Goal: Task Accomplishment & Management: Use online tool/utility

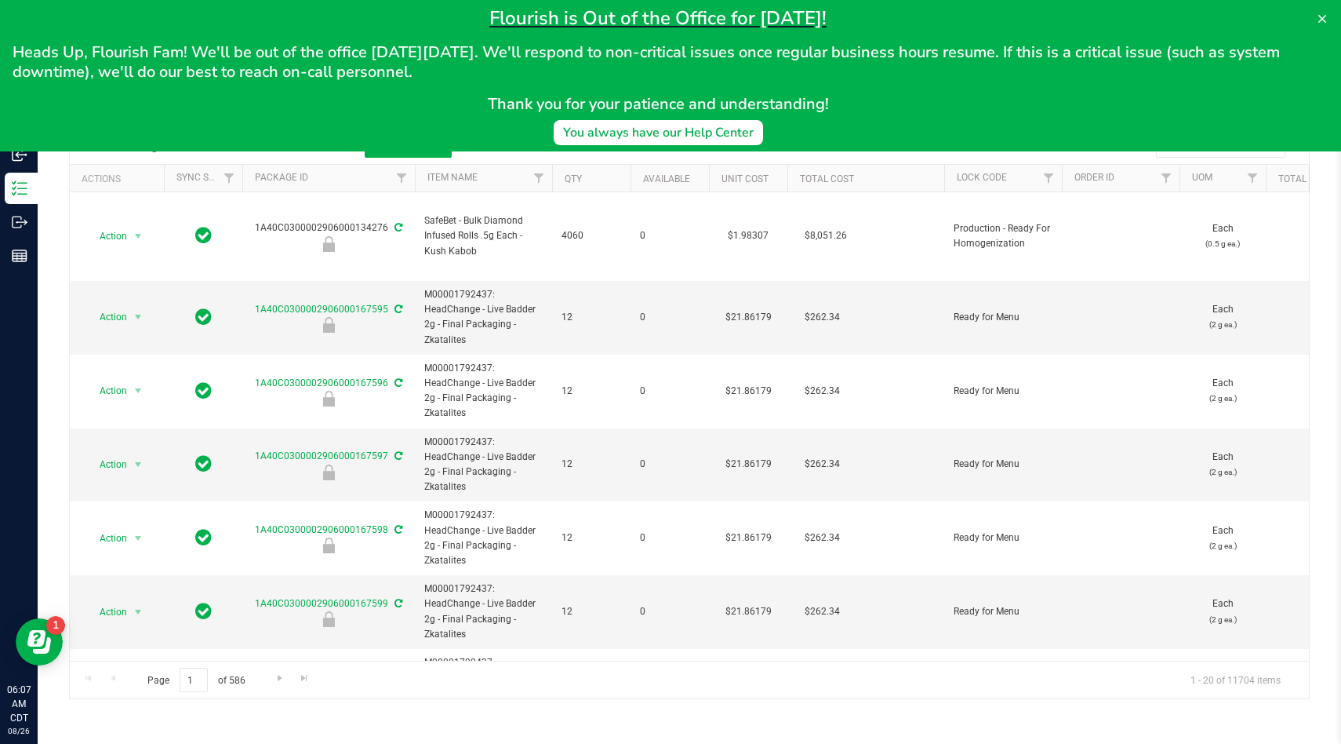
click at [1340, 10] on div "Flourish is Out of the Office for [DATE]! Heads Up, Flourish Fam! We'll be out …" at bounding box center [670, 75] width 1341 height 151
click at [1325, 16] on icon at bounding box center [1323, 19] width 8 height 8
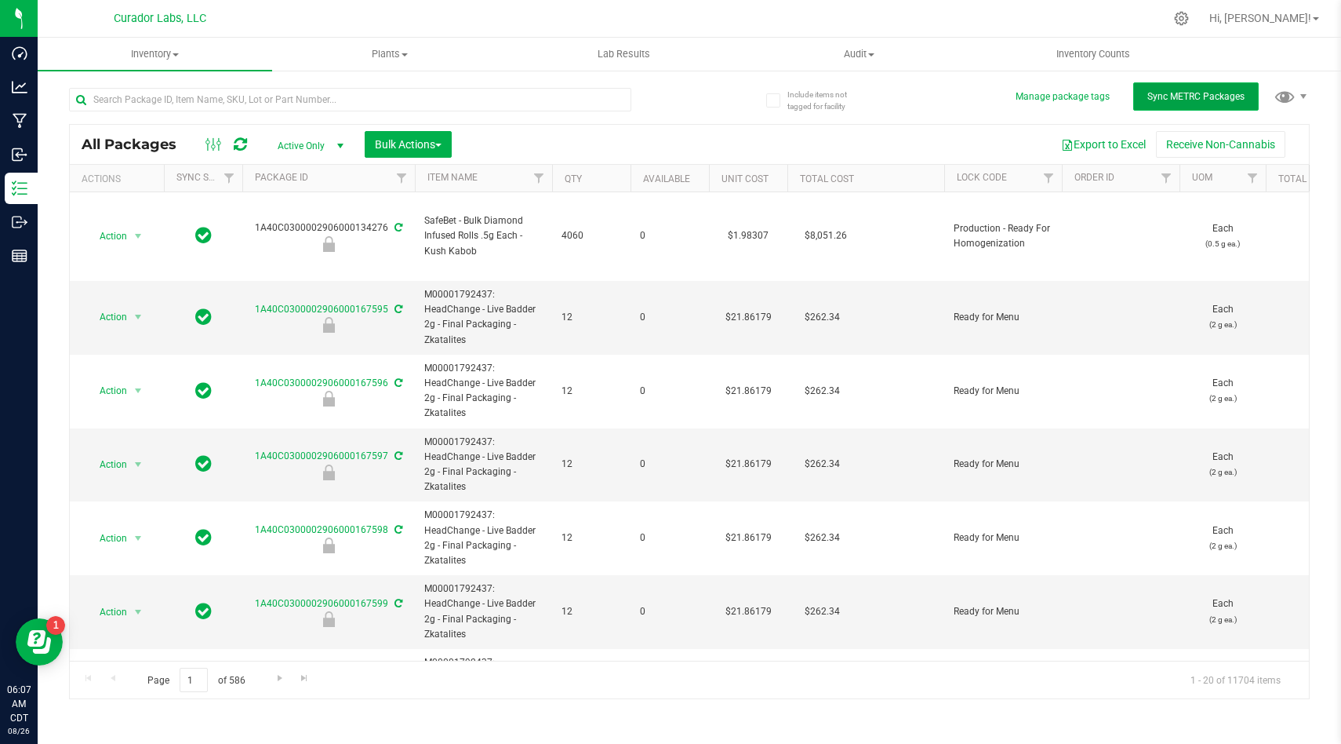
click at [1204, 94] on span "Sync METRC Packages" at bounding box center [1196, 96] width 97 height 11
click at [1109, 144] on button "Export to Excel" at bounding box center [1103, 144] width 105 height 27
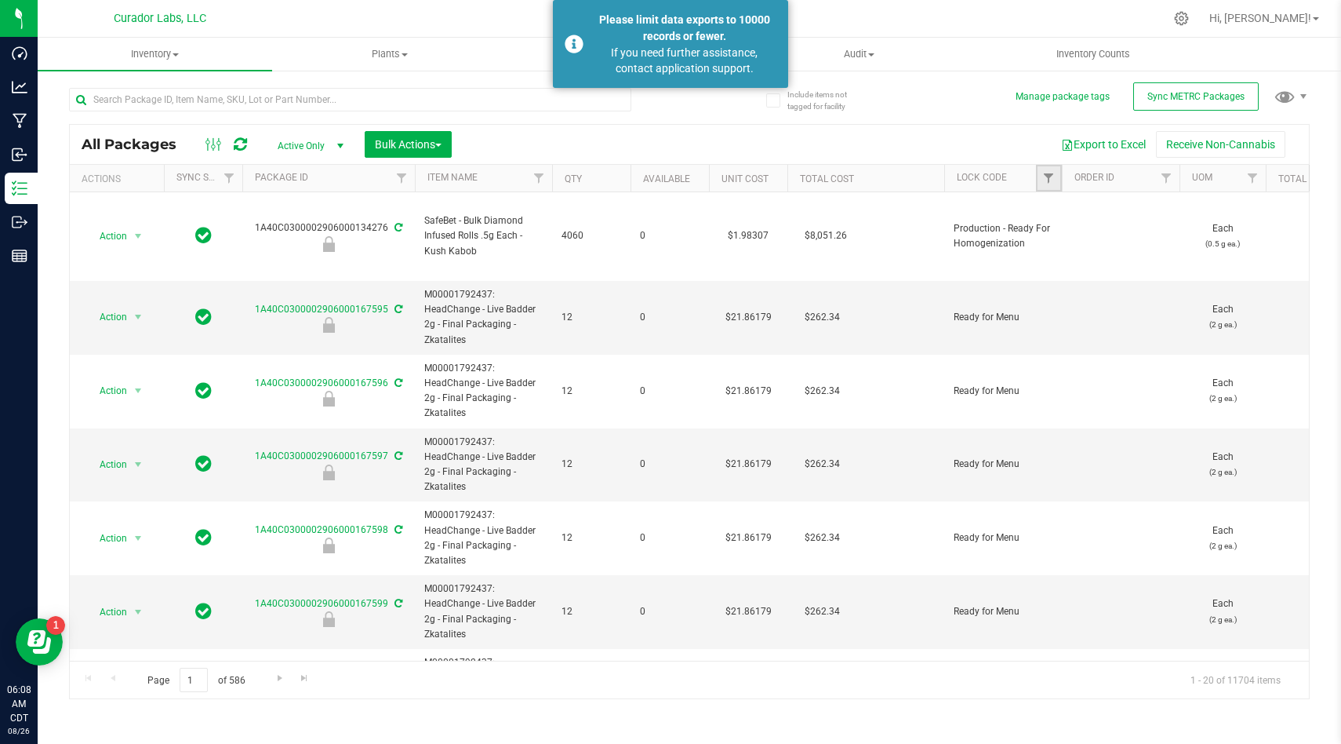
click at [1040, 177] on link "Filter" at bounding box center [1049, 178] width 26 height 27
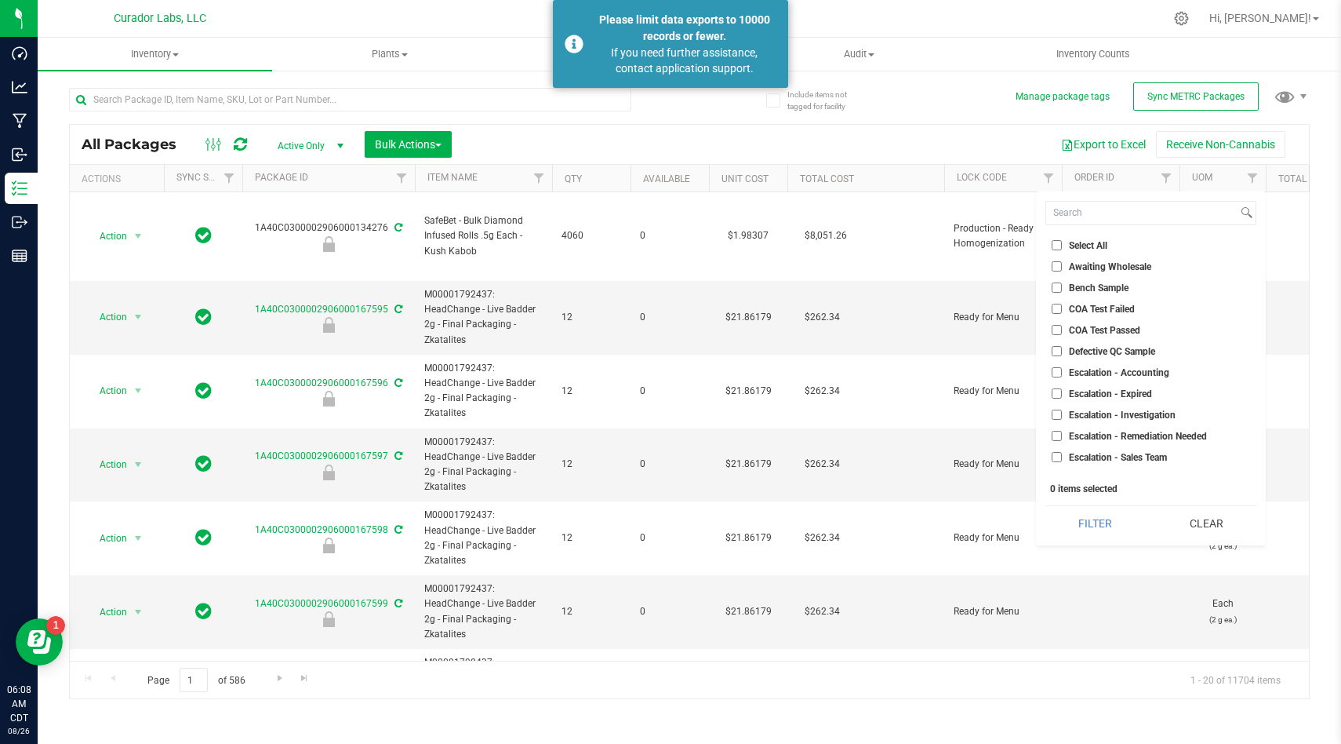
click at [1050, 245] on li "Select All" at bounding box center [1151, 245] width 211 height 16
click at [1055, 242] on input "Select All" at bounding box center [1057, 245] width 10 height 10
checkbox input "true"
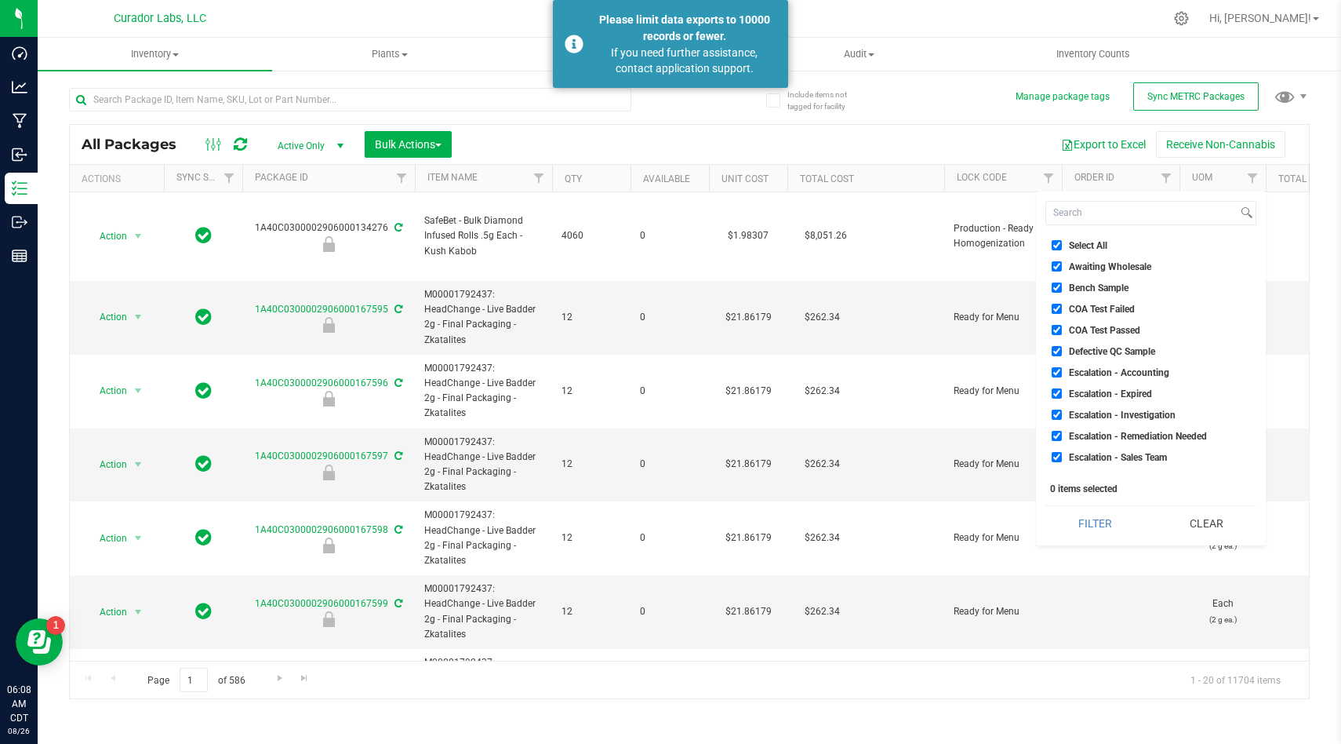
checkbox input "true"
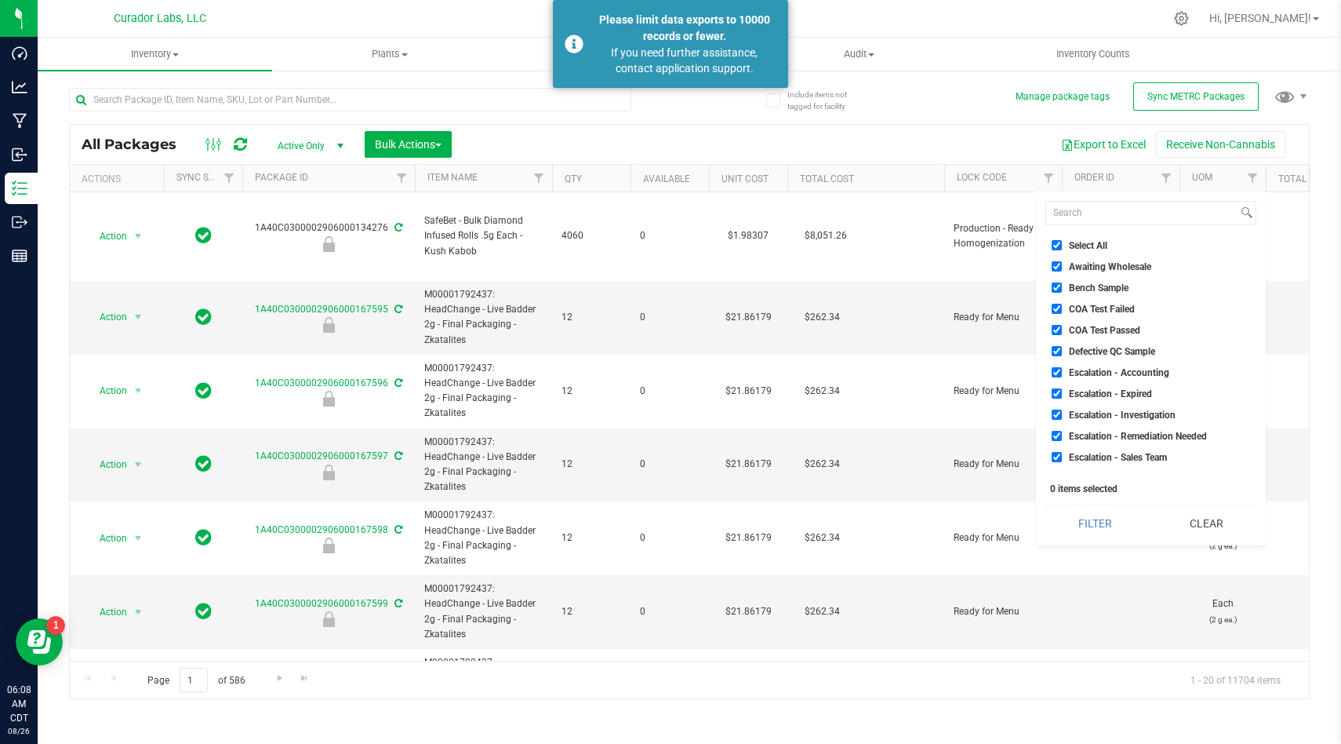
checkbox input "true"
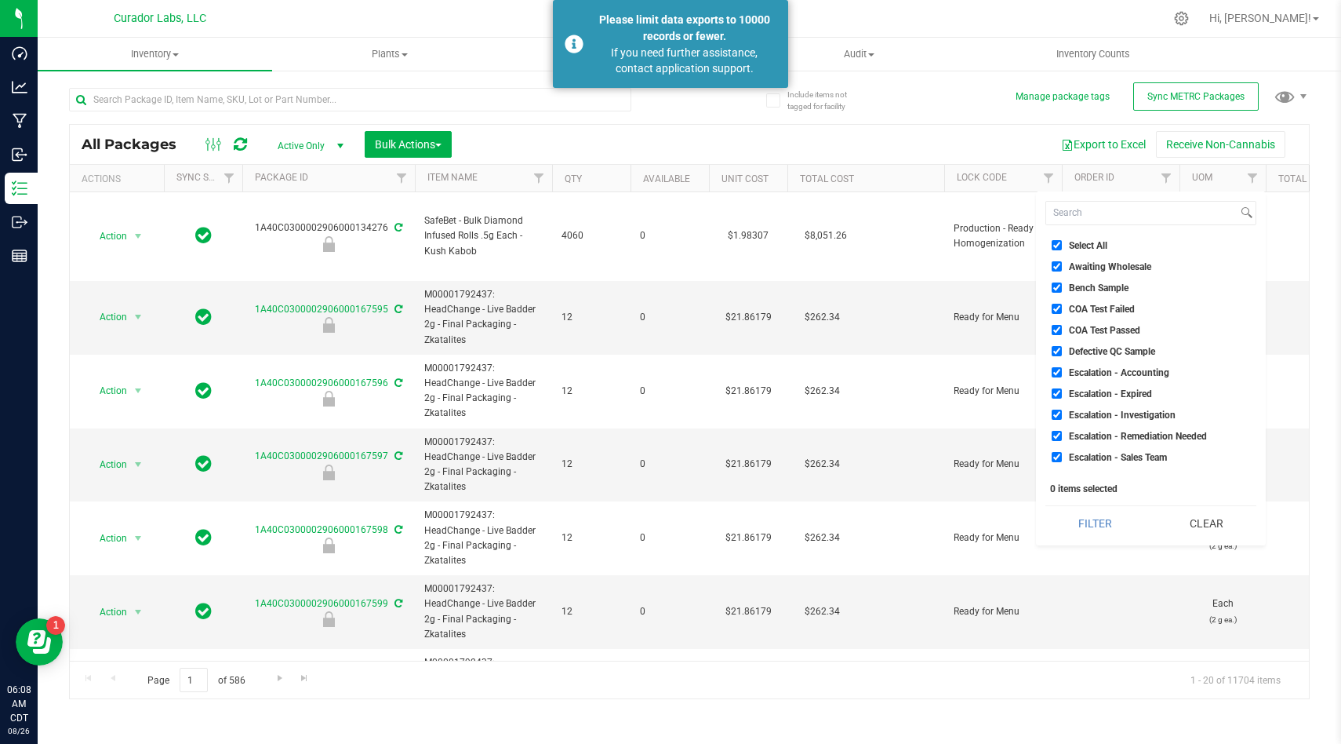
checkbox input "true"
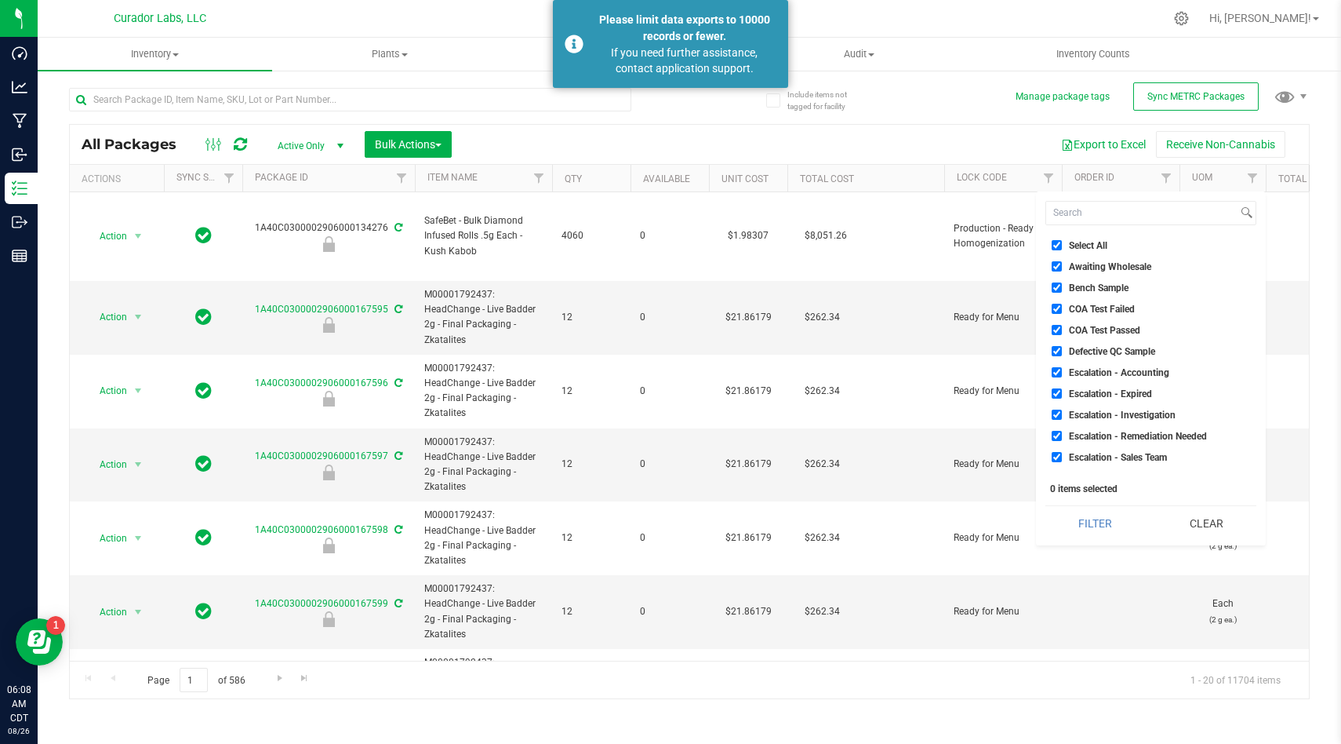
checkbox input "true"
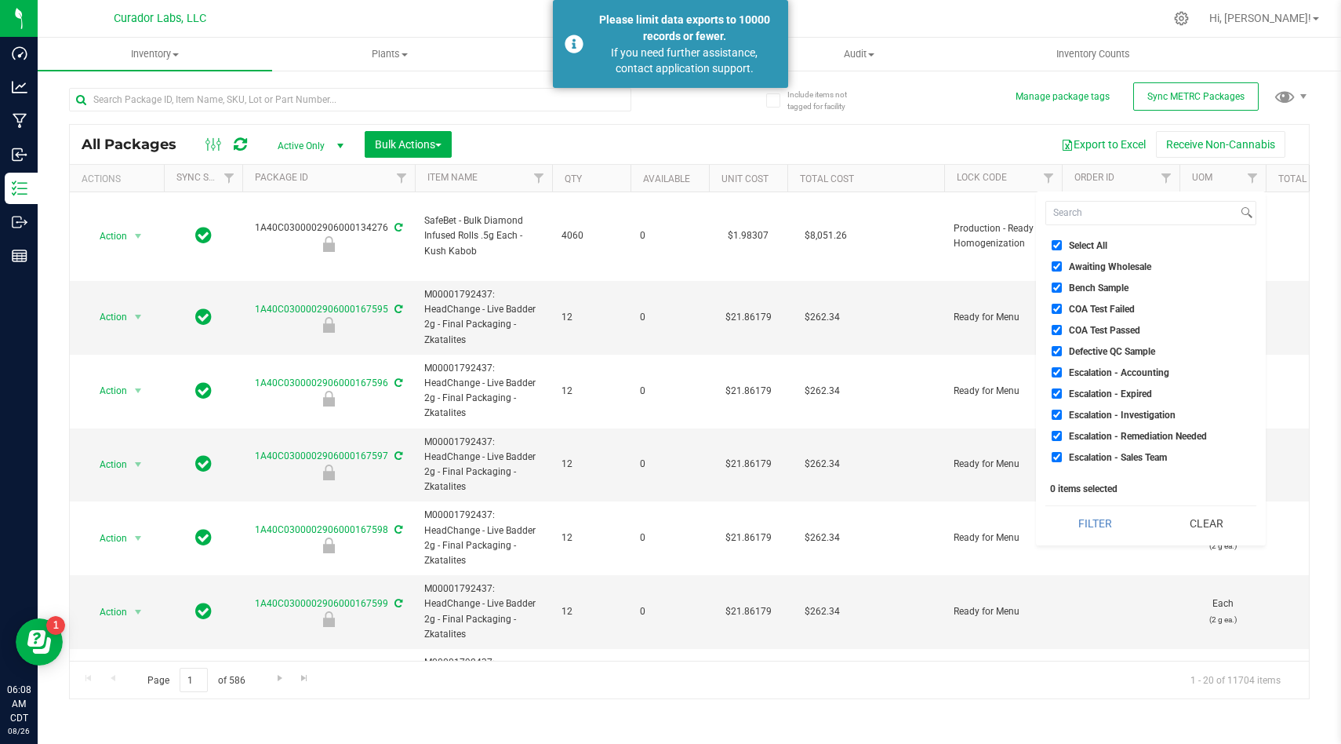
checkbox input "true"
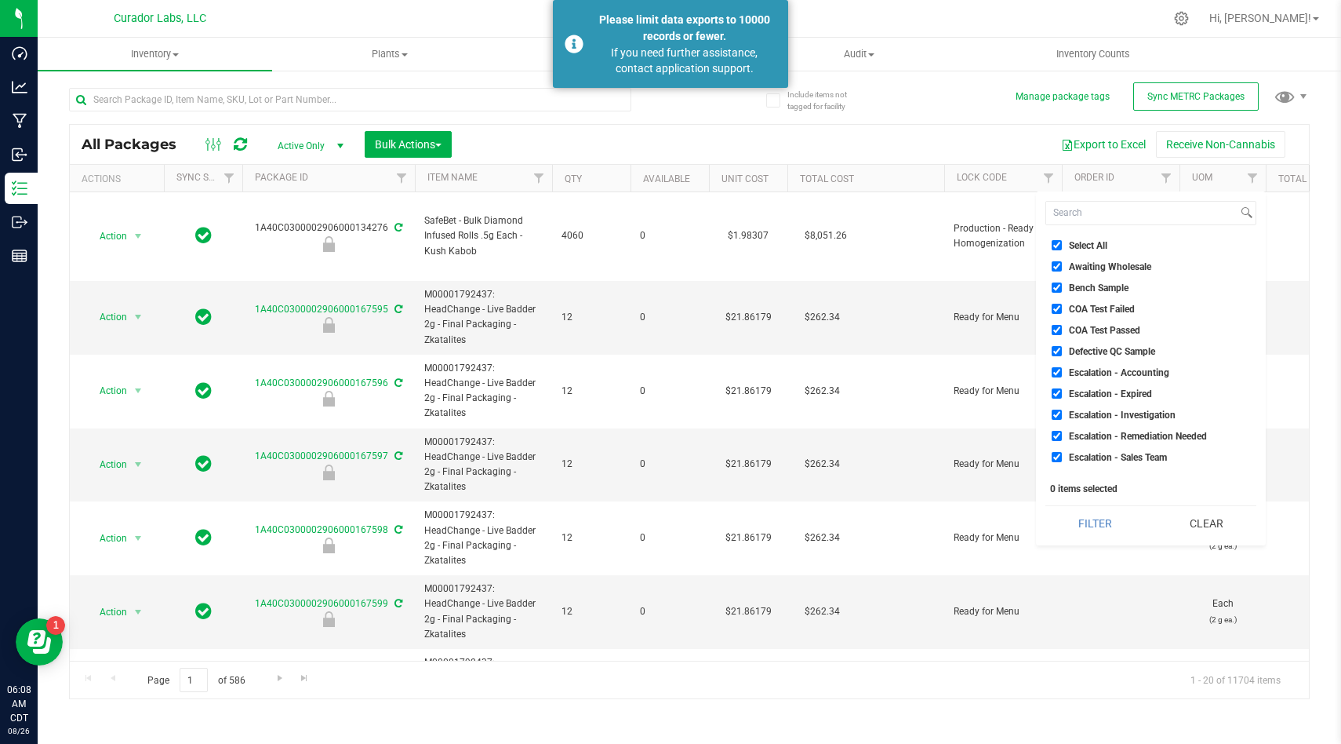
checkbox input "true"
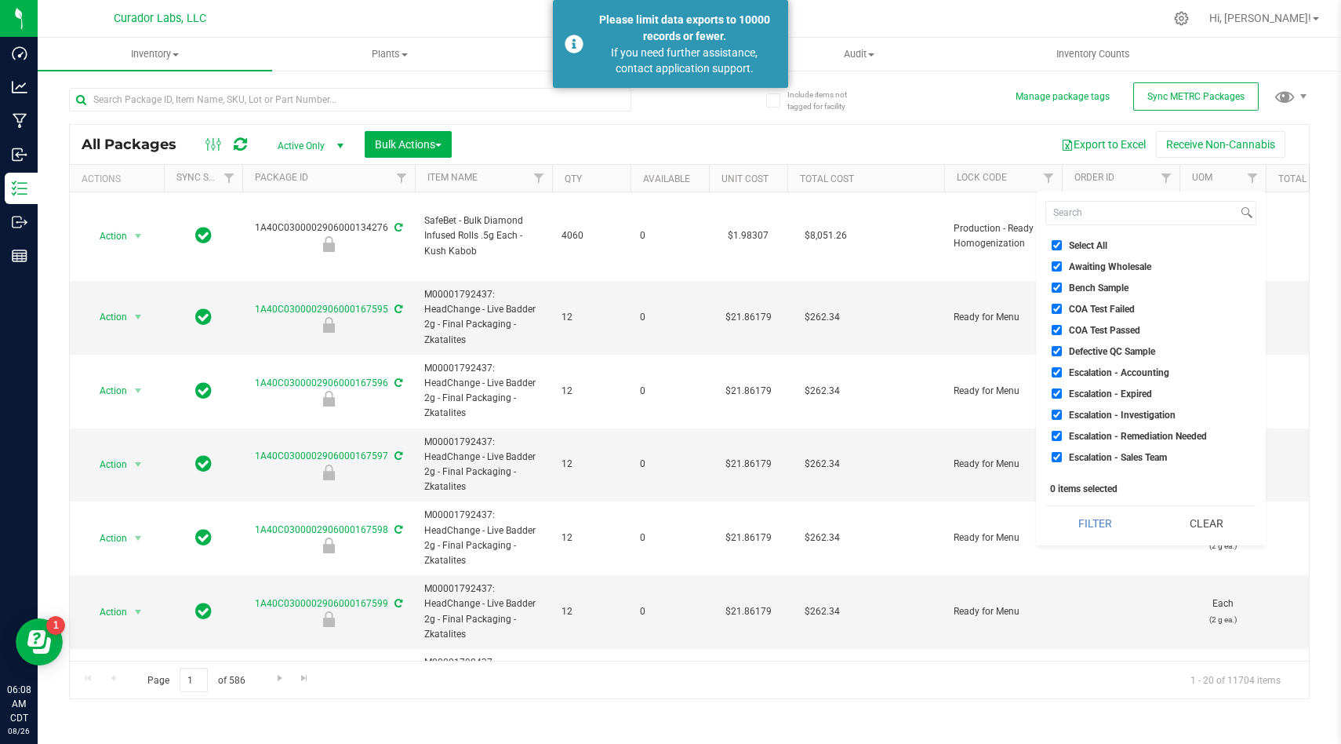
checkbox input "true"
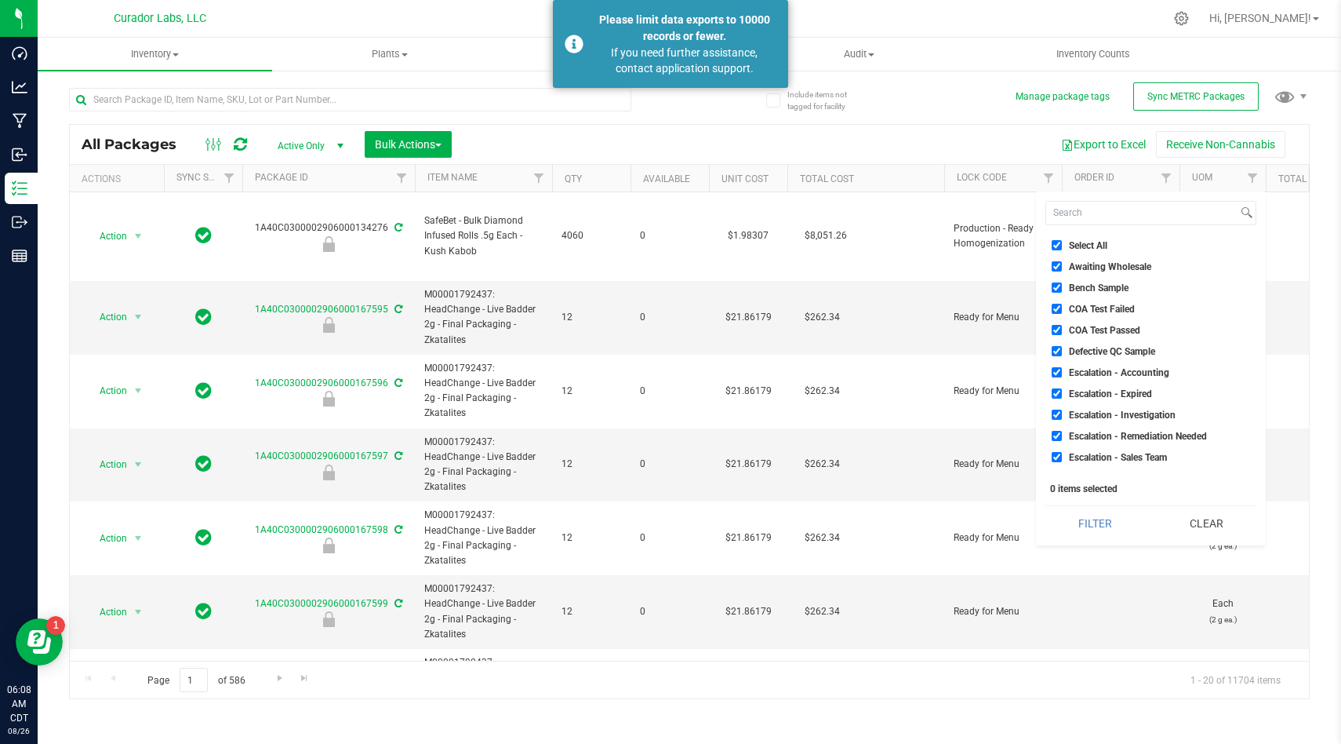
checkbox input "true"
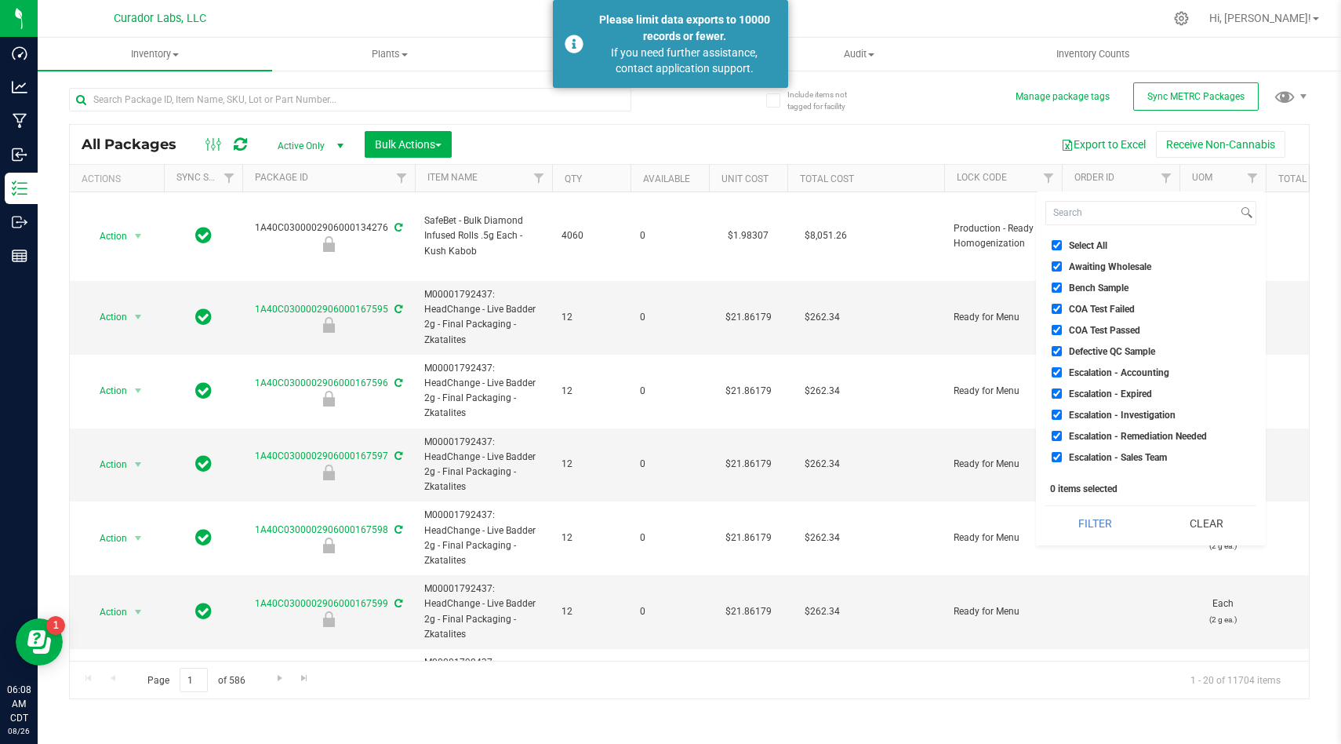
checkbox input "true"
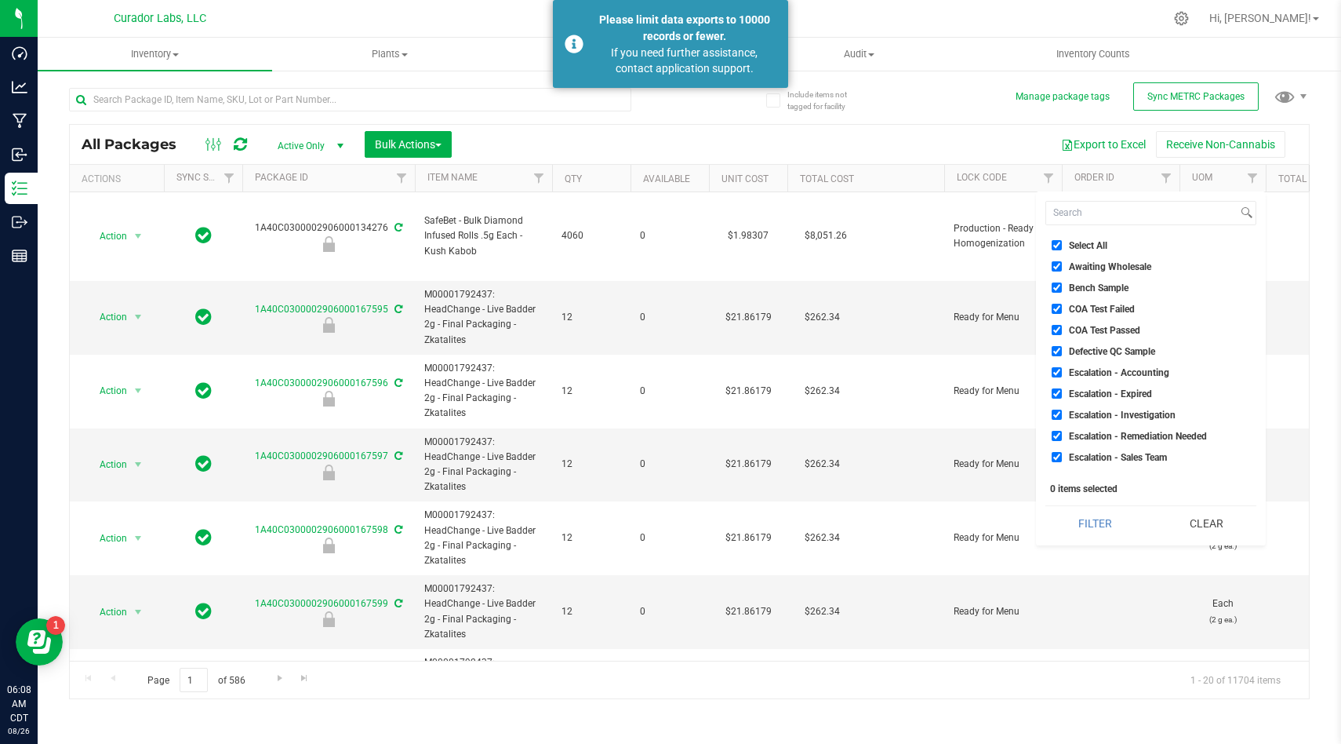
checkbox input "true"
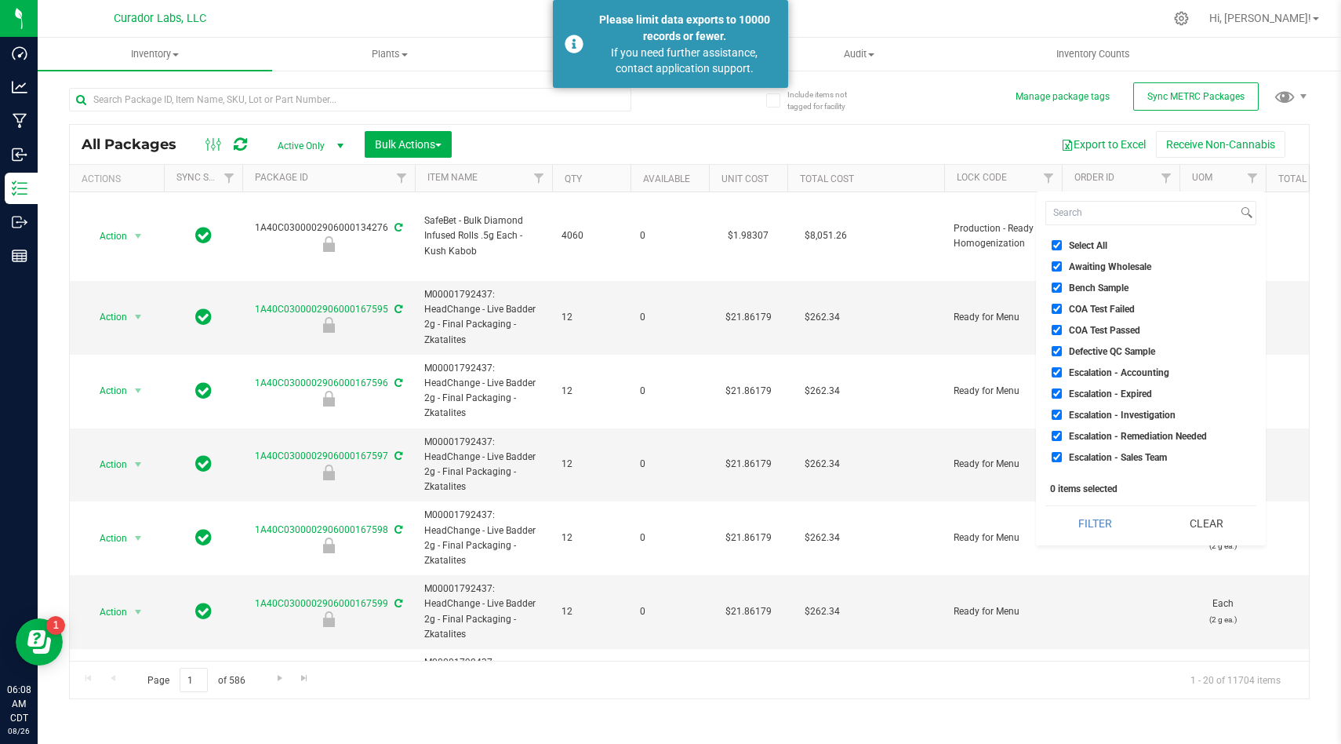
checkbox input "true"
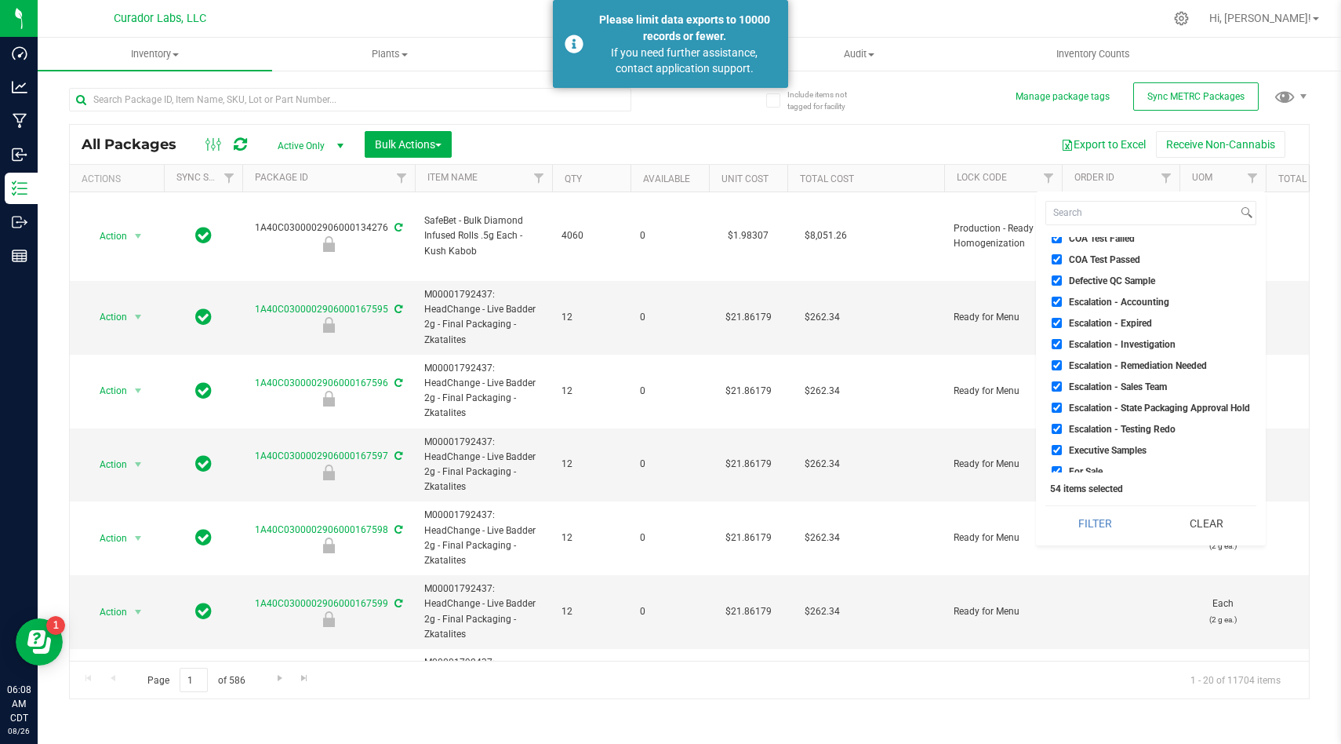
scroll to position [102, 0]
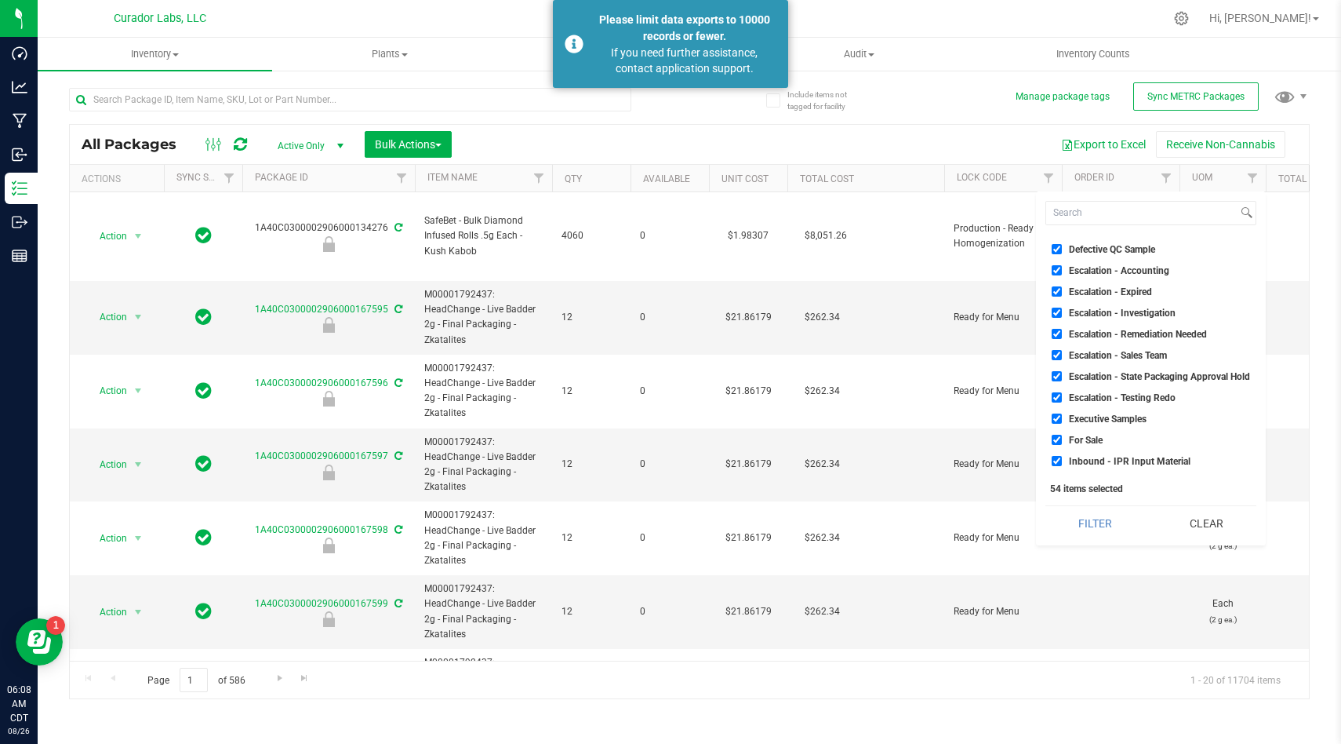
click at [1057, 433] on li "For Sale" at bounding box center [1151, 439] width 211 height 16
click at [1058, 445] on li "For Sale" at bounding box center [1151, 439] width 211 height 16
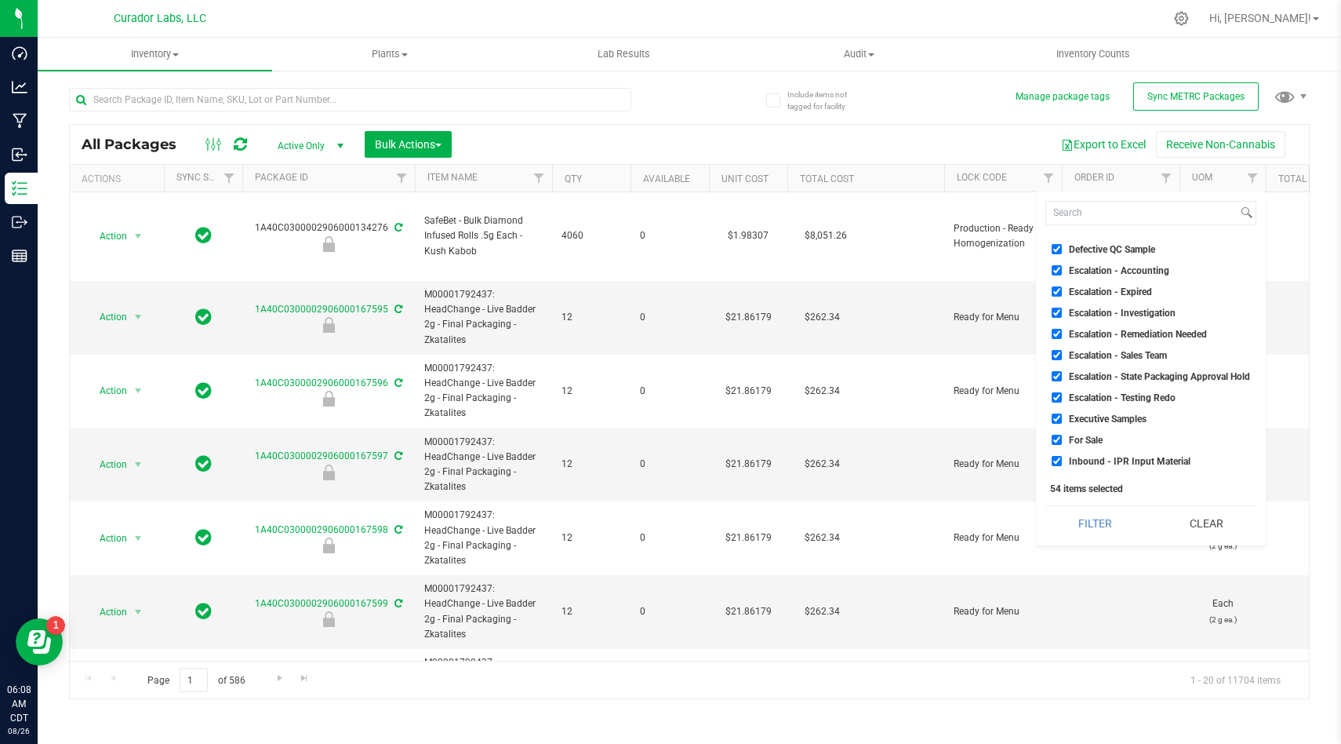
click at [1061, 436] on input "For Sale" at bounding box center [1057, 440] width 10 height 10
checkbox input "false"
click at [1082, 515] on button "Filter" at bounding box center [1096, 523] width 100 height 35
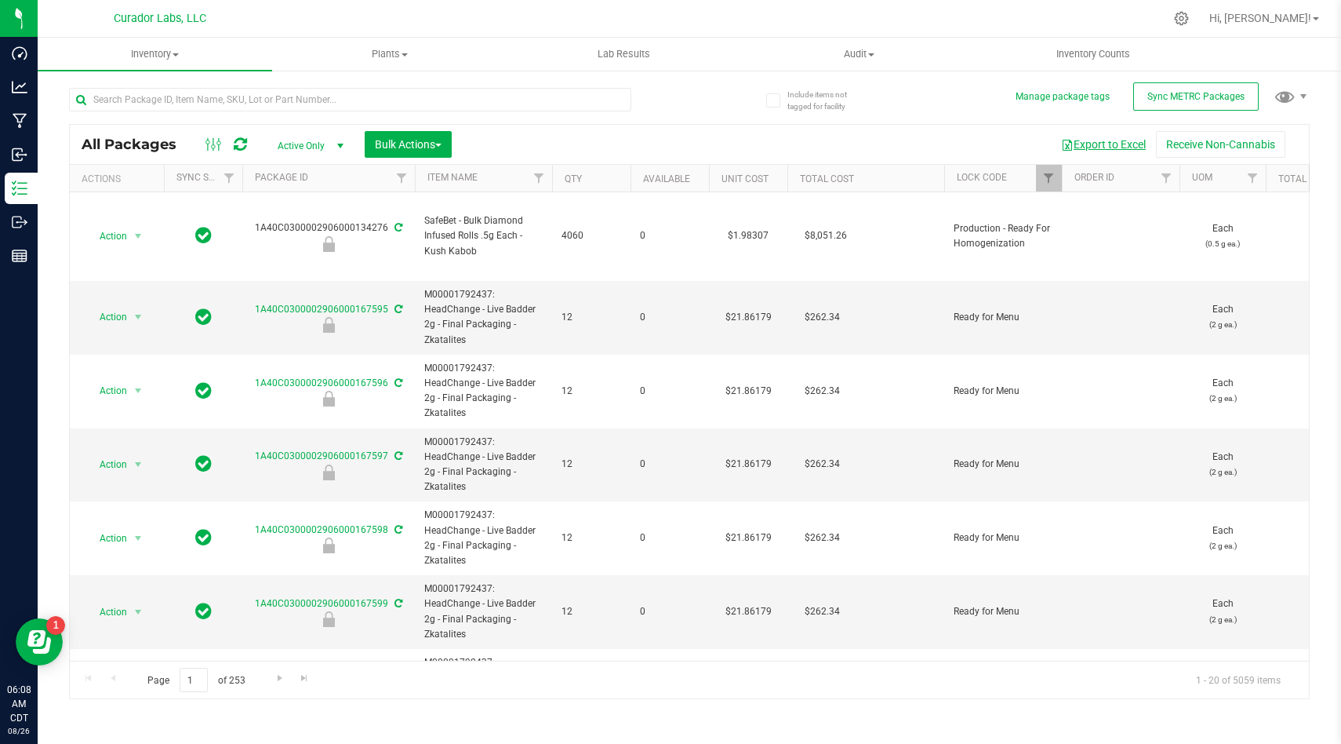
click at [1105, 146] on button "Export to Excel" at bounding box center [1103, 144] width 105 height 27
click at [1050, 175] on span "Filter" at bounding box center [1049, 178] width 13 height 13
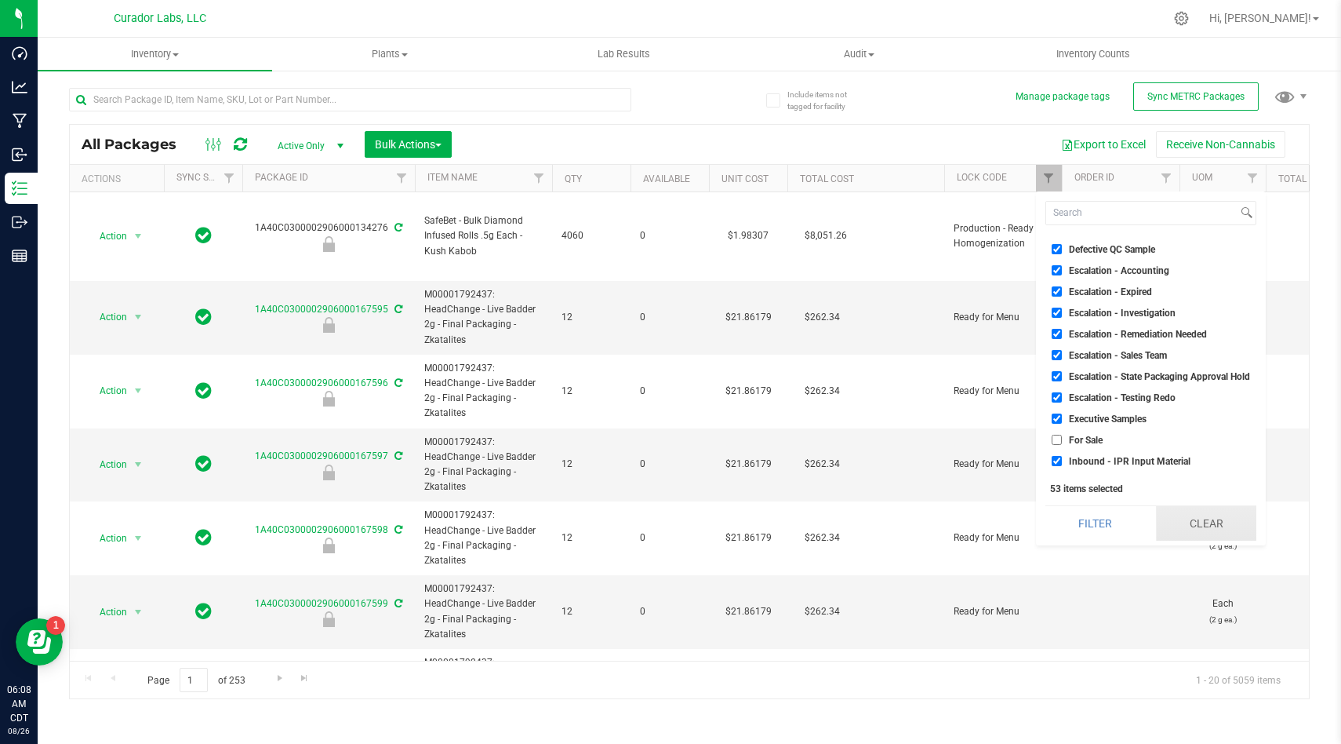
click at [1174, 511] on button "Clear" at bounding box center [1206, 523] width 100 height 35
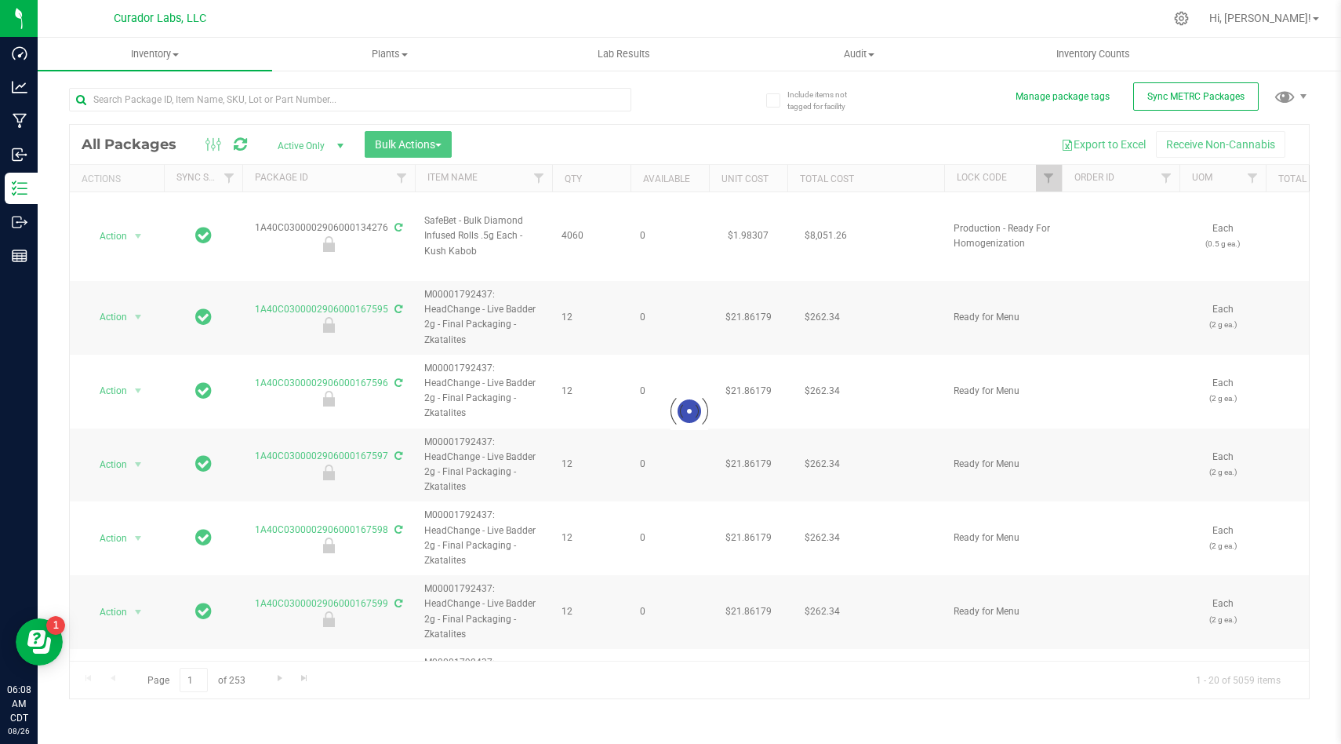
click at [1048, 172] on div at bounding box center [689, 411] width 1239 height 573
click at [1050, 179] on div at bounding box center [689, 411] width 1239 height 573
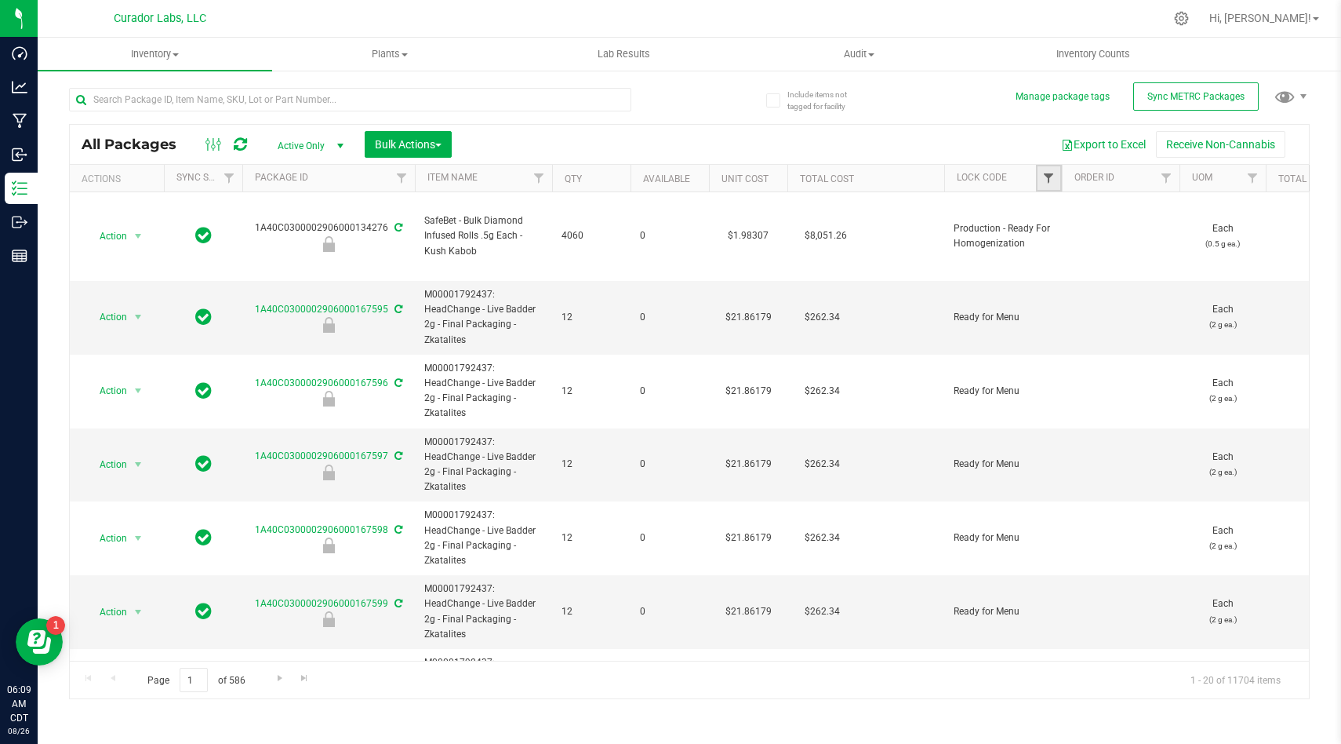
click at [1050, 177] on span "Filter" at bounding box center [1049, 178] width 13 height 13
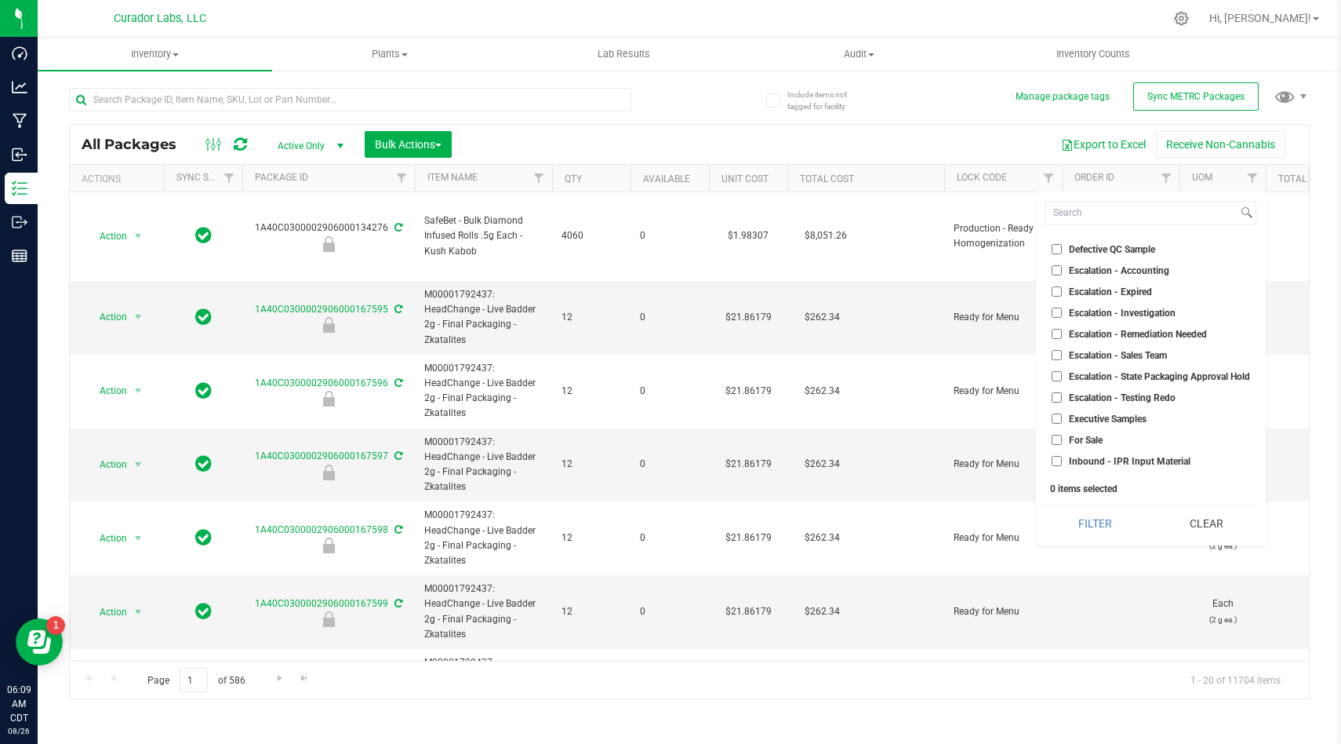
click at [1058, 441] on input "For Sale" at bounding box center [1057, 440] width 10 height 10
checkbox input "true"
click at [1075, 509] on button "Filter" at bounding box center [1096, 523] width 100 height 35
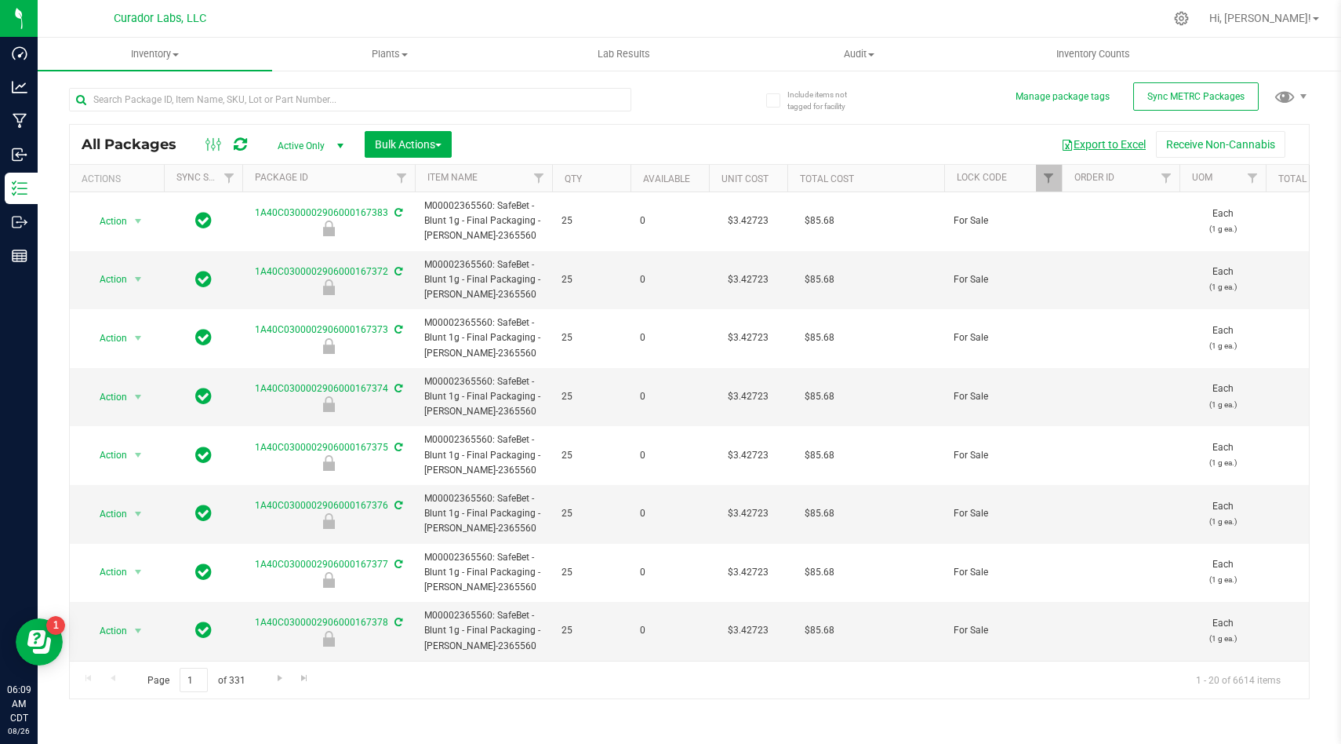
click at [1102, 144] on button "Export to Excel" at bounding box center [1103, 144] width 105 height 27
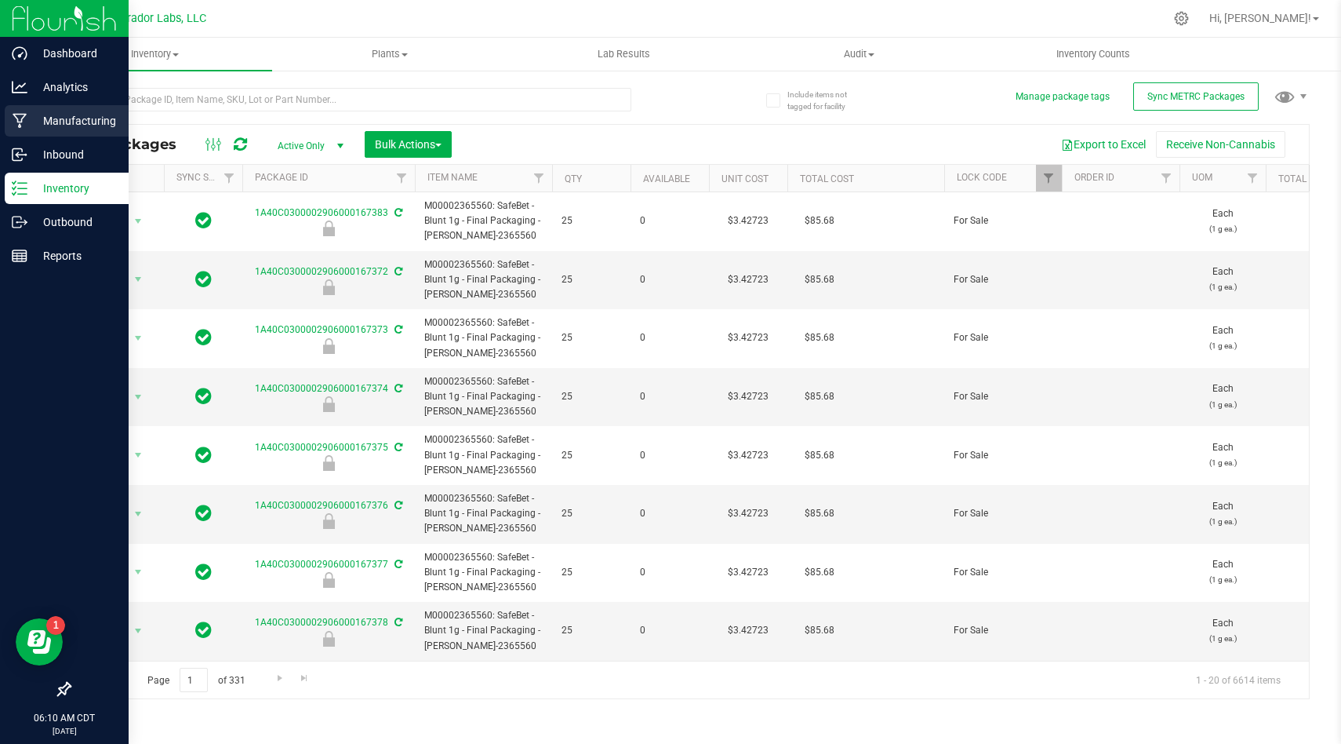
click at [79, 118] on p "Manufacturing" at bounding box center [74, 120] width 94 height 19
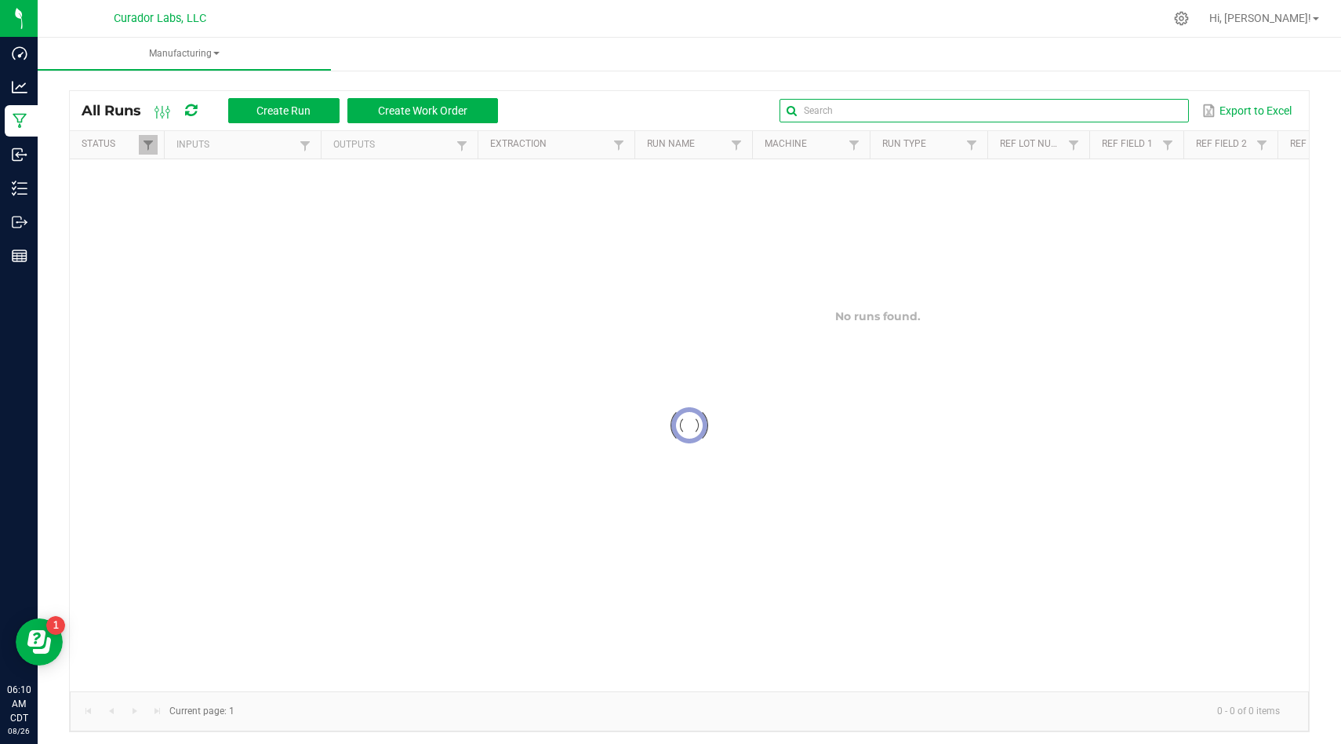
click at [1165, 113] on input "text" at bounding box center [984, 111] width 409 height 24
type input "alien rock"
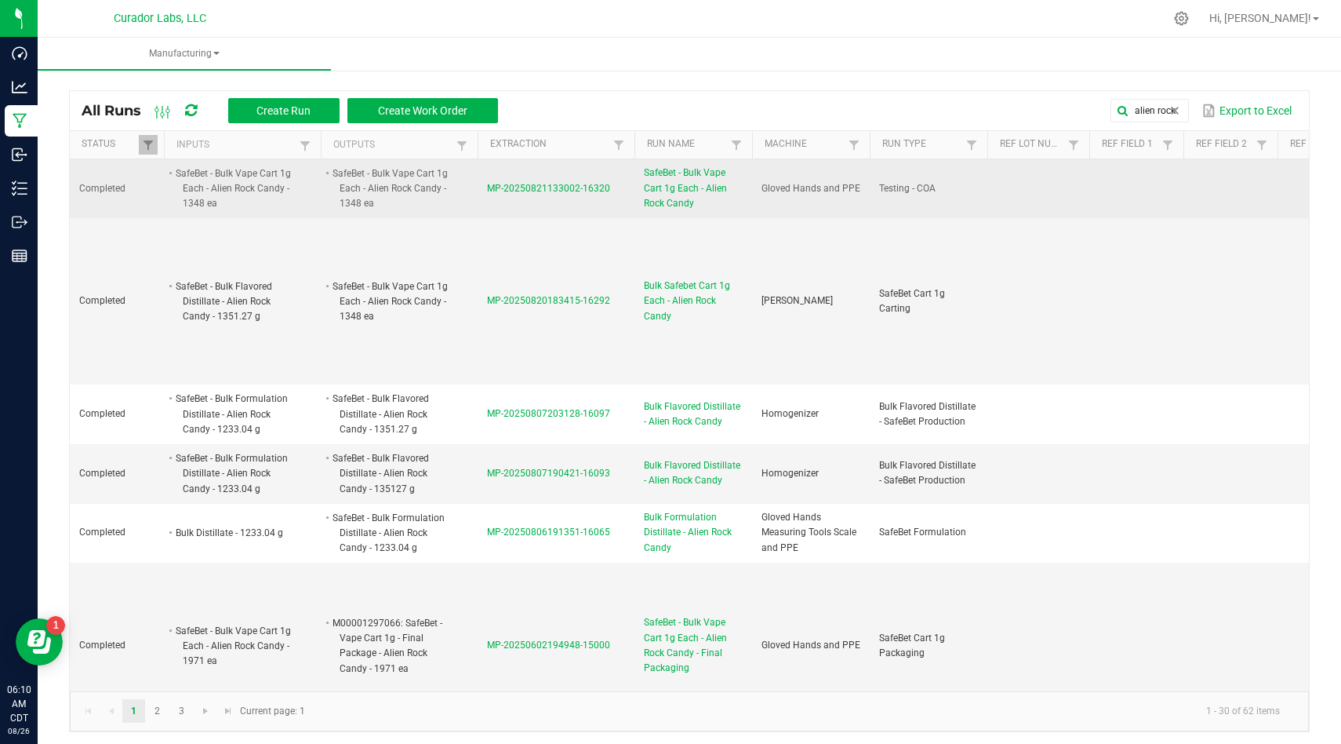
click at [555, 184] on span "MP-20250821133002-16320" at bounding box center [548, 188] width 123 height 11
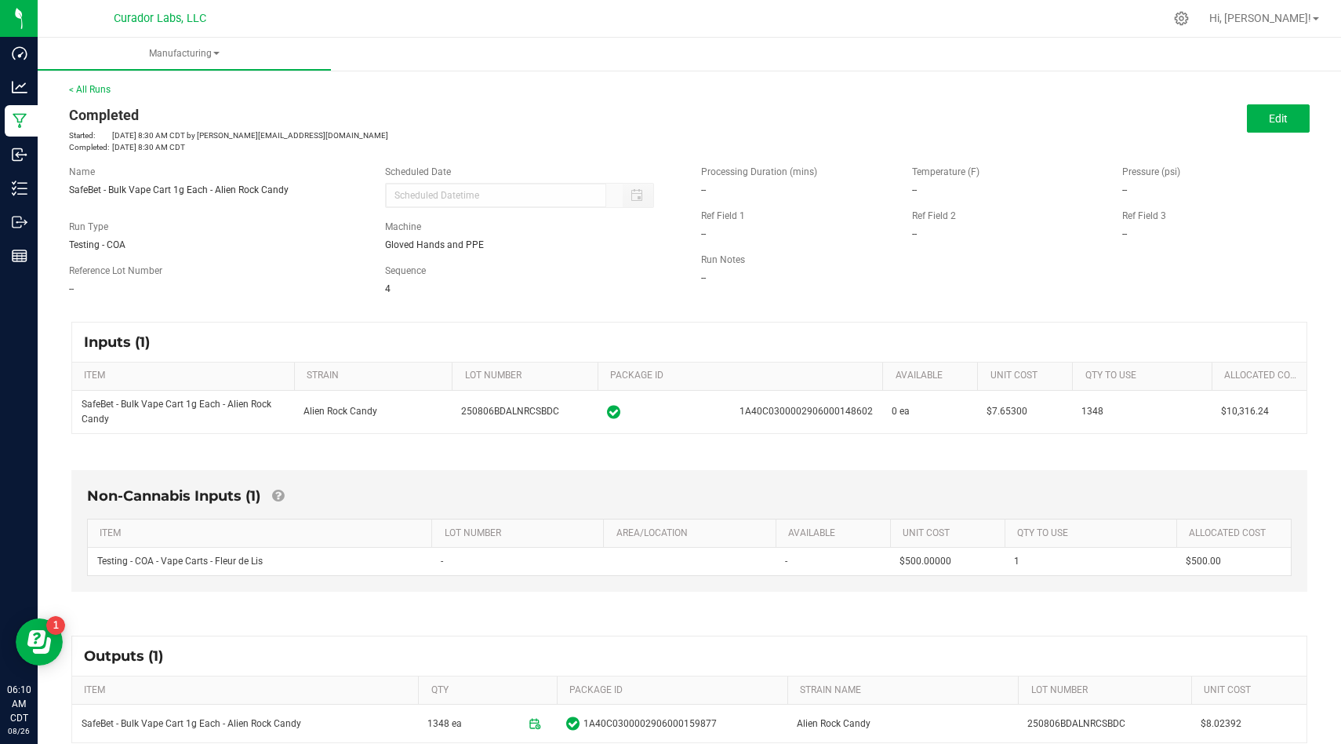
scroll to position [145, 0]
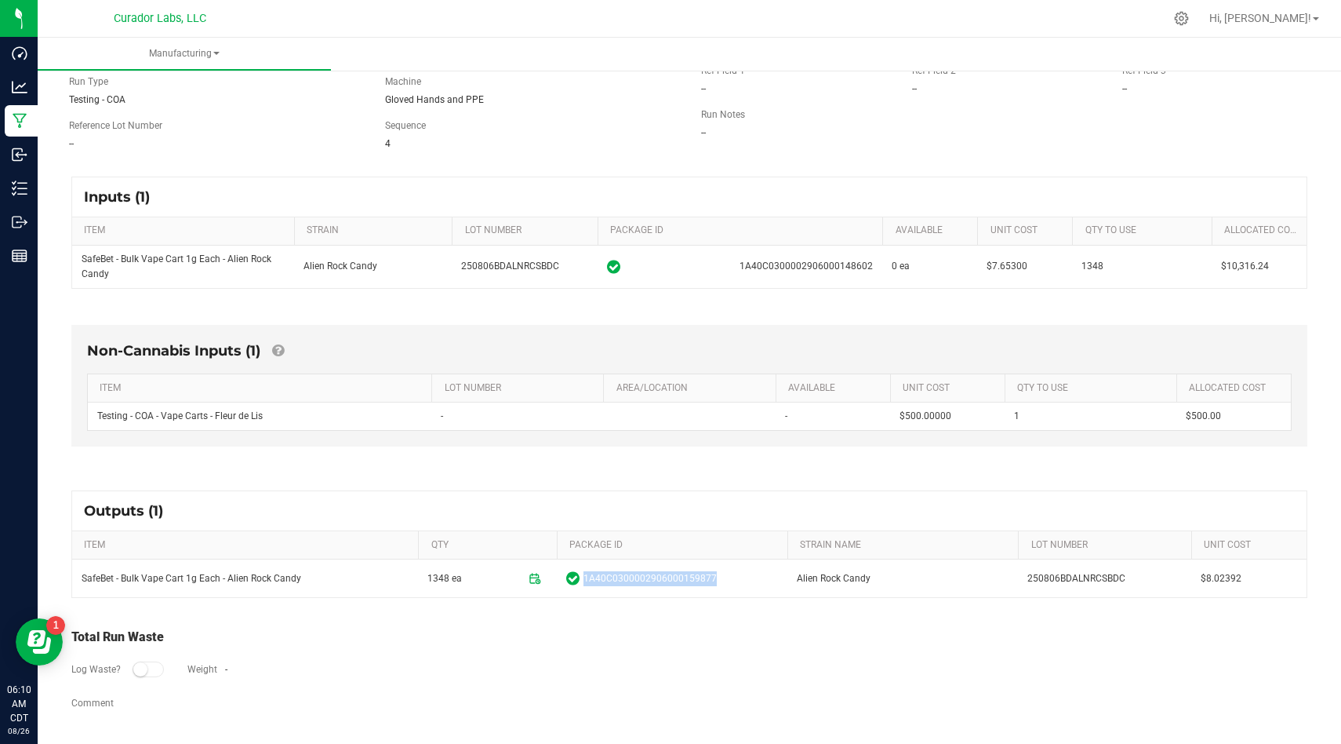
drag, startPoint x: 714, startPoint y: 581, endPoint x: 574, endPoint y: 570, distance: 140.1
click at [574, 570] on span "1A40C0300002906000159877" at bounding box center [672, 578] width 212 height 16
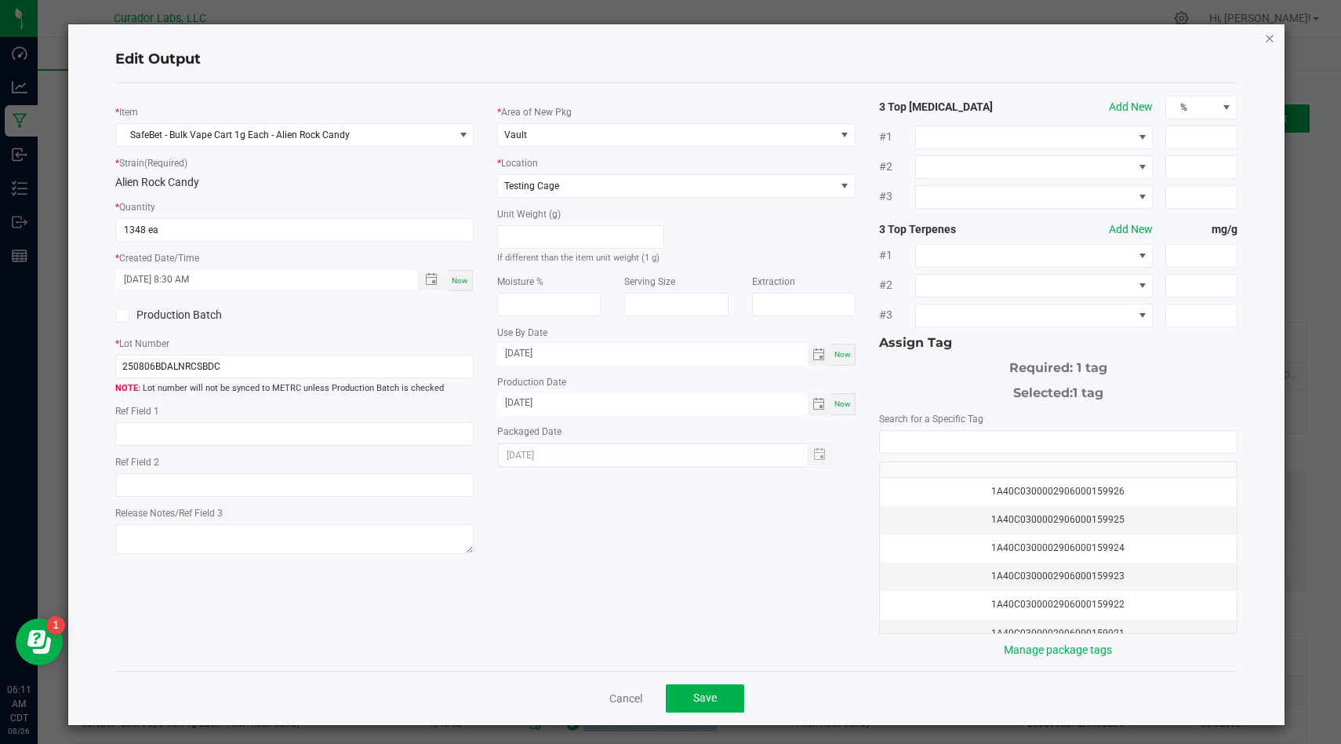
click at [1273, 39] on icon "button" at bounding box center [1270, 37] width 11 height 19
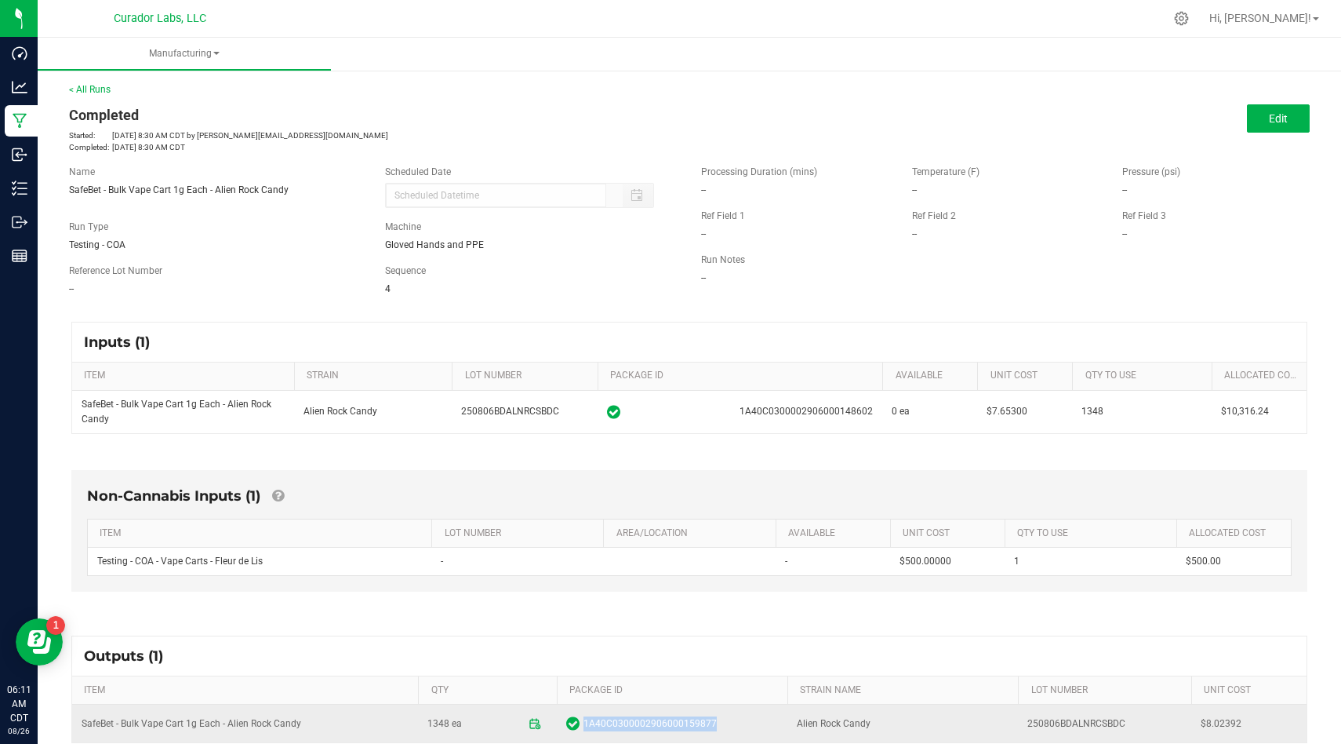
copy span "1A40C0300002906000159877"
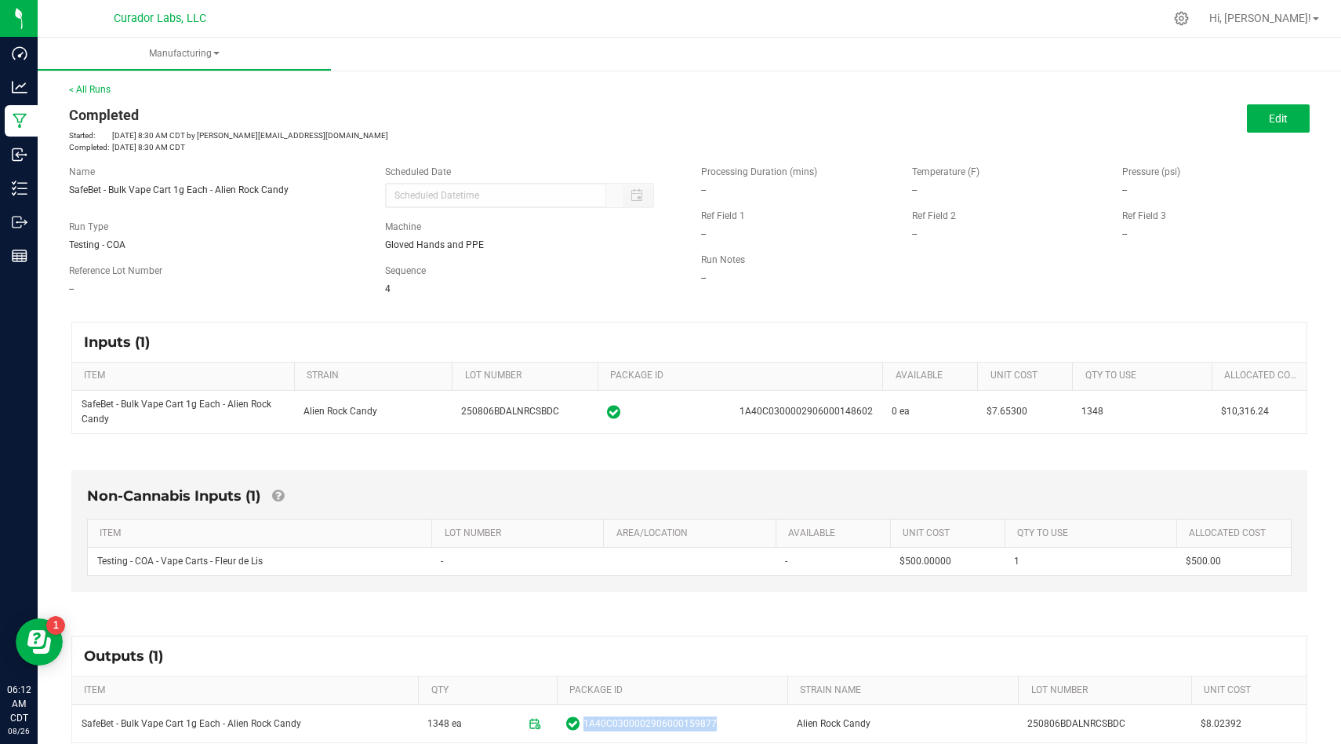
scroll to position [120, 0]
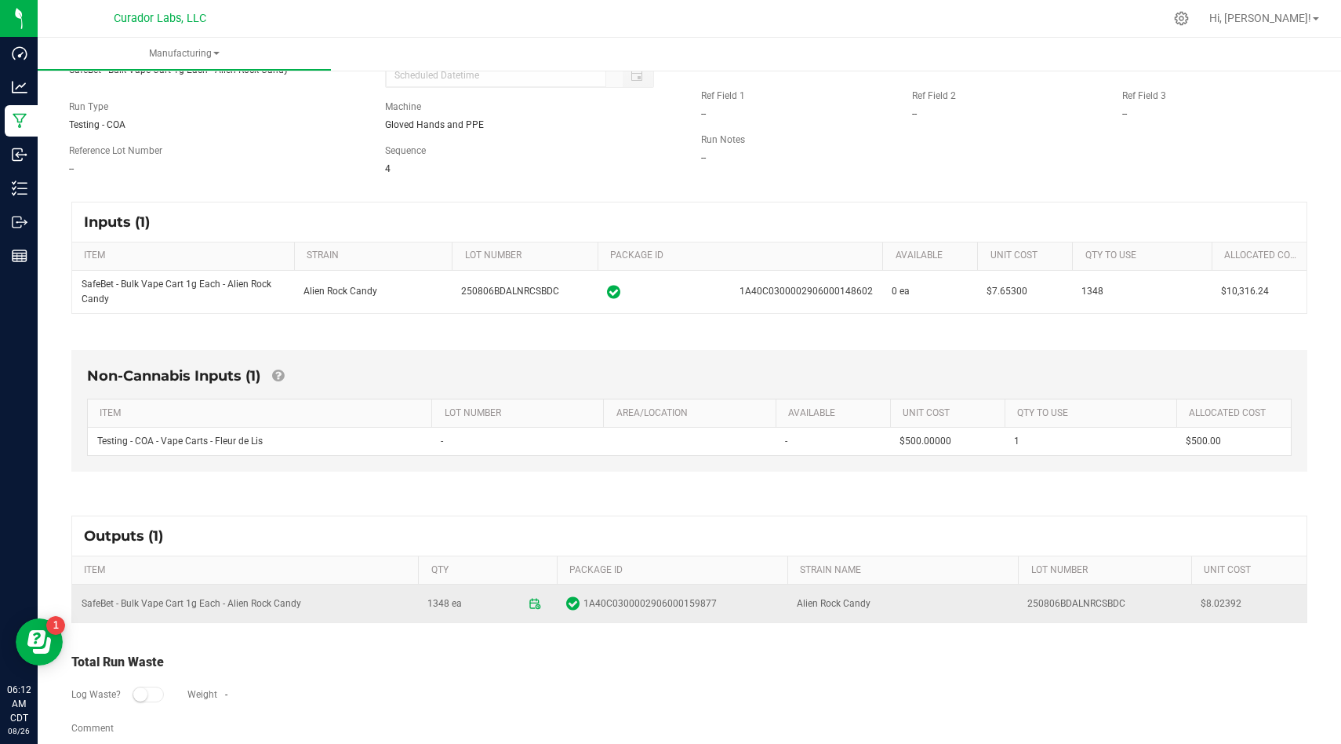
click at [1103, 602] on td "250806BDALNRCSBDC" at bounding box center [1104, 603] width 173 height 38
copy td "250806BDALNRCSBDC"
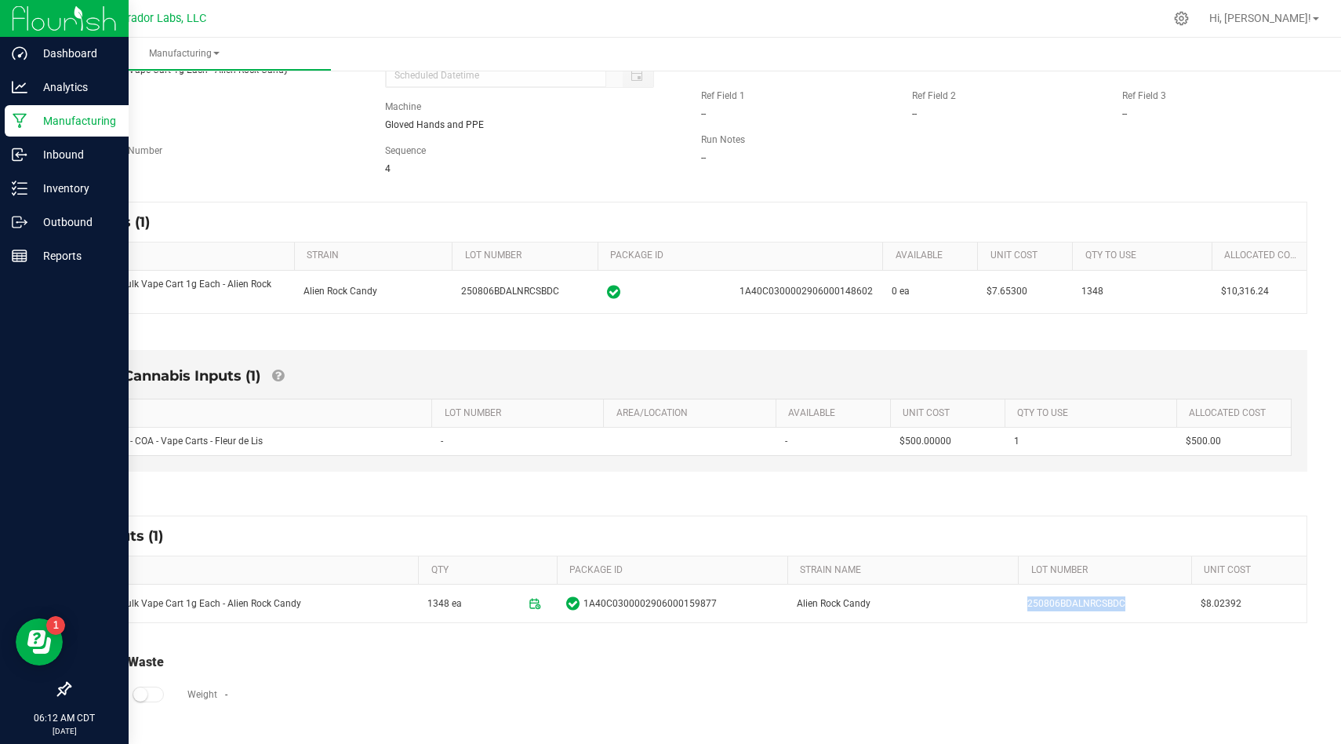
click at [30, 117] on p "Manufacturing" at bounding box center [74, 120] width 94 height 19
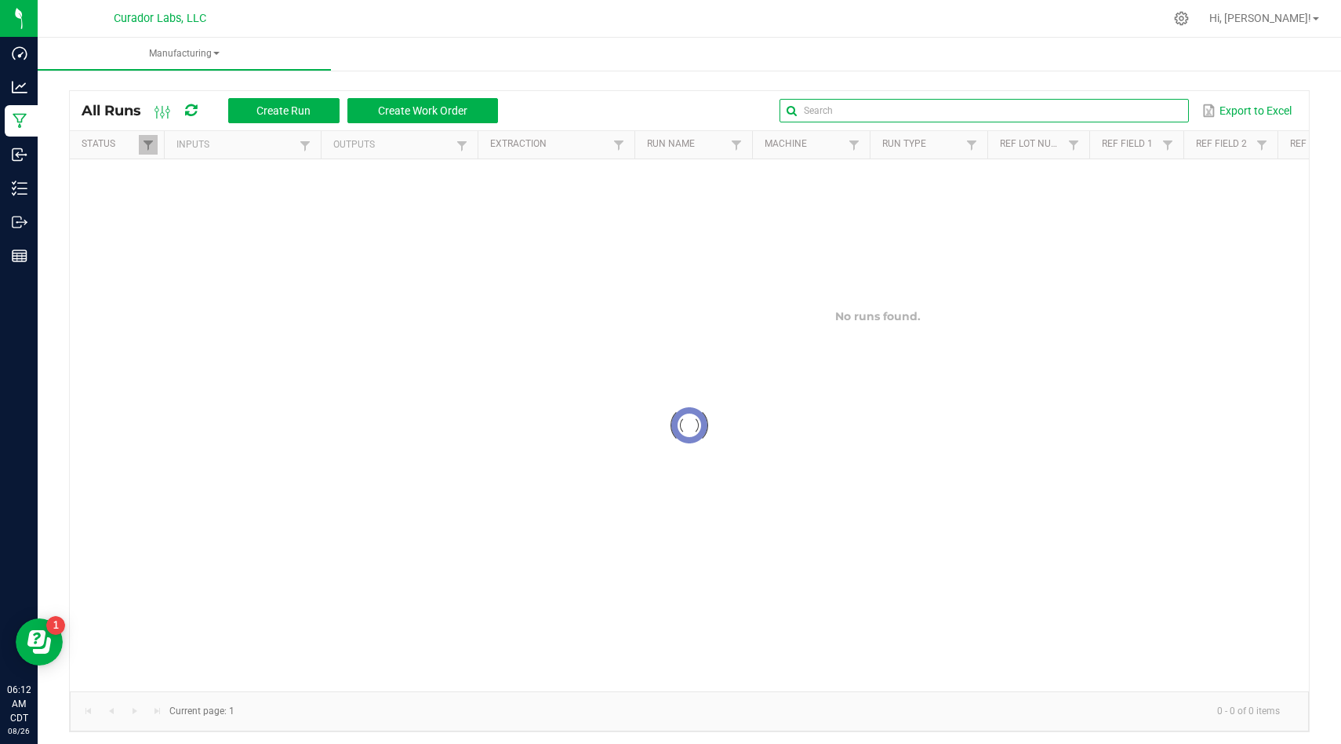
click at [1163, 106] on input "text" at bounding box center [984, 111] width 409 height 24
type input "green crack"
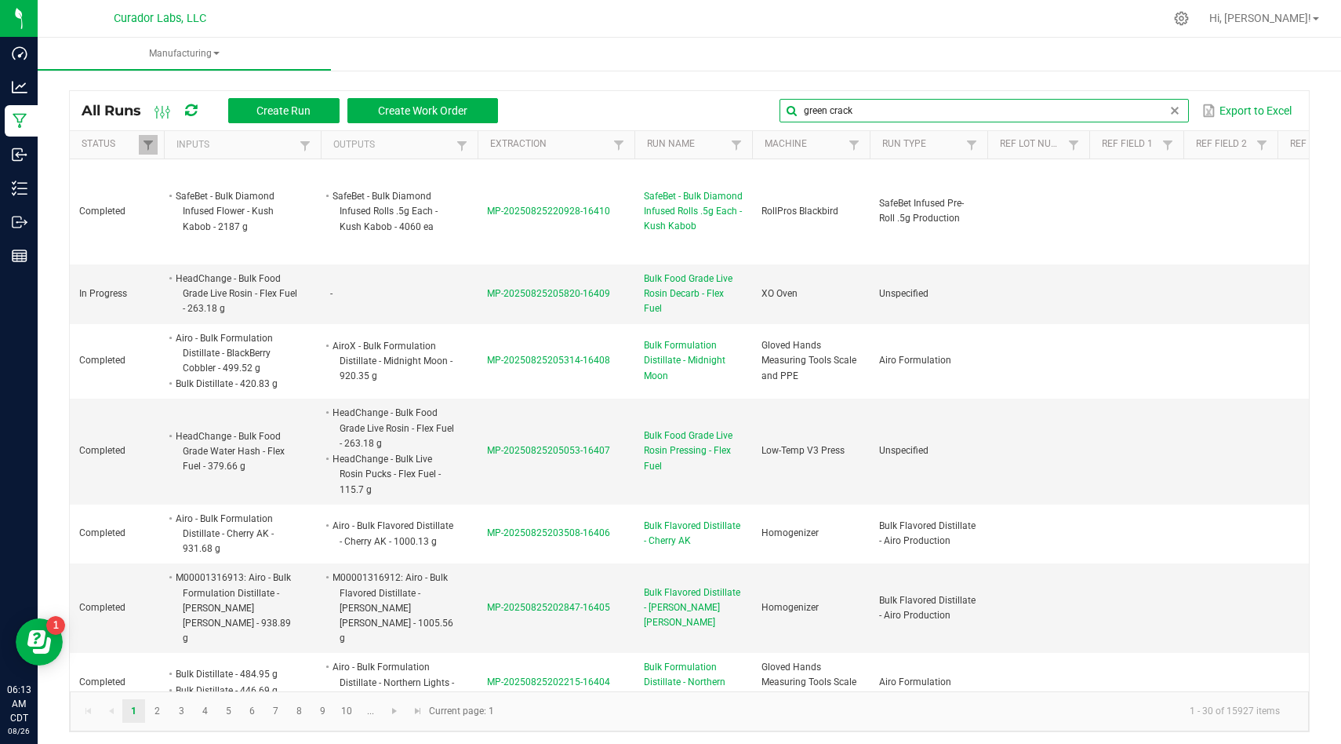
click at [861, 118] on input "green crack" at bounding box center [984, 111] width 409 height 24
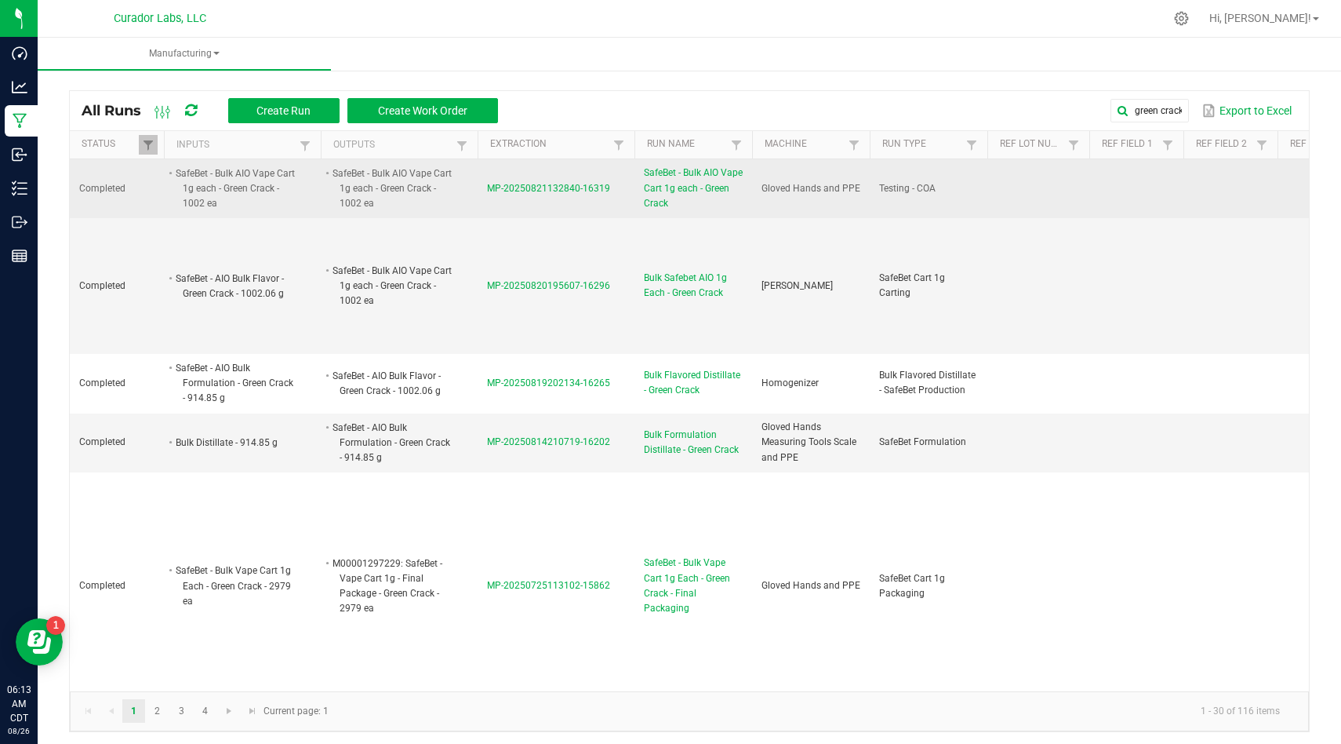
click at [540, 184] on span "MP-20250821132840-16319" at bounding box center [548, 188] width 123 height 11
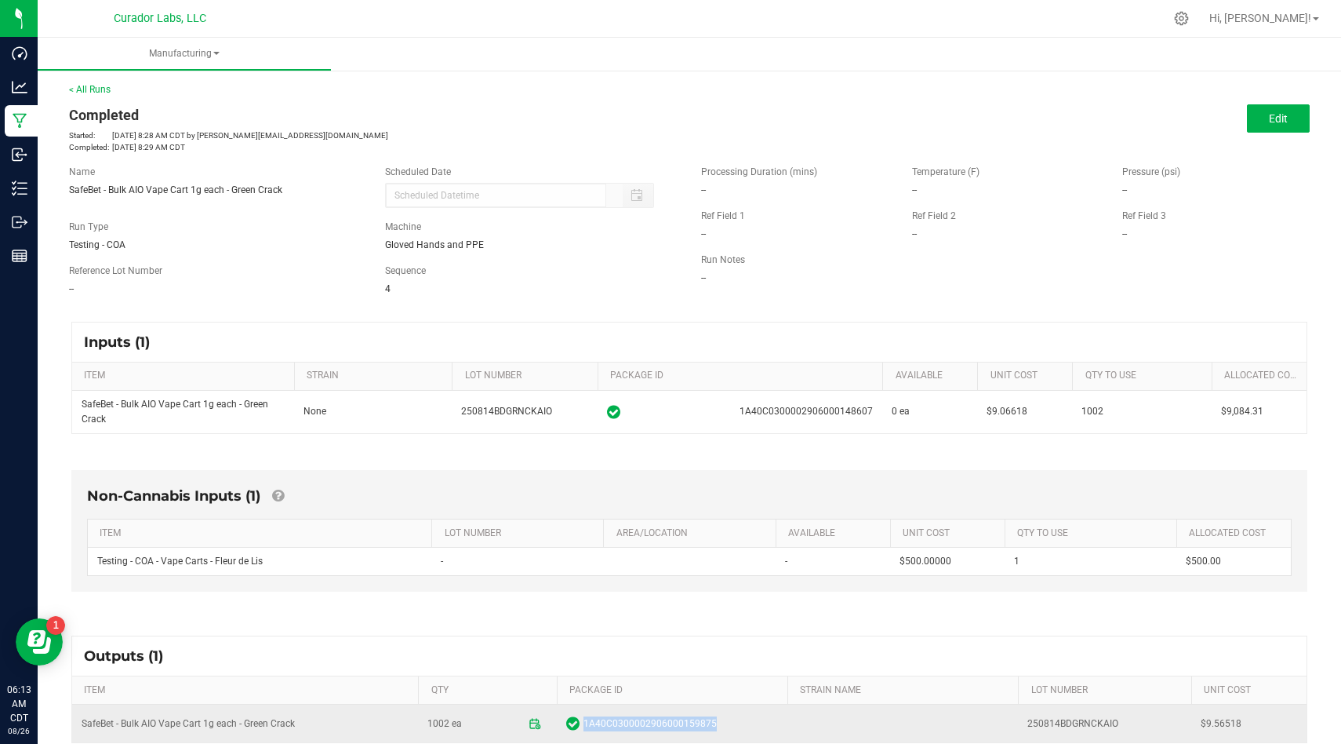
drag, startPoint x: 720, startPoint y: 725, endPoint x: 588, endPoint y: 712, distance: 132.5
click at [588, 712] on td "1A40C0300002906000159875" at bounding box center [672, 723] width 231 height 38
copy span "1A40C0300002906000159875"
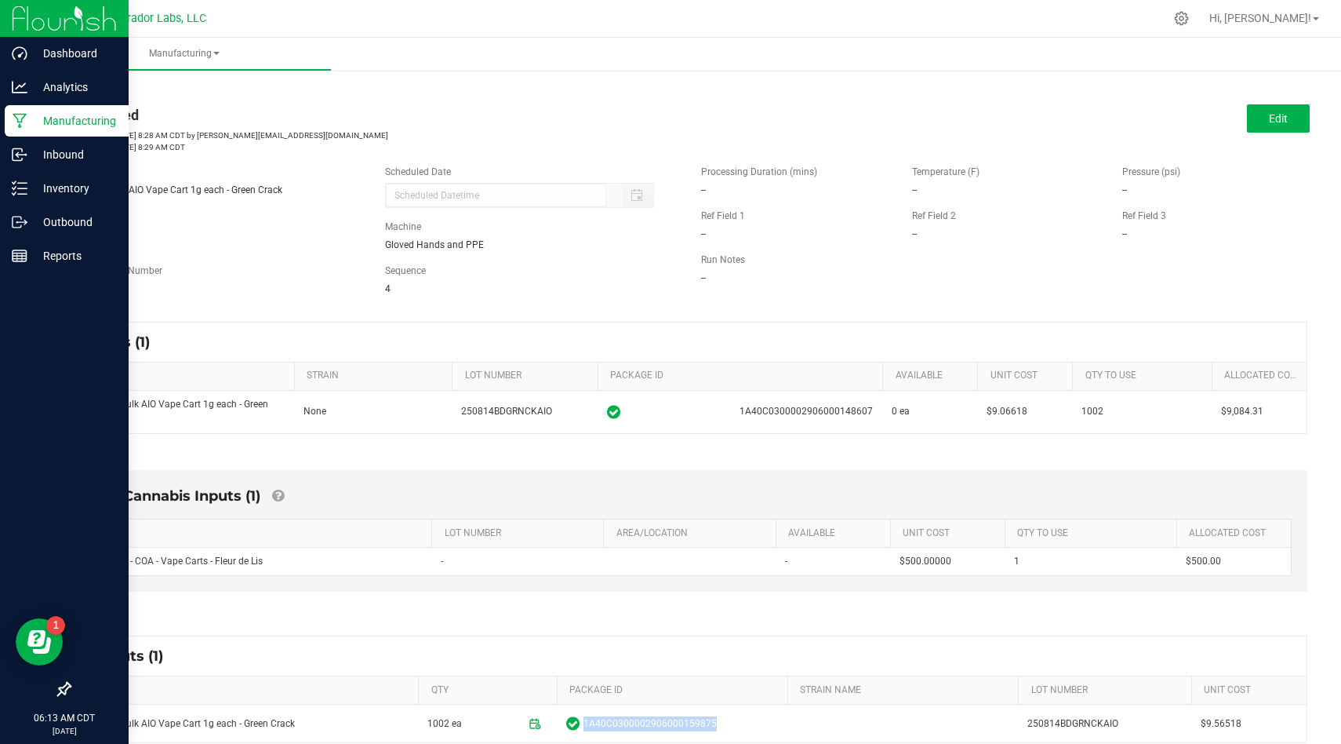
click at [24, 129] on div "Manufacturing" at bounding box center [67, 120] width 124 height 31
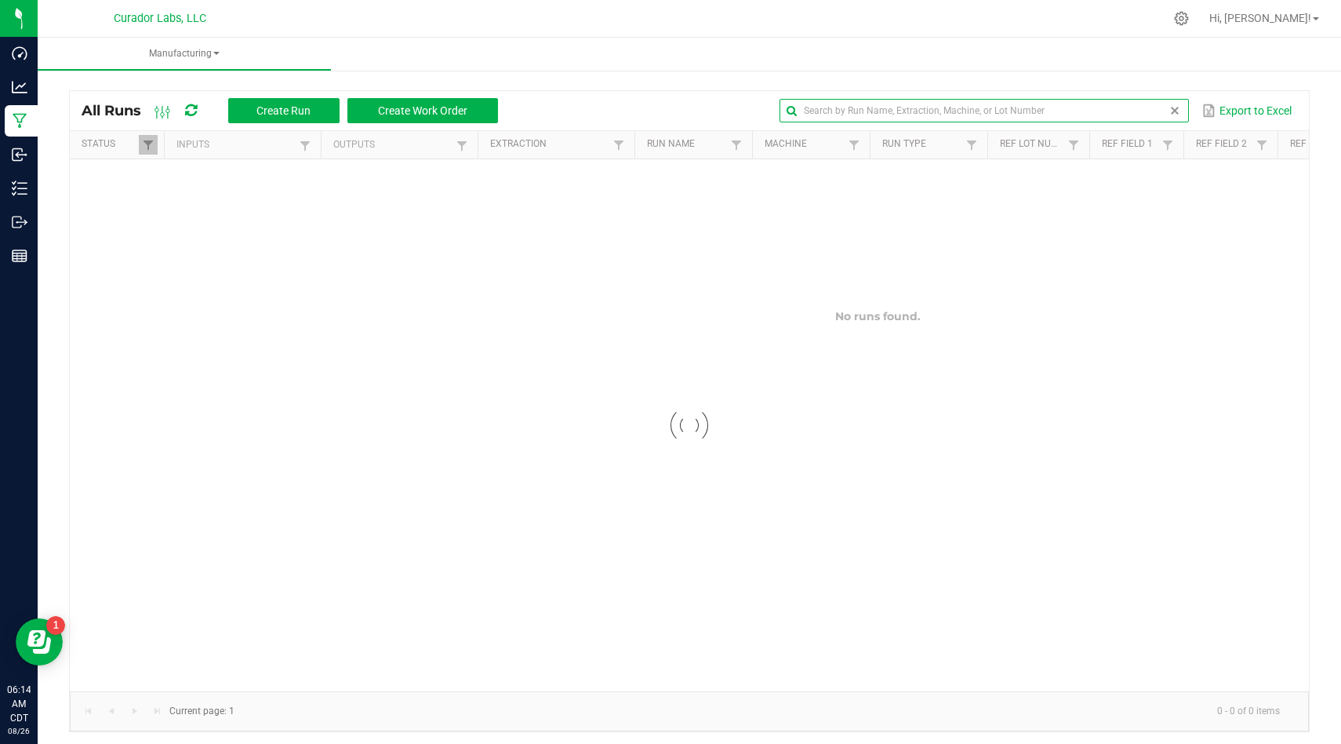
click at [1143, 107] on input "text" at bounding box center [984, 111] width 409 height 24
paste input "SafeBet - Bulk AIO Vape Cart 1g each - Rainbow Belts"
type input "SafeBet - Bulk AIO Vape Cart 1g each - Rainbow Belts"
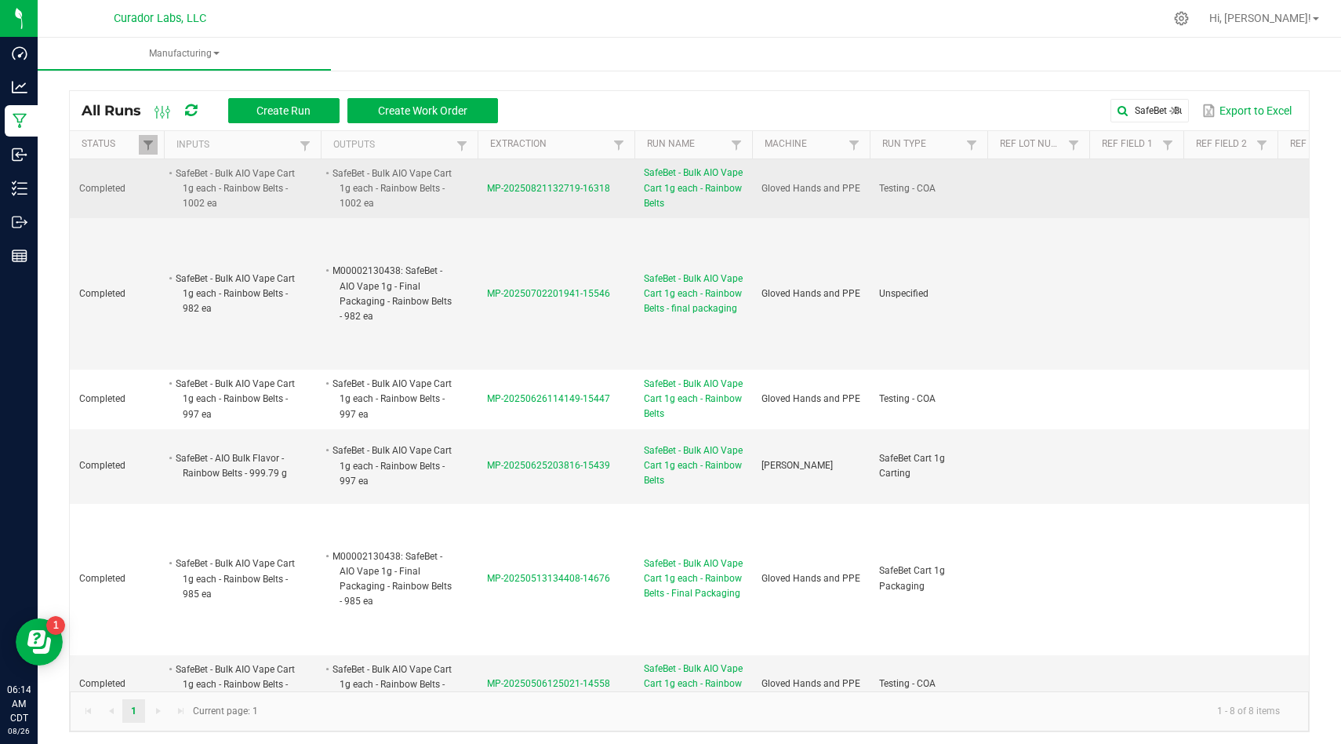
click at [534, 183] on span "MP-20250821132719-16318" at bounding box center [548, 188] width 123 height 11
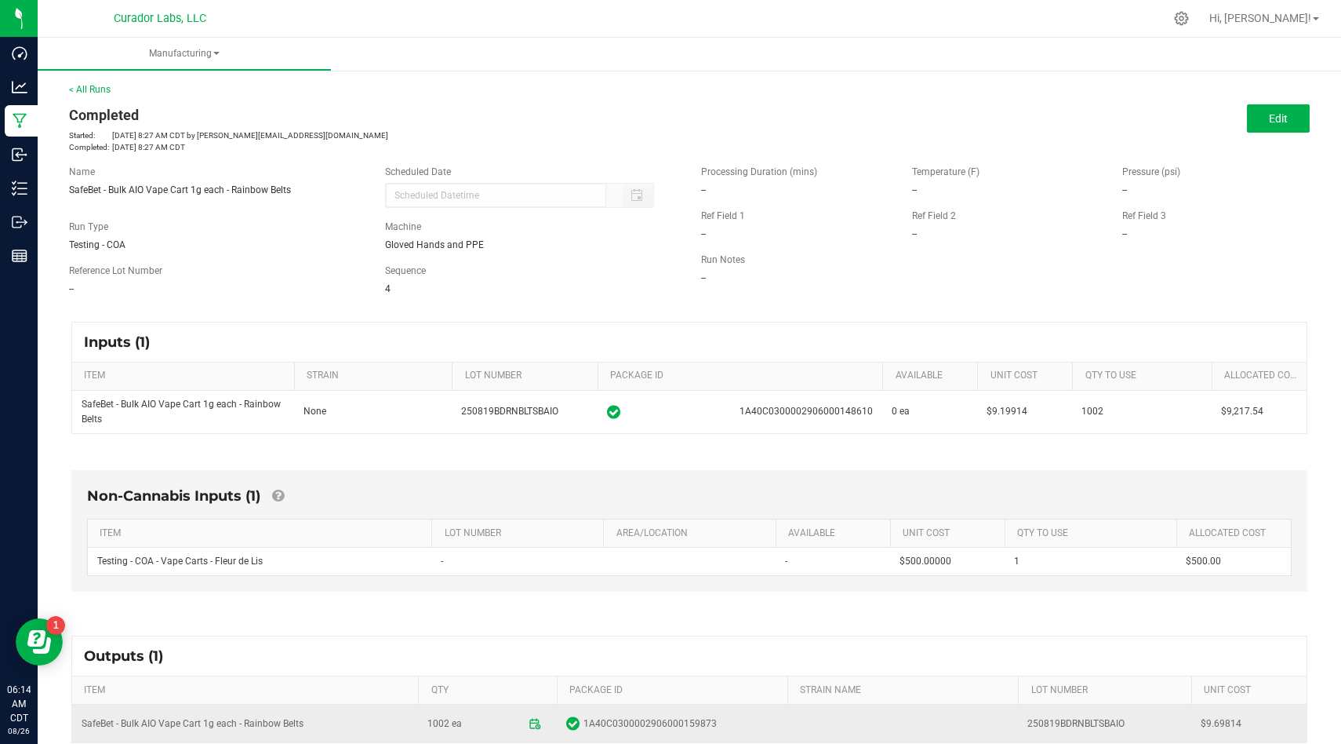
click at [1061, 722] on td "250819BDRNBLTSBAIO" at bounding box center [1104, 723] width 173 height 38
copy td "250819BDRNBLTSBAIO"
drag, startPoint x: 715, startPoint y: 724, endPoint x: 577, endPoint y: 727, distance: 137.3
click at [577, 727] on span "1A40C0300002906000159873" at bounding box center [672, 723] width 212 height 16
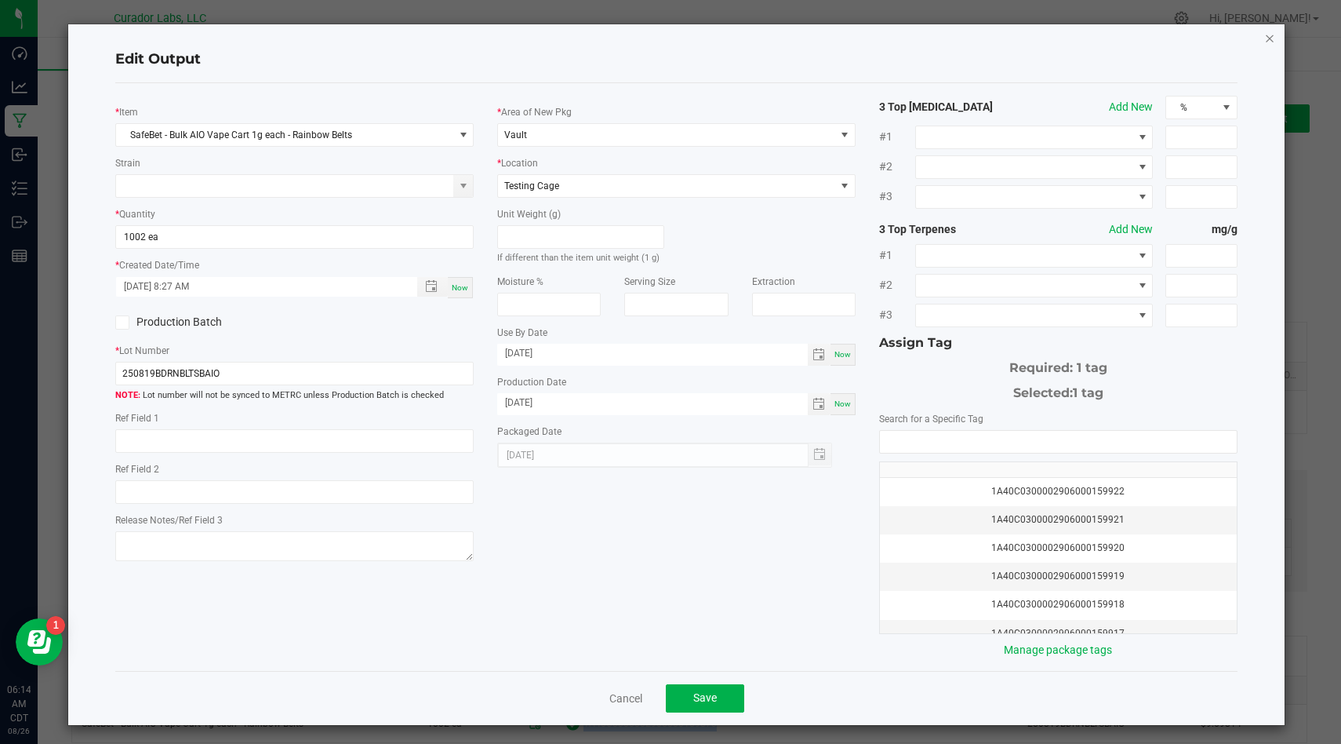
click at [1266, 35] on icon "button" at bounding box center [1270, 37] width 11 height 19
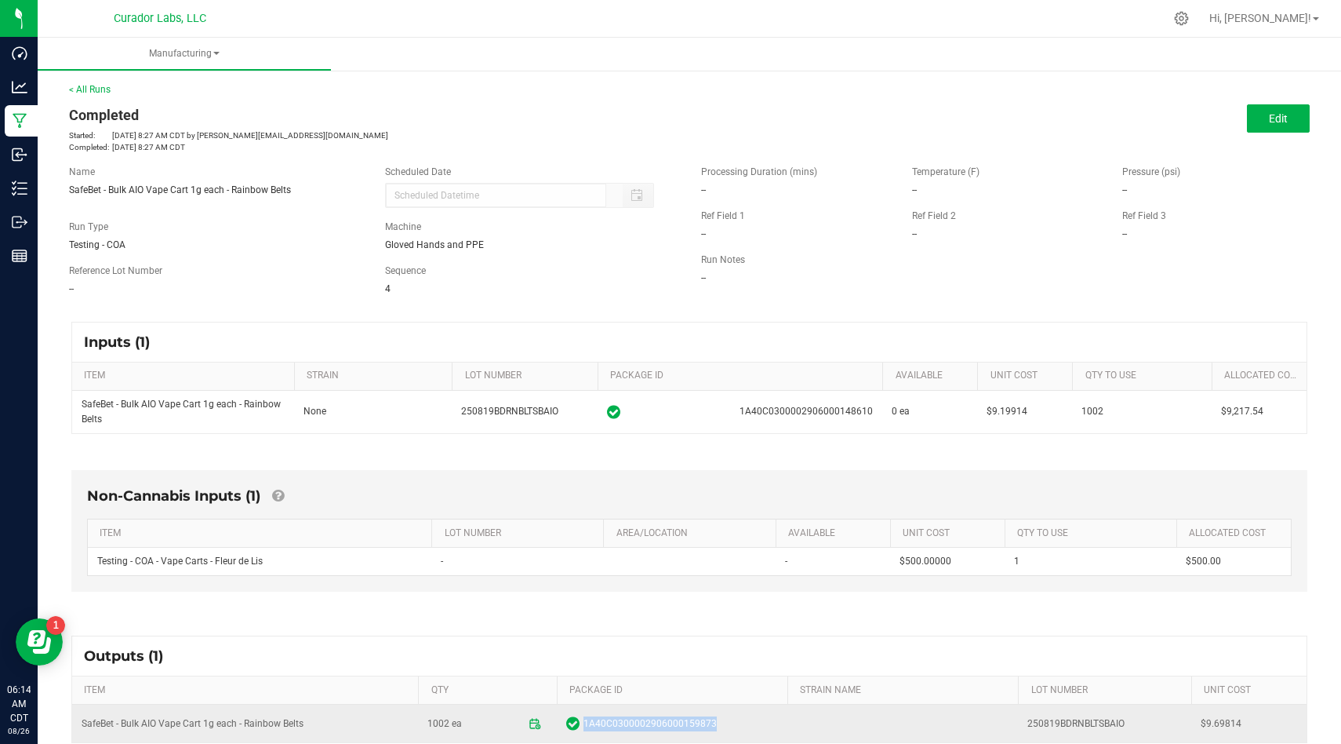
copy span "1A40C0300002906000159873"
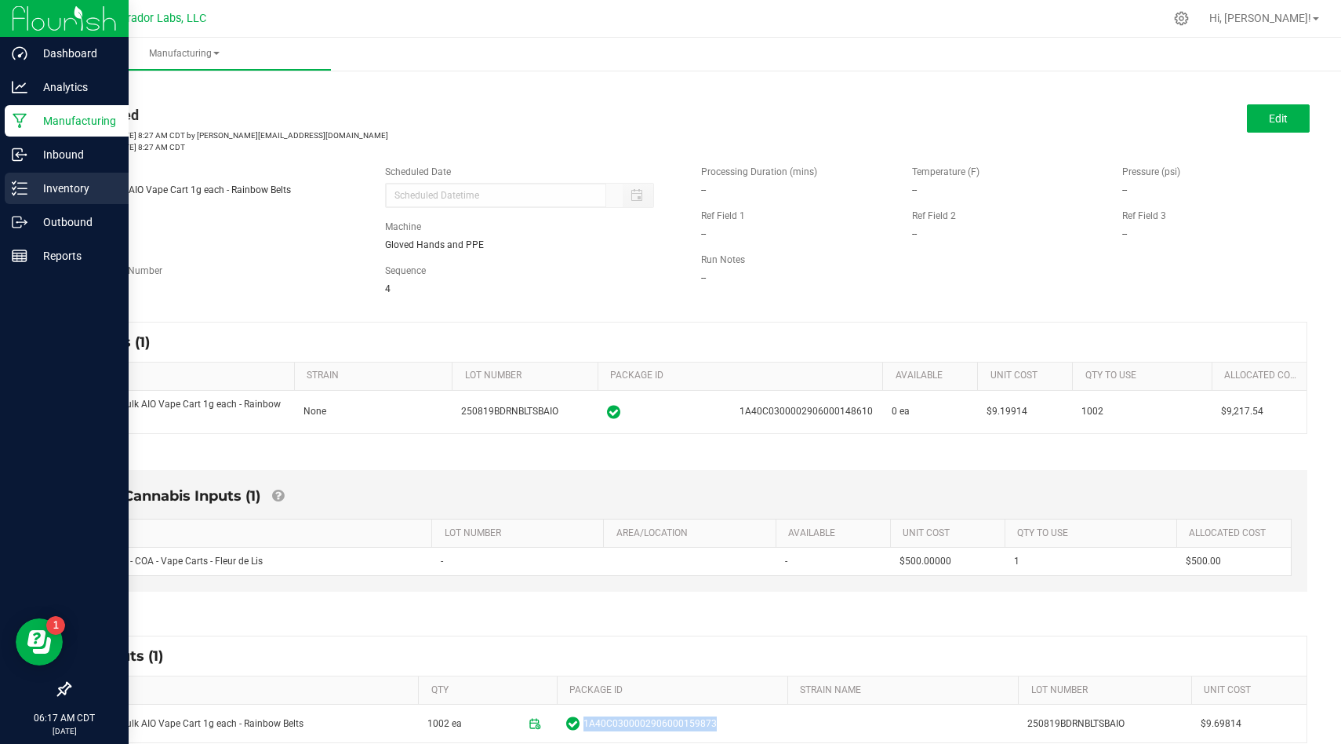
click at [31, 196] on p "Inventory" at bounding box center [74, 188] width 94 height 19
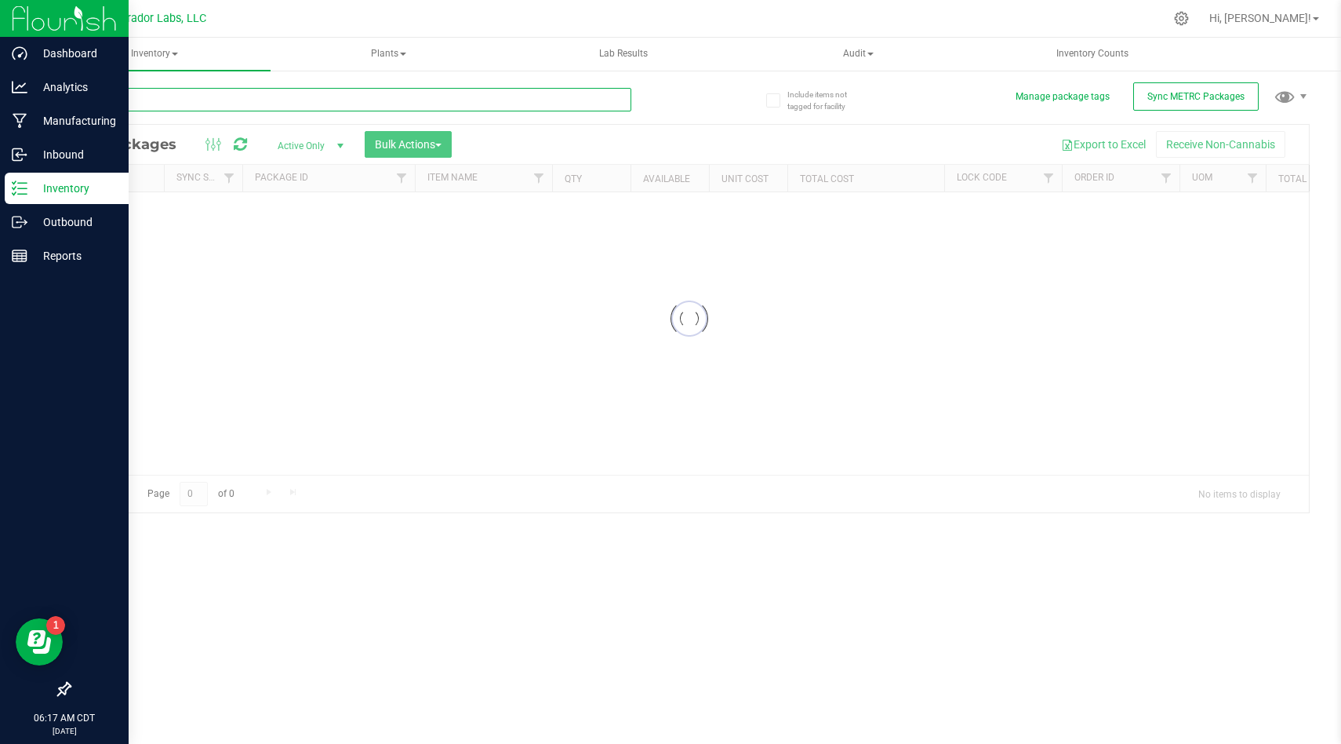
click at [395, 105] on input "text" at bounding box center [350, 100] width 562 height 24
paste input "0159849"
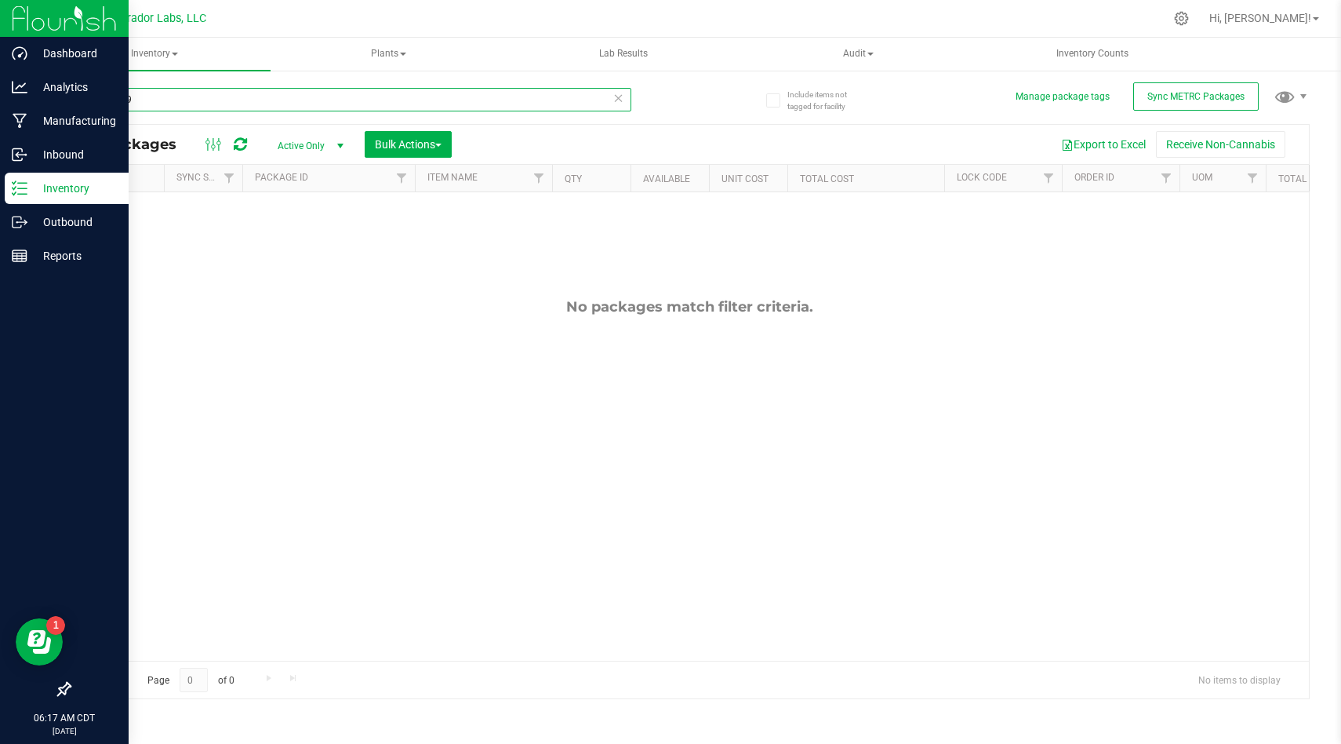
click at [158, 96] on input "0159849" at bounding box center [350, 100] width 562 height 24
type input "fresh produce"
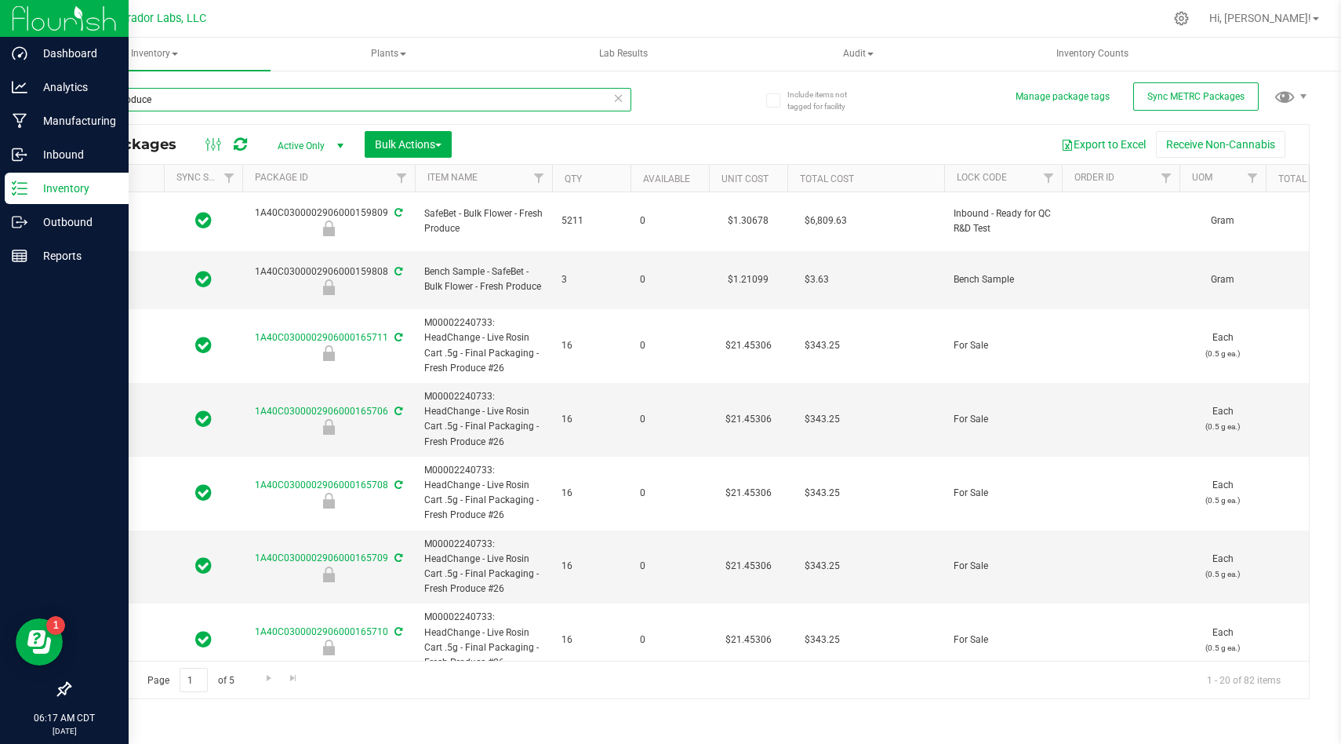
type input "2026-07-16"
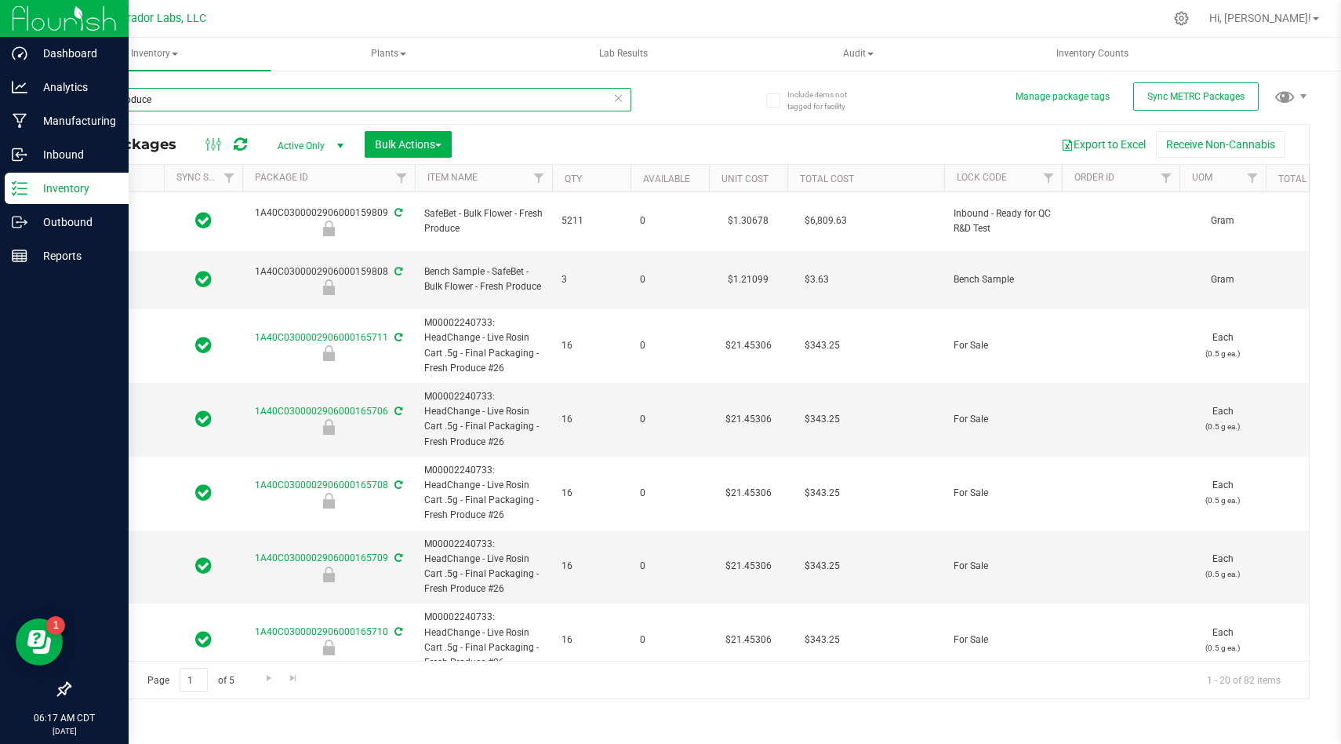
type input "2026-07-16"
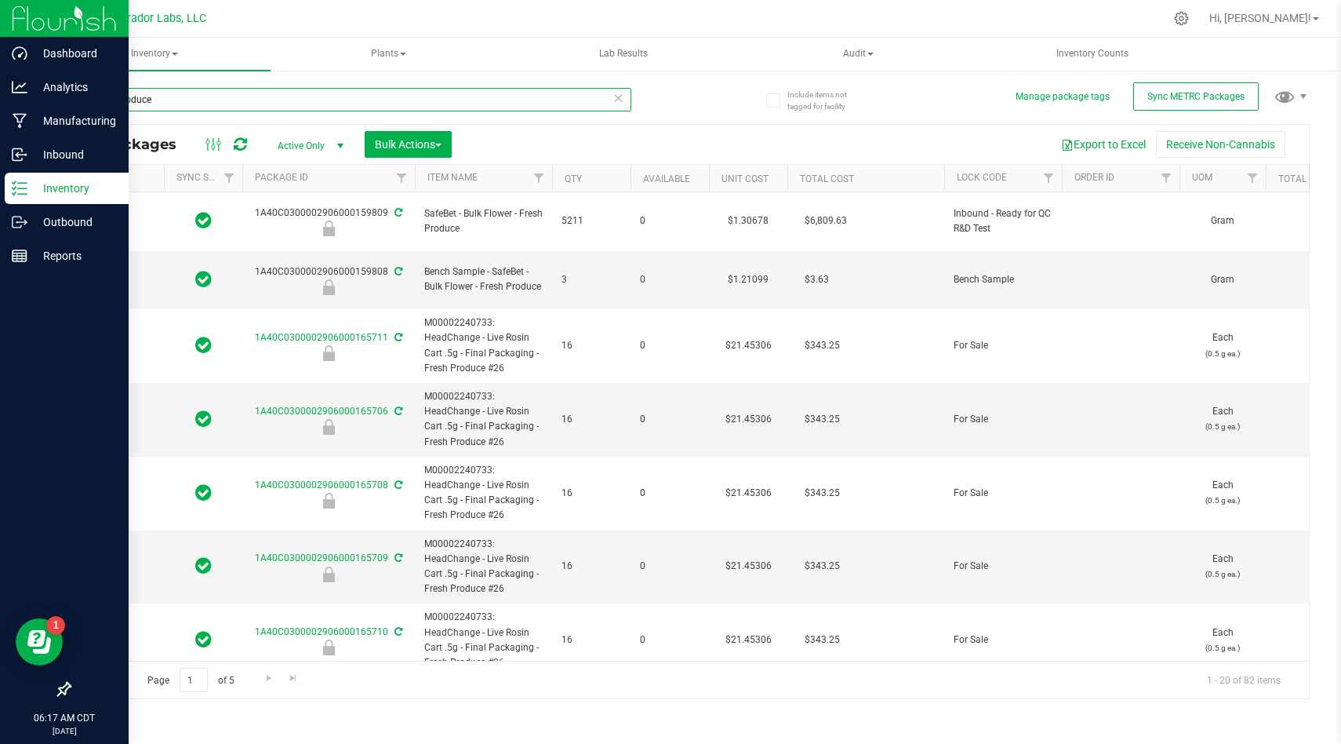
type input "2026-07-16"
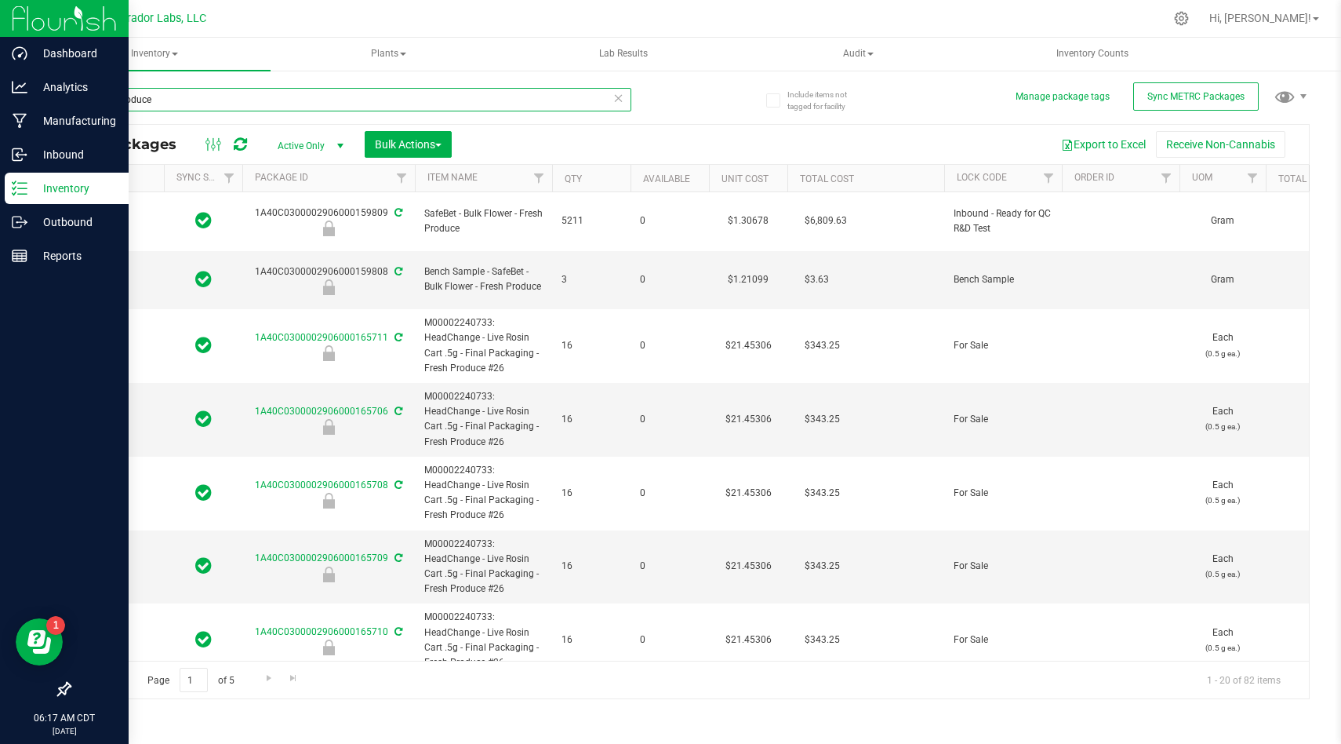
type input "2026-07-16"
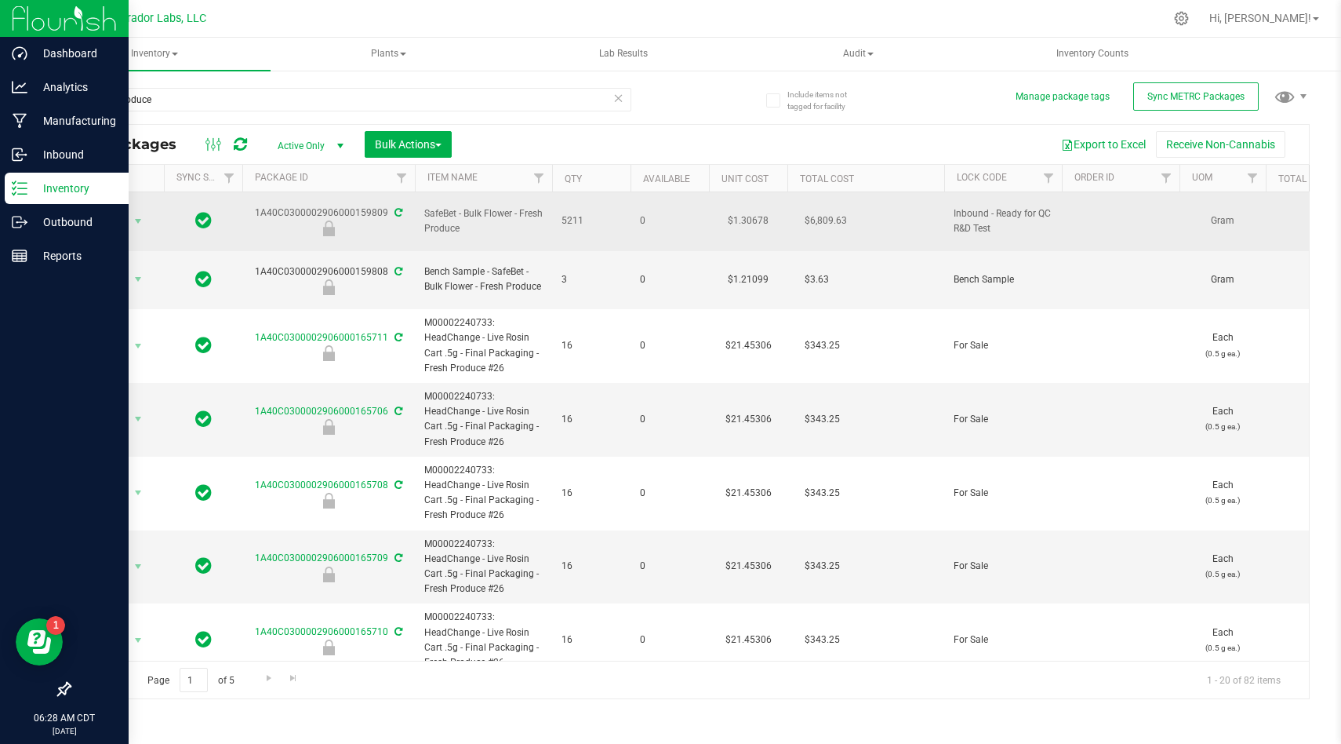
click at [354, 207] on div "1A40C0300002906000159809" at bounding box center [328, 221] width 177 height 31
copy div "1A40C0300002906000159809"
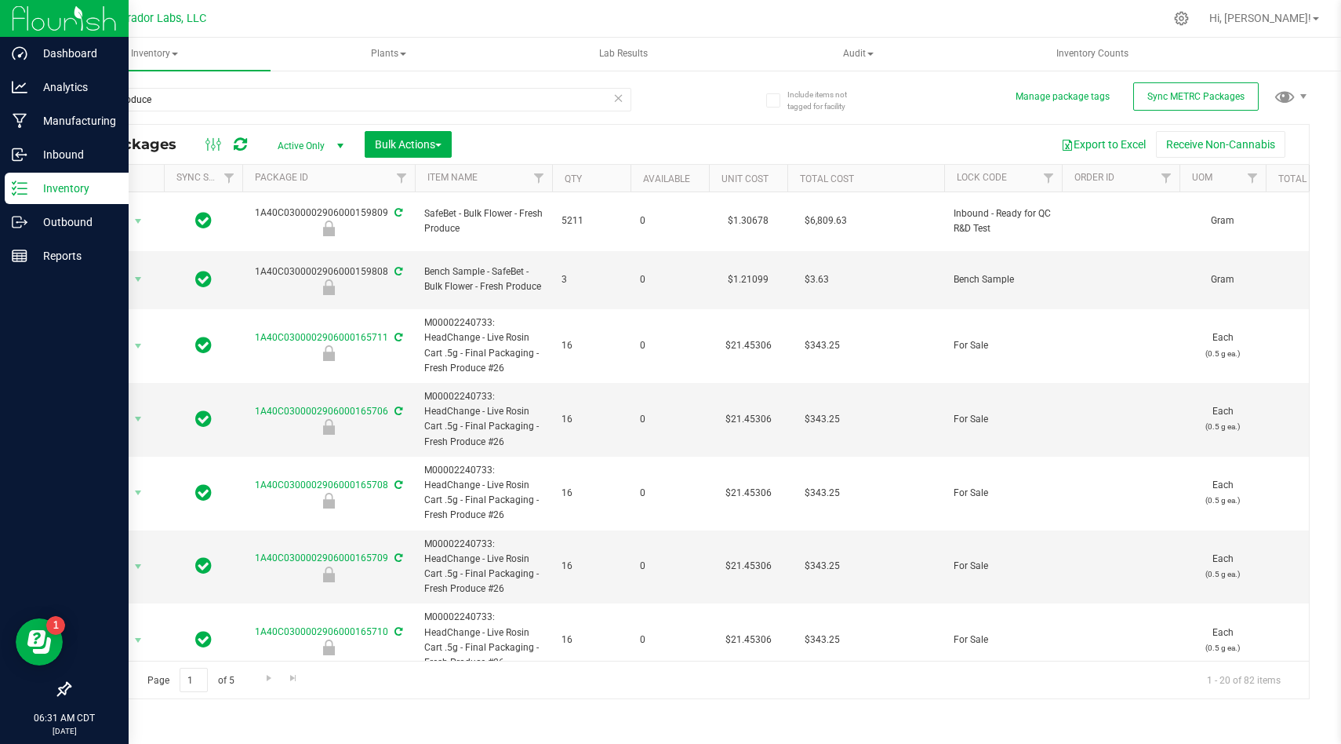
click at [41, 35] on img at bounding box center [64, 18] width 105 height 37
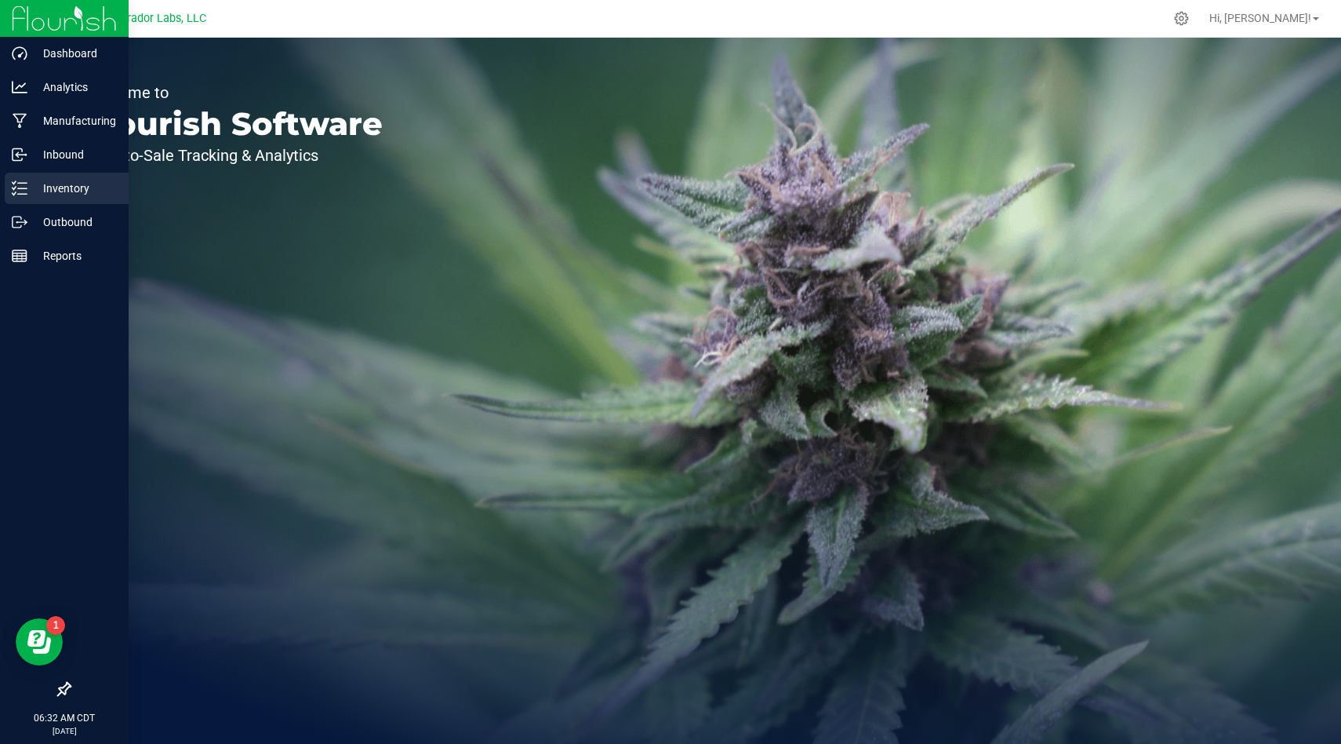
click at [12, 191] on icon at bounding box center [20, 188] width 16 height 16
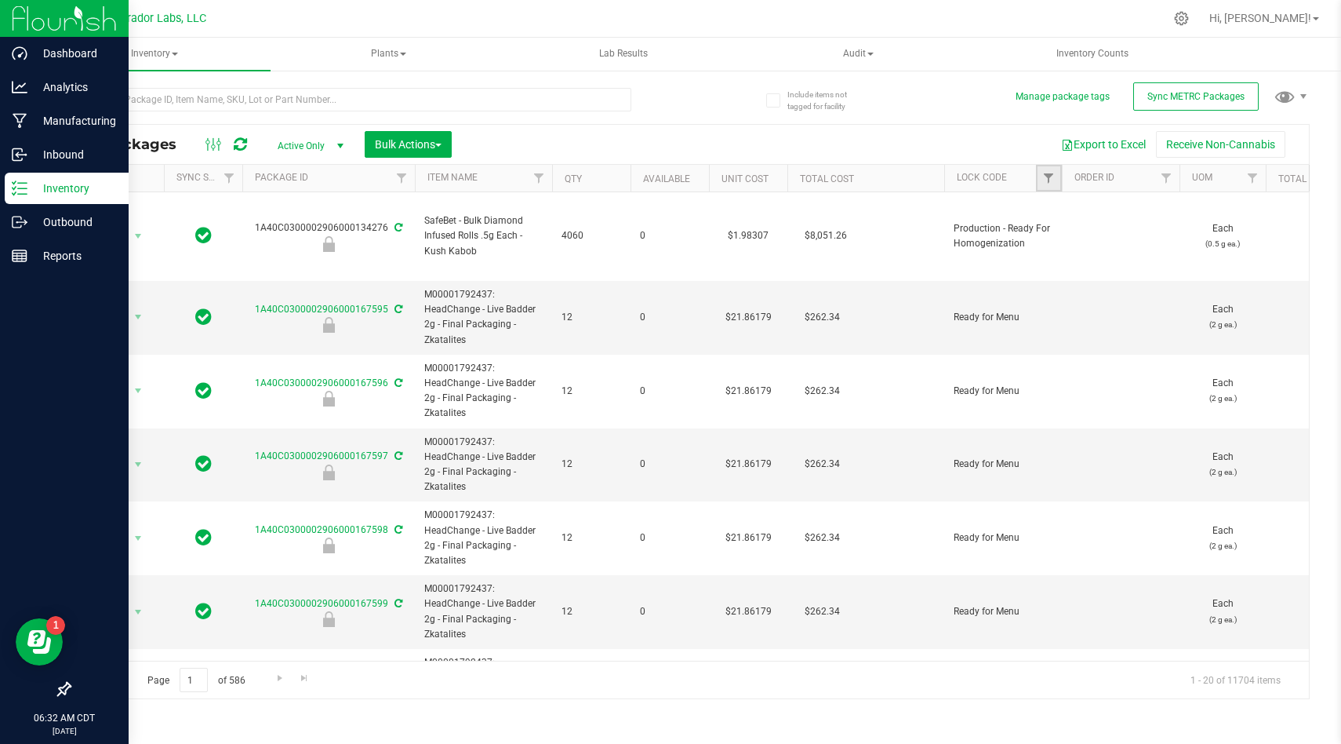
click at [1057, 179] on link "Filter" at bounding box center [1049, 178] width 26 height 27
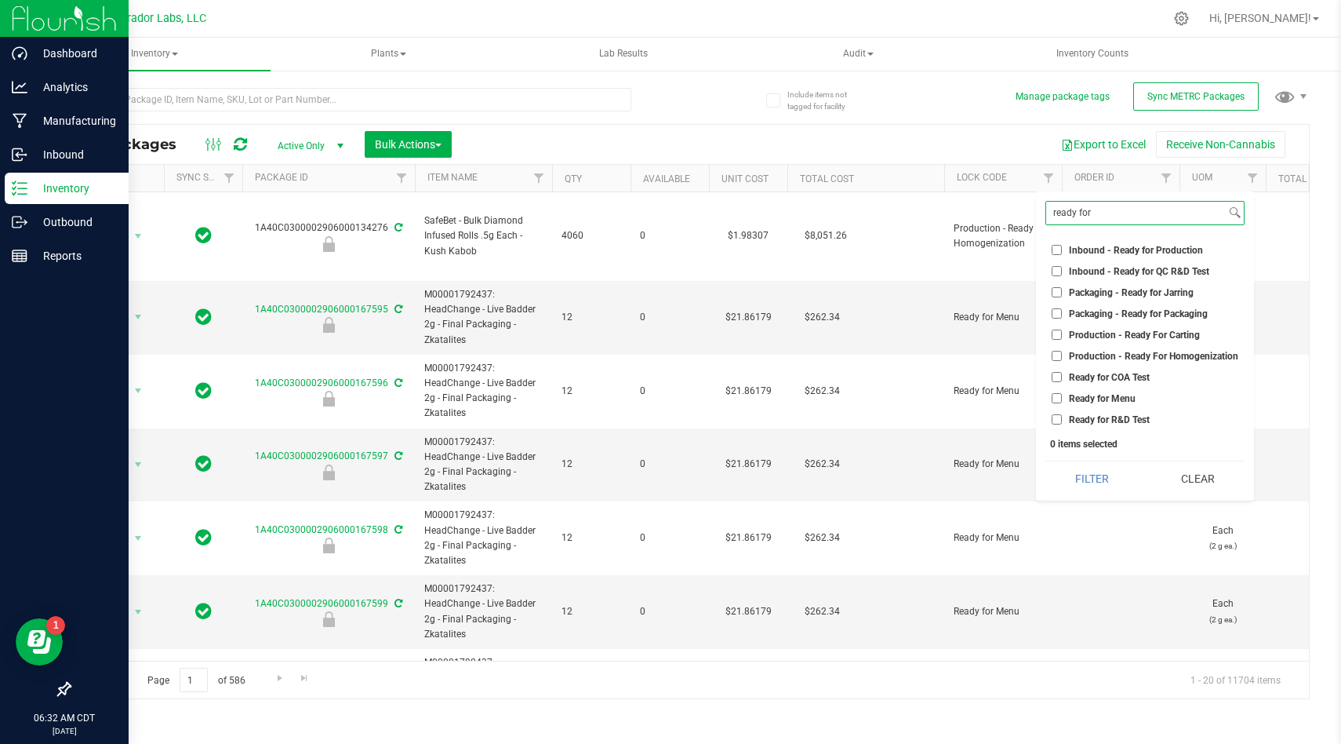
type input "ready for"
click at [1055, 373] on input "Ready for COA Test" at bounding box center [1057, 377] width 10 height 10
checkbox input "true"
click at [1087, 490] on button "Filter" at bounding box center [1093, 478] width 94 height 35
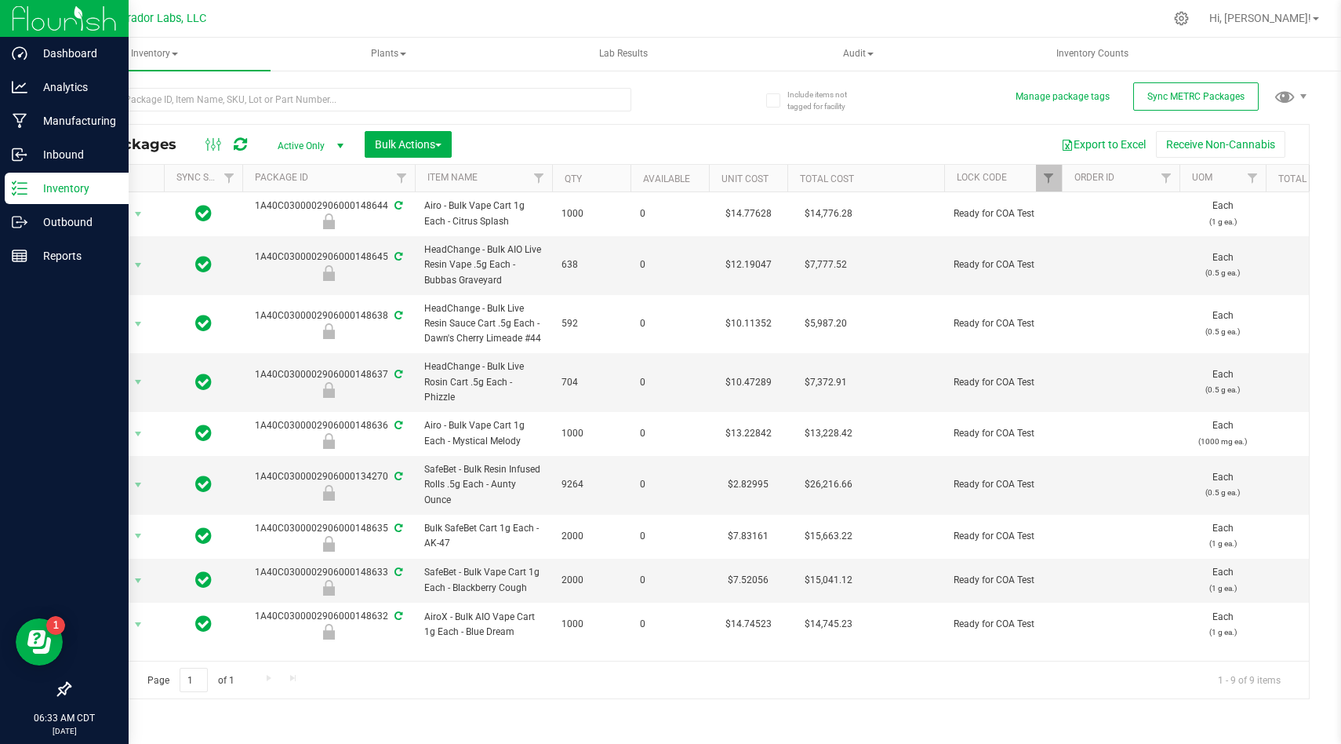
click at [870, 24] on div at bounding box center [722, 18] width 883 height 31
click at [64, 129] on p "Manufacturing" at bounding box center [74, 120] width 94 height 19
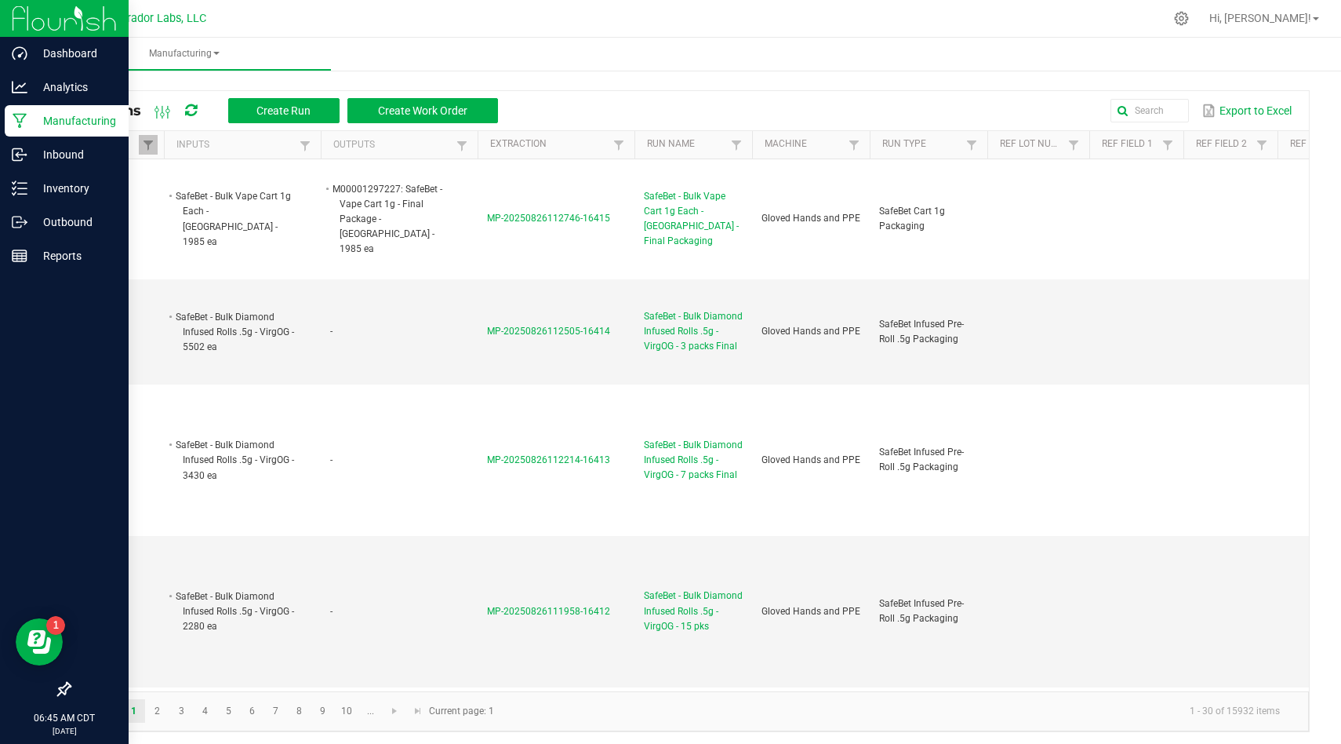
click at [295, 131] on th "Inputs" at bounding box center [242, 145] width 157 height 28
click at [307, 113] on span "Create Run" at bounding box center [284, 110] width 54 height 13
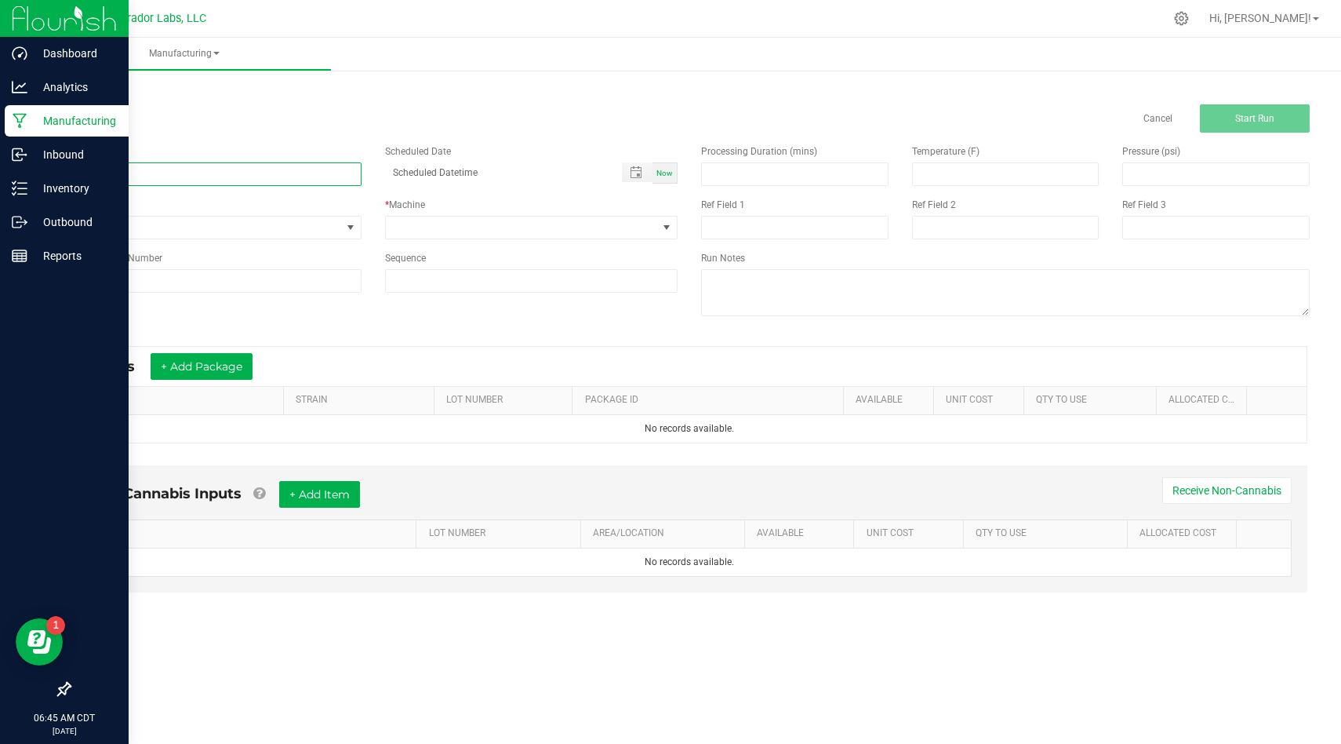
click at [316, 176] on input at bounding box center [215, 174] width 293 height 24
paste input "HeadChange - Bulk Live Rosin Cart .5g Each - Phizzle"
type input "HeadChange - Bulk Live Rosin Cart .5g Each - Phizzle"
click at [293, 218] on span "None" at bounding box center [205, 228] width 271 height 22
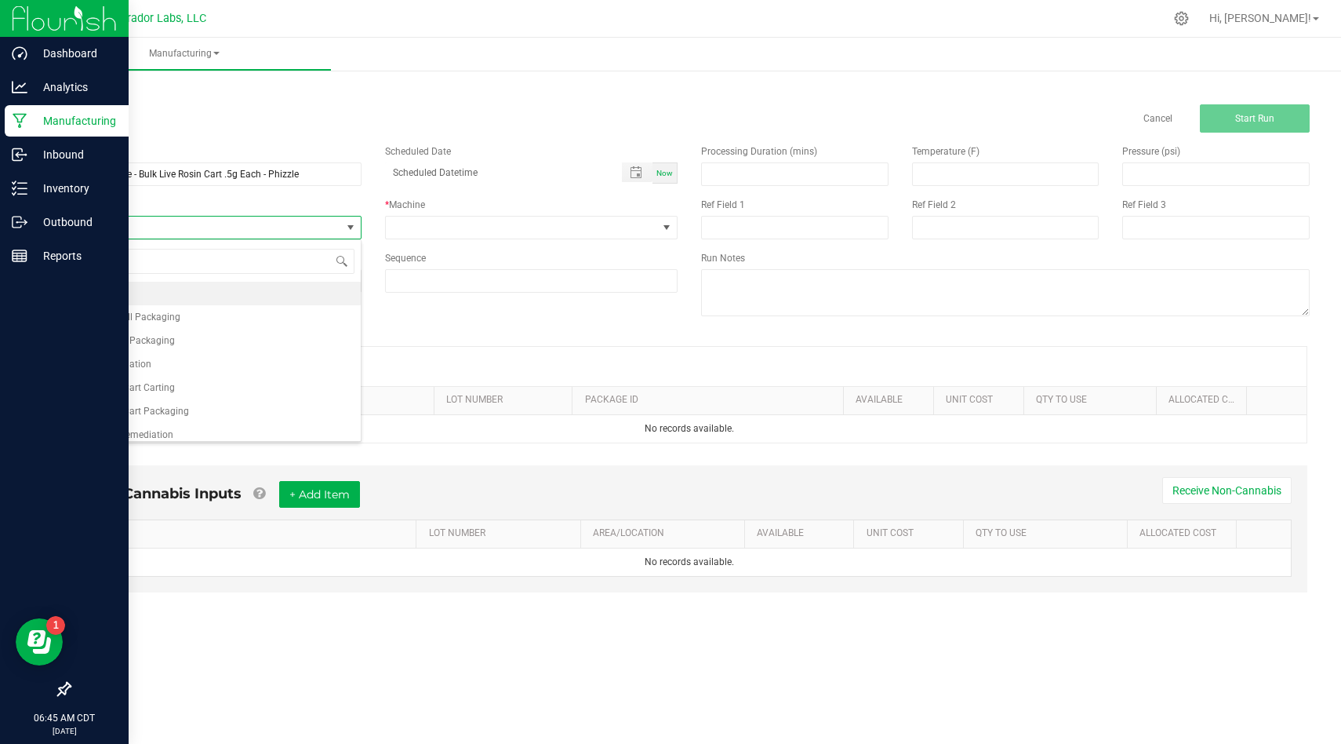
scroll to position [24, 293]
type input "coa"
click at [297, 288] on li "Testing - COA" at bounding box center [215, 294] width 291 height 24
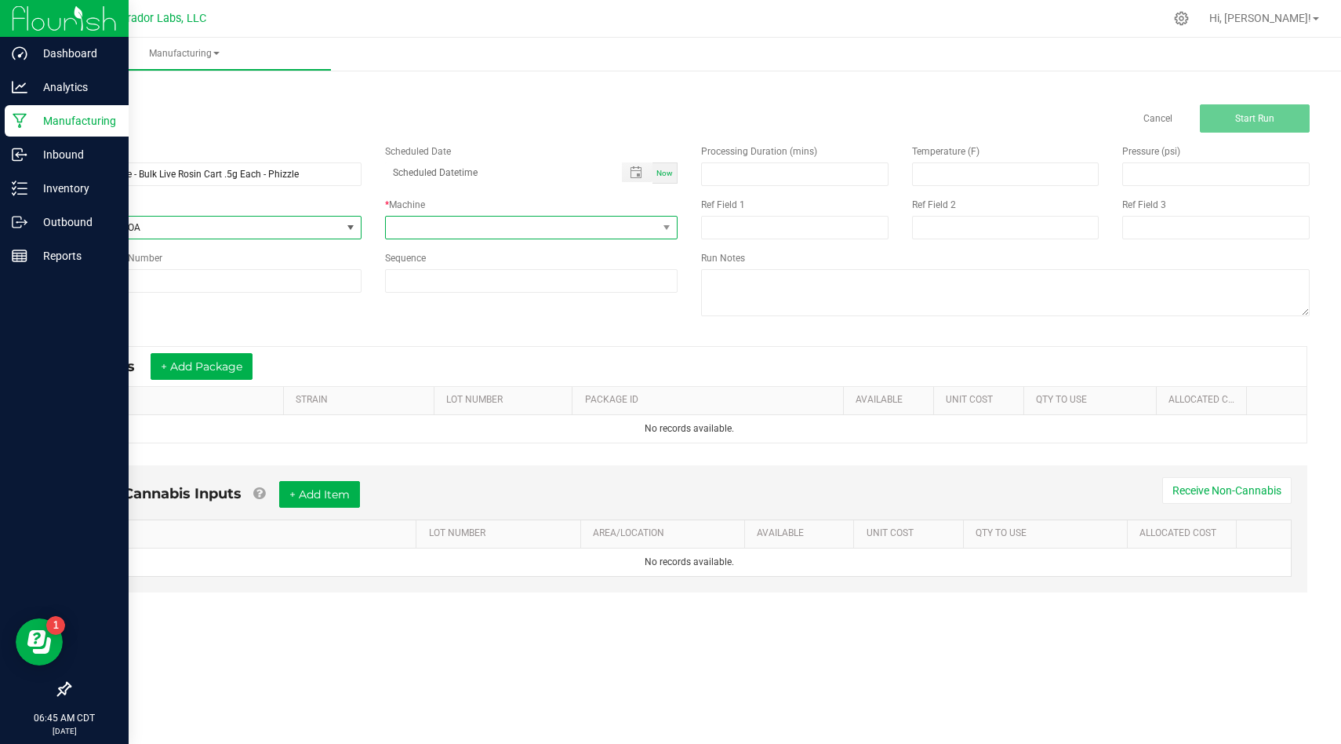
click at [476, 231] on span at bounding box center [521, 228] width 271 height 22
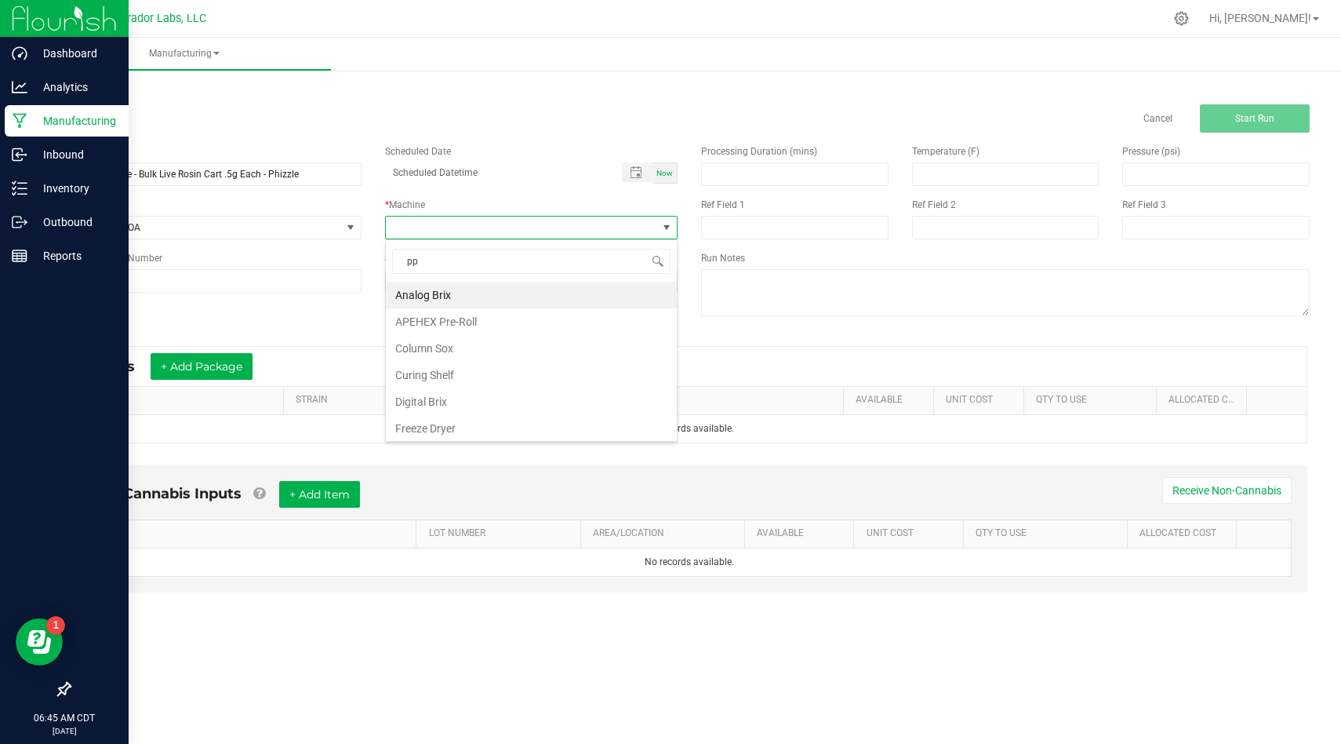
type input "ppe"
click at [495, 285] on li "Gloved Hands and PPE" at bounding box center [531, 295] width 291 height 27
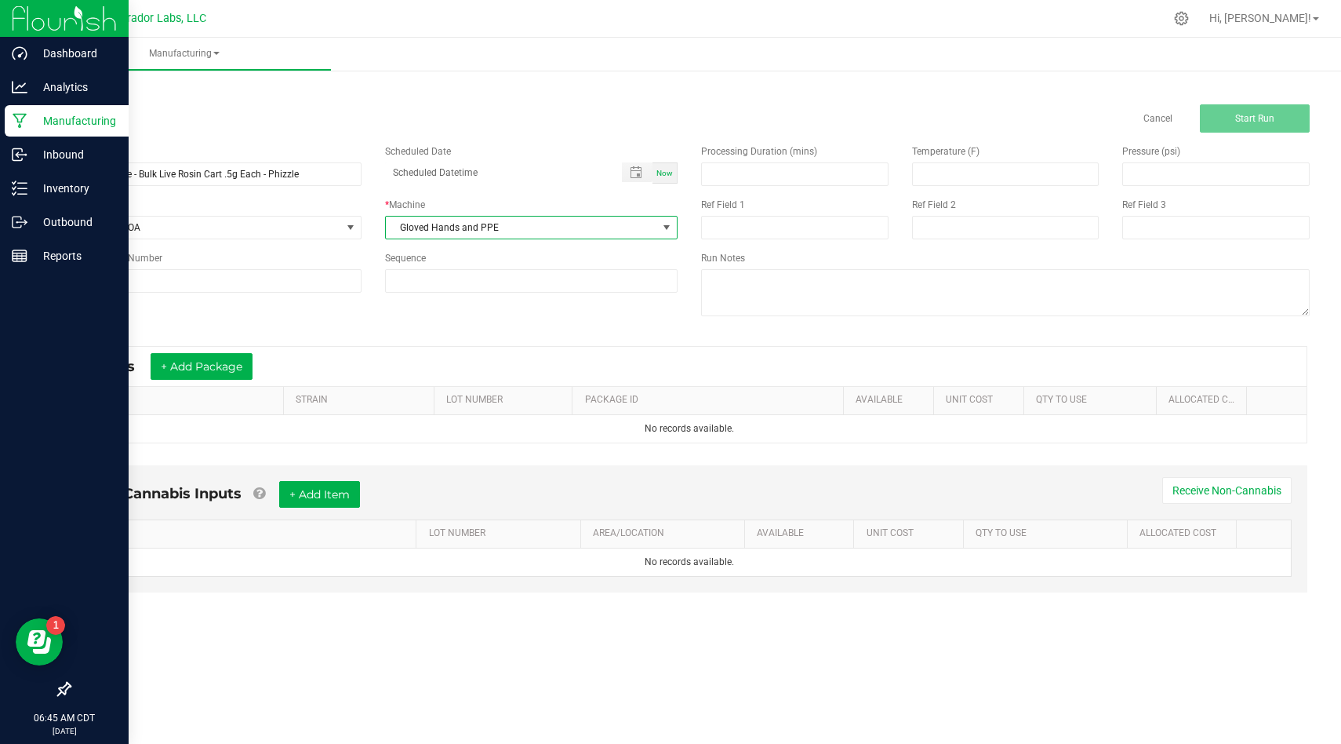
click at [495, 285] on input at bounding box center [531, 281] width 291 height 22
type input "4"
click at [490, 320] on div "Name HeadChange - Bulk Live Rosin Cart .5g Each - Phizzle Scheduled Date Now Ru…" at bounding box center [689, 232] width 1265 height 199
click at [227, 367] on button "+ Add Package" at bounding box center [202, 366] width 102 height 27
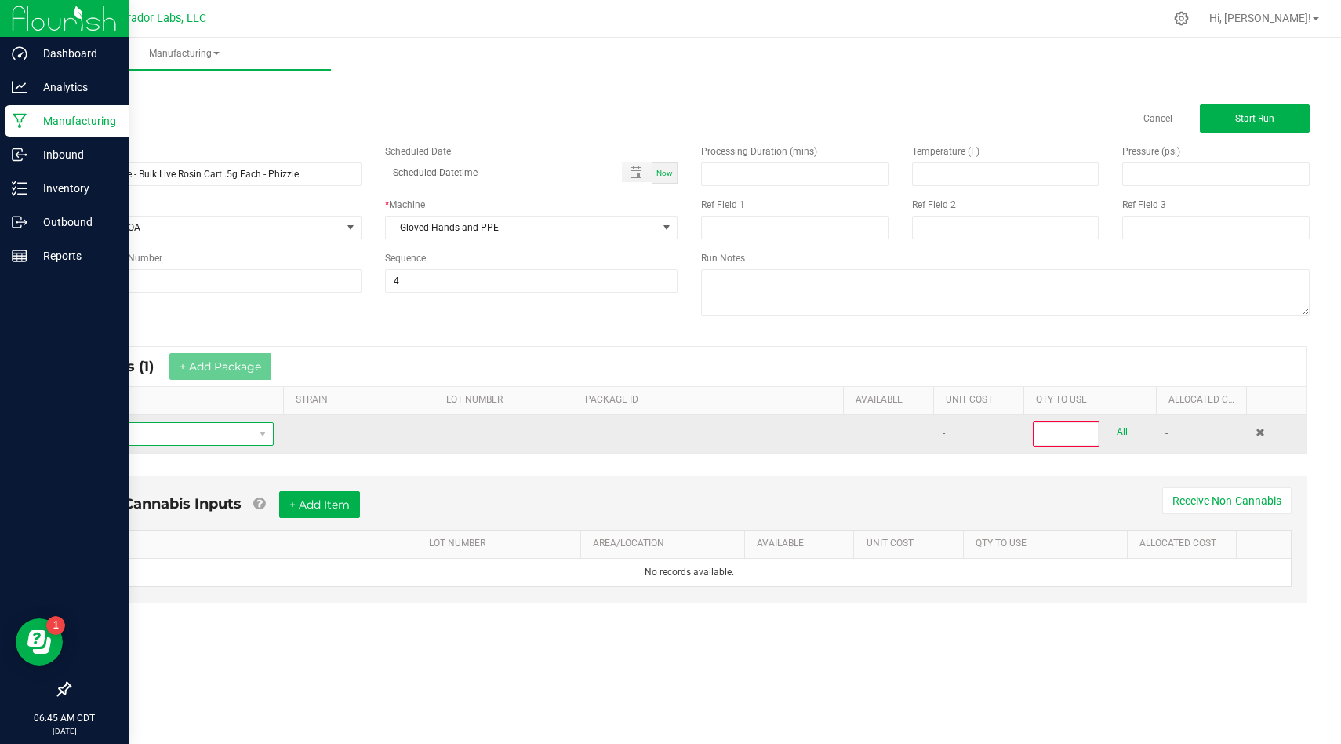
click at [224, 428] on span "NO DATA FOUND" at bounding box center [167, 434] width 171 height 22
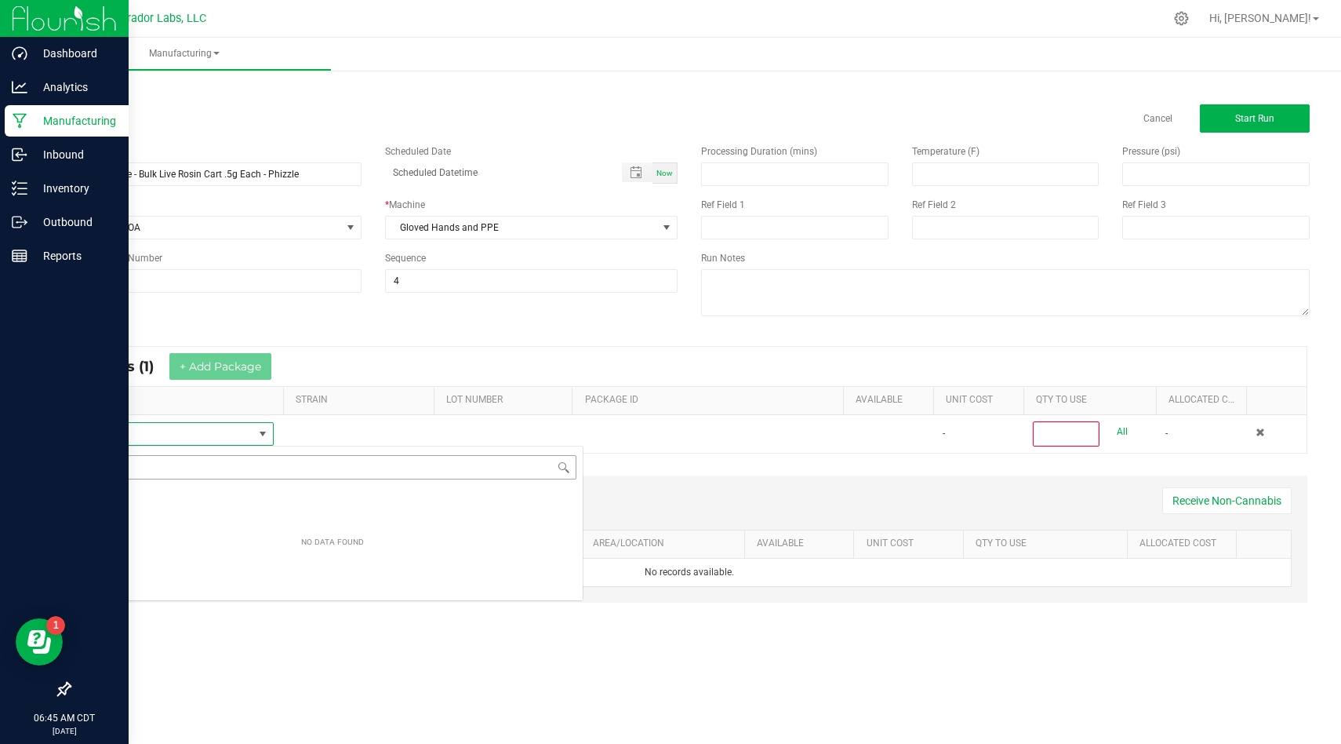
scroll to position [24, 192]
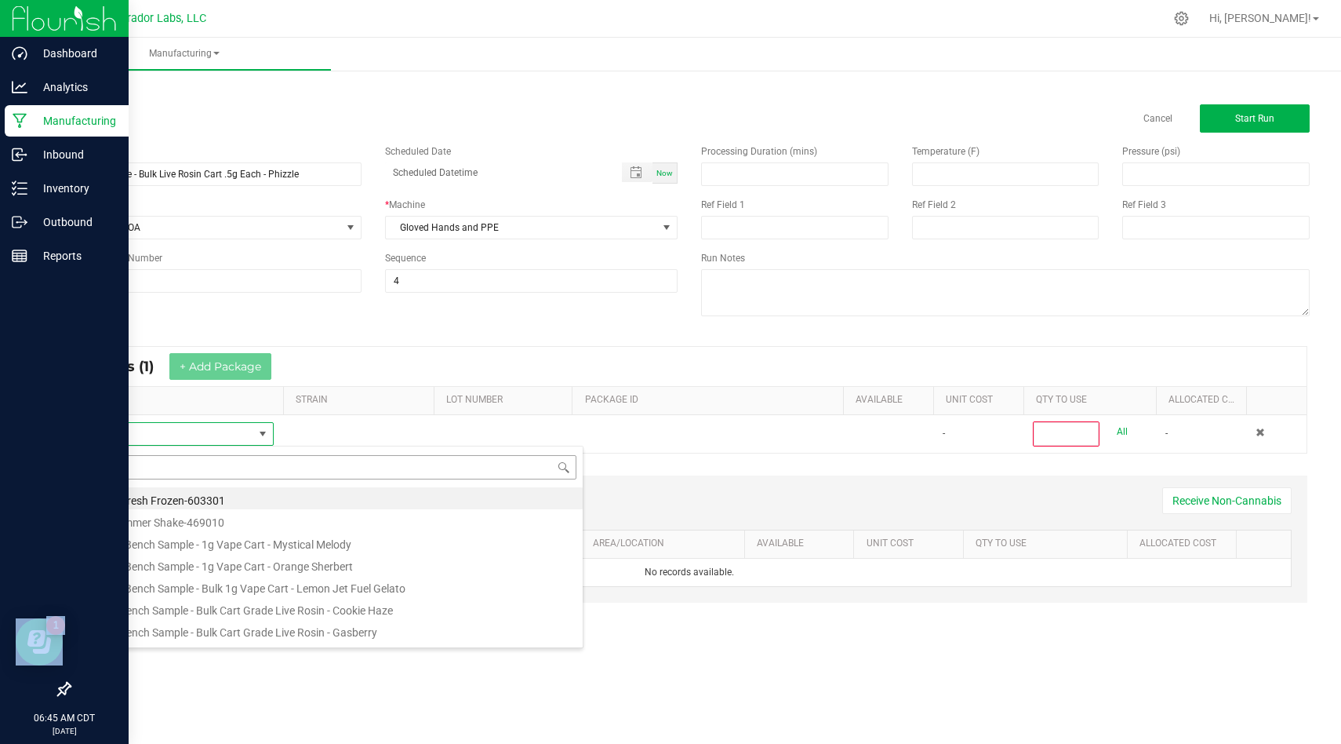
click at [148, 470] on input at bounding box center [333, 467] width 488 height 24
type input "HeadChange - Bulk Live Rosin Cart .5g Each - Phizzle"
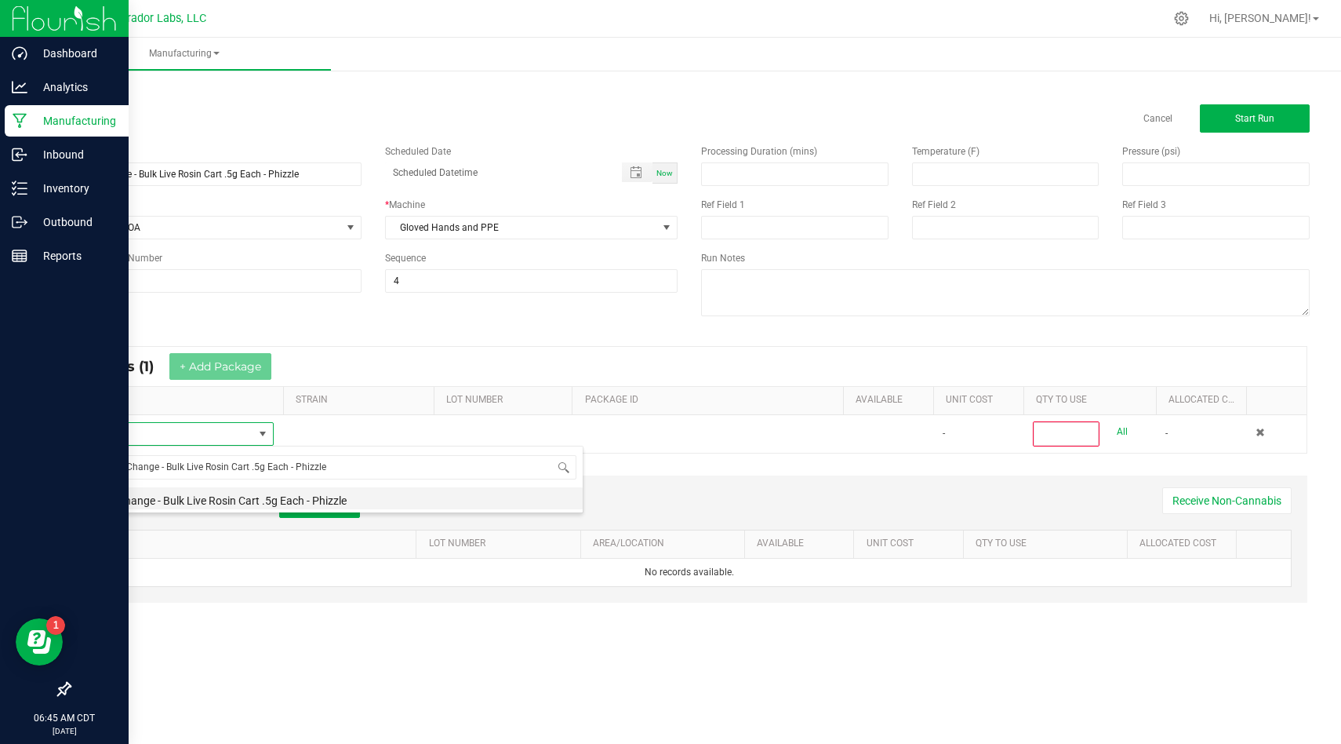
click at [450, 501] on li "HeadChange - Bulk Live Rosin Cart .5g Each - Phizzle" at bounding box center [332, 498] width 500 height 22
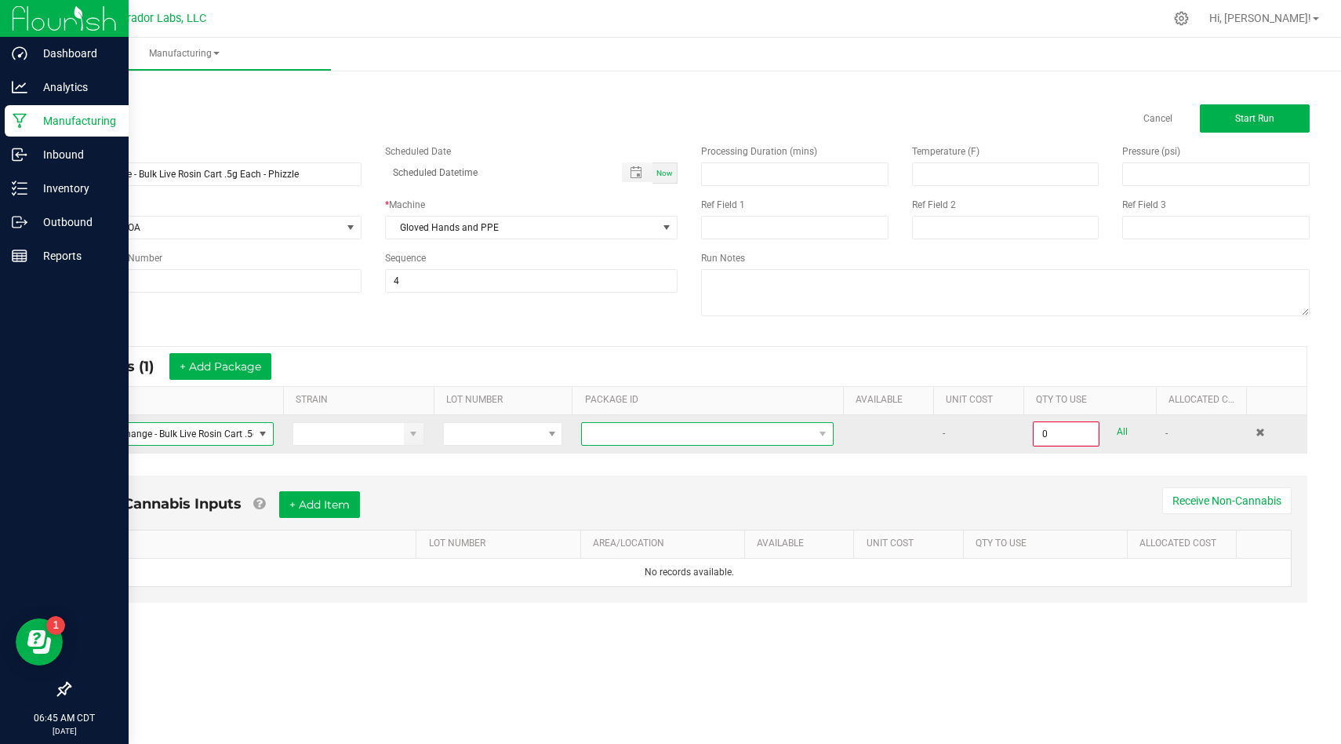
click at [726, 438] on span at bounding box center [697, 434] width 231 height 22
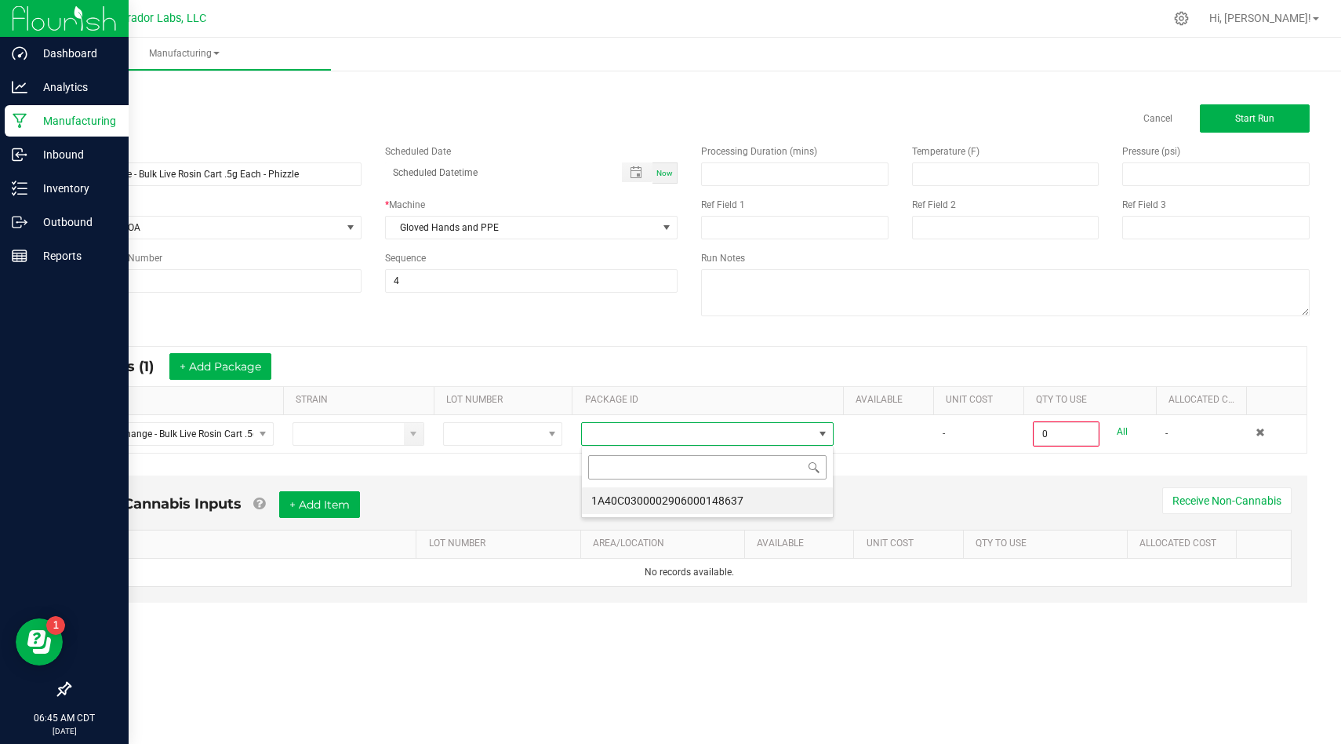
scroll to position [24, 252]
click at [725, 493] on li "1A40C0300002906000148637" at bounding box center [707, 500] width 251 height 27
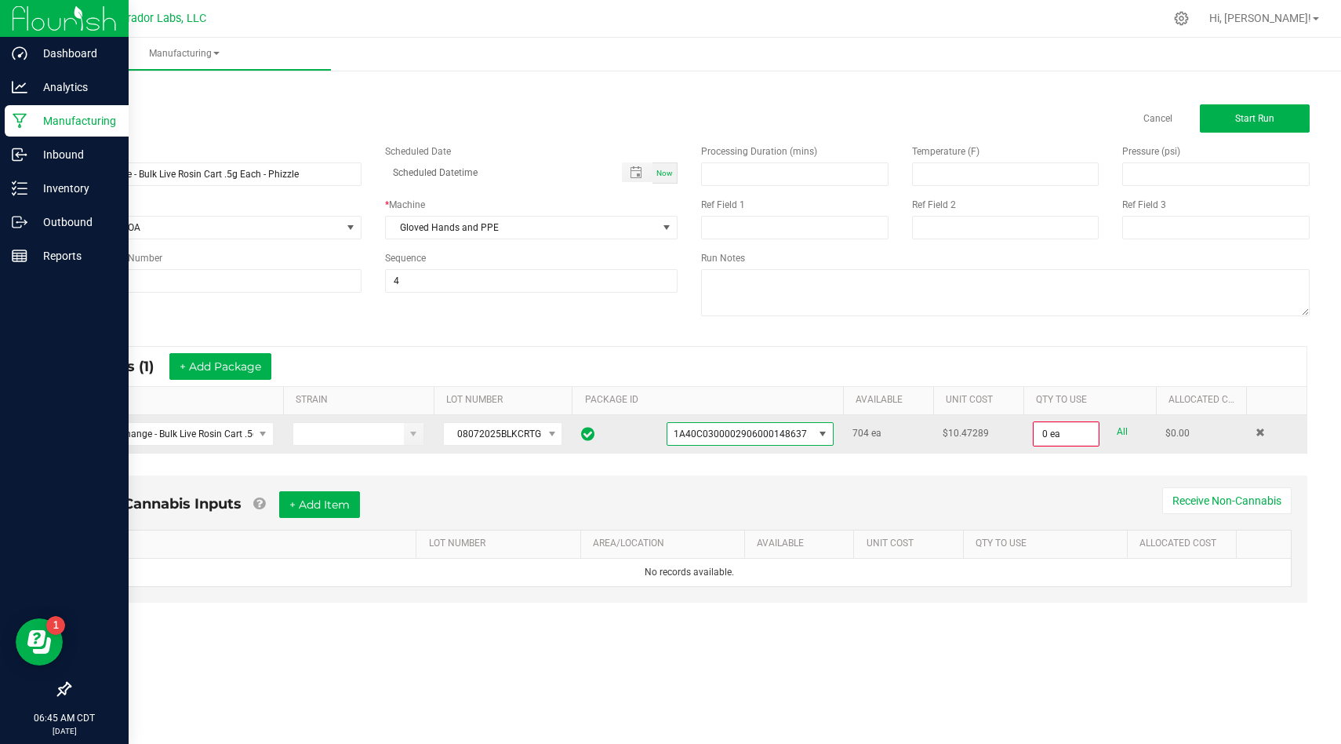
click at [1123, 435] on link "All" at bounding box center [1122, 431] width 11 height 21
type input "704 ea"
click at [876, 482] on div "Non-Cannabis Inputs + Add Item Receive Non-Cannabis ITEM LOT NUMBER AREA/LOCATI…" at bounding box center [689, 537] width 1236 height 127
click at [377, 498] on div "Non-Cannabis Inputs + Add Item Receive Non-Cannabis" at bounding box center [689, 509] width 1205 height 38
click at [320, 504] on button "+ Add Item" at bounding box center [319, 503] width 81 height 27
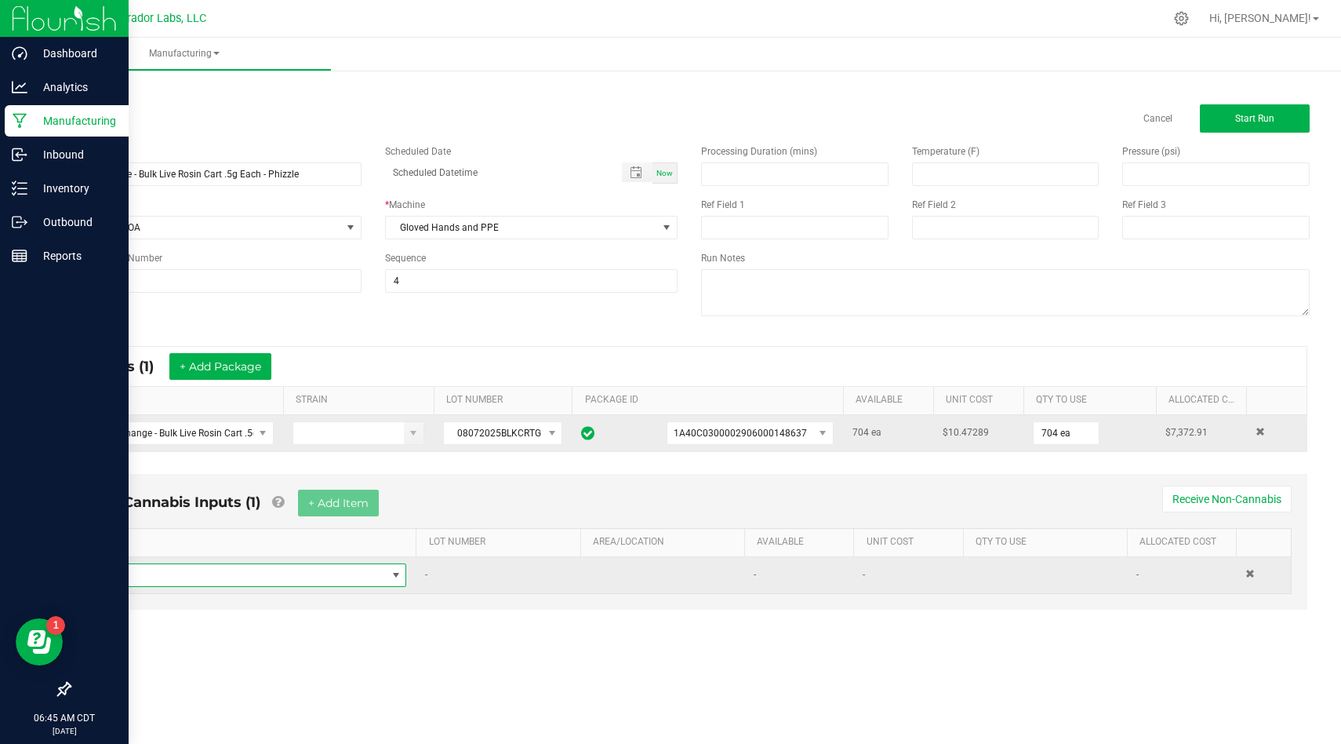
click at [333, 573] on span "NO DATA FOUND" at bounding box center [242, 575] width 288 height 22
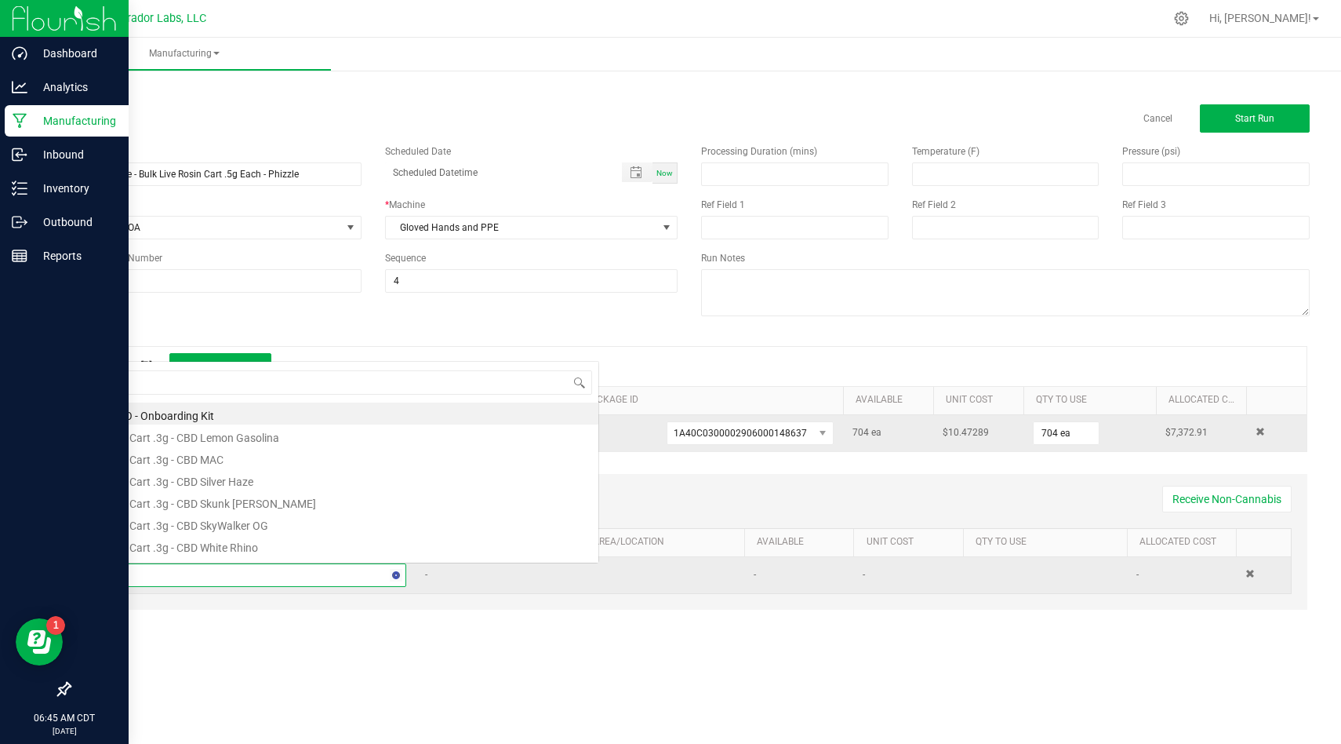
scroll to position [0, 0]
type input "c"
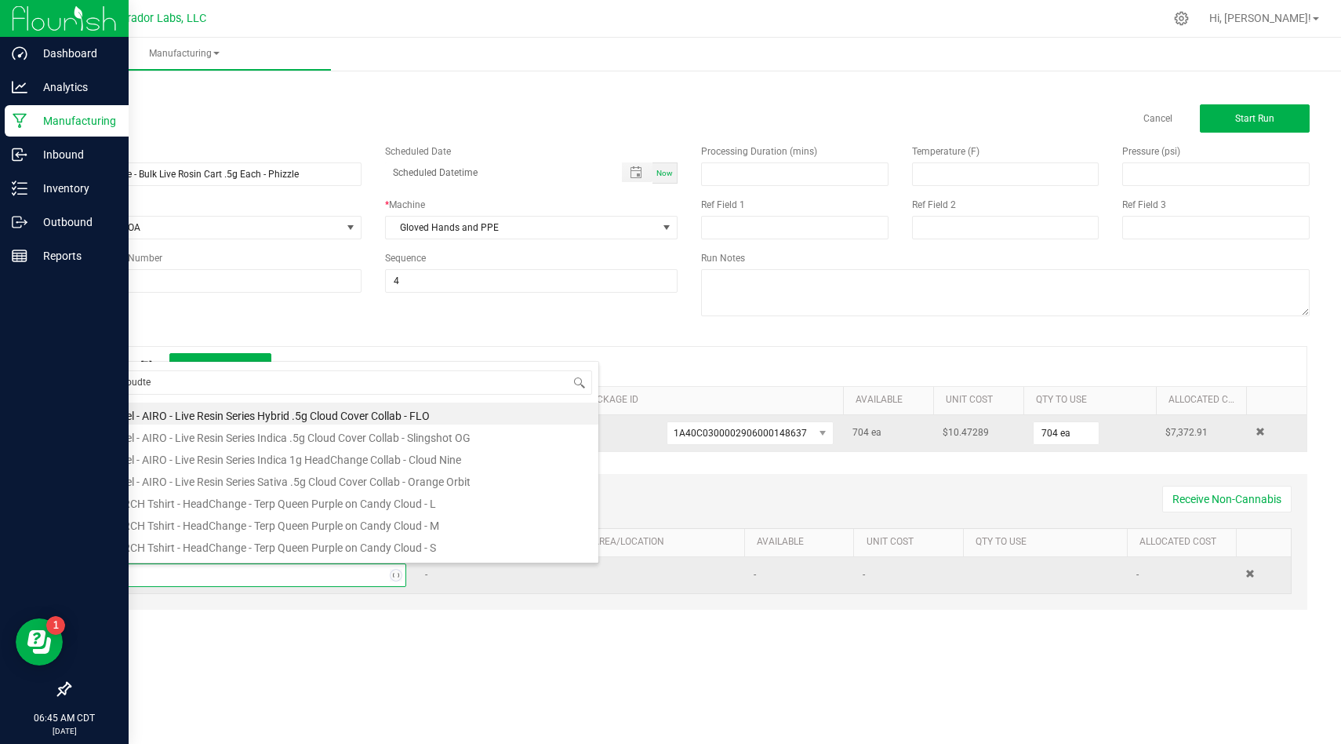
type input "cloudten"
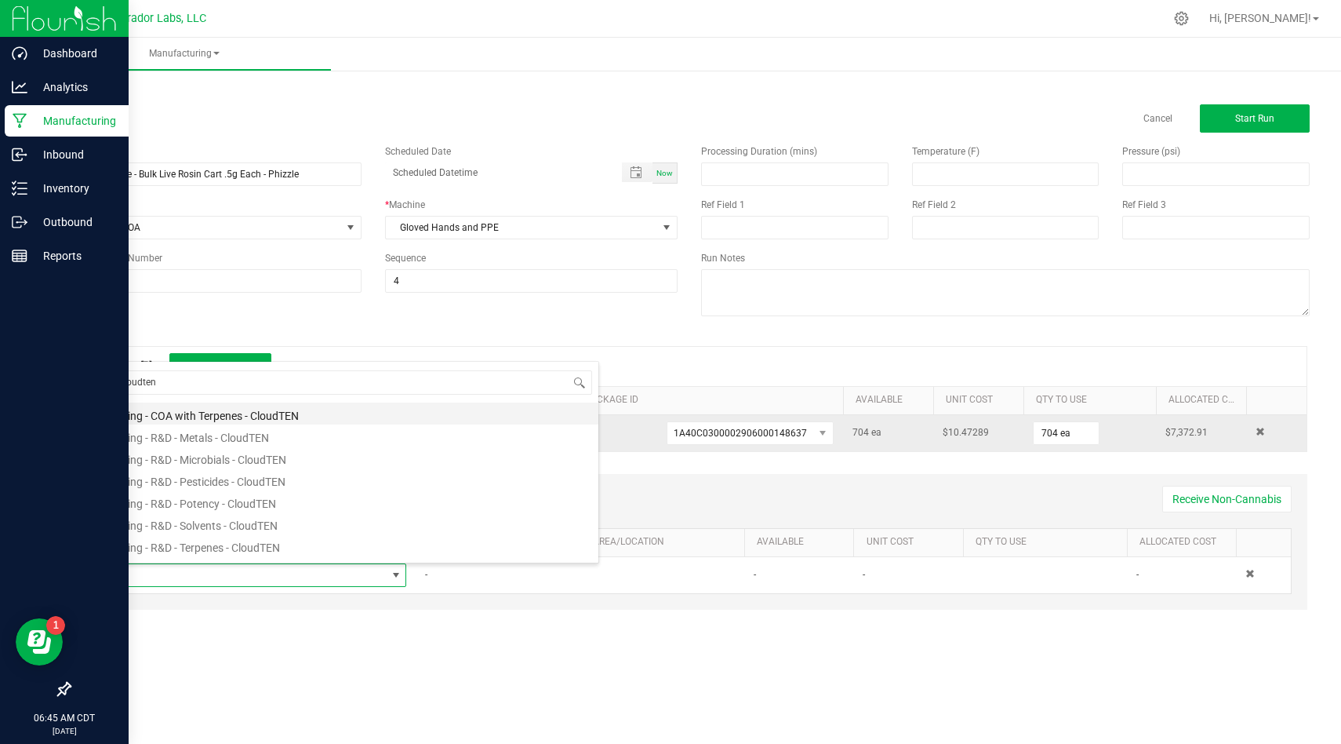
click at [330, 417] on li "Testing - COA with Terpenes - CloudTEN" at bounding box center [348, 413] width 500 height 22
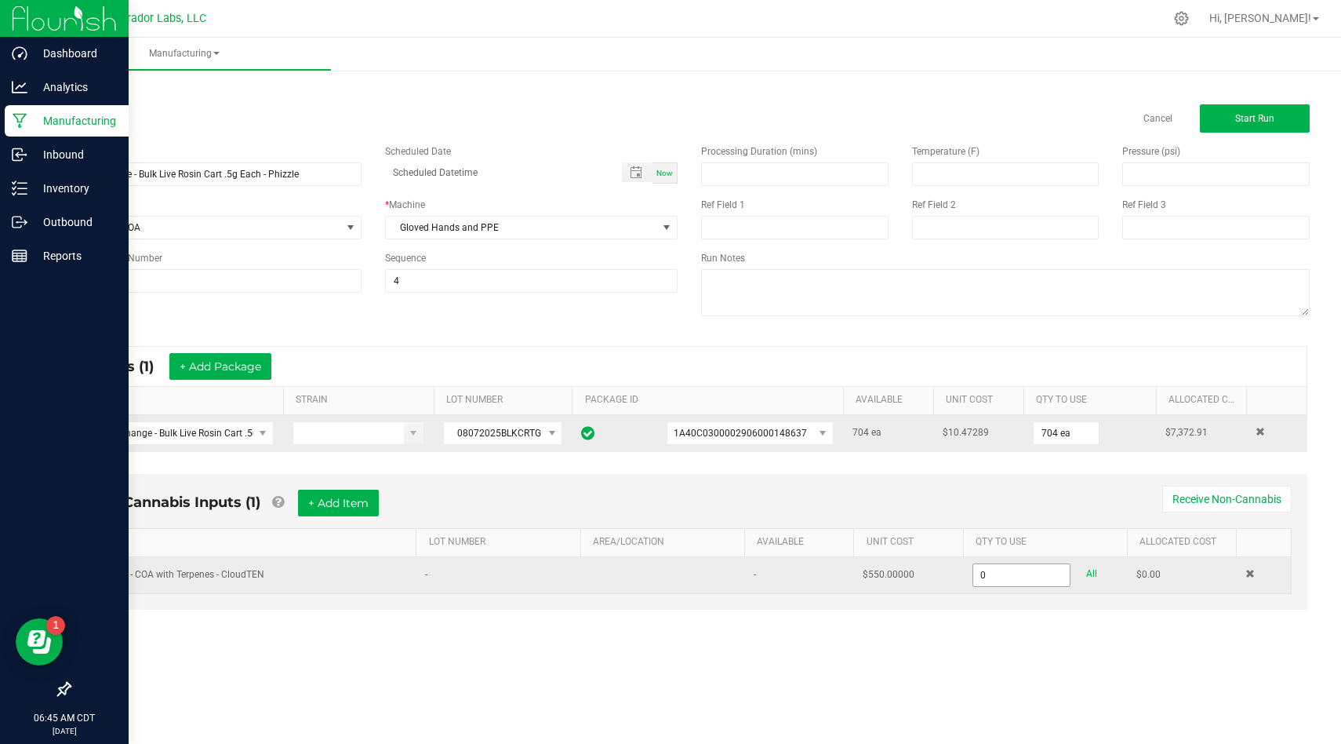
click at [1003, 567] on input "0" at bounding box center [1022, 575] width 97 height 22
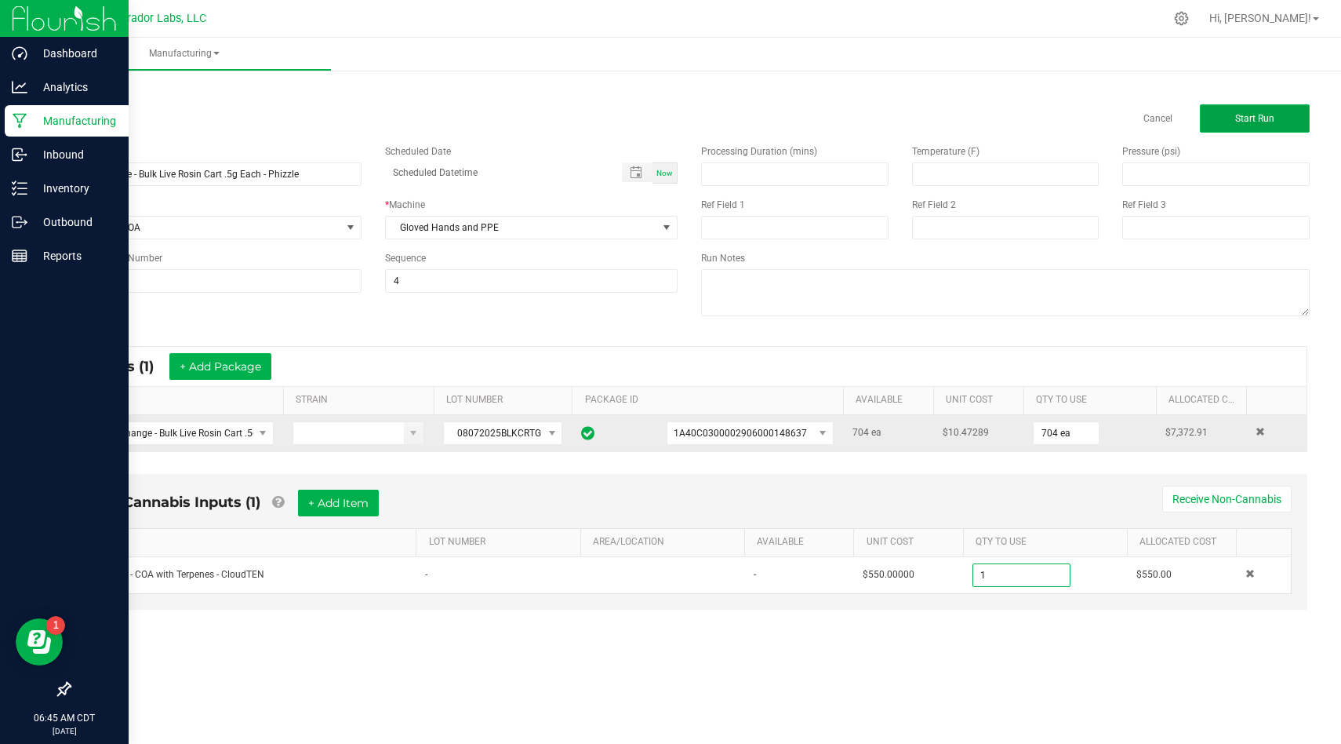
type input "1.0000 u"
click at [1243, 108] on button "Start Run" at bounding box center [1255, 118] width 110 height 28
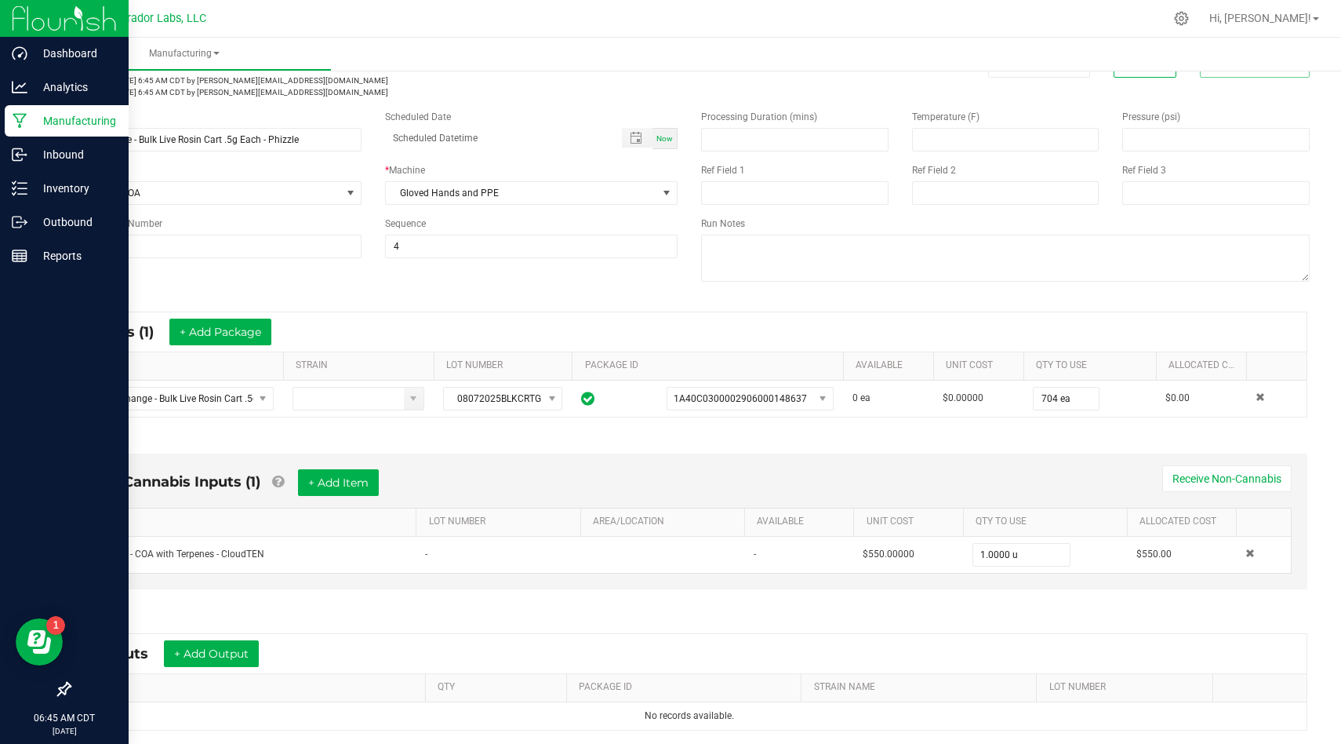
scroll to position [136, 0]
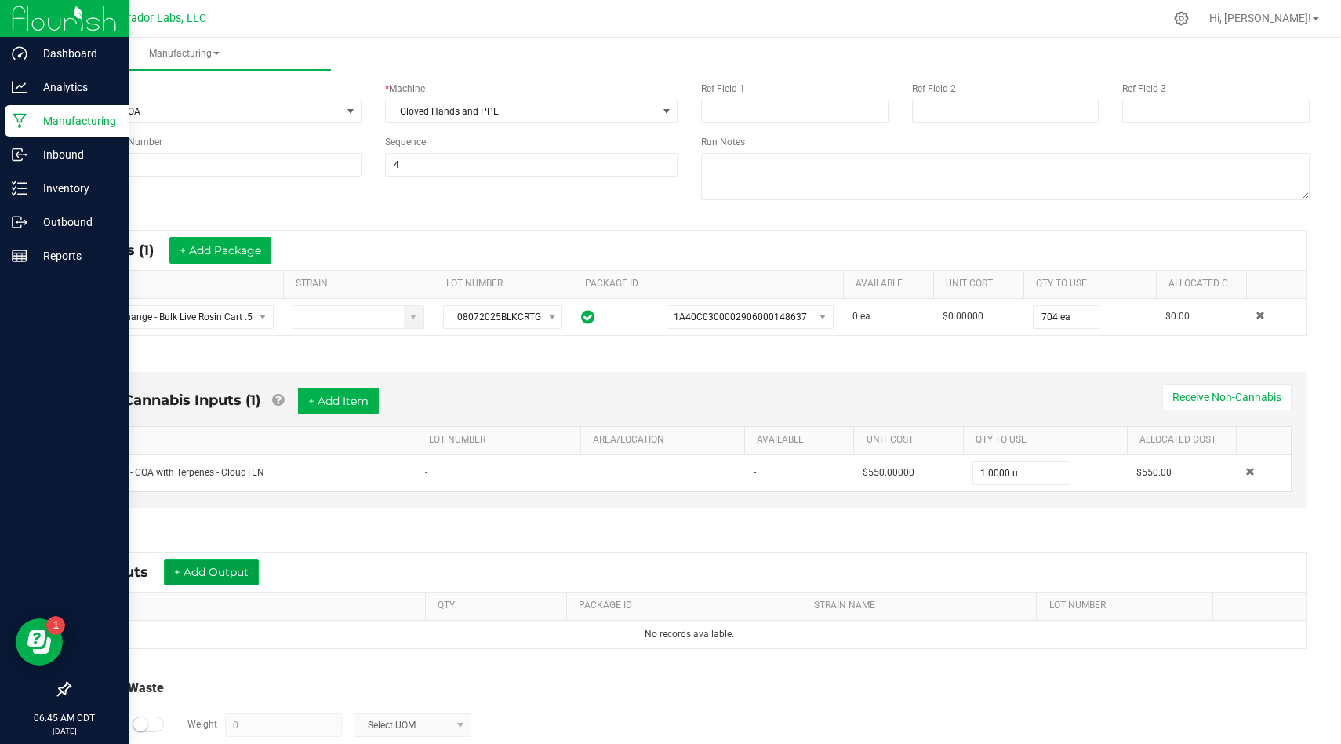
click at [234, 582] on button "+ Add Output" at bounding box center [211, 572] width 95 height 27
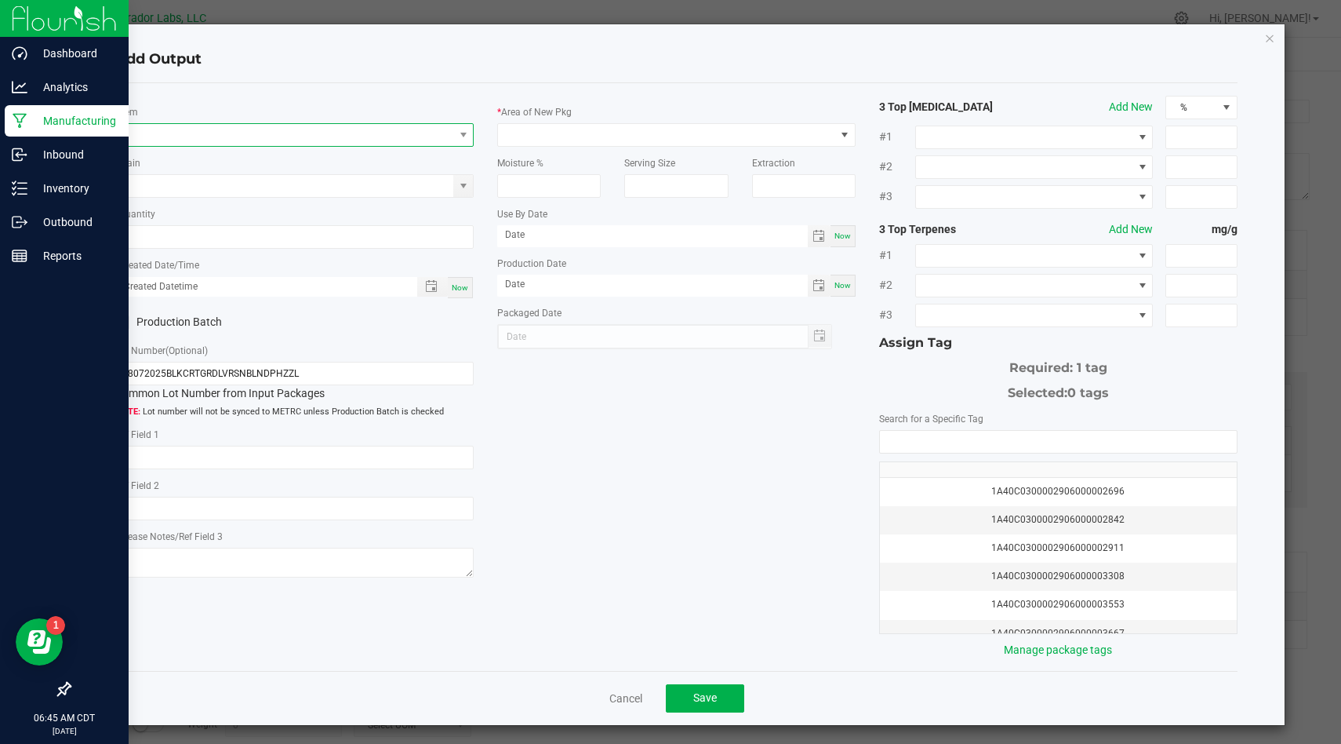
click at [411, 126] on span "NO DATA FOUND" at bounding box center [284, 135] width 337 height 22
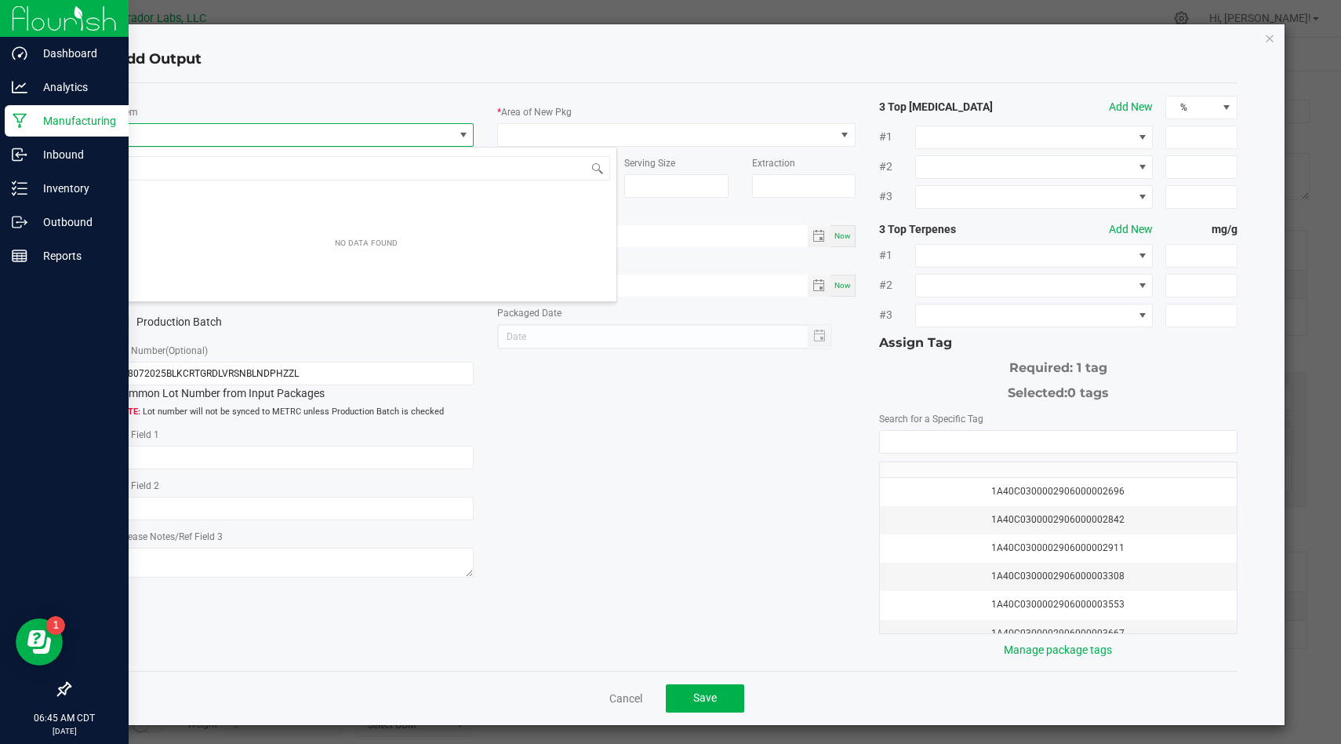
scroll to position [24, 358]
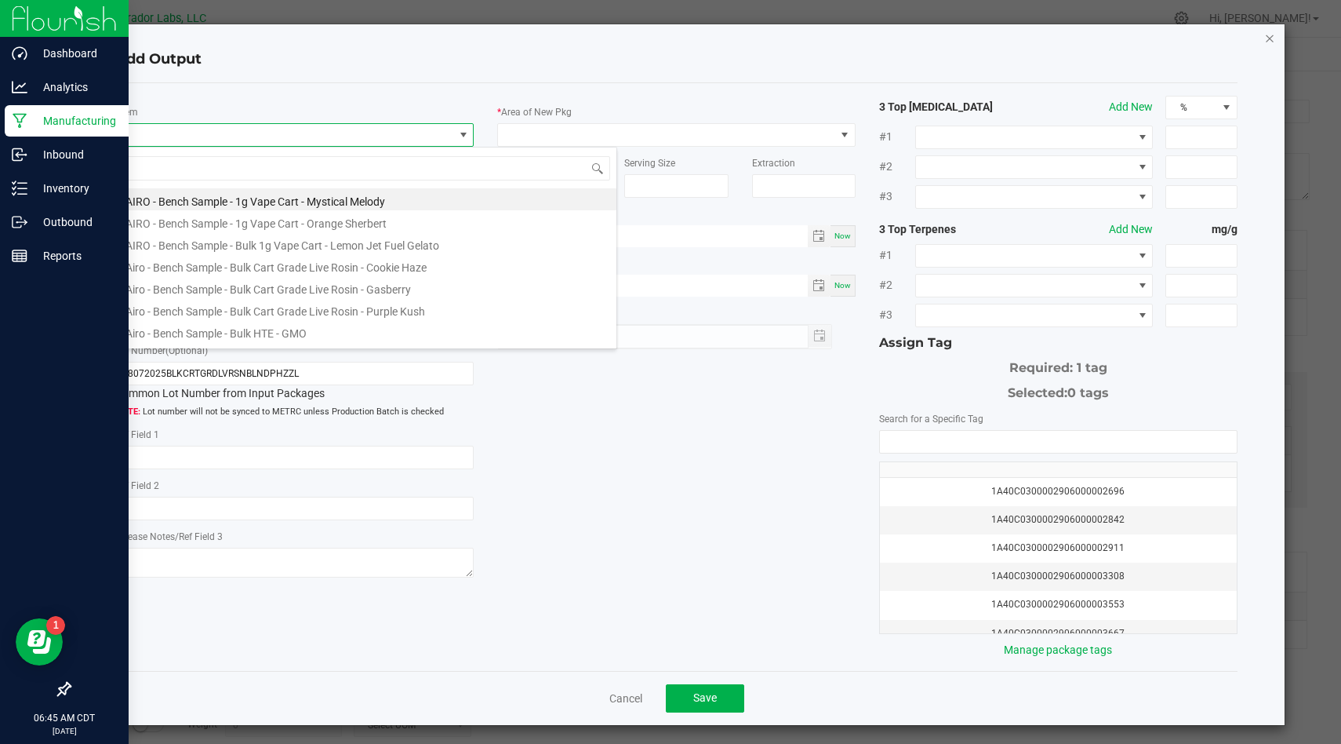
click at [1269, 39] on icon "button" at bounding box center [1270, 37] width 11 height 19
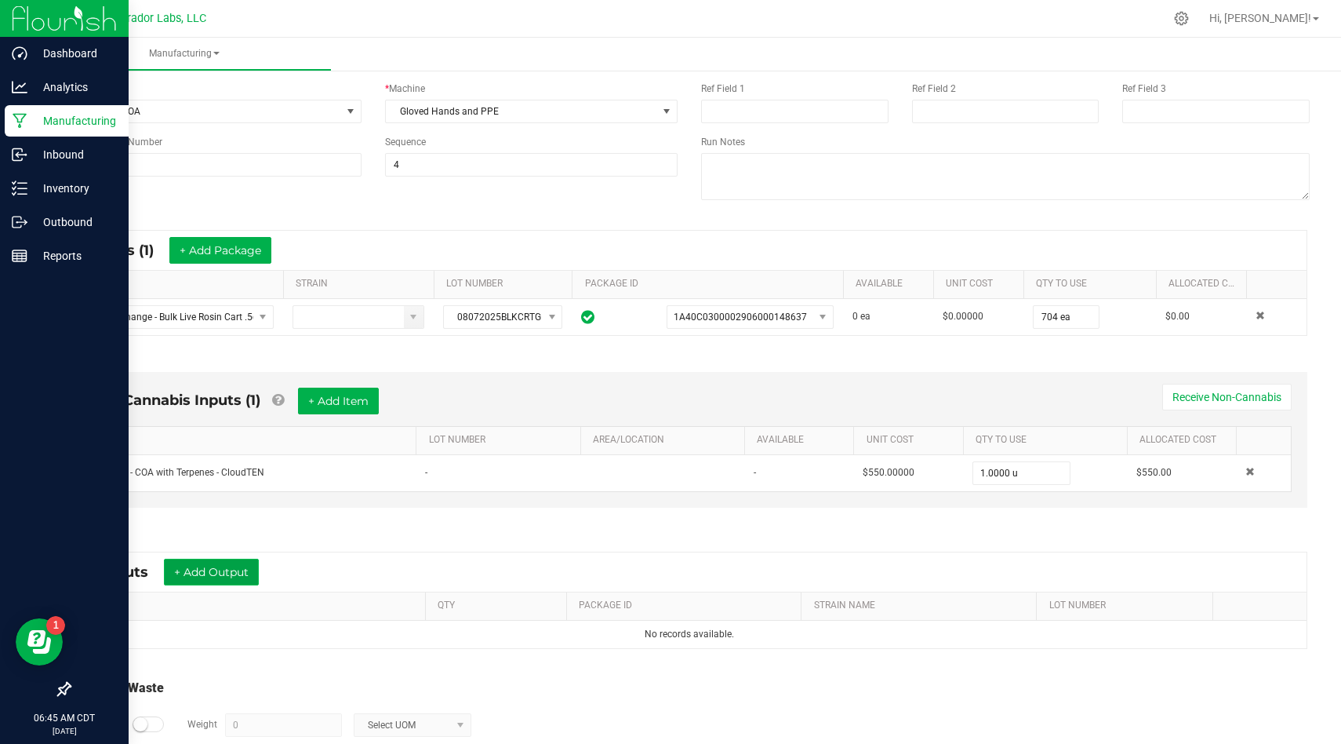
click at [227, 566] on button "+ Add Output" at bounding box center [211, 572] width 95 height 27
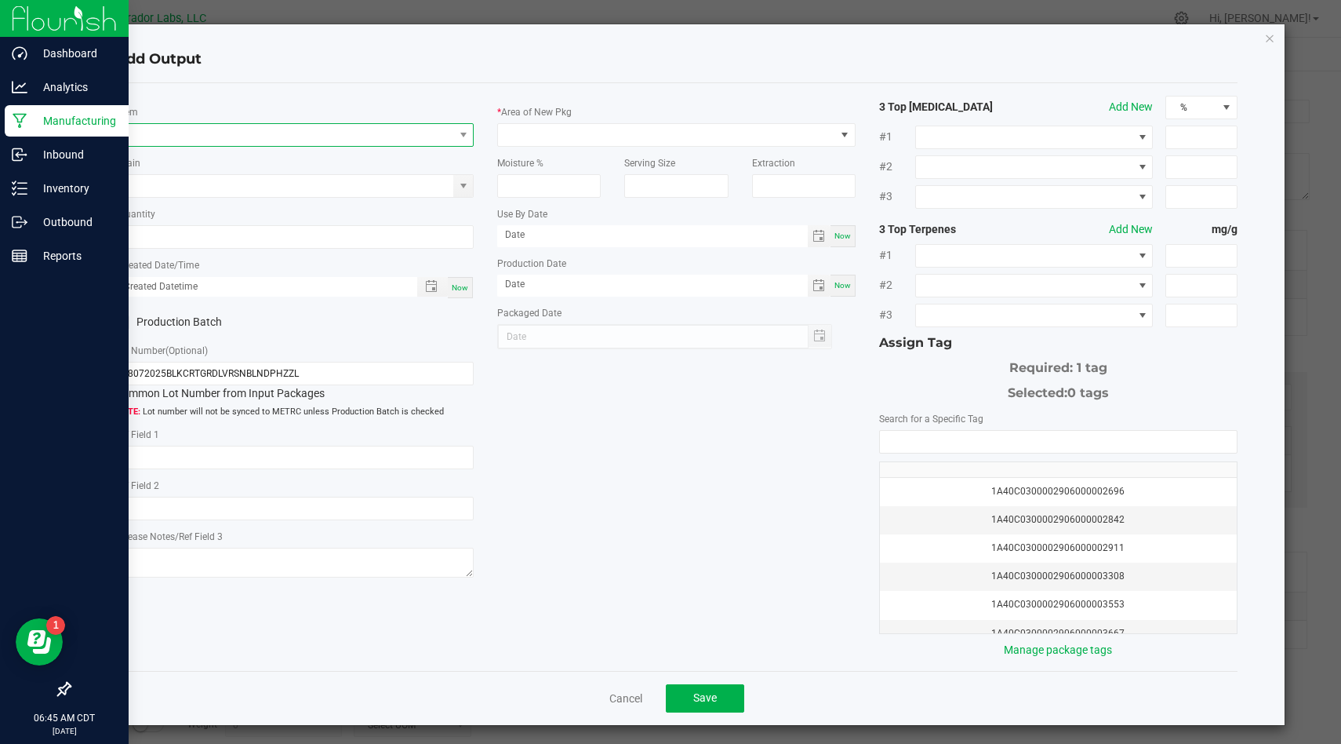
click at [380, 137] on span "NO DATA FOUND" at bounding box center [284, 135] width 337 height 22
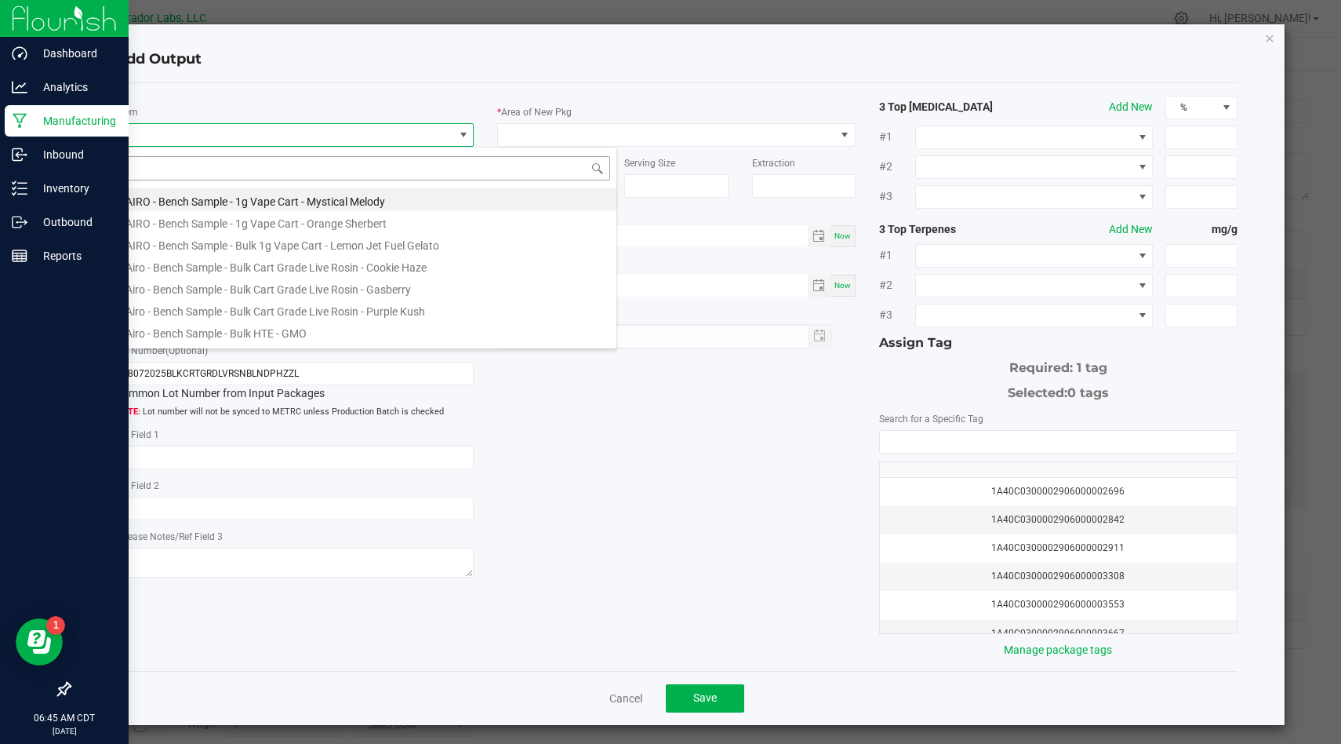
type input "HeadChange - Bulk Live Rosin Cart .5g Each - Phizzle"
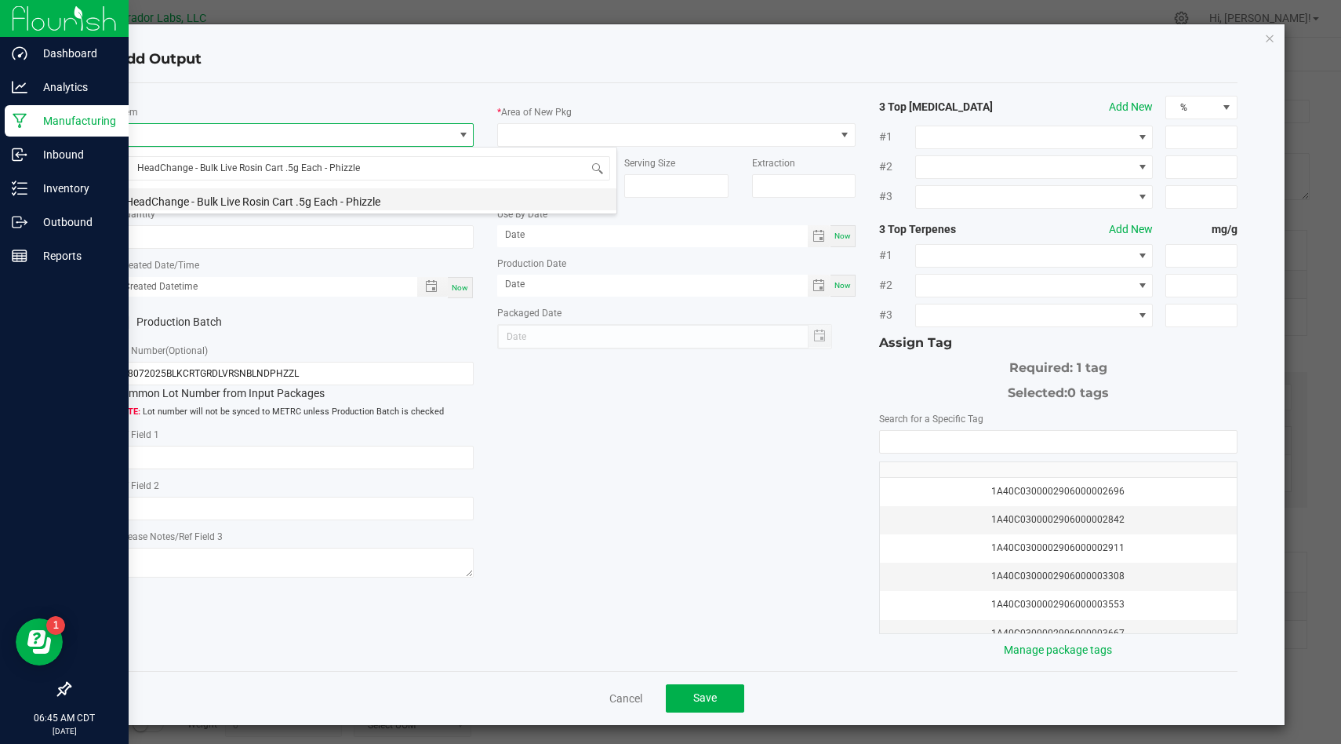
click at [380, 204] on li "HeadChange - Bulk Live Rosin Cart .5g Each - Phizzle" at bounding box center [366, 199] width 500 height 22
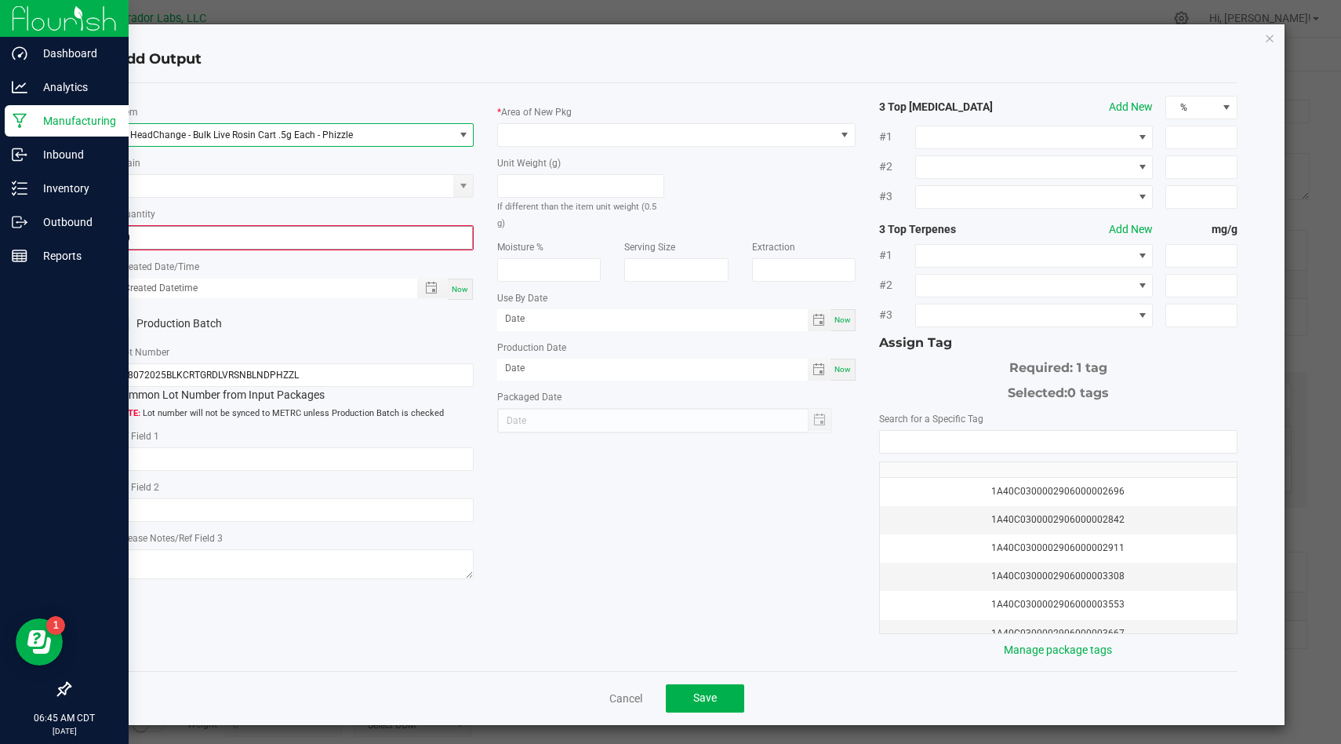
click at [370, 236] on input "0" at bounding box center [294, 238] width 355 height 22
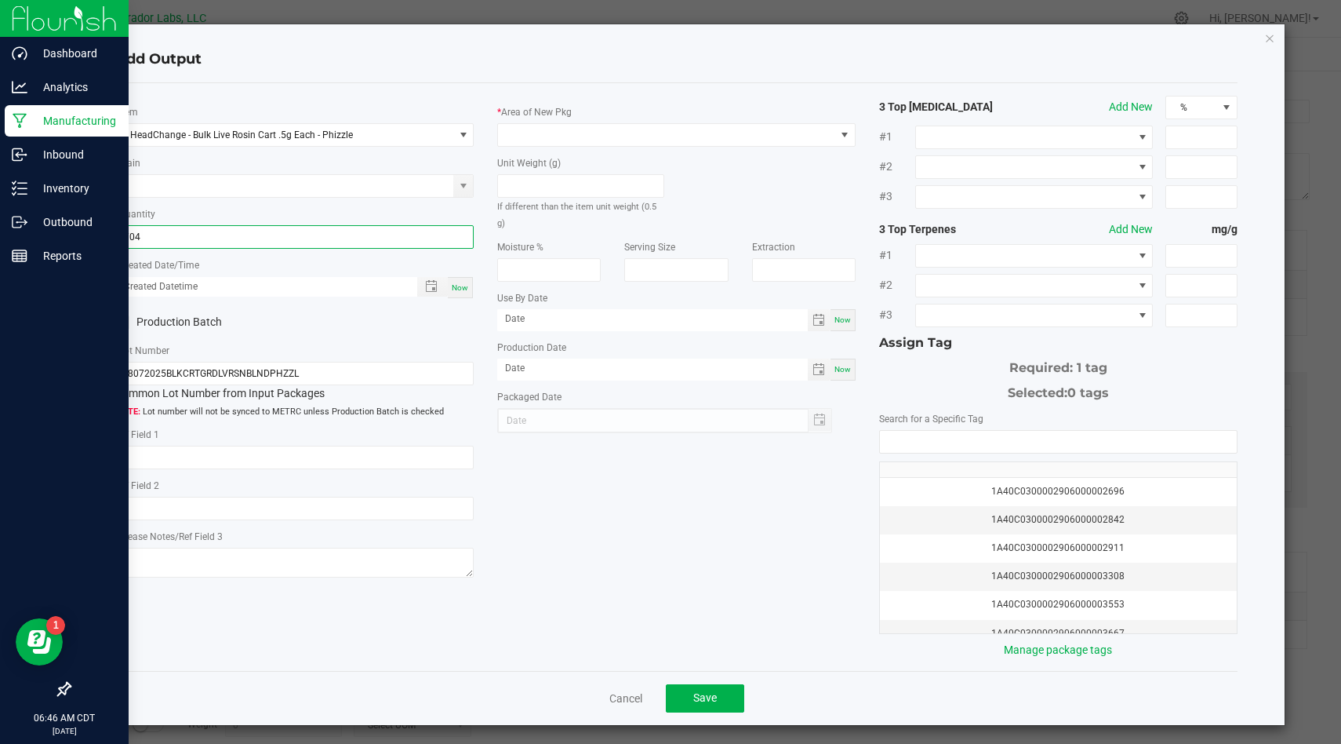
type input "704 ea"
click at [464, 282] on div "Now" at bounding box center [460, 287] width 25 height 21
type input "08/26/2025 6:46 AM"
type input "[DATE]"
click at [123, 322] on icon at bounding box center [123, 322] width 10 height 0
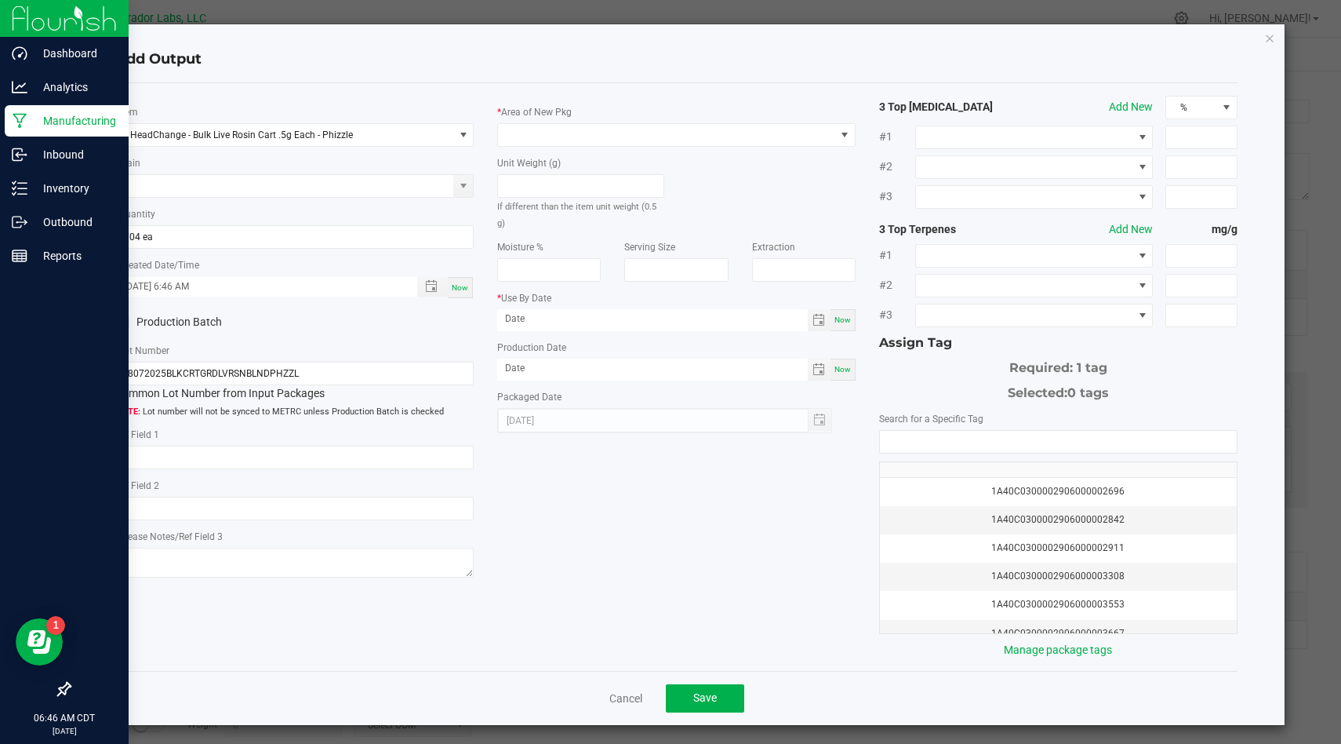
click at [0, 0] on input "Production Batch" at bounding box center [0, 0] width 0 height 0
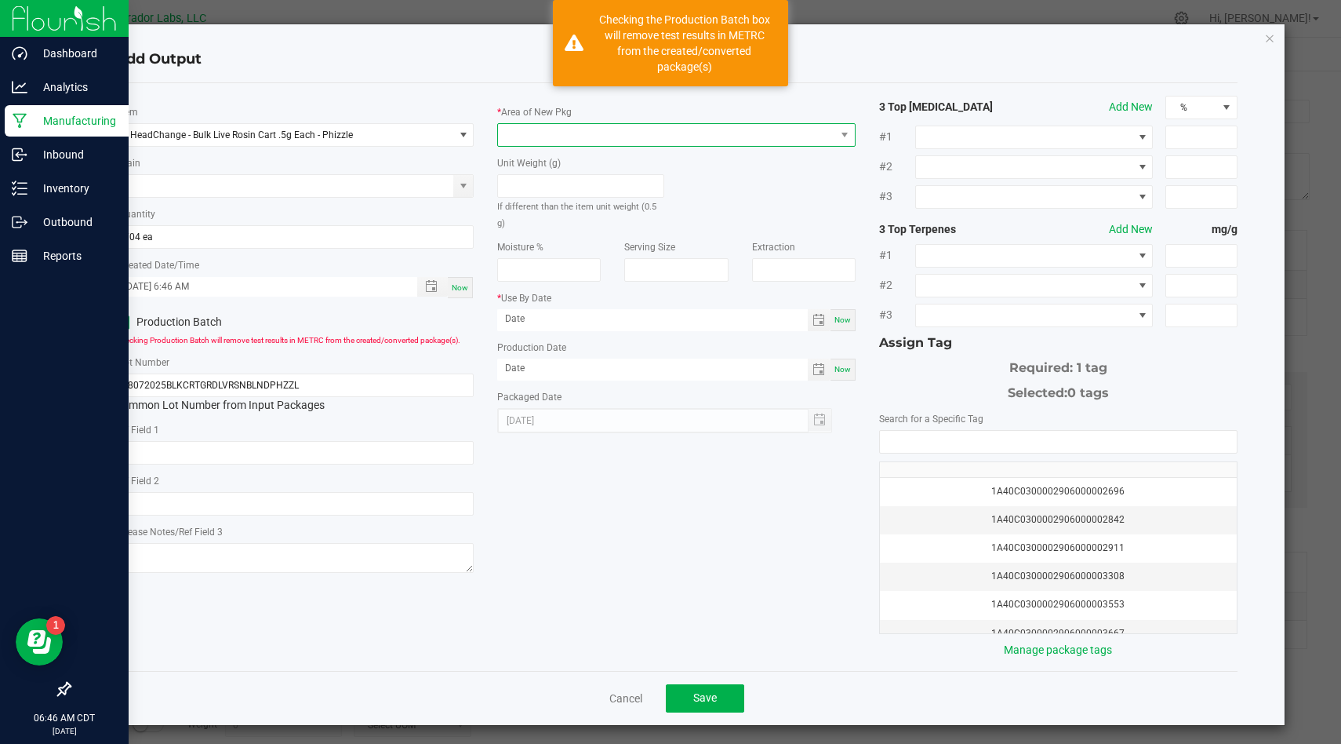
click at [583, 134] on span at bounding box center [666, 135] width 337 height 22
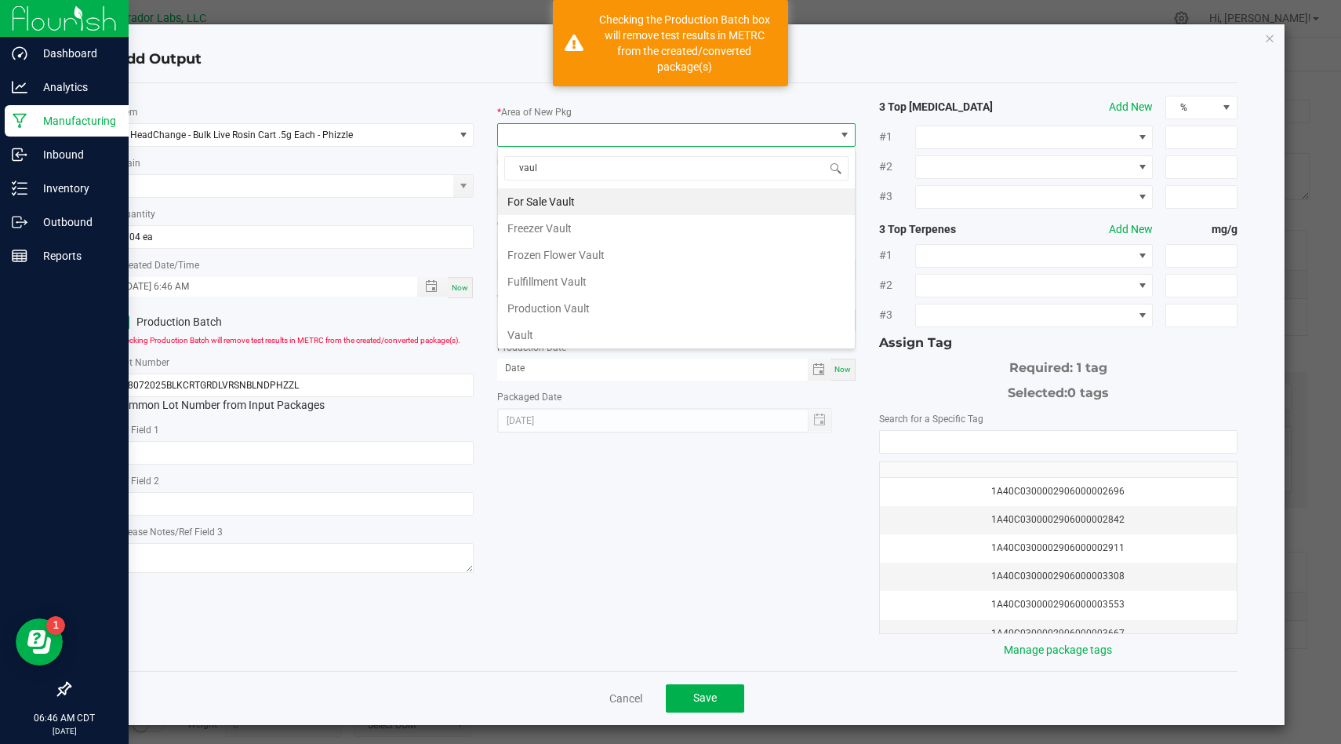
type input "vault"
click at [563, 327] on li "Vault" at bounding box center [676, 335] width 357 height 27
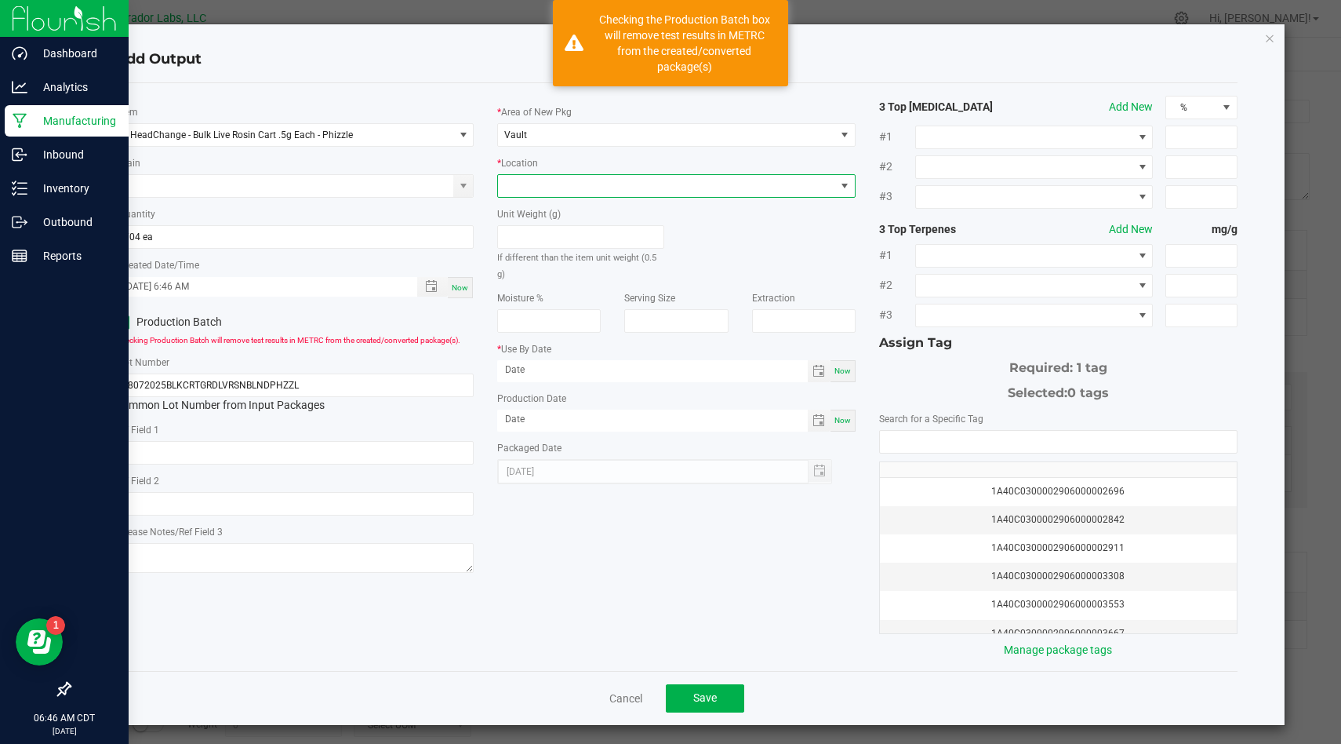
click at [624, 181] on span at bounding box center [666, 186] width 337 height 22
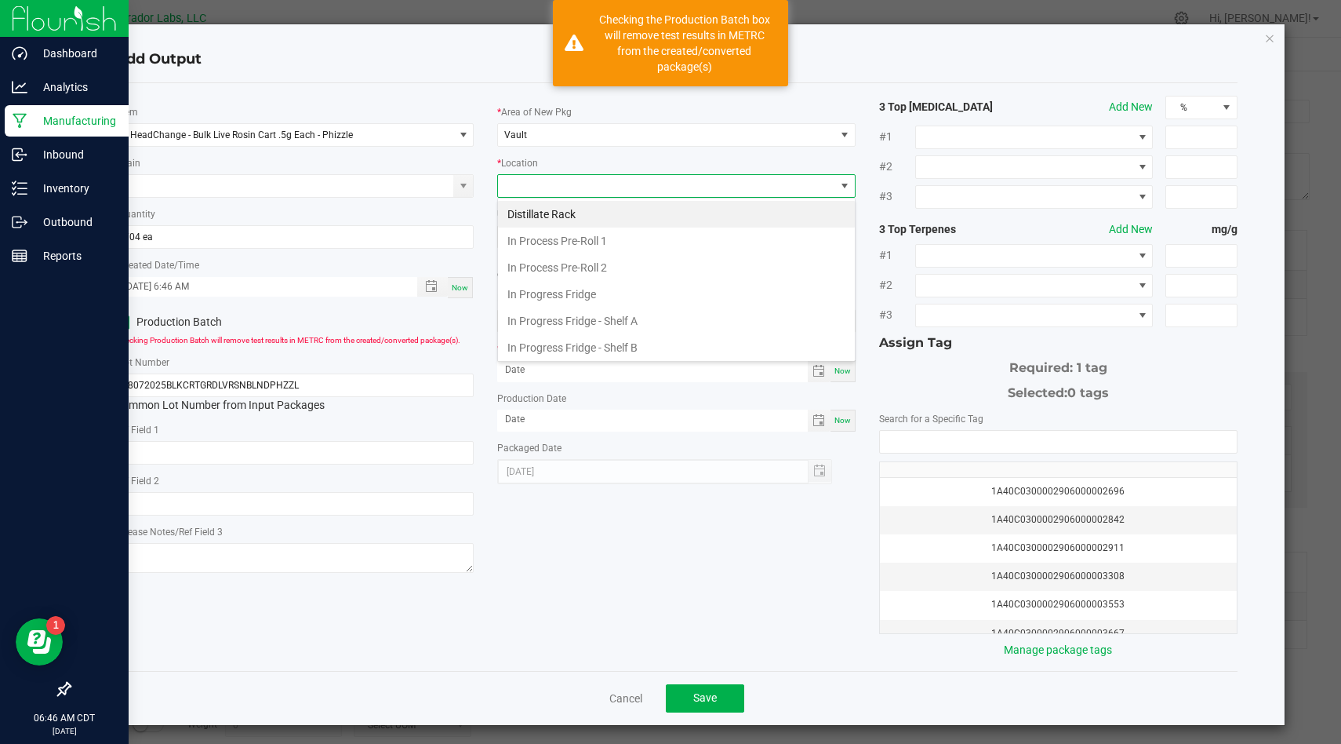
scroll to position [590, 0]
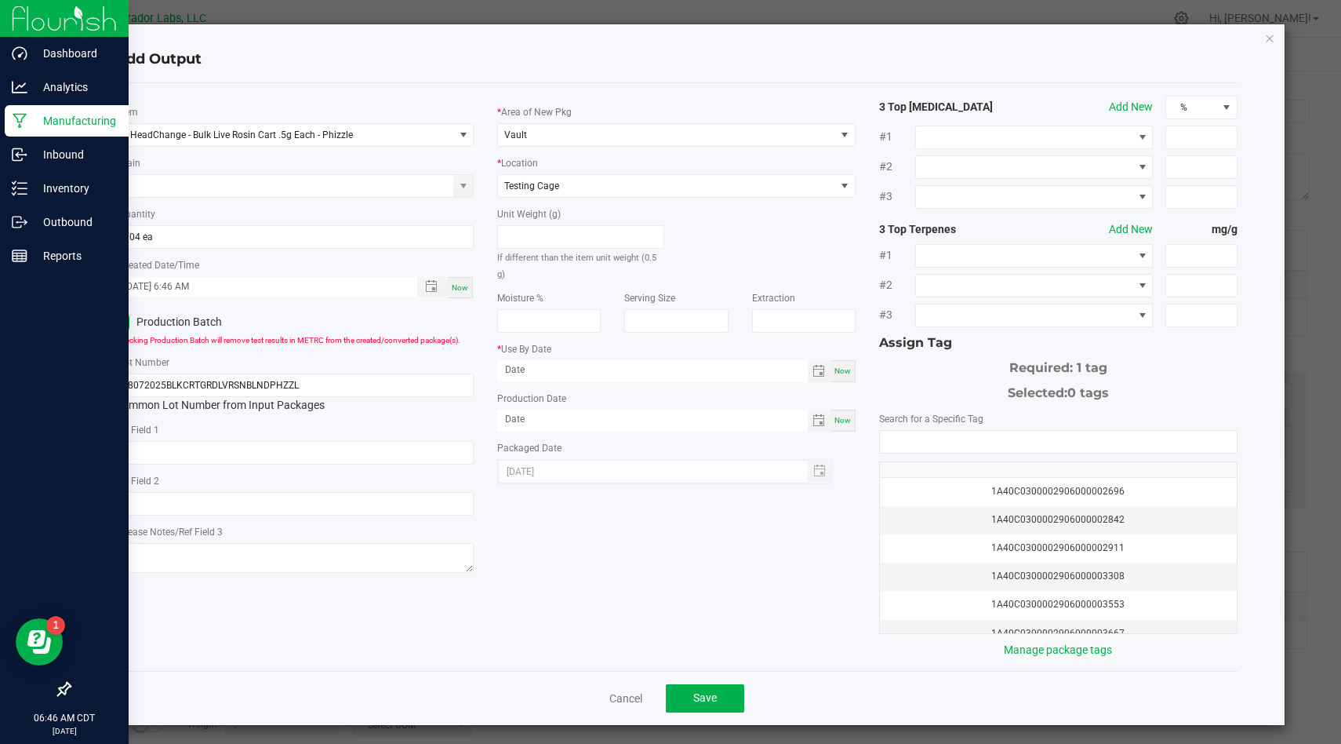
click at [840, 366] on span "Now" at bounding box center [843, 370] width 16 height 9
type input "[DATE]"
click at [845, 416] on span "Now" at bounding box center [843, 420] width 16 height 9
type input "[DATE]"
click at [715, 360] on input "[DATE]" at bounding box center [652, 370] width 311 height 20
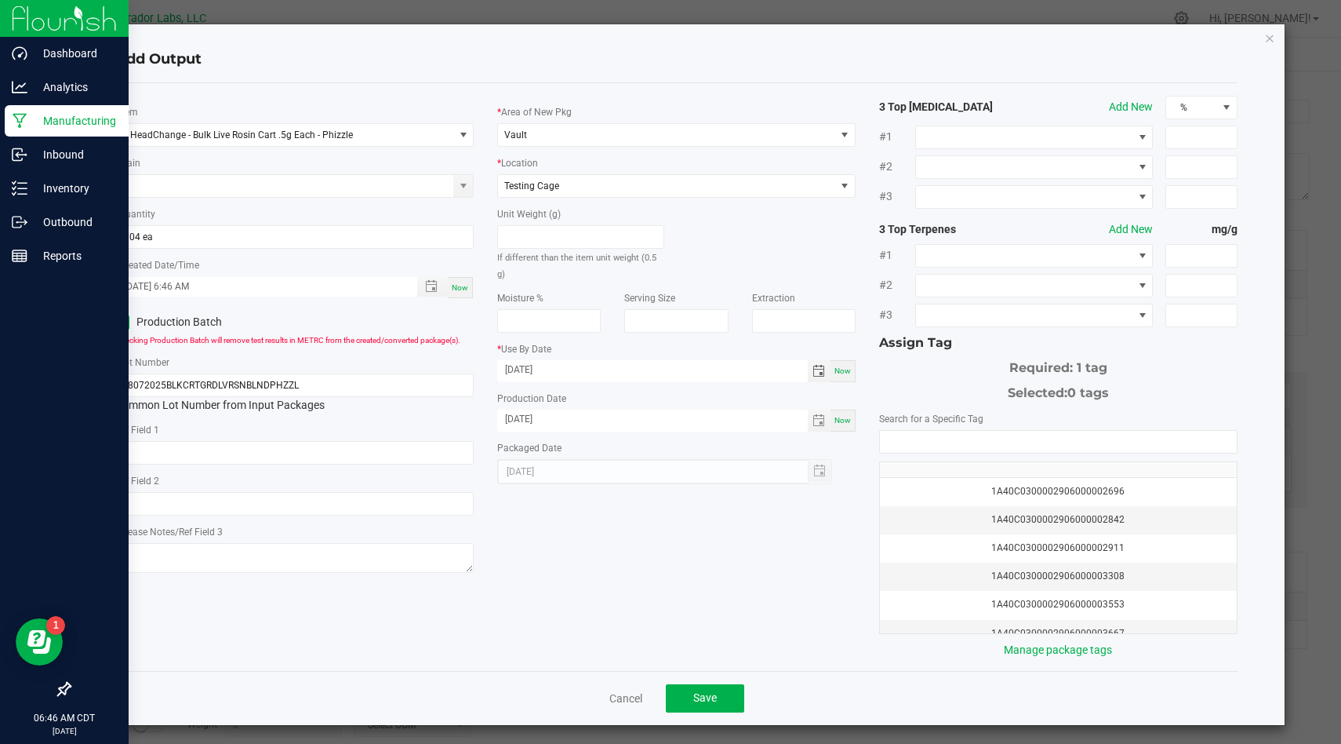
type input "08/26/2026"
click at [742, 565] on div "* Item HeadChange - Bulk Live Rosin Cart .5g Each - Phizzle Strain * Quantity 7…" at bounding box center [677, 377] width 1146 height 562
click at [988, 431] on input "NO DATA FOUND" at bounding box center [1058, 442] width 357 height 22
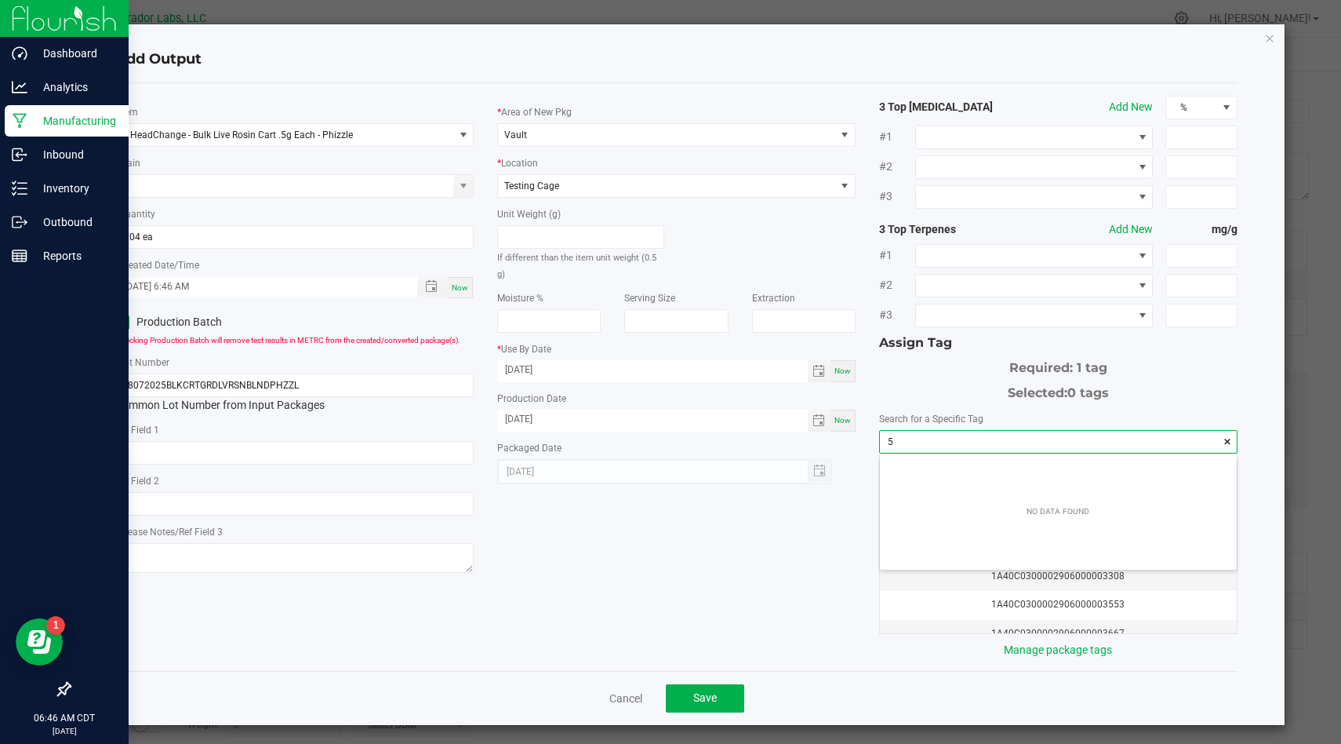
scroll to position [22, 356]
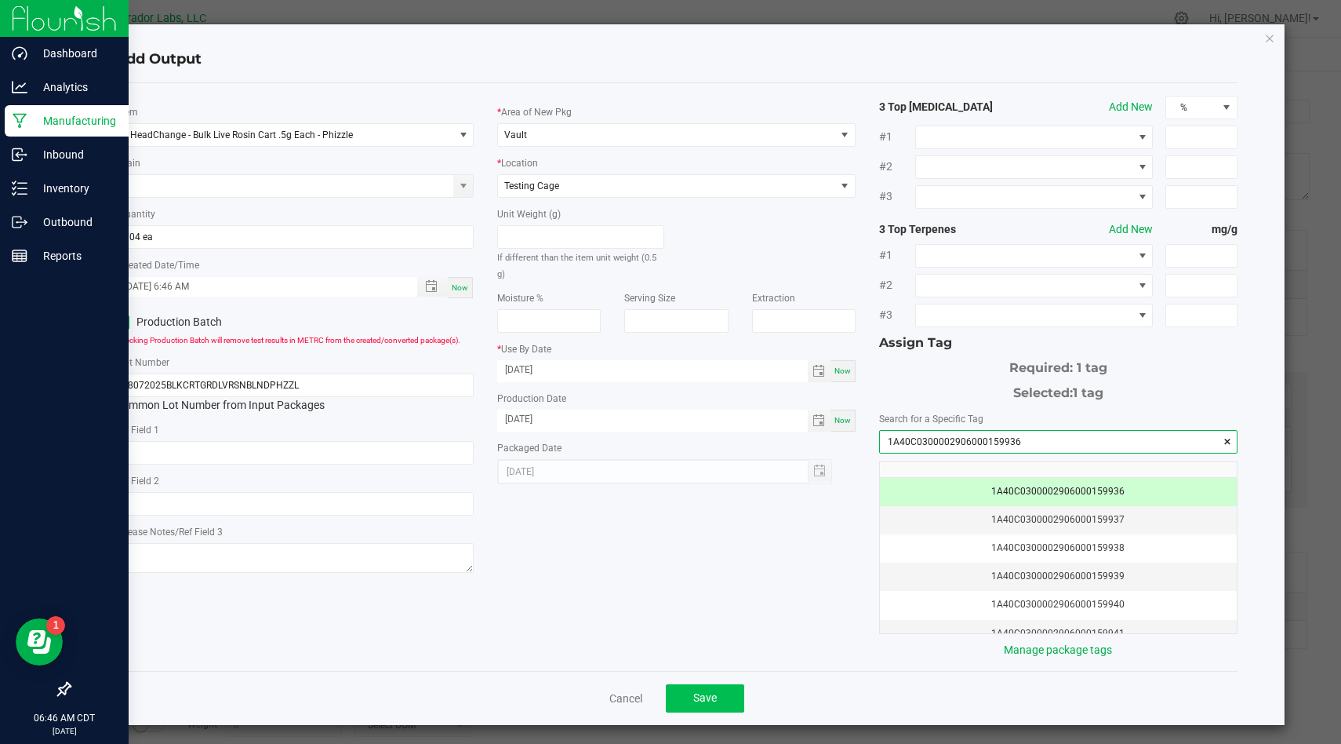
type input "1A40C0300002906000159936"
click at [709, 701] on span "Save" at bounding box center [705, 697] width 24 height 13
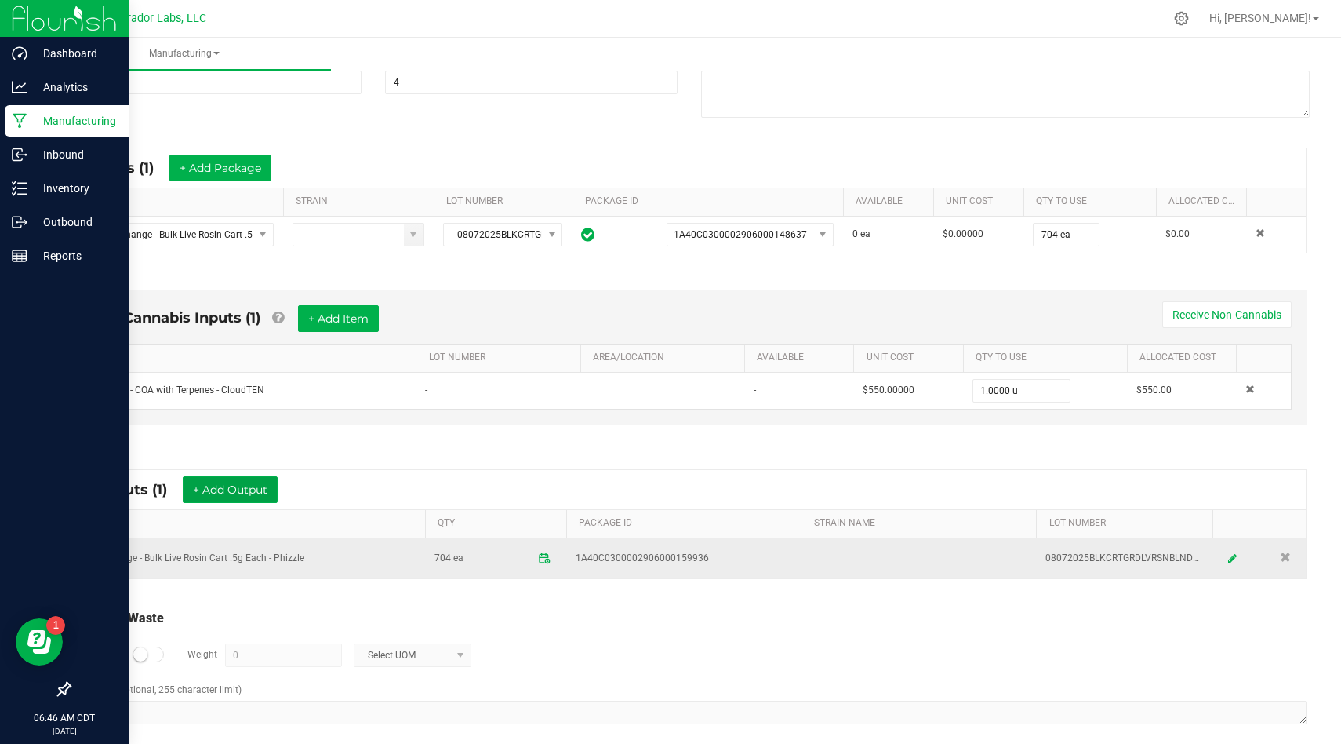
scroll to position [233, 0]
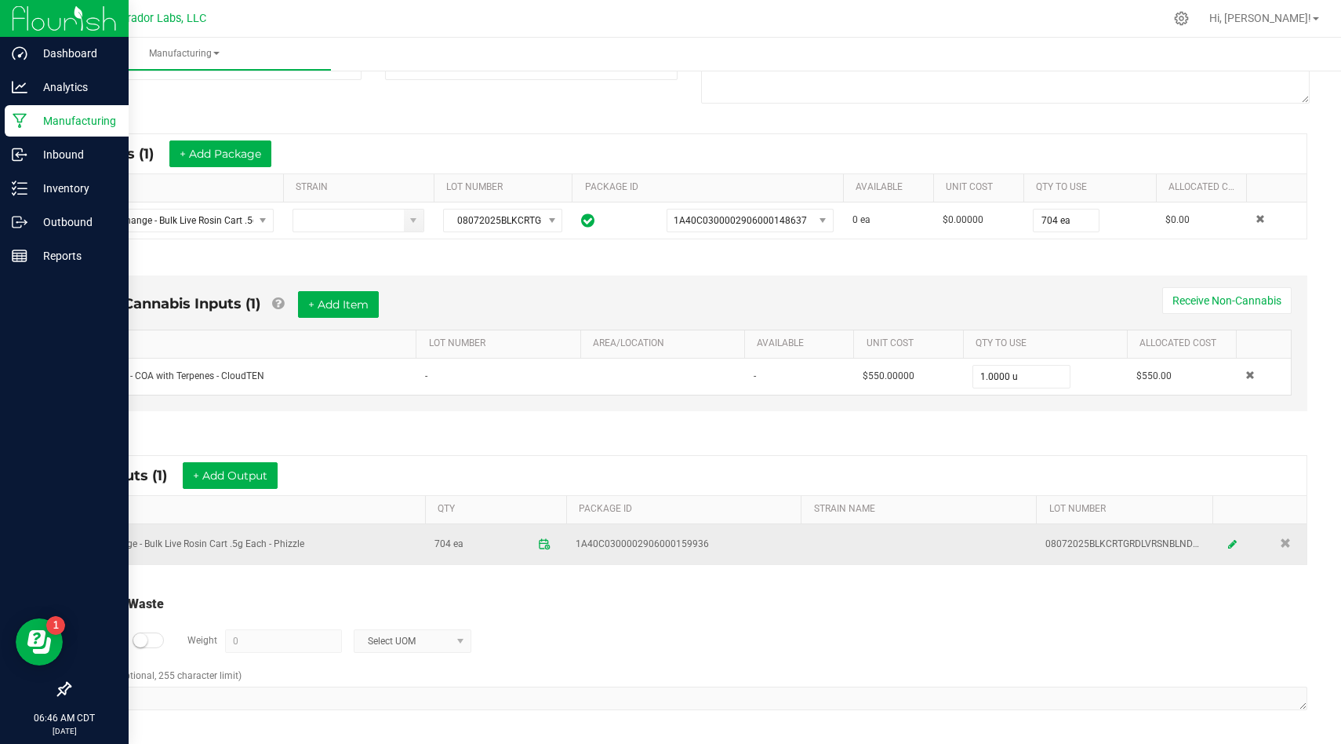
click at [664, 548] on span "1A40C0300002906000159936" at bounding box center [642, 544] width 133 height 15
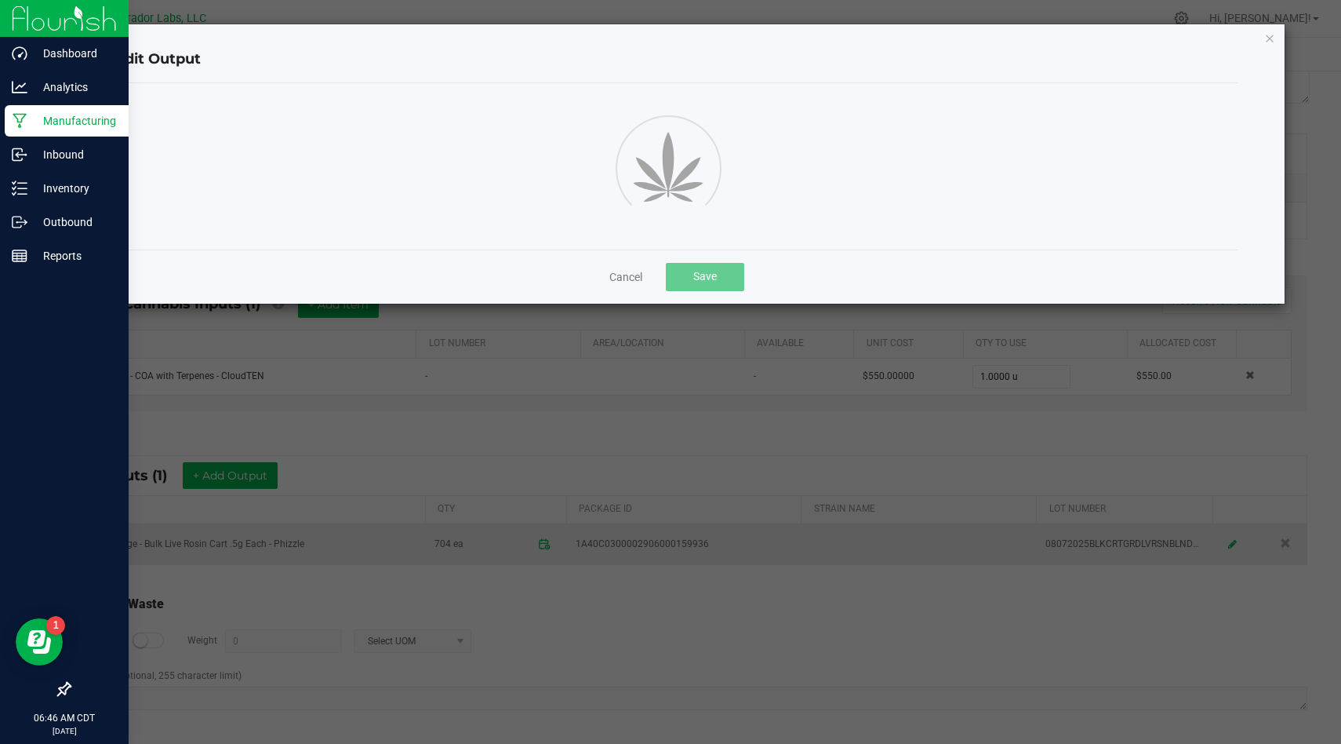
scroll to position [0, 0]
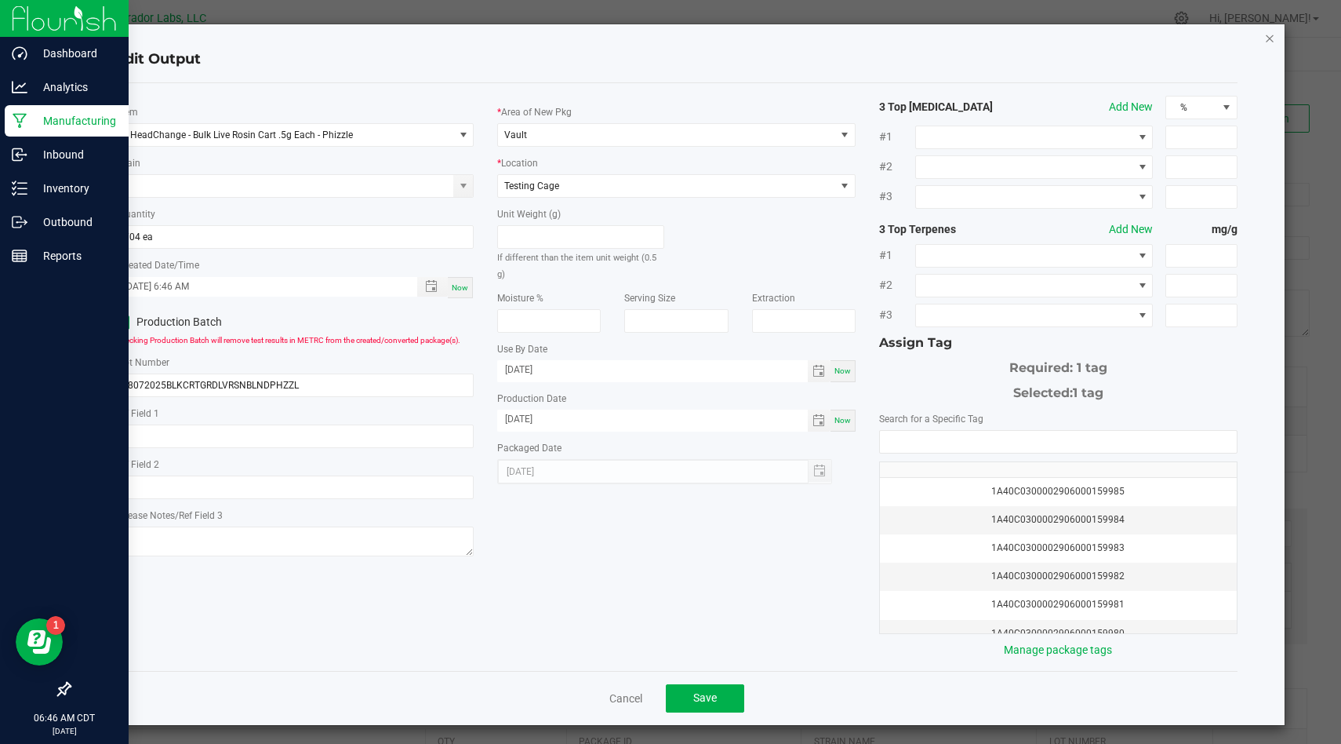
click at [1267, 46] on icon "button" at bounding box center [1270, 37] width 11 height 19
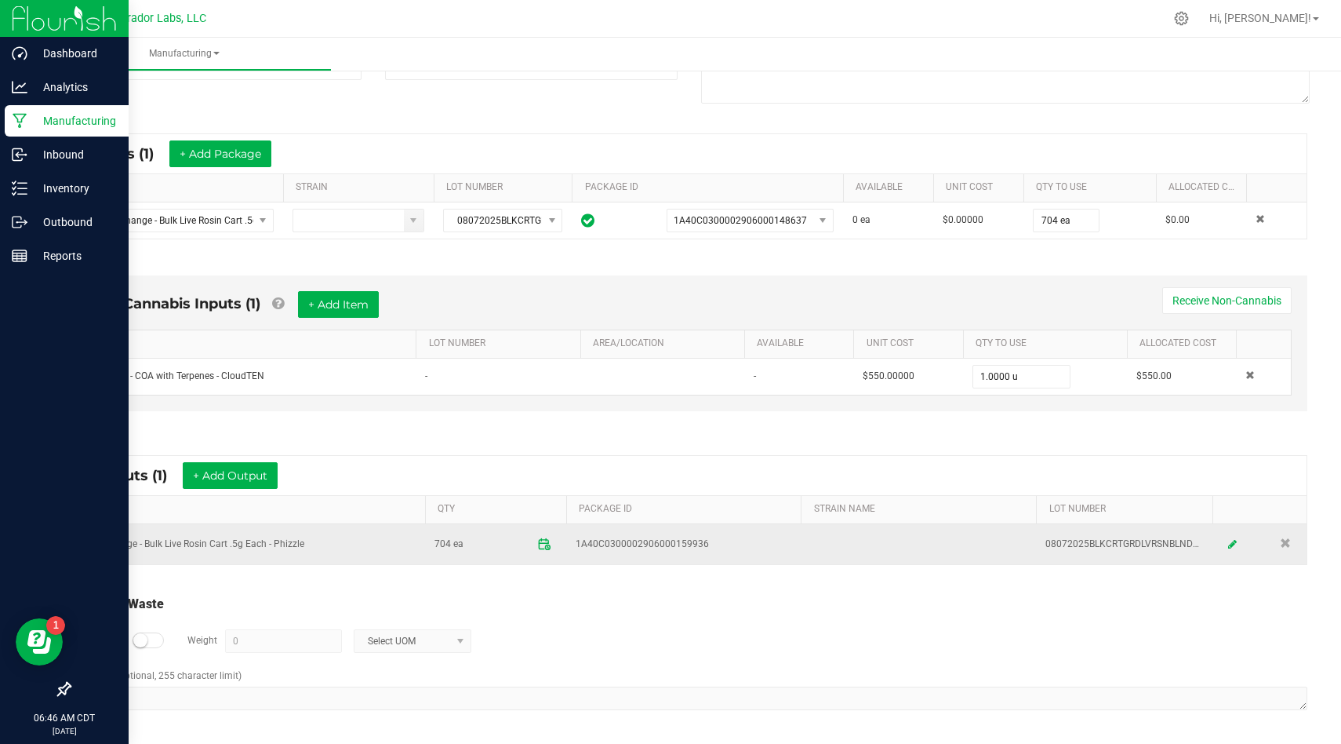
drag, startPoint x: 709, startPoint y: 544, endPoint x: 556, endPoint y: 540, distance: 153.0
click at [556, 540] on tr "HeadChange - Bulk Live Rosin Cart .5g Each - Phizzle 704 ea 1A40C03000029060001…" at bounding box center [689, 544] width 1235 height 40
copy tr "1A40C0300002906000159936"
click at [257, 539] on td "HeadChange - Bulk Live Rosin Cart .5g Each - Phizzle" at bounding box center [248, 544] width 353 height 40
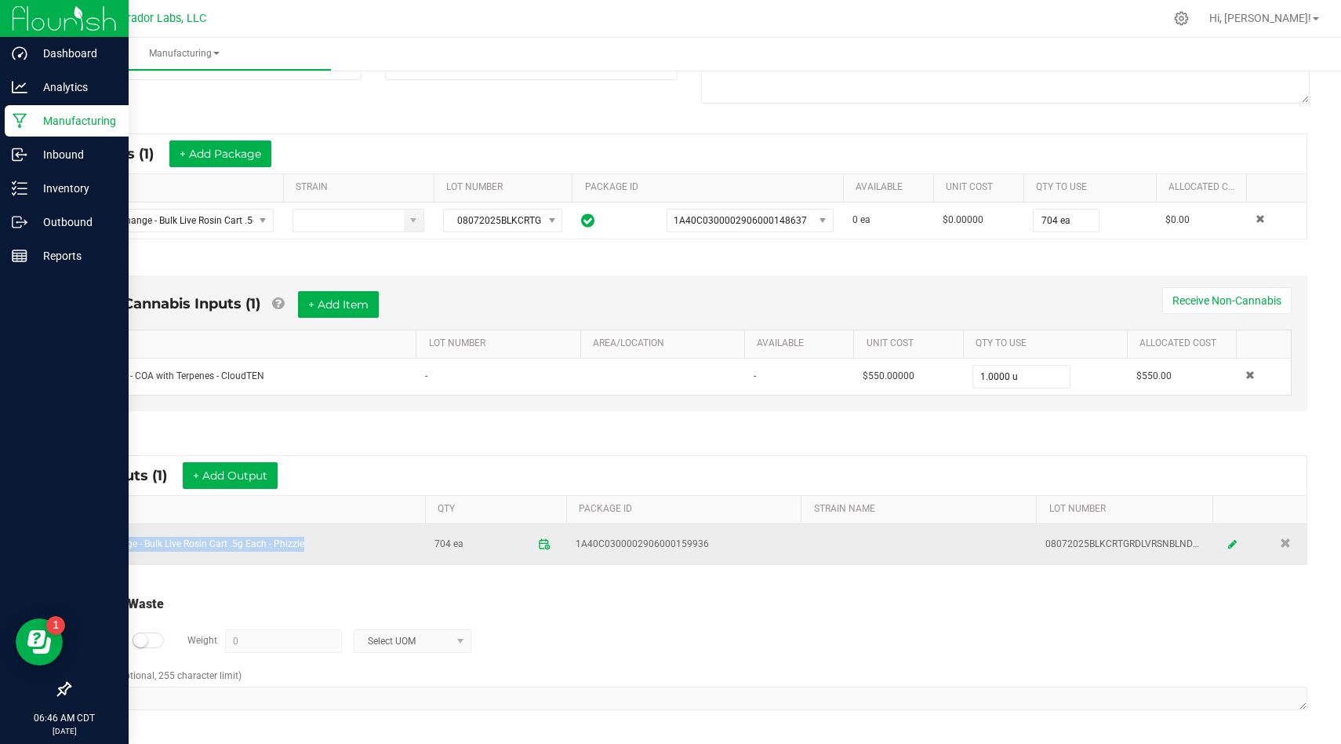
click at [257, 539] on td "HeadChange - Bulk Live Rosin Cart .5g Each - Phizzle" at bounding box center [248, 544] width 353 height 40
copy td "HeadChange - Bulk Live Rosin Cart .5g Each - Phizzle"
click at [1112, 541] on td "08072025BLKCRTGRDLVRSNBLNDPHZZL" at bounding box center [1124, 544] width 177 height 40
copy td "08072025BLKCRTGRDLVRSNBLNDPHZZL"
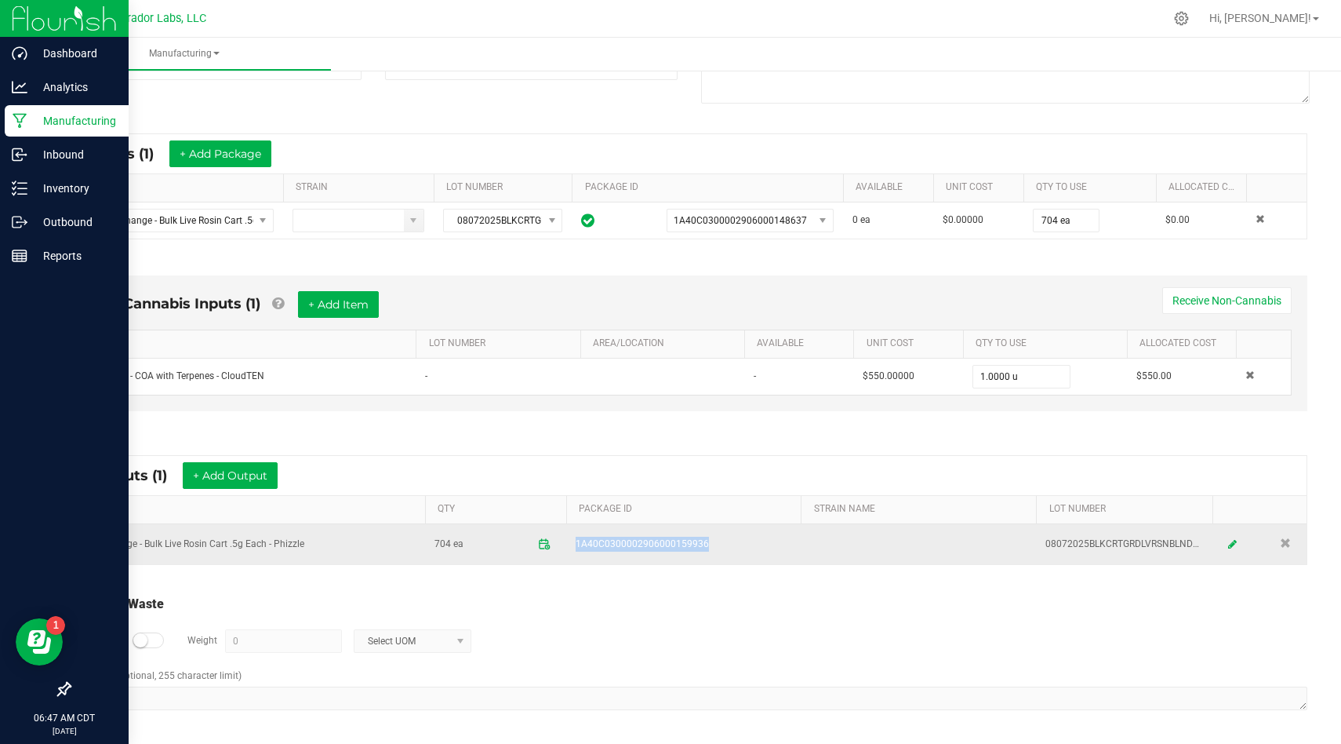
drag, startPoint x: 714, startPoint y: 546, endPoint x: 566, endPoint y: 544, distance: 148.3
click at [566, 544] on td "1A40C0300002906000159936" at bounding box center [683, 544] width 235 height 40
copy span "1A40C0300002906000159936"
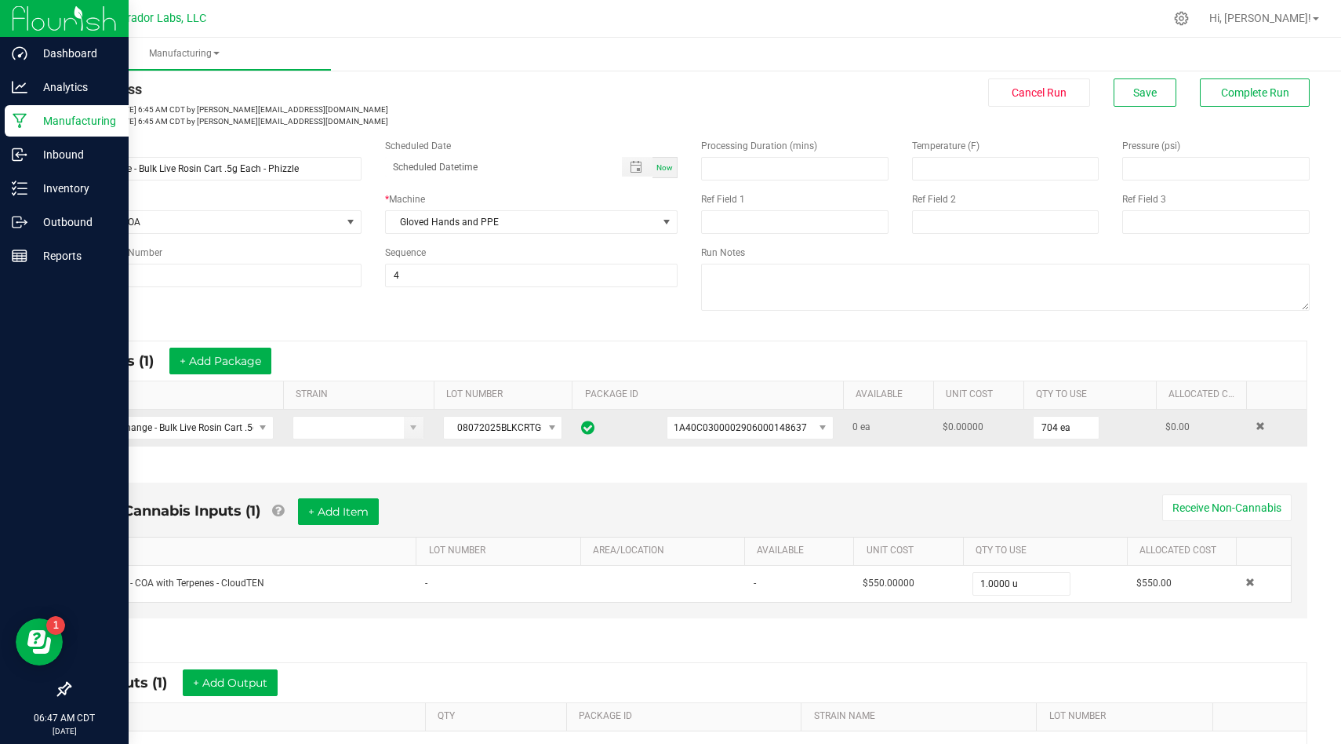
scroll to position [0, 0]
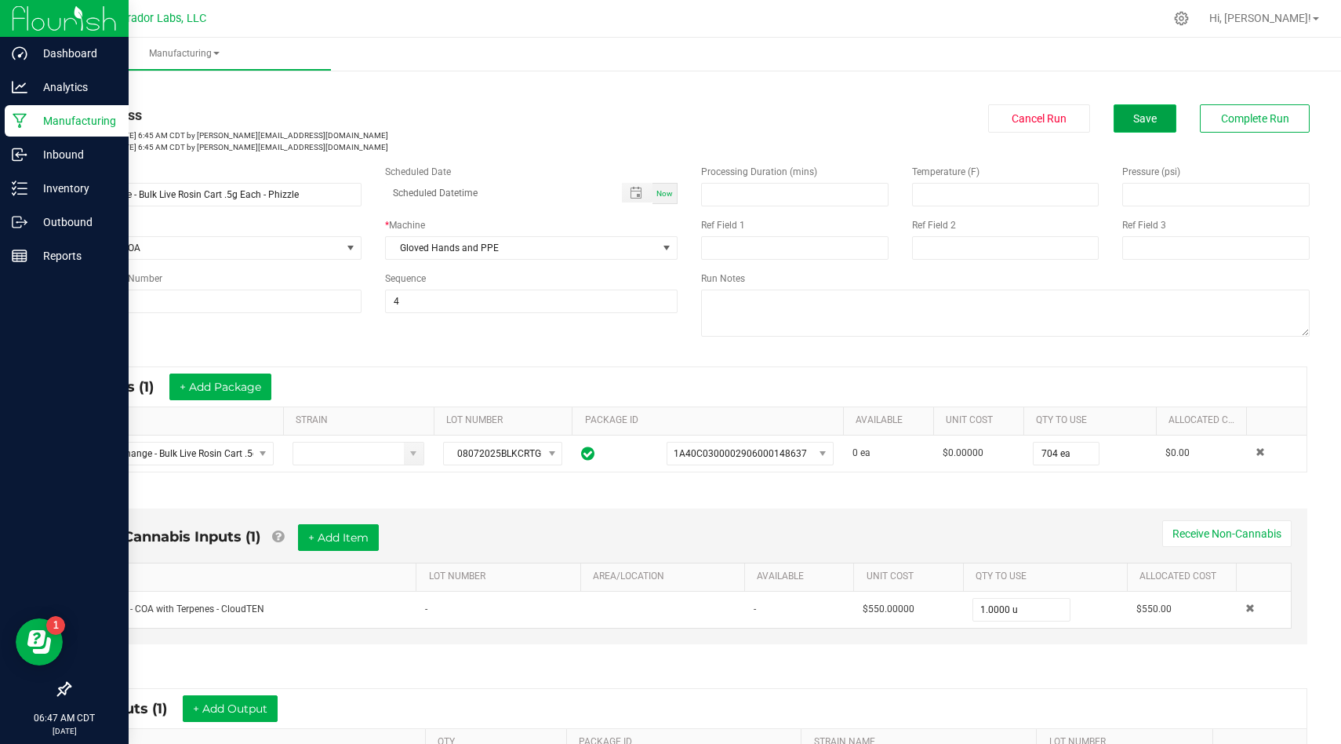
click at [1155, 107] on button "Save" at bounding box center [1145, 118] width 63 height 28
click at [1157, 122] on button "Save" at bounding box center [1145, 118] width 63 height 28
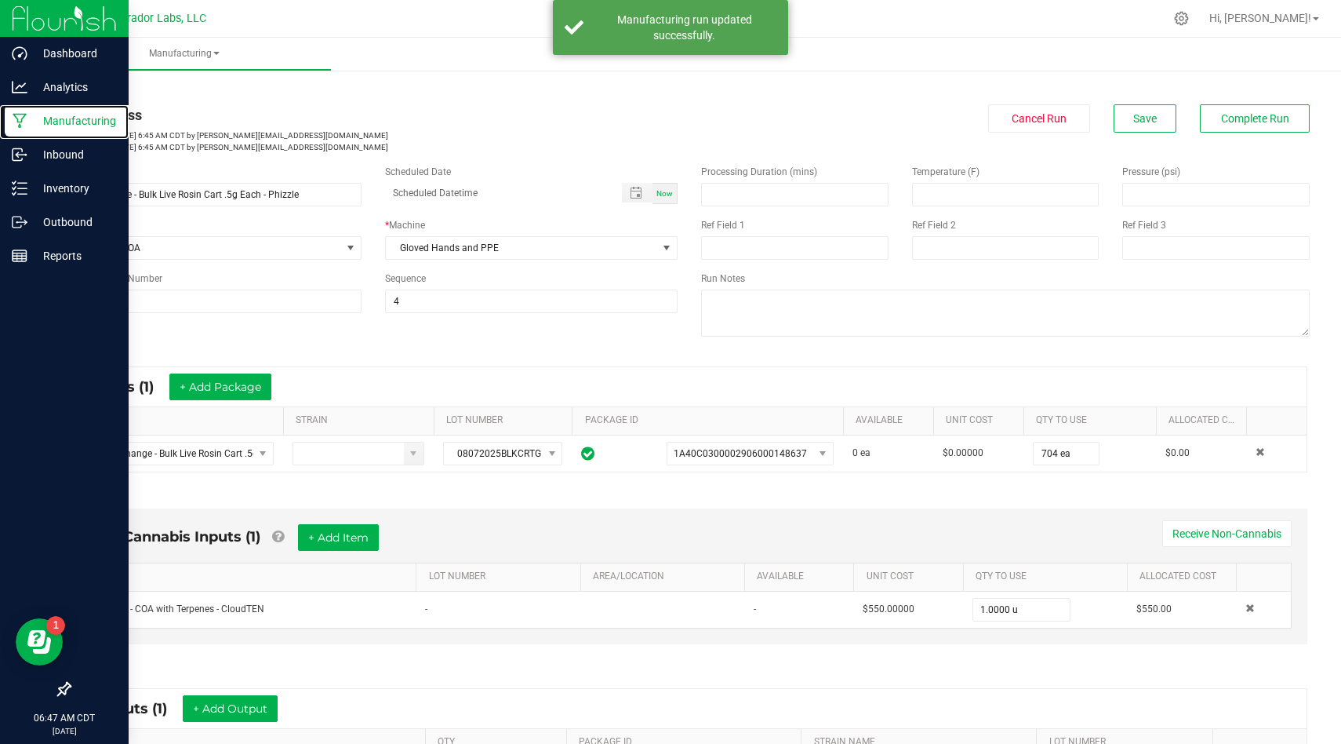
click at [18, 125] on icon at bounding box center [20, 121] width 15 height 16
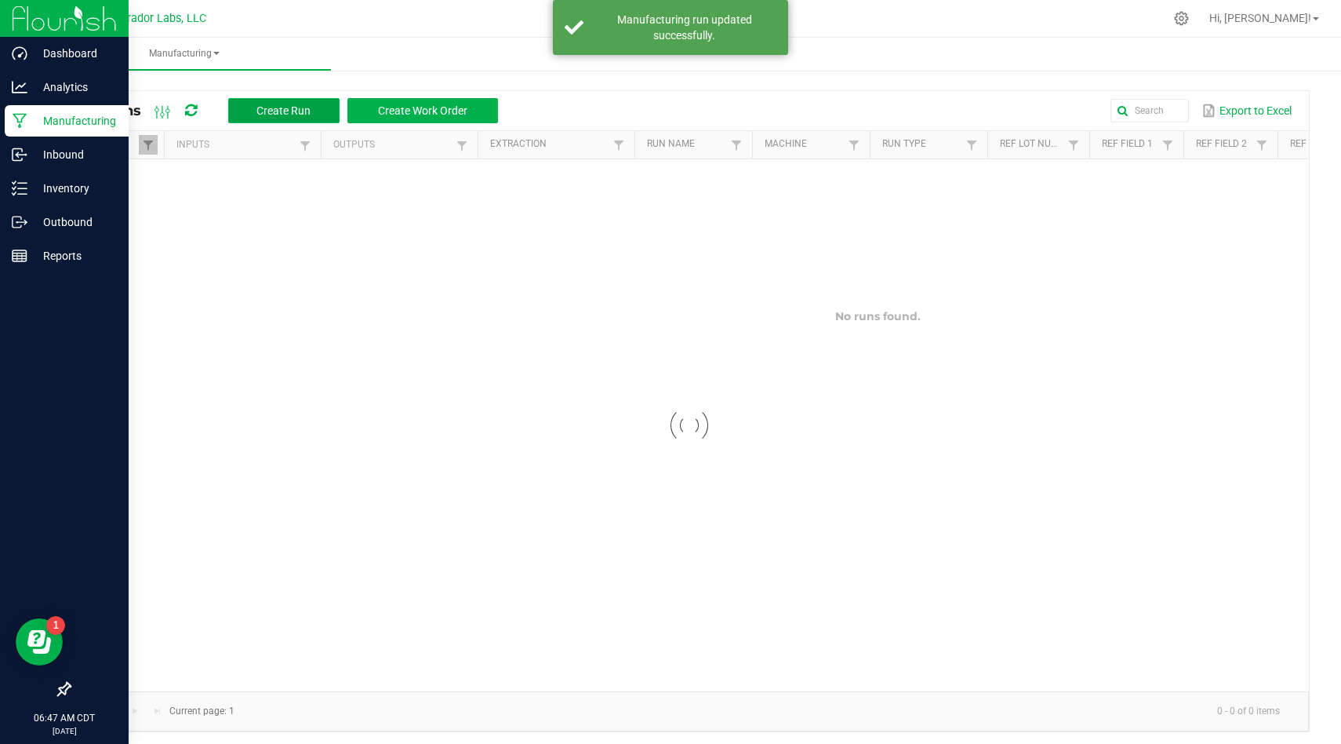
click at [308, 112] on span "Create Run" at bounding box center [284, 110] width 54 height 13
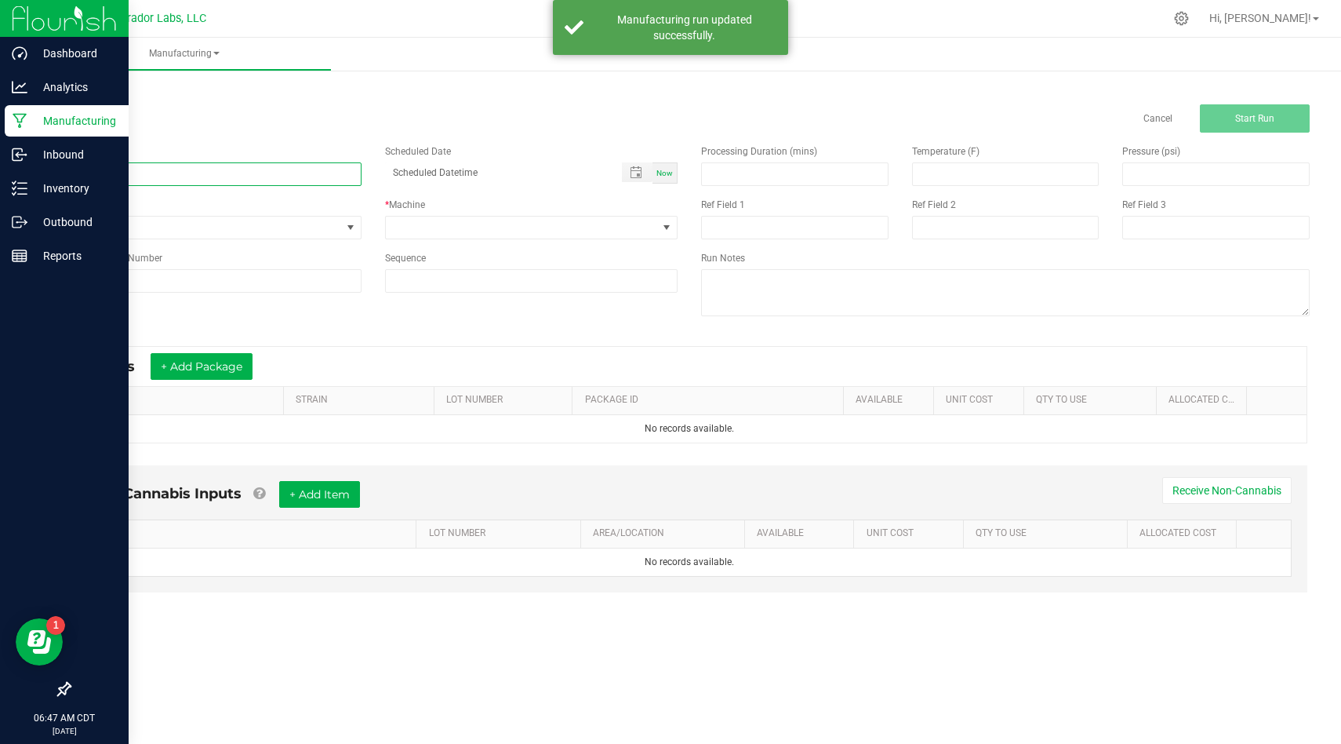
click at [255, 172] on input at bounding box center [215, 174] width 293 height 24
paste input "HeadChange - Bulk Live Resin Sauce Cart .5g Each - Dawn's Cherry Limeade #44"
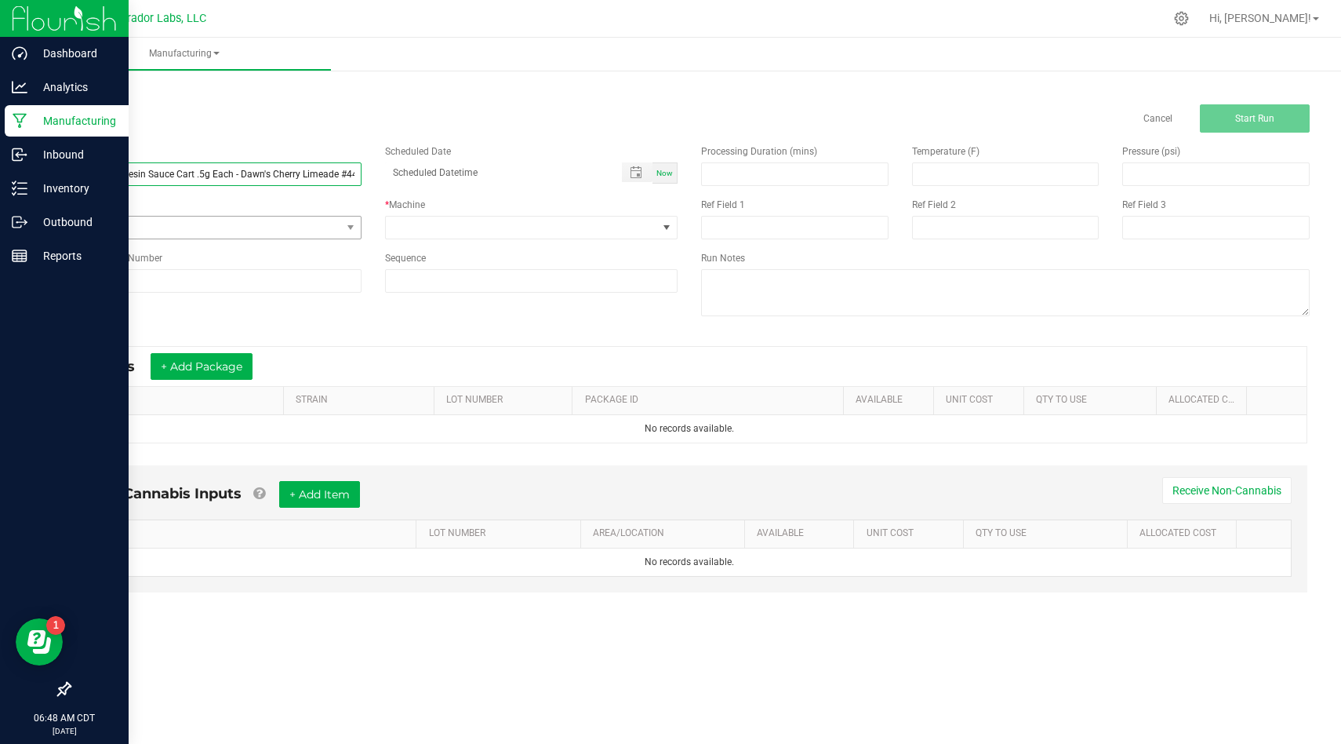
type input "HeadChange - Bulk Live Resin Sauce Cart .5g Each - Dawn's Cherry Limeade #44"
click at [289, 220] on span "None" at bounding box center [205, 228] width 271 height 22
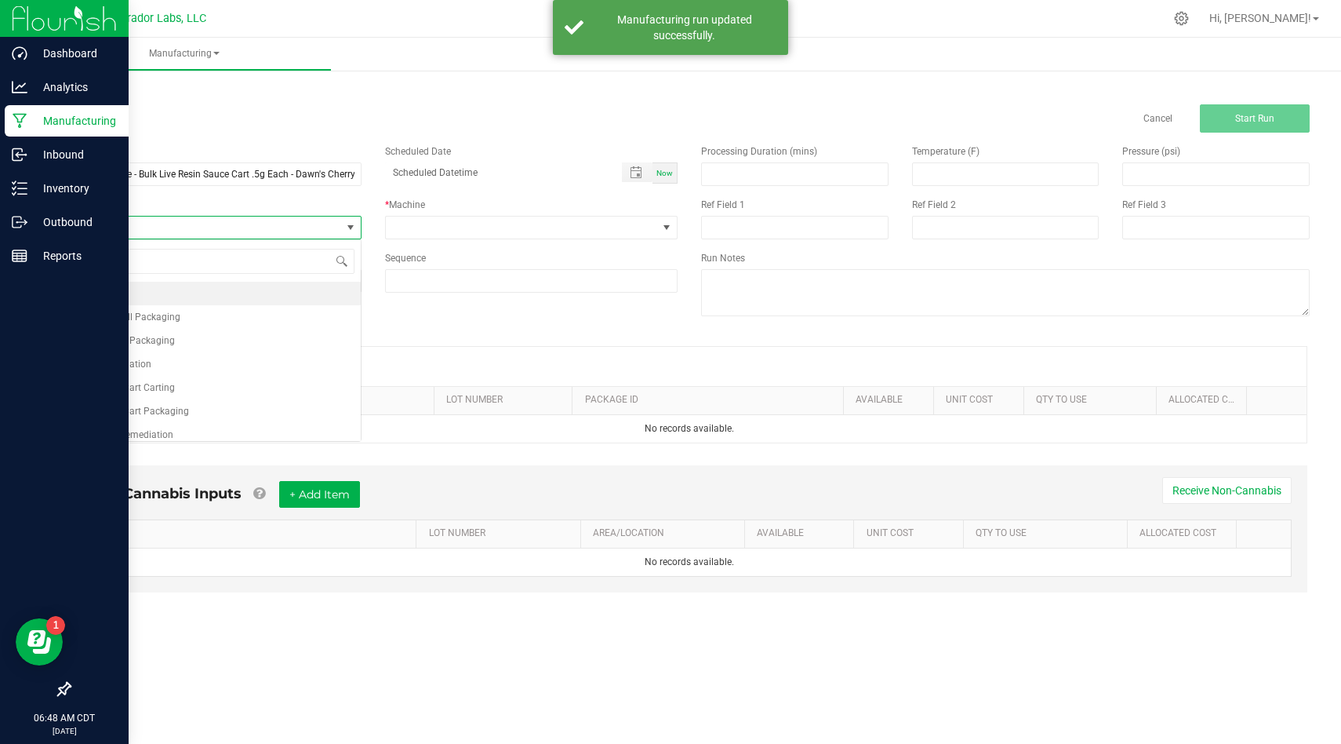
scroll to position [24, 293]
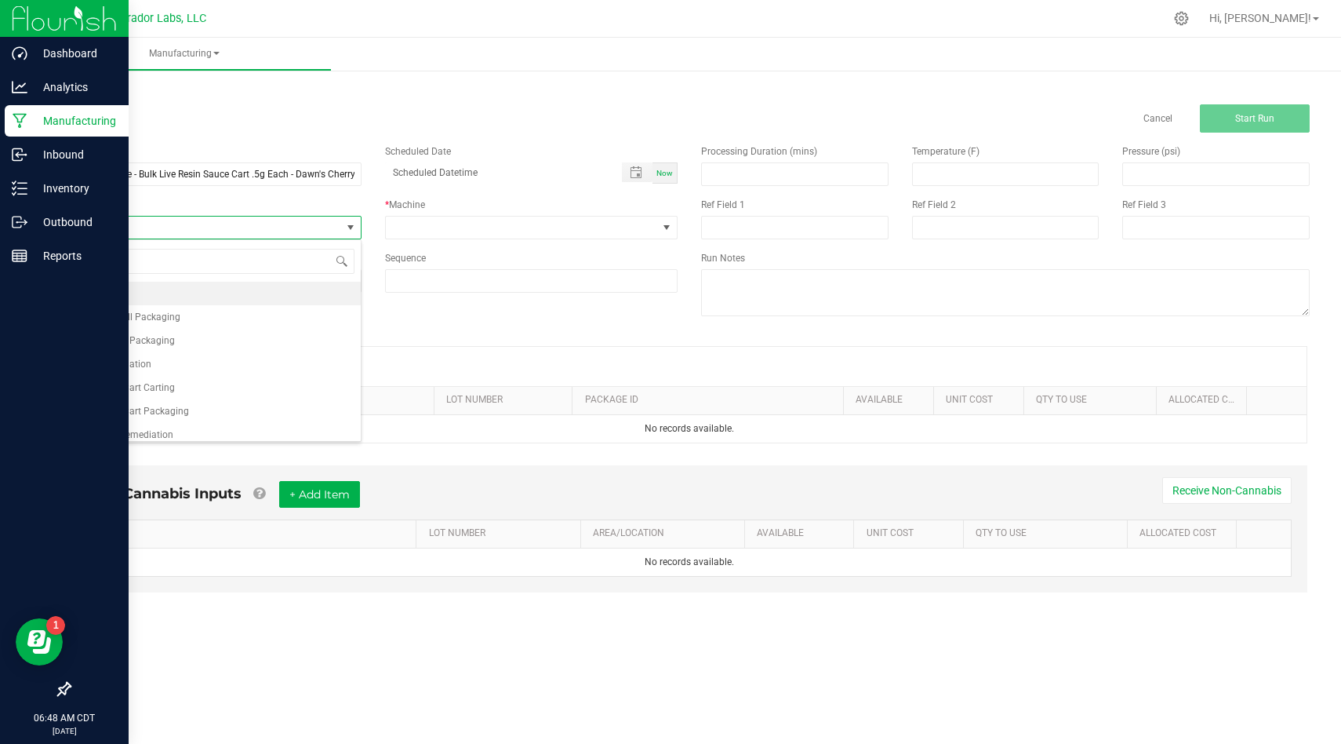
type input "coa"
click at [266, 293] on li "Testing - COA" at bounding box center [215, 294] width 291 height 24
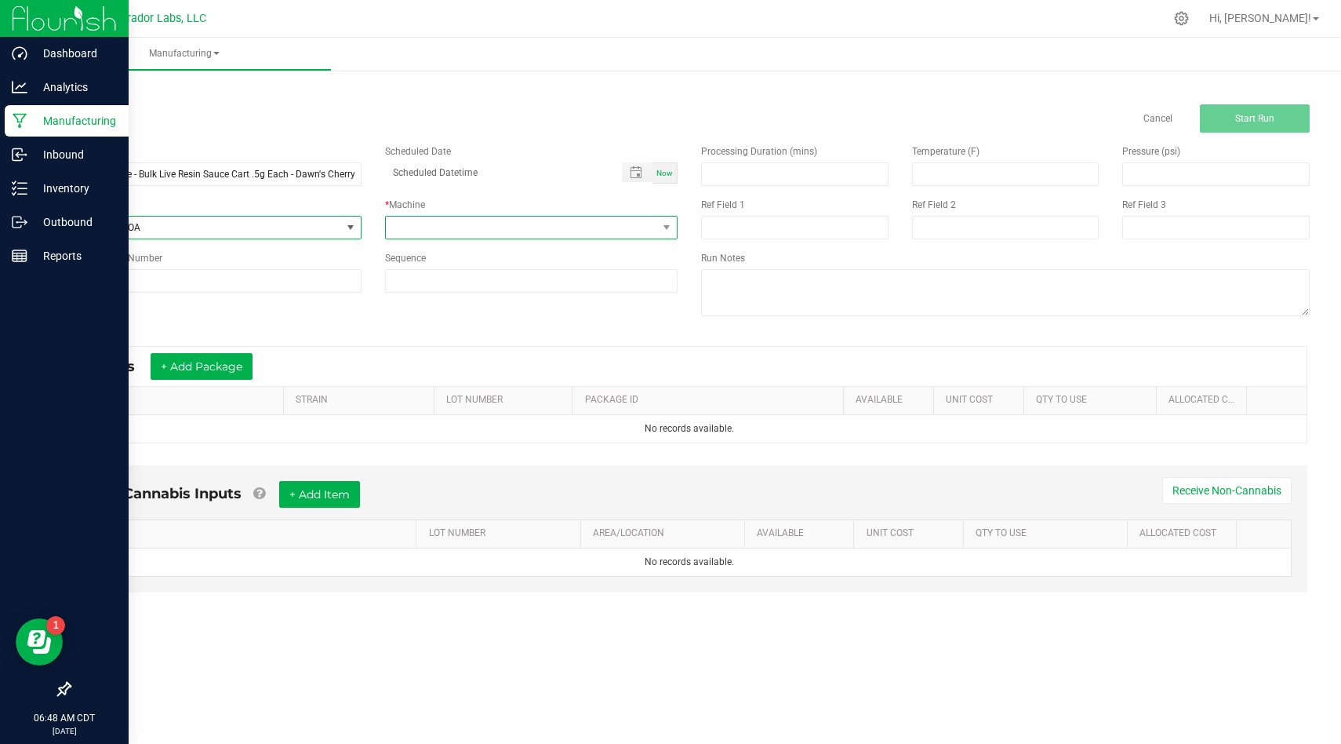
click at [469, 238] on span at bounding box center [531, 228] width 293 height 24
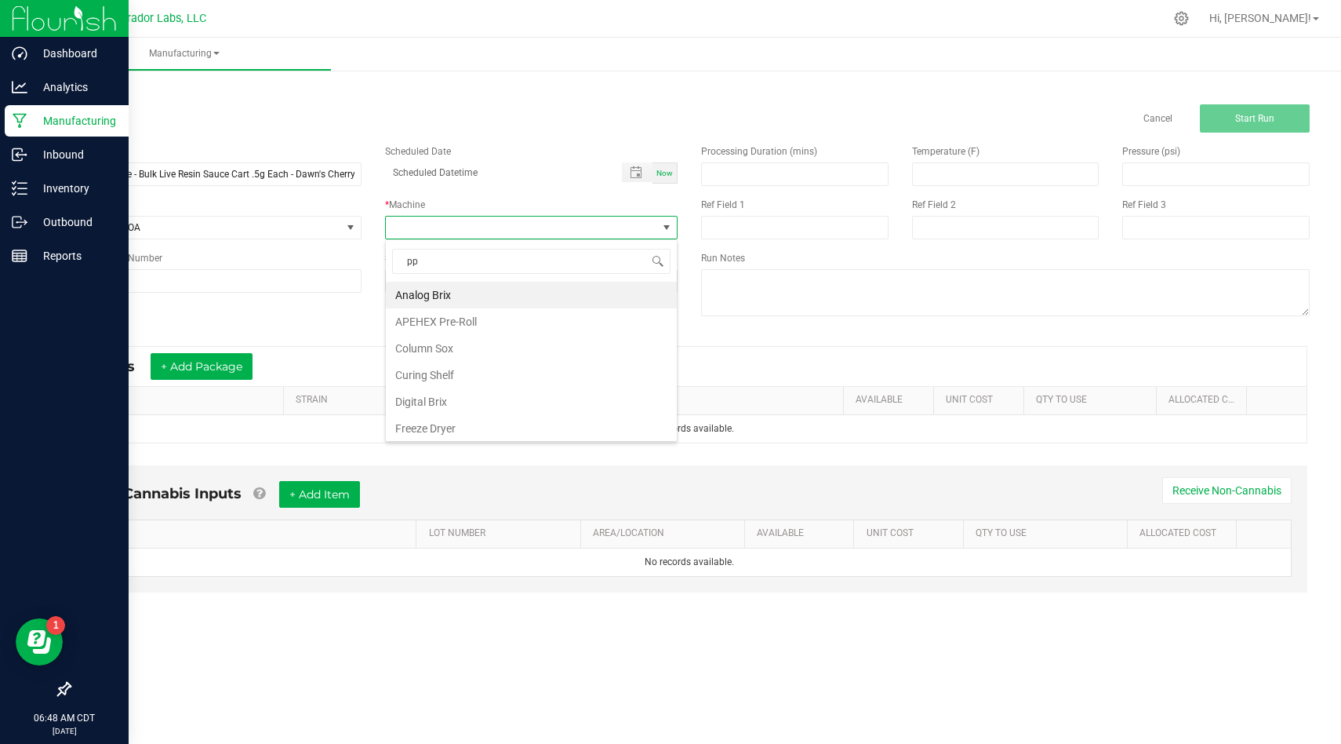
type input "ppe"
click at [460, 294] on li "Gloved Hands and PPE" at bounding box center [531, 295] width 291 height 27
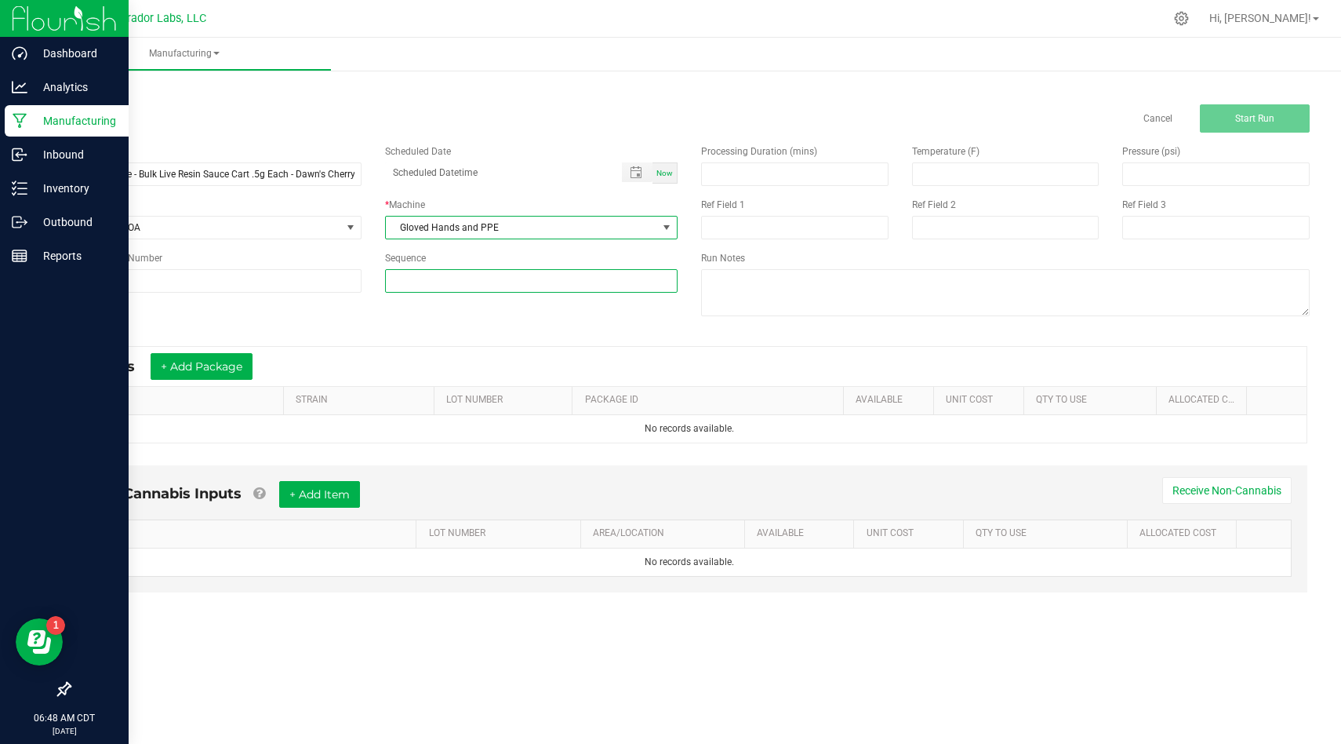
click at [478, 279] on input at bounding box center [531, 281] width 291 height 22
type input "4"
click at [453, 326] on div "Name HeadChange - Bulk Live Resin Sauce Cart .5g Each - Dawn's Cherry Limeade #…" at bounding box center [689, 232] width 1265 height 199
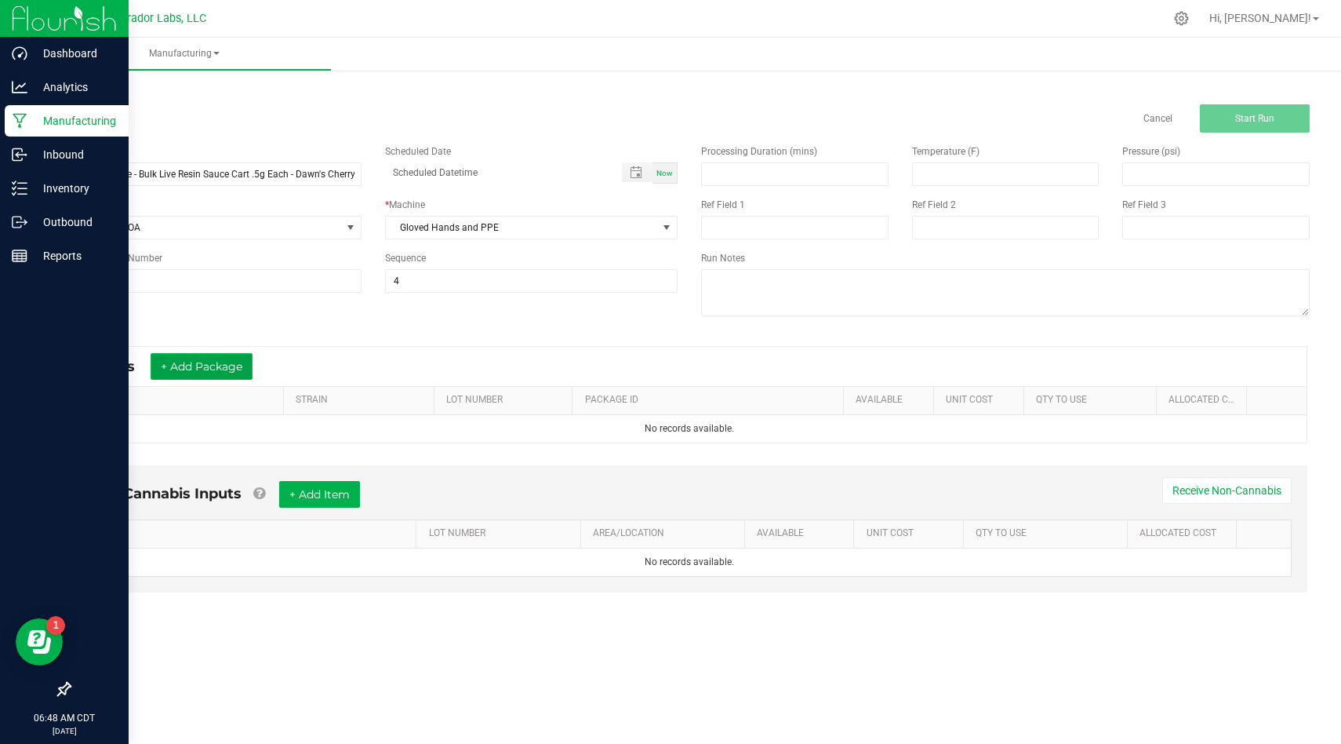
click at [208, 364] on button "+ Add Package" at bounding box center [202, 366] width 102 height 27
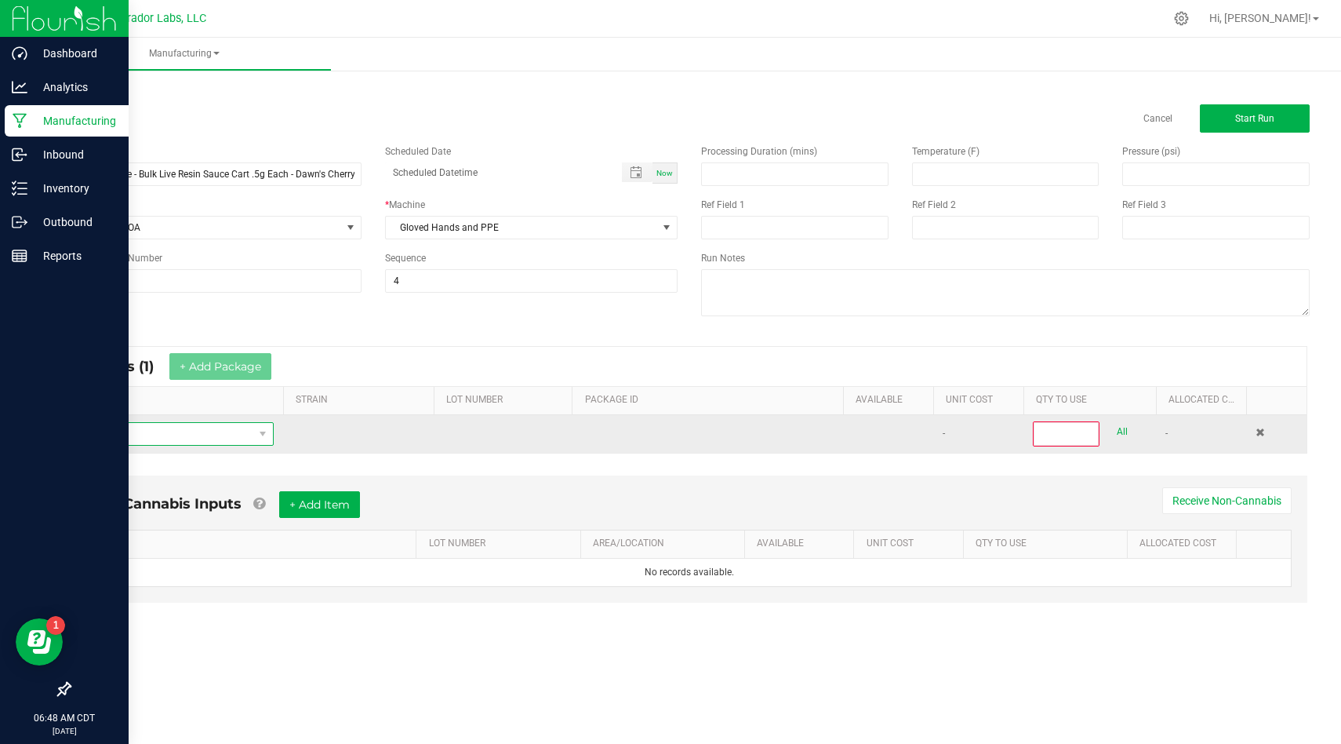
click at [192, 434] on span "NO DATA FOUND" at bounding box center [167, 434] width 171 height 22
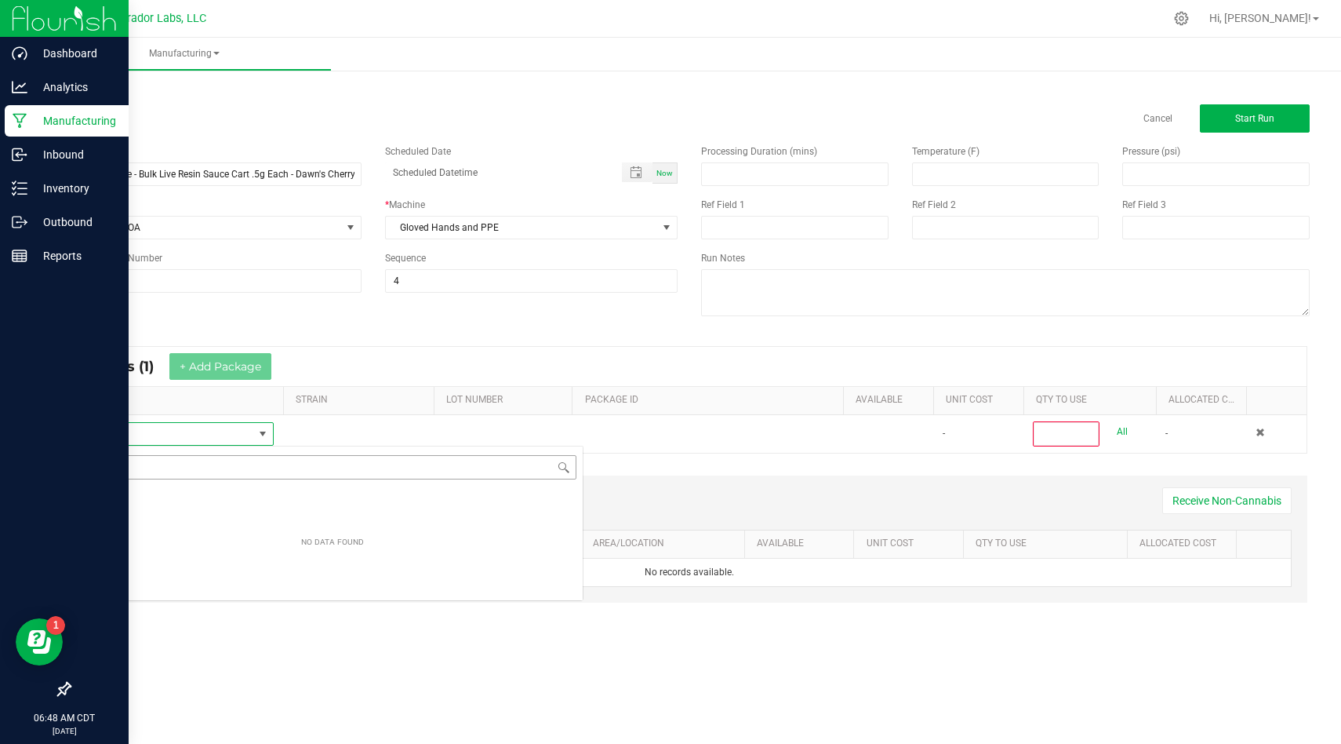
scroll to position [24, 192]
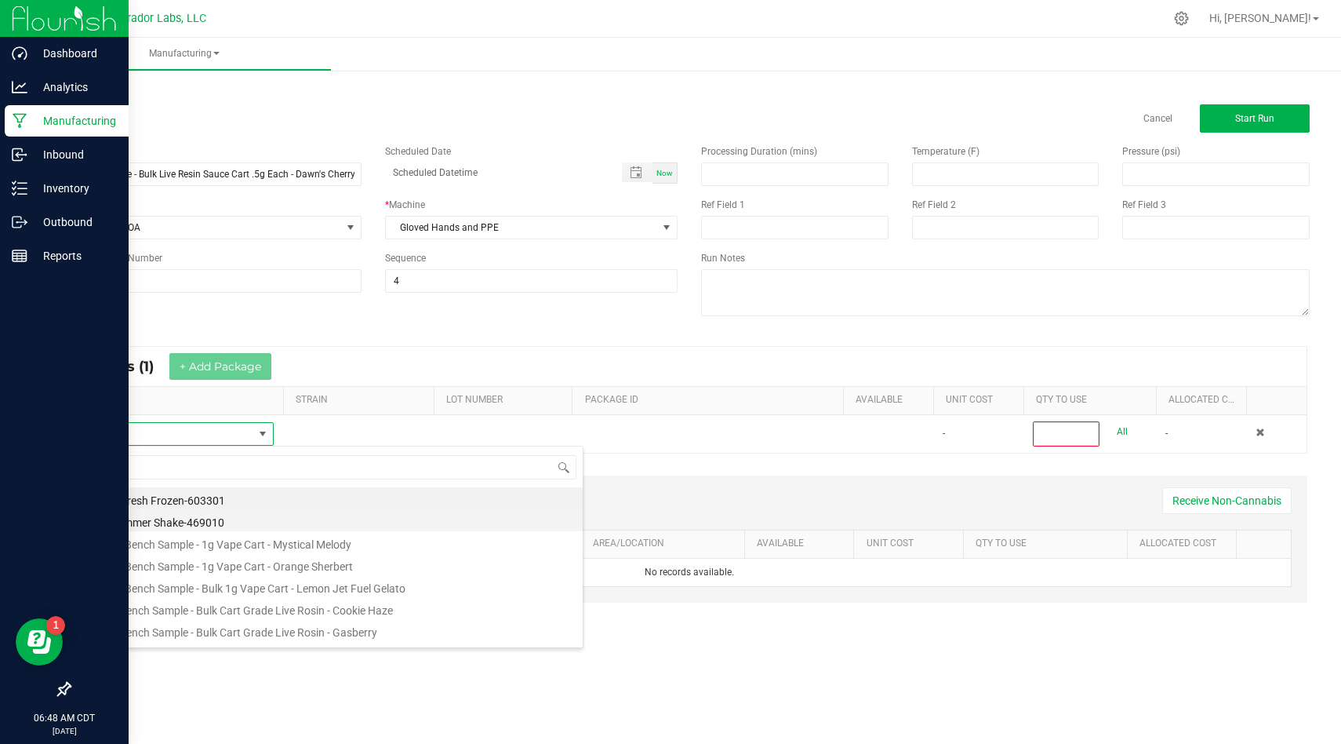
type input "HeadChange - Bulk Live Resin Sauce Cart .5g Each - Dawn's Cherry Limeade #44"
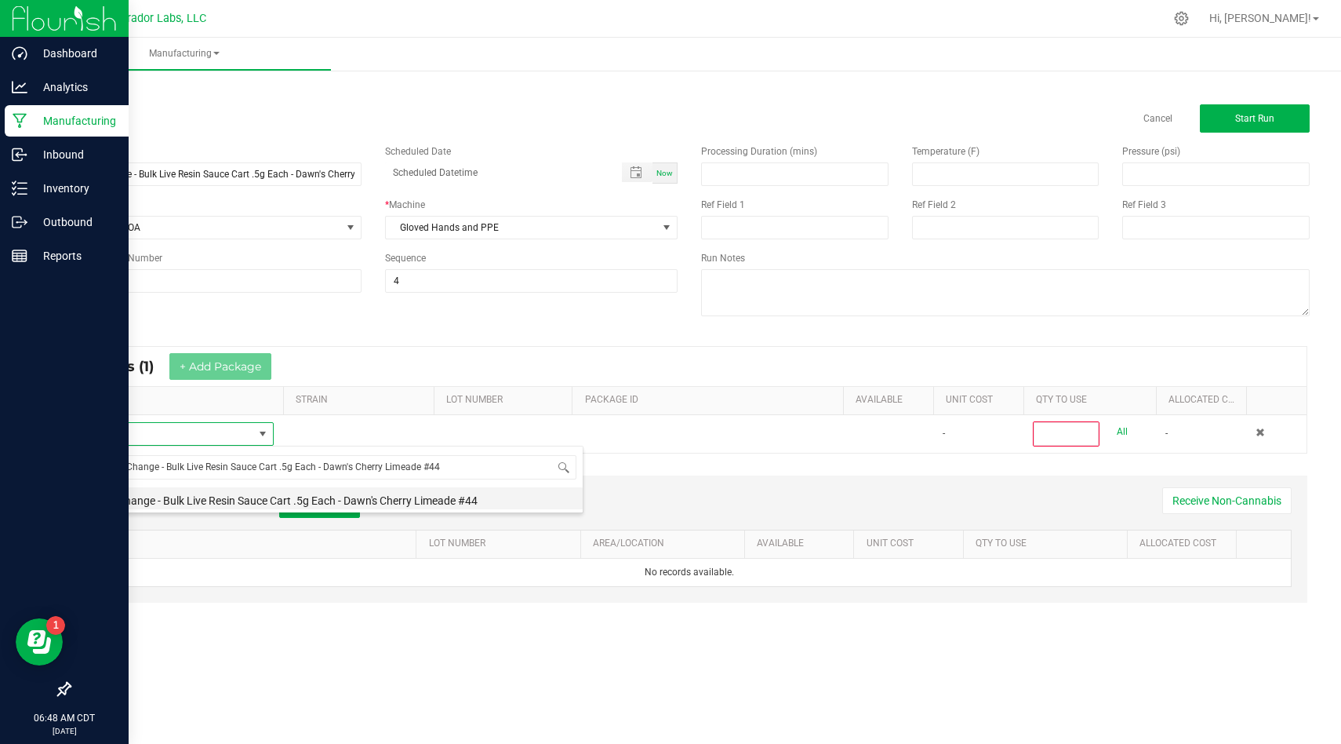
click at [479, 505] on li "HeadChange - Bulk Live Resin Sauce Cart .5g Each - Dawn's Cherry Limeade #44" at bounding box center [332, 498] width 500 height 22
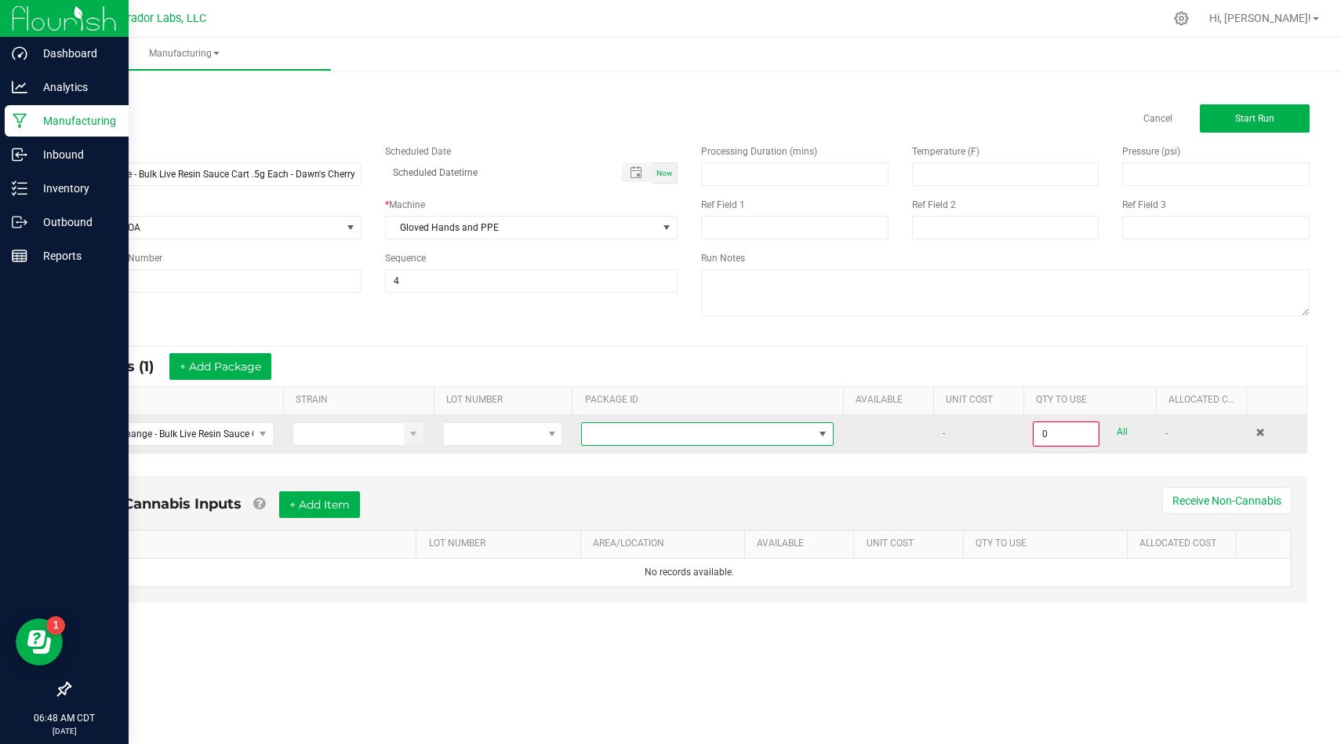
click at [710, 433] on span at bounding box center [697, 434] width 231 height 22
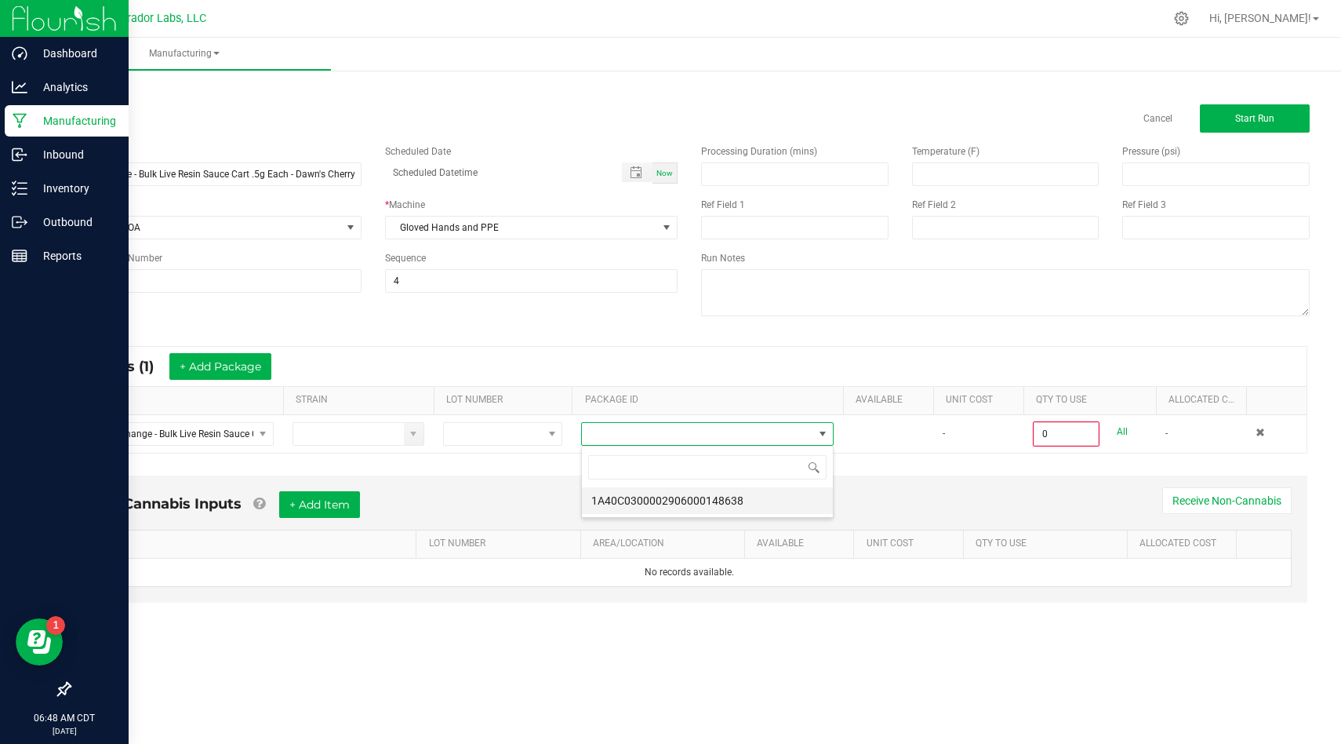
scroll to position [24, 252]
click at [704, 500] on li "1A40C0300002906000148638" at bounding box center [707, 500] width 251 height 27
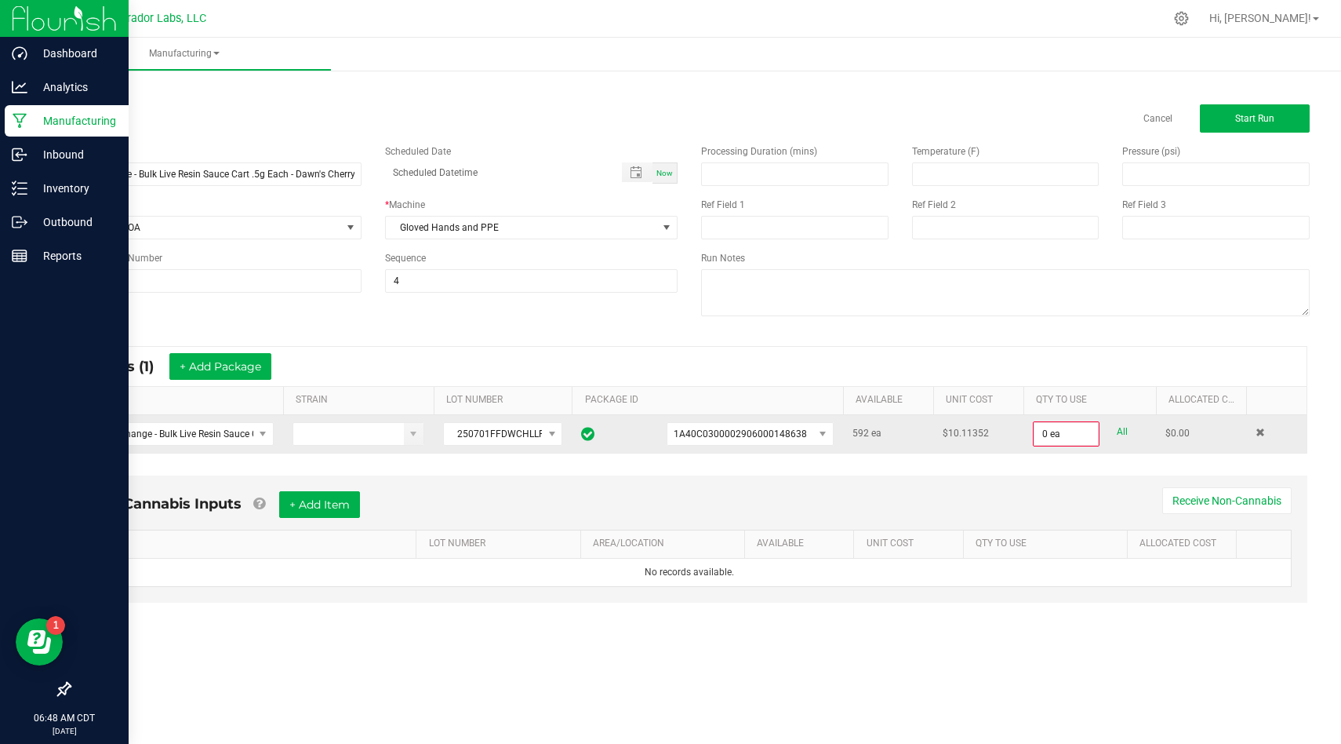
click at [1127, 428] on link "All" at bounding box center [1122, 431] width 11 height 21
type input "592 ea"
click at [340, 500] on button "+ Add Item" at bounding box center [319, 503] width 81 height 27
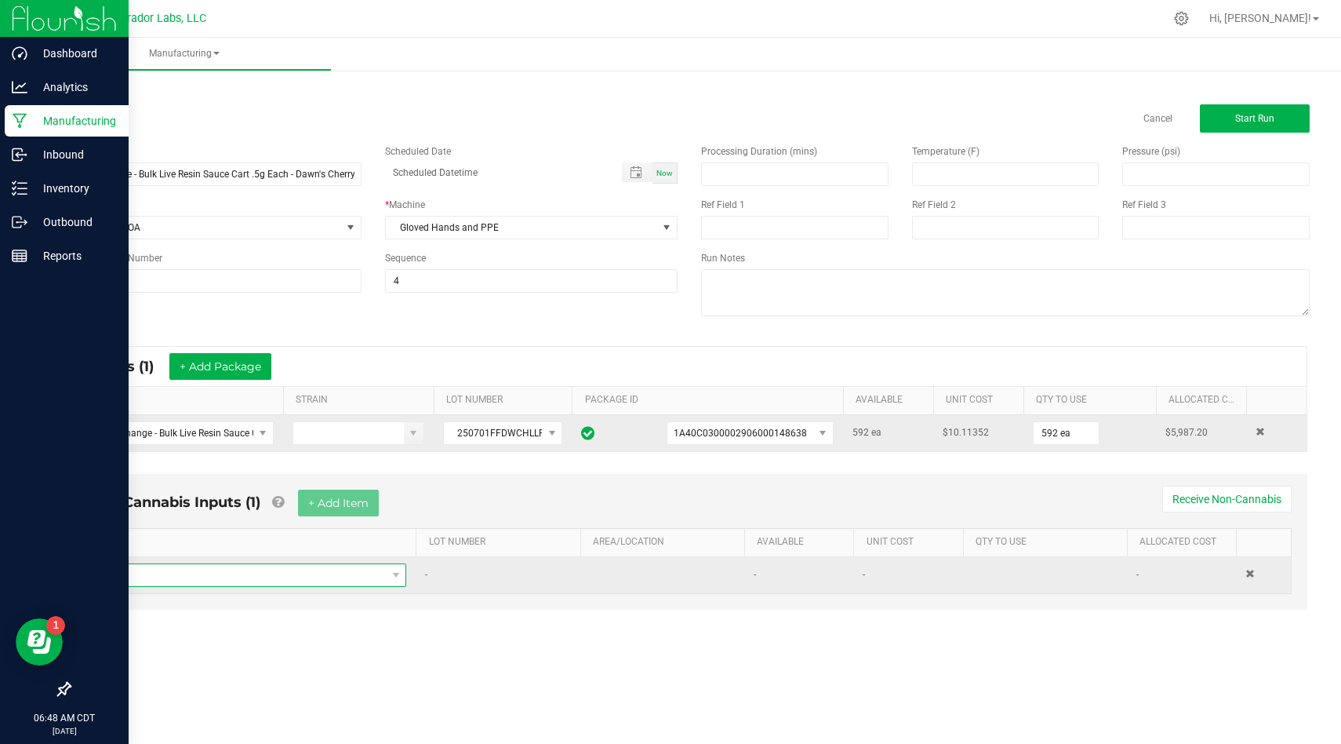
click at [343, 577] on span "NO DATA FOUND" at bounding box center [242, 575] width 288 height 22
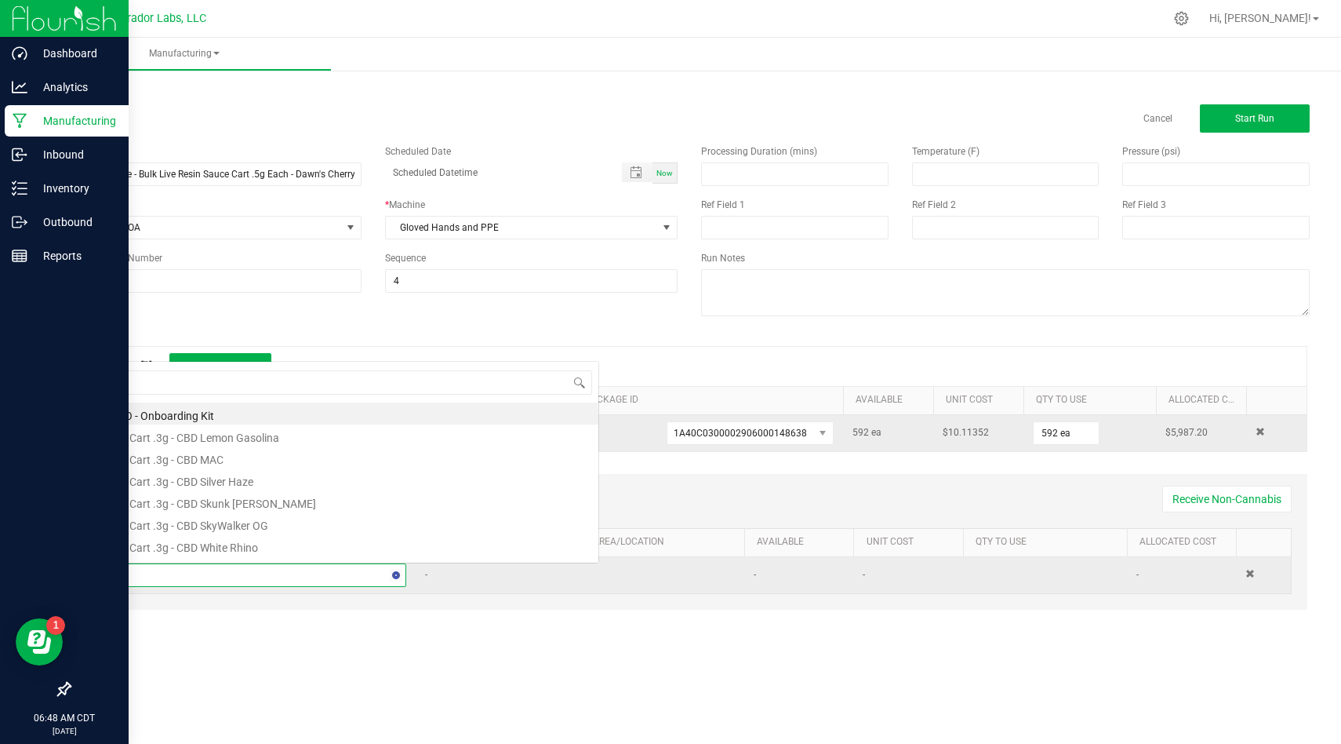
scroll to position [0, 0]
type input "cloudten"
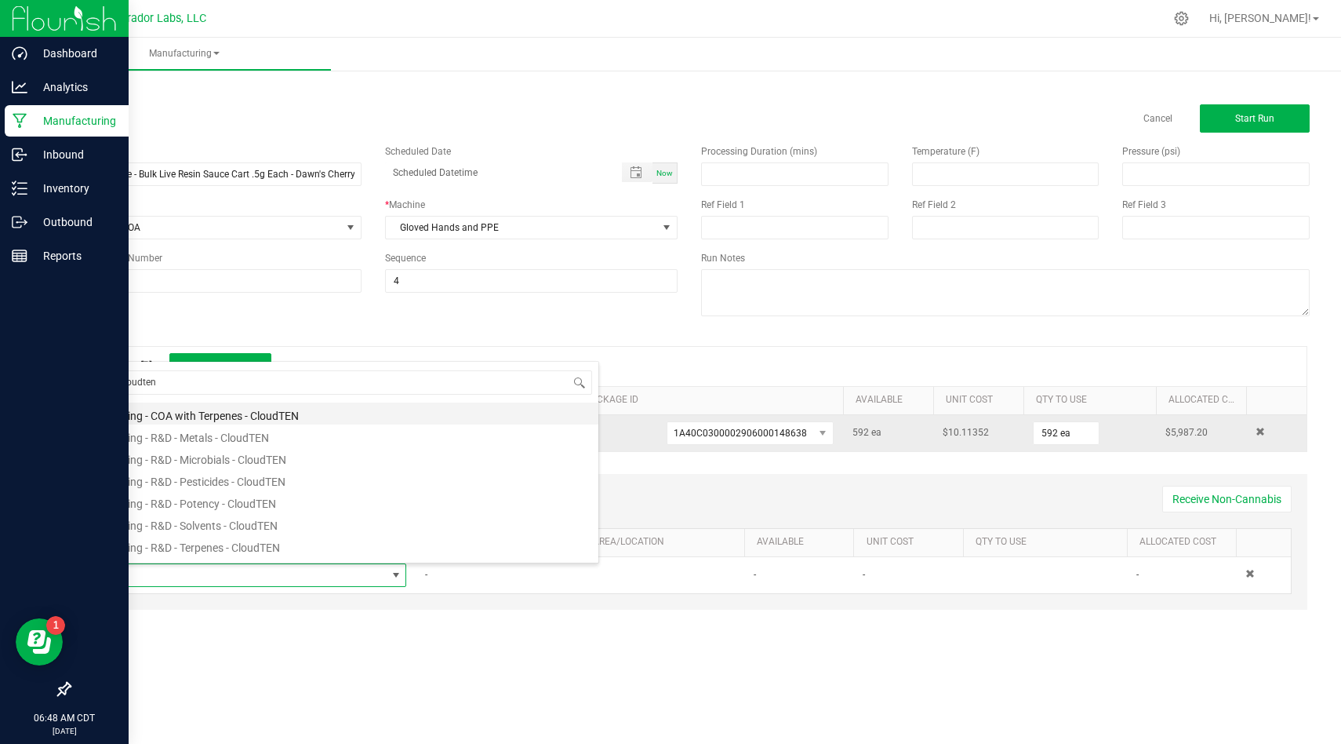
click at [289, 418] on li "Testing - COA with Terpenes - CloudTEN" at bounding box center [348, 413] width 500 height 22
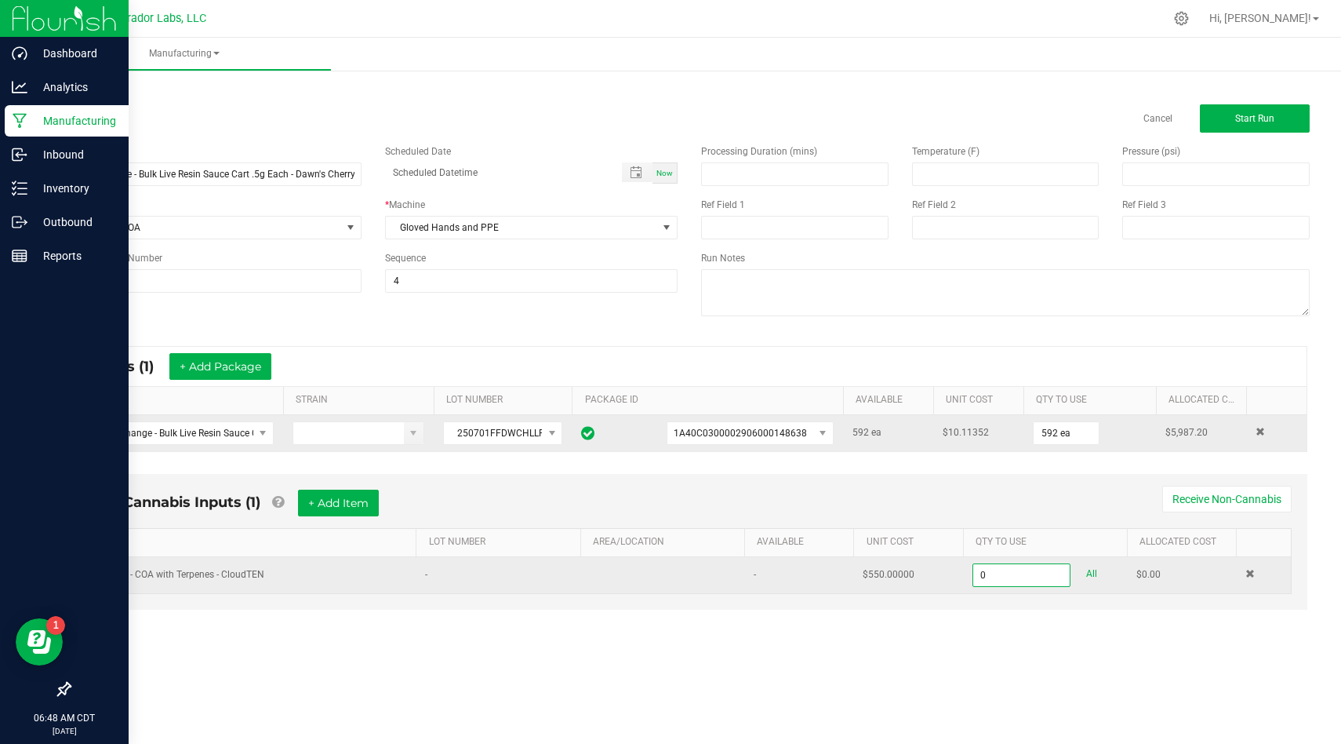
click at [1009, 580] on input "0" at bounding box center [1022, 575] width 97 height 22
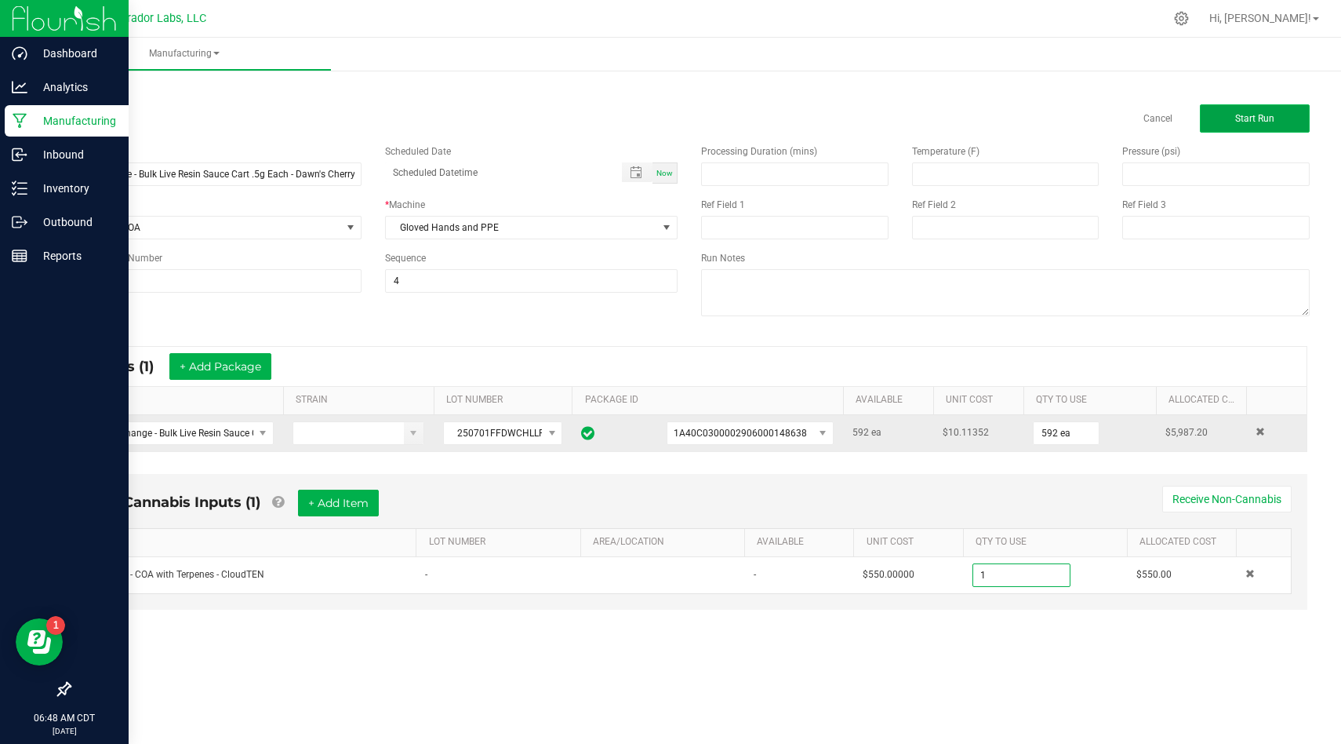
type input "1.0000 u"
click at [1266, 110] on button "Start Run" at bounding box center [1255, 118] width 110 height 28
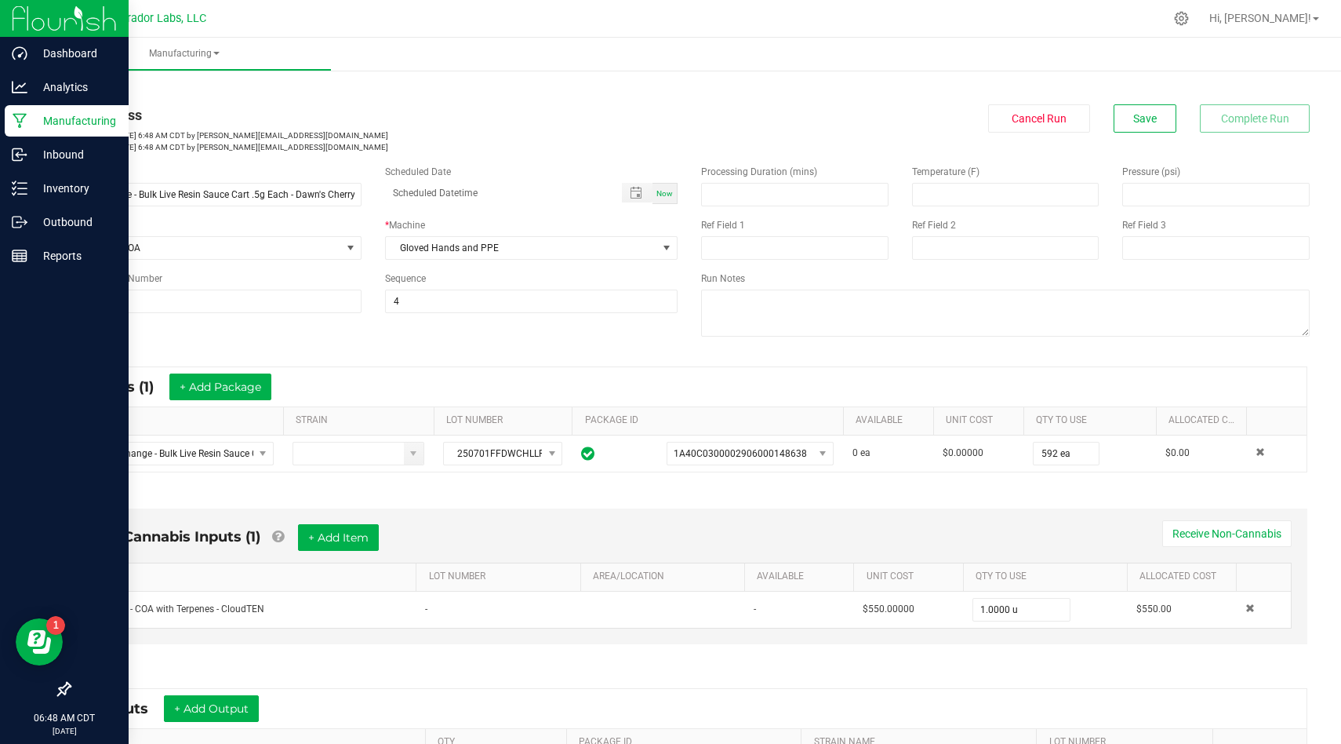
scroll to position [82, 0]
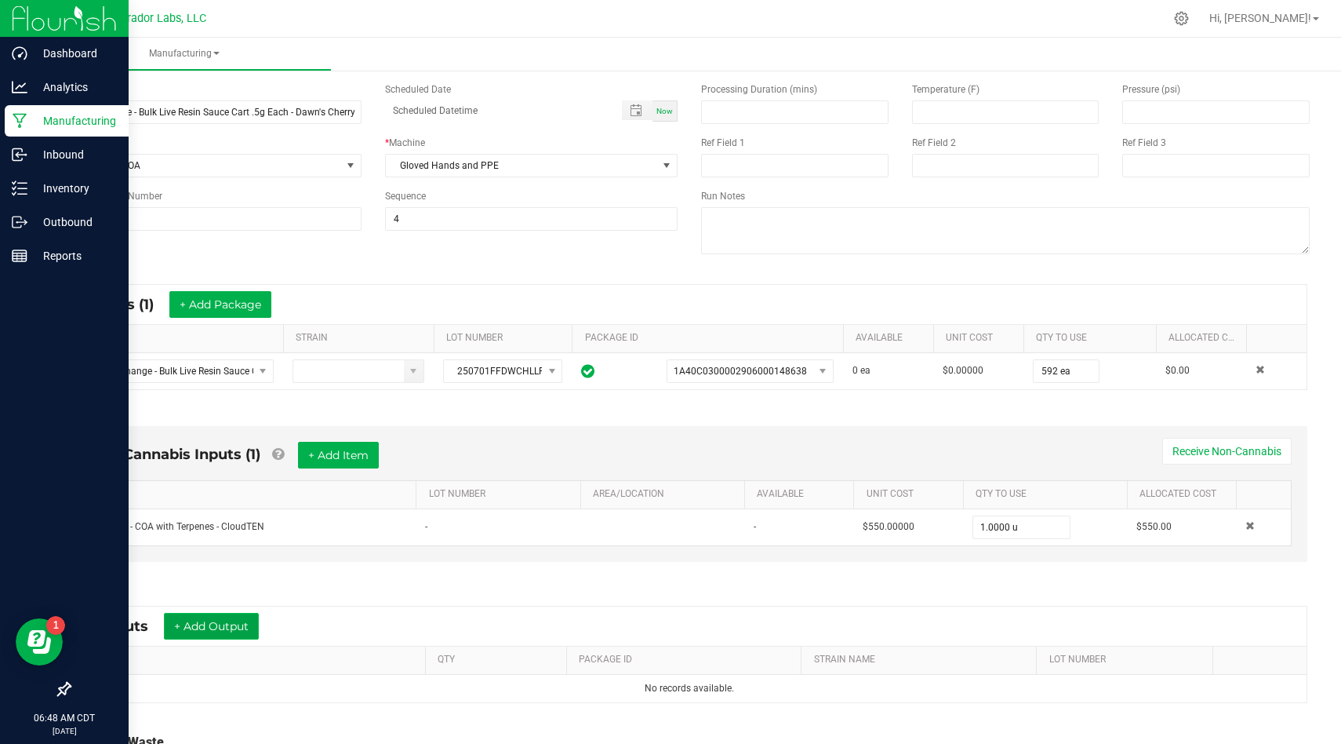
click at [208, 628] on button "+ Add Output" at bounding box center [211, 626] width 95 height 27
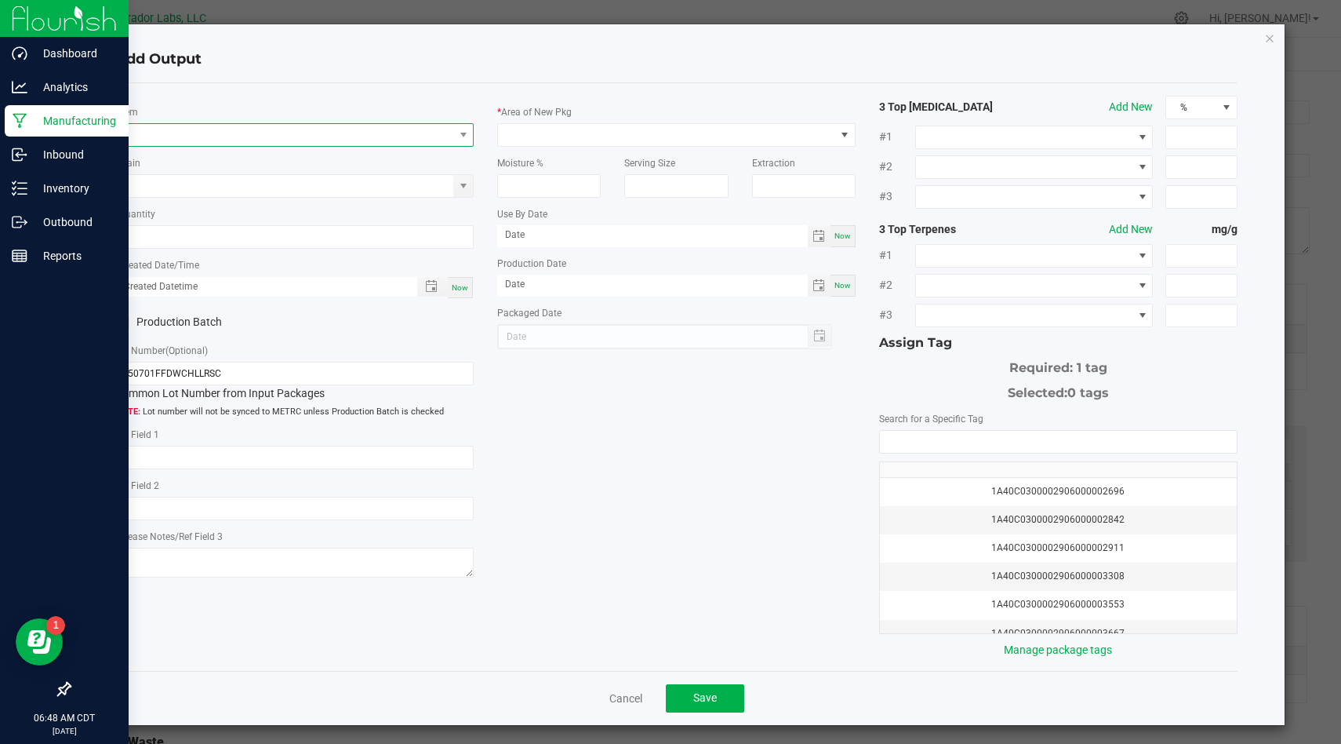
click at [307, 138] on span "NO DATA FOUND" at bounding box center [284, 135] width 337 height 22
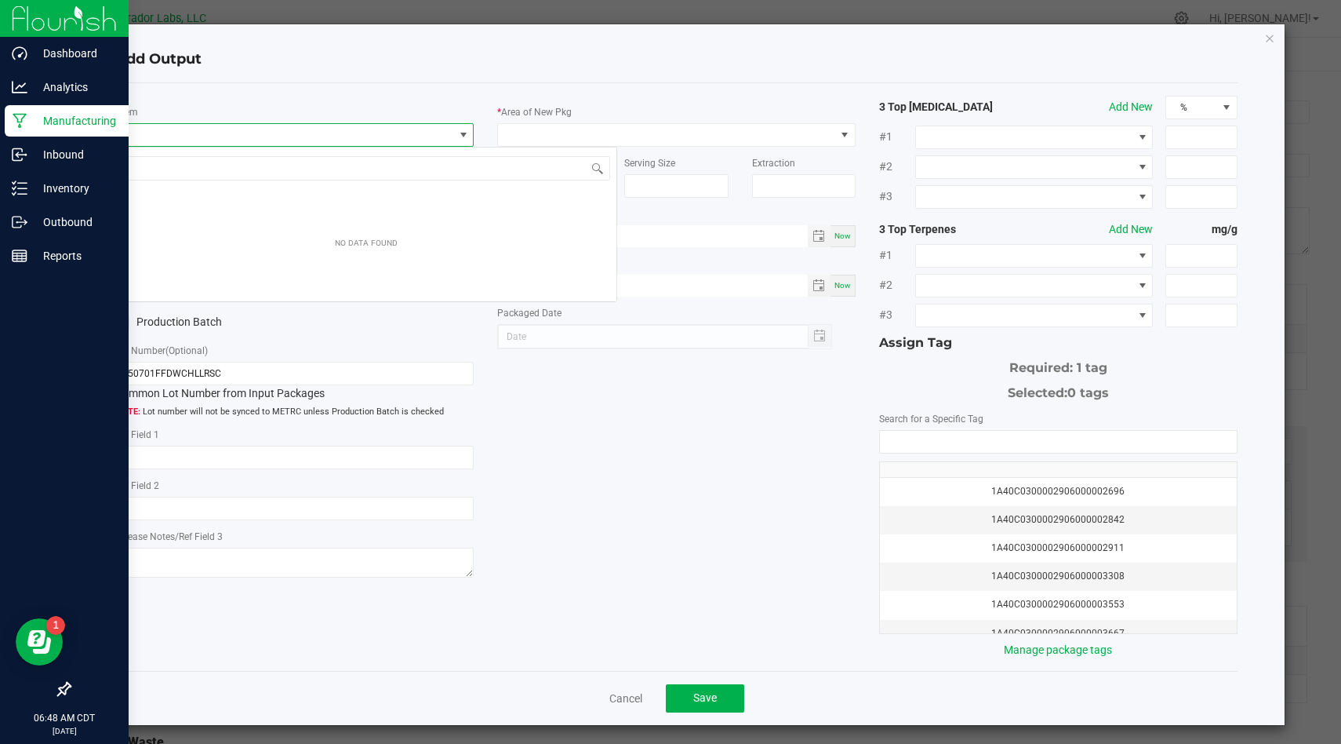
scroll to position [24, 358]
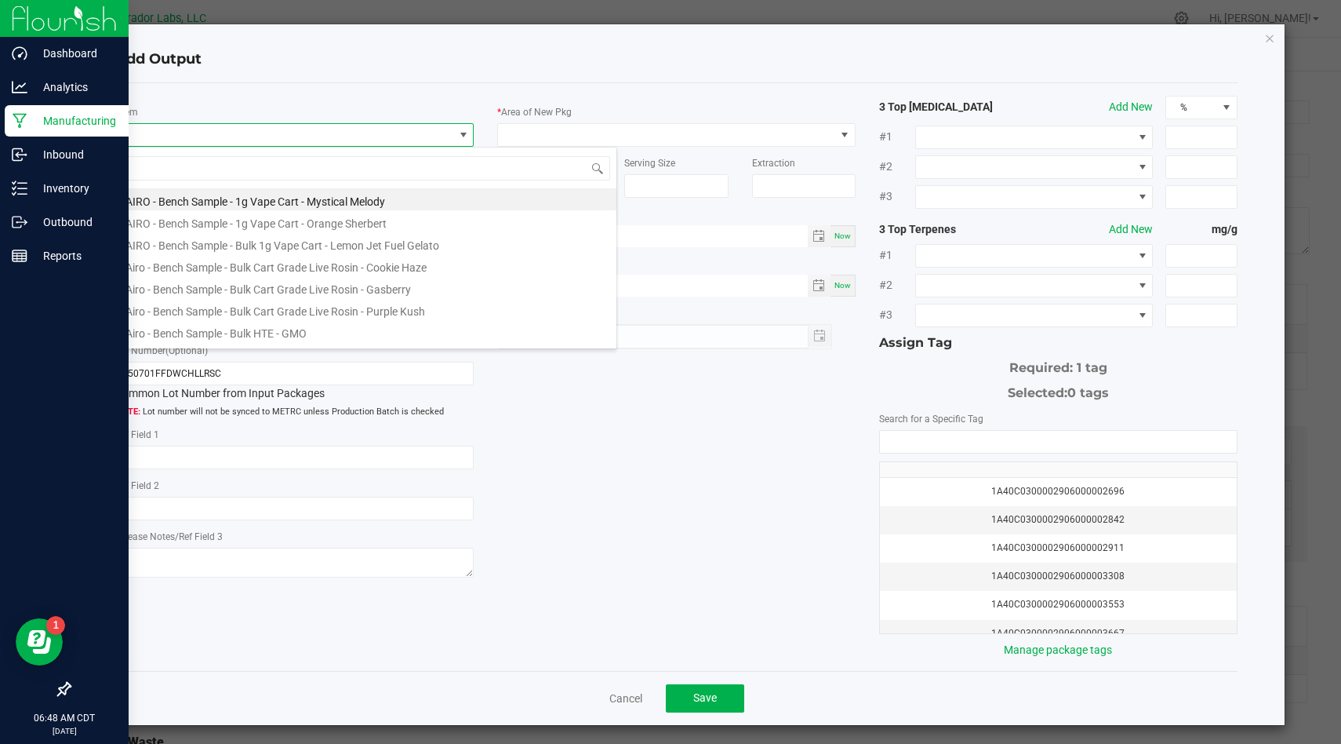
type input "HeadChange - Bulk Live Resin Sauce Cart .5g Each - Dawn's Cherry Limeade #44"
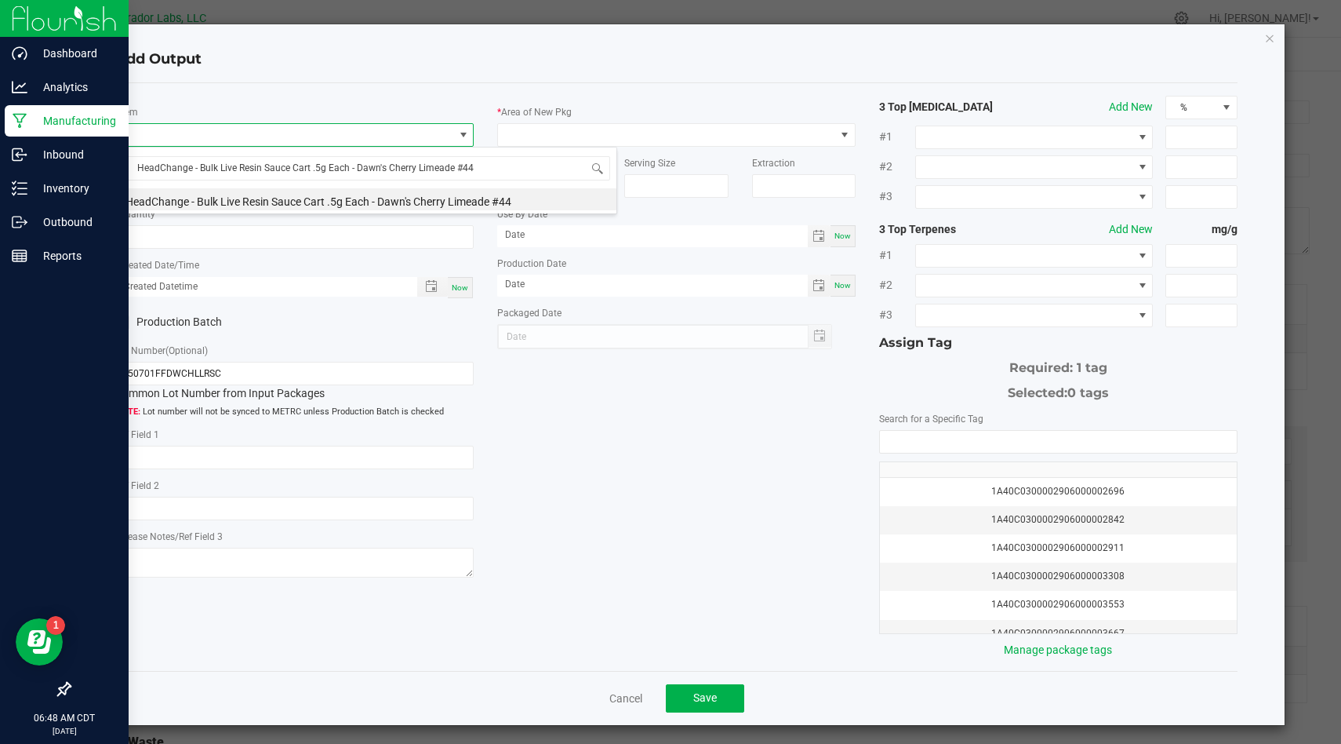
click at [373, 198] on li "HeadChange - Bulk Live Resin Sauce Cart .5g Each - Dawn's Cherry Limeade #44" at bounding box center [366, 199] width 500 height 22
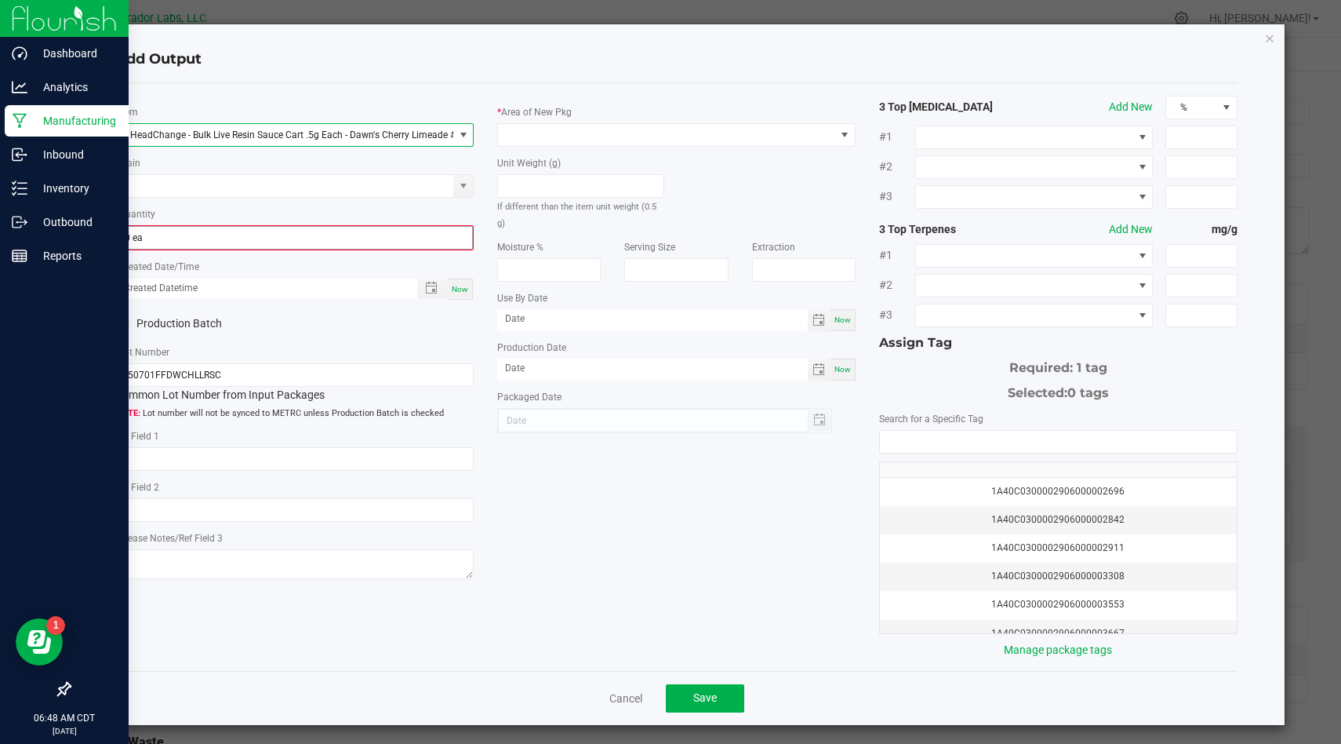
type input "0"
click at [362, 231] on input "0" at bounding box center [294, 238] width 355 height 22
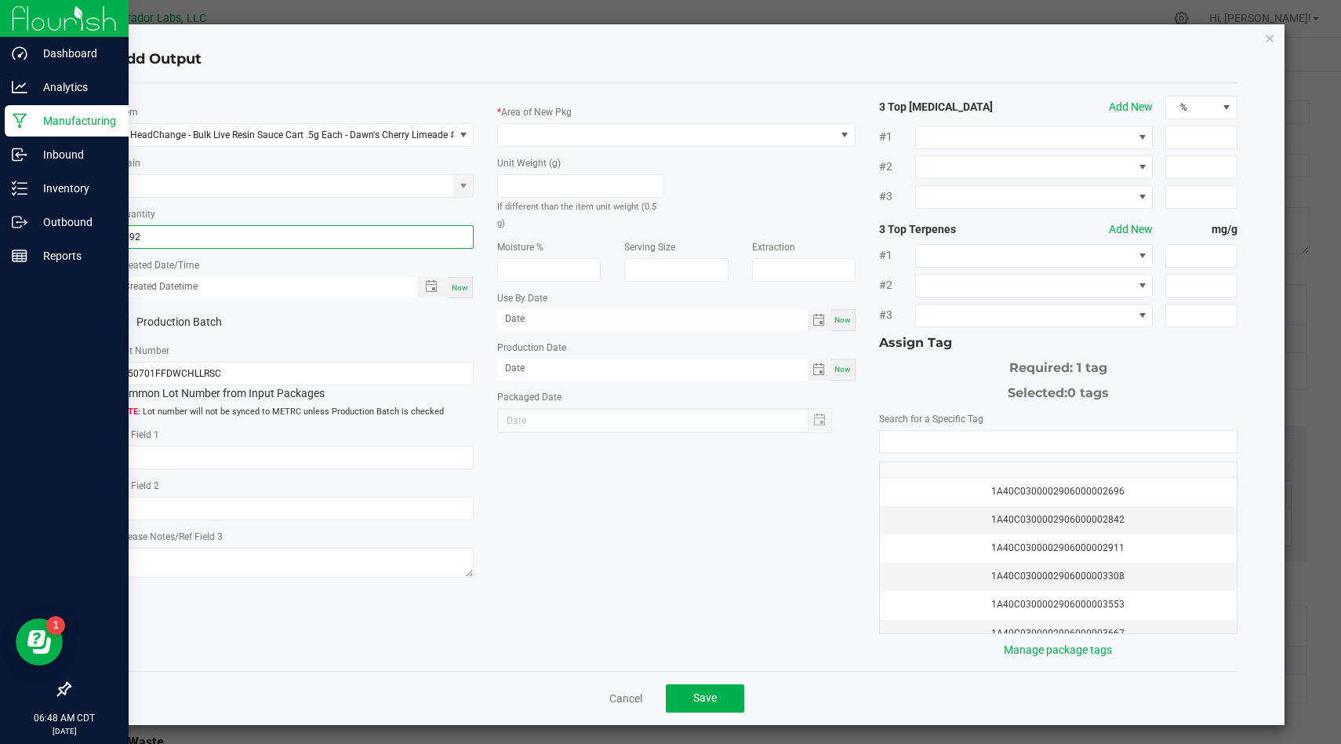
type input "592 ea"
click at [457, 289] on span "Now" at bounding box center [460, 287] width 16 height 9
type input "08/26/2025 6:48 AM"
type input "[DATE]"
click at [125, 322] on icon at bounding box center [123, 322] width 10 height 0
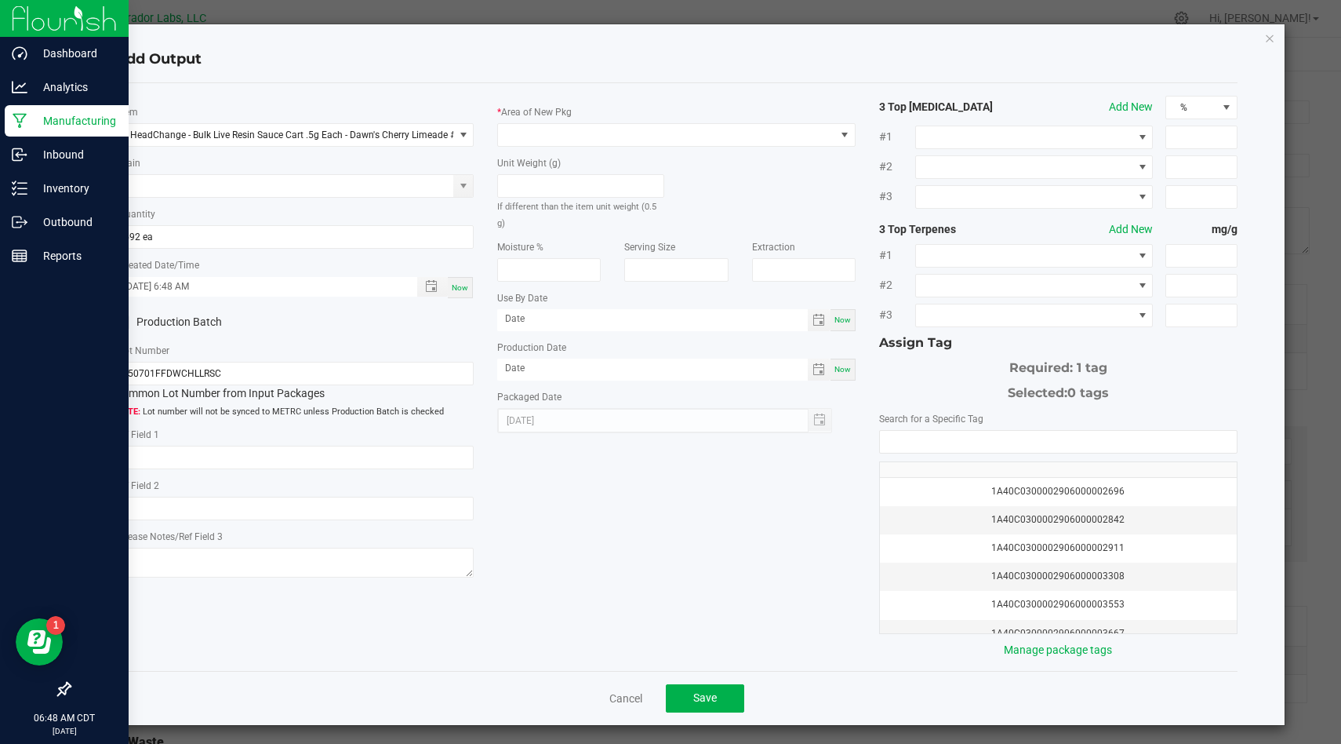
click at [0, 0] on input "Production Batch" at bounding box center [0, 0] width 0 height 0
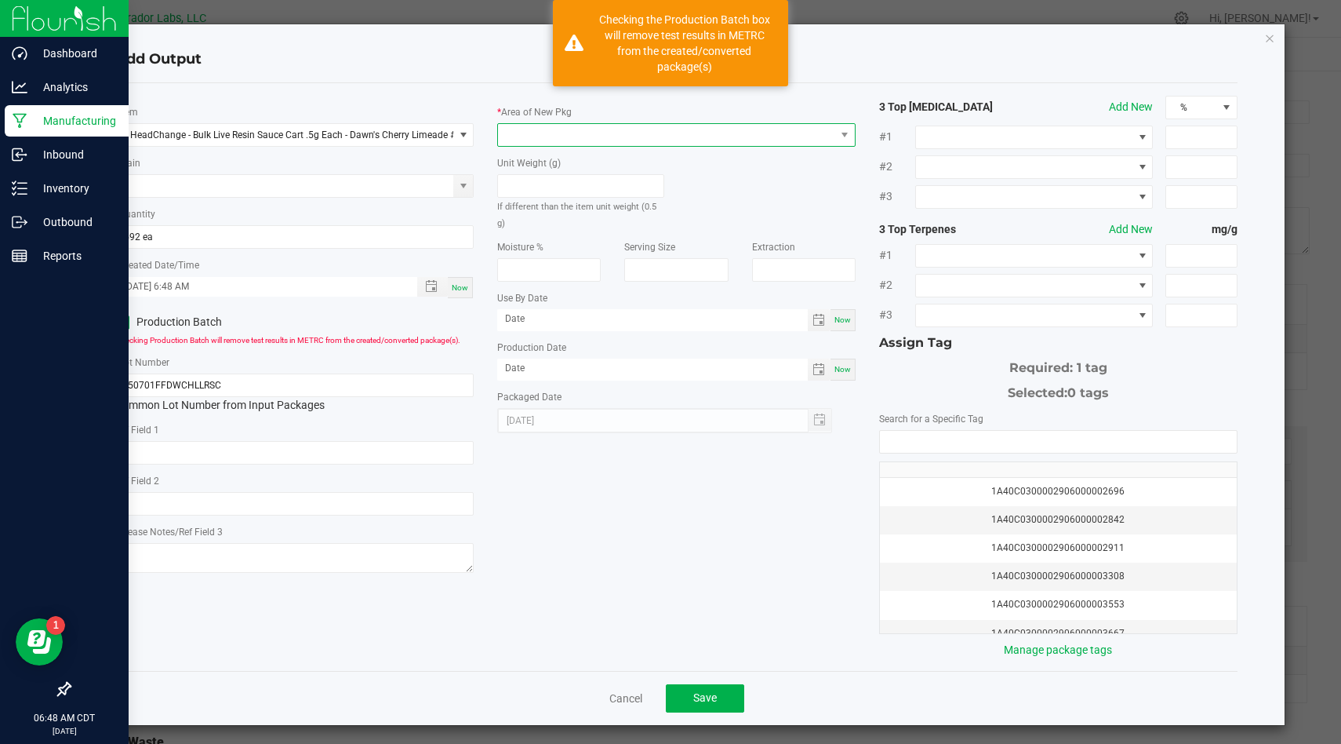
click at [548, 144] on span at bounding box center [666, 135] width 337 height 22
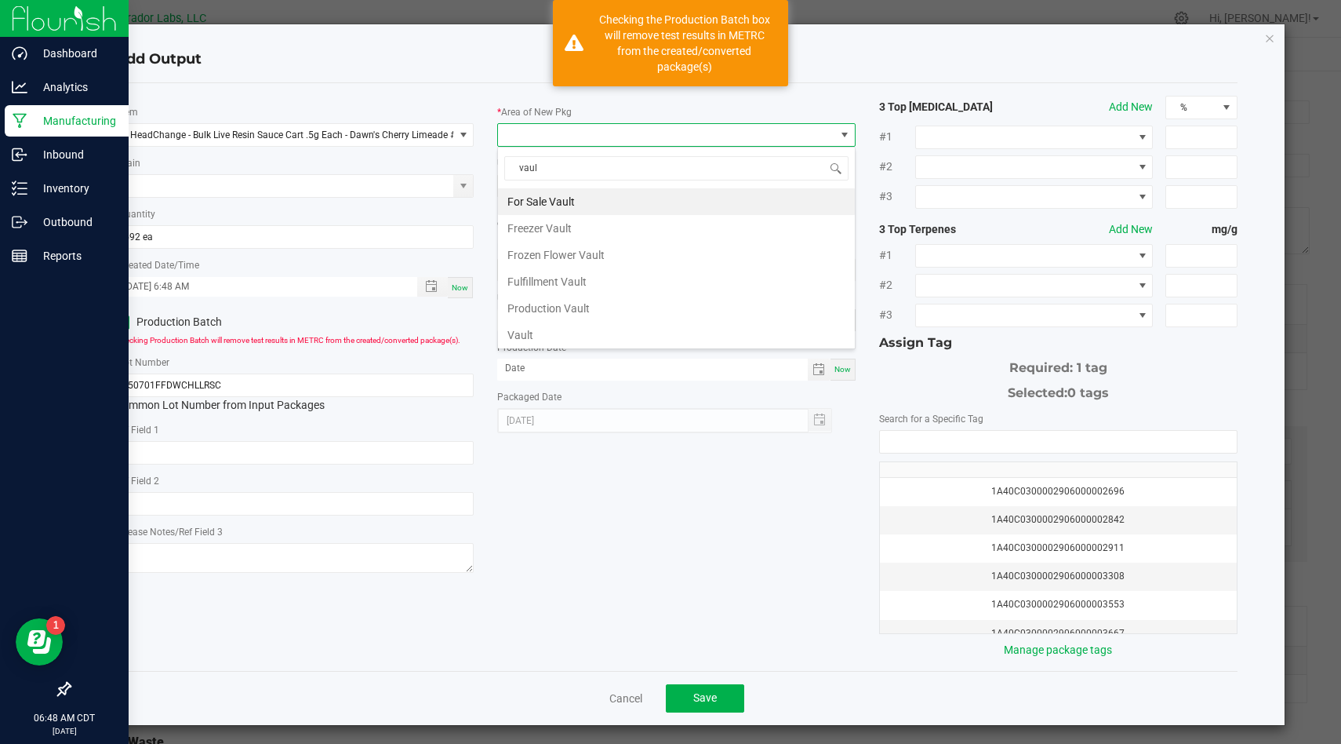
type input "vault"
click at [562, 337] on li "Vault" at bounding box center [676, 335] width 357 height 27
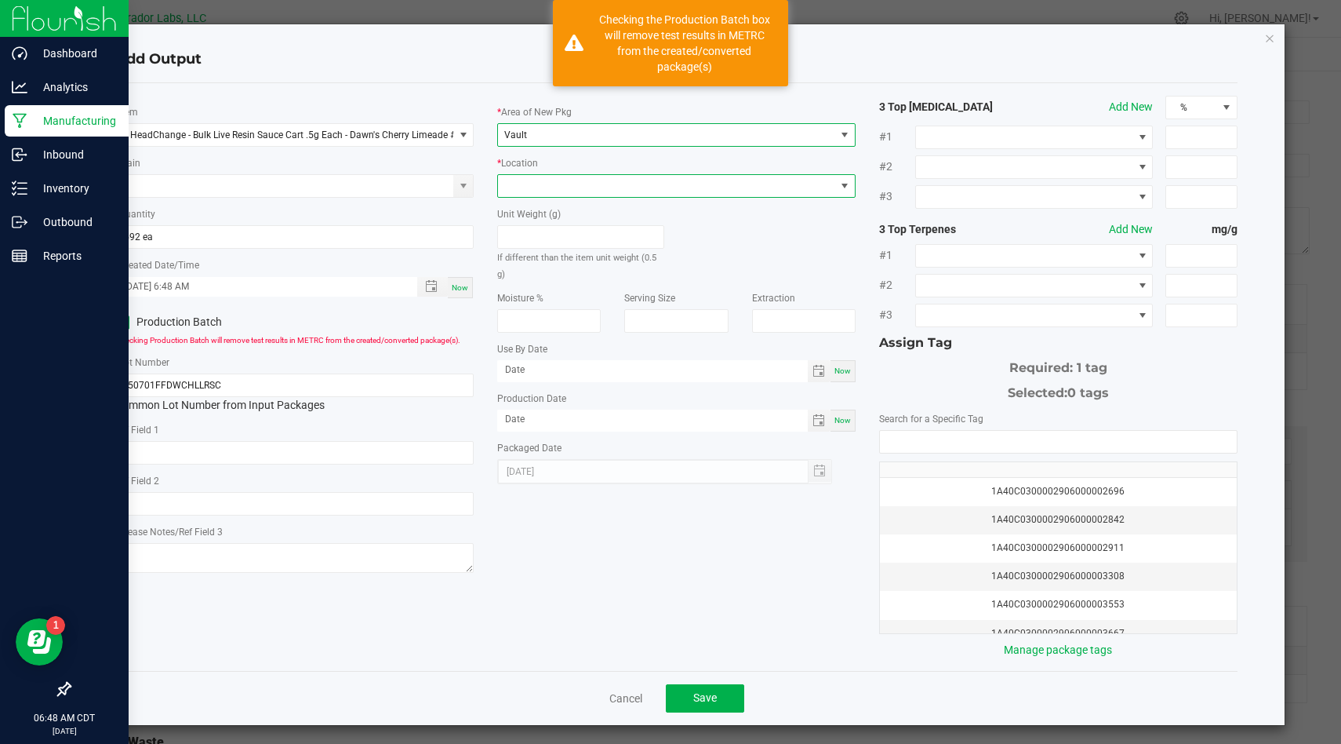
click at [656, 184] on span at bounding box center [666, 186] width 337 height 22
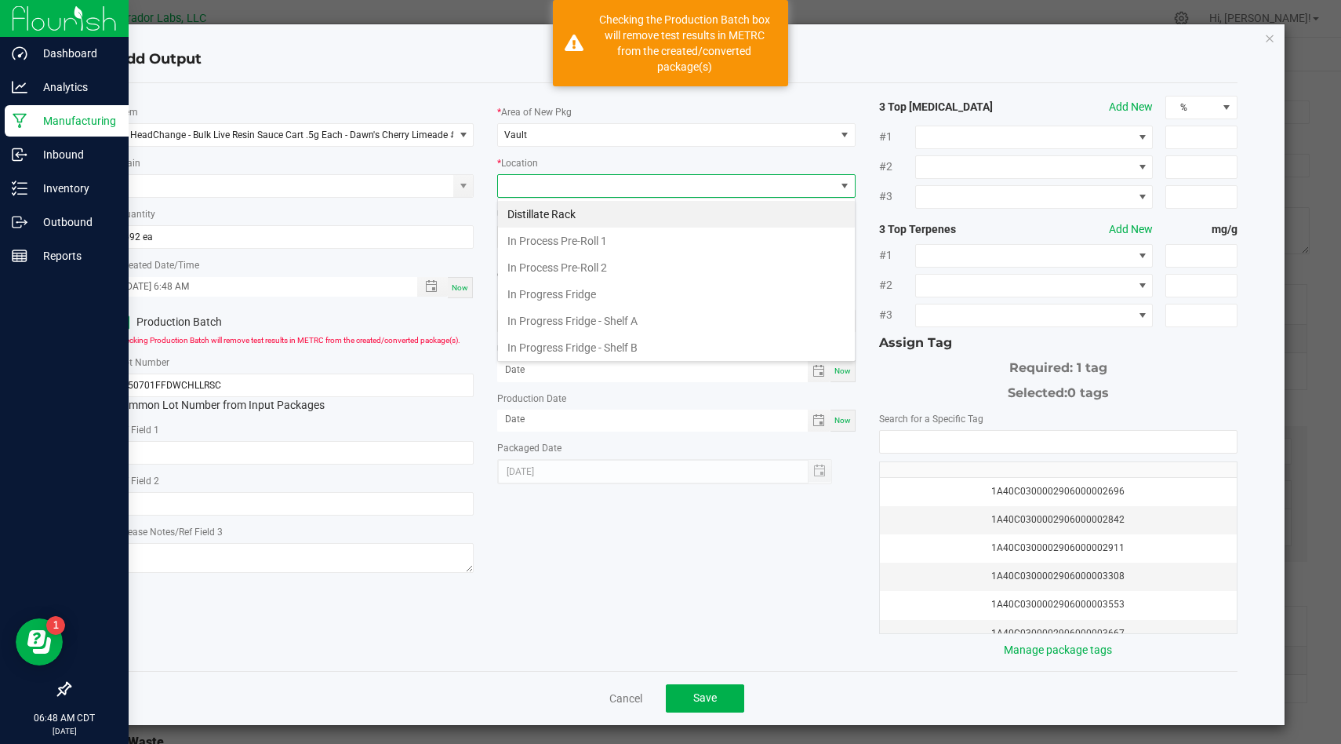
scroll to position [590, 0]
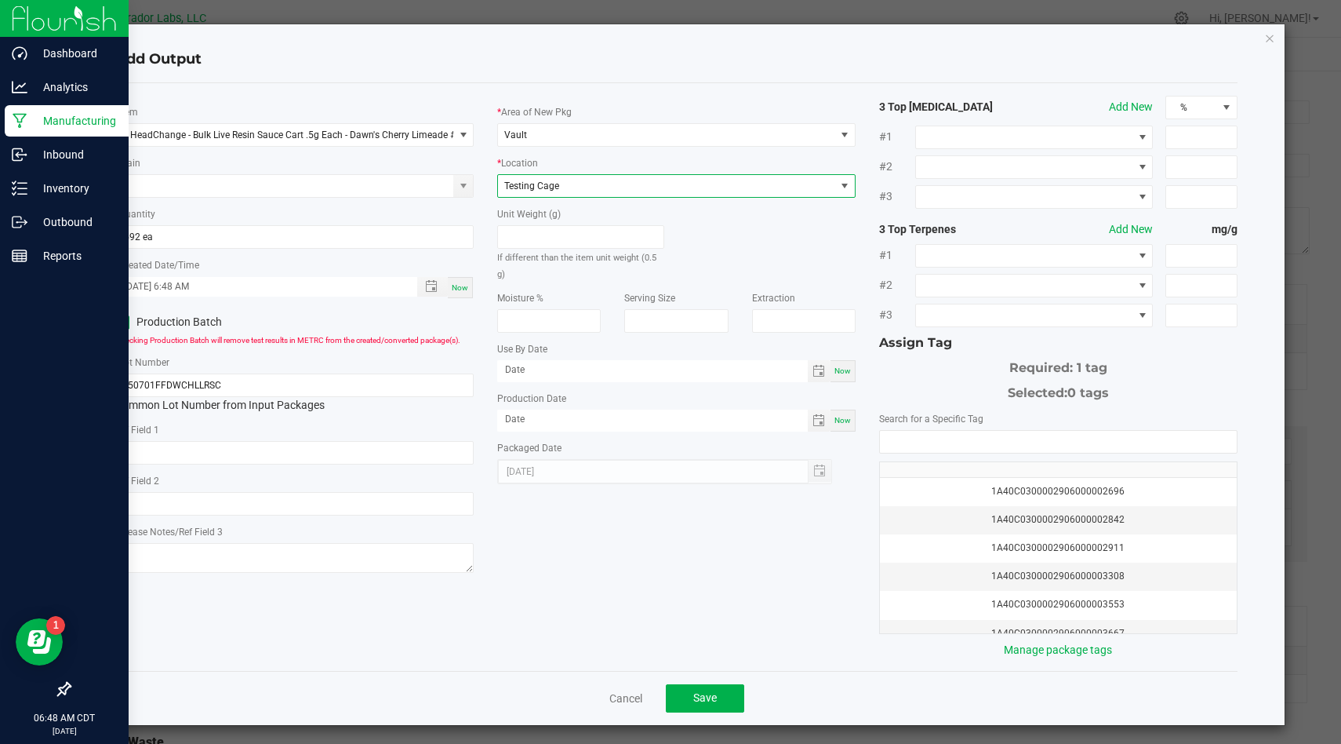
click at [843, 360] on div "Now" at bounding box center [843, 371] width 25 height 22
type input "[DATE]"
click at [844, 416] on span "Now" at bounding box center [843, 420] width 16 height 9
type input "[DATE]"
click at [722, 369] on div "* Area of New Pkg Vault * Location Testing Cage Unit Weight (g) If different th…" at bounding box center [677, 290] width 382 height 388
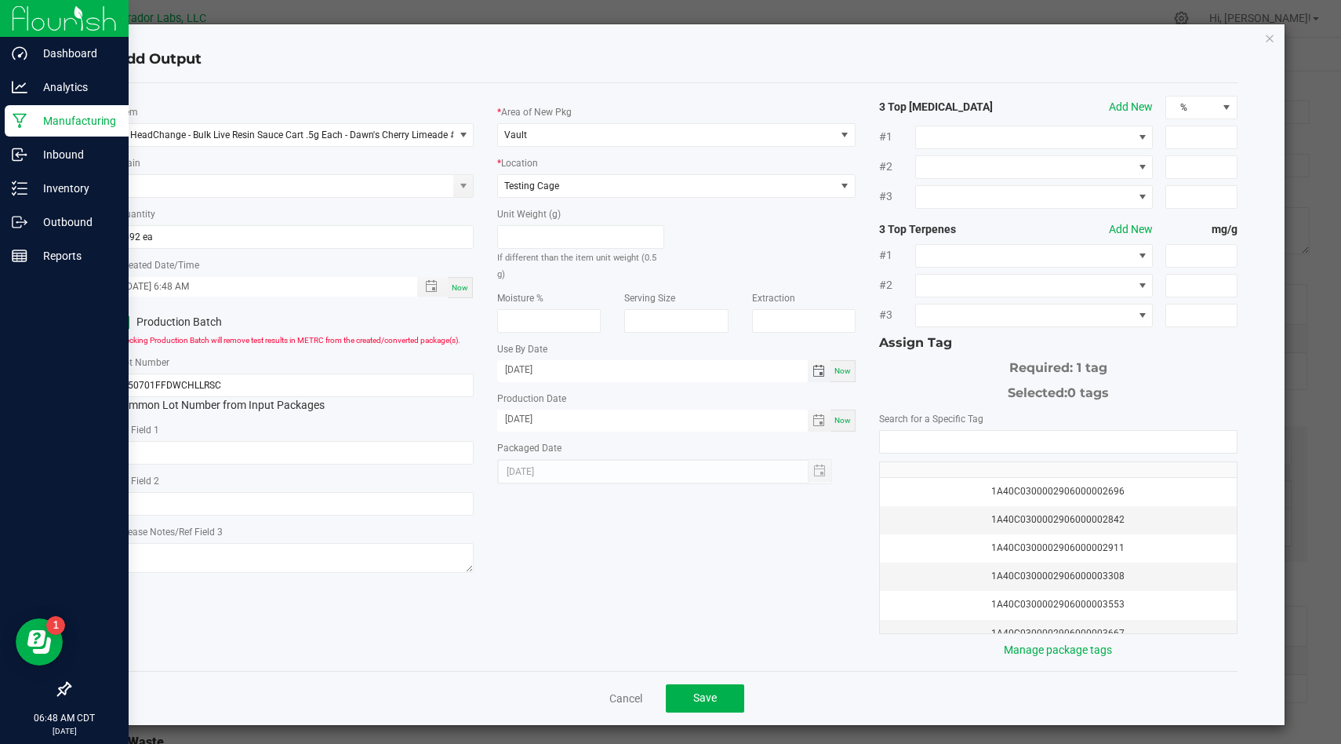
click at [726, 362] on input "[DATE]" at bounding box center [652, 370] width 311 height 20
type input "08/26/2026"
click at [976, 432] on input "NO DATA FOUND" at bounding box center [1058, 442] width 357 height 22
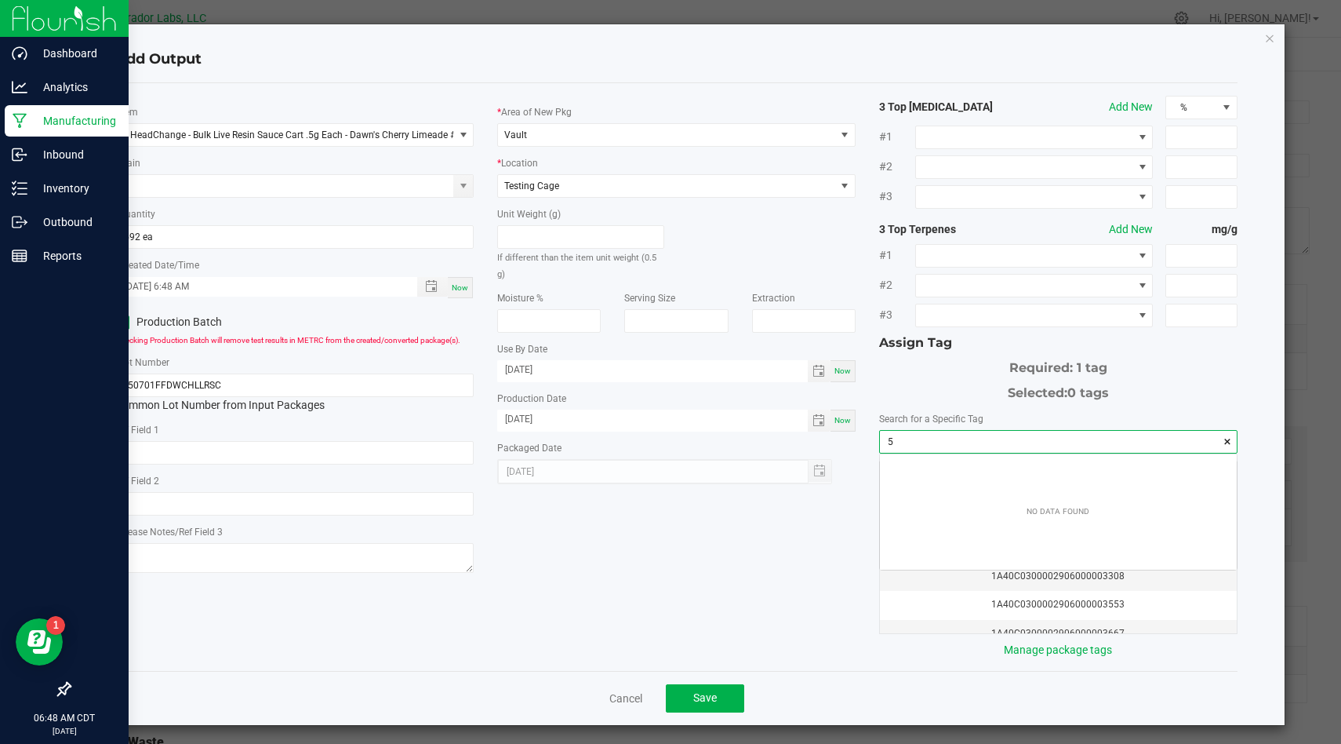
scroll to position [22, 356]
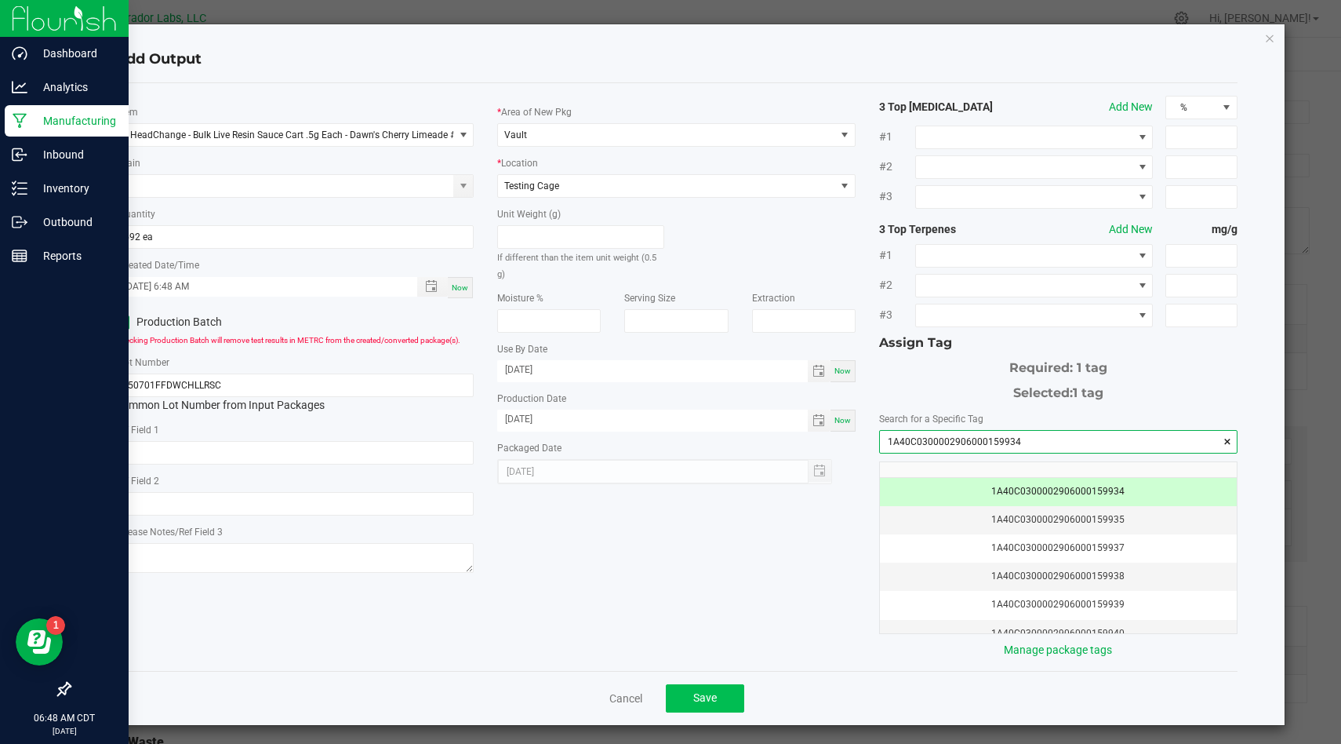
type input "1A40C0300002906000159934"
click at [699, 703] on span "Save" at bounding box center [705, 697] width 24 height 13
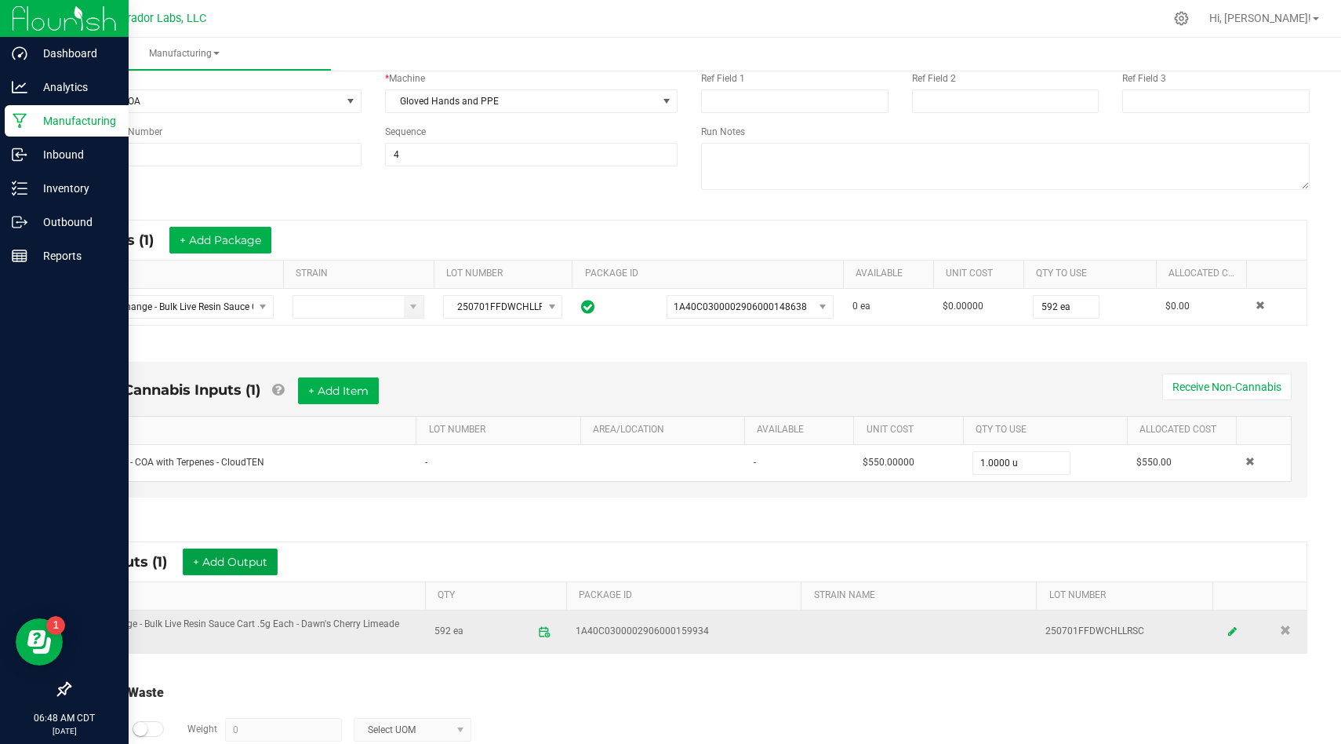
scroll to position [159, 0]
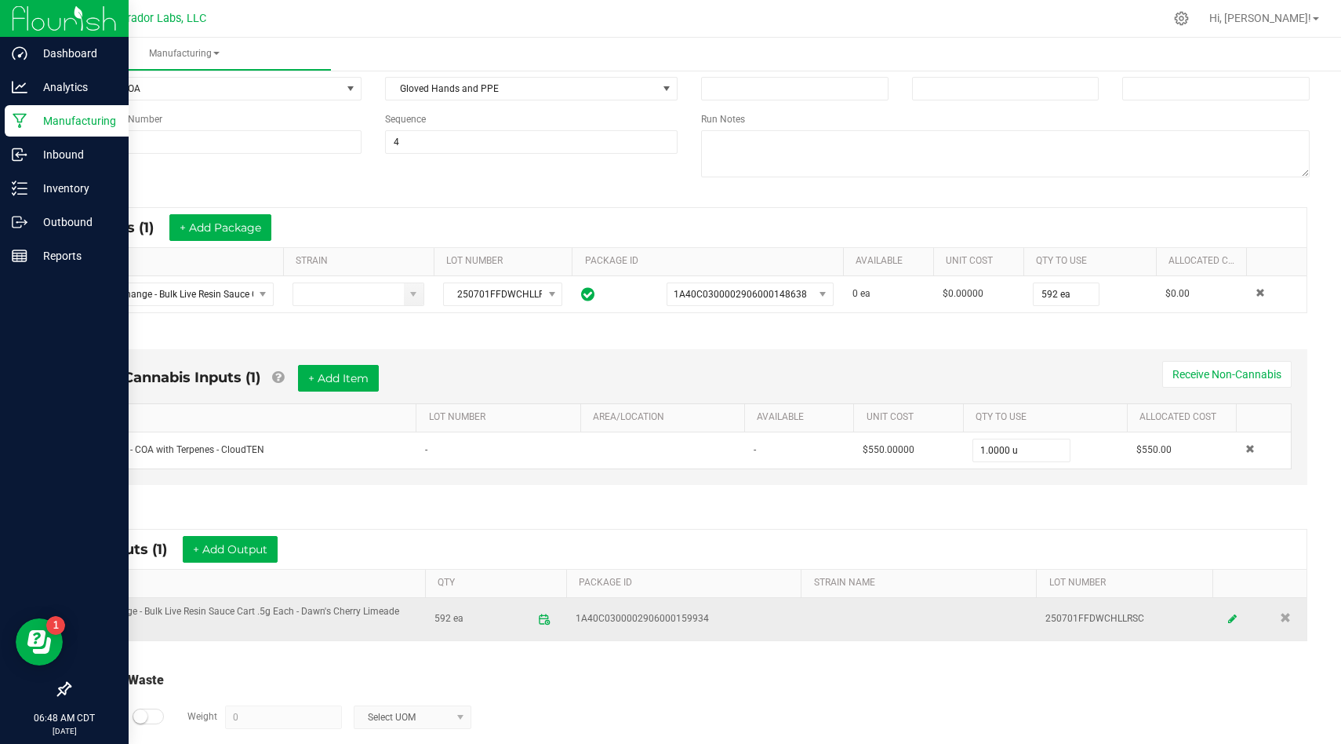
click at [369, 620] on td "HeadChange - Bulk Live Resin Sauce Cart .5g Each - Dawn's Cherry Limeade #44" at bounding box center [248, 619] width 353 height 42
click at [1101, 617] on td "250701FFDWCHLLRSC" at bounding box center [1124, 619] width 177 height 42
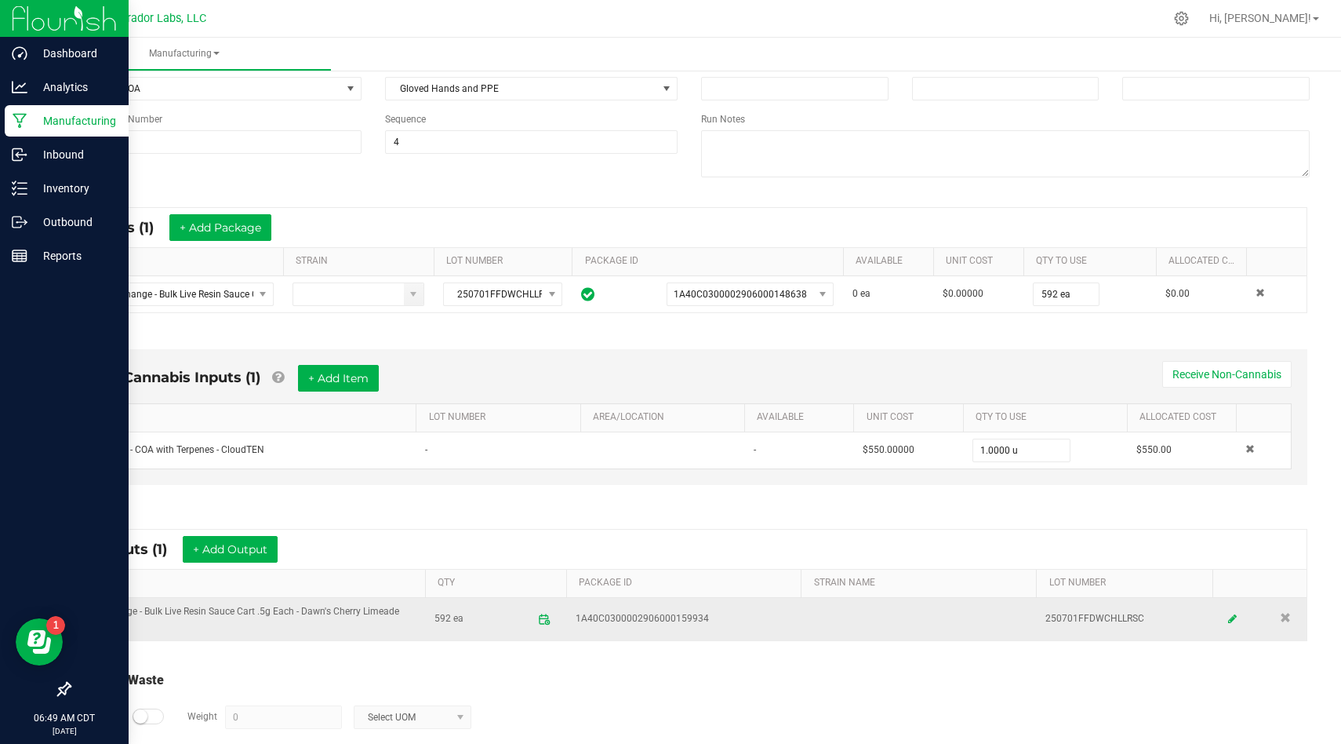
click at [378, 614] on td "HeadChange - Bulk Live Resin Sauce Cart .5g Each - Dawn's Cherry Limeade #44" at bounding box center [248, 619] width 353 height 42
click at [715, 635] on td "1A40C0300002906000159934" at bounding box center [683, 619] width 235 height 42
drag, startPoint x: 710, startPoint y: 620, endPoint x: 595, endPoint y: 607, distance: 116.0
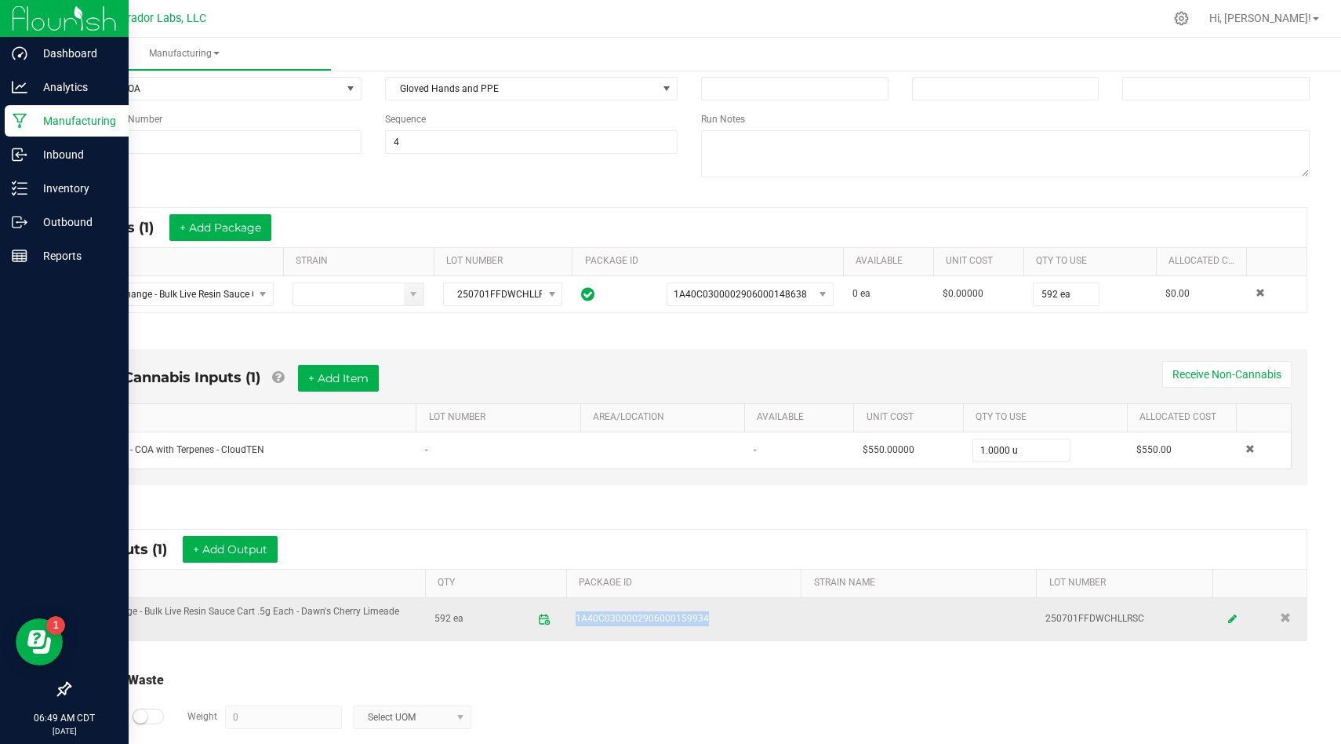
click at [595, 607] on td "1A40C0300002906000159934" at bounding box center [683, 619] width 235 height 42
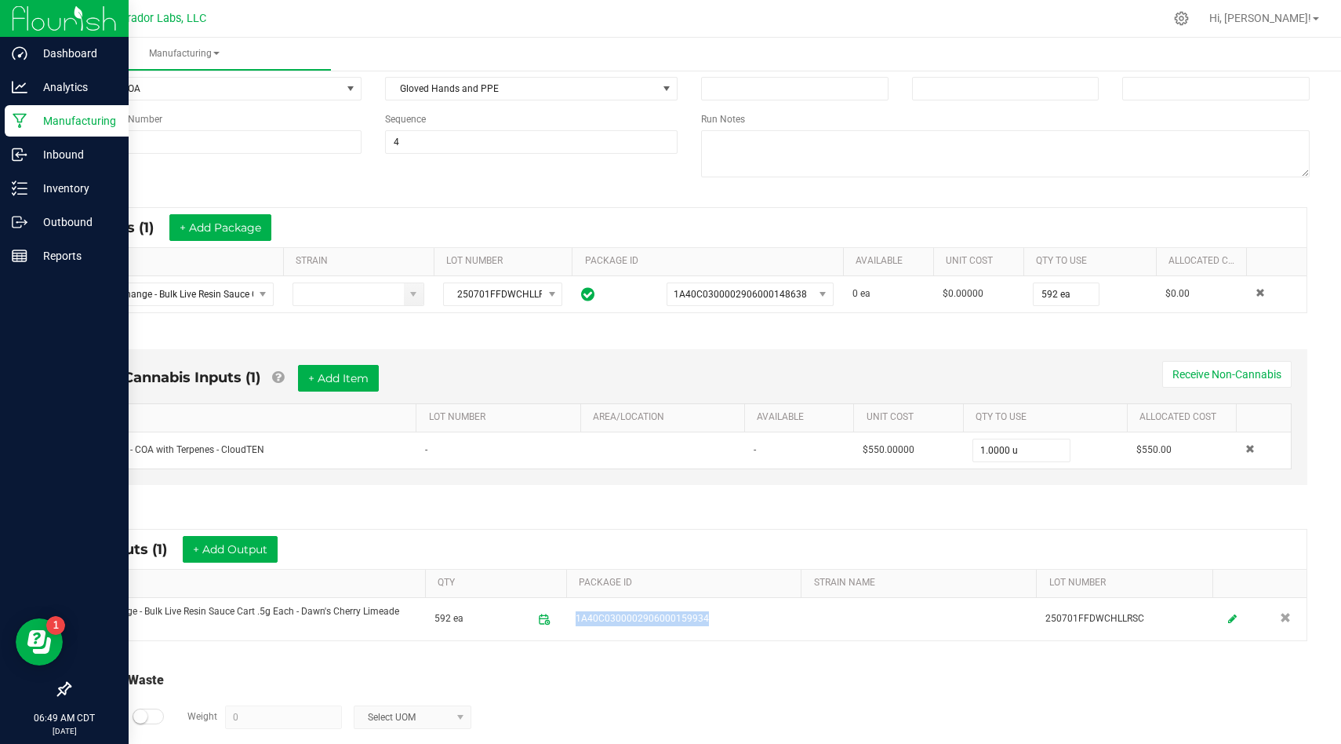
scroll to position [0, 0]
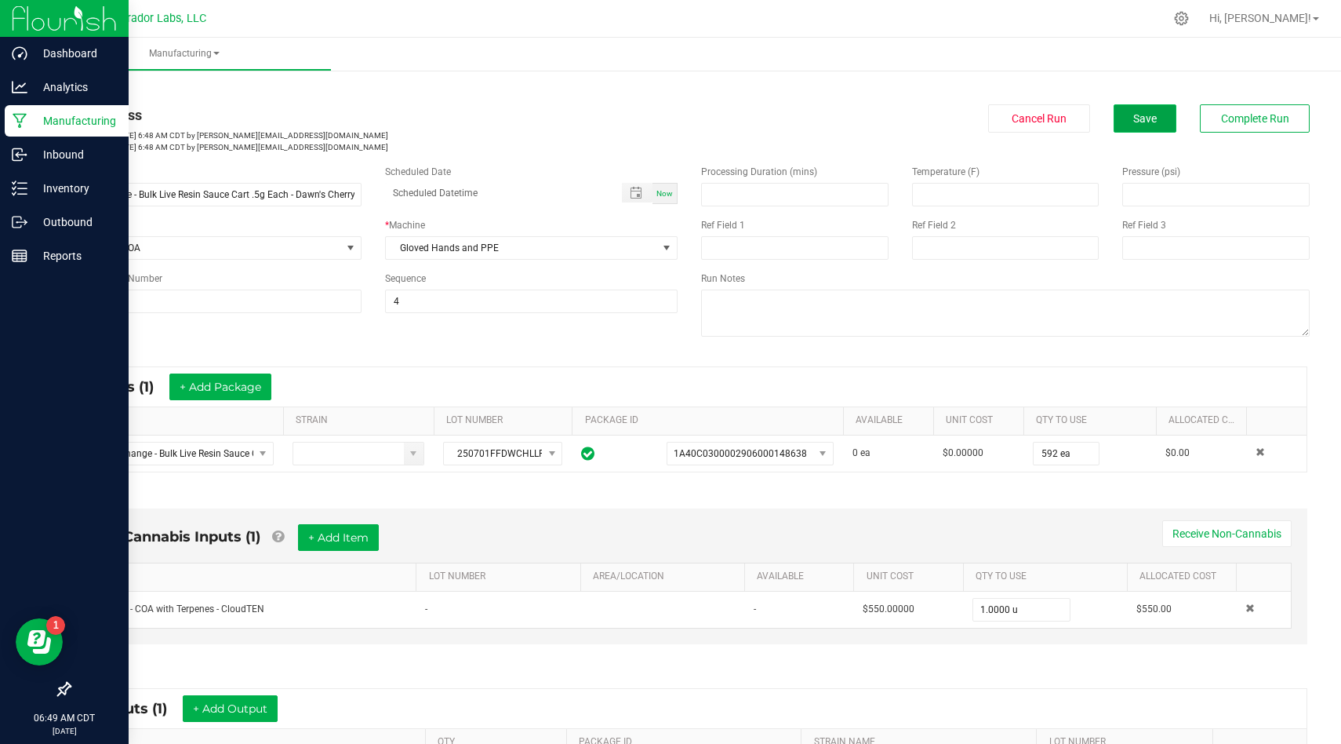
click at [1172, 122] on button "Save" at bounding box center [1145, 118] width 63 height 28
click at [24, 131] on div "Manufacturing" at bounding box center [67, 120] width 124 height 31
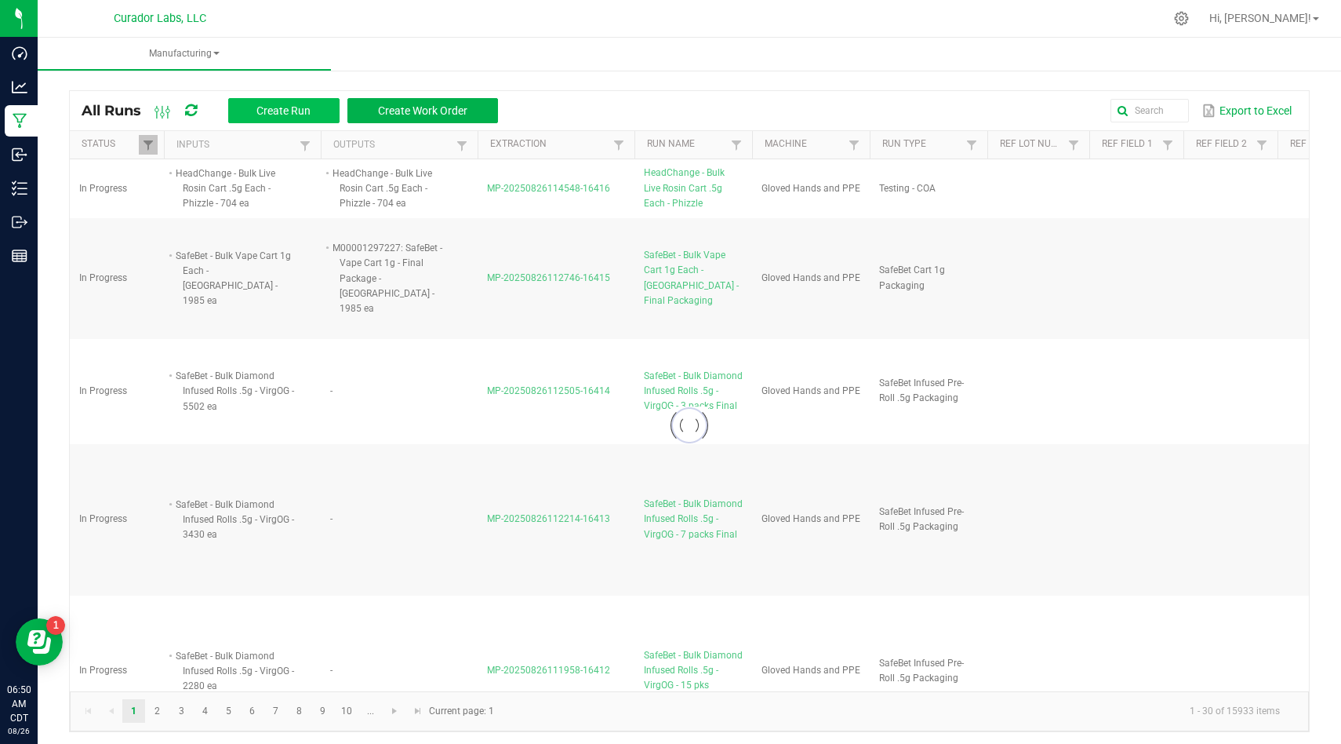
click at [319, 97] on div "All Runs Create Run Create Work Order" at bounding box center [296, 110] width 428 height 27
click at [308, 111] on span "Create Run" at bounding box center [284, 110] width 54 height 13
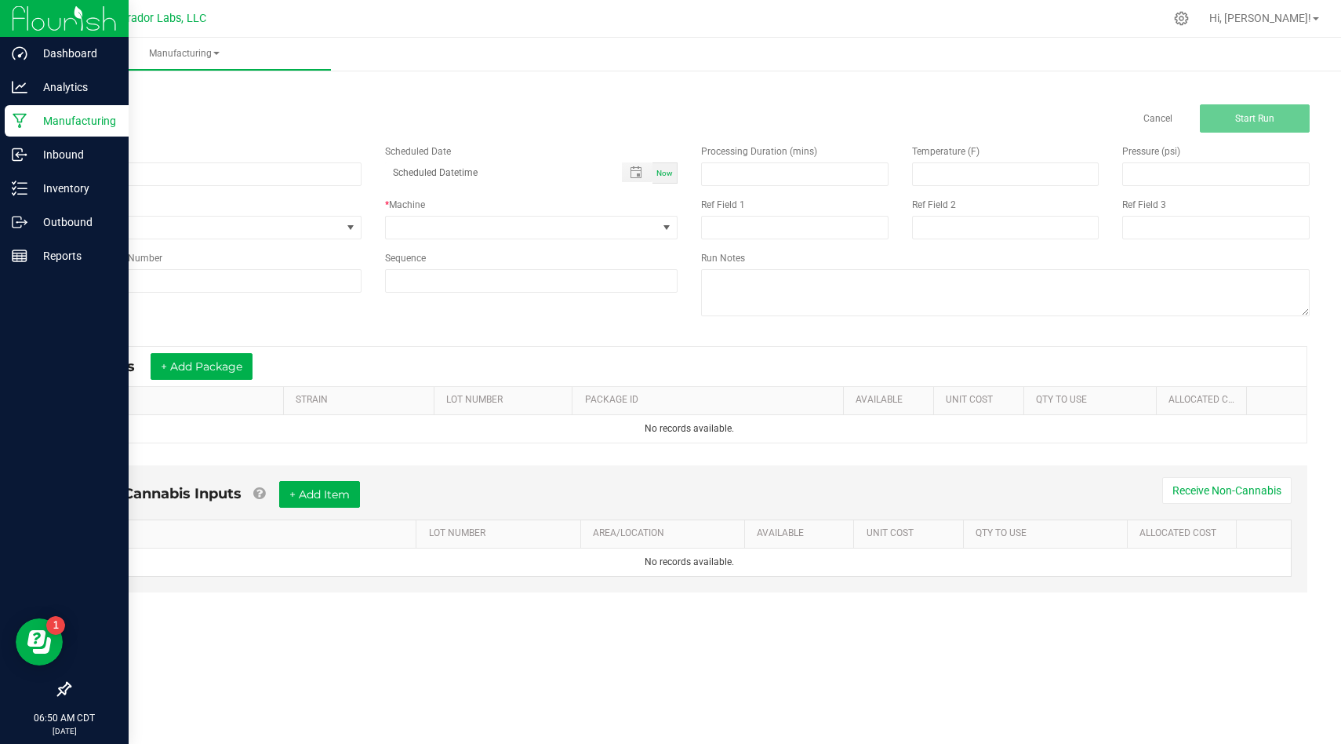
click at [26, 120] on icon at bounding box center [20, 121] width 15 height 16
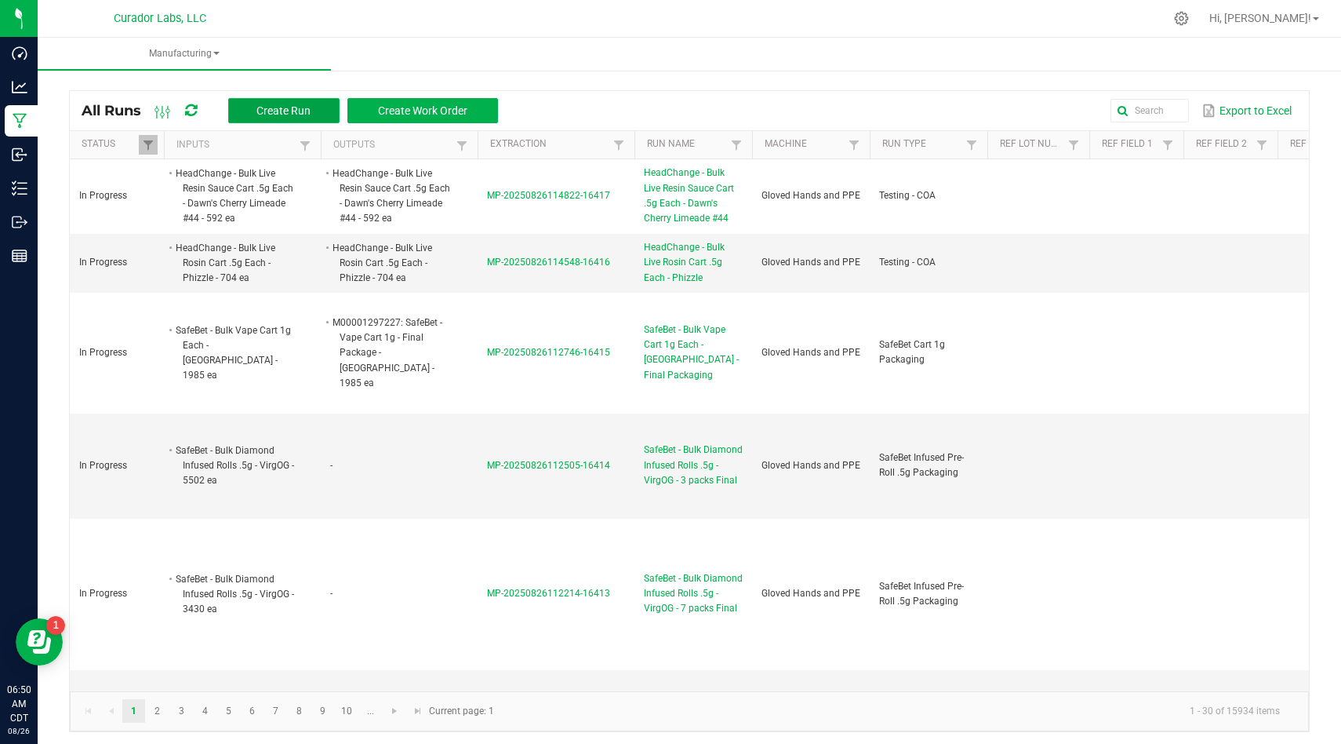
click at [254, 115] on button "Create Run" at bounding box center [283, 110] width 111 height 25
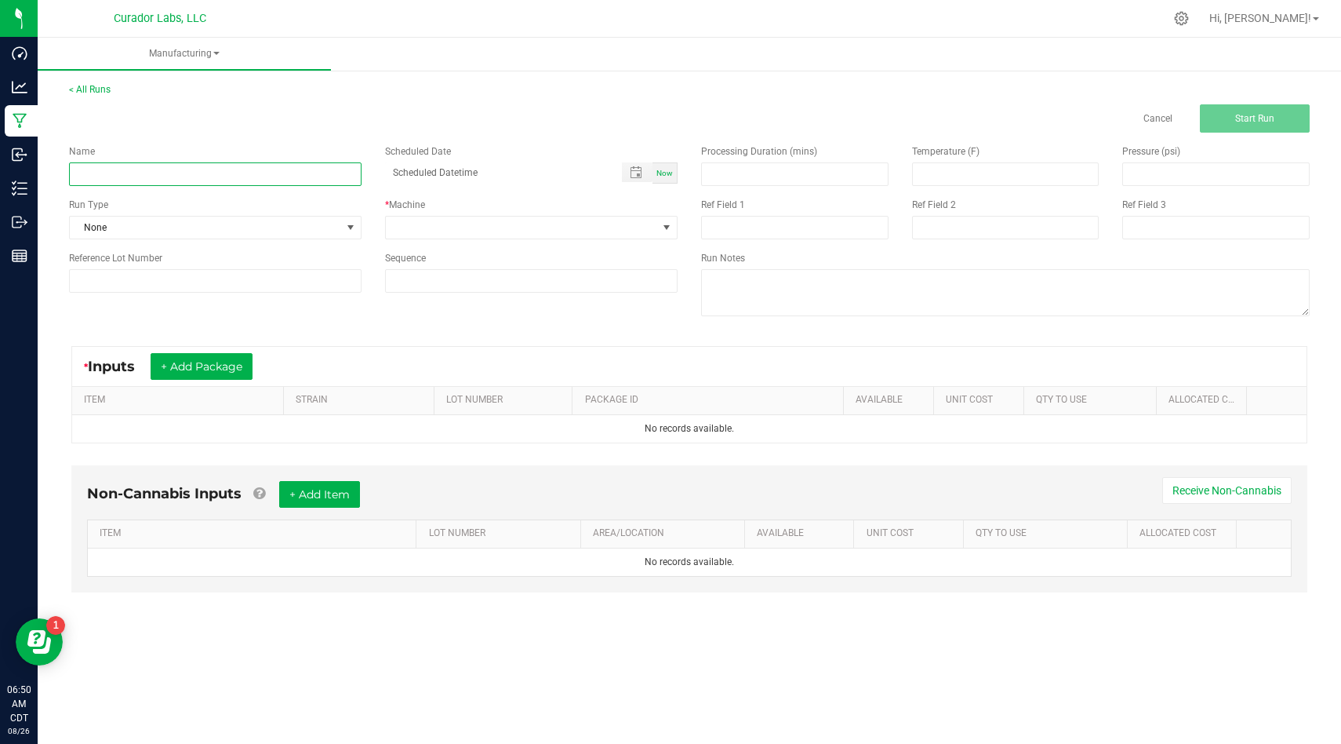
click at [232, 177] on input at bounding box center [215, 174] width 293 height 24
paste input "HeadChange - Bulk AIO Live Resin Vape .5g Each - Bubbas Graveyard"
type input "HeadChange - Bulk AIO Live Resin Vape .5g Each - Bubbas Graveyard"
click at [302, 225] on span "None" at bounding box center [205, 228] width 271 height 22
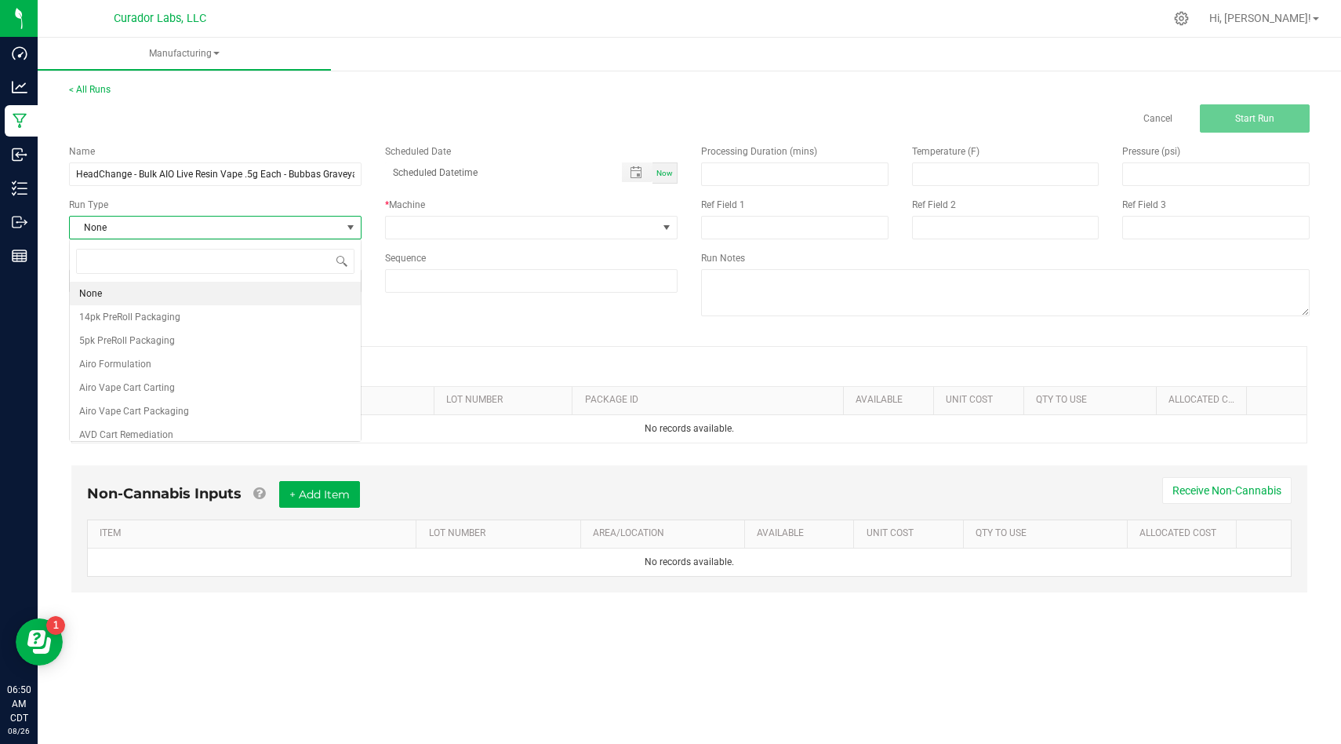
scroll to position [24, 293]
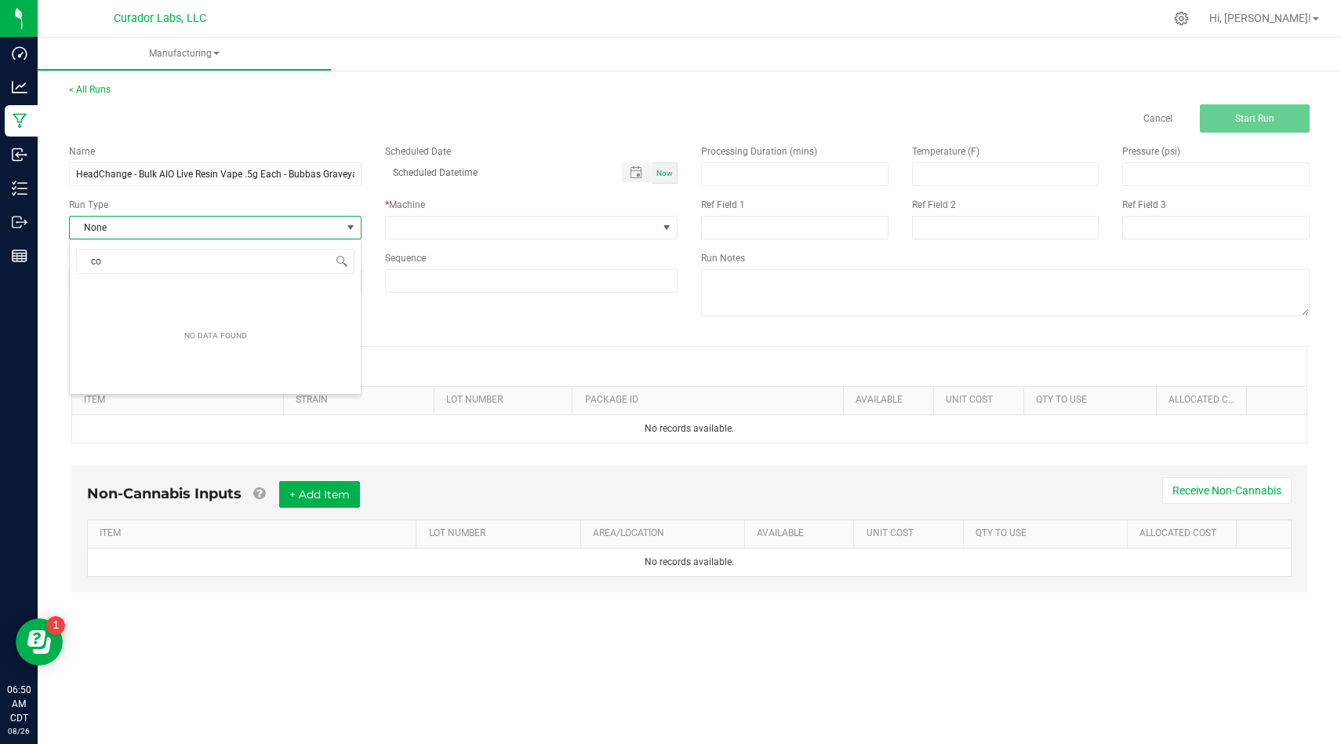
type input "coa"
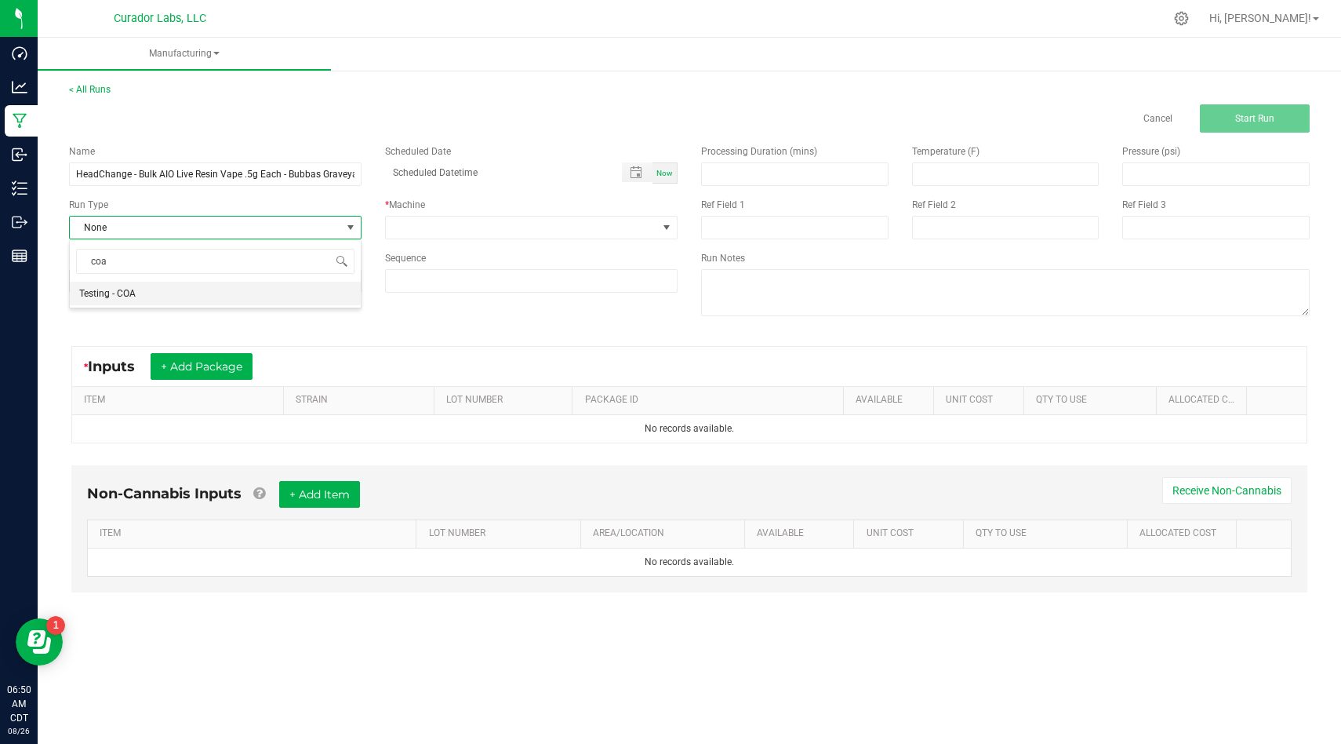
click at [267, 293] on li "Testing - COA" at bounding box center [215, 294] width 291 height 24
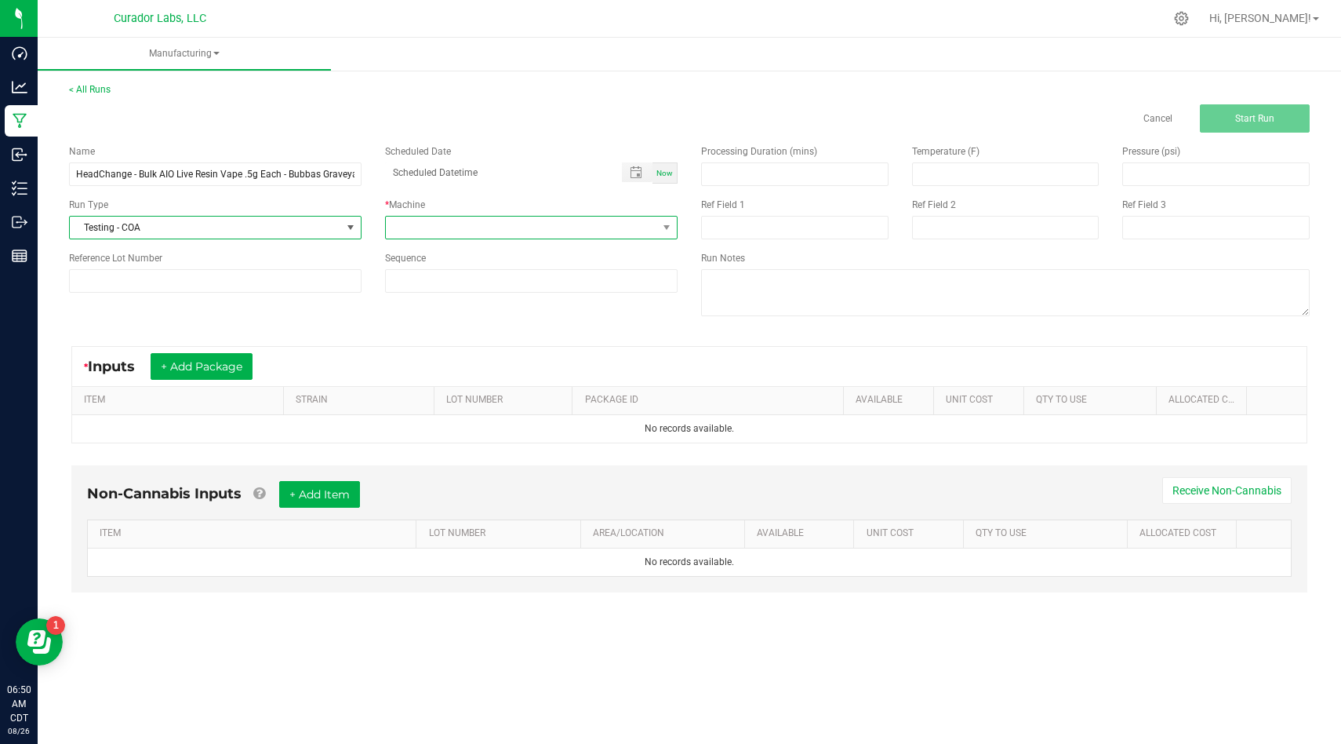
click at [479, 228] on span at bounding box center [521, 228] width 271 height 22
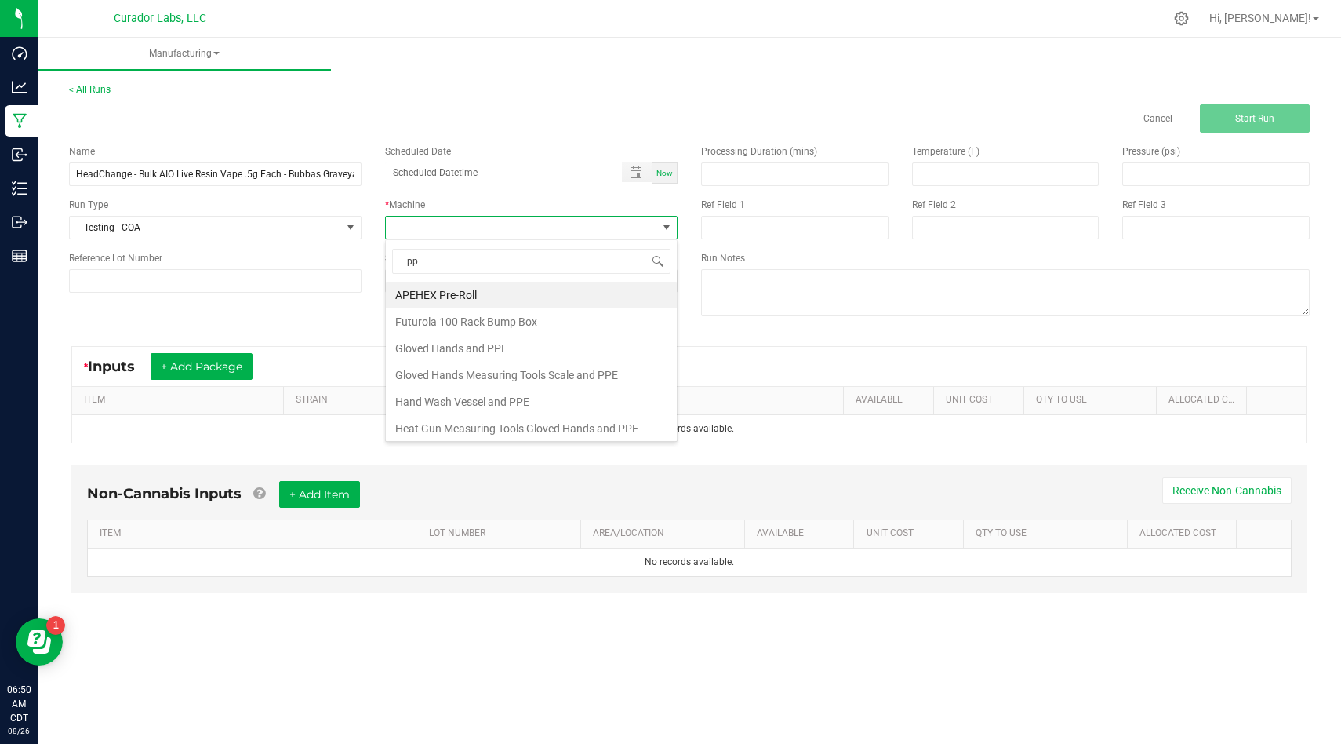
type input "ppe"
click at [498, 287] on li "Gloved Hands and PPE" at bounding box center [531, 295] width 291 height 27
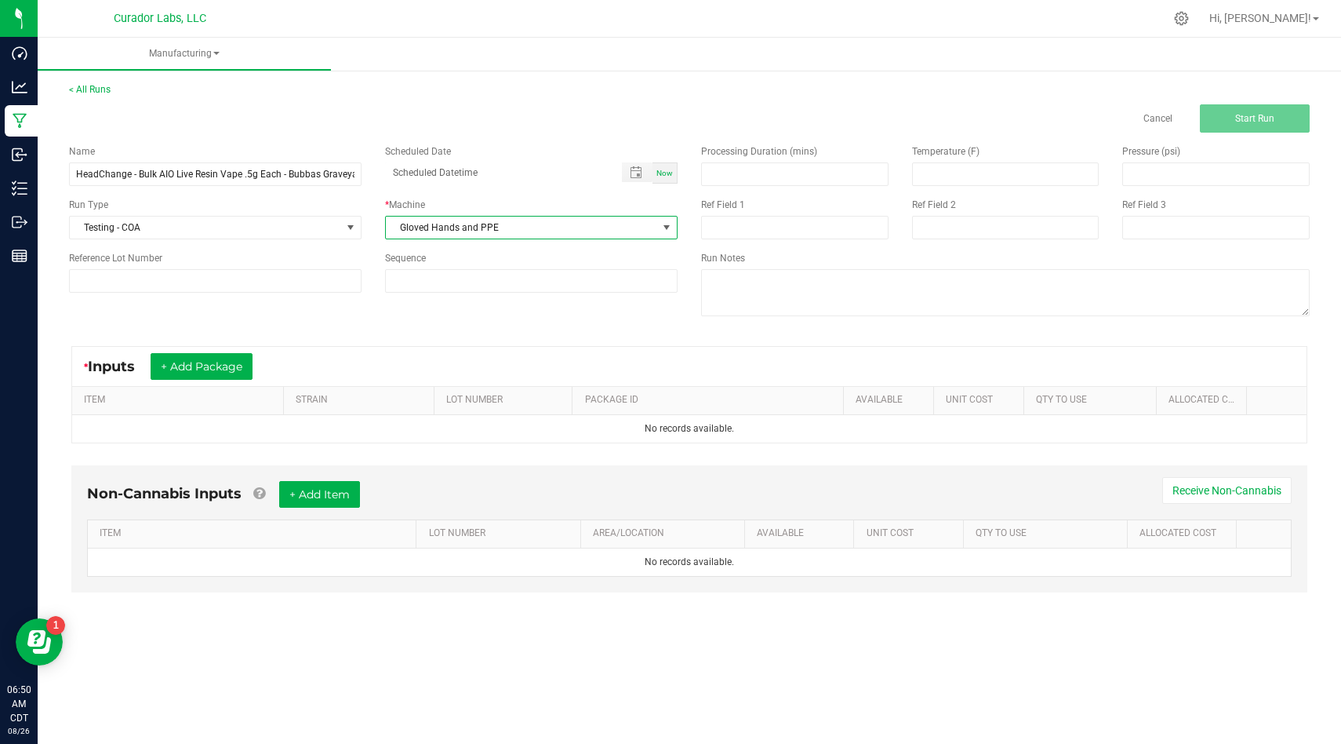
click at [498, 287] on input at bounding box center [531, 281] width 291 height 22
type input "4"
click at [497, 313] on div "Name HeadChange - Bulk AIO Live Resin Vape .5g Each - Bubbas Graveyard Schedule…" at bounding box center [689, 232] width 1265 height 199
click at [236, 366] on button "+ Add Package" at bounding box center [202, 366] width 102 height 27
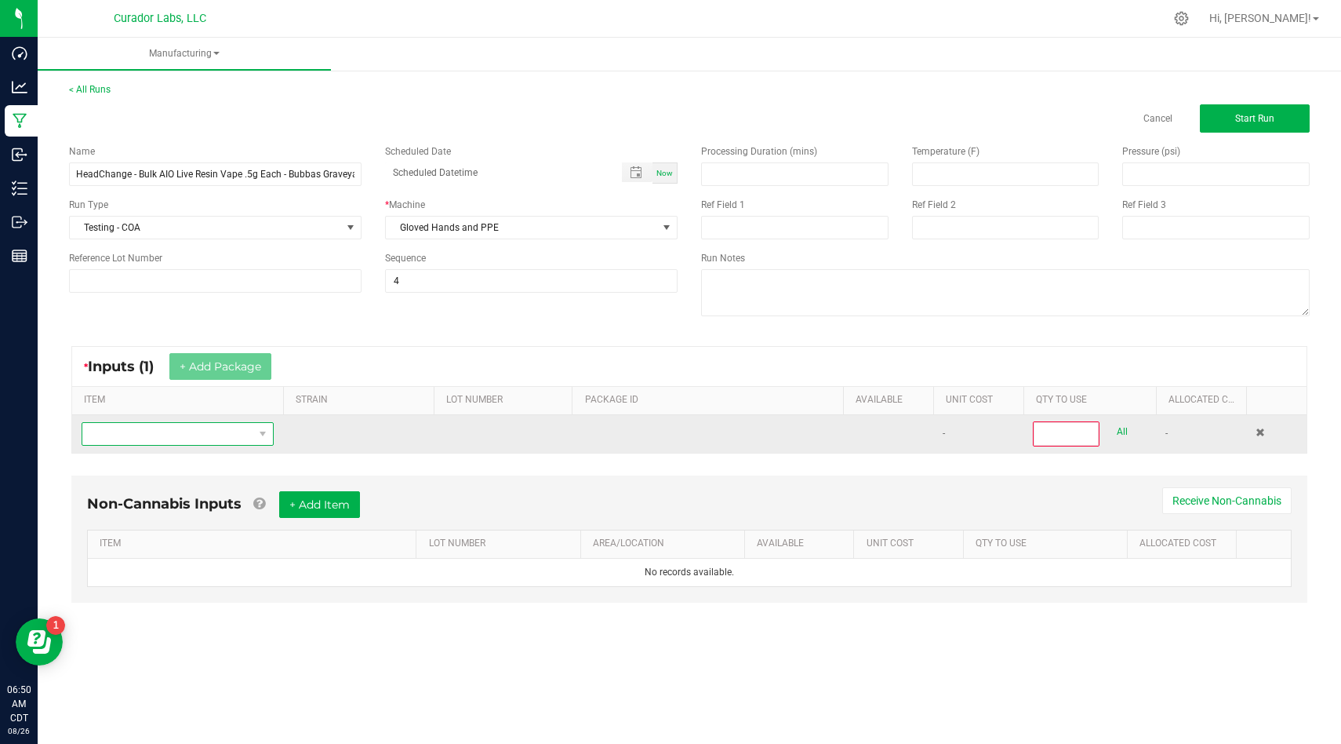
click at [215, 443] on span "NO DATA FOUND" at bounding box center [167, 434] width 171 height 22
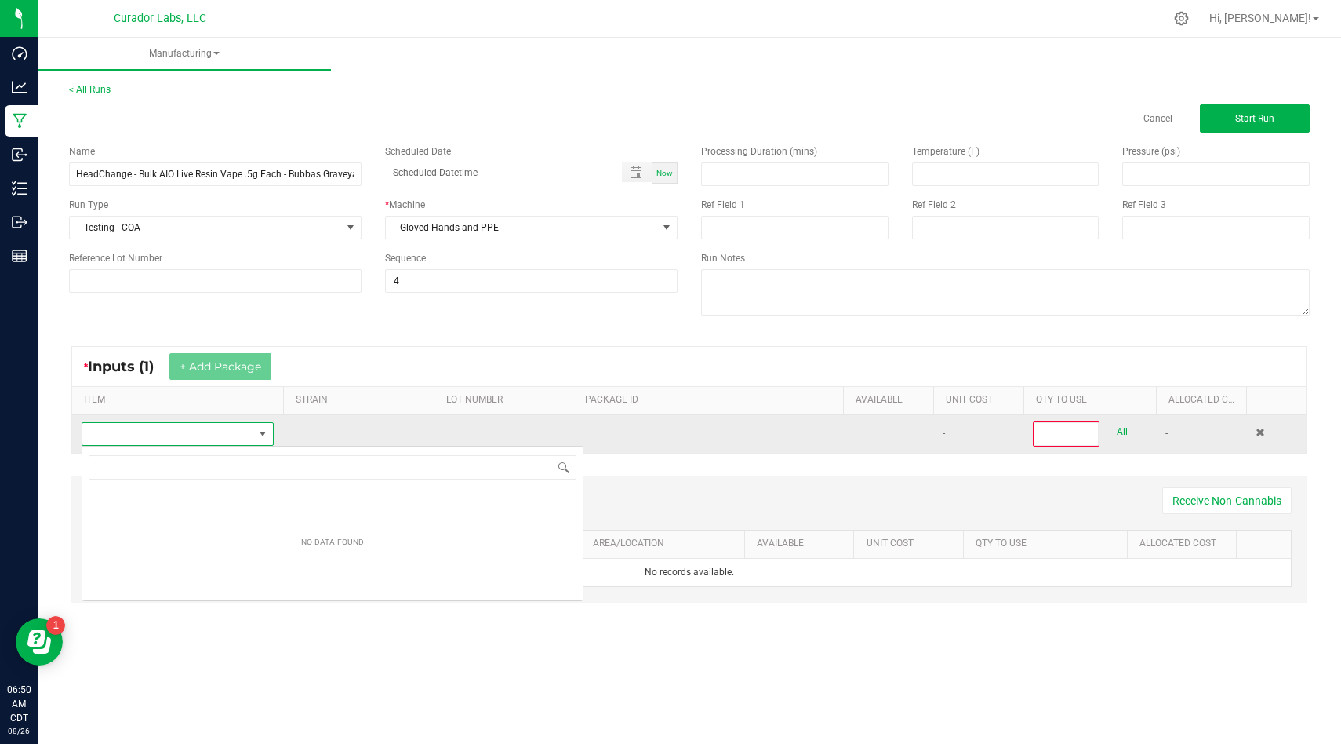
scroll to position [24, 192]
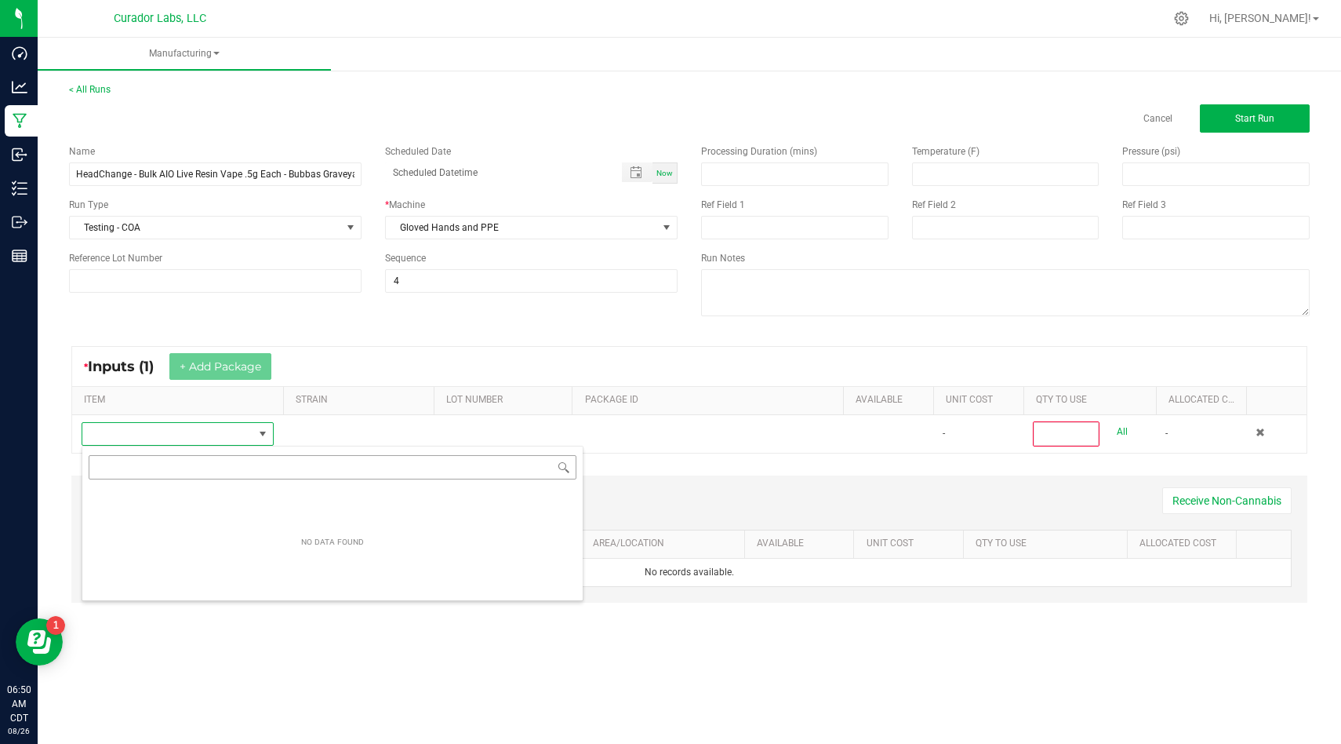
click at [211, 467] on input "NO DATA FOUND" at bounding box center [333, 467] width 488 height 24
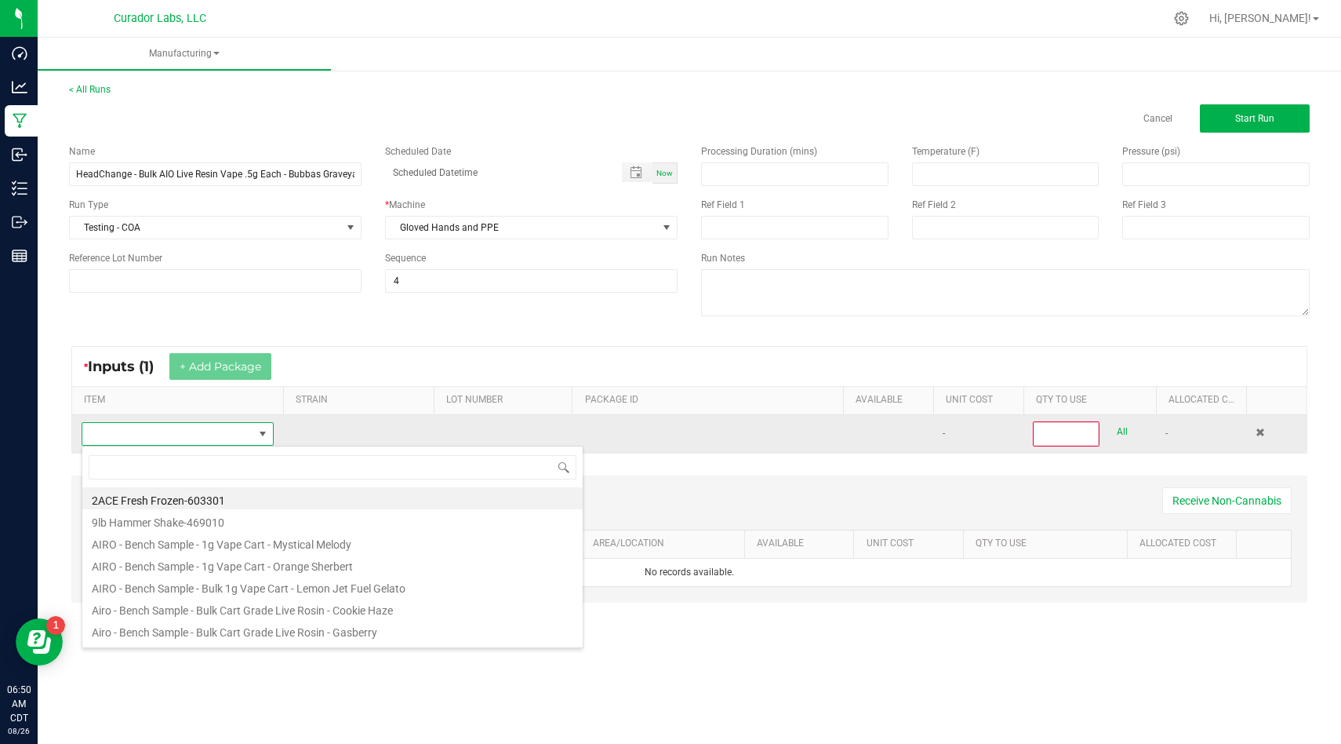
type input "HeadChange - Bulk AIO Live Resin Vape .5g Each - Bubbas Graveyard"
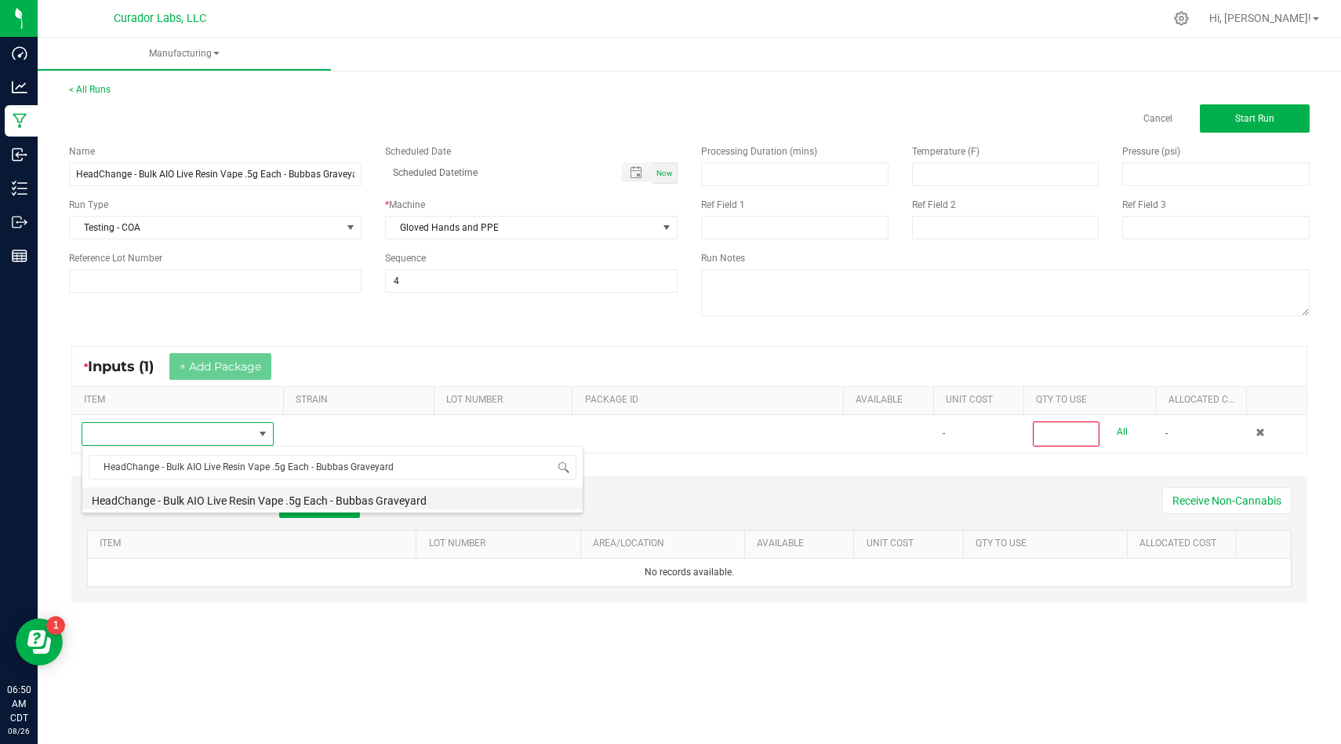
click at [419, 504] on li "HeadChange - Bulk AIO Live Resin Vape .5g Each - Bubbas Graveyard" at bounding box center [332, 498] width 500 height 22
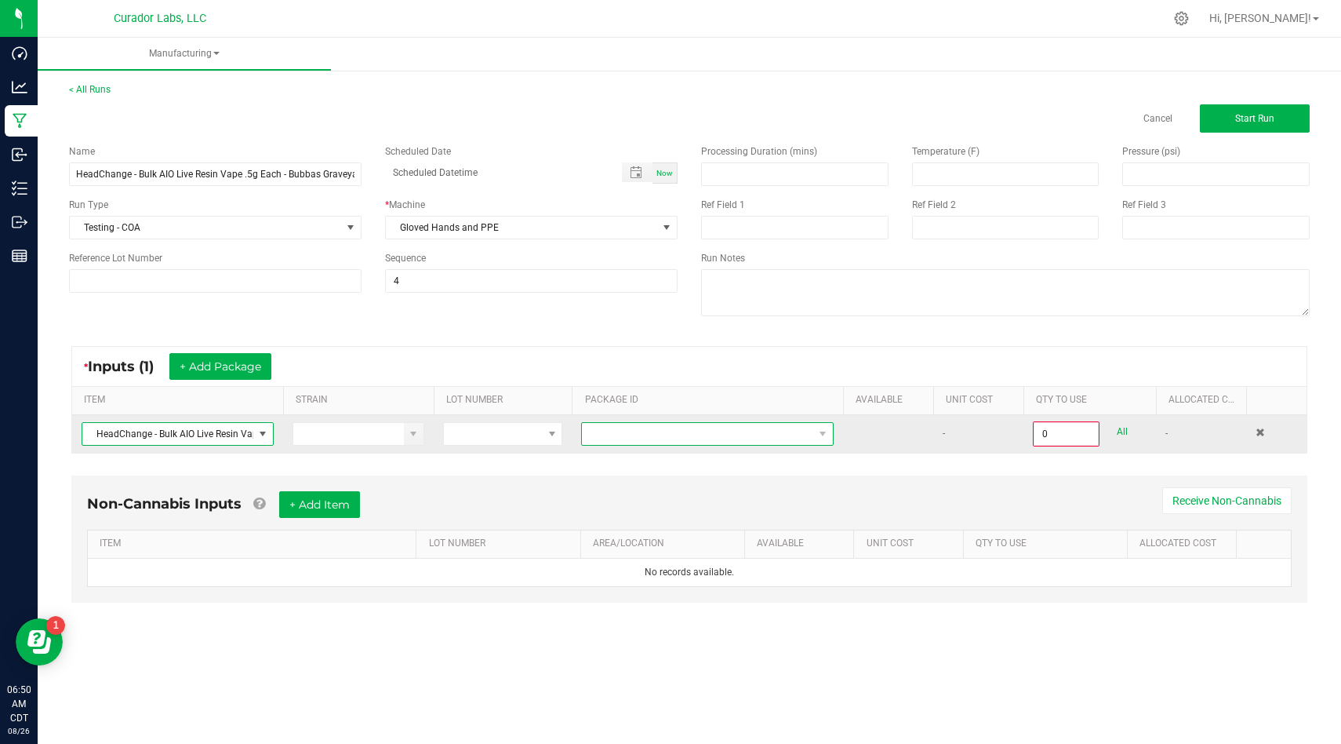
click at [723, 428] on span at bounding box center [697, 434] width 231 height 22
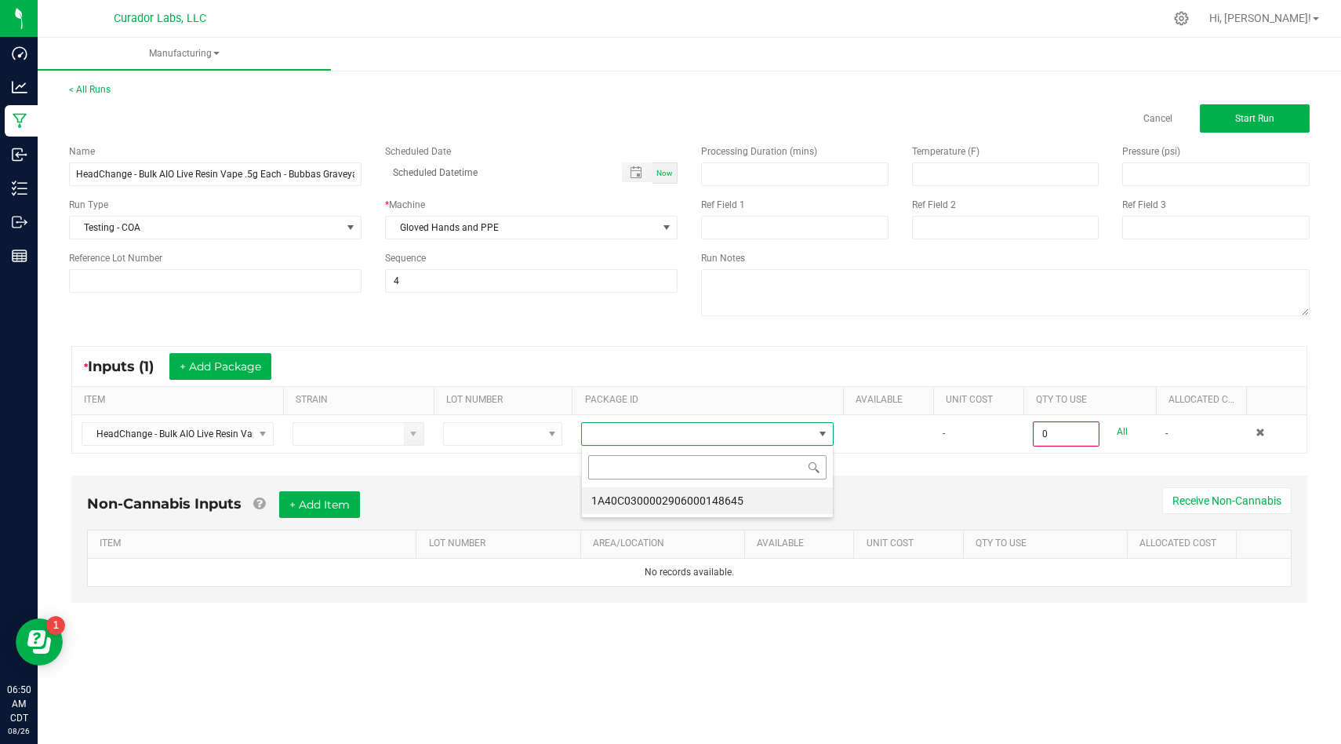
scroll to position [24, 252]
click at [732, 498] on li "1A40C0300002906000148645" at bounding box center [707, 500] width 251 height 27
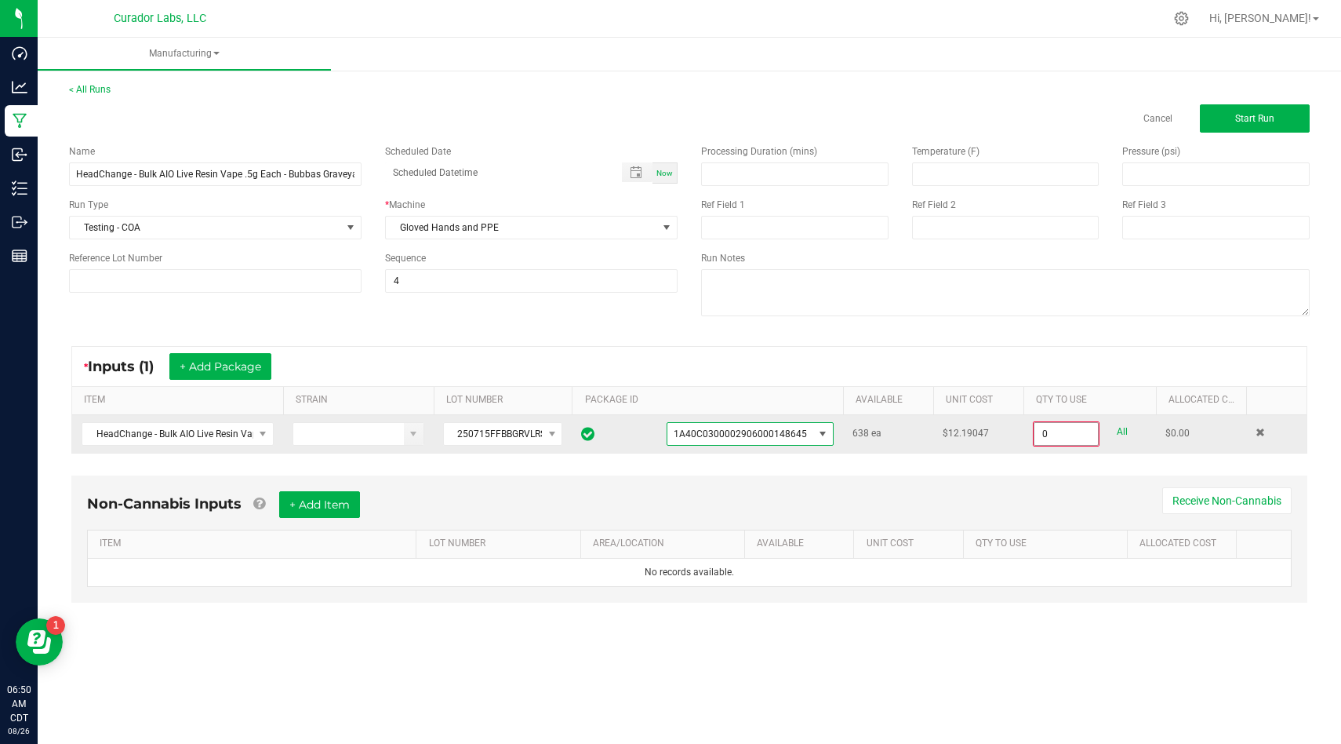
click at [1090, 441] on input "0" at bounding box center [1067, 434] width 64 height 22
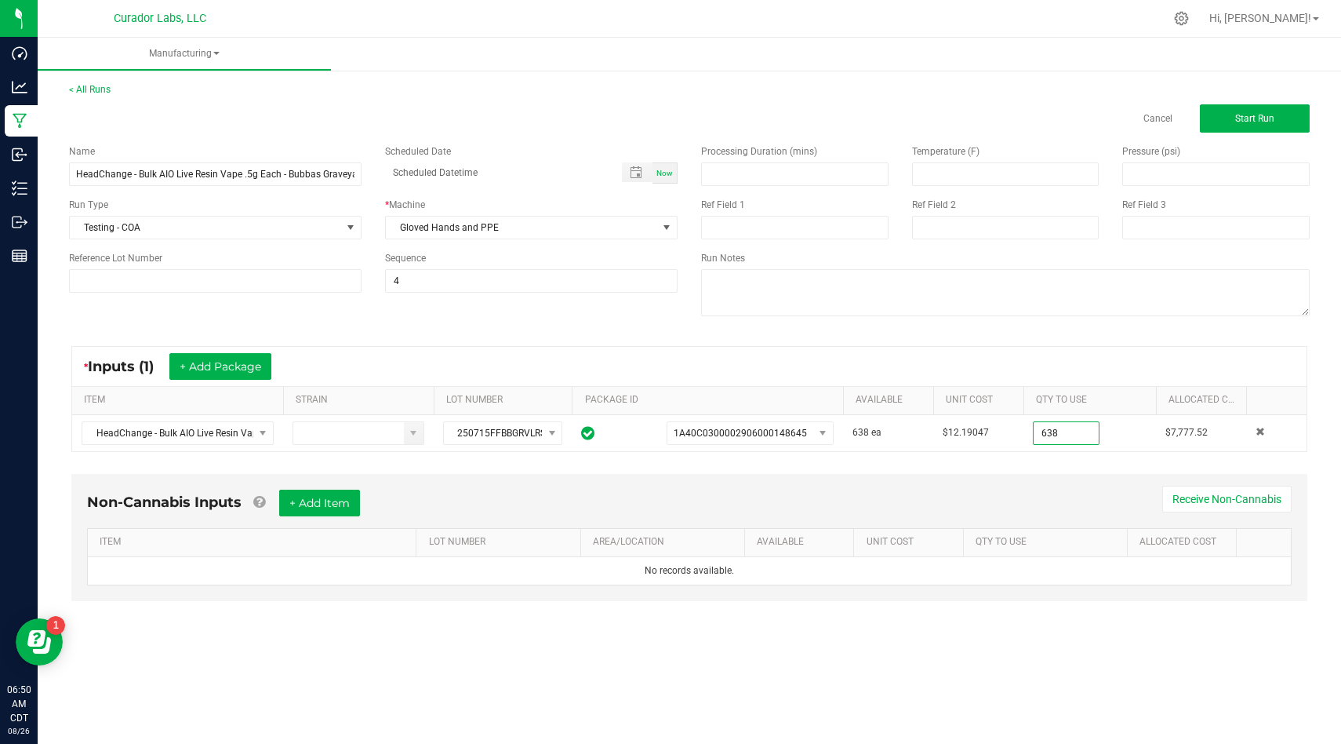
type input "638 ea"
click at [1057, 468] on div "Non-Cannabis Inputs + Add Item Receive Non-Cannabis ITEM LOT NUMBER AREA/LOCATI…" at bounding box center [689, 548] width 1265 height 165
click at [323, 504] on button "+ Add Item" at bounding box center [319, 503] width 81 height 27
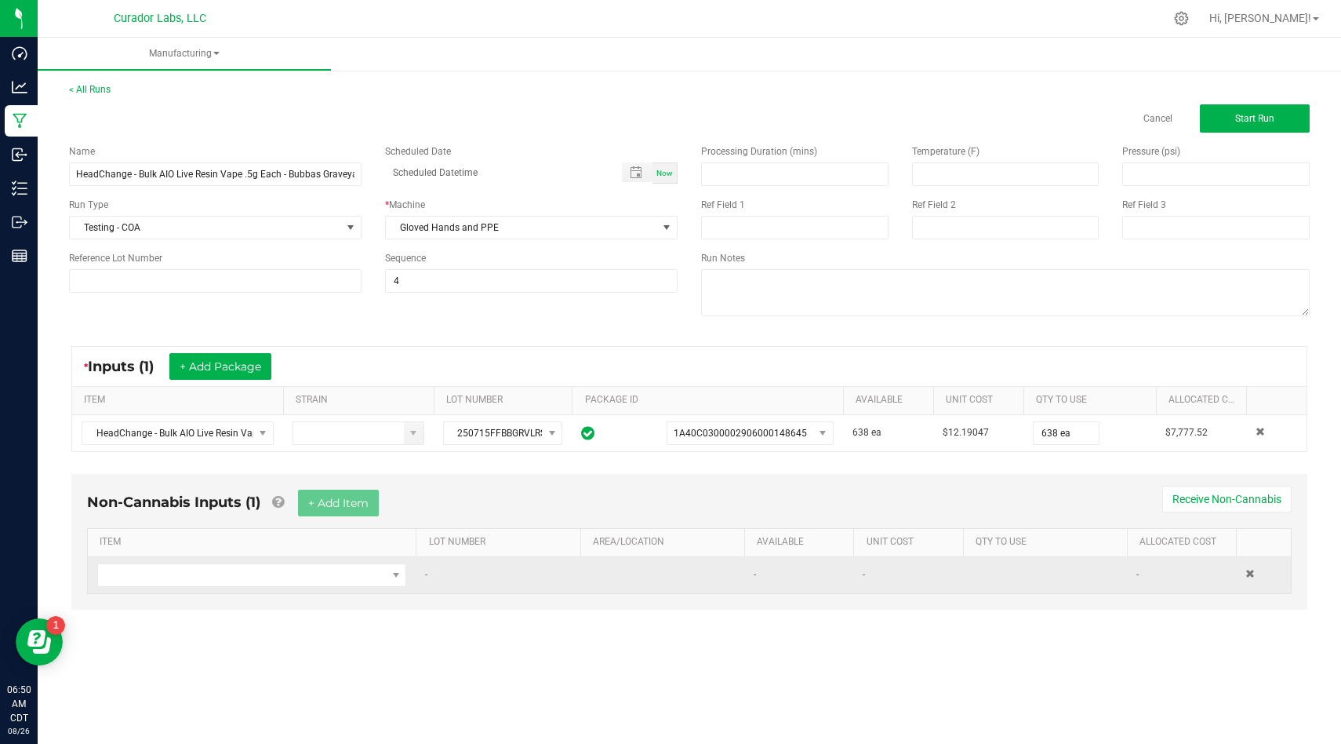
click at [305, 587] on td at bounding box center [252, 575] width 328 height 36
click at [308, 581] on span "NO DATA FOUND" at bounding box center [242, 575] width 288 height 22
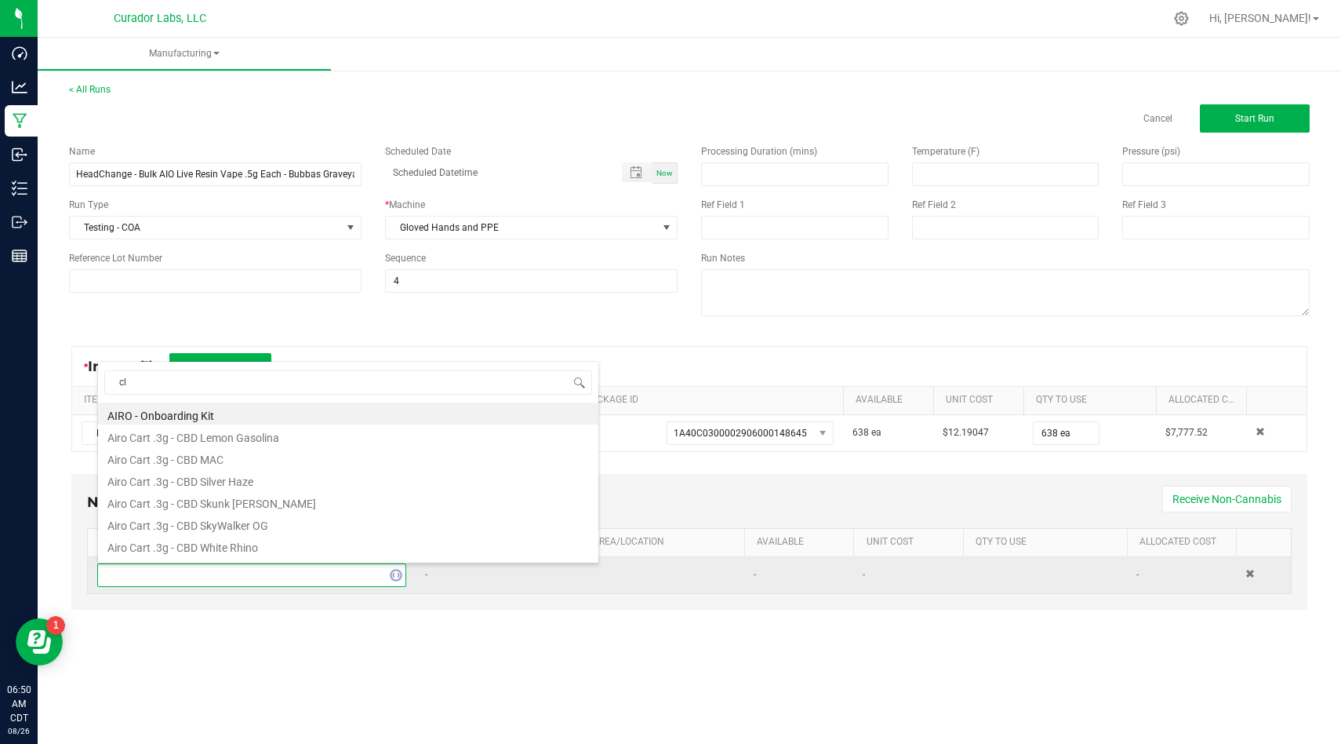
scroll to position [0, 0]
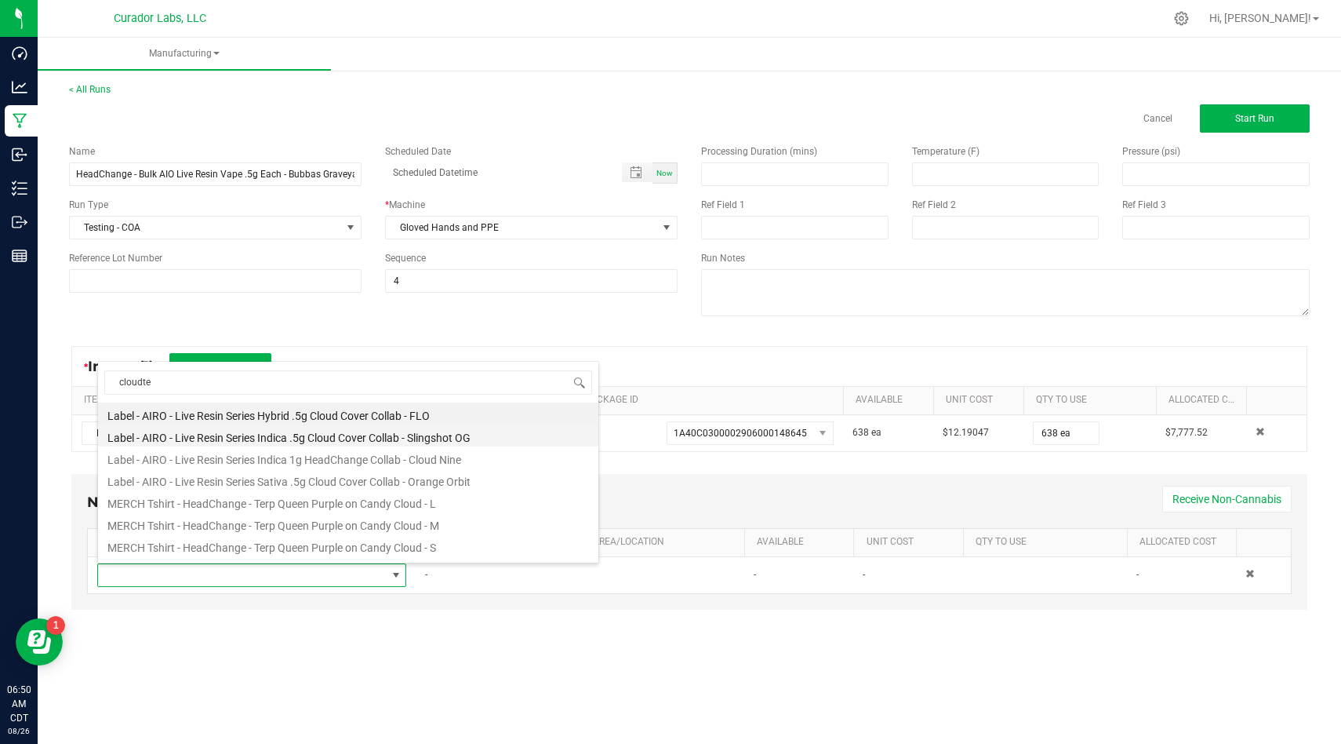
type input "cloudten"
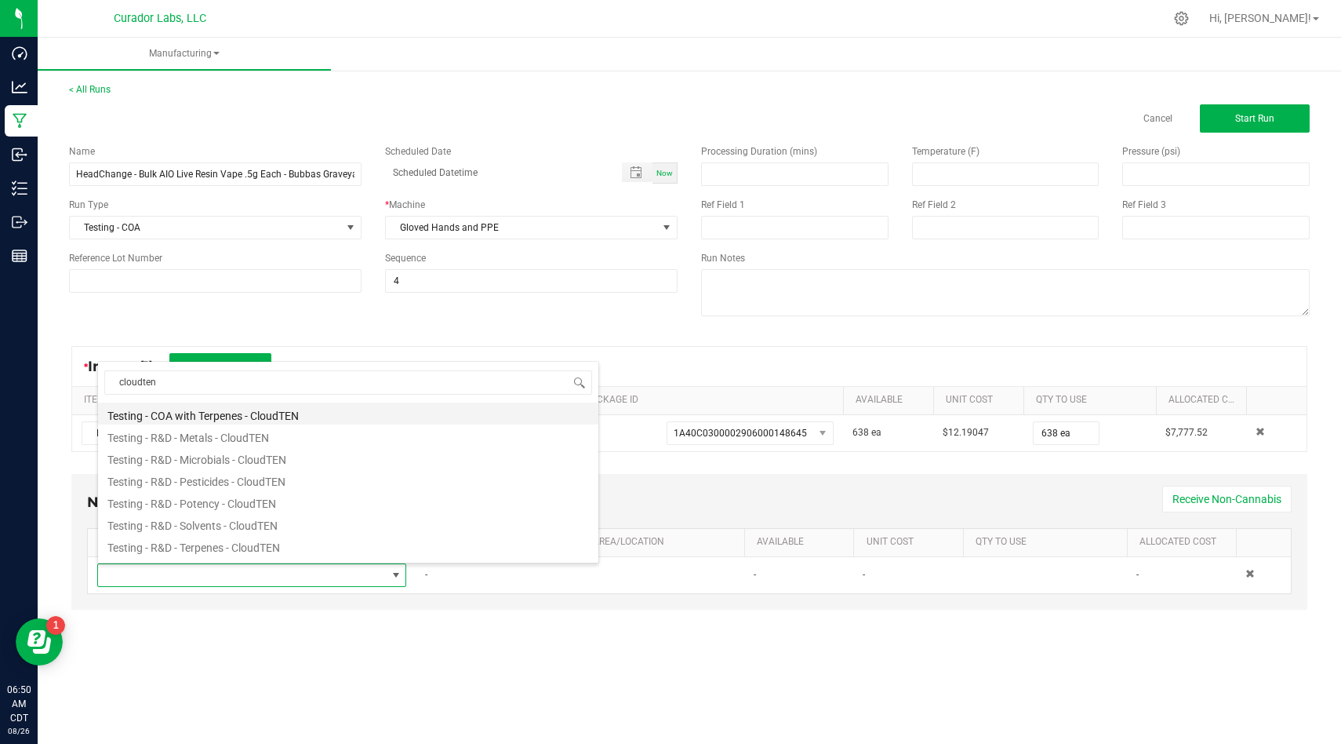
click at [370, 414] on li "Testing - COA with Terpenes - CloudTEN" at bounding box center [348, 413] width 500 height 22
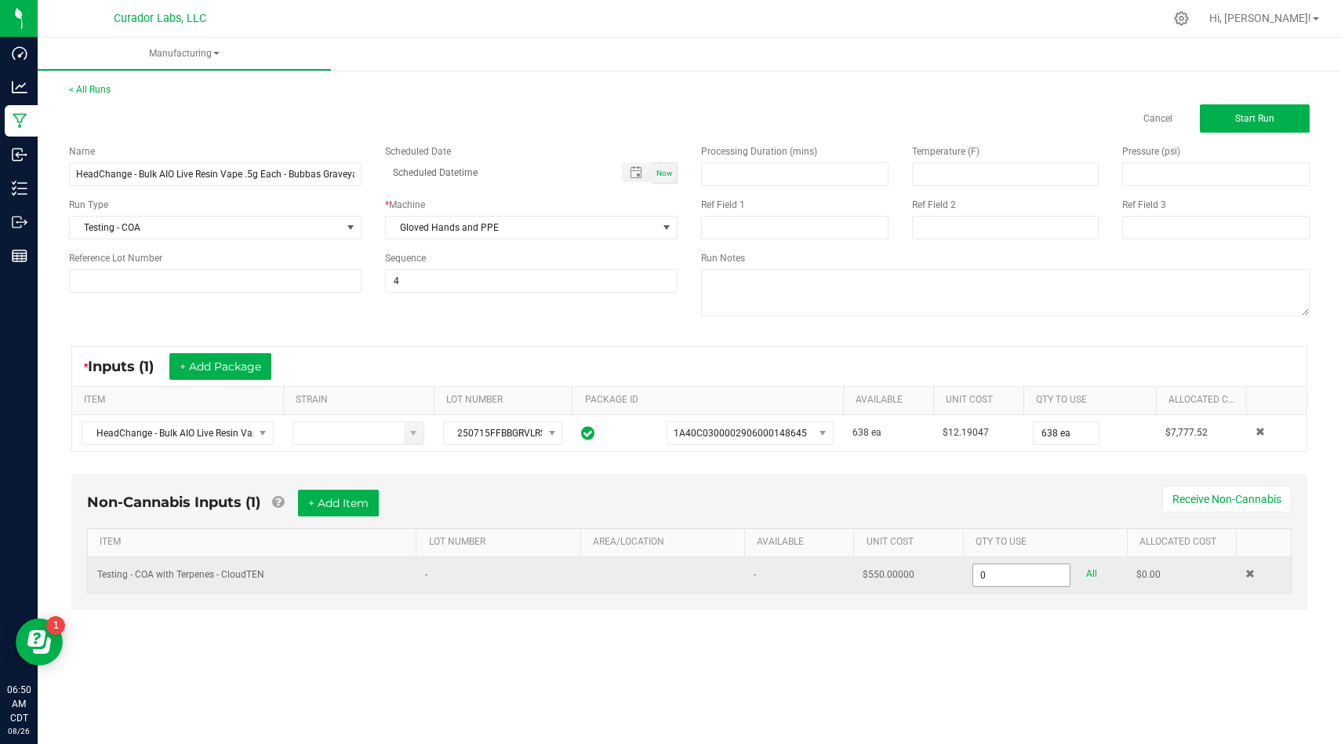
click at [1036, 573] on input "0" at bounding box center [1022, 575] width 97 height 22
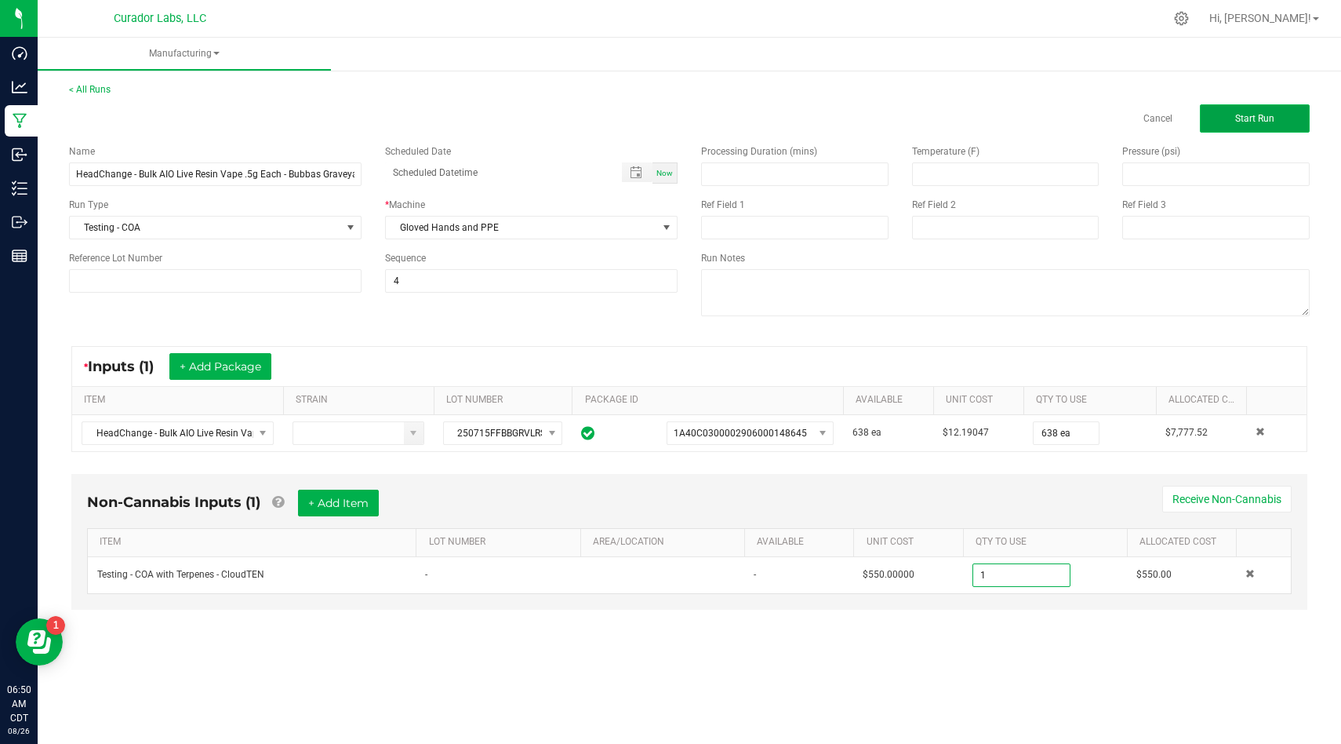
type input "1.0000 u"
click at [1266, 125] on button "Start Run" at bounding box center [1255, 118] width 110 height 28
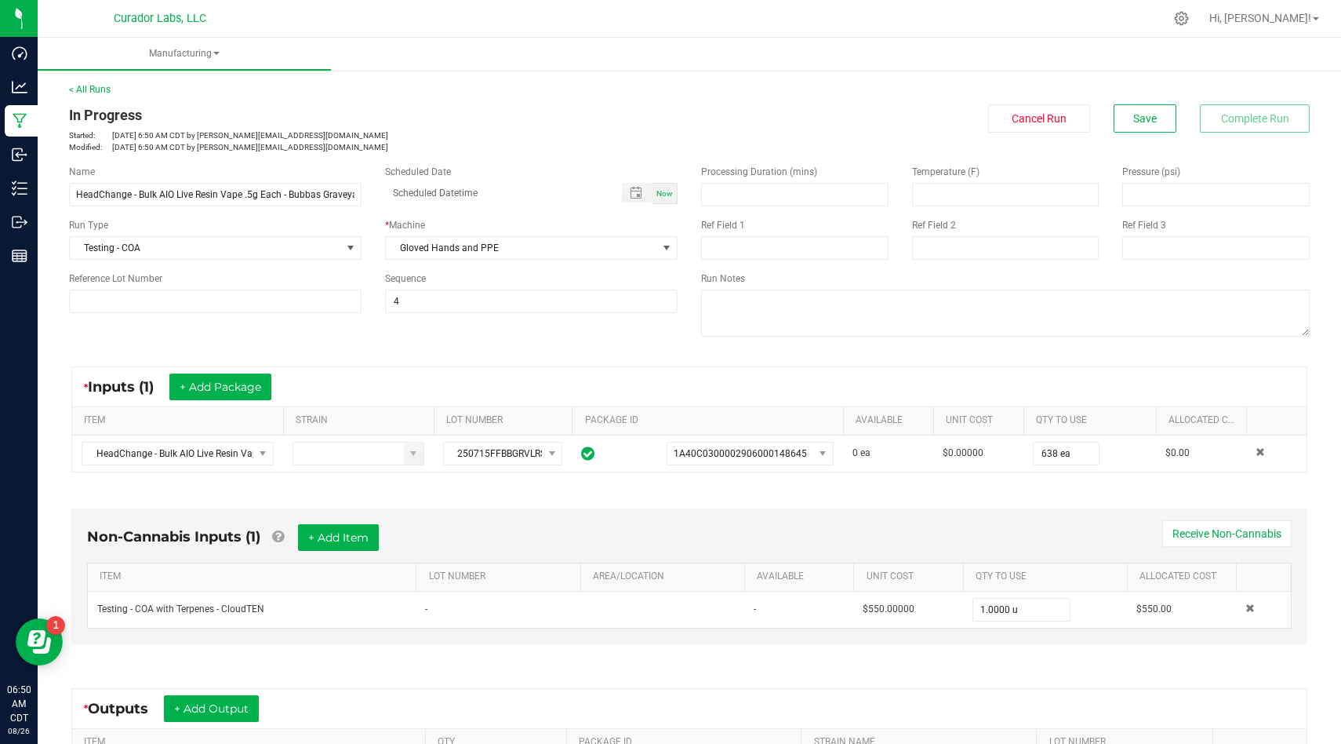
scroll to position [220, 0]
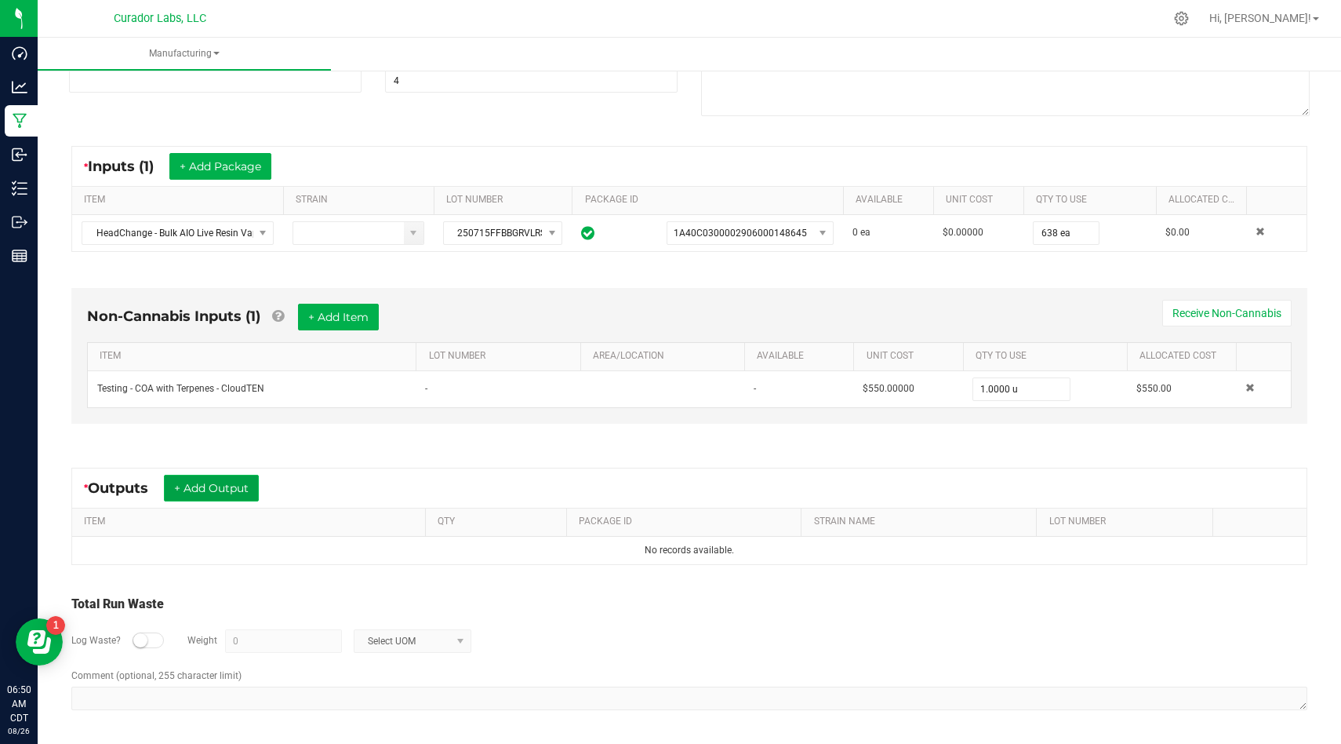
click at [235, 496] on button "+ Add Output" at bounding box center [211, 488] width 95 height 27
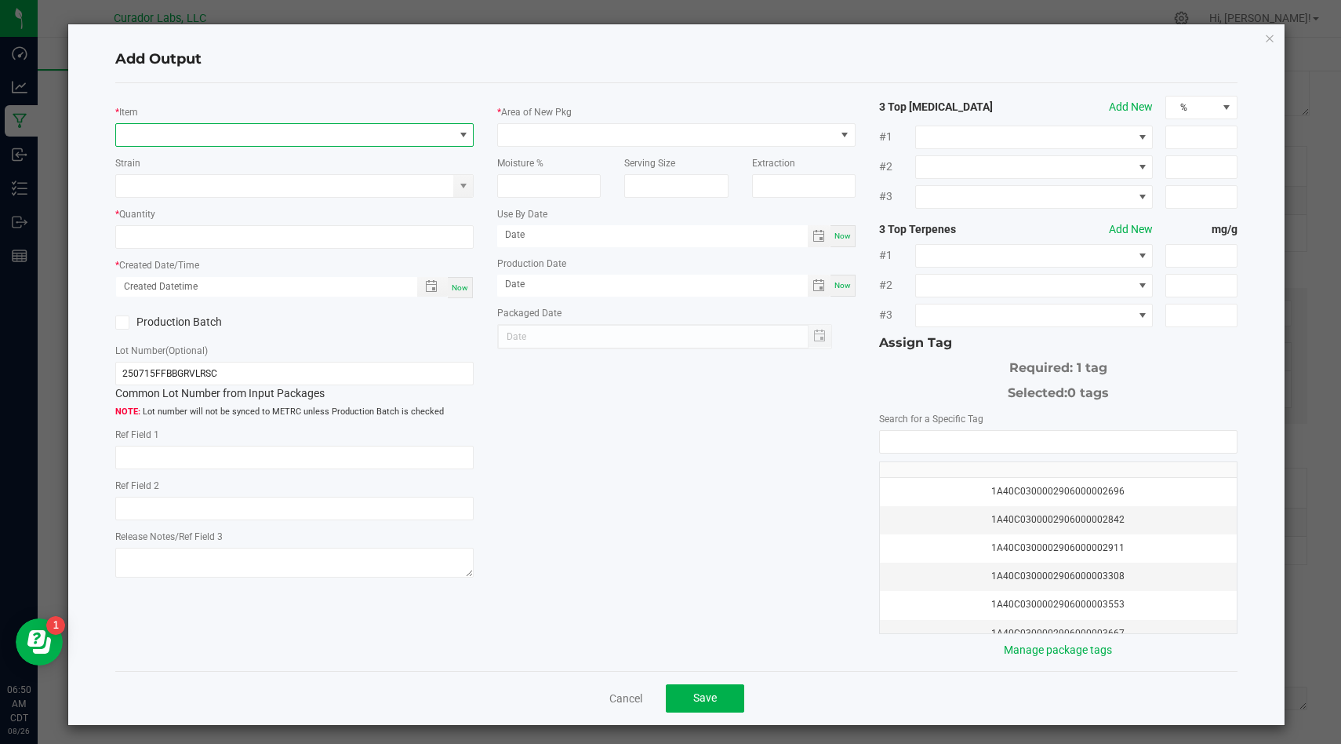
click at [342, 124] on span "NO DATA FOUND" at bounding box center [284, 135] width 337 height 22
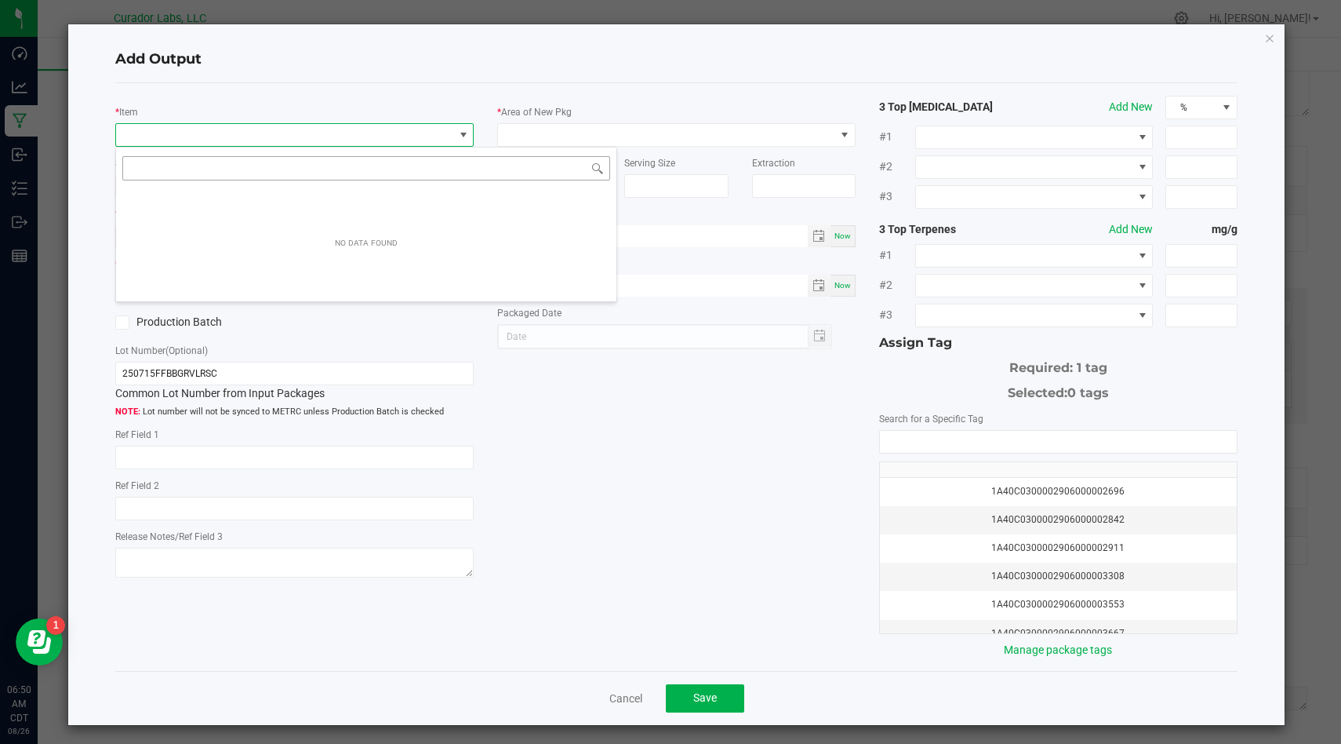
scroll to position [24, 358]
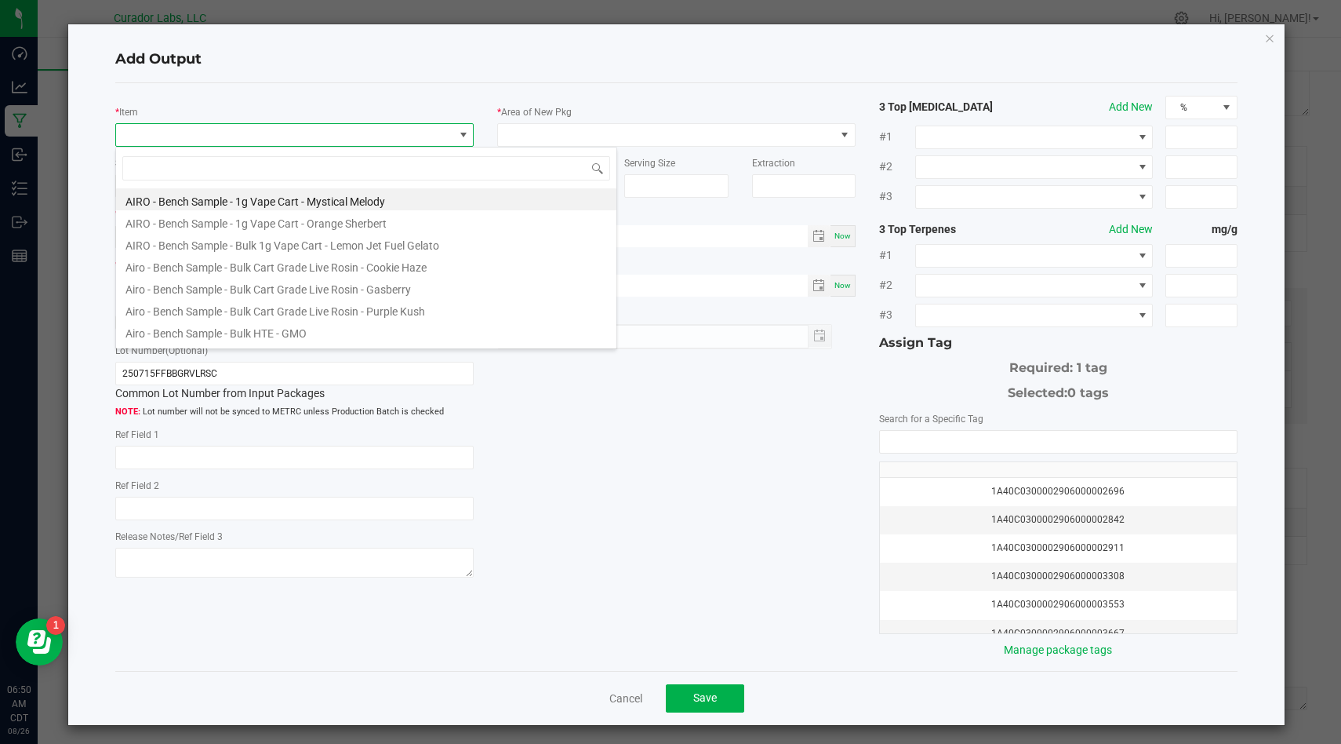
type input "HeadChange - Bulk AIO Live Resin Vape .5g Each - Bubbas Graveyard"
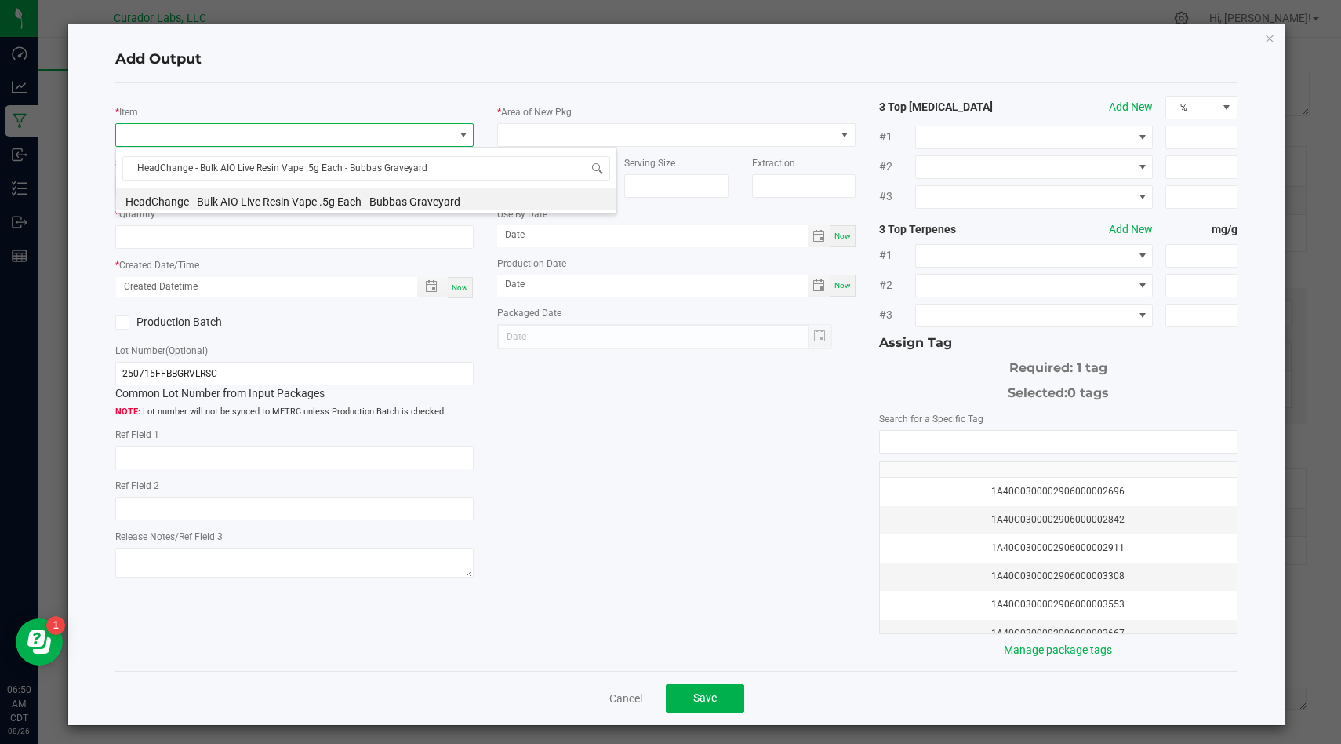
click at [378, 205] on li "HeadChange - Bulk AIO Live Resin Vape .5g Each - Bubbas Graveyard" at bounding box center [366, 199] width 500 height 22
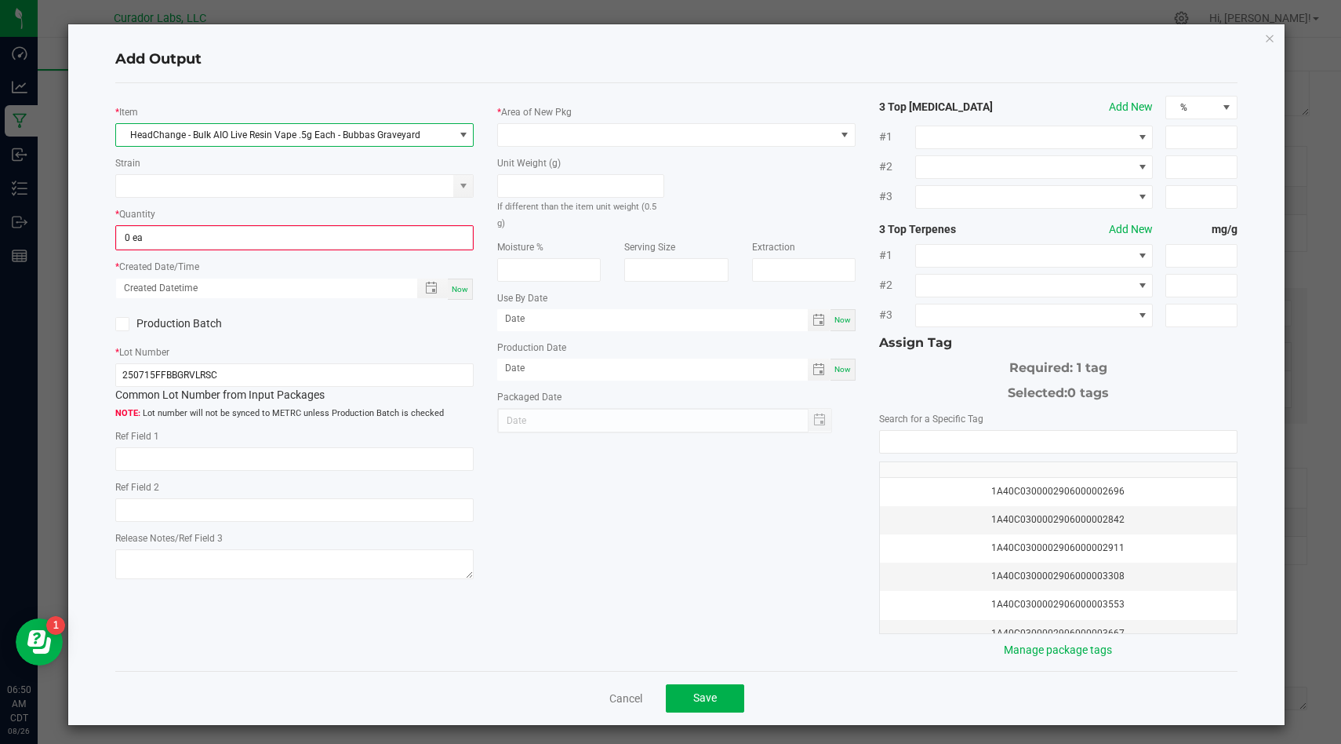
click at [356, 249] on kendo-numerictextbox "0 ea" at bounding box center [294, 237] width 359 height 25
click at [375, 238] on input "0" at bounding box center [294, 238] width 355 height 22
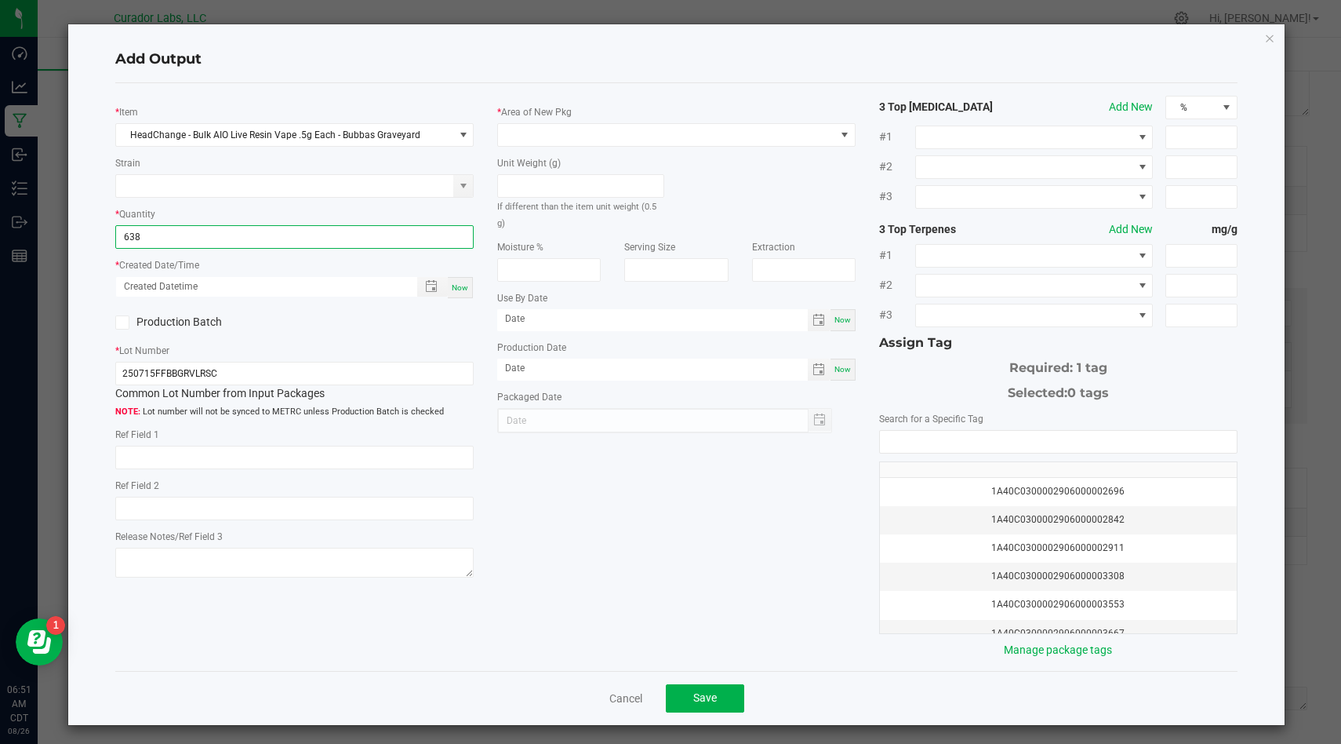
type input "638 ea"
click at [476, 290] on div "* Item HeadChange - Bulk AIO Live Resin Vape .5g Each - Bubbas Graveyard Strain…" at bounding box center [295, 339] width 382 height 487
click at [455, 288] on span "Now" at bounding box center [460, 287] width 16 height 9
type input "08/26/2025 6:51 AM"
type input "[DATE]"
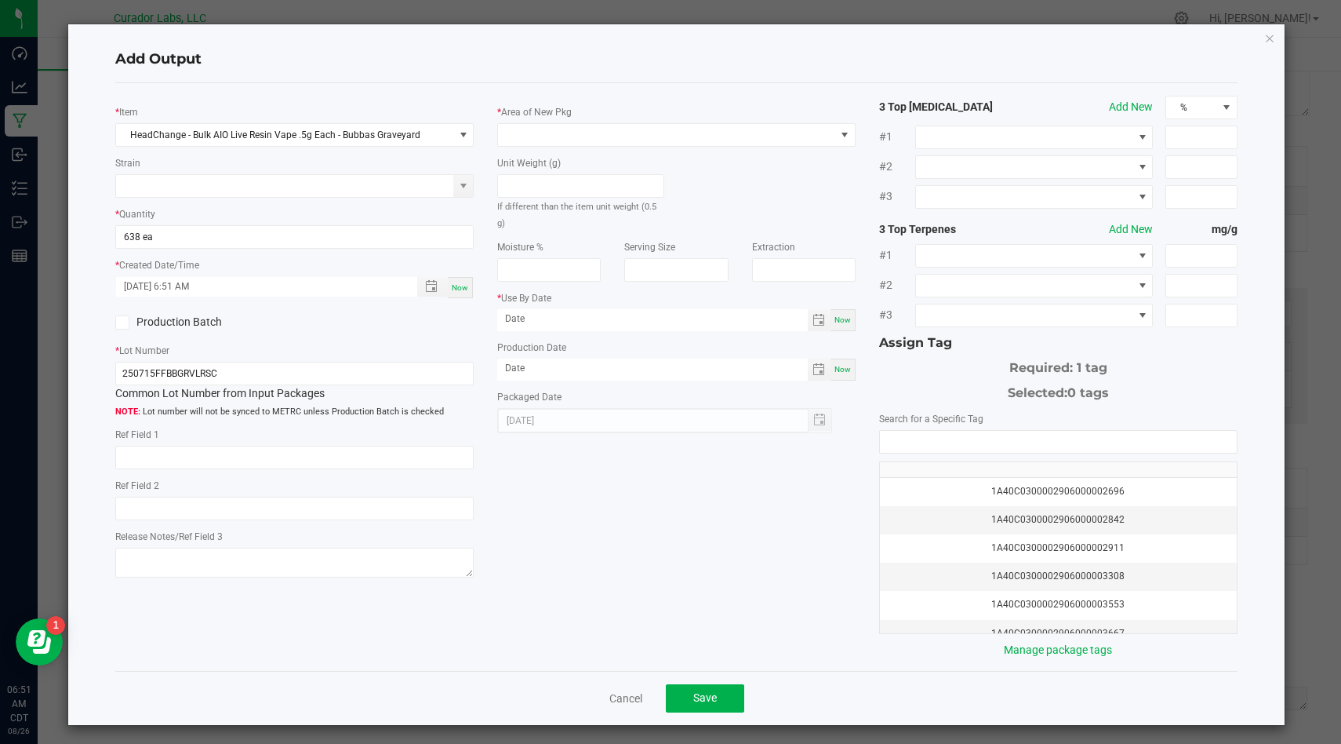
click at [122, 322] on icon at bounding box center [123, 322] width 10 height 0
click at [0, 0] on input "Production Batch" at bounding box center [0, 0] width 0 height 0
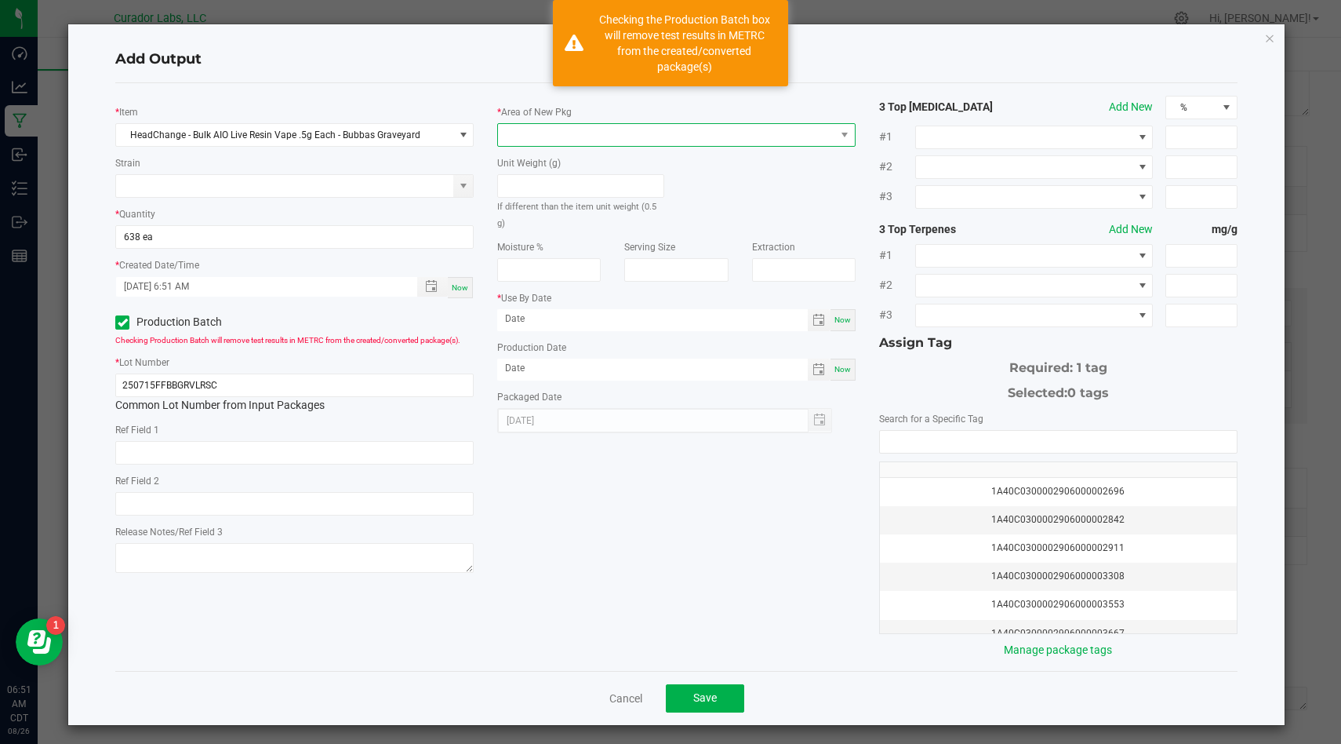
click at [675, 136] on span at bounding box center [666, 135] width 337 height 22
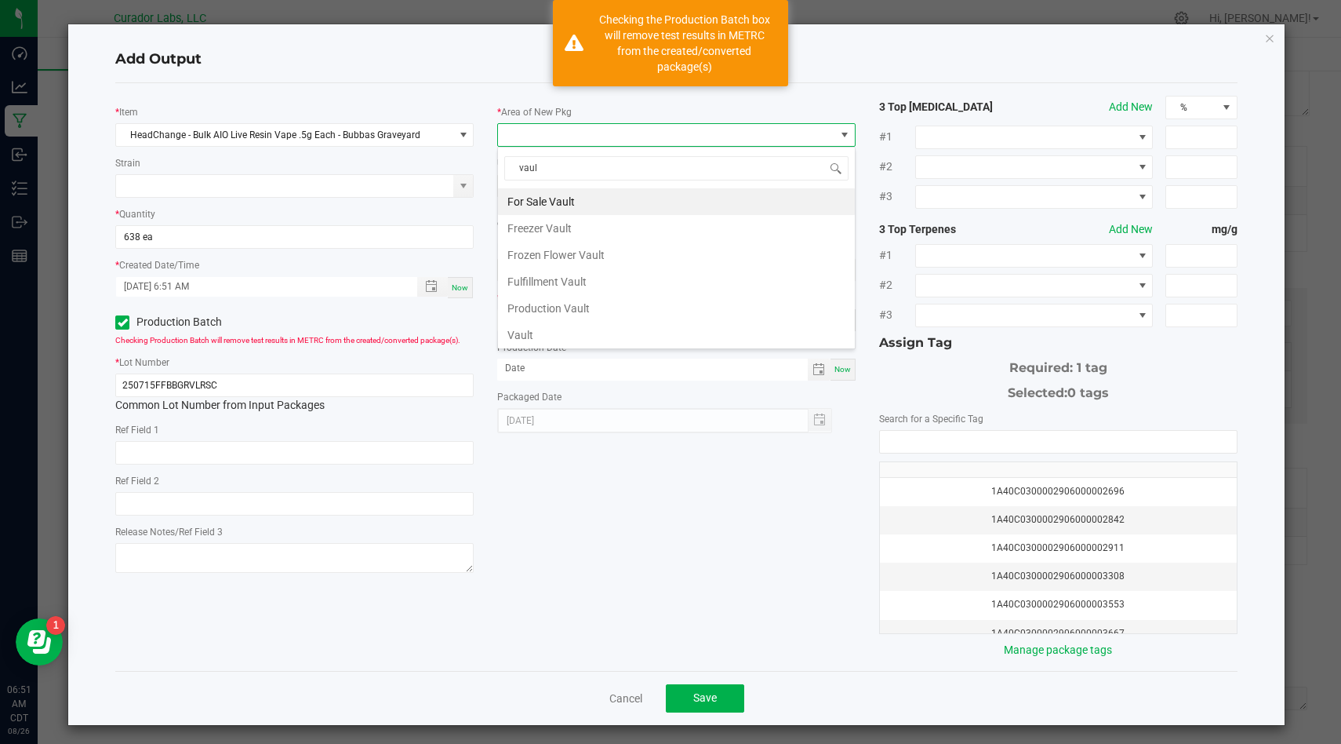
type input "vault"
click at [651, 332] on li "Vault" at bounding box center [676, 335] width 357 height 27
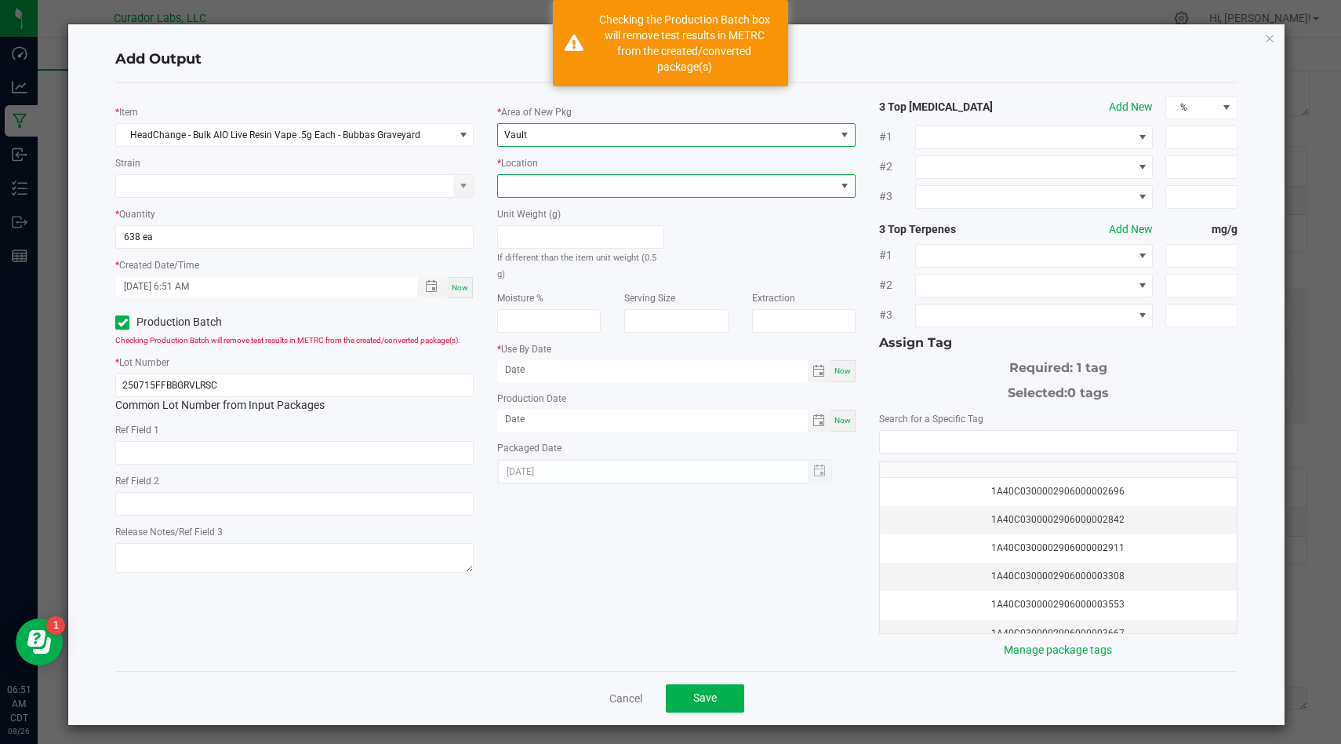
click at [700, 181] on span at bounding box center [666, 186] width 337 height 22
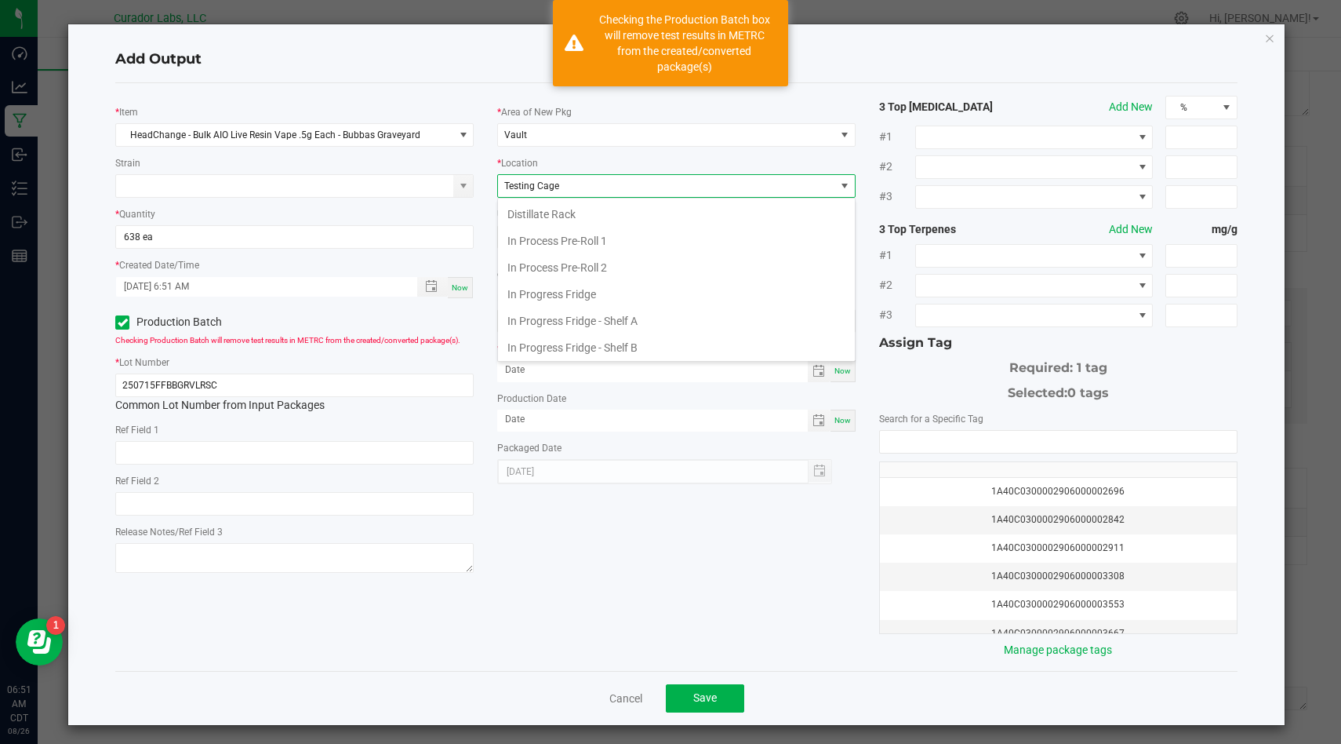
scroll to position [590, 0]
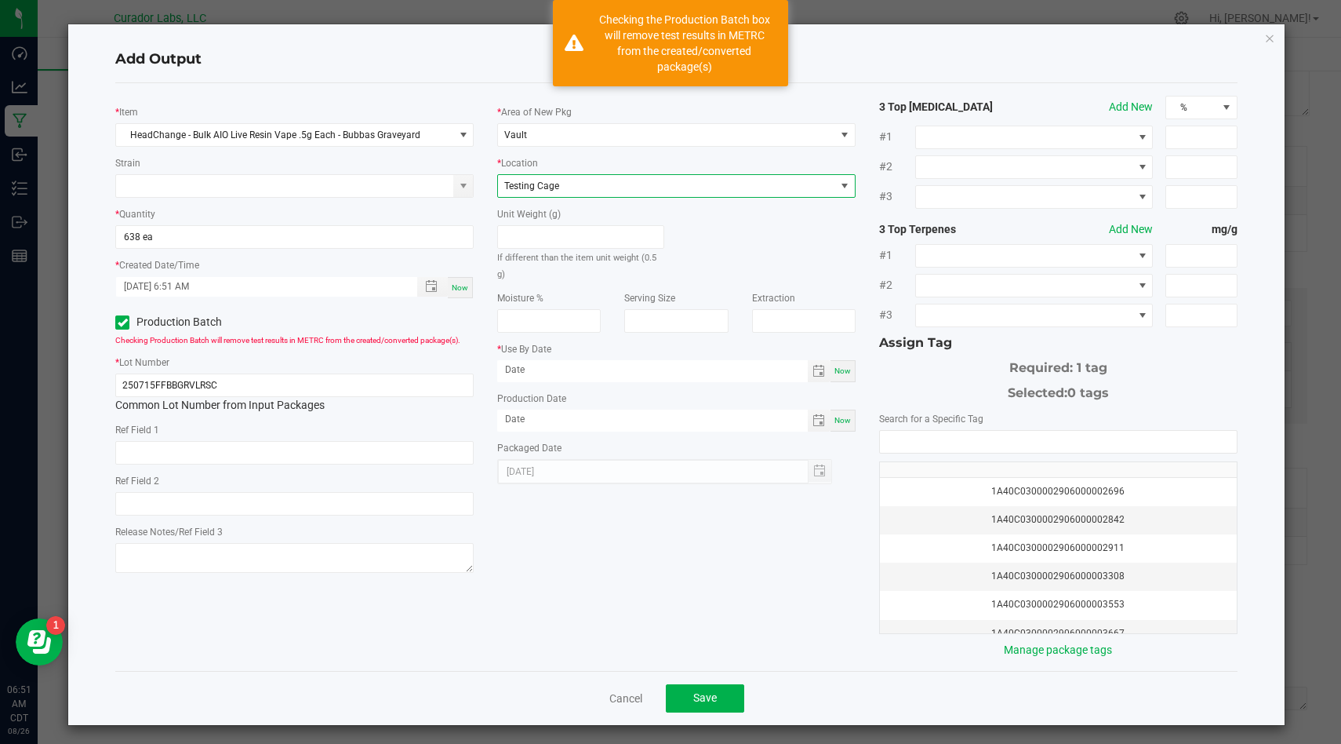
click at [846, 361] on div "Now" at bounding box center [843, 371] width 25 height 22
type input "[DATE]"
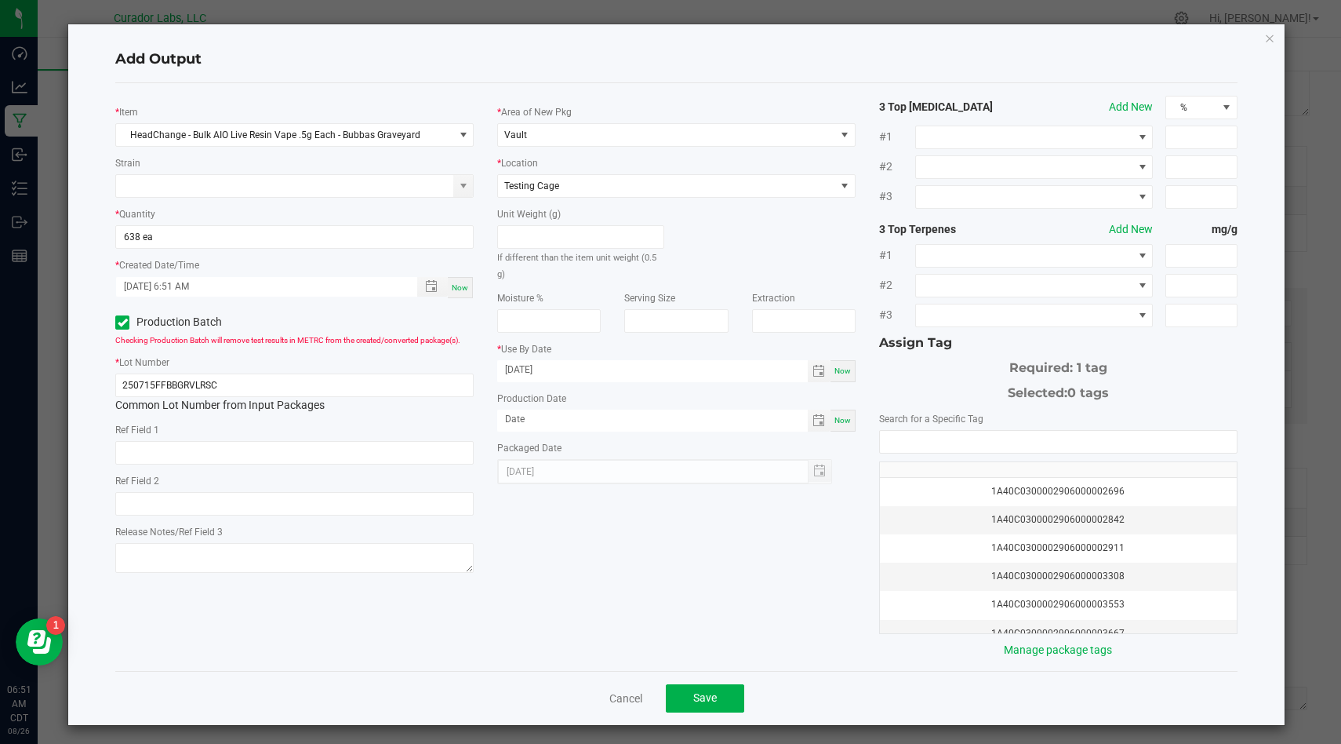
click at [847, 416] on span "Now" at bounding box center [843, 420] width 16 height 9
type input "[DATE]"
click at [755, 360] on input "[DATE]" at bounding box center [652, 370] width 311 height 20
click at [715, 360] on input "[DATE]" at bounding box center [652, 370] width 311 height 20
type input "08/26/2026"
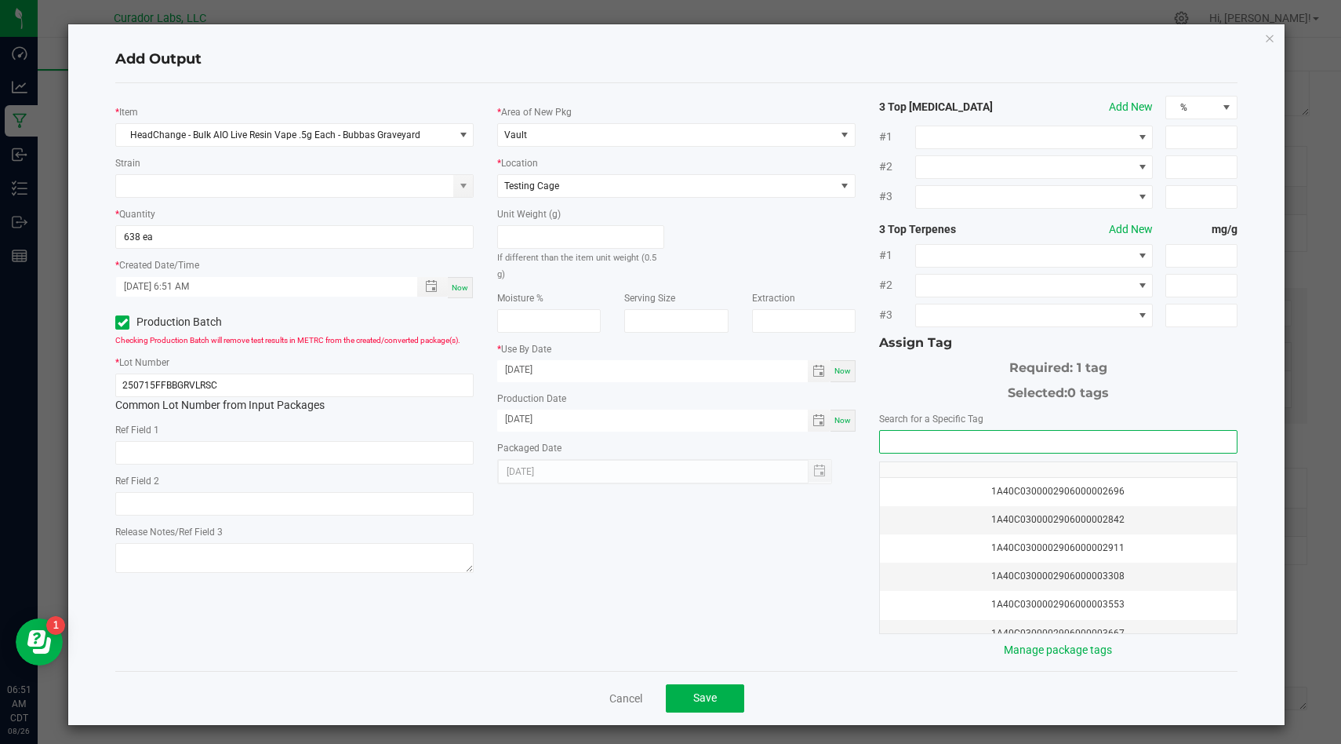
click at [951, 446] on input "NO DATA FOUND" at bounding box center [1058, 442] width 357 height 22
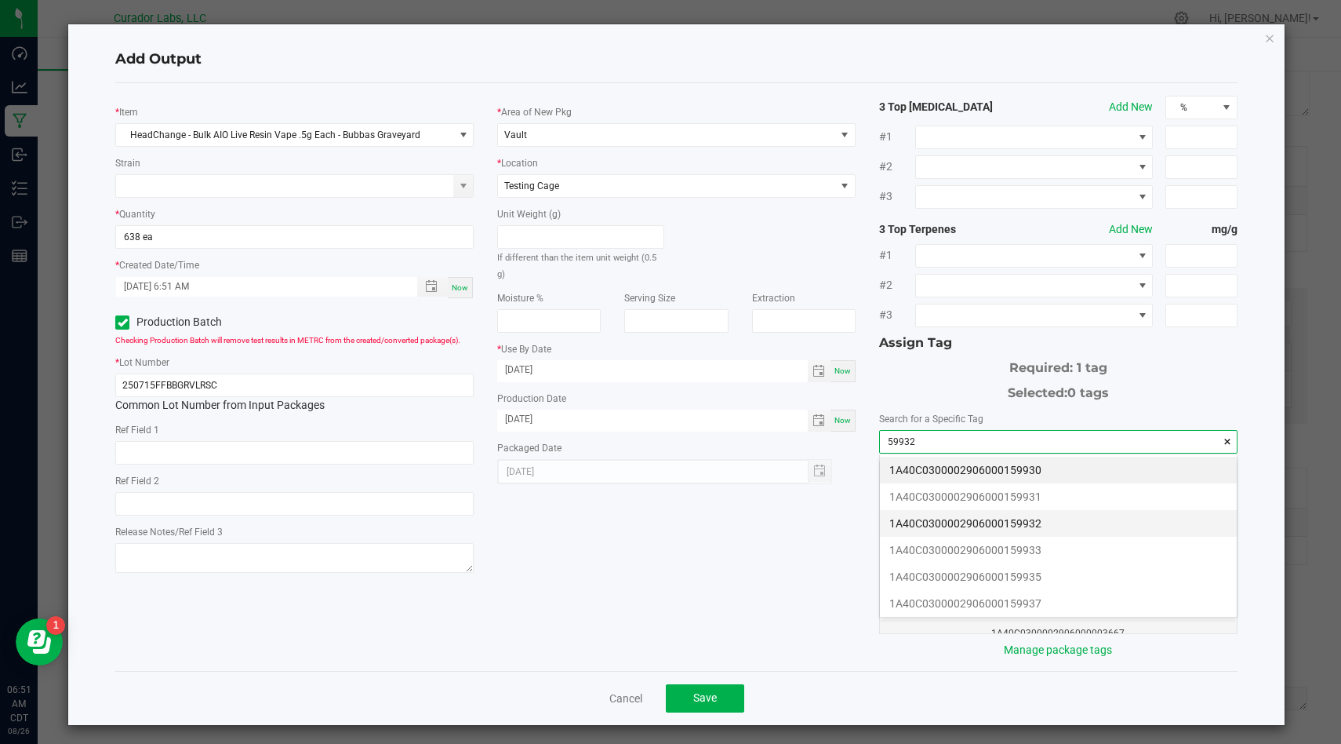
click at [962, 525] on li "1A40C0300002906000159932" at bounding box center [1058, 523] width 357 height 27
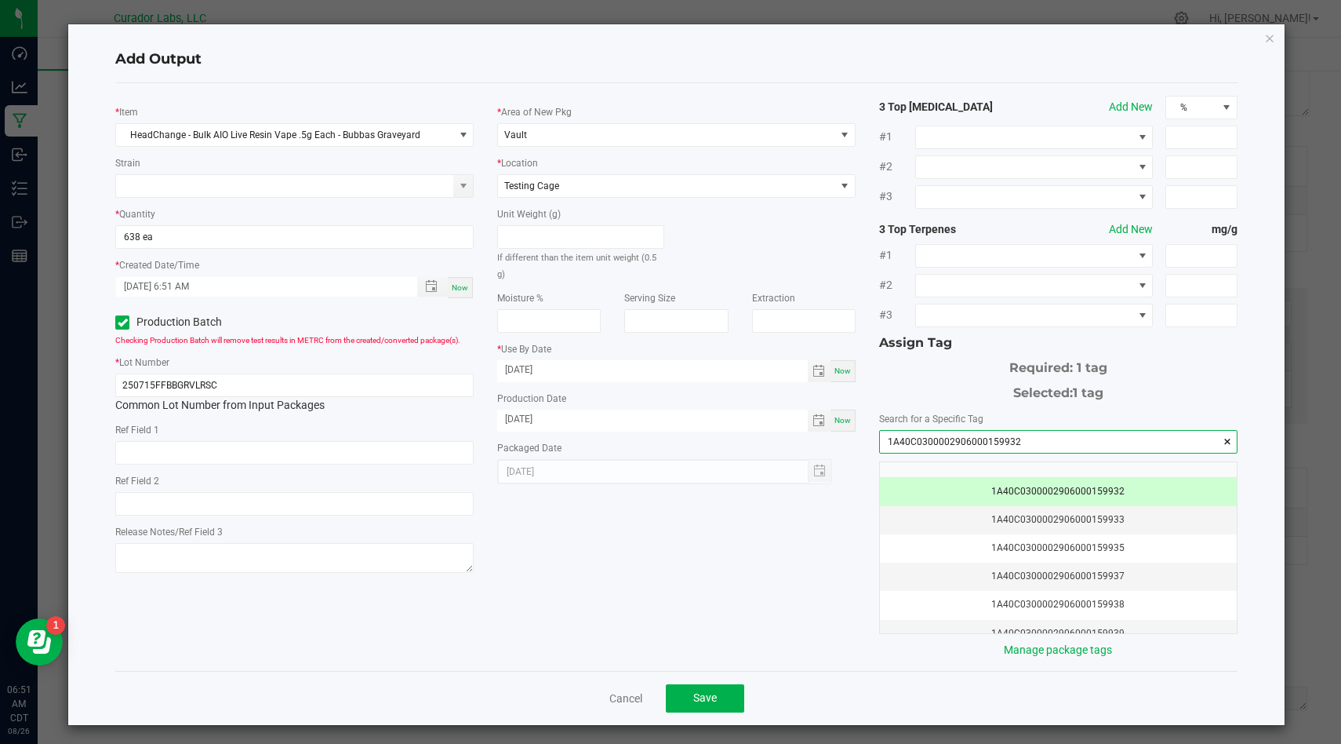
type input "1A40C0300002906000159932"
click at [784, 567] on div "* Item HeadChange - Bulk AIO Live Resin Vape .5g Each - Bubbas Graveyard Strain…" at bounding box center [677, 377] width 1146 height 562
click at [725, 701] on button "Save" at bounding box center [705, 698] width 78 height 28
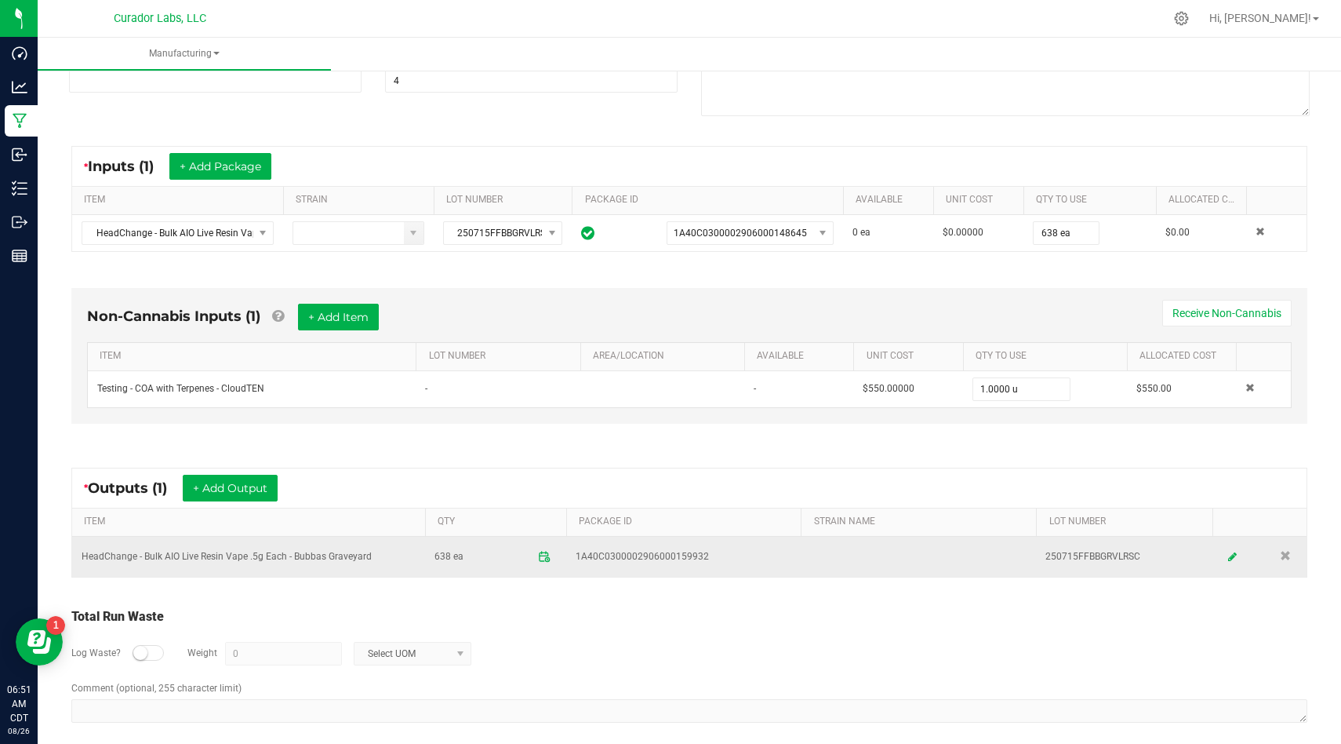
click at [370, 563] on td "HeadChange - Bulk AIO Live Resin Vape .5g Each - Bubbas Graveyard" at bounding box center [248, 557] width 353 height 40
drag, startPoint x: 372, startPoint y: 555, endPoint x: 80, endPoint y: 556, distance: 291.8
click at [80, 556] on td "HeadChange - Bulk AIO Live Resin Vape .5g Each - Bubbas Graveyard" at bounding box center [248, 557] width 353 height 40
click at [1137, 556] on td "250715FFBBGRVLRSC" at bounding box center [1124, 557] width 177 height 40
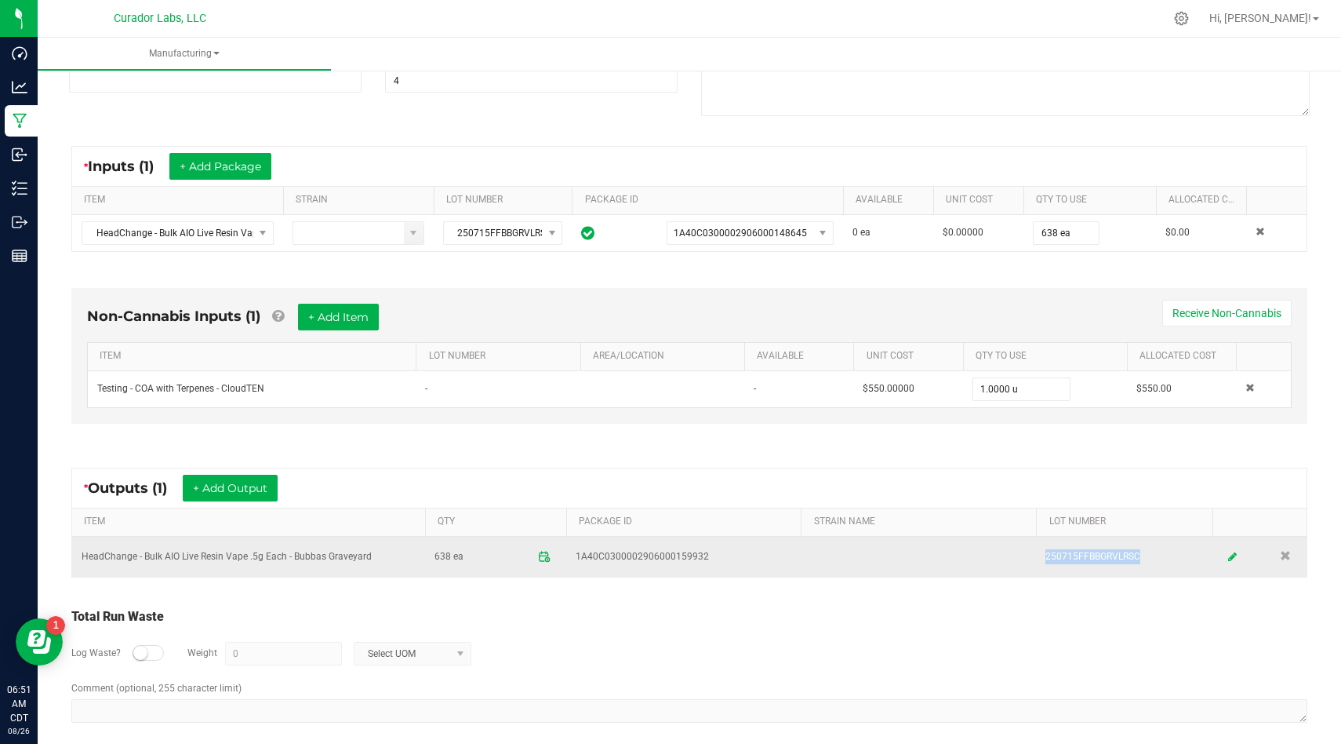
click at [1123, 556] on td "250715FFBBGRVLRSC" at bounding box center [1124, 557] width 177 height 40
click at [712, 550] on span "1A40C0300002906000159932" at bounding box center [684, 556] width 217 height 15
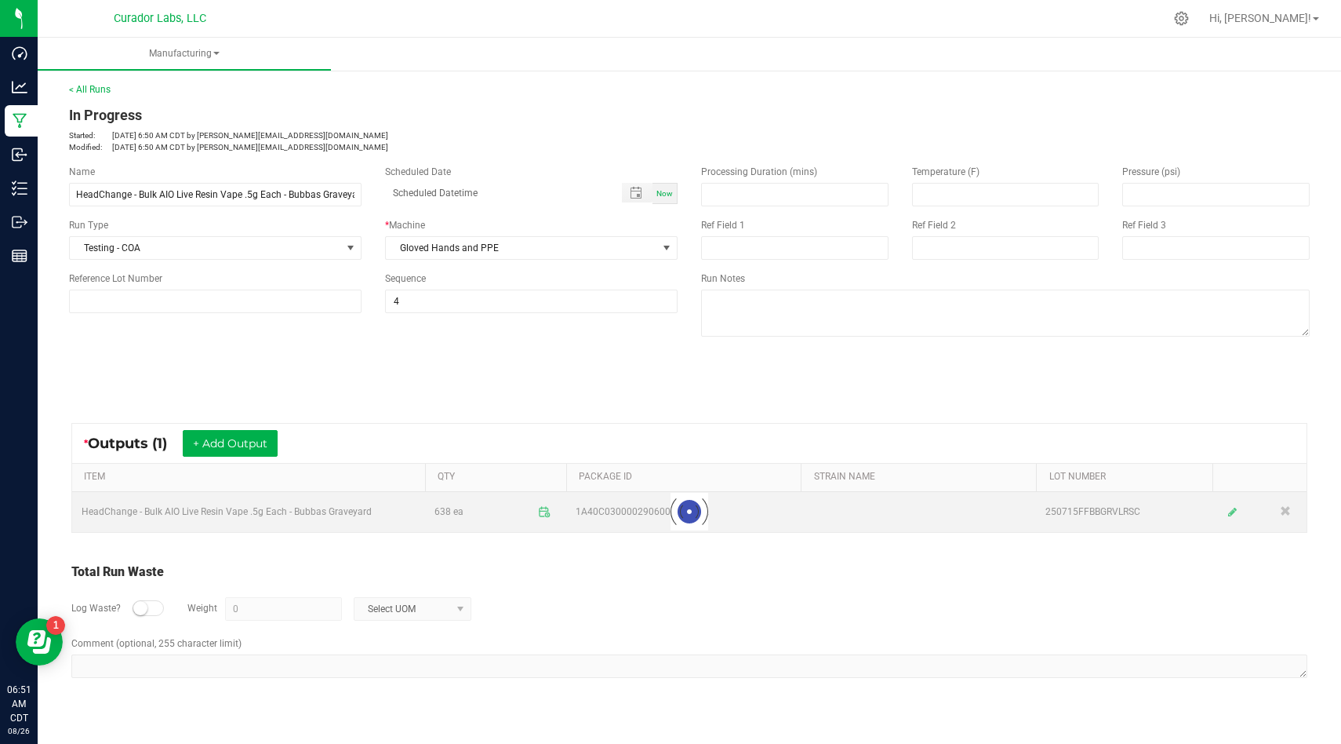
scroll to position [0, 0]
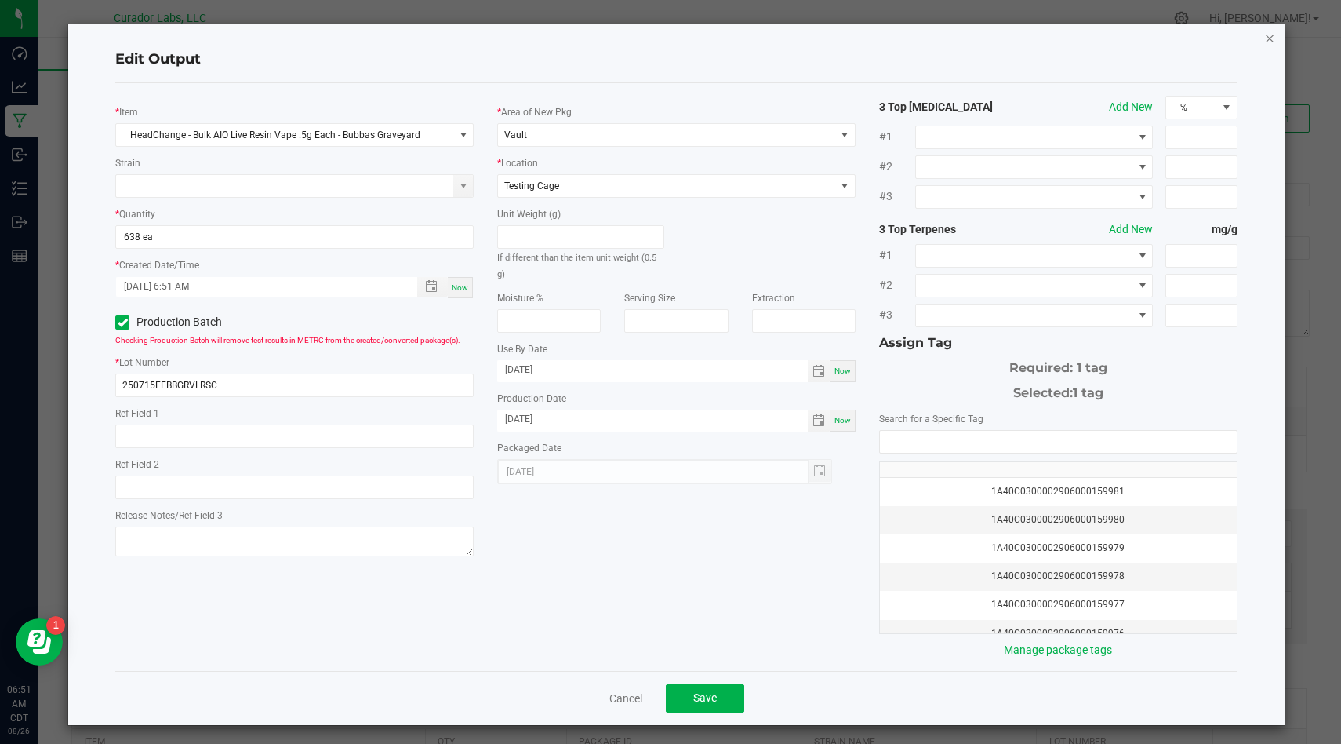
click at [1273, 37] on icon "button" at bounding box center [1270, 37] width 11 height 19
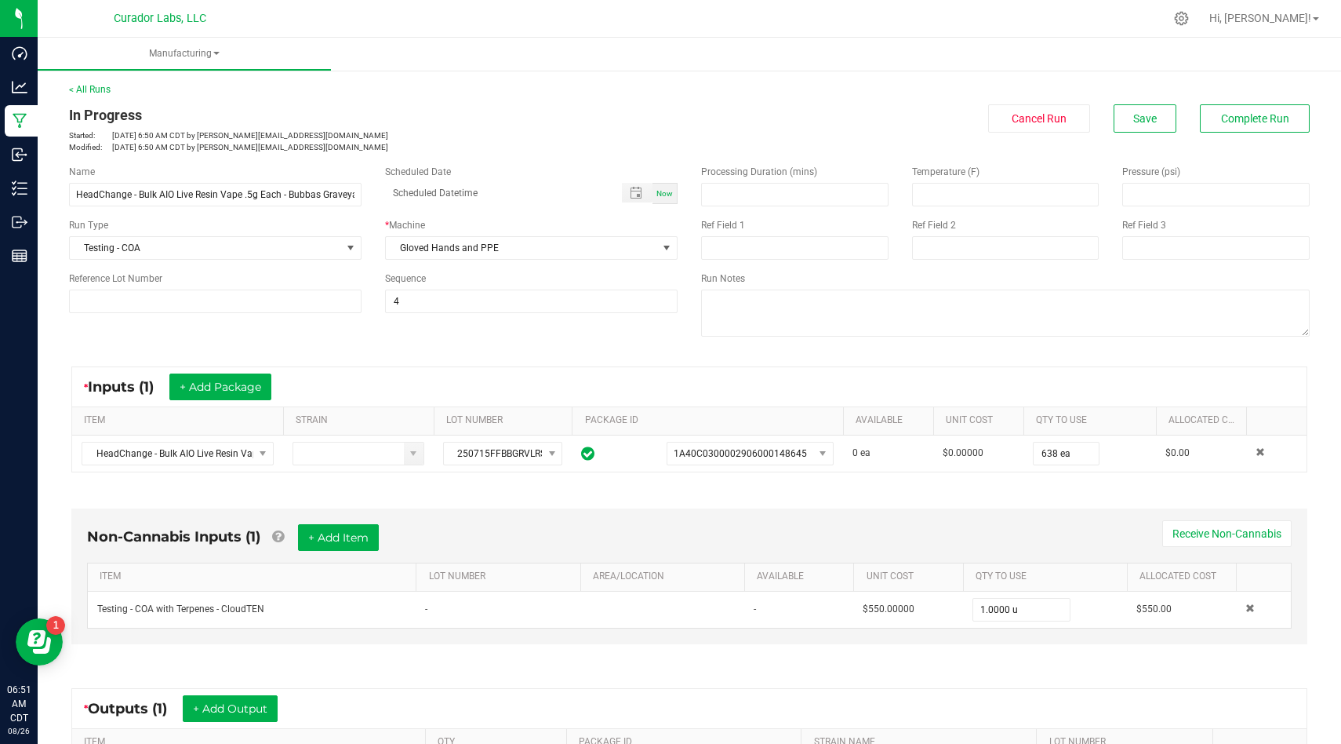
scroll to position [233, 0]
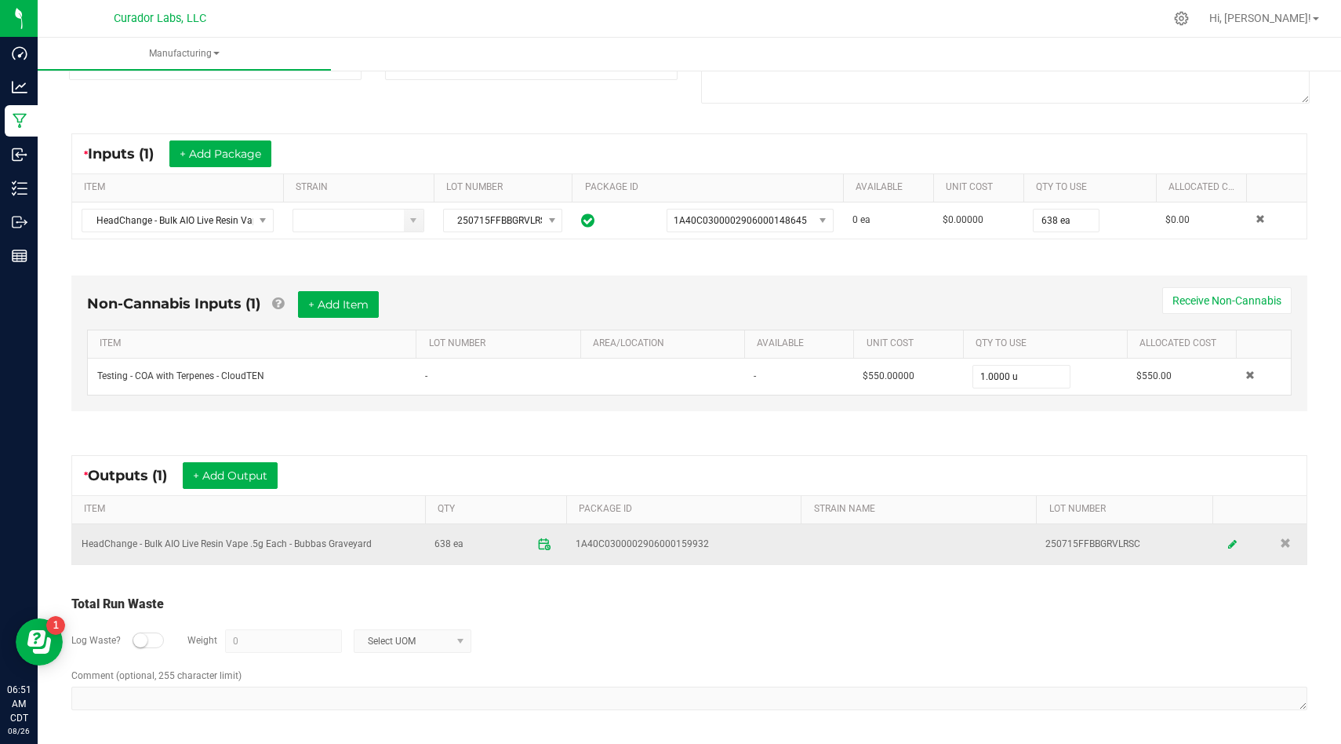
drag, startPoint x: 715, startPoint y: 542, endPoint x: 551, endPoint y: 533, distance: 164.2
click at [551, 533] on tr "HeadChange - Bulk AIO Live Resin Vape .5g Each - Bubbas Graveyard 638 ea 1A40C0…" at bounding box center [689, 544] width 1235 height 40
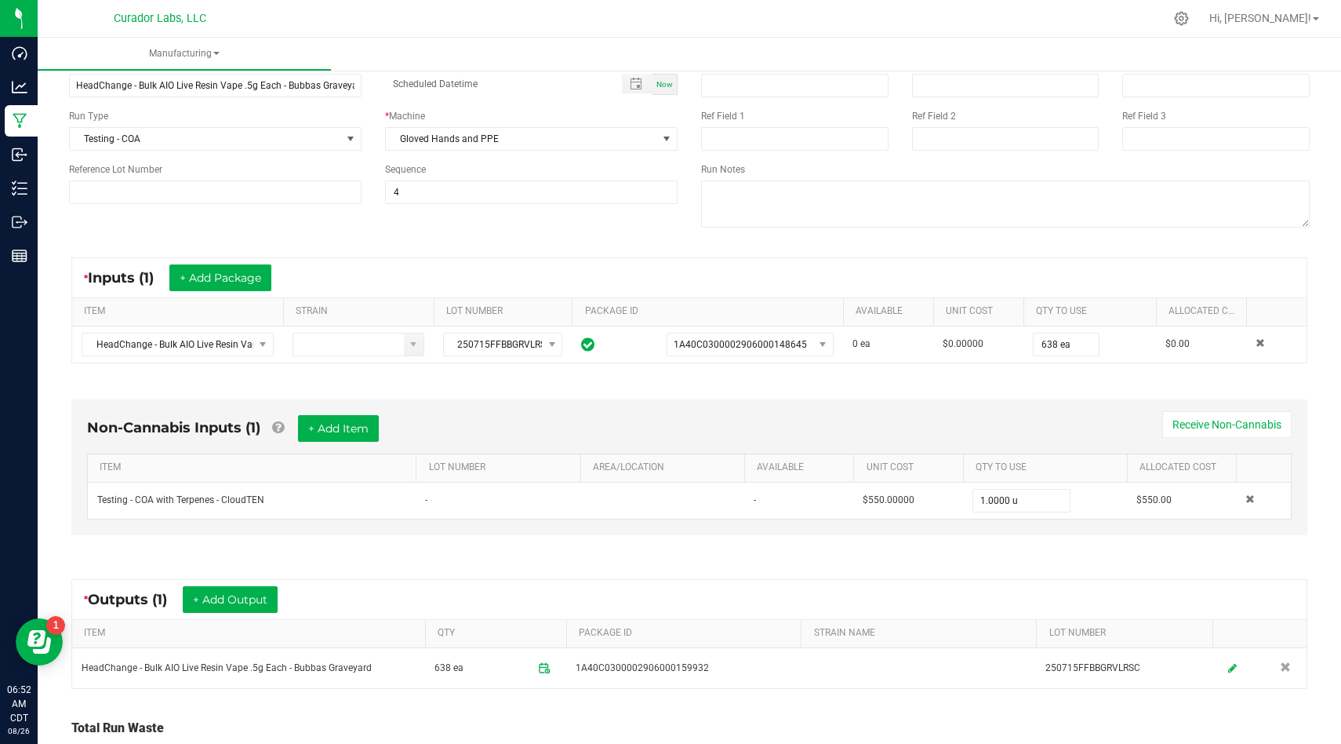
scroll to position [0, 0]
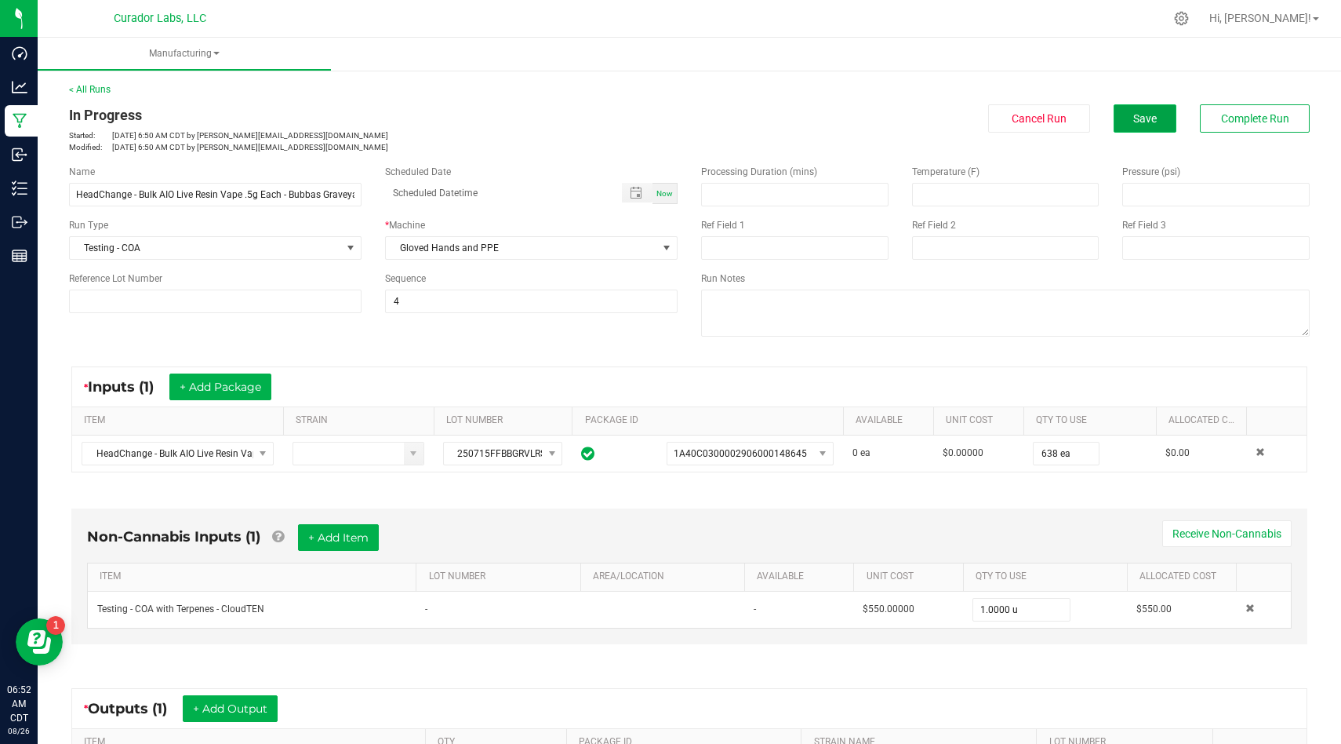
click at [1148, 110] on button "Save" at bounding box center [1145, 118] width 63 height 28
click at [1156, 126] on button "Save" at bounding box center [1145, 118] width 63 height 28
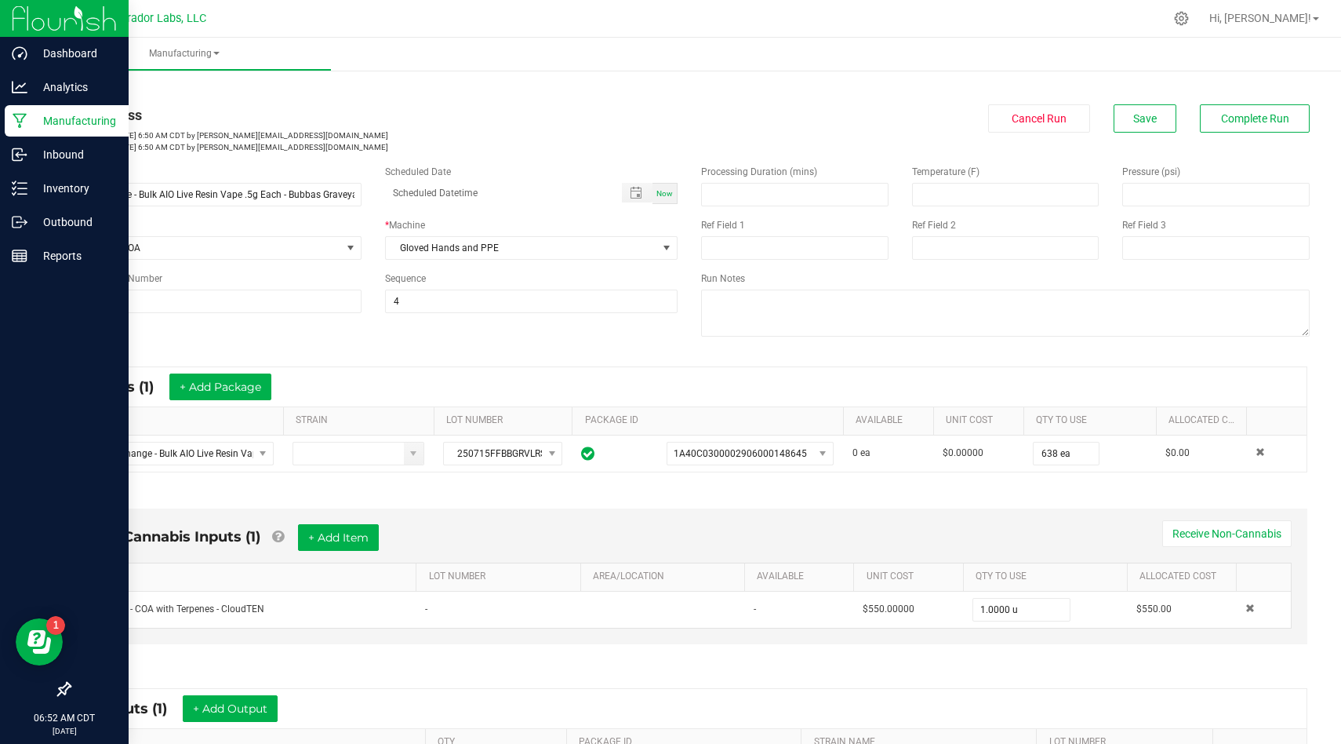
click at [36, 122] on p "Manufacturing" at bounding box center [74, 120] width 94 height 19
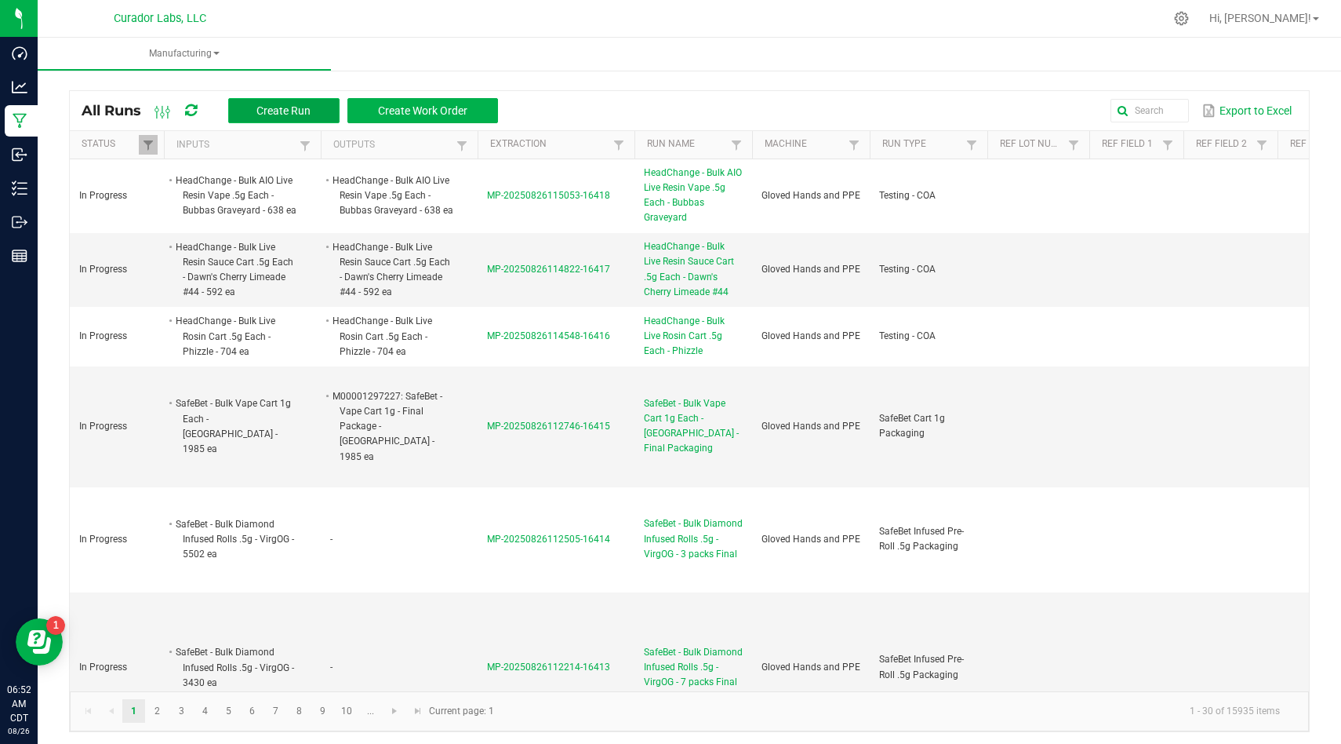
click at [254, 122] on button "Create Run" at bounding box center [283, 110] width 111 height 25
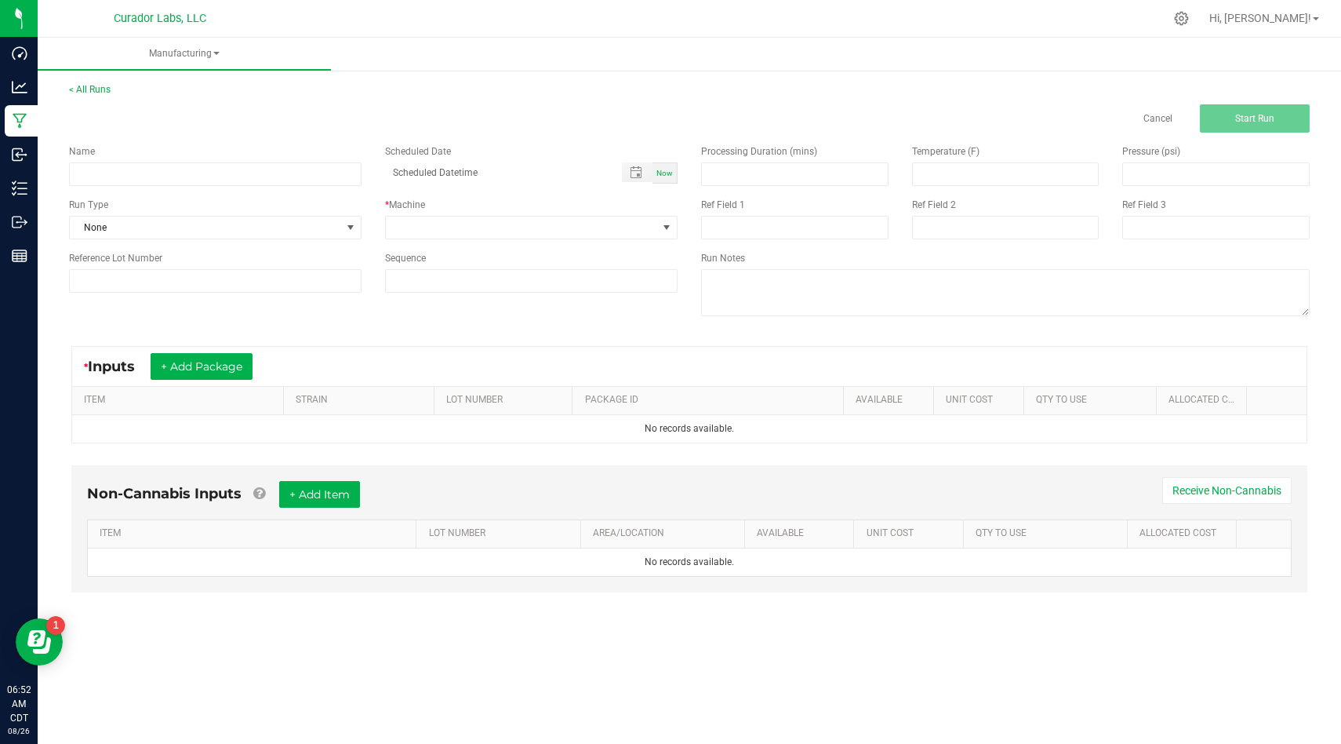
click at [324, 160] on div "Name" at bounding box center [215, 165] width 316 height 42
click at [312, 174] on input at bounding box center [215, 174] width 293 height 24
paste input "AiroX - Bulk AIO Vape Cart 1g Each - Blue Dream"
type input "AiroX - Bulk AIO Vape Cart 1g Each - Blue Dream"
click at [281, 220] on span "None" at bounding box center [205, 228] width 271 height 22
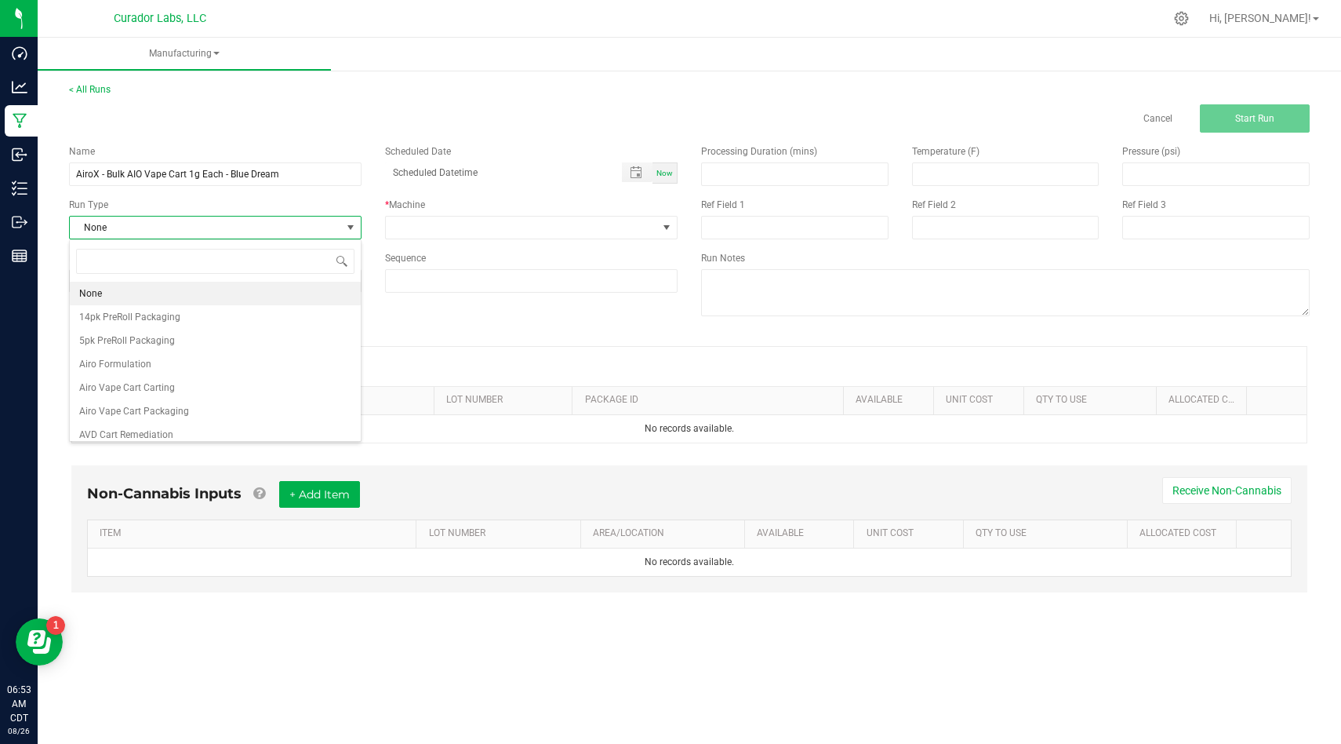
scroll to position [24, 293]
type input "coa"
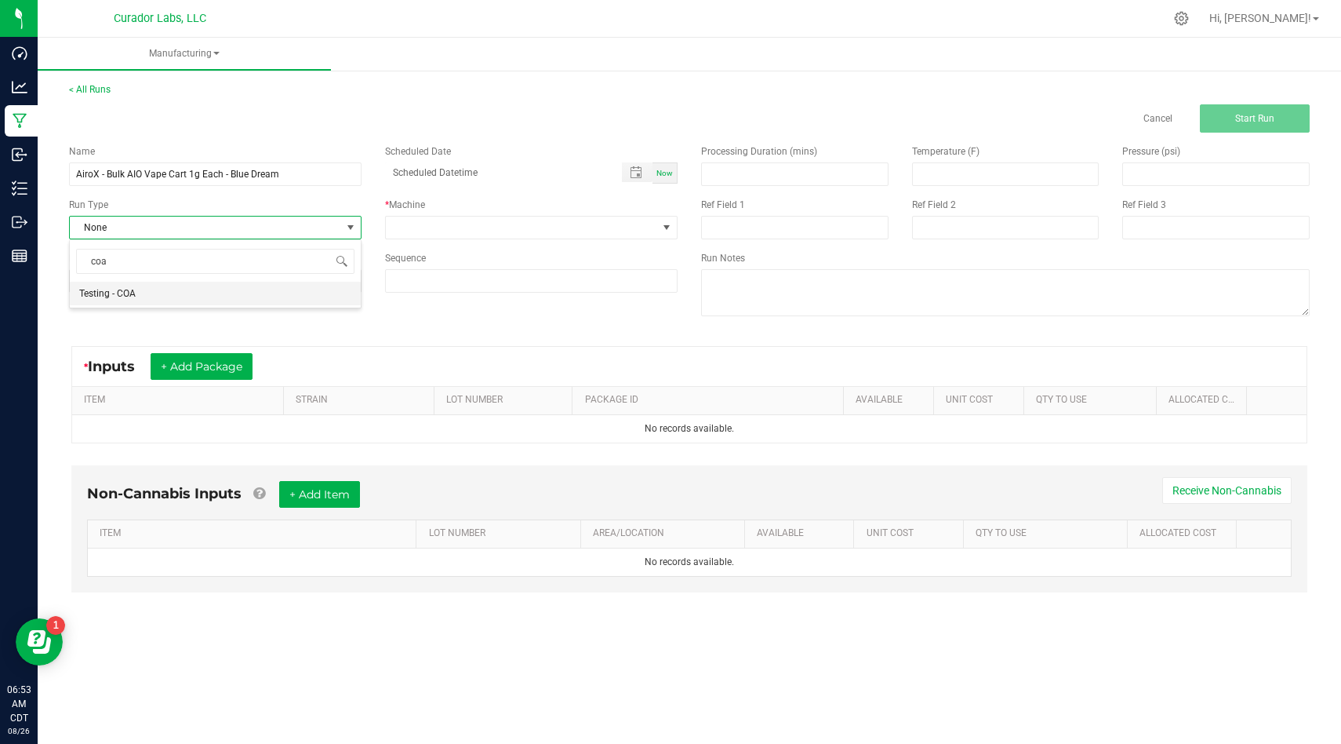
click at [257, 282] on li "Testing - COA" at bounding box center [215, 294] width 291 height 24
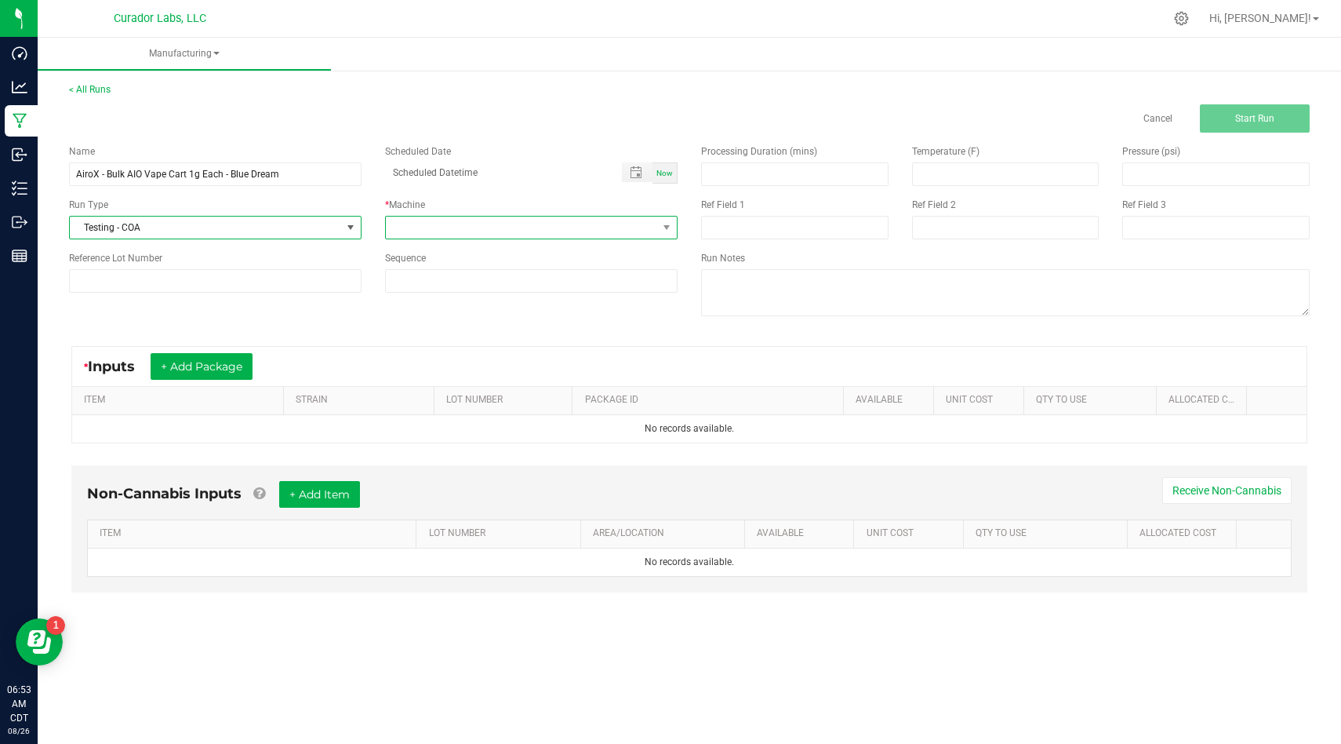
click at [472, 229] on span at bounding box center [521, 228] width 271 height 22
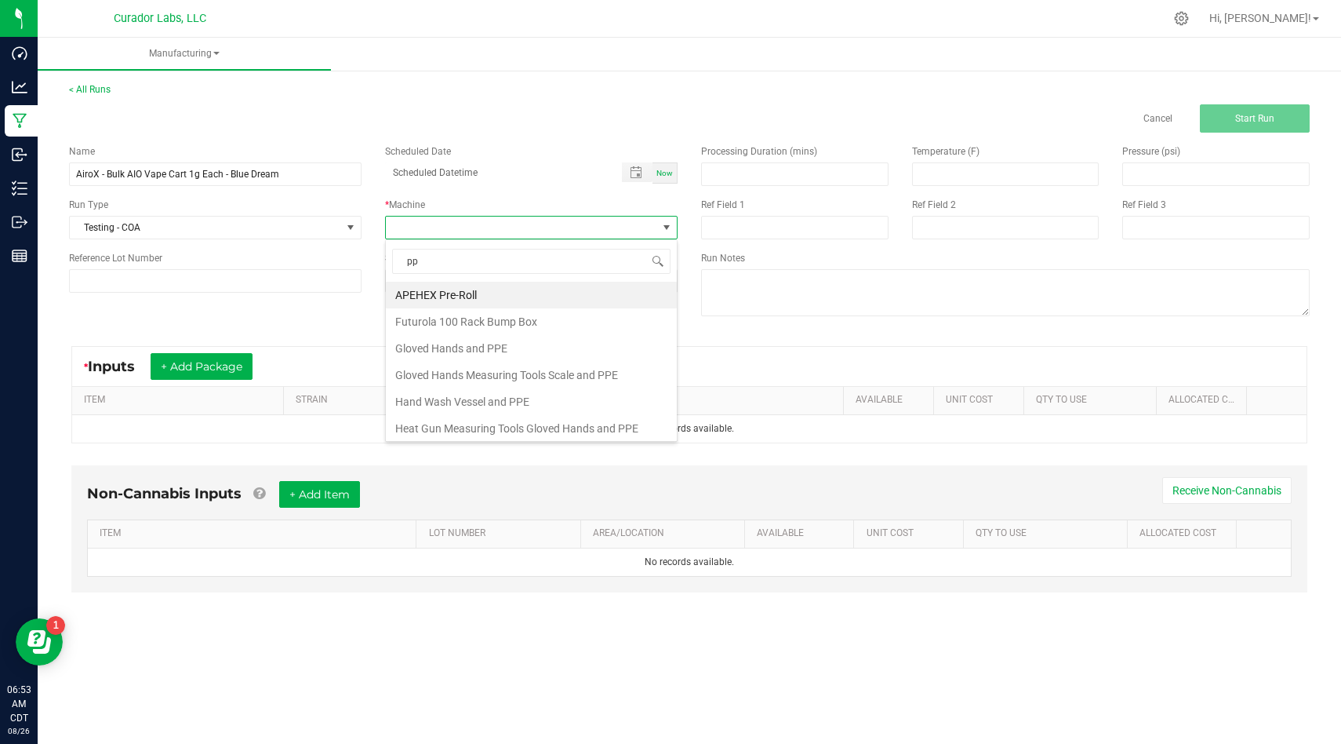
type input "ppe"
click at [458, 288] on li "Gloved Hands and PPE" at bounding box center [531, 295] width 291 height 27
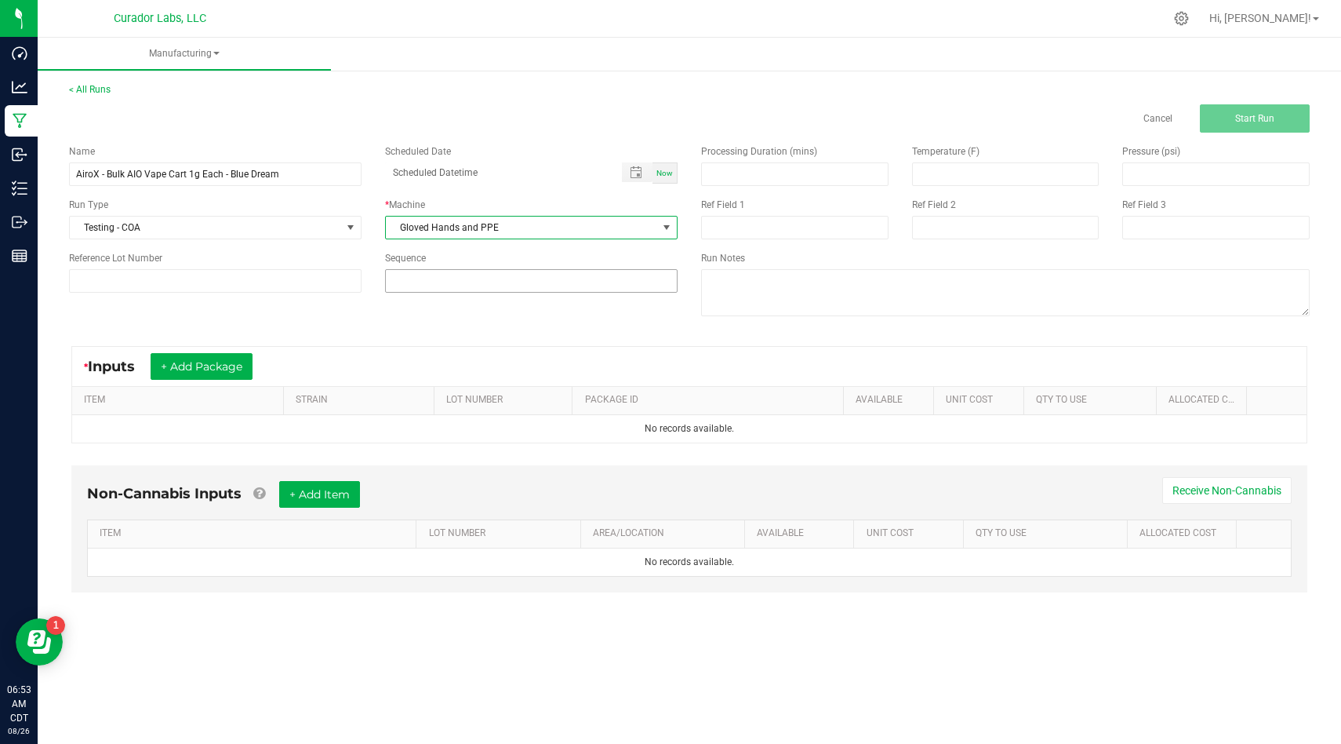
click at [466, 275] on input at bounding box center [531, 281] width 291 height 22
type input "4"
click at [428, 329] on div "Name AiroX - Bulk AIO Vape Cart 1g Each - Blue Dream Scheduled Date Now Run Typ…" at bounding box center [689, 232] width 1265 height 199
click at [217, 362] on button "+ Add Package" at bounding box center [202, 366] width 102 height 27
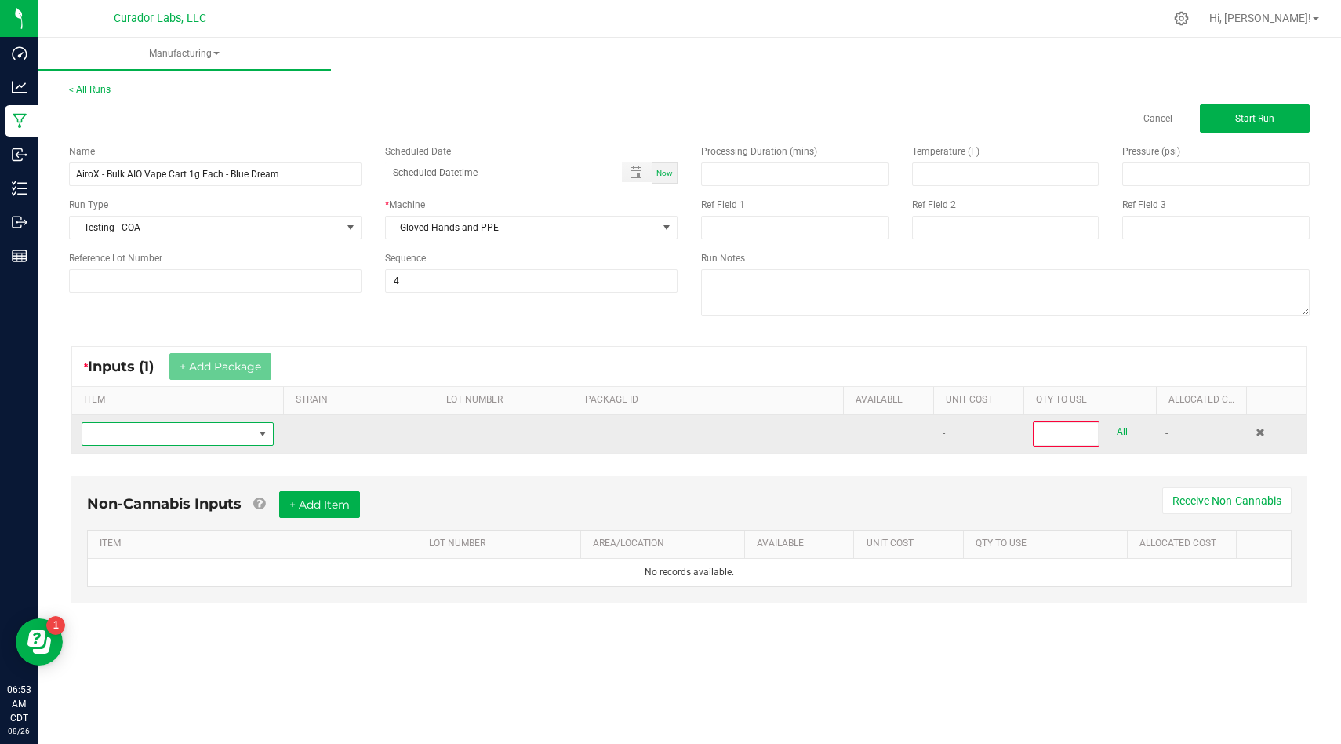
click at [204, 434] on span "NO DATA FOUND" at bounding box center [167, 434] width 171 height 22
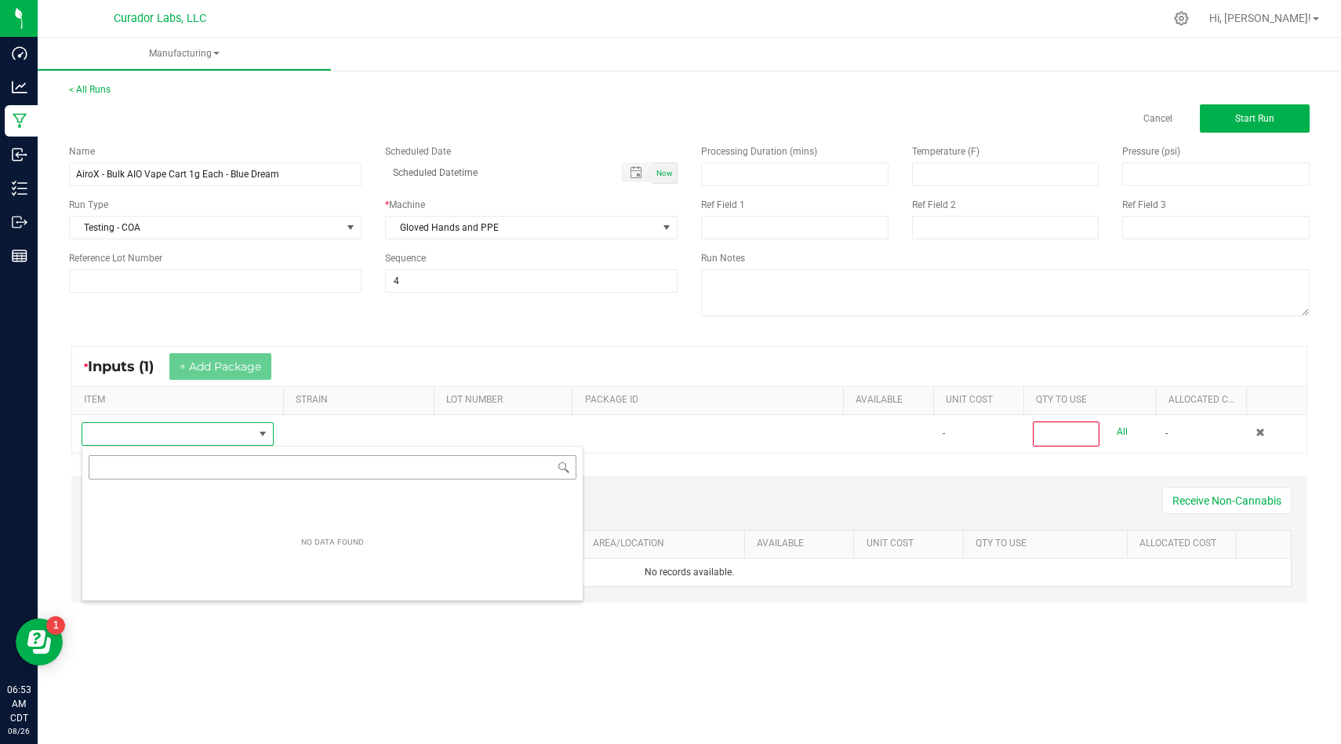
scroll to position [24, 192]
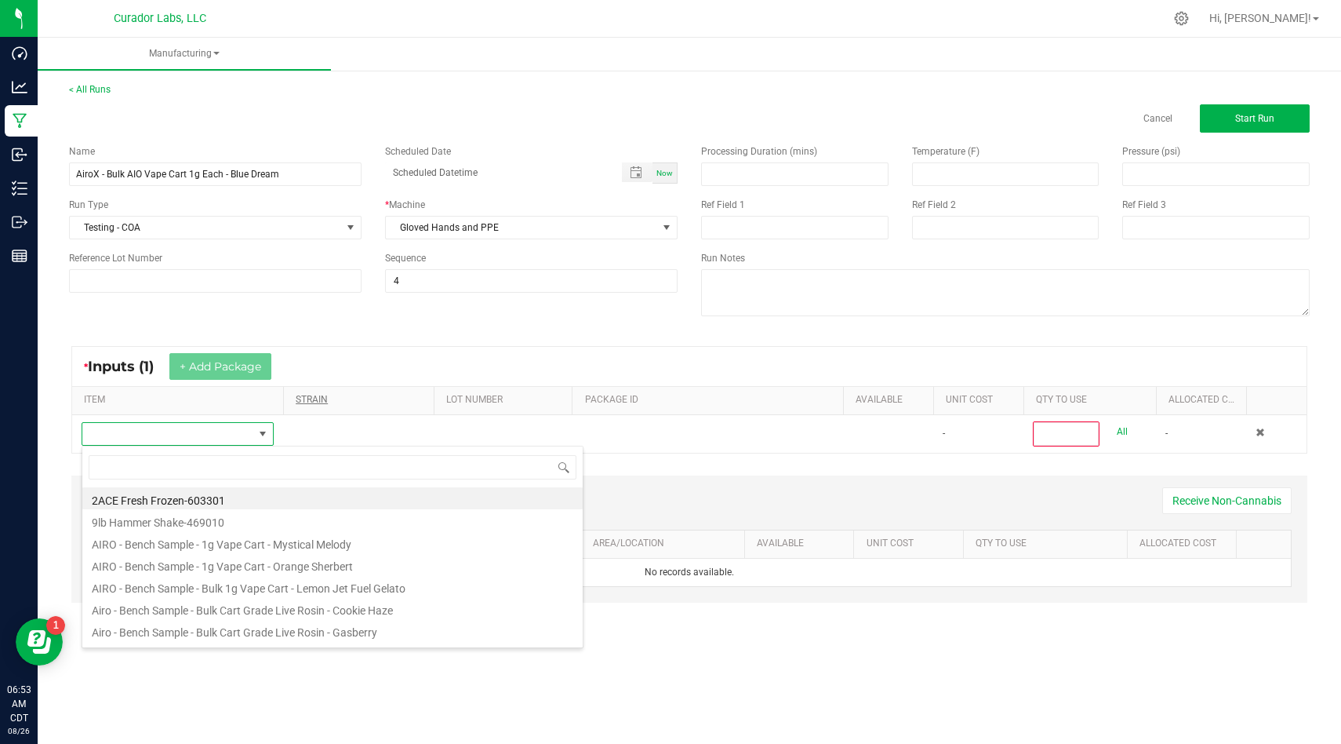
type input "AiroX - Bulk AIO Vape Cart 1g Each - Blue Dream"
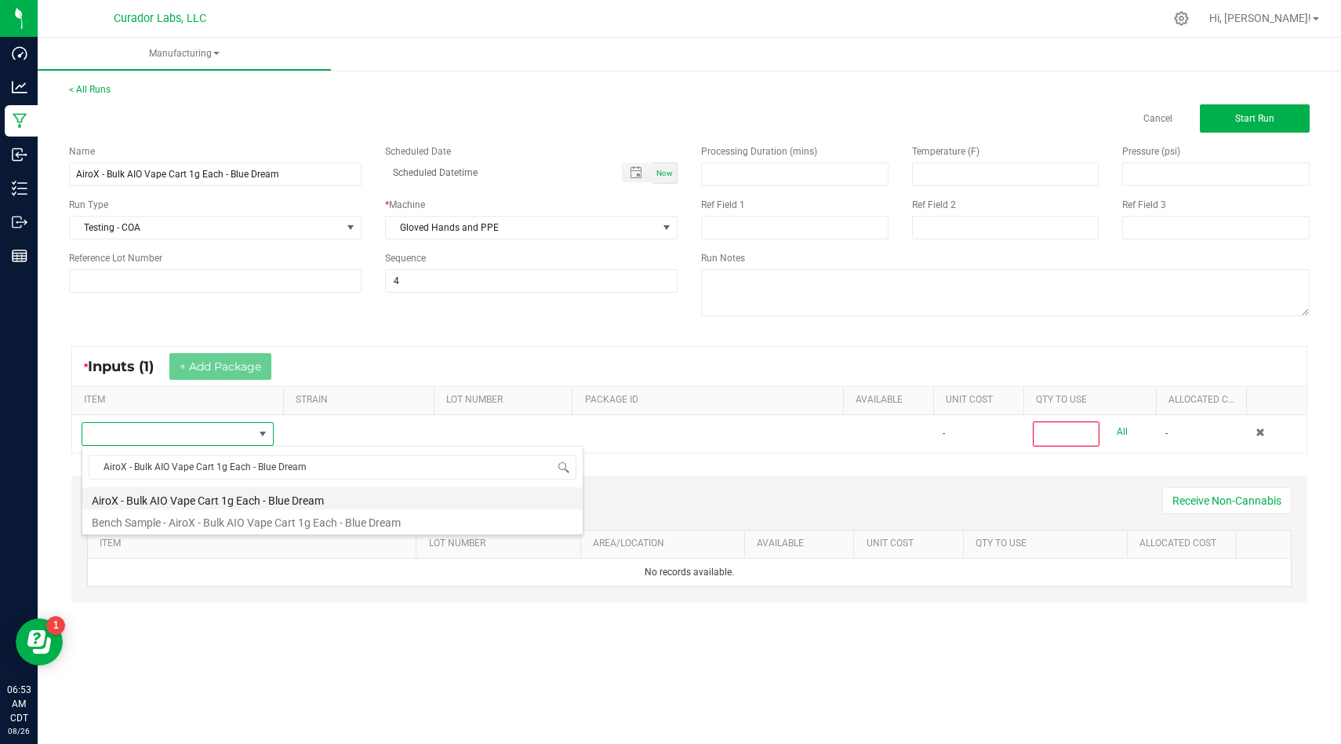
click at [389, 501] on li "AiroX - Bulk AIO Vape Cart 1g Each - Blue Dream" at bounding box center [332, 498] width 500 height 22
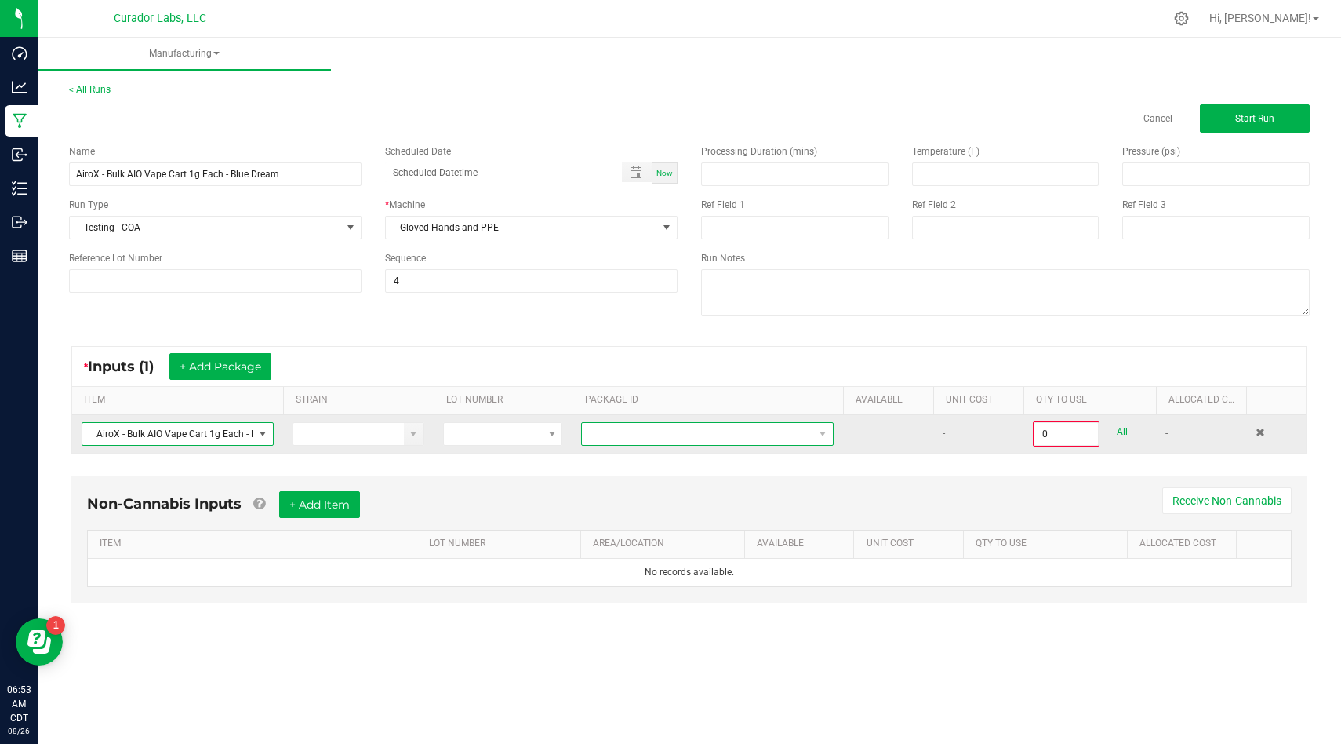
click at [744, 442] on span at bounding box center [697, 434] width 231 height 22
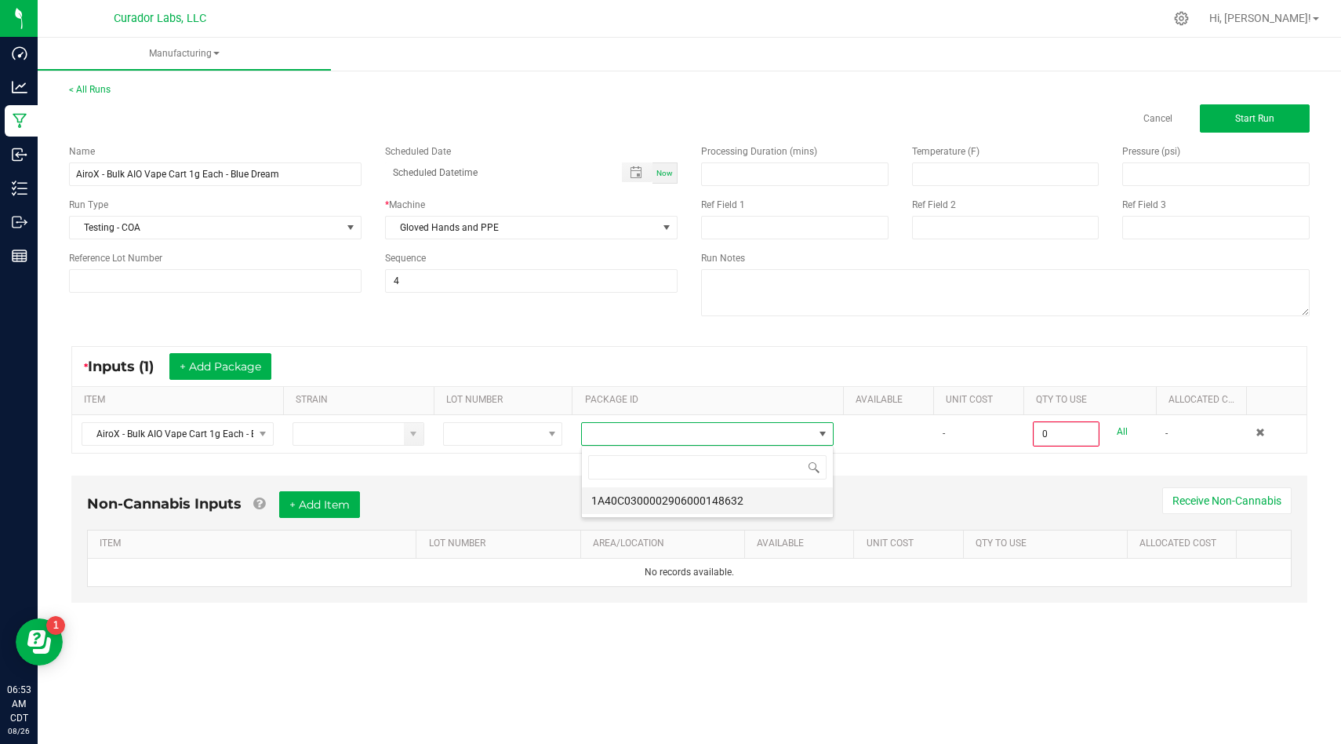
click at [737, 507] on li "1A40C0300002906000148632" at bounding box center [707, 500] width 251 height 27
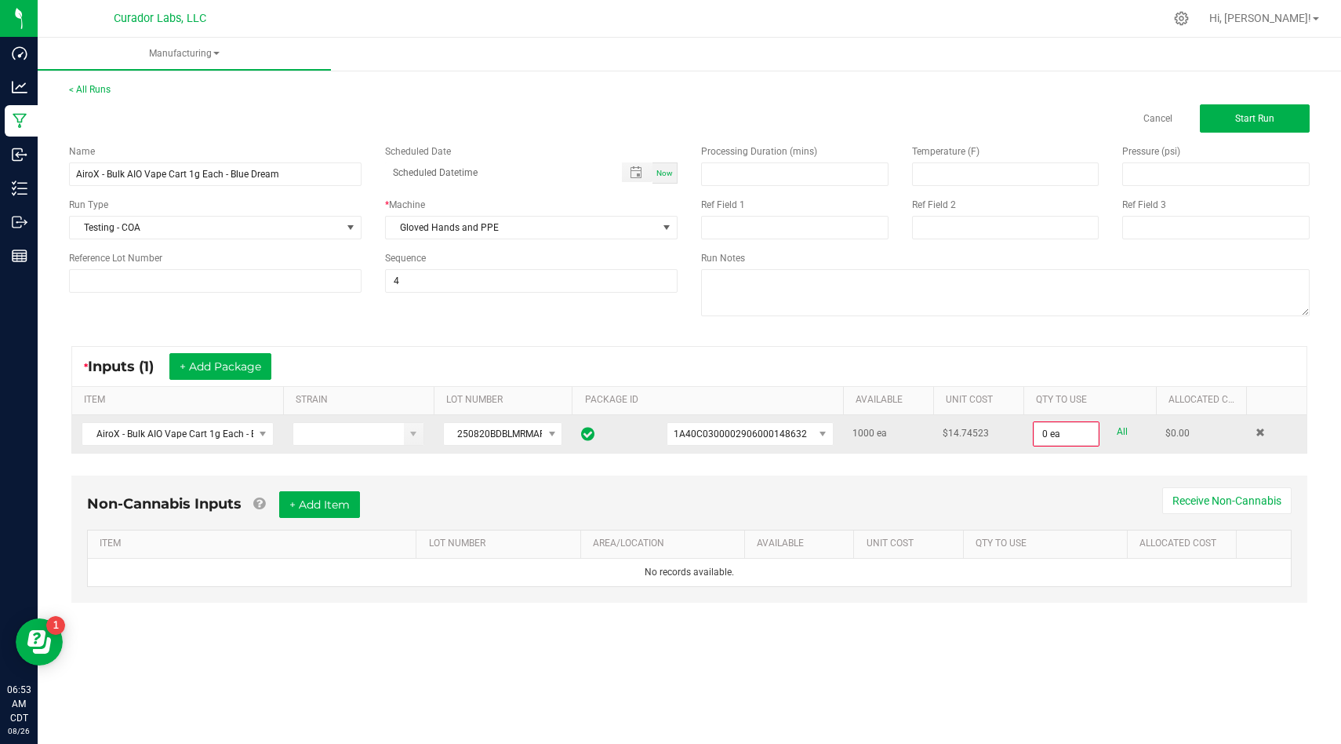
click at [1122, 430] on link "All" at bounding box center [1122, 431] width 11 height 21
type input "1000 ea"
click at [1010, 496] on div "Non-Cannabis Inputs + Add Item Receive Non-Cannabis" at bounding box center [689, 509] width 1205 height 38
click at [341, 497] on button "+ Add Item" at bounding box center [319, 503] width 81 height 27
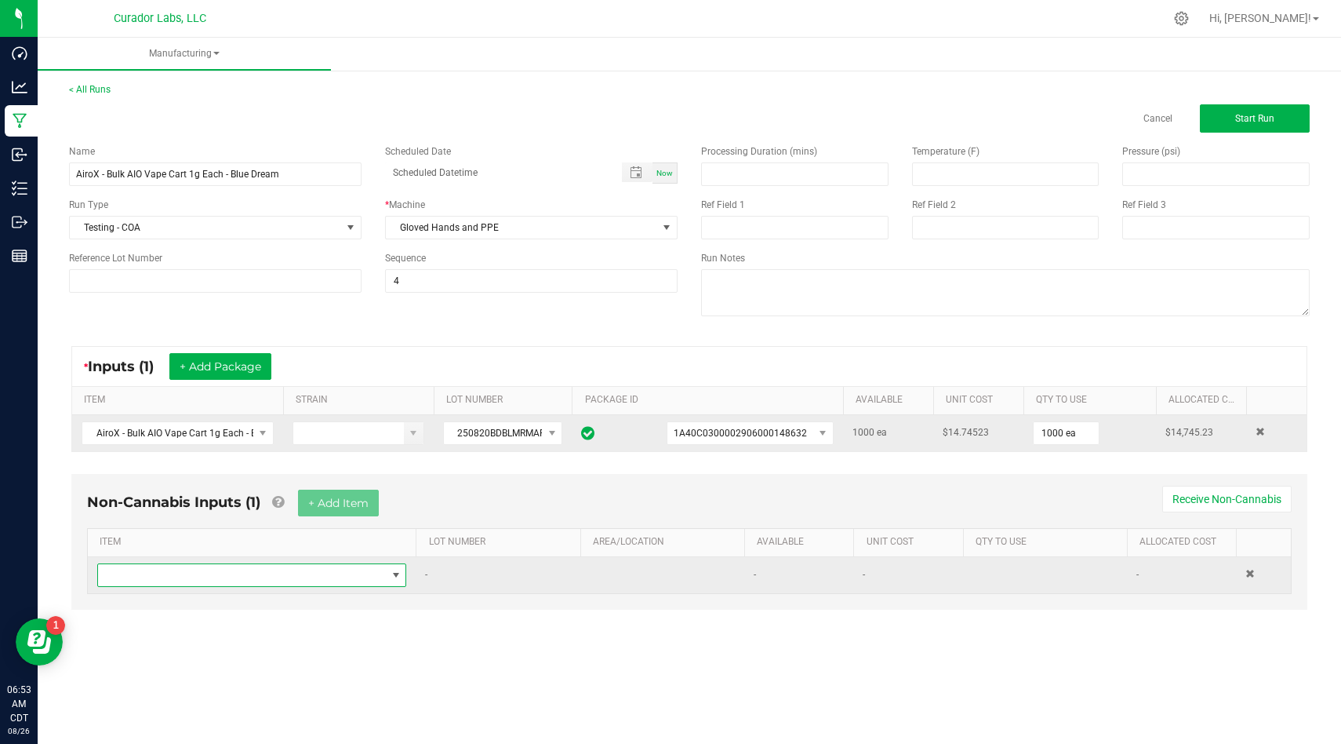
click at [333, 573] on span "NO DATA FOUND" at bounding box center [242, 575] width 288 height 22
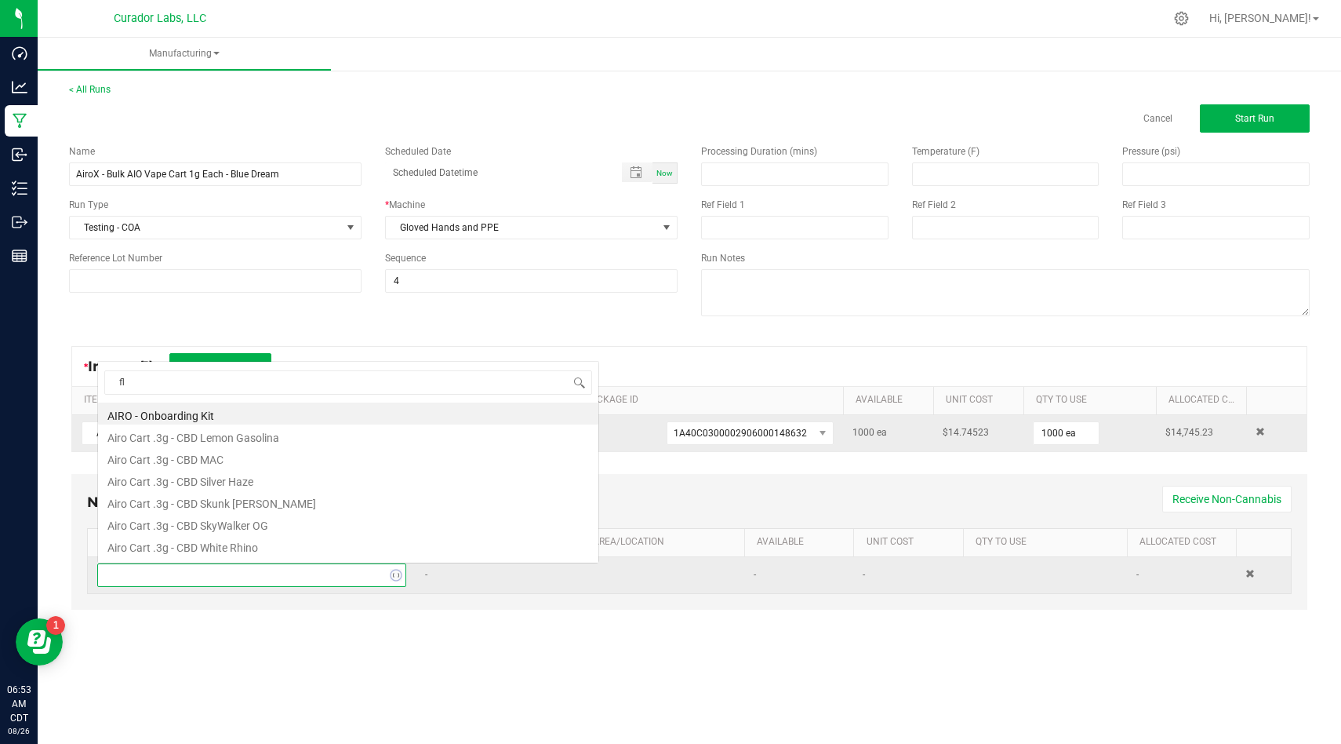
scroll to position [0, 0]
type input "fleur"
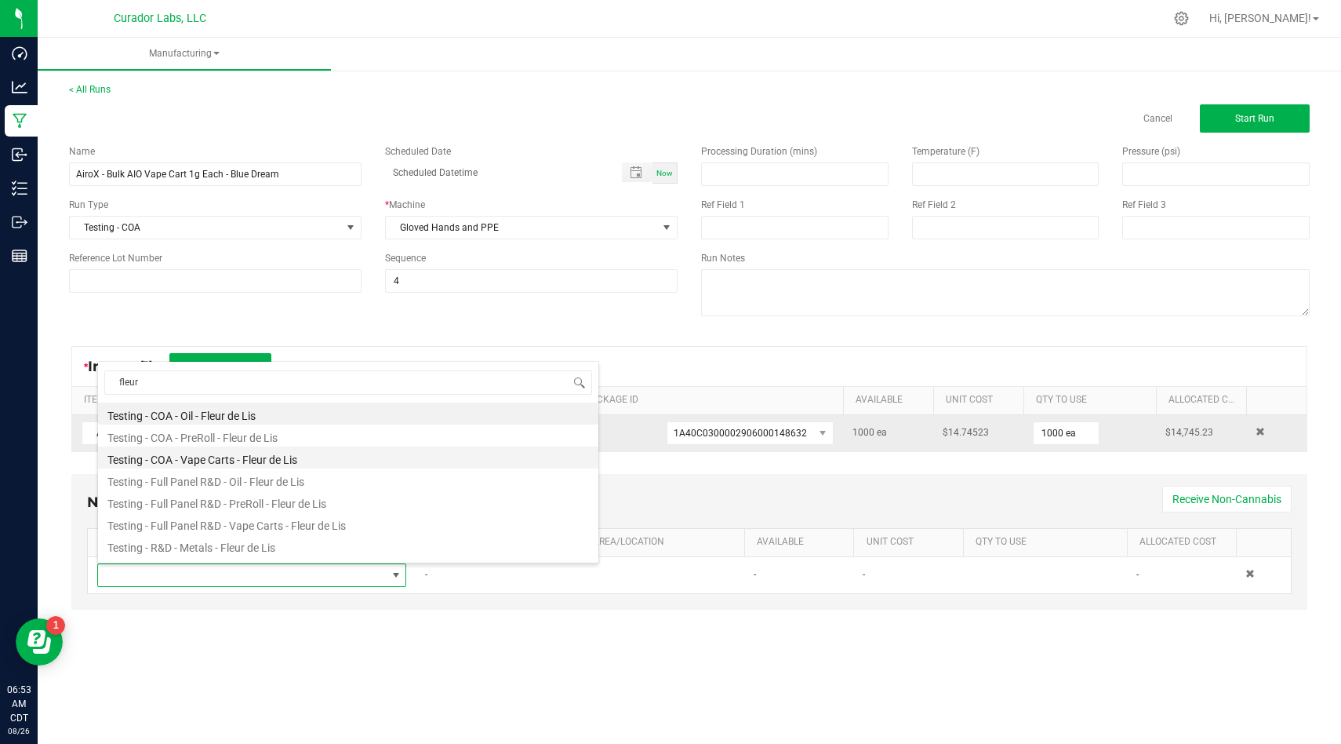
click at [298, 456] on li "Testing - COA - Vape Carts - Fleur de Lis" at bounding box center [348, 457] width 500 height 22
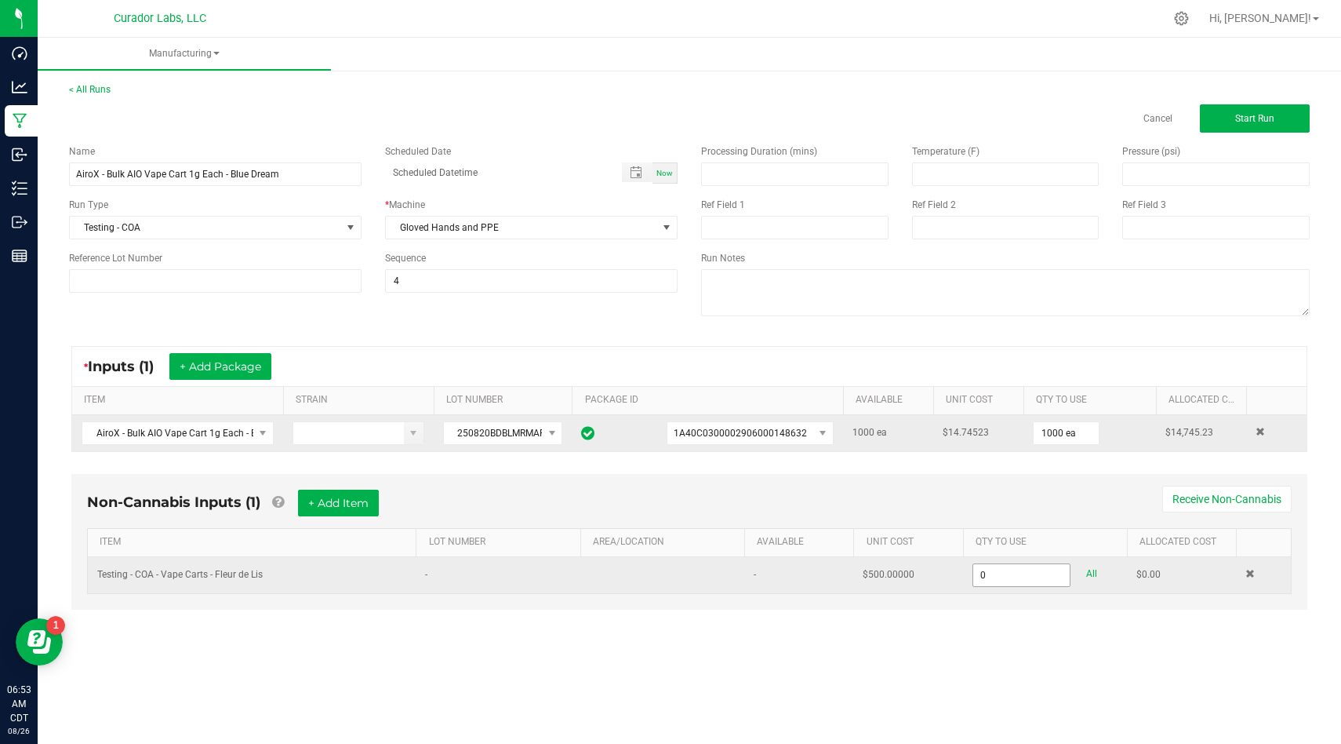
click at [1020, 581] on input "0" at bounding box center [1022, 575] width 97 height 22
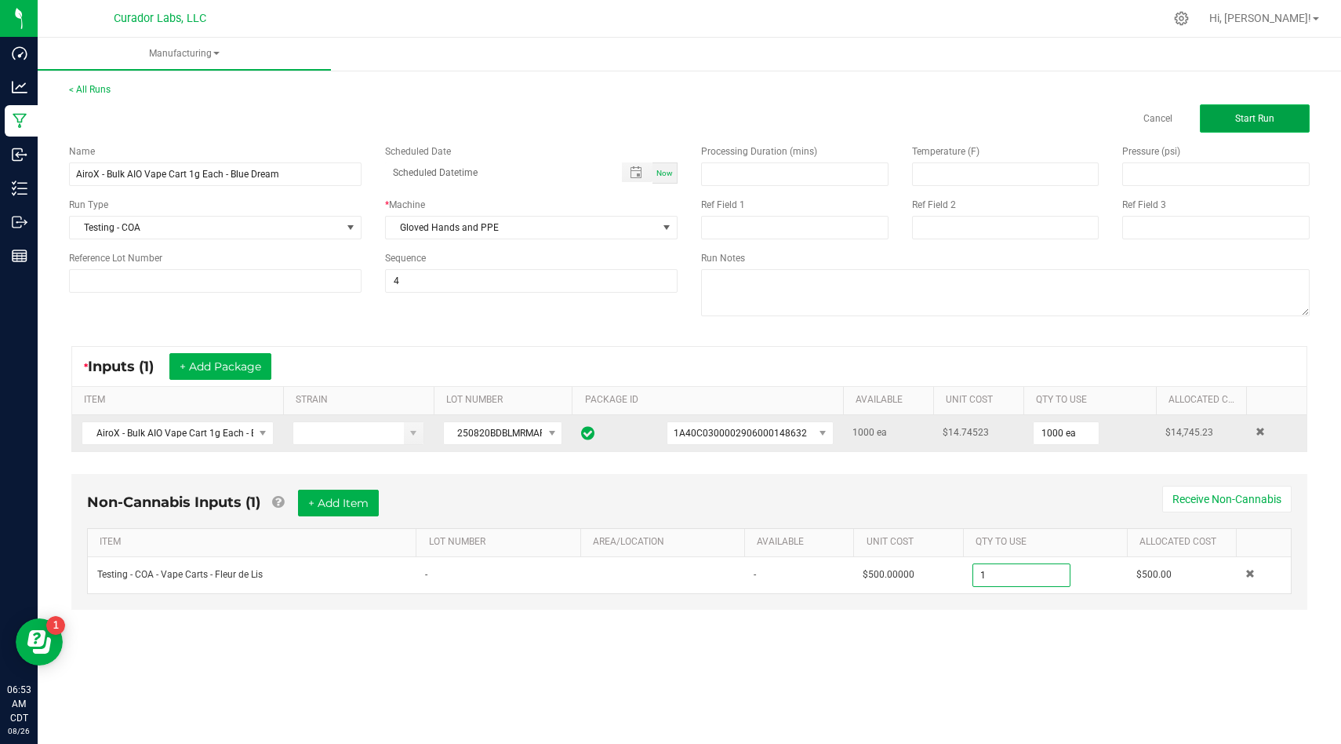
type input "1.0000 u"
click at [1295, 116] on button "Start Run" at bounding box center [1255, 118] width 110 height 28
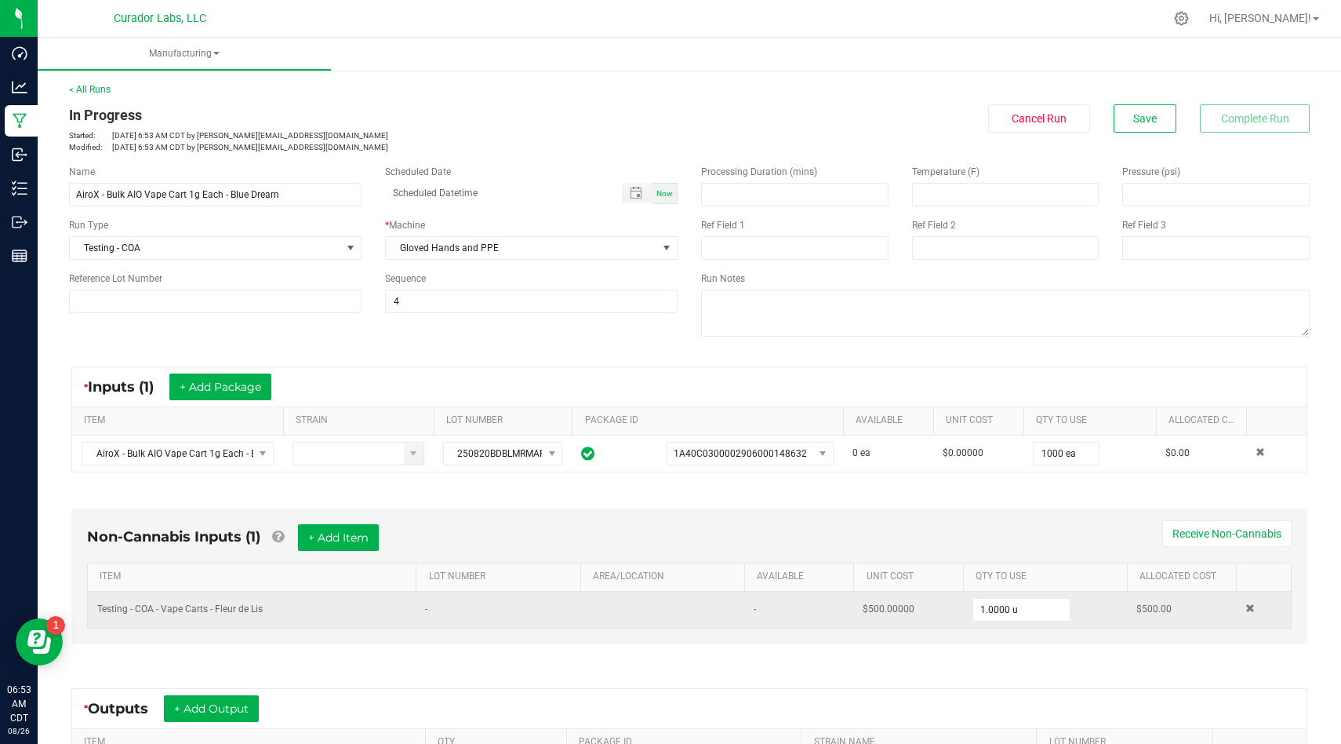
scroll to position [220, 0]
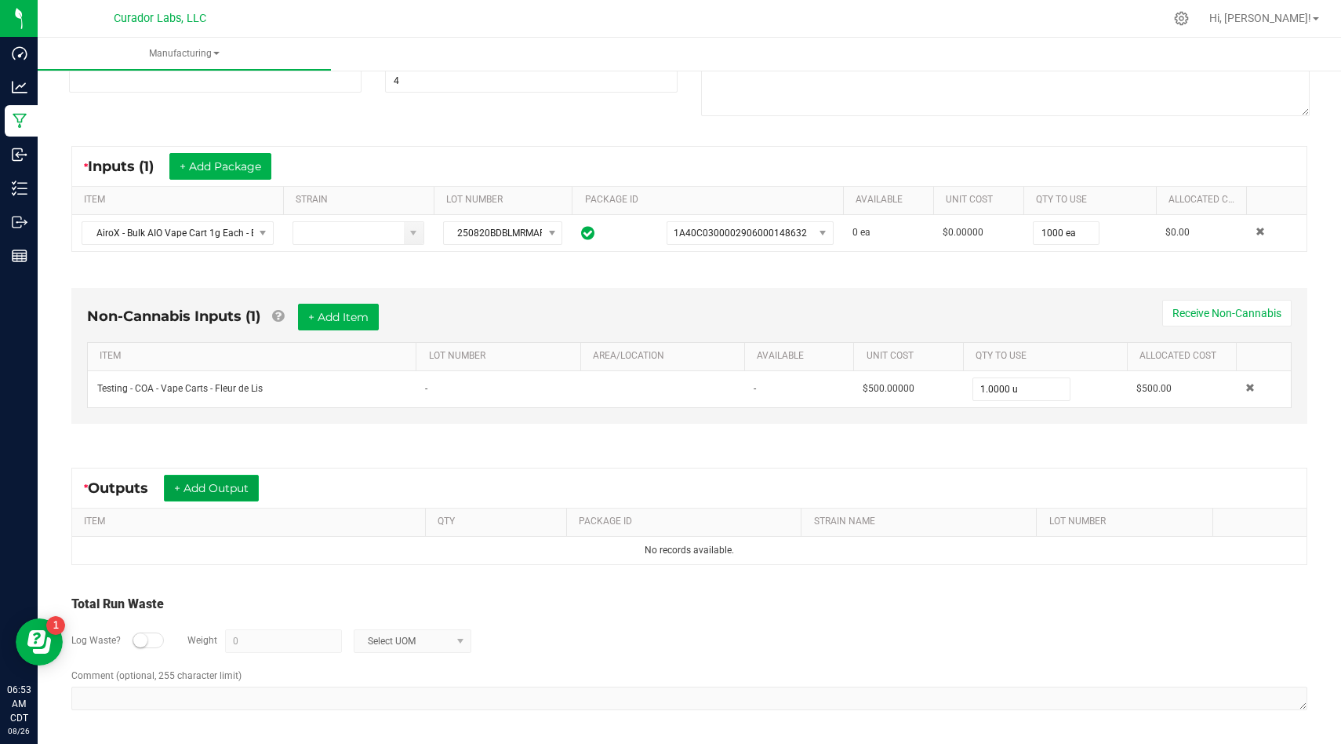
click at [222, 482] on button "+ Add Output" at bounding box center [211, 488] width 95 height 27
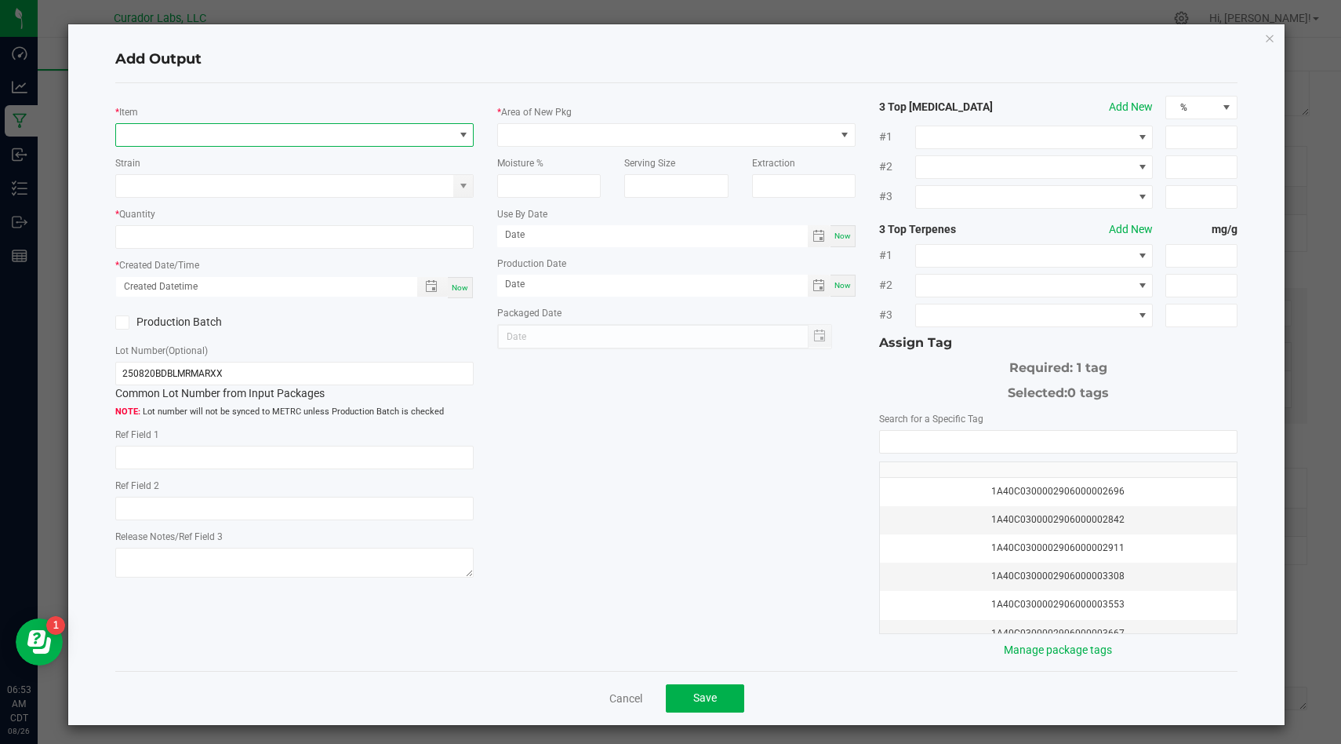
click at [291, 140] on span "NO DATA FOUND" at bounding box center [284, 135] width 337 height 22
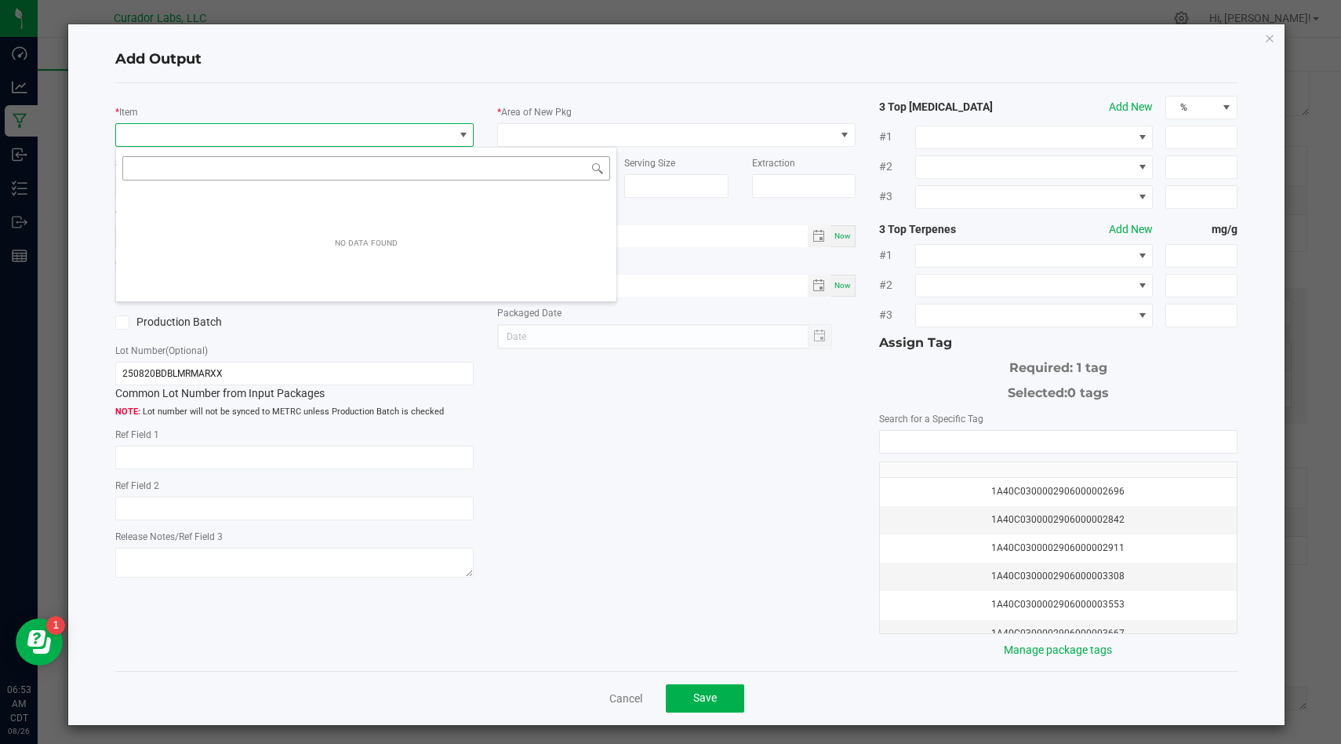
scroll to position [24, 358]
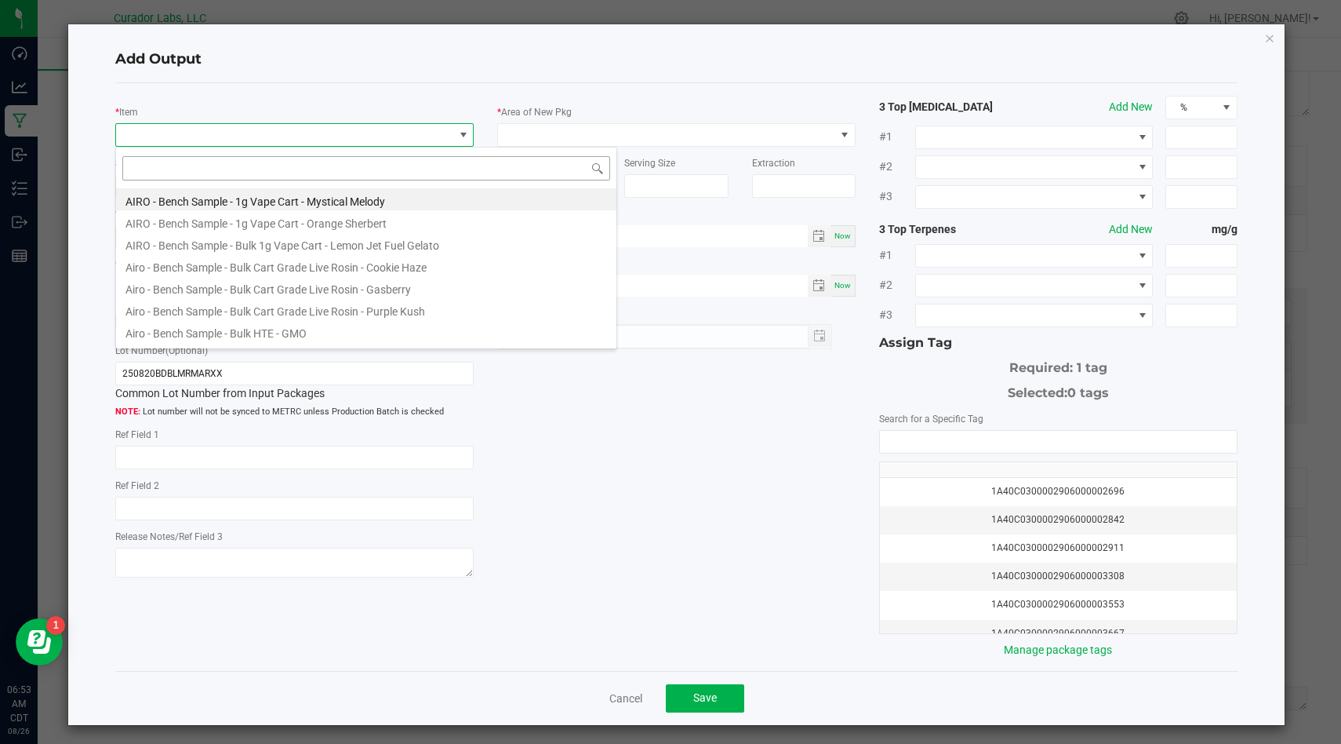
type input "AiroX - Bulk AIO Vape Cart 1g Each - Blue Dream"
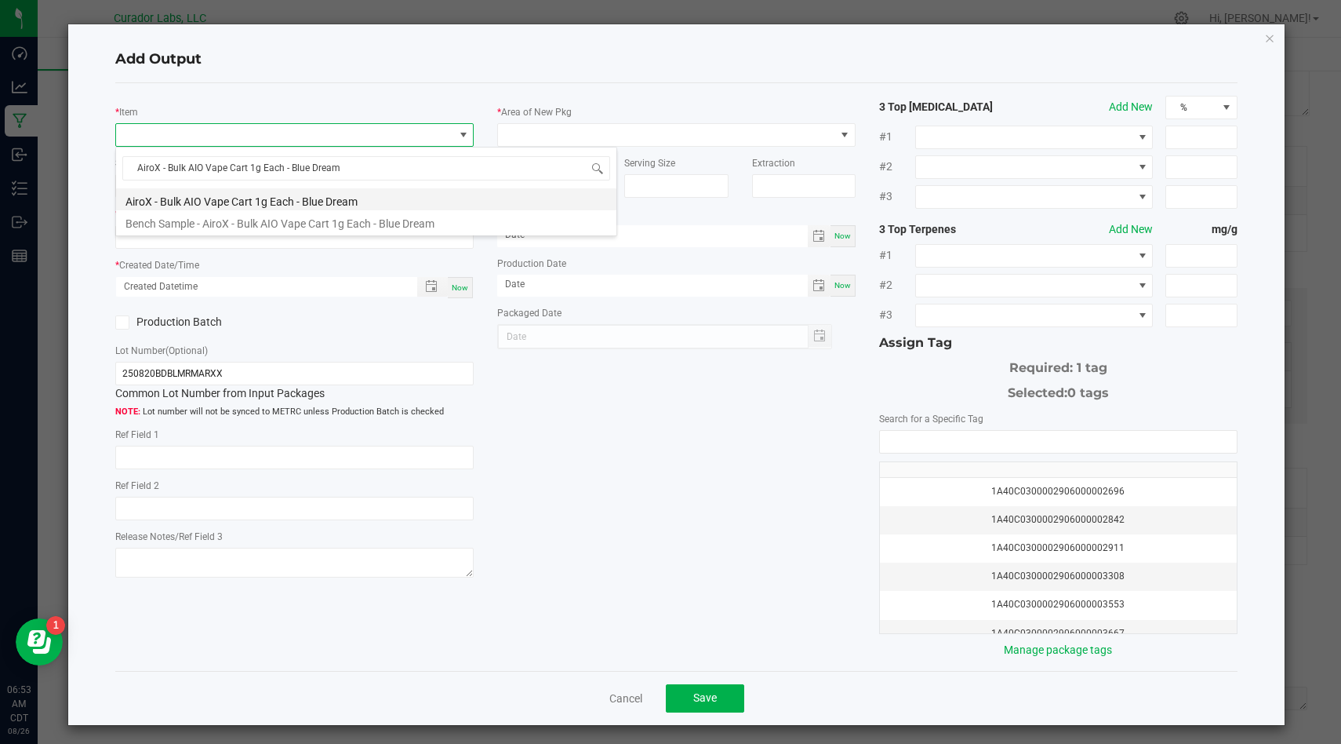
click at [388, 198] on li "AiroX - Bulk AIO Vape Cart 1g Each - Blue Dream" at bounding box center [366, 199] width 500 height 22
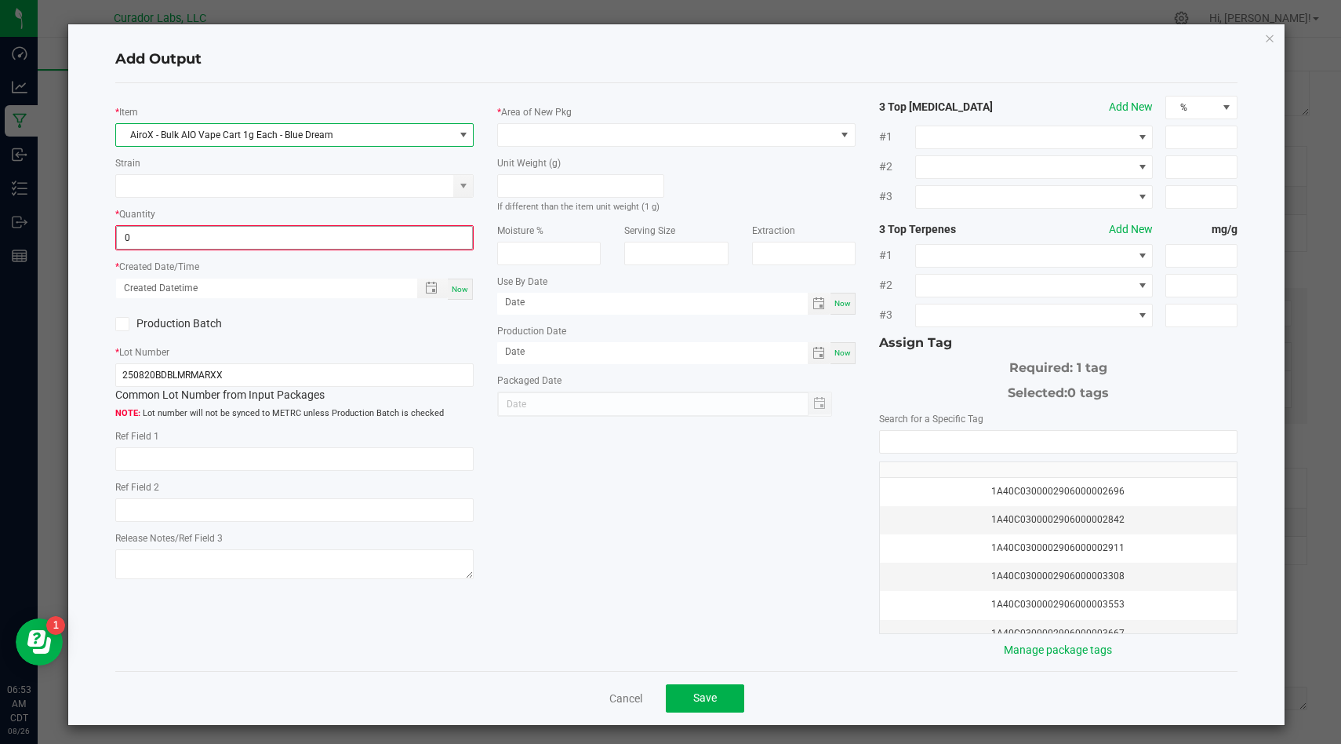
click at [366, 234] on input "0" at bounding box center [294, 238] width 355 height 22
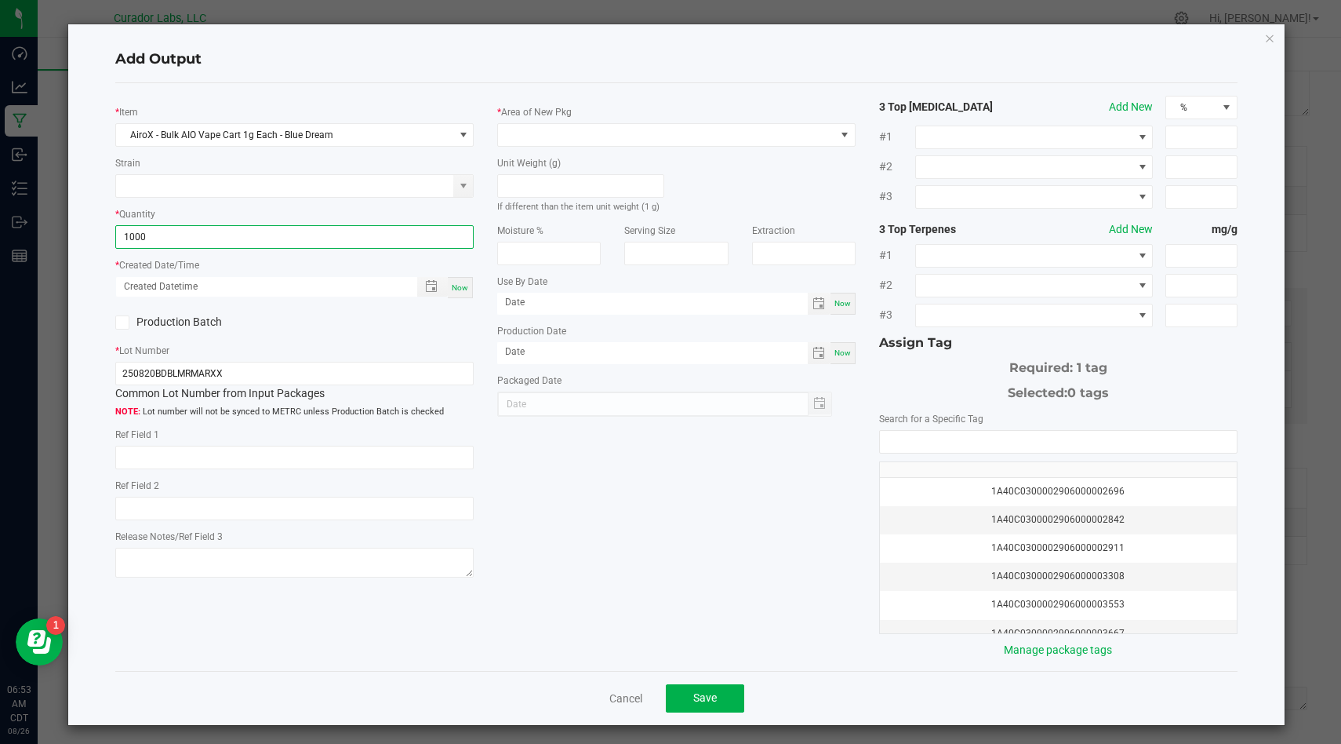
type input "1000 ea"
click at [458, 283] on span "Now" at bounding box center [460, 287] width 16 height 9
type input "08/26/2025 6:53 AM"
type input "[DATE]"
click at [124, 322] on icon at bounding box center [123, 322] width 10 height 0
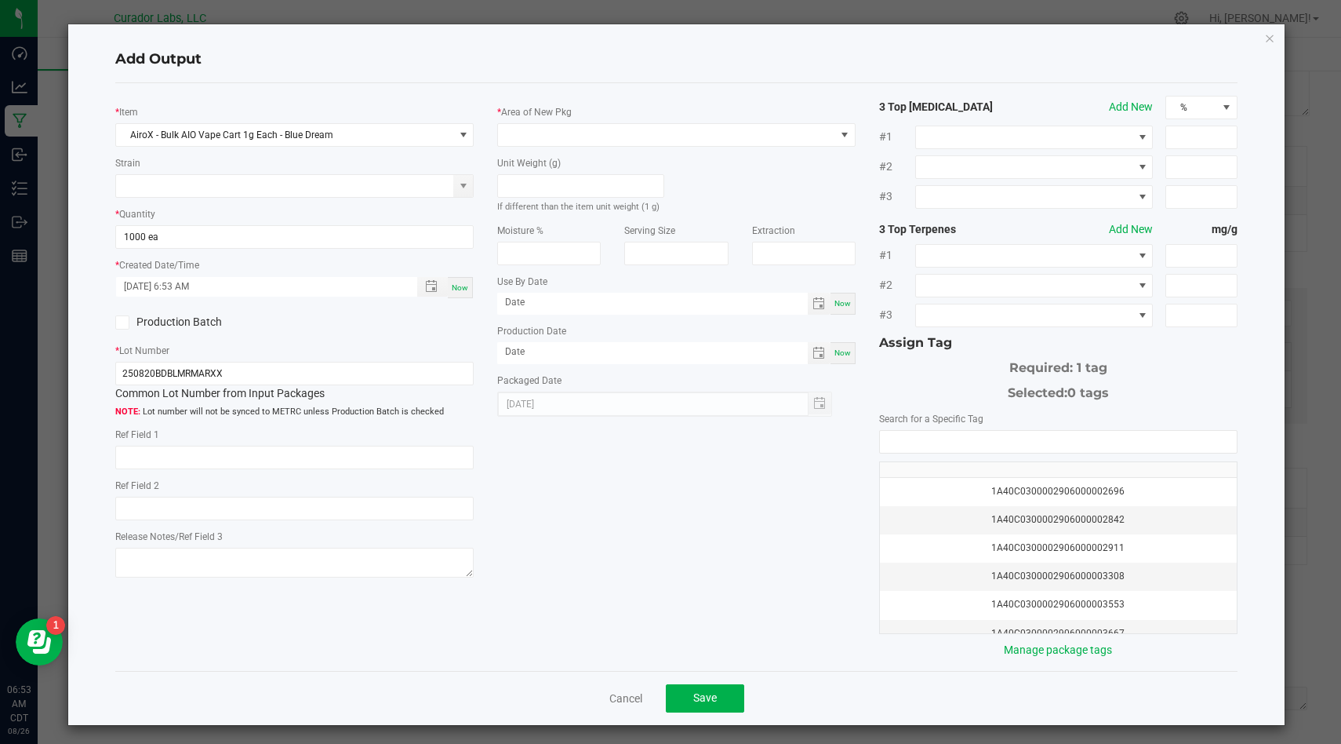
click at [0, 0] on input "Production Batch" at bounding box center [0, 0] width 0 height 0
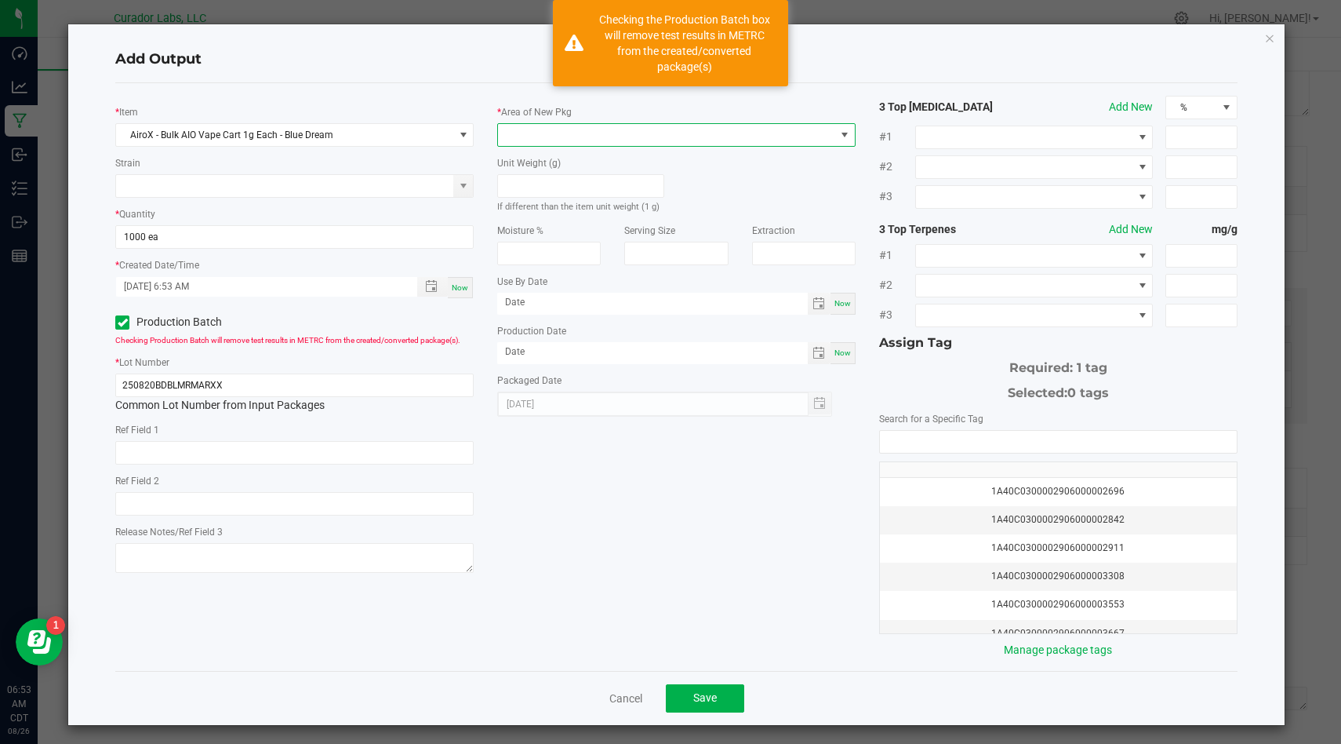
click at [559, 134] on span at bounding box center [666, 135] width 337 height 22
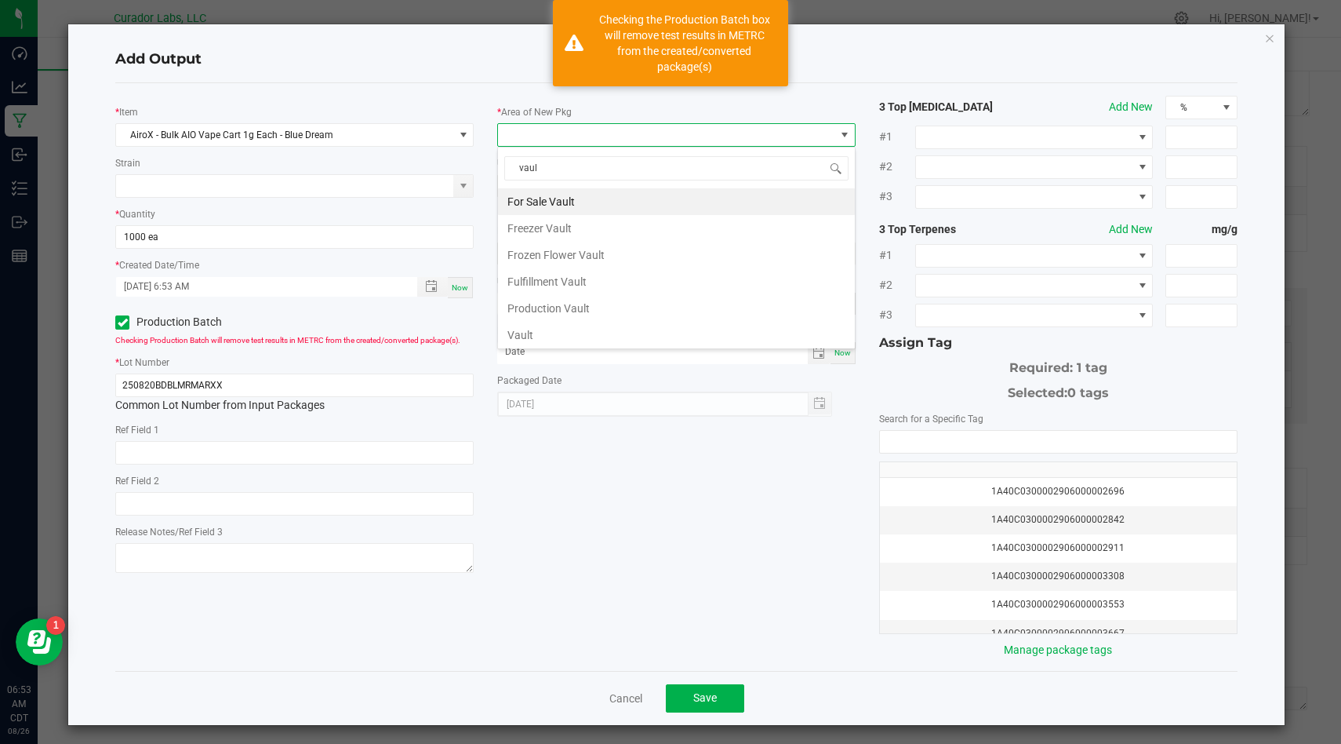
type input "vault"
click at [535, 337] on li "Vault" at bounding box center [676, 335] width 357 height 27
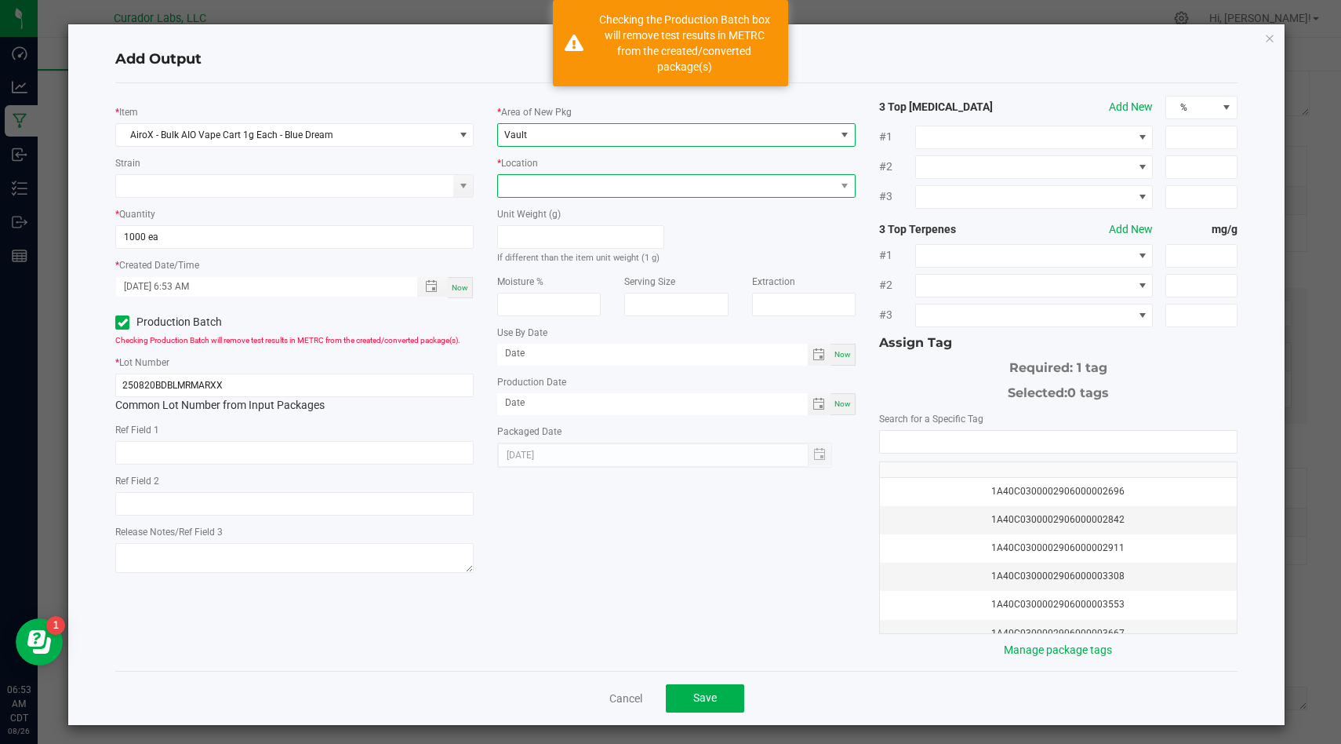
click at [600, 183] on span at bounding box center [666, 186] width 337 height 22
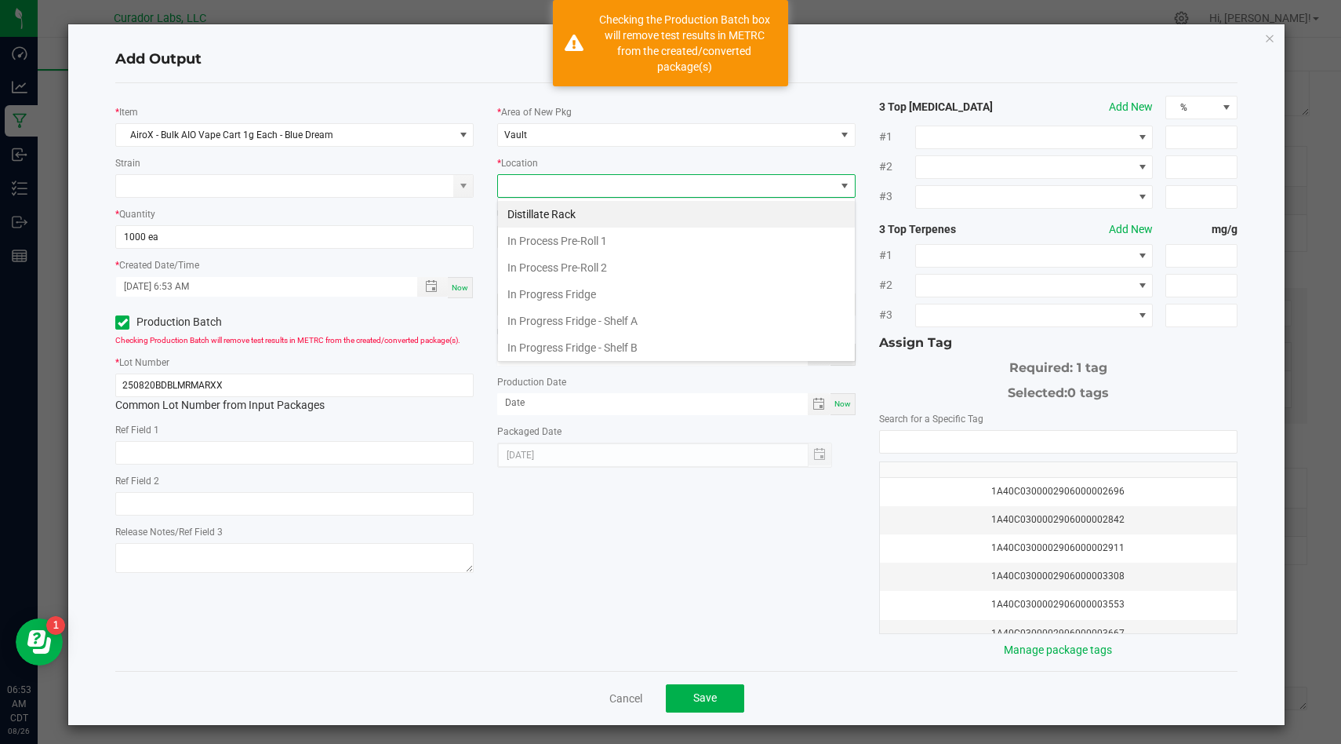
scroll to position [590, 0]
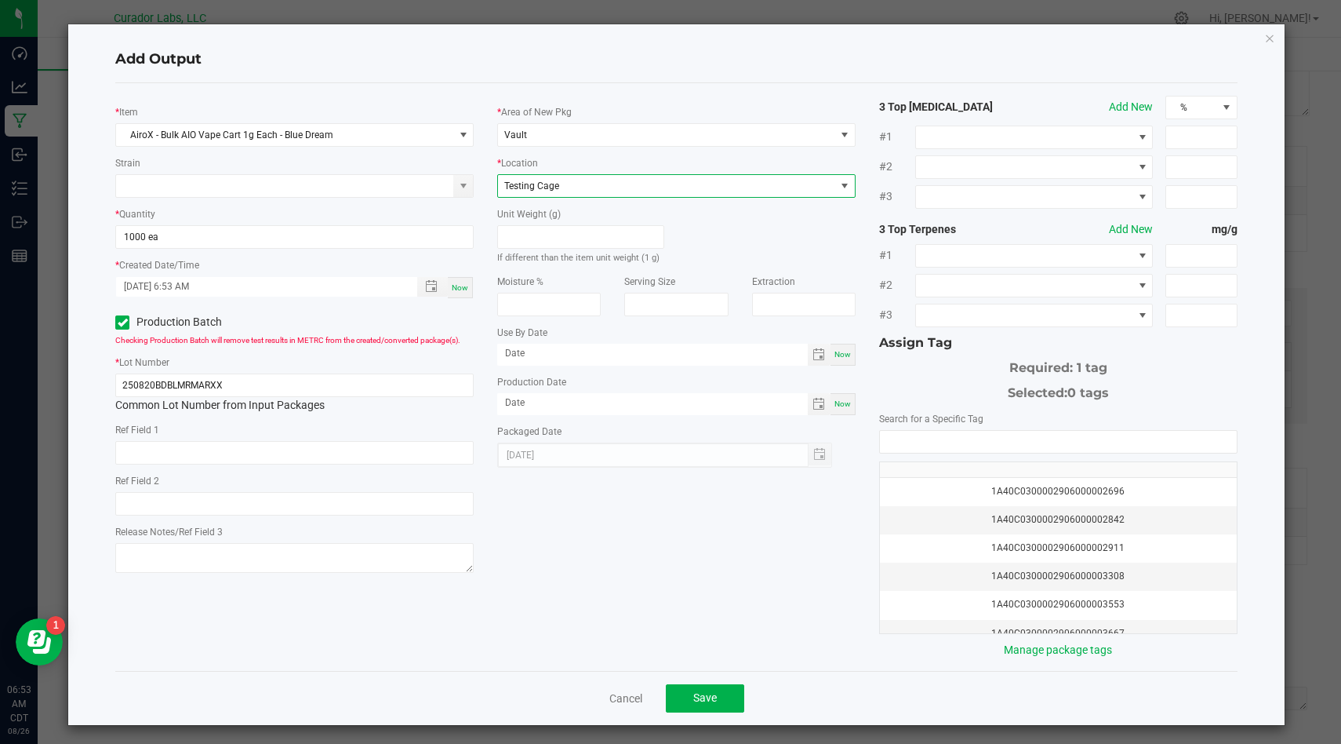
click at [847, 350] on span "Now" at bounding box center [843, 354] width 16 height 9
type input "[DATE]"
click at [841, 409] on div "Now" at bounding box center [843, 404] width 25 height 22
type input "[DATE]"
click at [718, 352] on input "[DATE]" at bounding box center [652, 354] width 311 height 20
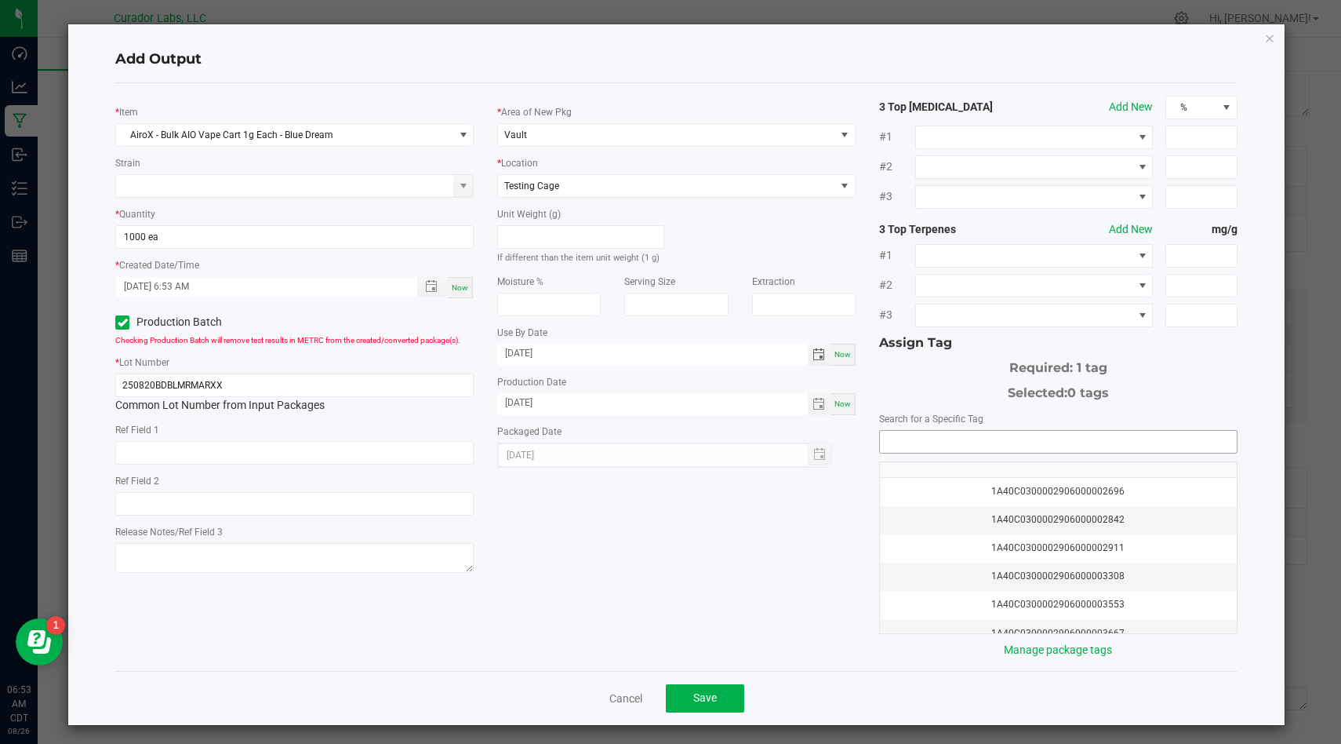
type input "08/26/2026"
click at [1000, 446] on input "NO DATA FOUND" at bounding box center [1058, 442] width 357 height 22
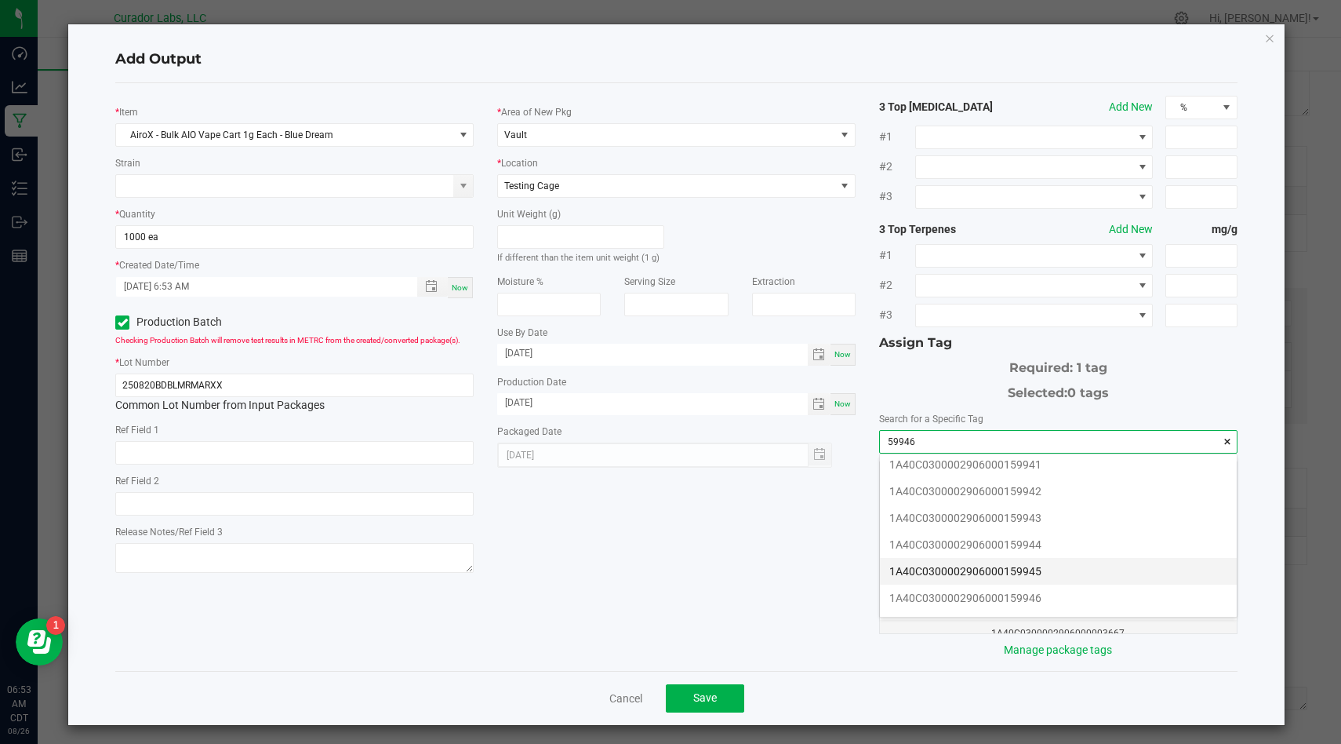
scroll to position [38, 0]
click at [1043, 591] on li "1A40C0300002906000159946" at bounding box center [1058, 591] width 357 height 27
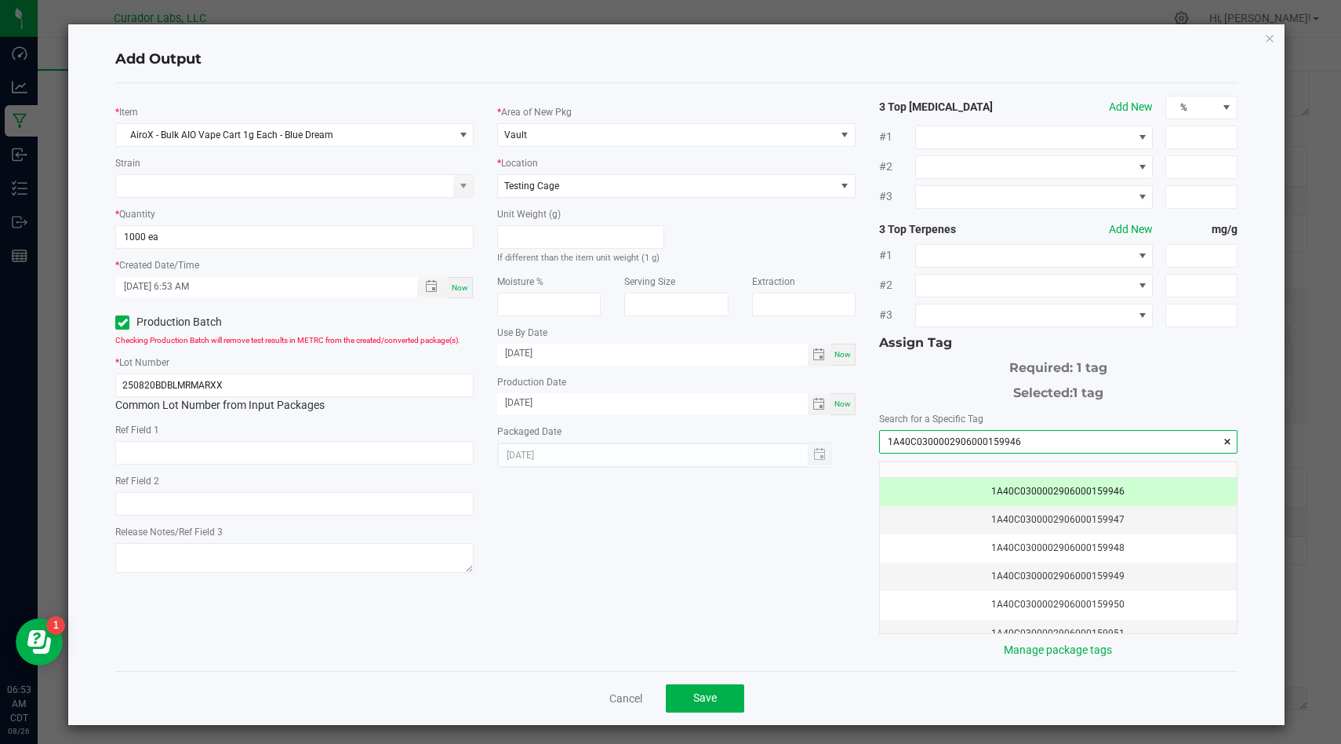
type input "1A40C0300002906000159946"
click at [731, 567] on div "* Item AiroX - Bulk AIO Vape Cart 1g Each - Blue Dream Strain * Quantity 1000 e…" at bounding box center [677, 377] width 1146 height 562
click at [693, 699] on span "Save" at bounding box center [705, 697] width 24 height 13
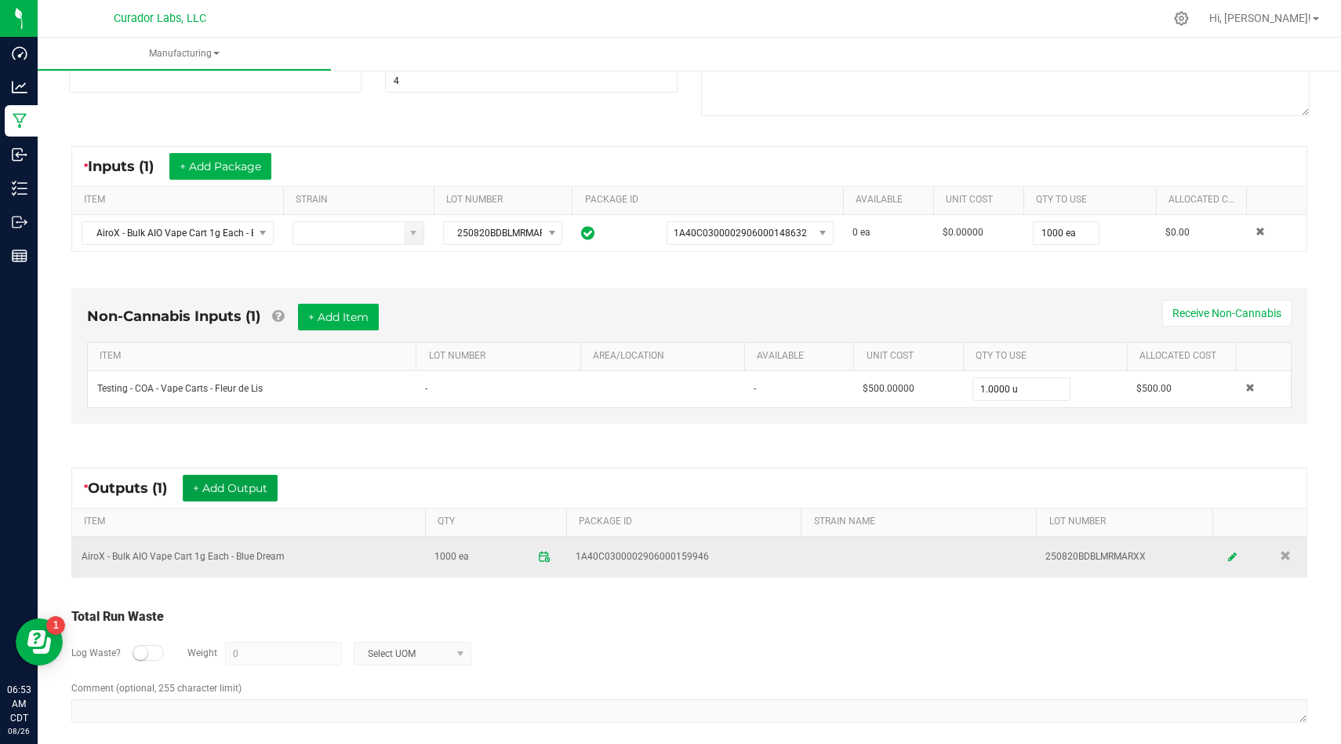
scroll to position [233, 0]
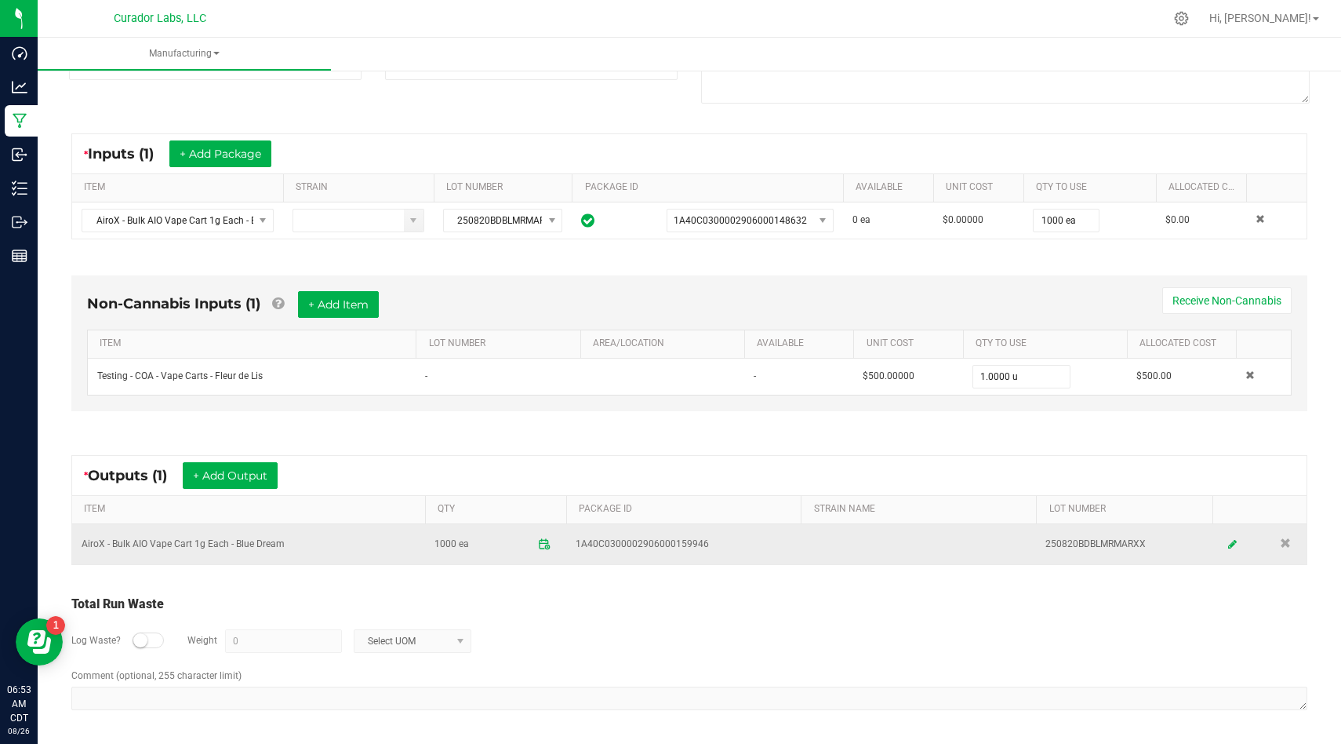
click at [259, 542] on td "AiroX - Bulk AIO Vape Cart 1g Each - Blue Dream" at bounding box center [248, 544] width 353 height 40
click at [1089, 541] on td "250820BDBLMRMARXX" at bounding box center [1124, 544] width 177 height 40
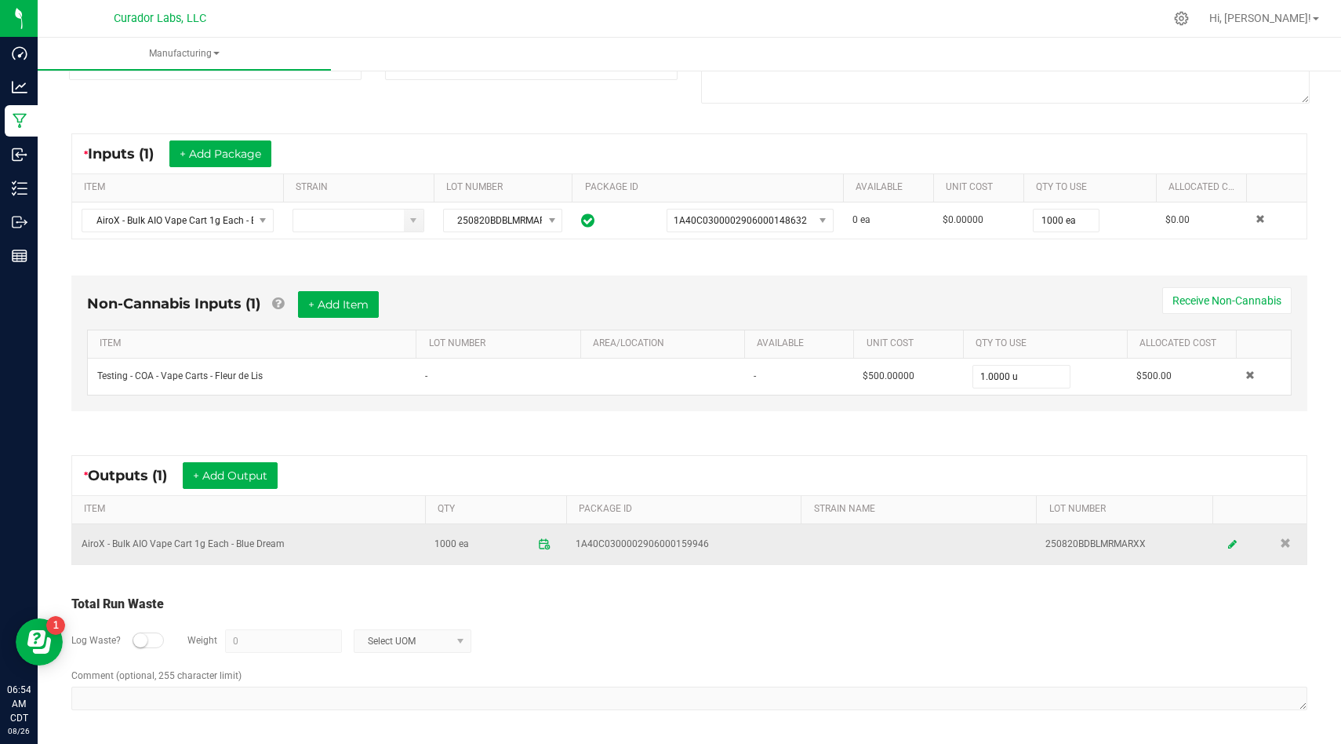
click at [719, 557] on td "1A40C0300002906000159946" at bounding box center [683, 544] width 235 height 40
drag, startPoint x: 712, startPoint y: 551, endPoint x: 573, endPoint y: 541, distance: 139.2
click at [573, 541] on td "1A40C0300002906000159946" at bounding box center [683, 544] width 235 height 40
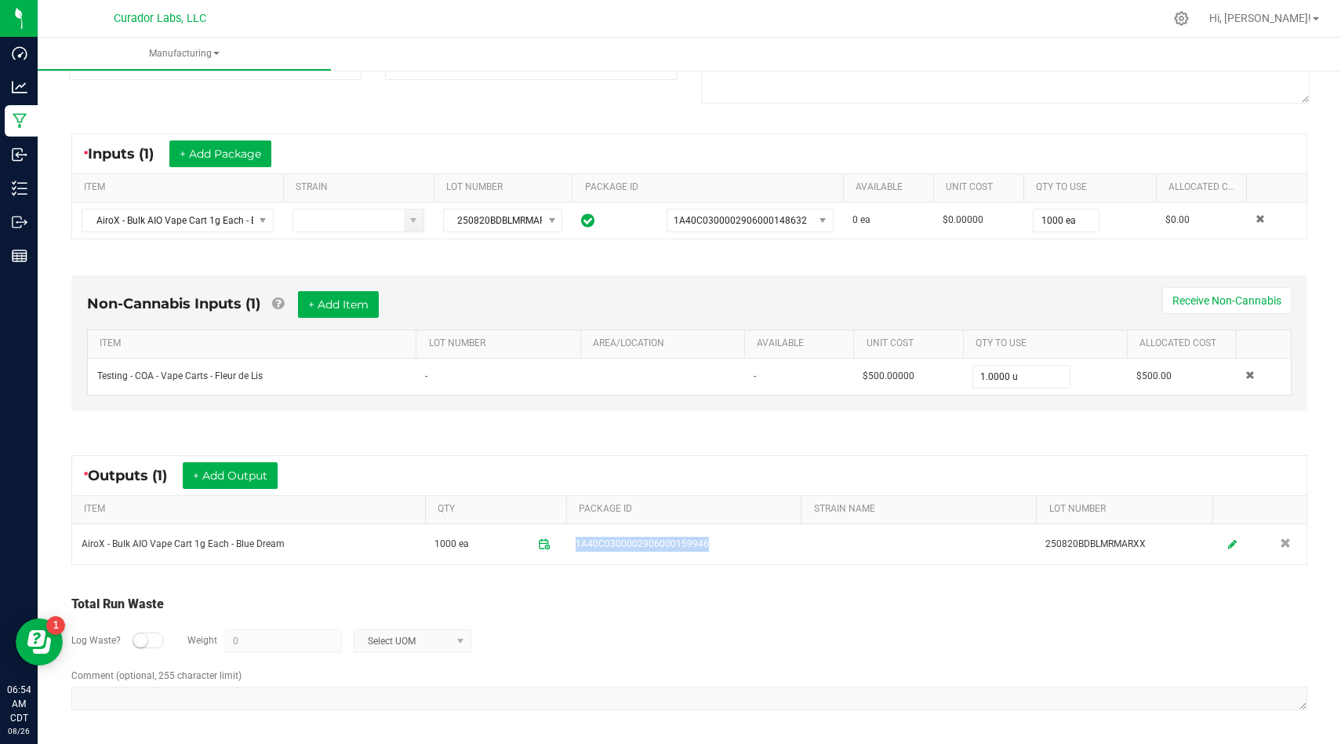
scroll to position [0, 0]
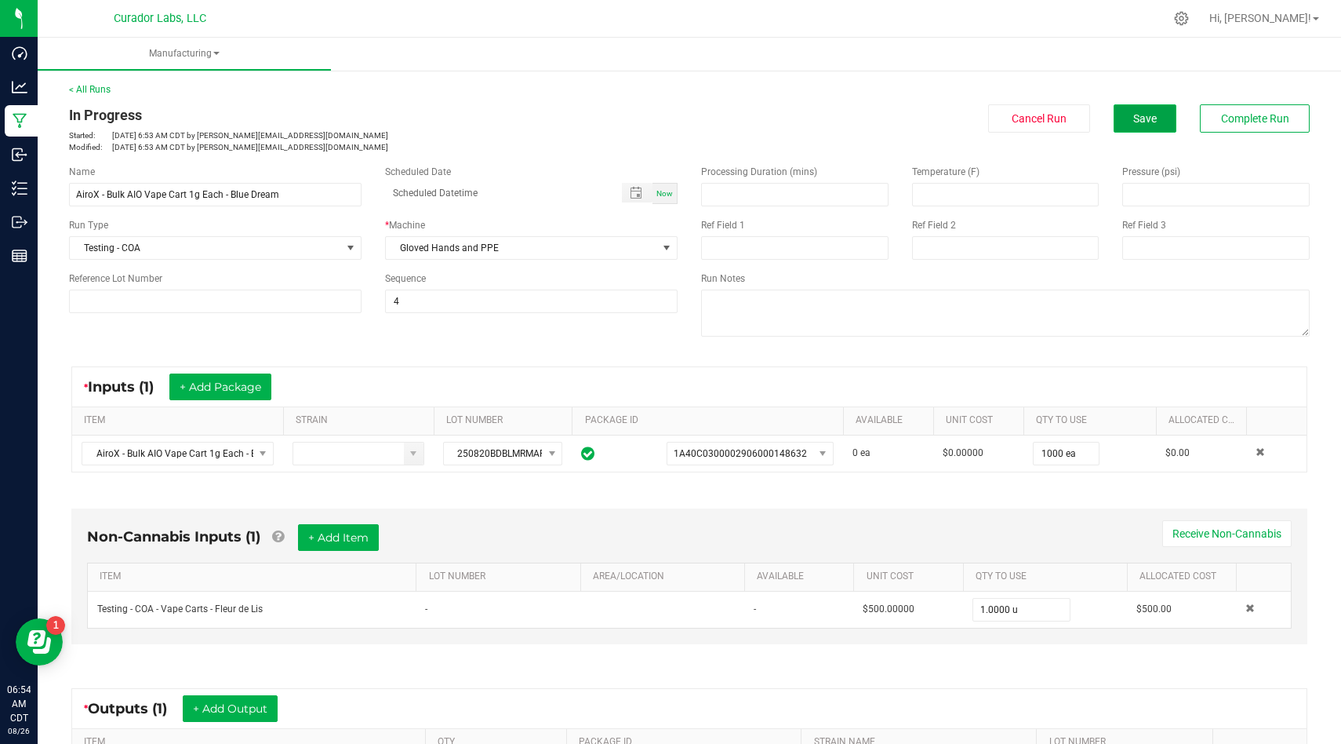
click at [1159, 113] on button "Save" at bounding box center [1145, 118] width 63 height 28
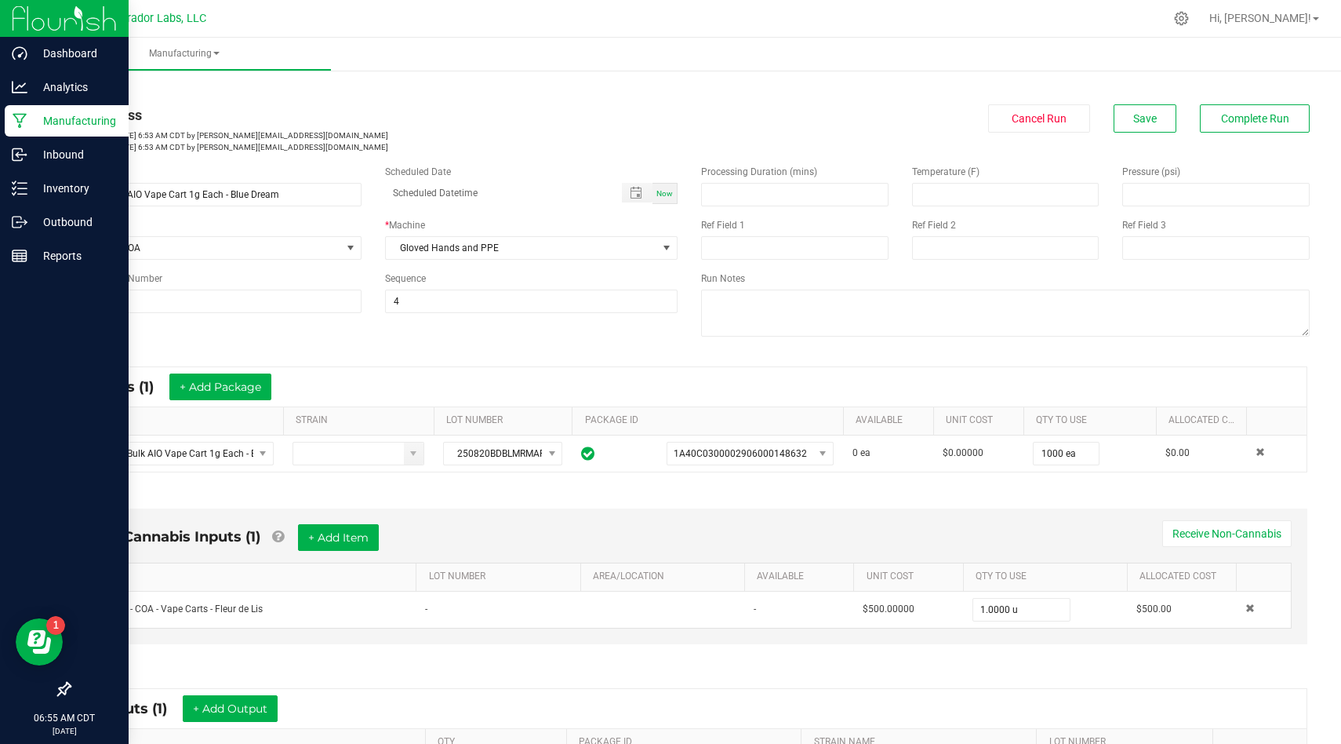
click at [25, 118] on icon at bounding box center [20, 121] width 15 height 16
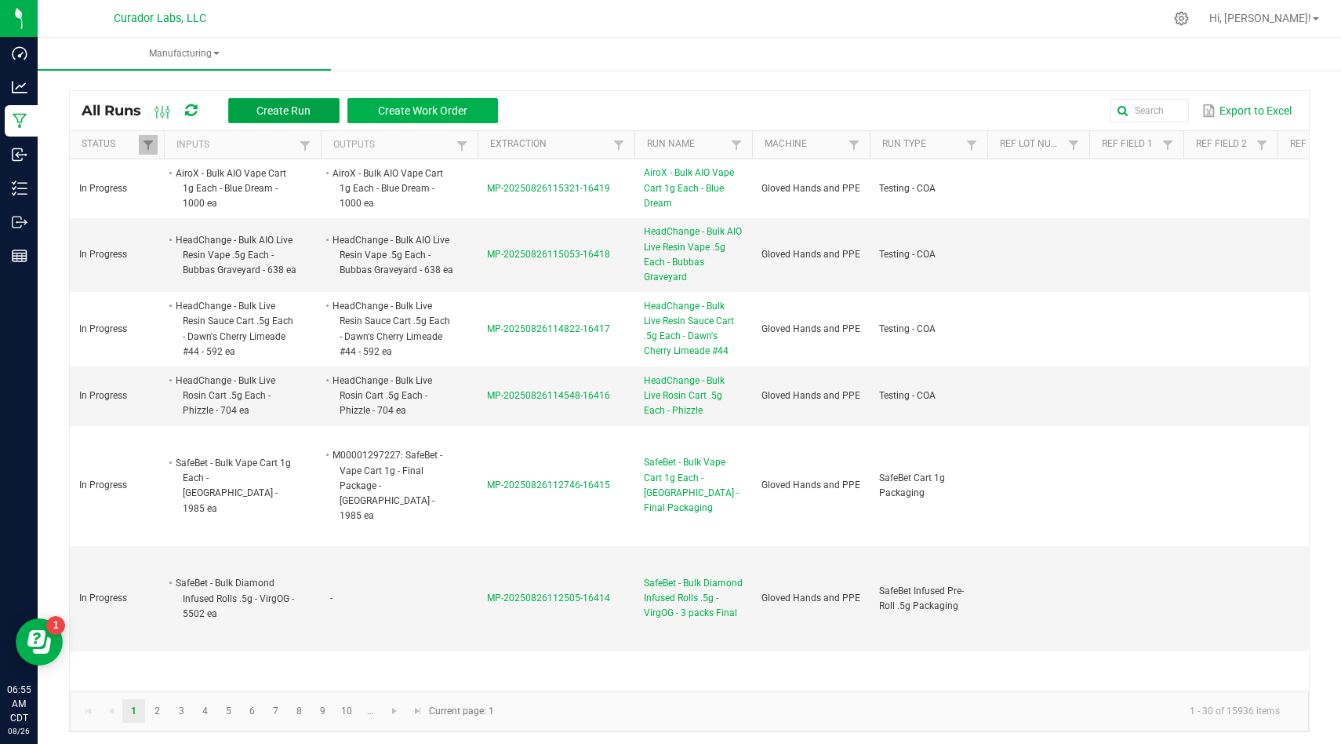
click at [297, 114] on span "Create Run" at bounding box center [284, 110] width 54 height 13
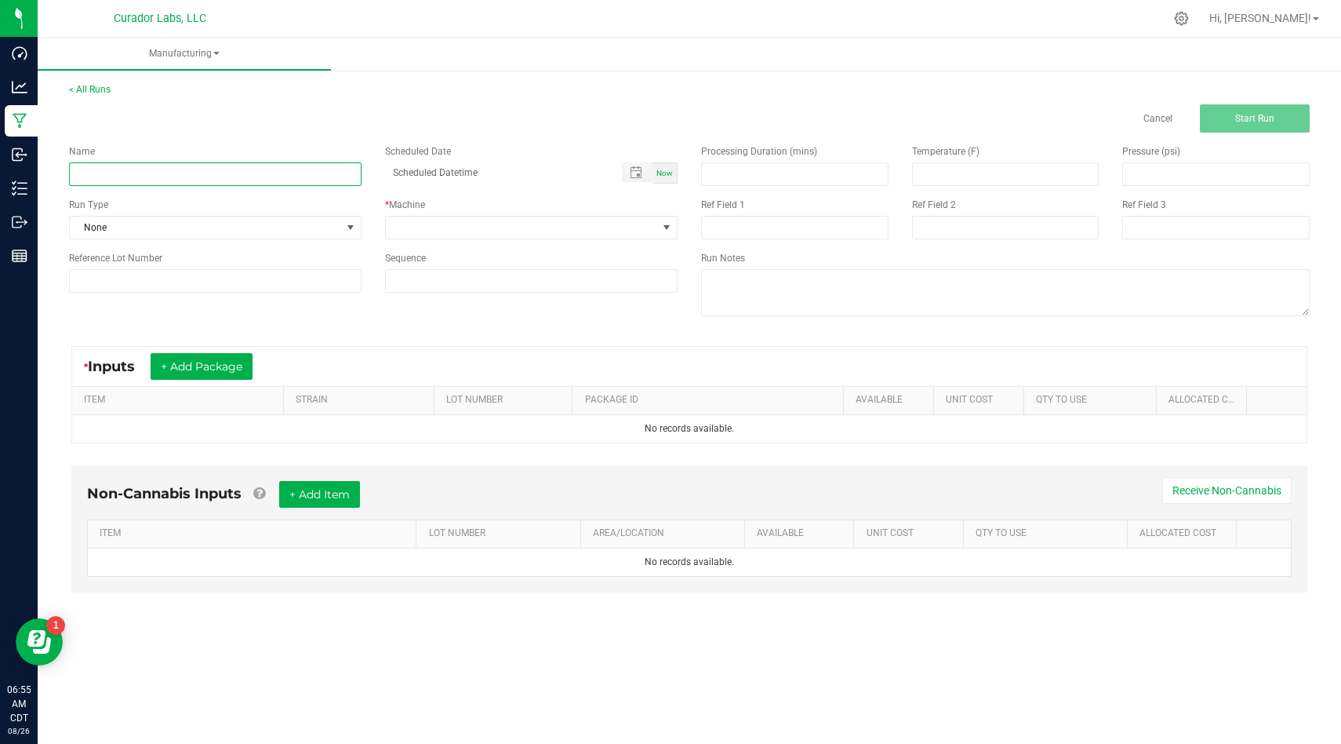
click at [318, 176] on input at bounding box center [215, 174] width 293 height 24
paste input "SafeBet - Bulk Vape Cart 1g Each - Blackberry Cough"
type input "SafeBet - Bulk Vape Cart 1g Each - Blackberry Cough"
click at [329, 231] on span "None" at bounding box center [205, 228] width 271 height 22
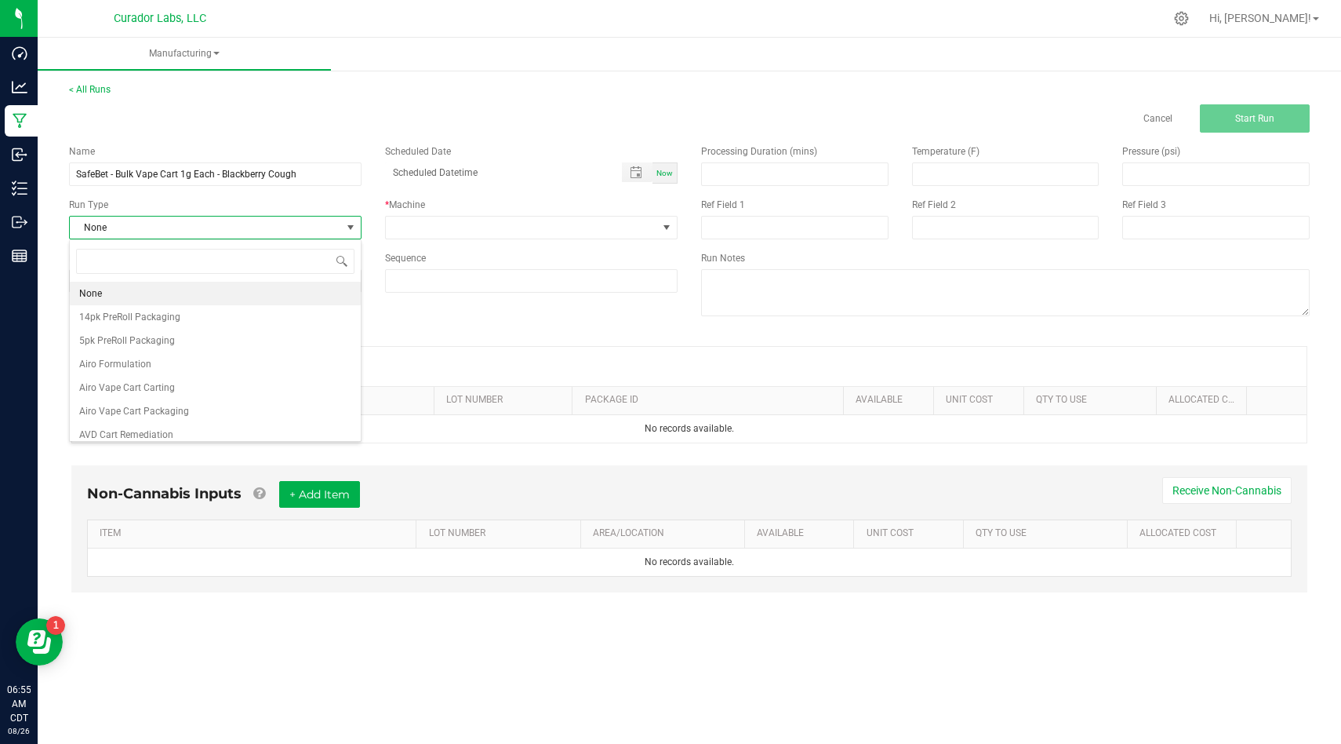
scroll to position [24, 293]
type input "coa"
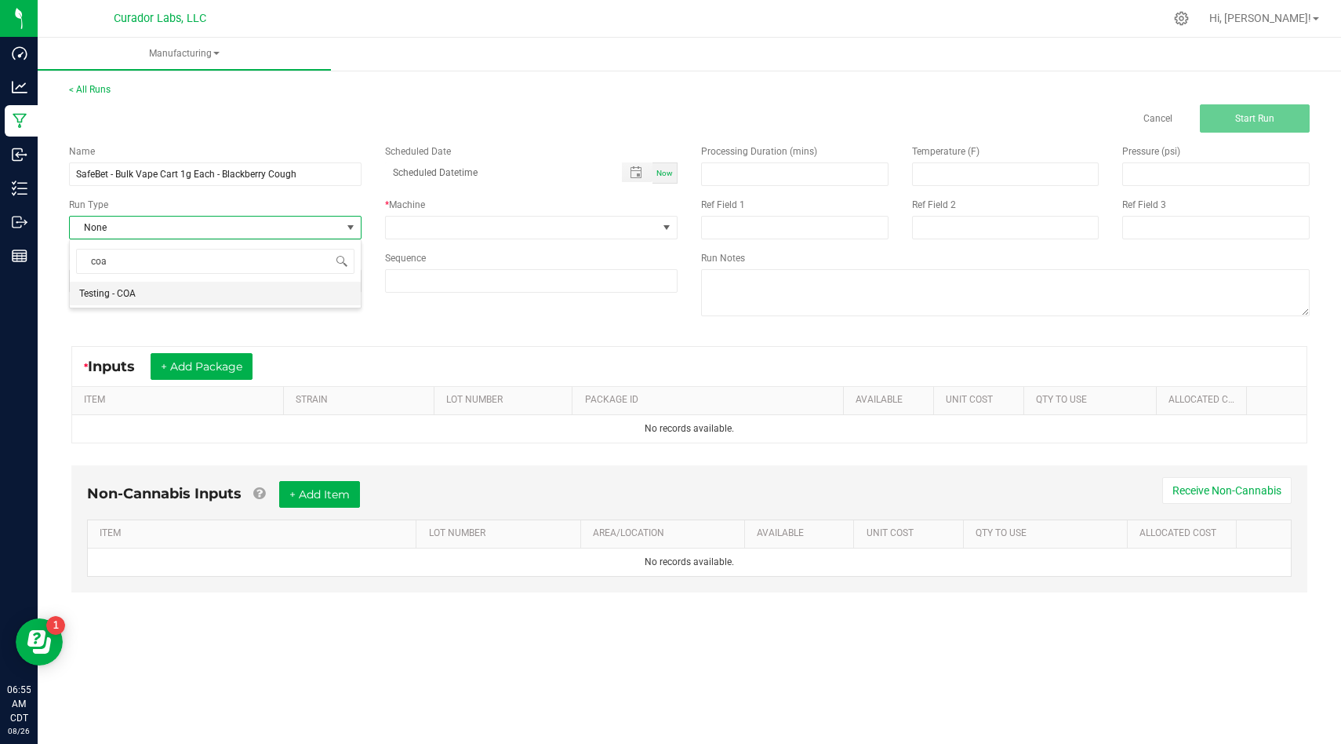
click at [311, 292] on li "Testing - COA" at bounding box center [215, 294] width 291 height 24
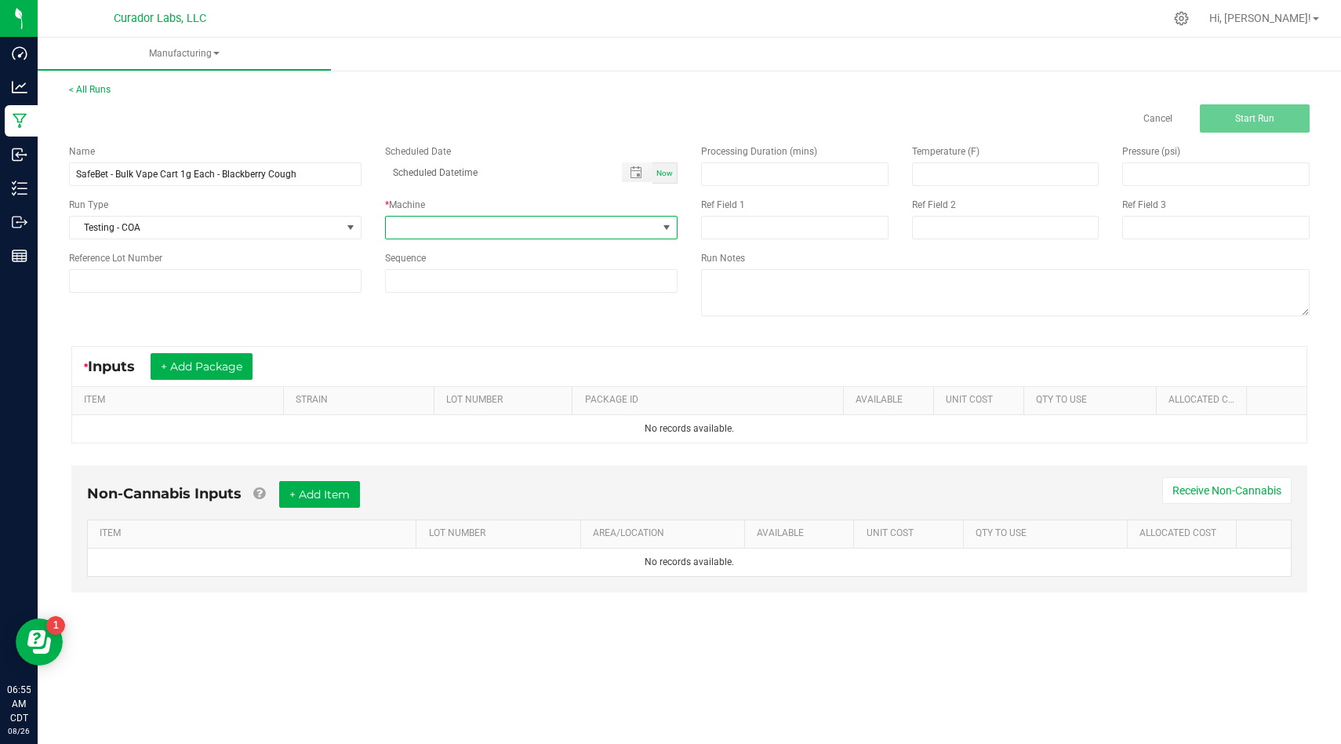
click at [494, 235] on span at bounding box center [521, 228] width 271 height 22
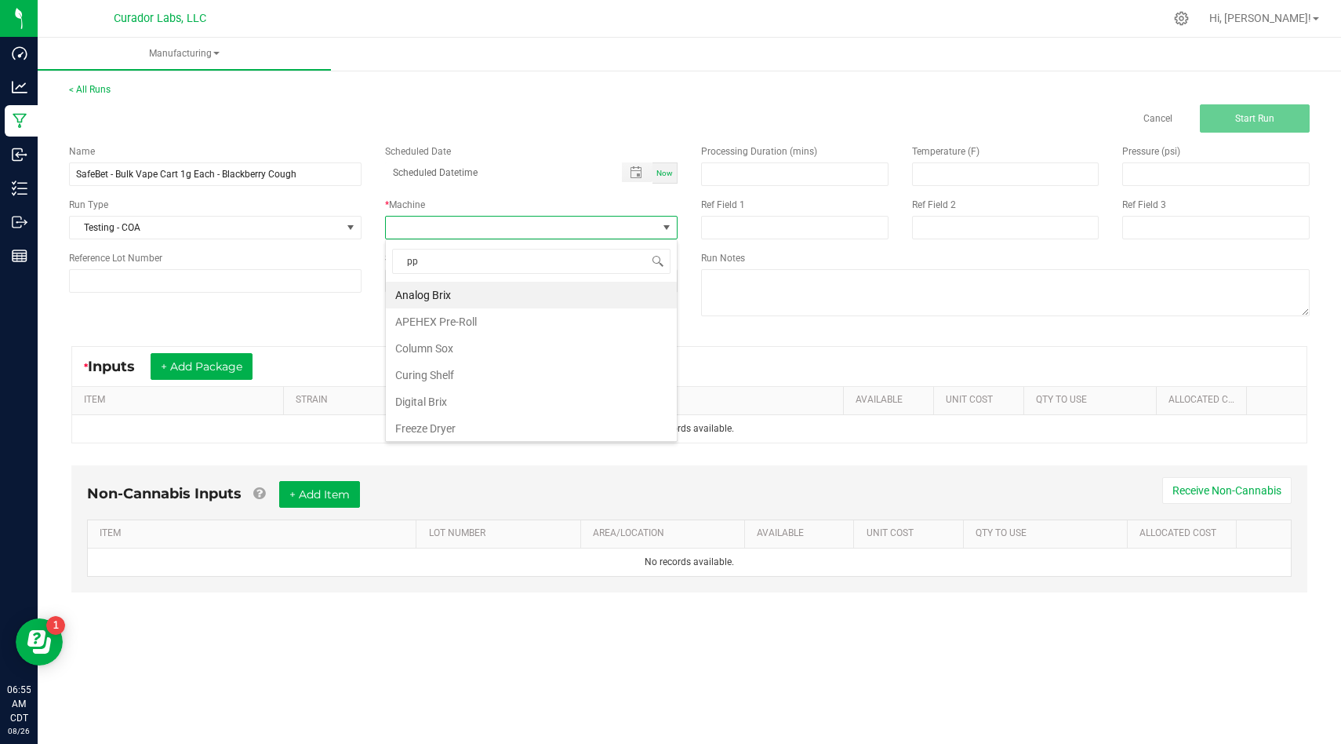
type input "ppe"
click at [499, 297] on li "Gloved Hands and PPE" at bounding box center [531, 295] width 291 height 27
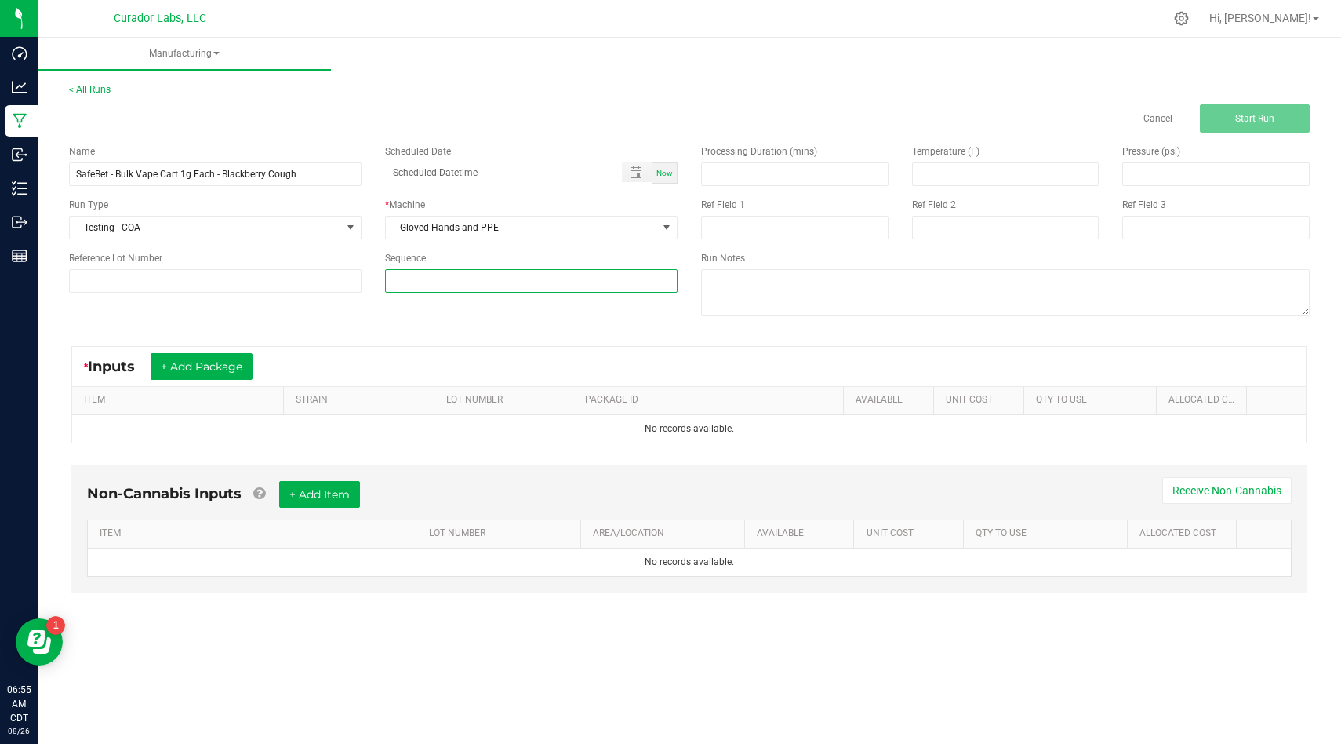
click at [505, 278] on input at bounding box center [531, 281] width 291 height 22
type input "4"
click at [482, 333] on div "* Inputs + Add Package ITEM STRAIN LOT NUMBER PACKAGE ID AVAILABLE Unit Cost QT…" at bounding box center [689, 395] width 1265 height 126
click at [160, 377] on button "+ Add Package" at bounding box center [202, 366] width 102 height 27
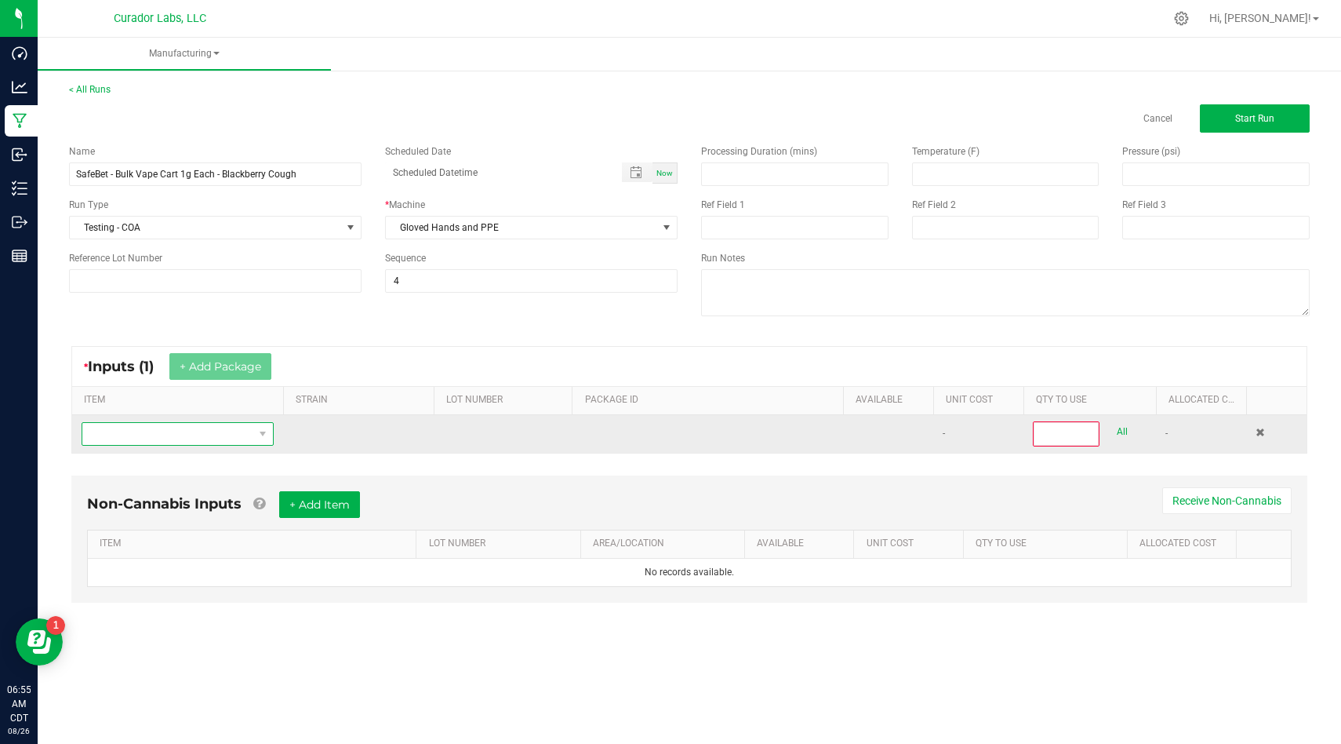
click at [184, 442] on span "NO DATA FOUND" at bounding box center [167, 434] width 171 height 22
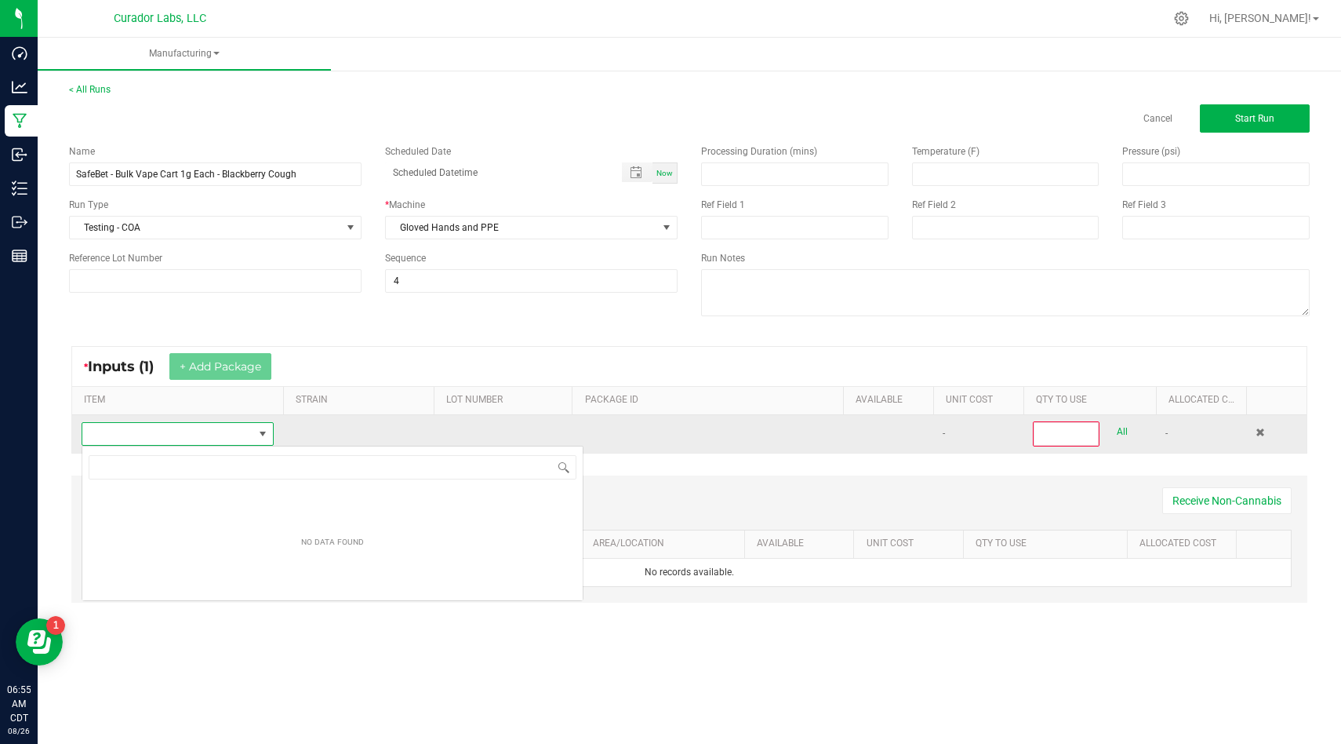
scroll to position [24, 192]
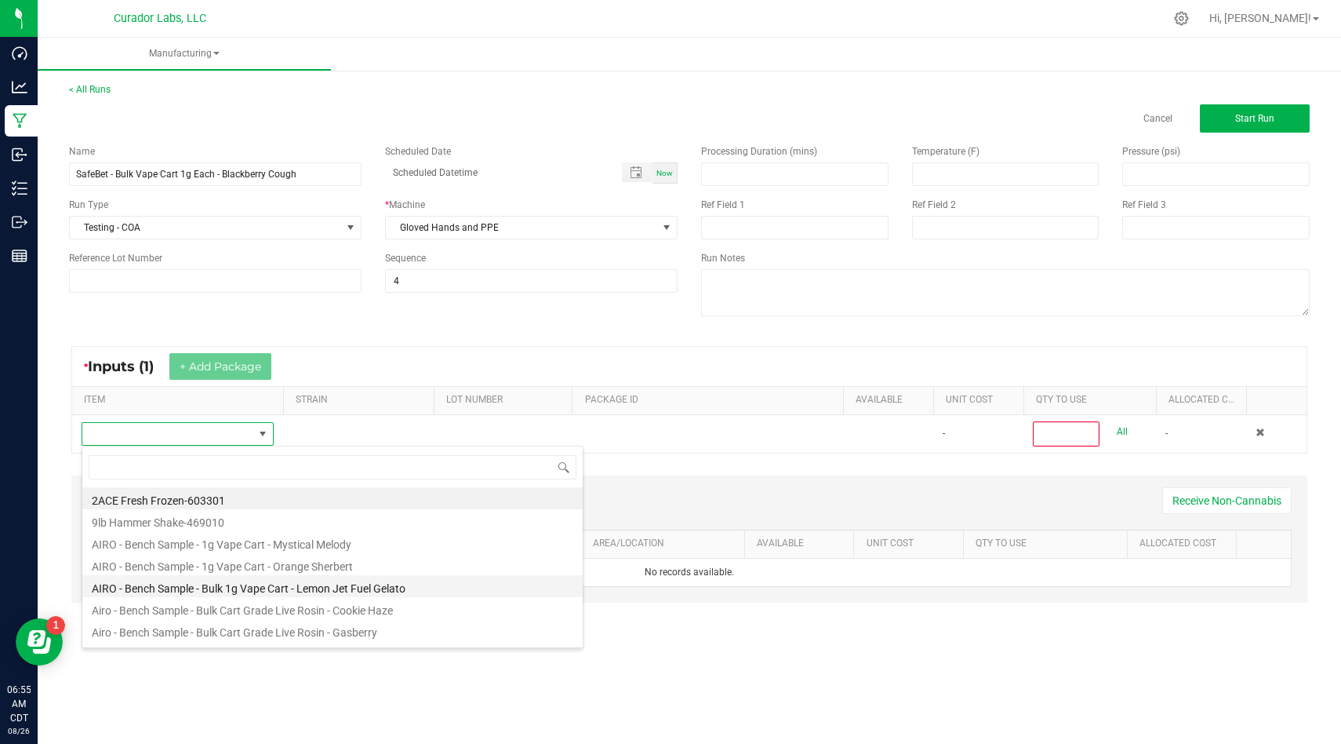
type input "SafeBet - Bulk Vape Cart 1g Each - Blackberry Cough"
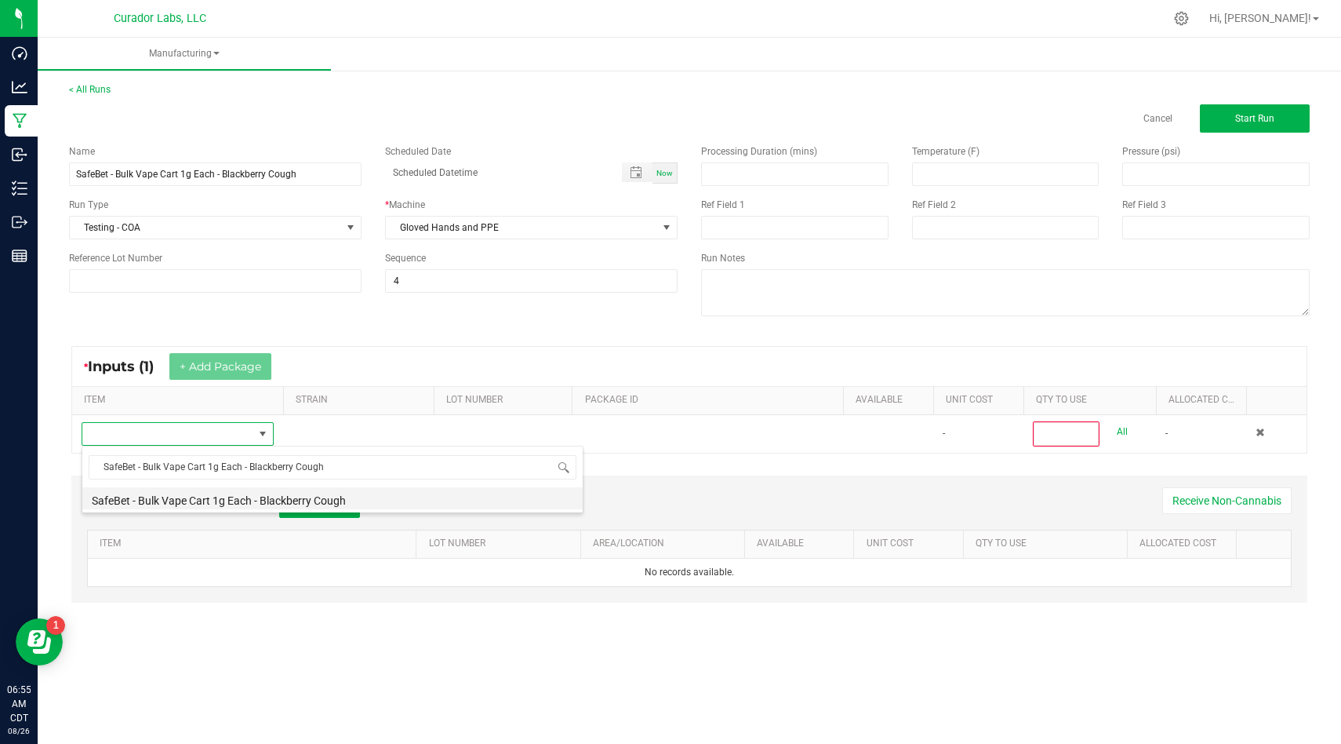
click at [475, 497] on li "SafeBet - Bulk Vape Cart 1g Each - Blackberry Cough" at bounding box center [332, 498] width 500 height 22
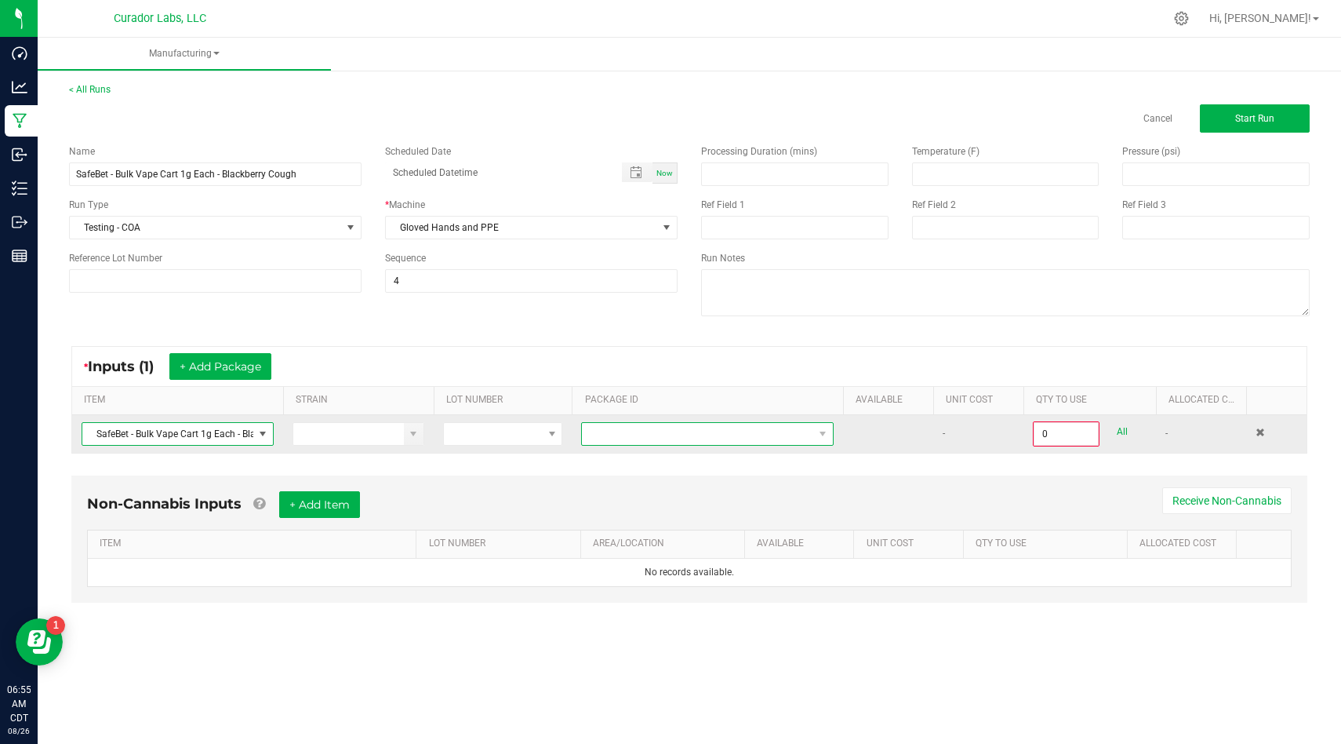
click at [766, 422] on span at bounding box center [707, 434] width 253 height 24
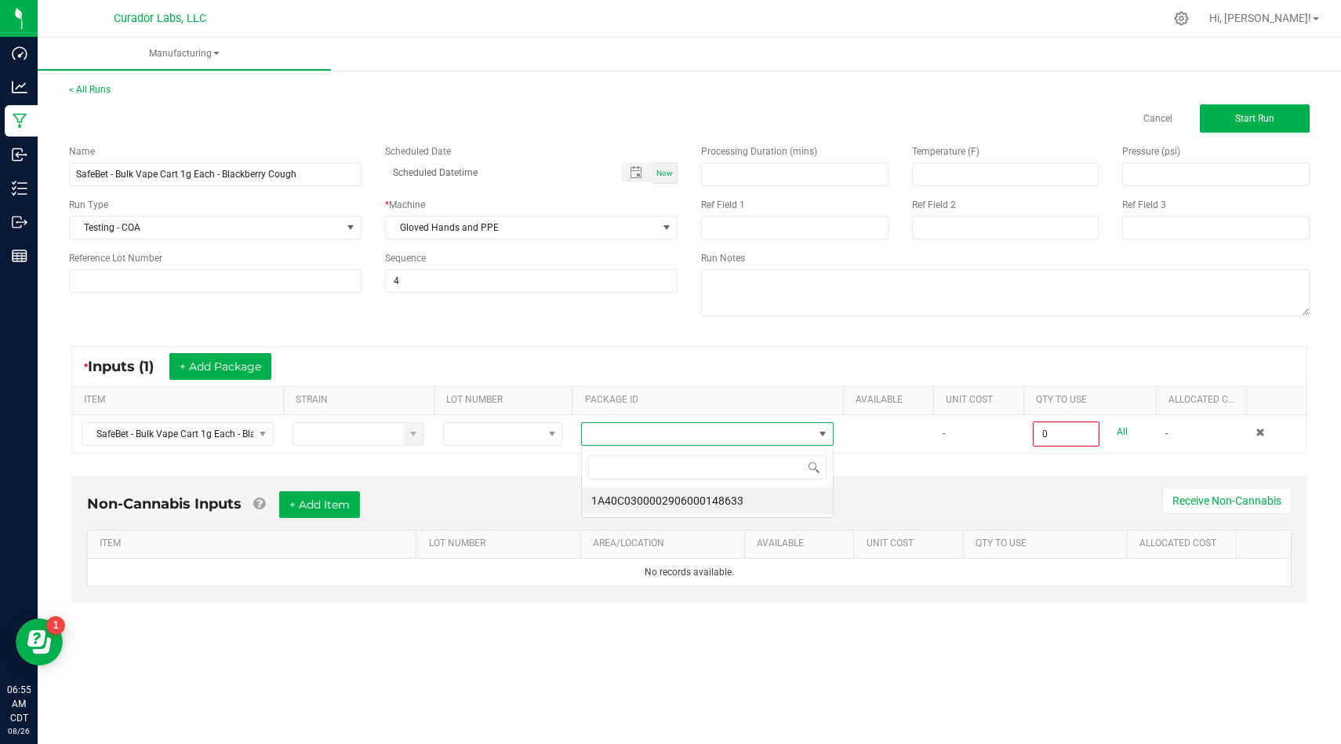
scroll to position [24, 252]
click at [743, 497] on li "1A40C0300002906000148633" at bounding box center [707, 500] width 251 height 27
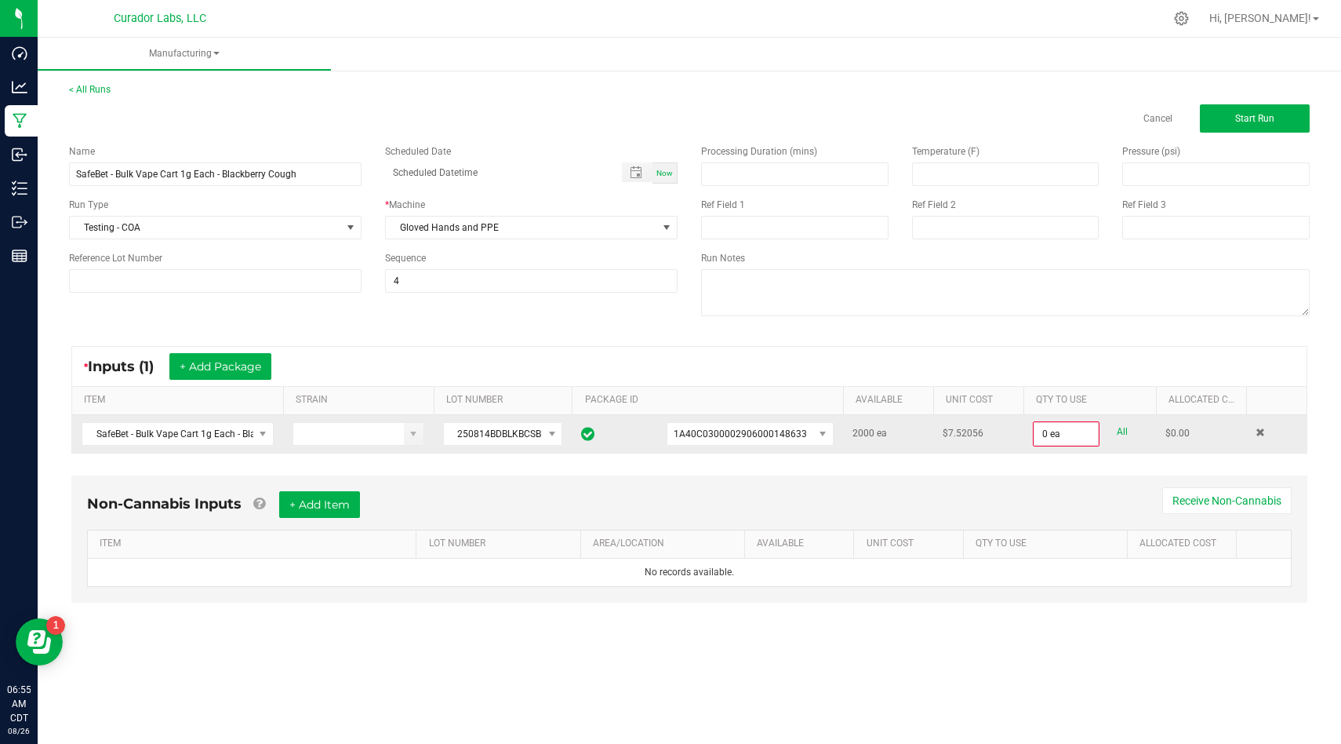
click at [1119, 435] on link "All" at bounding box center [1122, 431] width 11 height 21
type input "2000 ea"
click at [326, 493] on button "+ Add Item" at bounding box center [319, 503] width 81 height 27
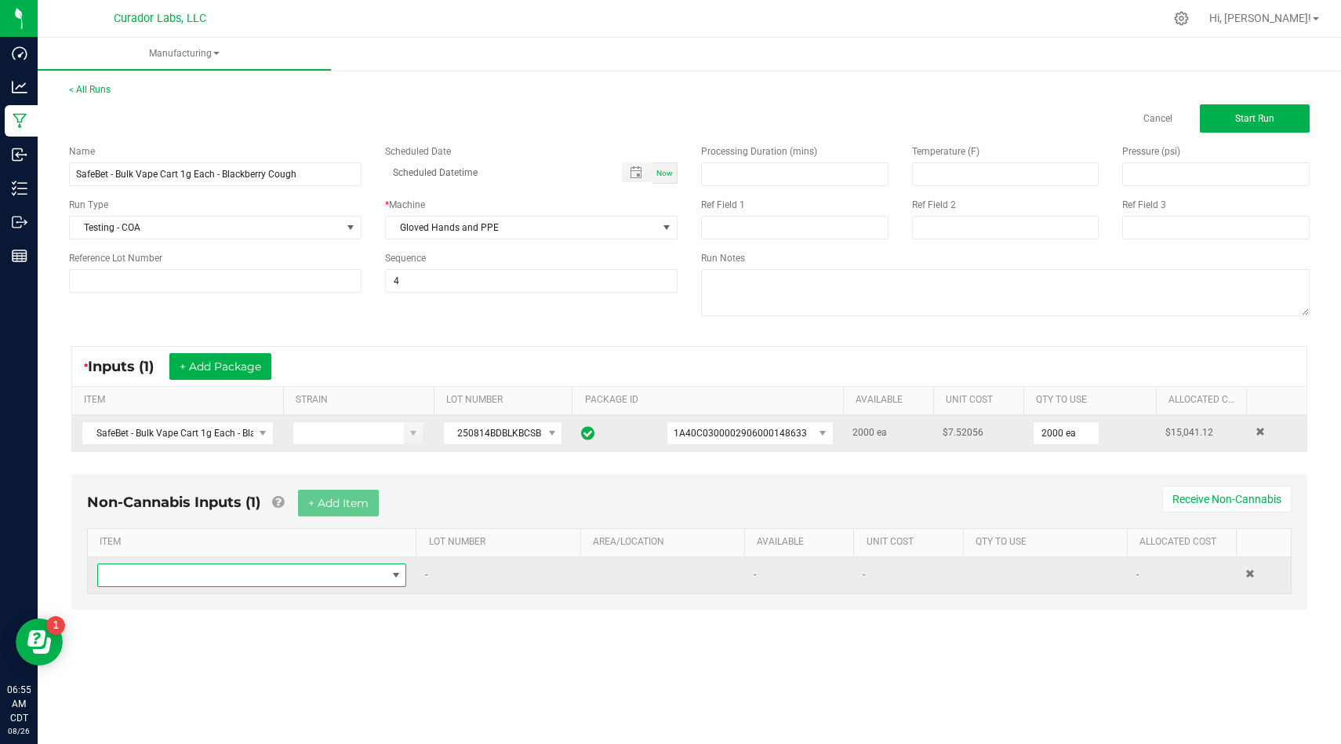
click at [370, 578] on span "NO DATA FOUND" at bounding box center [242, 575] width 288 height 22
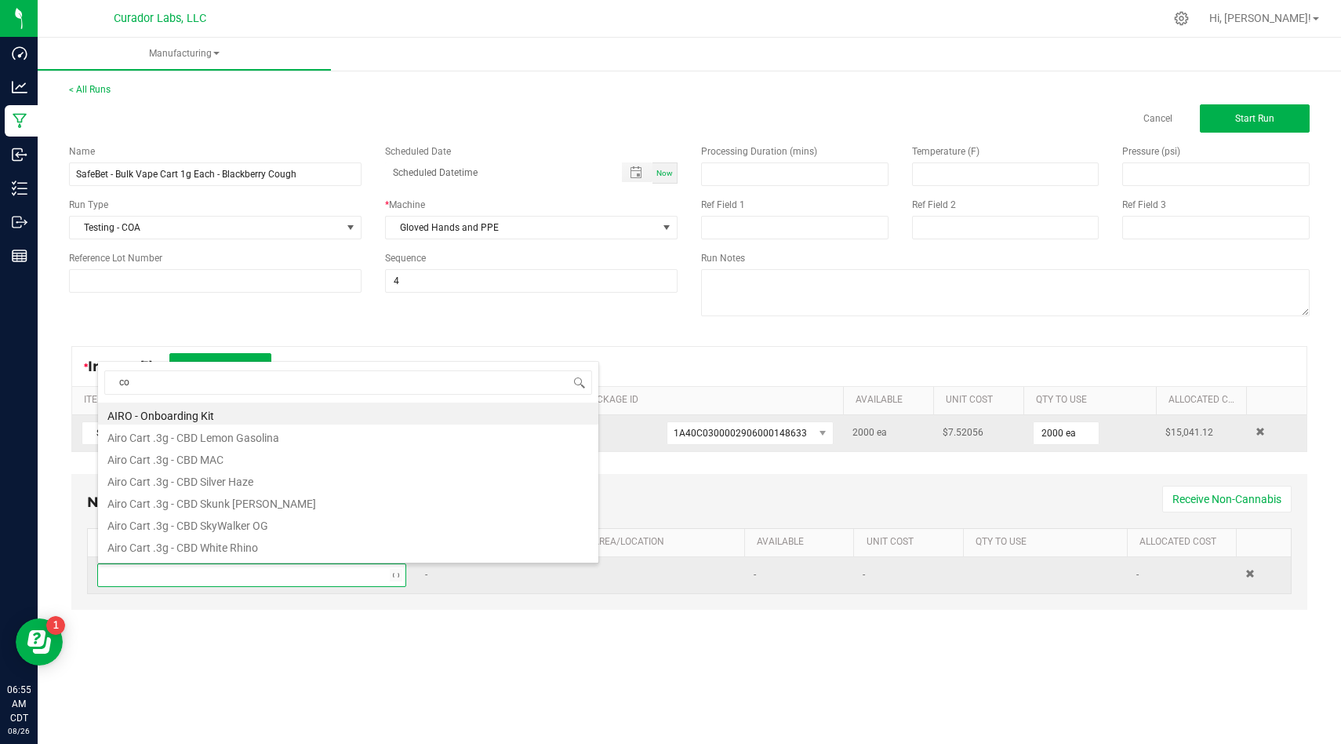
type input "c"
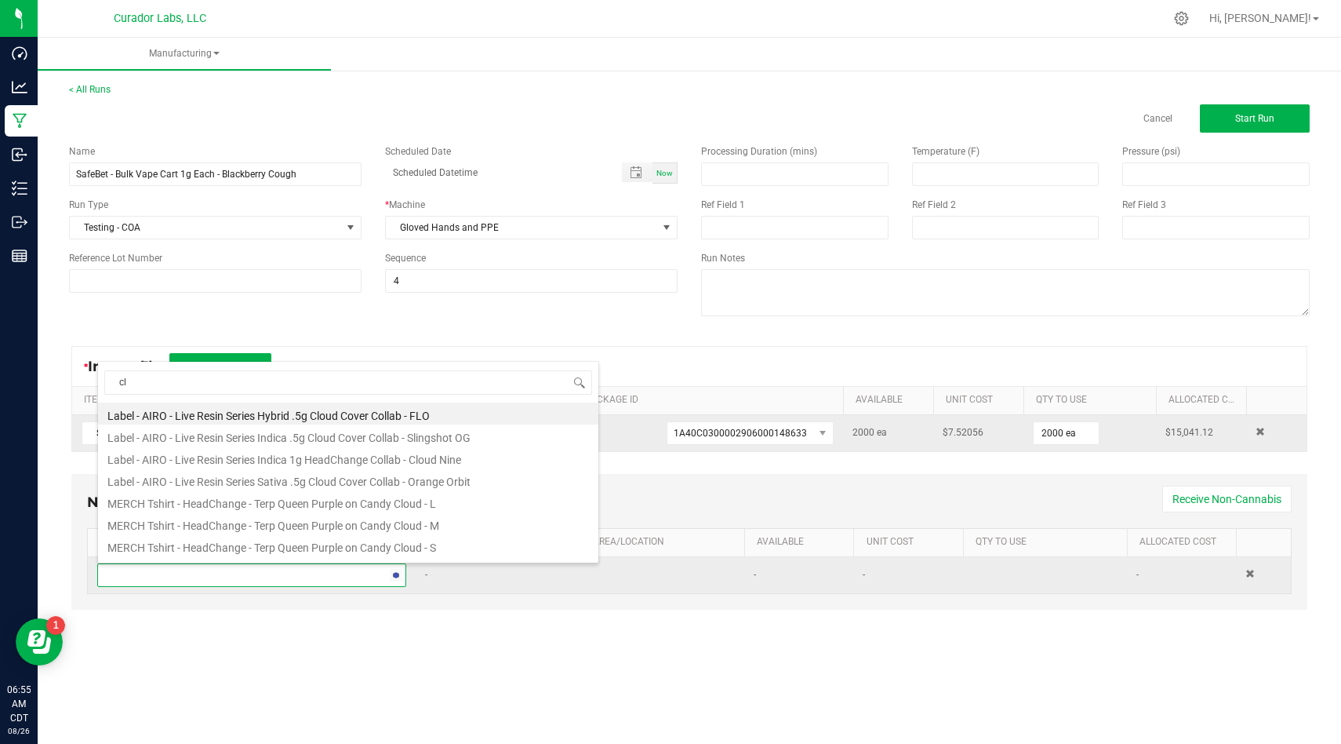
type input "c"
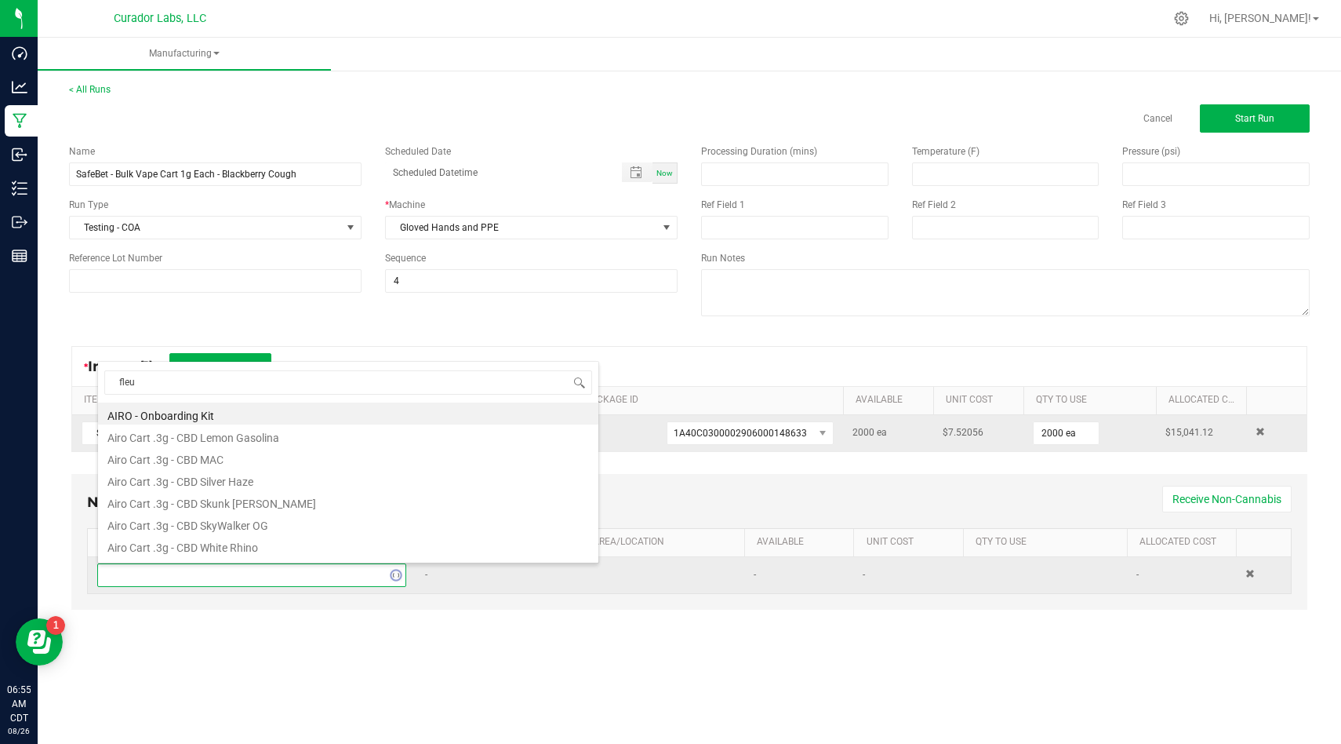
type input "fleur"
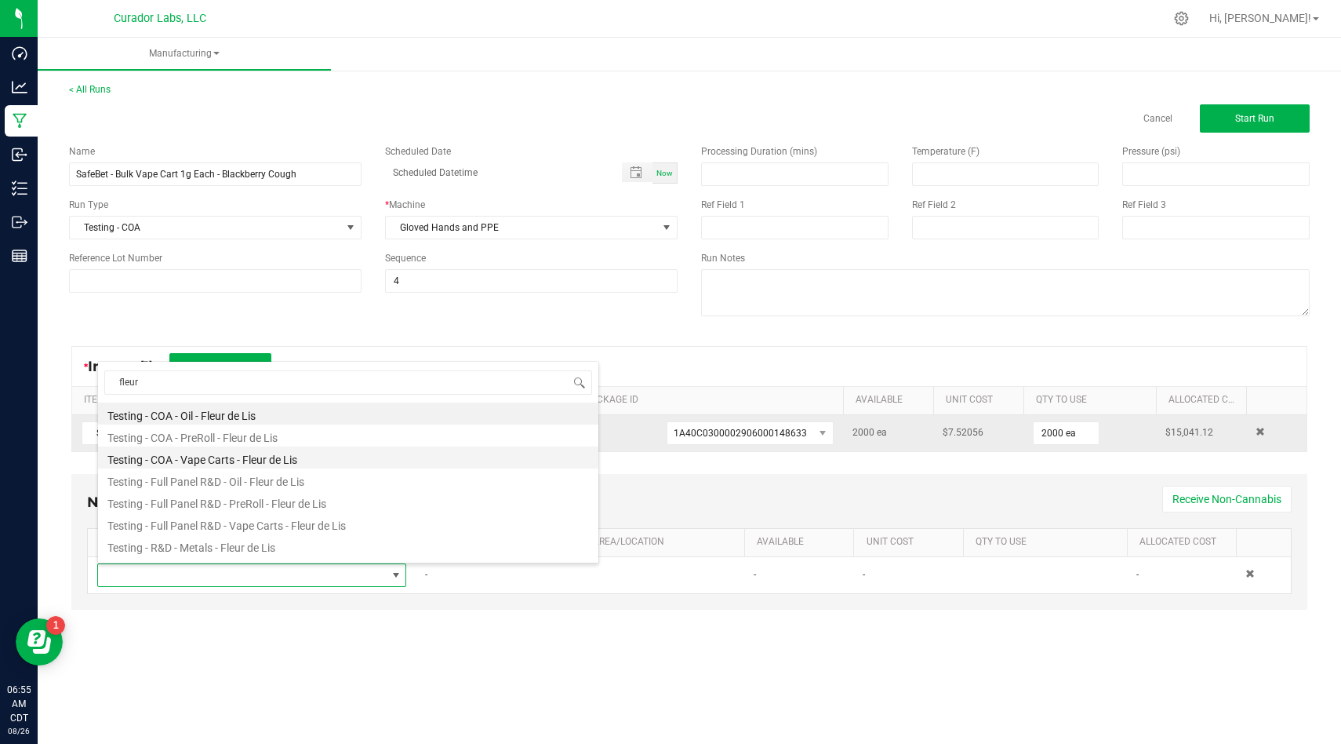
click at [333, 463] on li "Testing - COA - Vape Carts - Fleur de Lis" at bounding box center [348, 457] width 500 height 22
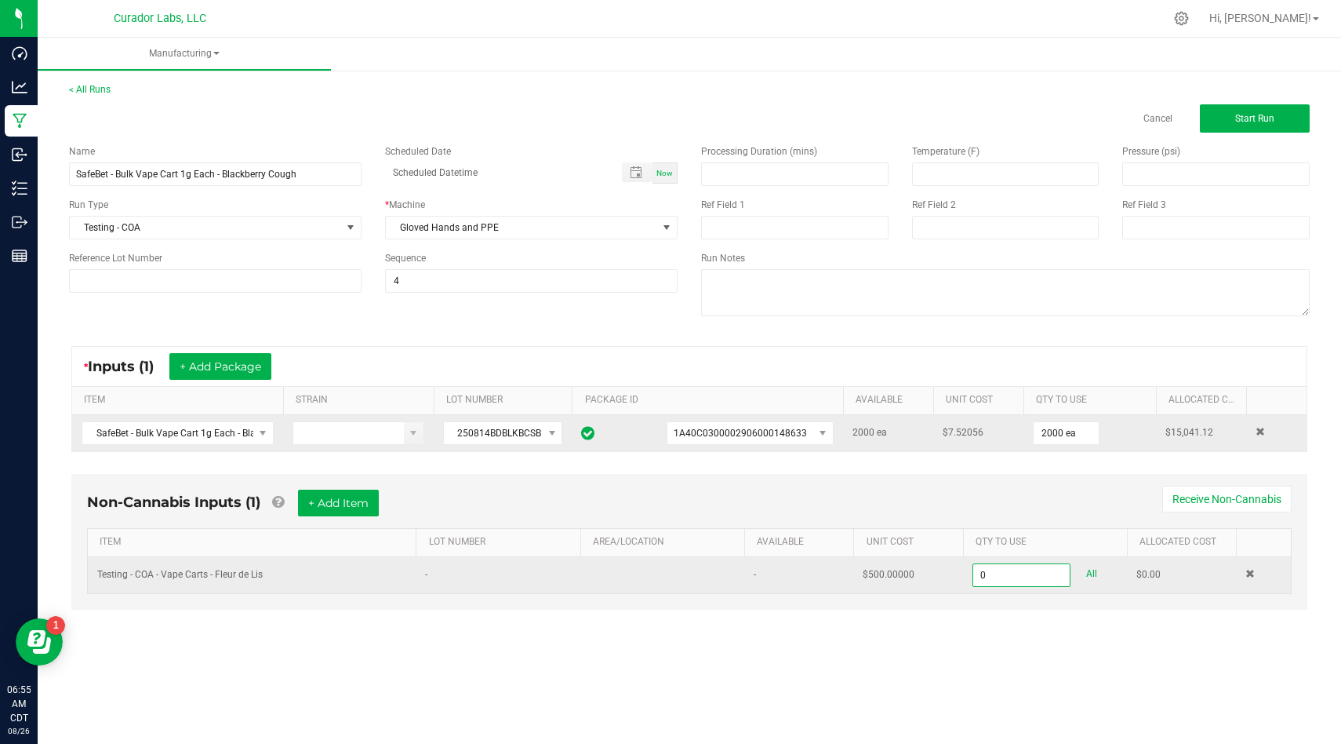
click at [1025, 580] on input "0" at bounding box center [1022, 575] width 97 height 22
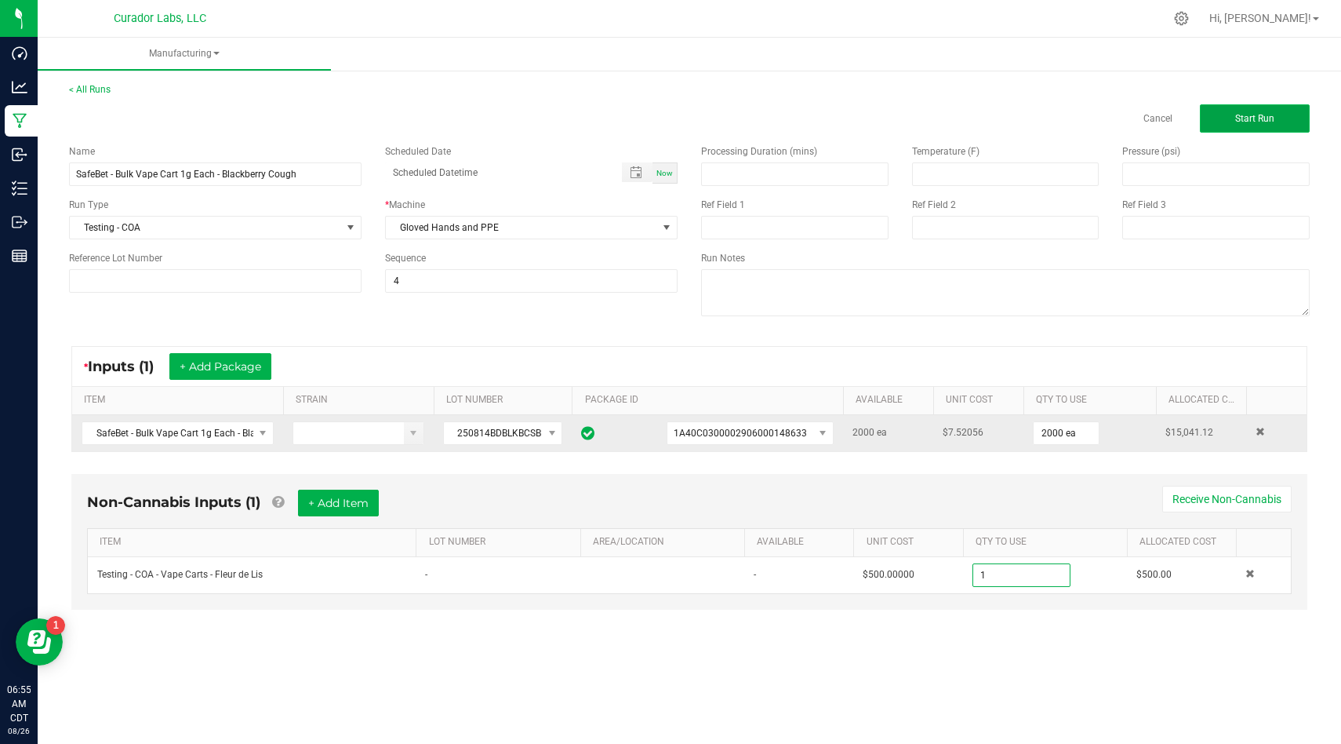
type input "1.0000 u"
click at [1255, 129] on button "Start Run" at bounding box center [1255, 118] width 110 height 28
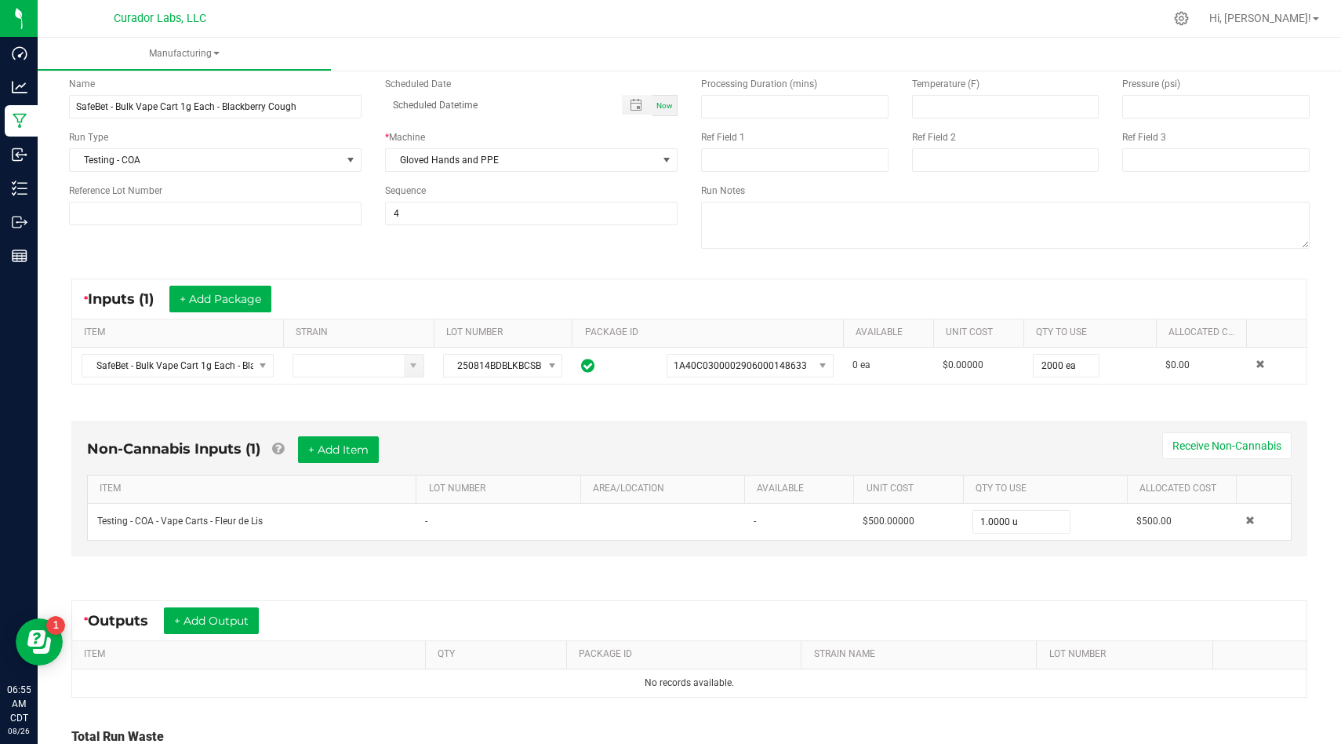
scroll to position [220, 0]
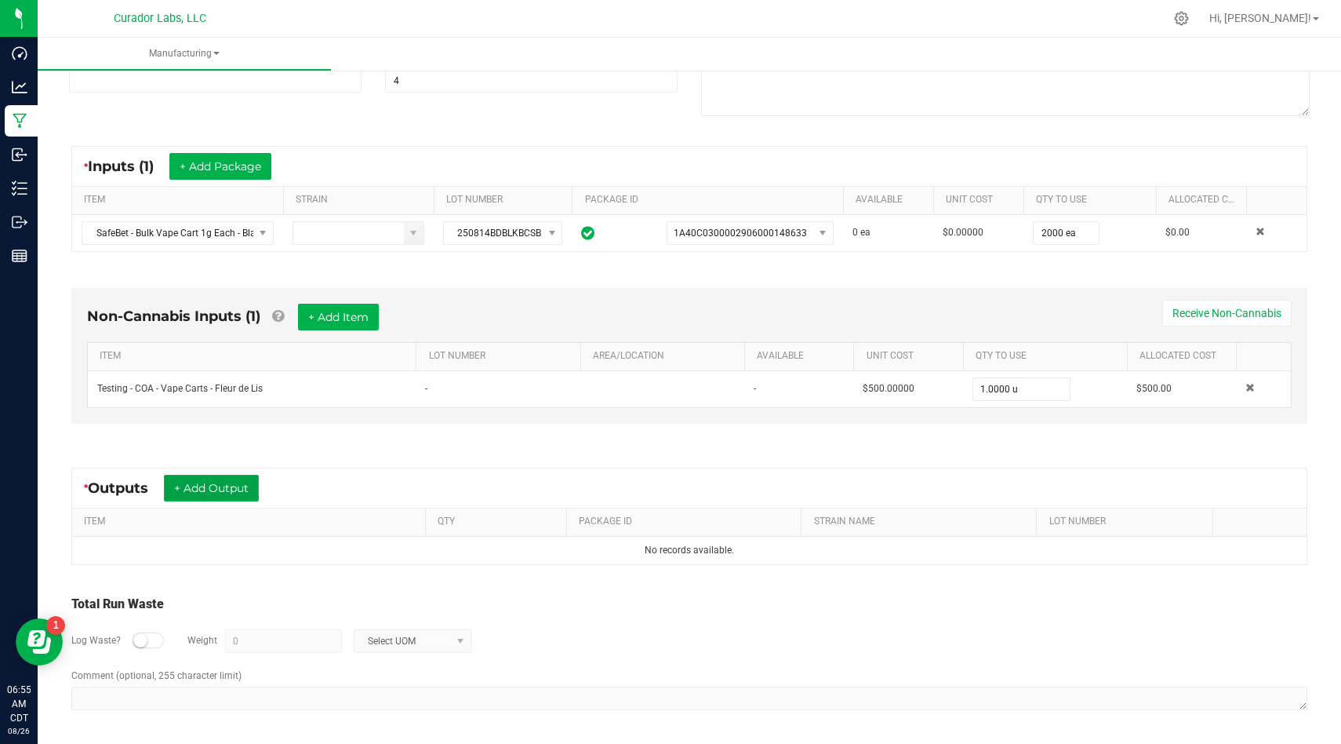
click at [220, 490] on button "+ Add Output" at bounding box center [211, 488] width 95 height 27
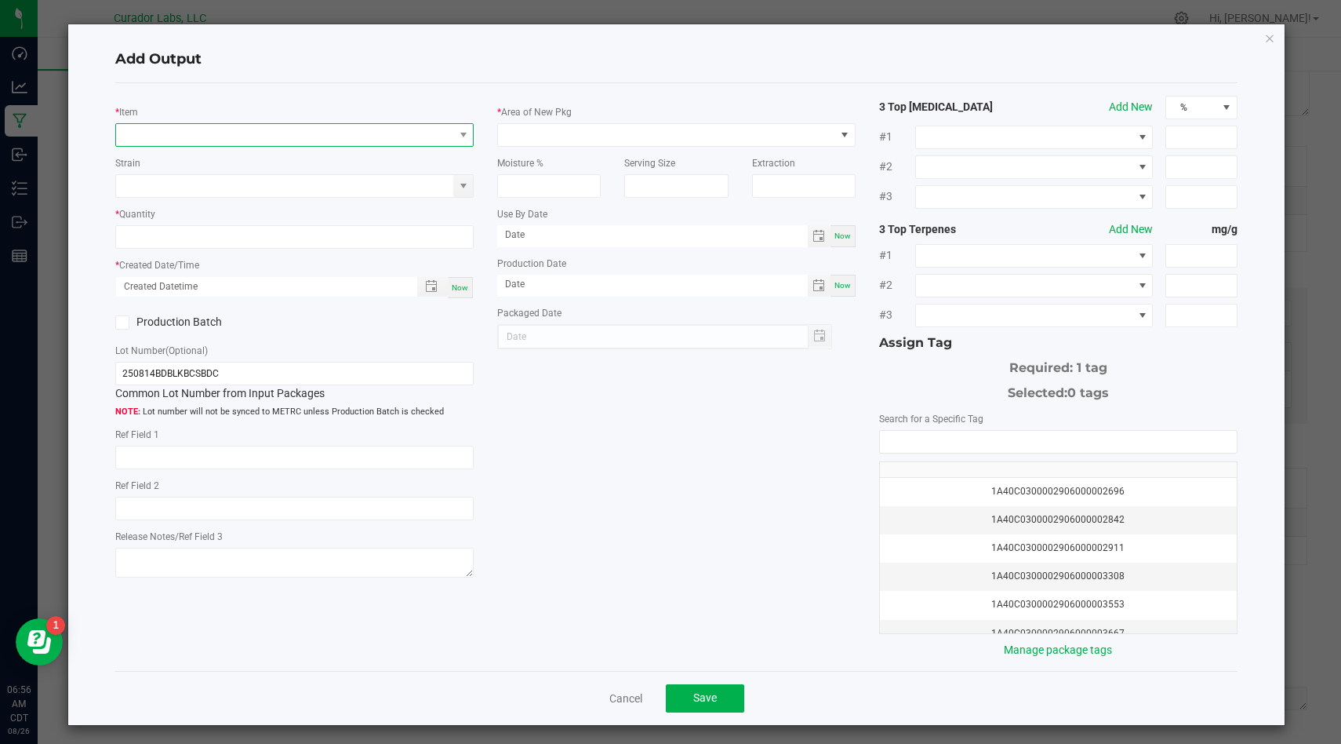
click at [320, 136] on span "NO DATA FOUND" at bounding box center [284, 135] width 337 height 22
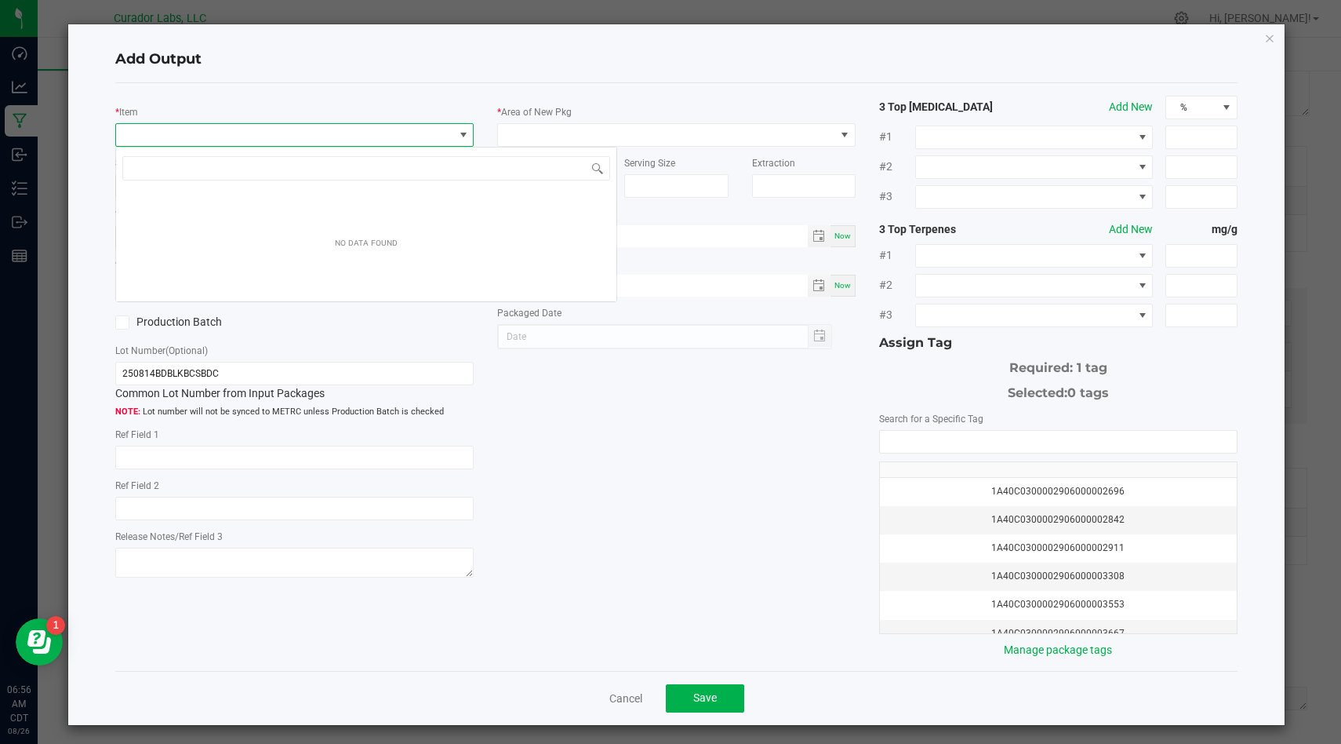
scroll to position [24, 358]
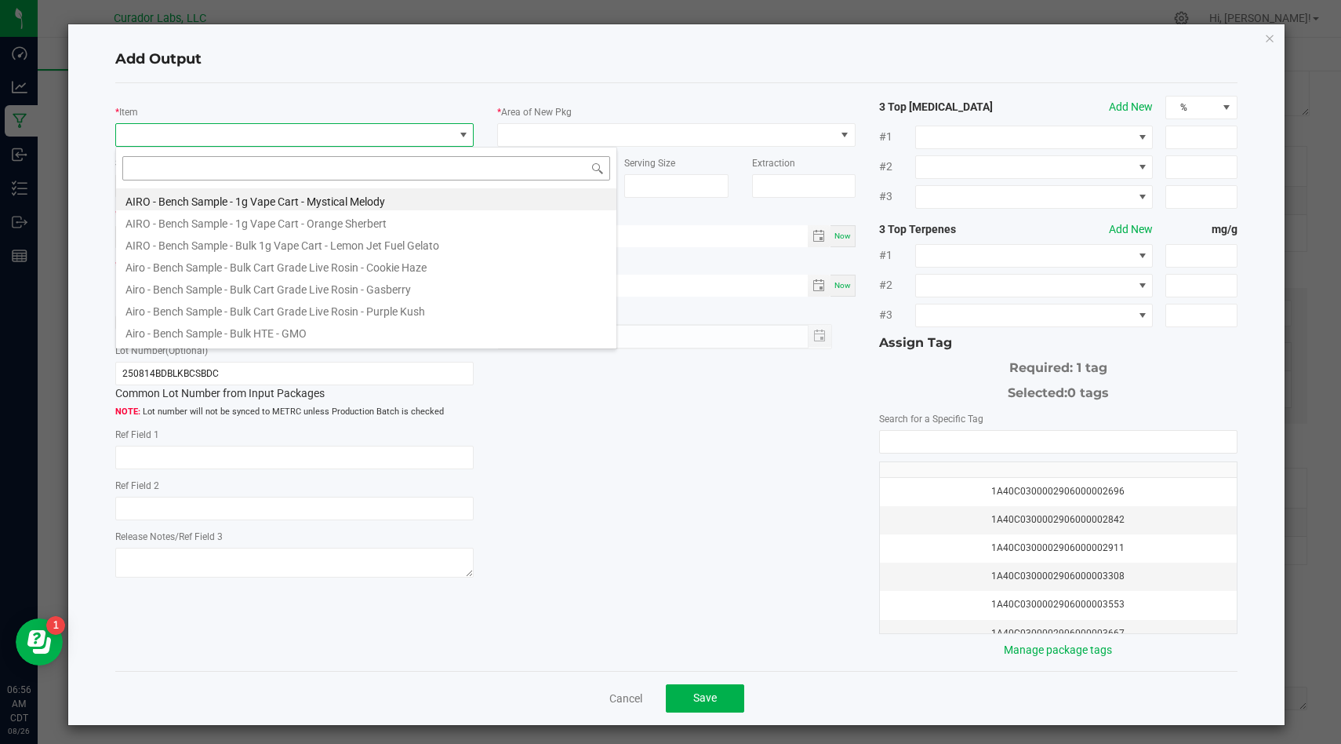
click at [314, 162] on input at bounding box center [366, 168] width 488 height 24
type input "SafeBet - Bulk Vape Cart 1g Each - Blackberry Cough"
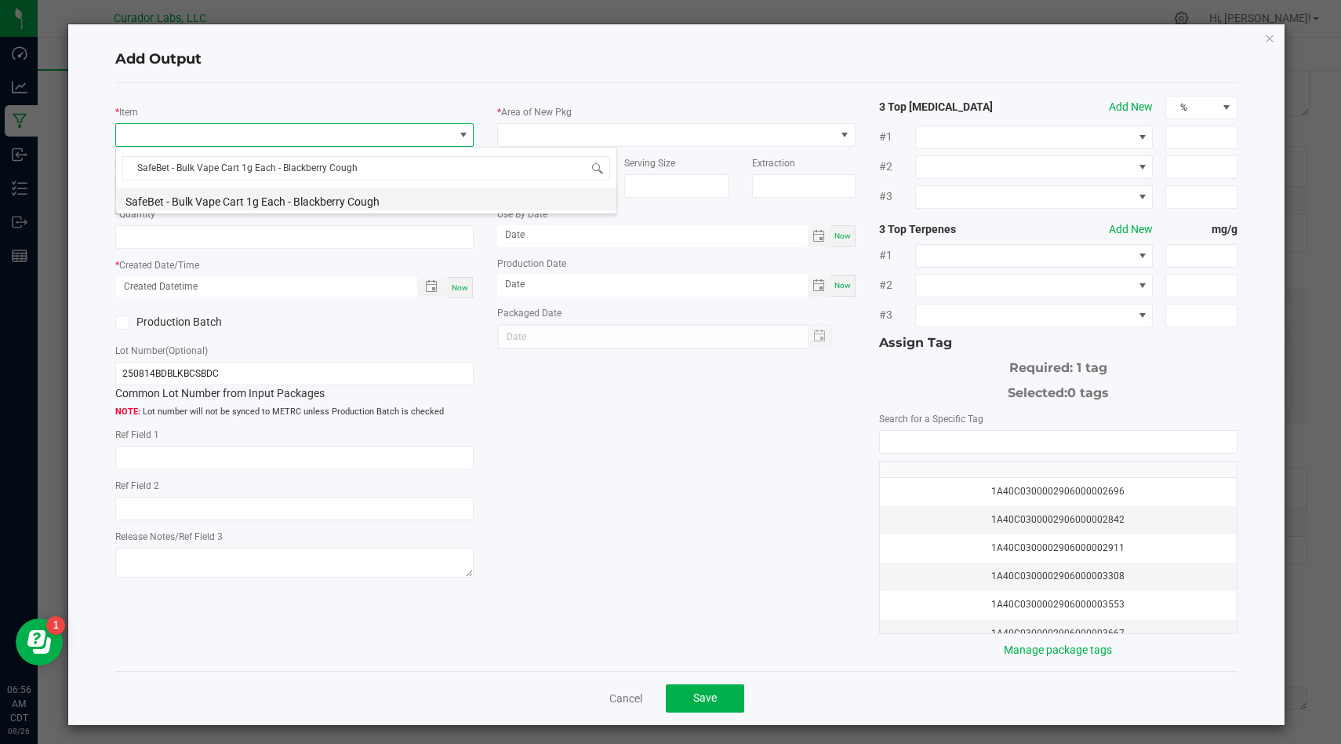
click at [333, 200] on li "SafeBet - Bulk Vape Cart 1g Each - Blackberry Cough" at bounding box center [366, 199] width 500 height 22
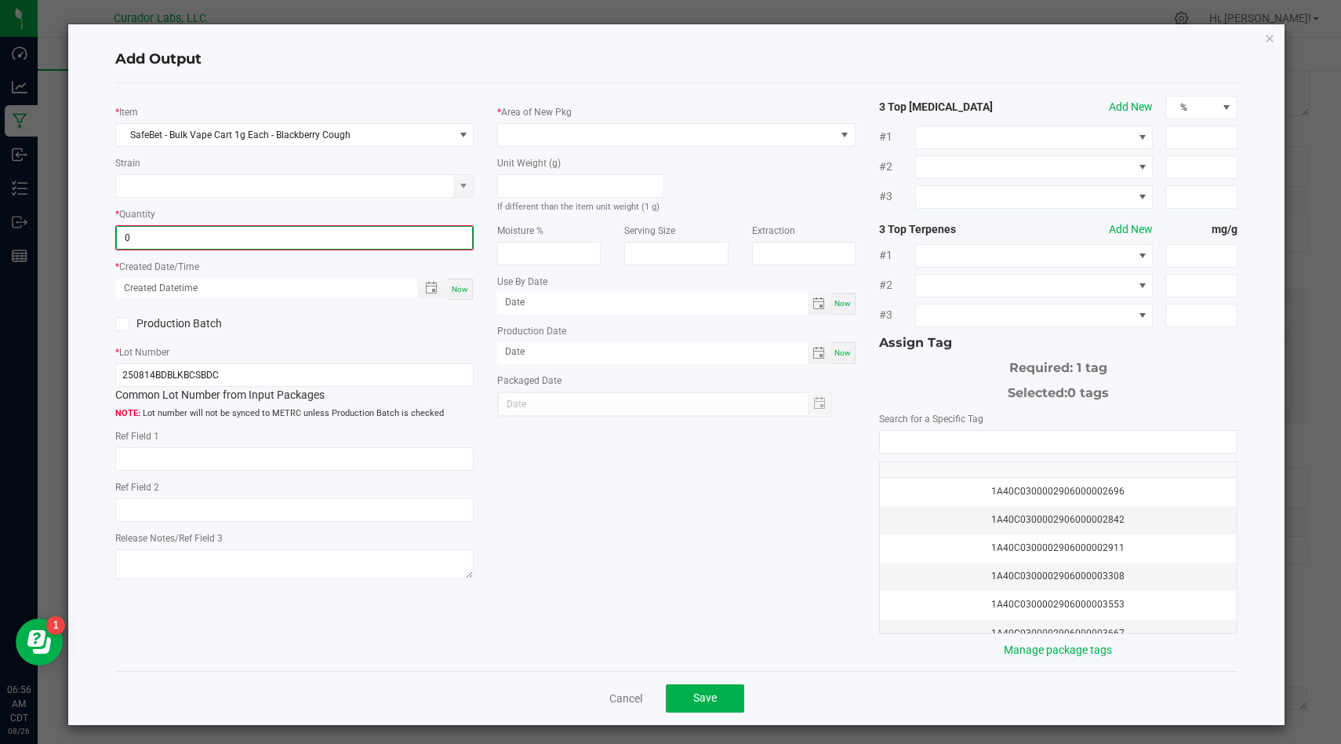
click at [333, 229] on input "0" at bounding box center [294, 238] width 355 height 22
type input "2000 ea"
click at [464, 286] on span "Now" at bounding box center [460, 287] width 16 height 9
type input "08/26/2025 6:56 AM"
type input "[DATE]"
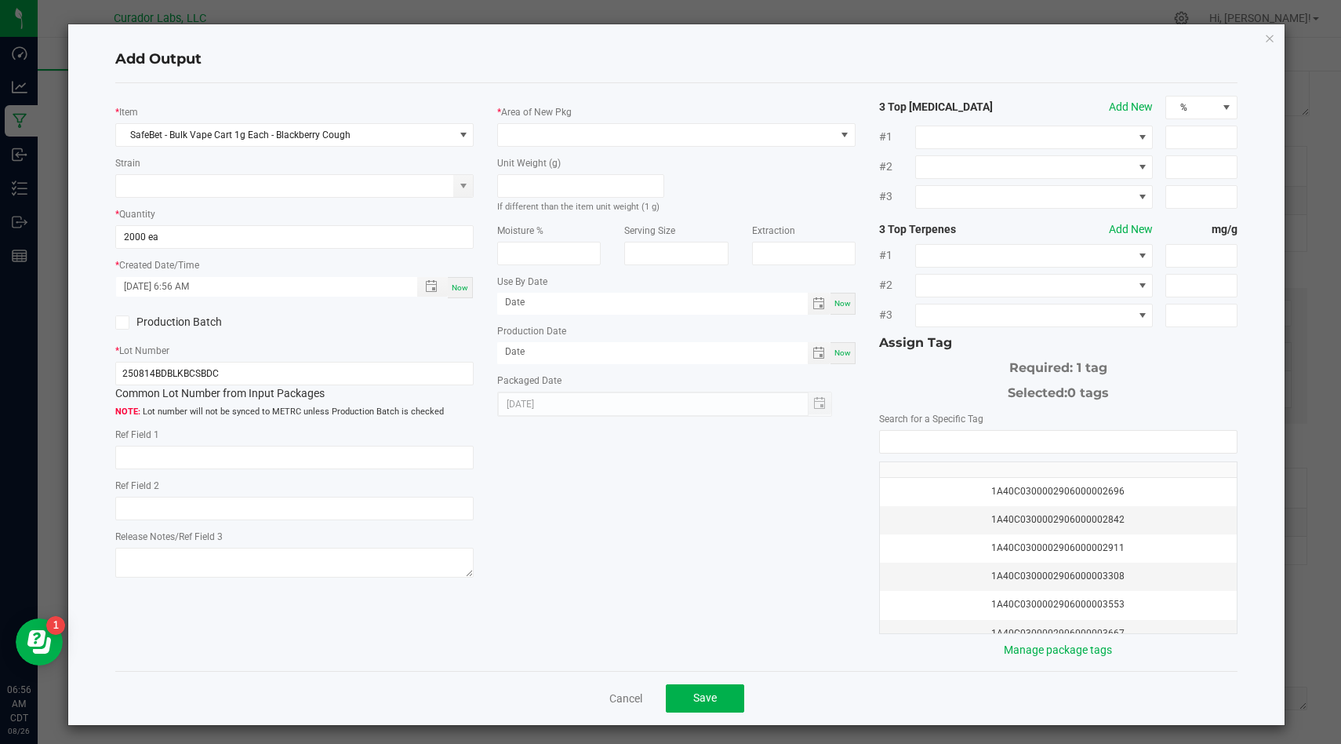
click at [122, 322] on icon at bounding box center [123, 322] width 10 height 0
click at [0, 0] on input "Production Batch" at bounding box center [0, 0] width 0 height 0
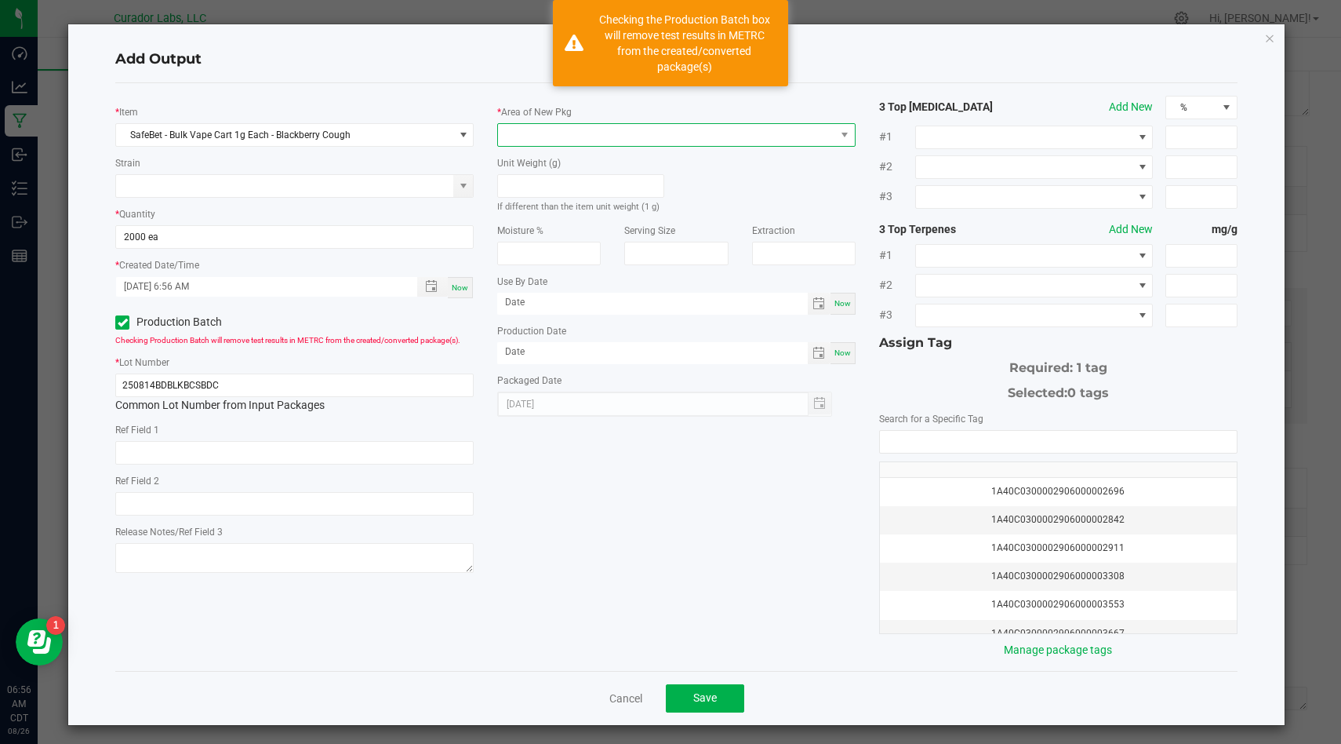
click at [621, 128] on span at bounding box center [666, 135] width 337 height 22
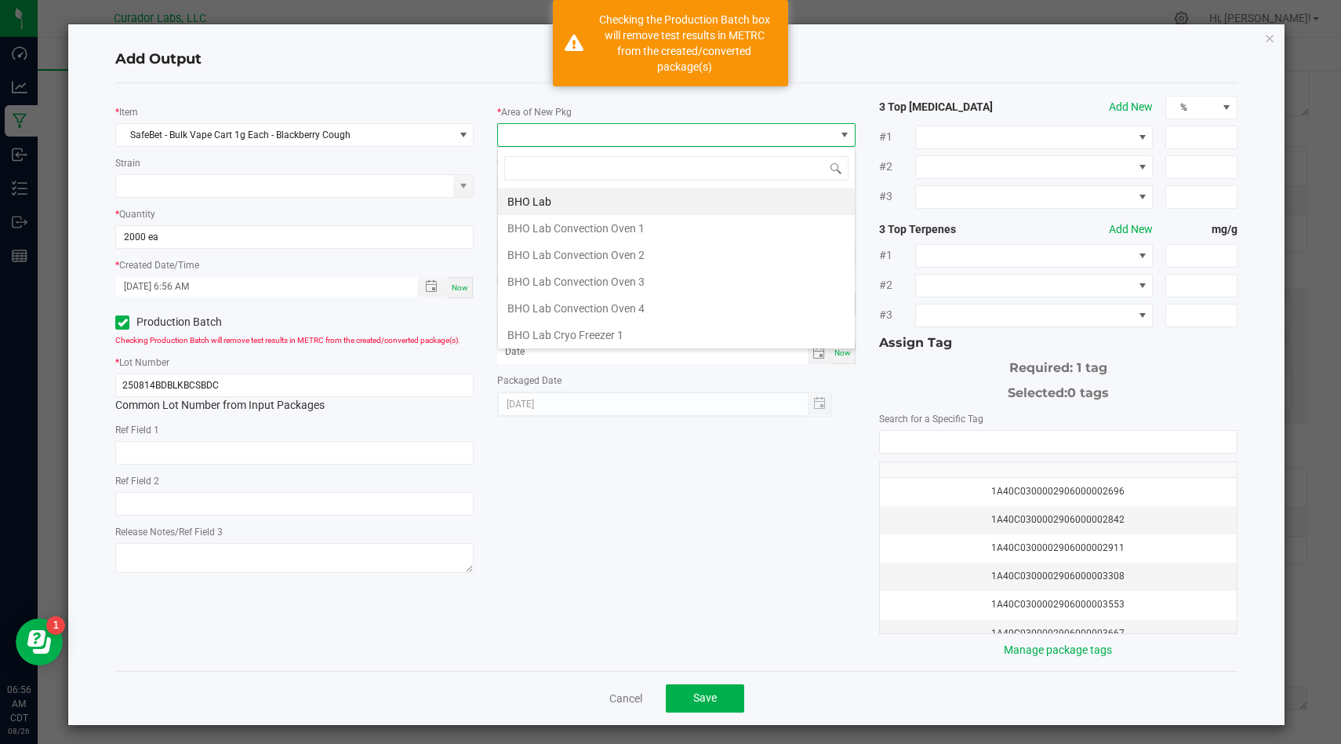
type input "b"
type input "vault"
click at [616, 326] on li "Vault" at bounding box center [676, 335] width 357 height 27
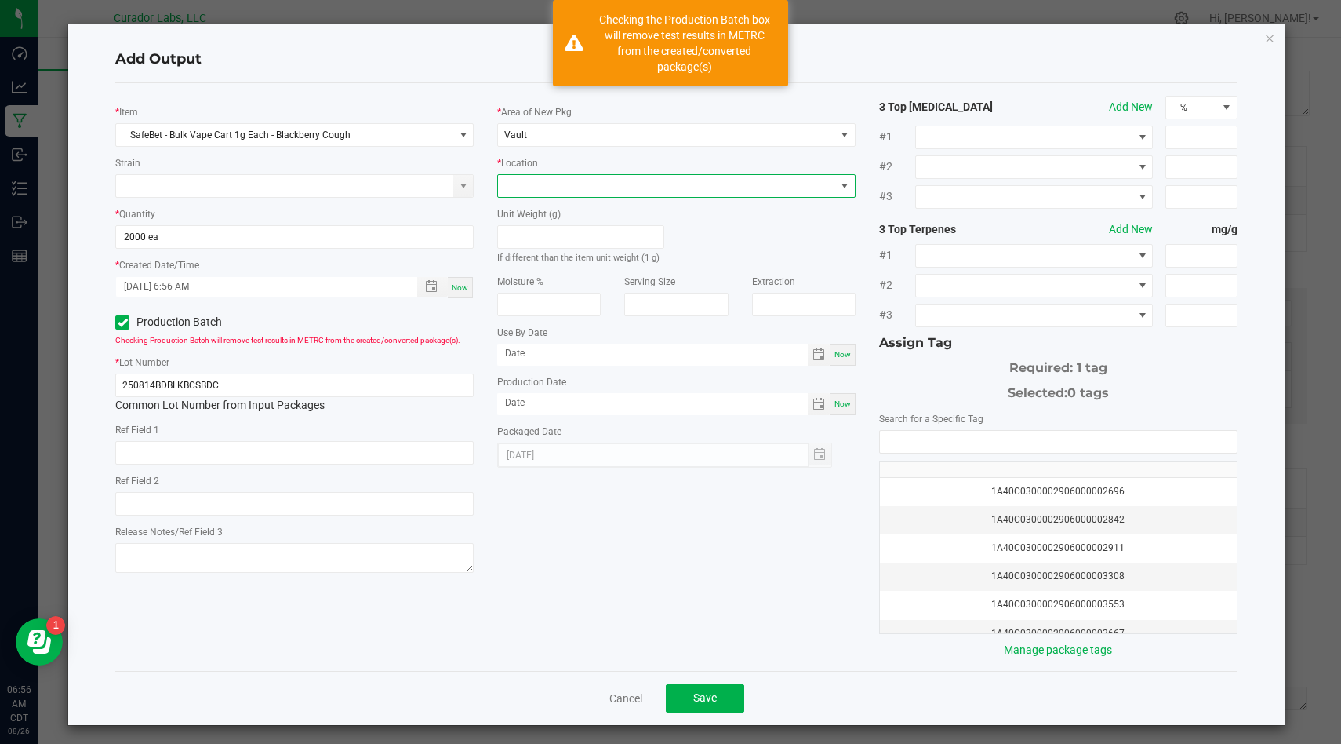
click at [694, 181] on span at bounding box center [666, 186] width 337 height 22
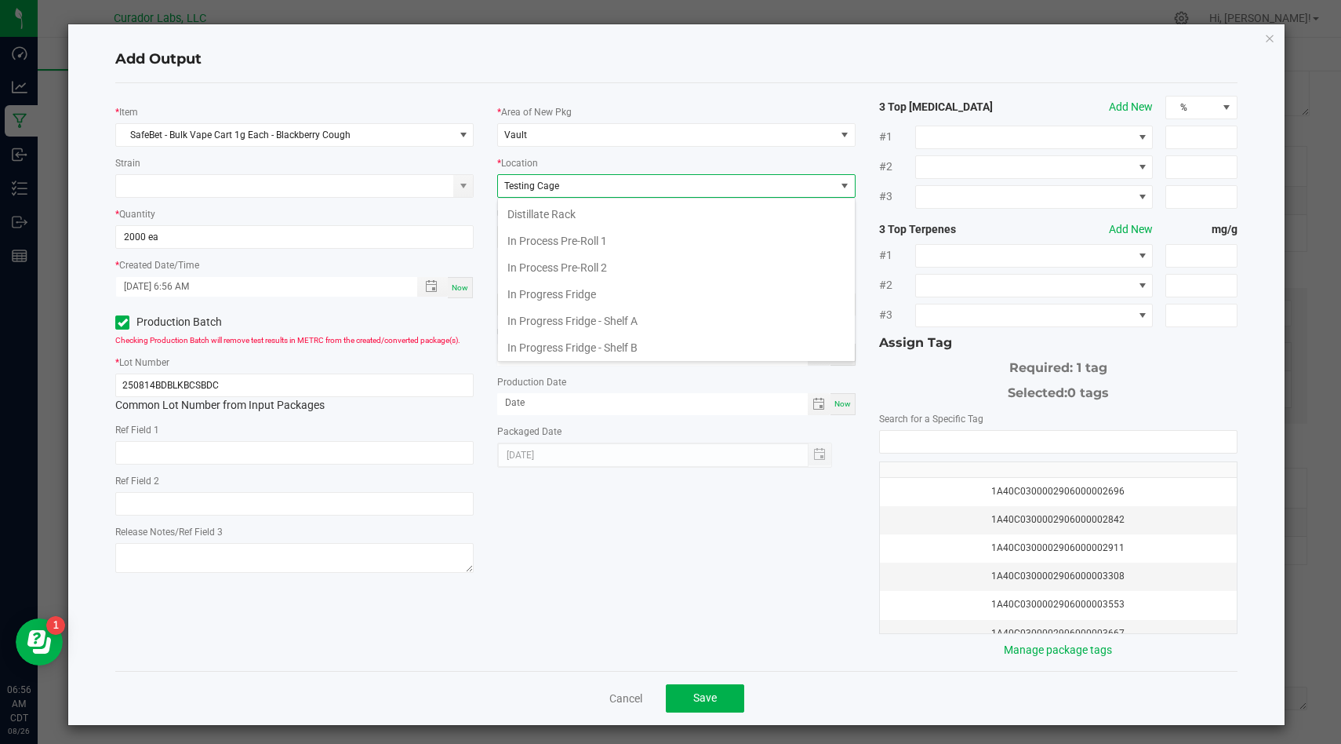
scroll to position [590, 0]
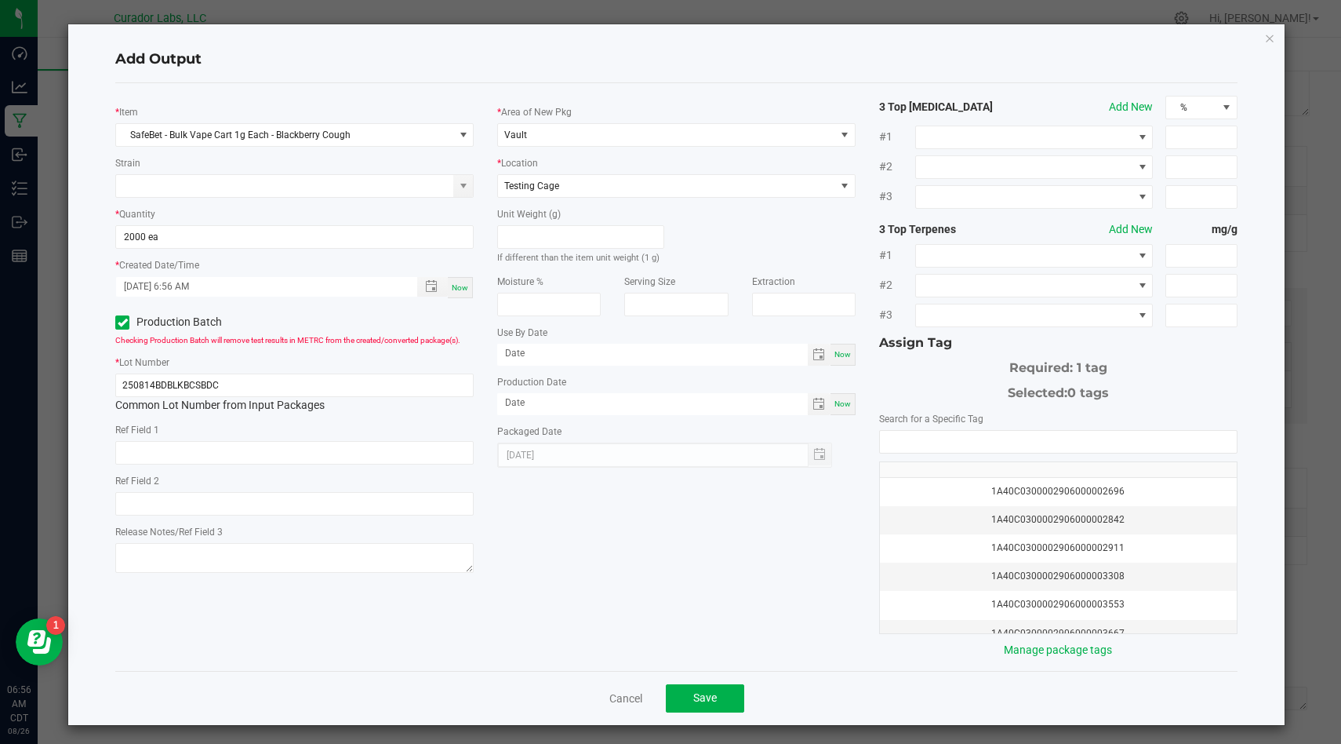
click at [837, 361] on div "Now" at bounding box center [843, 355] width 25 height 22
type input "[DATE]"
click at [852, 409] on div "Now" at bounding box center [843, 404] width 25 height 22
type input "[DATE]"
click at [681, 352] on input "[DATE]" at bounding box center [652, 354] width 311 height 20
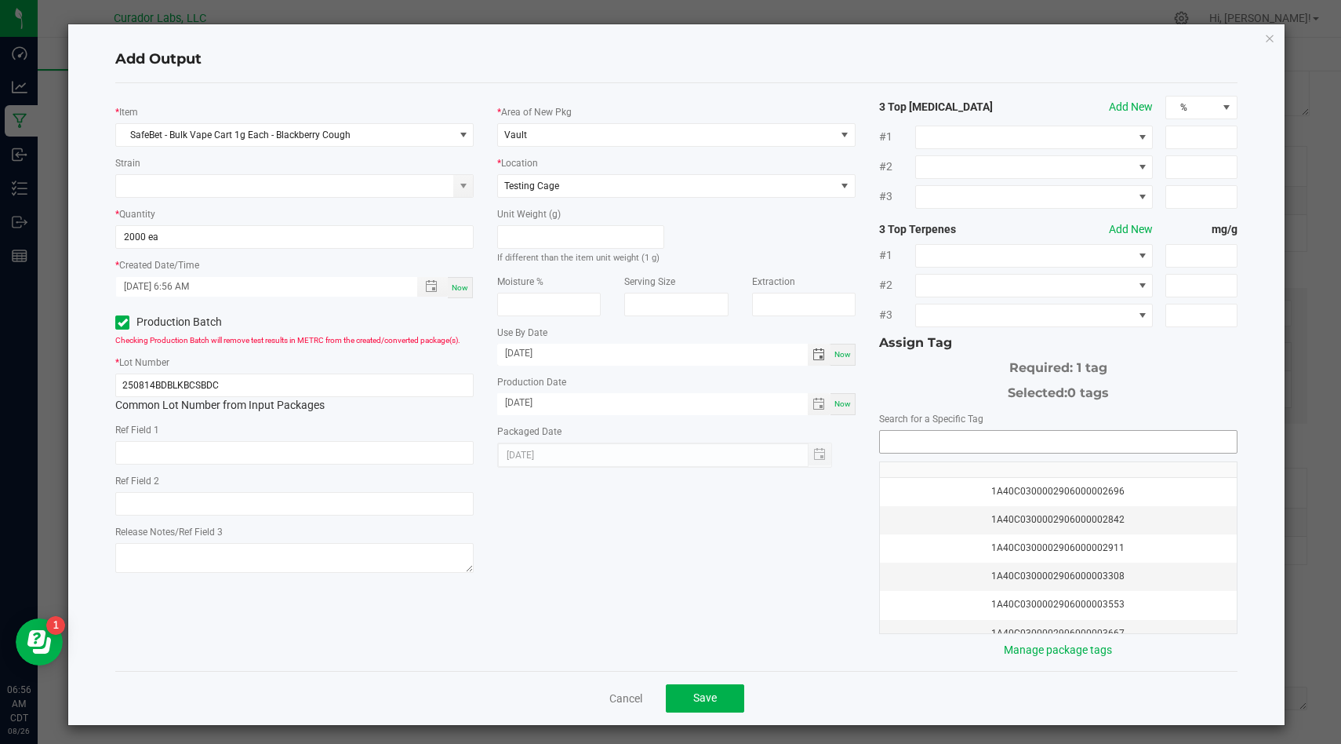
type input "08/26/2026"
click at [1061, 444] on input "NO DATA FOUND" at bounding box center [1058, 442] width 357 height 22
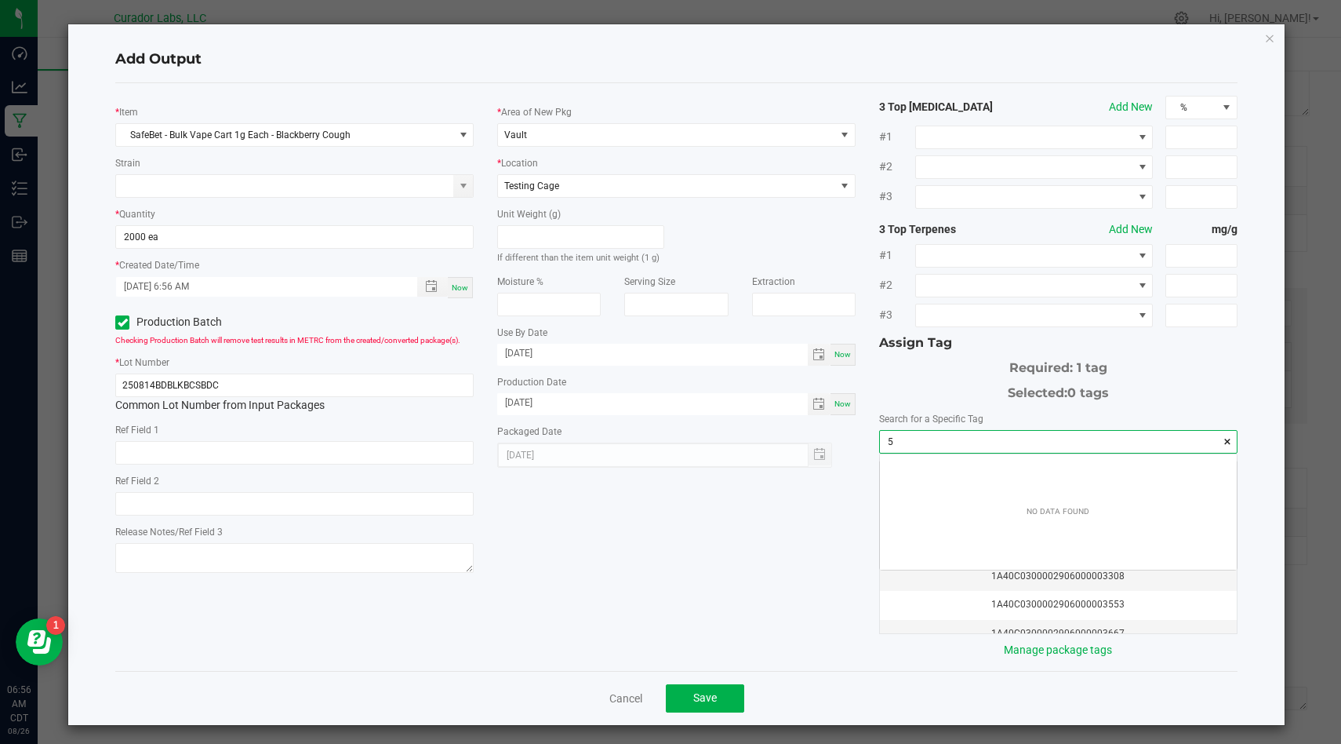
scroll to position [22, 356]
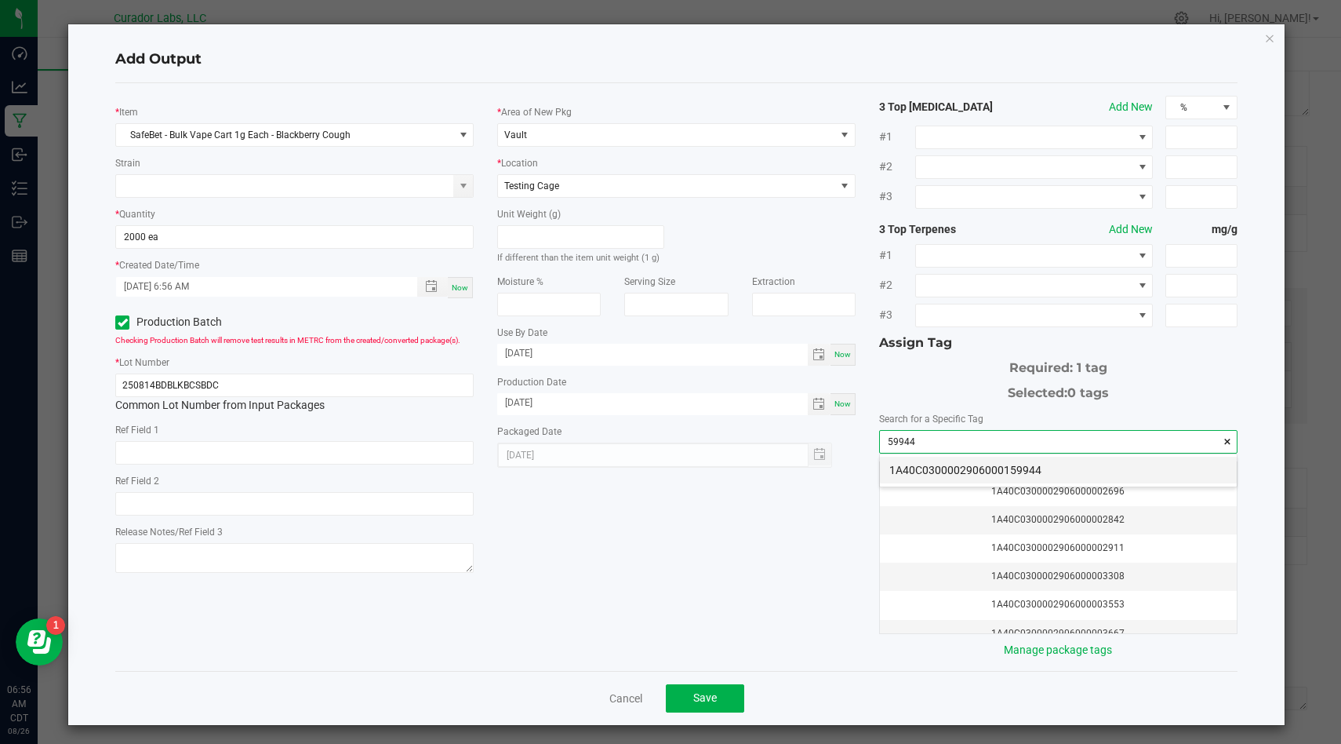
click at [1085, 470] on li "1A40C0300002906000159944" at bounding box center [1058, 470] width 357 height 27
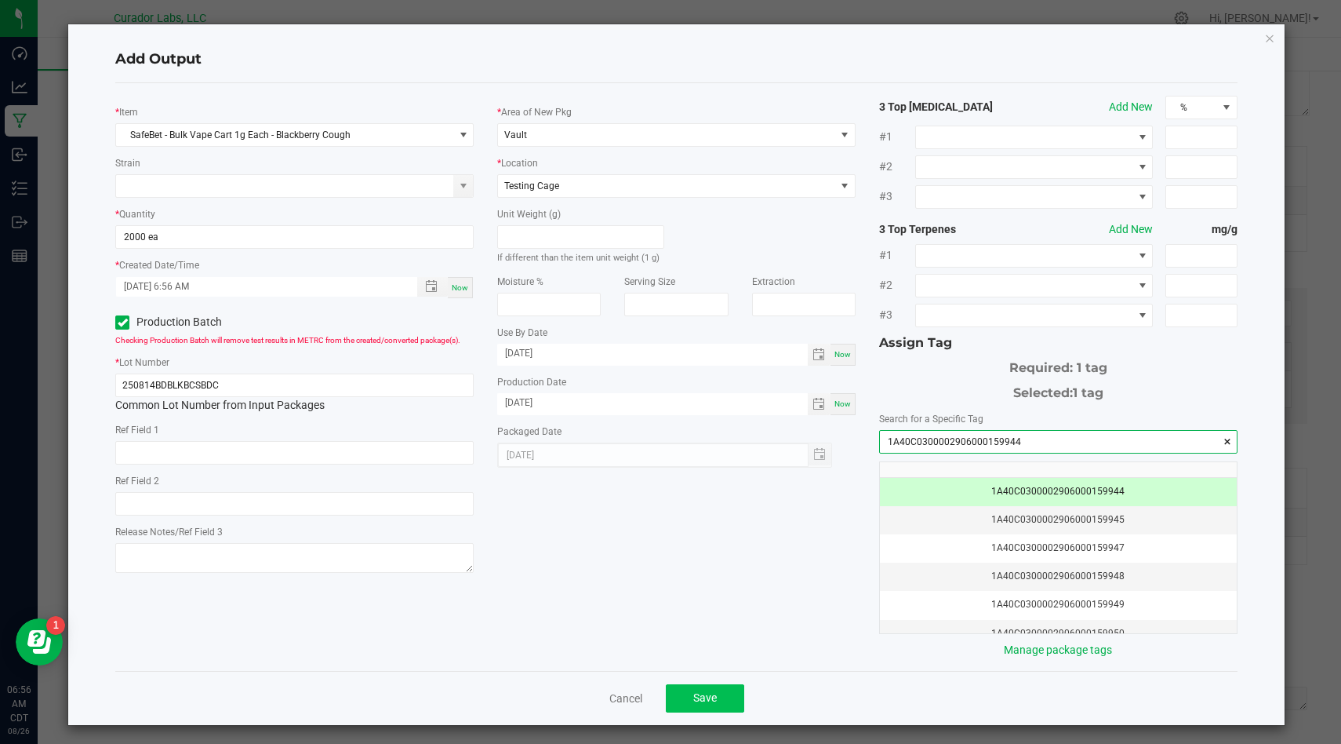
type input "1A40C0300002906000159944"
click at [719, 697] on button "Save" at bounding box center [705, 698] width 78 height 28
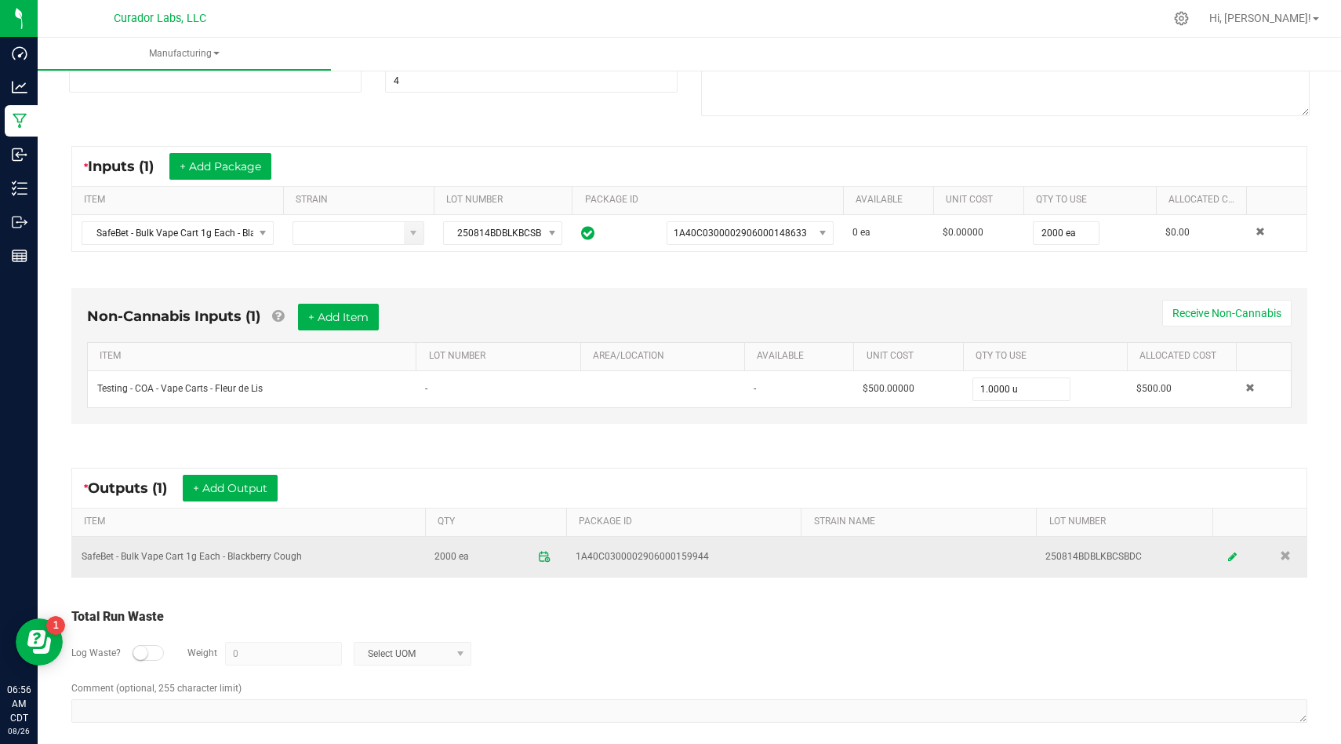
click at [269, 555] on td "SafeBet - Bulk Vape Cart 1g Each - Blackberry Cough" at bounding box center [248, 557] width 353 height 40
click at [1101, 552] on td "250814BDBLKBCSBDC" at bounding box center [1124, 557] width 177 height 40
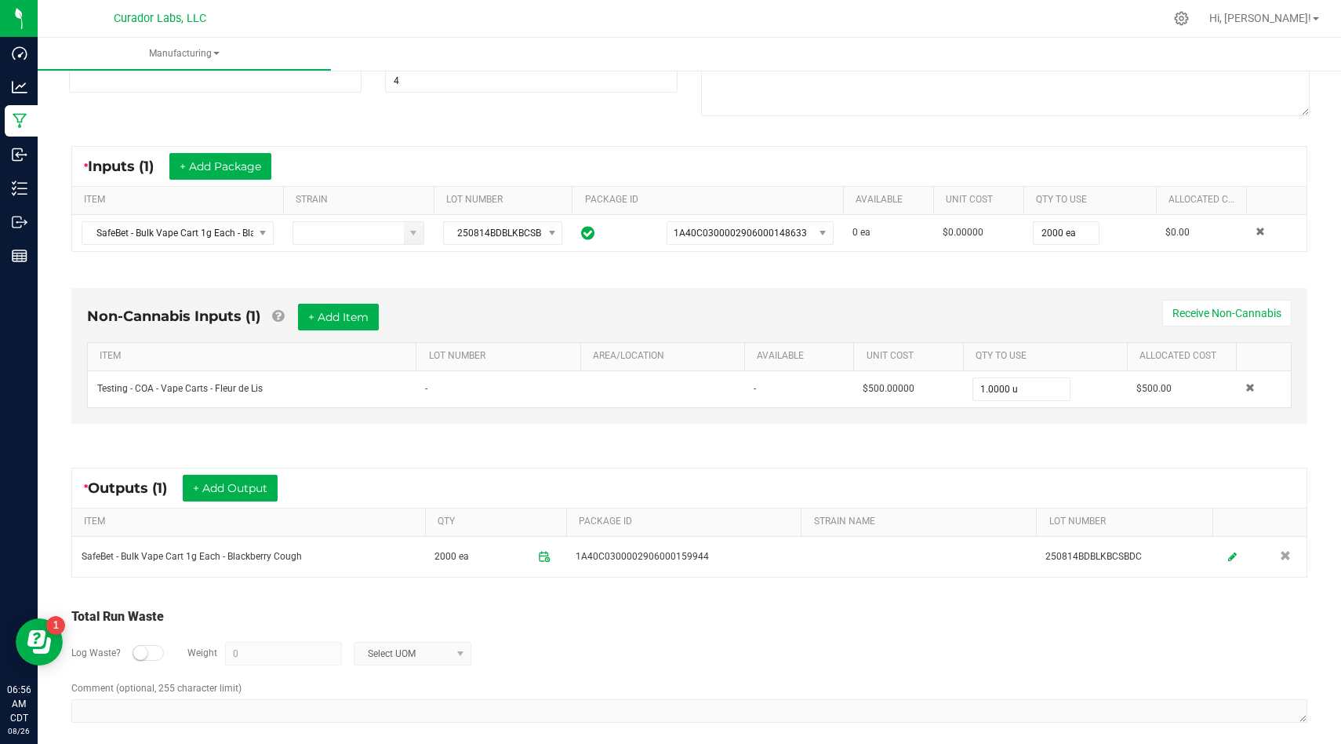
click at [708, 583] on div "* Outputs (1) + Add Output ITEM QTY PACKAGE ID STRAIN NAME LOT NUMBER SafeBet -…" at bounding box center [689, 522] width 1265 height 138
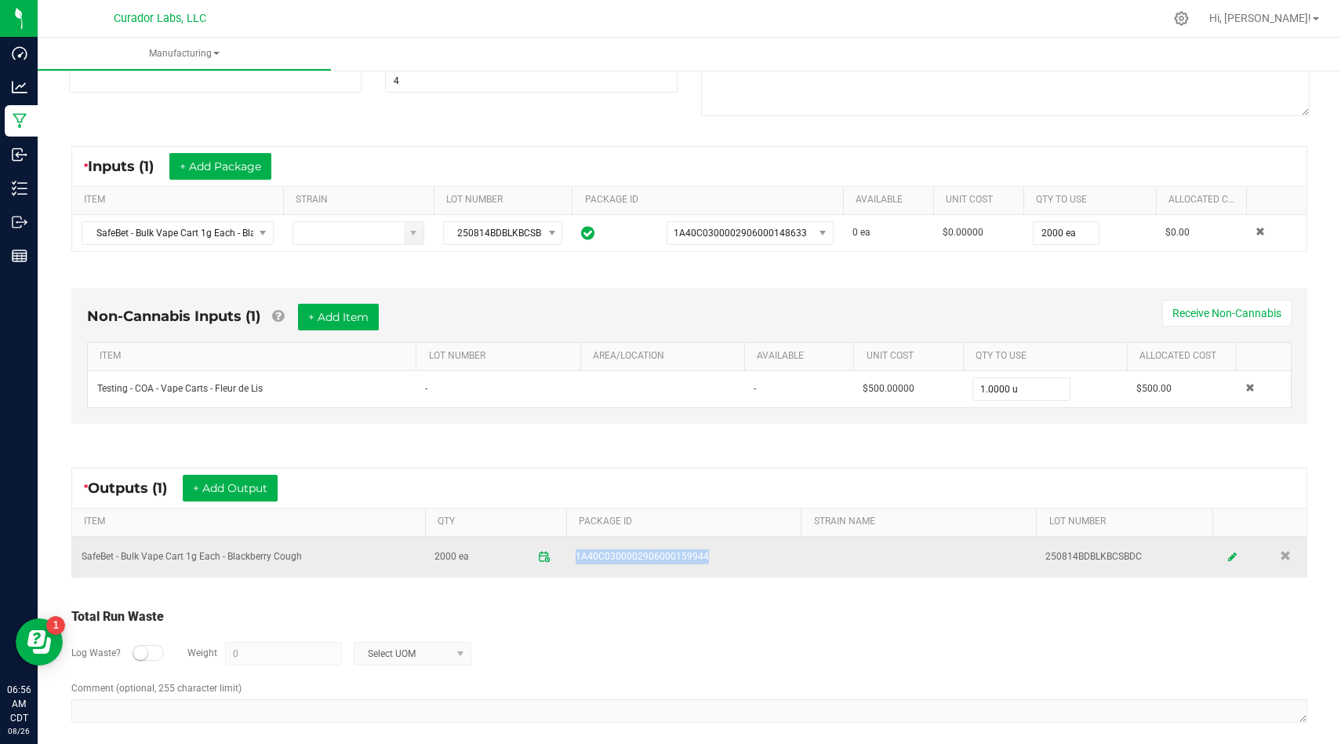
drag, startPoint x: 707, startPoint y: 563, endPoint x: 572, endPoint y: 551, distance: 135.4
click at [572, 551] on td "1A40C0300002906000159944" at bounding box center [683, 557] width 235 height 40
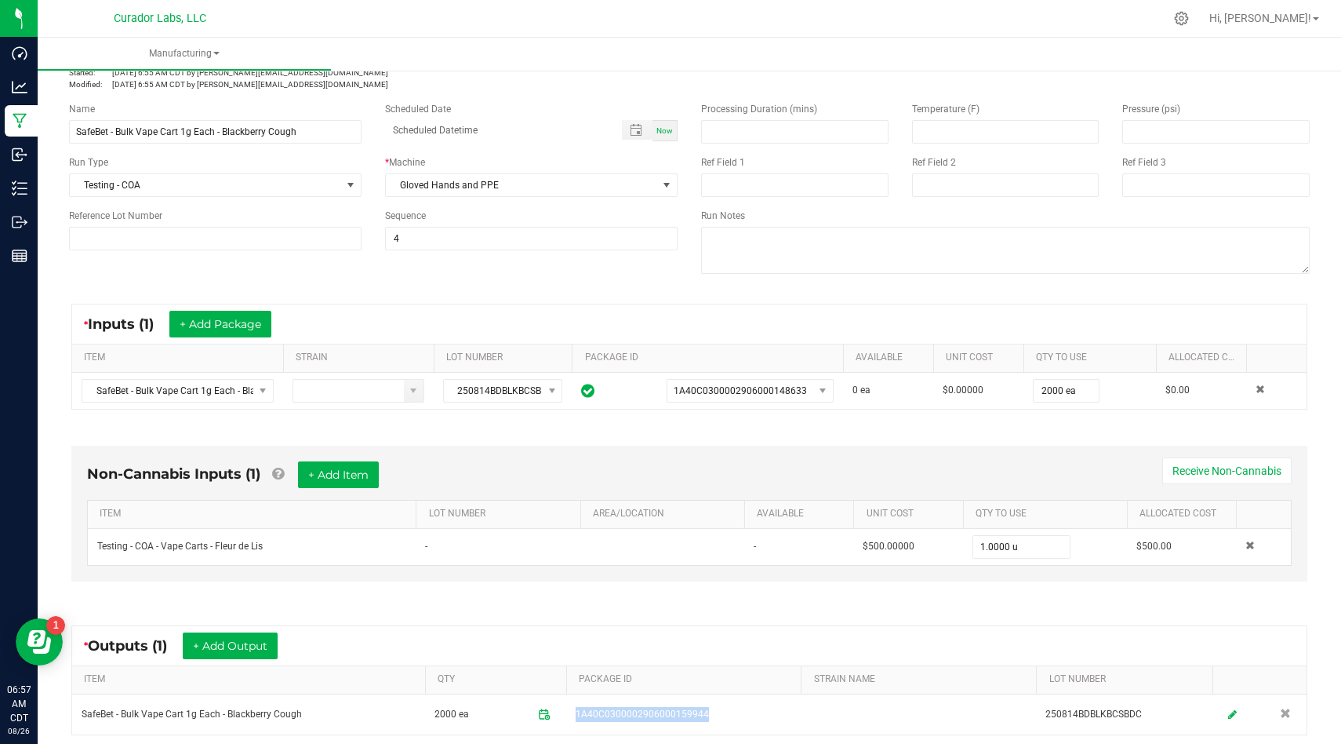
scroll to position [0, 0]
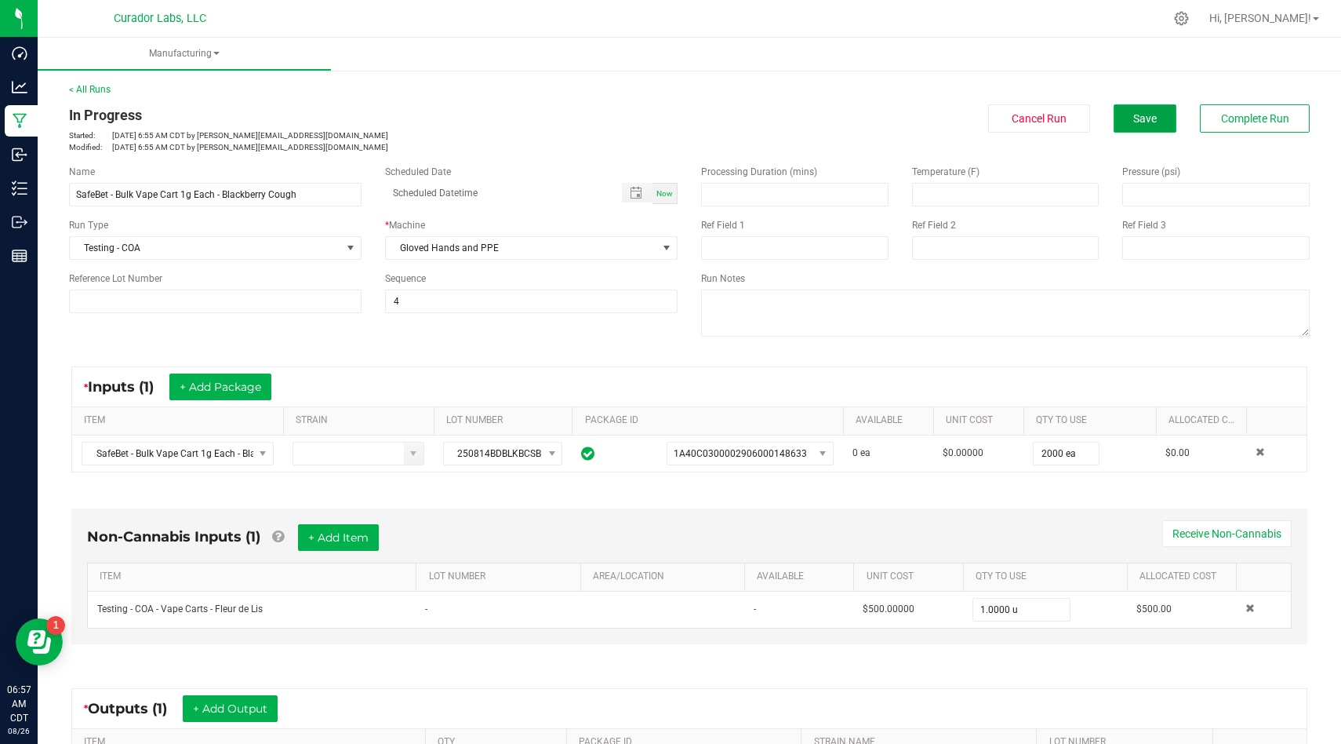
click at [1152, 115] on span "Save" at bounding box center [1146, 118] width 24 height 13
click at [1128, 129] on button "Save" at bounding box center [1145, 118] width 63 height 28
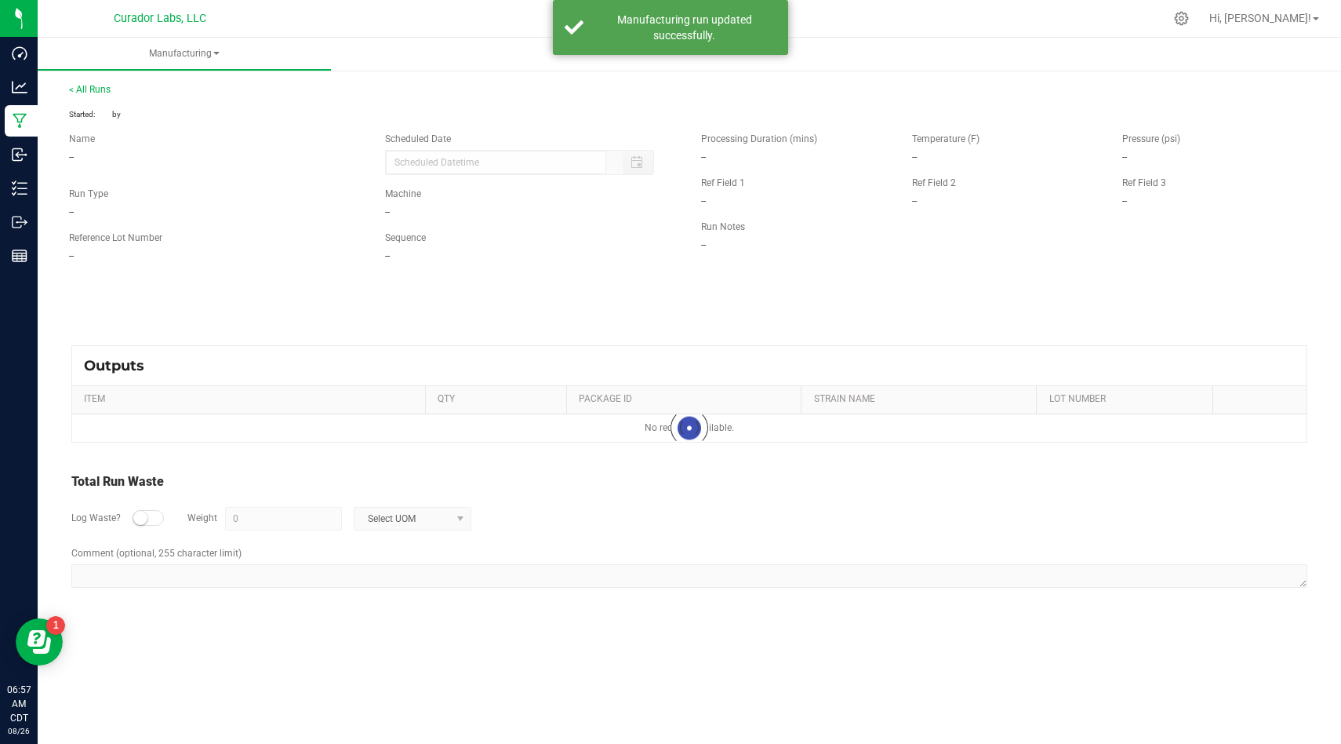
drag, startPoint x: 32, startPoint y: 105, endPoint x: 50, endPoint y: 118, distance: 22.4
click at [50, 118] on div "< All Runs Started: by Name -- Scheduled Date Run Type -- Machine -- Reference …" at bounding box center [690, 344] width 1304 height 555
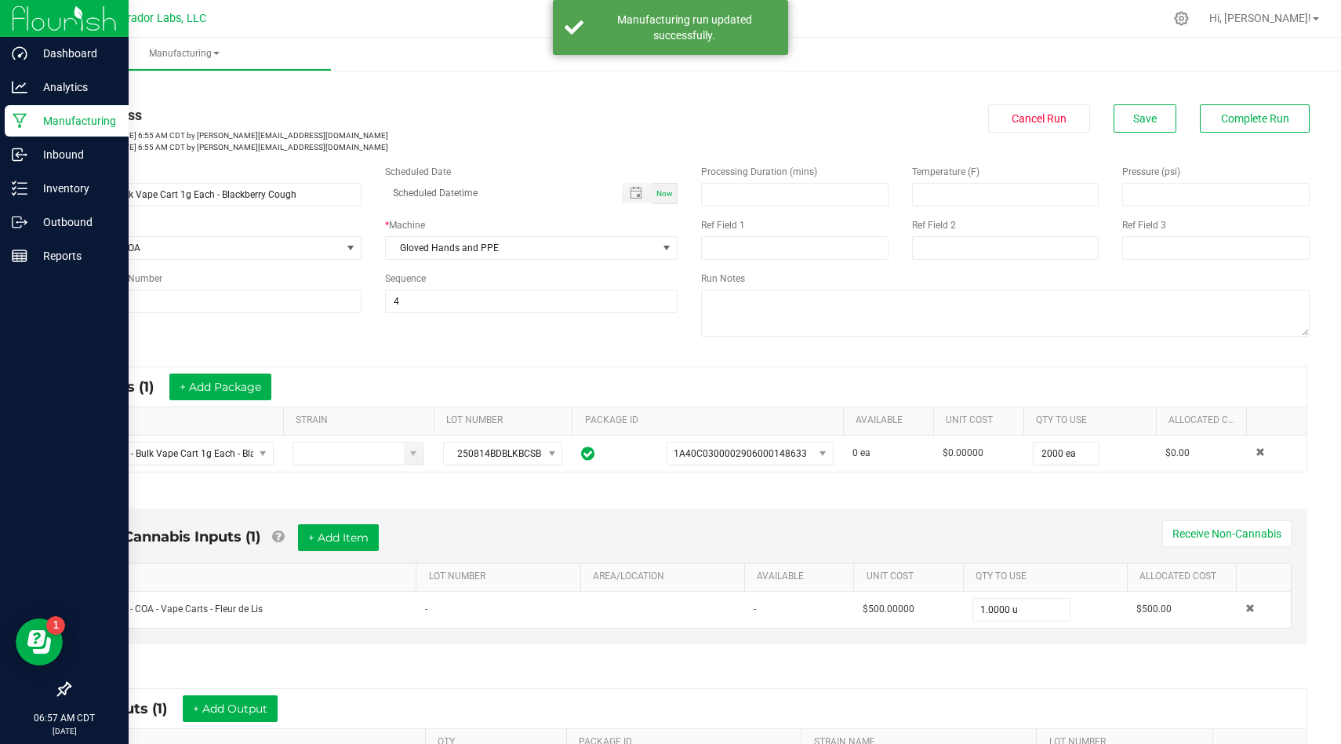
click at [31, 118] on p "Manufacturing" at bounding box center [74, 120] width 94 height 19
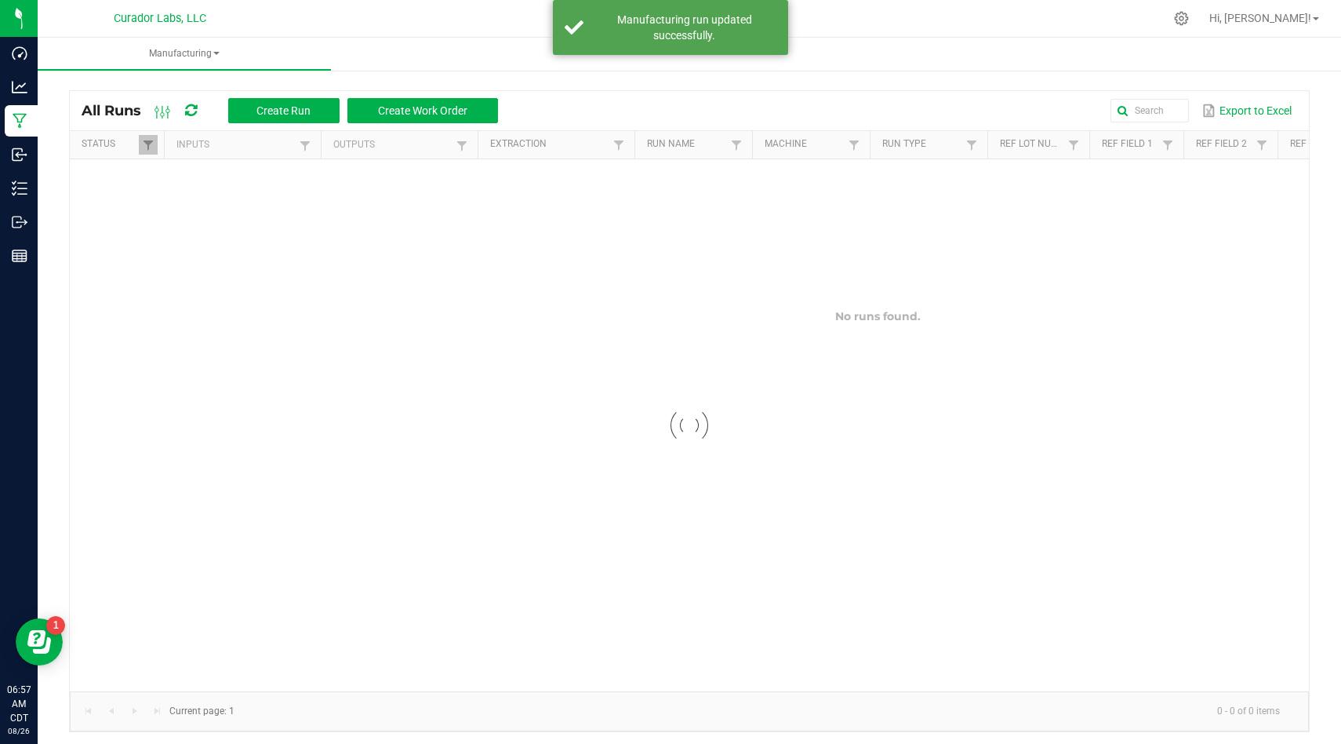
click at [268, 132] on th "Inputs" at bounding box center [242, 145] width 157 height 28
click at [293, 106] on span "Create Run" at bounding box center [284, 110] width 54 height 13
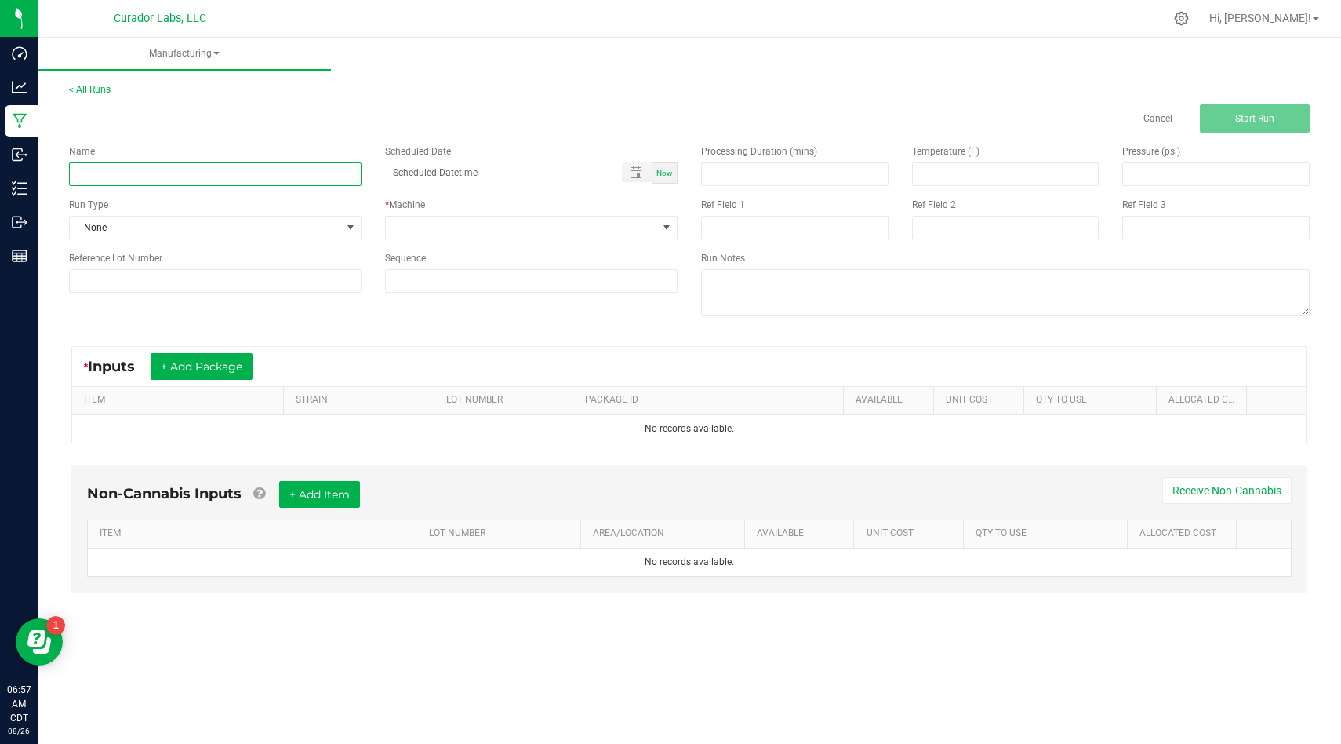
click at [331, 180] on input at bounding box center [215, 174] width 293 height 24
paste input "Bulk SafeBet Cart 1g Each - AK-47"
type input "Bulk SafeBet Cart 1g Each - AK-47"
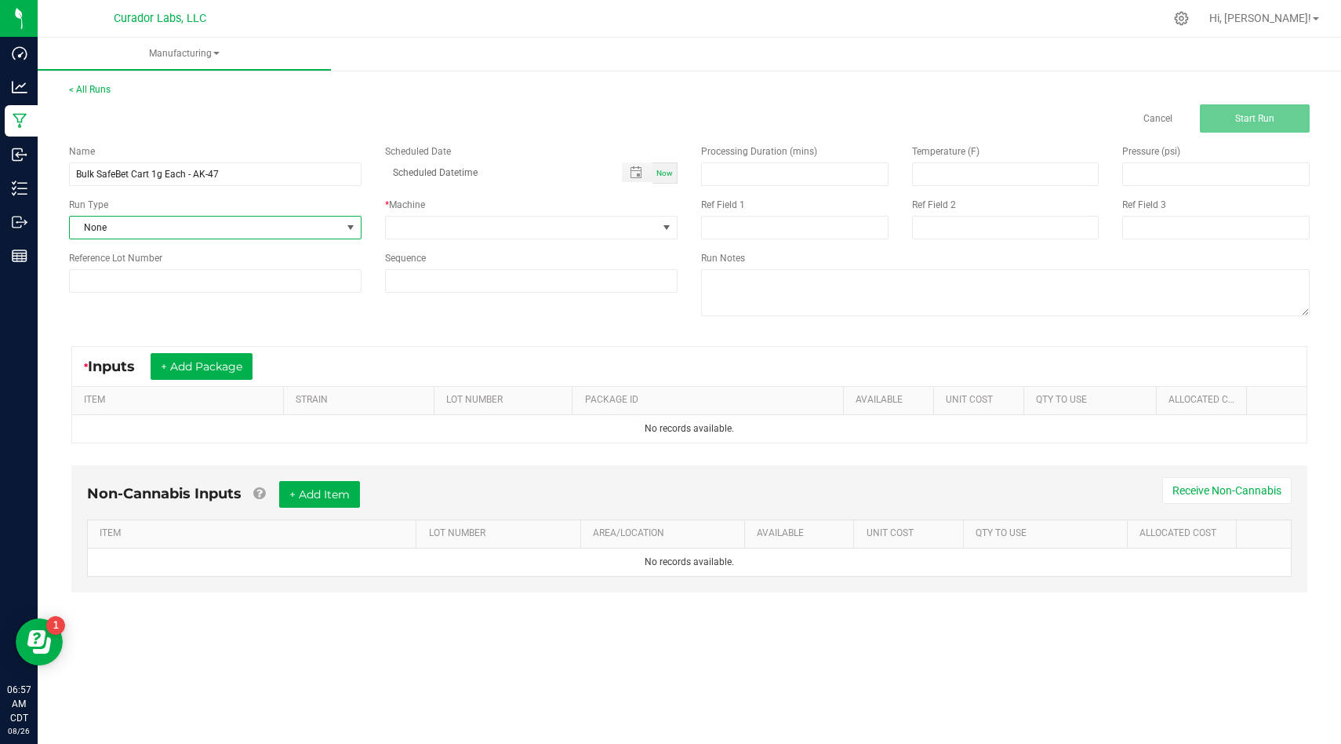
click at [298, 223] on span "None" at bounding box center [205, 228] width 271 height 22
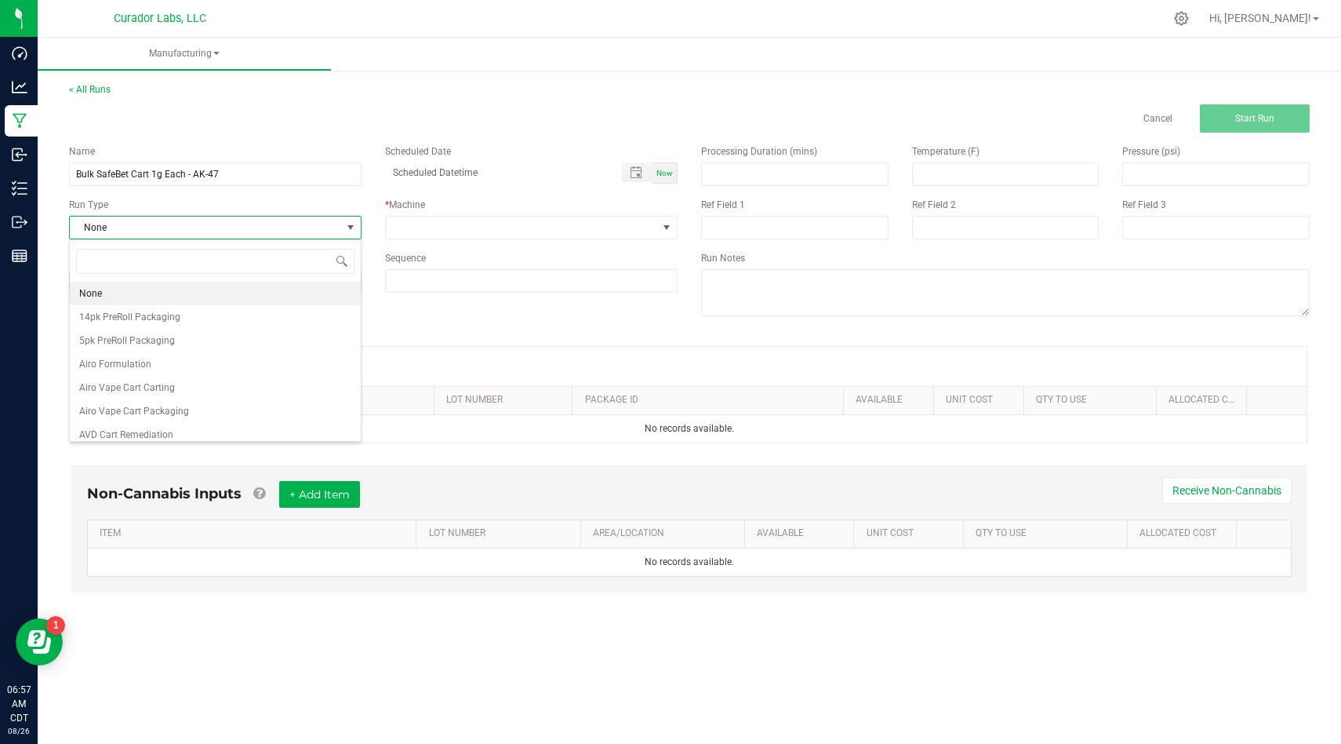
scroll to position [24, 293]
type input "coa"
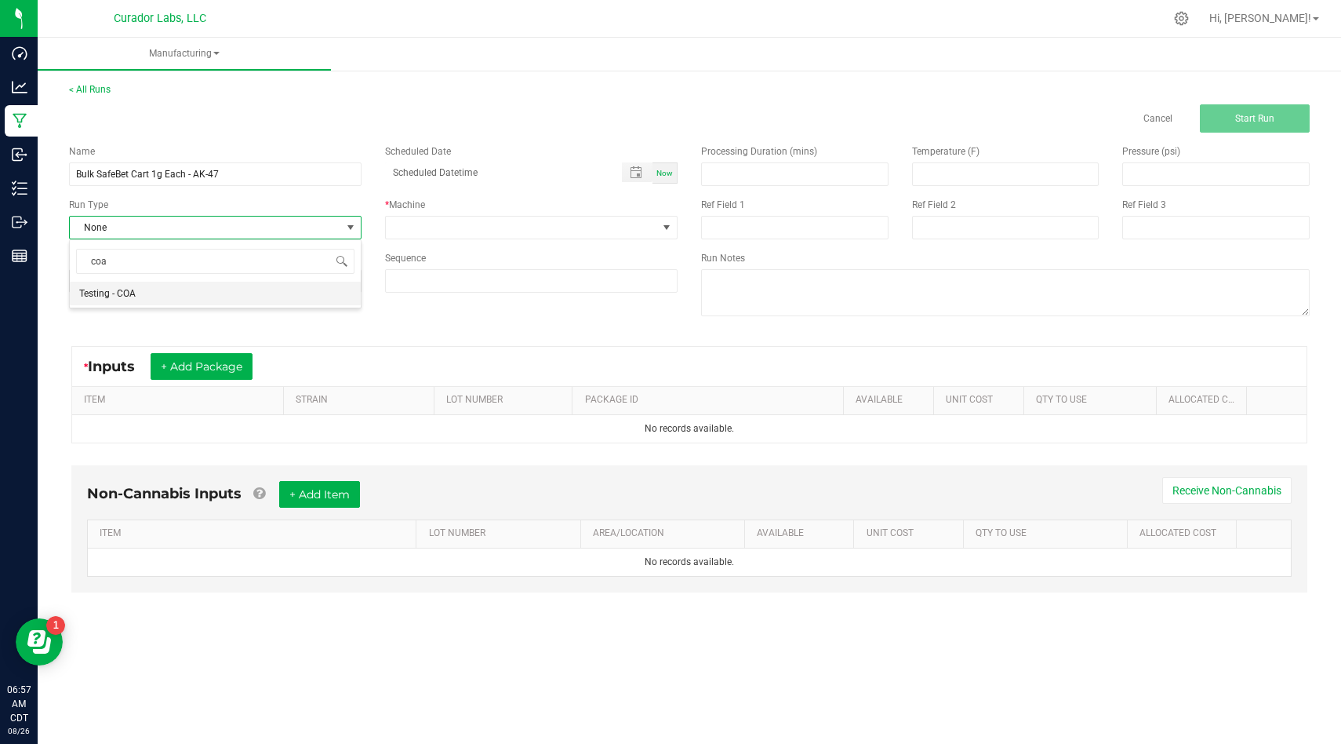
click at [275, 287] on li "Testing - COA" at bounding box center [215, 294] width 291 height 24
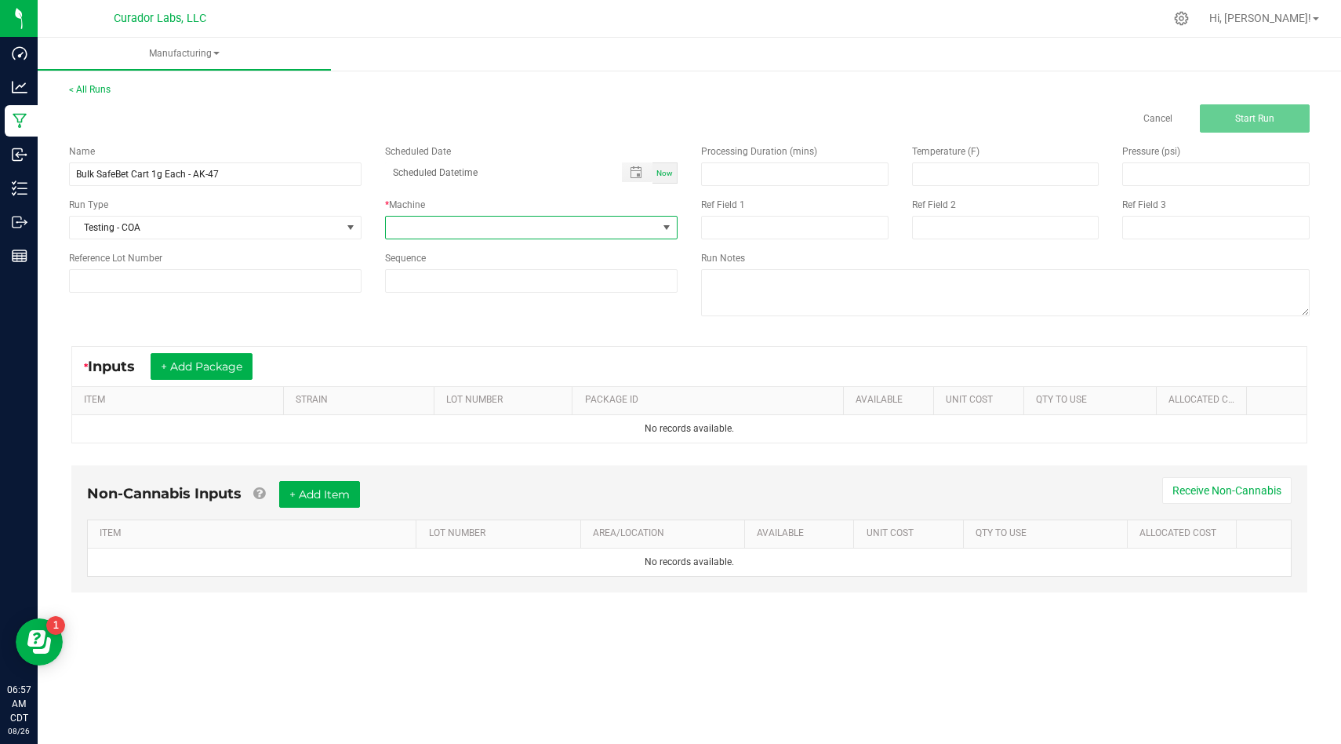
click at [480, 235] on span at bounding box center [521, 228] width 271 height 22
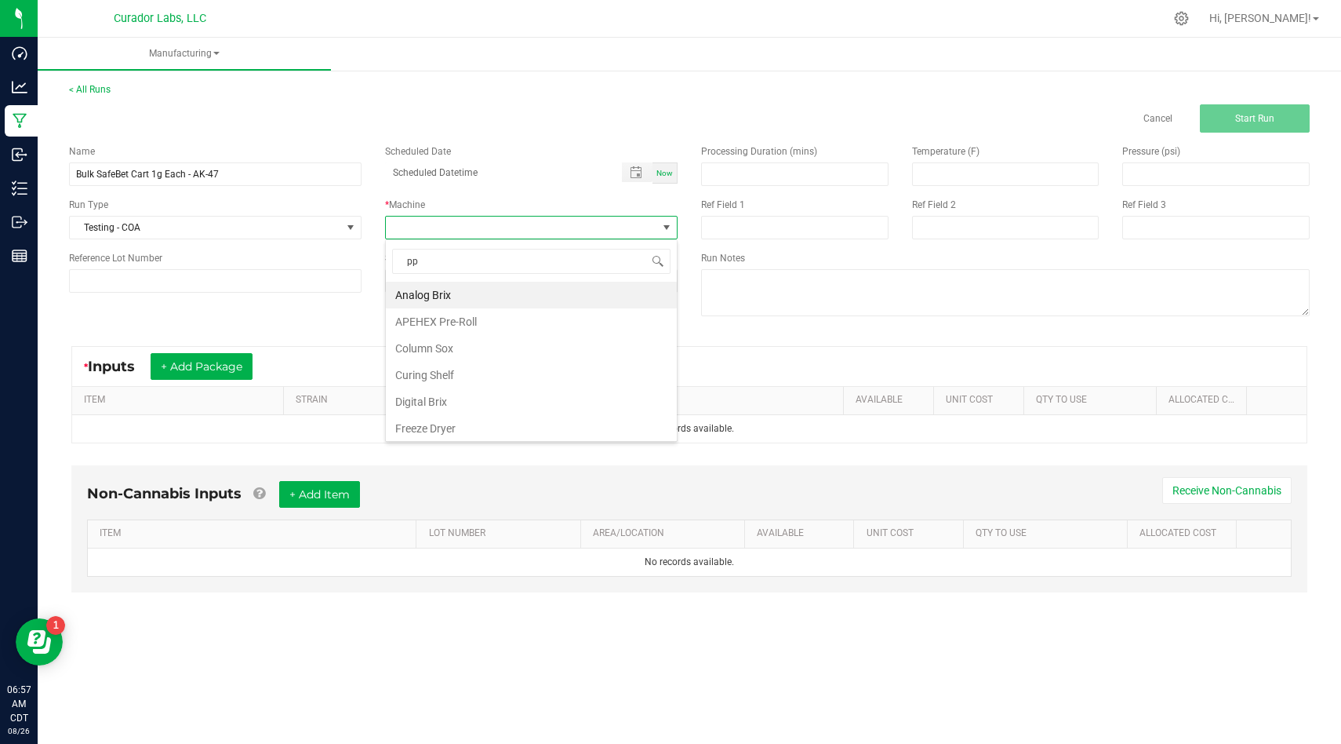
type input "ppe"
click at [477, 297] on li "Gloved Hands and PPE" at bounding box center [531, 295] width 291 height 27
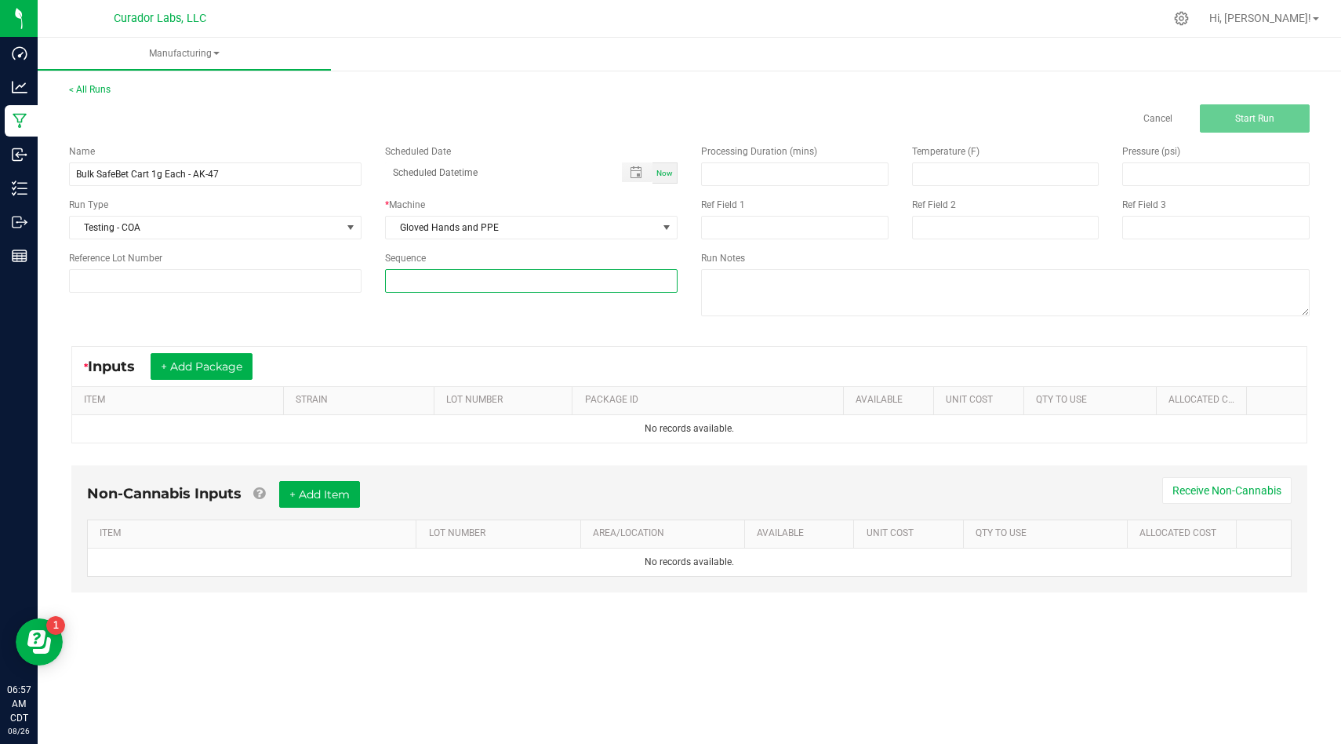
click at [488, 273] on input at bounding box center [531, 281] width 291 height 22
type input "4"
click at [470, 308] on div "Name Bulk SafeBet Cart 1g Each - AK-47 Scheduled Date Now Run Type Testing - CO…" at bounding box center [689, 232] width 1265 height 199
click at [183, 369] on button "+ Add Package" at bounding box center [202, 366] width 102 height 27
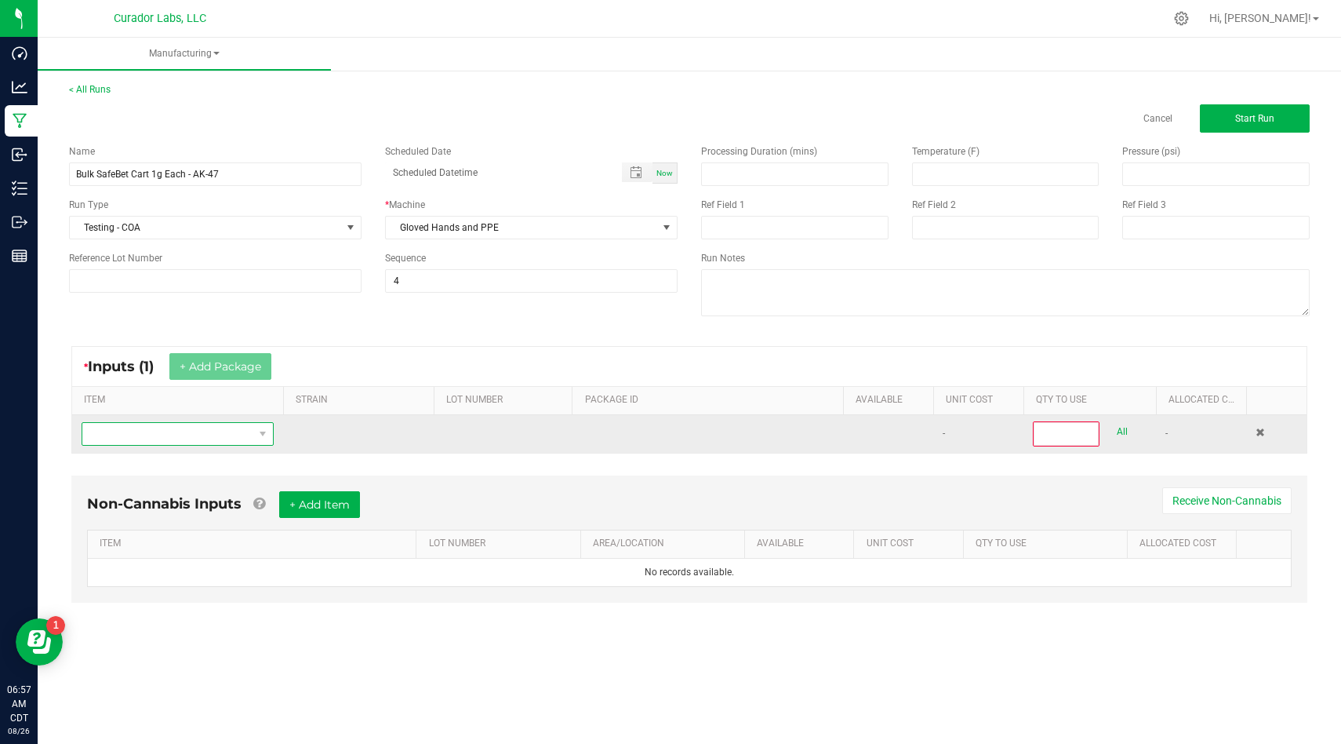
click at [242, 428] on span "NO DATA FOUND" at bounding box center [167, 434] width 171 height 22
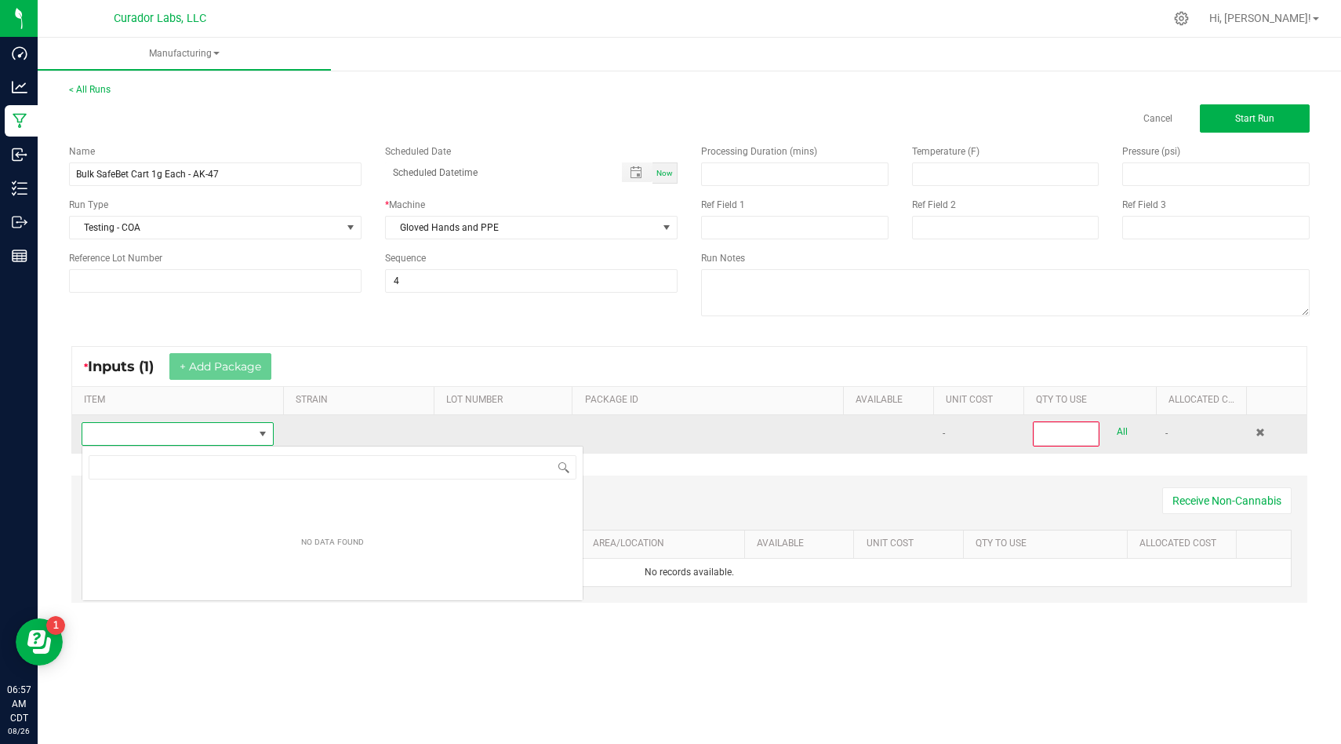
scroll to position [24, 192]
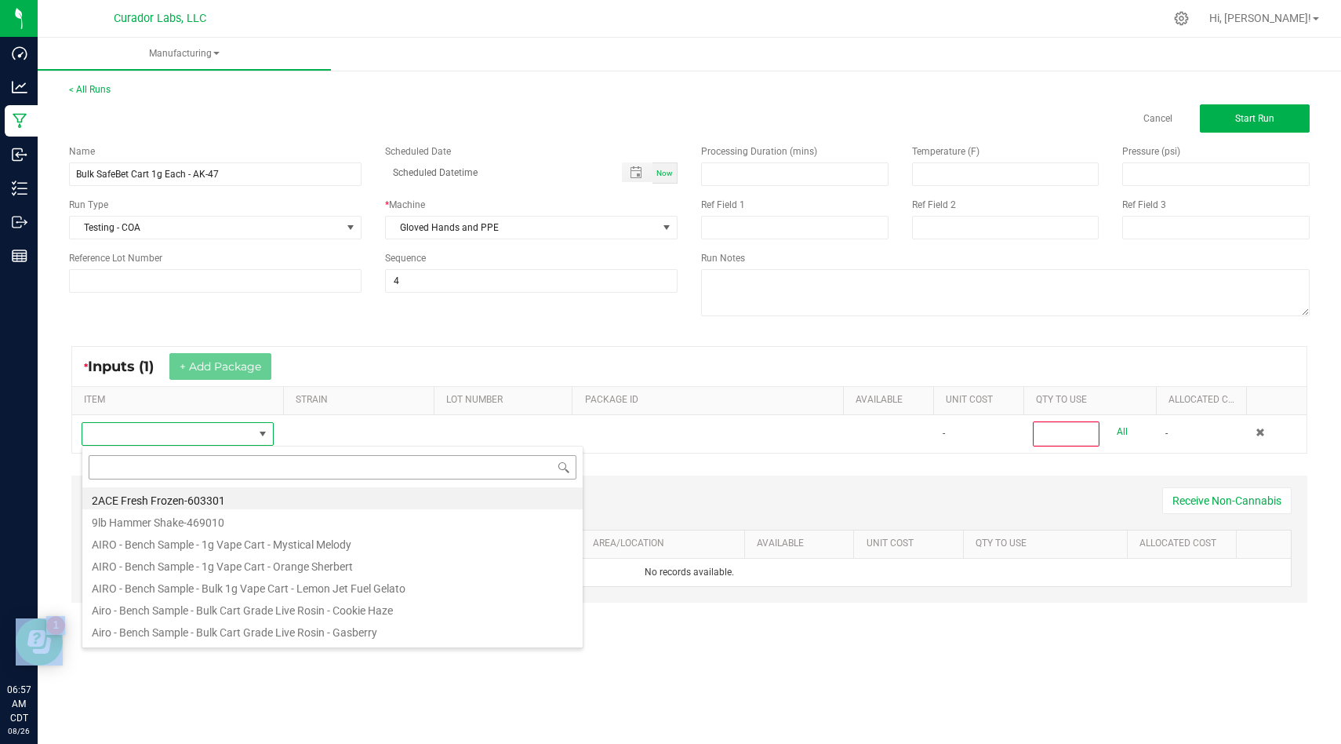
click at [211, 471] on input at bounding box center [333, 467] width 488 height 24
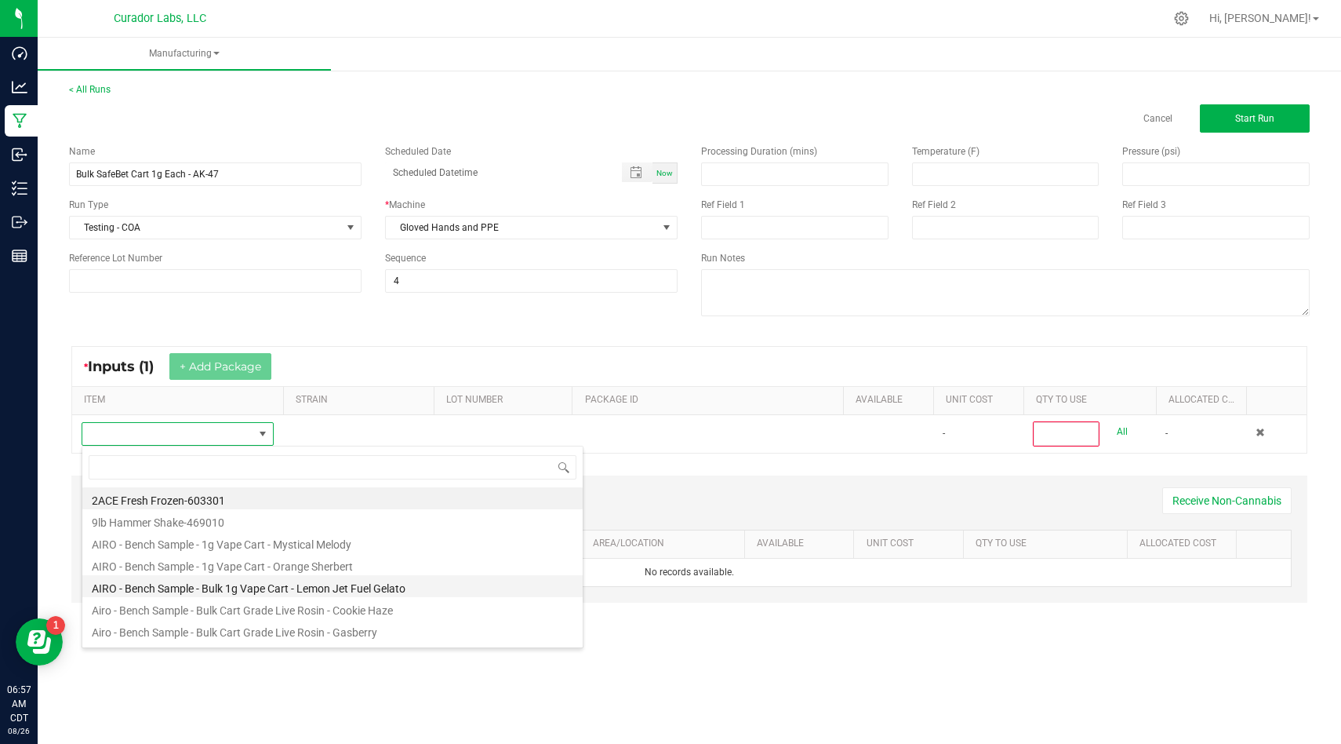
type input "Bulk SafeBet Cart 1g Each - AK-47"
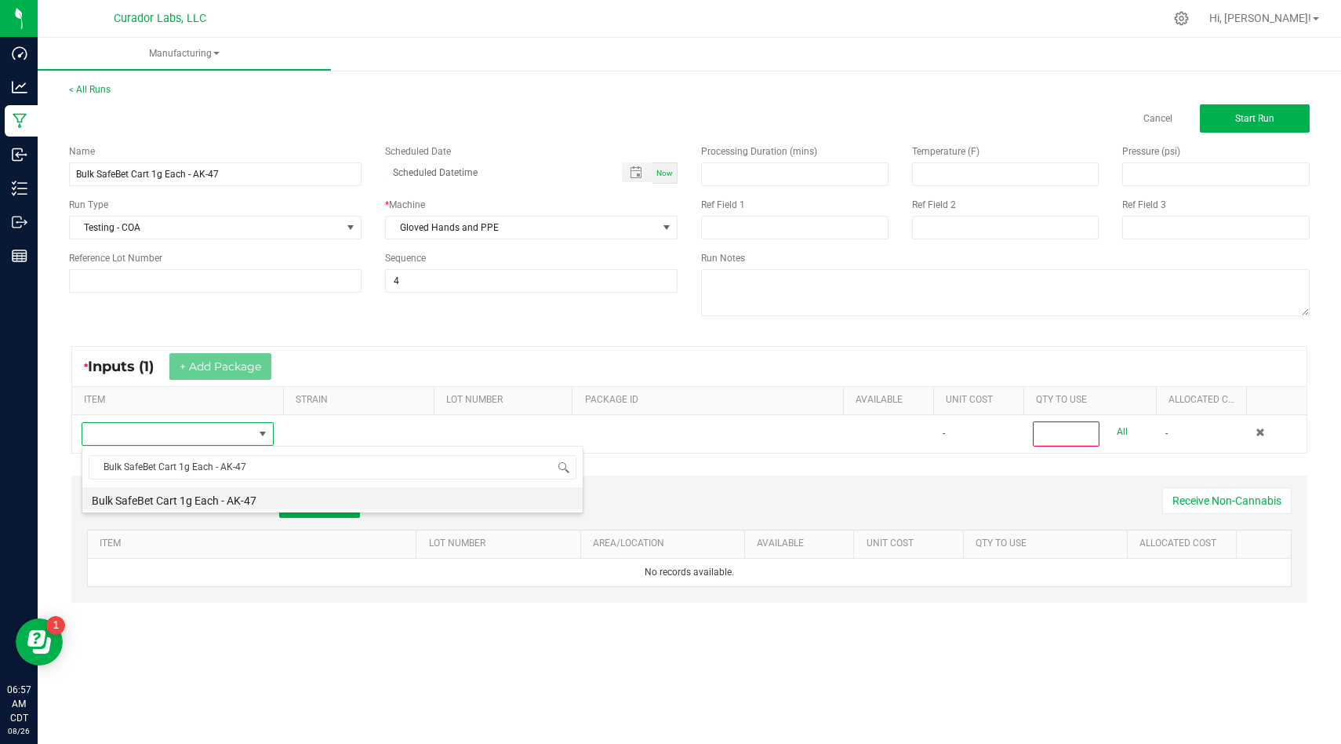
click at [398, 500] on li "Bulk SafeBet Cart 1g Each - AK-47" at bounding box center [332, 498] width 500 height 22
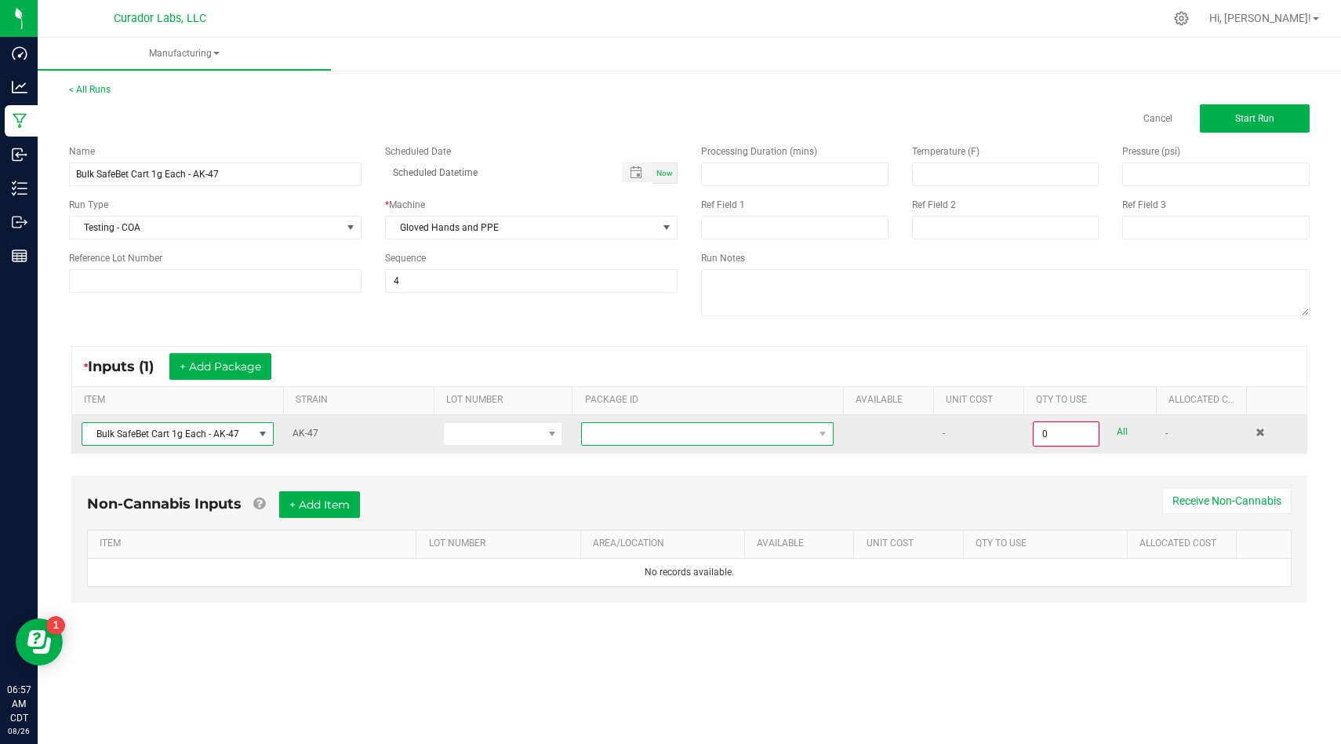
click at [690, 443] on span at bounding box center [697, 434] width 231 height 22
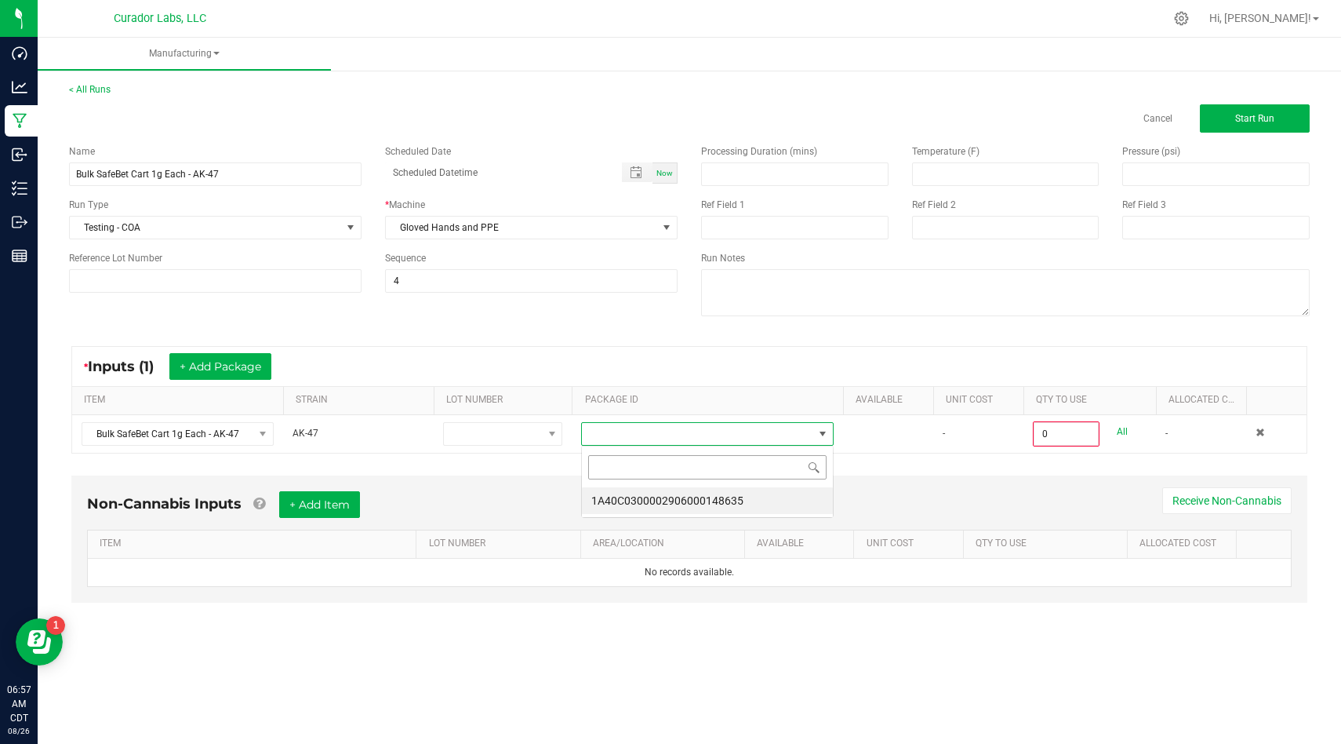
scroll to position [24, 252]
click at [686, 497] on li "1A40C0300002906000148635" at bounding box center [707, 500] width 251 height 27
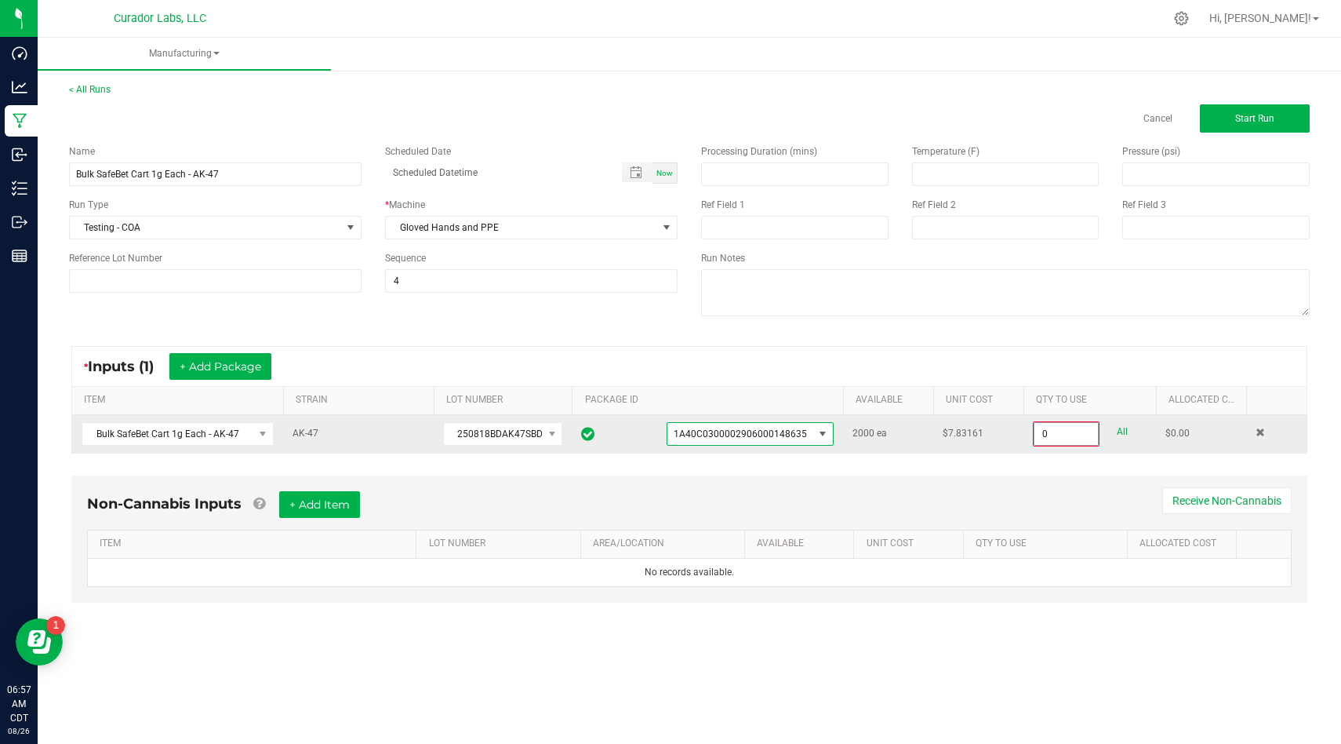
click at [1079, 435] on input "0" at bounding box center [1067, 434] width 64 height 22
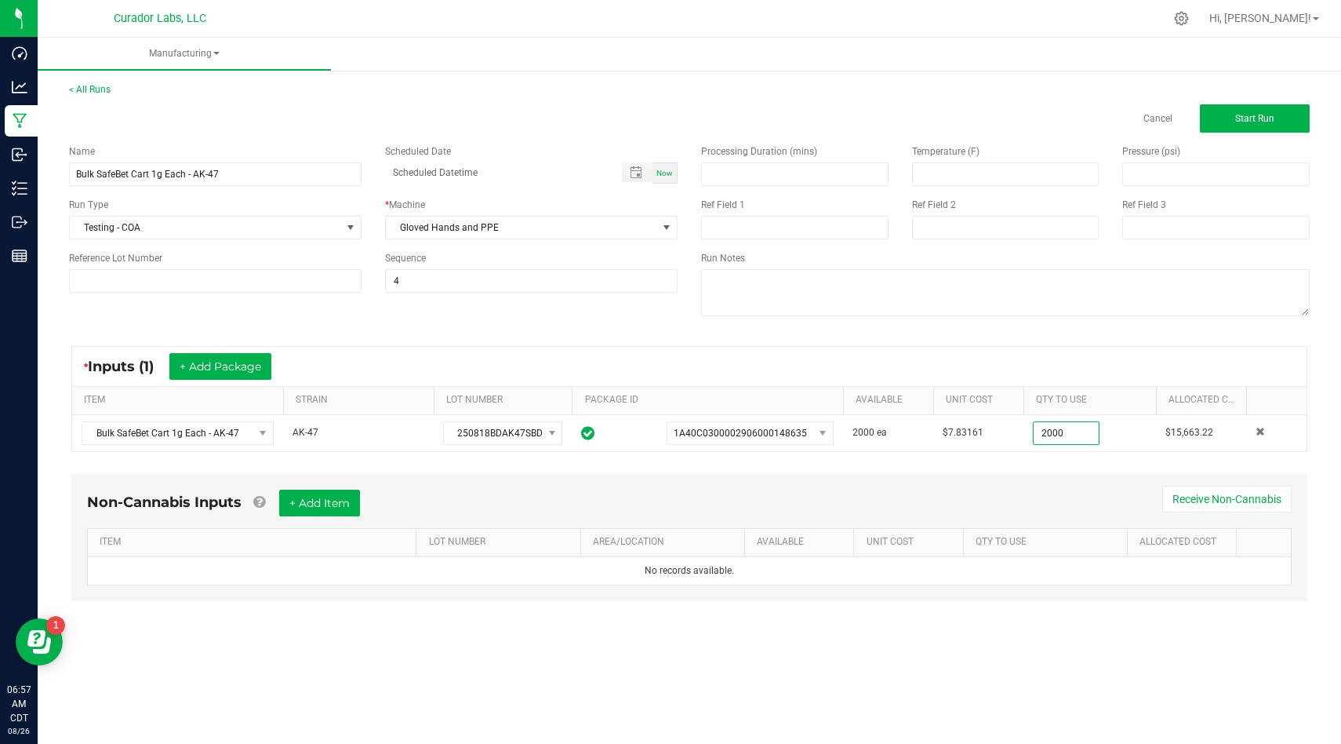
type input "2000 ea"
click at [839, 499] on div "Non-Cannabis Inputs + Add Item Receive Non-Cannabis" at bounding box center [689, 509] width 1205 height 38
click at [322, 501] on button "+ Add Item" at bounding box center [319, 503] width 81 height 27
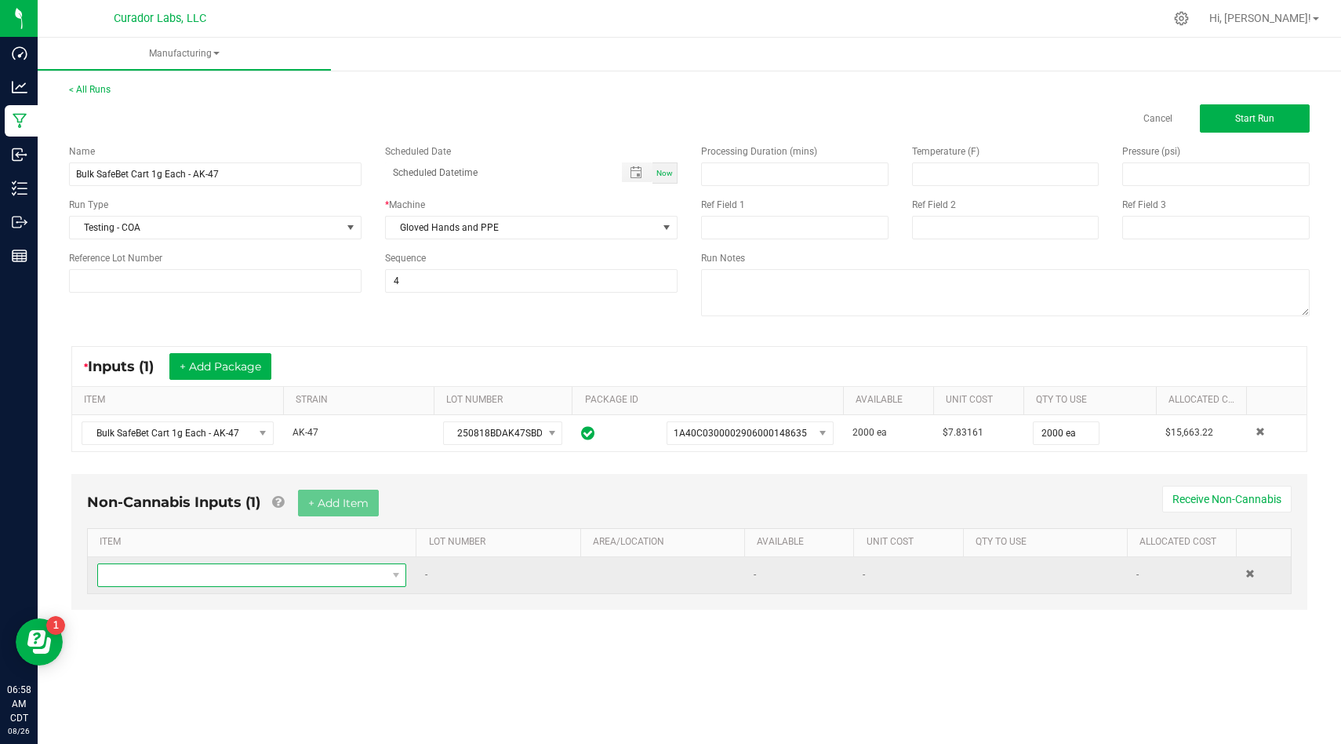
click at [340, 581] on span "NO DATA FOUND" at bounding box center [242, 575] width 288 height 22
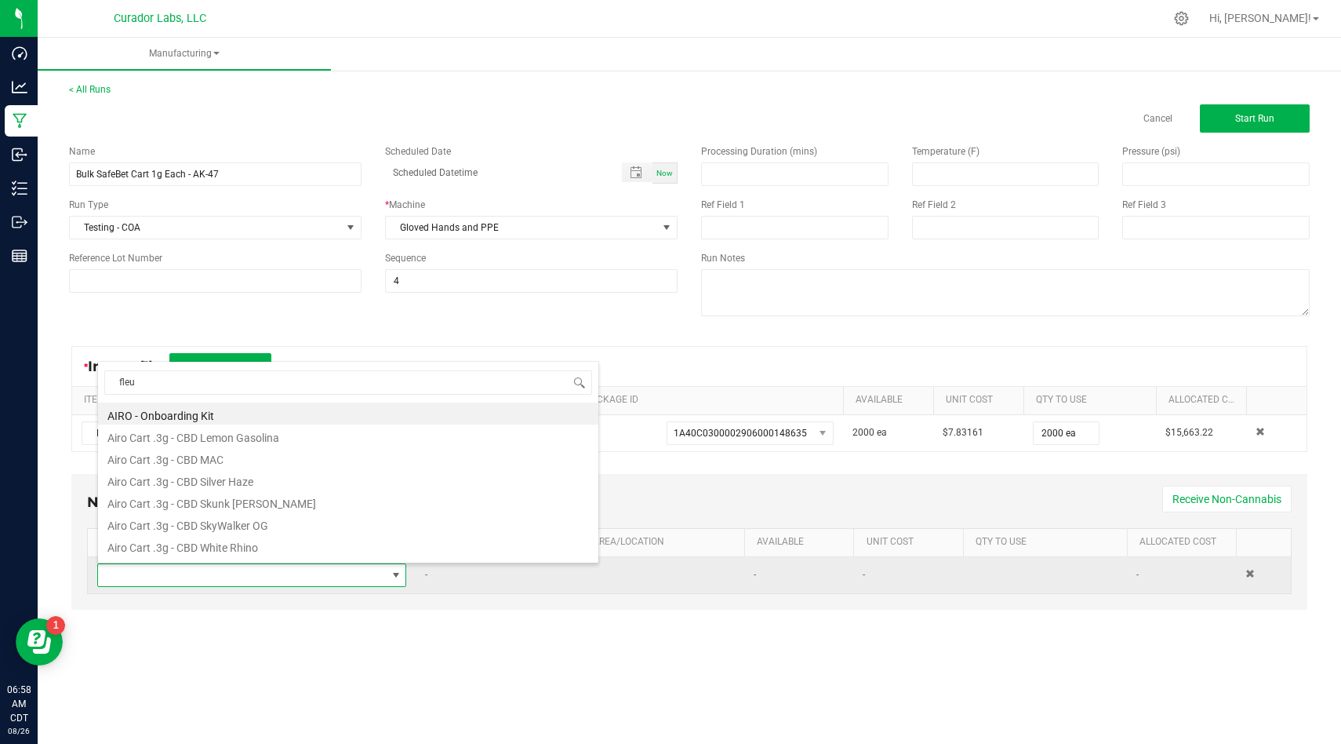
type input "fleur"
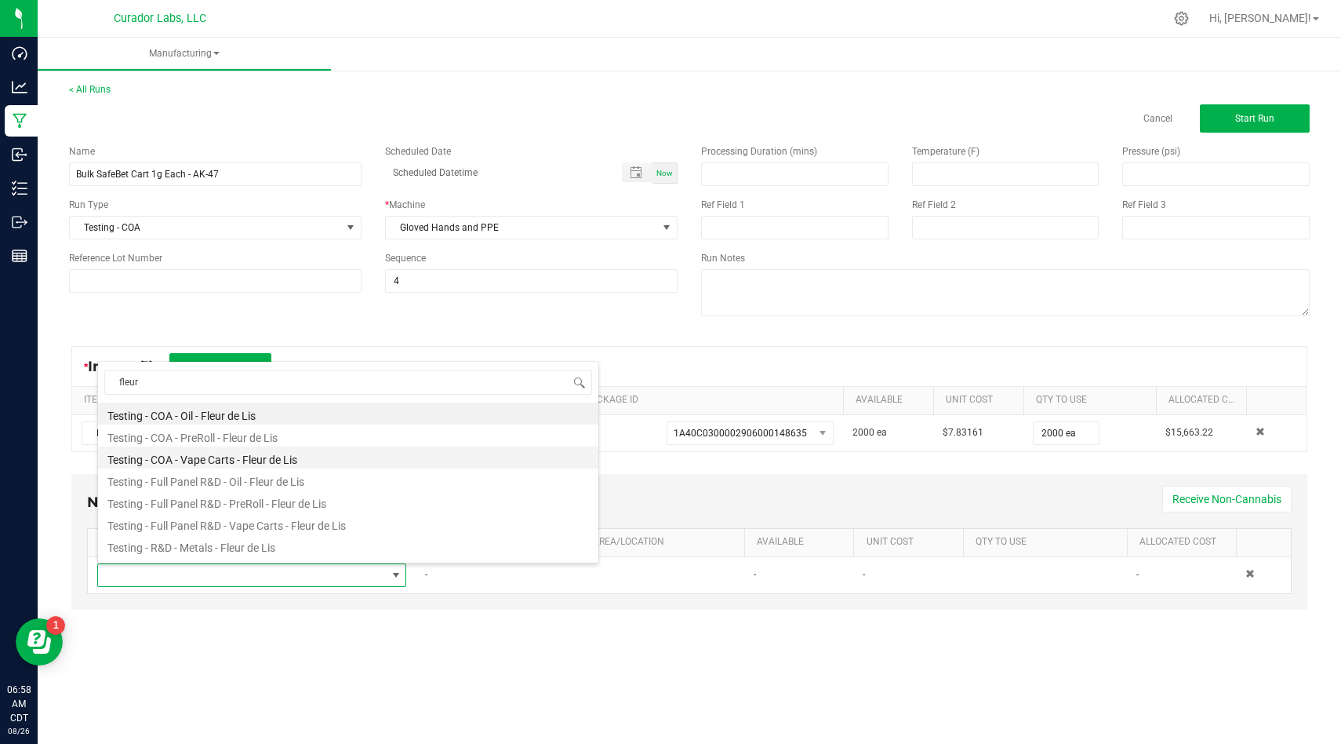
click at [348, 468] on li "Testing - COA - Vape Carts - Fleur de Lis" at bounding box center [348, 457] width 500 height 22
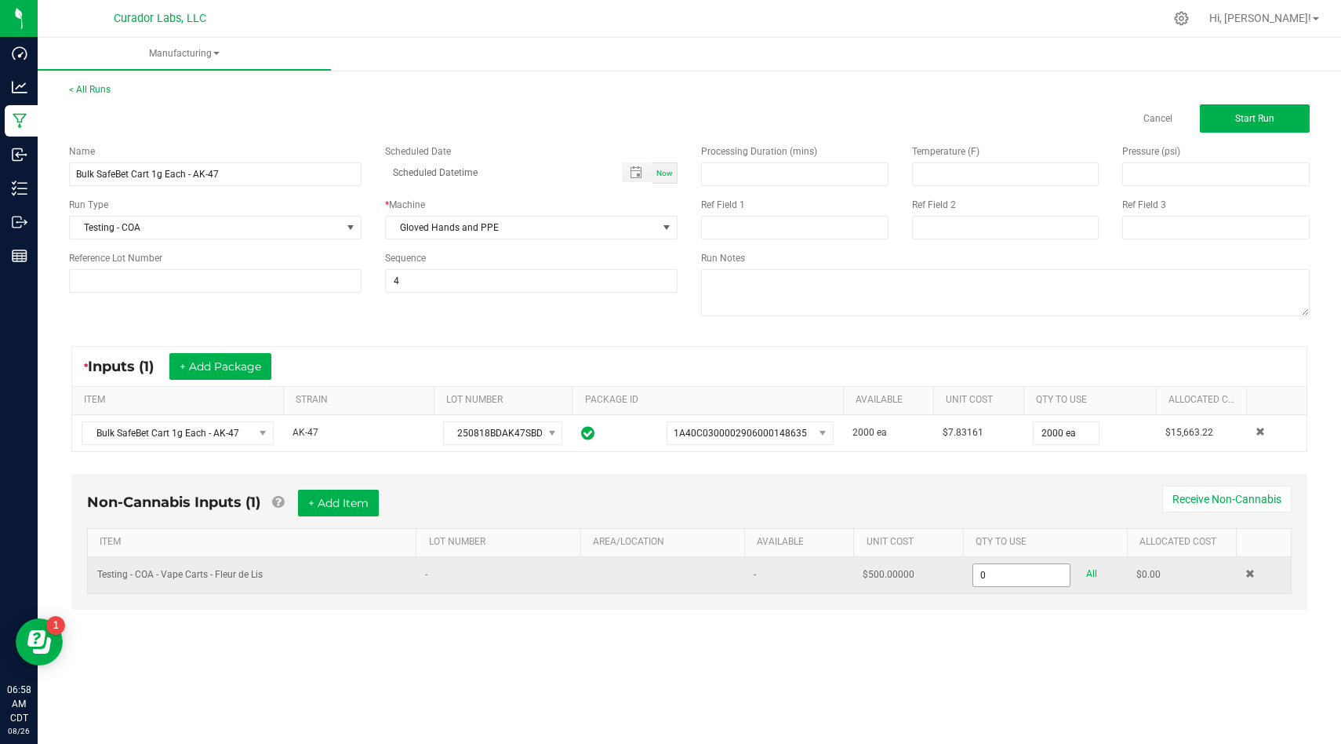
click at [1051, 581] on input "0" at bounding box center [1022, 575] width 97 height 22
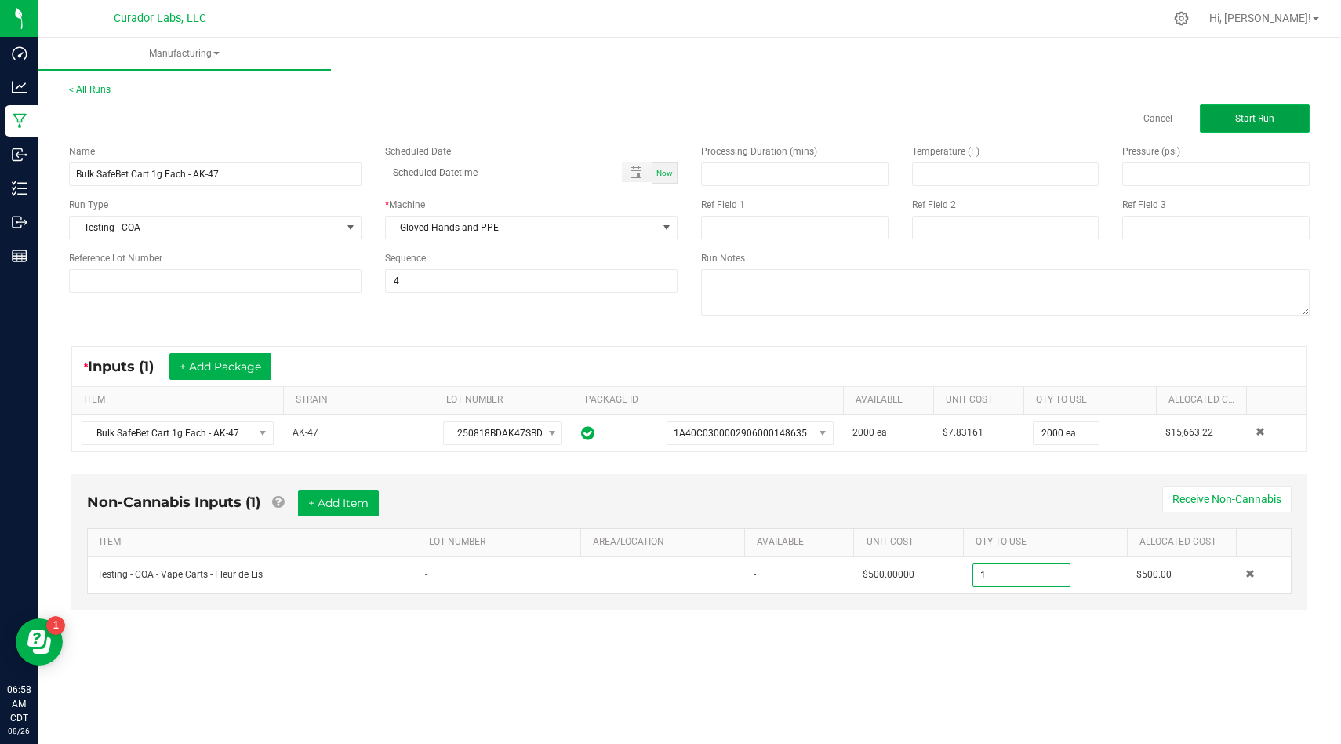
type input "1.0000 u"
click at [1261, 105] on button "Start Run" at bounding box center [1255, 118] width 110 height 28
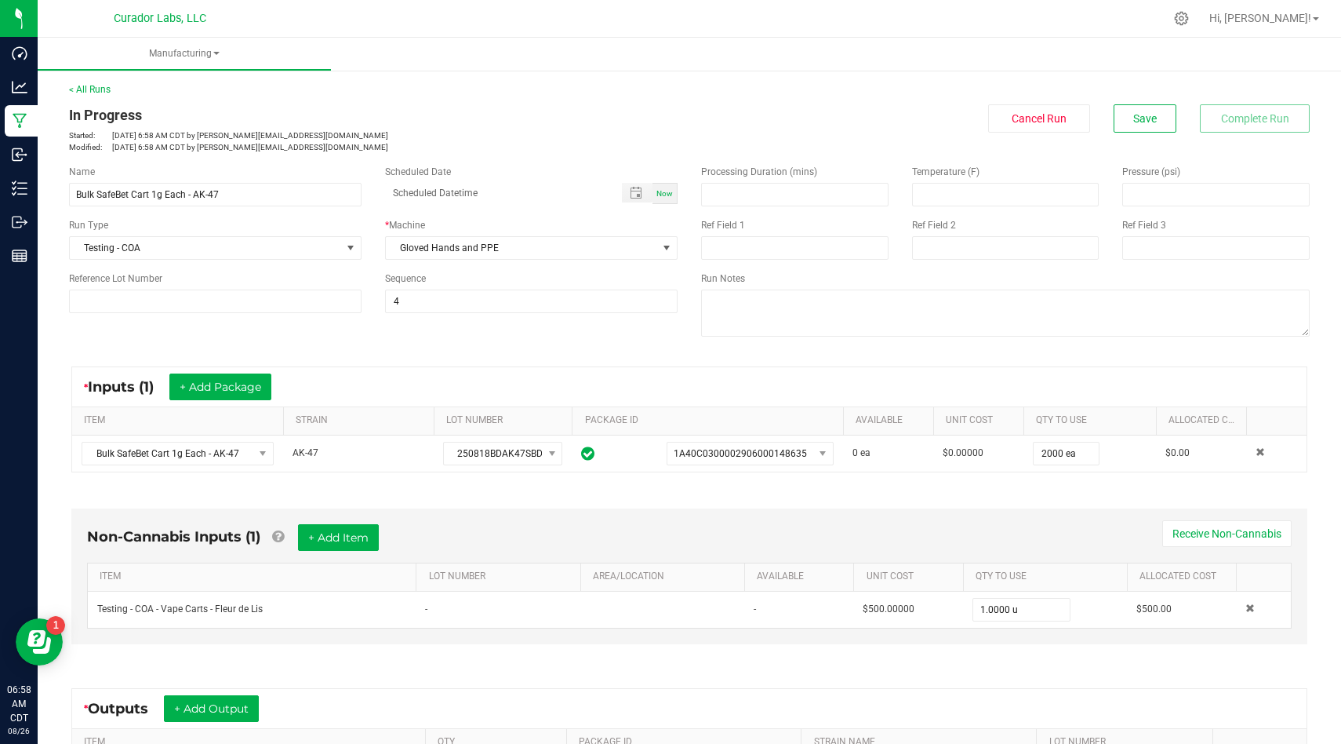
scroll to position [220, 0]
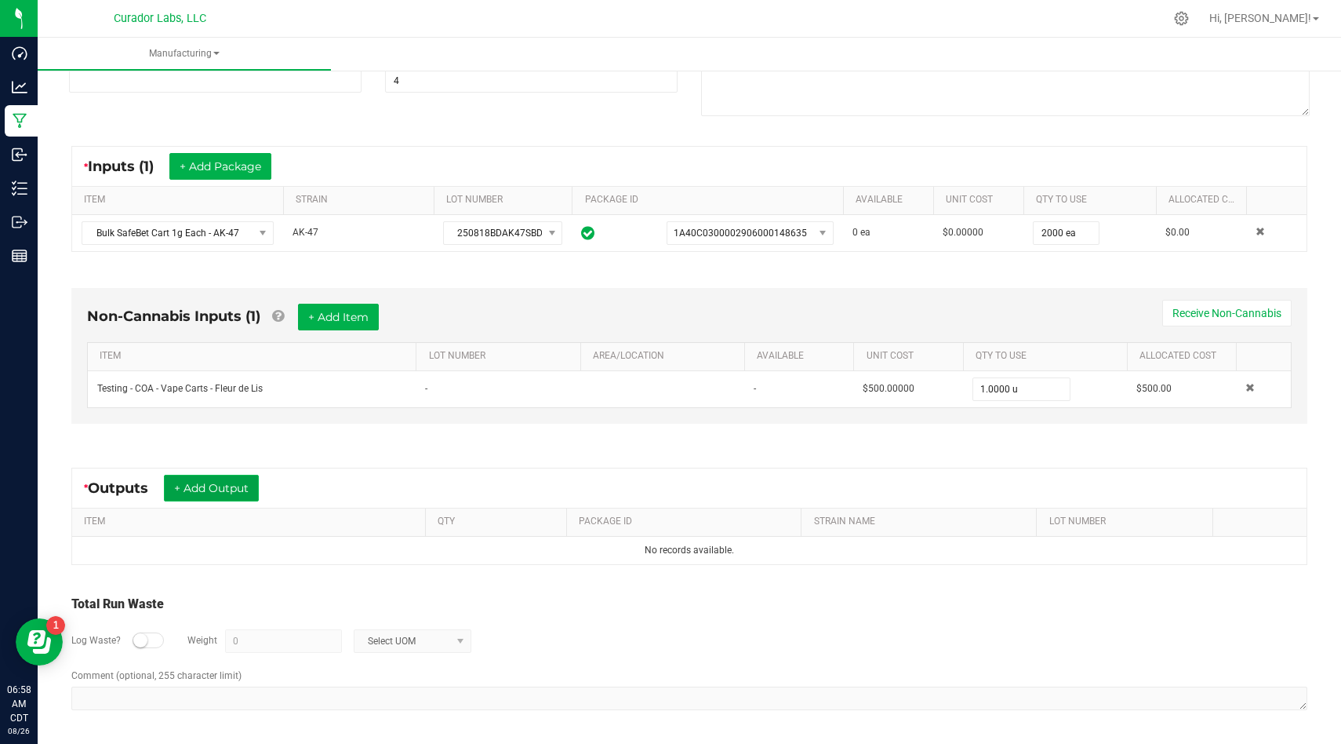
click at [226, 486] on button "+ Add Output" at bounding box center [211, 488] width 95 height 27
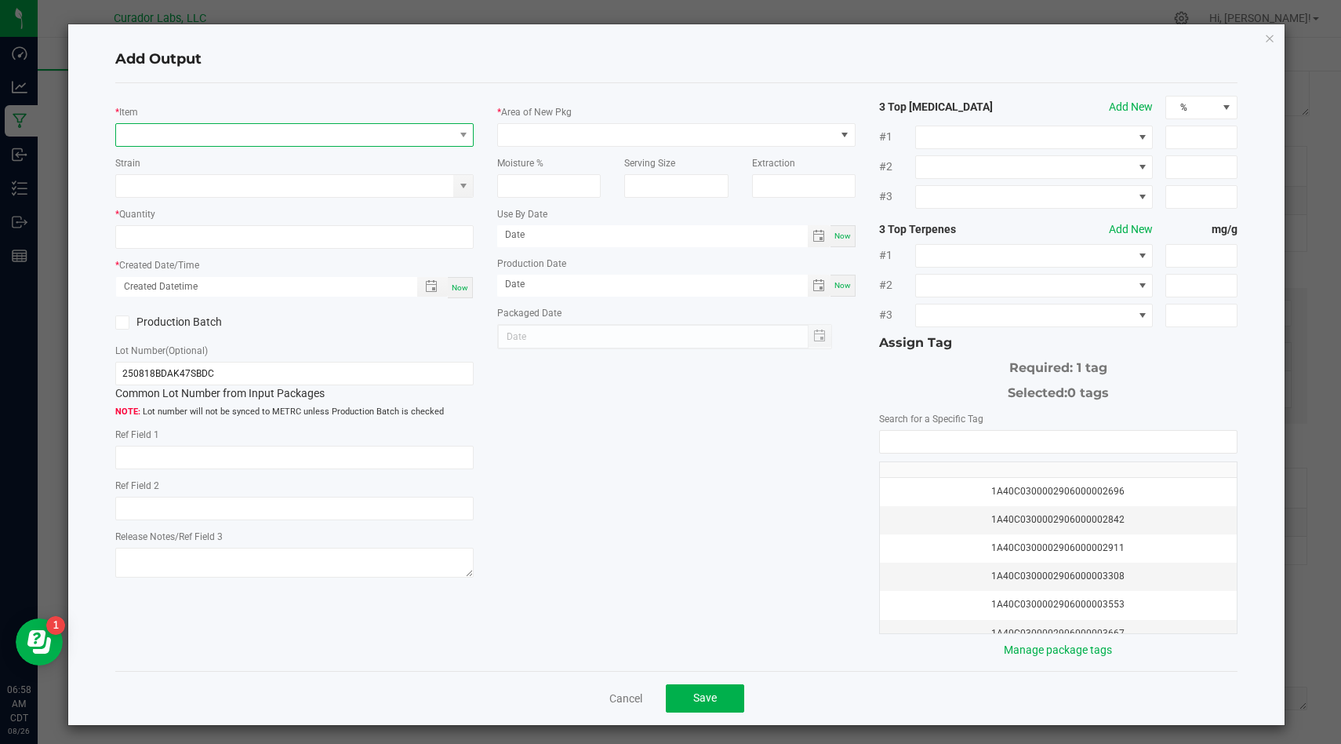
click at [334, 143] on span "NO DATA FOUND" at bounding box center [284, 135] width 337 height 22
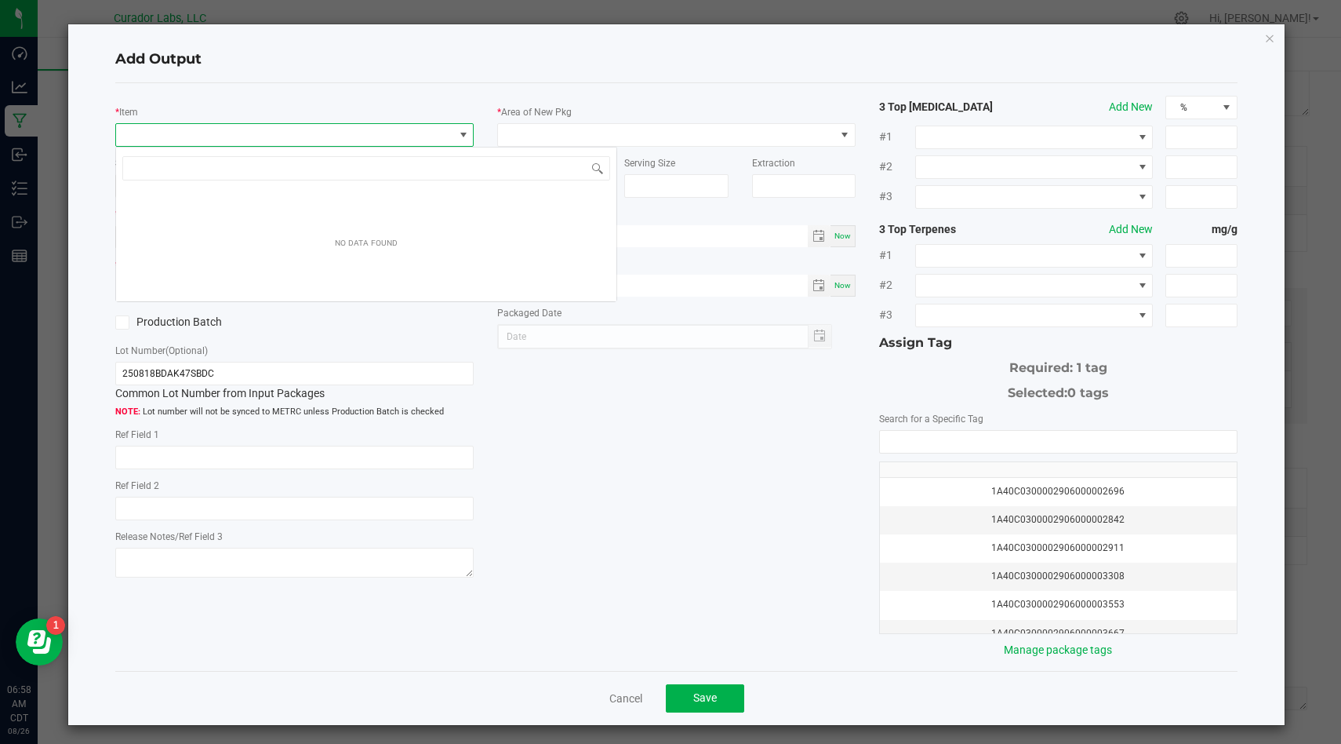
scroll to position [24, 358]
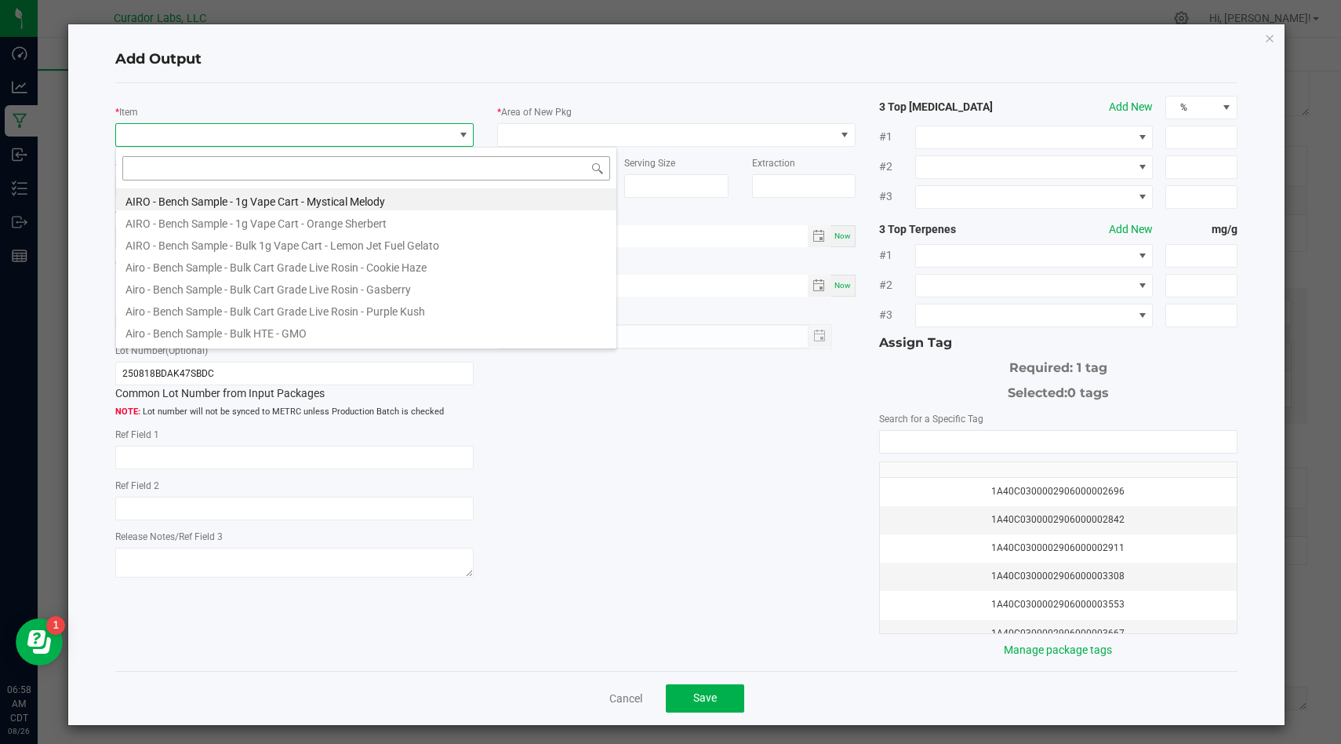
type input "Bulk SafeBet Cart 1g Each - AK-47"
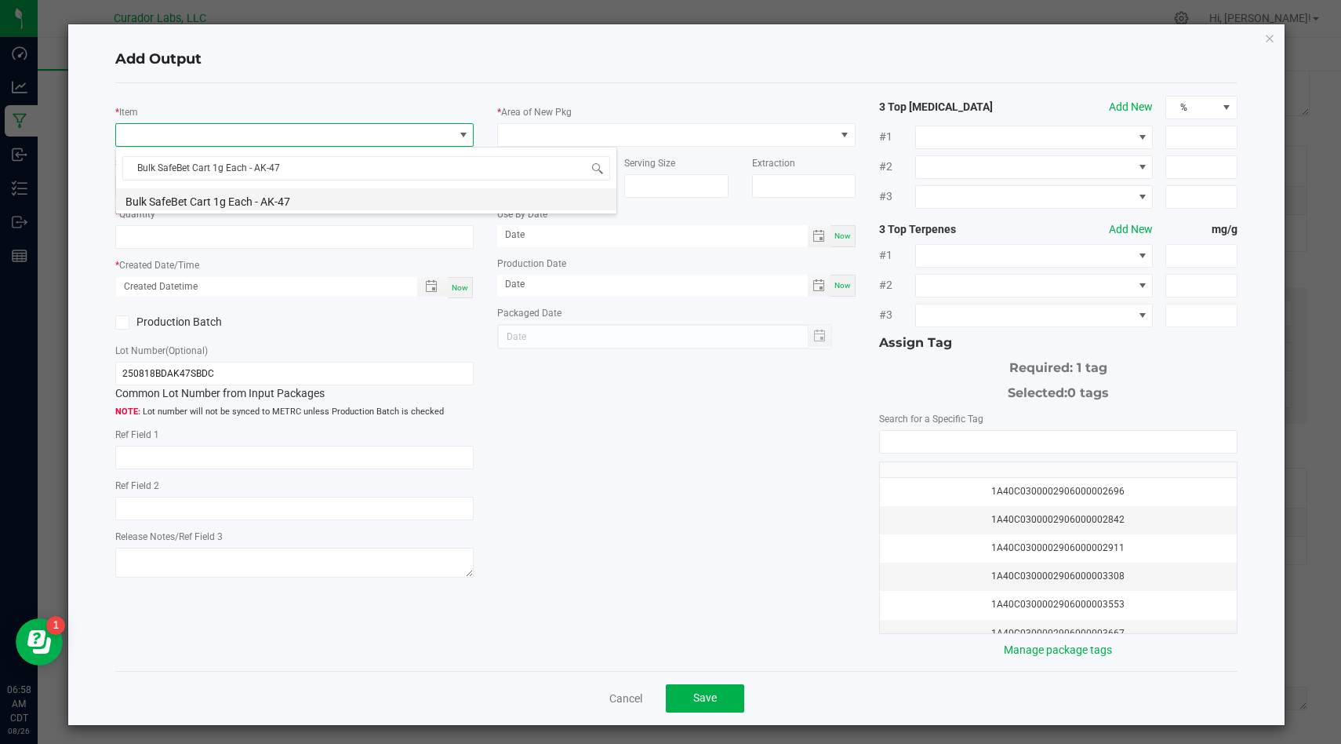
click at [360, 206] on li "Bulk SafeBet Cart 1g Each - AK-47" at bounding box center [366, 199] width 500 height 22
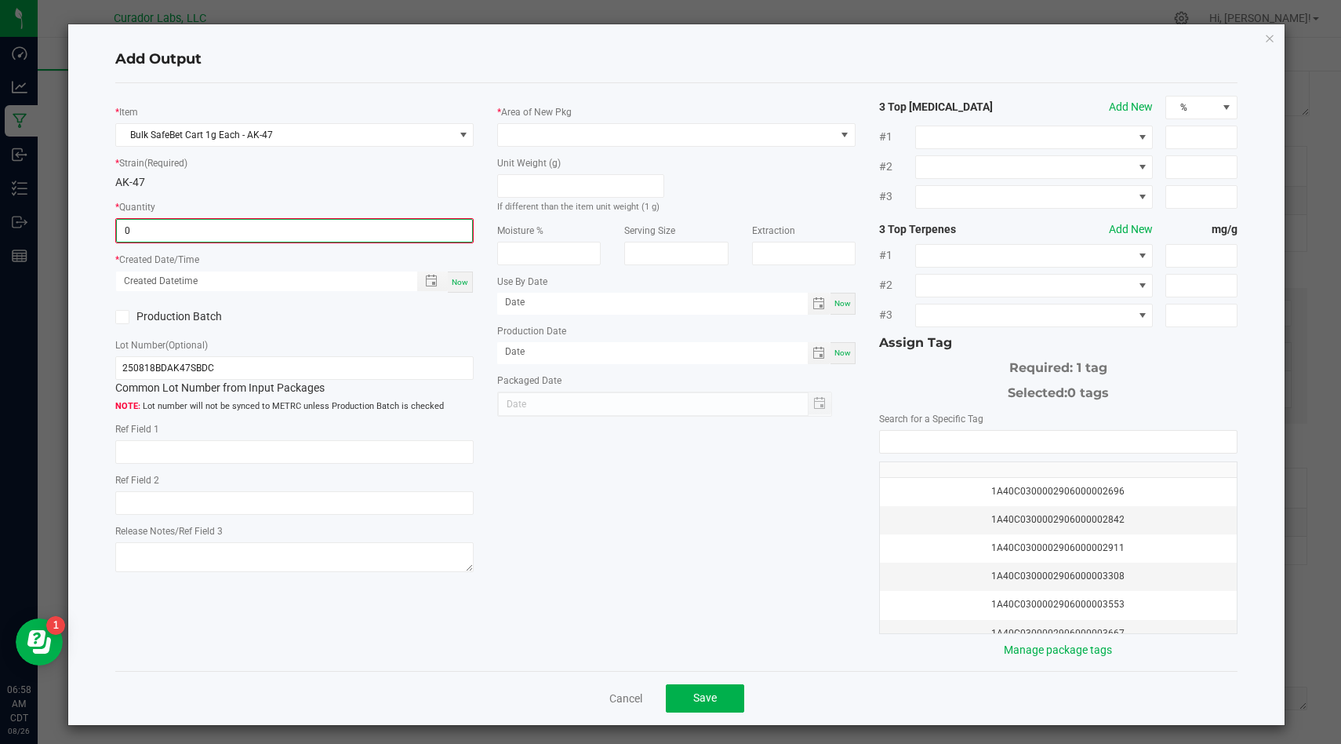
click at [351, 220] on input "0" at bounding box center [294, 231] width 355 height 22
type input "2000 ea"
click at [464, 280] on span "Now" at bounding box center [460, 280] width 16 height 9
type input "08/26/2025 6:58 AM"
type input "[DATE]"
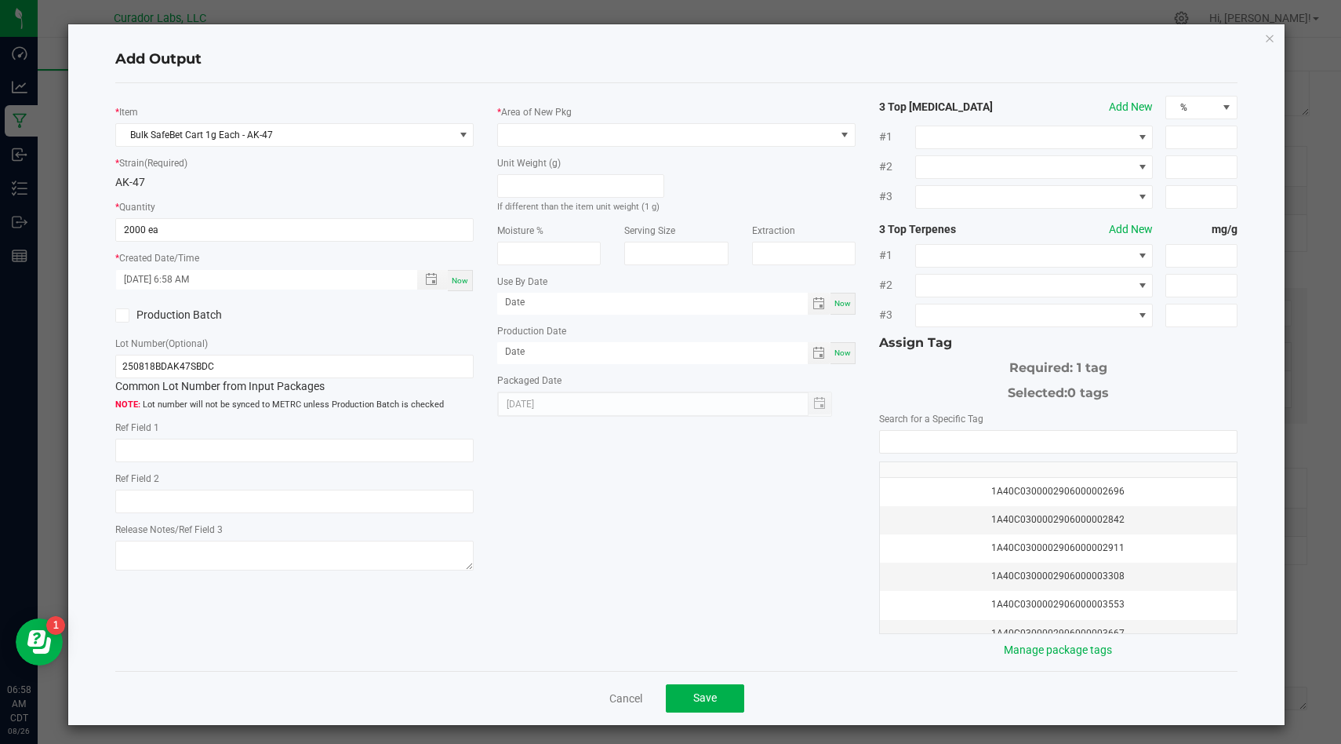
click at [124, 315] on icon at bounding box center [123, 315] width 10 height 0
click at [0, 0] on input "Production Batch" at bounding box center [0, 0] width 0 height 0
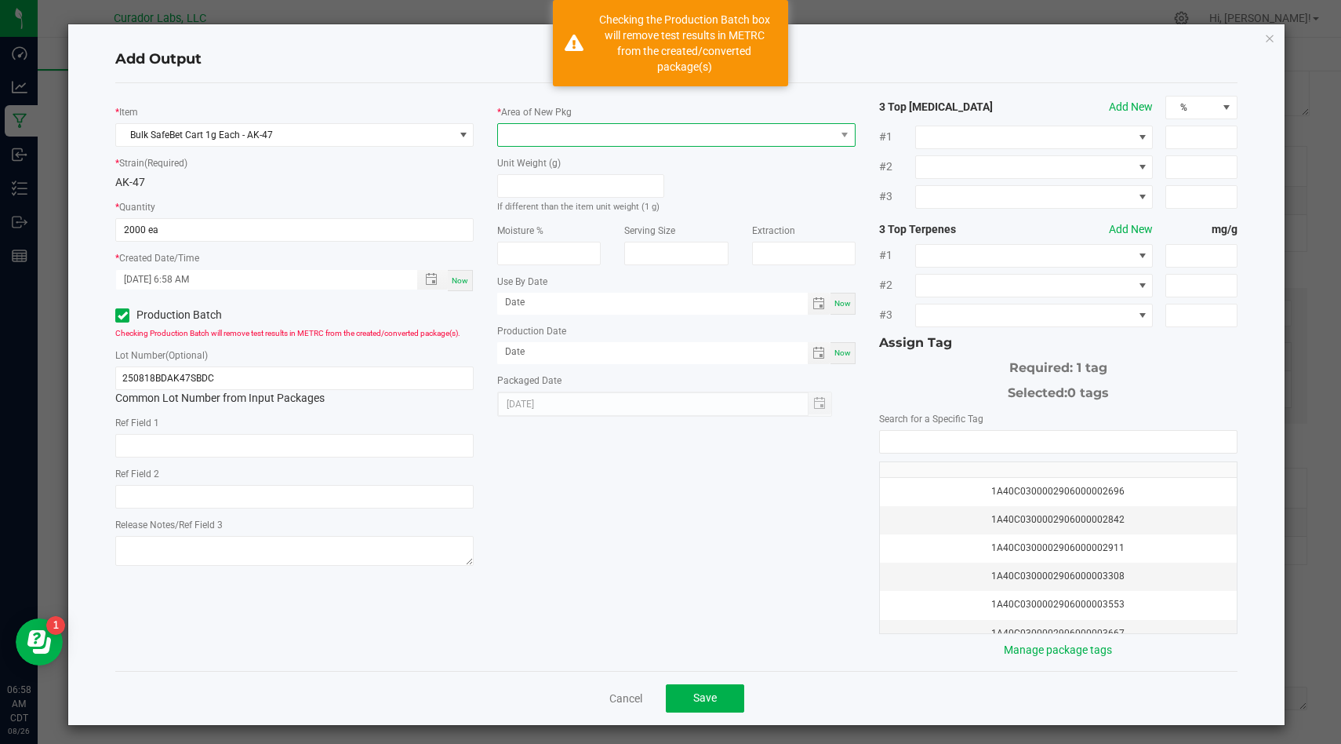
click at [558, 140] on span at bounding box center [666, 135] width 337 height 22
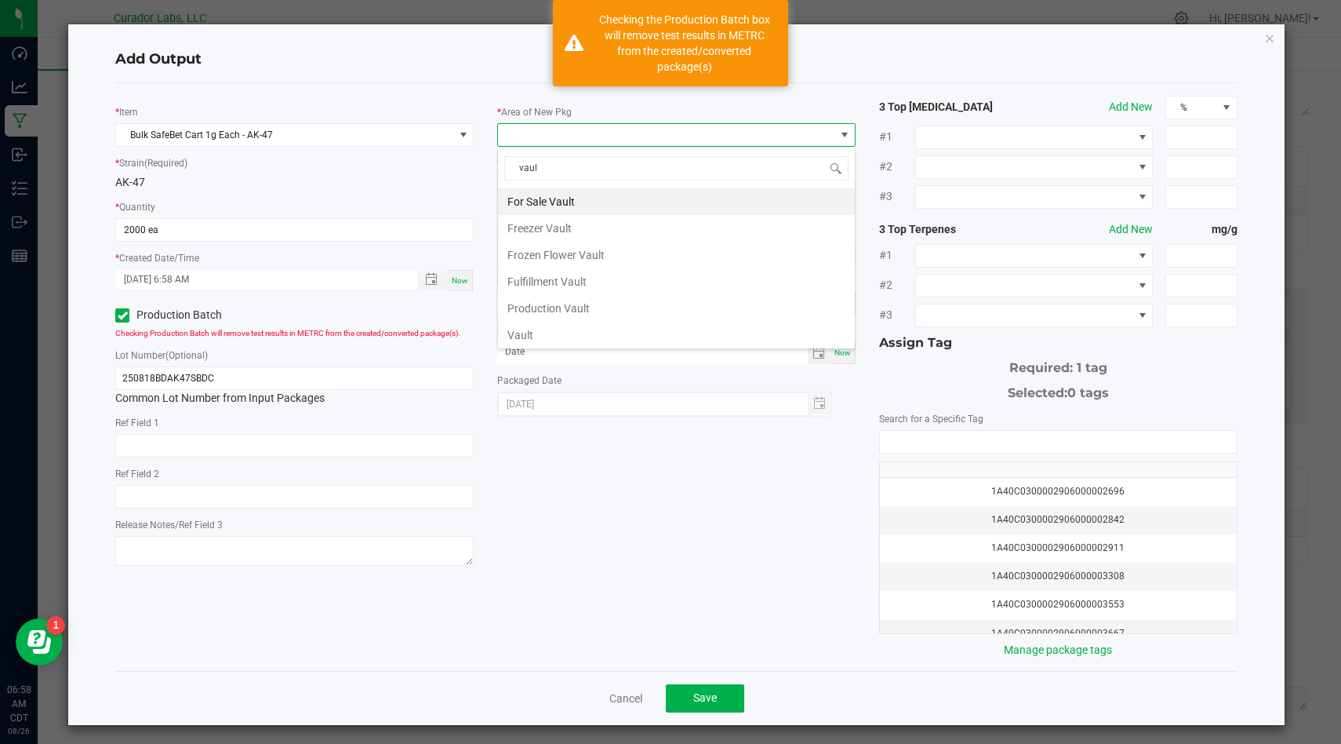
type input "vault"
click at [541, 327] on li "Vault" at bounding box center [676, 335] width 357 height 27
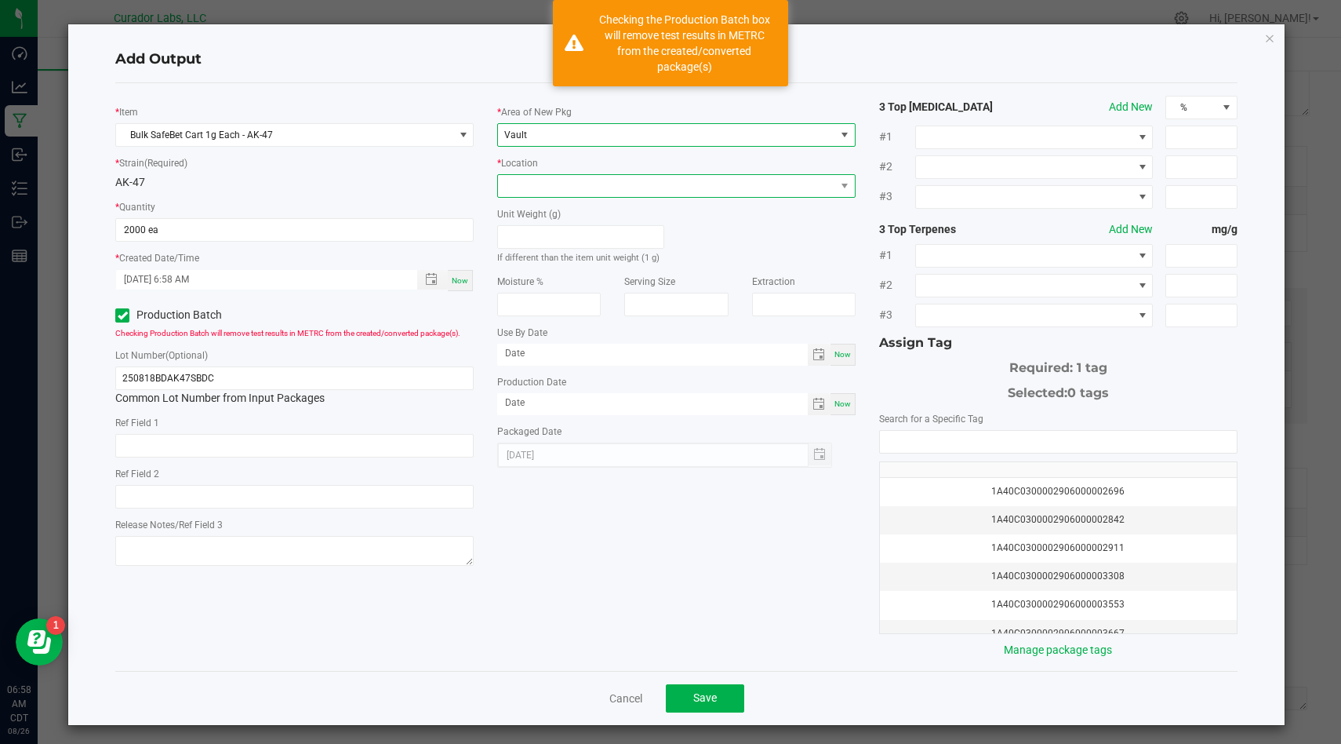
click at [626, 186] on span at bounding box center [666, 186] width 337 height 22
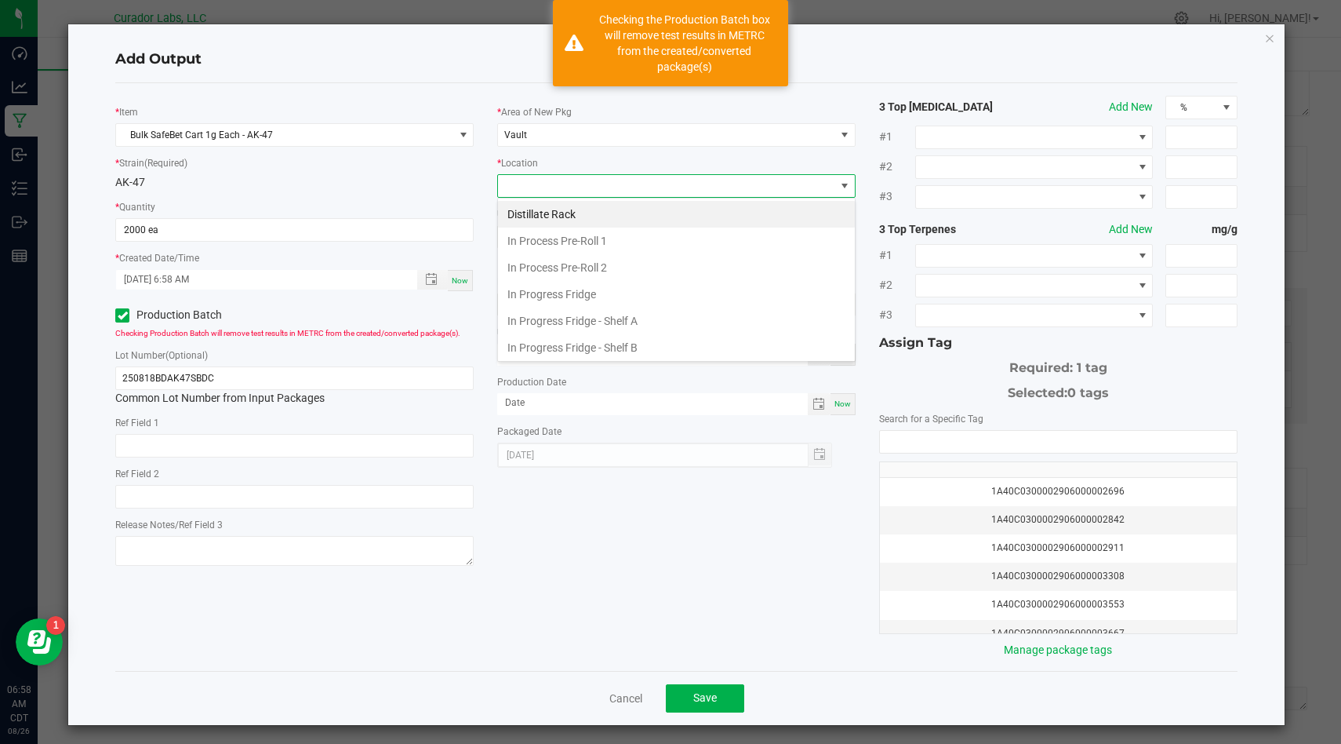
scroll to position [590, 0]
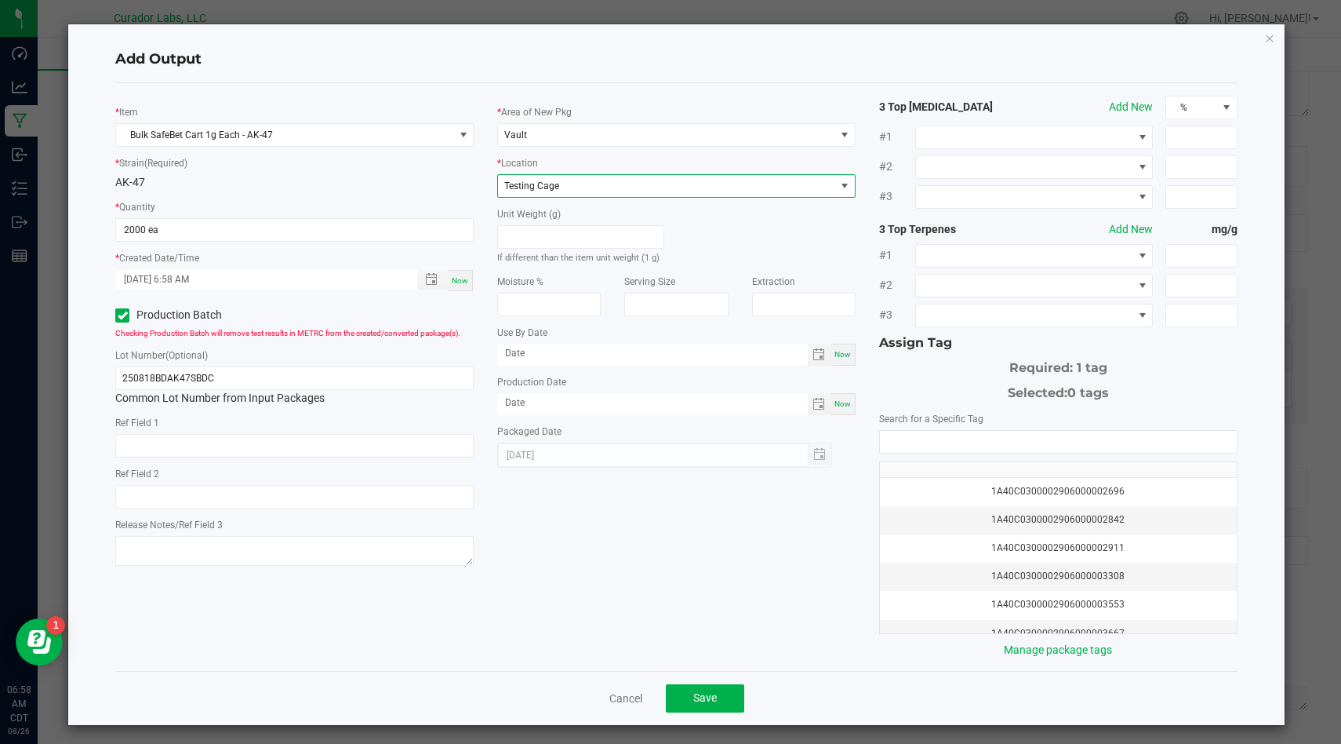
click at [852, 359] on div "Now" at bounding box center [843, 355] width 25 height 22
type input "[DATE]"
click at [836, 402] on span "Now" at bounding box center [843, 403] width 16 height 9
type input "[DATE]"
click at [726, 362] on input "[DATE]" at bounding box center [652, 354] width 311 height 20
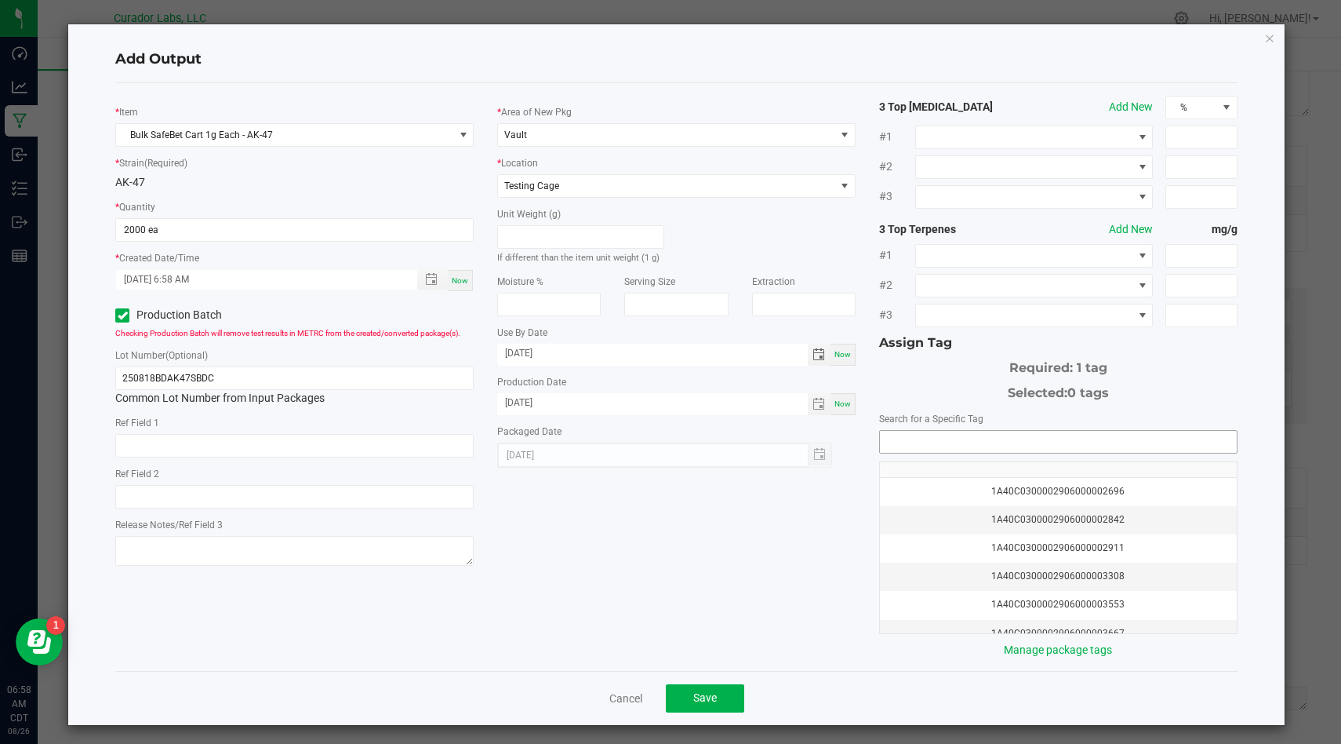
type input "08/26/2026"
click at [987, 430] on kendo-autocomplete at bounding box center [1058, 442] width 359 height 24
click at [984, 442] on input "NO DATA FOUND" at bounding box center [1058, 442] width 357 height 22
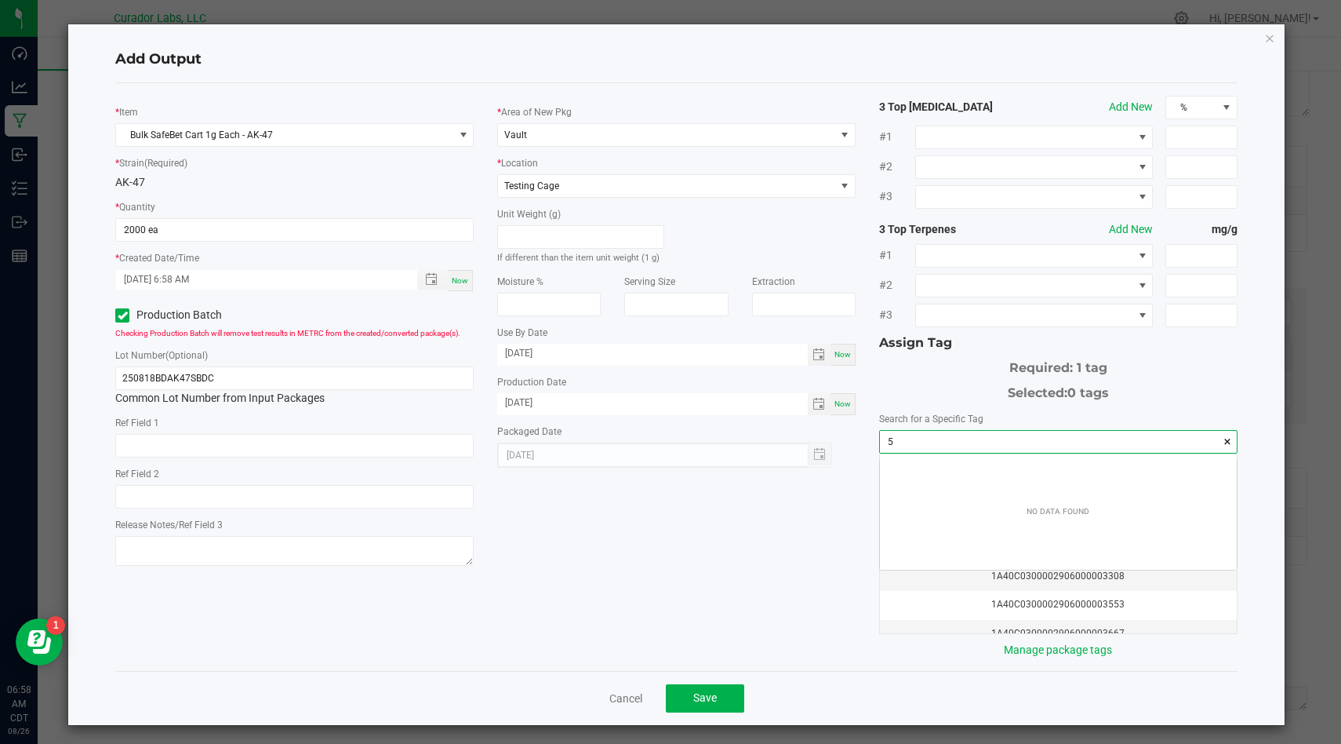
scroll to position [22, 356]
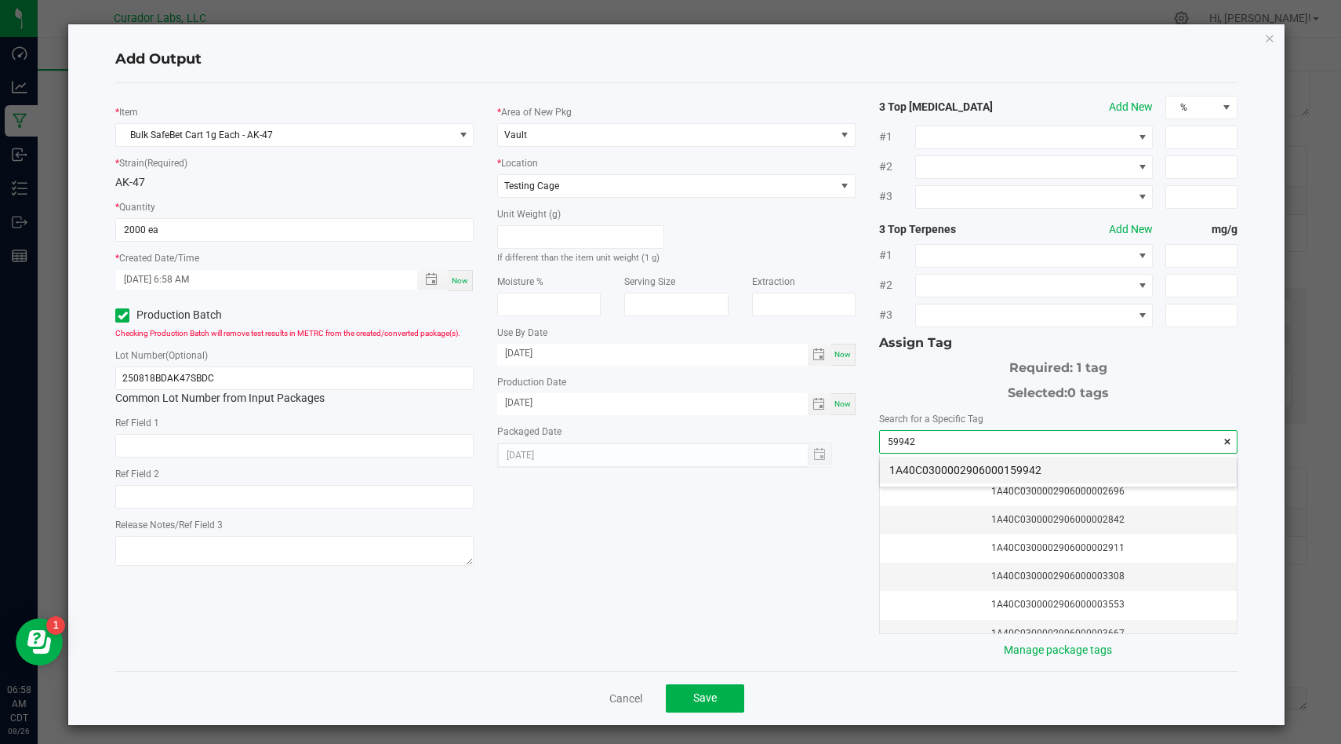
click at [1021, 461] on li "1A40C0300002906000159942" at bounding box center [1058, 470] width 357 height 27
type input "1A40C0300002906000159942"
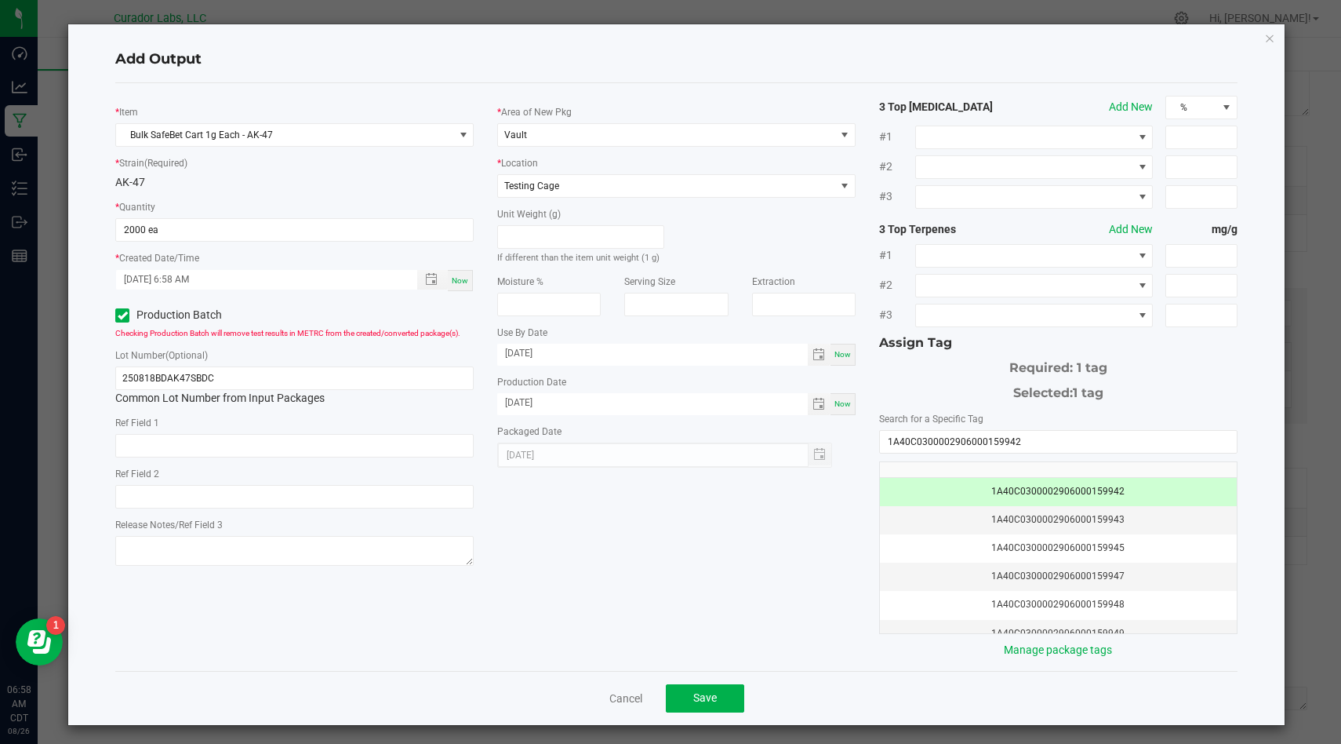
click at [715, 599] on div "* Item Bulk SafeBet Cart 1g Each - AK-47 * Strain (Required) AK-47 * Quantity 2…" at bounding box center [677, 377] width 1146 height 562
click at [712, 701] on span "Save" at bounding box center [705, 697] width 24 height 13
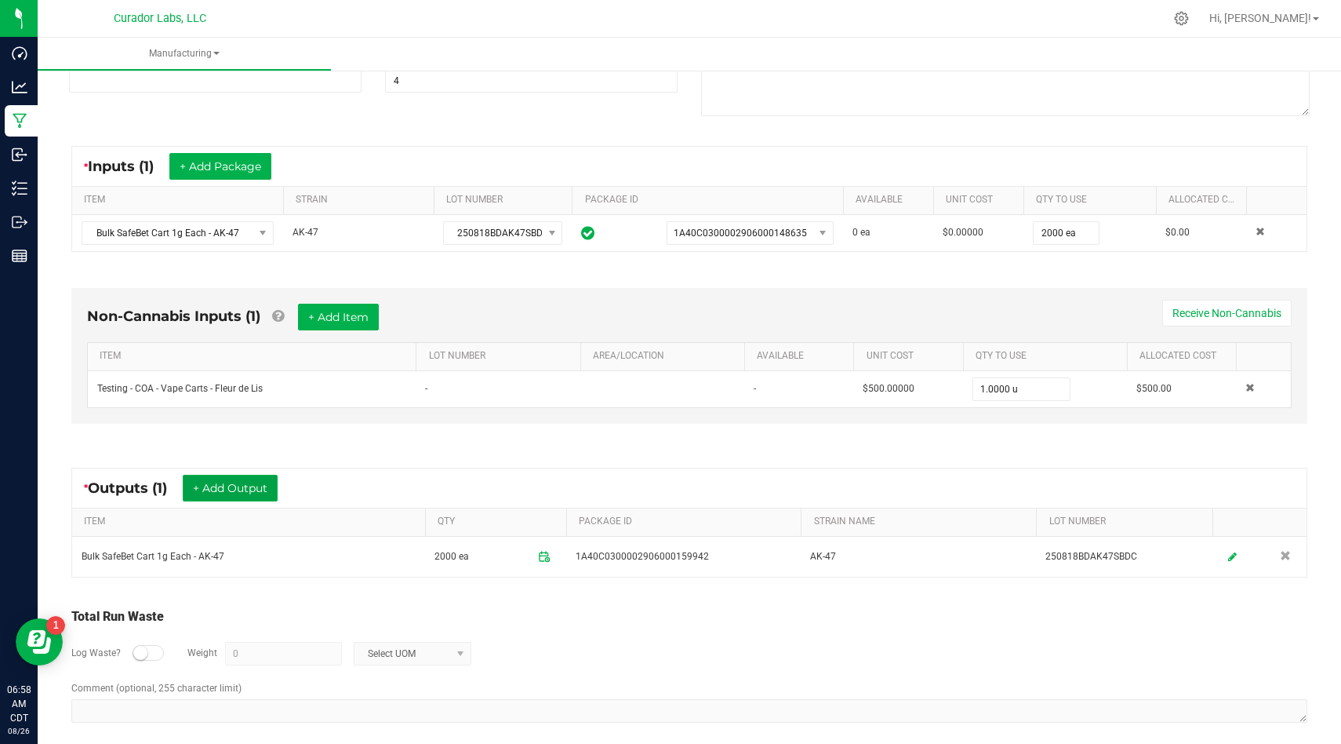
scroll to position [233, 0]
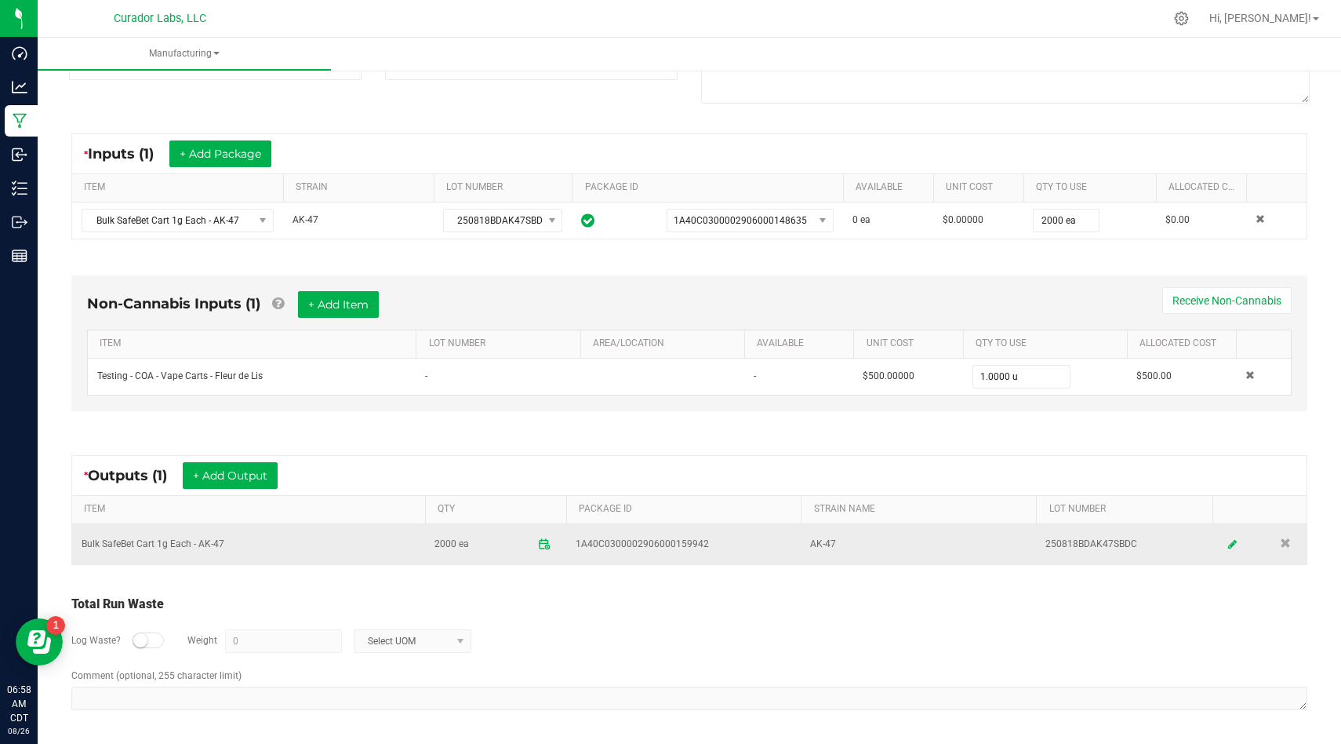
click at [194, 539] on td "Bulk SafeBet Cart 1g Each - AK-47" at bounding box center [248, 544] width 353 height 40
click at [1075, 545] on td "250818BDAK47SBDC" at bounding box center [1124, 544] width 177 height 40
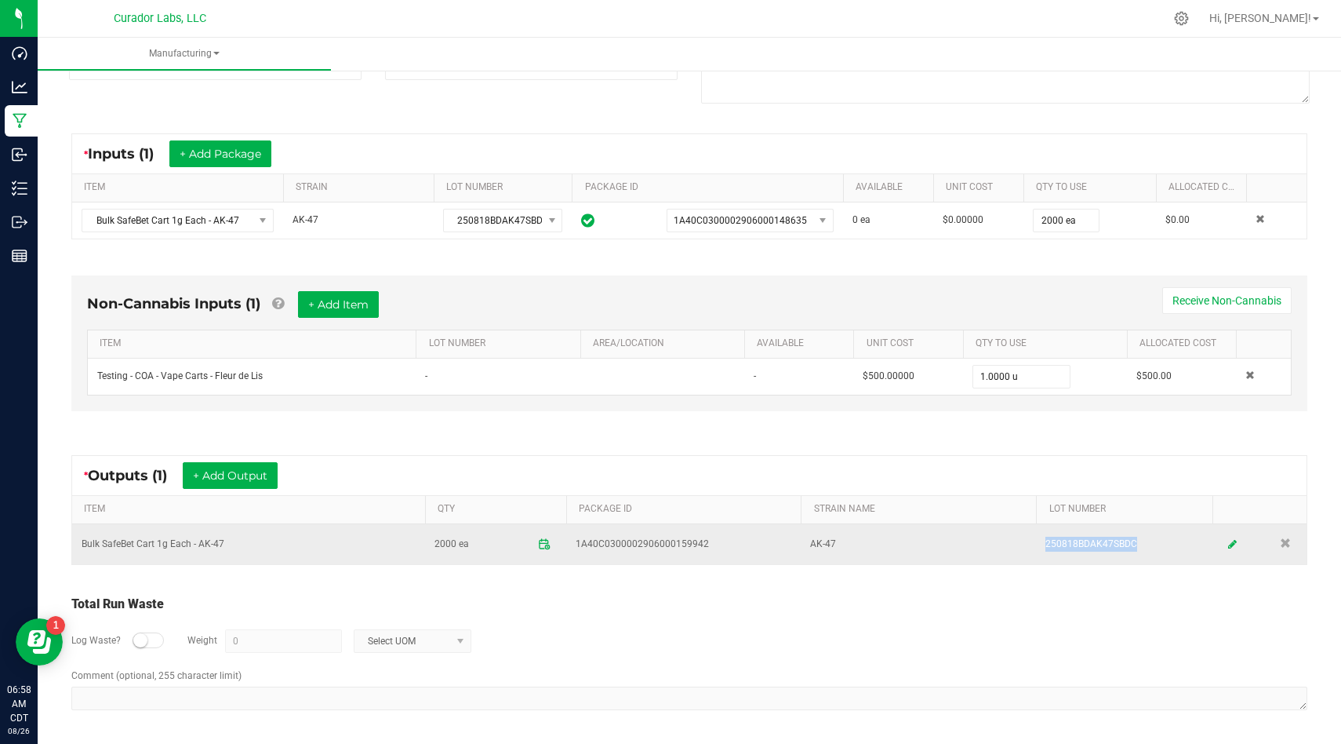
click at [1075, 545] on td "250818BDAK47SBDC" at bounding box center [1124, 544] width 177 height 40
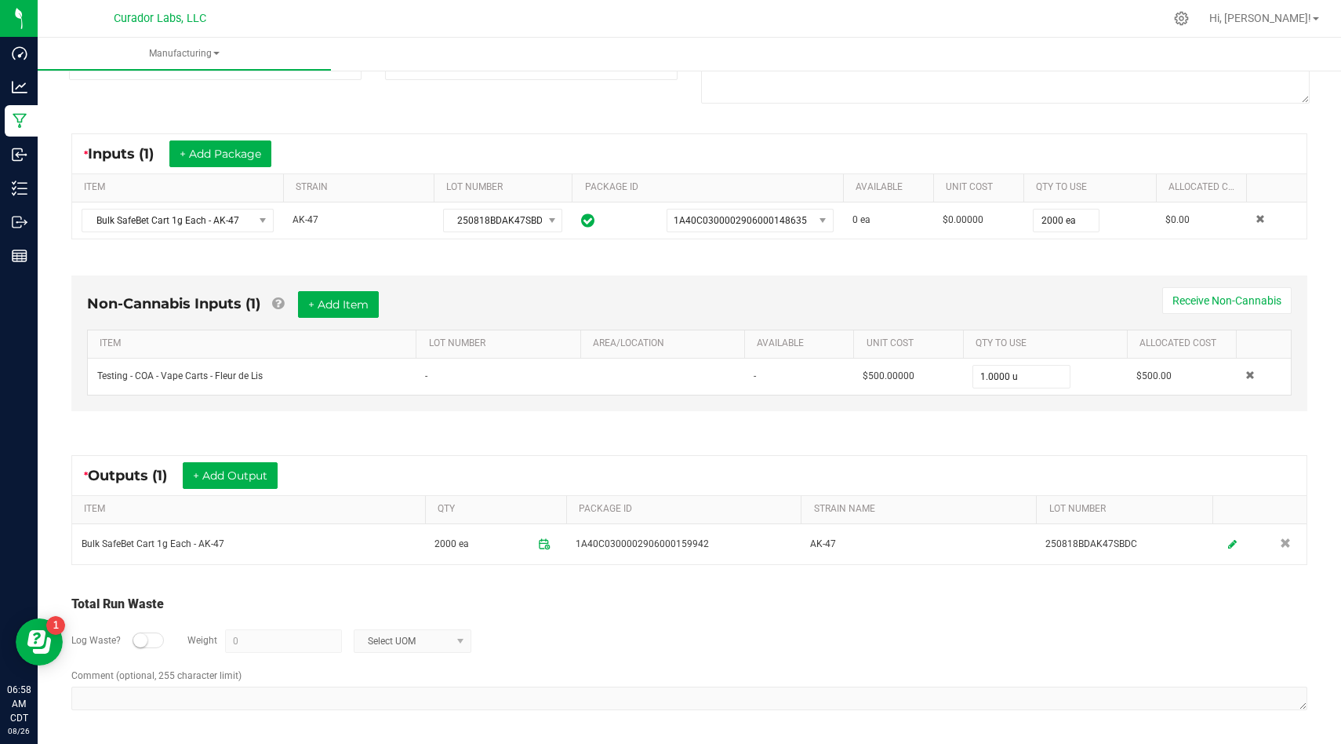
click at [698, 569] on div "* Outputs (1) + Add Output ITEM QTY PACKAGE ID STRAIN NAME LOT NUMBER Bulk Safe…" at bounding box center [689, 510] width 1265 height 138
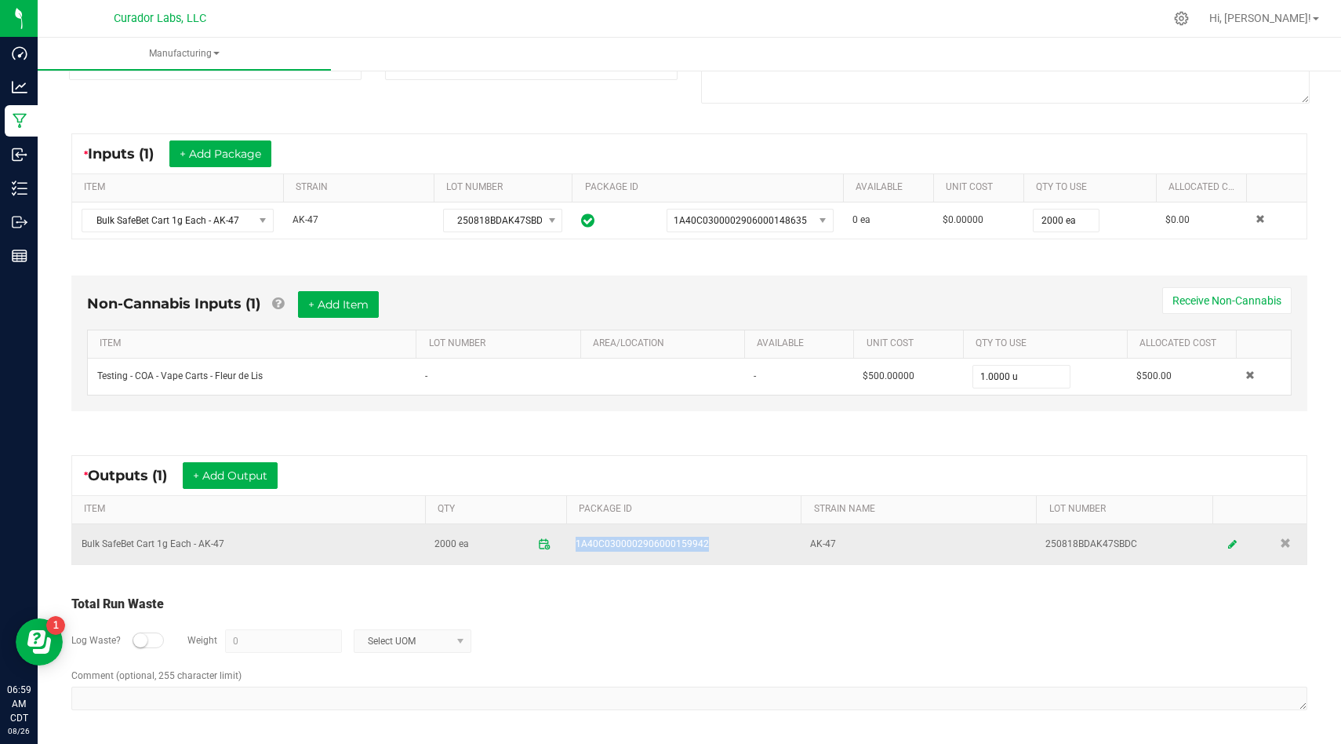
drag, startPoint x: 712, startPoint y: 555, endPoint x: 570, endPoint y: 537, distance: 142.5
click at [570, 537] on td "1A40C0300002906000159942" at bounding box center [683, 544] width 235 height 40
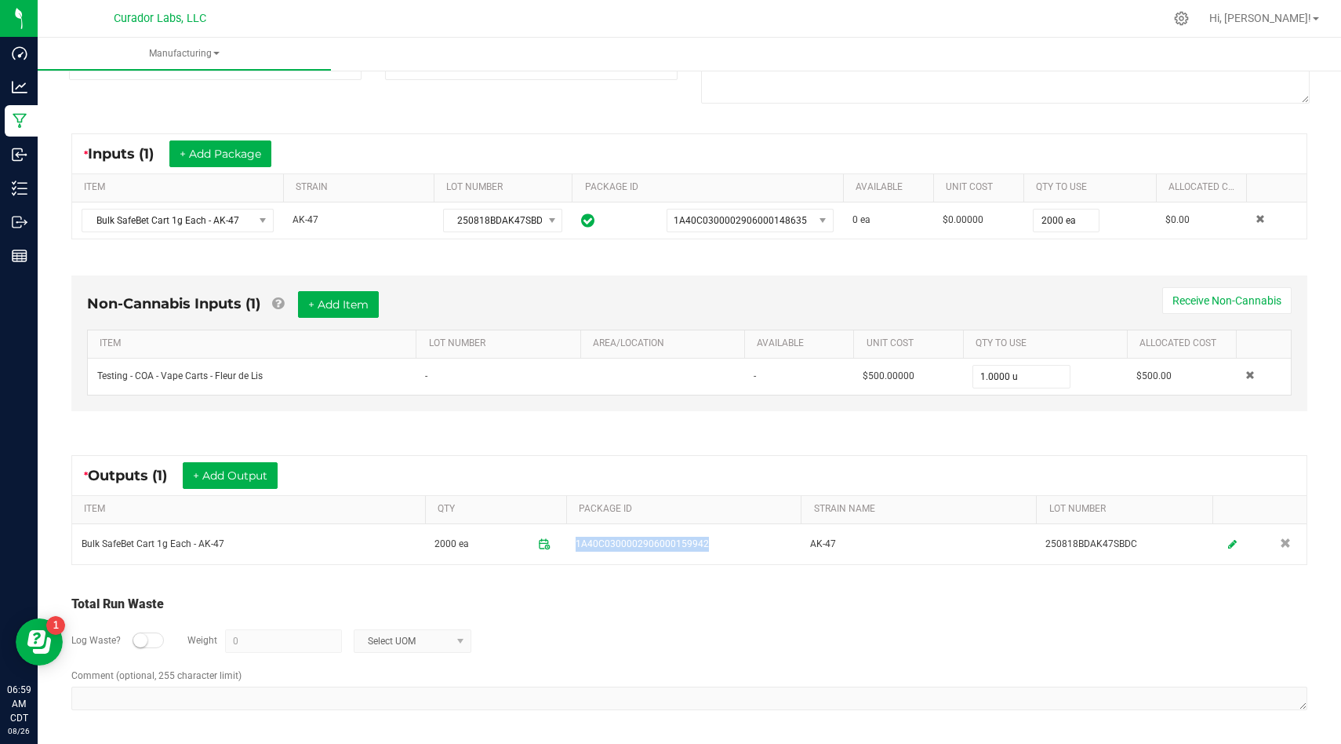
scroll to position [0, 0]
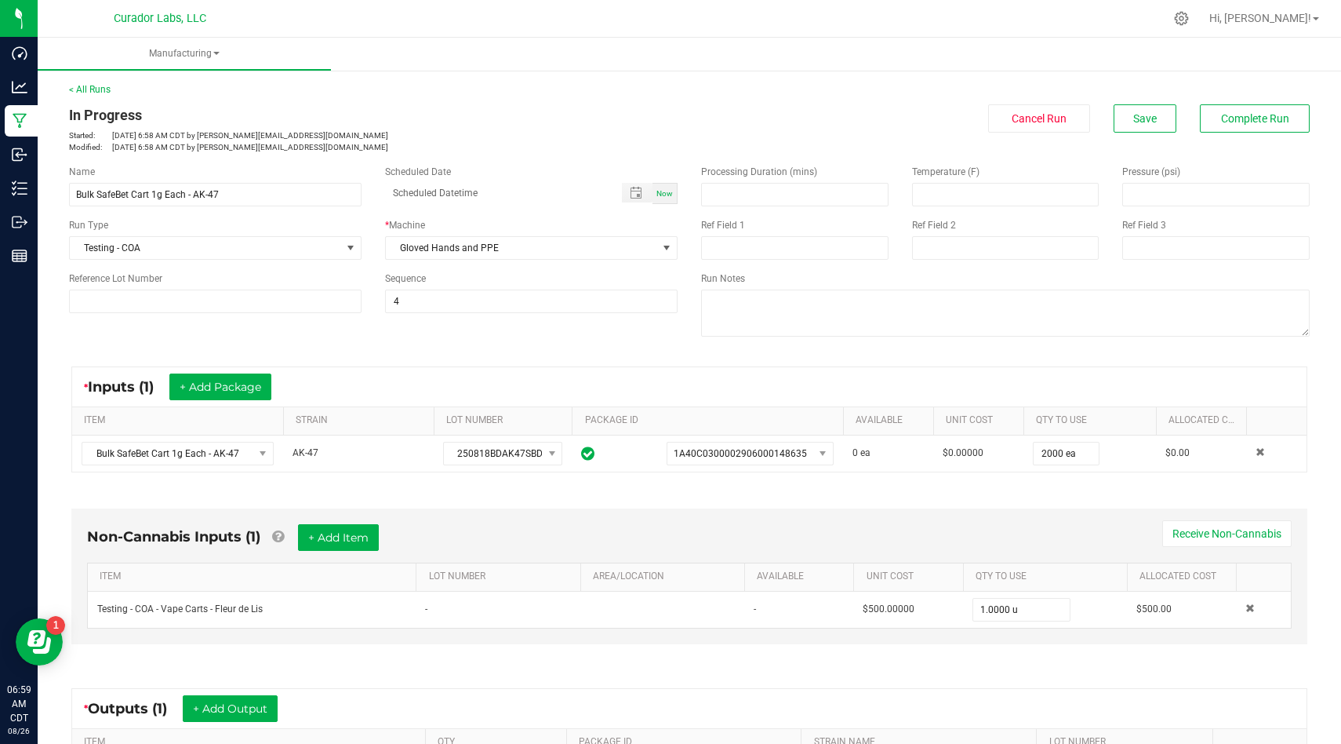
click at [1136, 137] on div "In Progress Started: Aug 26, 2025 6:58 AM CDT by isaac@curadorbrands.com Modifi…" at bounding box center [689, 128] width 1265 height 49
click at [1136, 133] on div "In Progress Started: Aug 26, 2025 6:58 AM CDT by isaac@curadorbrands.com Modifi…" at bounding box center [689, 128] width 1265 height 49
click at [1140, 126] on button "Save" at bounding box center [1145, 118] width 63 height 28
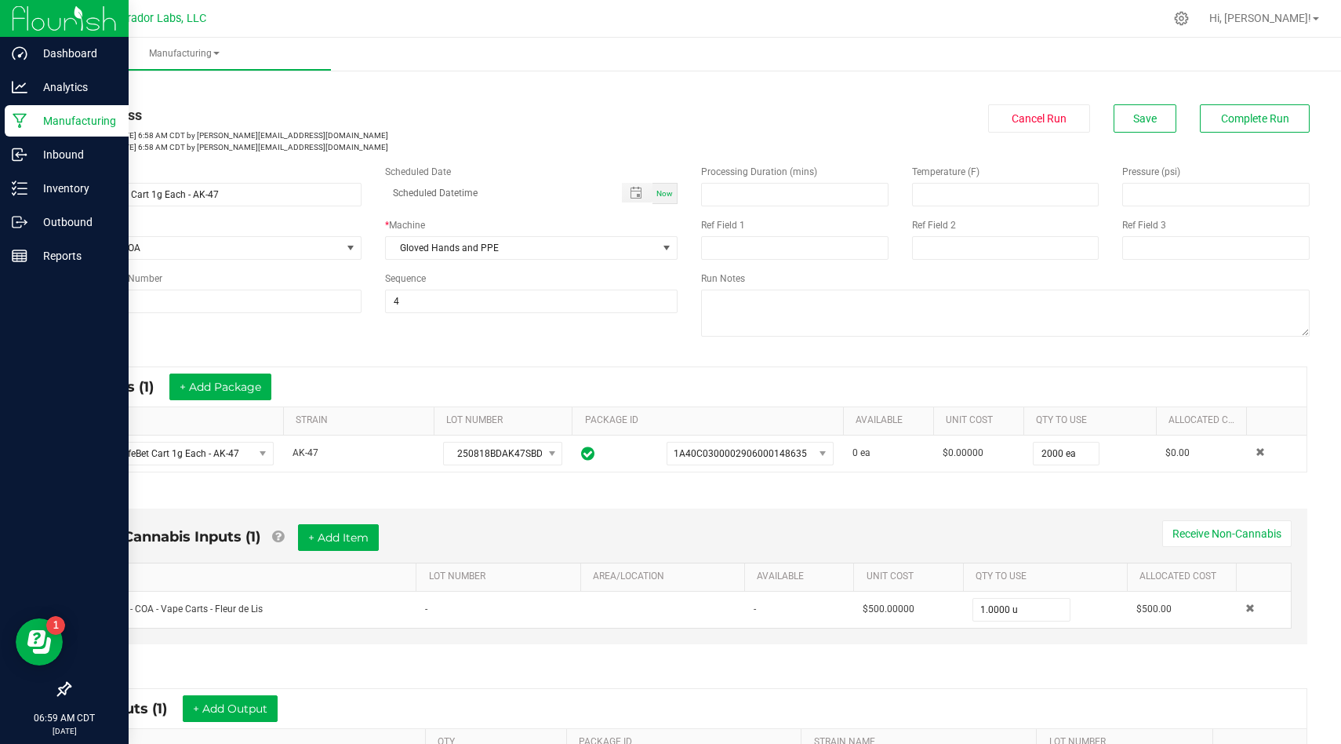
click at [31, 118] on p "Manufacturing" at bounding box center [74, 120] width 94 height 19
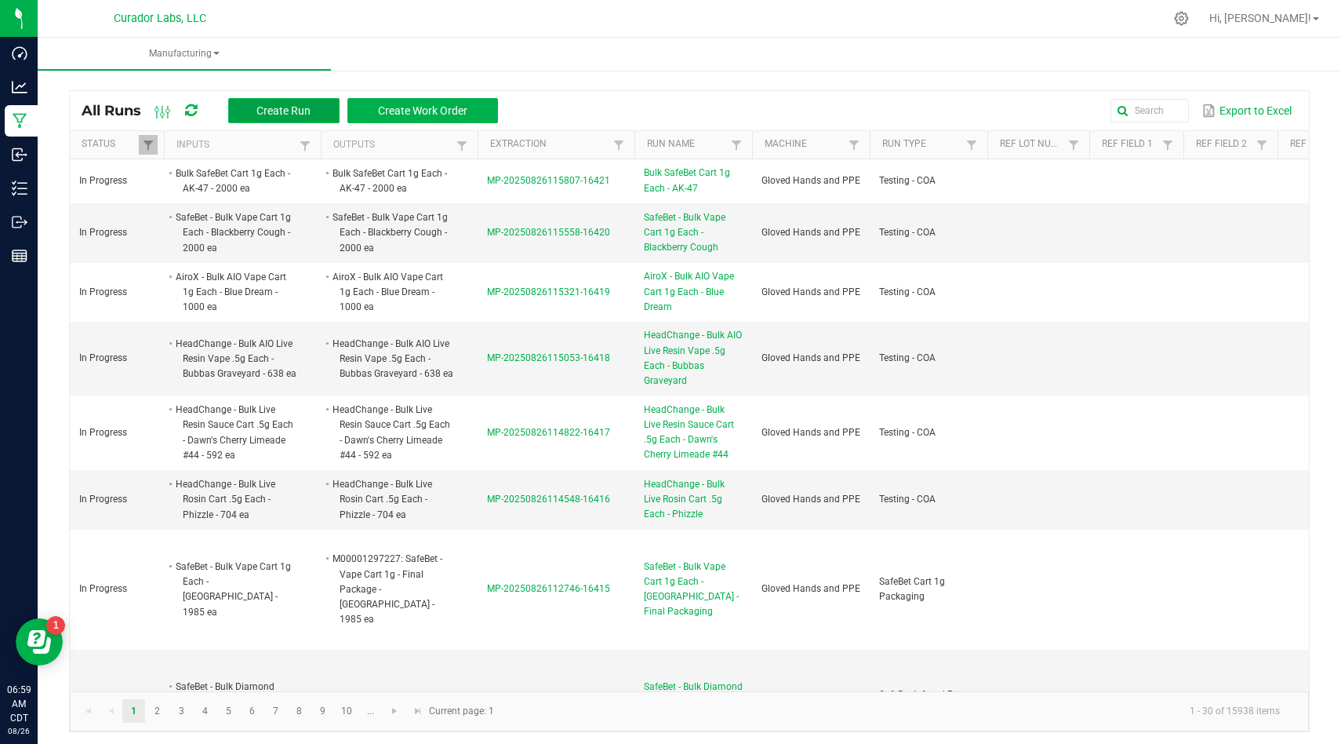
click at [268, 111] on span "Create Run" at bounding box center [284, 110] width 54 height 13
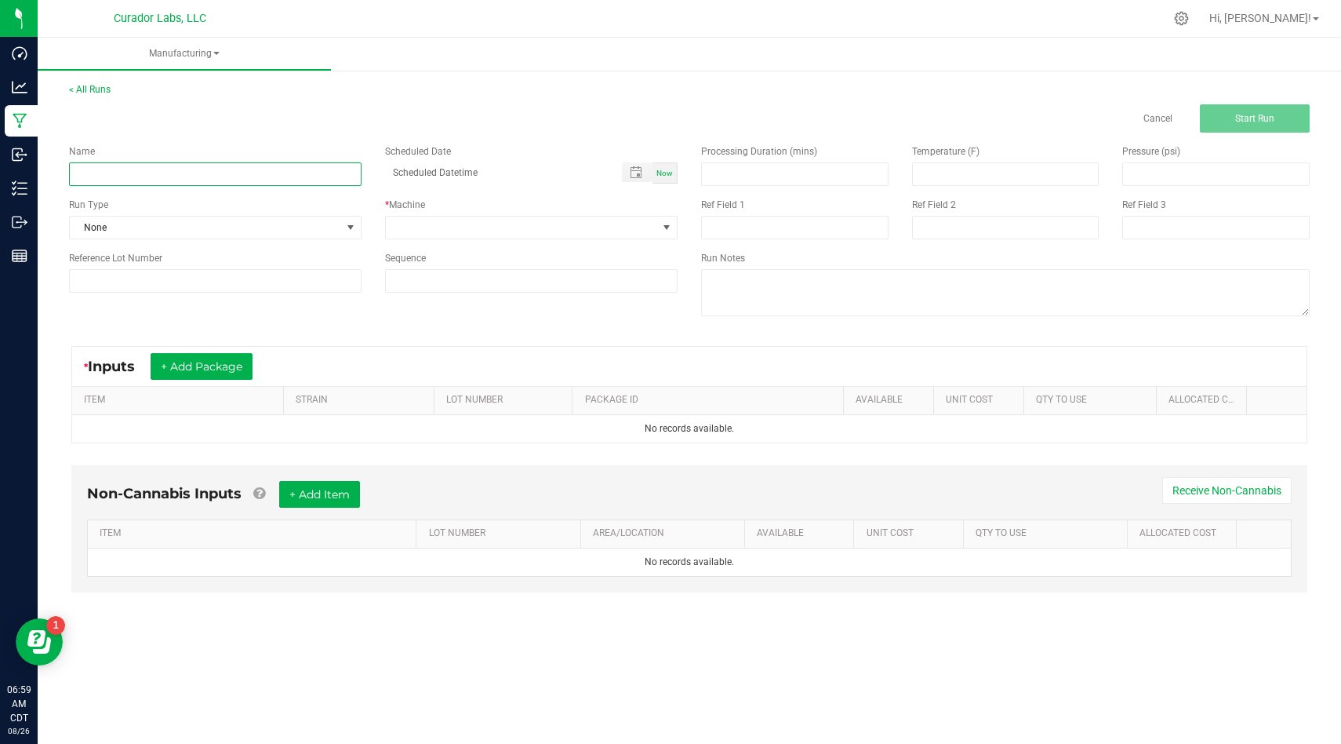
click at [264, 178] on input at bounding box center [215, 174] width 293 height 24
paste input "SafeBet - Bulk Resin Infused Rolls .5g Each - Aunty Ounce"
type input "SafeBet - Bulk Resin Infused Rolls .5g Each - Aunty Ounce"
click at [312, 226] on span "None" at bounding box center [205, 228] width 271 height 22
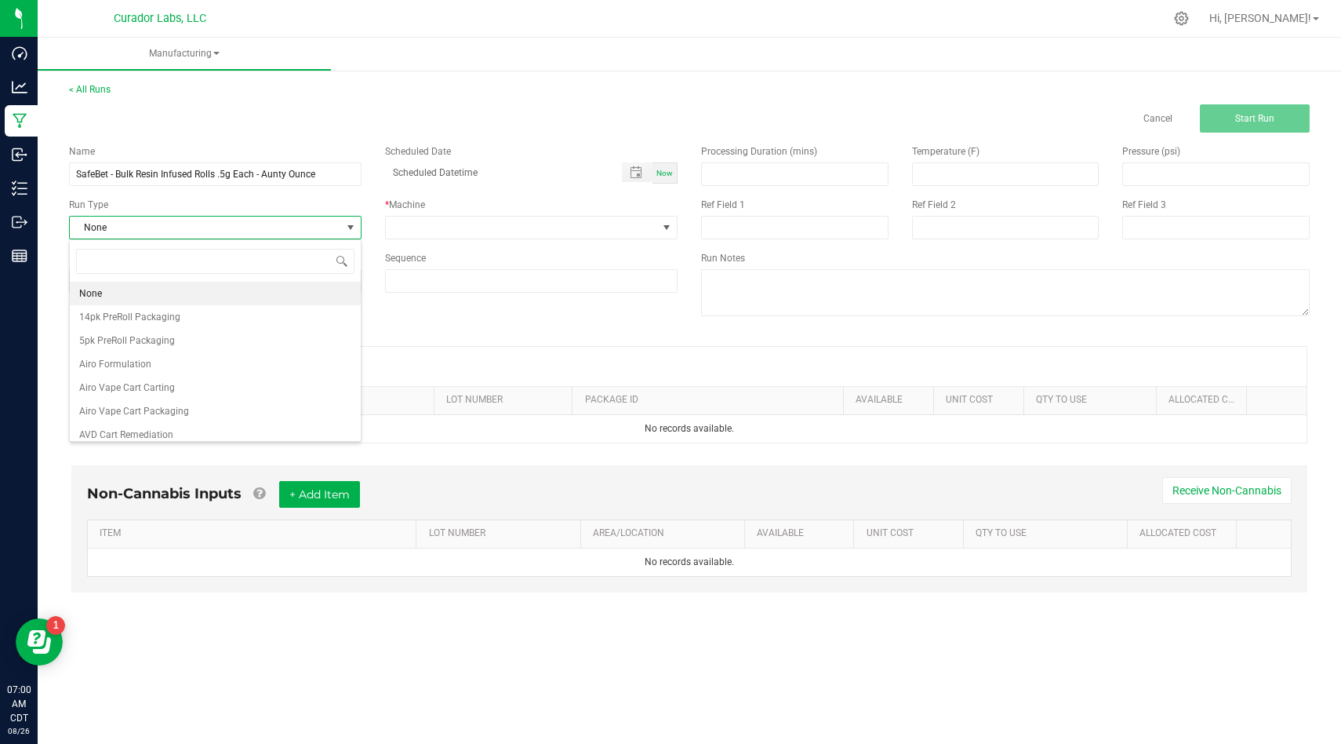
scroll to position [24, 293]
type input "coa"
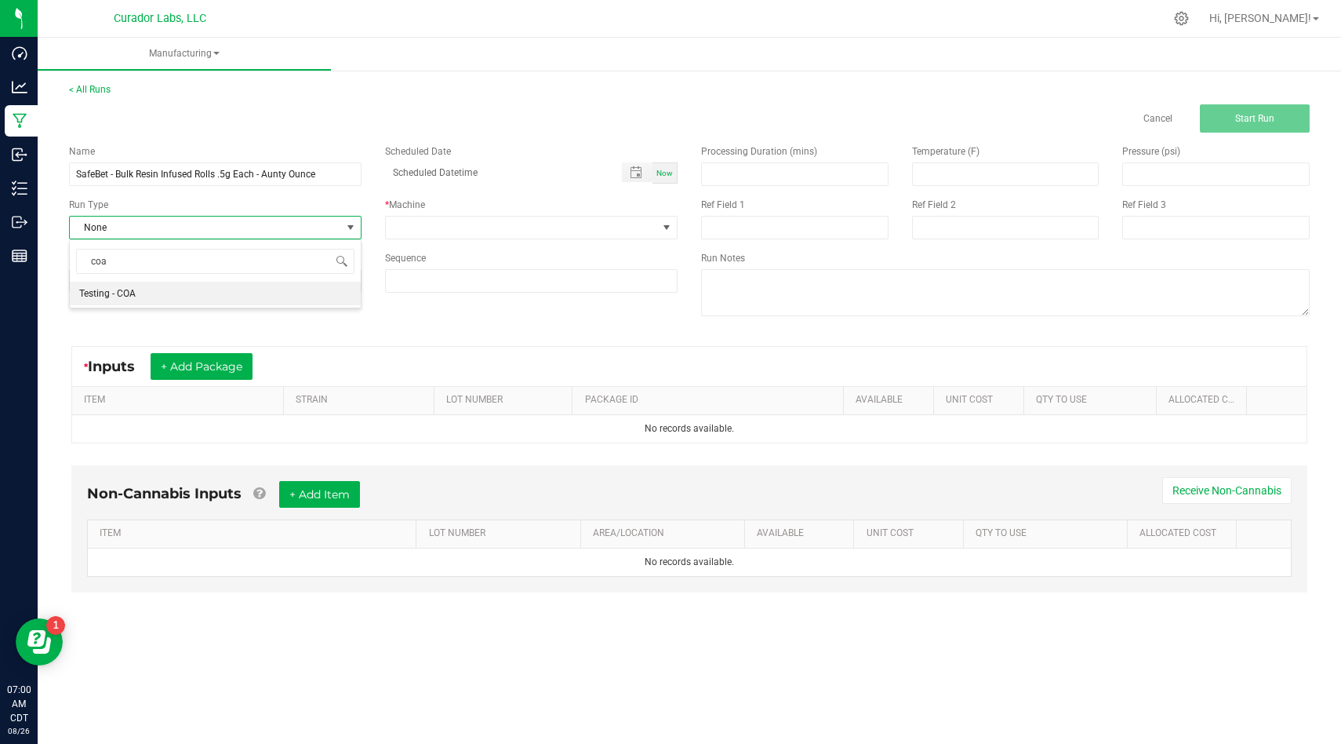
click at [299, 286] on li "Testing - COA" at bounding box center [215, 294] width 291 height 24
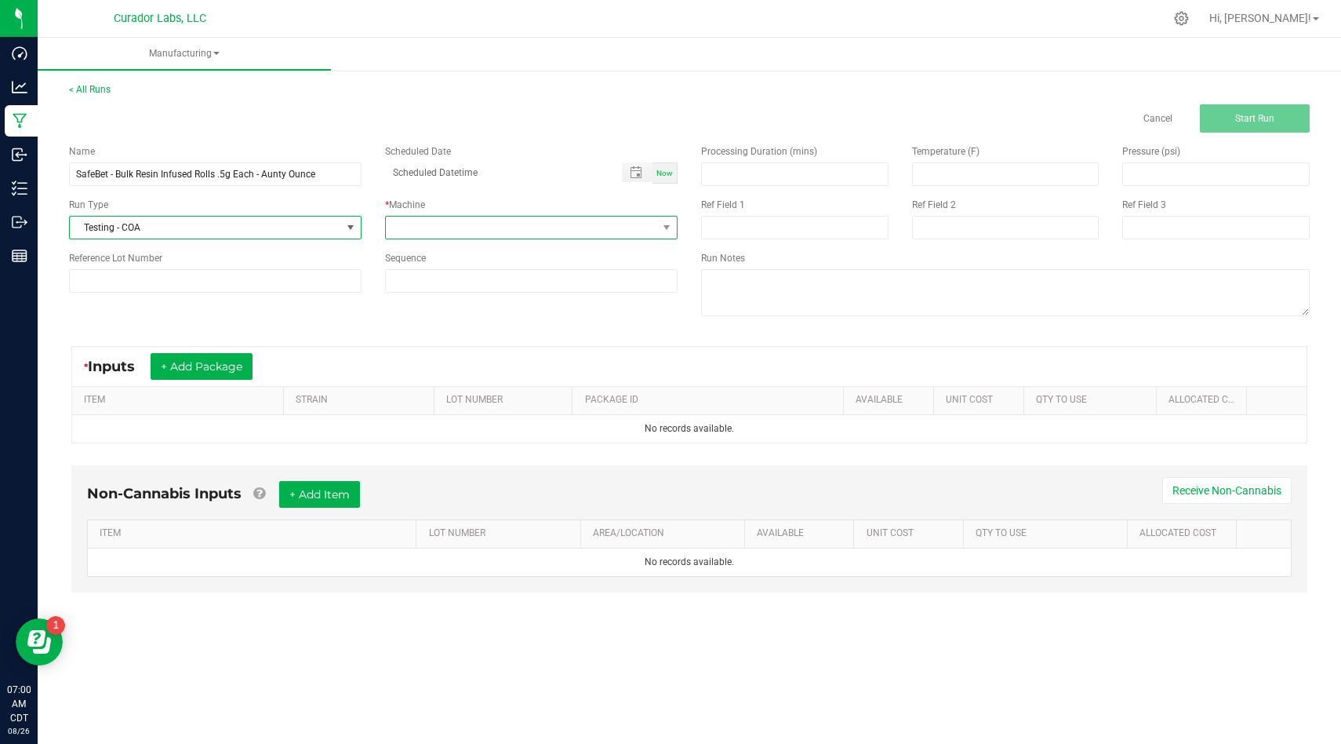
click at [489, 227] on span at bounding box center [521, 228] width 271 height 22
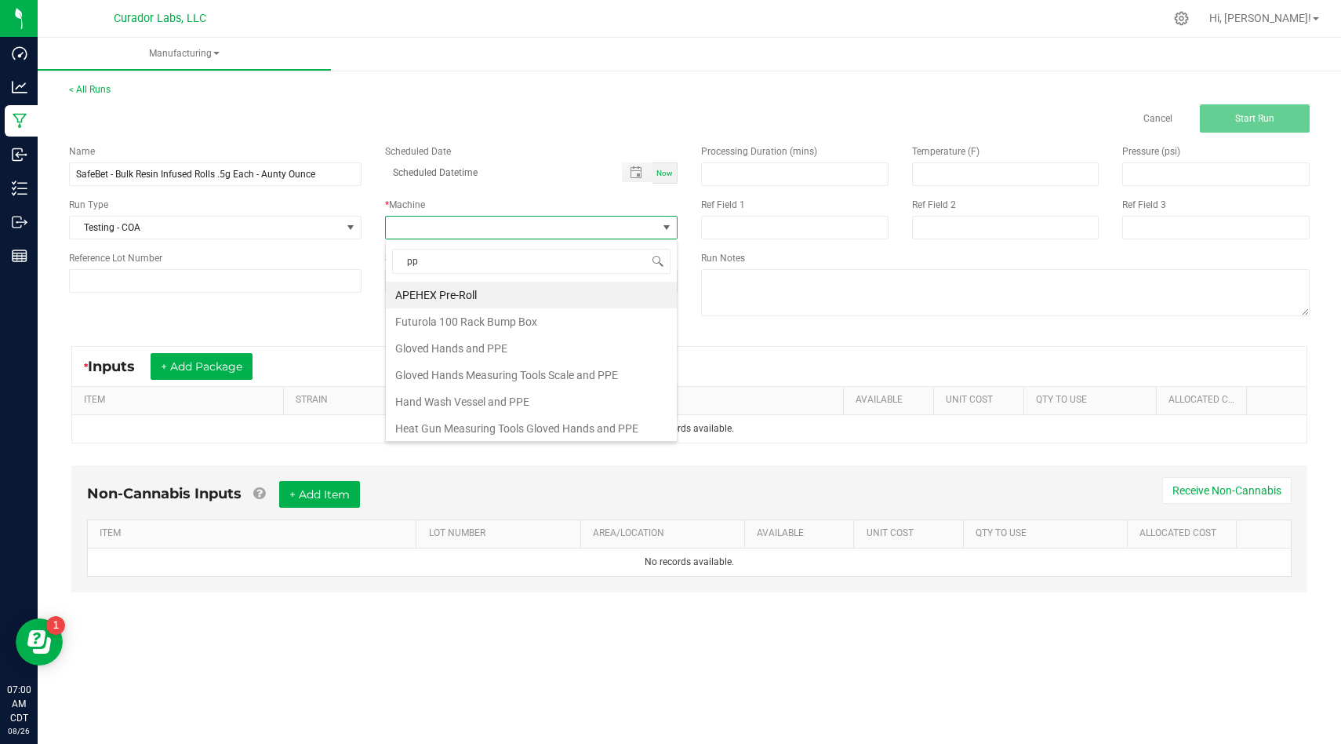
type input "ppe"
click at [501, 297] on li "Gloved Hands and PPE" at bounding box center [531, 295] width 291 height 27
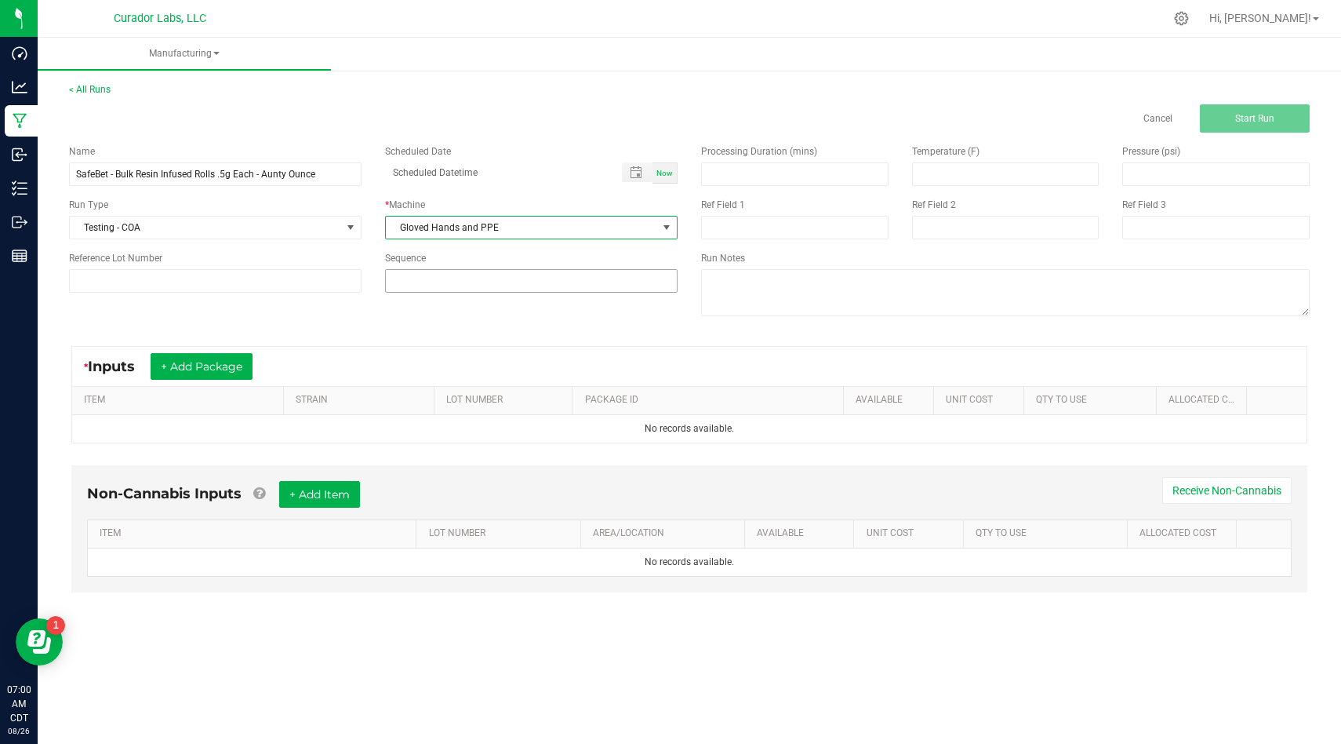
click at [504, 288] on input at bounding box center [531, 281] width 291 height 22
type input "4"
click at [495, 321] on div "Name SafeBet - Bulk Resin Infused Rolls .5g Each - Aunty Ounce Scheduled Date N…" at bounding box center [689, 232] width 1265 height 199
click at [187, 366] on button "+ Add Package" at bounding box center [202, 366] width 102 height 27
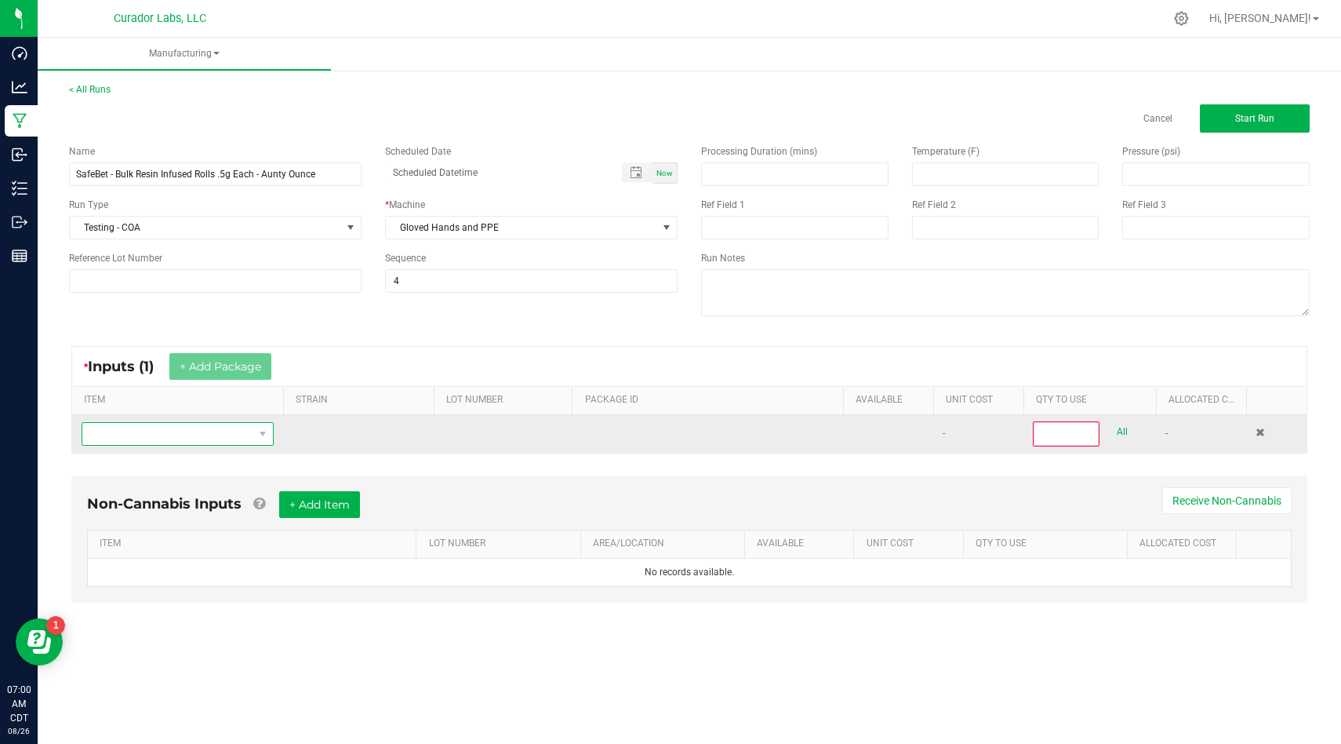
click at [218, 439] on span "NO DATA FOUND" at bounding box center [167, 434] width 171 height 22
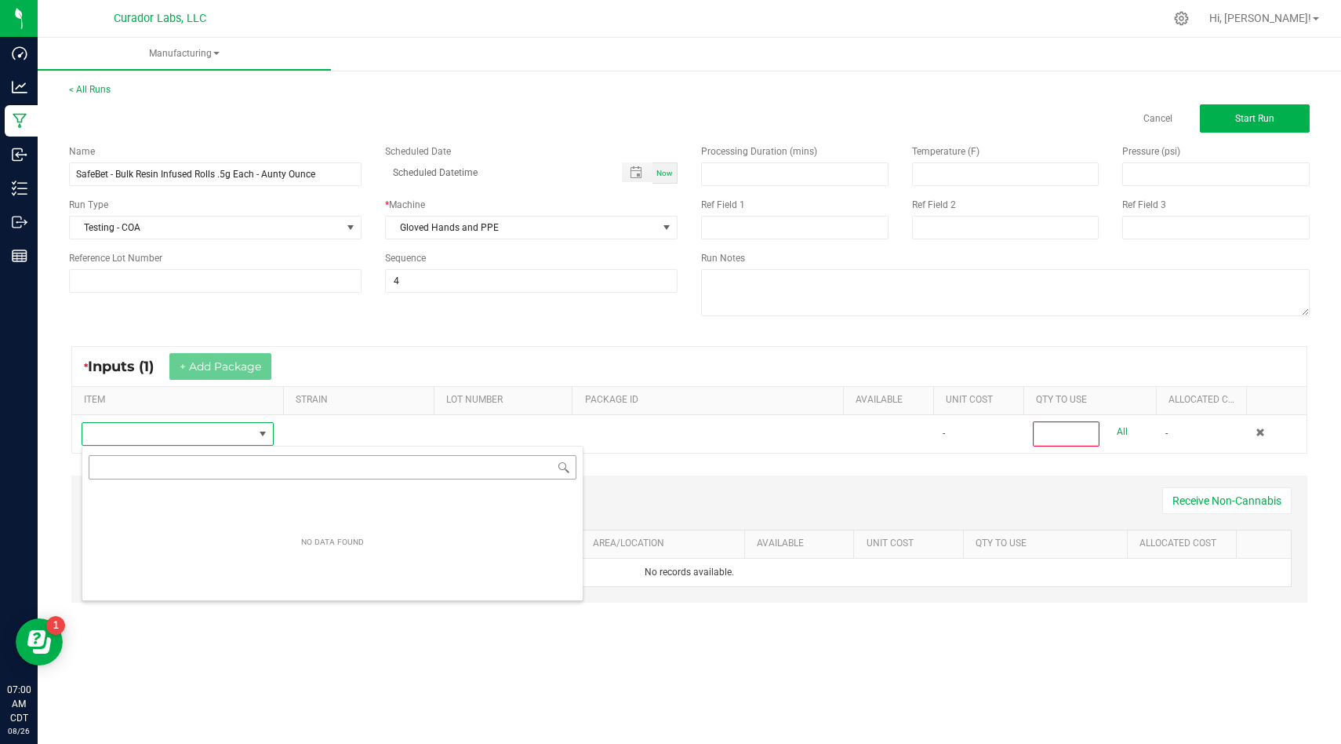
scroll to position [24, 192]
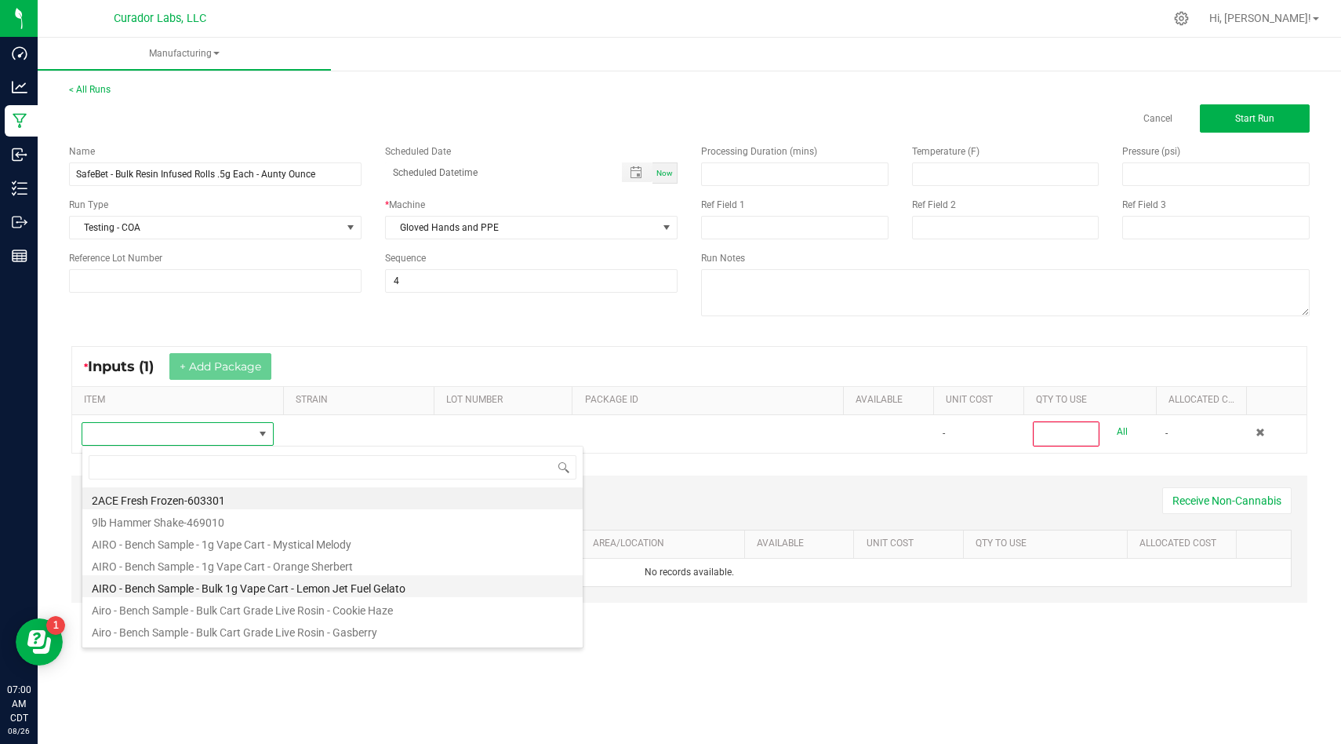
type input "SafeBet - Bulk Resin Infused Rolls .5g Each - Aunty Ounce"
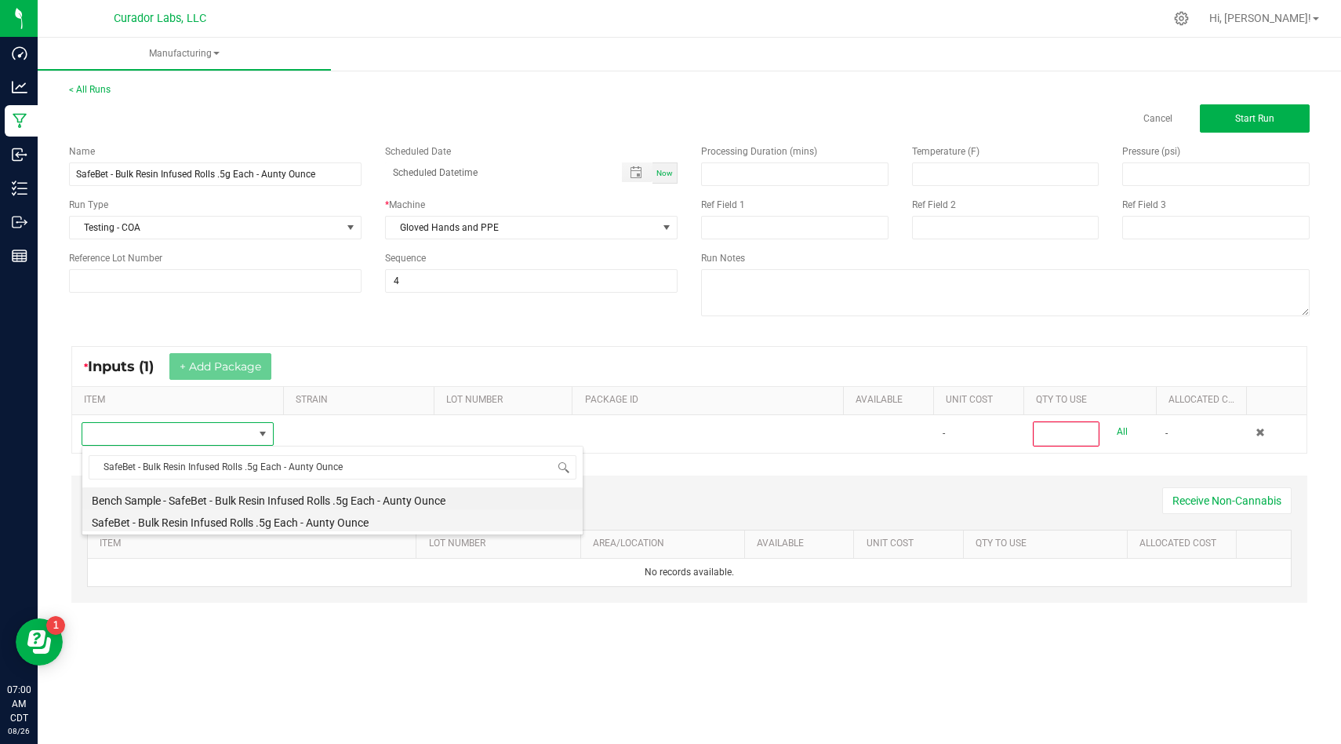
click at [477, 521] on li "SafeBet - Bulk Resin Infused Rolls .5g Each - Aunty Ounce" at bounding box center [332, 520] width 500 height 22
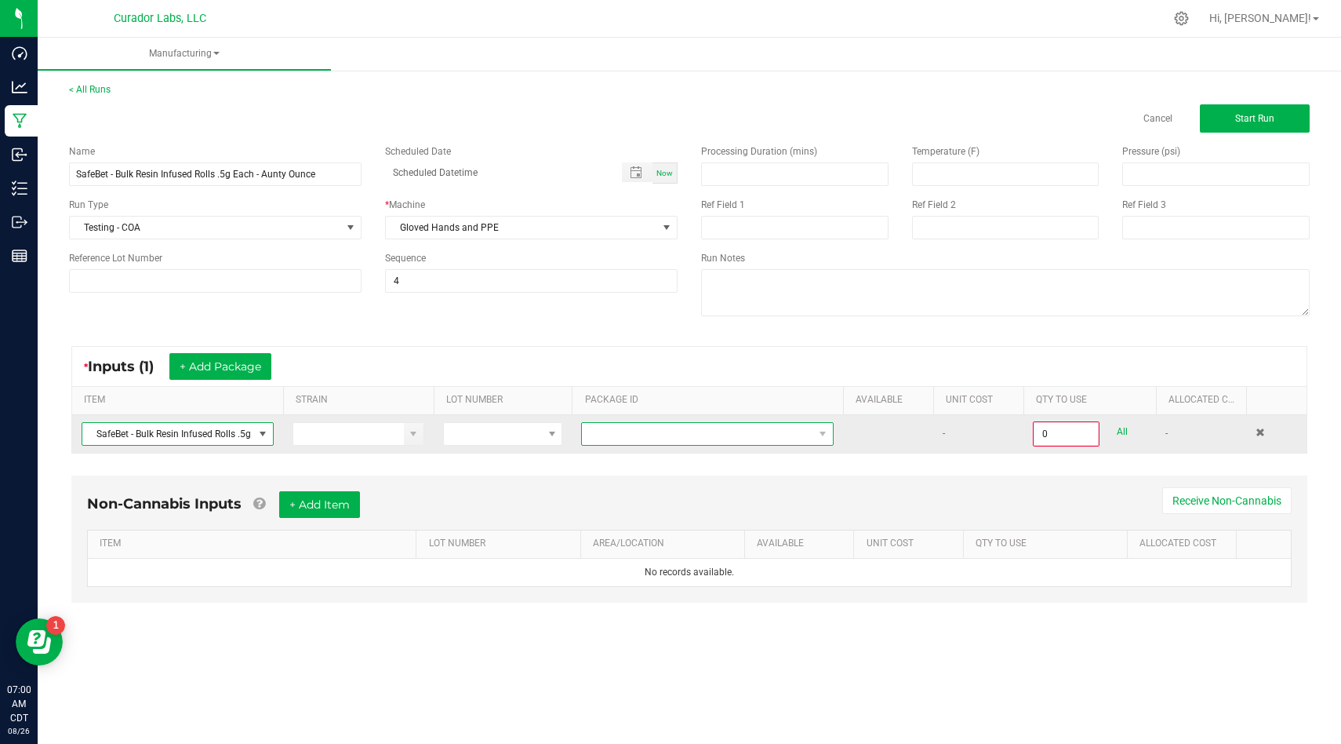
click at [808, 439] on span at bounding box center [697, 434] width 231 height 22
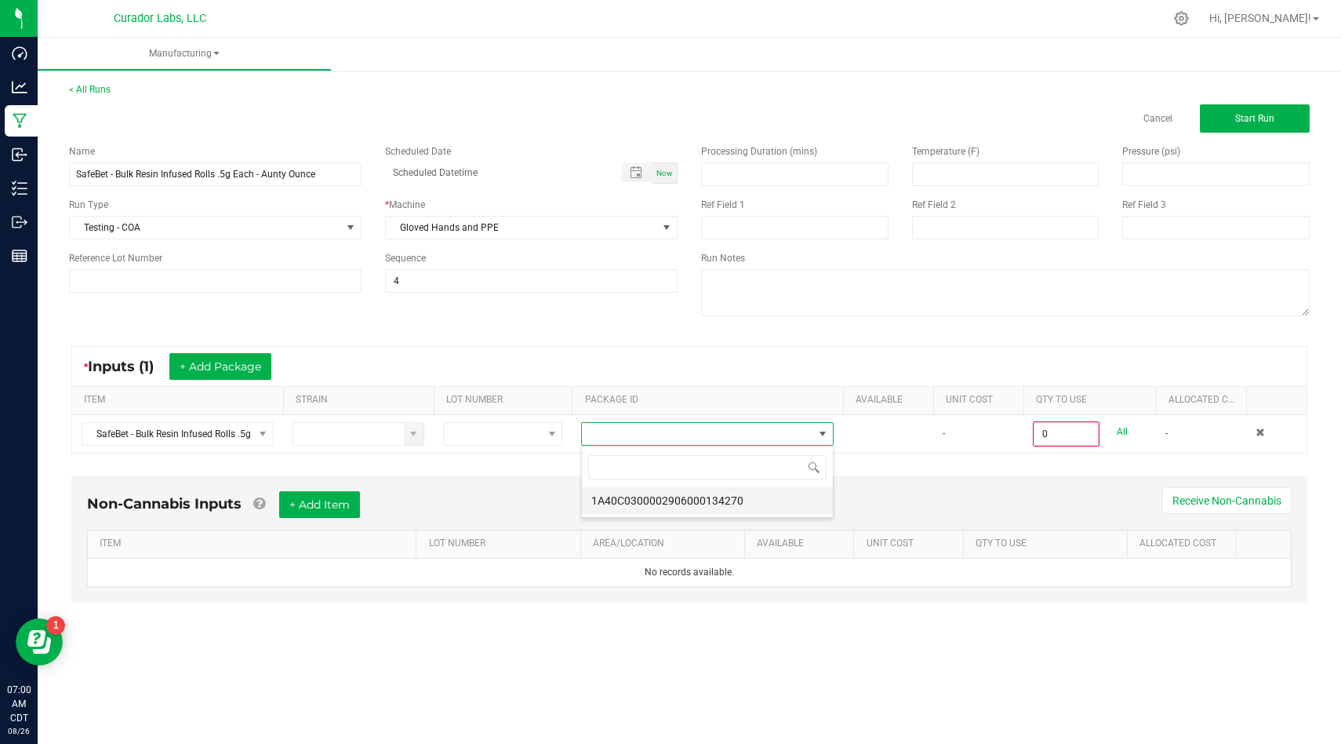
click at [775, 509] on li "1A40C0300002906000134270" at bounding box center [707, 500] width 251 height 27
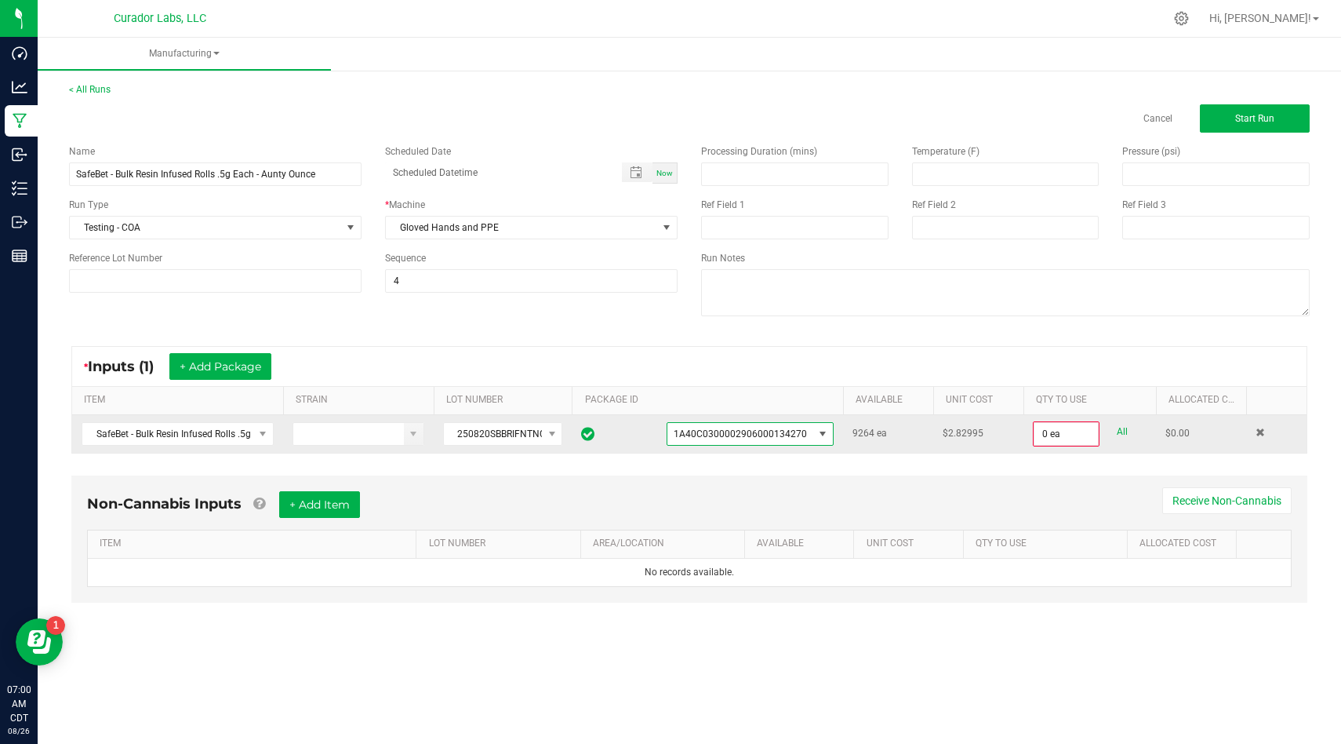
click at [1128, 431] on div "0 ea All" at bounding box center [1090, 433] width 114 height 25
click at [1118, 437] on link "All" at bounding box center [1122, 431] width 11 height 21
type input "9264 ea"
click at [347, 511] on button "+ Add Item" at bounding box center [319, 503] width 81 height 27
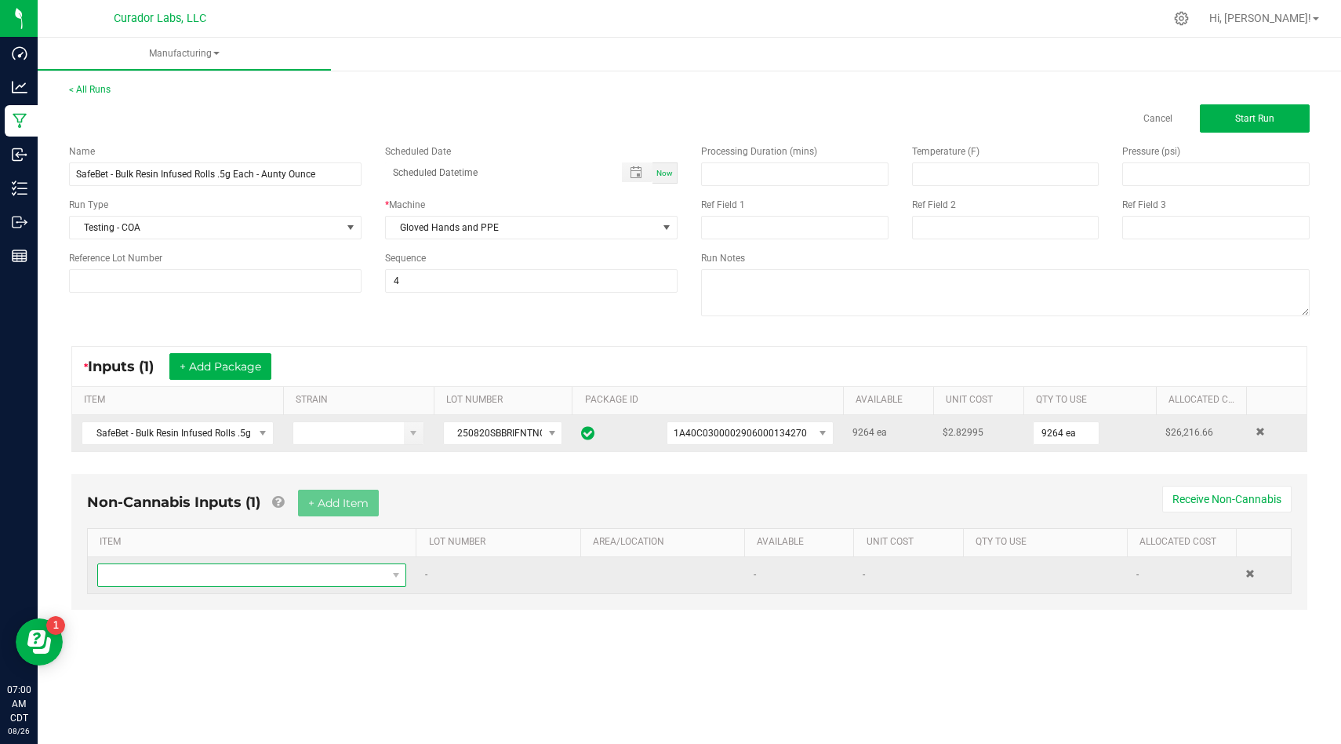
click at [330, 566] on span "NO DATA FOUND" at bounding box center [242, 575] width 288 height 22
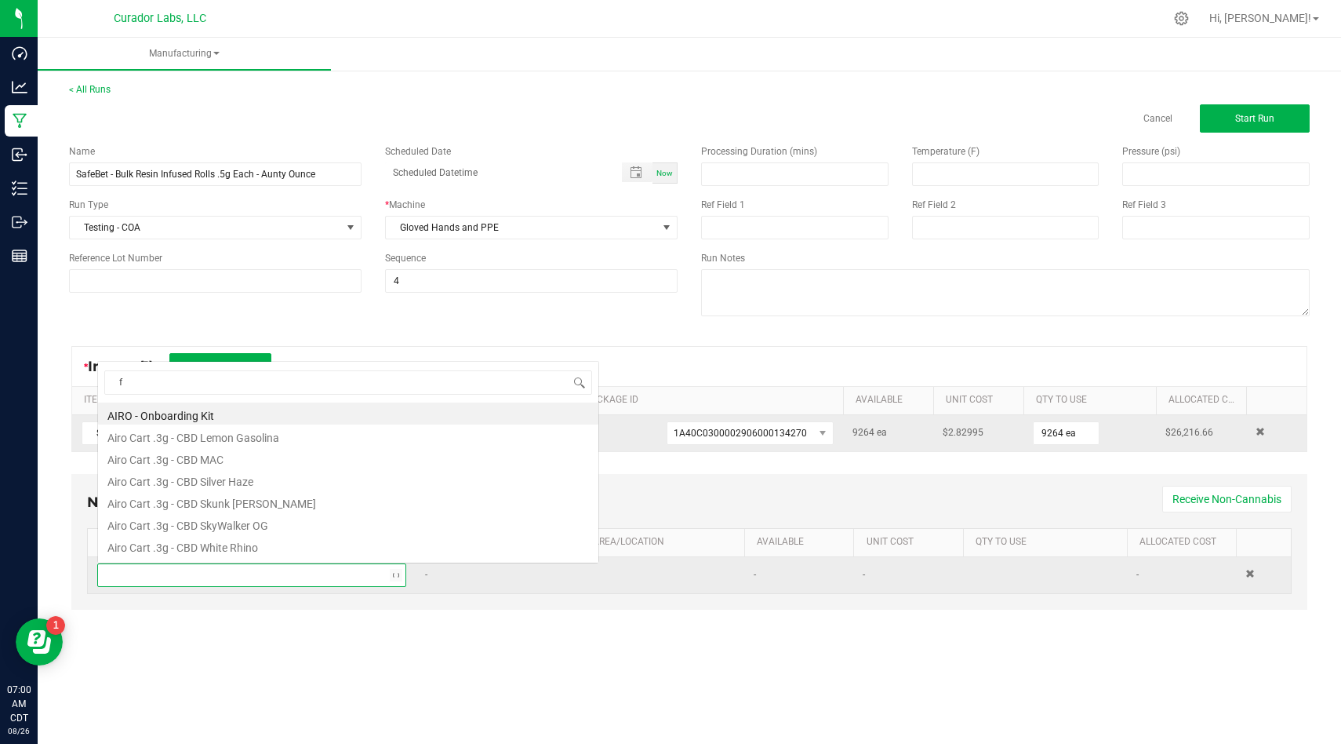
scroll to position [0, 0]
type input "fleur"
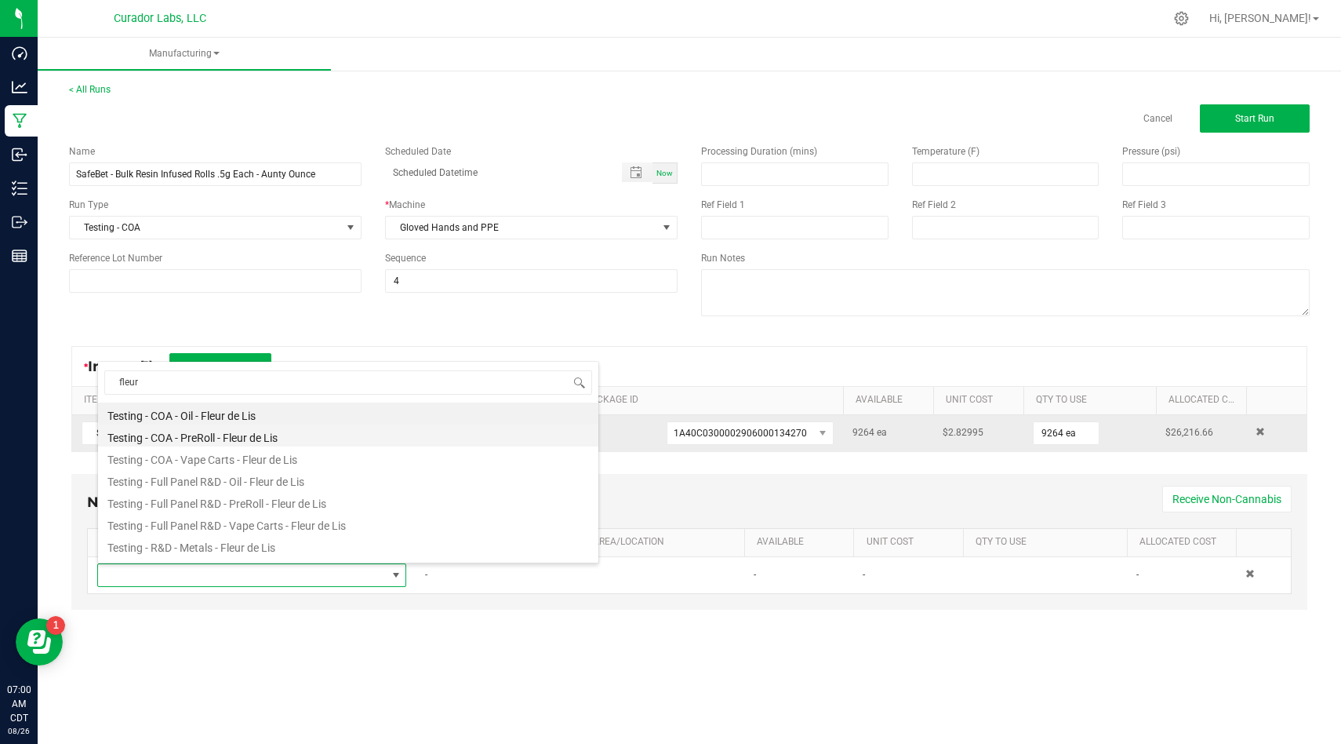
click at [310, 437] on li "Testing - COA - PreRoll - Fleur de Lis" at bounding box center [348, 435] width 500 height 22
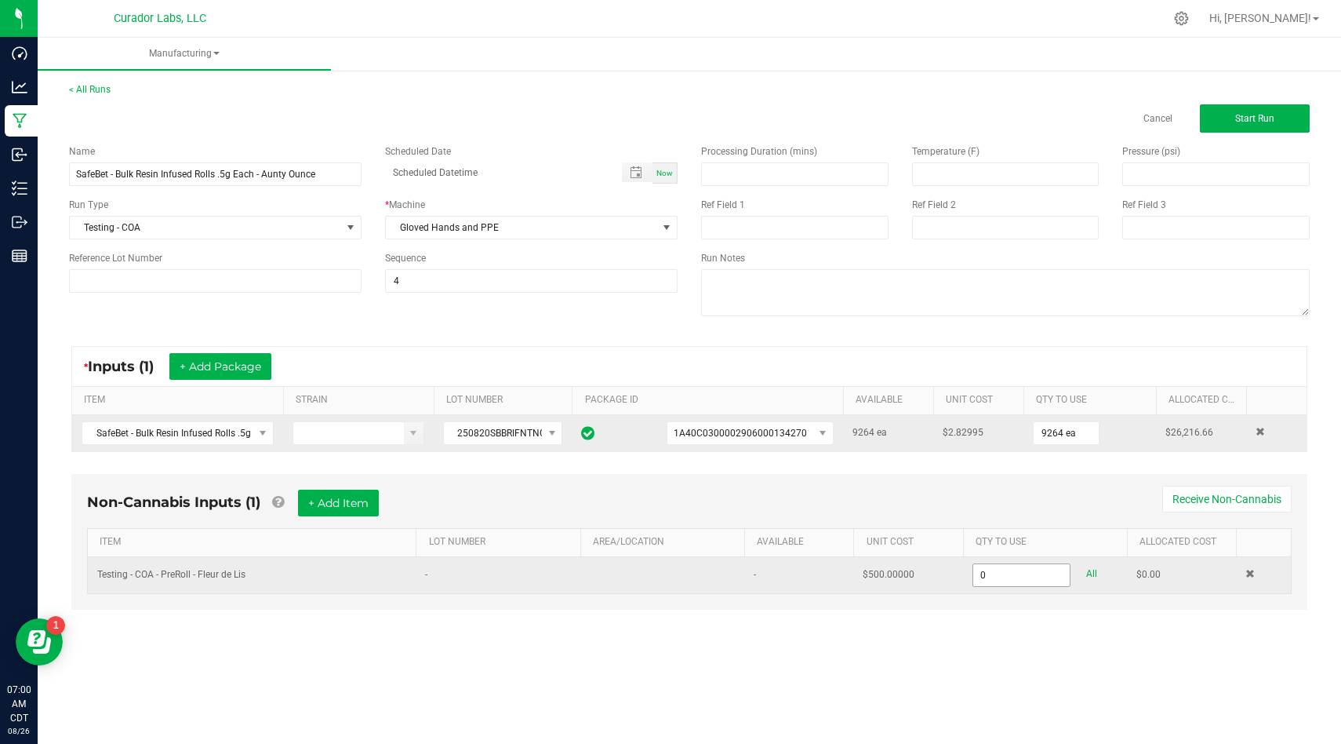
click at [1032, 576] on input "0" at bounding box center [1022, 575] width 97 height 22
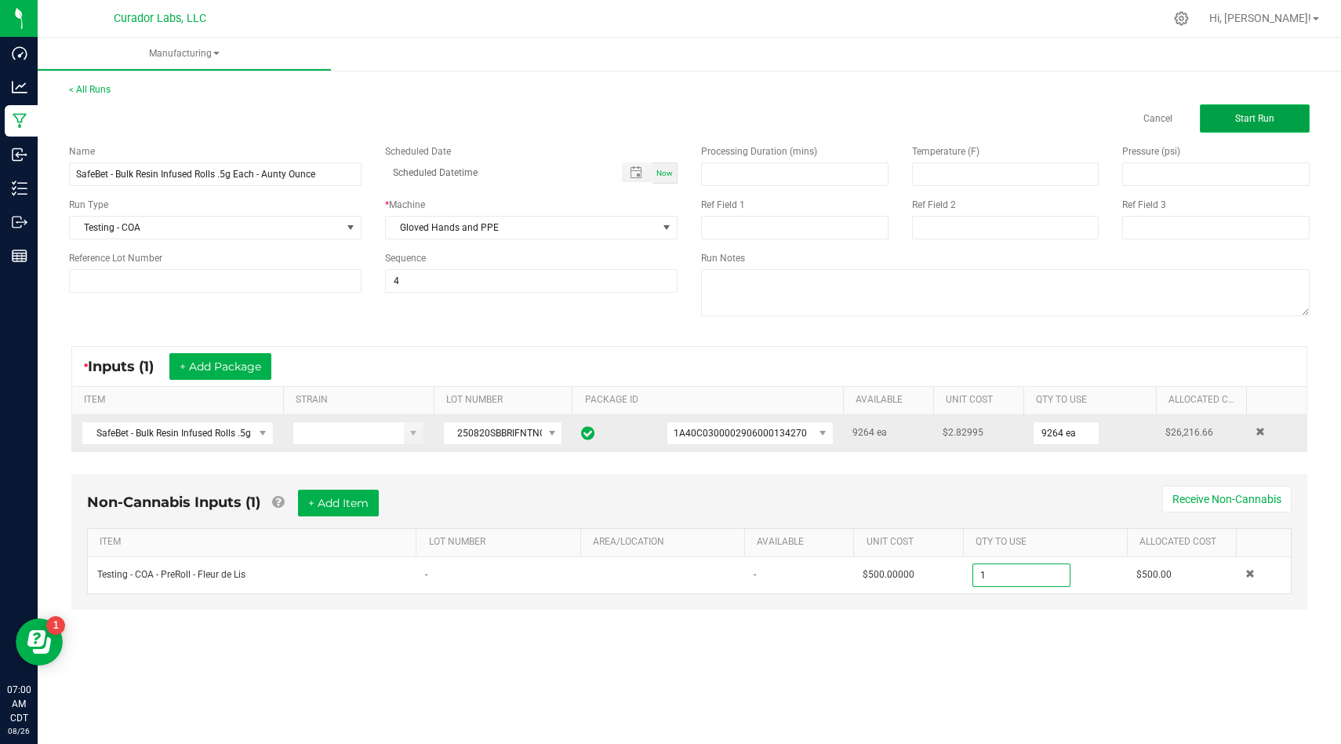
type input "1.0000 u"
click at [1265, 111] on button "Start Run" at bounding box center [1255, 118] width 110 height 28
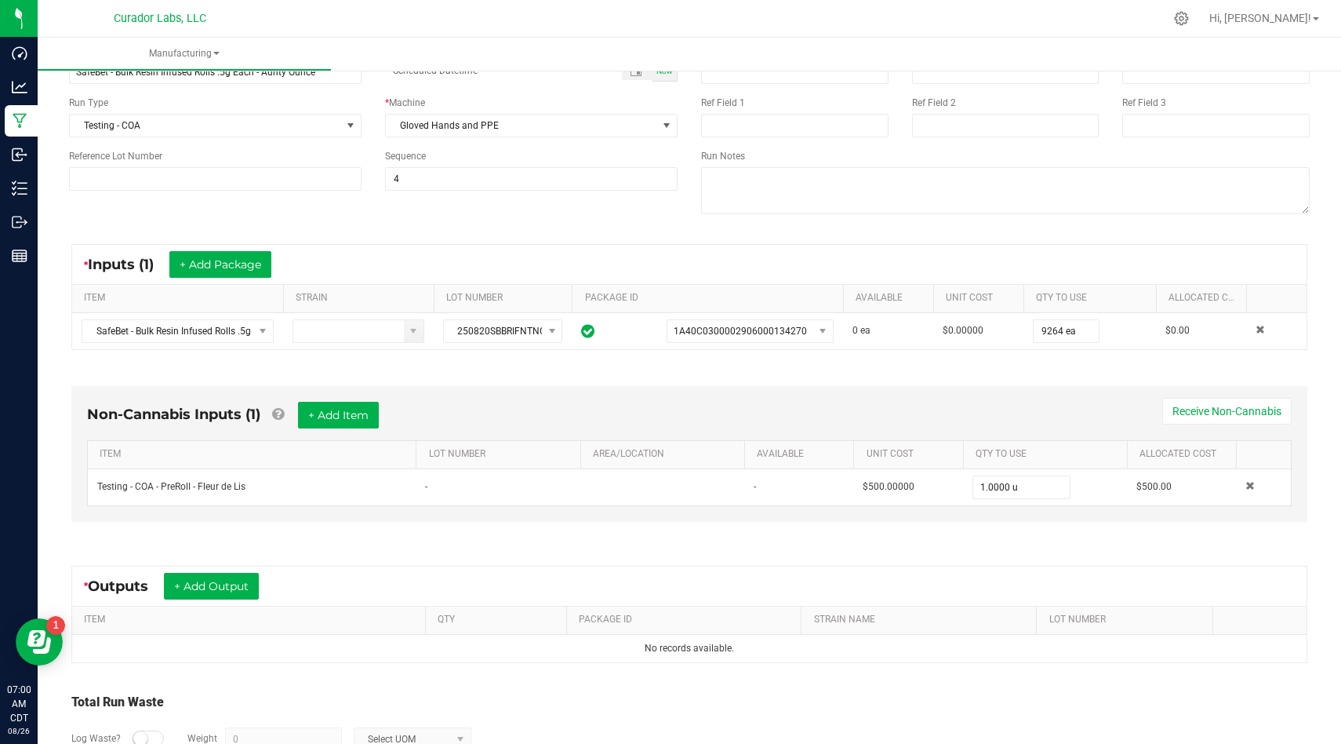
scroll to position [220, 0]
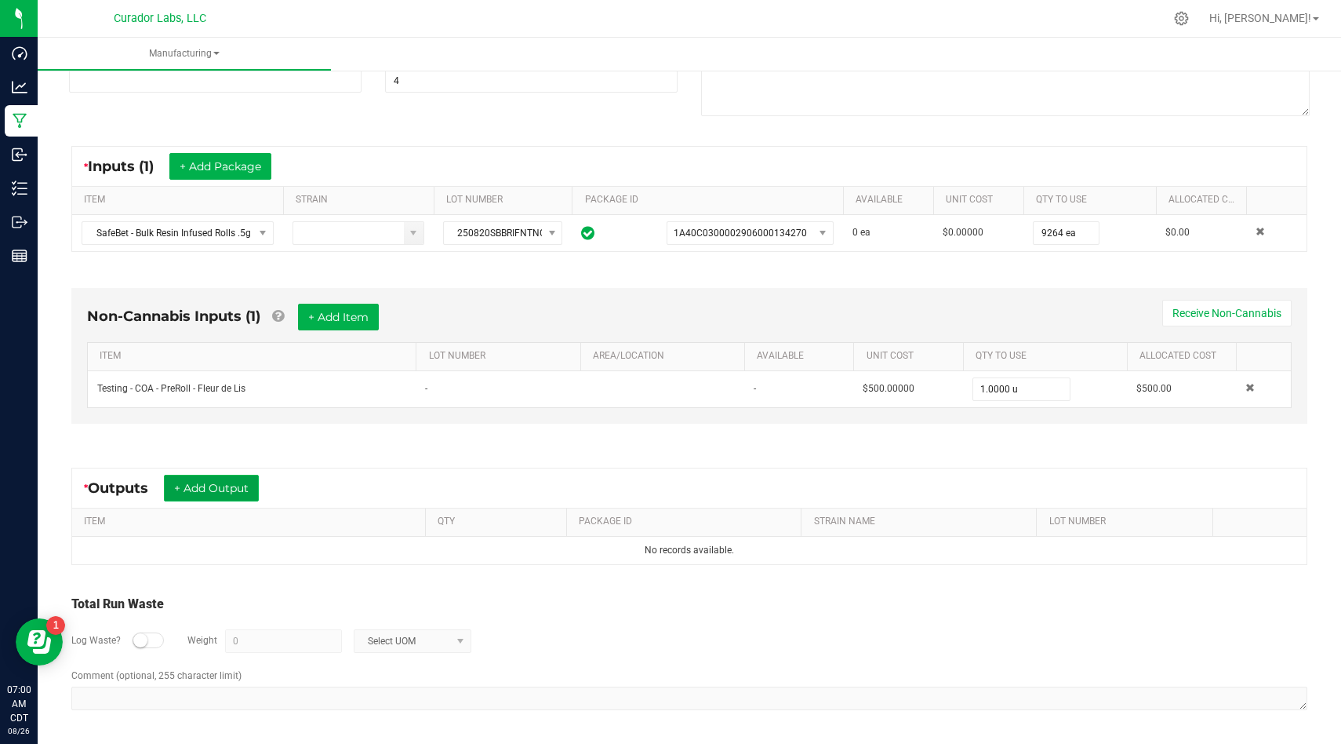
click at [249, 486] on button "+ Add Output" at bounding box center [211, 488] width 95 height 27
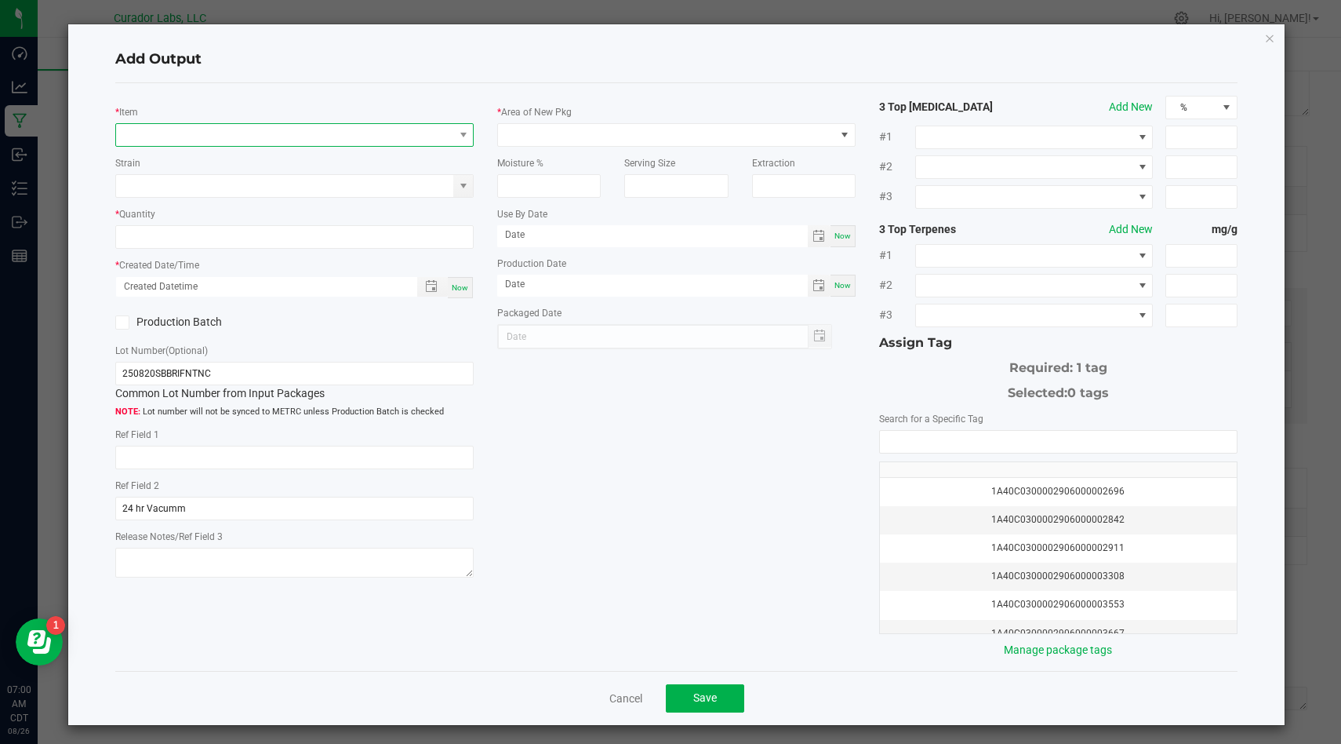
click at [340, 126] on span "NO DATA FOUND" at bounding box center [284, 135] width 337 height 22
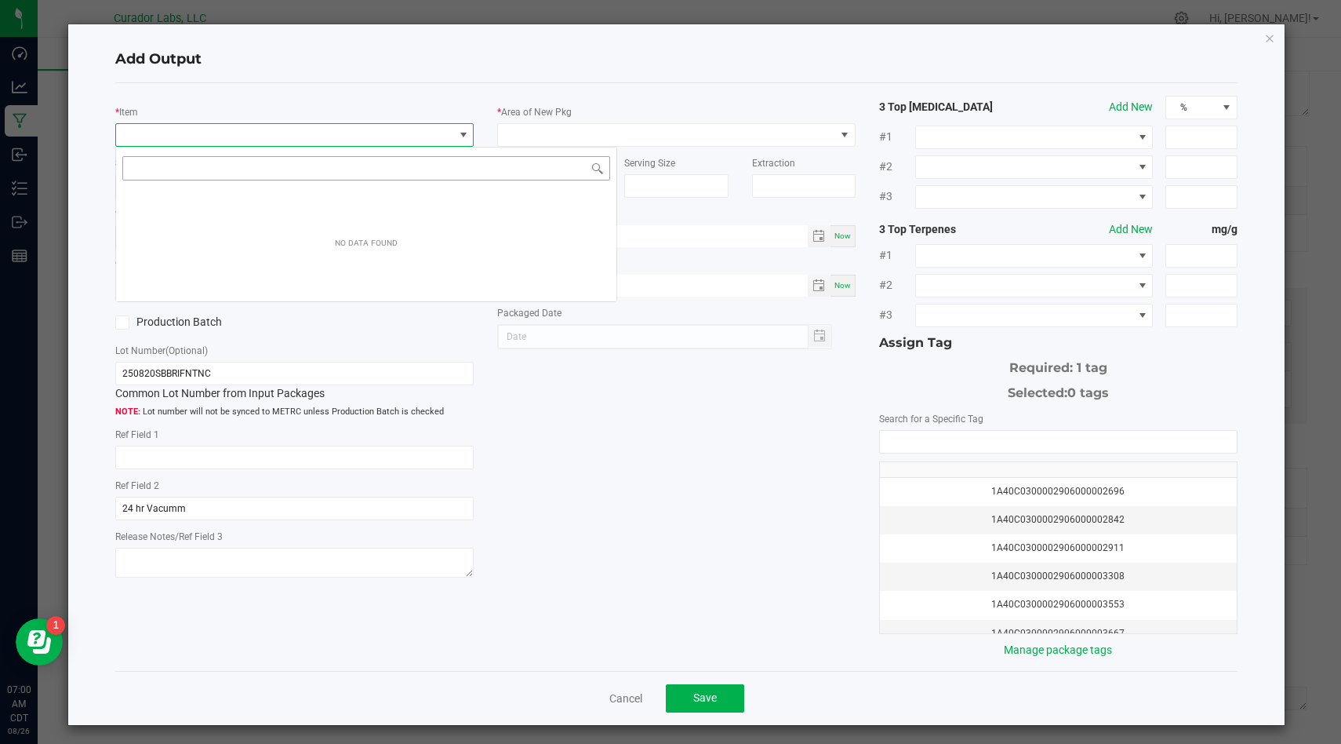
scroll to position [24, 358]
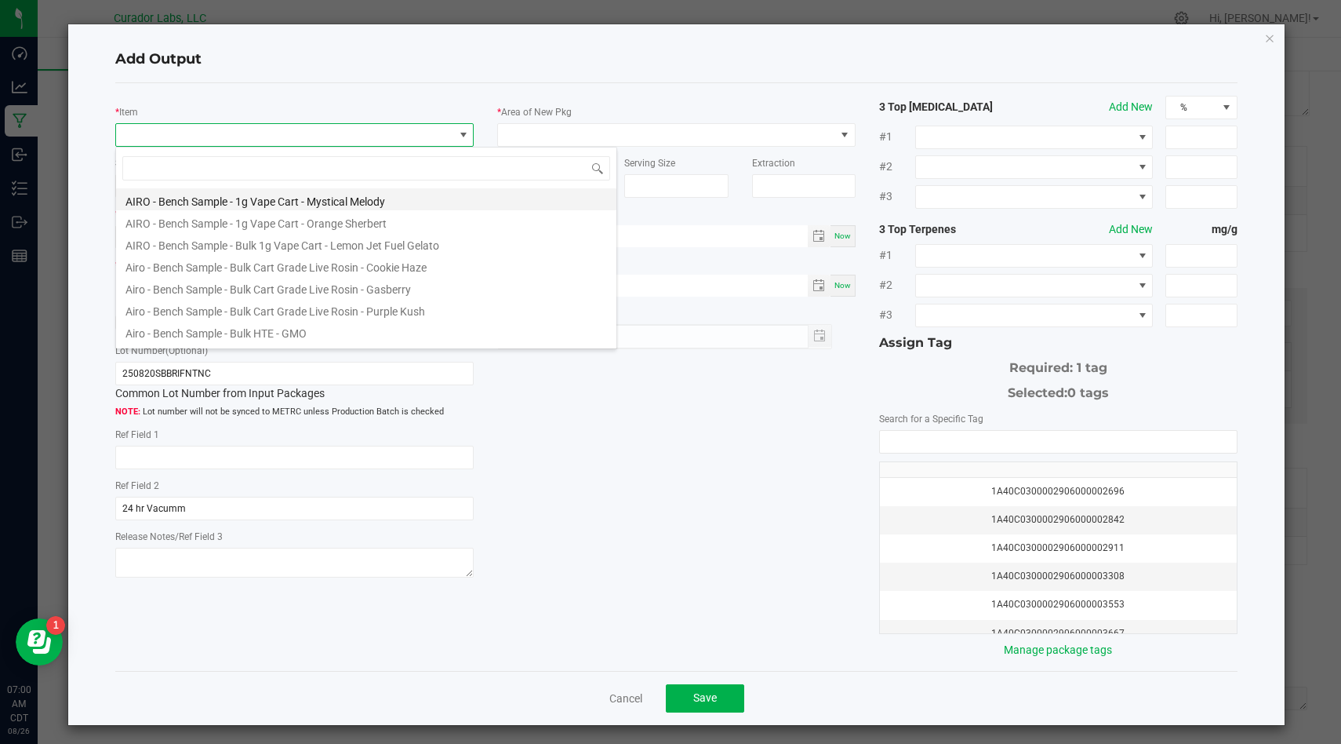
type input "SafeBet - Bulk Resin Infused Rolls .5g Each - Aunty Ounce"
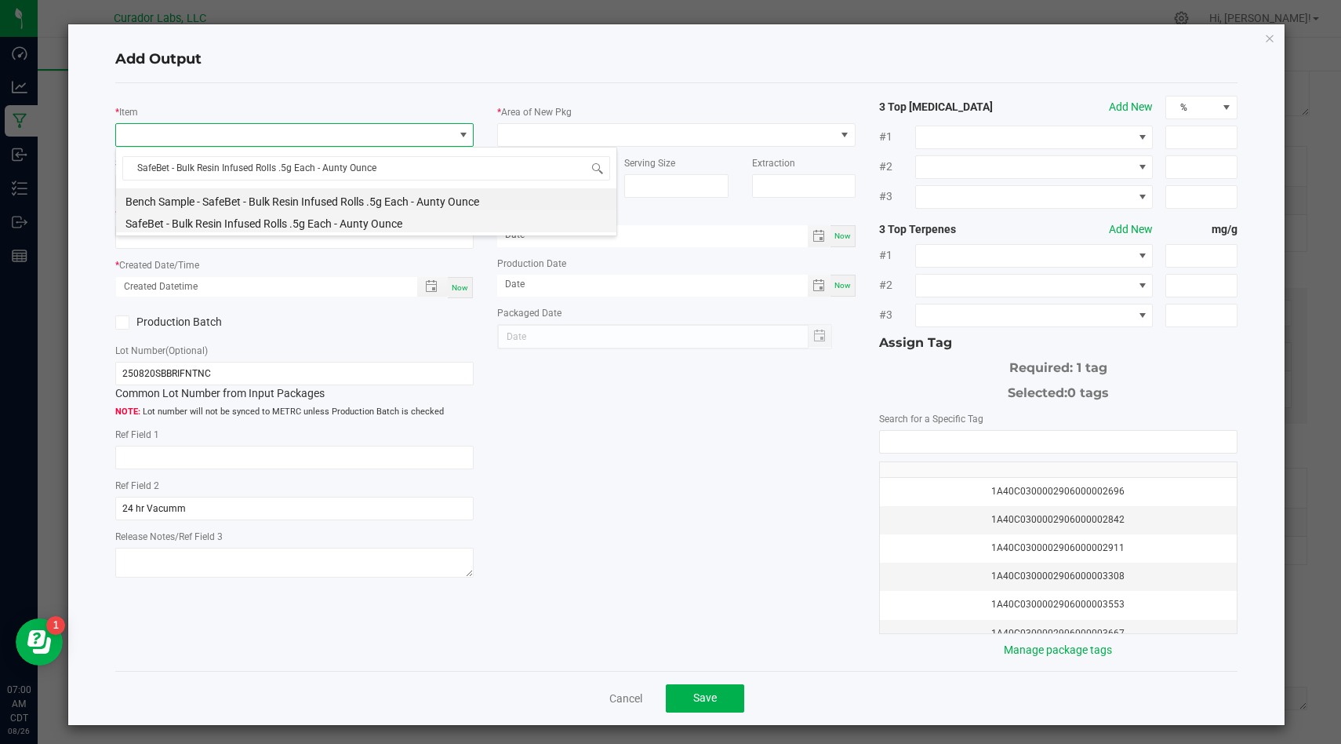
click at [340, 227] on li "SafeBet - Bulk Resin Infused Rolls .5g Each - Aunty Ounce" at bounding box center [366, 221] width 500 height 22
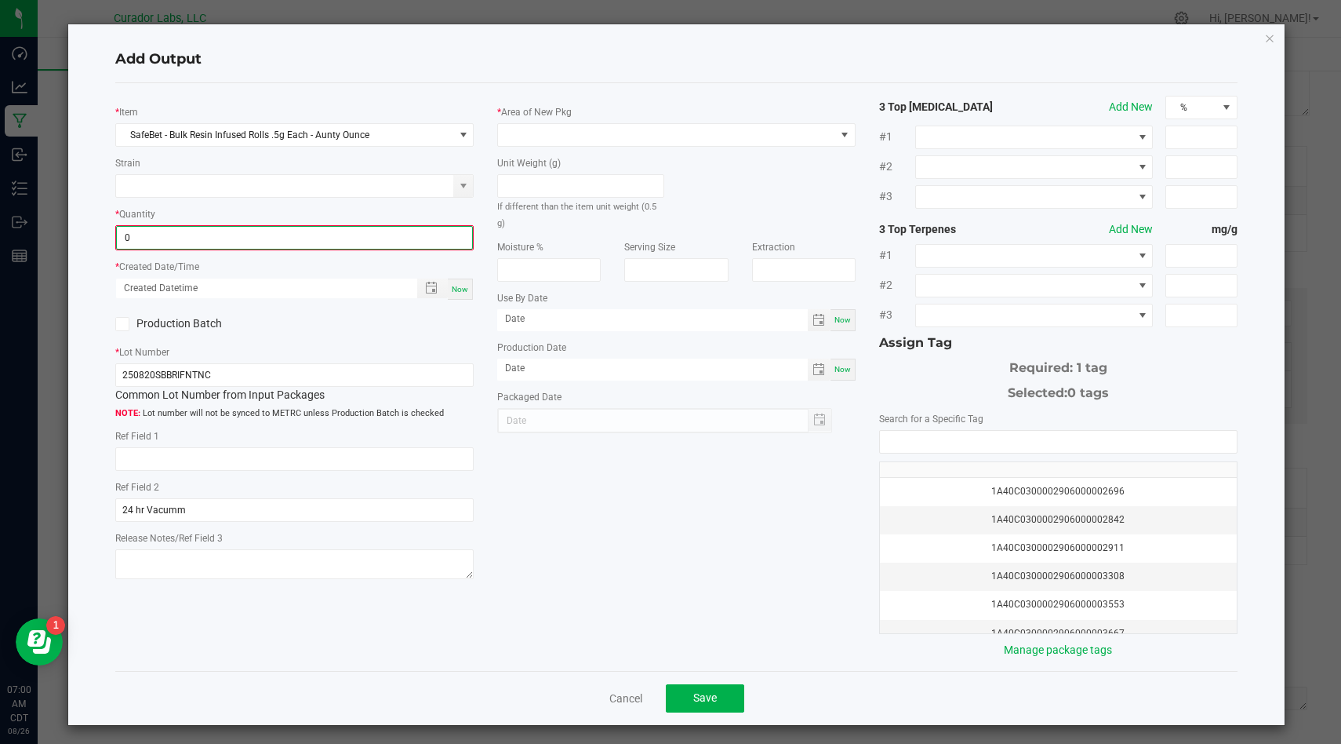
click at [326, 240] on input "0" at bounding box center [294, 238] width 355 height 22
type input "9264 ea"
click at [464, 283] on span "Now" at bounding box center [460, 287] width 16 height 9
type input "08/26/2025 7:00 AM"
click at [121, 322] on icon at bounding box center [123, 322] width 10 height 0
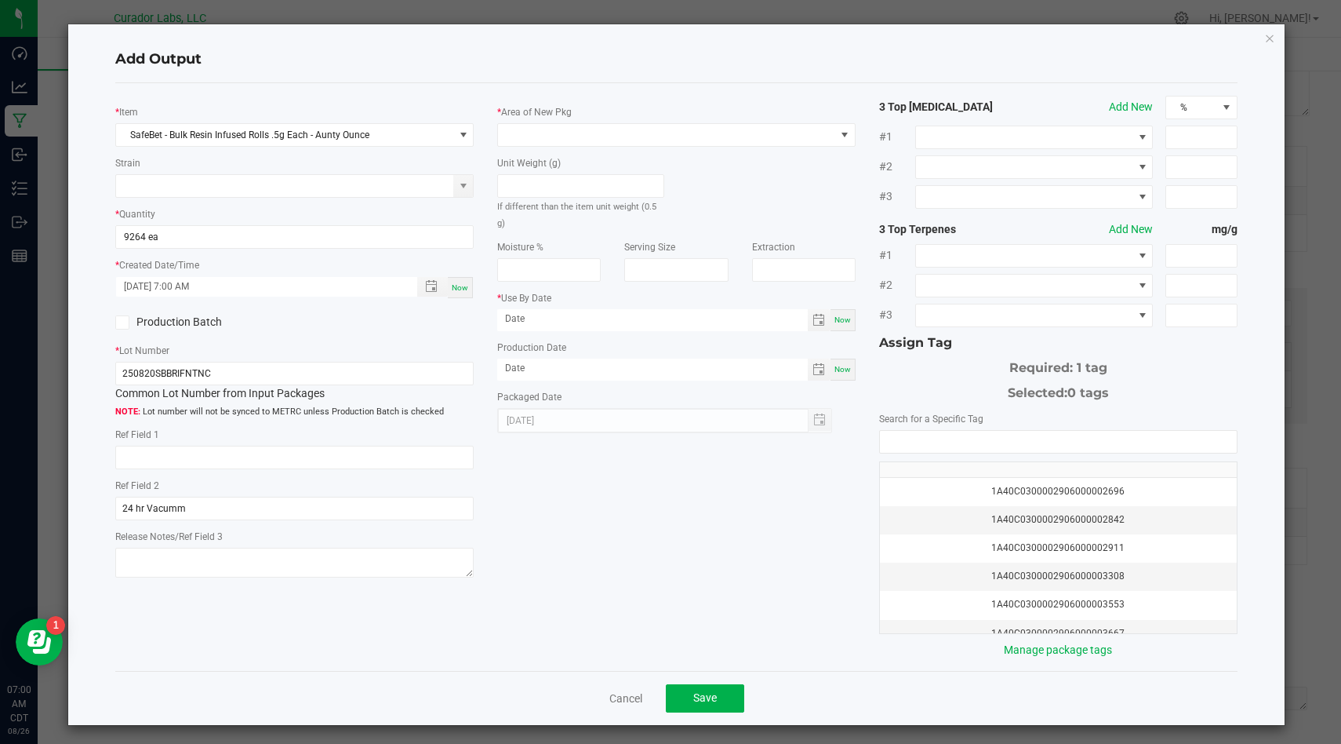
click at [0, 0] on input "Production Batch" at bounding box center [0, 0] width 0 height 0
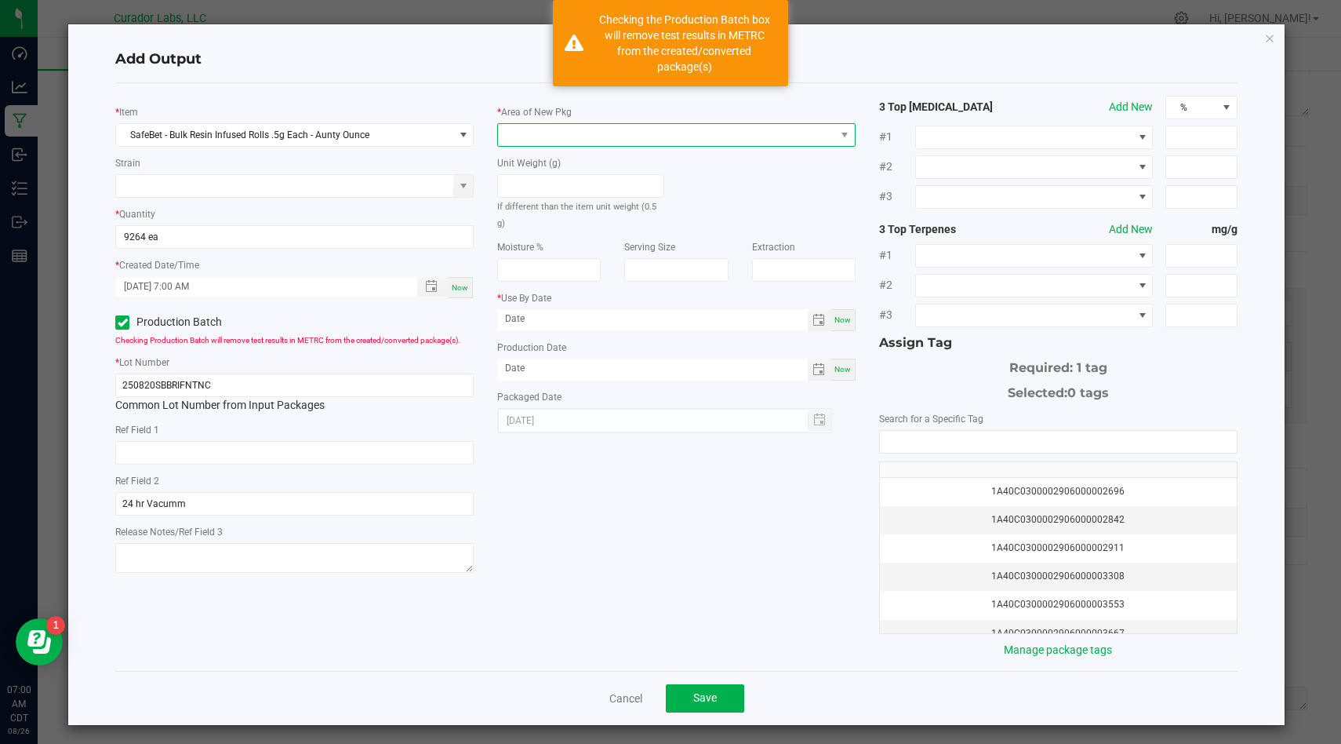
click at [522, 129] on span at bounding box center [666, 135] width 337 height 22
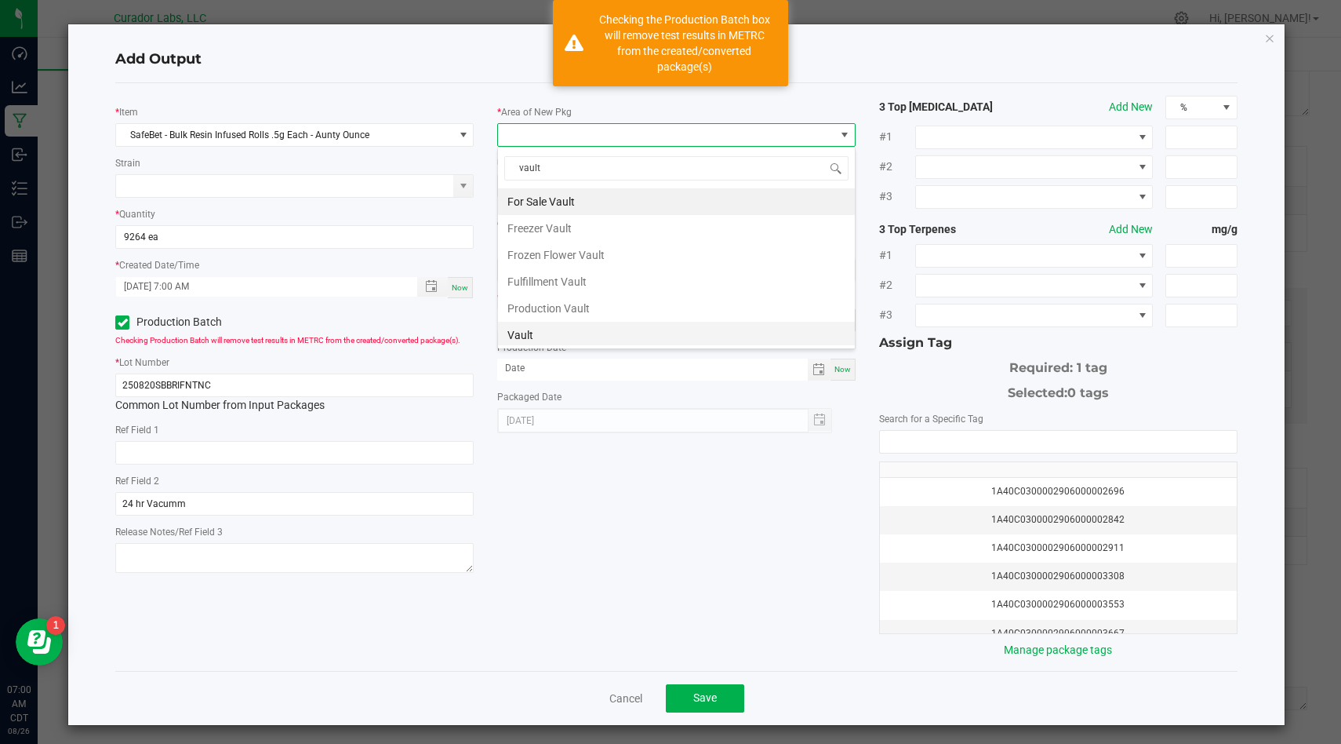
click at [530, 329] on li "Vault" at bounding box center [676, 335] width 357 height 27
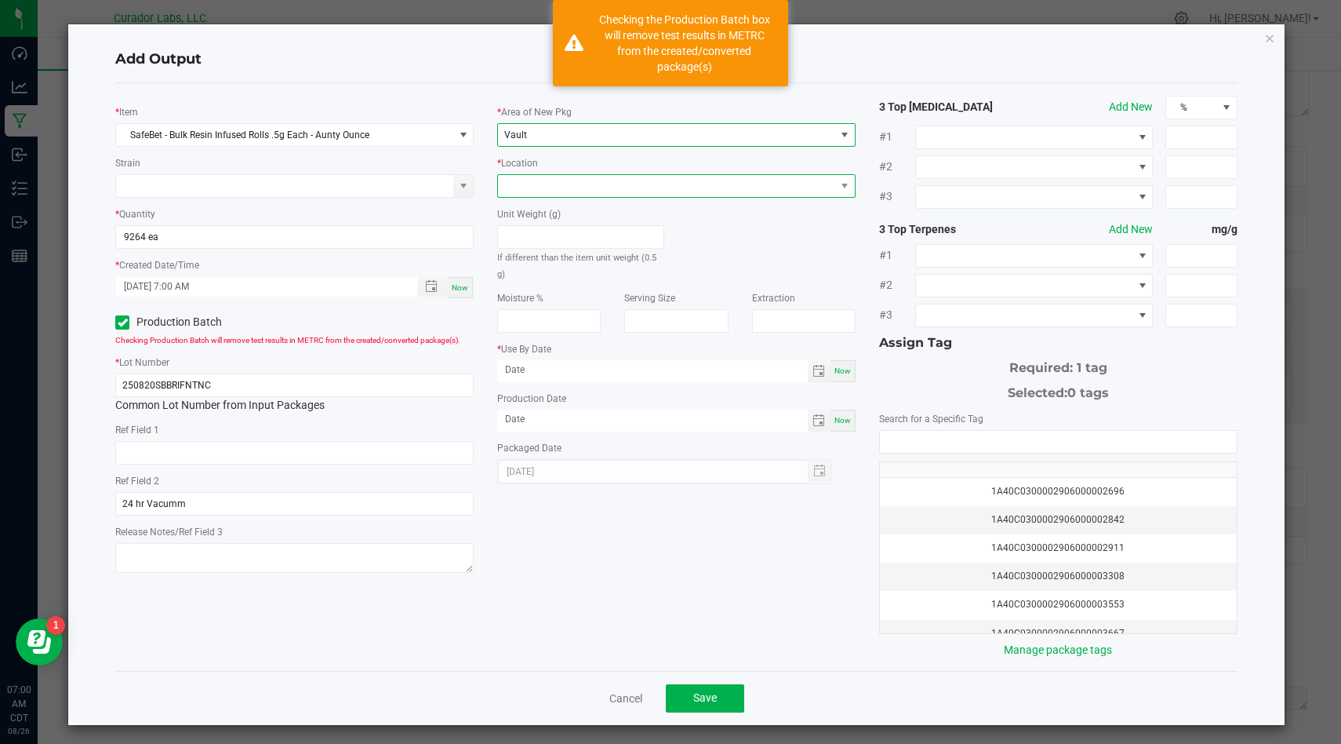
click at [623, 192] on span at bounding box center [666, 186] width 337 height 22
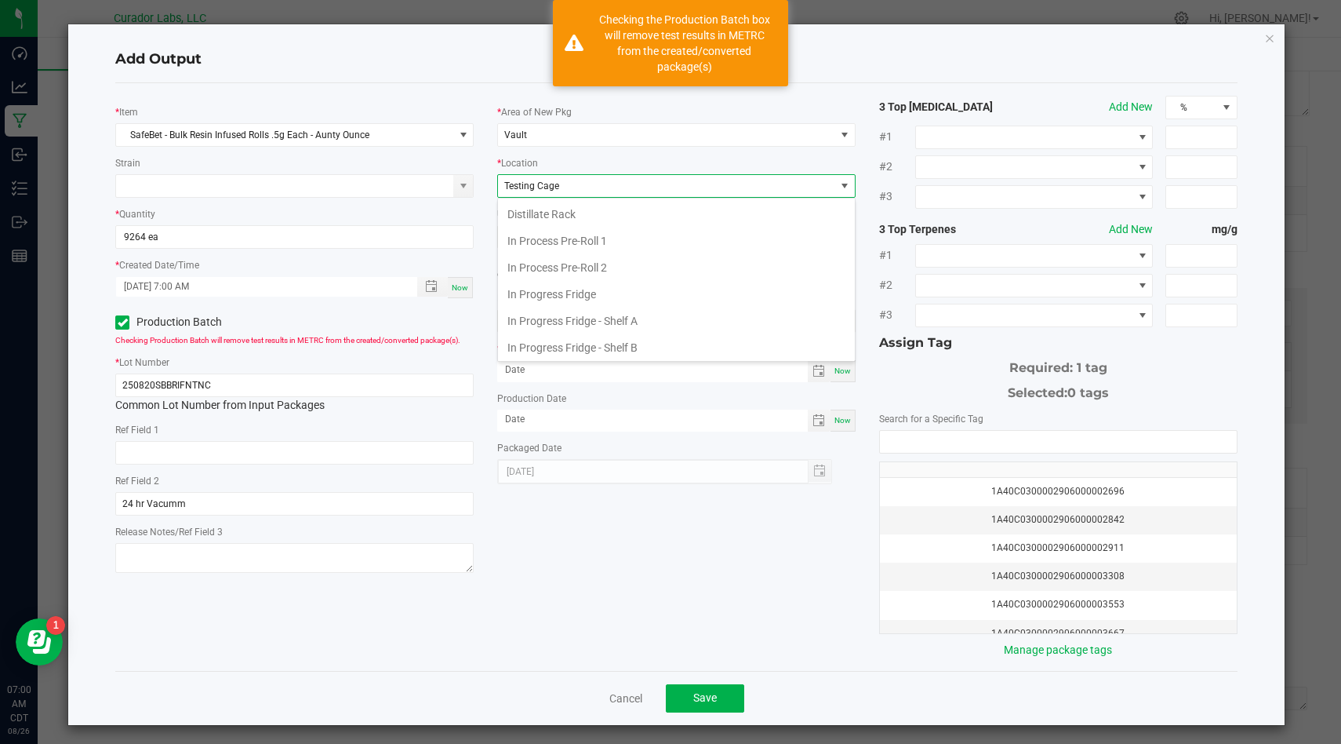
scroll to position [590, 0]
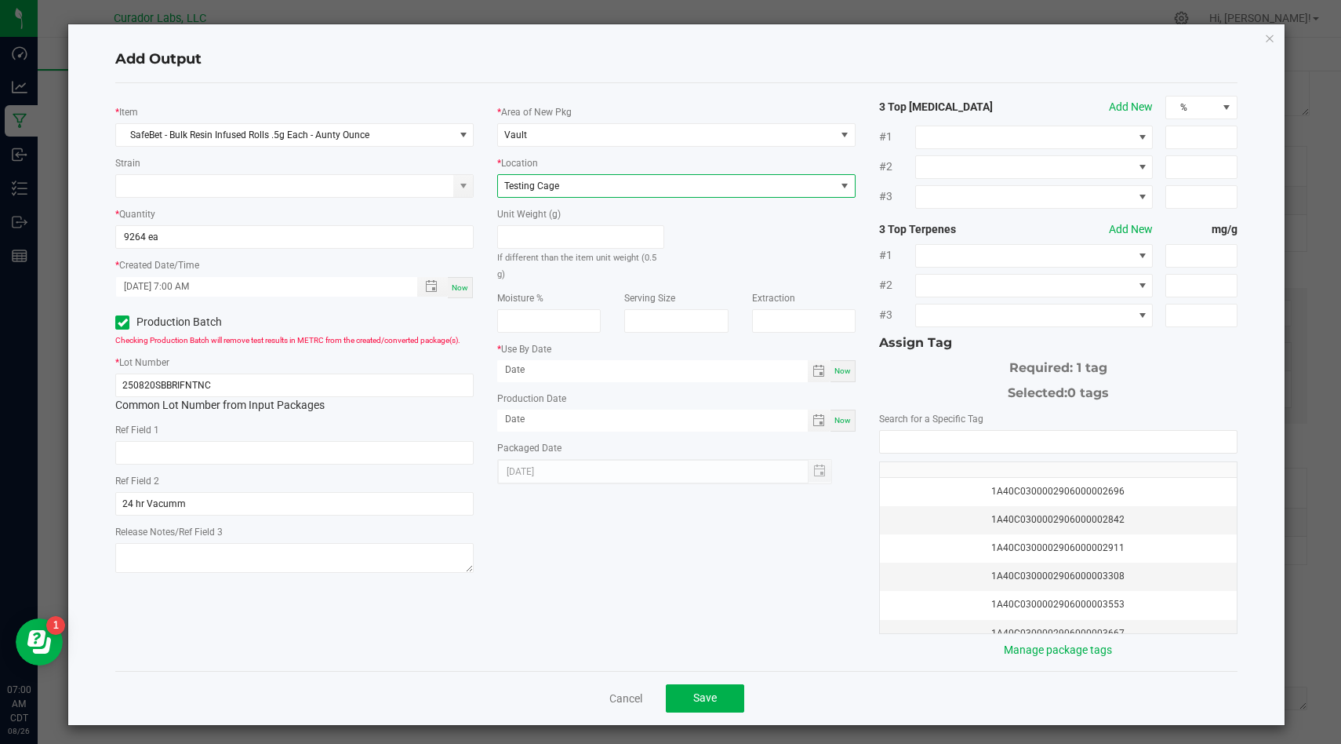
click at [840, 416] on span "Now" at bounding box center [843, 420] width 16 height 9
click at [842, 366] on span "Now" at bounding box center [843, 370] width 16 height 9
click at [738, 362] on input "[DATE]" at bounding box center [652, 370] width 311 height 20
click at [972, 457] on div "1A40C0300002906000002696 1A40C0300002906000002842 1A40C0300002906000002911 1A40…" at bounding box center [1058, 532] width 359 height 204
click at [973, 450] on input "NO DATA FOUND" at bounding box center [1058, 442] width 357 height 22
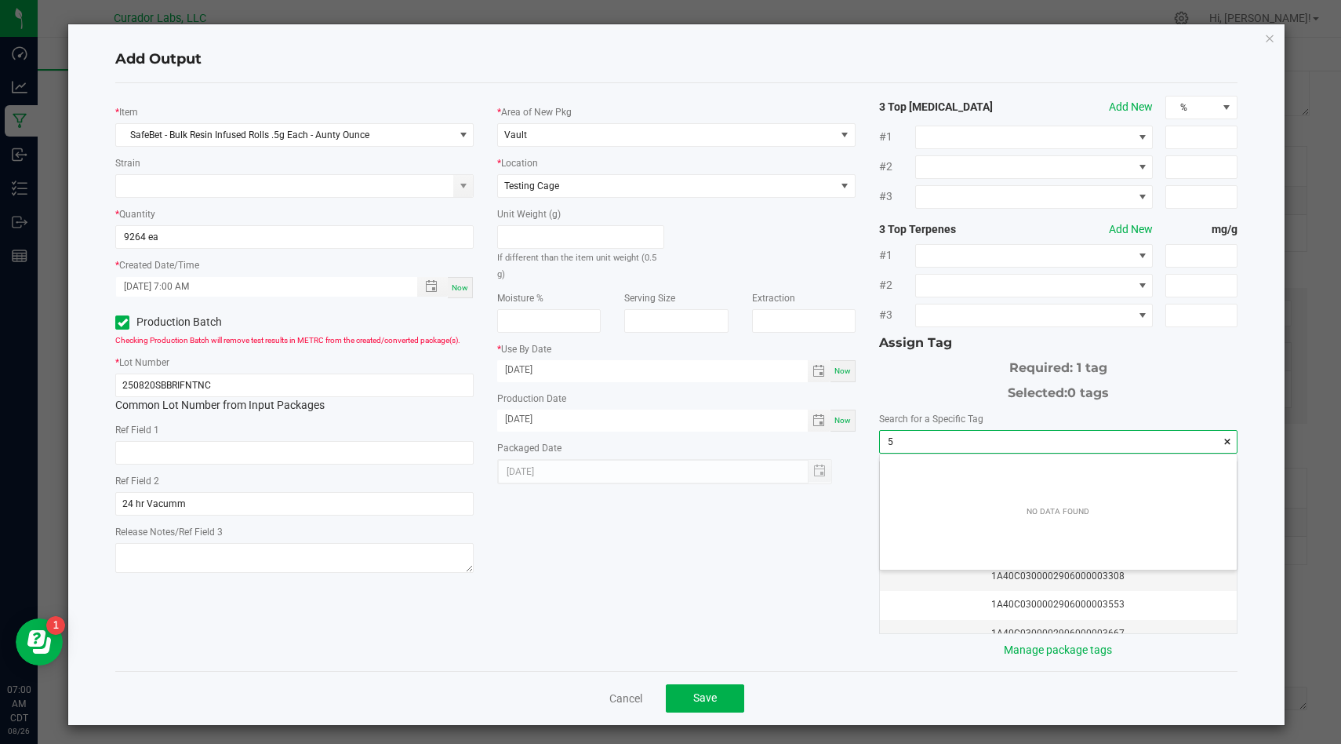
scroll to position [22, 356]
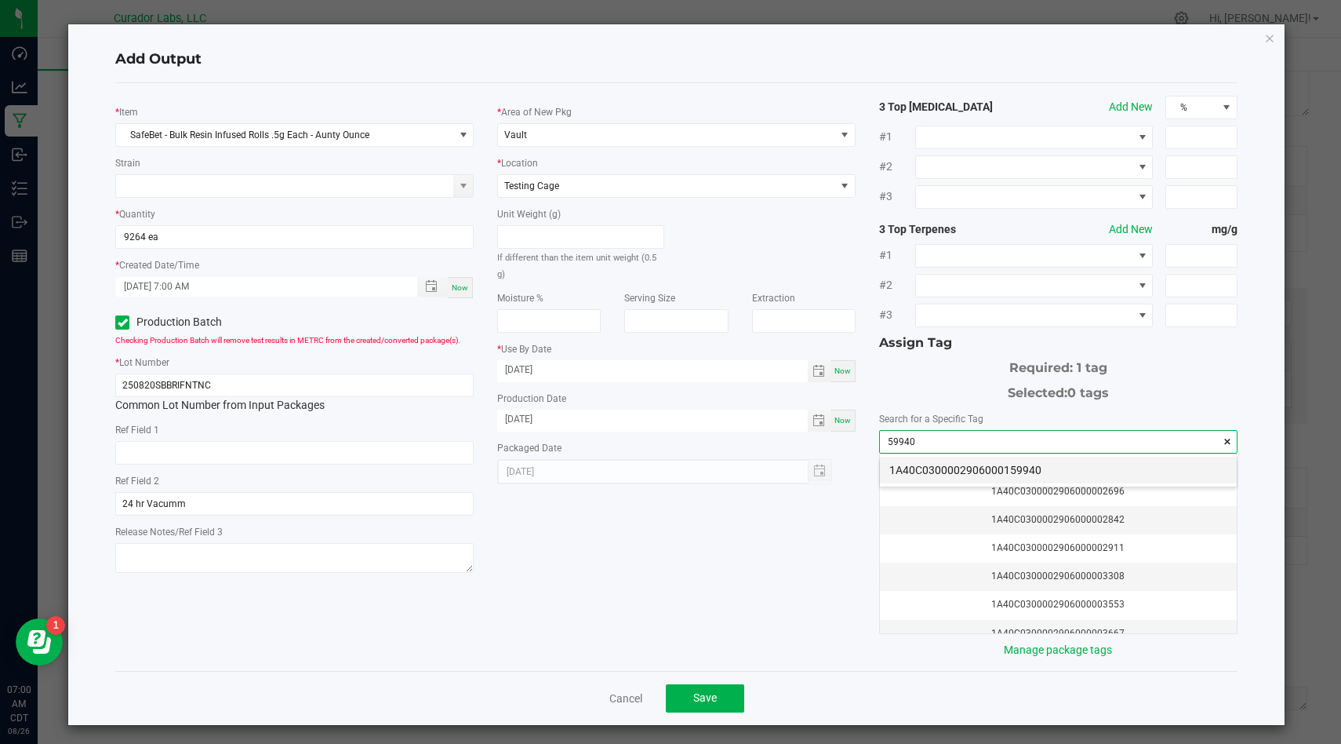
click at [1006, 472] on li "1A40C0300002906000159940" at bounding box center [1058, 470] width 357 height 27
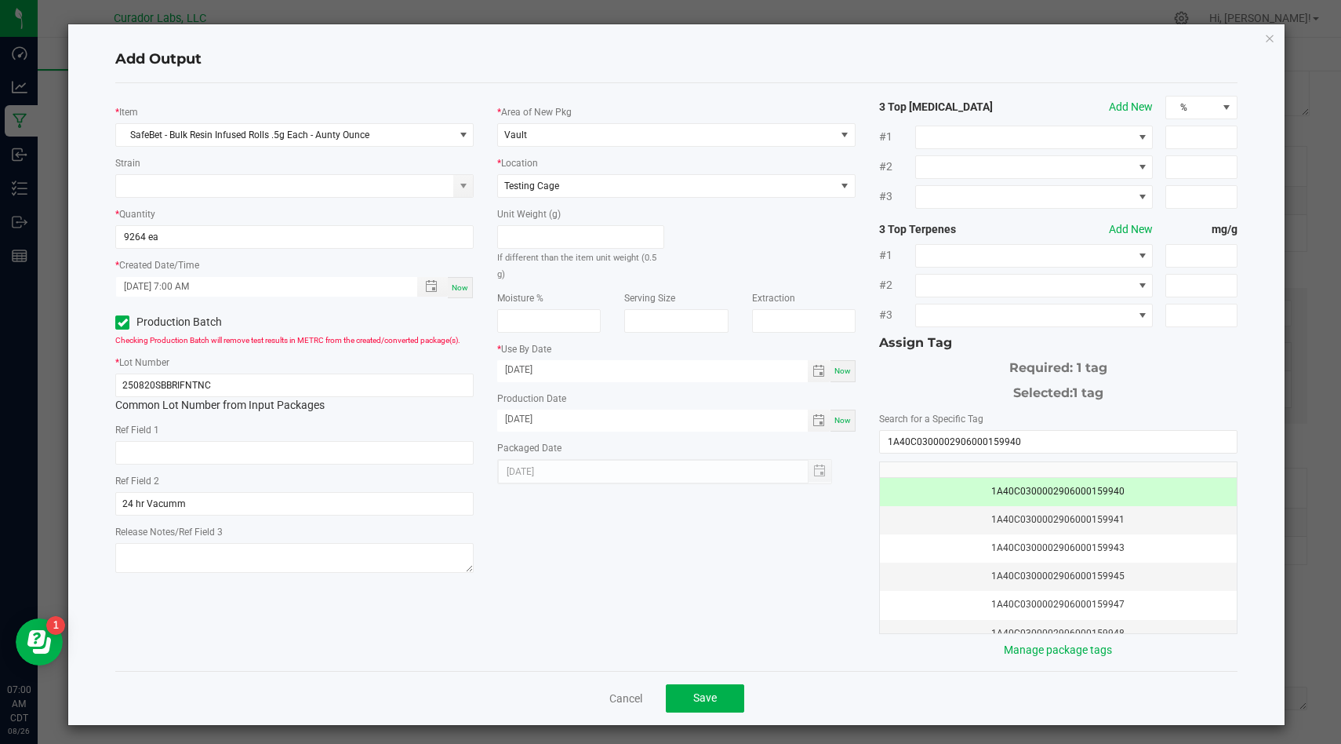
click at [684, 545] on div "* Item SafeBet - Bulk Resin Infused Rolls .5g Each - Aunty Ounce Strain * Quant…" at bounding box center [677, 377] width 1146 height 562
click at [707, 691] on span "Save" at bounding box center [705, 697] width 24 height 13
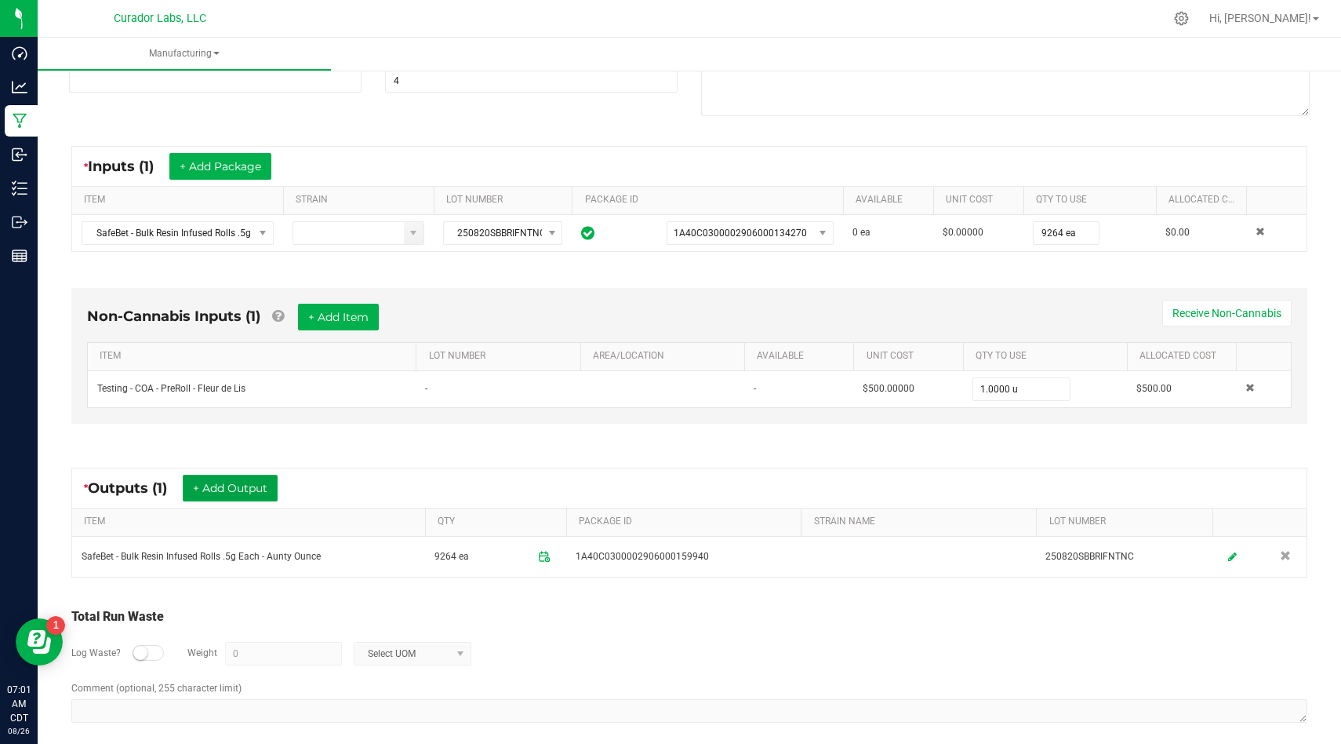
scroll to position [233, 0]
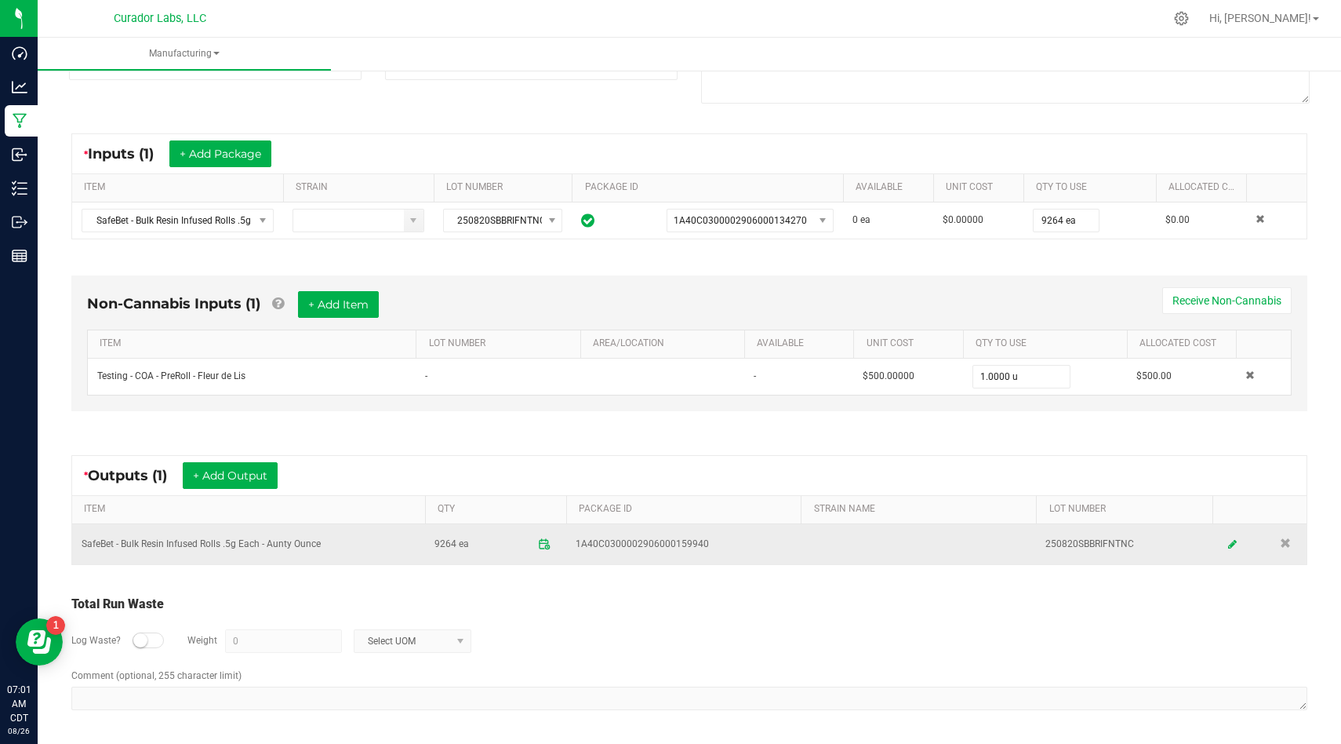
click at [308, 543] on td "SafeBet - Bulk Resin Infused Rolls .5g Each - Aunty Ounce" at bounding box center [248, 544] width 353 height 40
click at [1063, 538] on td "250820SBBRIFNTNC" at bounding box center [1124, 544] width 177 height 40
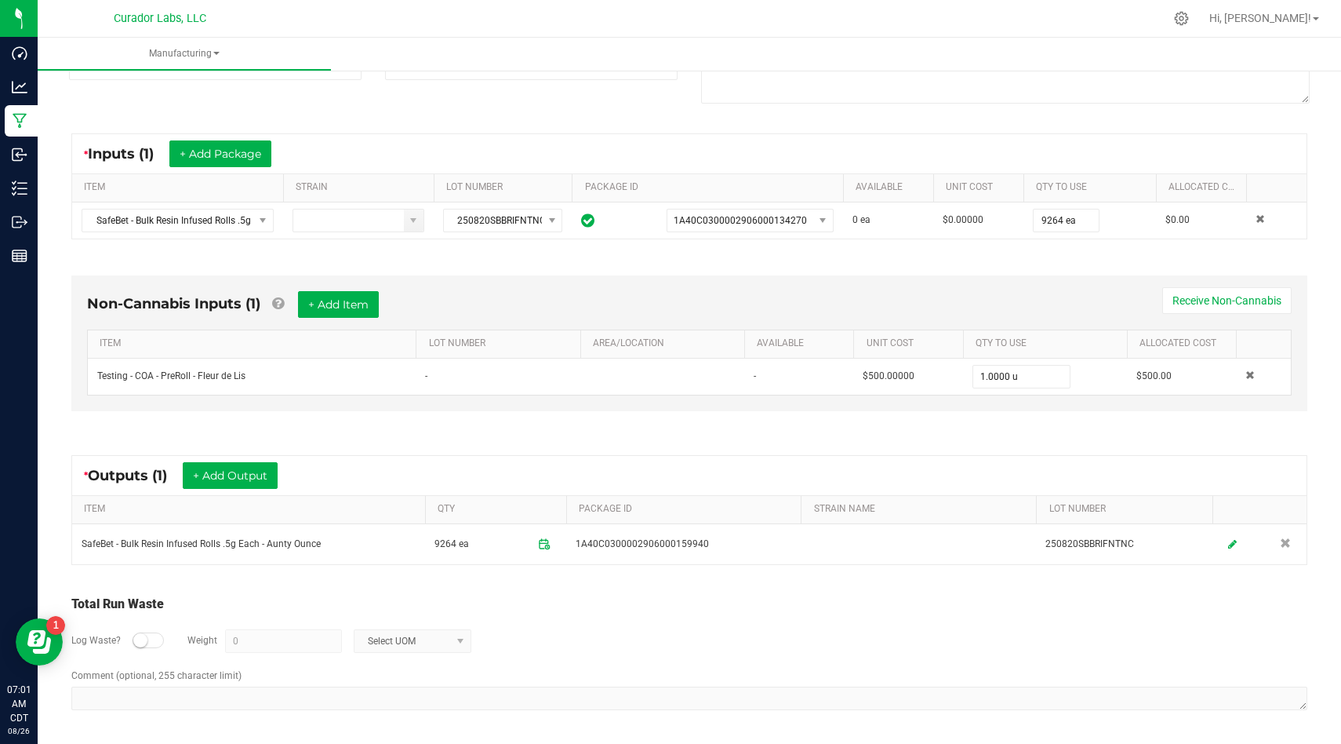
click at [712, 614] on div "Log Waste? Weight 0 Select UOM" at bounding box center [689, 640] width 1236 height 55
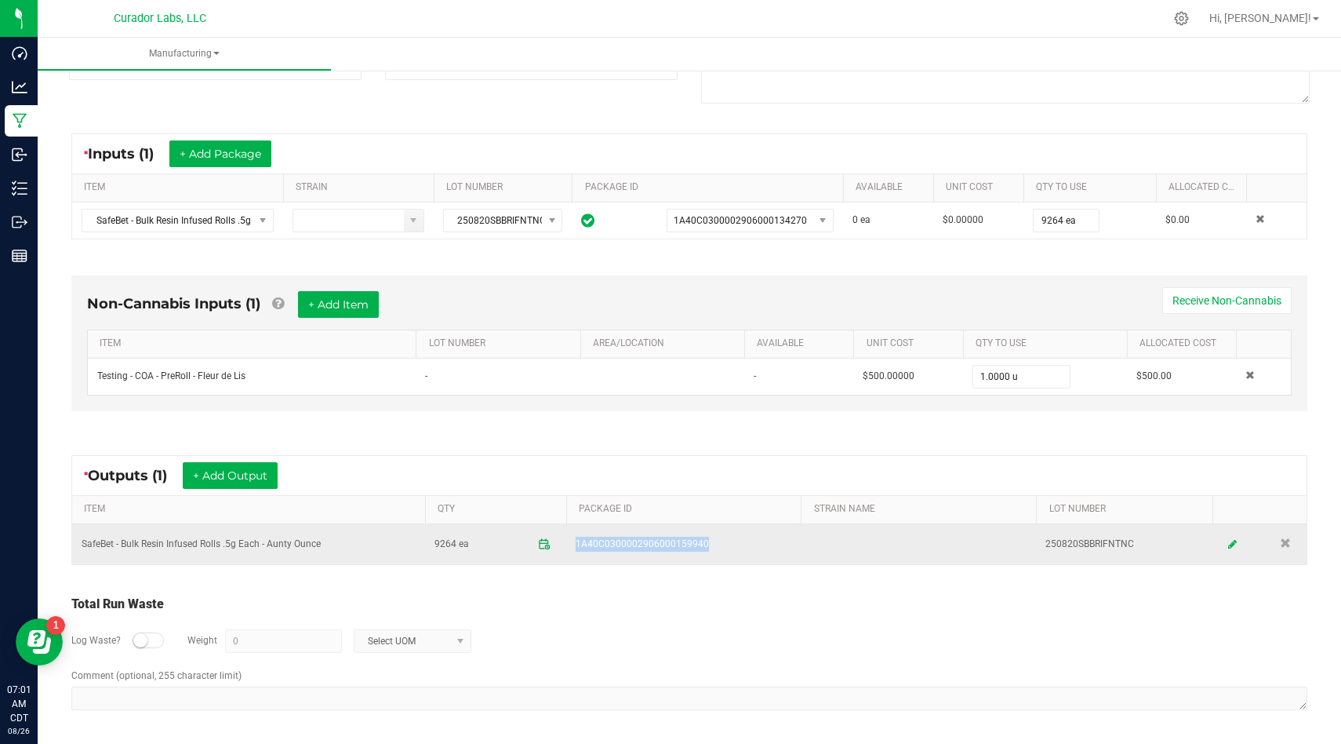
drag, startPoint x: 706, startPoint y: 546, endPoint x: 590, endPoint y: 530, distance: 117.3
click at [590, 530] on td "1A40C0300002906000159940" at bounding box center [683, 544] width 235 height 40
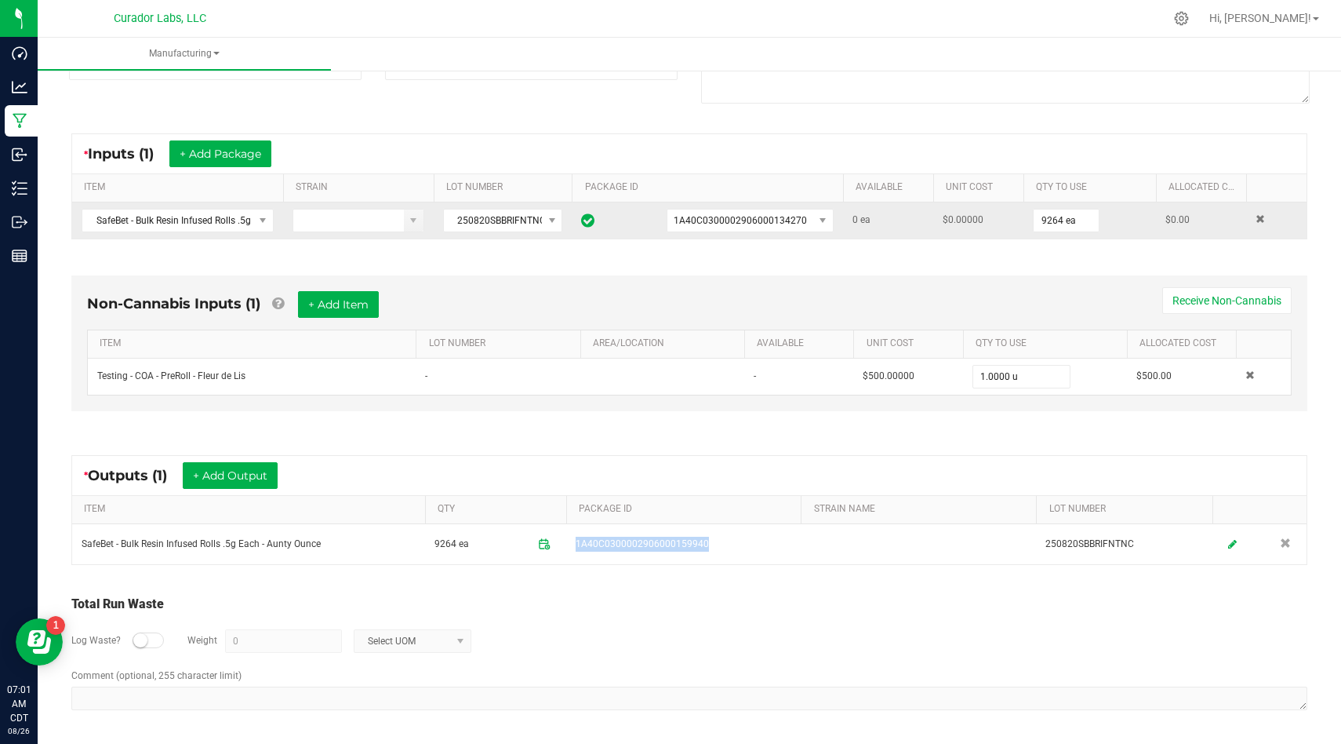
scroll to position [0, 0]
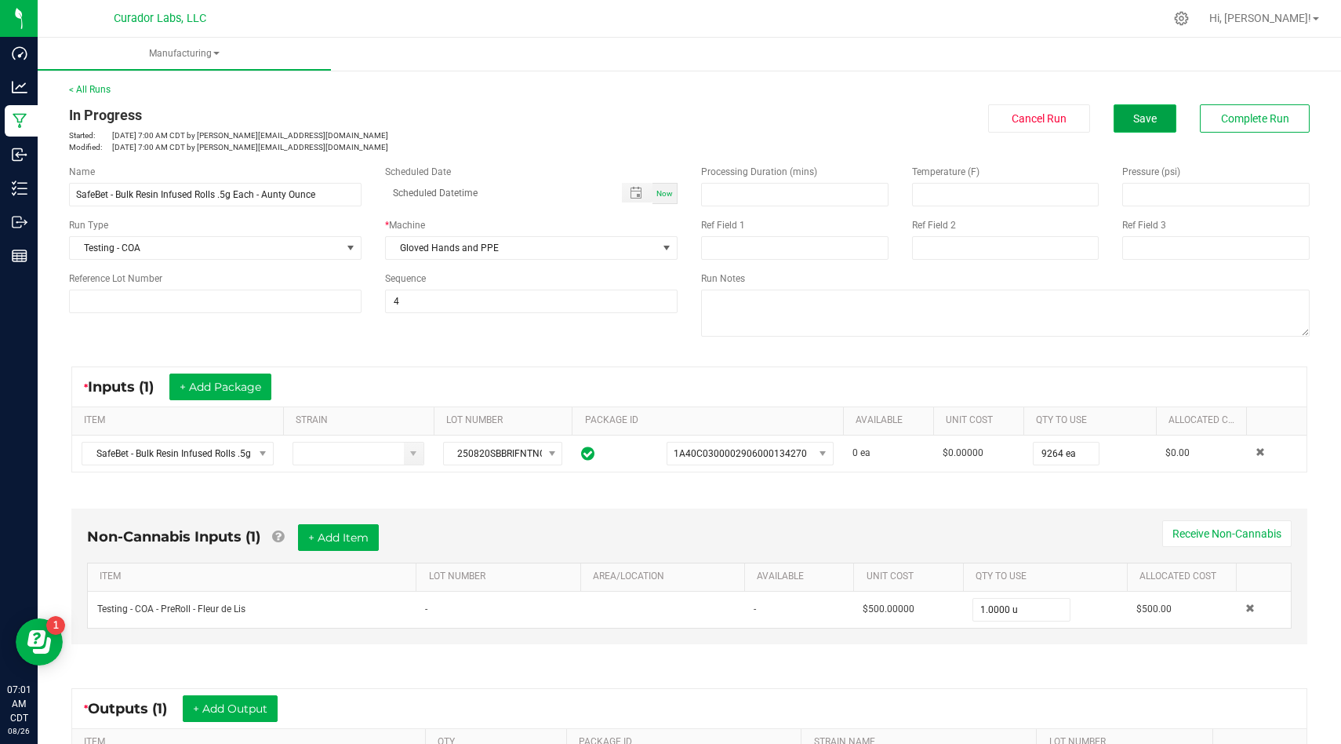
click at [1141, 125] on button "Save" at bounding box center [1145, 118] width 63 height 28
click at [1149, 118] on span "Save" at bounding box center [1146, 118] width 24 height 13
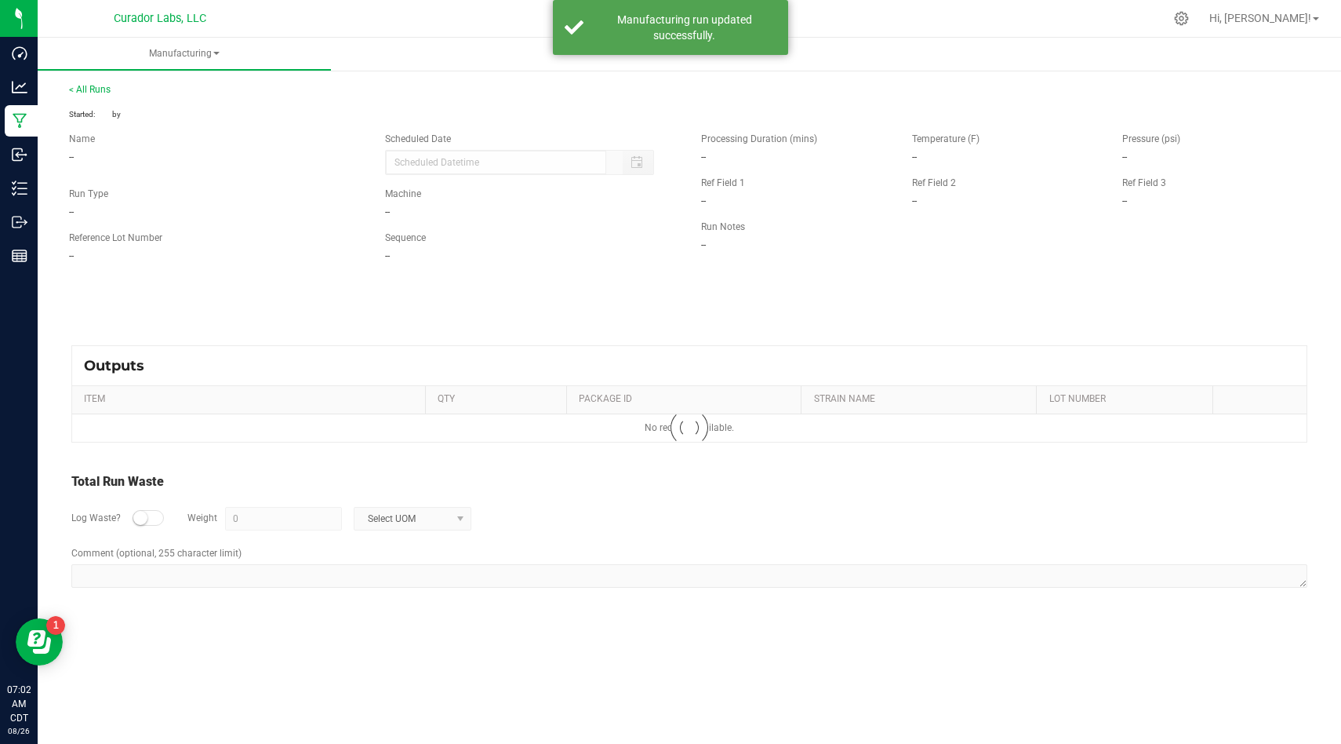
click at [38, 122] on div "< All Runs Started: by Name -- Scheduled Date Run Type -- Machine -- Reference …" at bounding box center [690, 344] width 1304 height 555
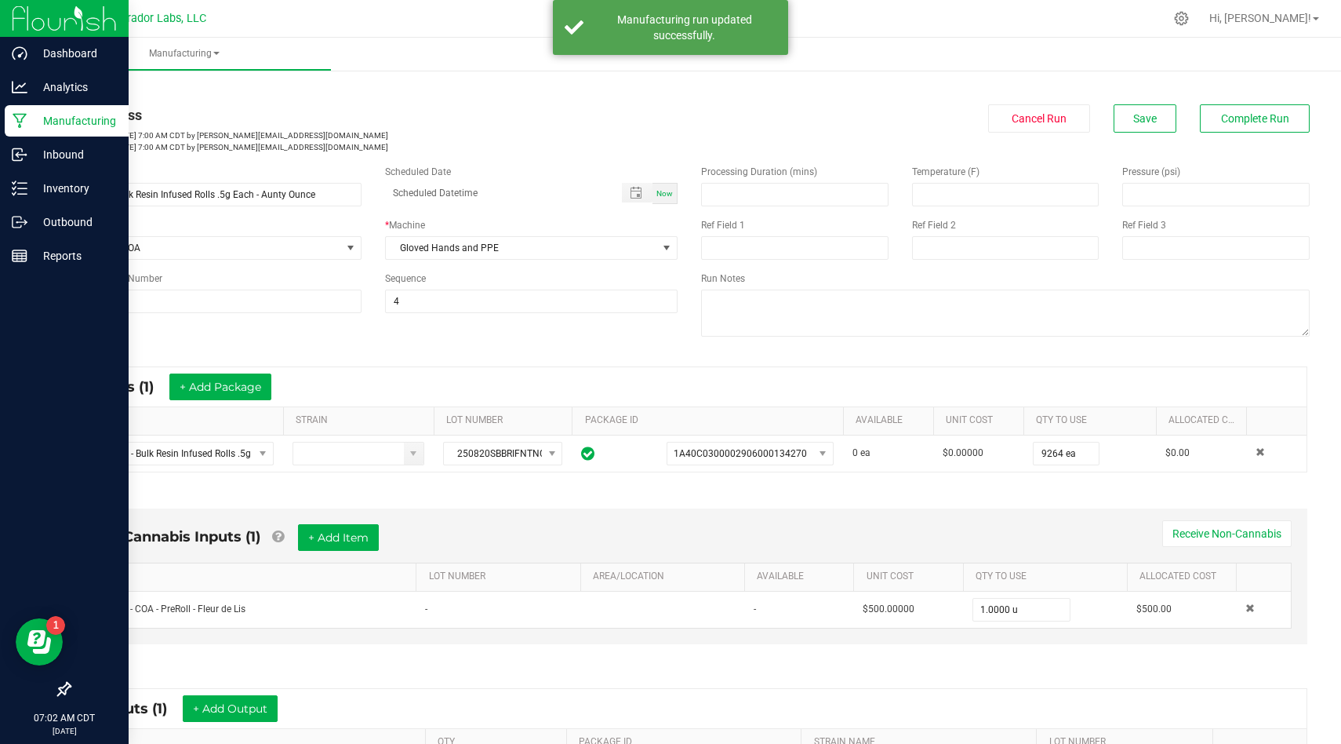
click at [24, 122] on icon at bounding box center [20, 121] width 15 height 16
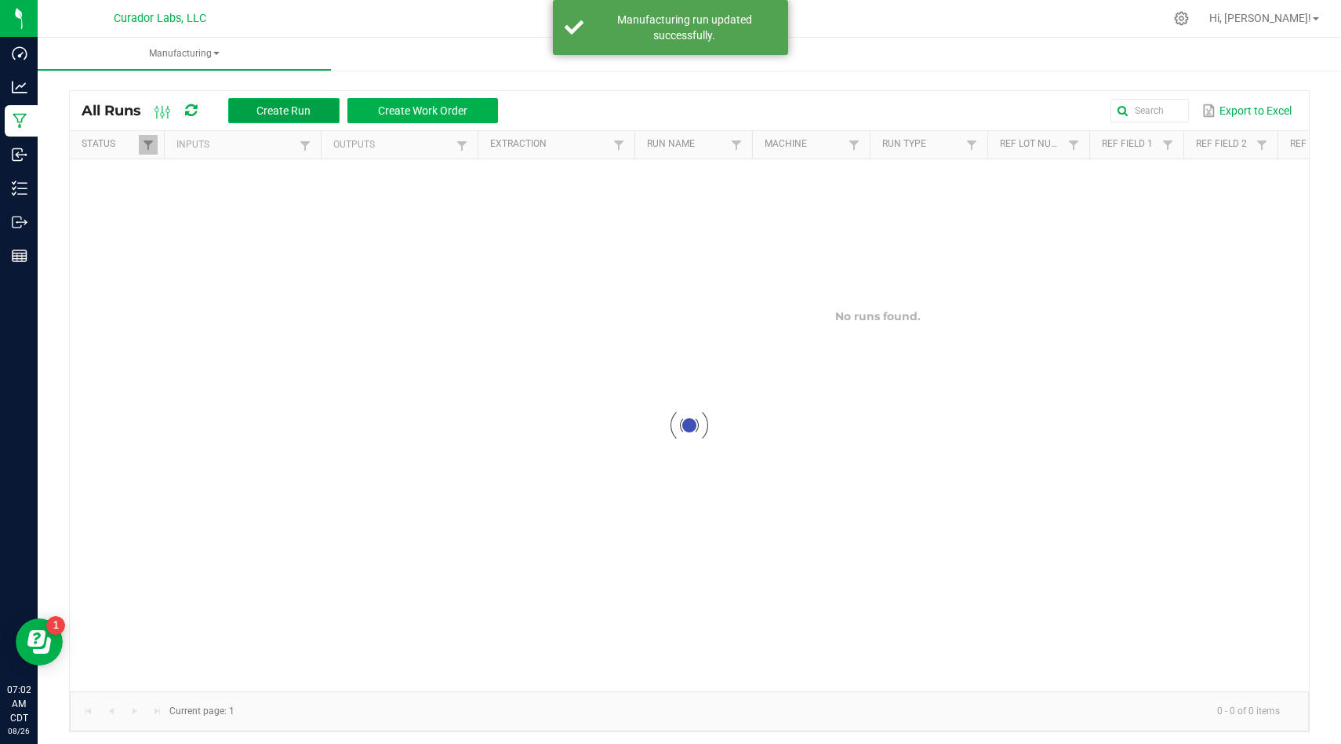
click at [299, 109] on span "Create Run" at bounding box center [284, 110] width 54 height 13
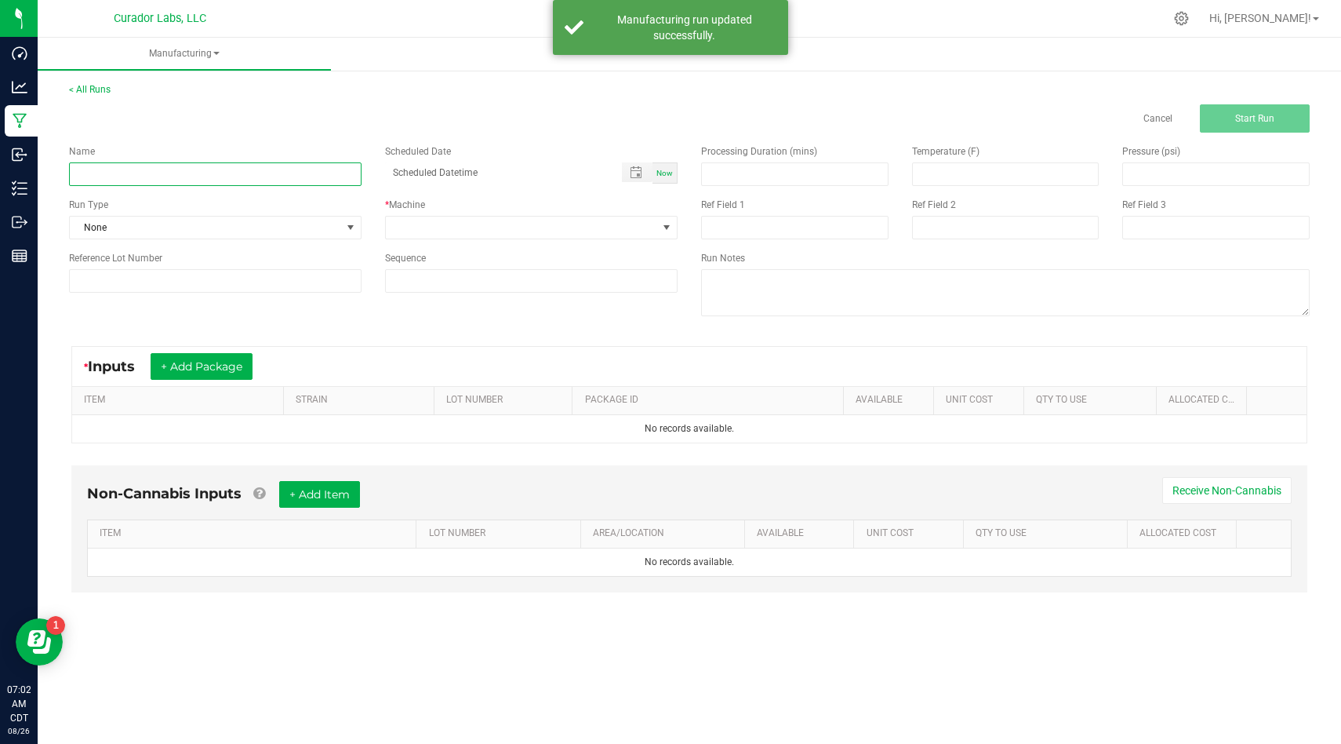
click at [227, 177] on input at bounding box center [215, 174] width 293 height 24
paste input "Airo - Bulk Vape Cart 1g Each - Mystical Melody"
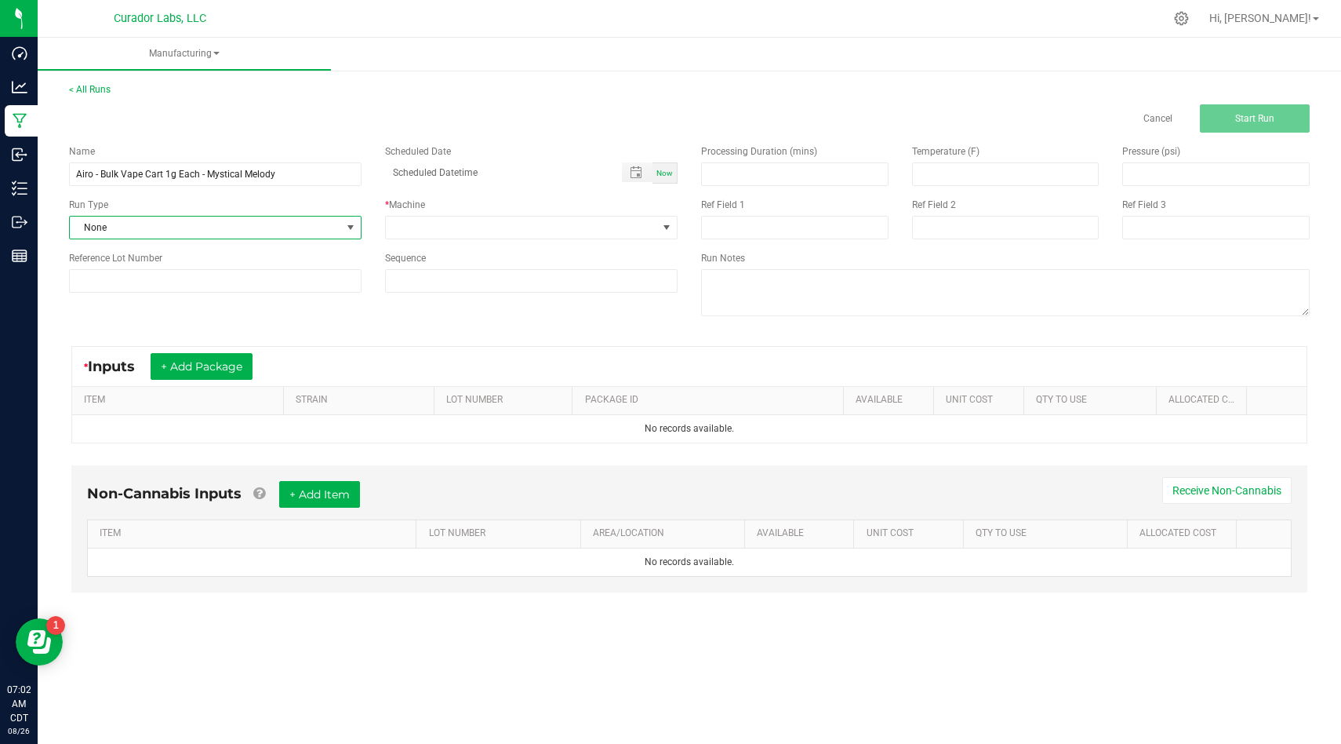
click at [315, 230] on span "None" at bounding box center [205, 228] width 271 height 22
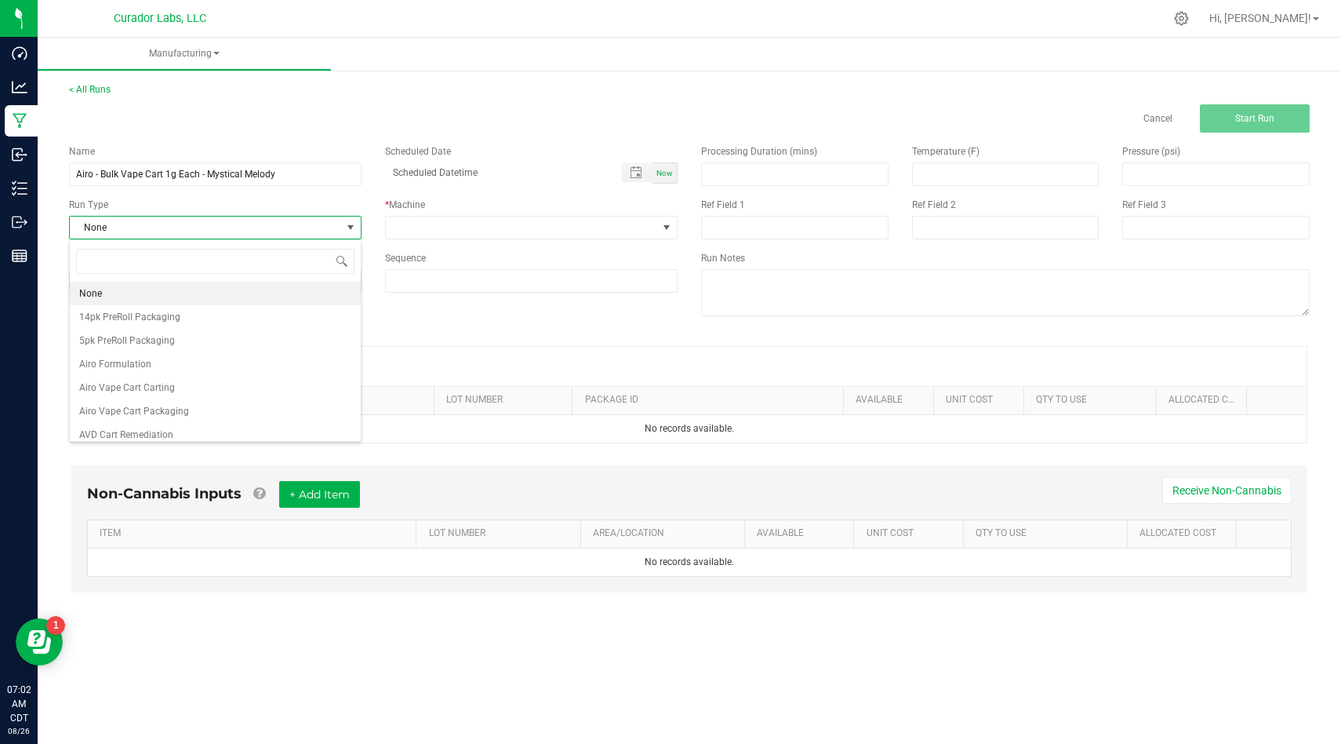
scroll to position [24, 293]
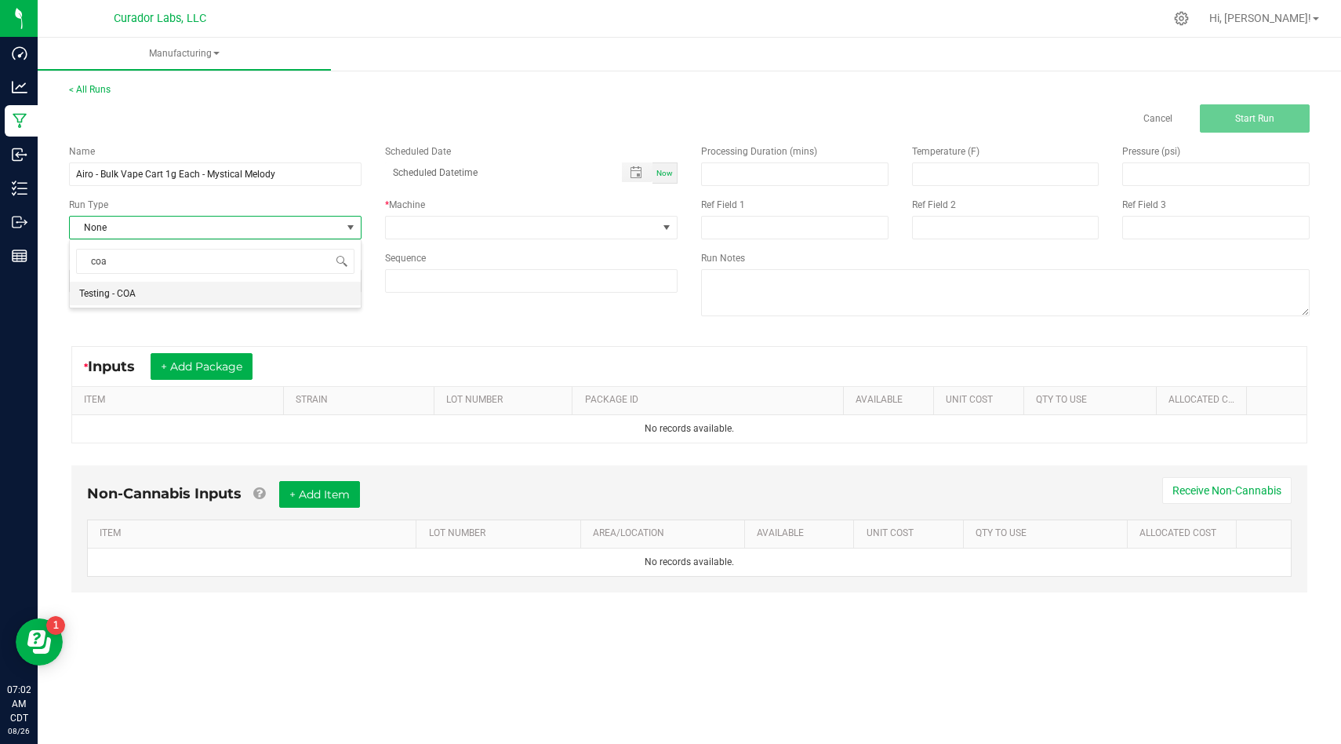
click at [296, 297] on li "Testing - COA" at bounding box center [215, 294] width 291 height 24
click at [493, 239] on div "Name Airo - Bulk Vape Cart 1g Each - Mystical Melody Scheduled Date Now Run Typ…" at bounding box center [373, 219] width 632 height 172
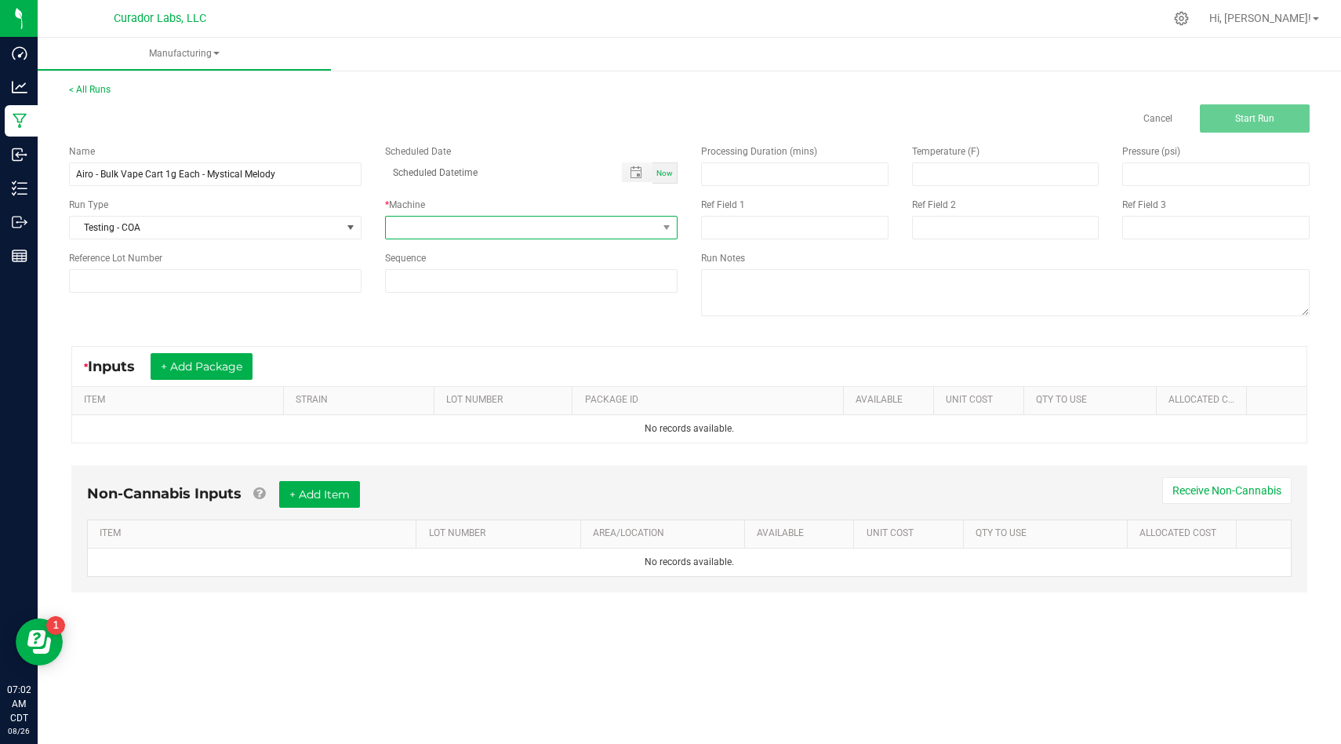
click at [500, 236] on span at bounding box center [521, 228] width 271 height 22
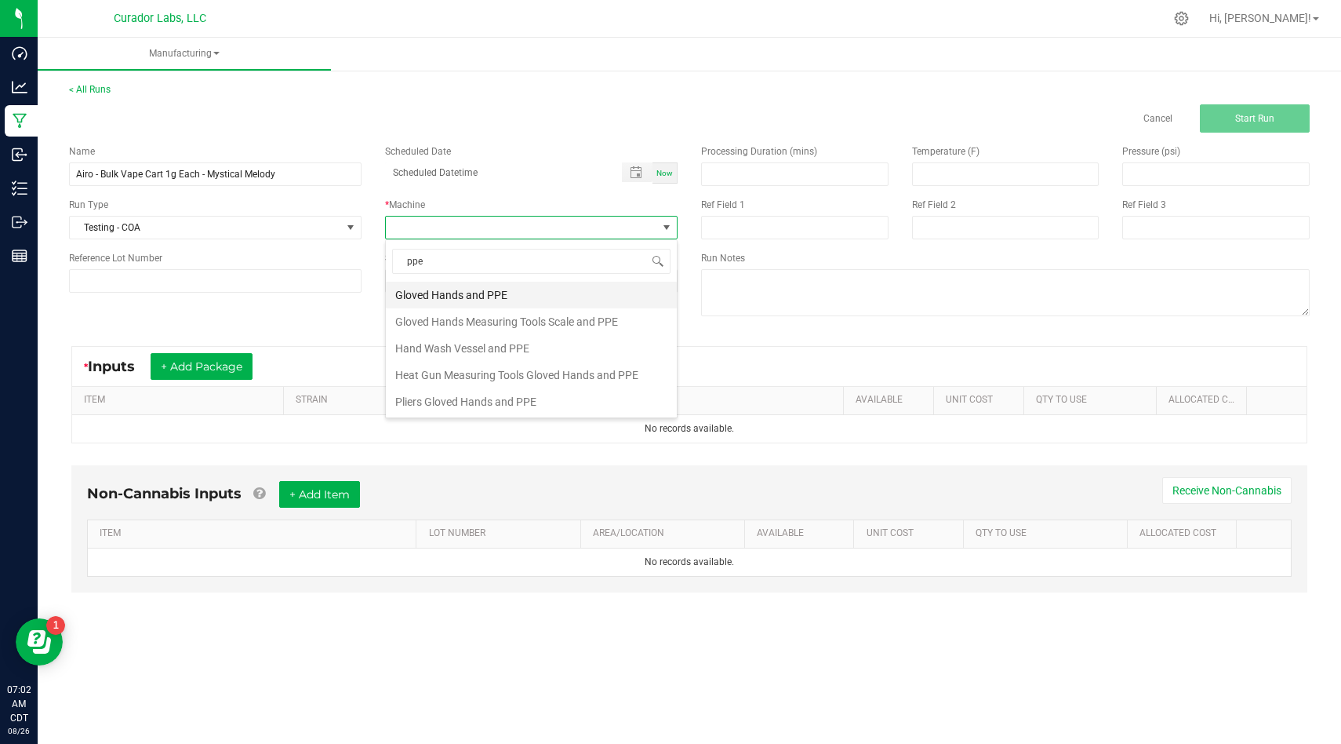
click at [488, 295] on li "Gloved Hands and PPE" at bounding box center [531, 295] width 291 height 27
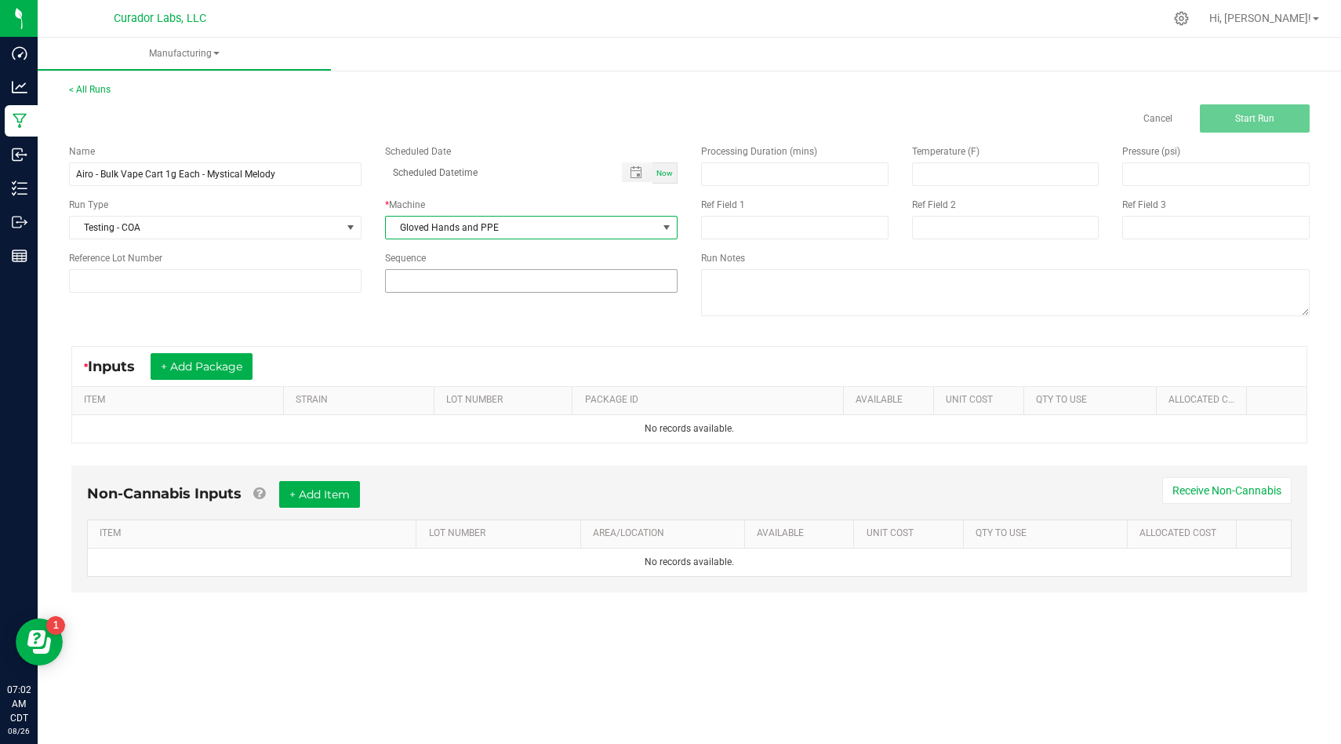
click at [493, 275] on input at bounding box center [531, 281] width 291 height 22
click at [462, 314] on div "Name Airo - Bulk Vape Cart 1g Each - Mystical Melody Scheduled Date Now Run Typ…" at bounding box center [689, 232] width 1265 height 199
click at [252, 363] on button "+ Add Package" at bounding box center [202, 366] width 102 height 27
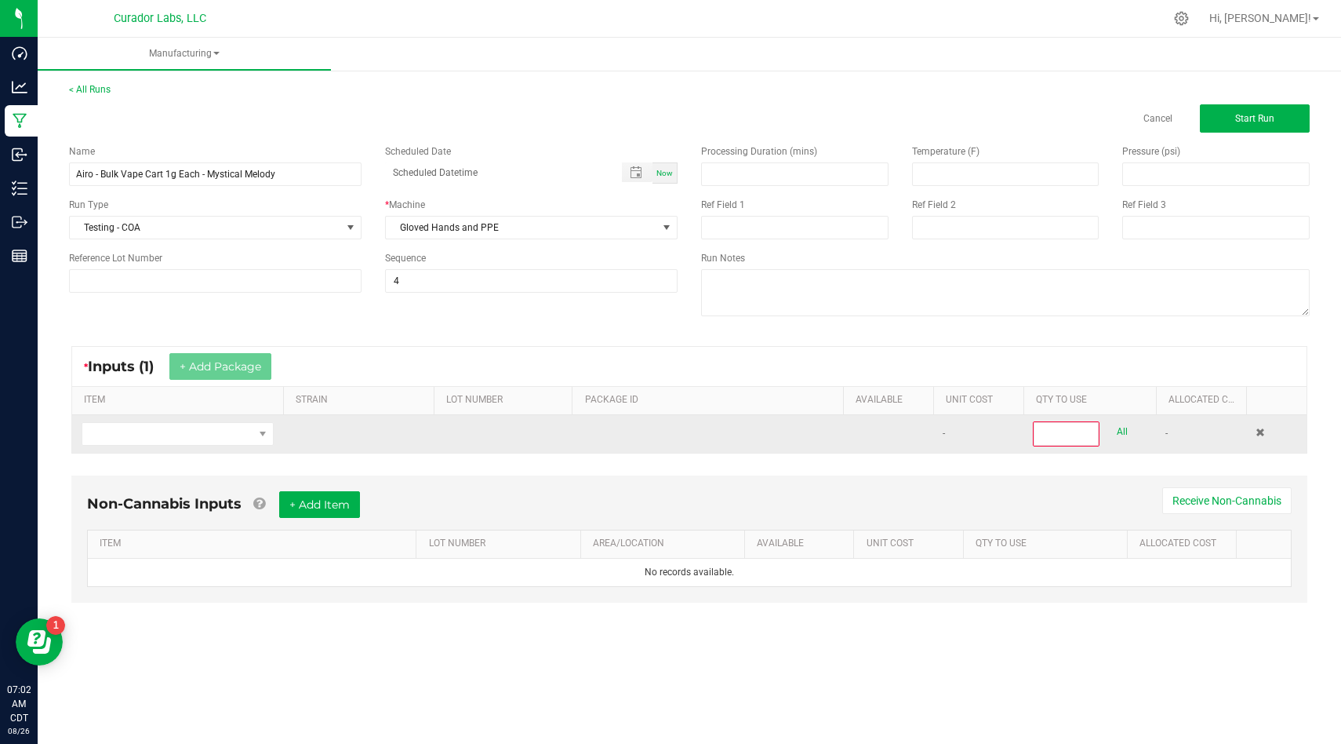
click at [220, 418] on td at bounding box center [177, 434] width 211 height 38
click at [219, 430] on span "NO DATA FOUND" at bounding box center [167, 434] width 171 height 22
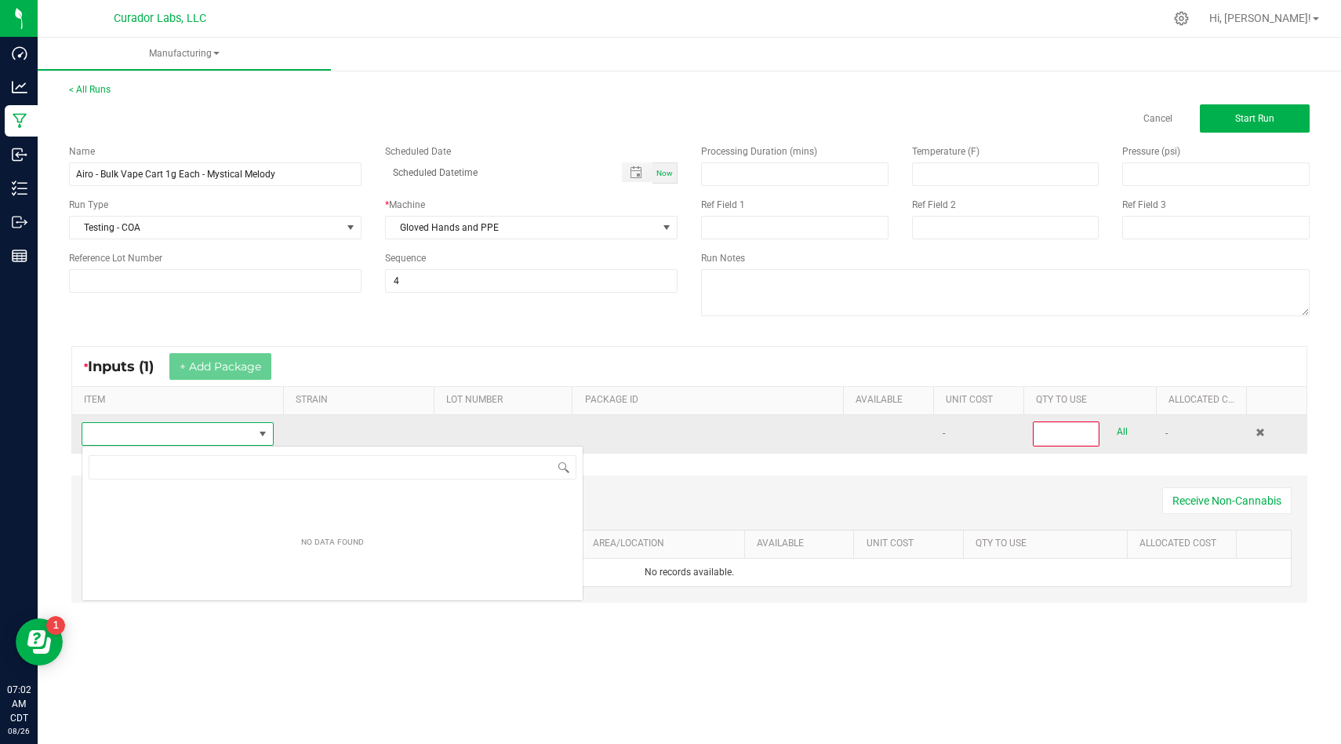
scroll to position [24, 192]
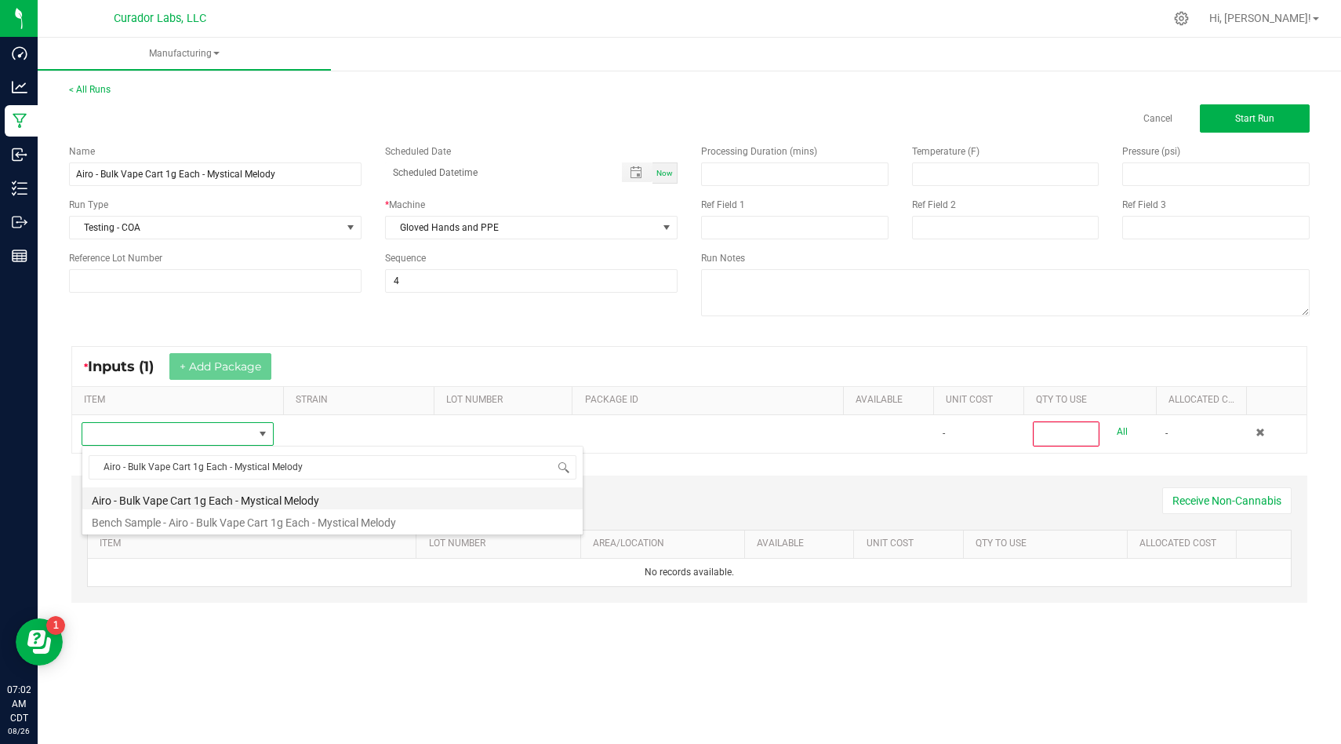
click at [383, 498] on li "Airo - Bulk Vape Cart 1g Each - Mystical Melody" at bounding box center [332, 498] width 500 height 22
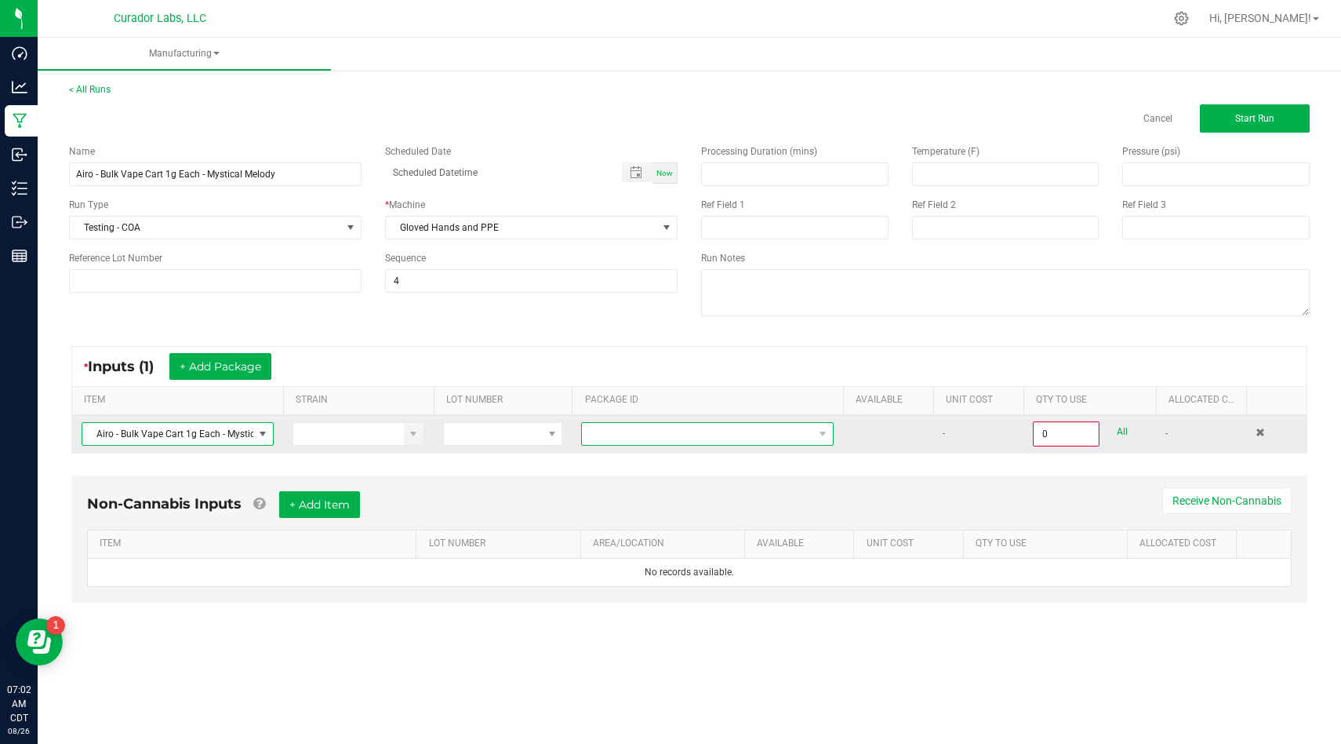
click at [704, 444] on span at bounding box center [697, 434] width 231 height 22
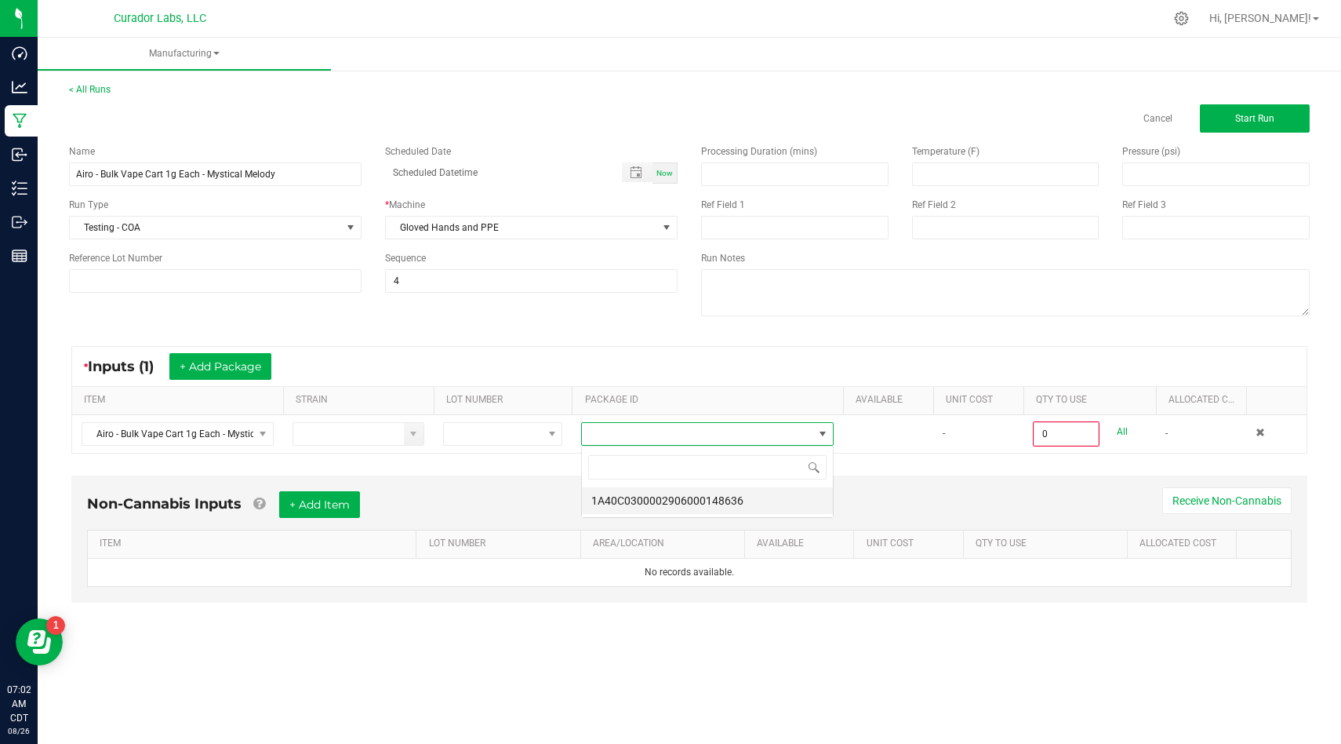
scroll to position [24, 252]
click at [698, 501] on li "1A40C0300002906000148636" at bounding box center [707, 500] width 251 height 27
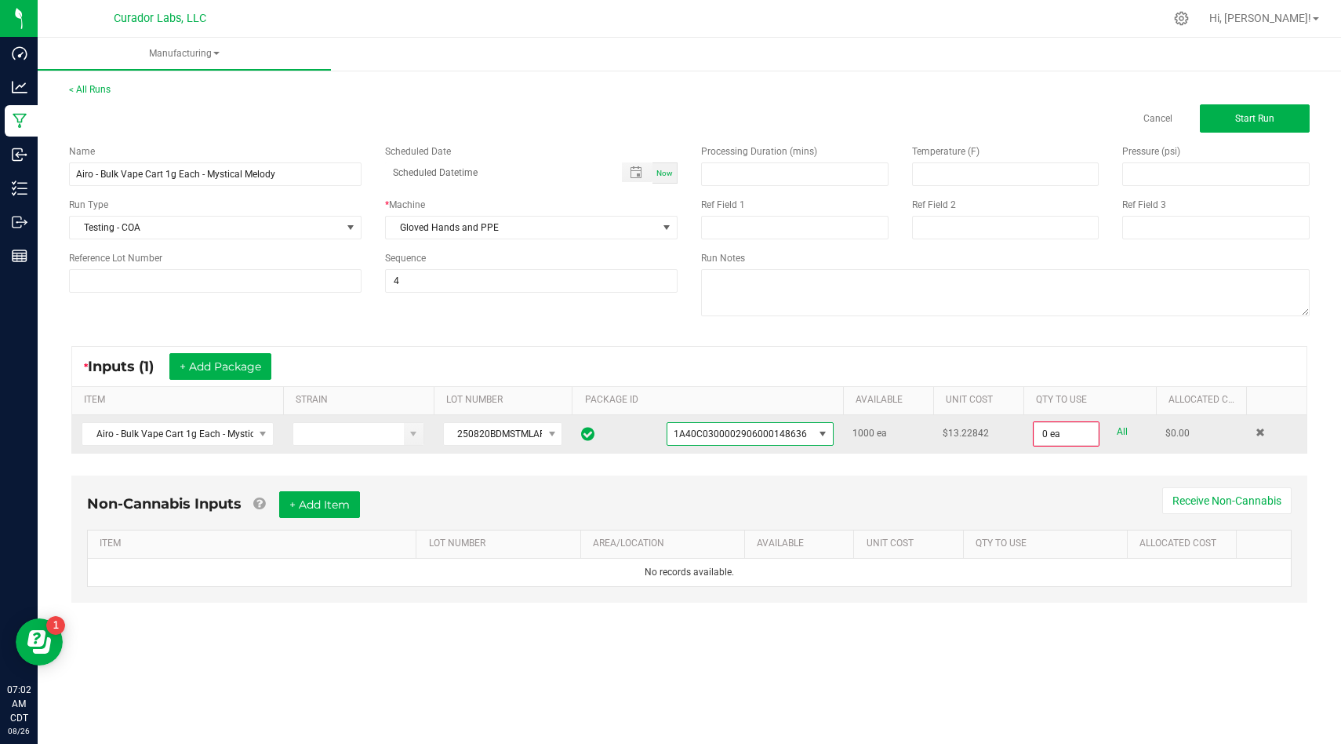
click at [1122, 428] on link "All" at bounding box center [1122, 431] width 11 height 21
click at [289, 508] on button "+ Add Item" at bounding box center [319, 503] width 81 height 27
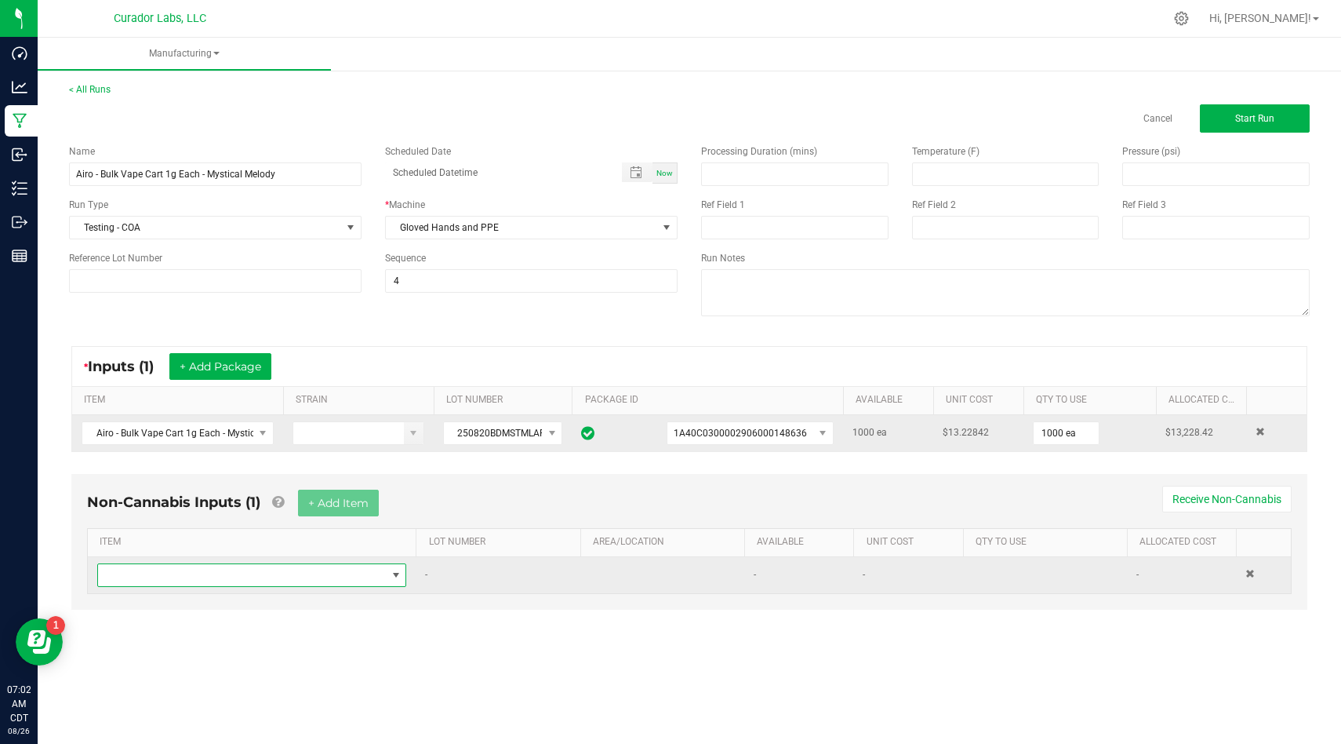
click at [352, 576] on span "NO DATA FOUND" at bounding box center [242, 575] width 288 height 22
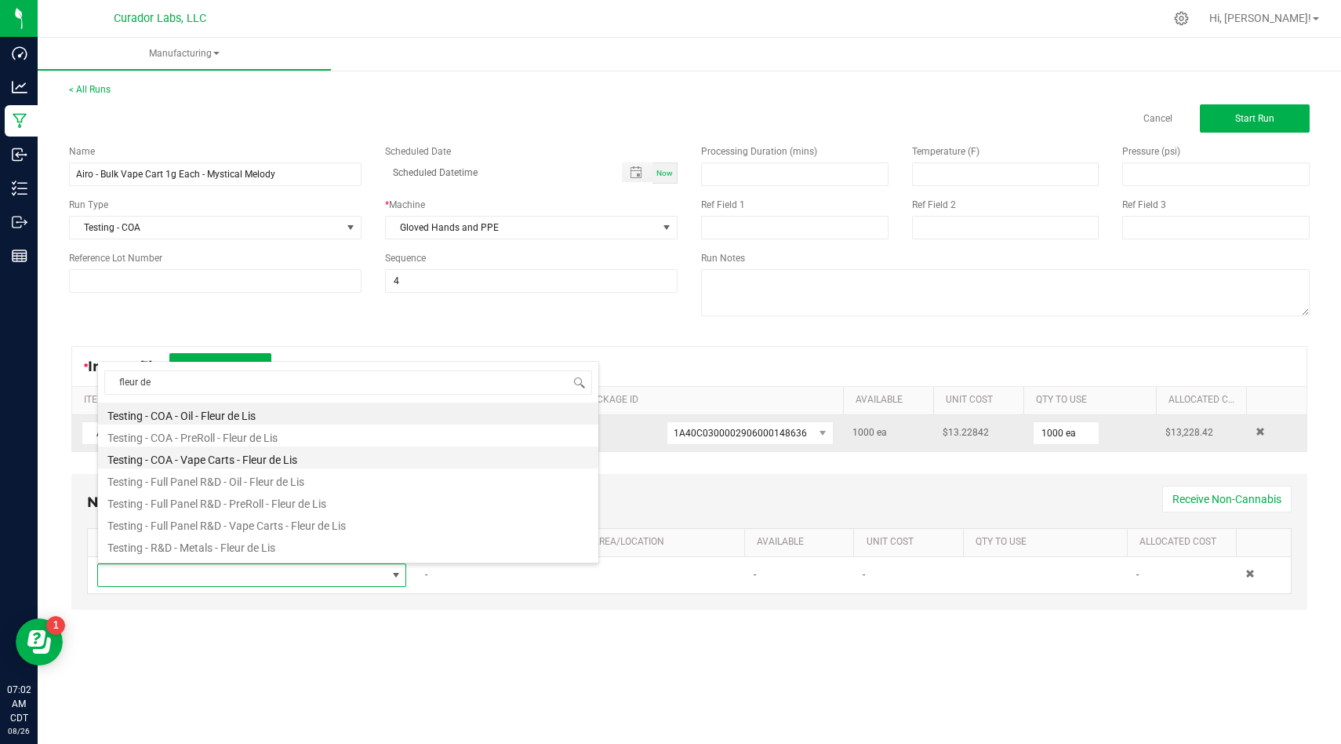
click at [346, 464] on li "Testing - COA - Vape Carts - Fleur de Lis" at bounding box center [348, 457] width 500 height 22
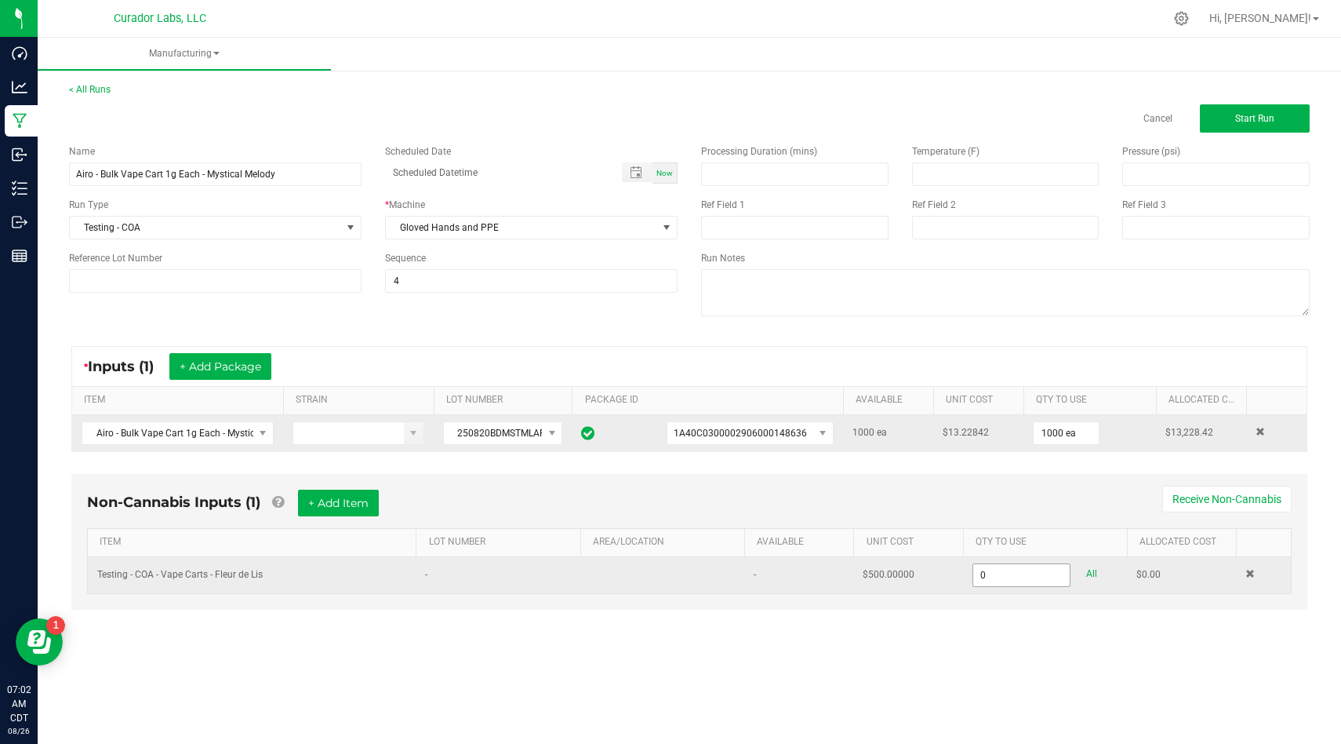
click at [1046, 582] on input "0" at bounding box center [1022, 575] width 97 height 22
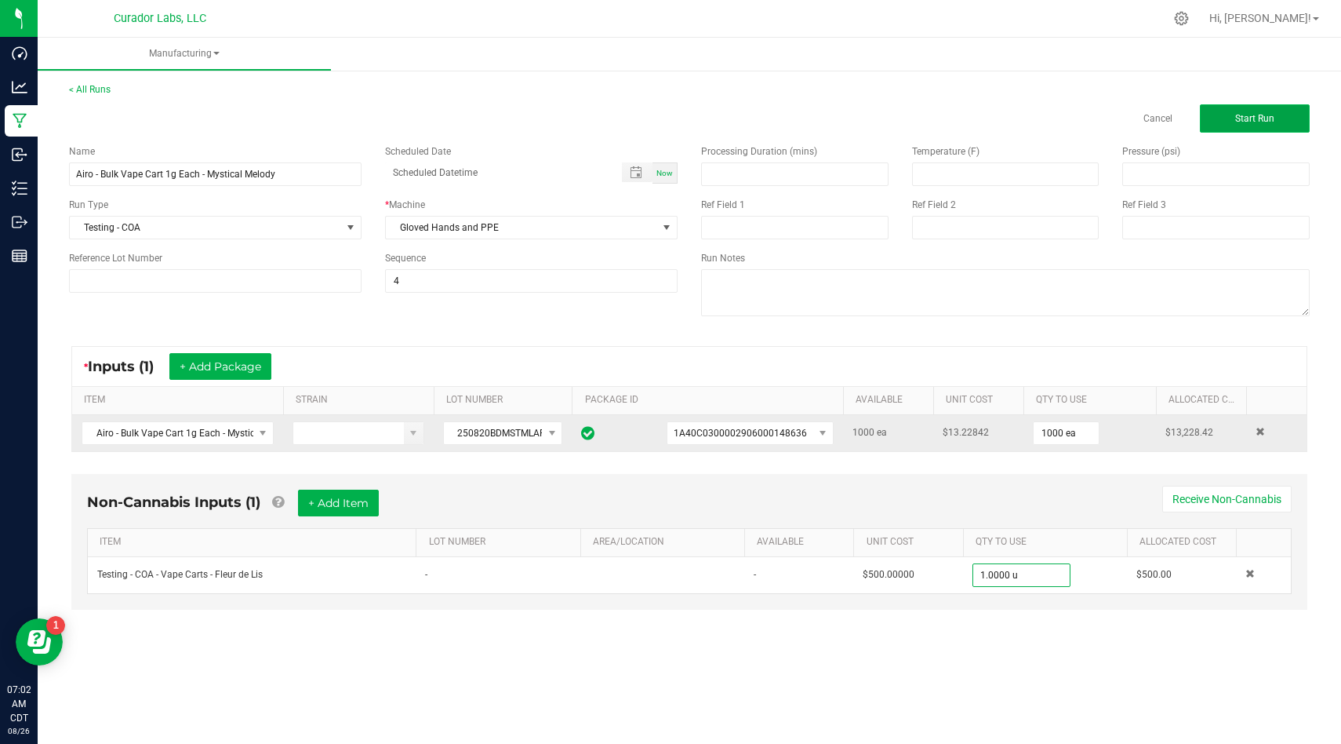
click at [1263, 115] on span "Start Run" at bounding box center [1255, 118] width 39 height 11
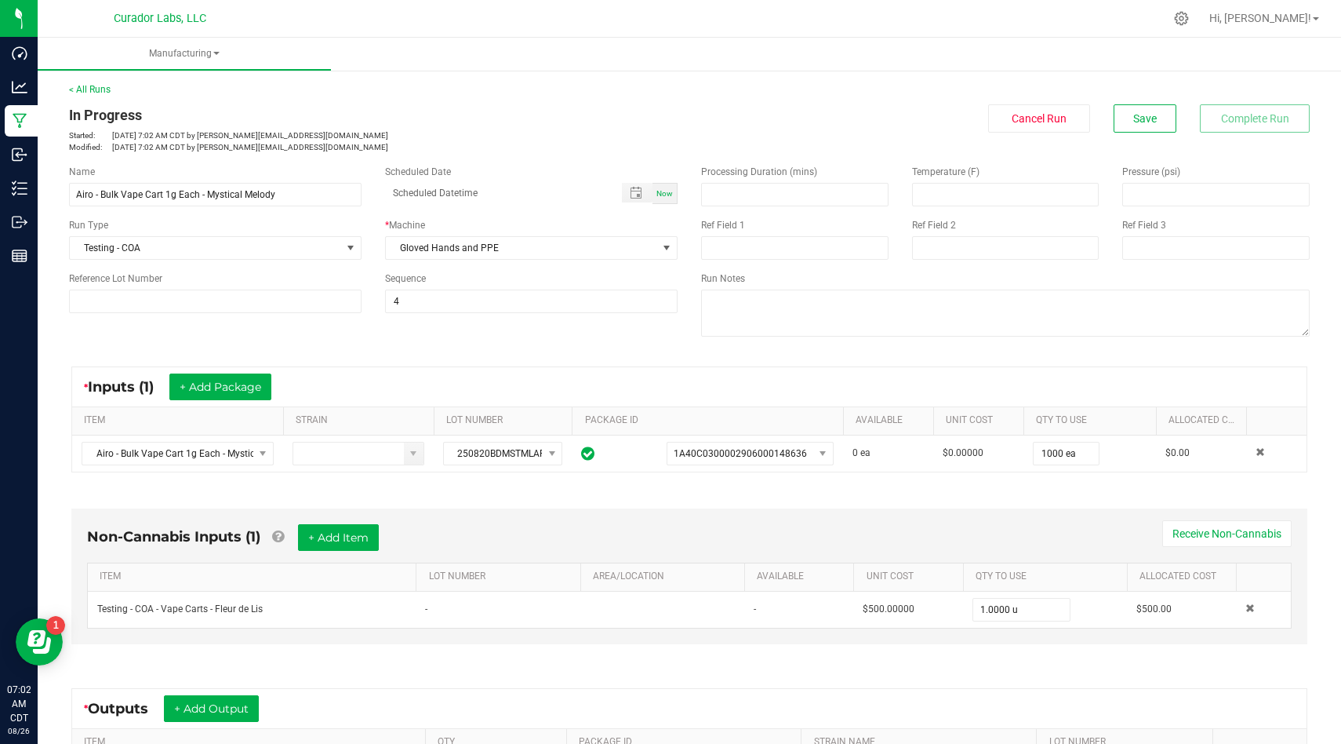
scroll to position [220, 0]
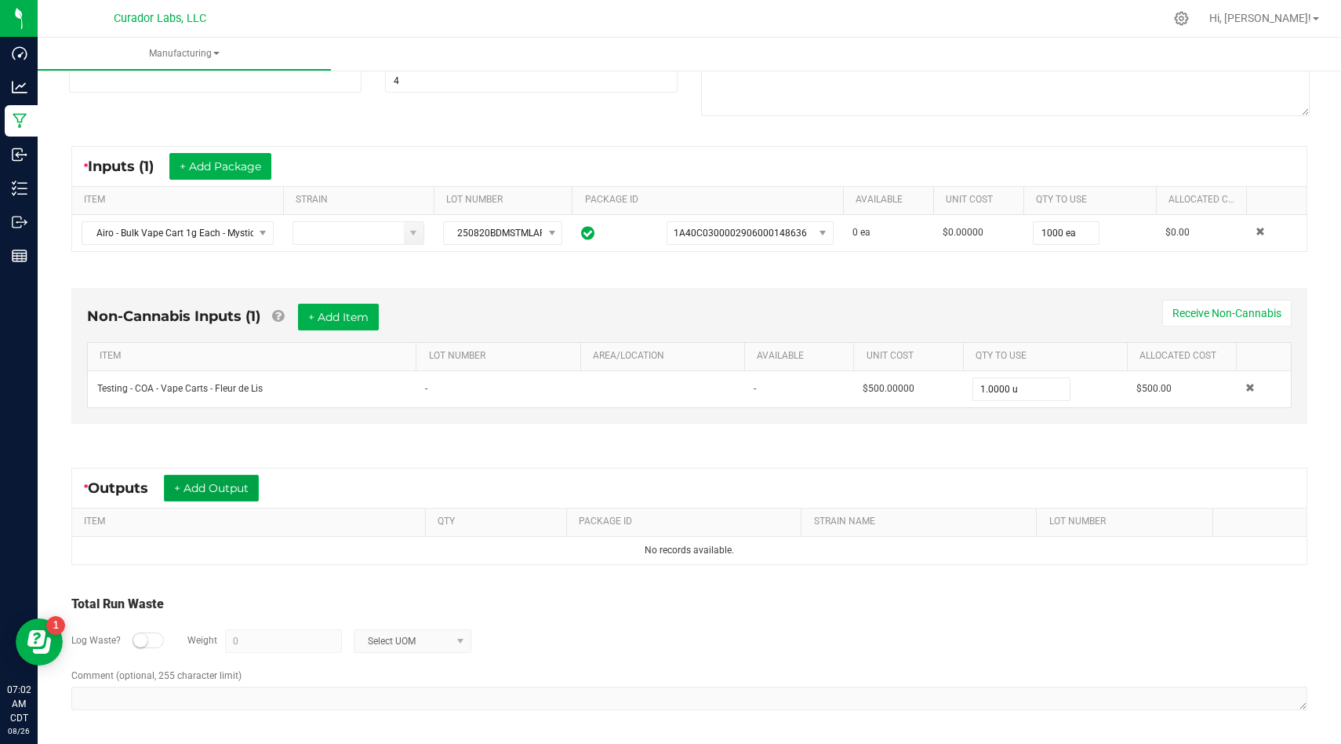
click at [215, 483] on button "+ Add Output" at bounding box center [211, 488] width 95 height 27
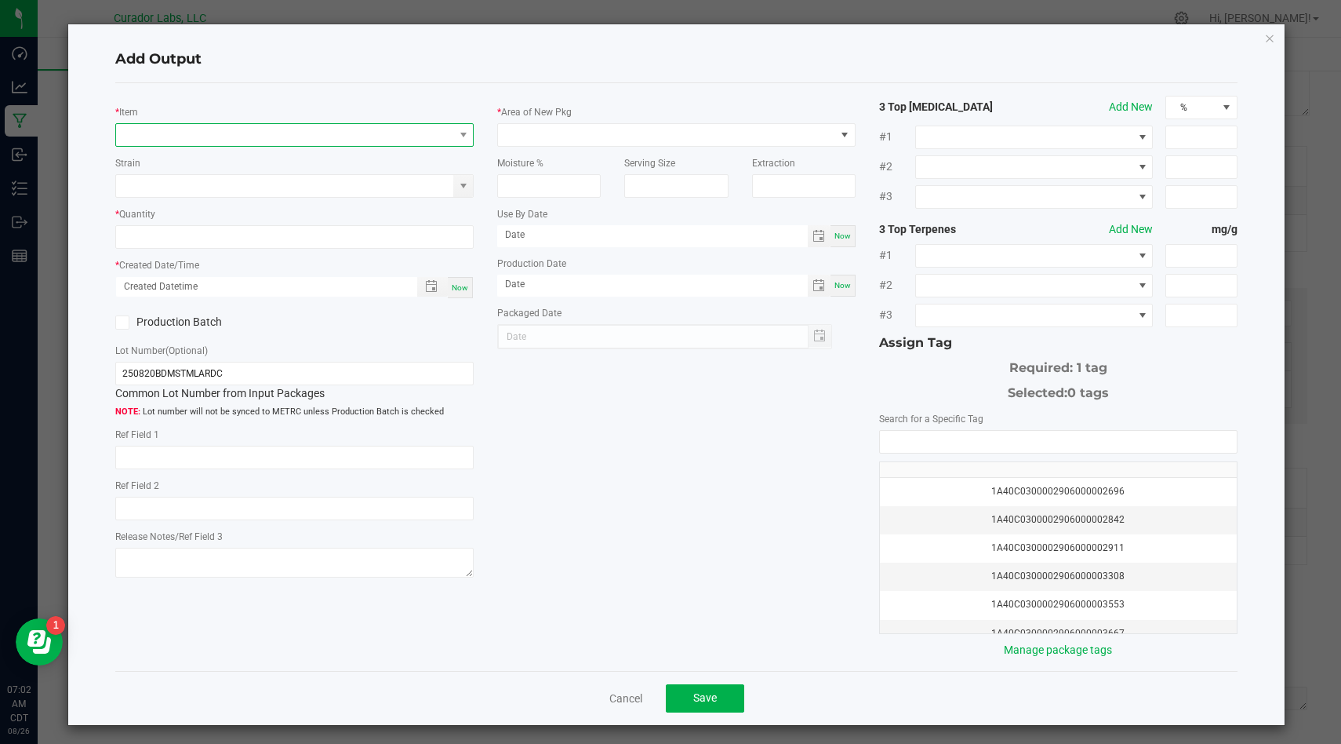
click at [308, 139] on span "NO DATA FOUND" at bounding box center [284, 135] width 337 height 22
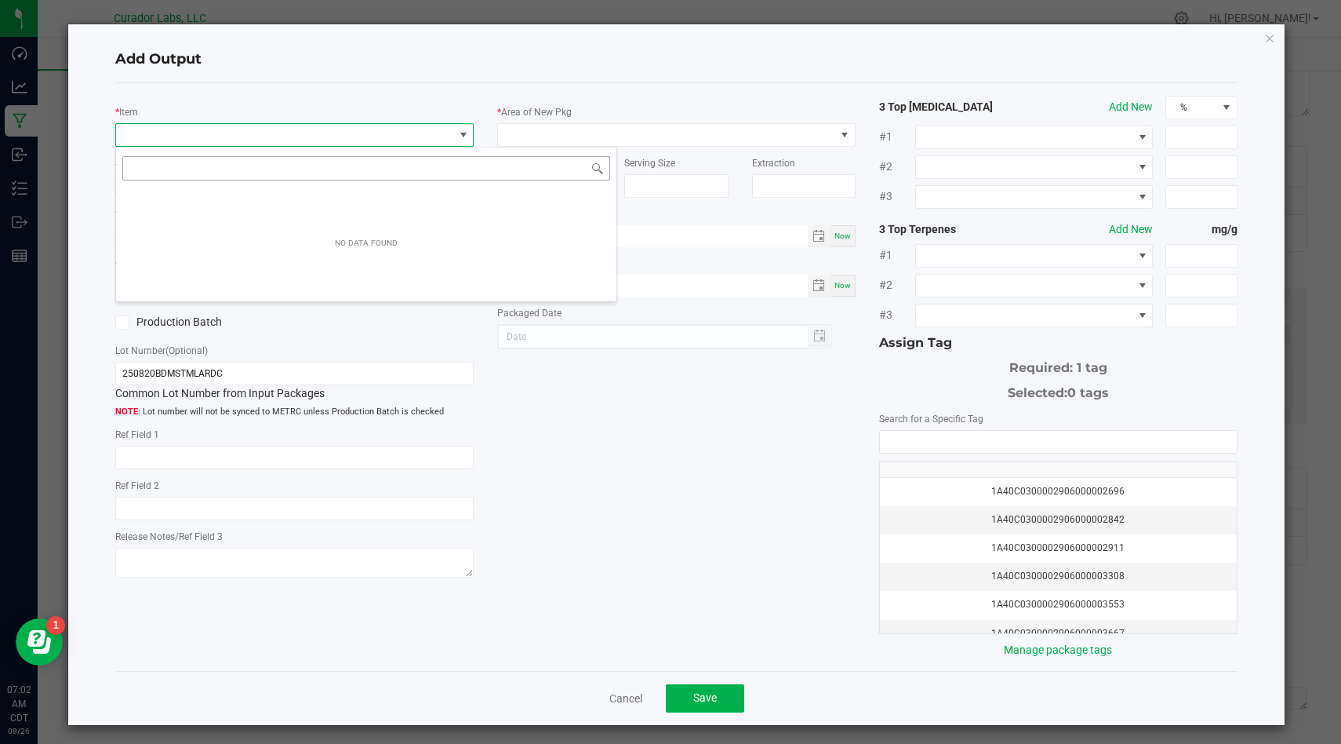
scroll to position [24, 358]
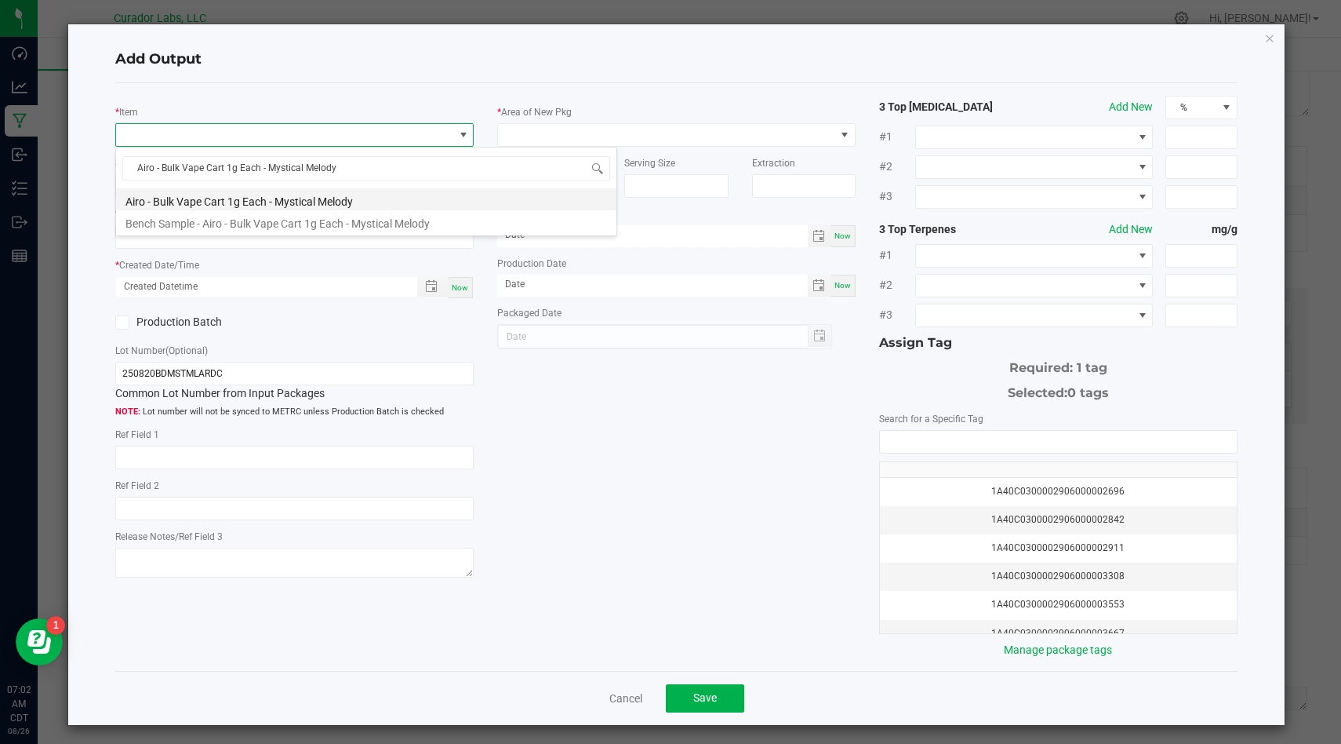
click at [293, 202] on li "Airo - Bulk Vape Cart 1g Each - Mystical Melody" at bounding box center [366, 199] width 500 height 22
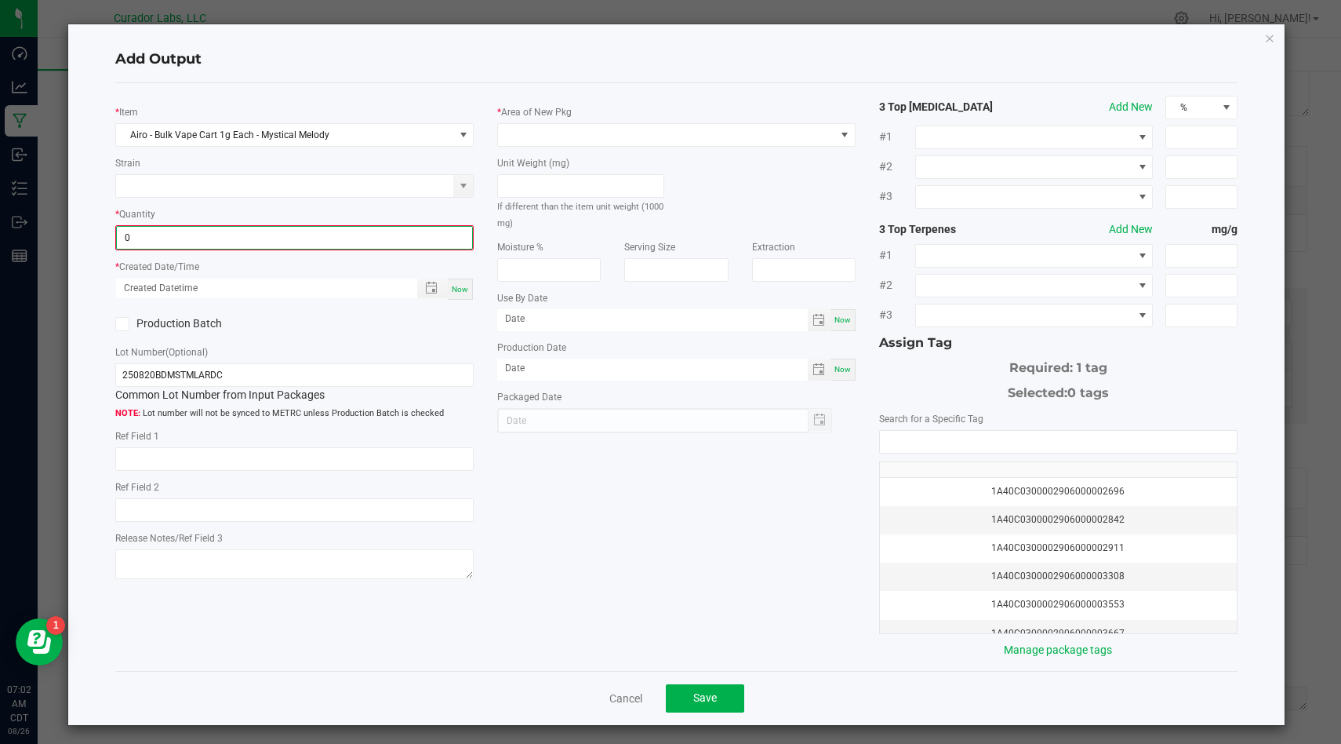
click at [291, 236] on input "0" at bounding box center [294, 238] width 355 height 22
click at [432, 238] on input "0" at bounding box center [294, 238] width 355 height 22
click at [458, 285] on span "Now" at bounding box center [460, 287] width 16 height 9
click at [130, 317] on label "Production Batch" at bounding box center [198, 322] width 167 height 16
click at [0, 0] on input "Production Batch" at bounding box center [0, 0] width 0 height 0
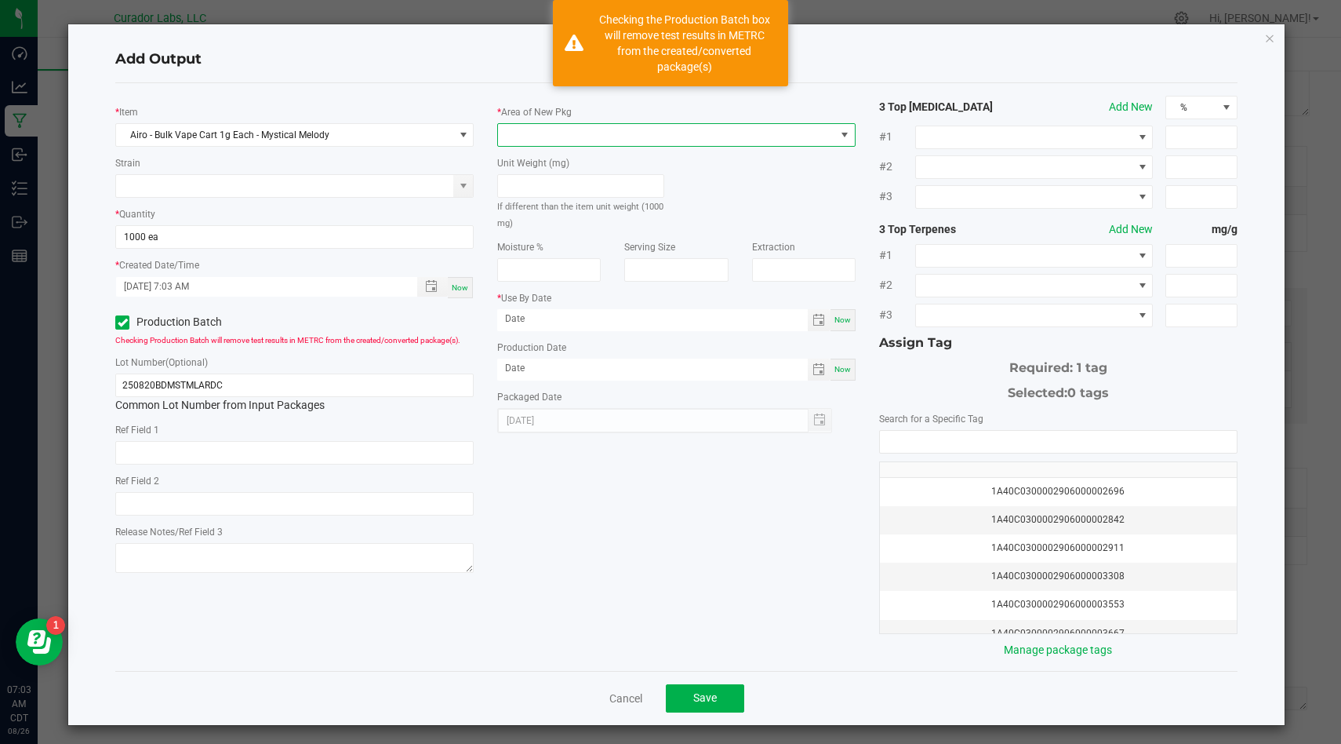
click at [699, 132] on span at bounding box center [666, 135] width 337 height 22
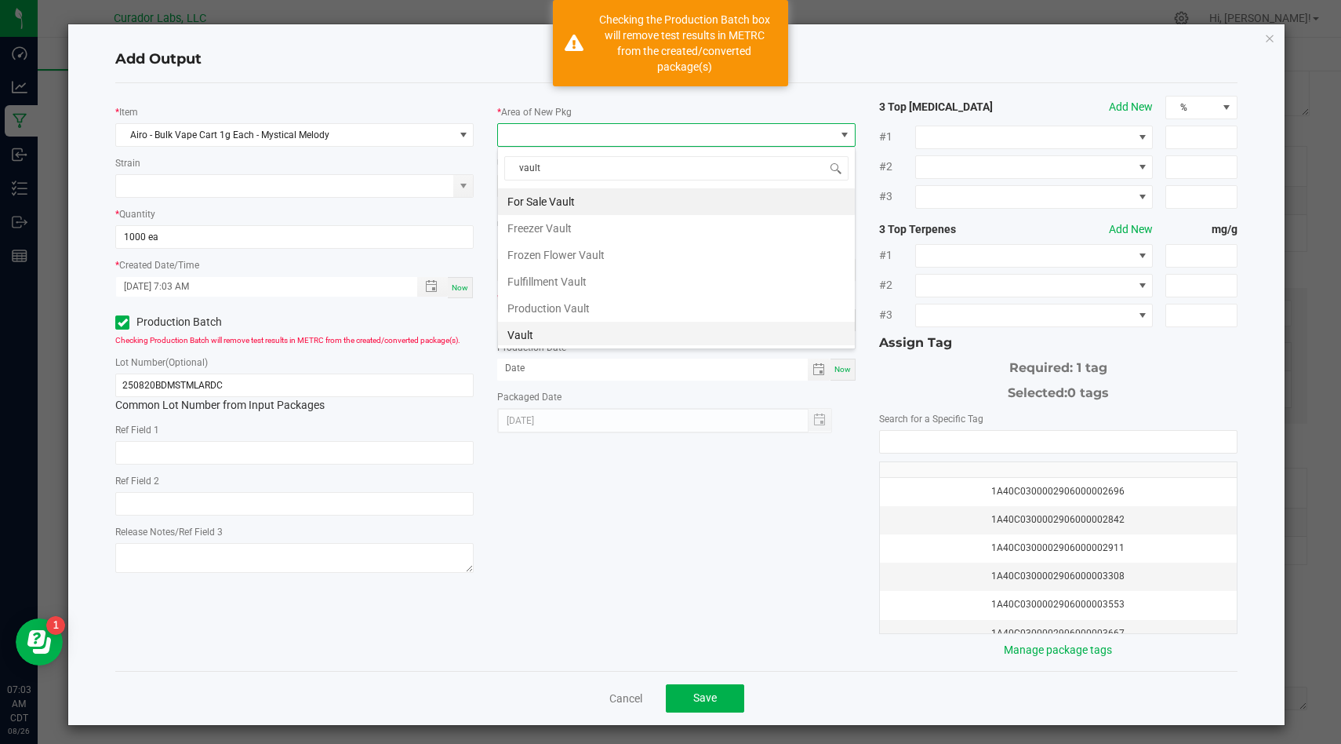
click at [684, 339] on li "Vault" at bounding box center [676, 335] width 357 height 27
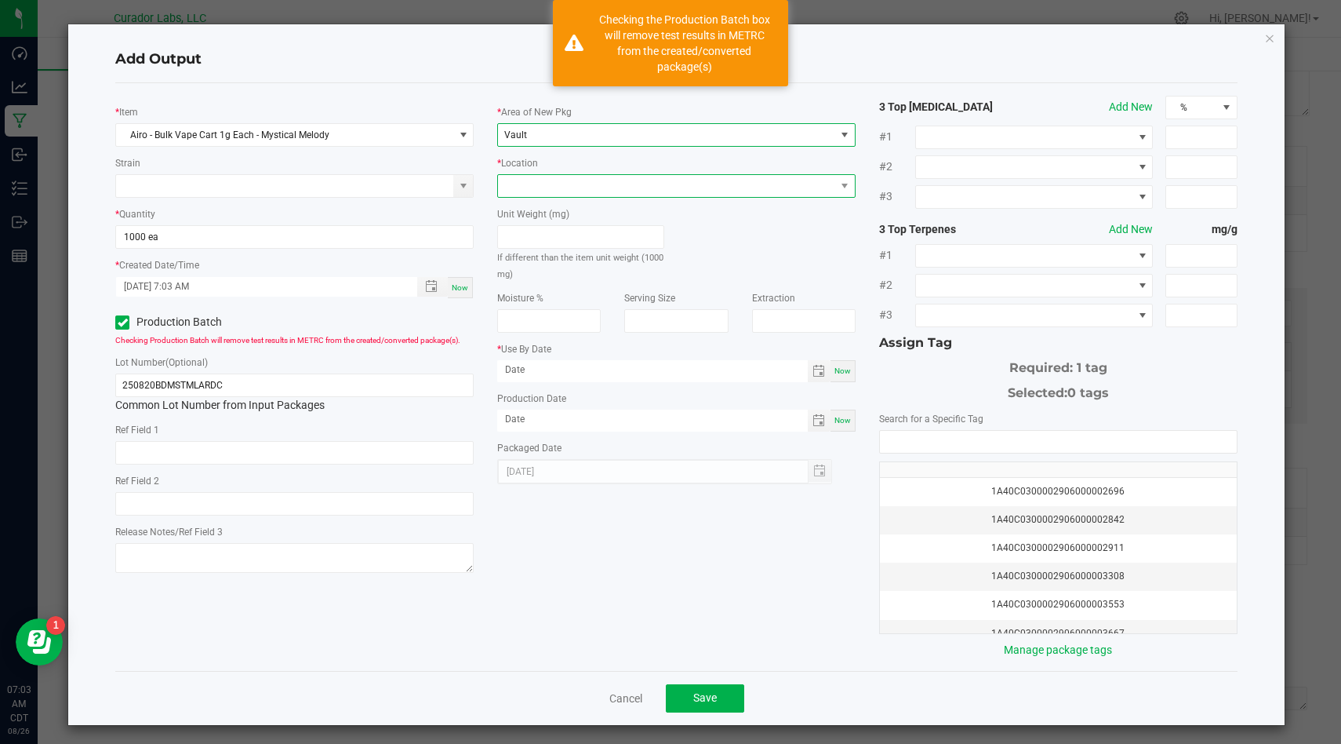
click at [694, 196] on span at bounding box center [666, 186] width 337 height 22
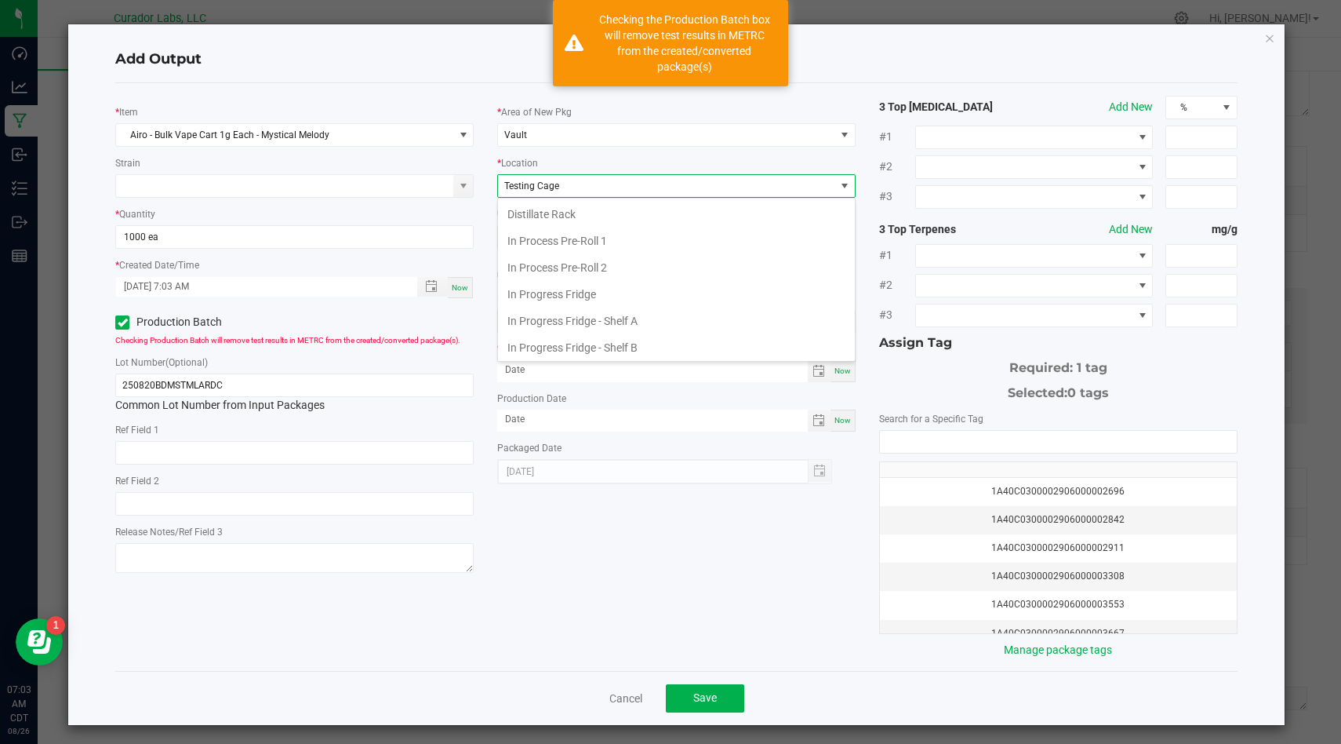
scroll to position [590, 0]
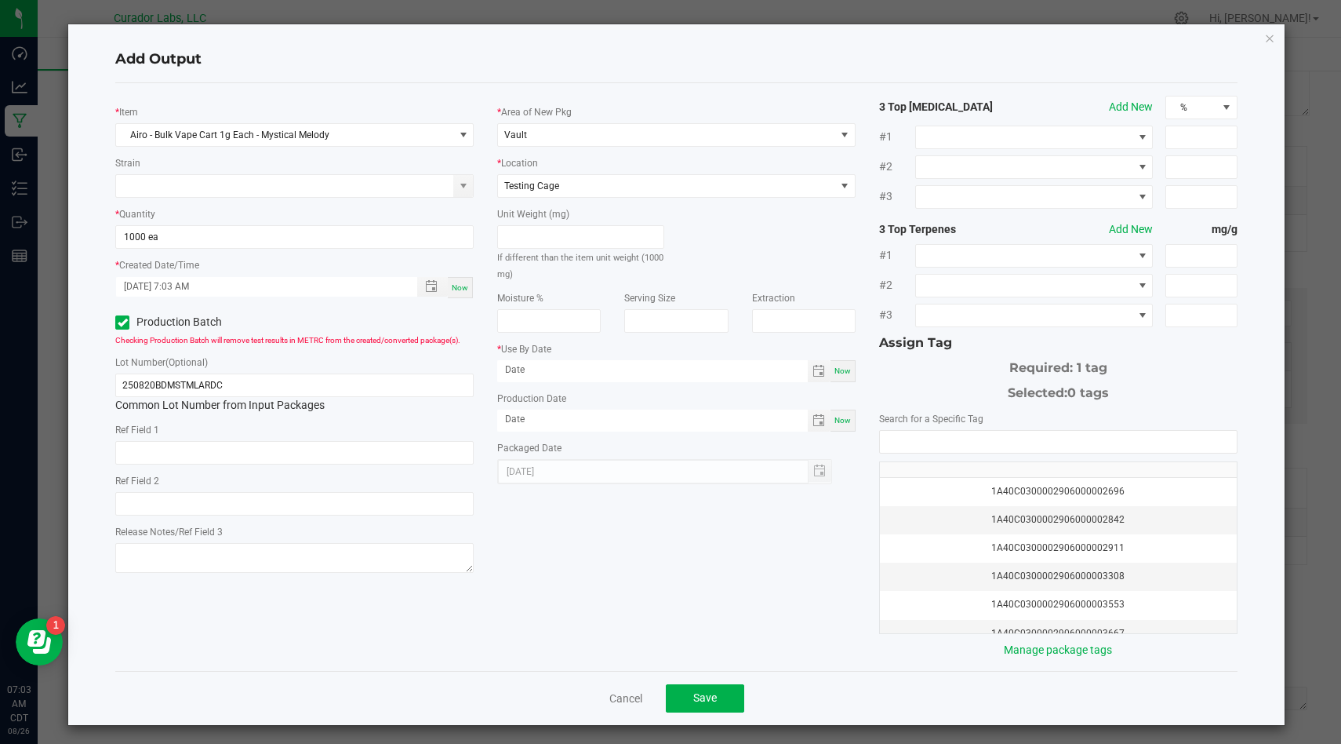
click at [836, 370] on span "Now" at bounding box center [843, 370] width 16 height 9
click at [843, 421] on span "Now" at bounding box center [843, 420] width 16 height 9
click at [754, 380] on span "[DATE]" at bounding box center [652, 371] width 311 height 22
click at [756, 371] on input "[DATE]" at bounding box center [652, 370] width 311 height 20
click at [1137, 435] on input "NO DATA FOUND" at bounding box center [1058, 442] width 357 height 22
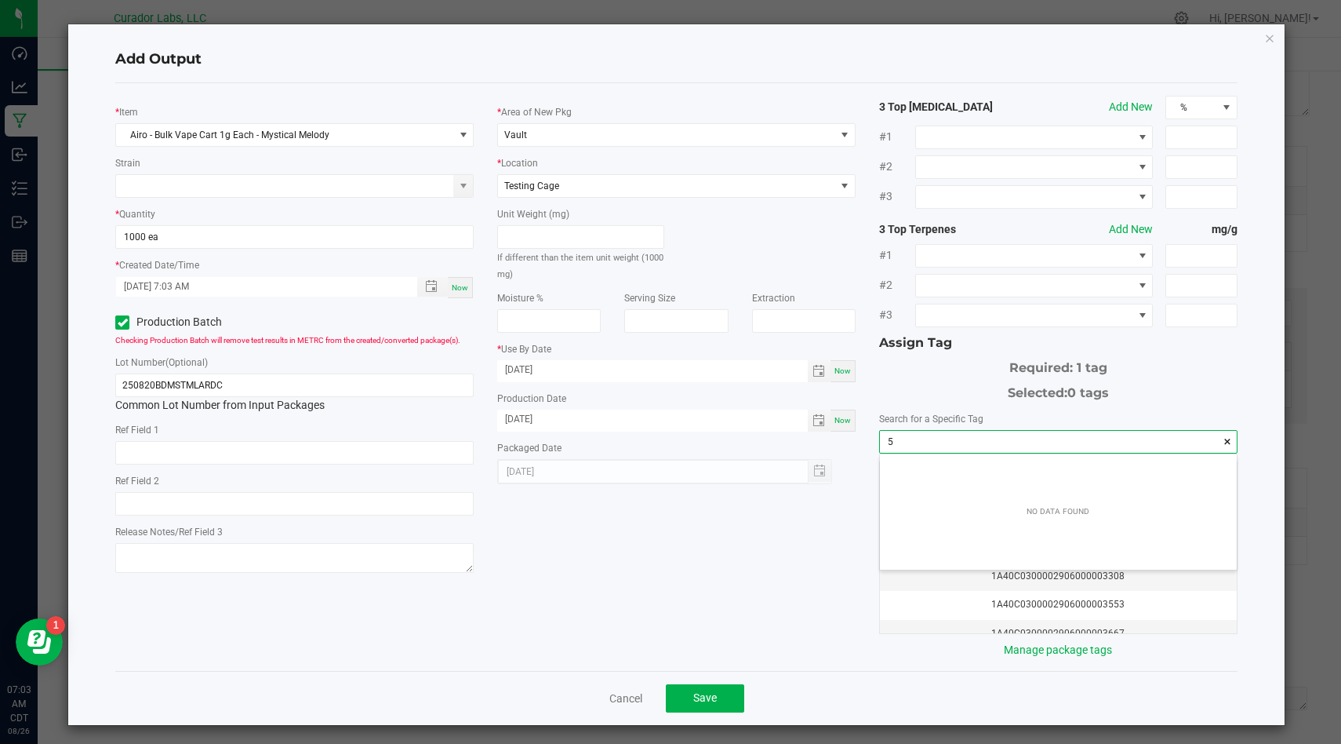
scroll to position [22, 356]
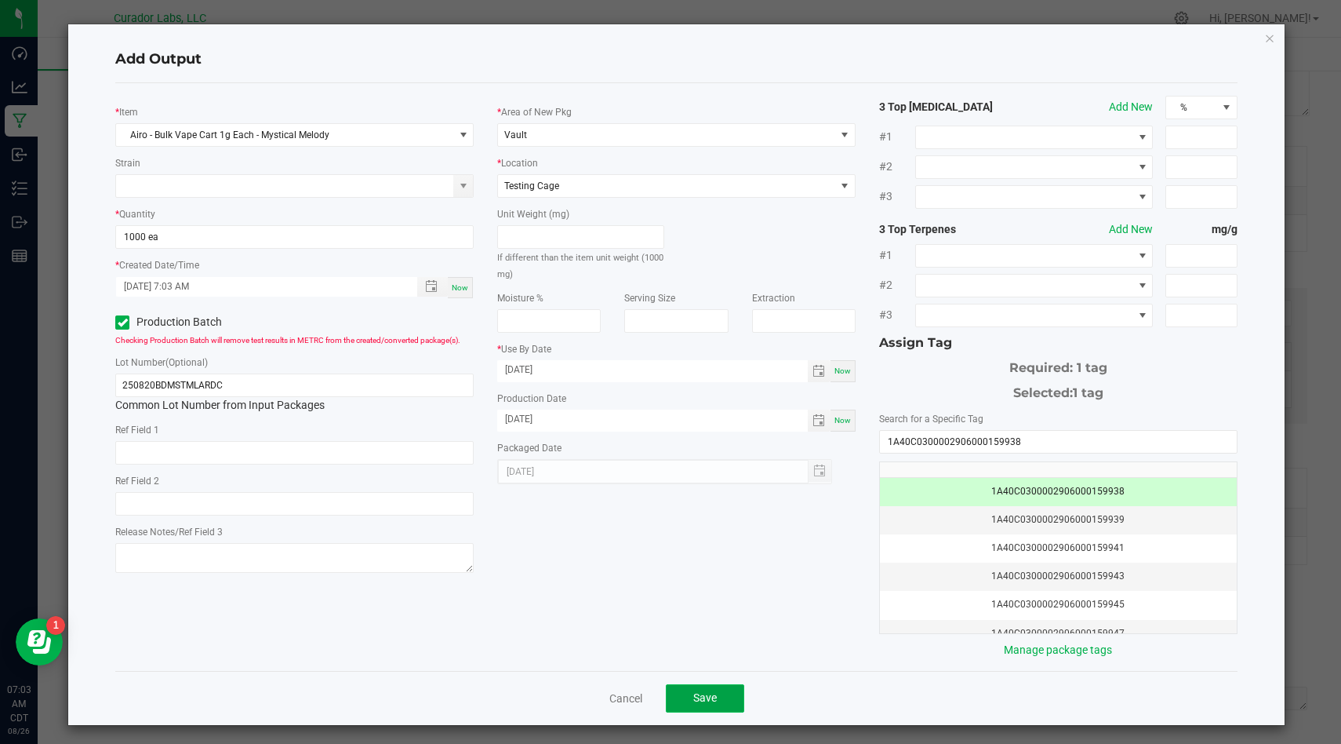
click at [719, 693] on button "Save" at bounding box center [705, 698] width 78 height 28
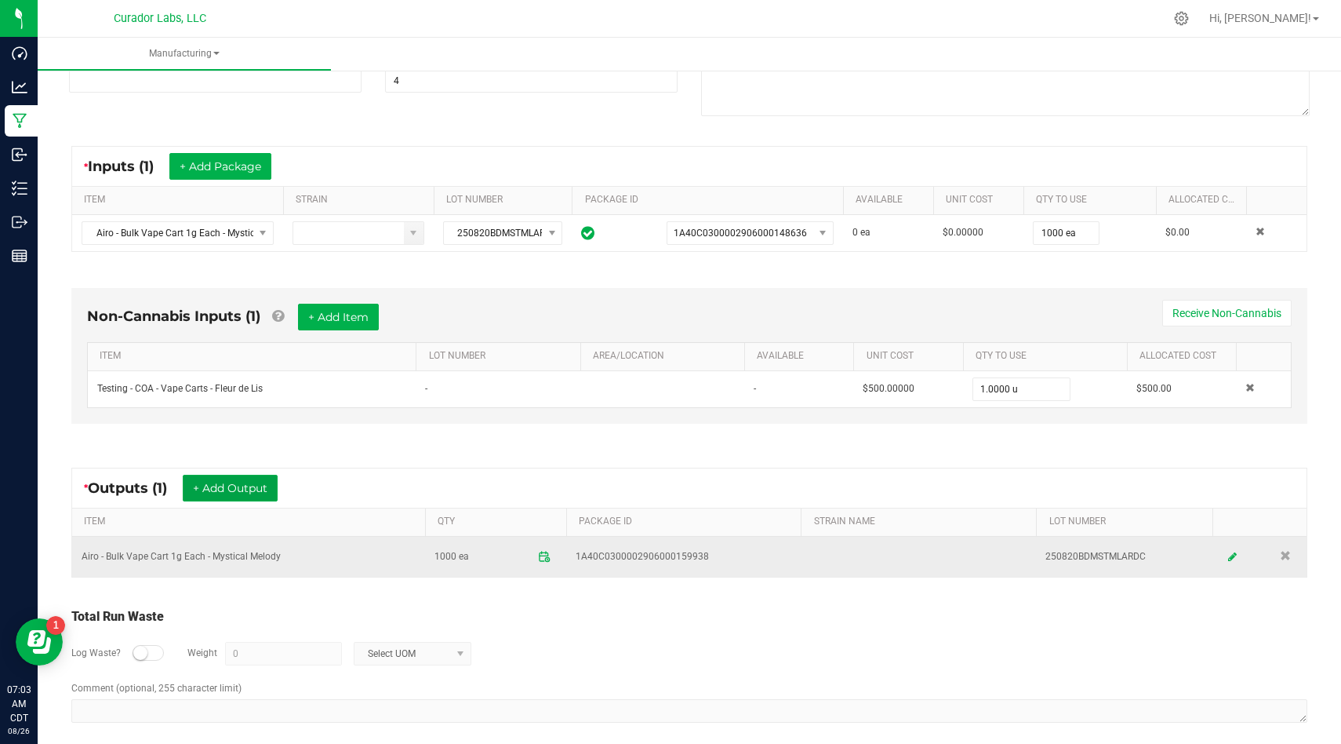
scroll to position [233, 0]
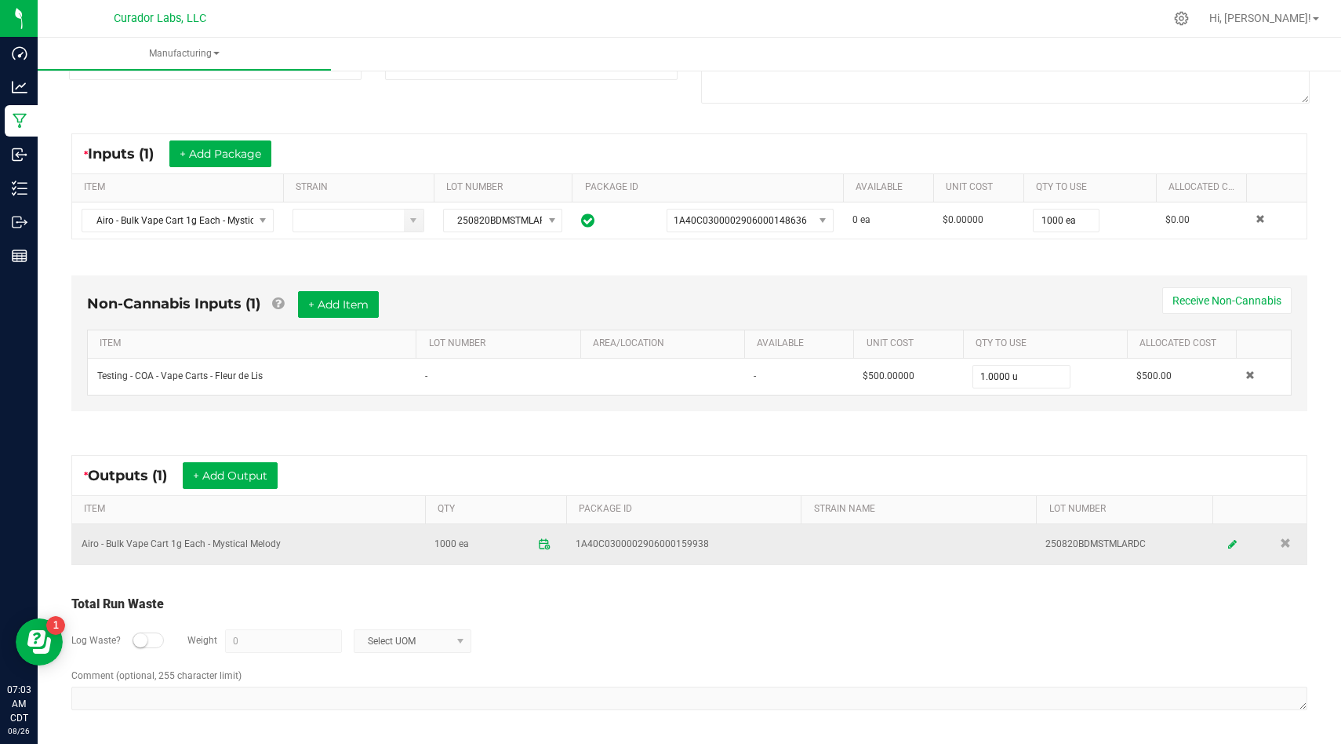
click at [255, 532] on td "Airo - Bulk Vape Cart 1g Each - Mystical Melody" at bounding box center [248, 544] width 353 height 40
click at [253, 540] on td "Airo - Bulk Vape Cart 1g Each - Mystical Melody" at bounding box center [248, 544] width 353 height 40
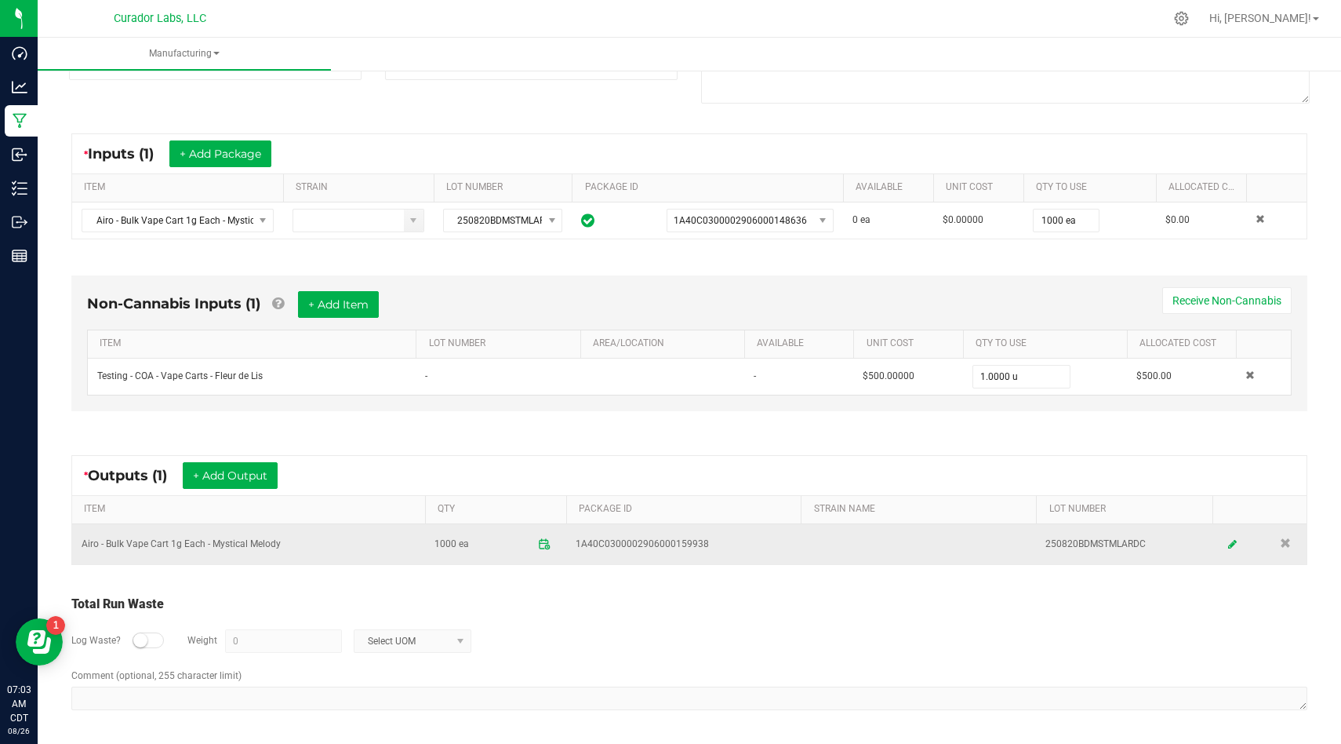
click at [1130, 538] on td "250820BDMSTMLARDC" at bounding box center [1124, 544] width 177 height 40
drag, startPoint x: 714, startPoint y: 541, endPoint x: 573, endPoint y: 551, distance: 140.7
click at [573, 551] on td "1A40C0300002906000159938" at bounding box center [683, 544] width 235 height 40
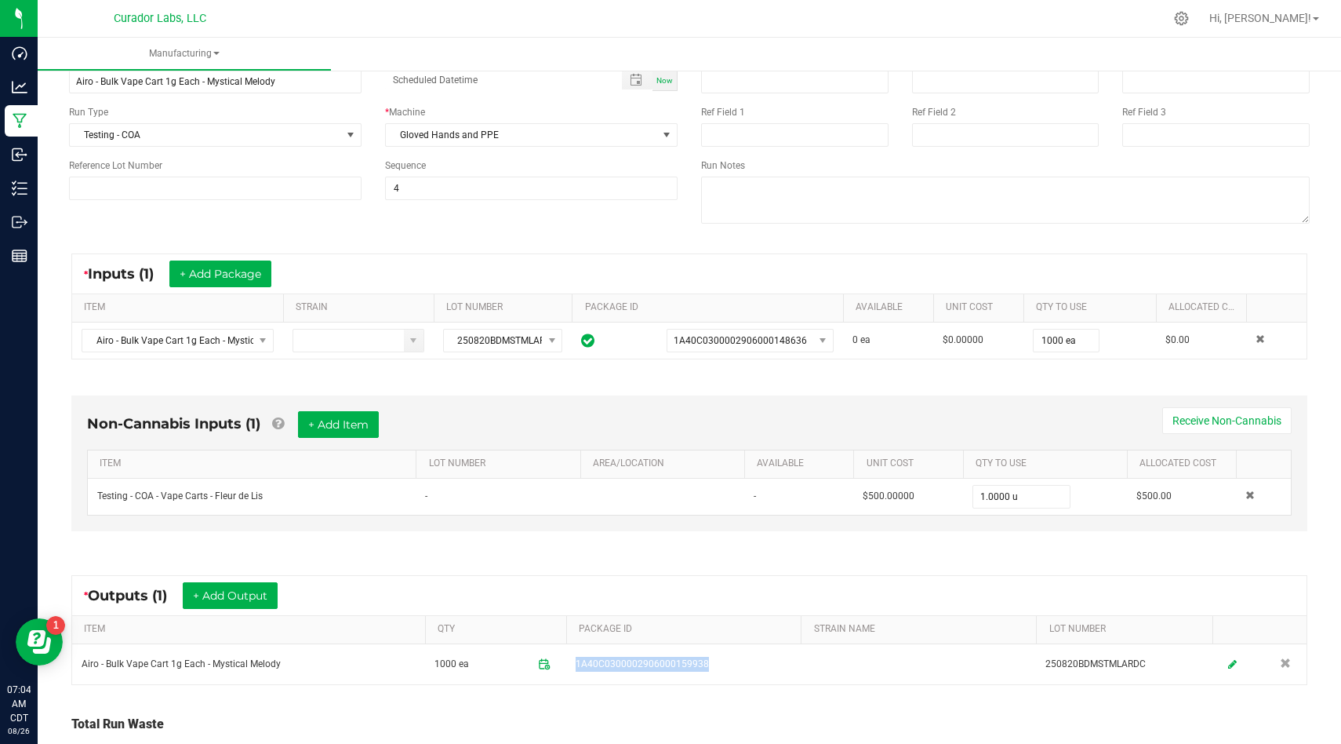
scroll to position [0, 0]
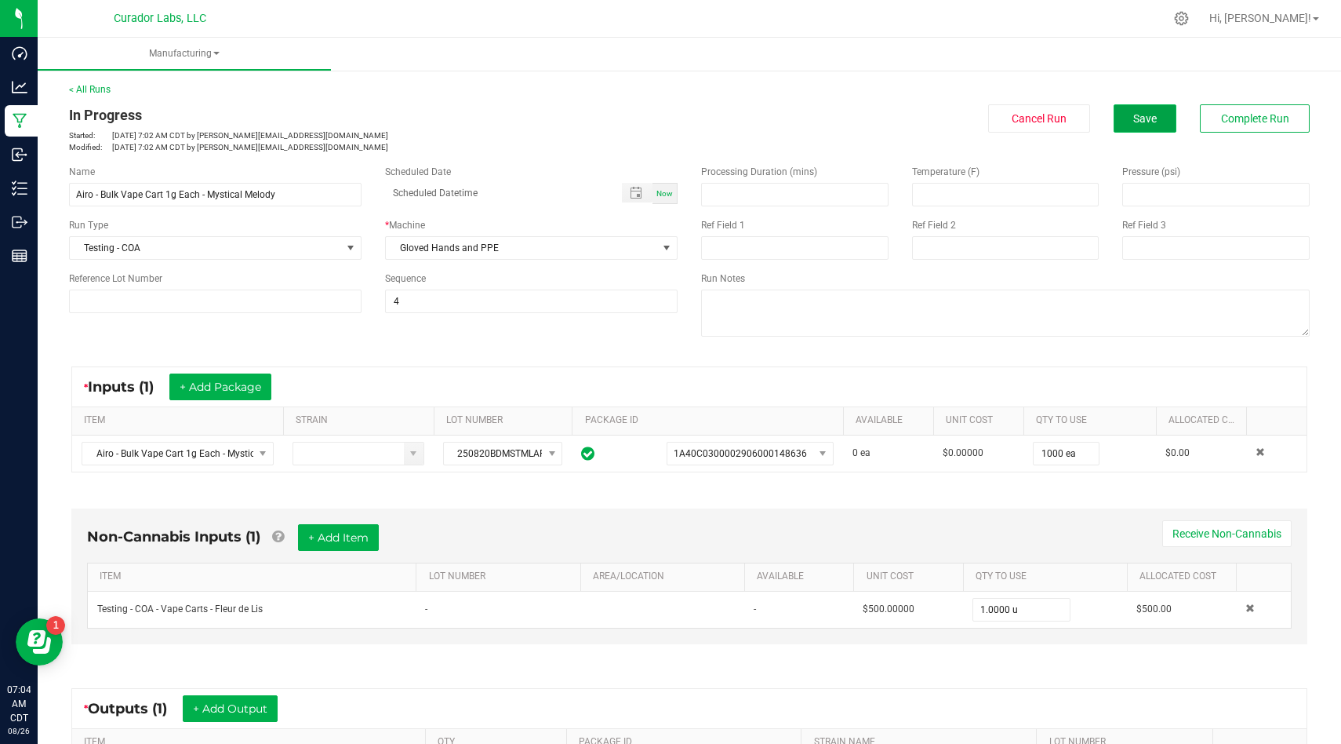
click at [1157, 130] on button "Save" at bounding box center [1145, 118] width 63 height 28
click at [1136, 122] on span "Save" at bounding box center [1146, 118] width 24 height 13
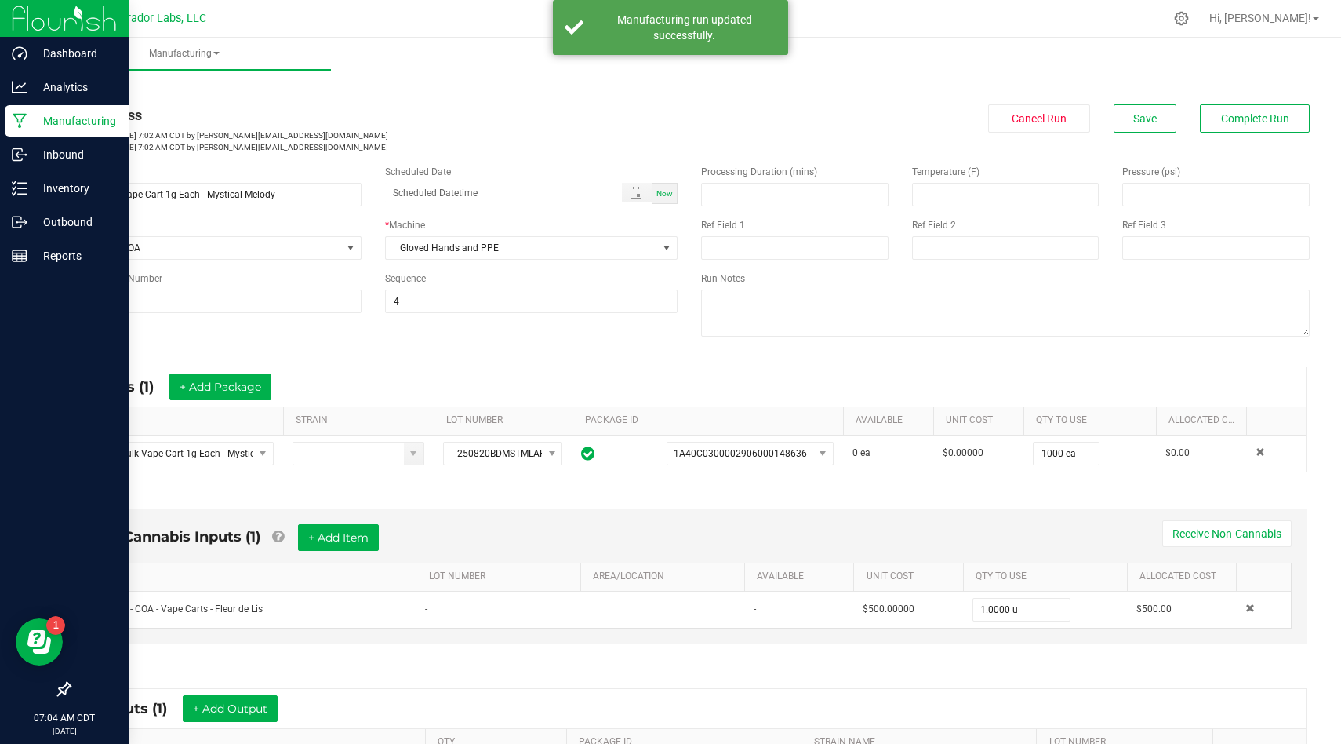
click at [37, 131] on div "Manufacturing" at bounding box center [67, 120] width 124 height 31
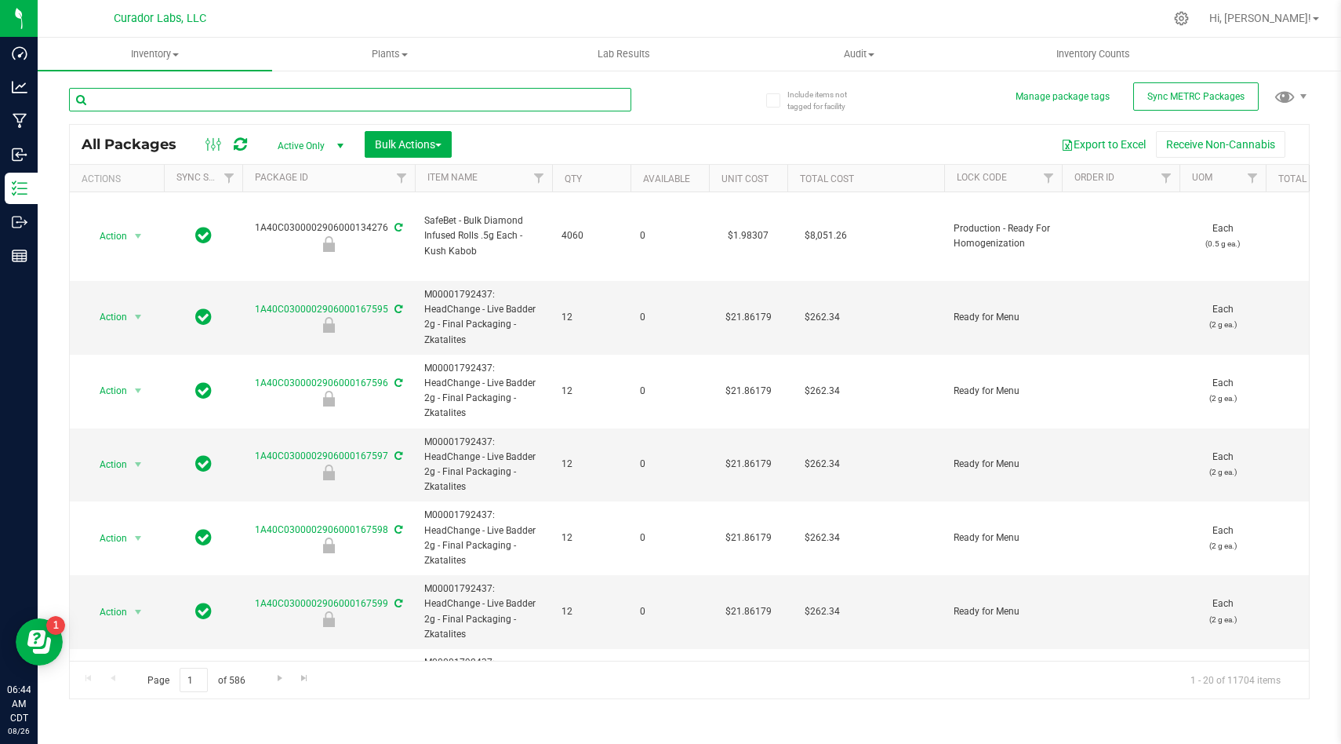
click at [384, 107] on input "text" at bounding box center [350, 100] width 562 height 24
type input "phizzle"
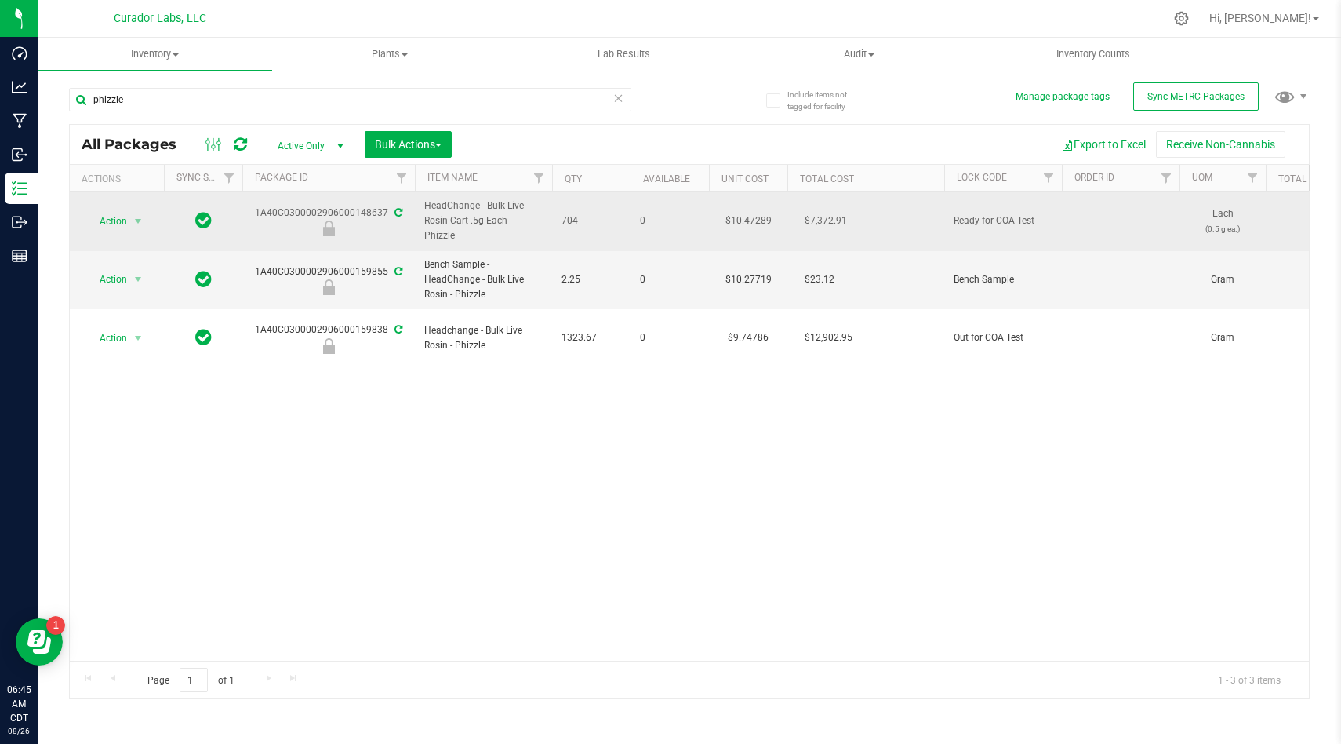
click at [480, 216] on span "HeadChange - Bulk Live Rosin Cart .5g Each - Phizzle" at bounding box center [483, 220] width 118 height 45
copy tr "HeadChange - Bulk Live Rosin Cart .5g Each - Phizzle"
click at [118, 224] on span "Action" at bounding box center [107, 221] width 42 height 22
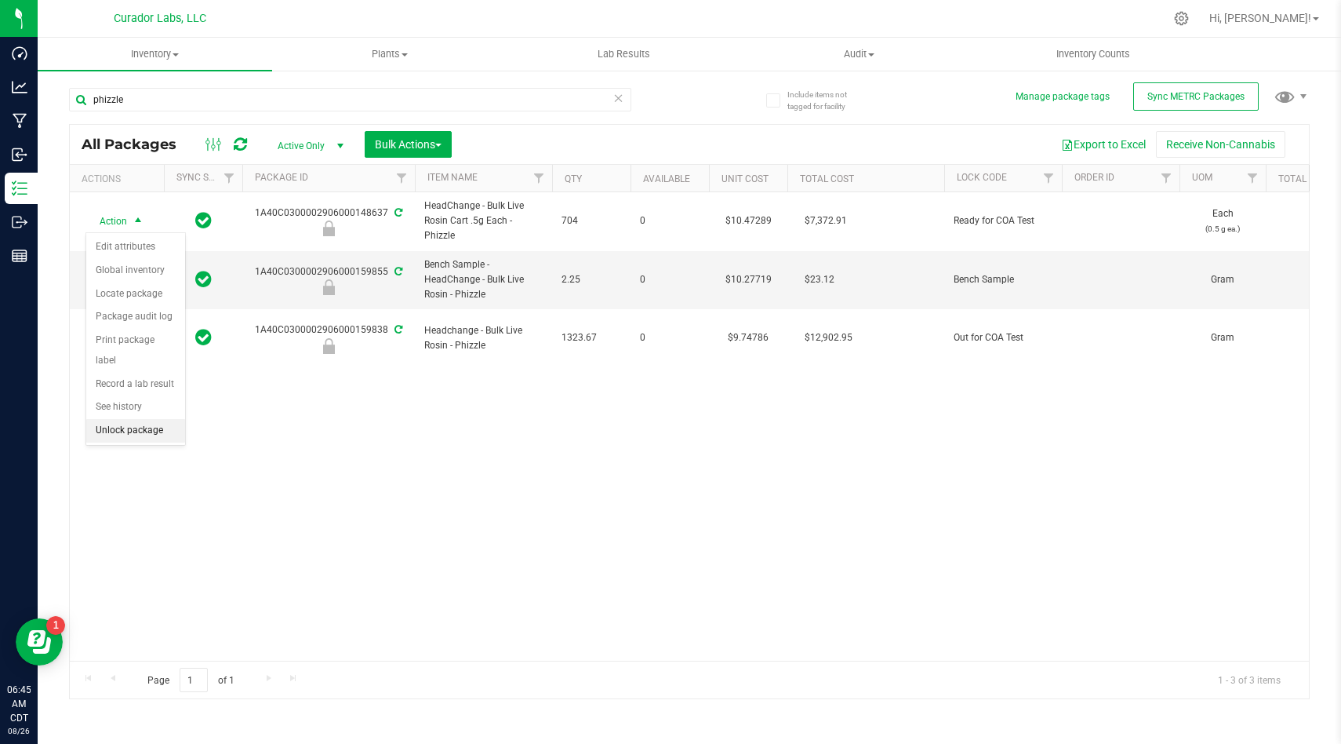
click at [169, 419] on li "Unlock package" at bounding box center [135, 431] width 99 height 24
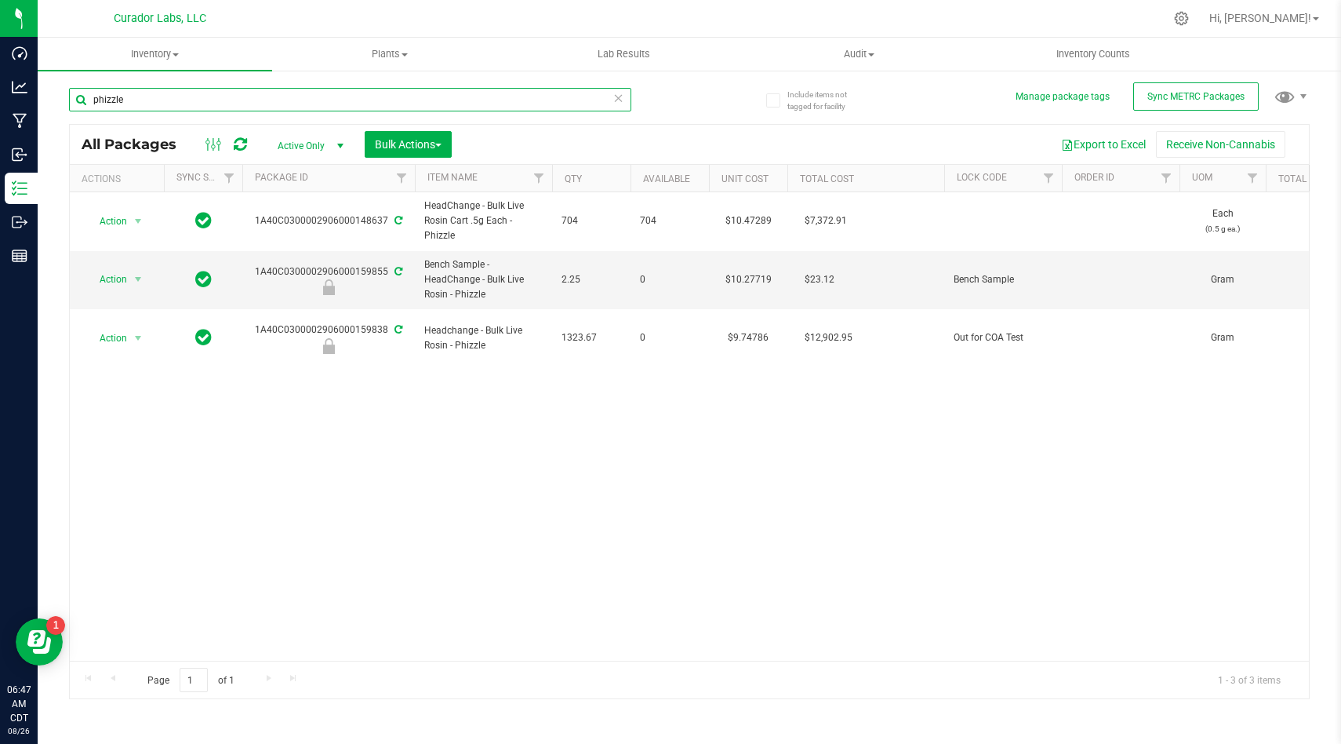
click at [200, 100] on input "phizzle" at bounding box center [350, 100] width 562 height 24
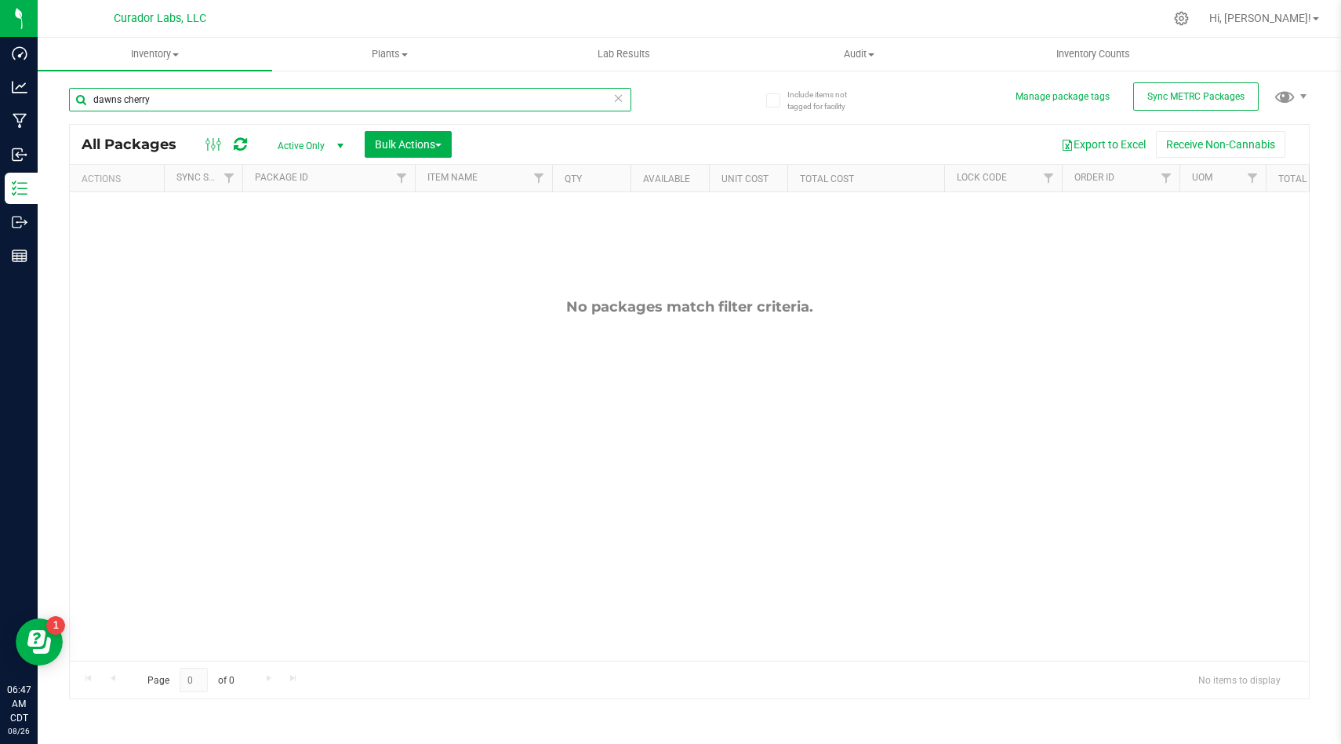
click at [119, 100] on input "dawns cherry" at bounding box center [350, 100] width 562 height 24
type input "dawn's cherry"
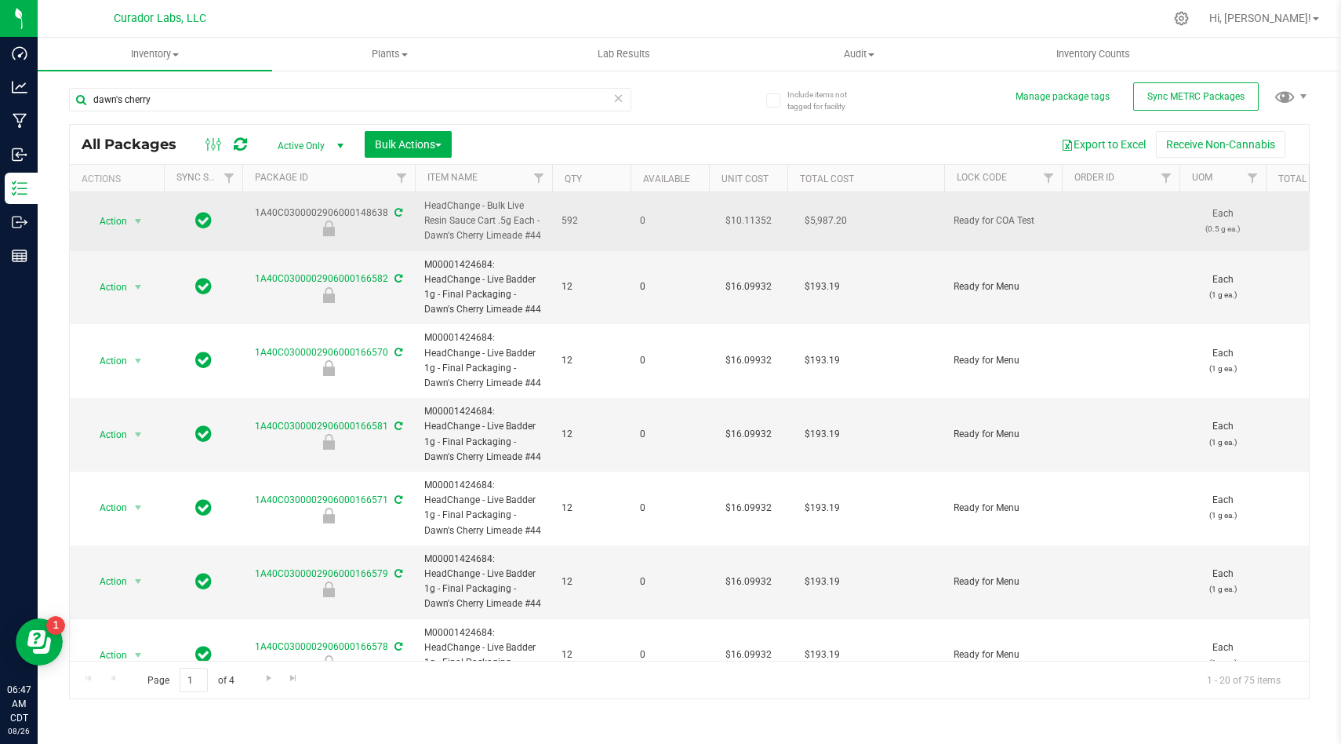
click at [462, 227] on span "HeadChange - Bulk Live Resin Sauce Cart .5g Each - Dawn's Cherry Limeade #44" at bounding box center [483, 220] width 118 height 45
copy tr "HeadChange - Bulk Live Resin Sauce Cart .5g Each - Dawn's Cherry Limeade #44"
click at [111, 218] on span "Action" at bounding box center [107, 221] width 42 height 22
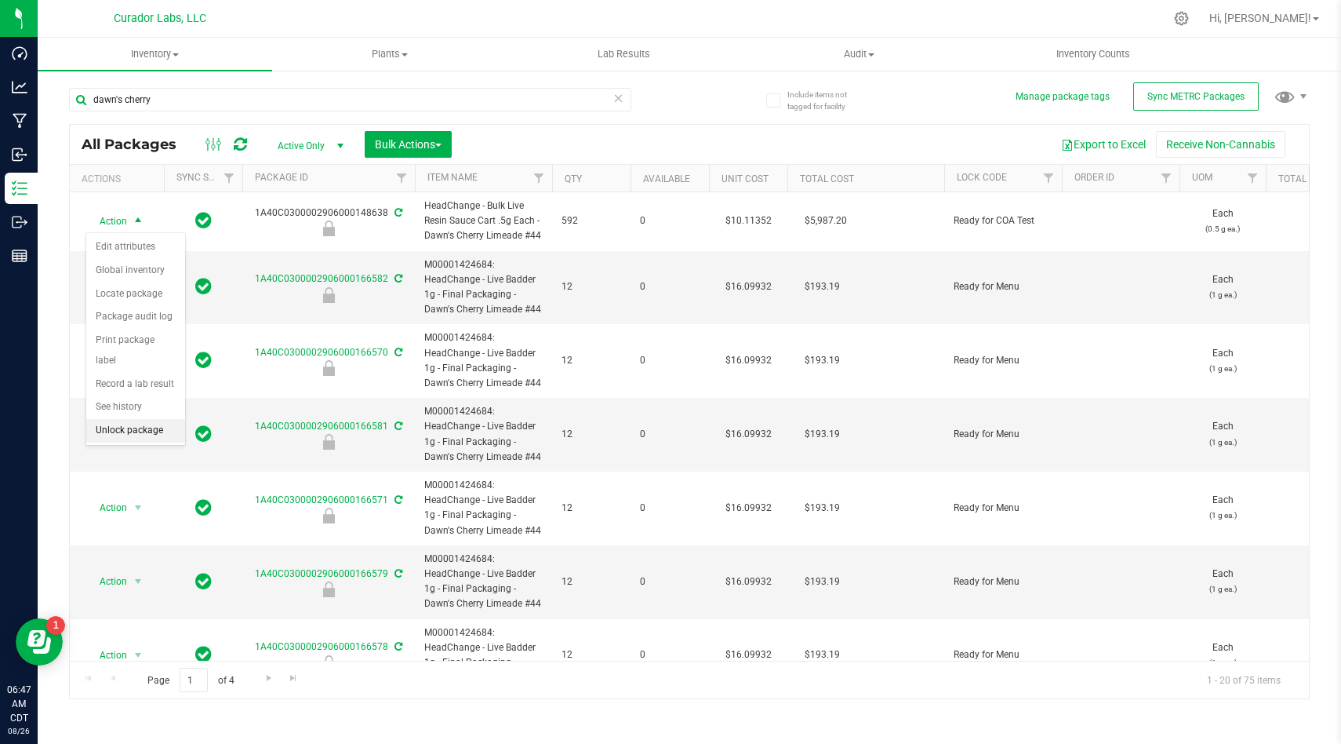
click at [144, 419] on li "Unlock package" at bounding box center [135, 431] width 99 height 24
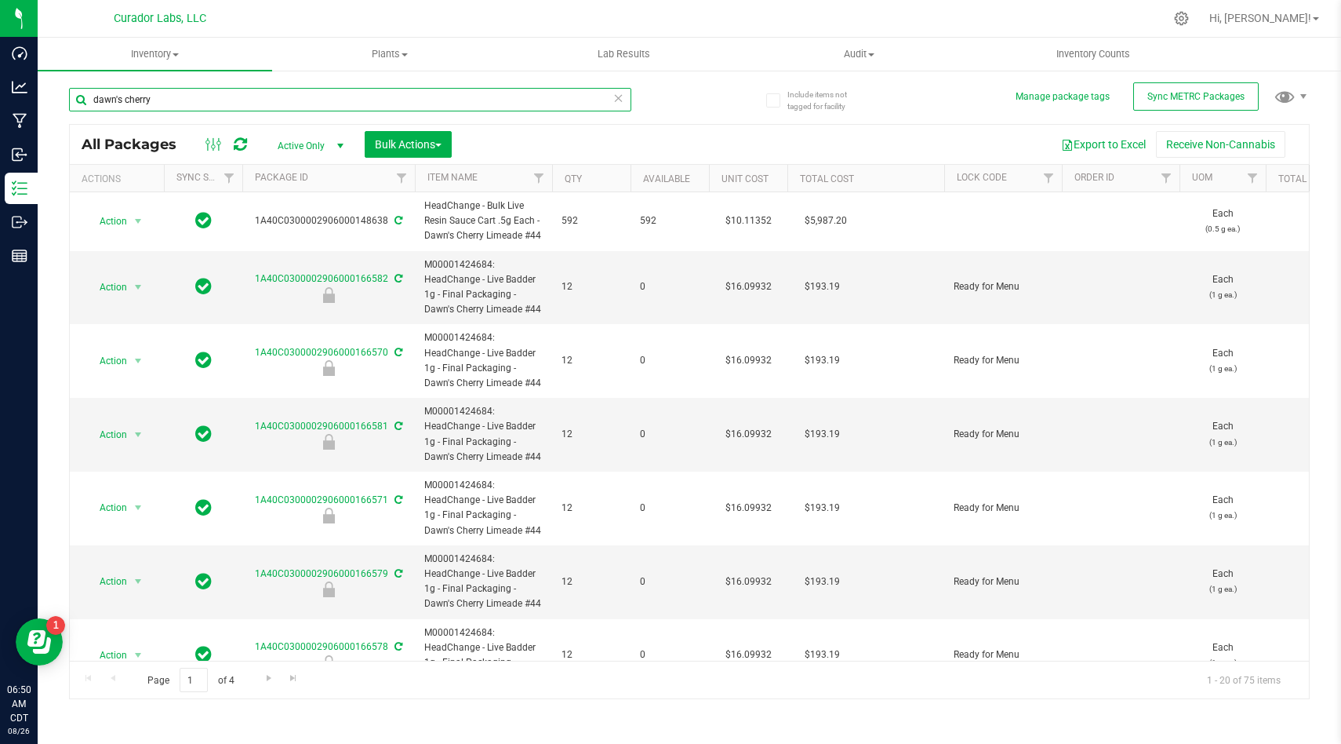
click at [209, 100] on input "dawn's cherry" at bounding box center [350, 100] width 562 height 24
type input "bubbas"
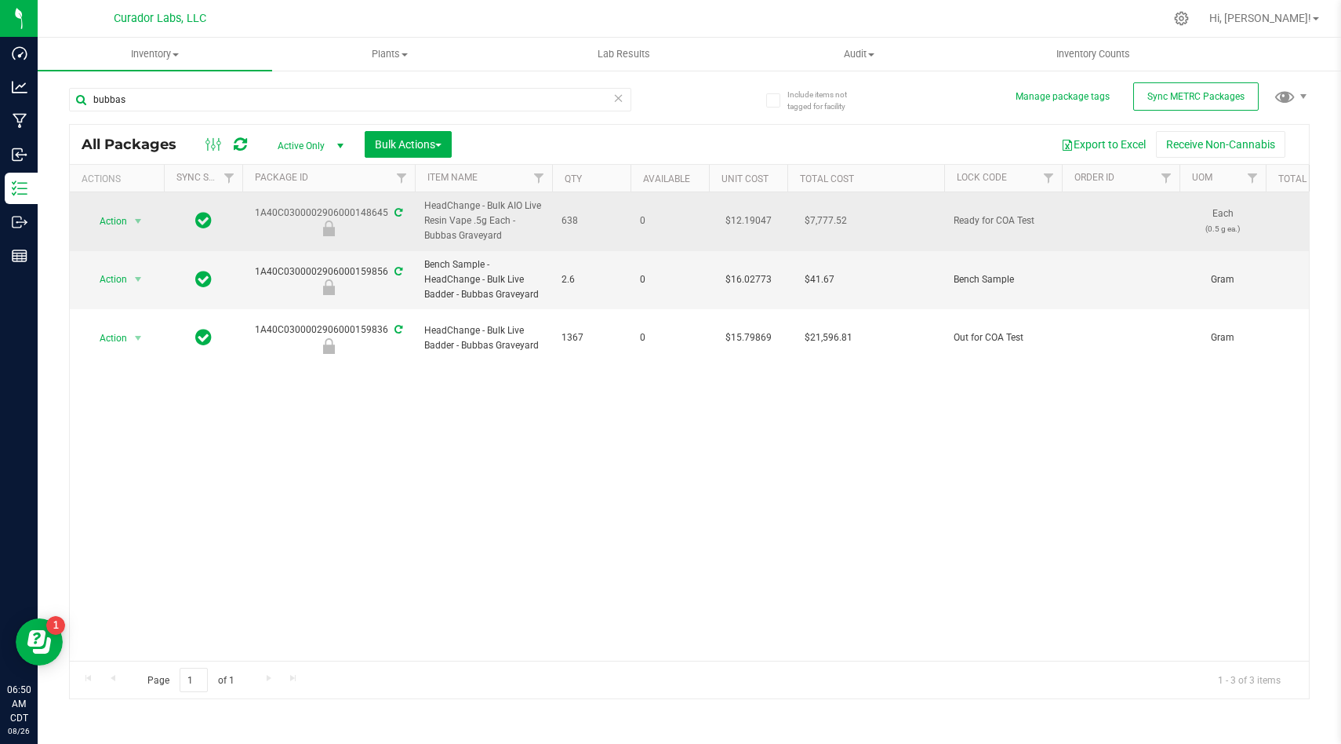
click at [479, 231] on span "HeadChange - Bulk AIO Live Resin Vape .5g Each - Bubbas Graveyard" at bounding box center [483, 220] width 118 height 45
copy tr "HeadChange - Bulk AIO Live Resin Vape .5g Each - Bubbas Graveyard"
click at [131, 220] on span "select" at bounding box center [139, 221] width 20 height 22
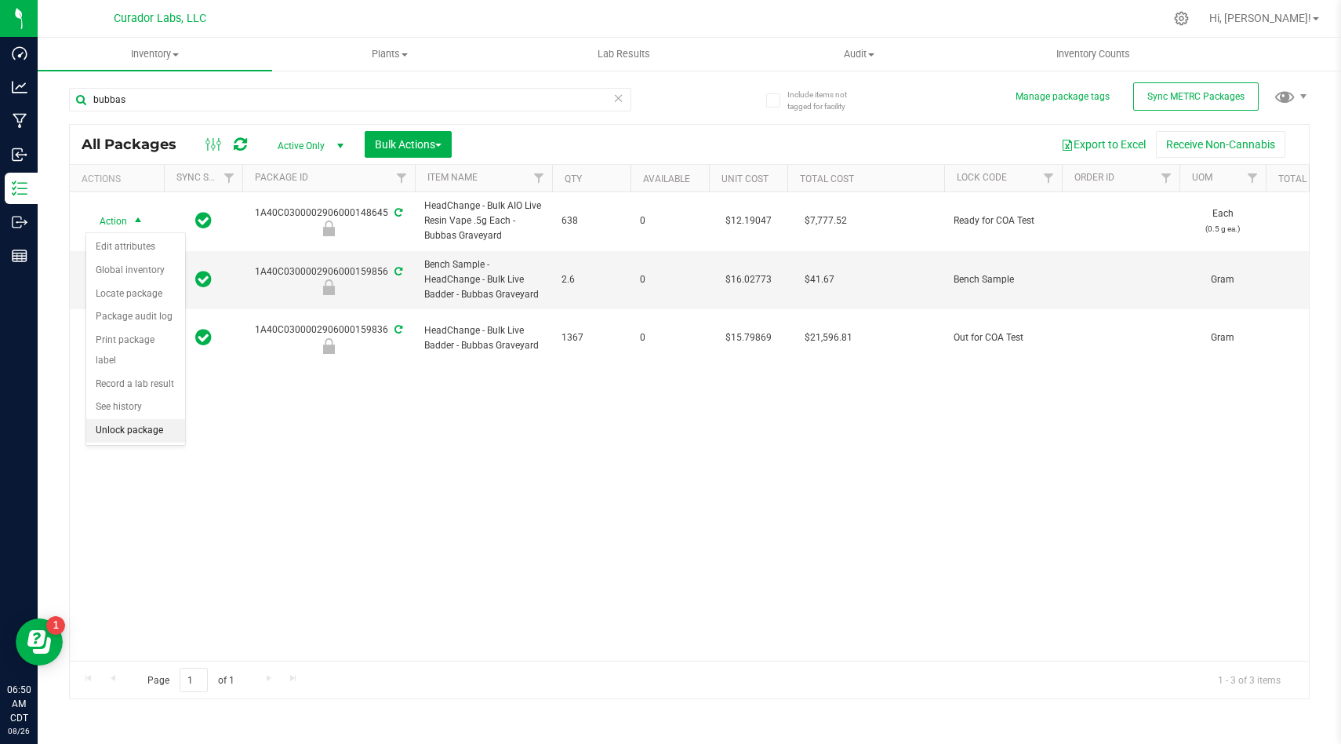
click at [137, 419] on li "Unlock package" at bounding box center [135, 431] width 99 height 24
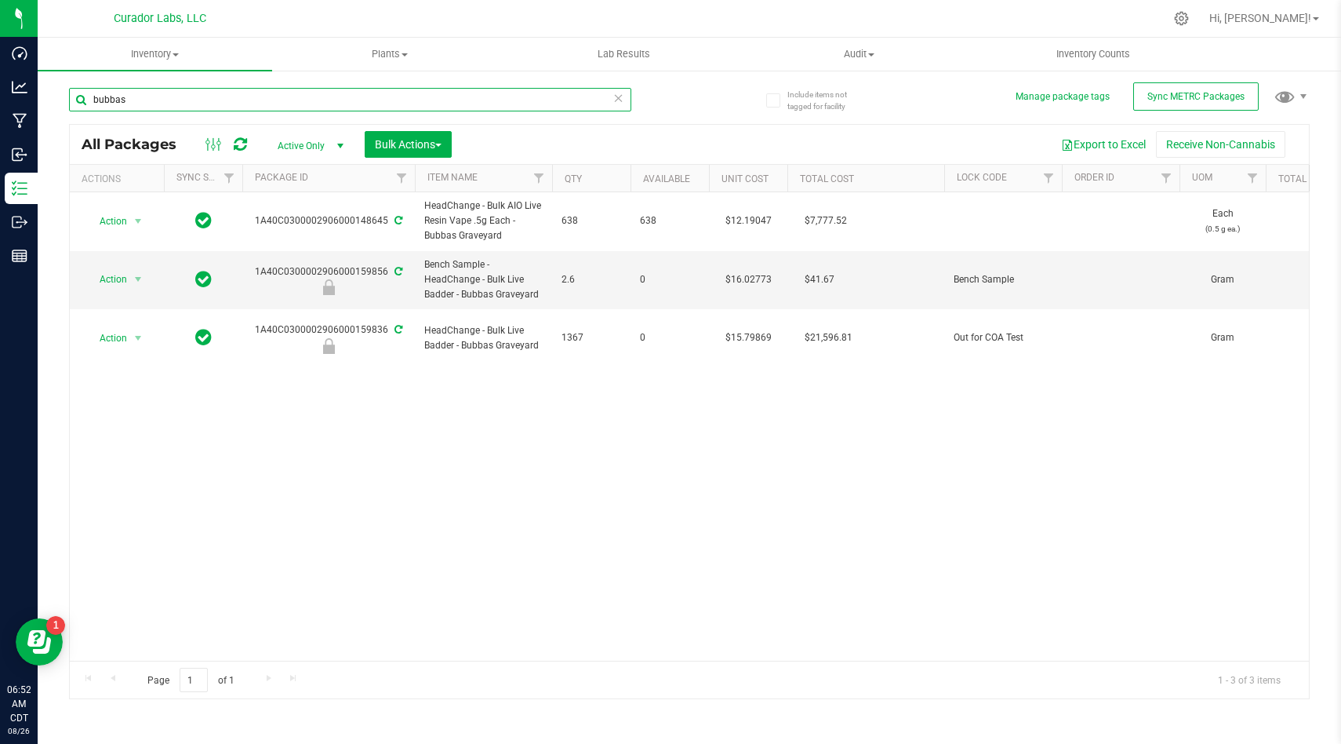
click at [260, 99] on input "bubbas" at bounding box center [350, 100] width 562 height 24
type input "Blue Dream"
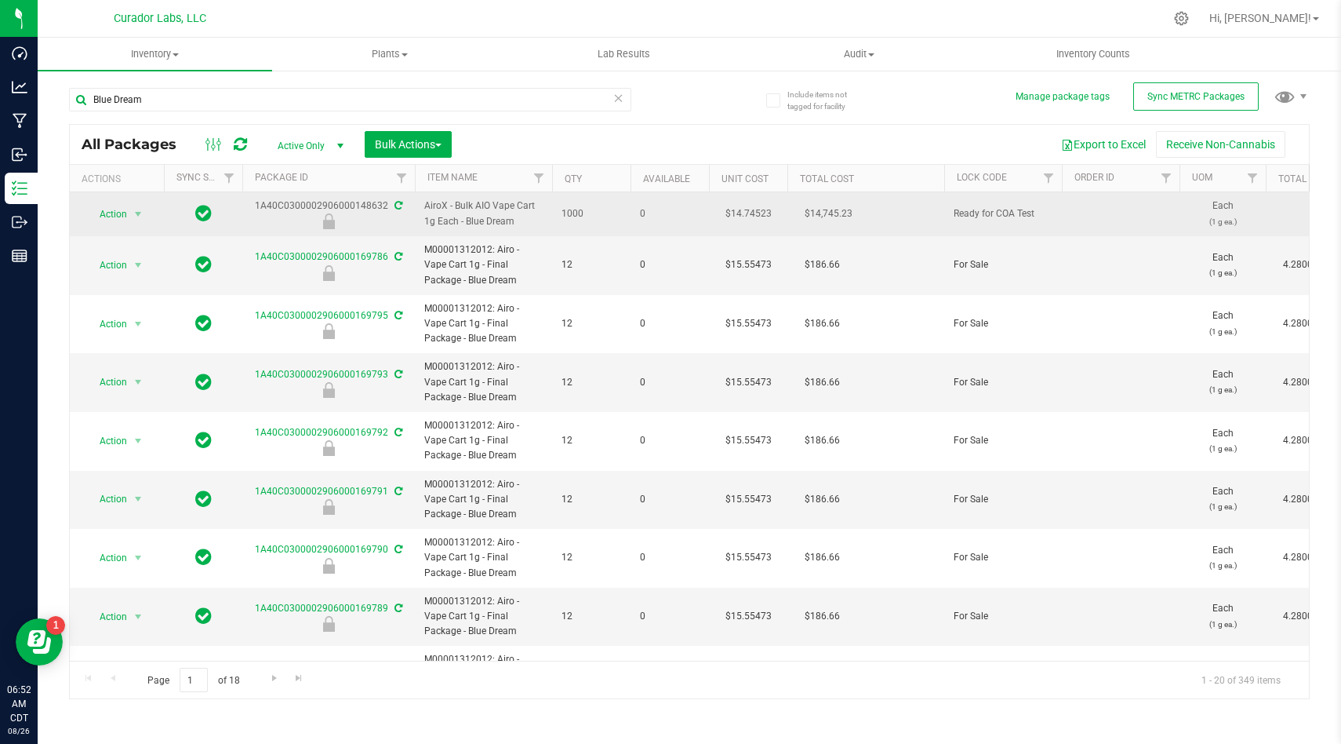
click at [453, 217] on span "AiroX - Bulk AIO Vape Cart 1g Each - Blue Dream" at bounding box center [483, 213] width 118 height 30
copy tr "AiroX - Bulk AIO Vape Cart 1g Each - Blue Dream"
click at [136, 208] on span "select" at bounding box center [138, 214] width 13 height 13
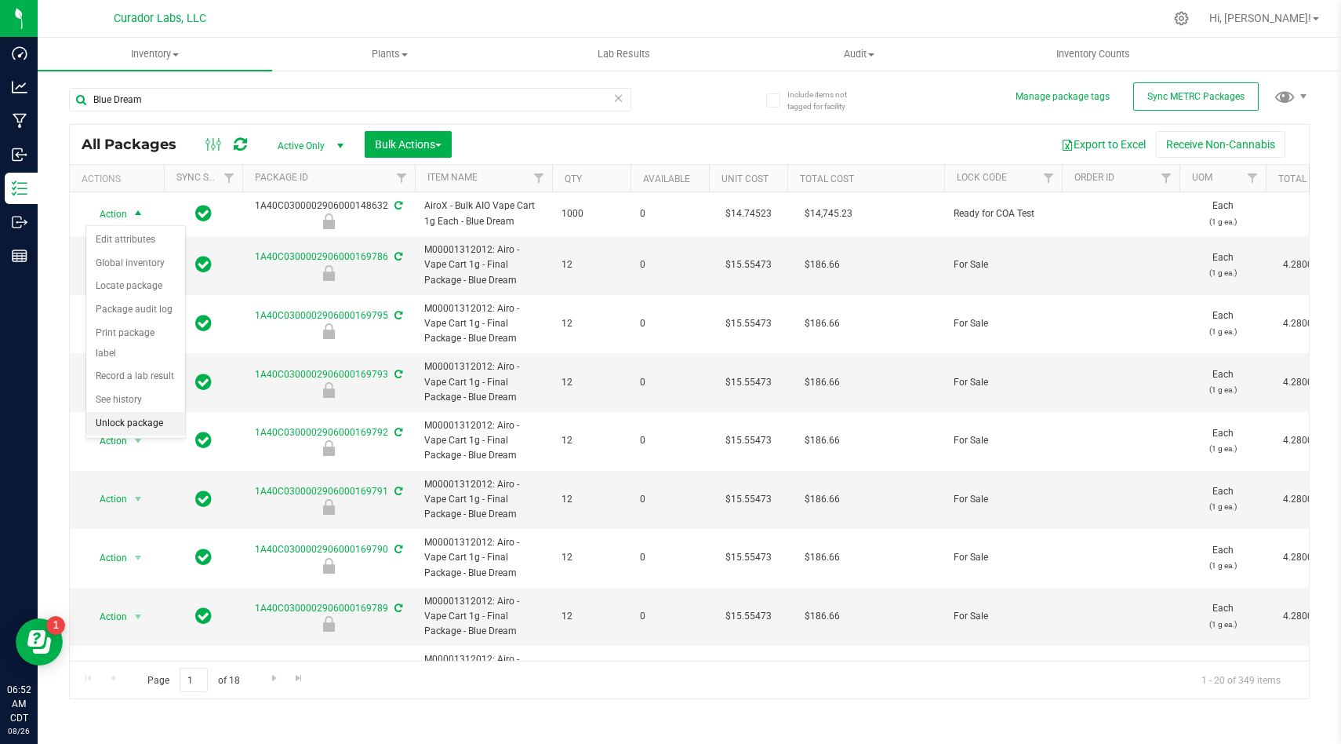
click at [137, 412] on li "Unlock package" at bounding box center [135, 424] width 99 height 24
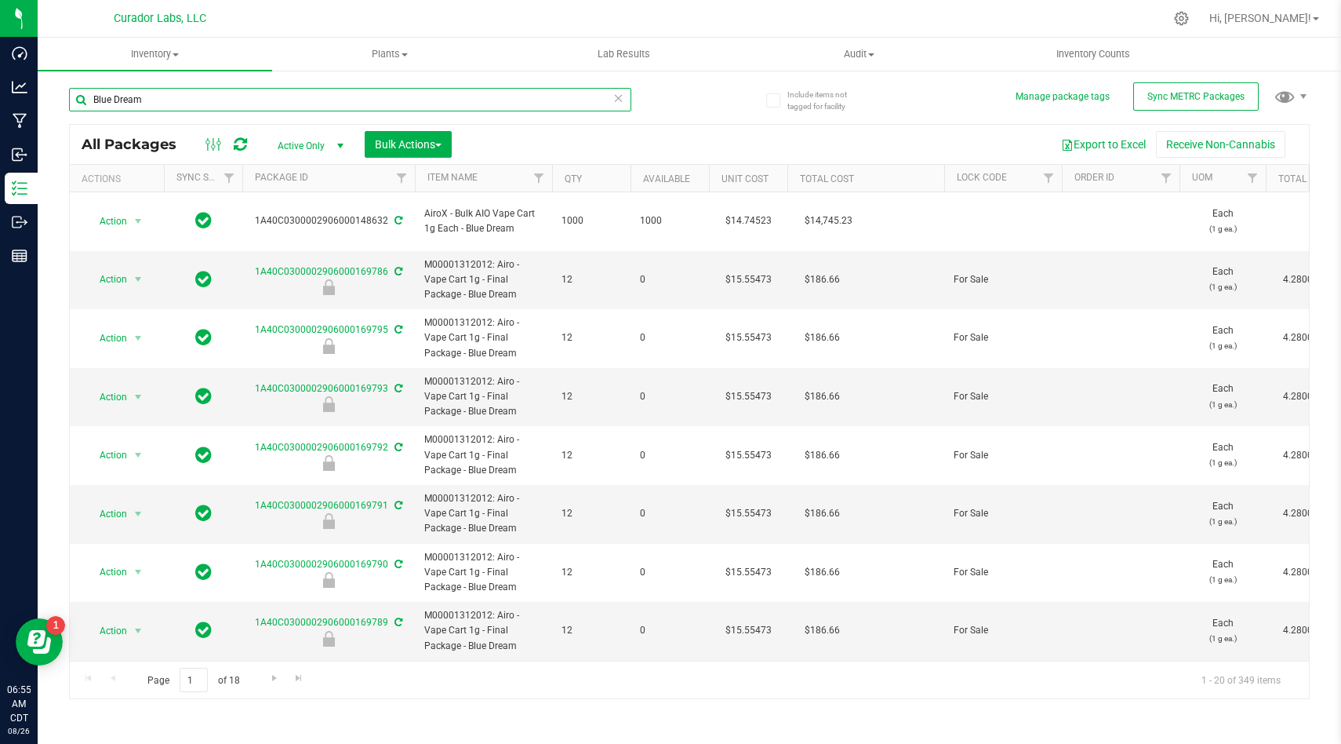
click at [315, 107] on input "Blue Dream" at bounding box center [350, 100] width 562 height 24
click at [315, 110] on input "Blue Dream" at bounding box center [350, 100] width 562 height 24
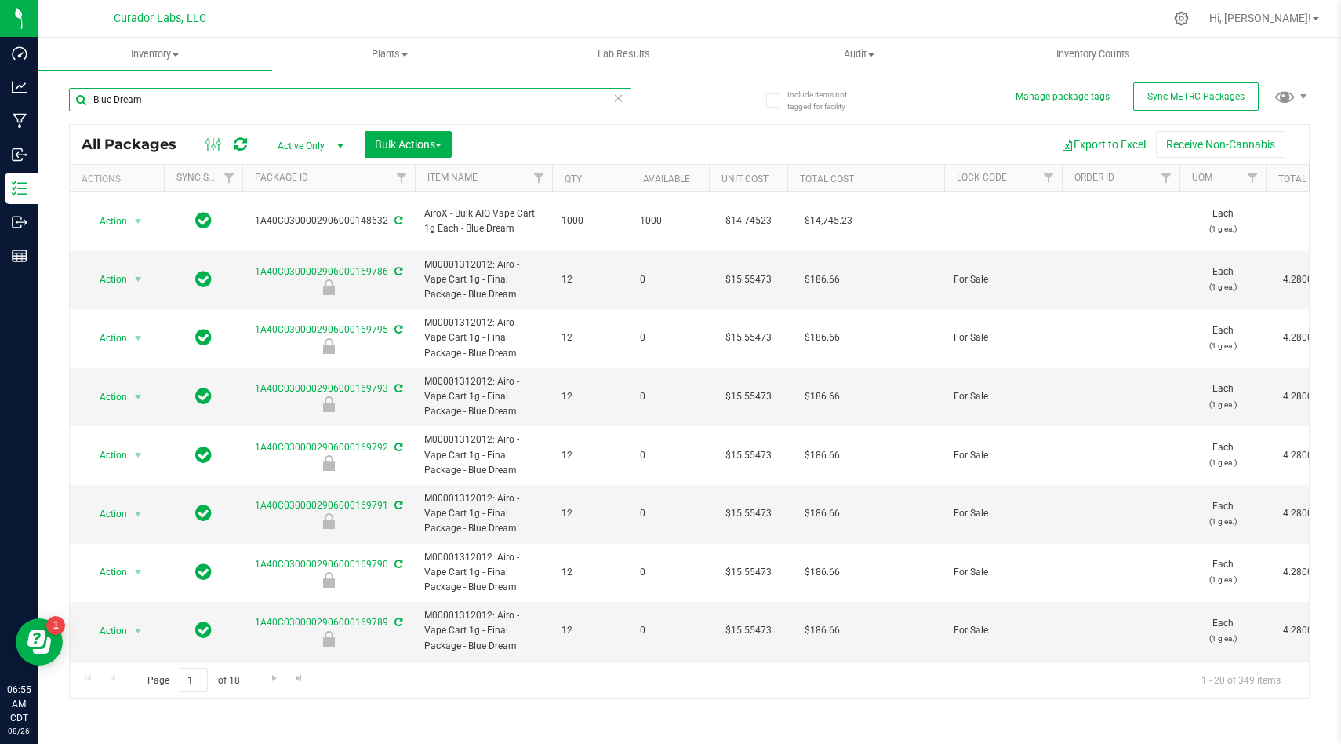
click at [315, 110] on input "Blue Dream" at bounding box center [350, 100] width 562 height 24
type input "blackberry cough"
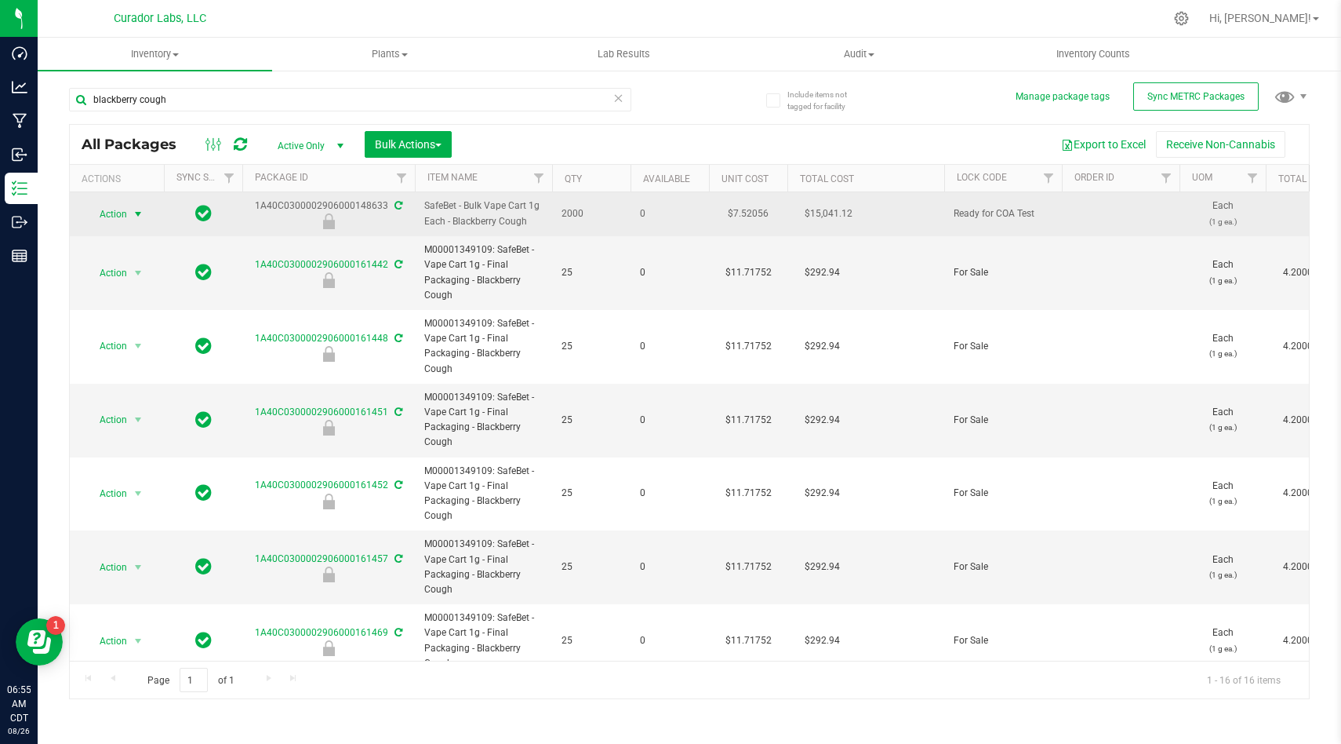
click at [126, 214] on span "Action" at bounding box center [107, 214] width 42 height 22
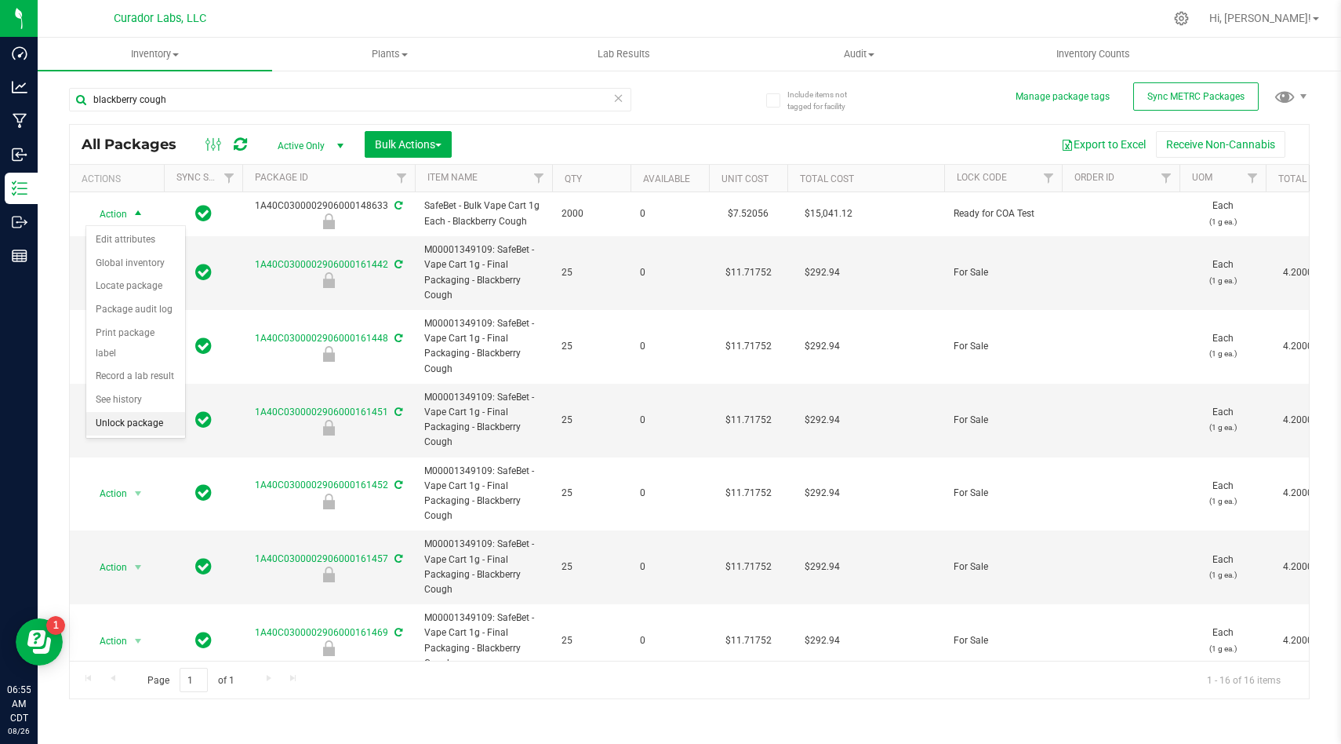
click at [162, 412] on li "Unlock package" at bounding box center [135, 424] width 99 height 24
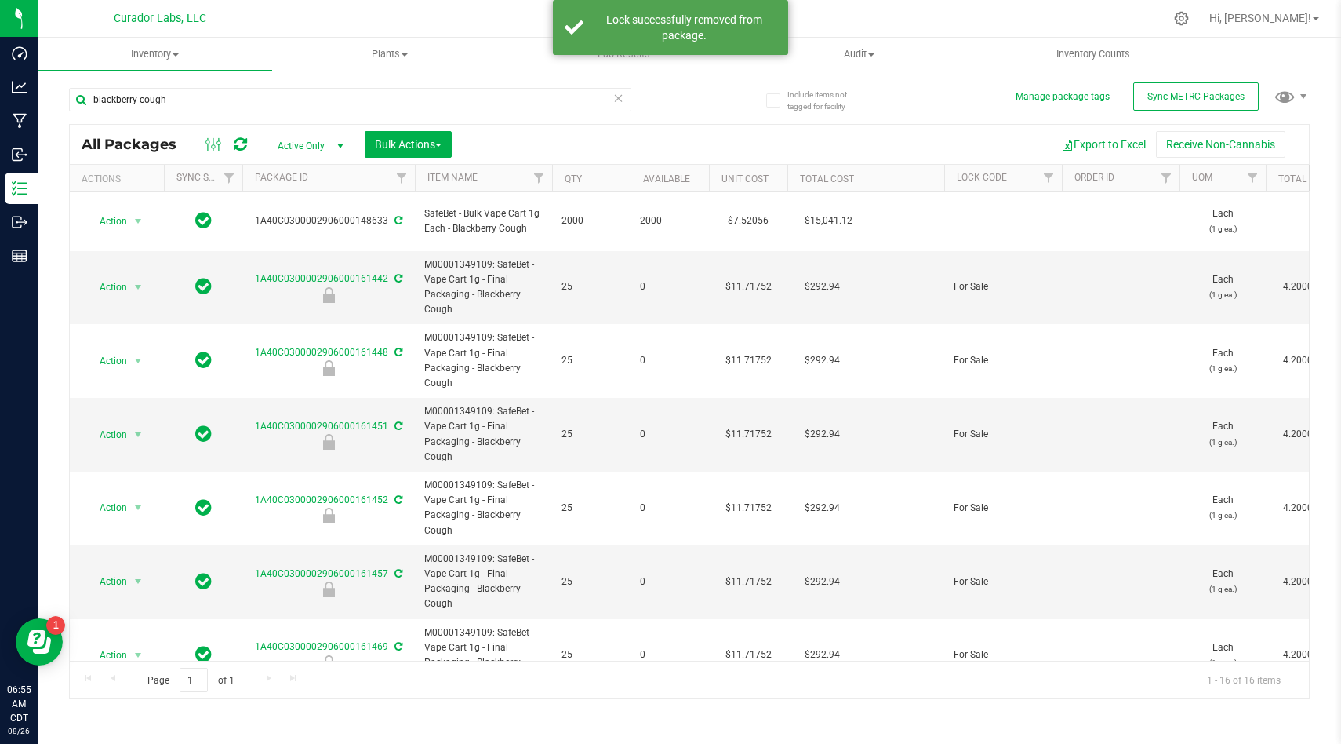
click at [496, 221] on span "SafeBet - Bulk Vape Cart 1g Each - Blackberry Cough" at bounding box center [483, 221] width 118 height 30
copy tr "SafeBet - Bulk Vape Cart 1g Each - Blackberry Cough"
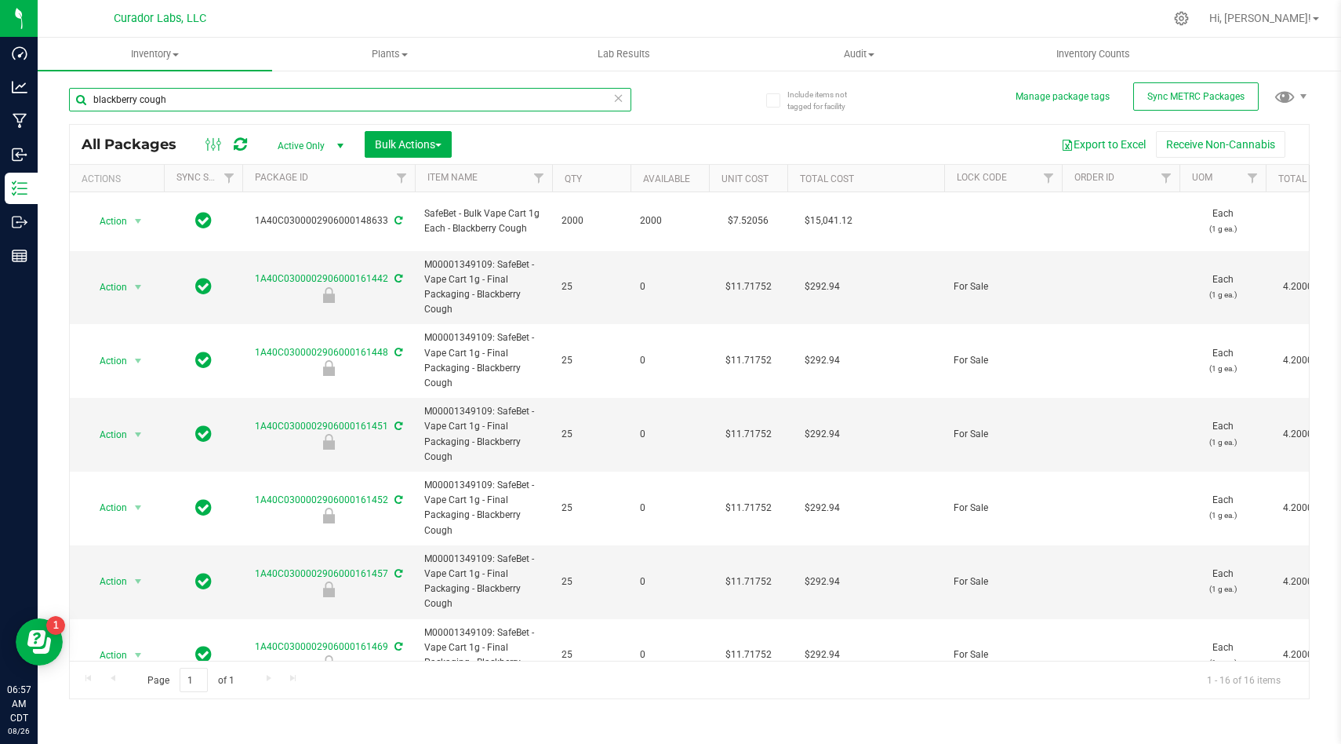
click at [271, 105] on input "blackberry cough" at bounding box center [350, 100] width 562 height 24
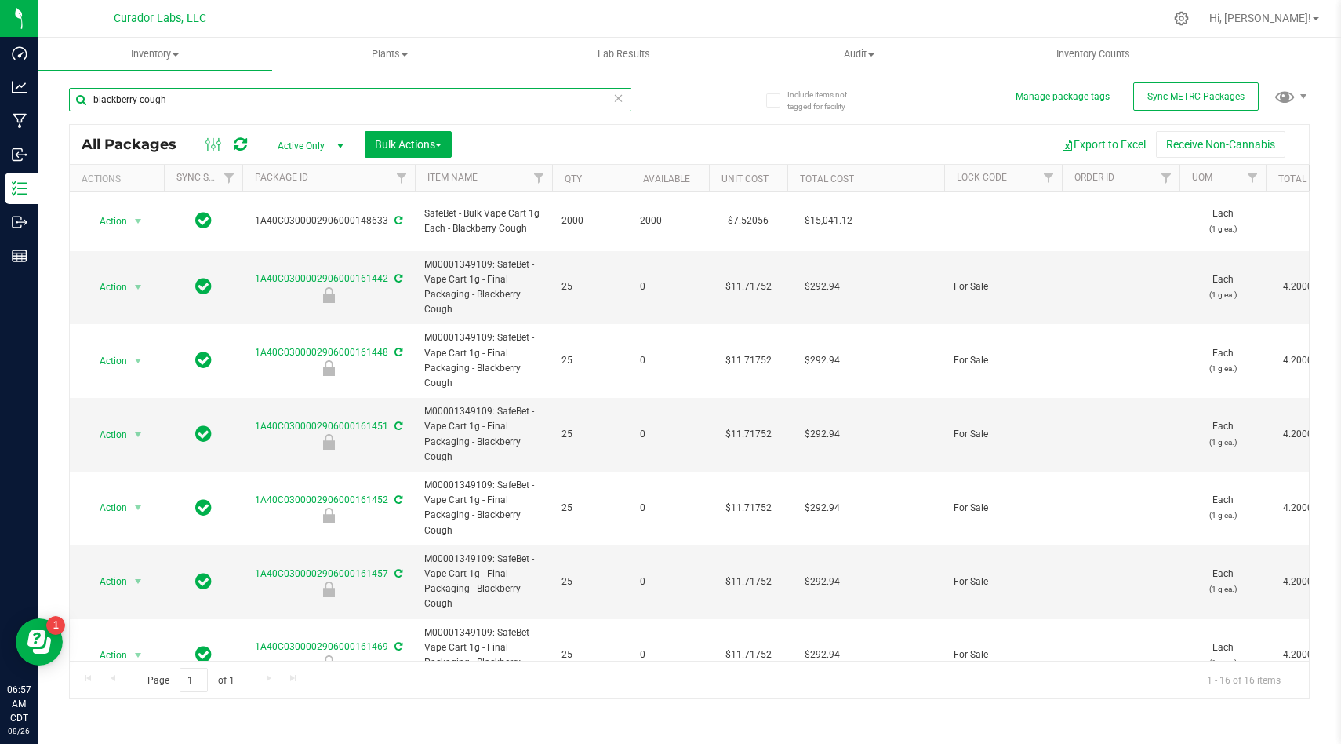
click at [271, 105] on input "blackberry cough" at bounding box center [350, 100] width 562 height 24
type input "AK47"
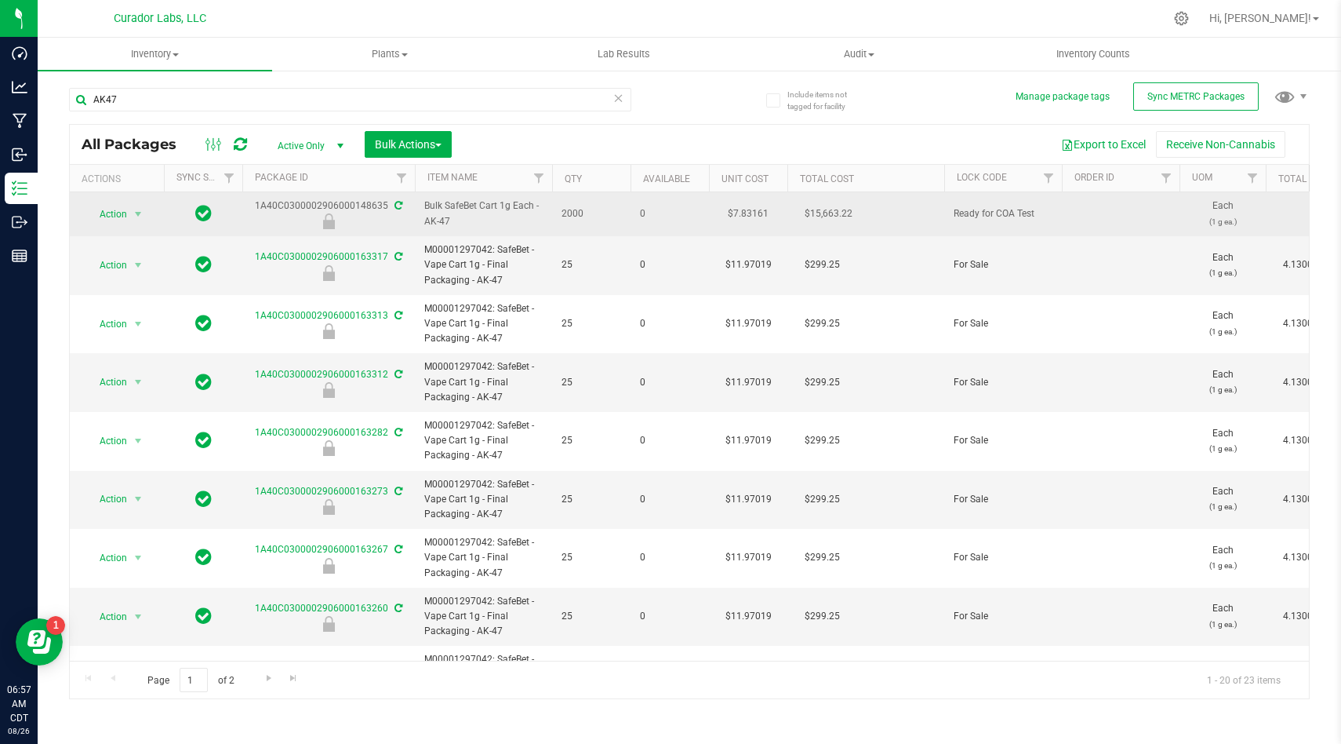
click at [436, 211] on span "Bulk SafeBet Cart 1g Each - AK-47" at bounding box center [483, 213] width 118 height 30
copy tr "Bulk SafeBet Cart 1g Each - AK-47"
click at [117, 213] on span "Action" at bounding box center [107, 214] width 42 height 22
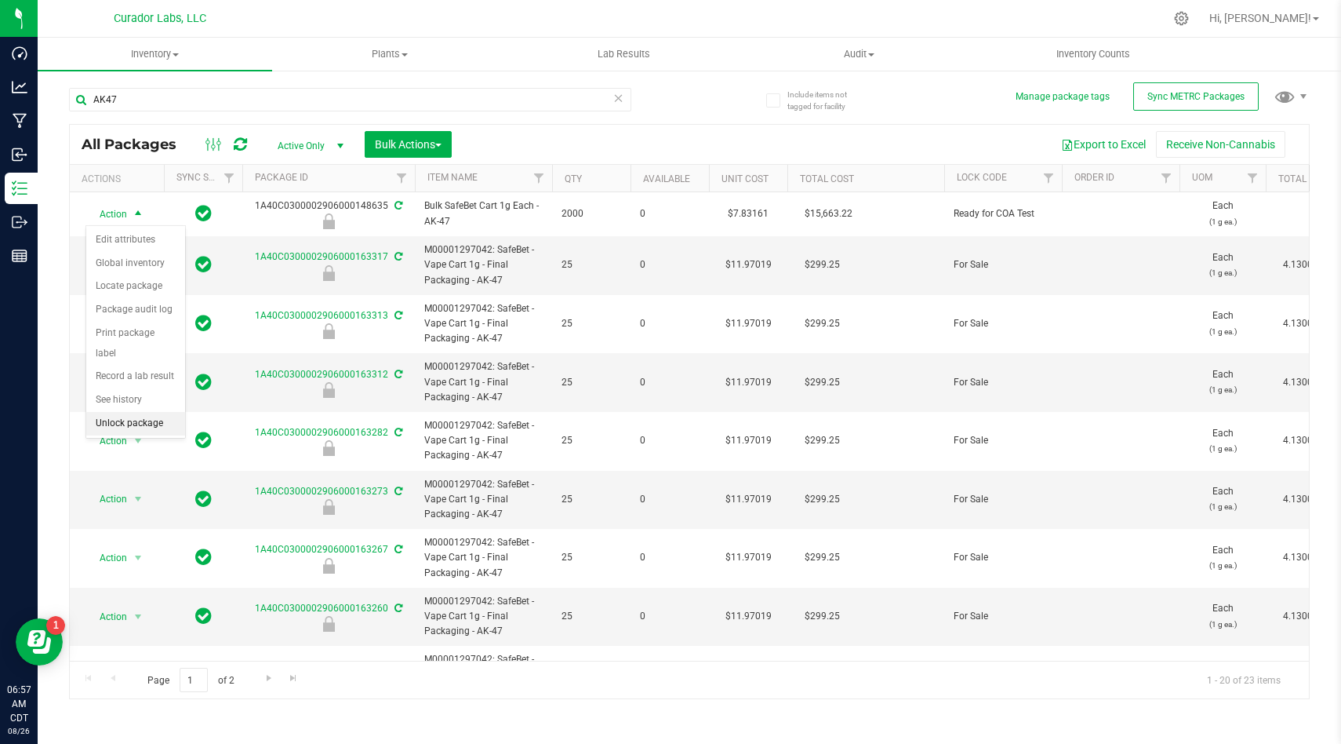
click at [158, 412] on li "Unlock package" at bounding box center [135, 424] width 99 height 24
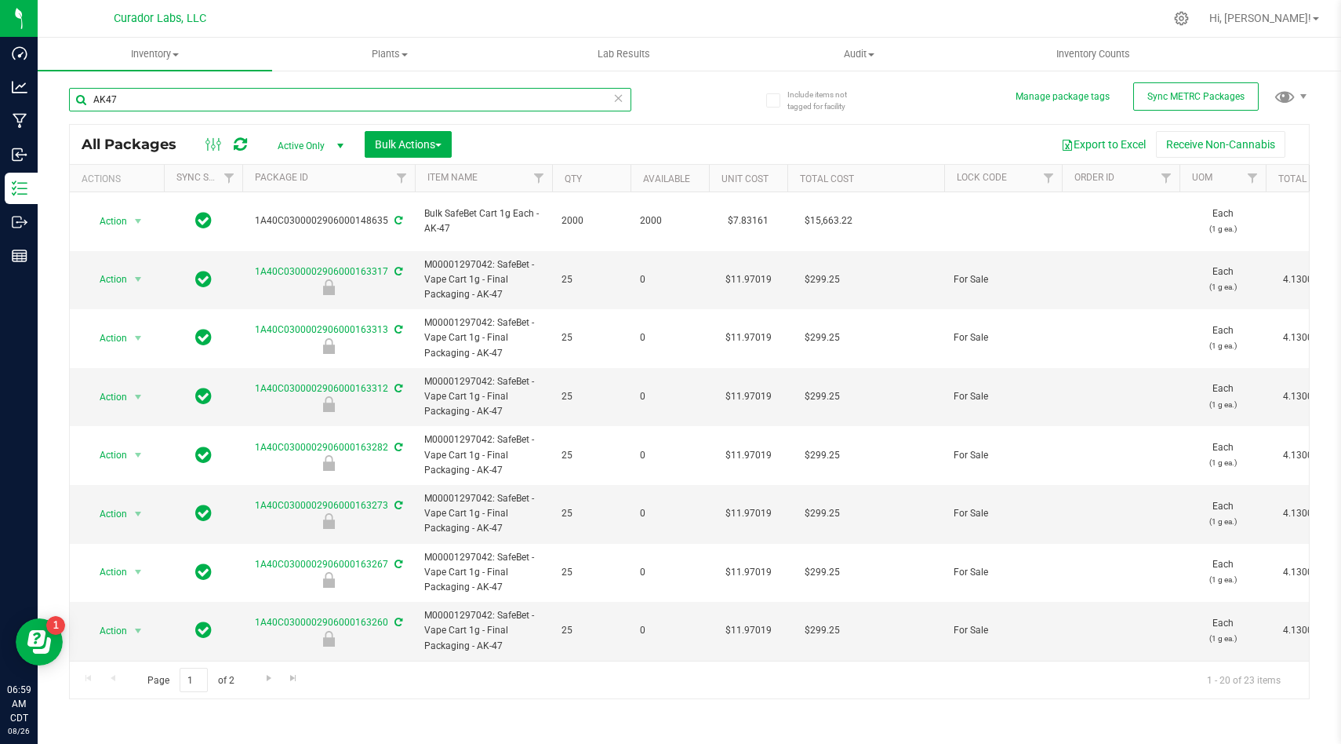
click at [164, 96] on input "AK47" at bounding box center [350, 100] width 562 height 24
type input "Aunty Ounce"
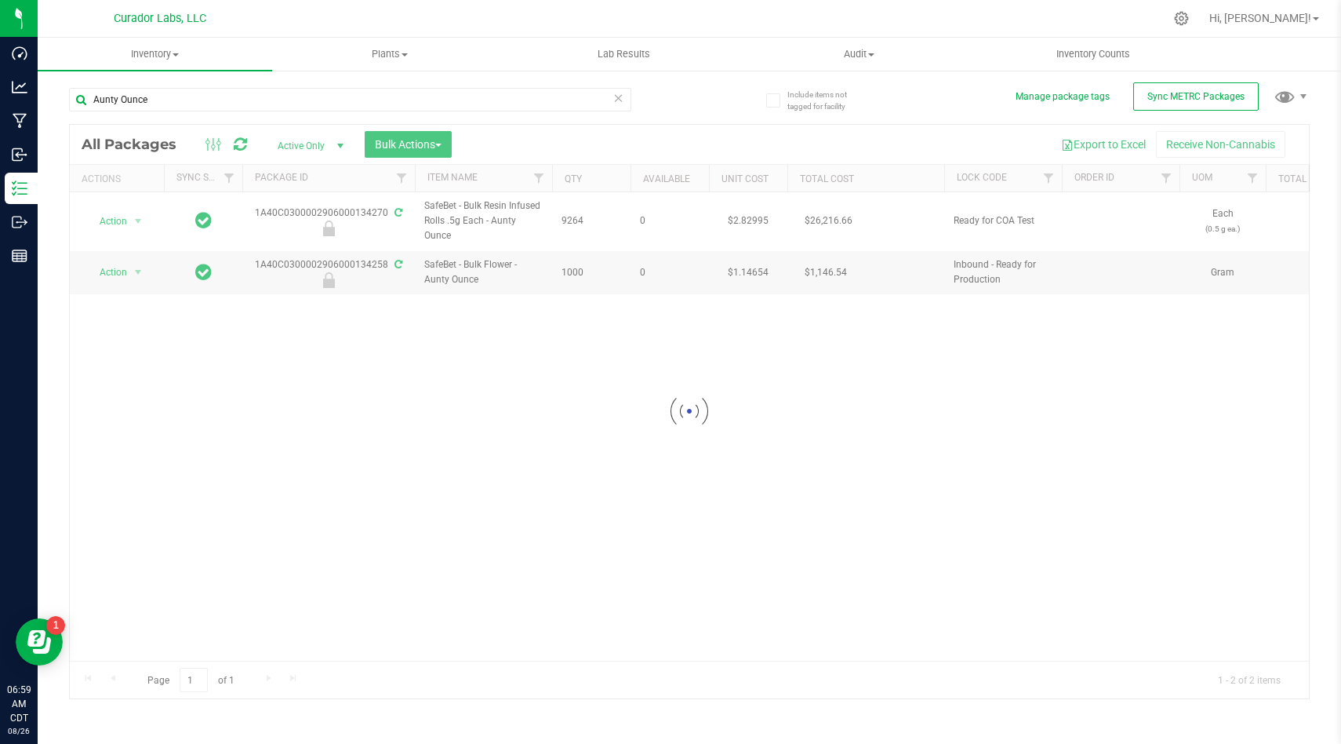
click at [1021, 11] on div at bounding box center [722, 18] width 883 height 31
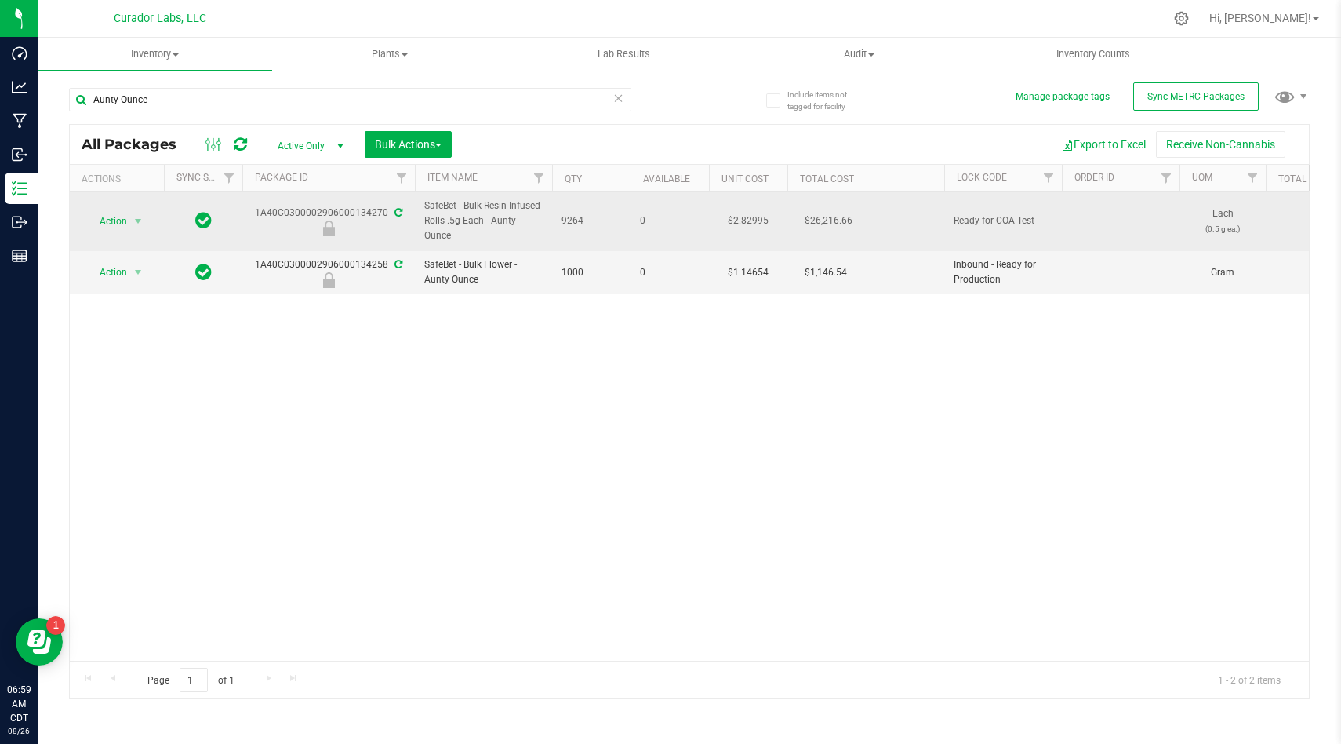
click at [438, 239] on span "SafeBet - Bulk Resin Infused Rolls .5g Each - Aunty Ounce" at bounding box center [483, 220] width 118 height 45
copy tr "SafeBet - Bulk Resin Infused Rolls .5g Each - Aunty Ounce"
click at [104, 215] on span "Action" at bounding box center [107, 221] width 42 height 22
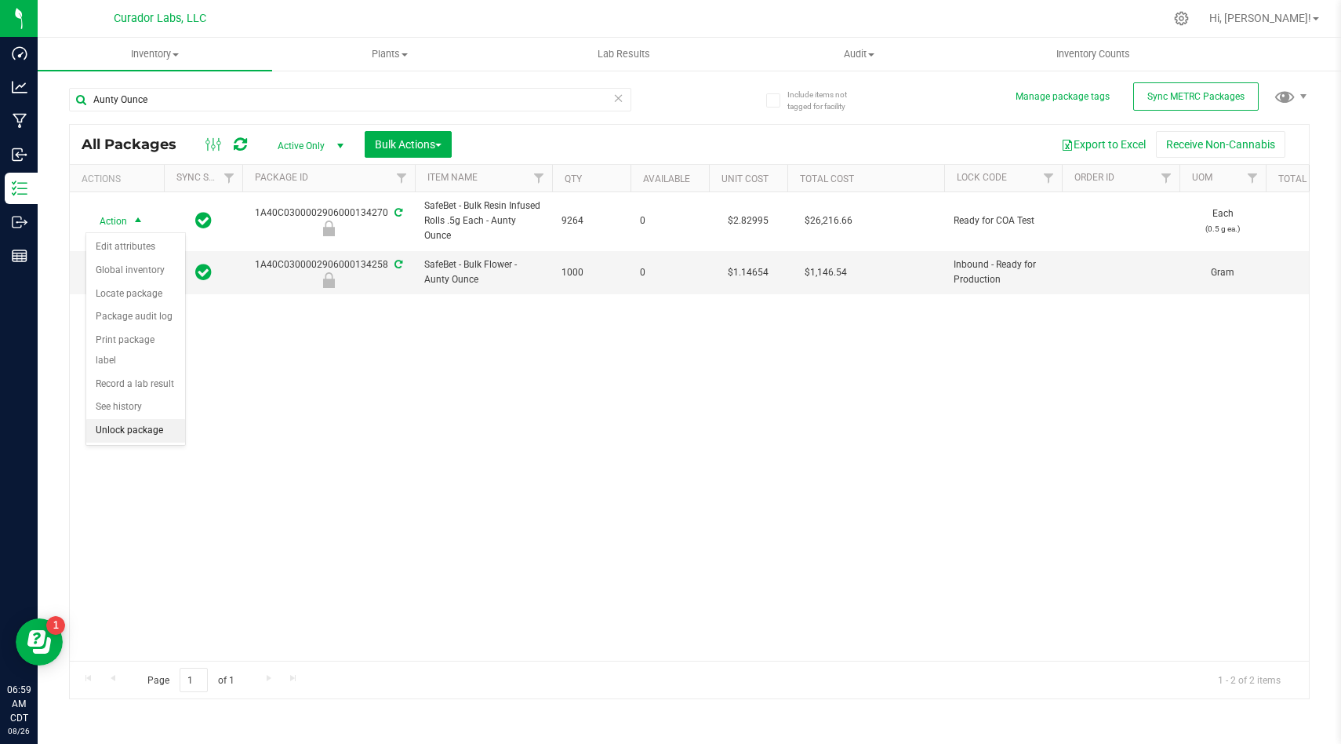
click at [132, 419] on li "Unlock package" at bounding box center [135, 431] width 99 height 24
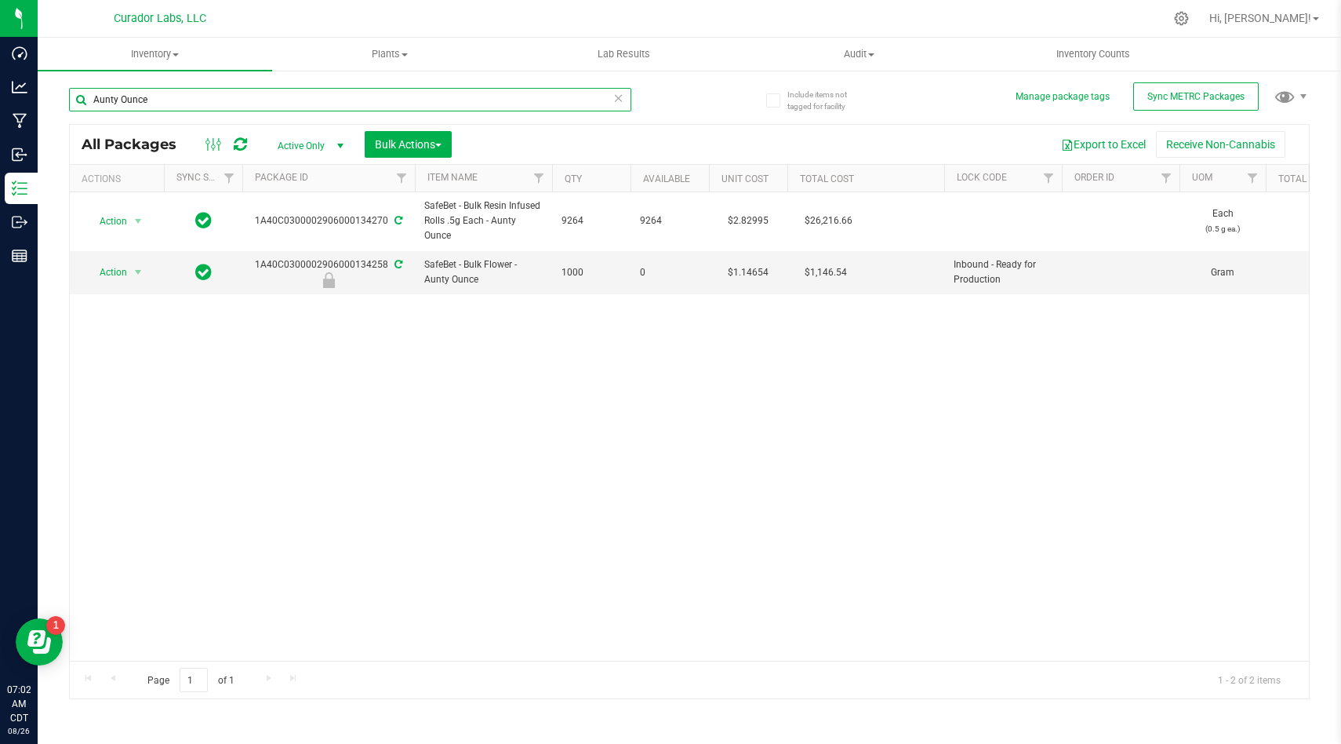
click at [166, 111] on input "Aunty Ounce" at bounding box center [350, 100] width 562 height 24
click at [166, 105] on input "Aunty Ounce" at bounding box center [350, 100] width 562 height 24
type input "Mystical"
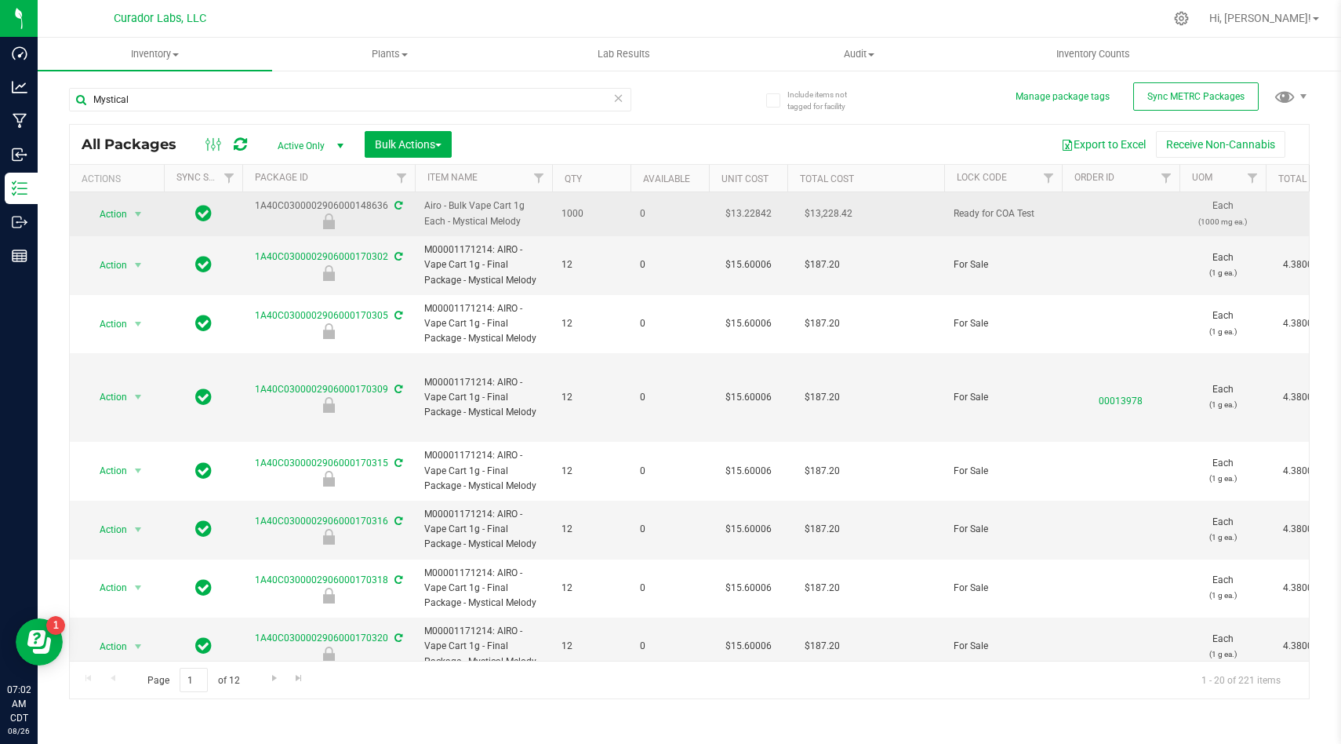
click at [490, 218] on span "Airo - Bulk Vape Cart 1g Each - Mystical Melody" at bounding box center [483, 213] width 118 height 30
copy tr "Airo - Bulk Vape Cart 1g Each - Mystical Melody"
click at [107, 206] on span "Action" at bounding box center [107, 214] width 42 height 22
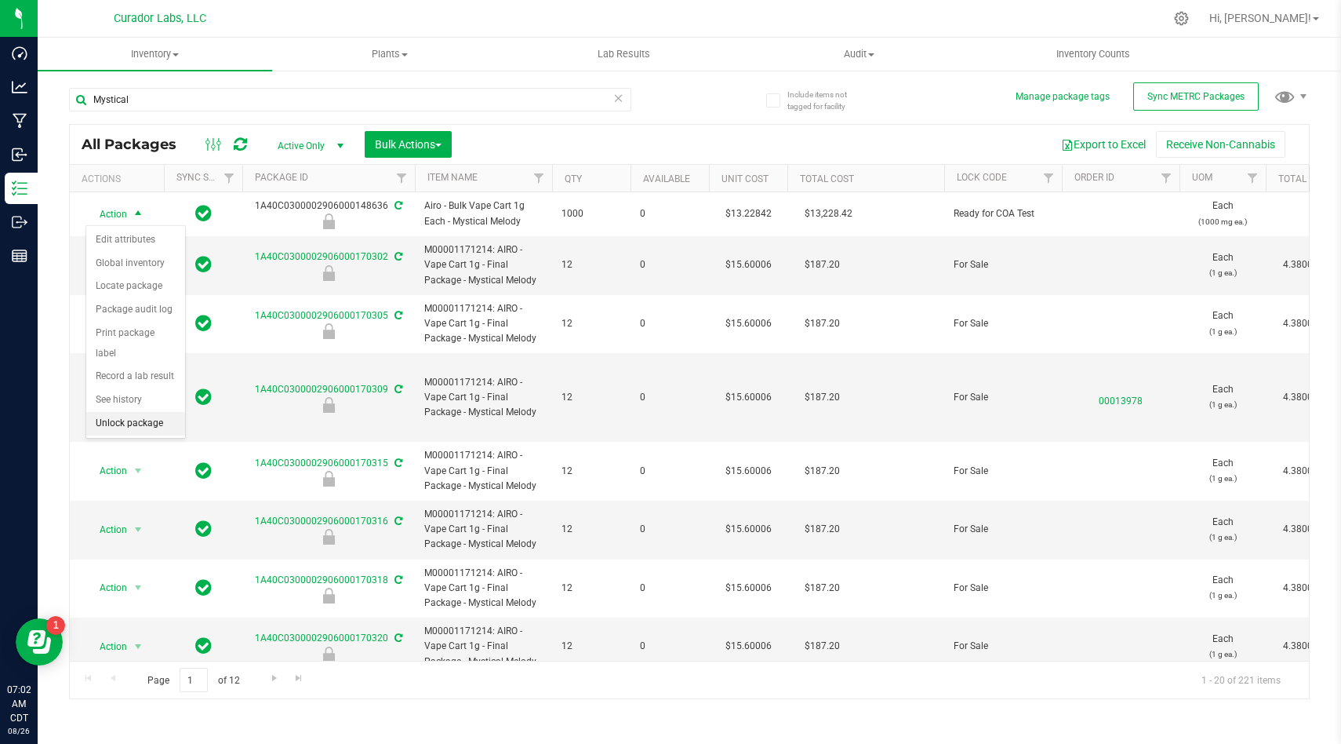
click at [133, 412] on li "Unlock package" at bounding box center [135, 424] width 99 height 24
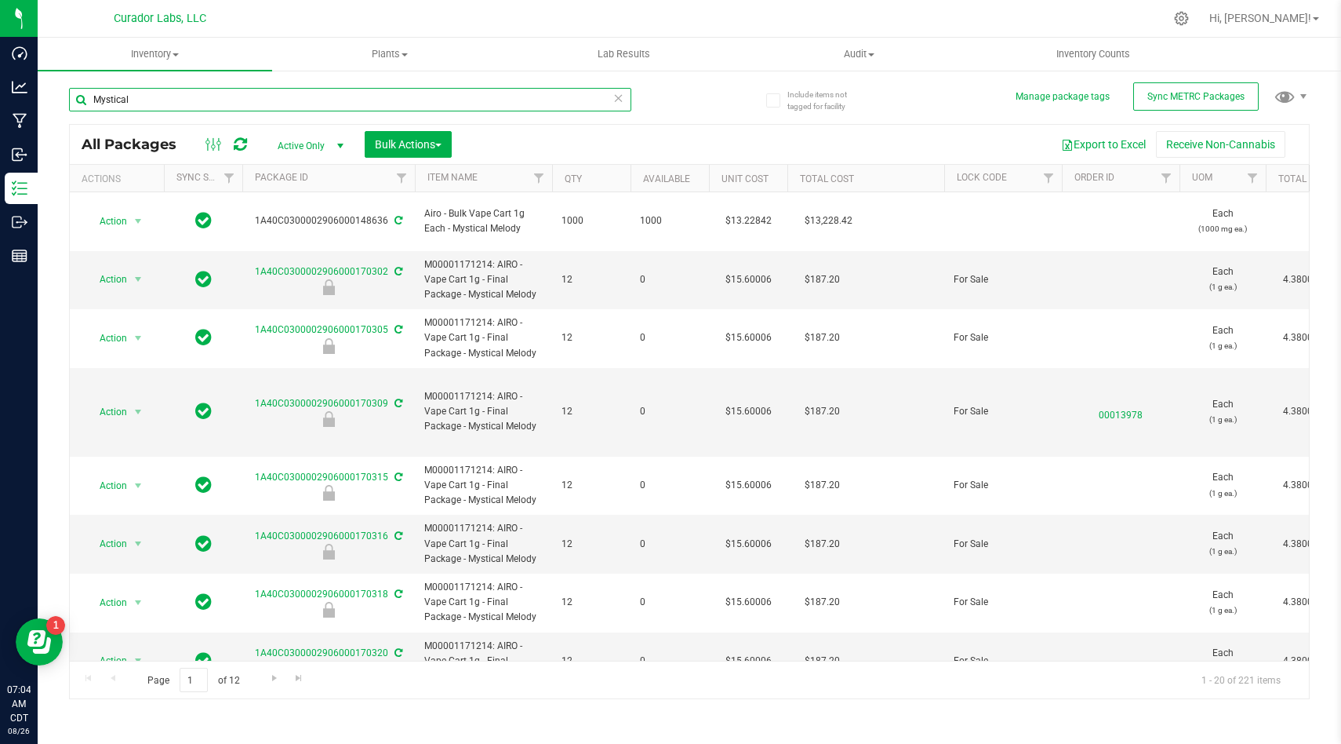
click at [140, 105] on input "Mystical" at bounding box center [350, 100] width 562 height 24
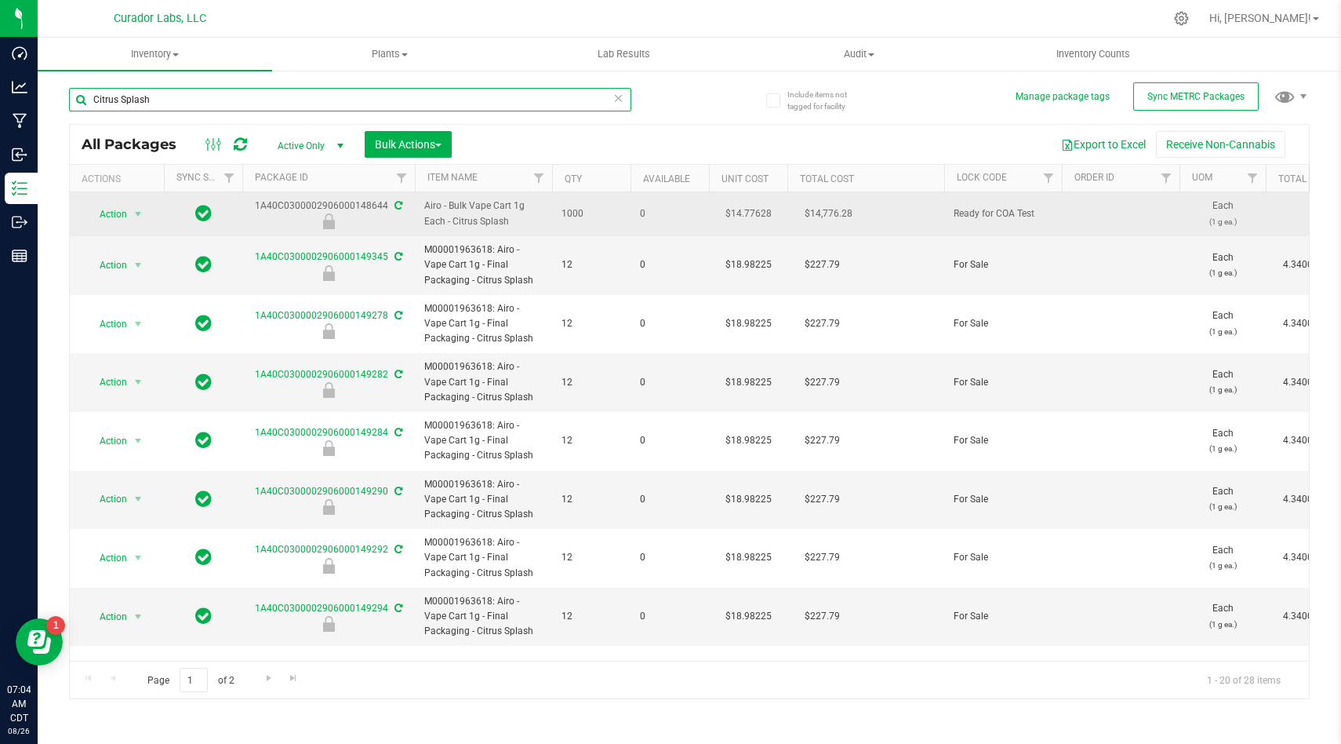
type input "Citrus Splash"
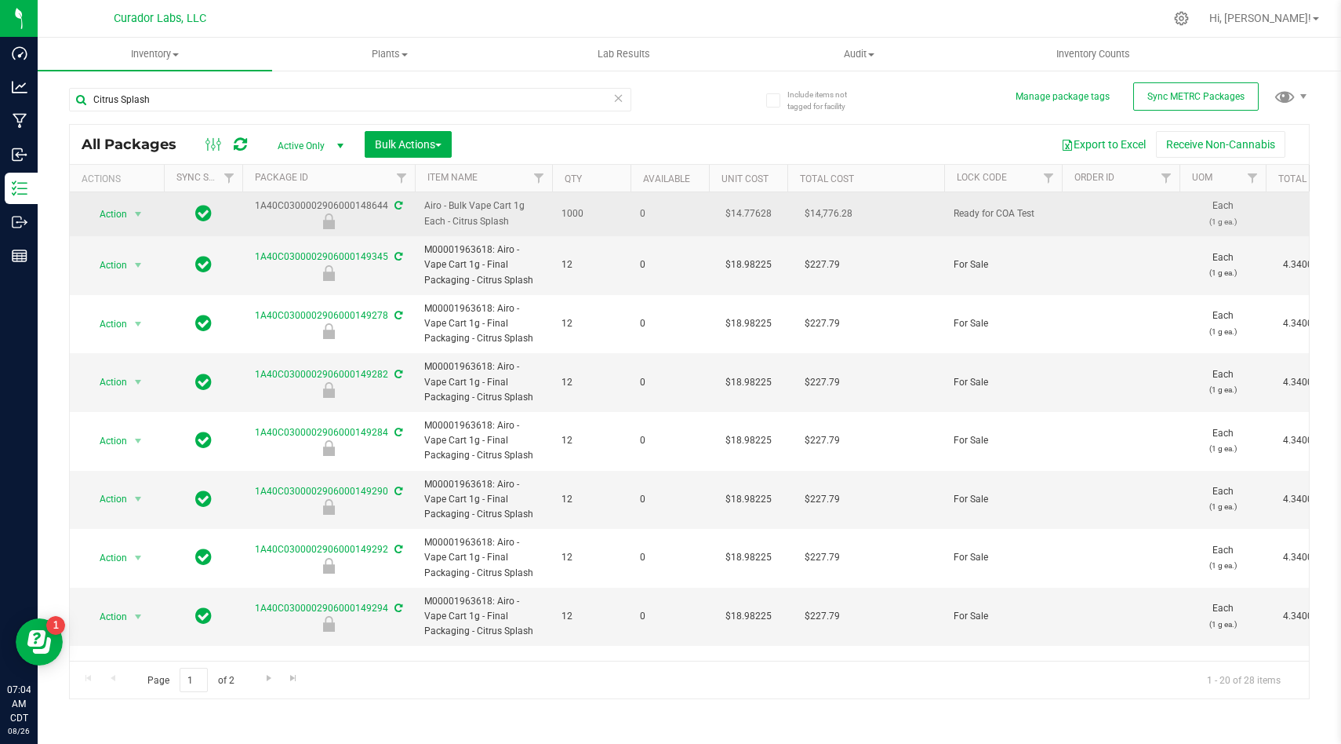
click at [482, 224] on span "Airo - Bulk Vape Cart 1g Each - Citrus Splash" at bounding box center [483, 213] width 118 height 30
copy tr "Airo - Bulk Vape Cart 1g Each - Citrus Splash"
click at [117, 217] on span "Action" at bounding box center [107, 214] width 42 height 22
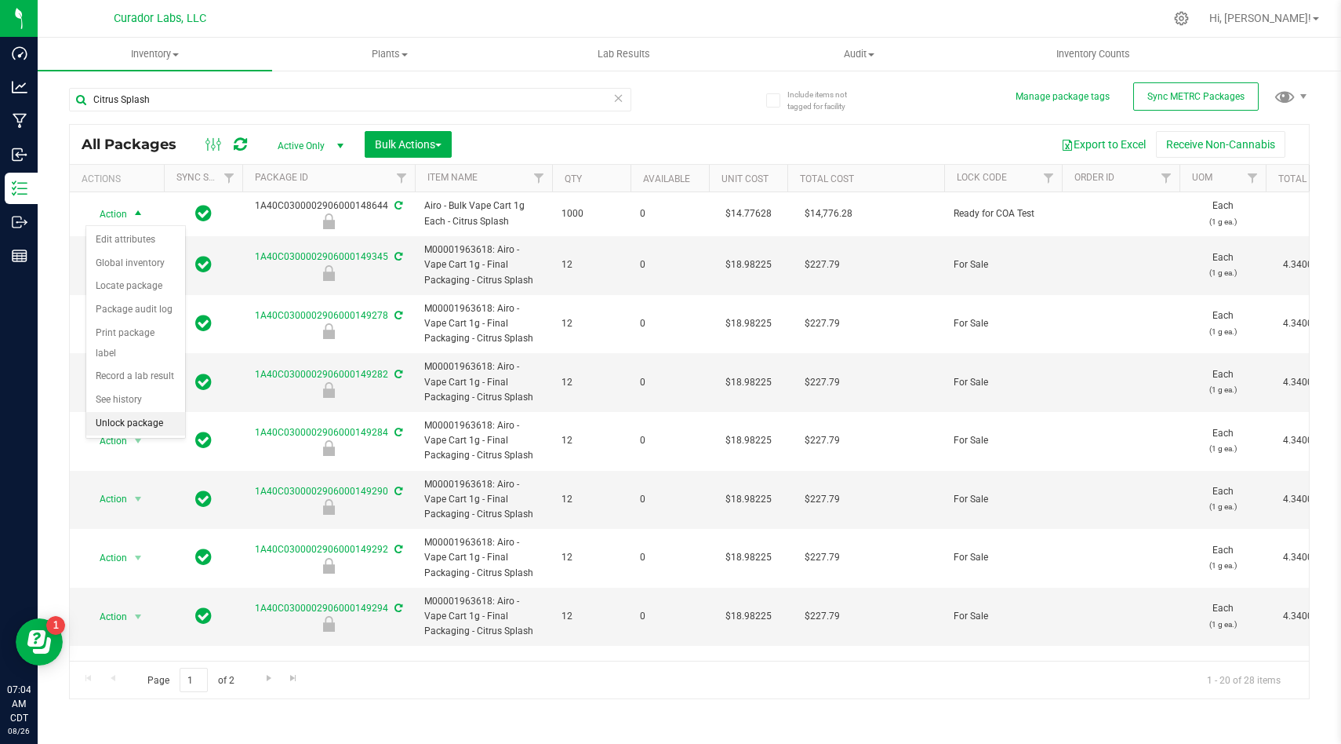
click at [133, 412] on li "Unlock package" at bounding box center [135, 424] width 99 height 24
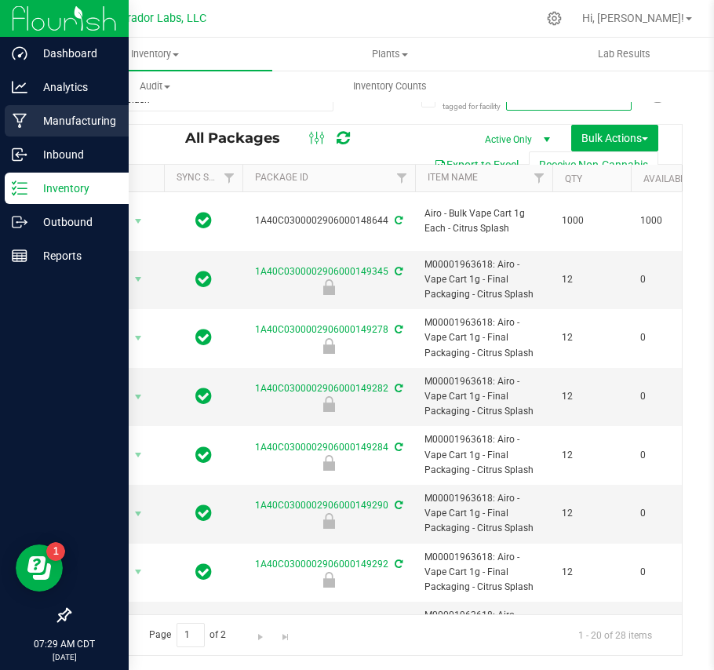
click at [57, 129] on p "Manufacturing" at bounding box center [74, 120] width 94 height 19
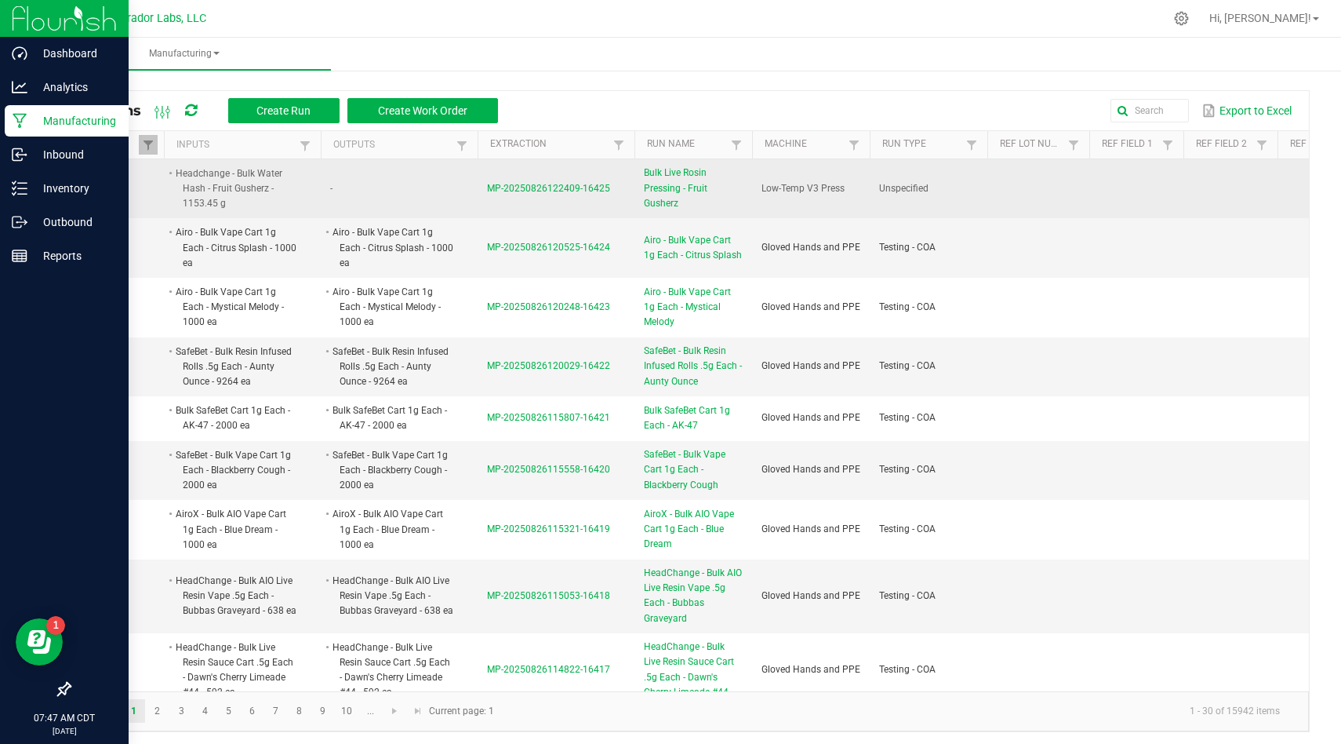
scroll to position [24, 0]
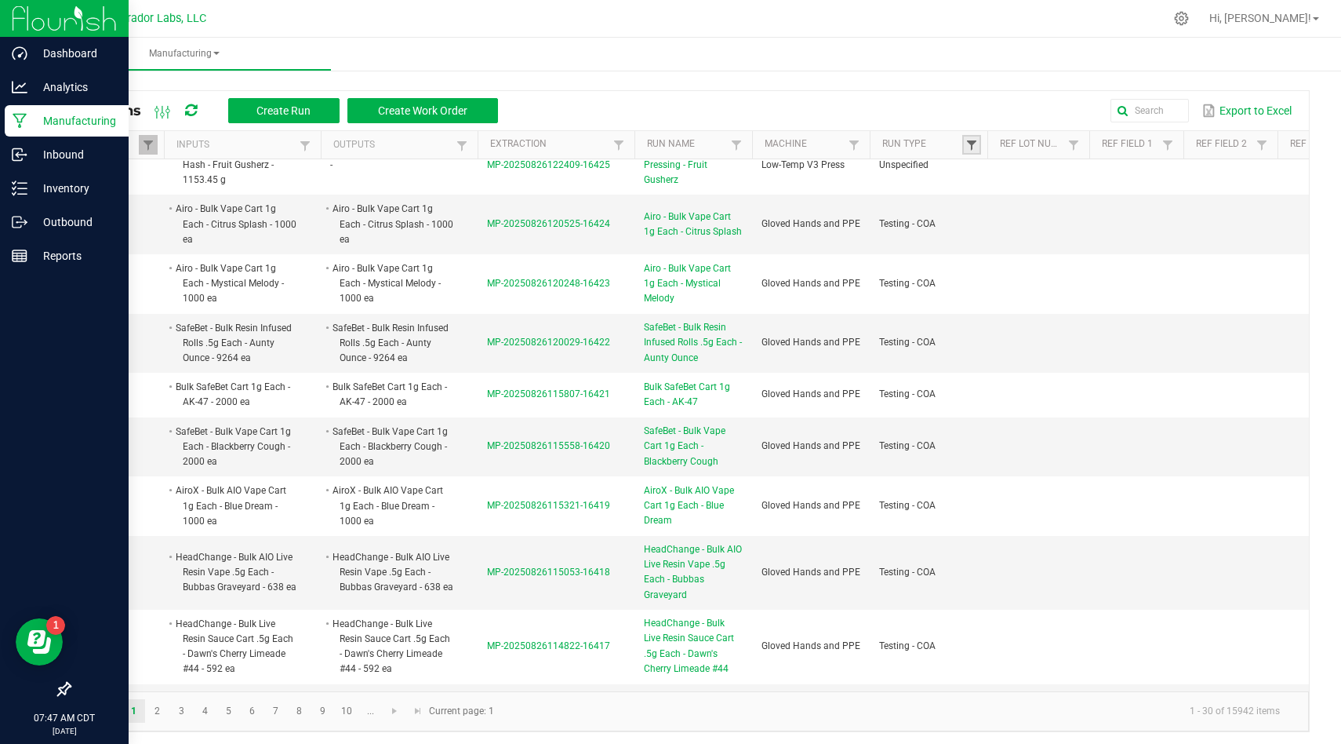
click at [968, 146] on span at bounding box center [972, 145] width 13 height 13
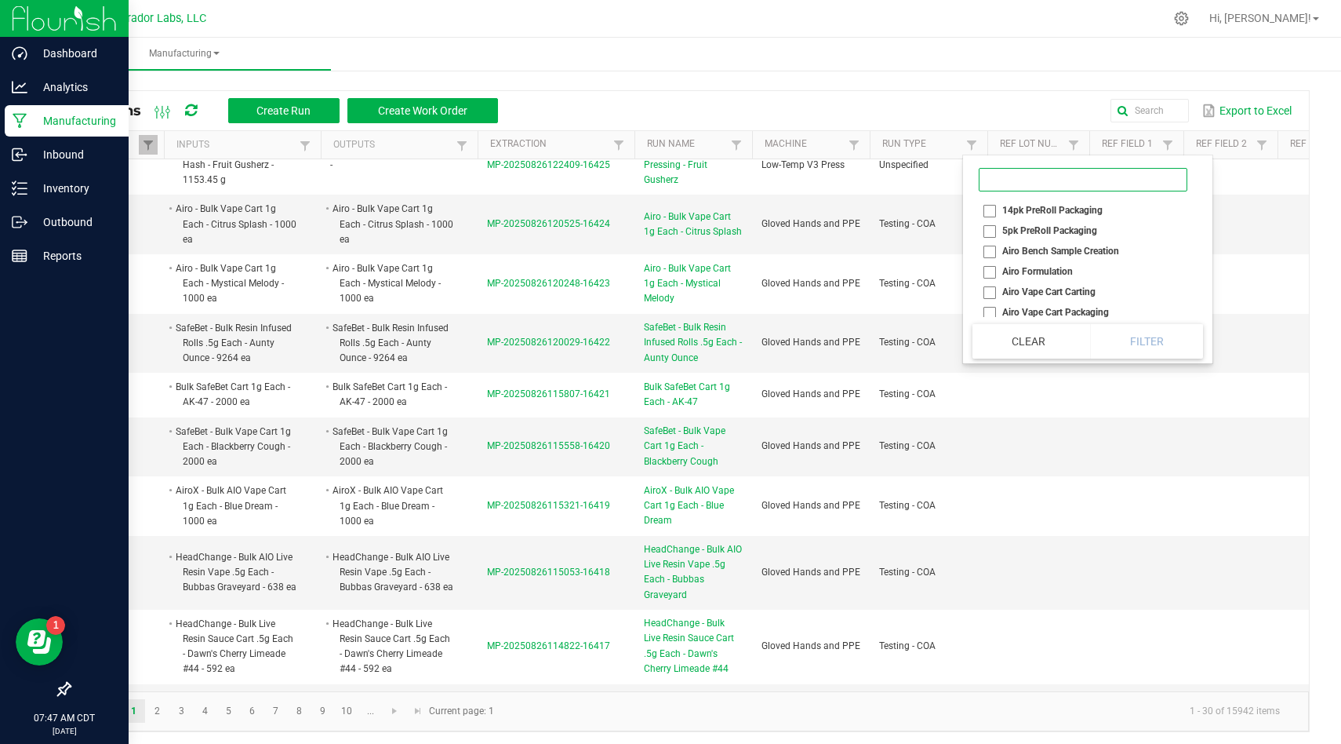
click at [1006, 180] on input at bounding box center [1083, 180] width 209 height 24
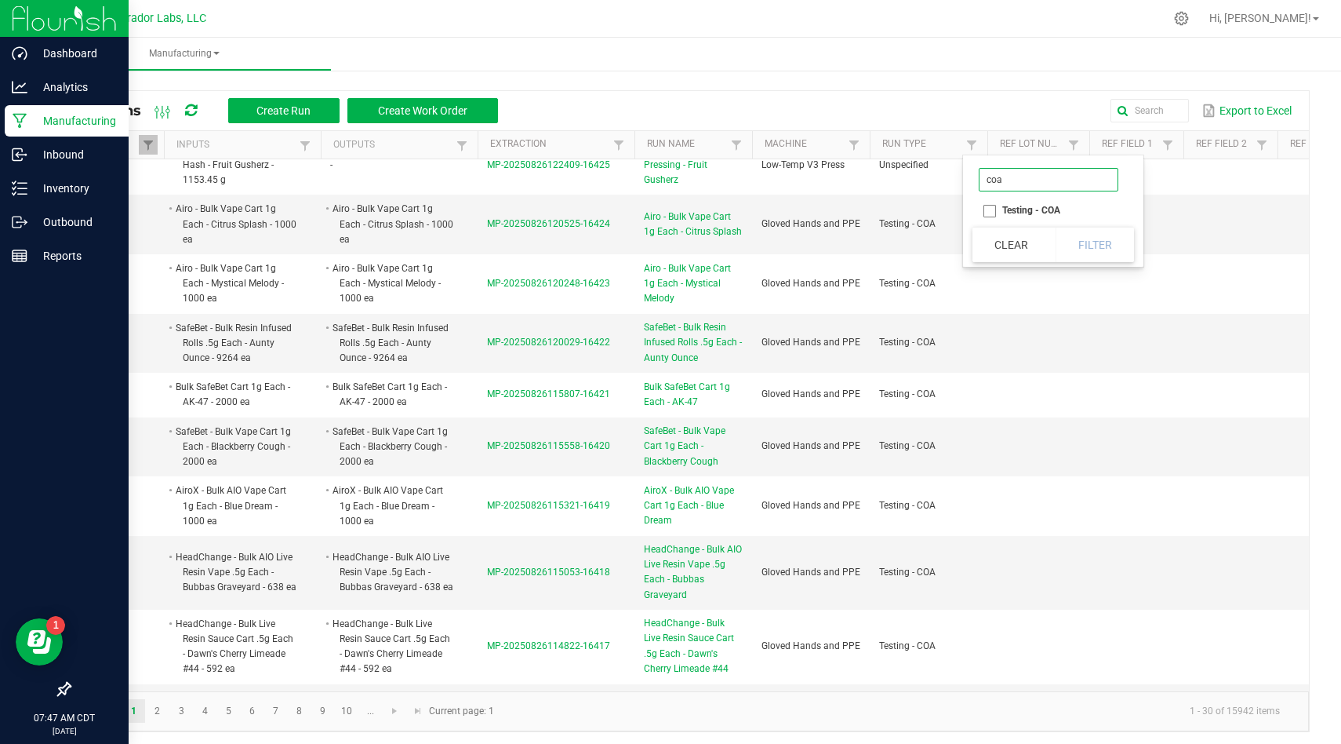
type input "coa"
click at [991, 215] on li "Testing - COA" at bounding box center [1049, 210] width 152 height 20
checkbox COA "true"
click at [1077, 249] on button "Filter" at bounding box center [1095, 244] width 78 height 35
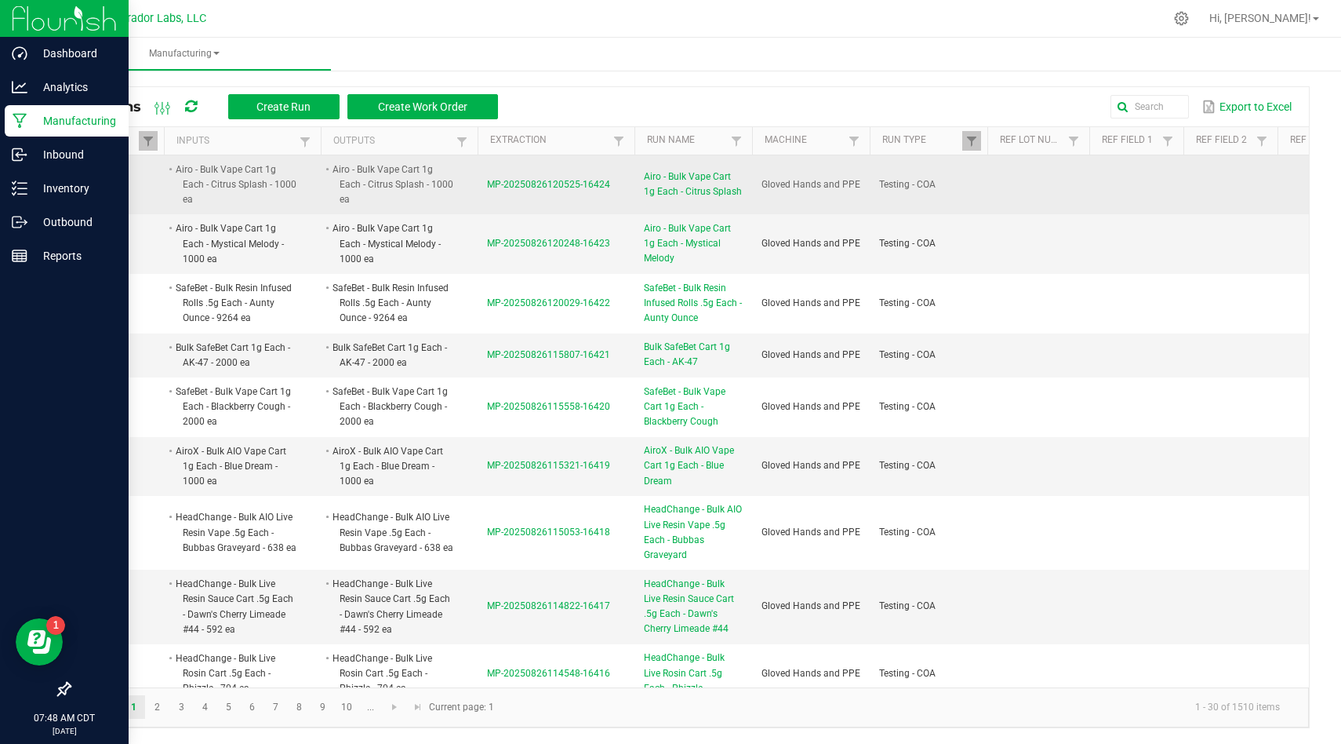
click at [551, 183] on span "MP-20250826120525-16424" at bounding box center [548, 184] width 123 height 11
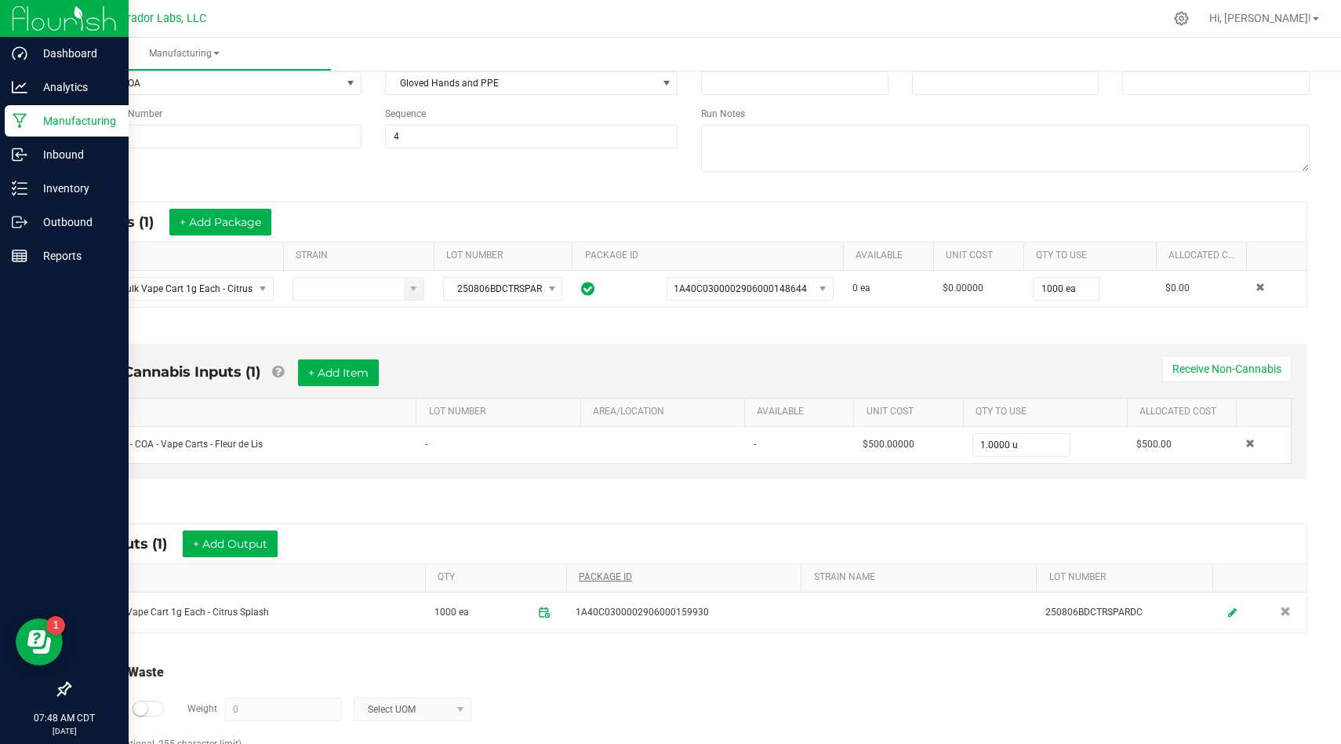
scroll to position [166, 0]
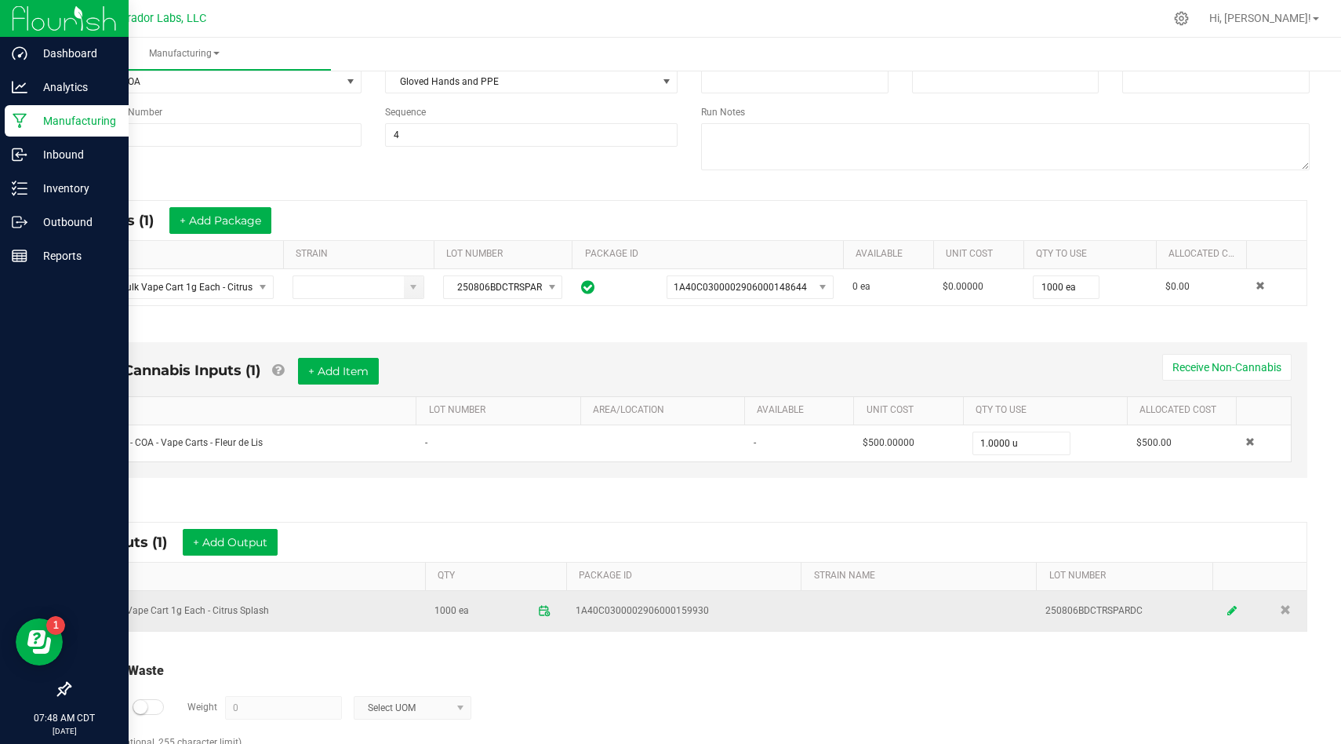
click at [1234, 611] on icon at bounding box center [1232, 610] width 9 height 11
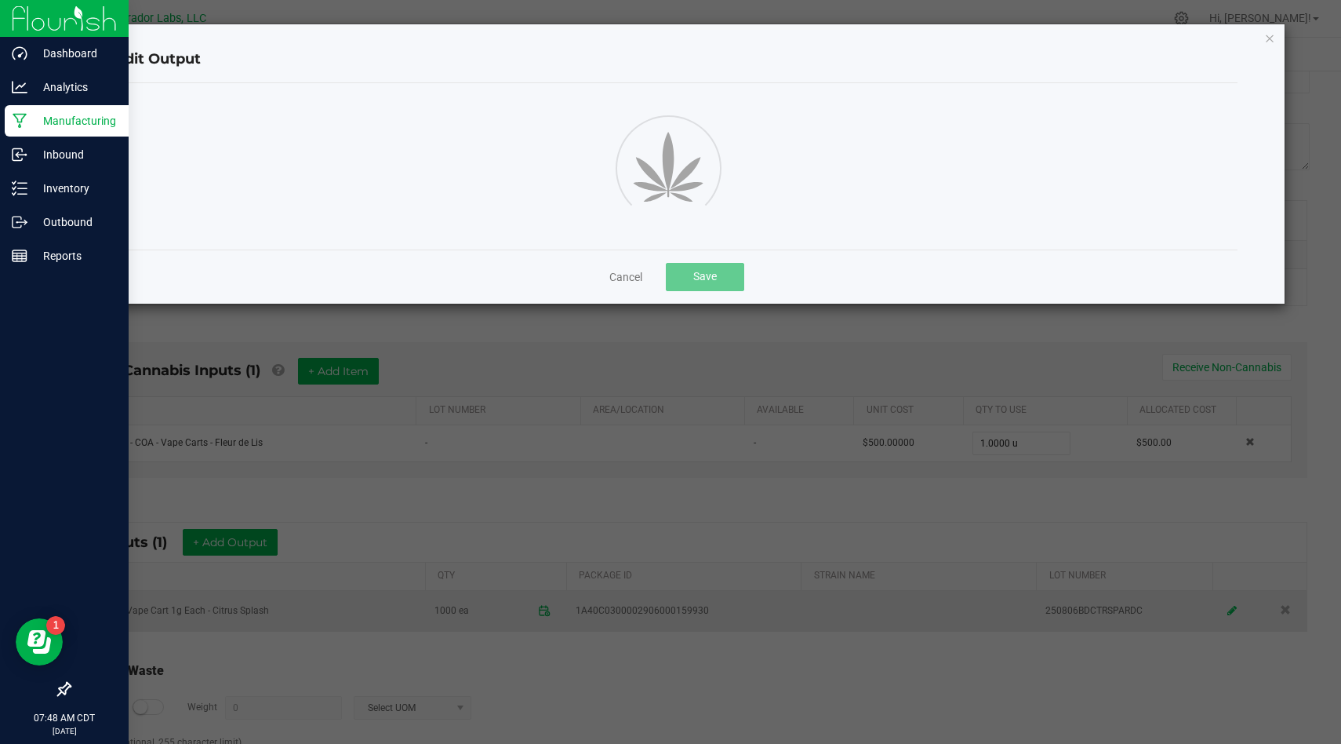
scroll to position [0, 0]
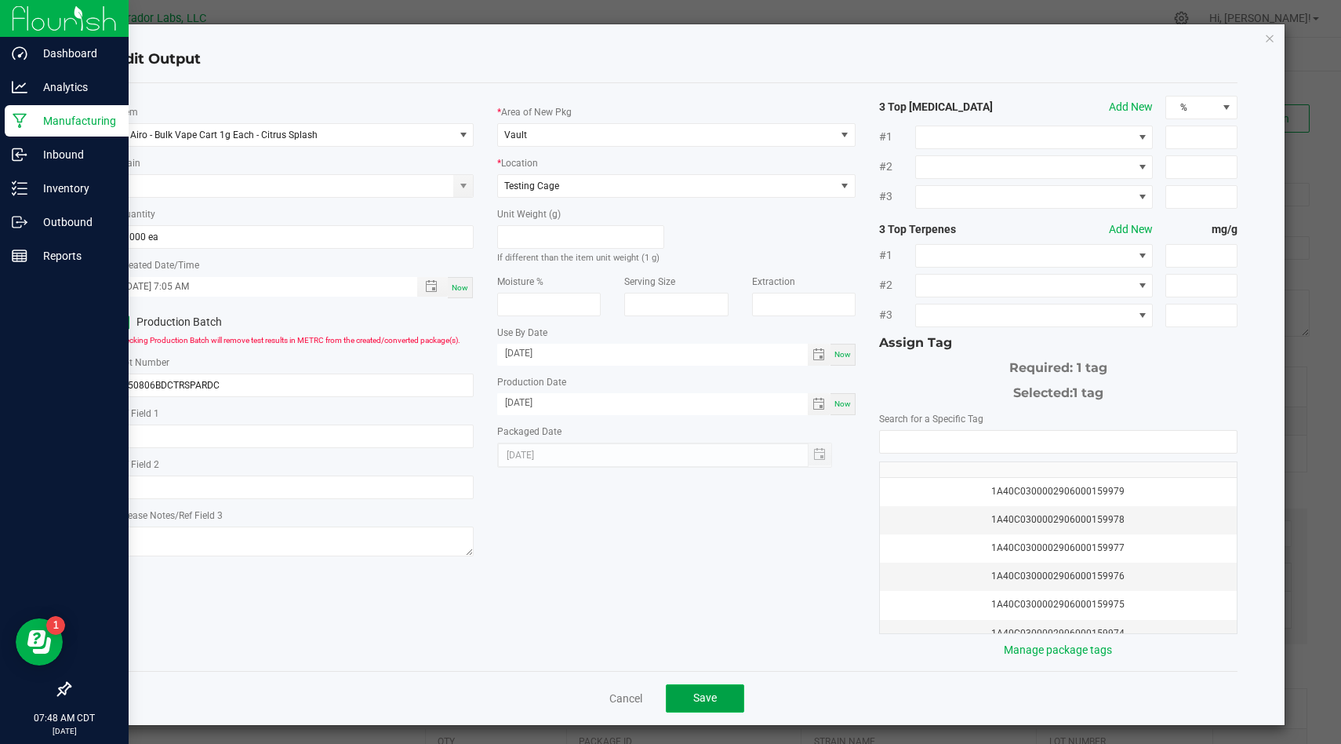
click at [695, 697] on span "Save" at bounding box center [705, 697] width 24 height 13
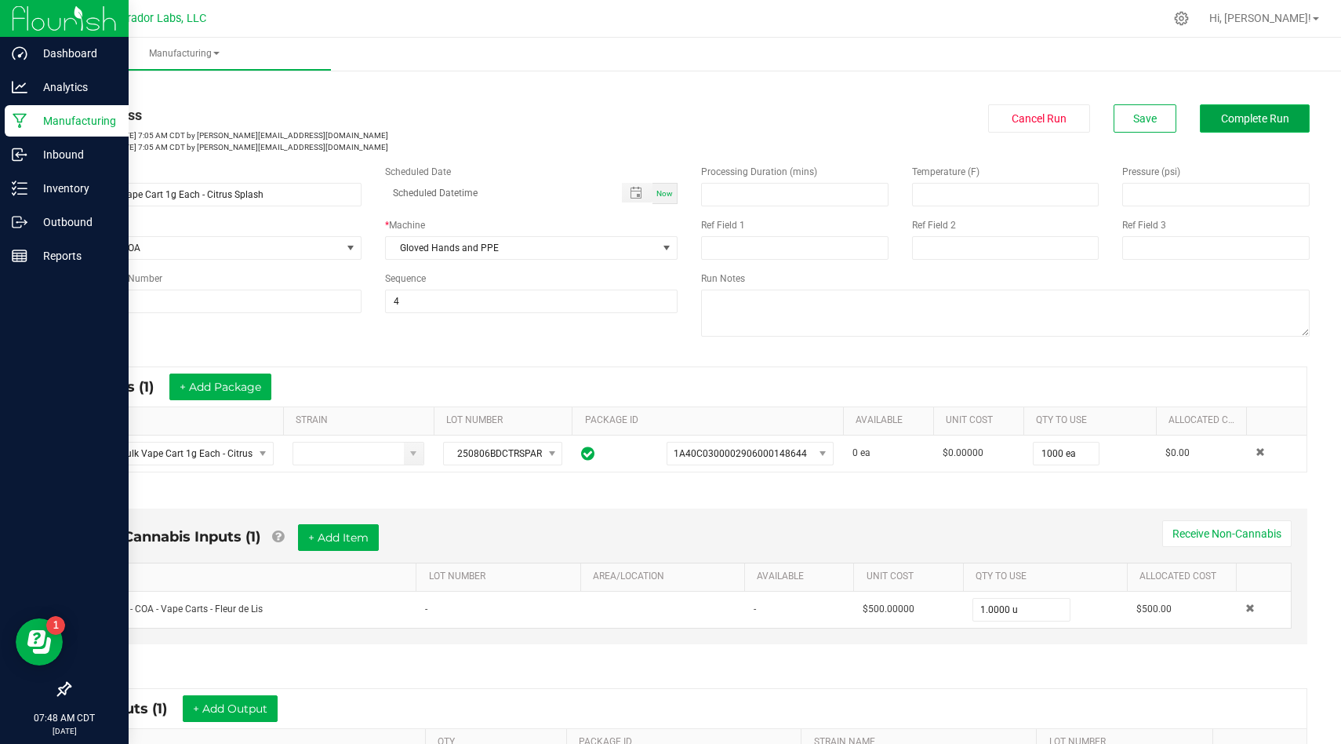
click at [1236, 122] on span "Complete Run" at bounding box center [1255, 118] width 68 height 13
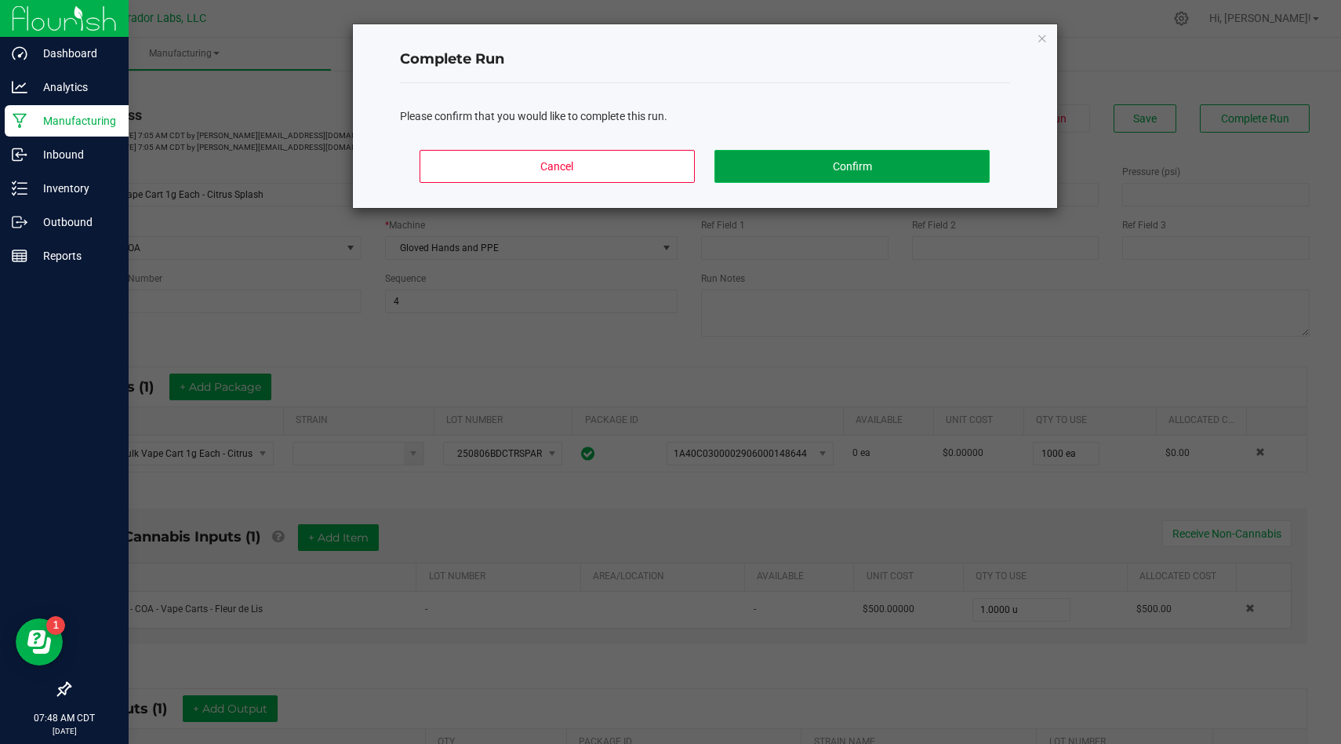
click at [872, 151] on button "Confirm" at bounding box center [852, 166] width 275 height 33
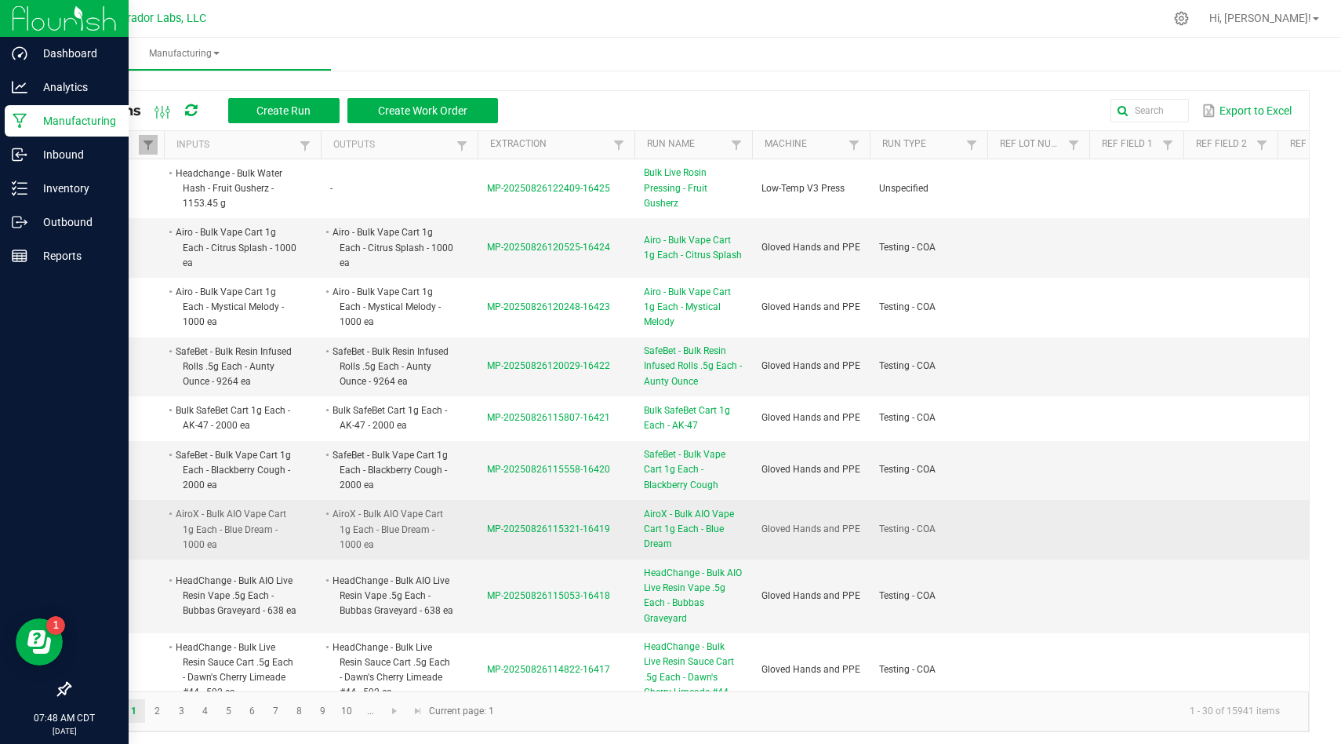
click at [546, 527] on span "MP-20250826115321-16419" at bounding box center [548, 528] width 123 height 11
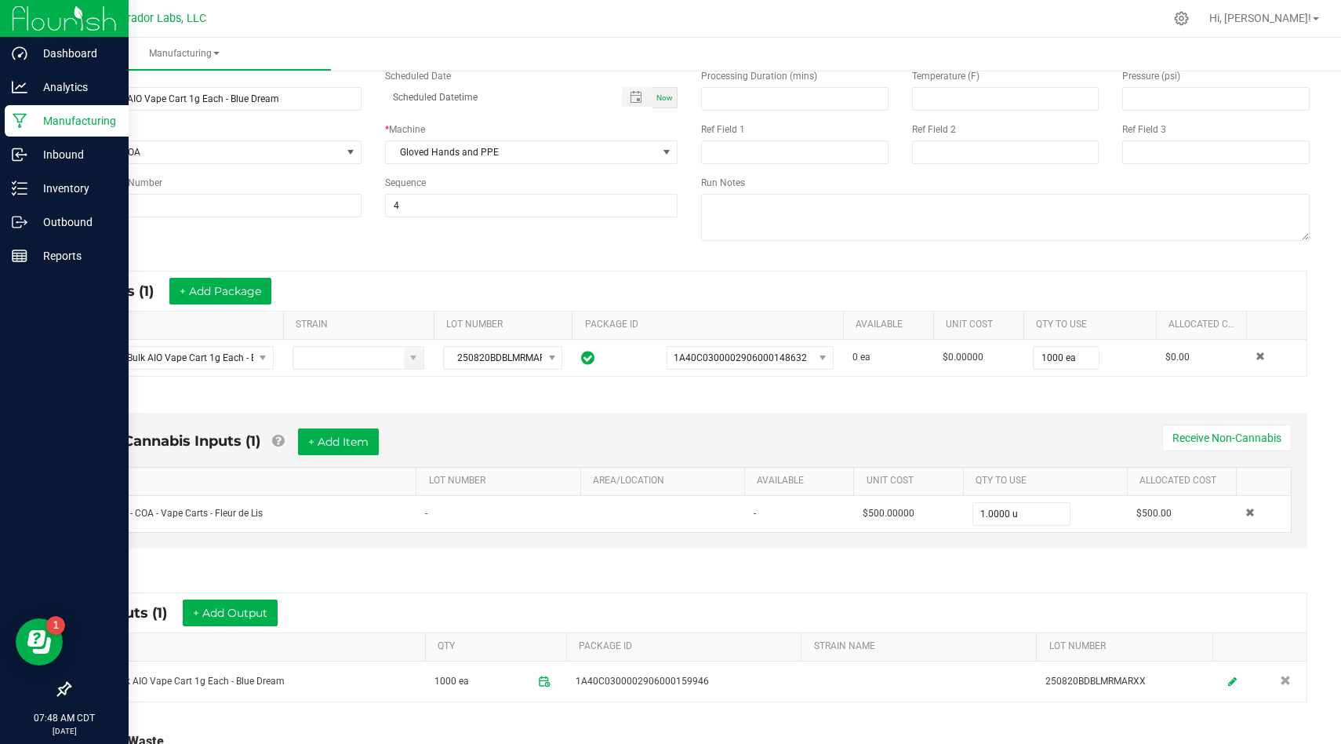
scroll to position [95, 0]
click at [1232, 690] on link at bounding box center [1232, 681] width 21 height 27
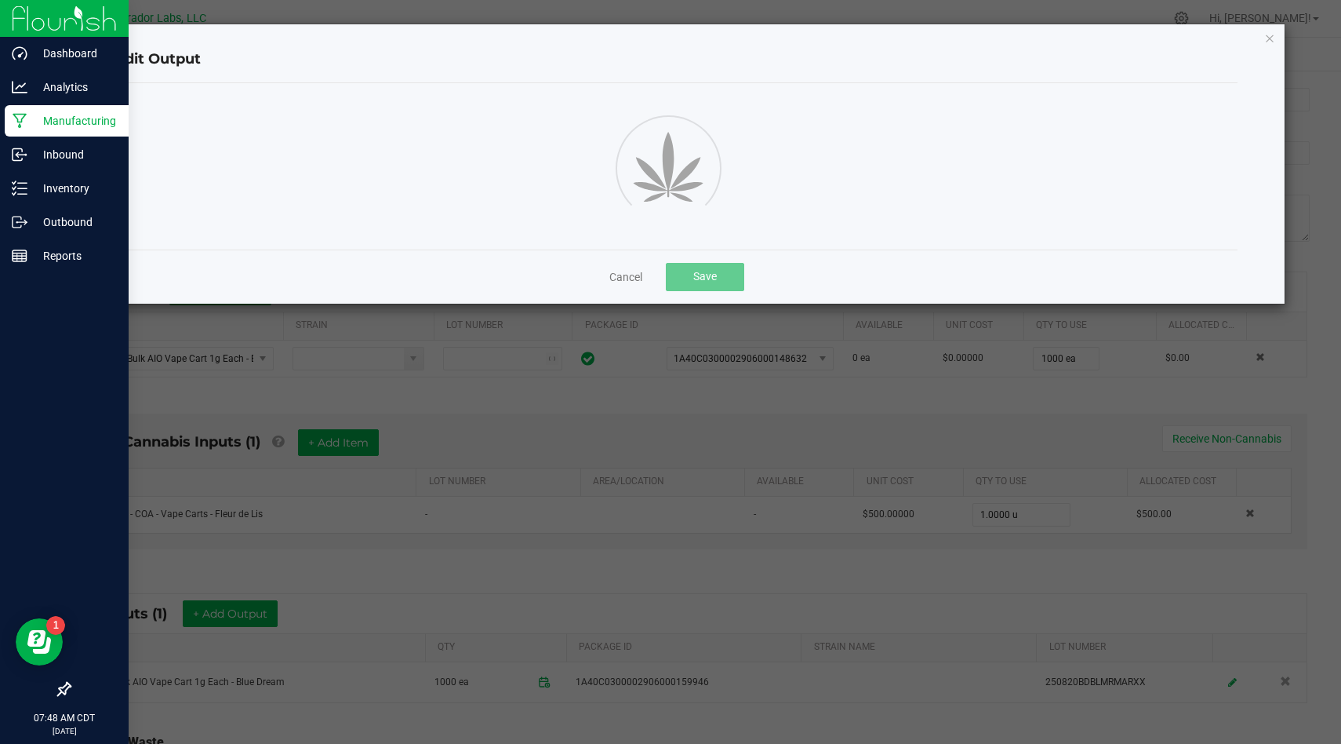
scroll to position [0, 0]
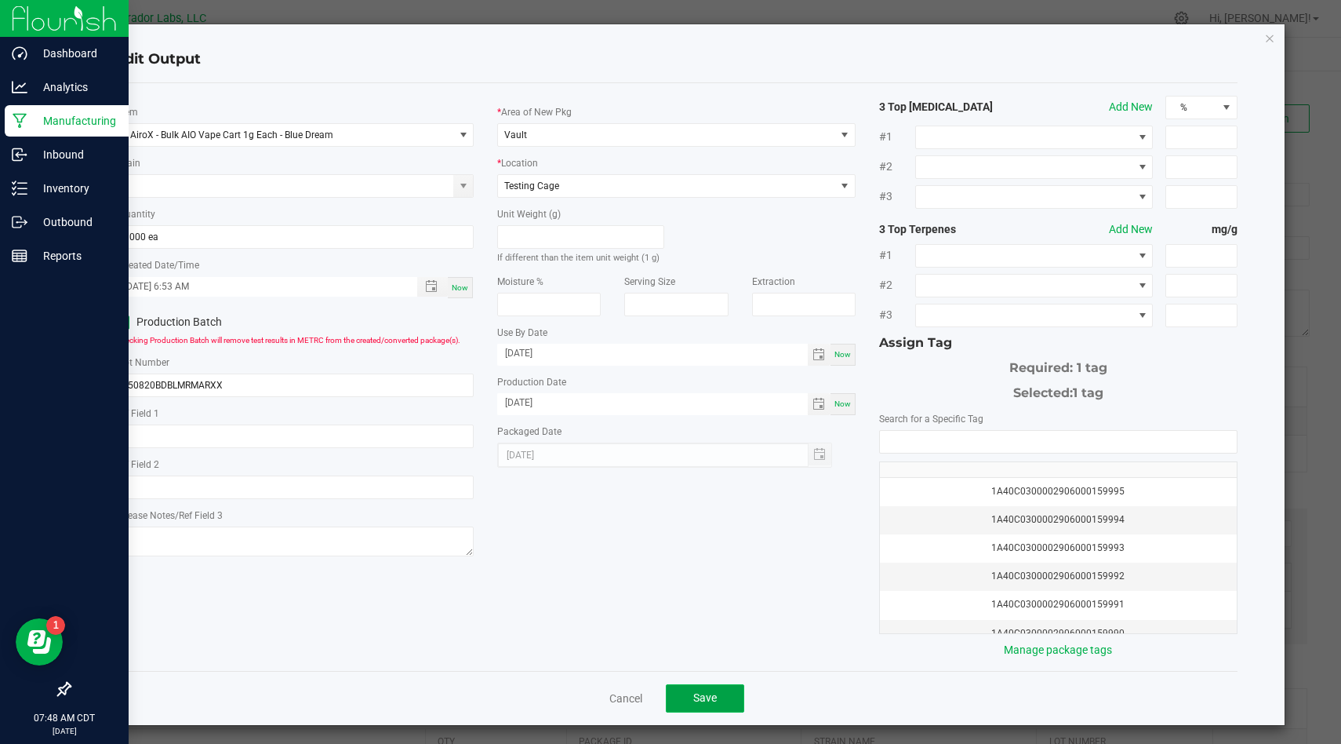
click at [721, 699] on button "Save" at bounding box center [705, 698] width 78 height 28
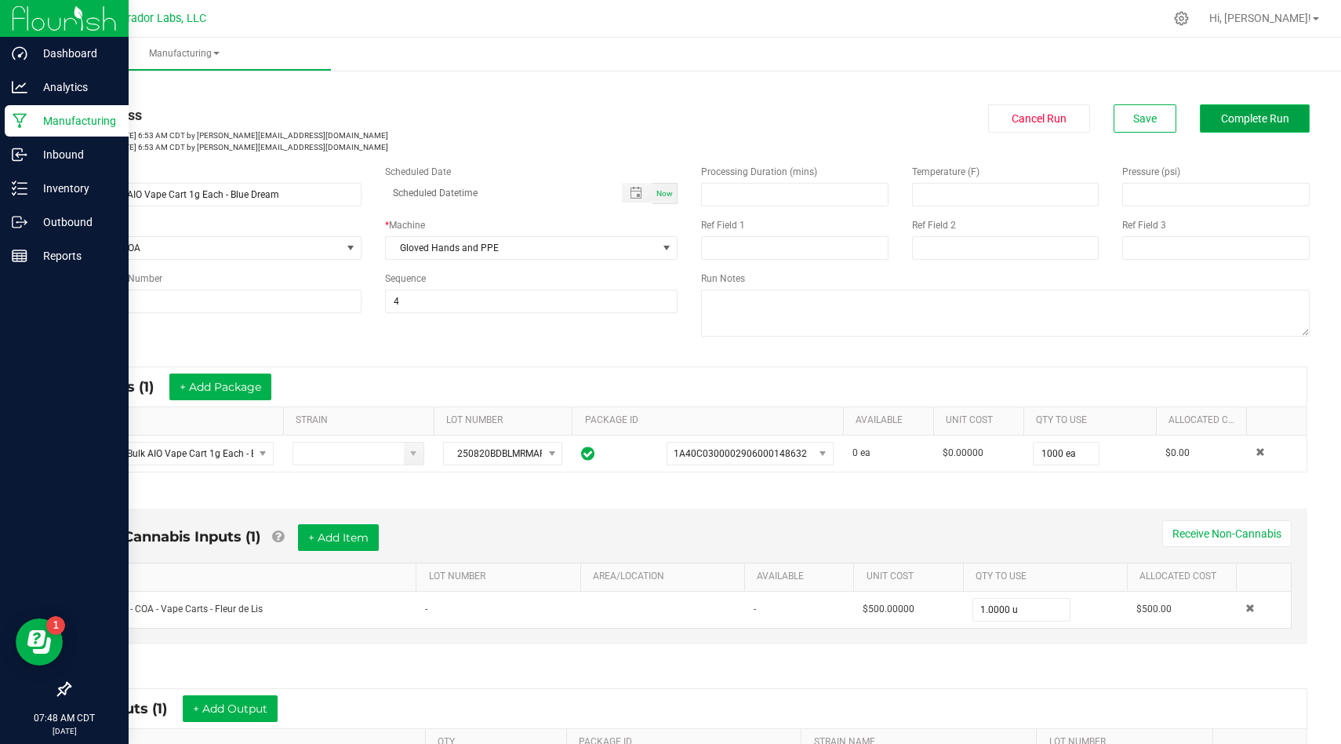
click at [1245, 118] on span "Complete Run" at bounding box center [1255, 118] width 68 height 13
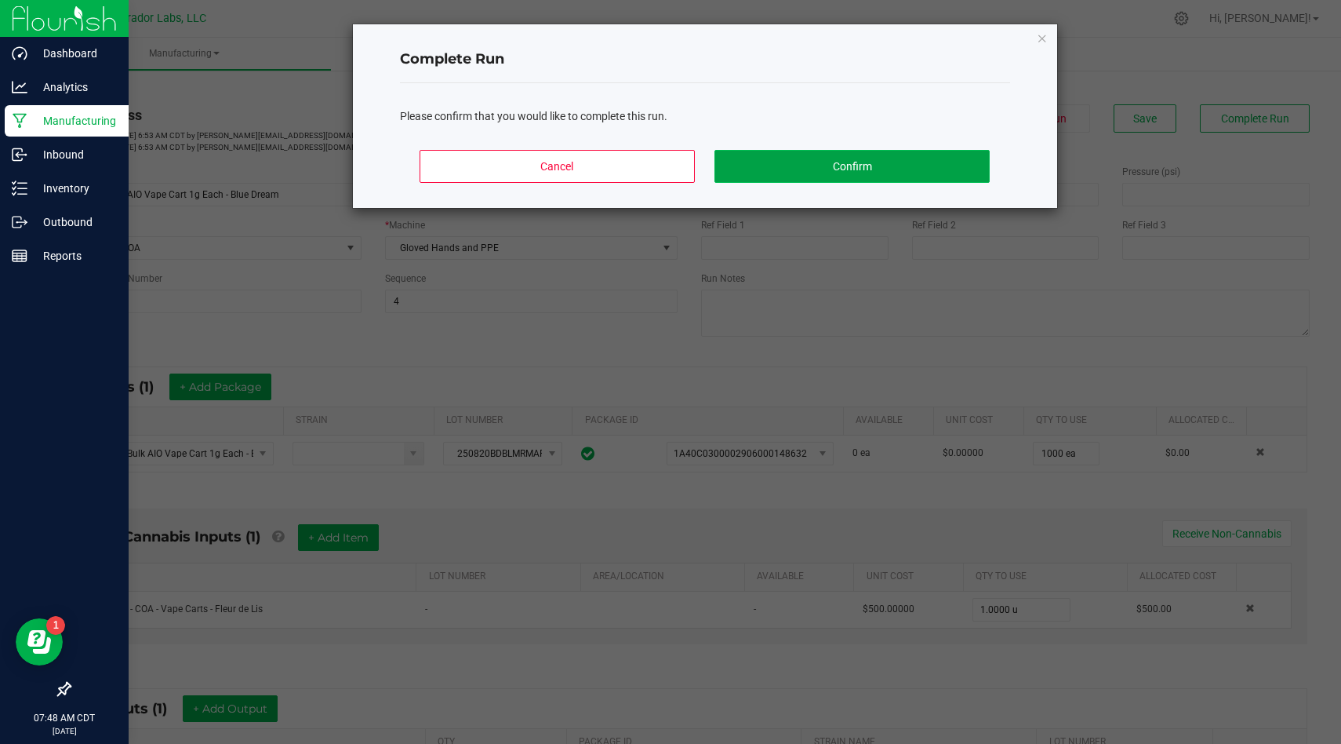
click at [889, 160] on button "Confirm" at bounding box center [852, 166] width 275 height 33
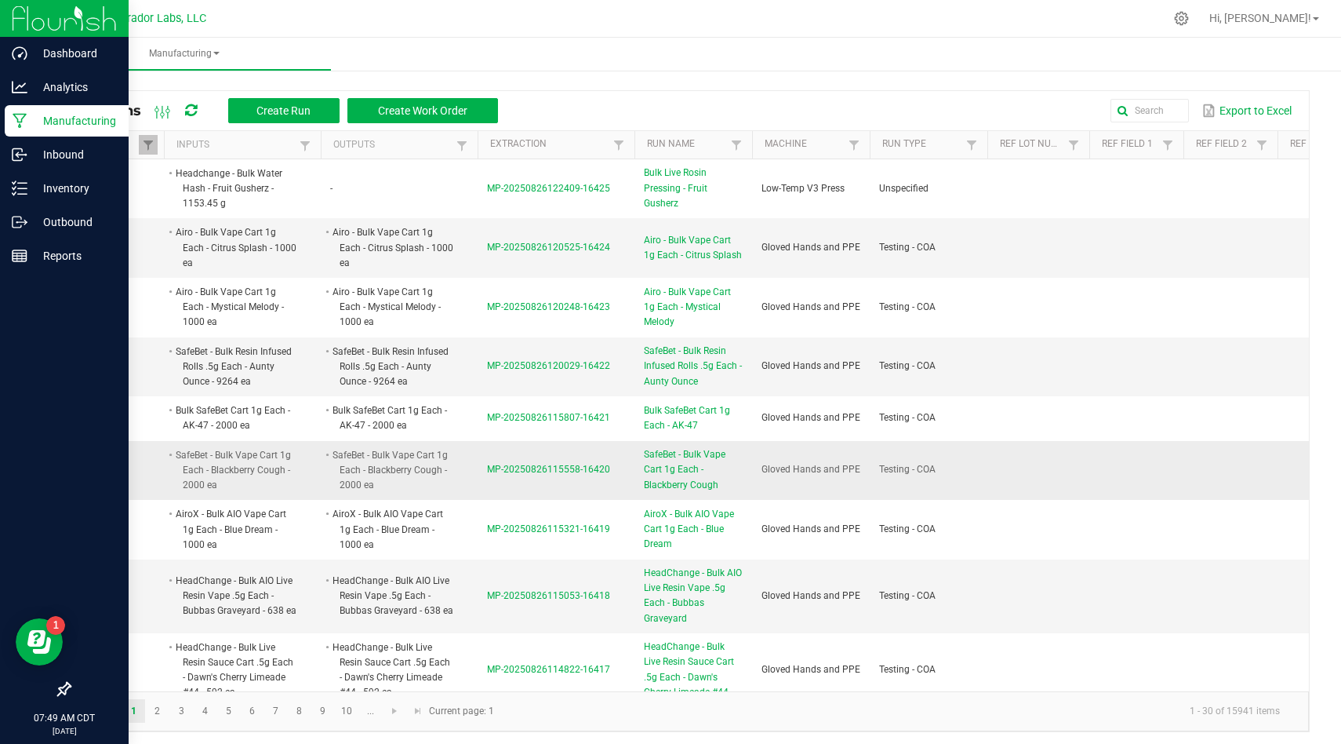
click at [527, 468] on span "MP-20250826115558-16420" at bounding box center [548, 469] width 123 height 11
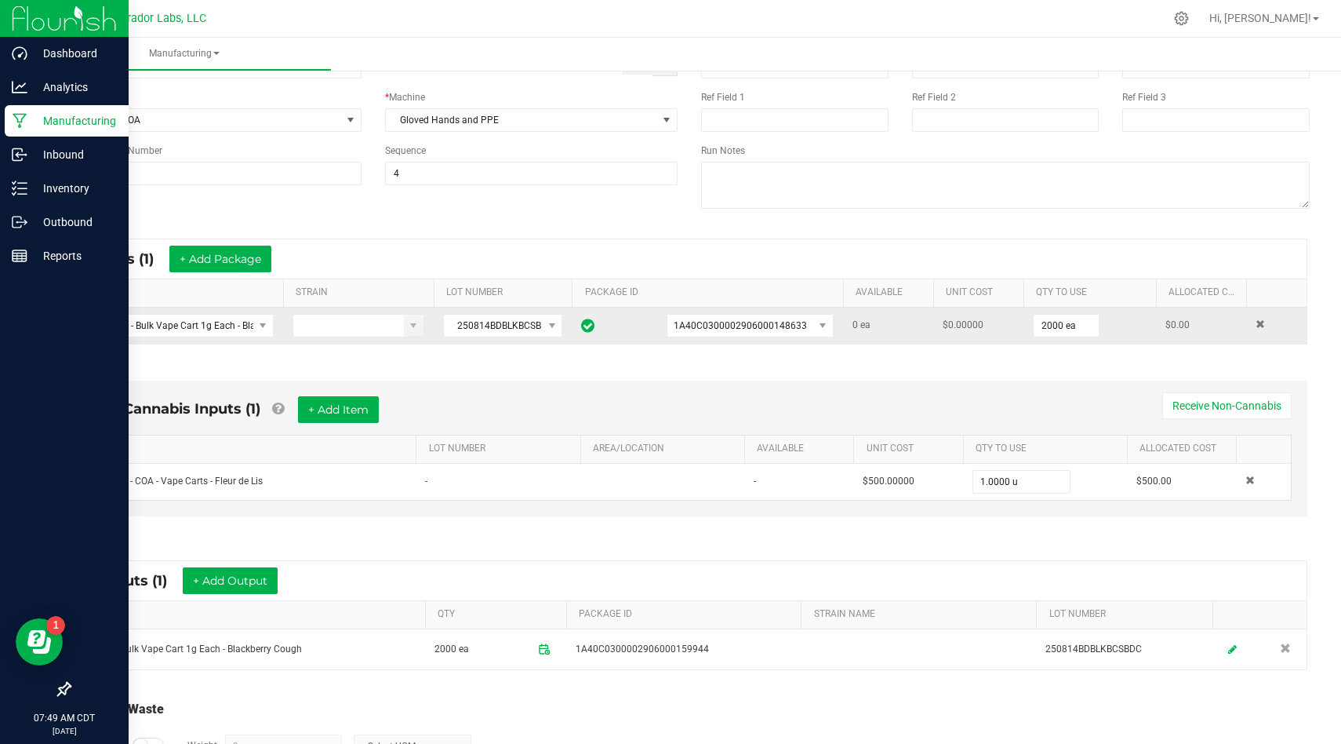
scroll to position [233, 0]
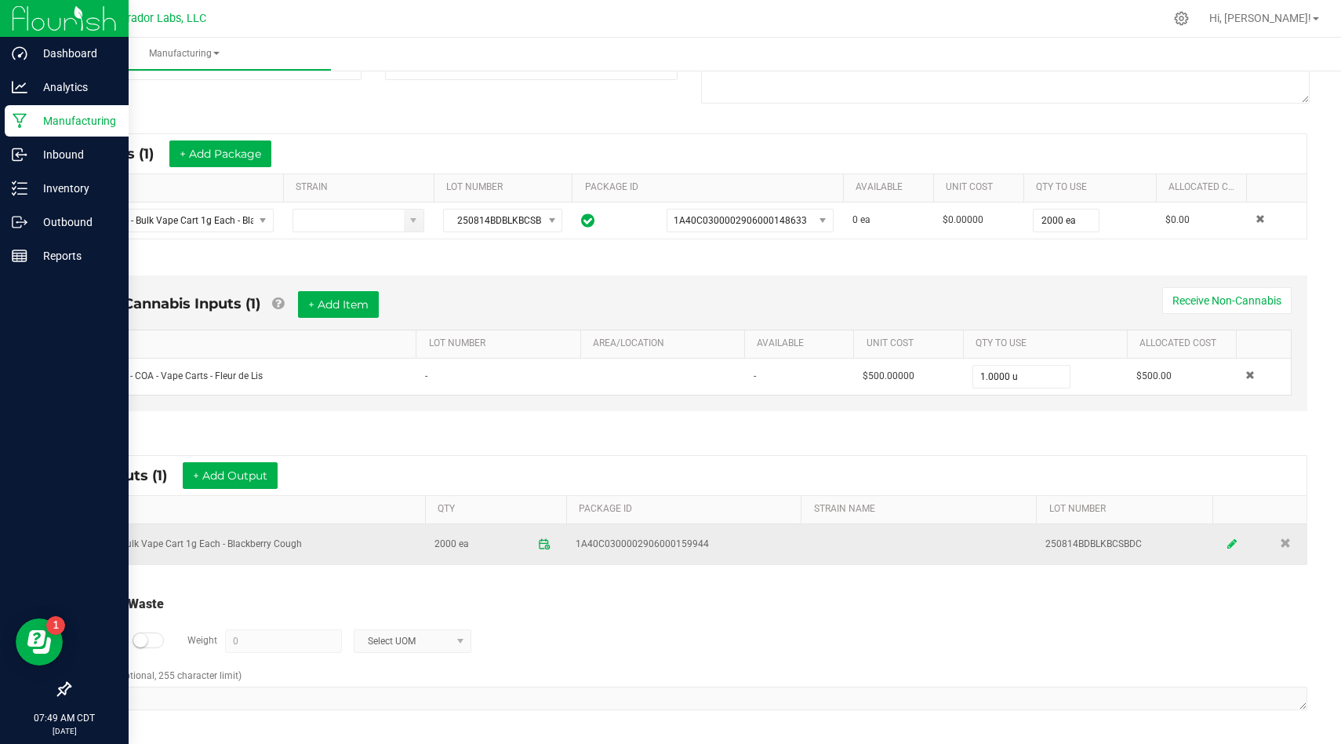
click at [1231, 538] on link at bounding box center [1233, 544] width 24 height 31
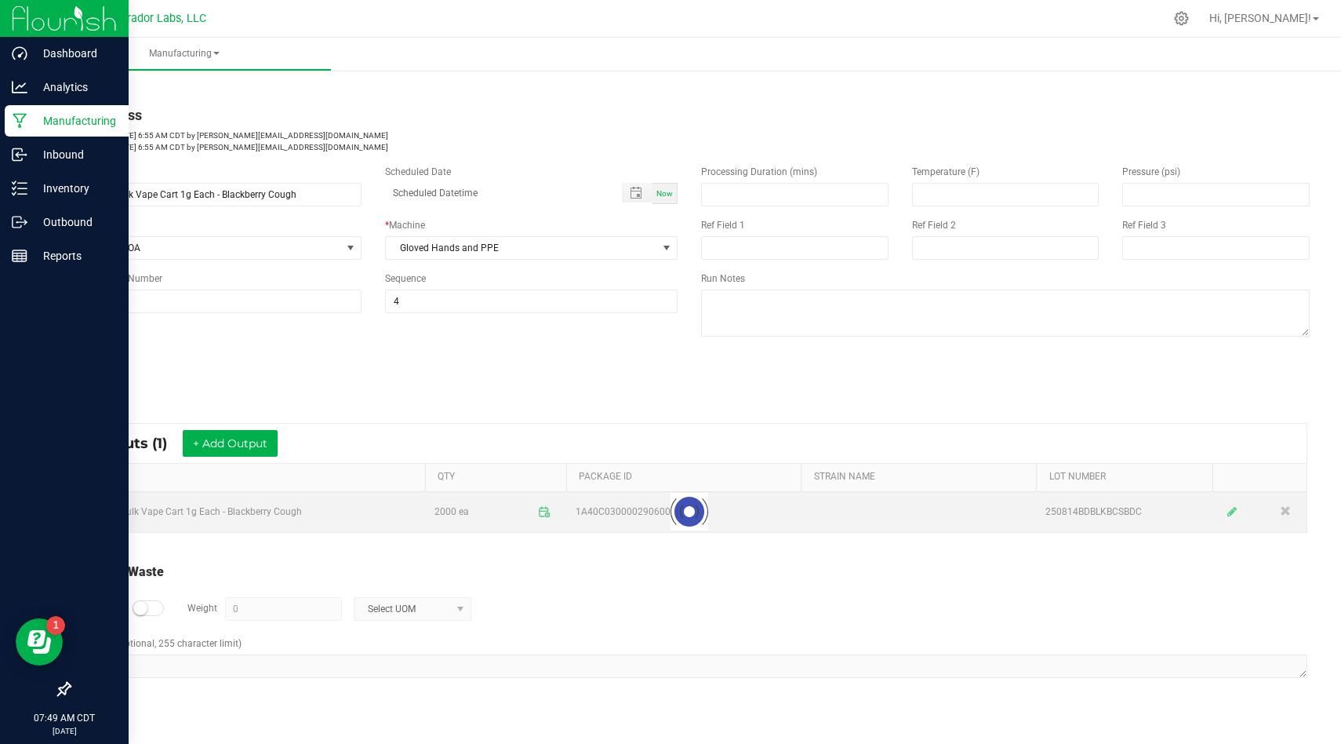
scroll to position [0, 0]
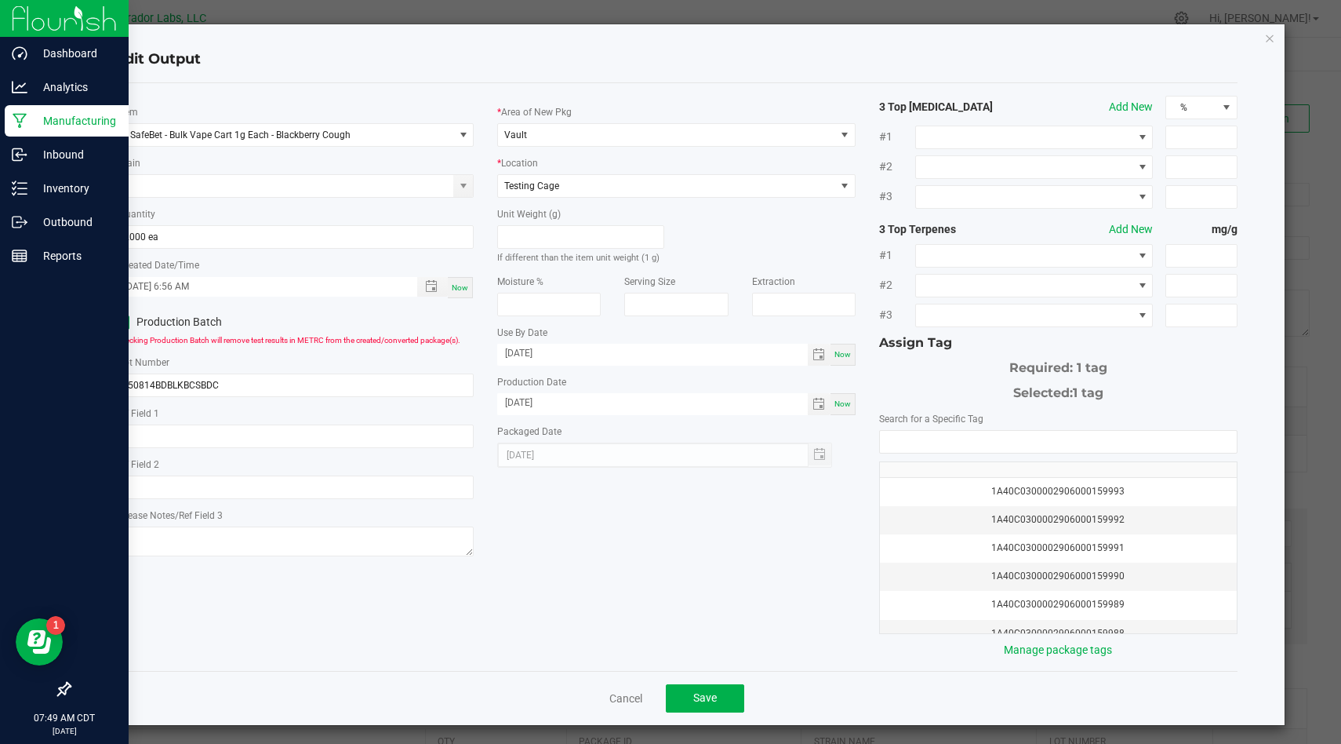
click at [668, 722] on div "Cancel Save" at bounding box center [676, 698] width 1123 height 54
click at [700, 698] on span "Save" at bounding box center [705, 697] width 24 height 13
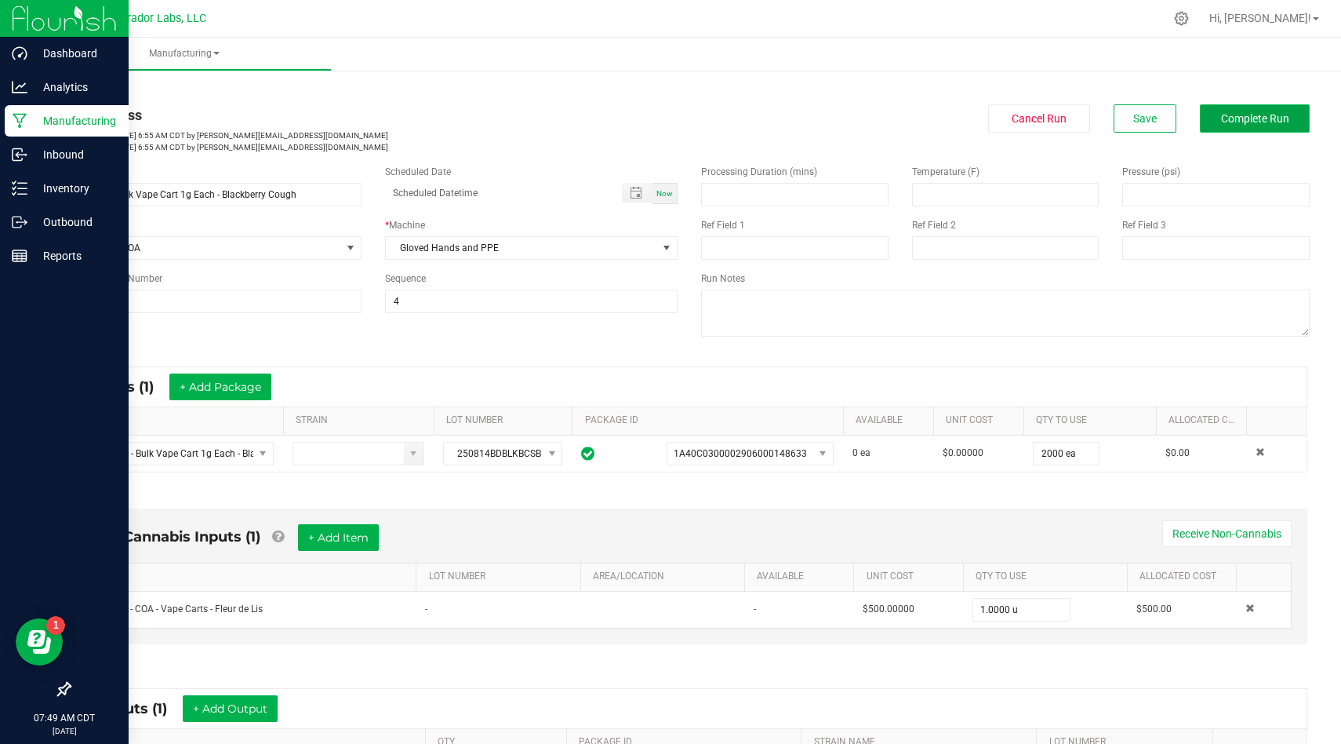
click at [1245, 132] on button "Complete Run" at bounding box center [1255, 118] width 110 height 28
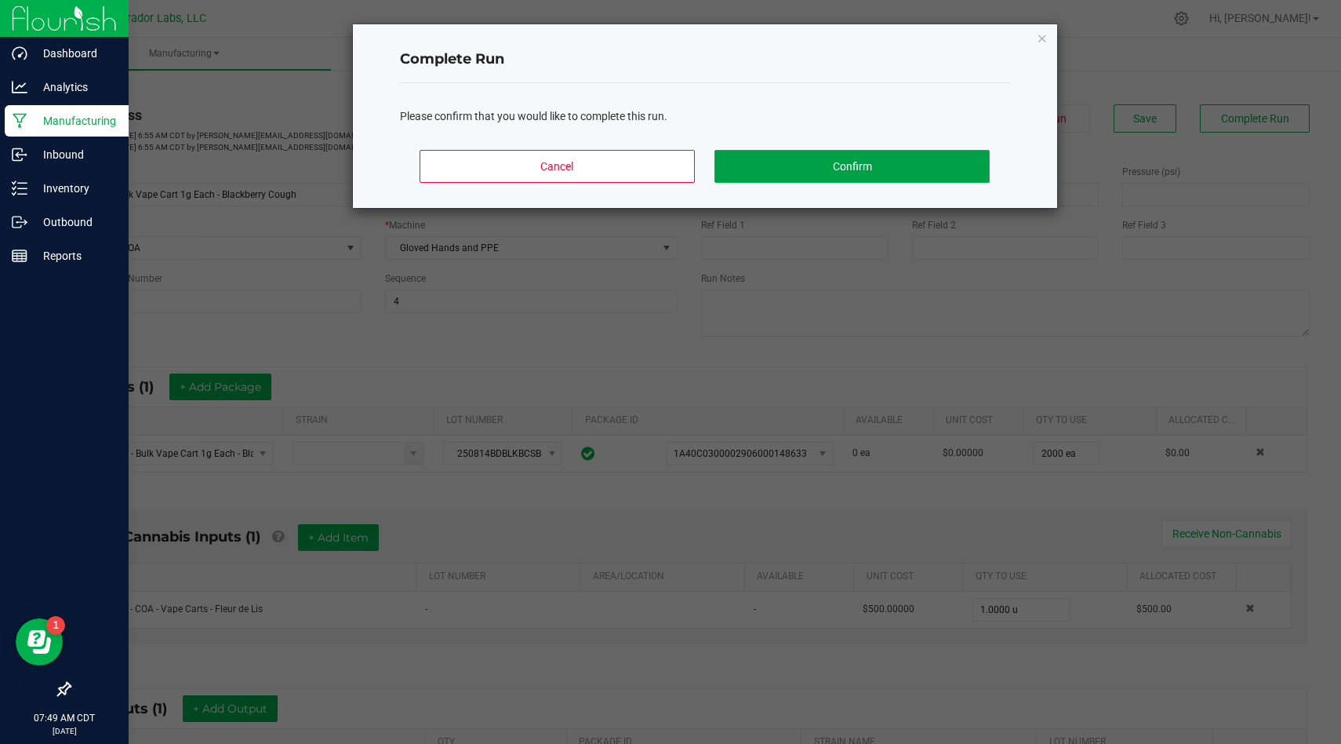
click at [892, 163] on button "Confirm" at bounding box center [852, 166] width 275 height 33
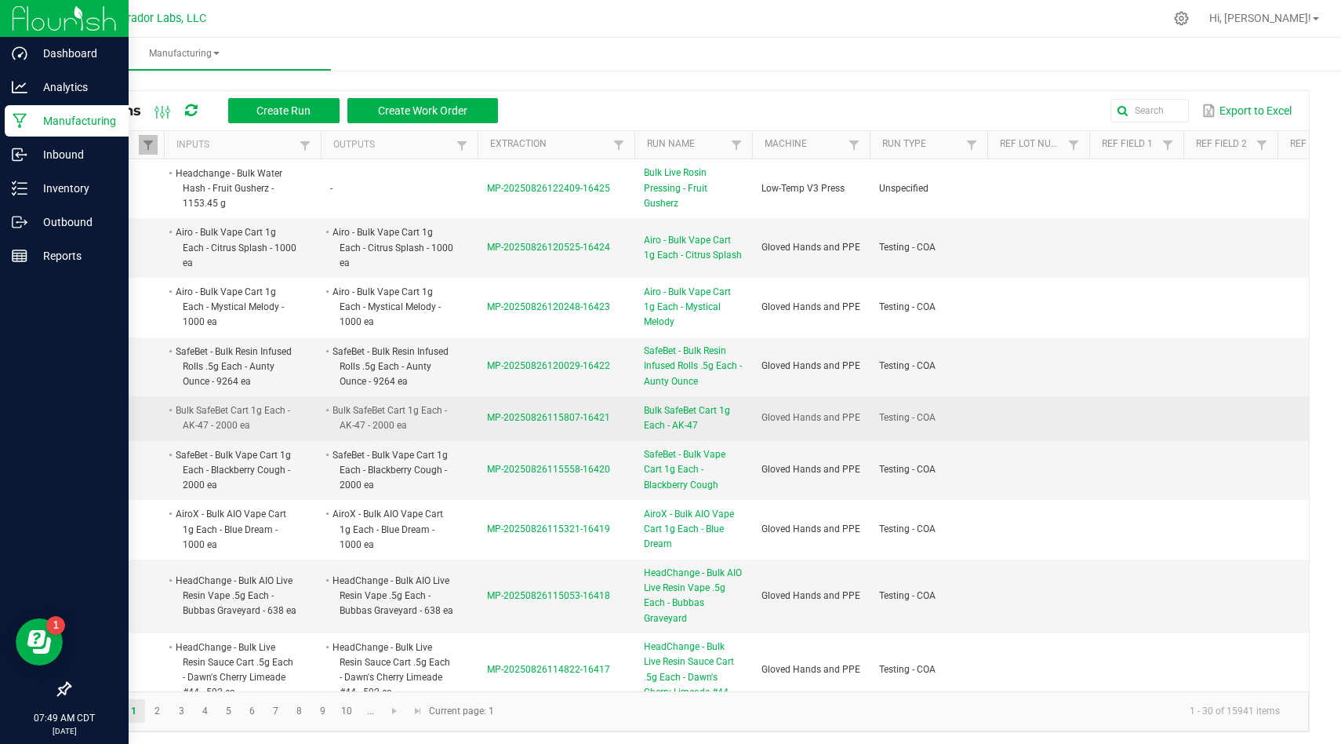
click at [500, 413] on span "MP-20250826115807-16421" at bounding box center [548, 417] width 123 height 11
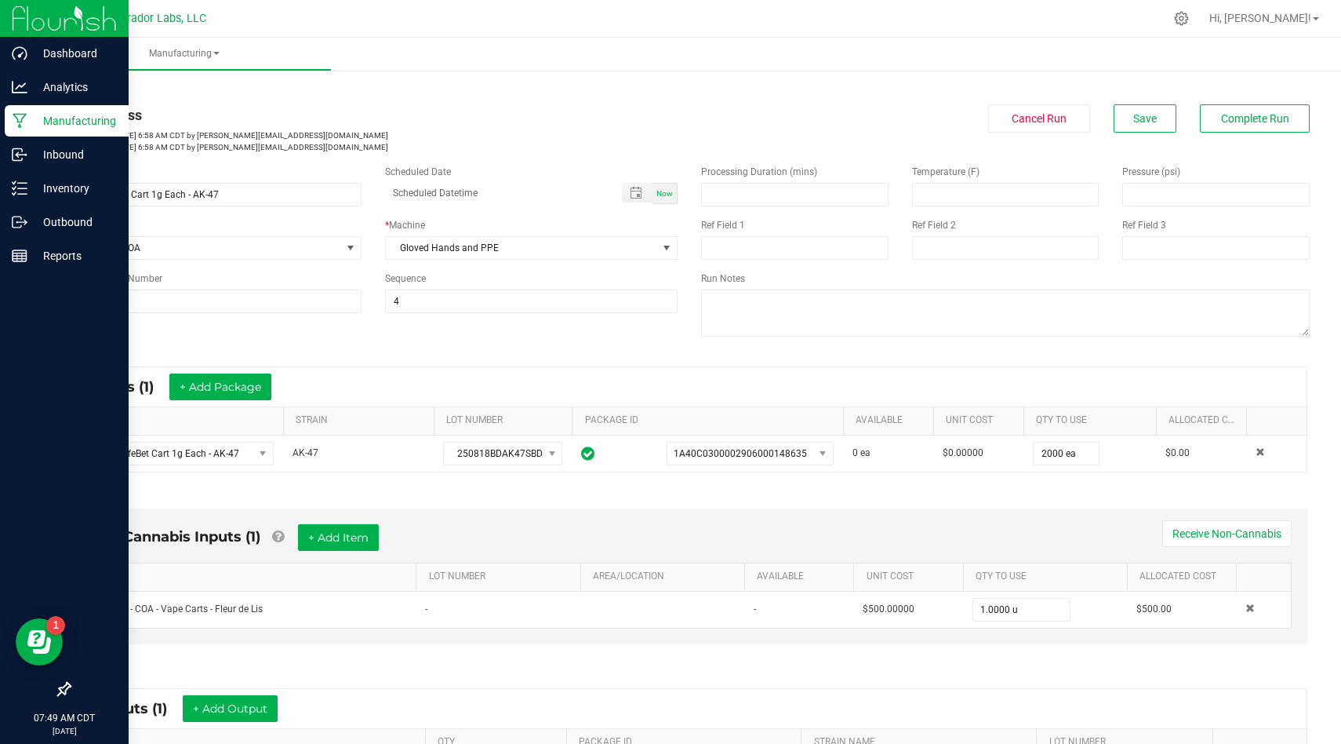
scroll to position [179, 0]
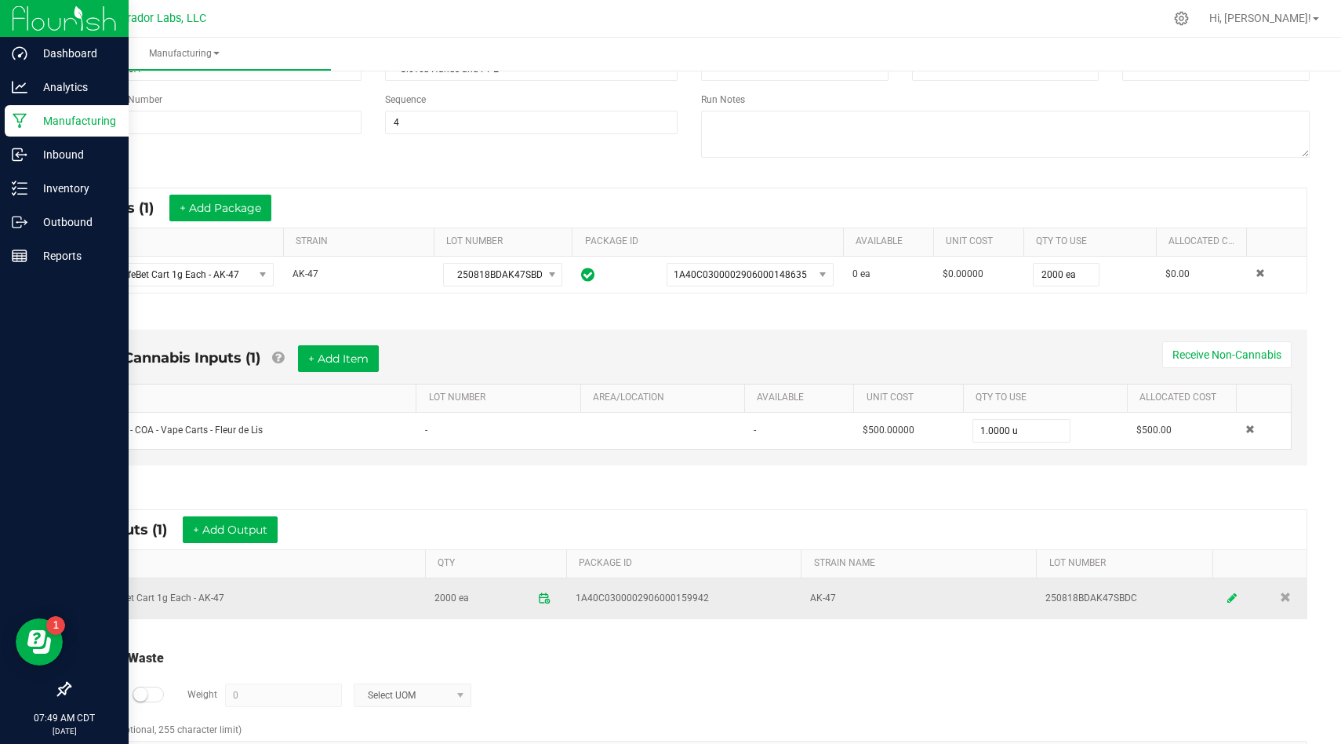
click at [1233, 601] on icon at bounding box center [1232, 597] width 9 height 11
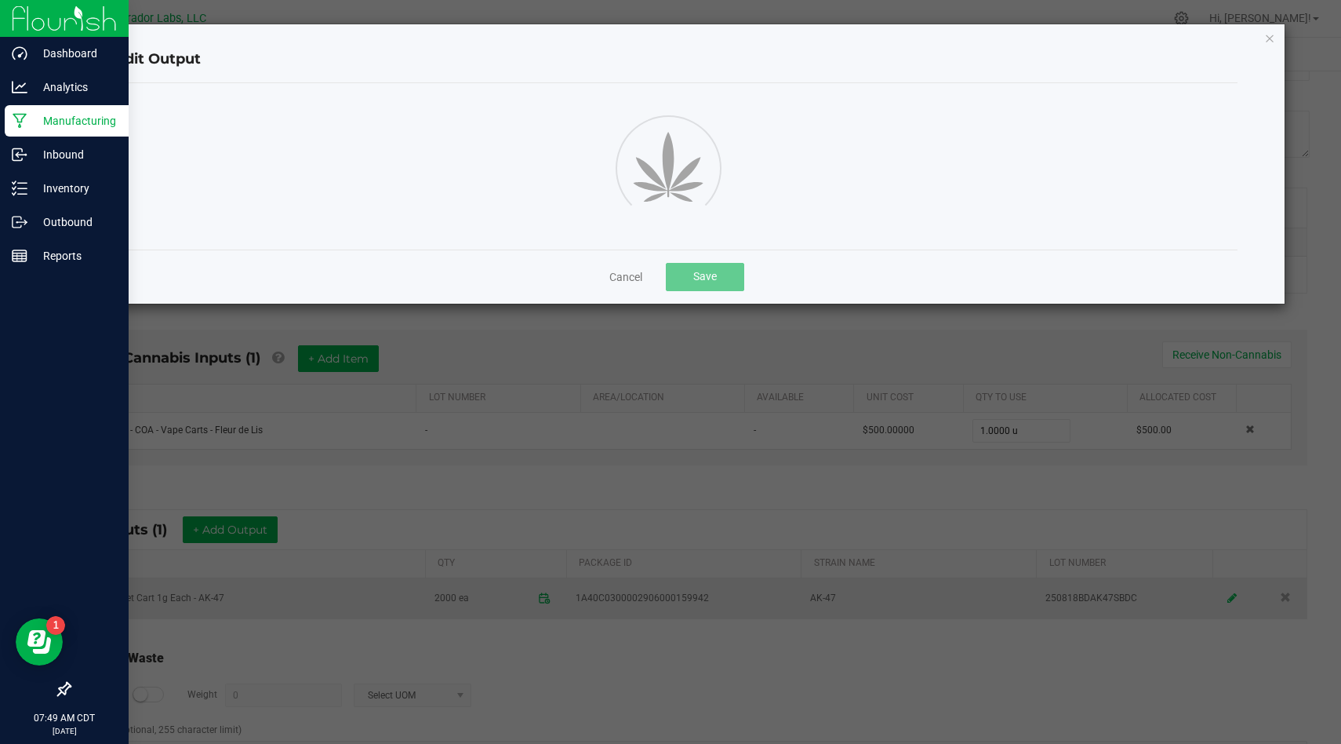
scroll to position [0, 0]
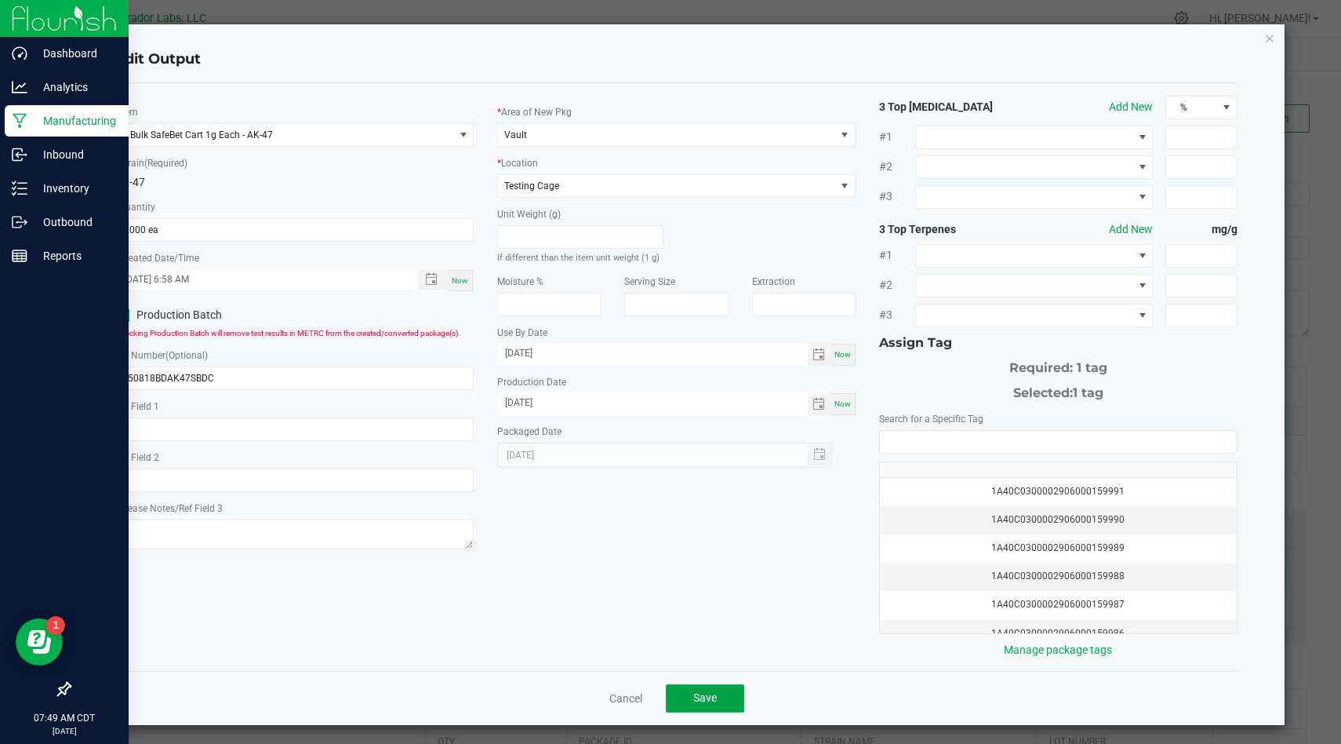
click at [705, 704] on span "Save" at bounding box center [705, 697] width 24 height 13
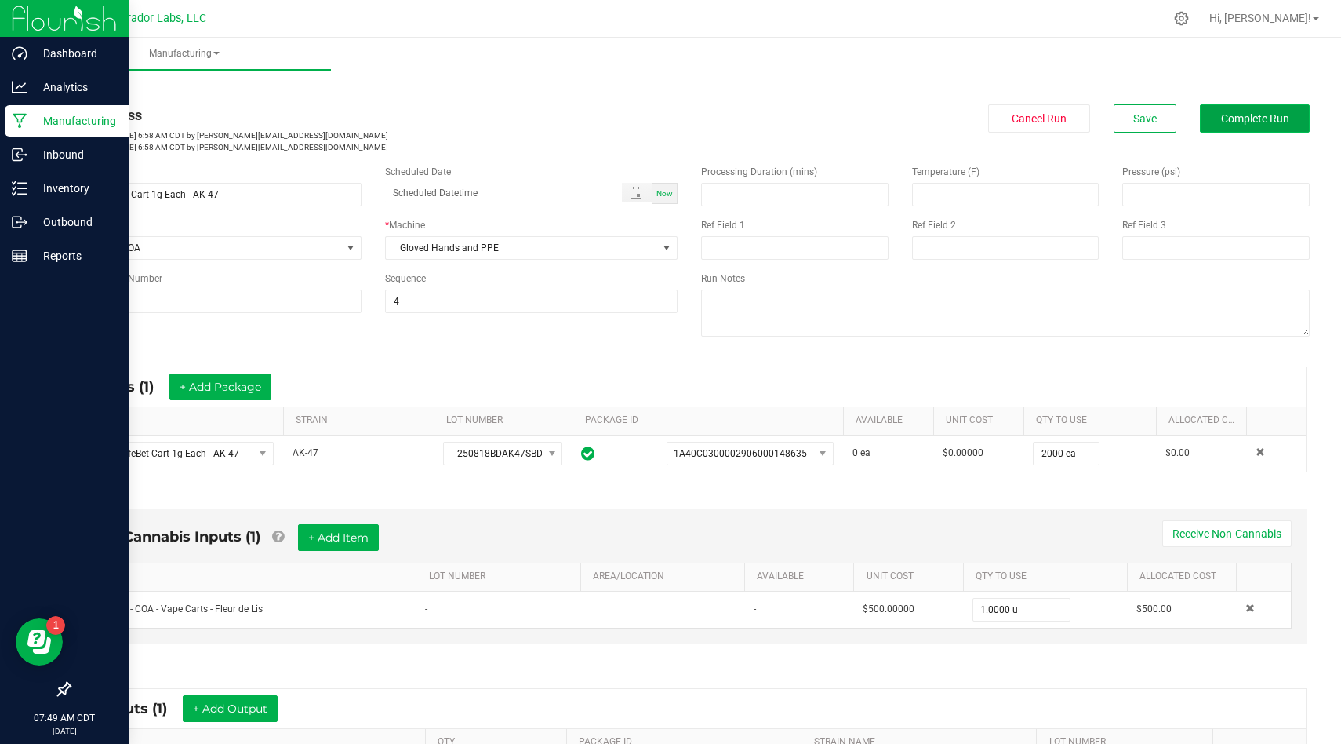
click at [1263, 115] on span "Complete Run" at bounding box center [1255, 118] width 68 height 13
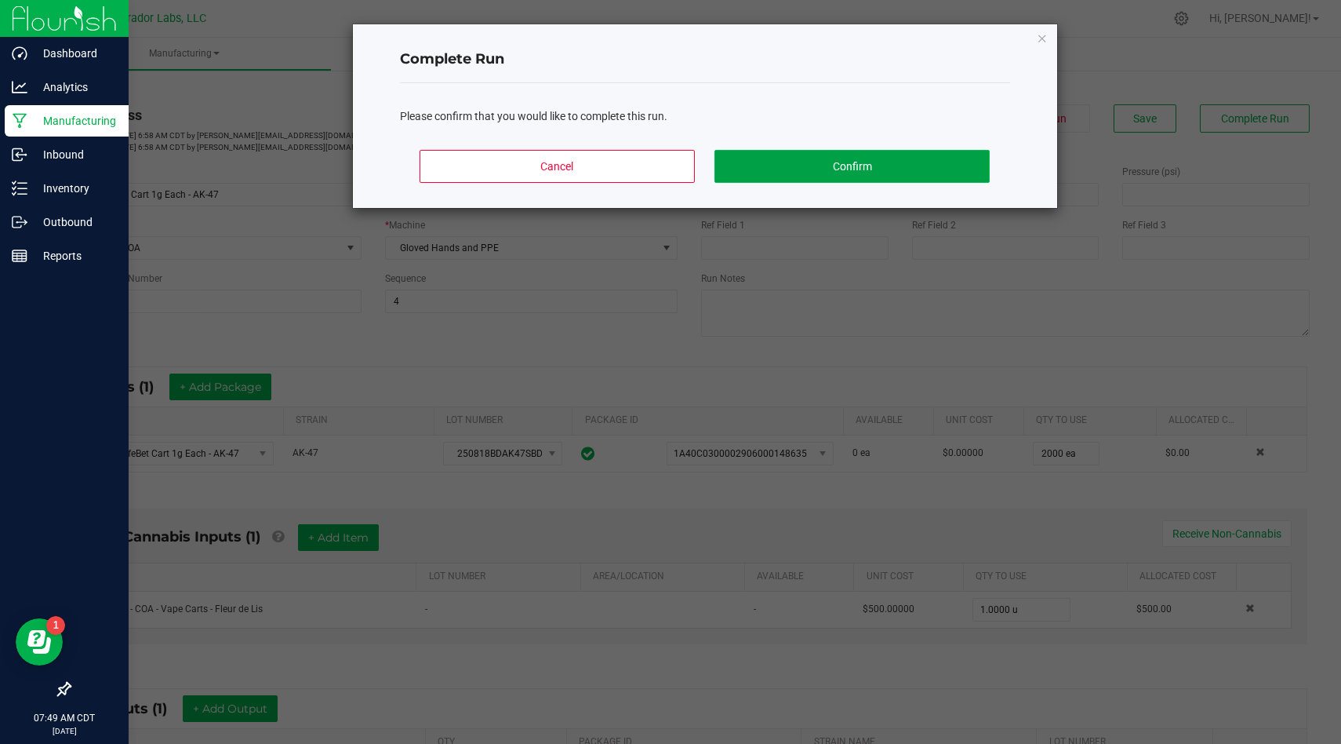
click at [825, 169] on button "Confirm" at bounding box center [852, 166] width 275 height 33
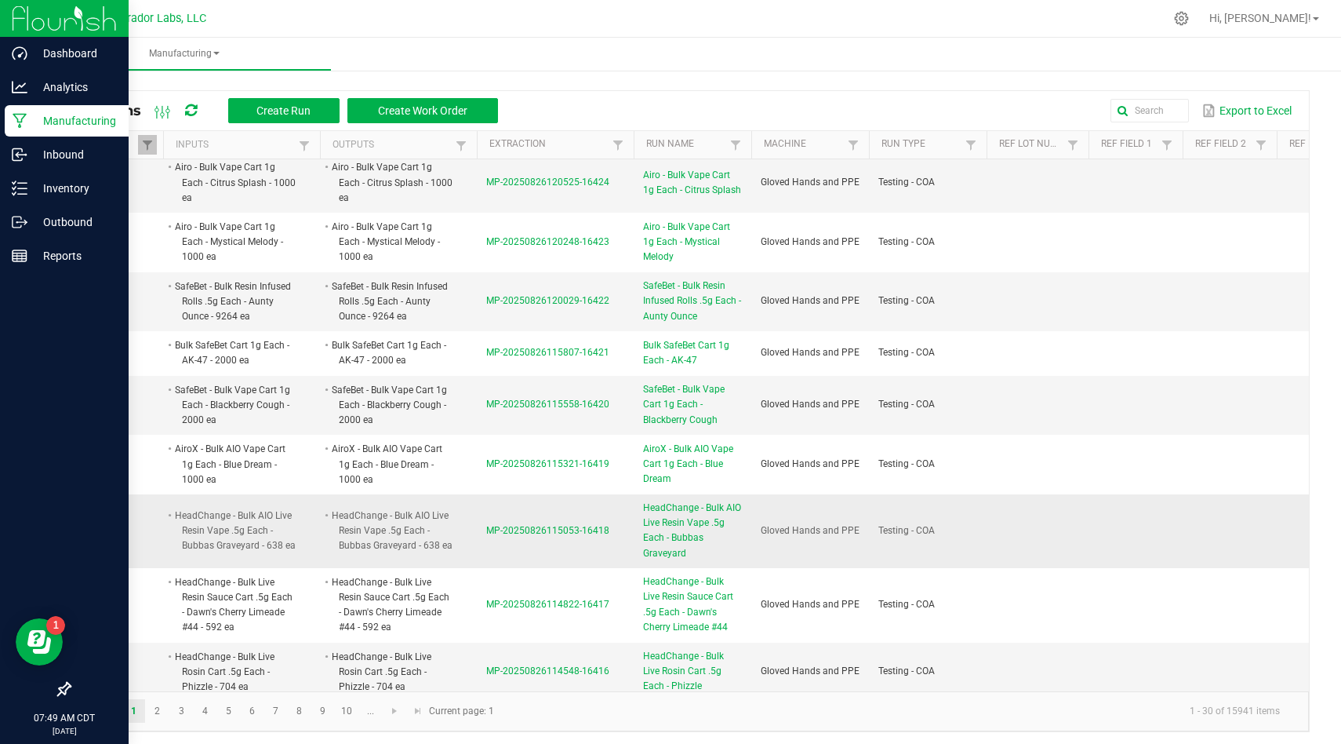
scroll to position [0, 1]
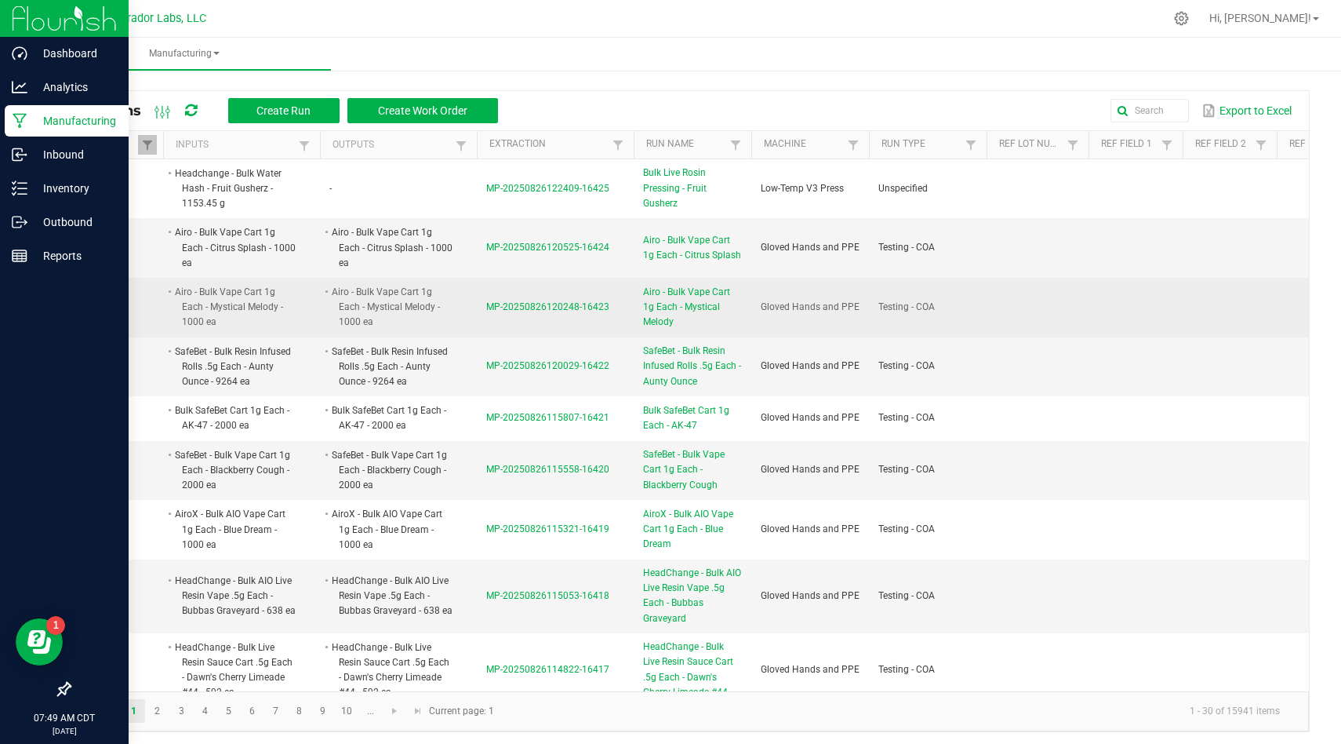
click at [584, 310] on span "MP-20250826120248-16423" at bounding box center [547, 306] width 123 height 11
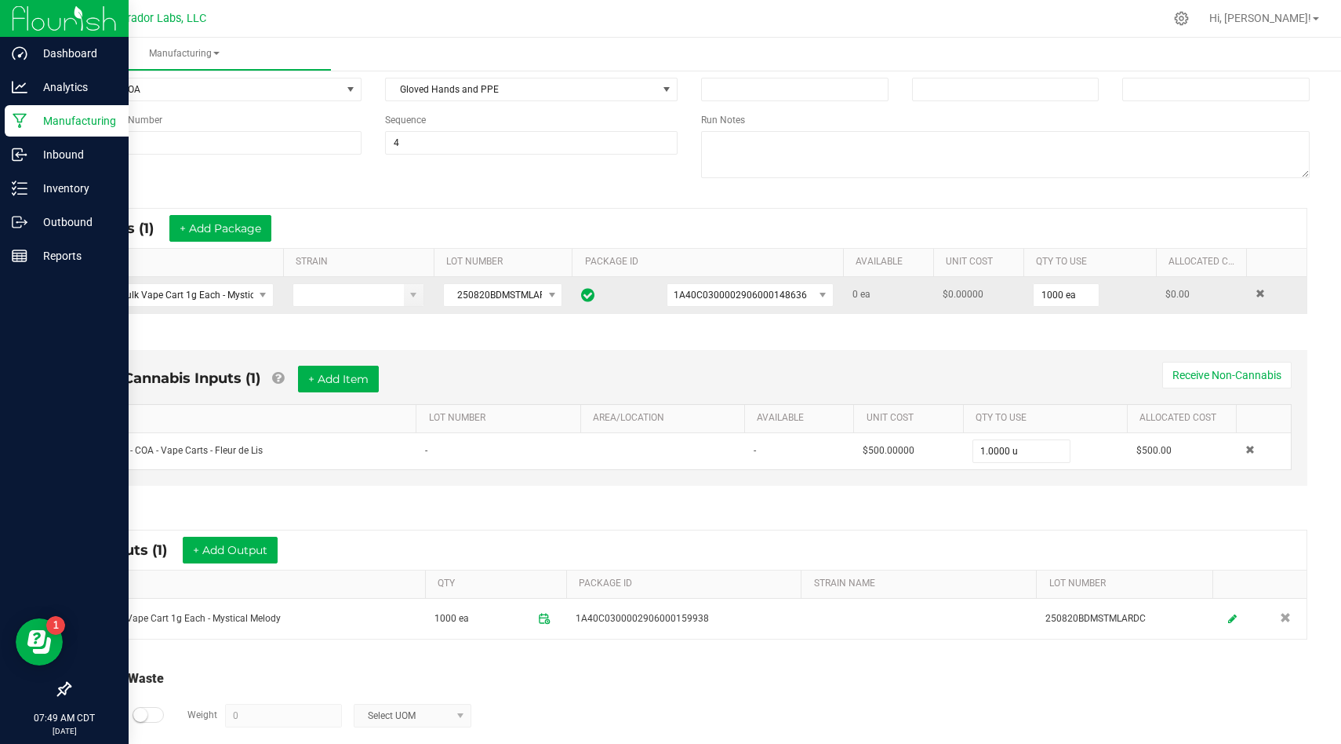
scroll to position [233, 0]
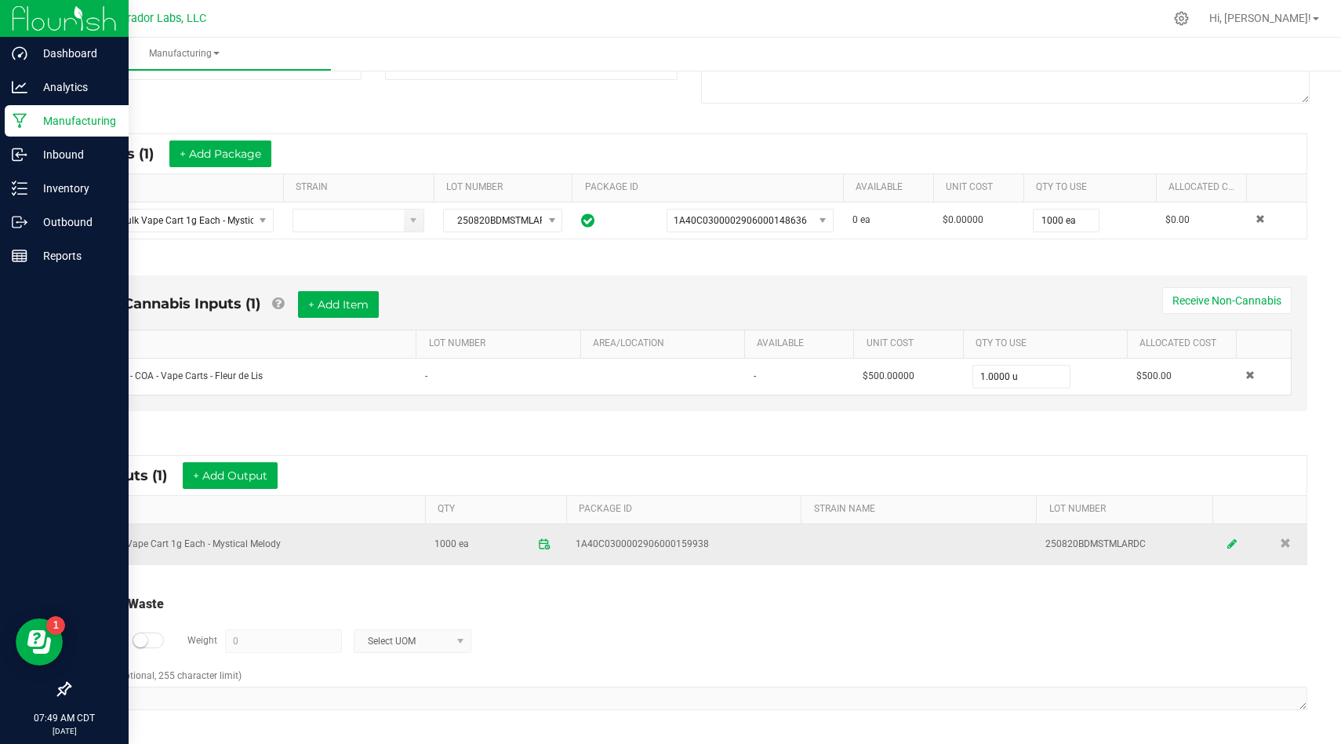
click at [1232, 546] on icon at bounding box center [1232, 543] width 9 height 11
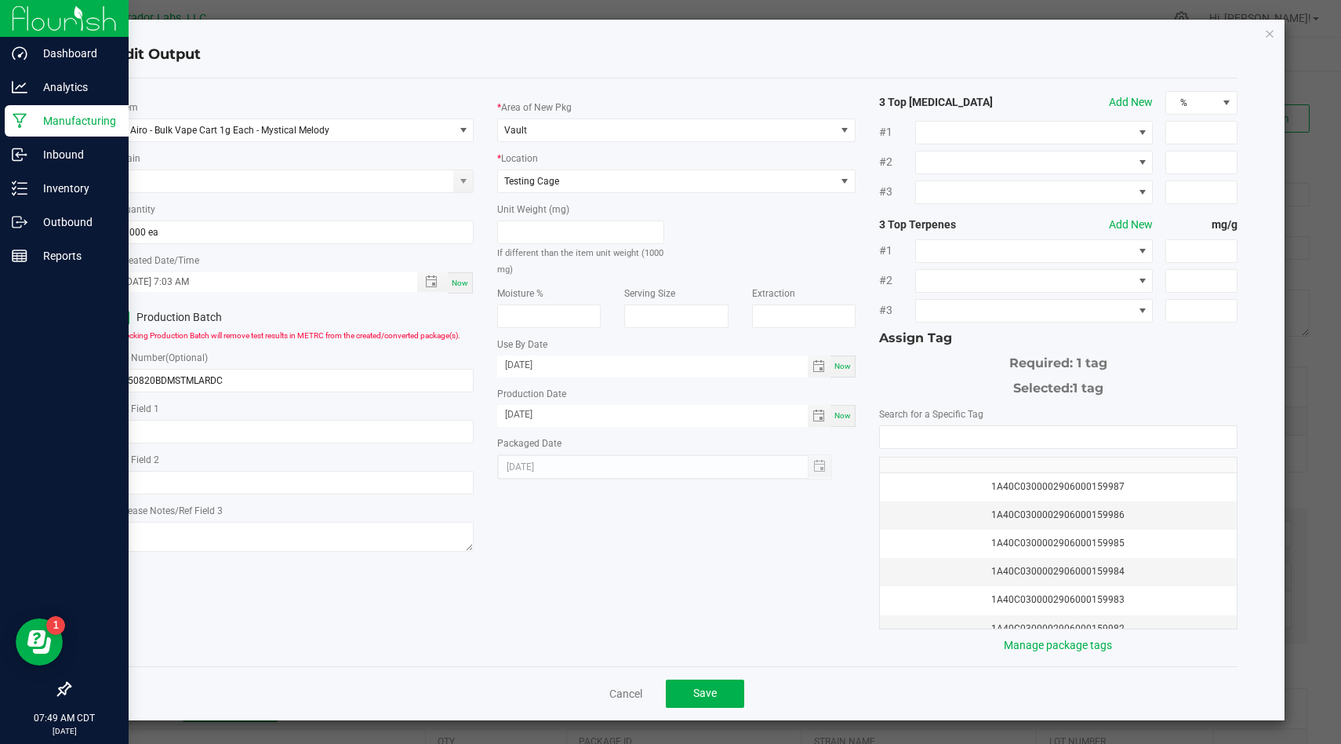
scroll to position [0, 0]
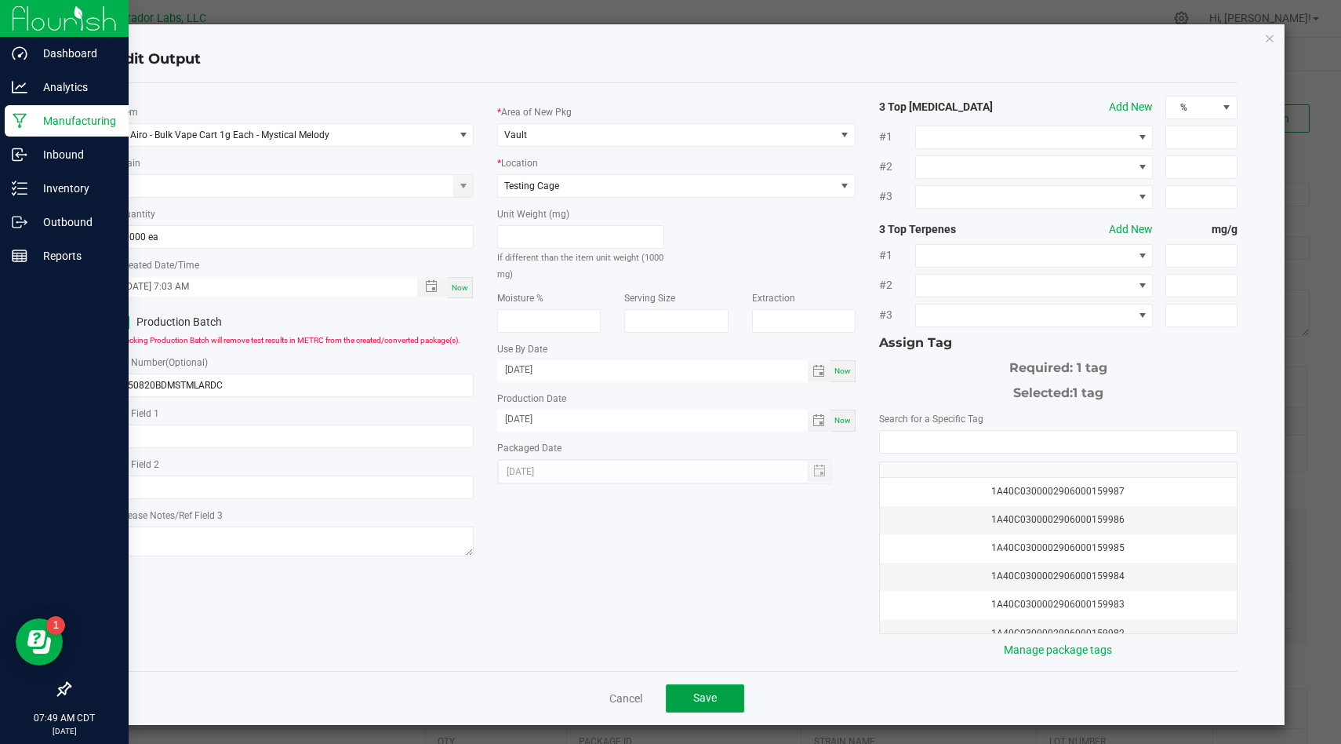
click at [732, 702] on button "Save" at bounding box center [705, 698] width 78 height 28
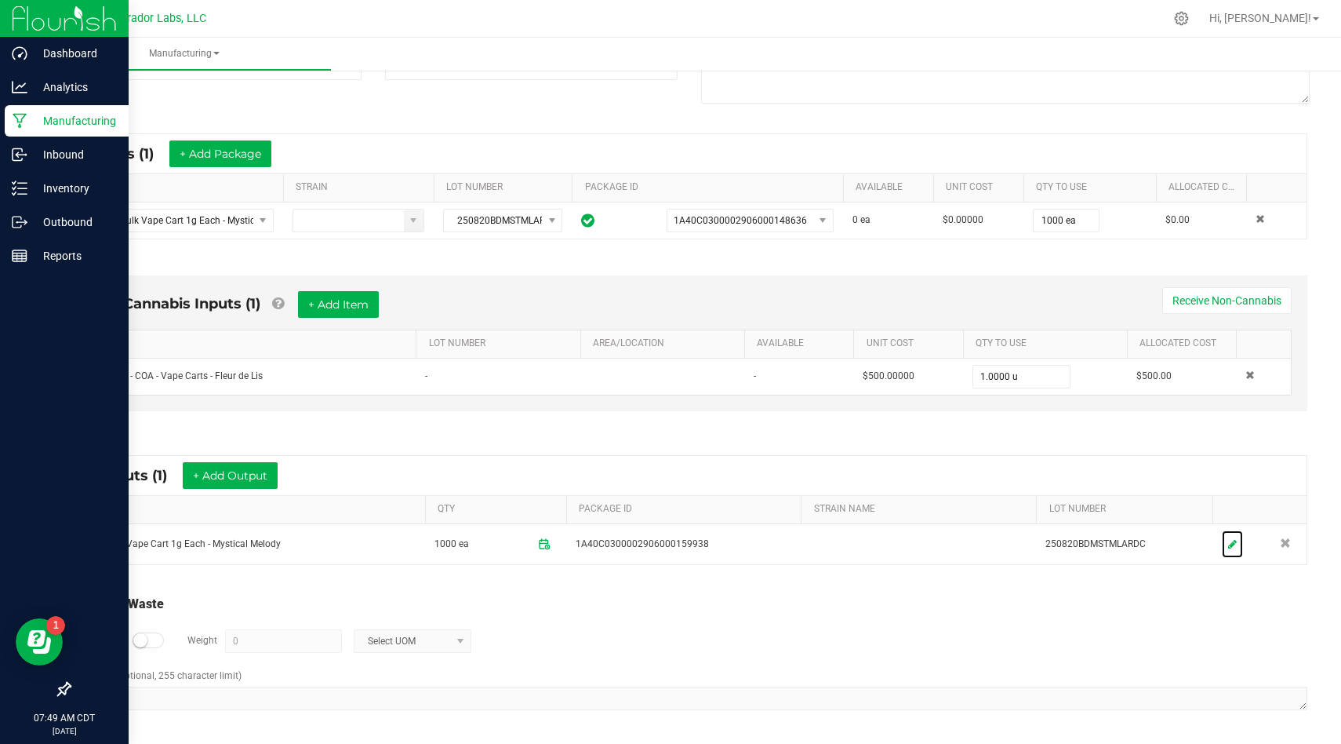
scroll to position [195, 0]
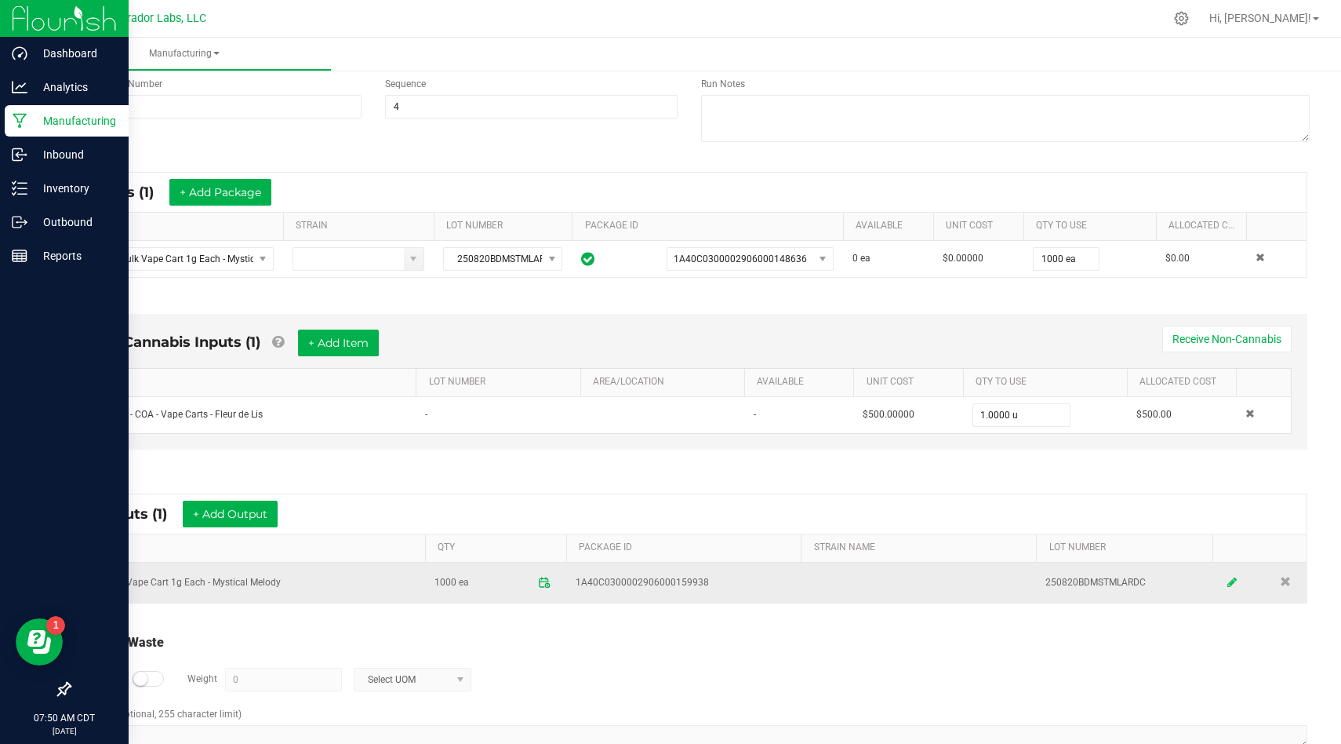
click at [1232, 583] on icon at bounding box center [1232, 582] width 9 height 11
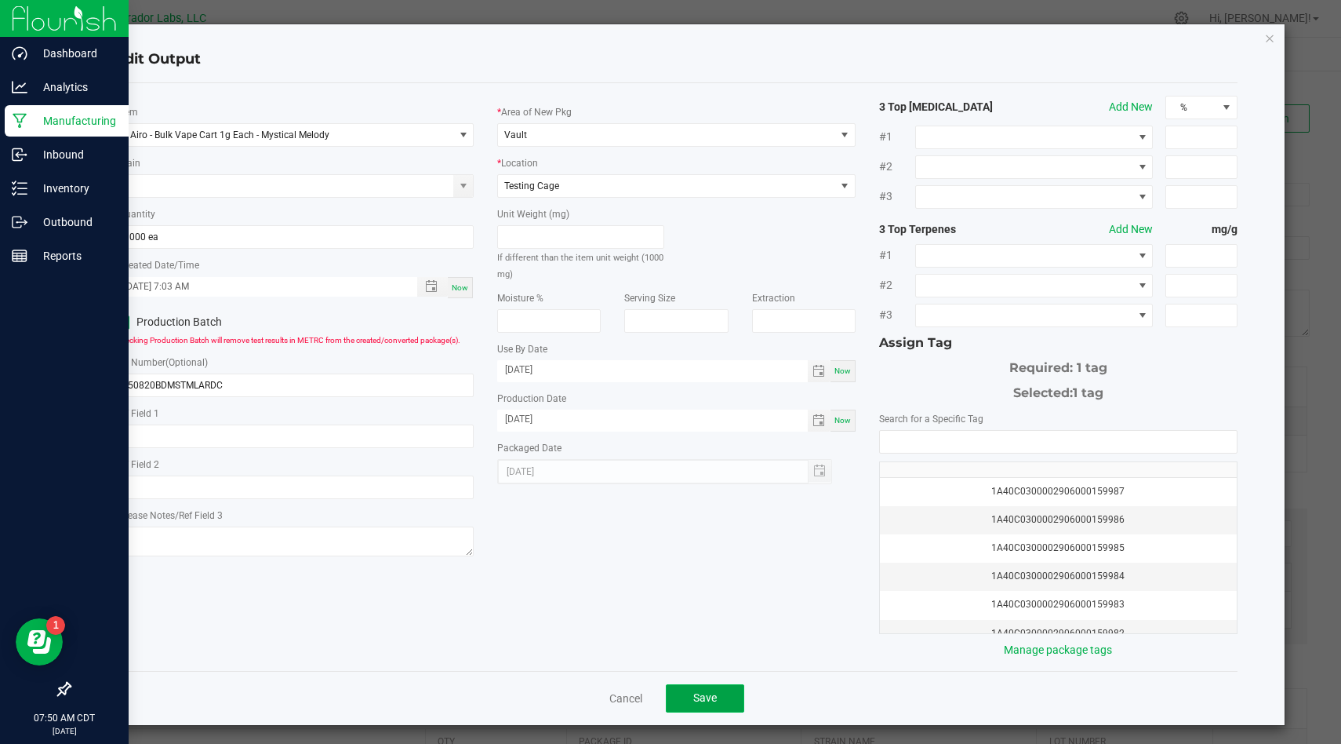
click at [703, 696] on span "Save" at bounding box center [705, 697] width 24 height 13
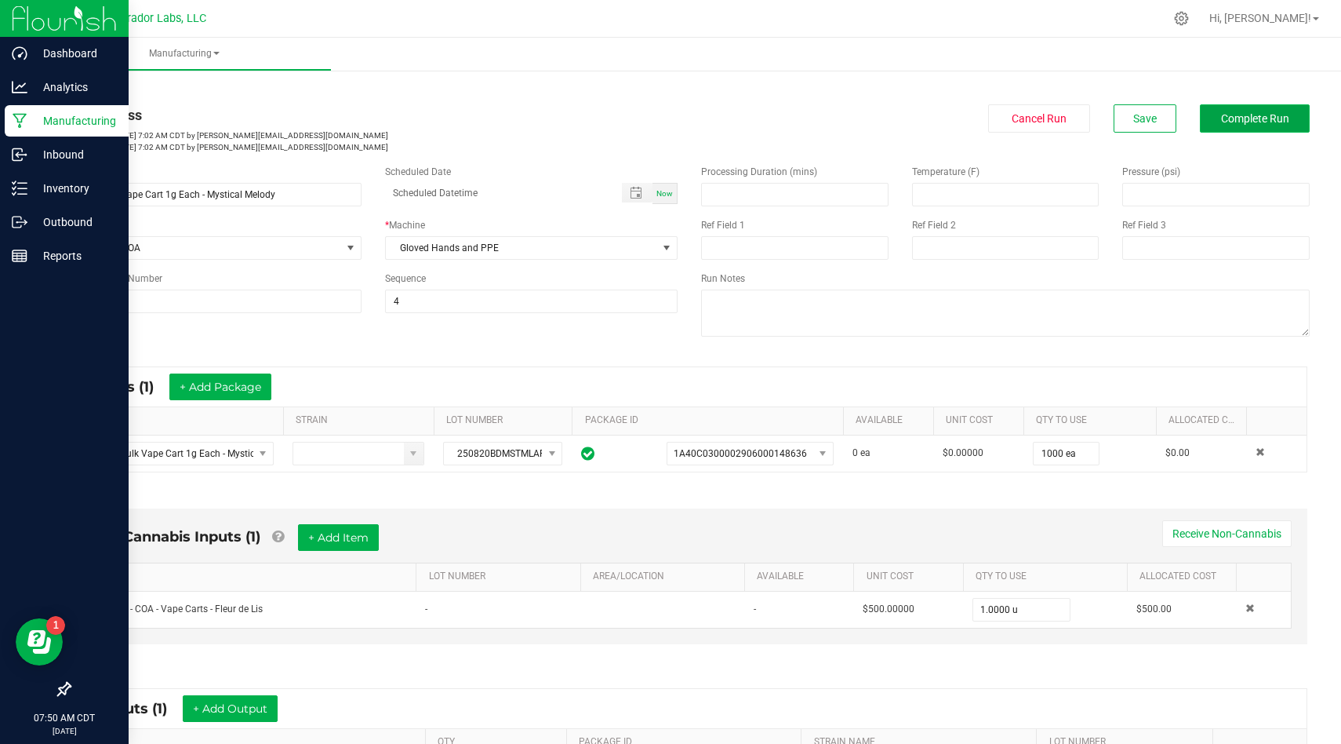
click at [1265, 123] on span "Complete Run" at bounding box center [1255, 118] width 68 height 13
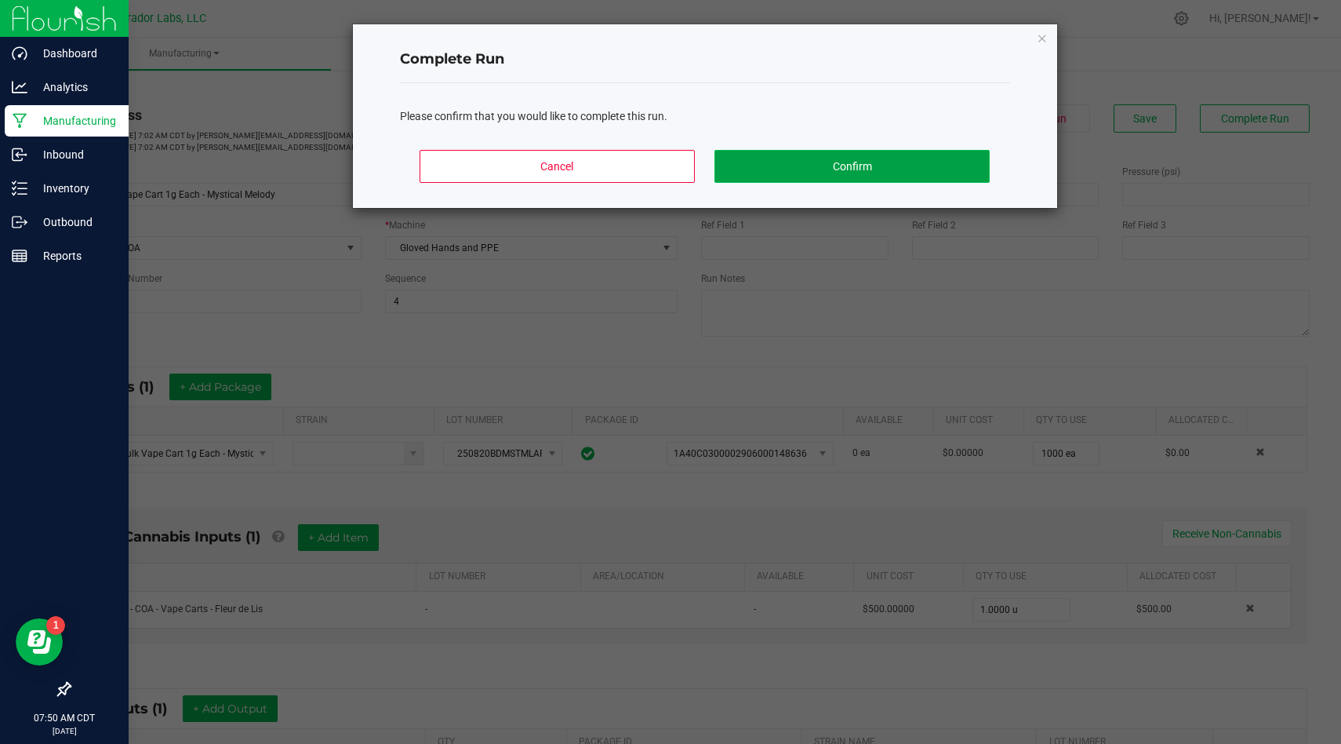
click at [905, 162] on button "Confirm" at bounding box center [852, 166] width 275 height 33
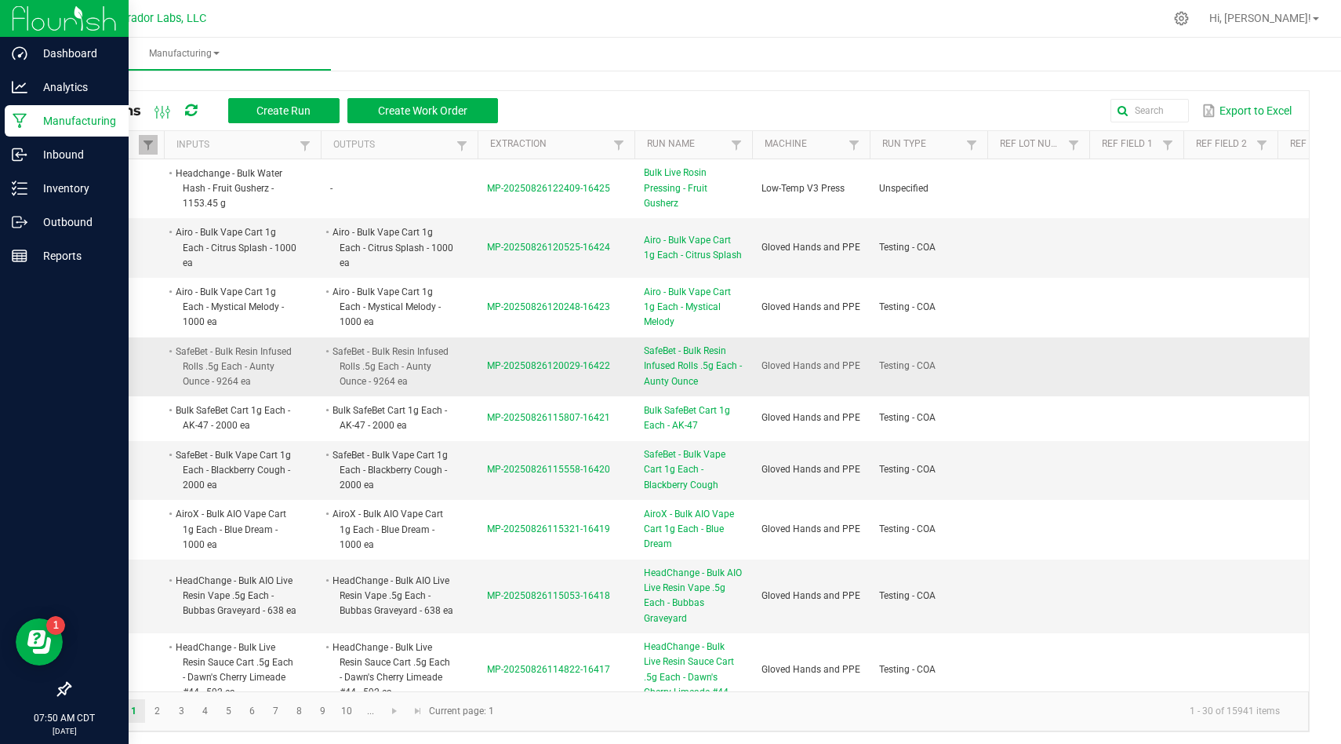
click at [566, 366] on span "MP-20250826120029-16422" at bounding box center [548, 365] width 123 height 11
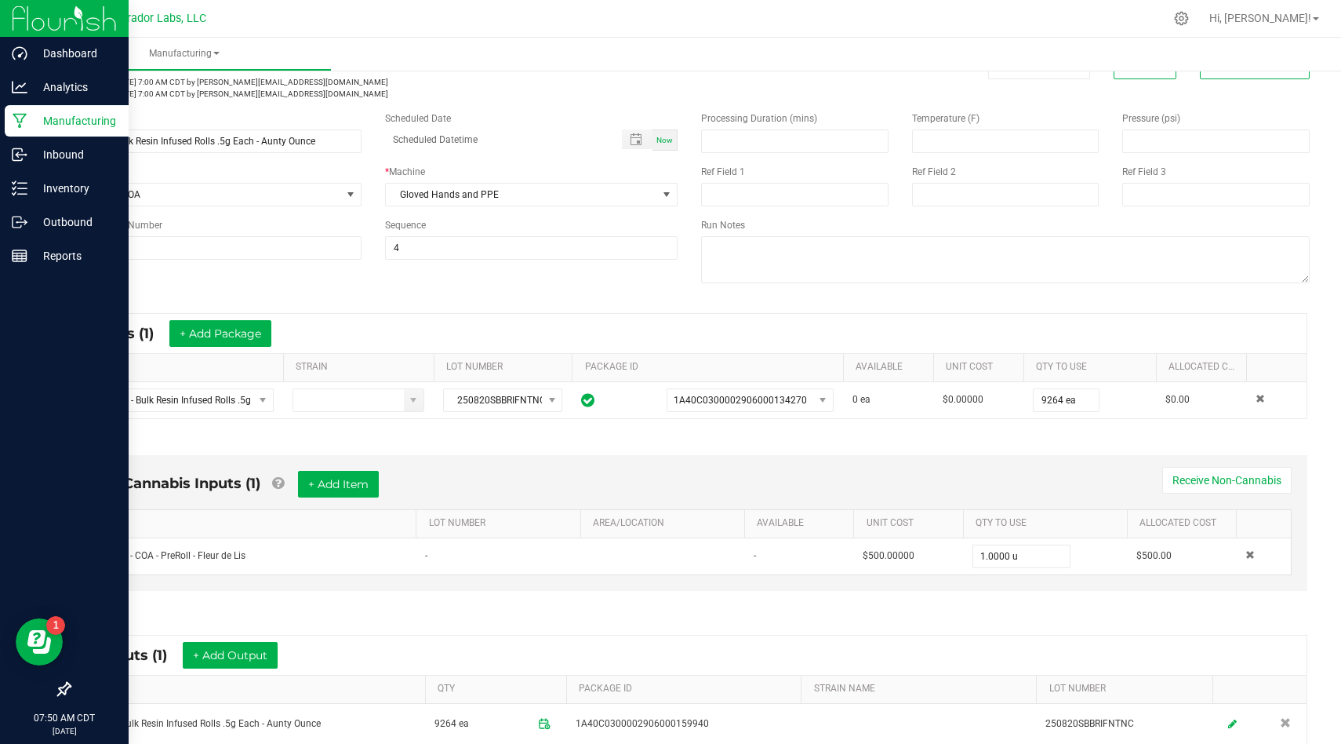
scroll to position [233, 0]
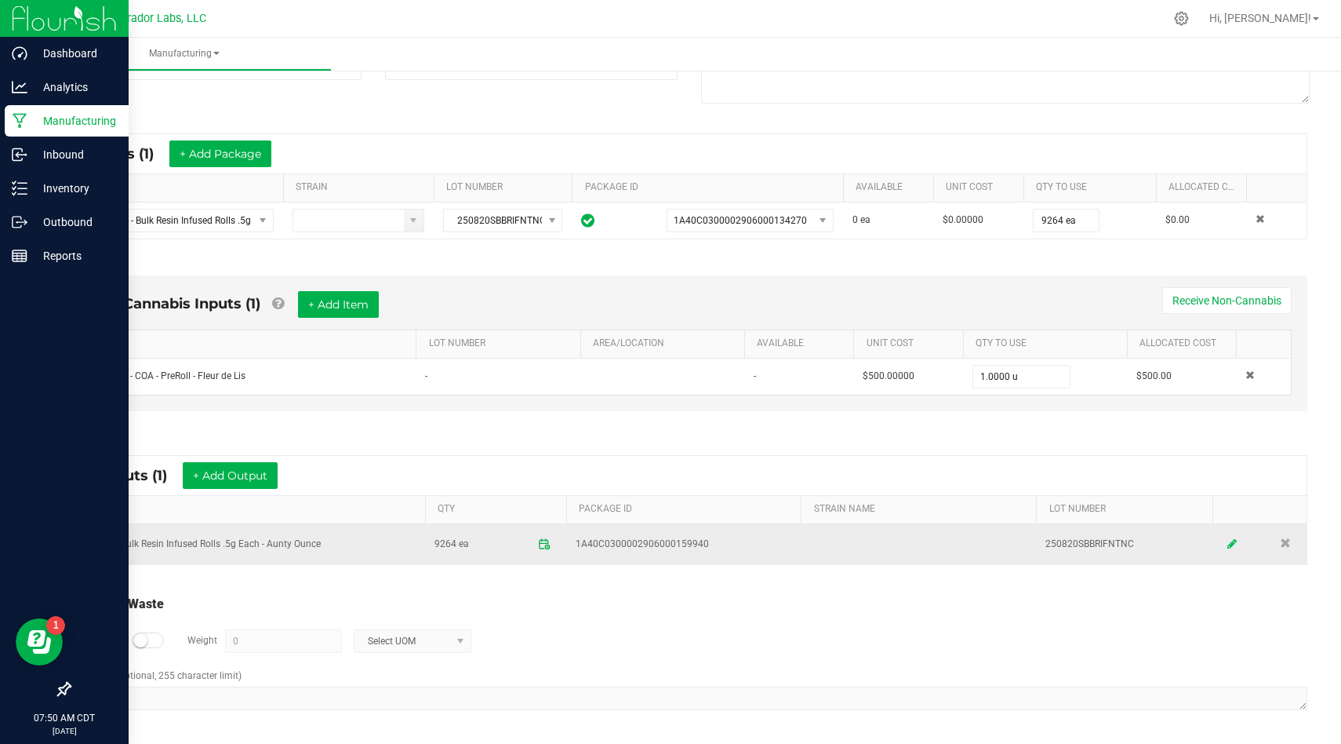
click at [1229, 542] on icon at bounding box center [1232, 543] width 9 height 11
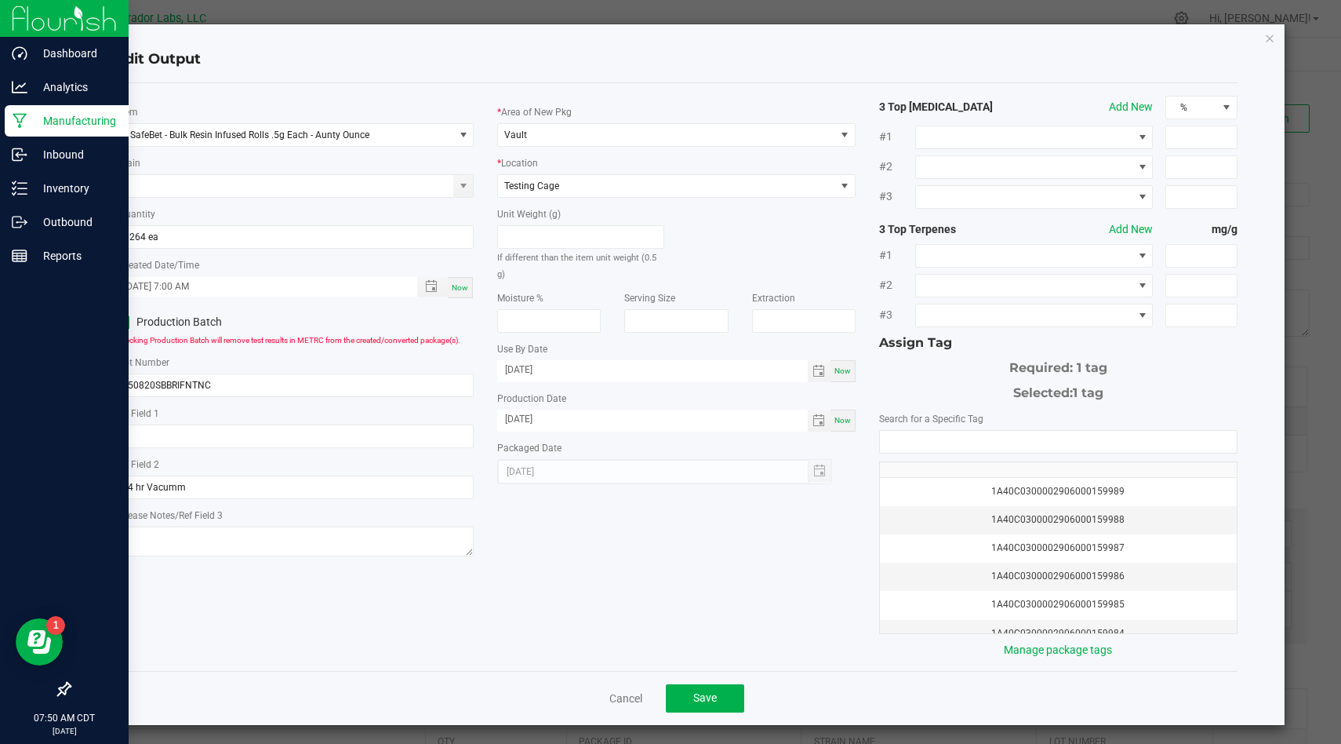
scroll to position [5, 0]
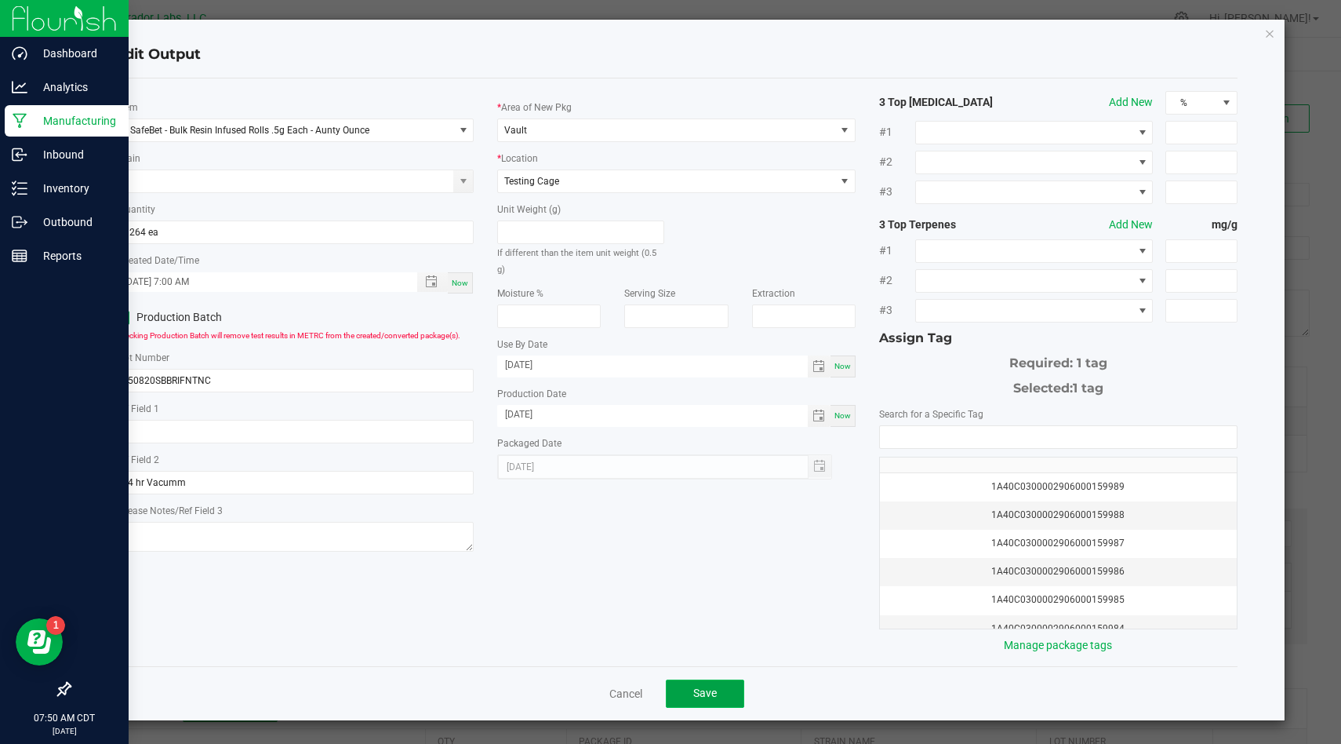
click at [733, 691] on button "Save" at bounding box center [705, 693] width 78 height 28
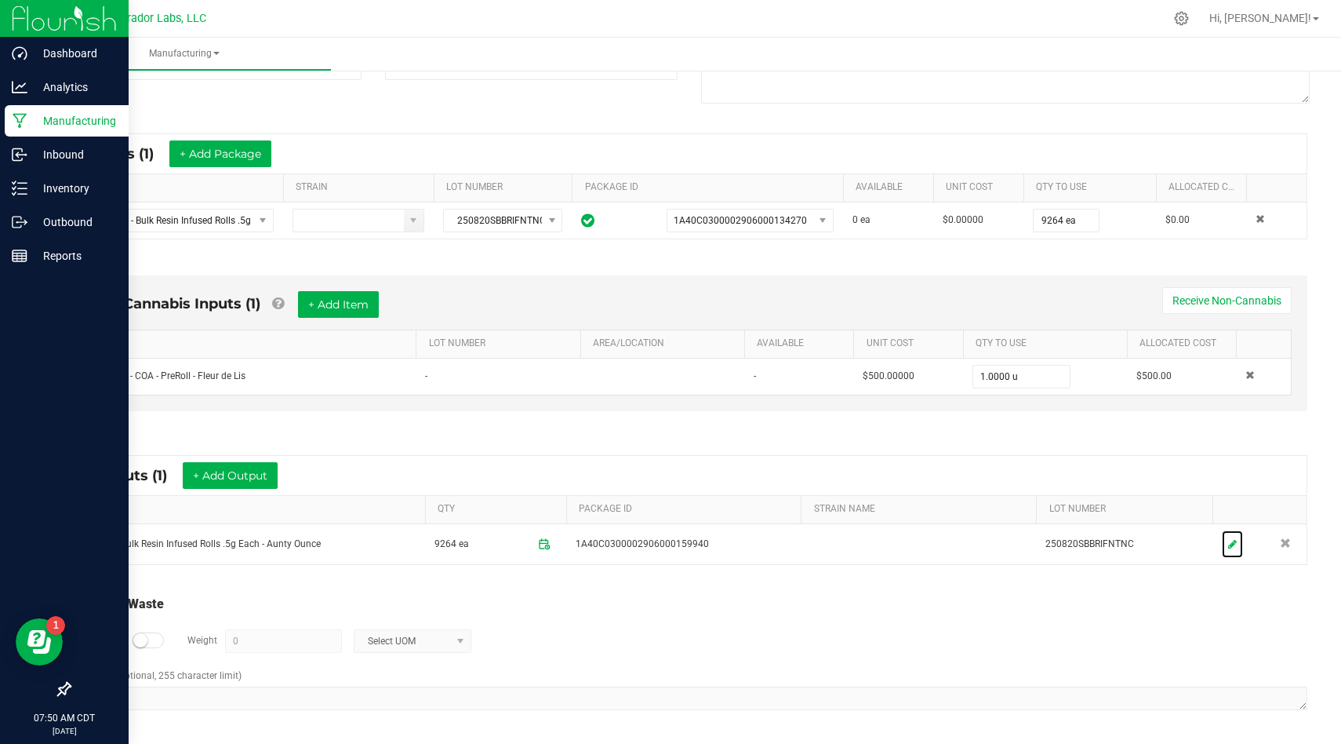
scroll to position [206, 0]
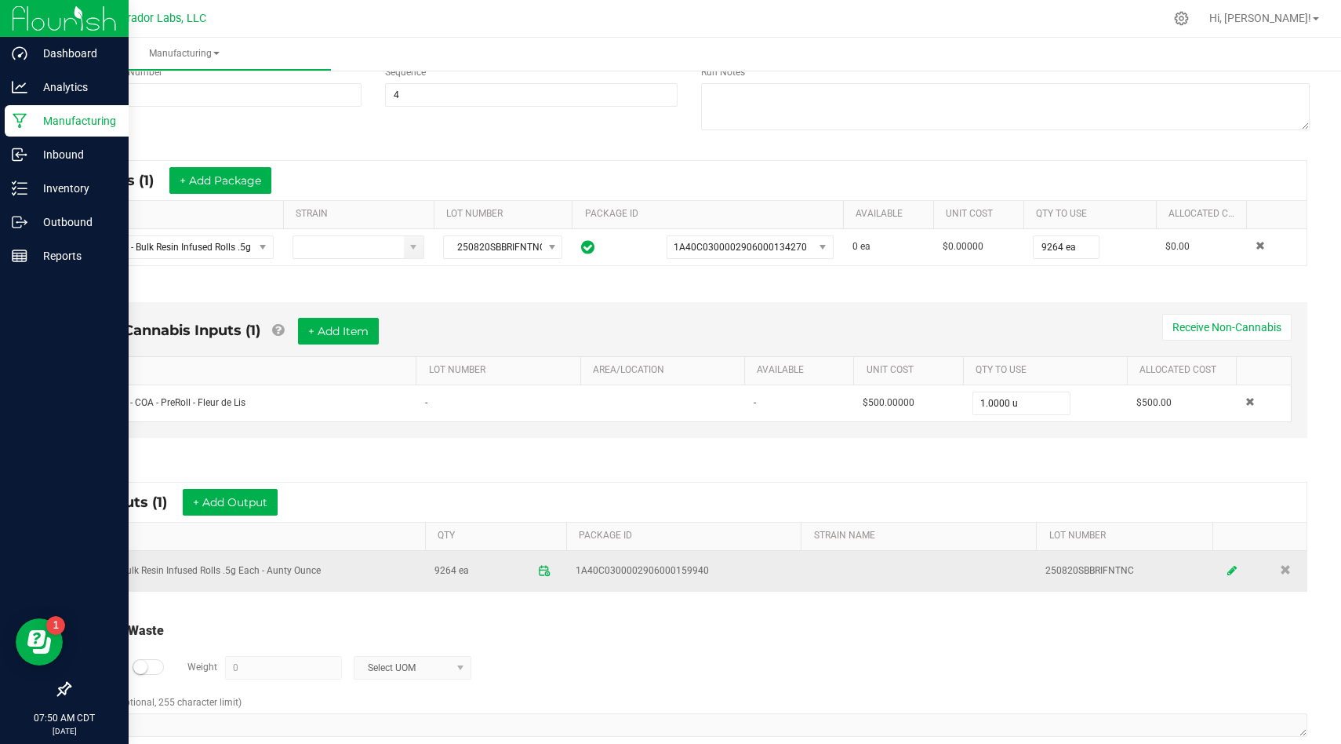
click at [1233, 570] on icon at bounding box center [1232, 570] width 9 height 11
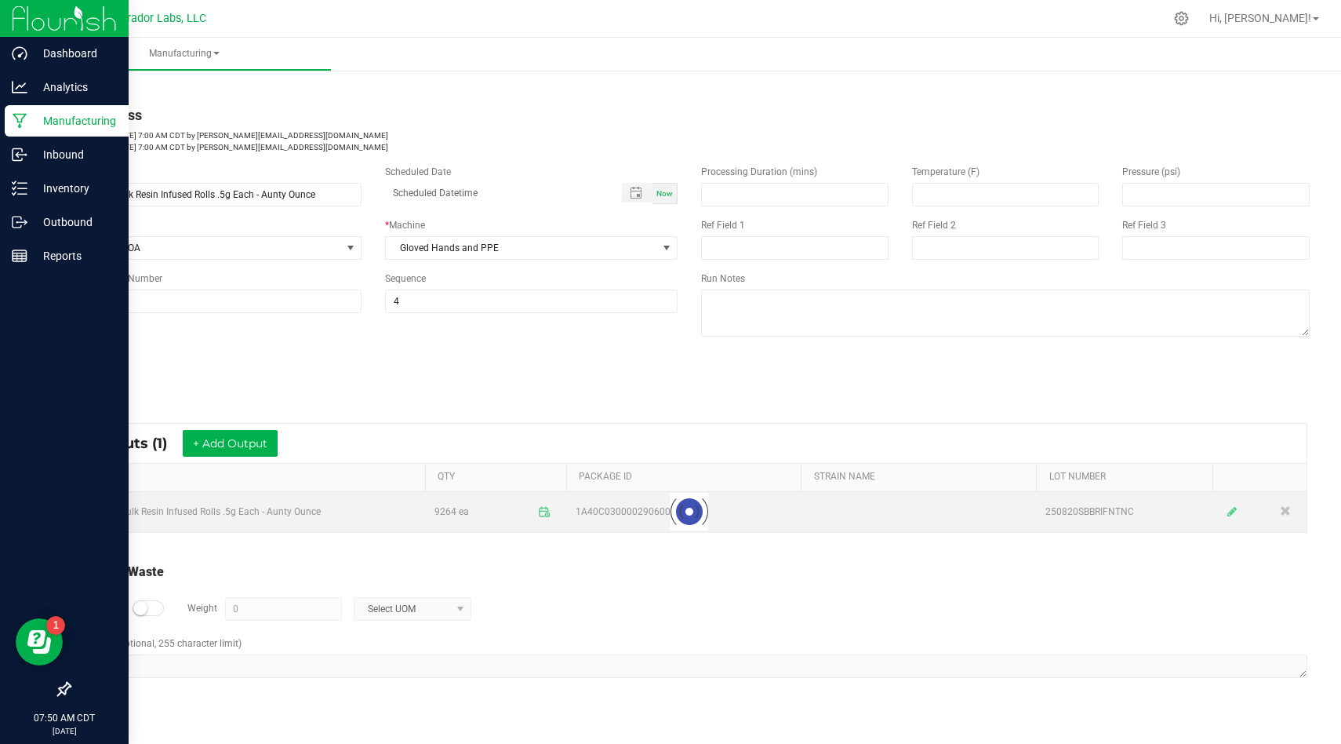
scroll to position [0, 0]
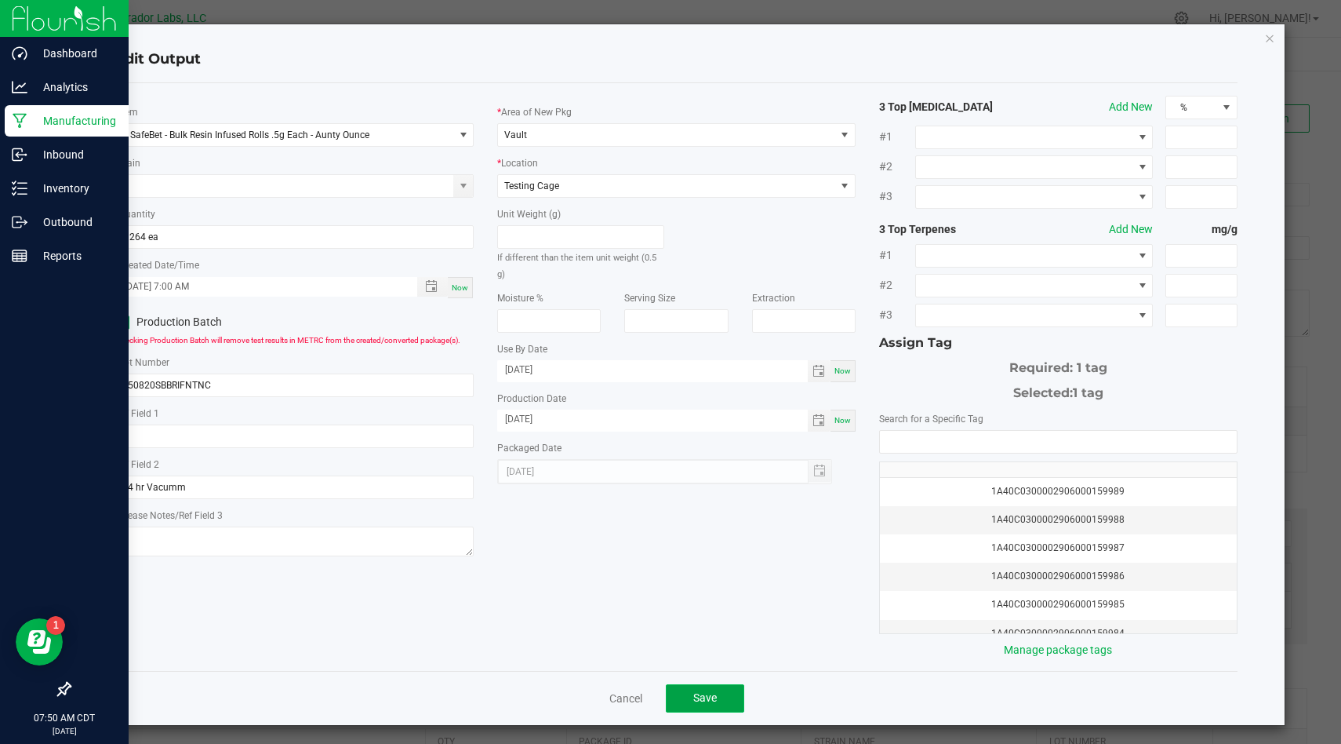
click at [698, 689] on button "Save" at bounding box center [705, 698] width 78 height 28
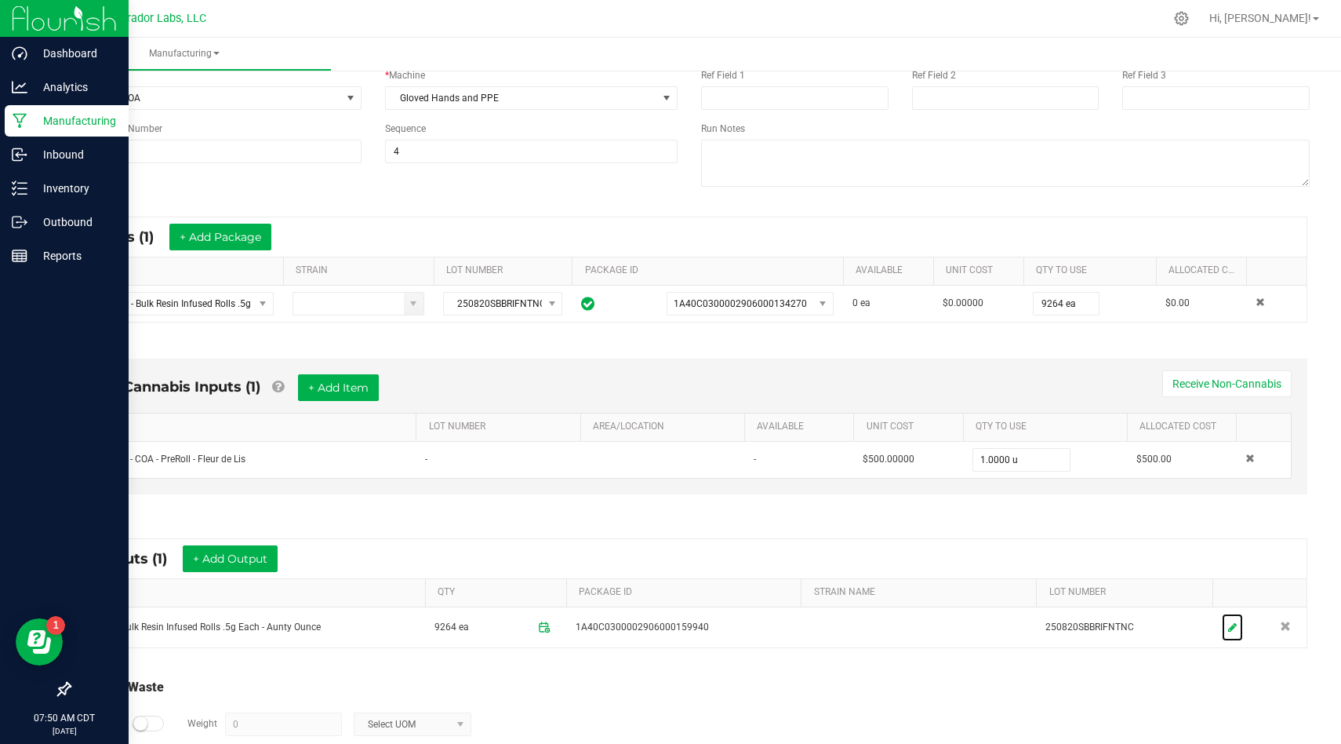
scroll to position [178, 0]
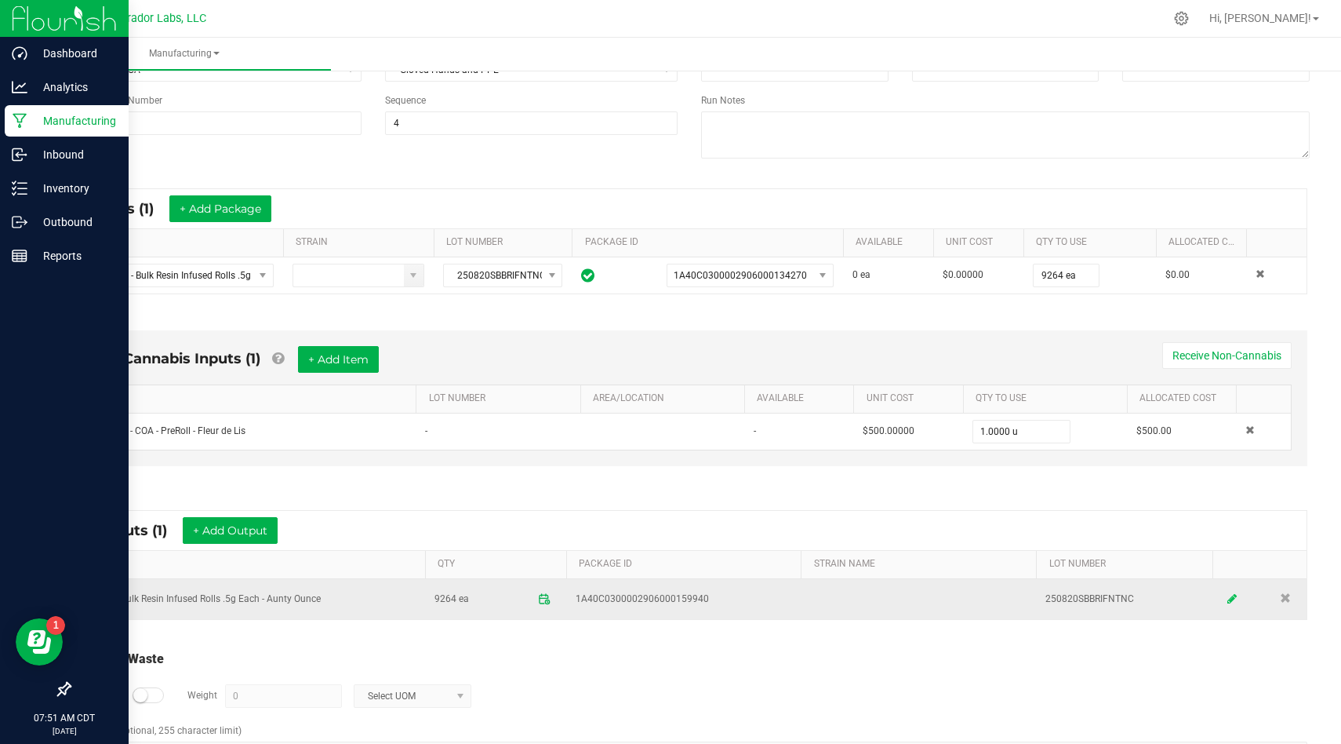
click at [1233, 599] on icon at bounding box center [1232, 598] width 9 height 11
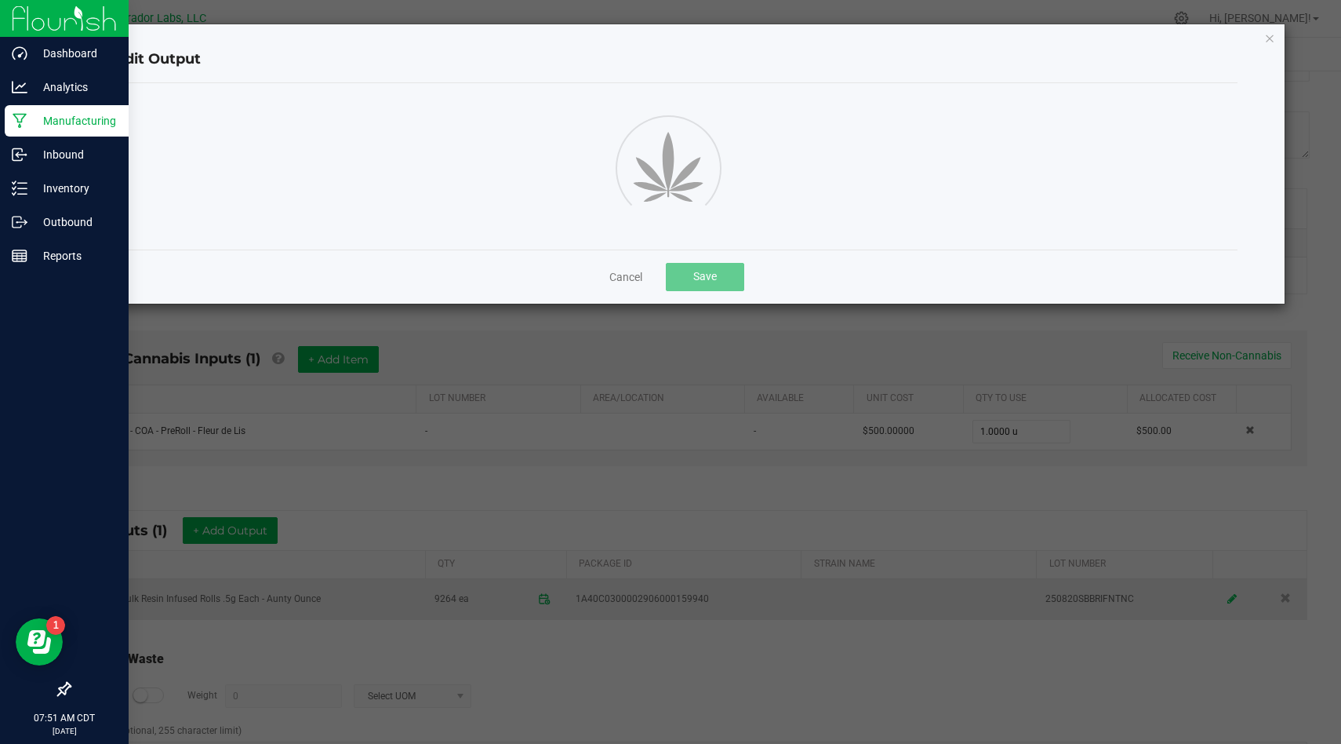
scroll to position [0, 0]
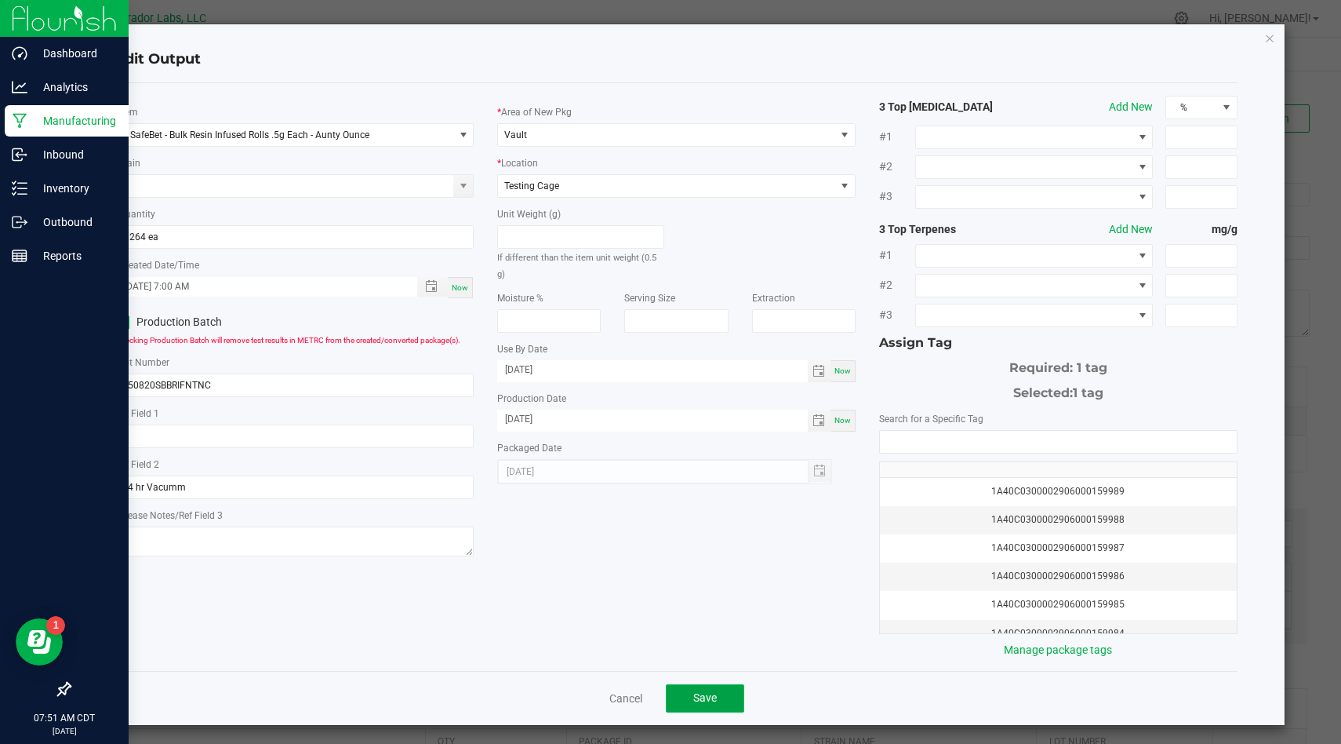
click at [726, 690] on button "Save" at bounding box center [705, 698] width 78 height 28
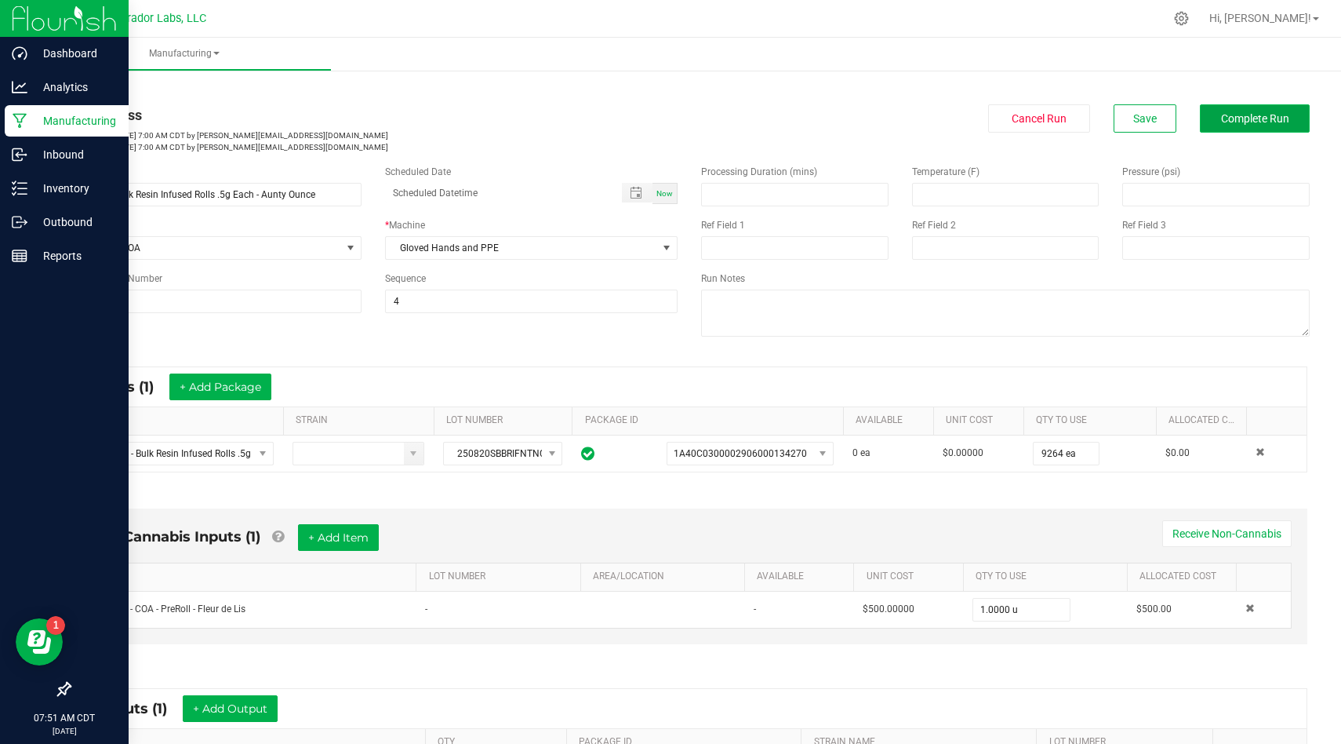
click at [1239, 119] on span "Complete Run" at bounding box center [1255, 118] width 68 height 13
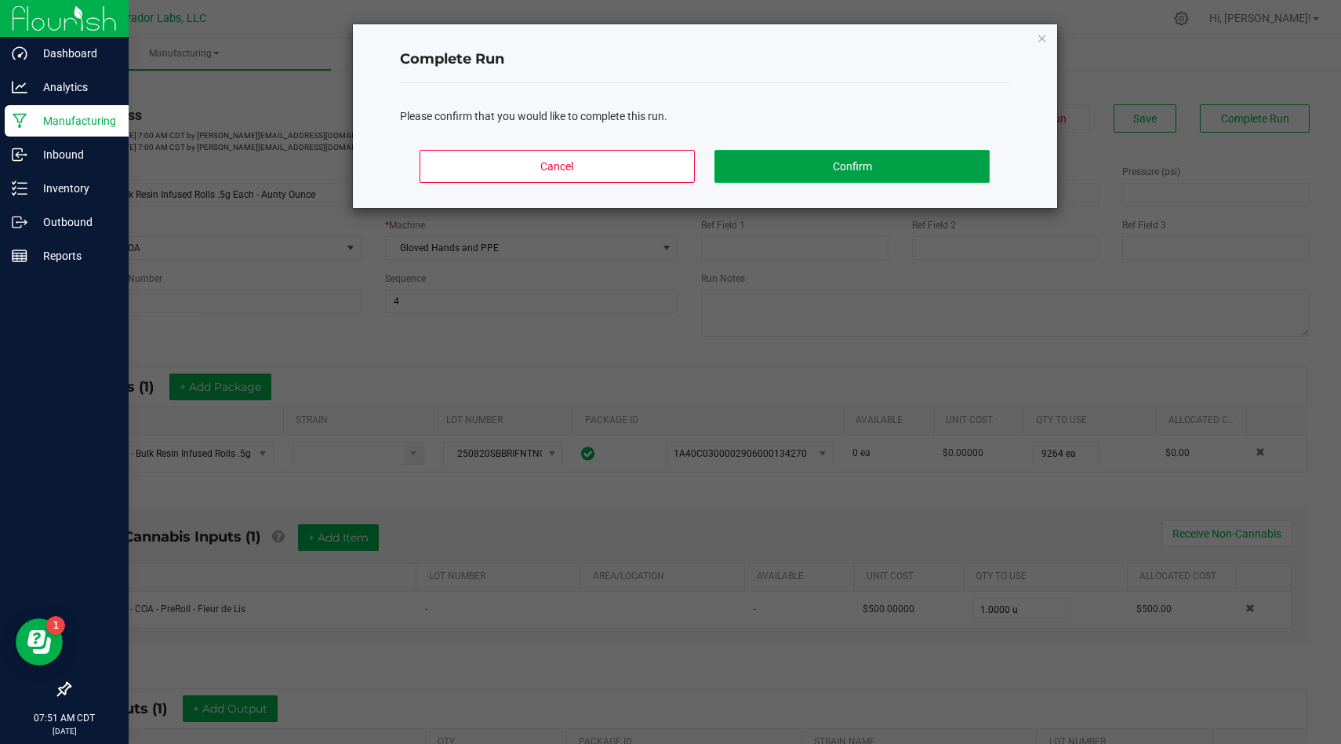
click at [875, 166] on button "Confirm" at bounding box center [852, 166] width 275 height 33
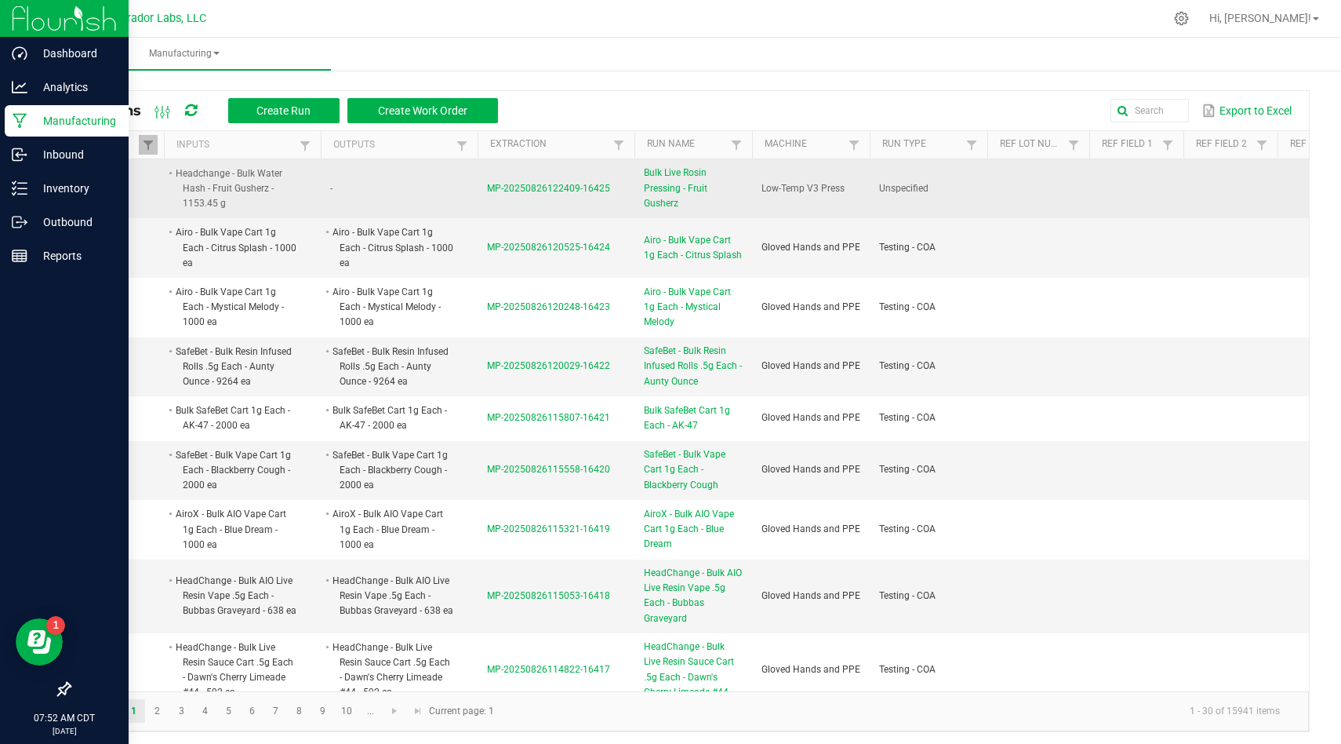
click at [329, 182] on td "-" at bounding box center [399, 189] width 157 height 60
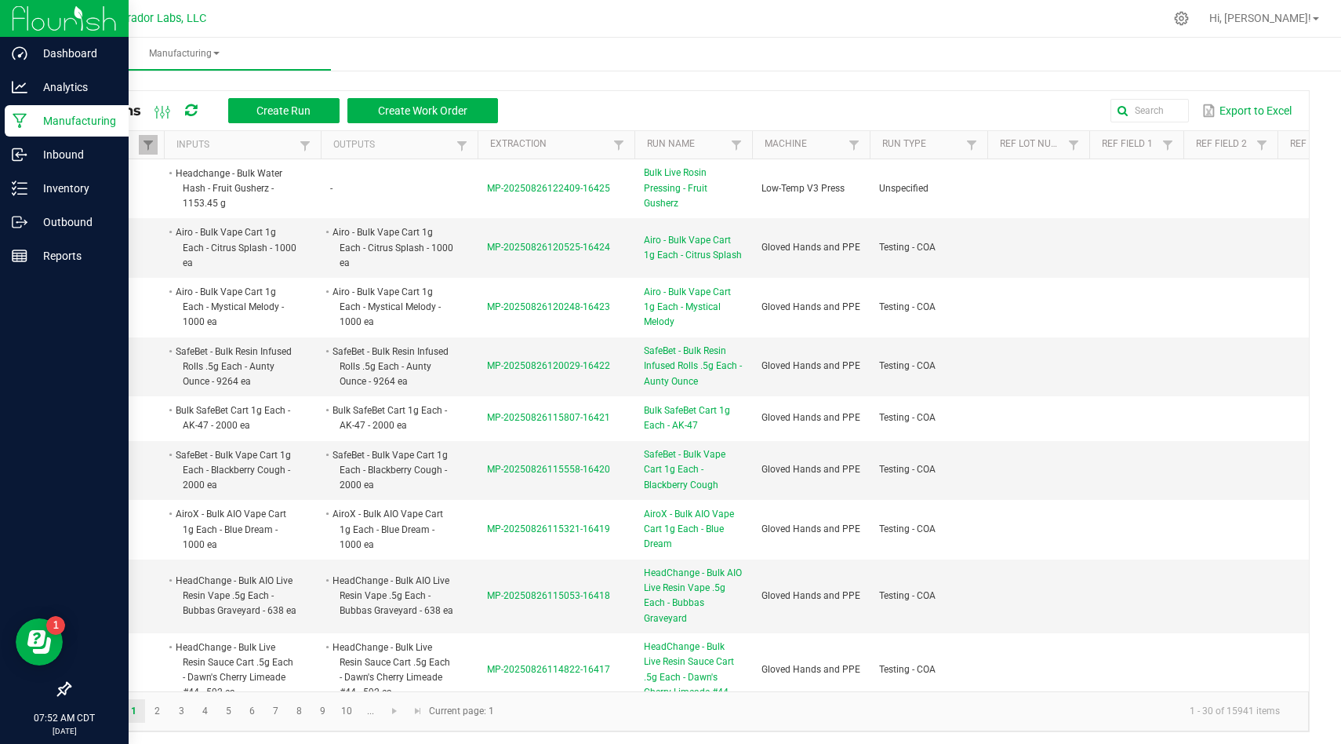
click at [981, 151] on th "Run Type" at bounding box center [929, 145] width 118 height 28
click at [970, 151] on span at bounding box center [972, 145] width 13 height 13
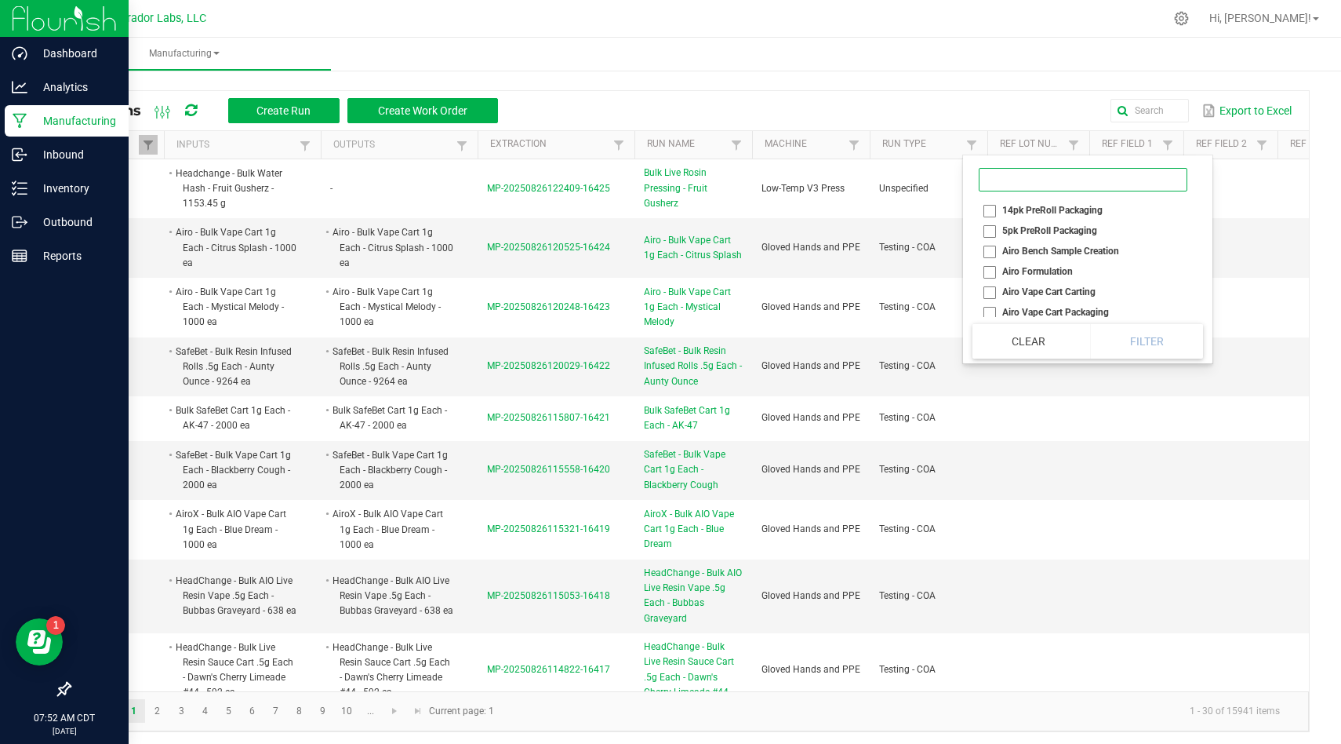
click at [1003, 187] on input at bounding box center [1083, 180] width 209 height 24
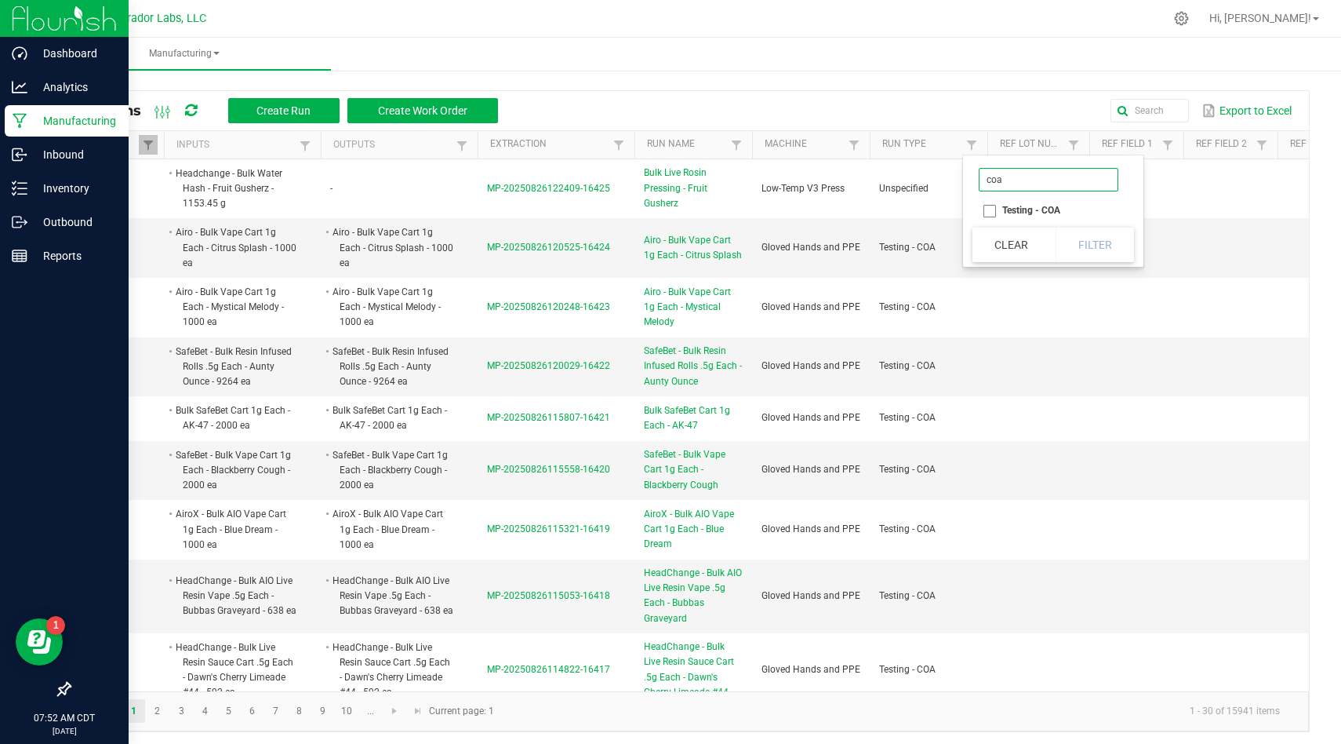
type input "coa"
click at [985, 210] on li "Testing - COA" at bounding box center [1049, 210] width 152 height 20
checkbox COA "true"
click at [1083, 235] on button "Filter" at bounding box center [1095, 244] width 78 height 35
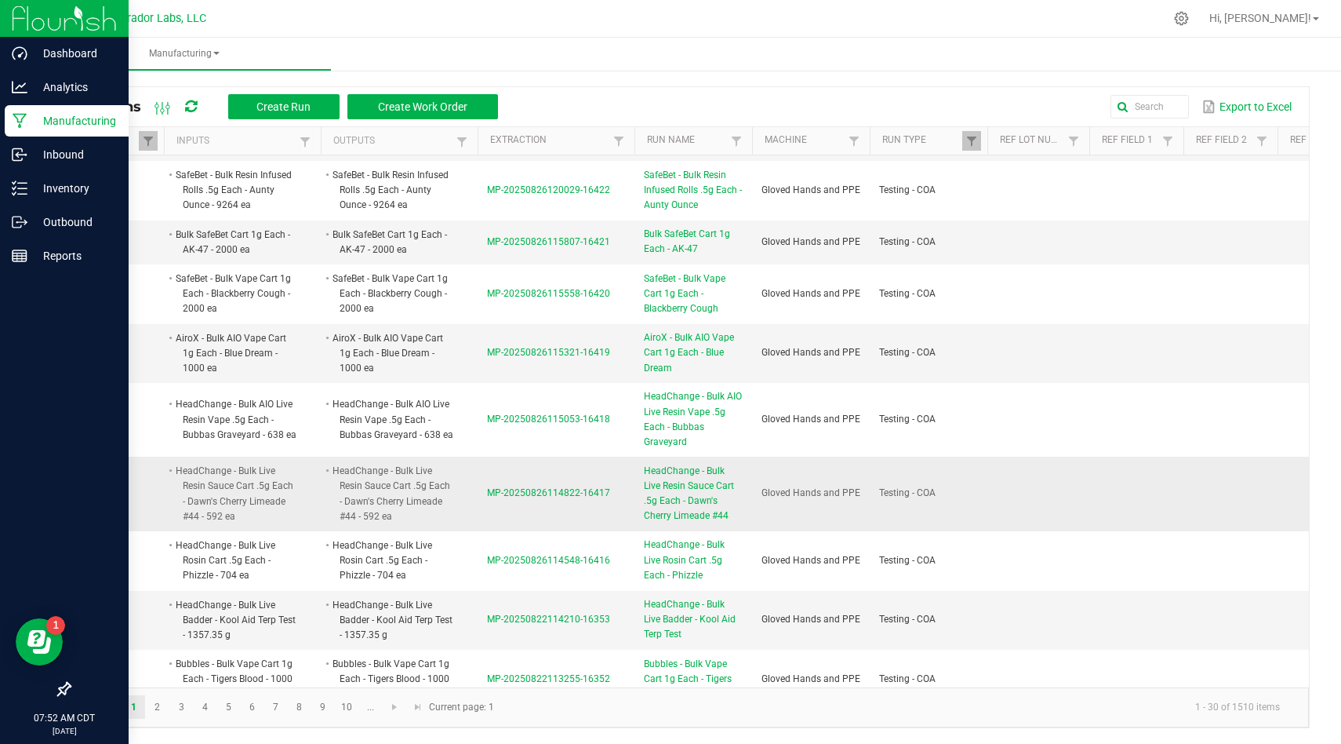
scroll to position [114, 0]
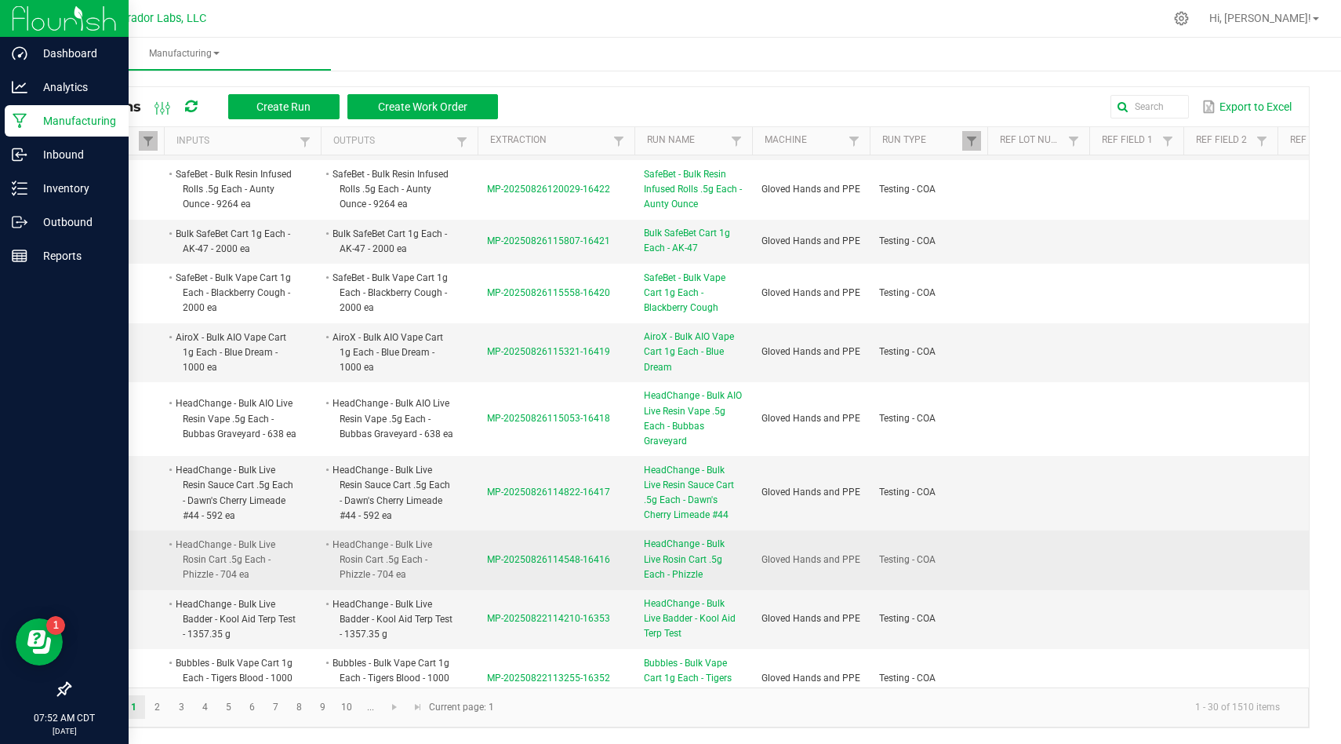
click at [524, 559] on span "MP-20250826114548-16416" at bounding box center [548, 559] width 123 height 11
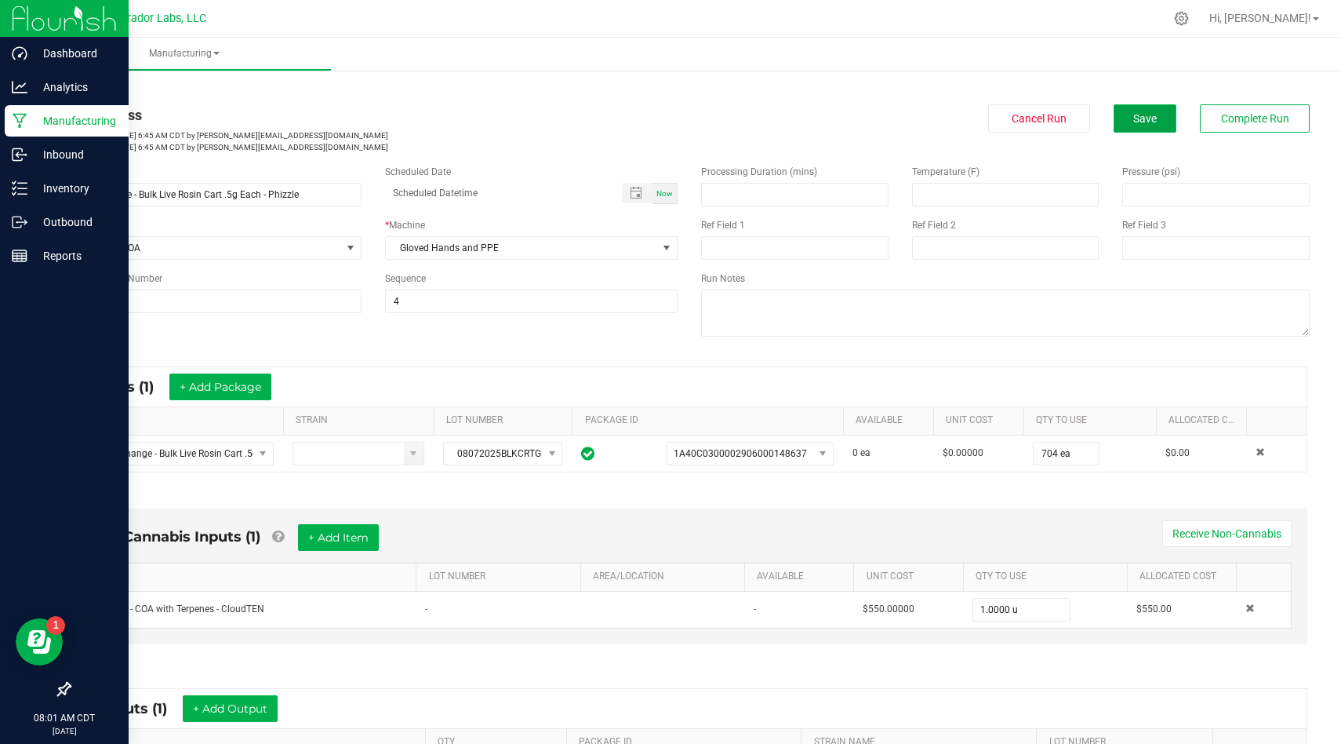
click at [1114, 128] on button "Save" at bounding box center [1145, 118] width 63 height 28
click at [848, 99] on div "< All Runs In Progress Started: Aug 26, 2025 6:45 AM CDT by isaac@curadorbrands…" at bounding box center [689, 117] width 1241 height 71
click at [1114, 115] on button "Save" at bounding box center [1145, 118] width 63 height 28
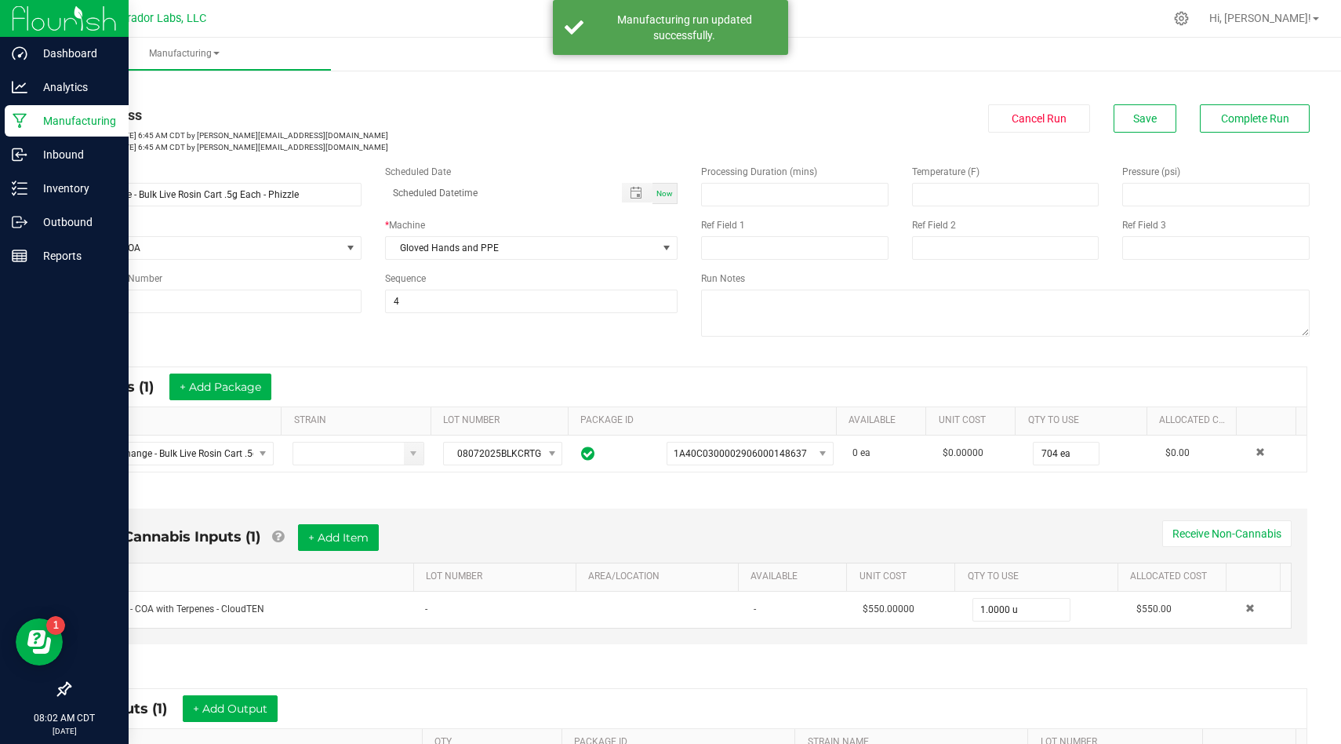
click at [51, 118] on p "Manufacturing" at bounding box center [74, 120] width 94 height 19
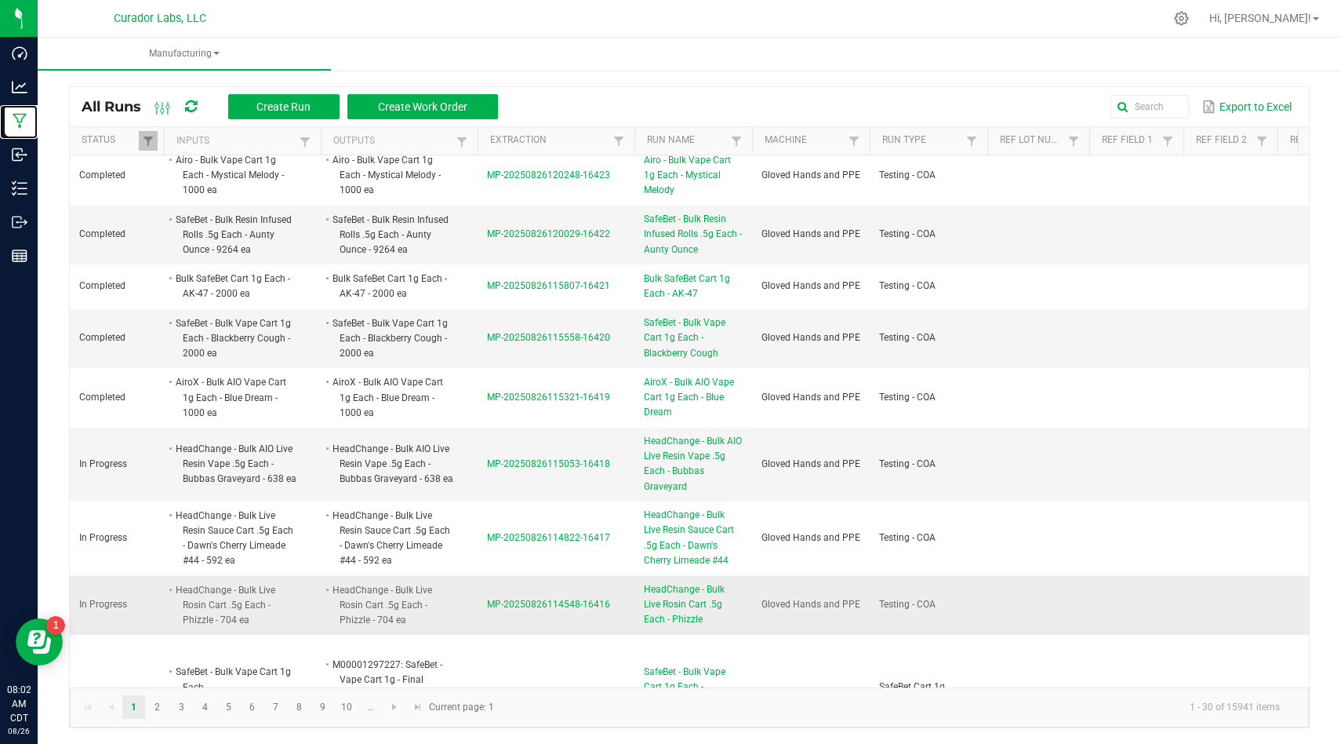
scroll to position [133, 0]
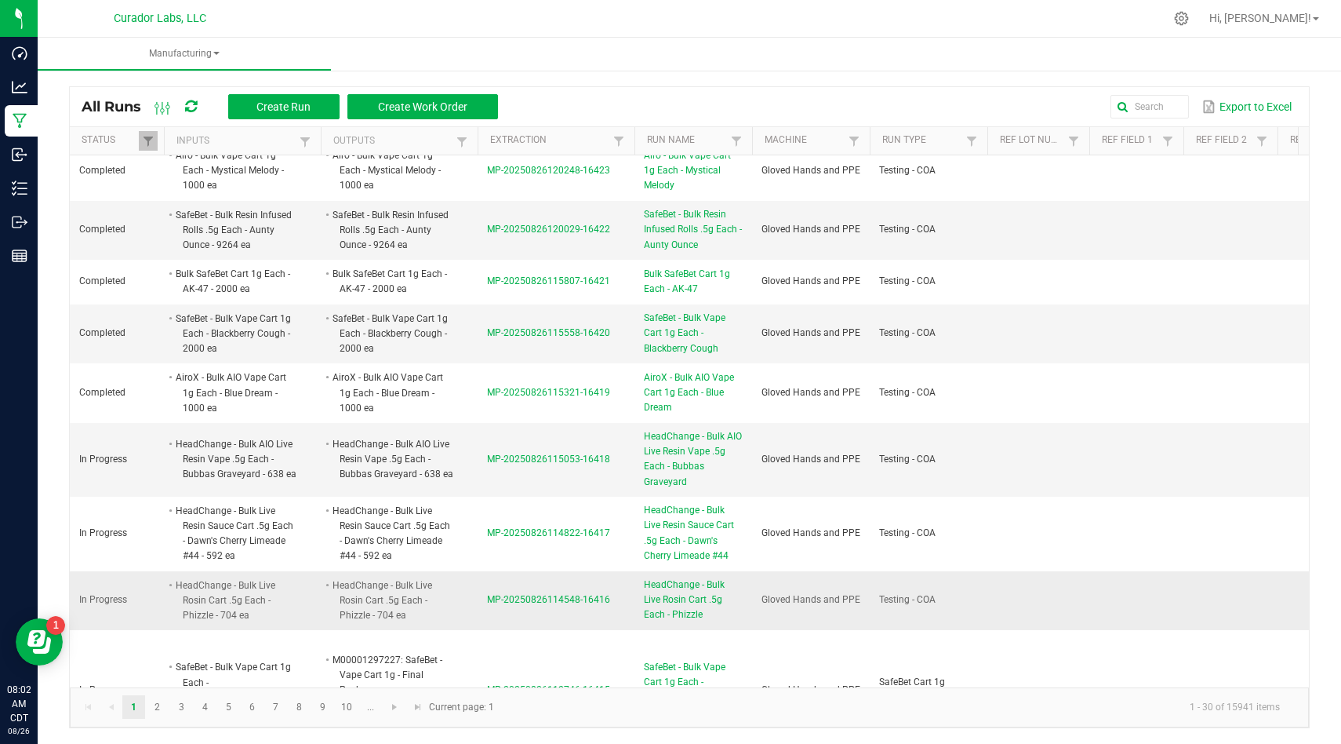
click at [524, 599] on span "MP-20250826114548-16416" at bounding box center [548, 599] width 123 height 11
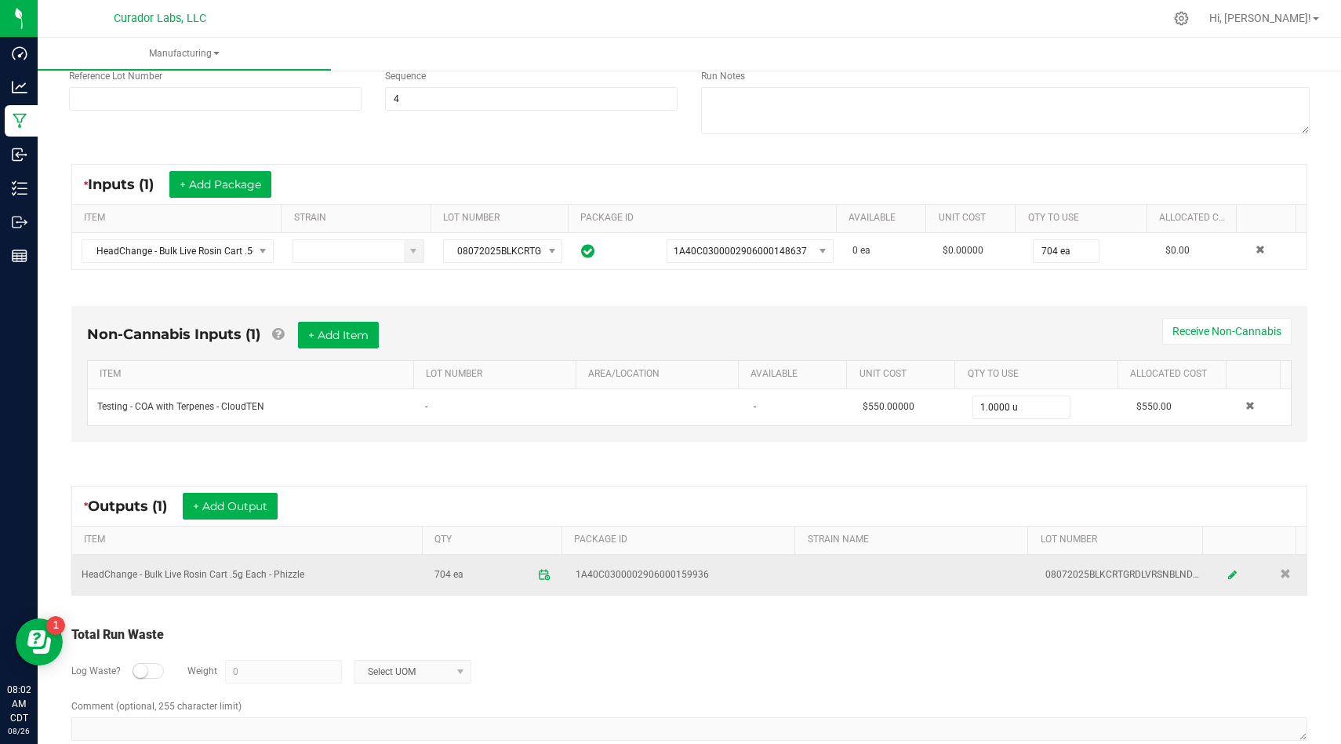
scroll to position [215, 0]
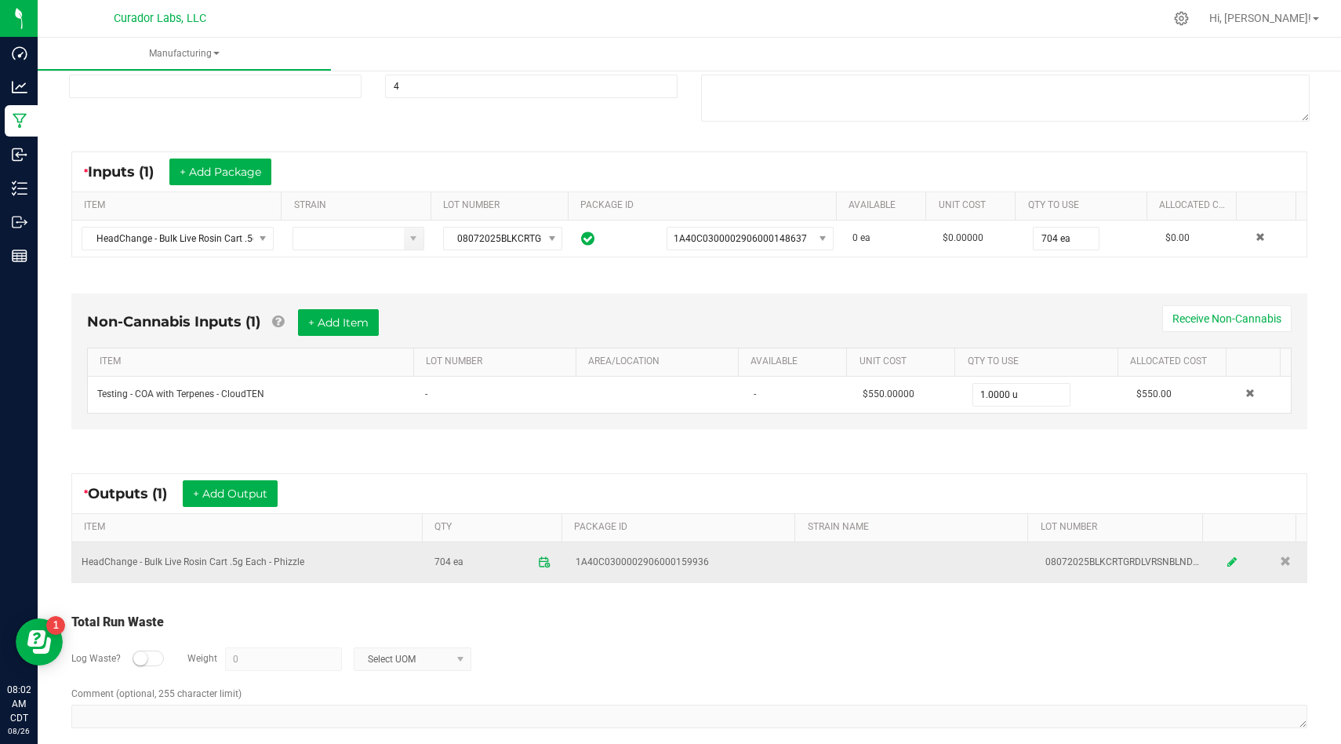
click at [1228, 562] on icon at bounding box center [1232, 561] width 9 height 11
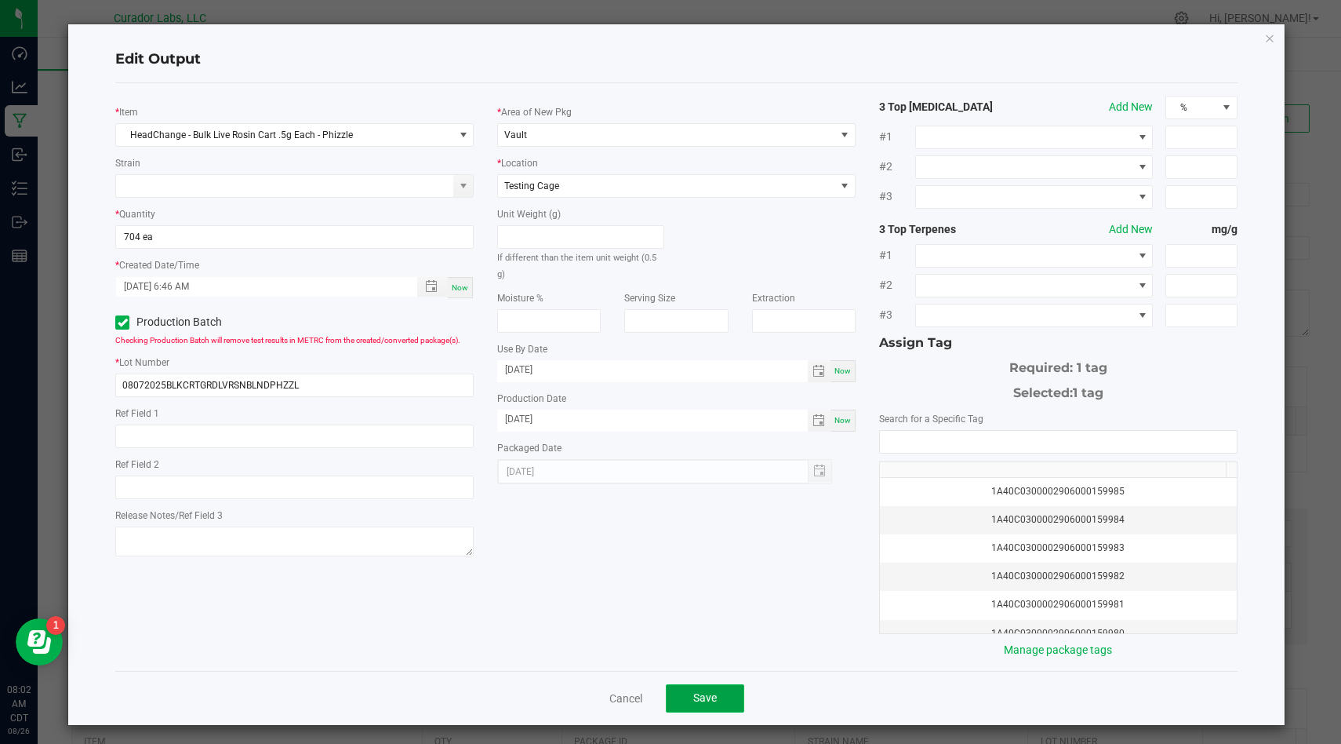
click at [694, 697] on span "Save" at bounding box center [705, 697] width 24 height 13
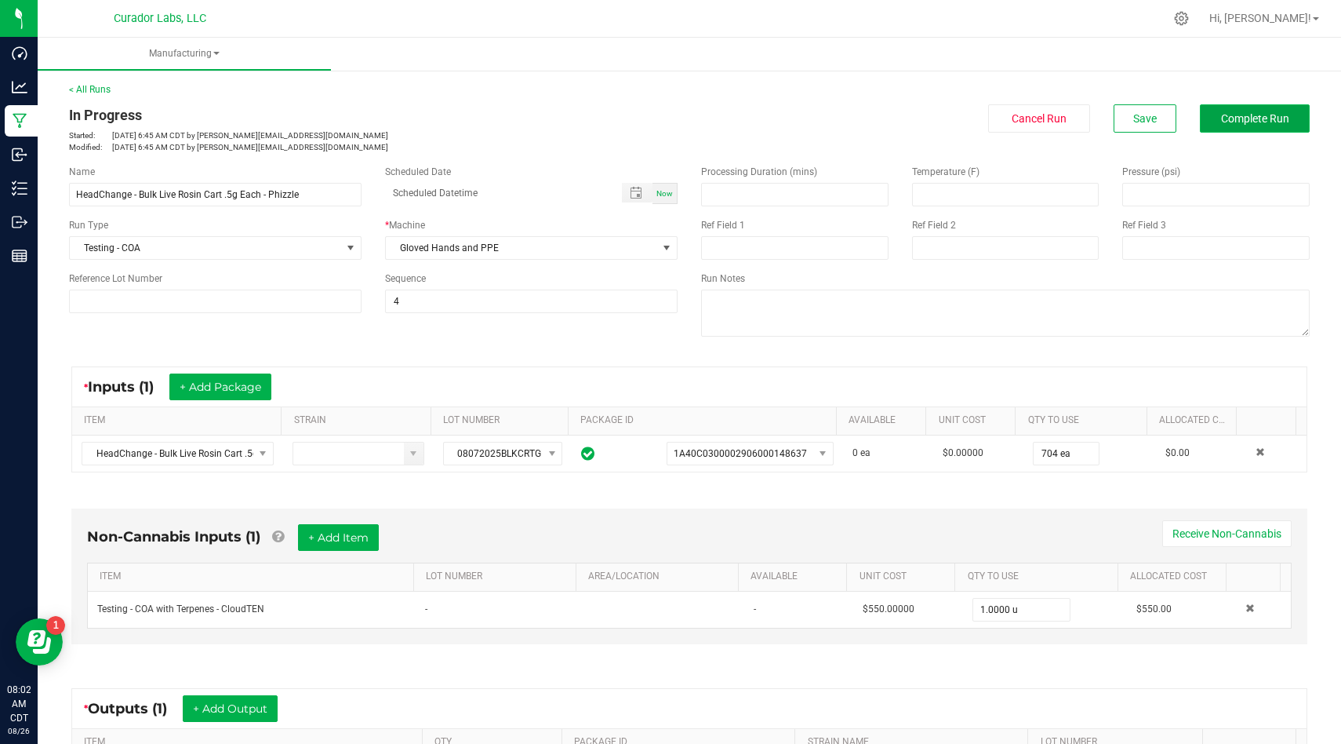
click at [1267, 126] on button "Complete Run" at bounding box center [1255, 118] width 110 height 28
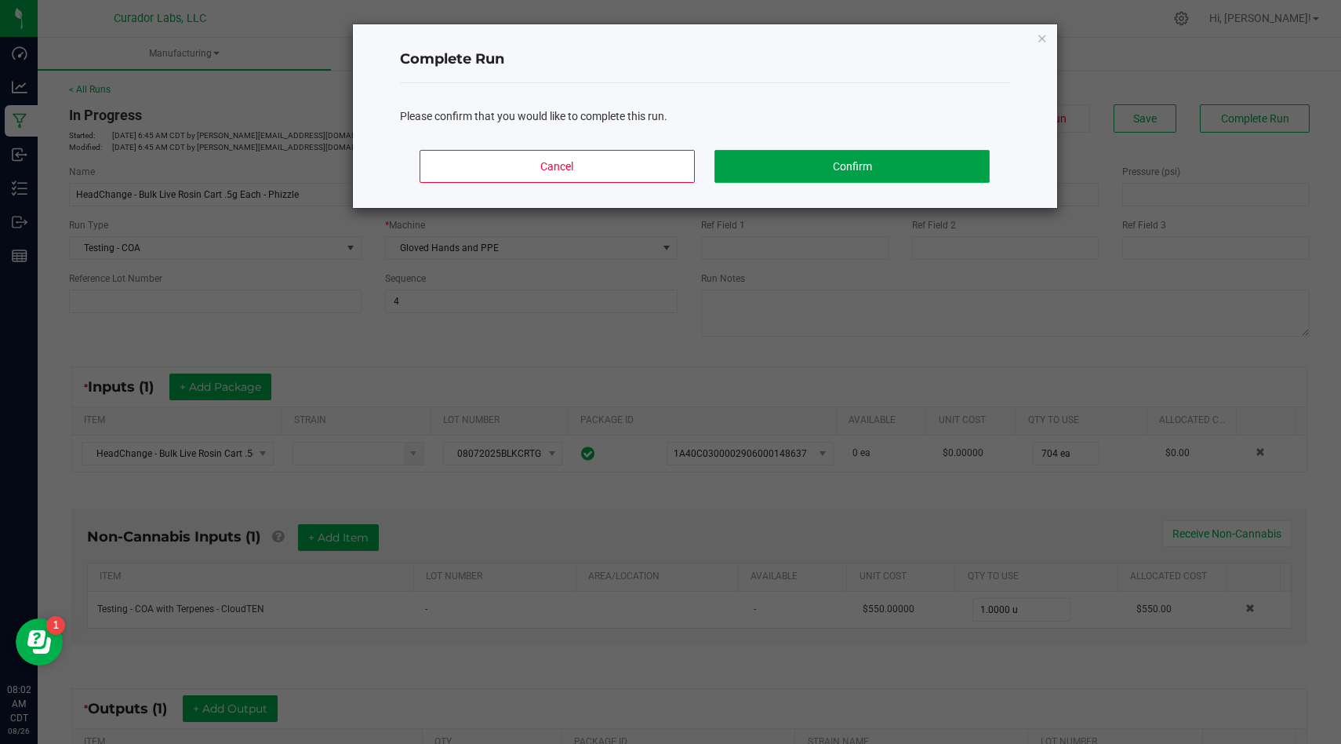
click at [824, 180] on button "Confirm" at bounding box center [852, 166] width 275 height 33
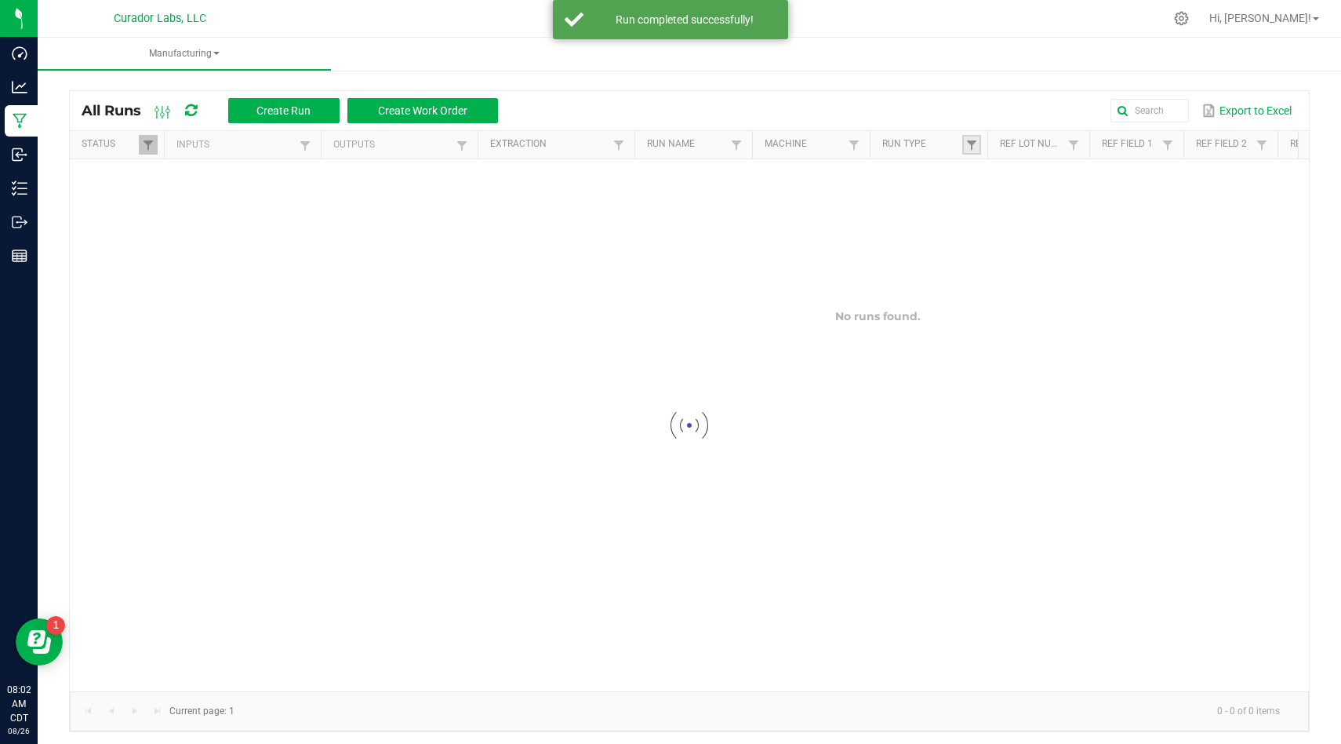
click at [977, 154] on link at bounding box center [972, 145] width 19 height 20
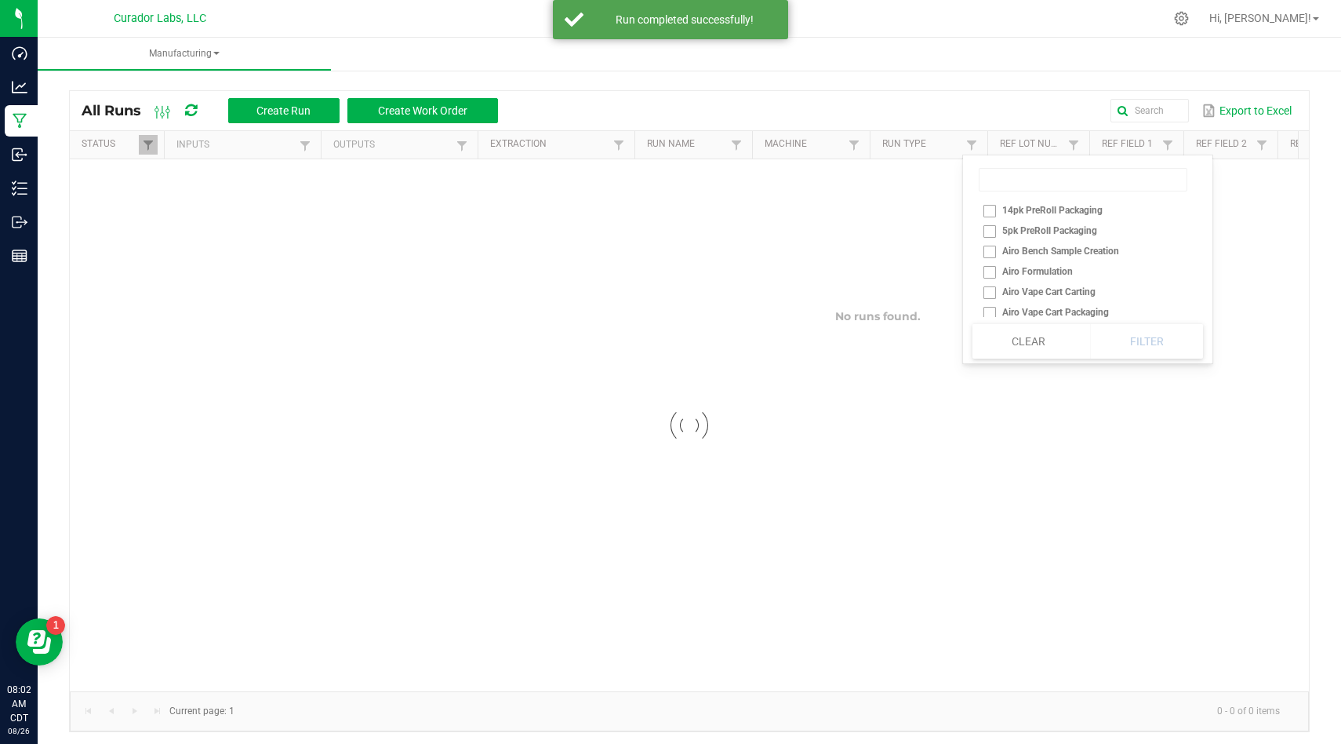
click at [1019, 182] on div at bounding box center [689, 425] width 1239 height 532
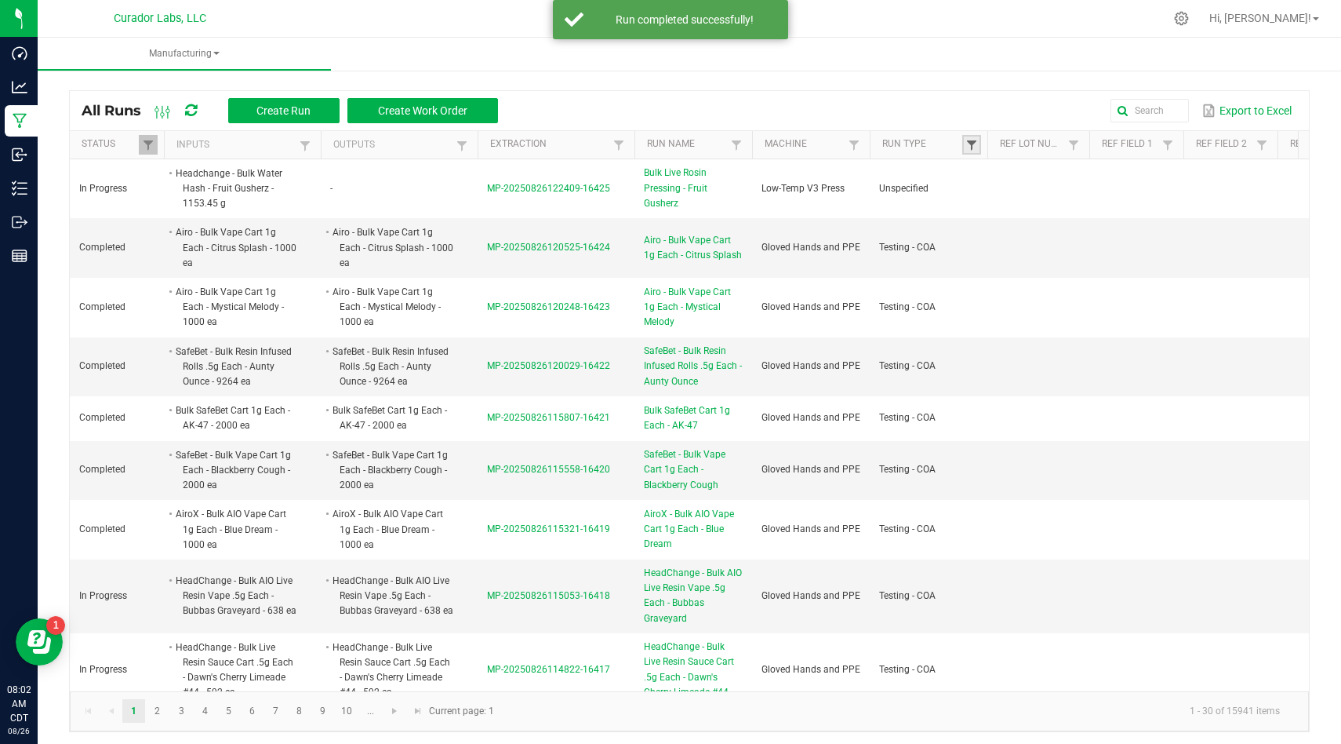
click at [971, 140] on span at bounding box center [972, 145] width 13 height 13
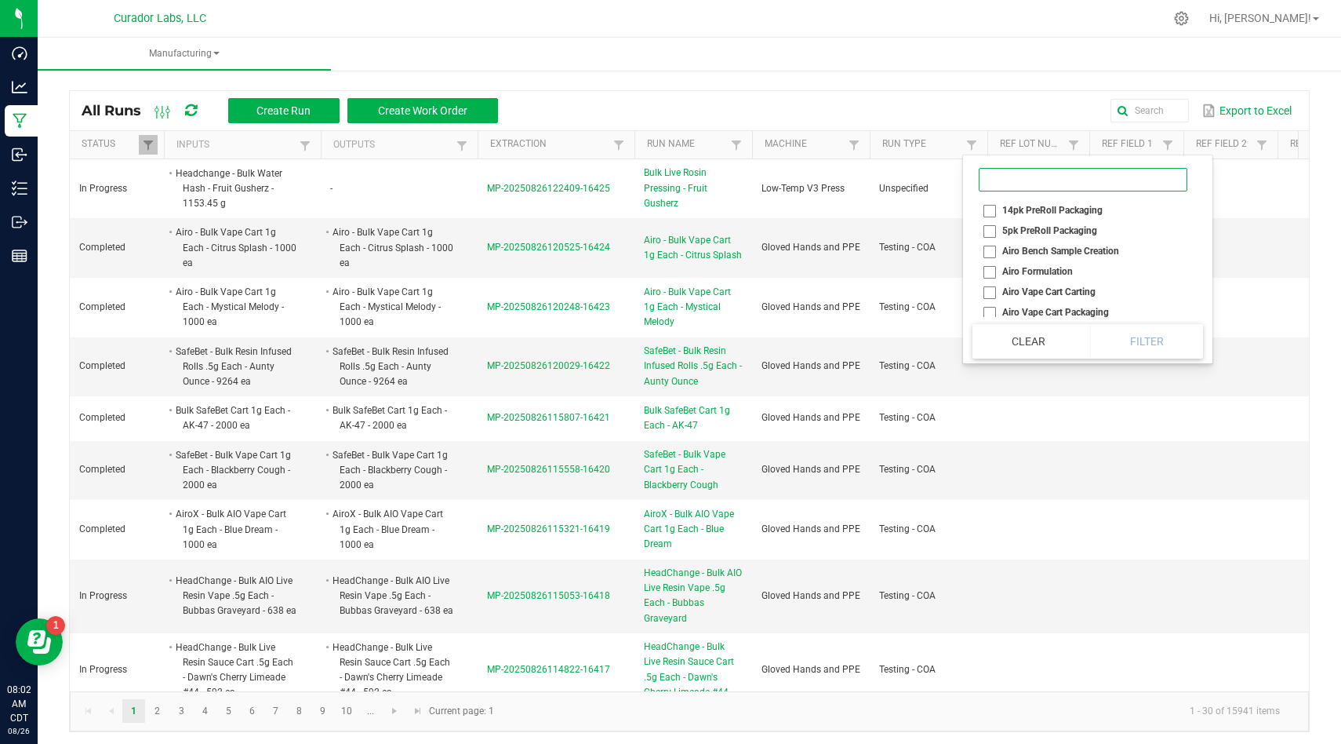
click at [996, 191] on input at bounding box center [1083, 180] width 209 height 24
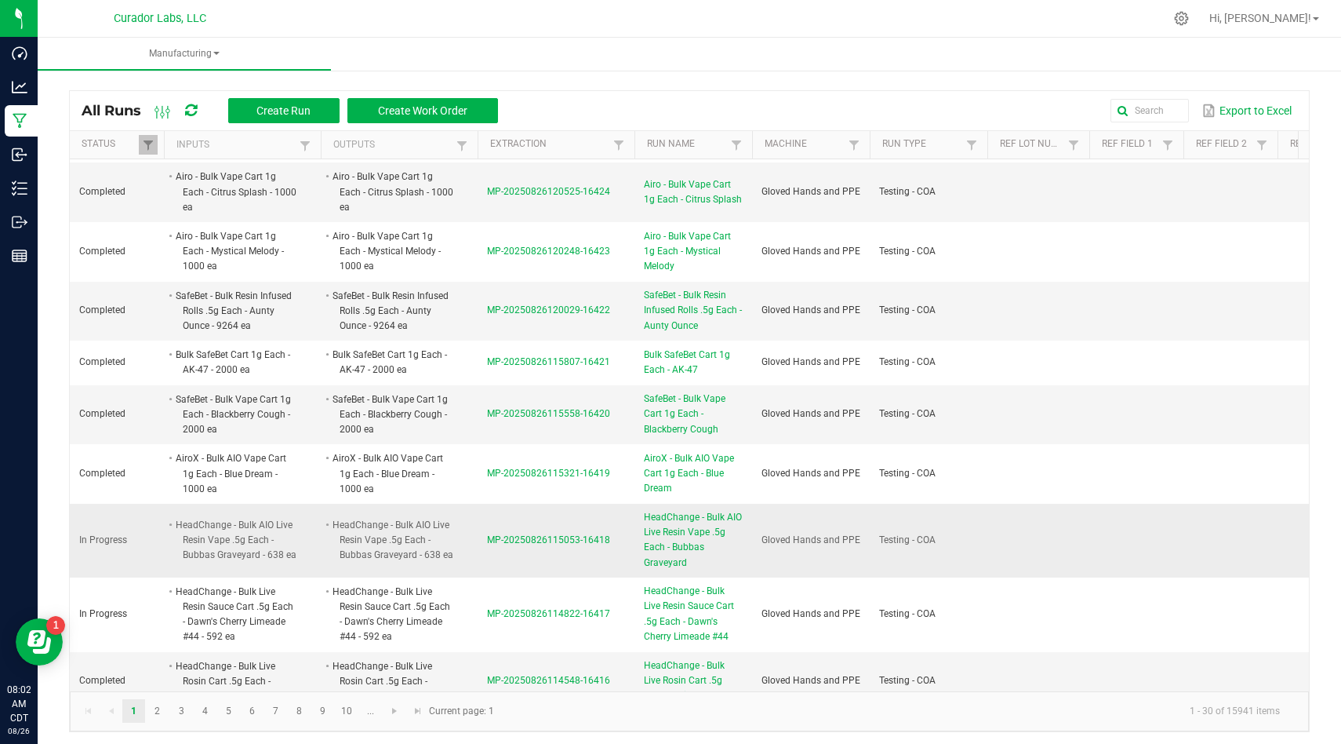
click at [505, 534] on span "MP-20250826115053-16418" at bounding box center [548, 539] width 123 height 11
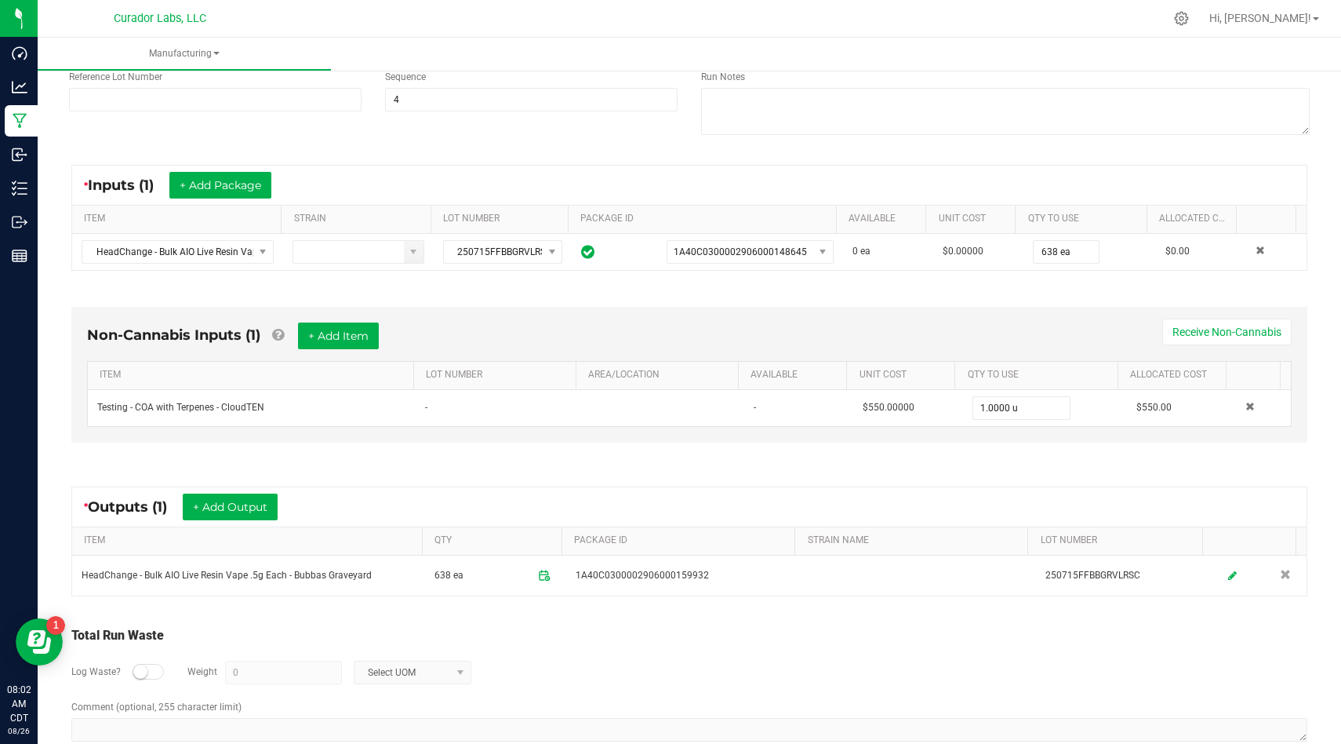
scroll to position [217, 0]
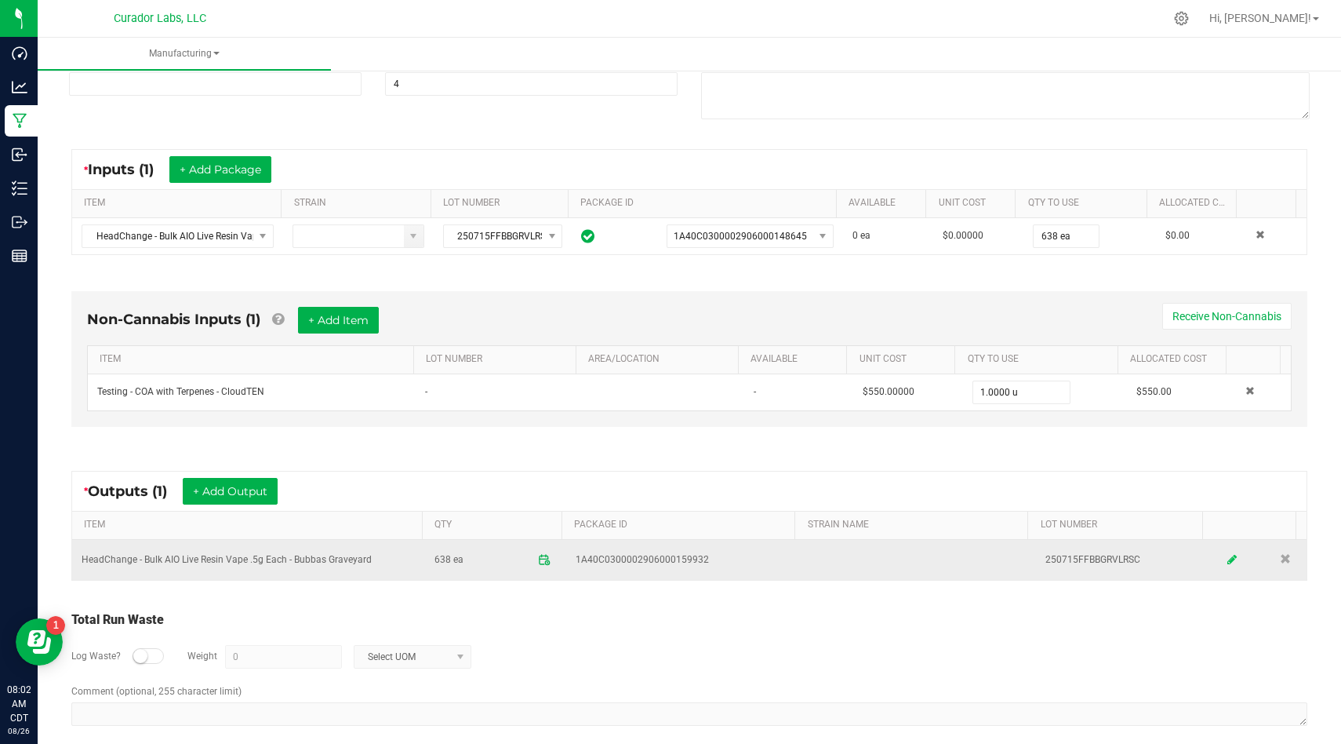
click at [1228, 561] on icon at bounding box center [1232, 559] width 9 height 11
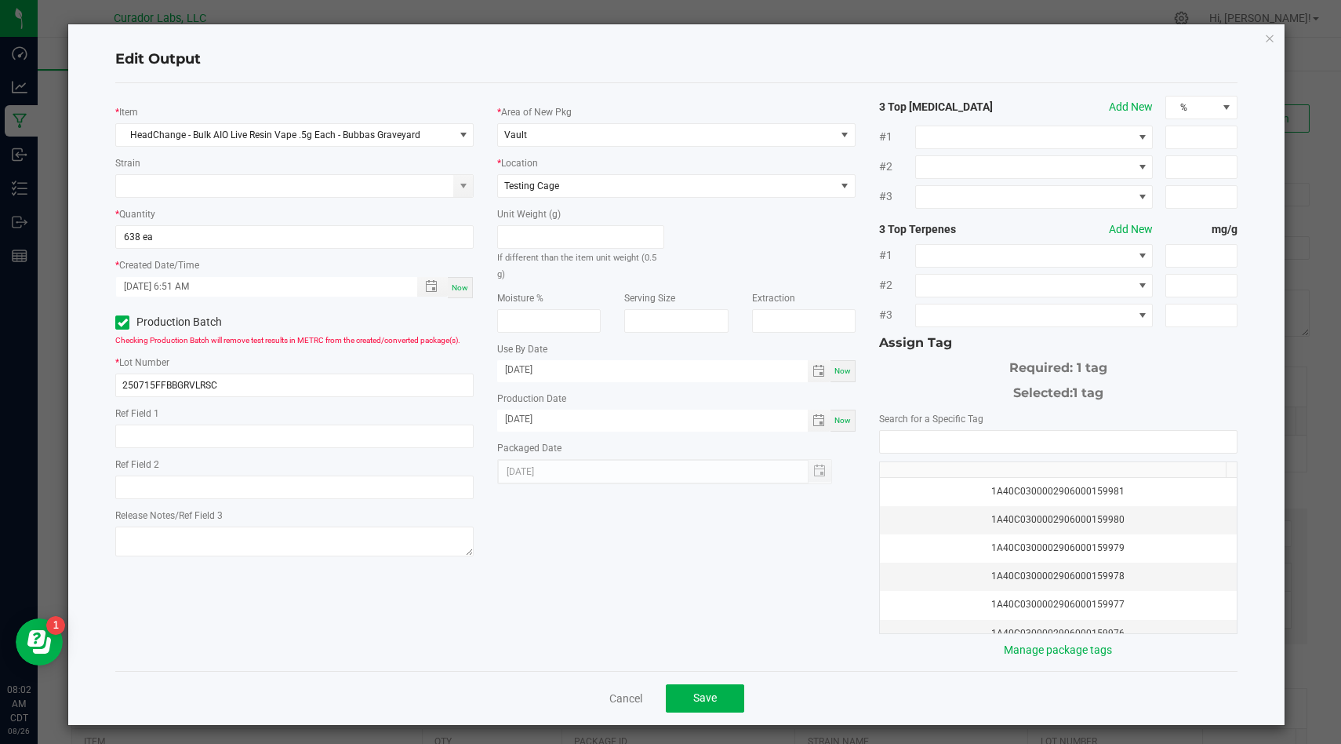
click at [764, 555] on div "* Item HeadChange - Bulk AIO Live Resin Vape .5g Each - Bubbas Graveyard Strain…" at bounding box center [677, 377] width 1146 height 562
click at [697, 696] on span "Save" at bounding box center [705, 697] width 24 height 13
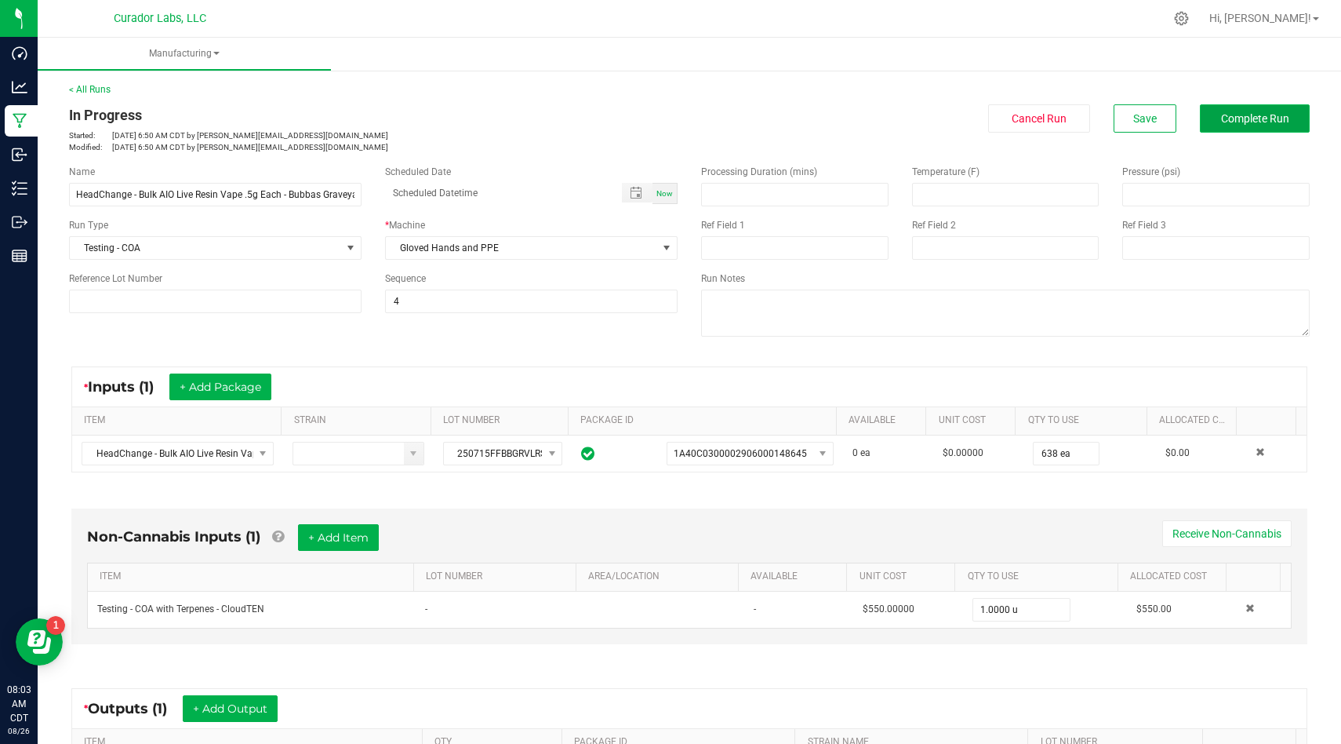
click at [1251, 126] on button "Complete Run" at bounding box center [1255, 118] width 110 height 28
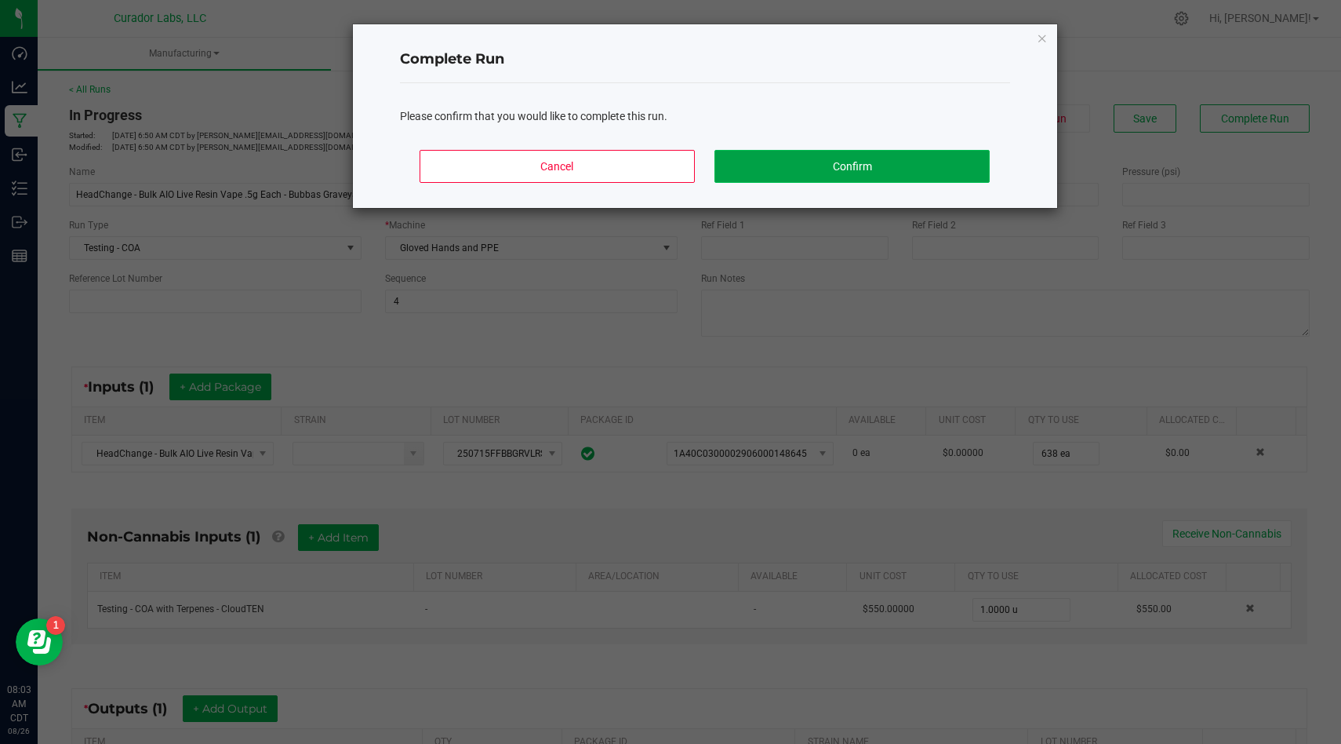
click at [908, 162] on button "Confirm" at bounding box center [852, 166] width 275 height 33
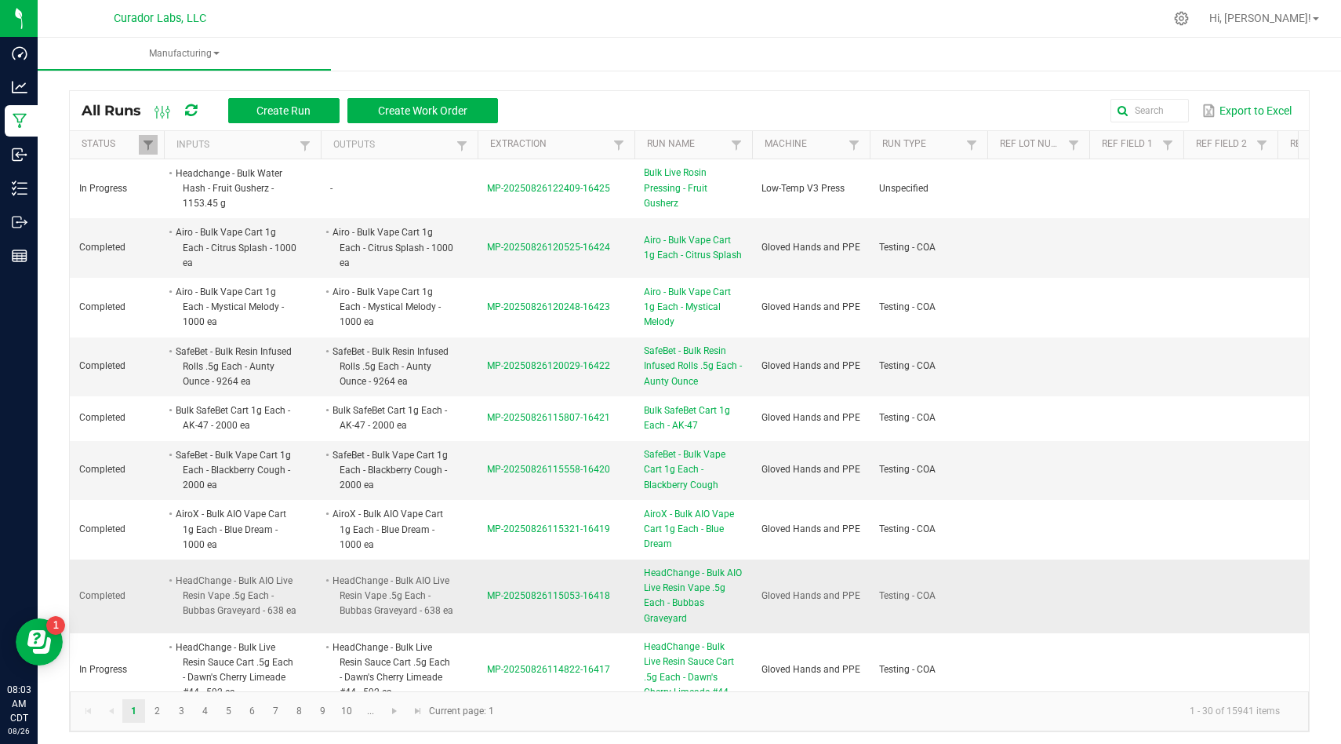
scroll to position [53, 0]
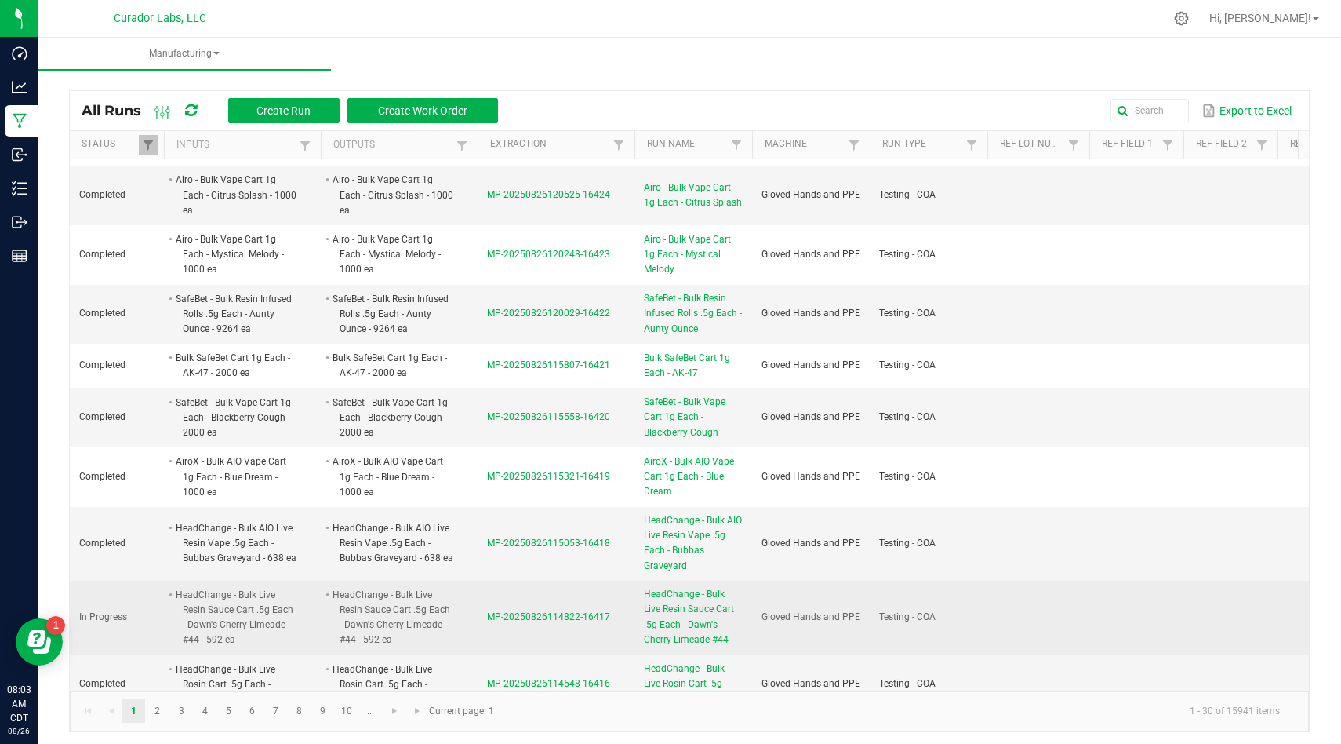
click at [522, 611] on span "MP-20250826114822-16417" at bounding box center [548, 616] width 123 height 11
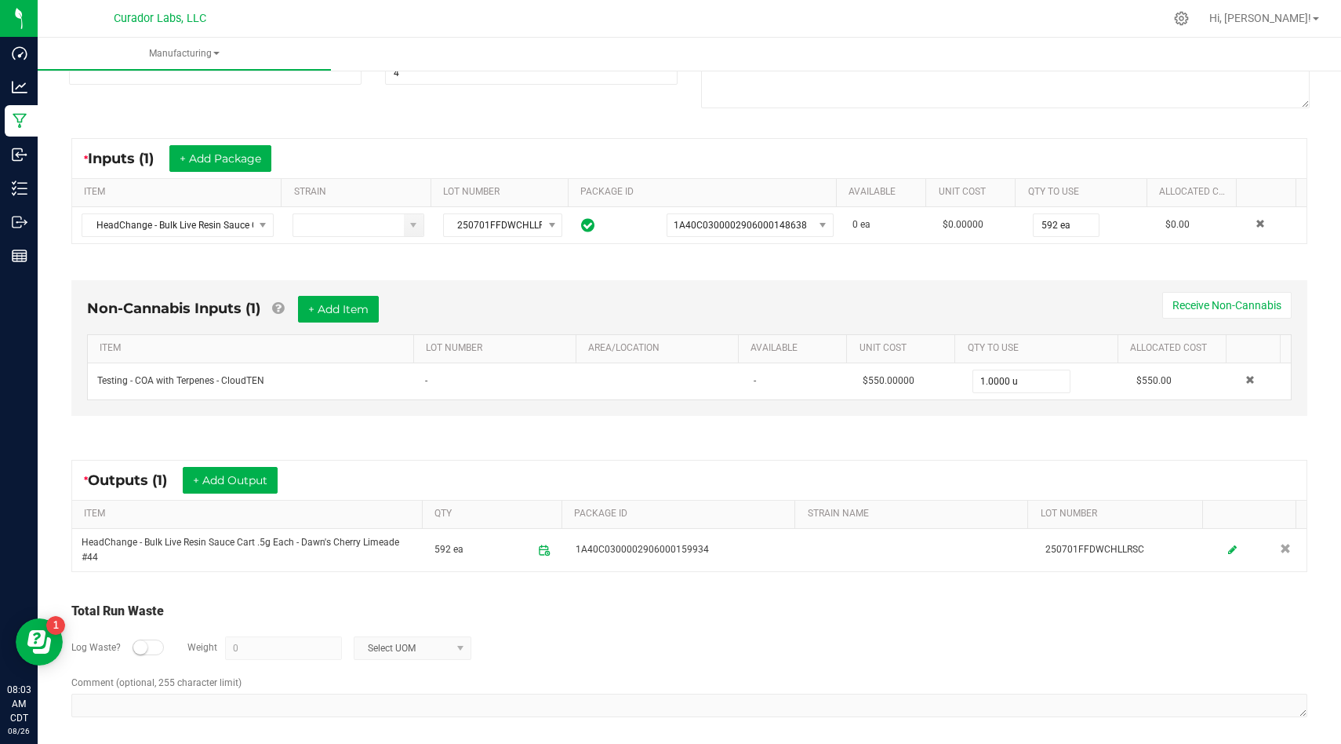
scroll to position [235, 0]
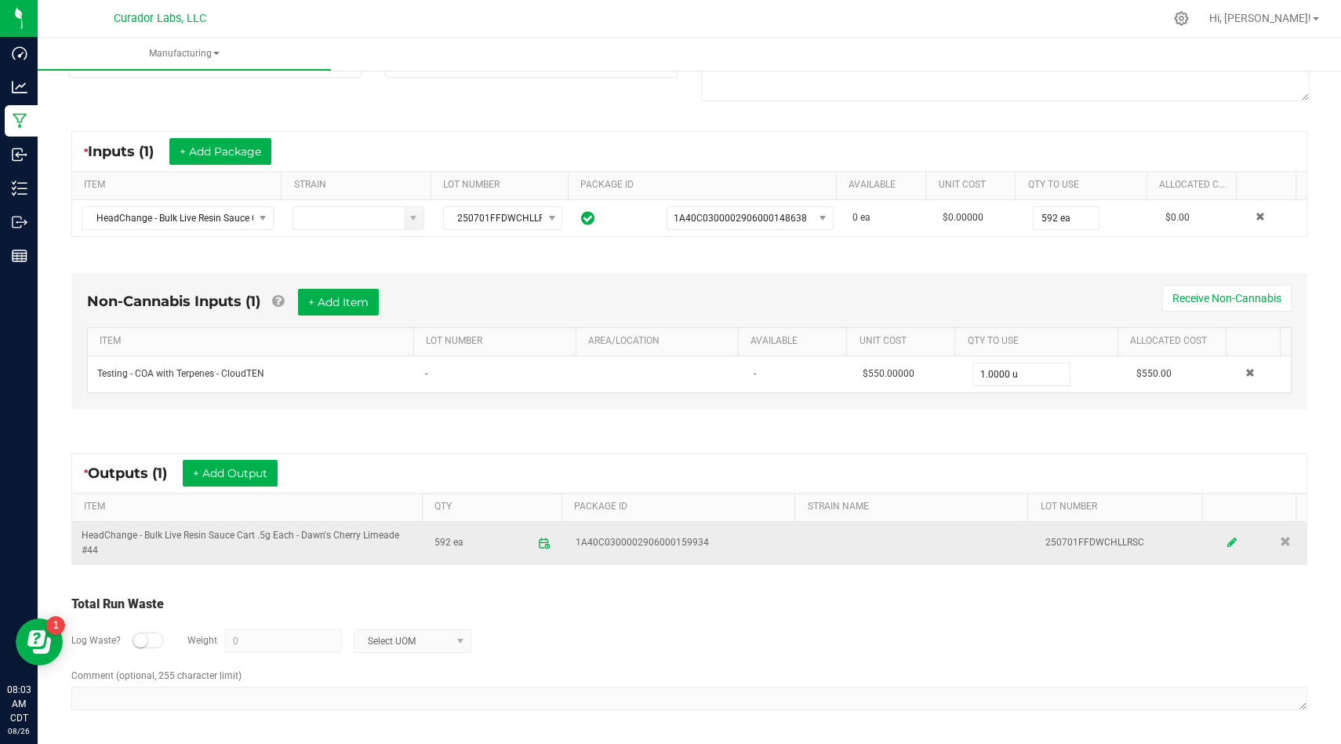
click at [1221, 545] on link at bounding box center [1233, 542] width 24 height 31
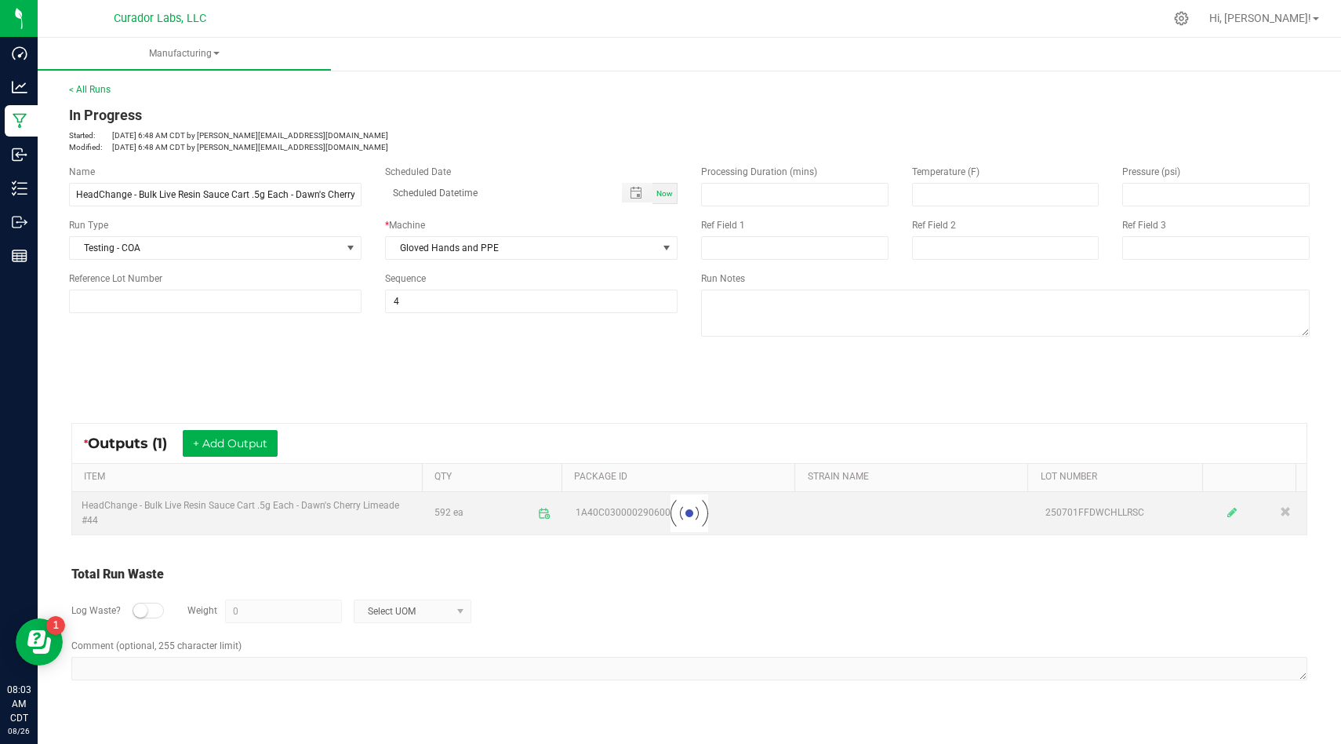
scroll to position [0, 0]
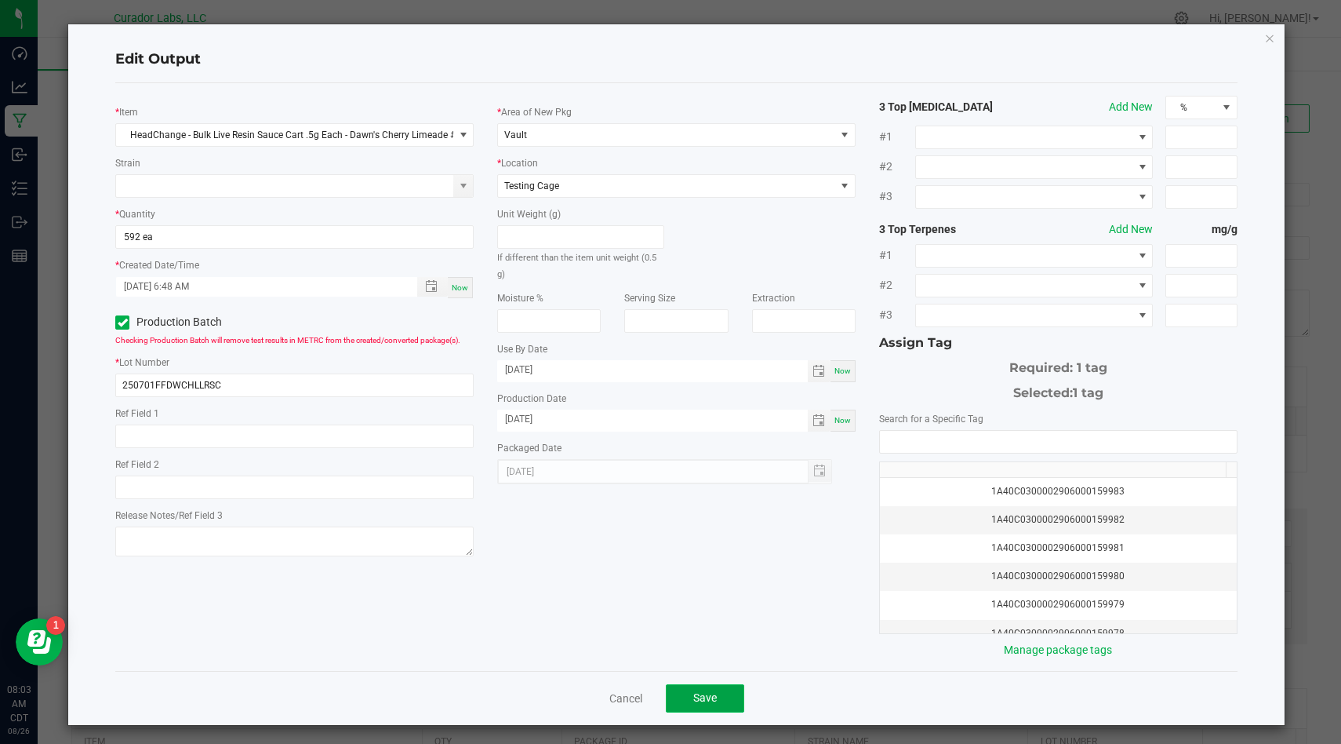
click at [676, 701] on button "Save" at bounding box center [705, 698] width 78 height 28
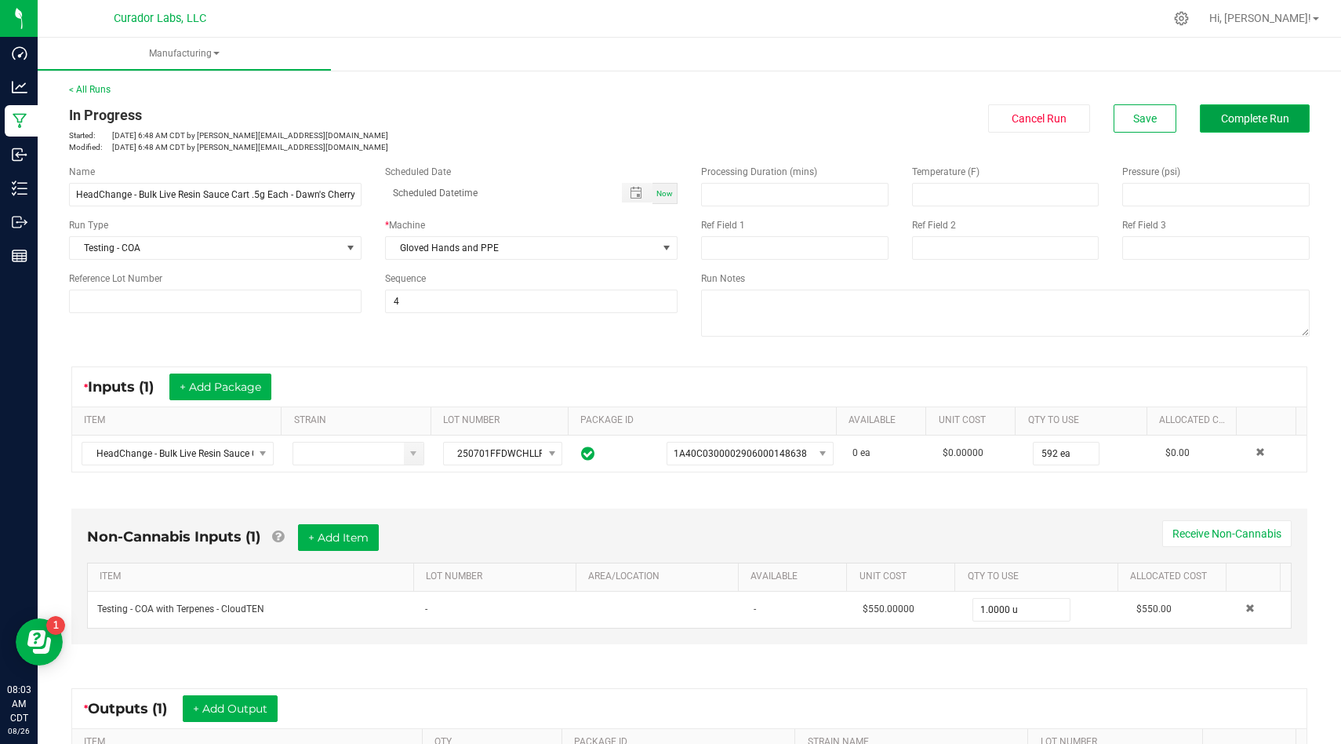
click at [1251, 112] on span "Complete Run" at bounding box center [1255, 118] width 68 height 13
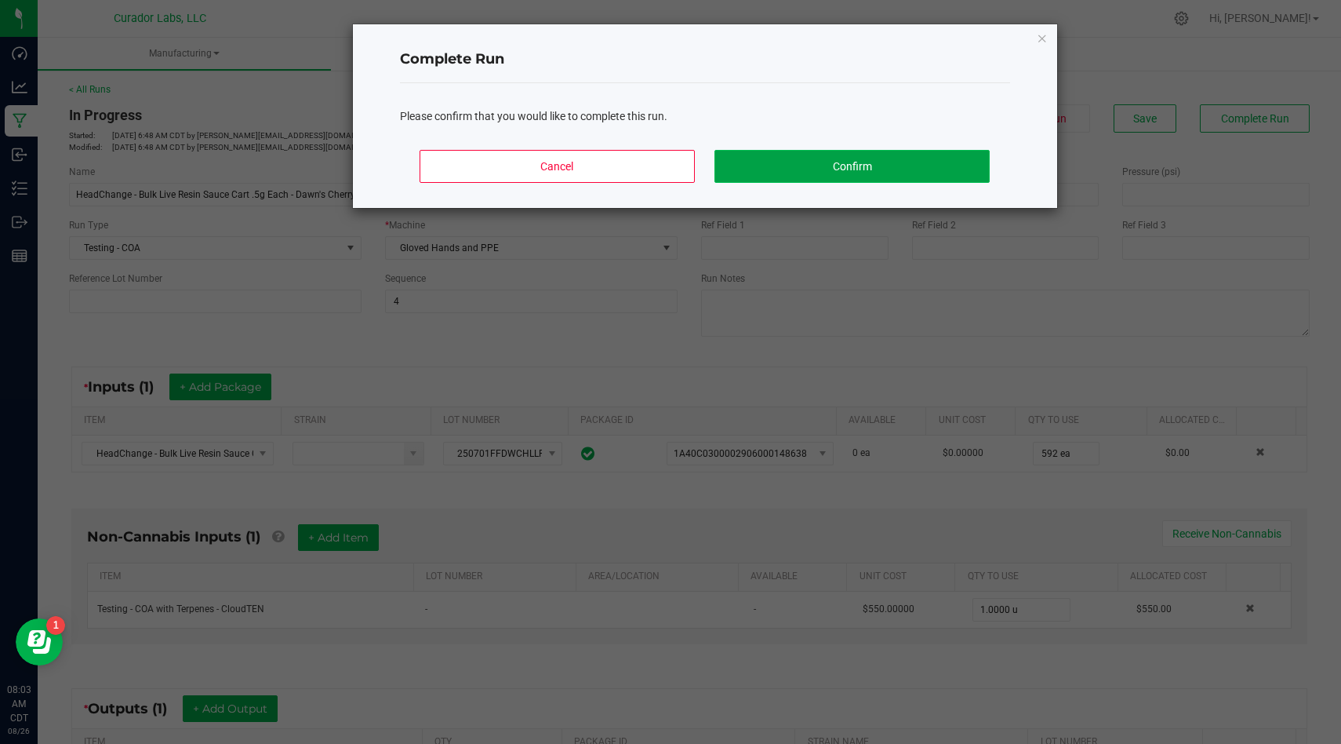
click at [841, 158] on button "Confirm" at bounding box center [852, 166] width 275 height 33
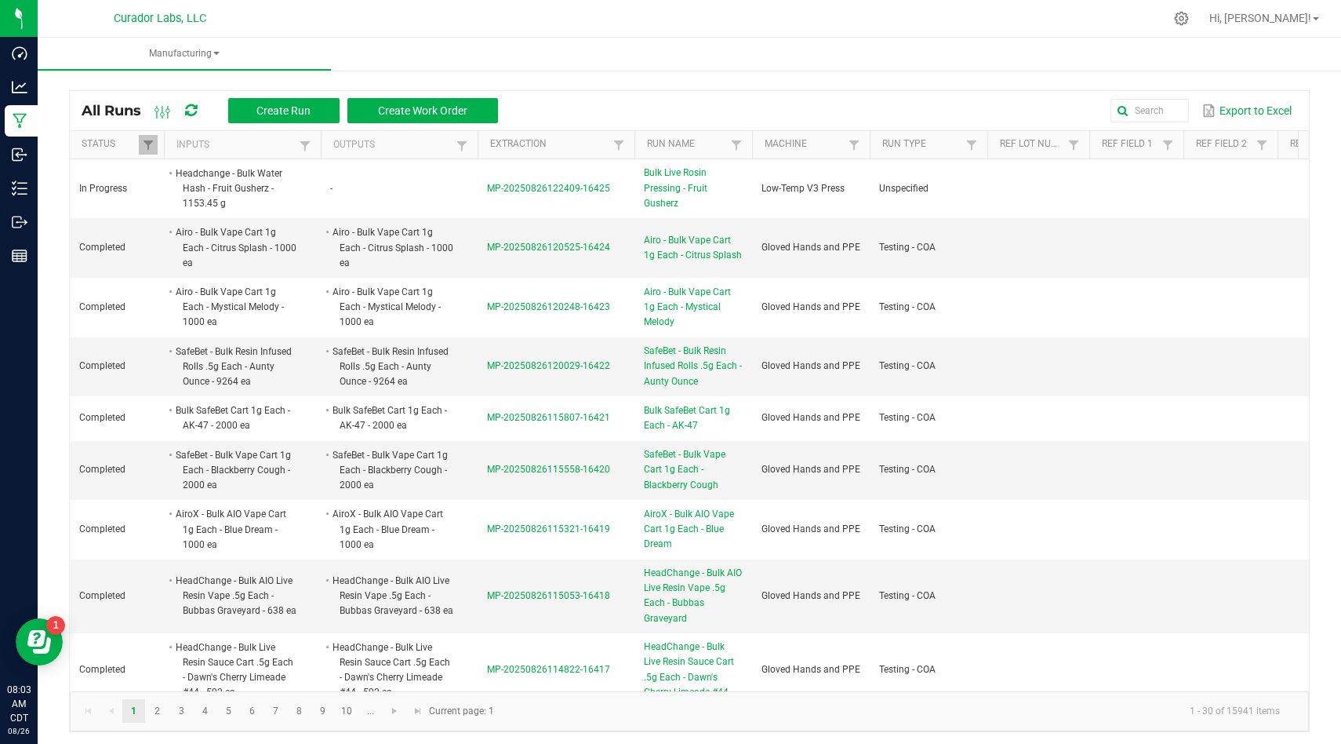
click at [806, 104] on div "Export to Excel" at bounding box center [904, 110] width 788 height 27
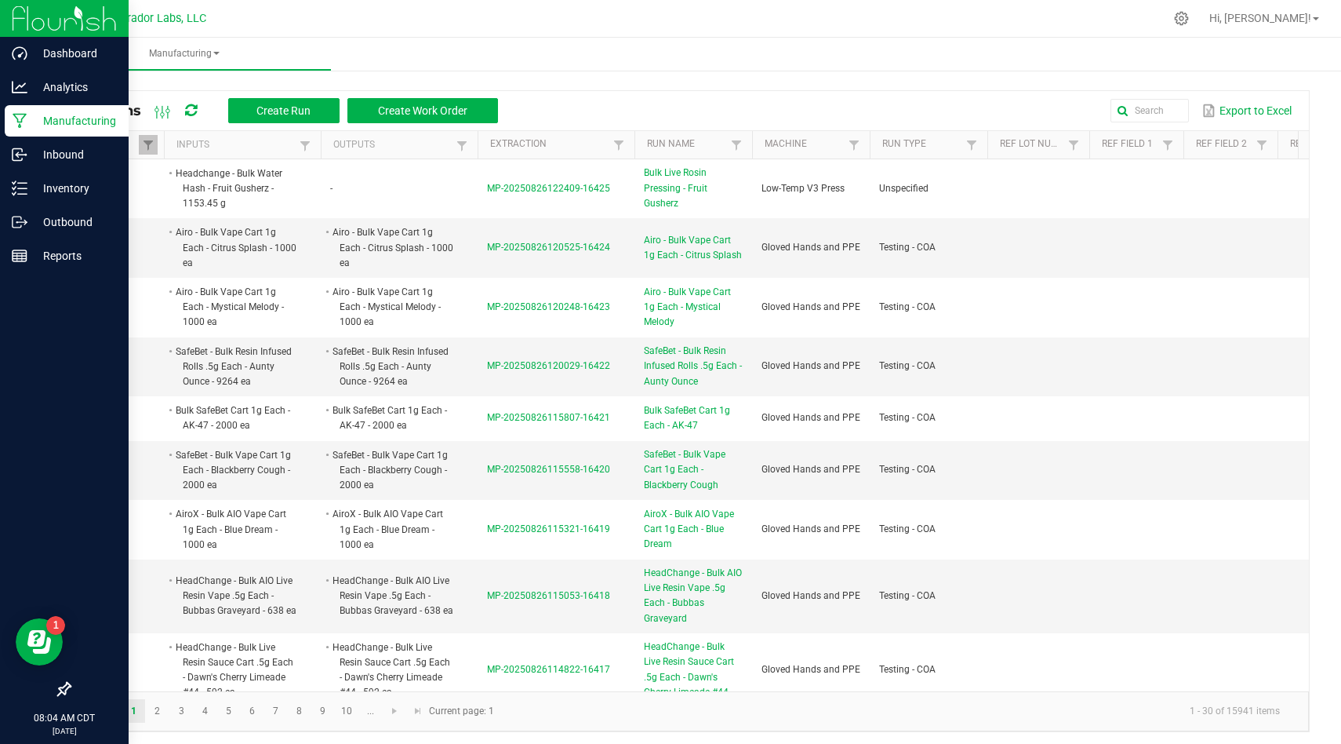
click at [20, 122] on icon at bounding box center [20, 121] width 14 height 15
click at [64, 187] on p "Inventory" at bounding box center [74, 188] width 94 height 19
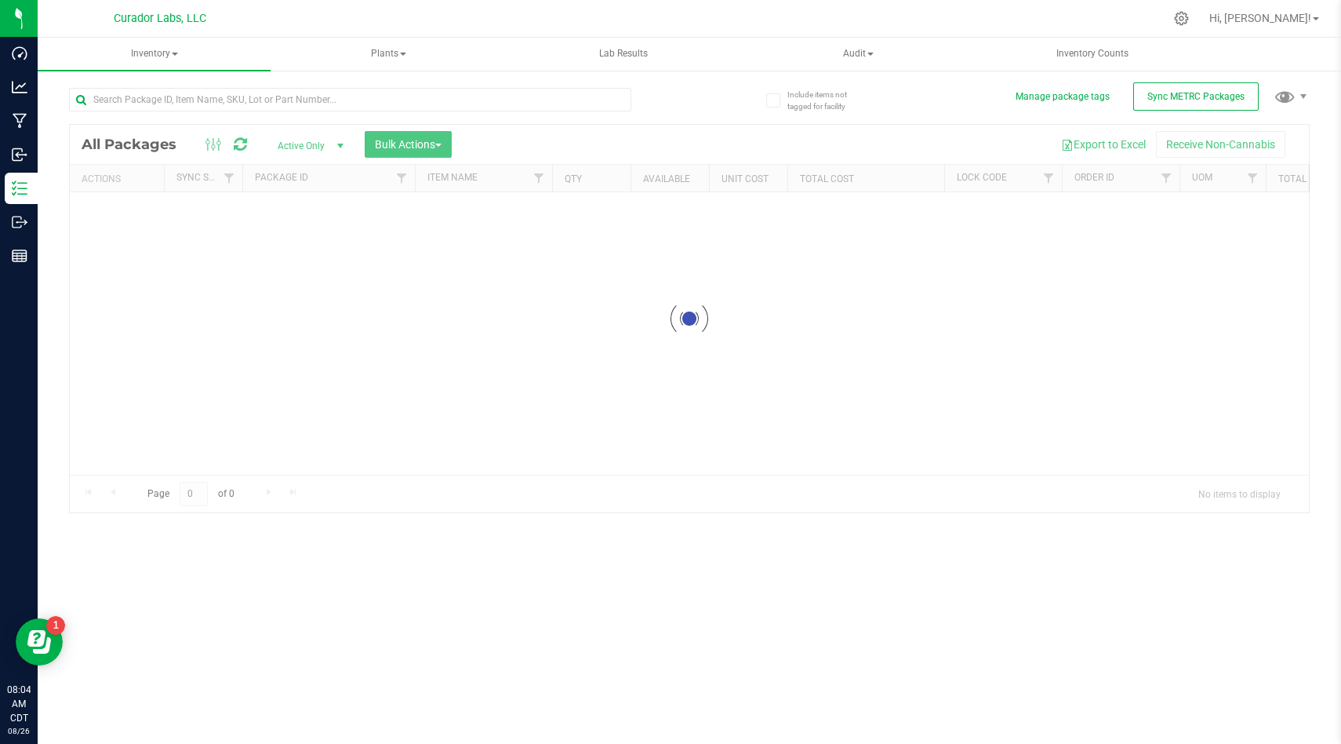
click at [748, 20] on div at bounding box center [722, 18] width 883 height 31
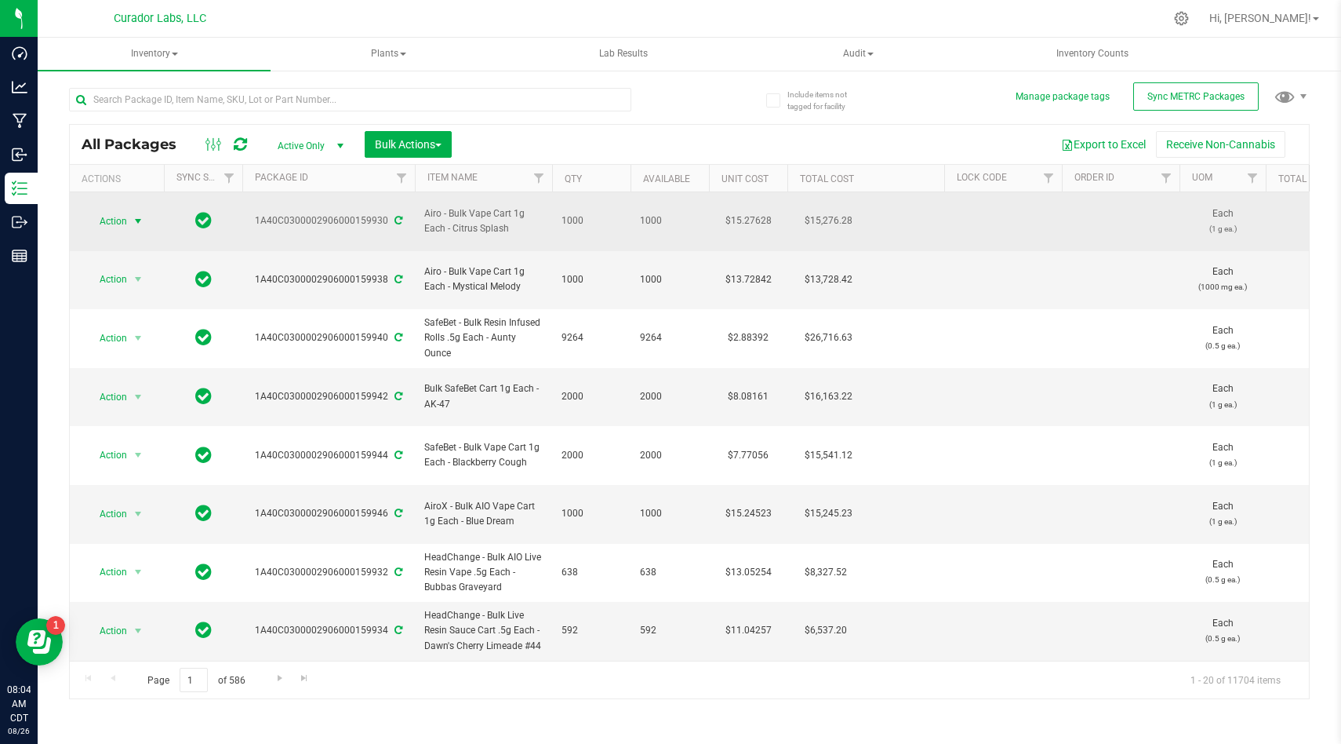
click at [119, 210] on span "Action" at bounding box center [107, 221] width 42 height 22
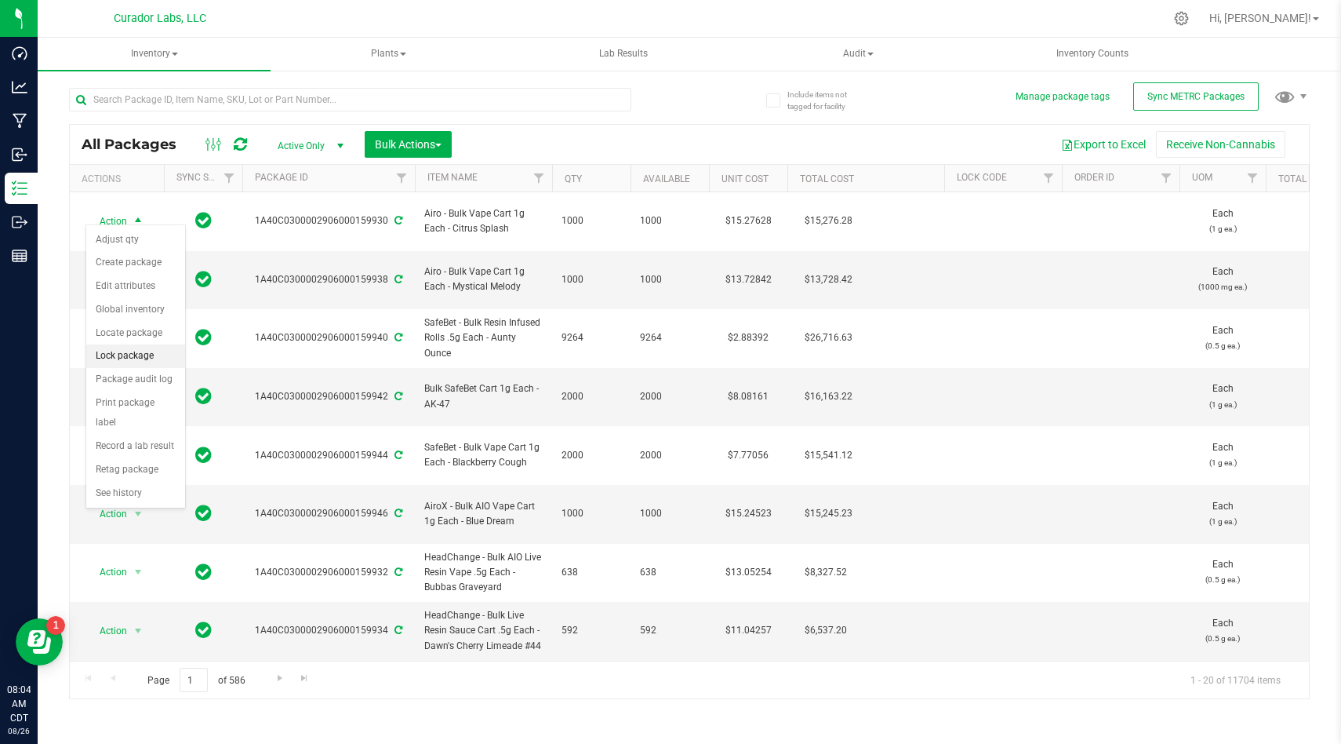
click at [147, 355] on li "Lock package" at bounding box center [135, 356] width 99 height 24
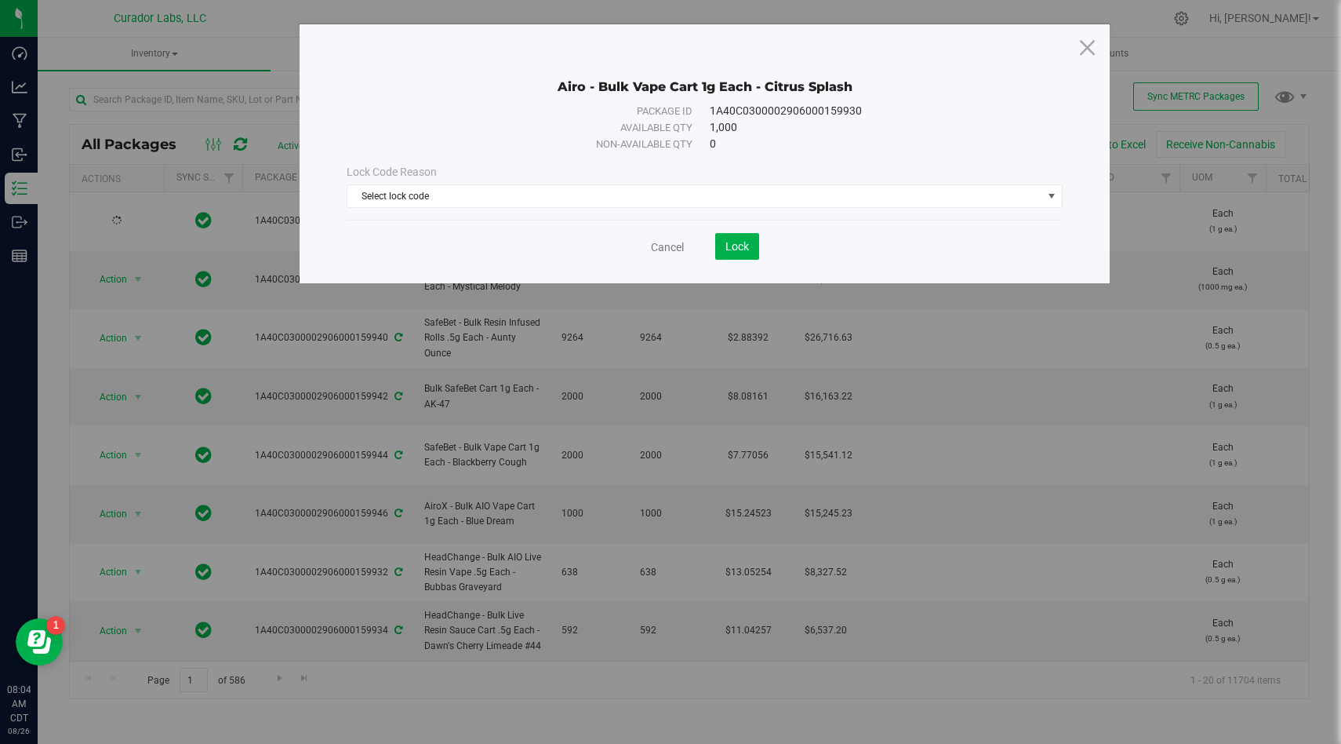
click at [469, 215] on div "Lock Code Reason Select lock code Select lock code Quarantine Lock Ready for Me…" at bounding box center [705, 185] width 740 height 67
click at [476, 204] on span "Select lock code" at bounding box center [695, 196] width 695 height 22
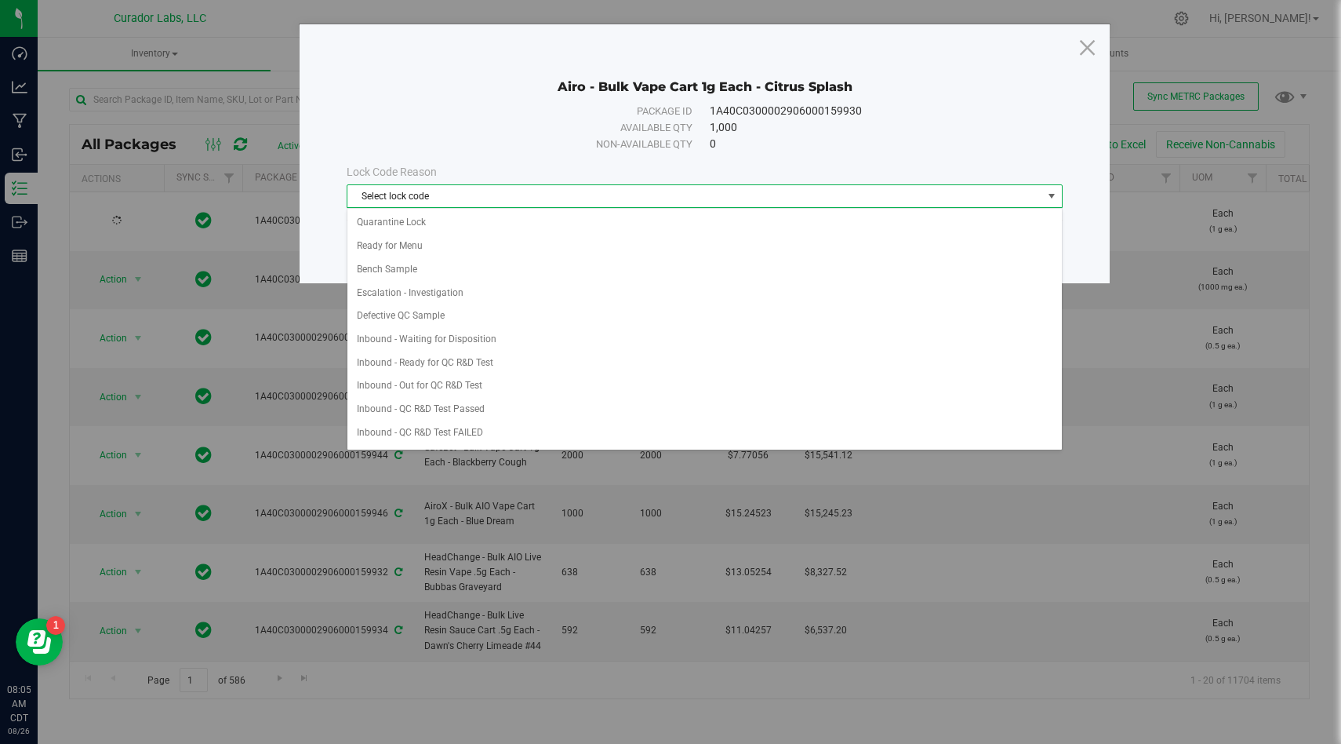
scroll to position [721, 0]
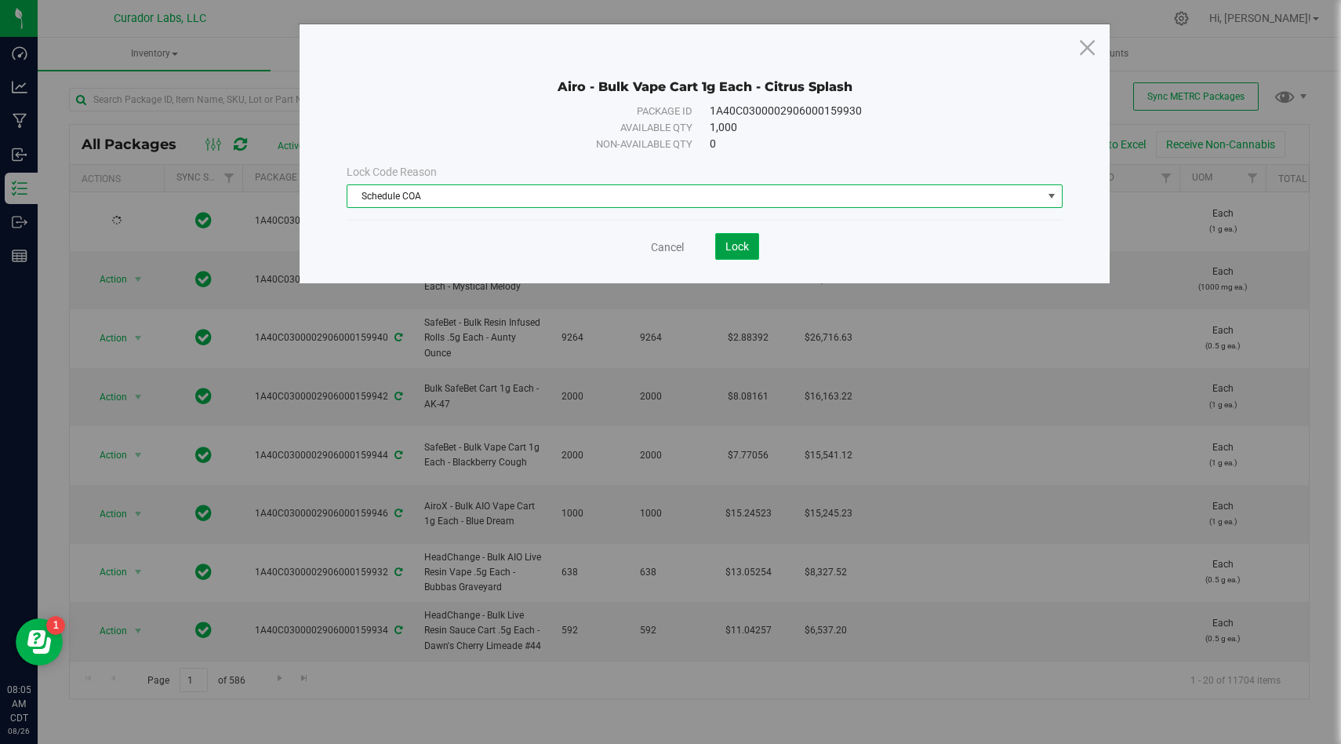
click at [756, 239] on button "Lock" at bounding box center [737, 246] width 44 height 27
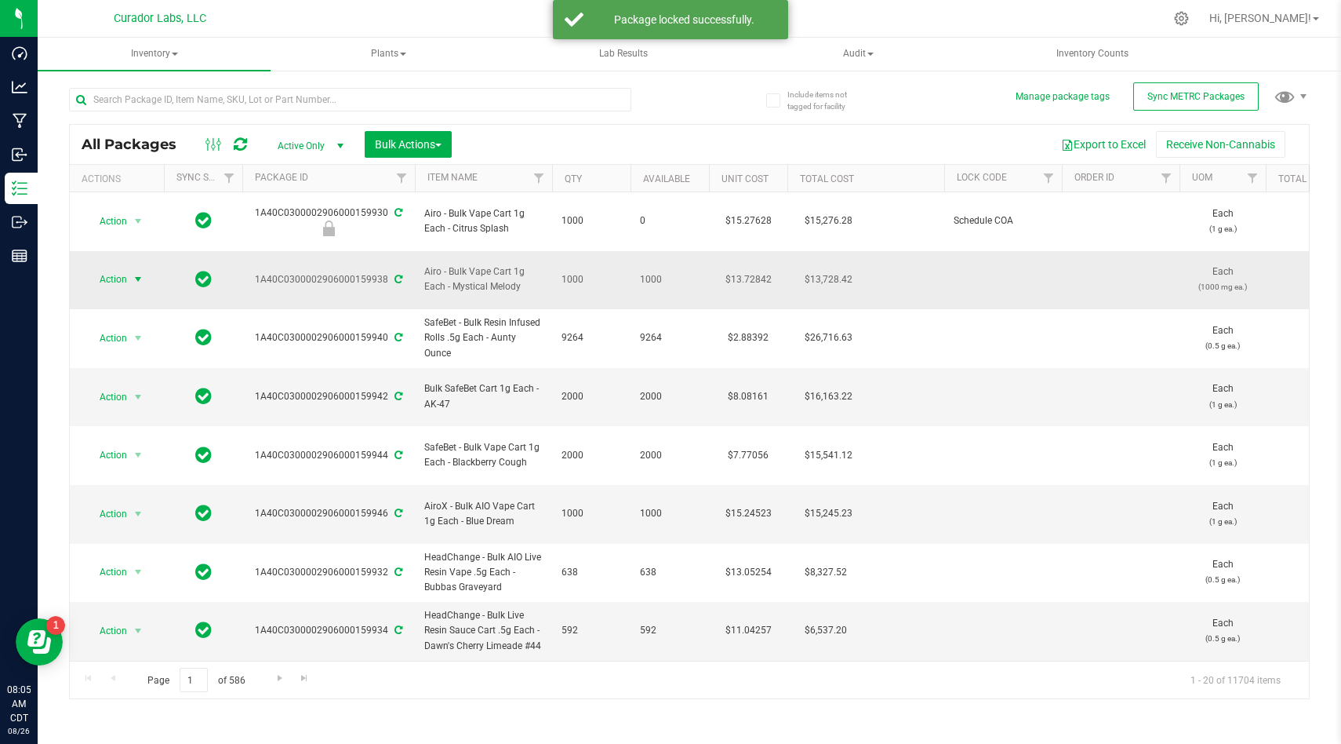
click at [132, 273] on span "select" at bounding box center [138, 279] width 13 height 13
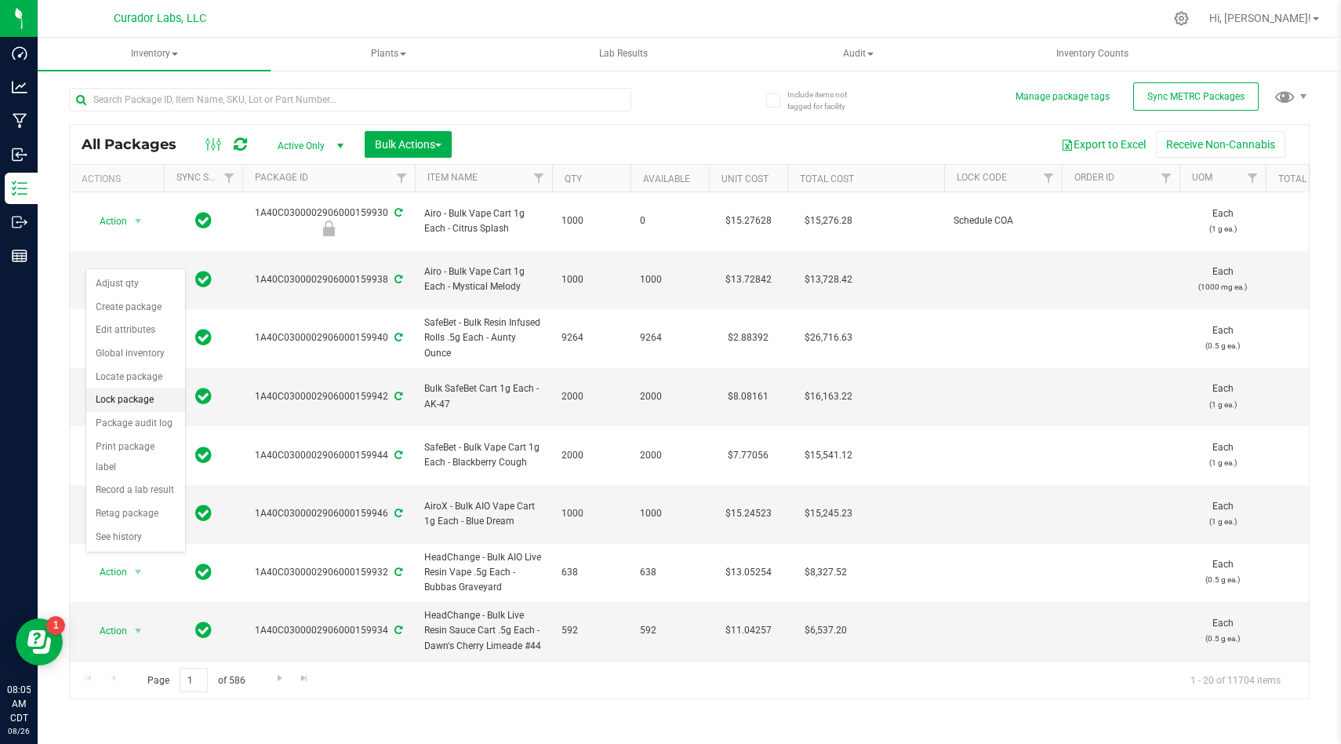
click at [141, 396] on li "Lock package" at bounding box center [135, 400] width 99 height 24
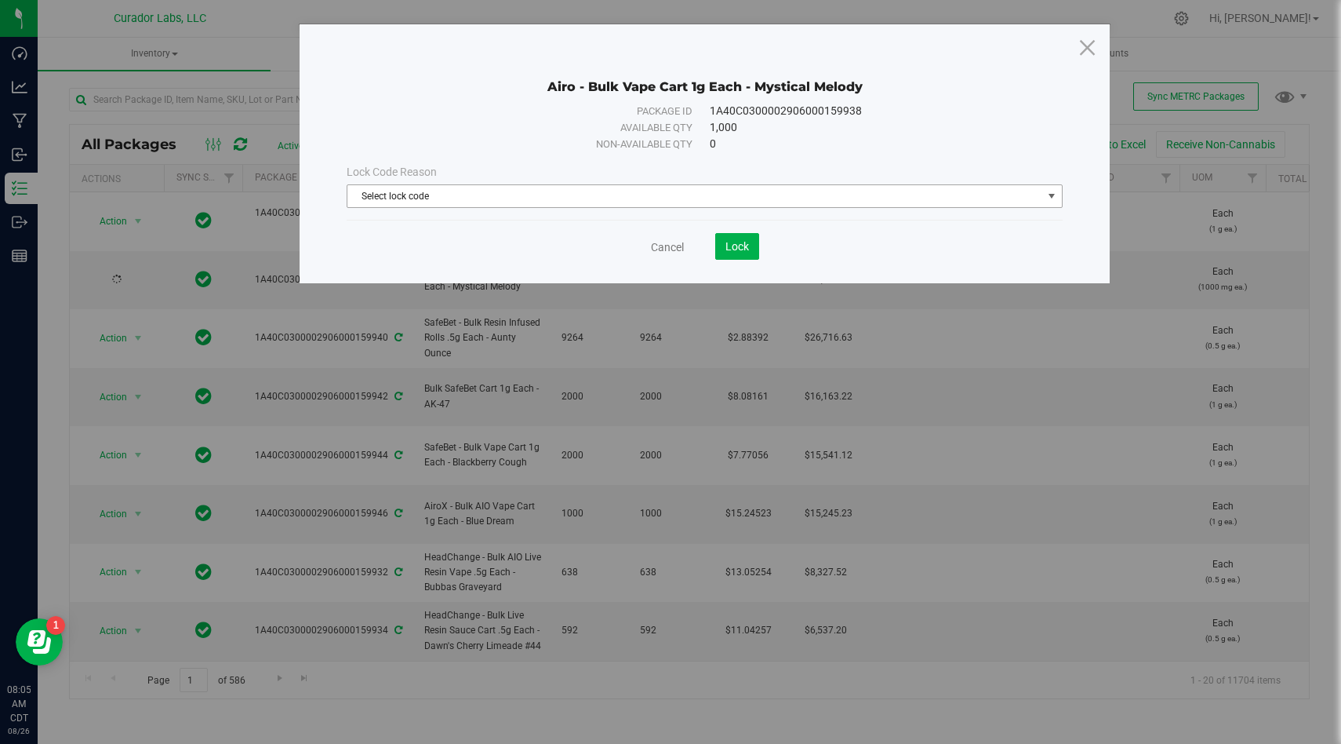
click at [562, 185] on span "Select lock code" at bounding box center [695, 196] width 695 height 22
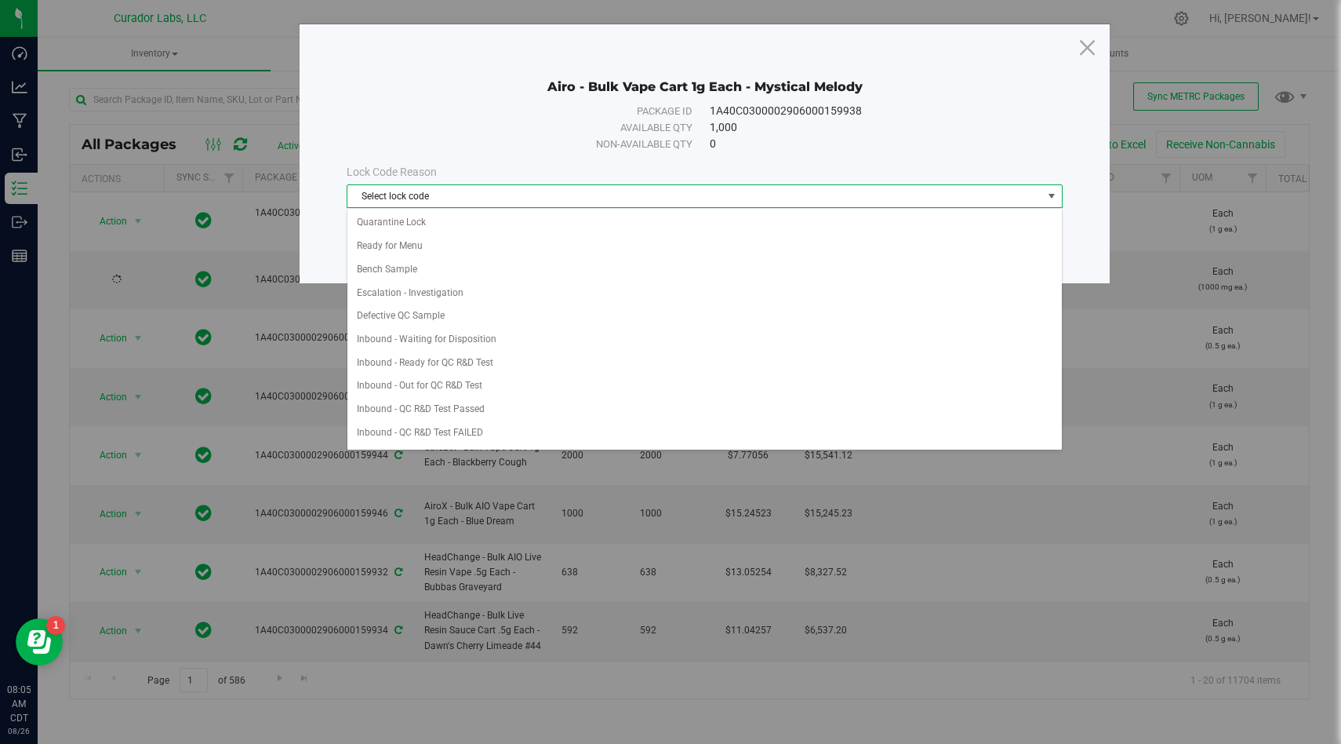
scroll to position [721, 0]
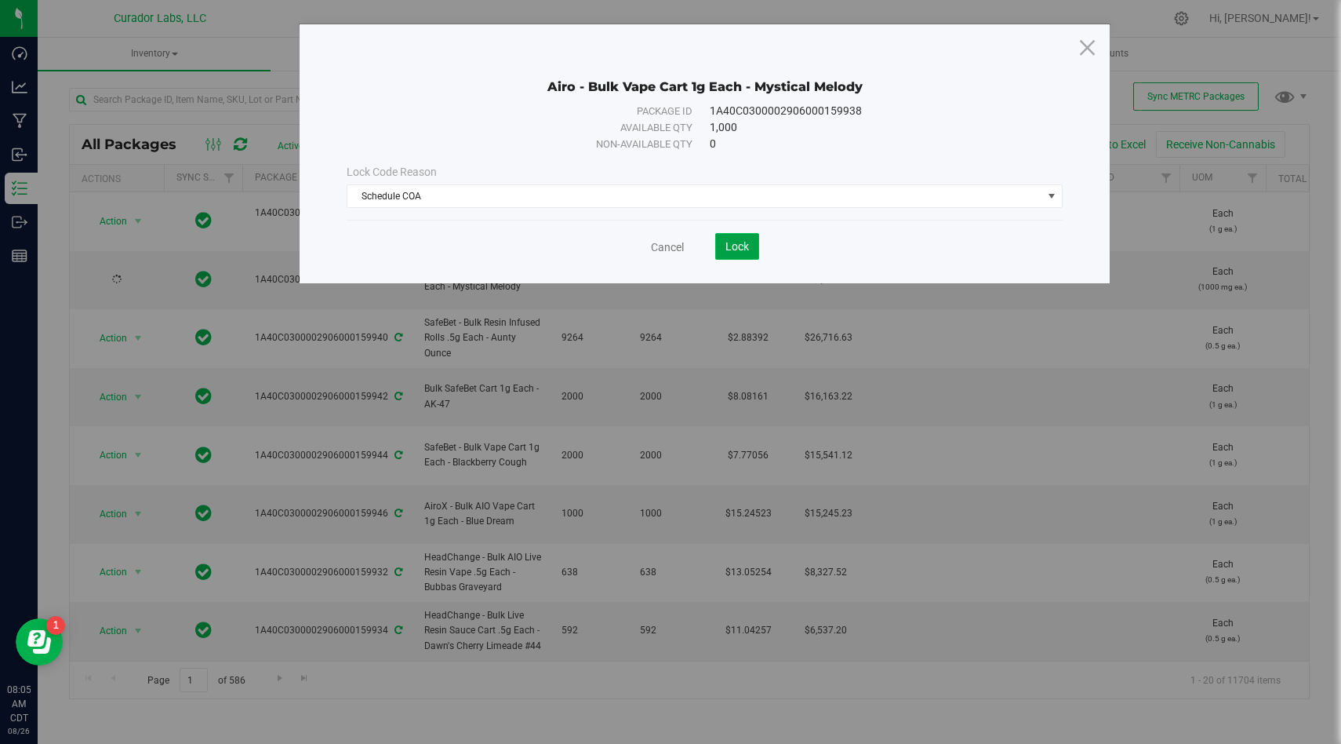
click at [737, 245] on span "Lock" at bounding box center [738, 246] width 24 height 13
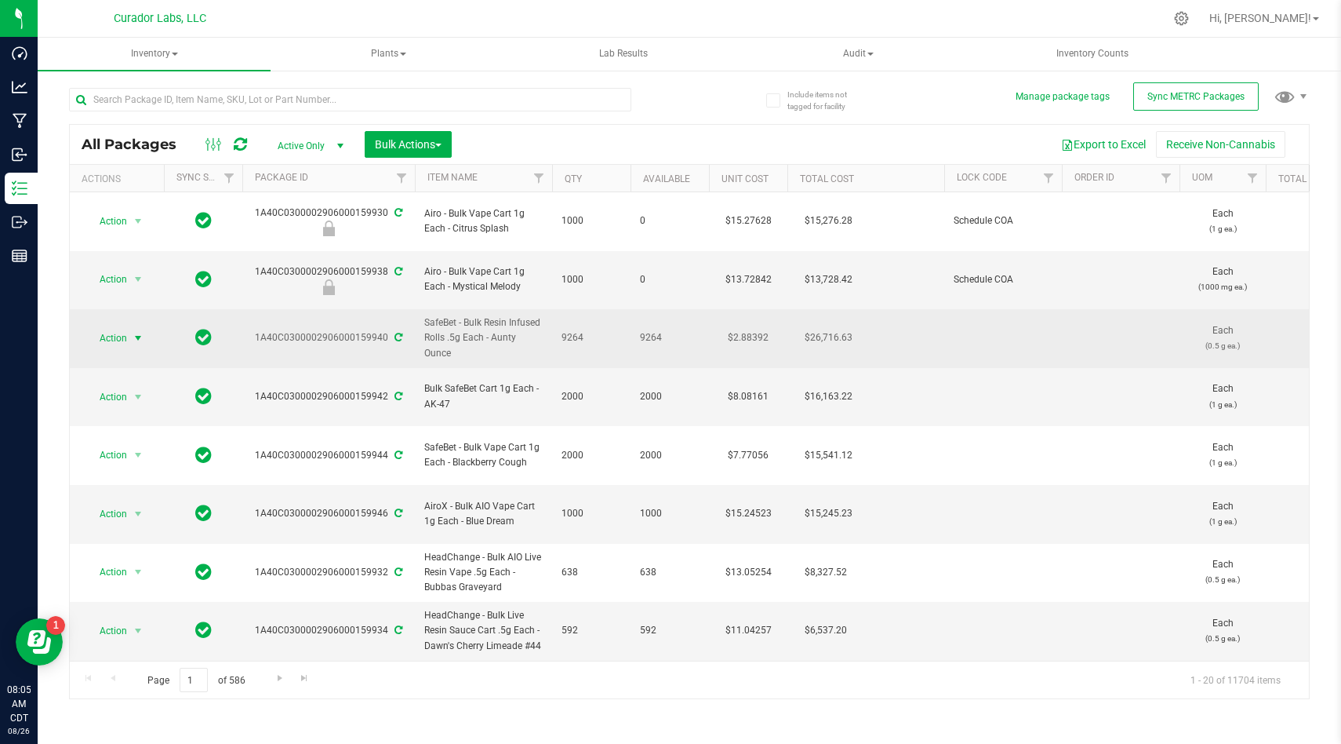
click at [122, 327] on span "Action" at bounding box center [107, 338] width 42 height 22
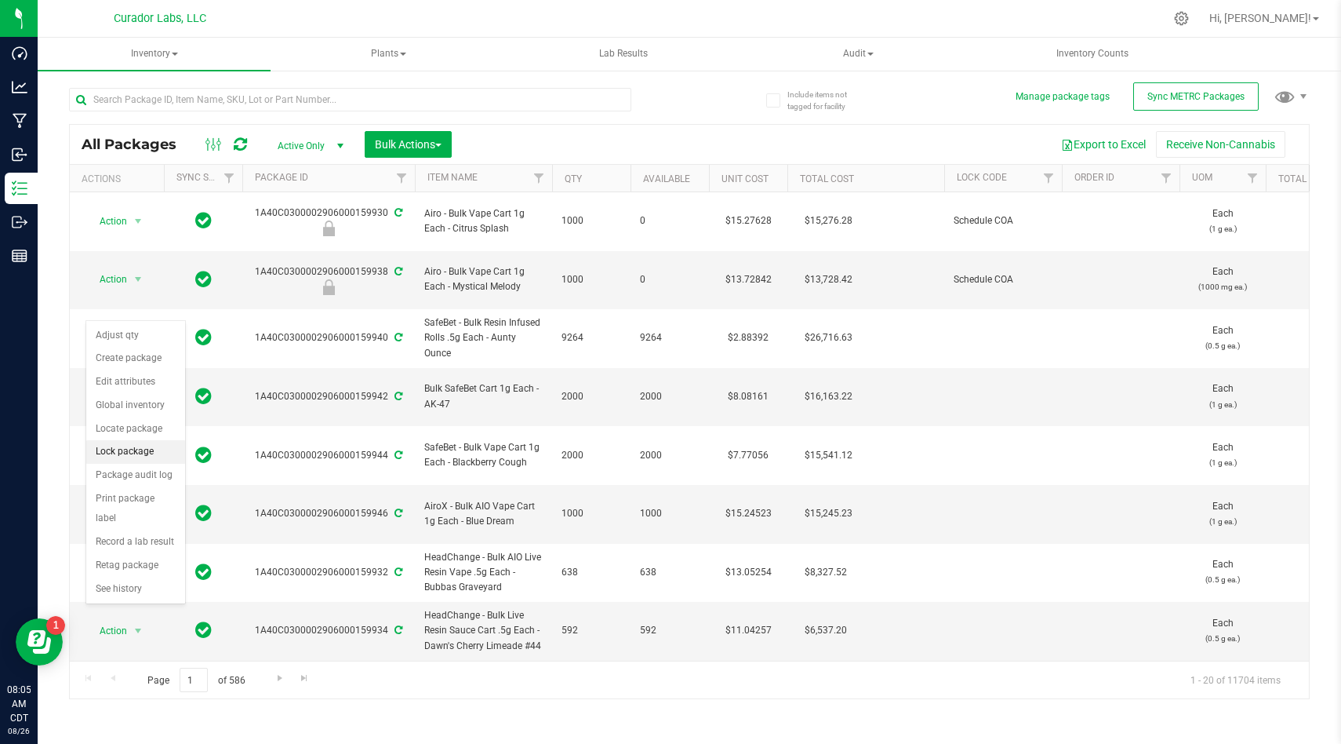
click at [140, 449] on li "Lock package" at bounding box center [135, 452] width 99 height 24
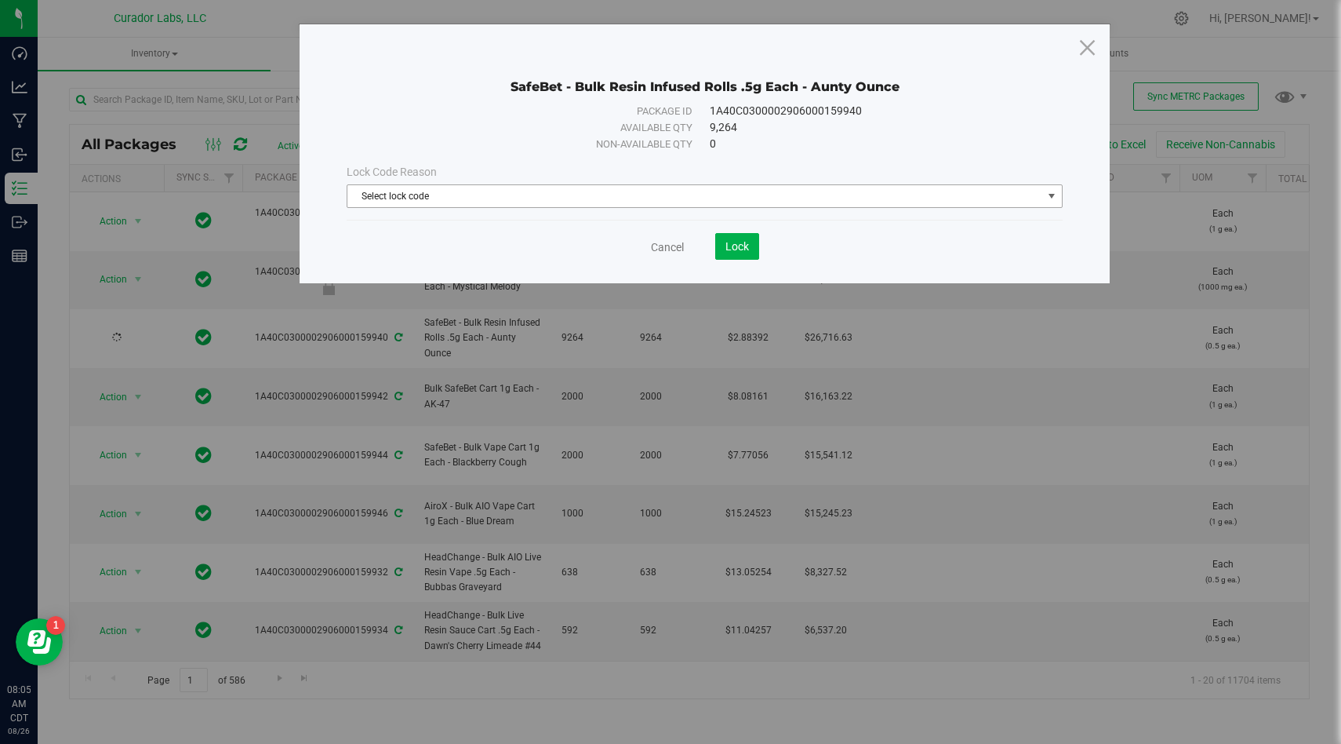
click at [402, 203] on span "Select lock code" at bounding box center [695, 196] width 695 height 22
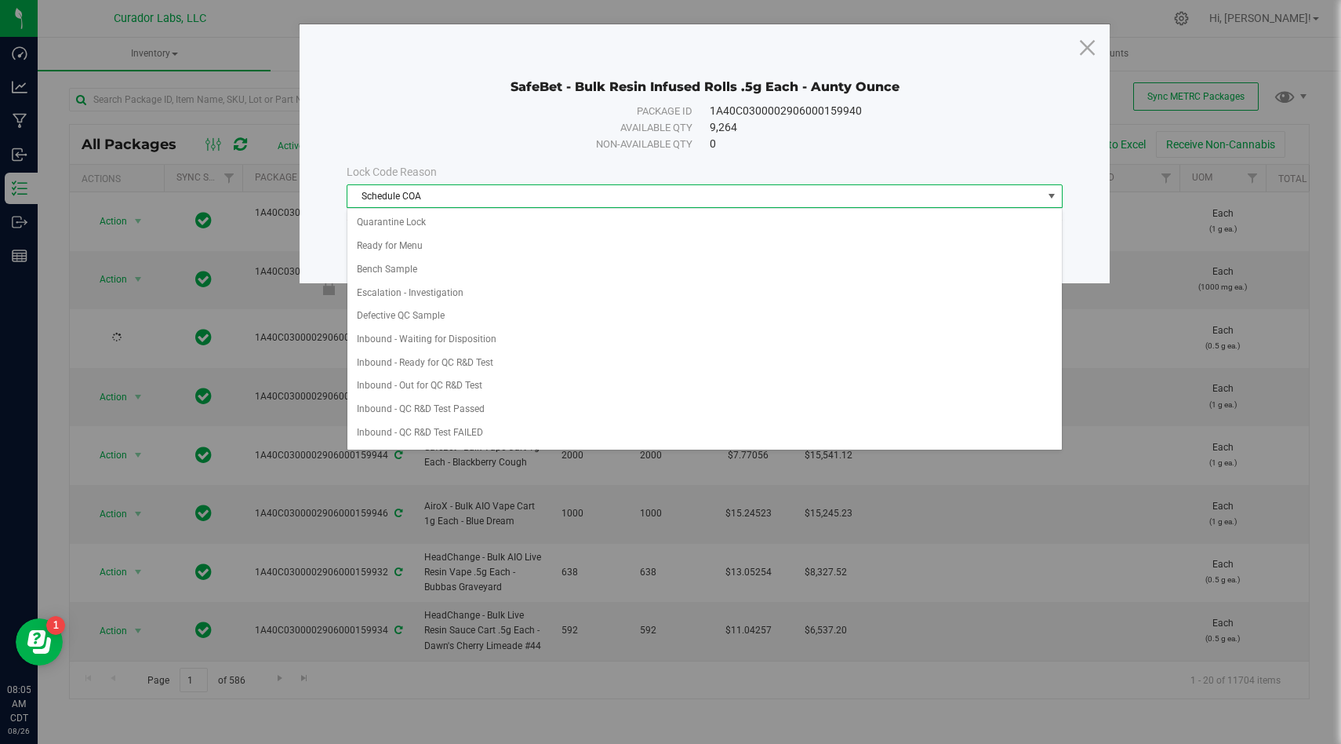
scroll to position [721, 0]
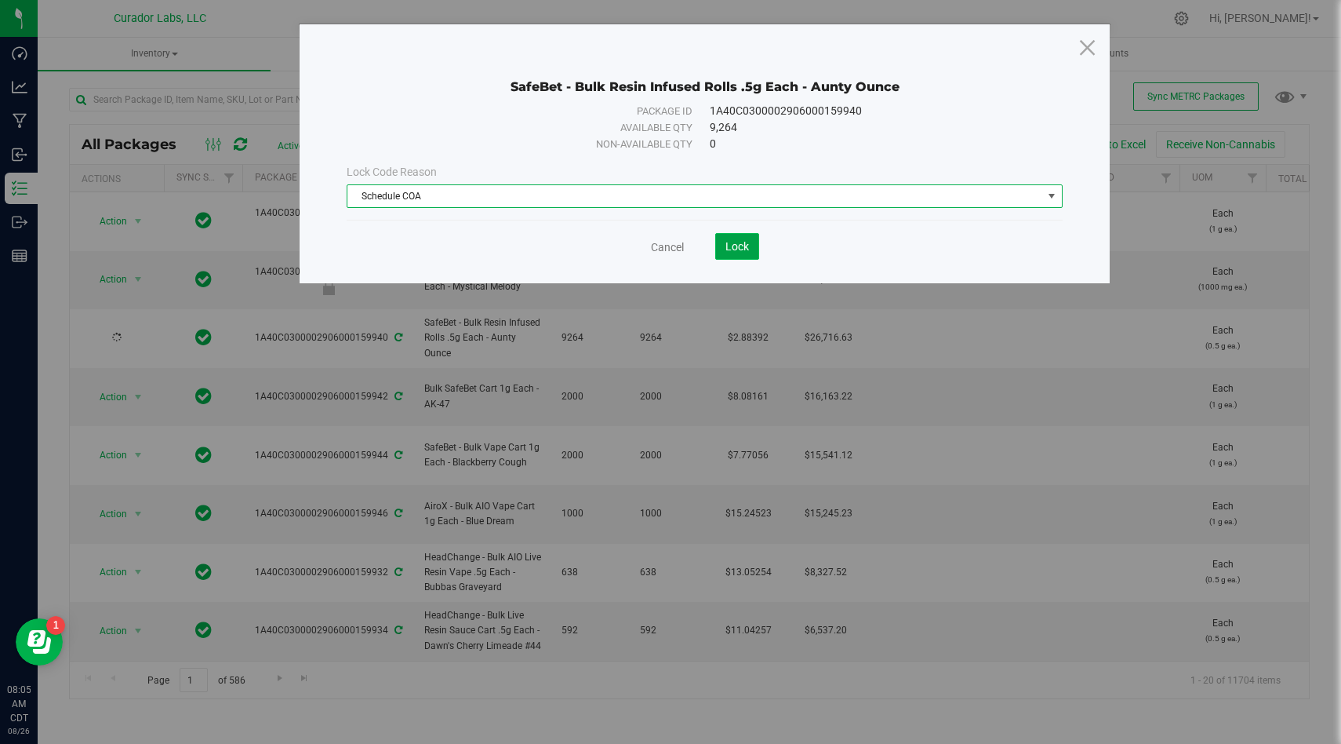
click at [741, 235] on button "Lock" at bounding box center [737, 246] width 44 height 27
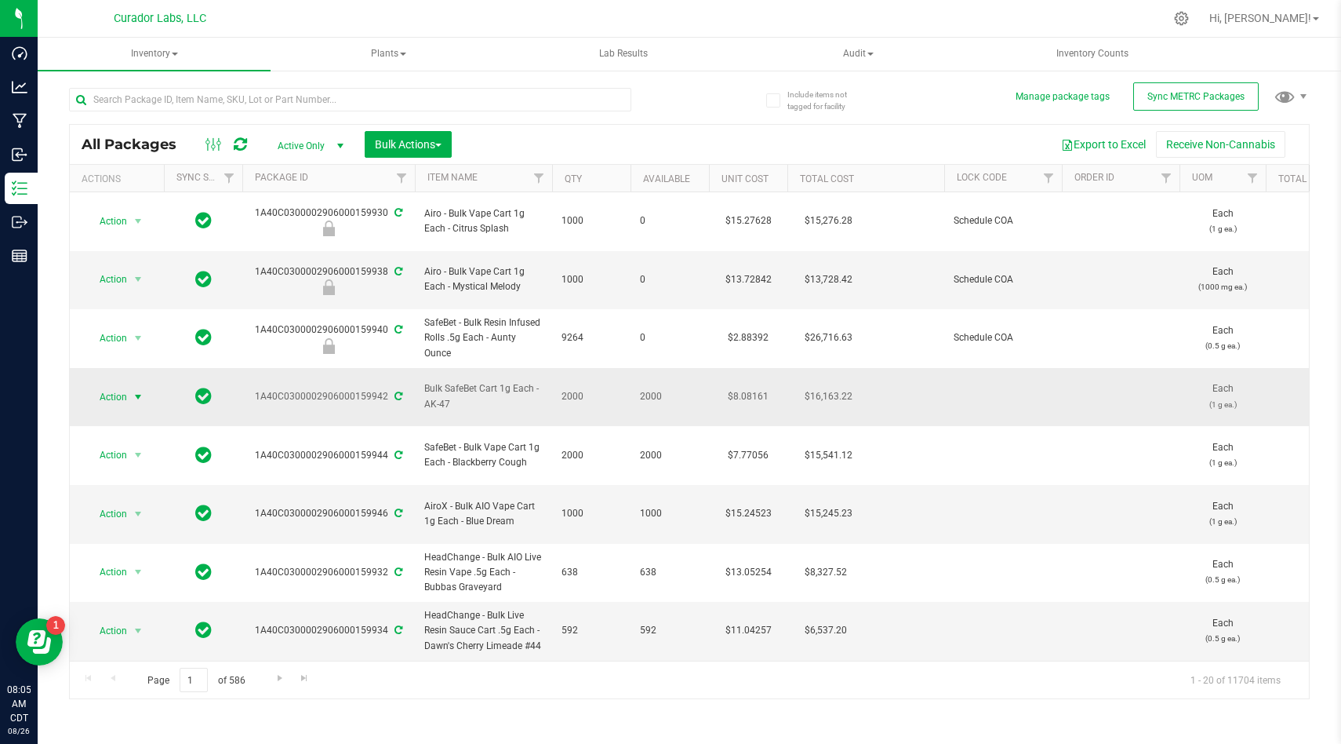
click at [133, 391] on span "select" at bounding box center [138, 397] width 13 height 13
click at [155, 502] on li "Lock package" at bounding box center [135, 503] width 99 height 24
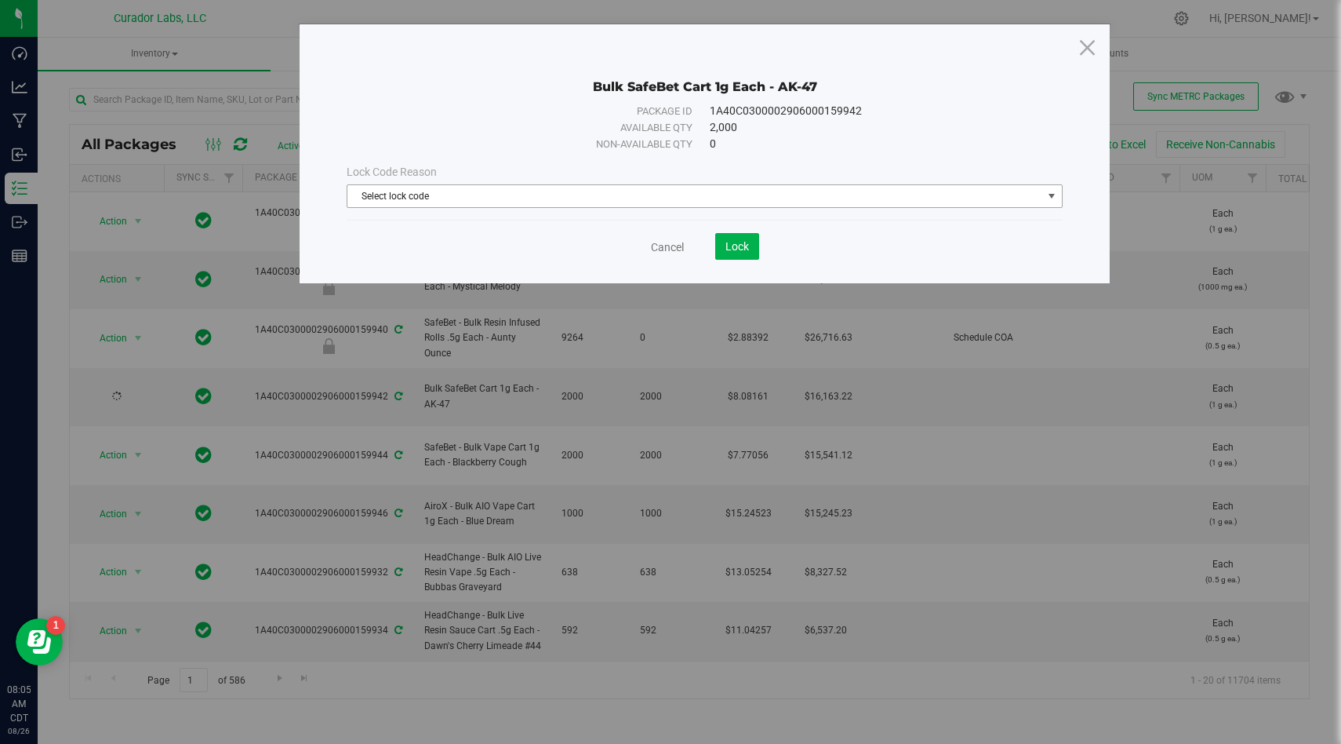
click at [594, 196] on span "Select lock code" at bounding box center [695, 196] width 695 height 22
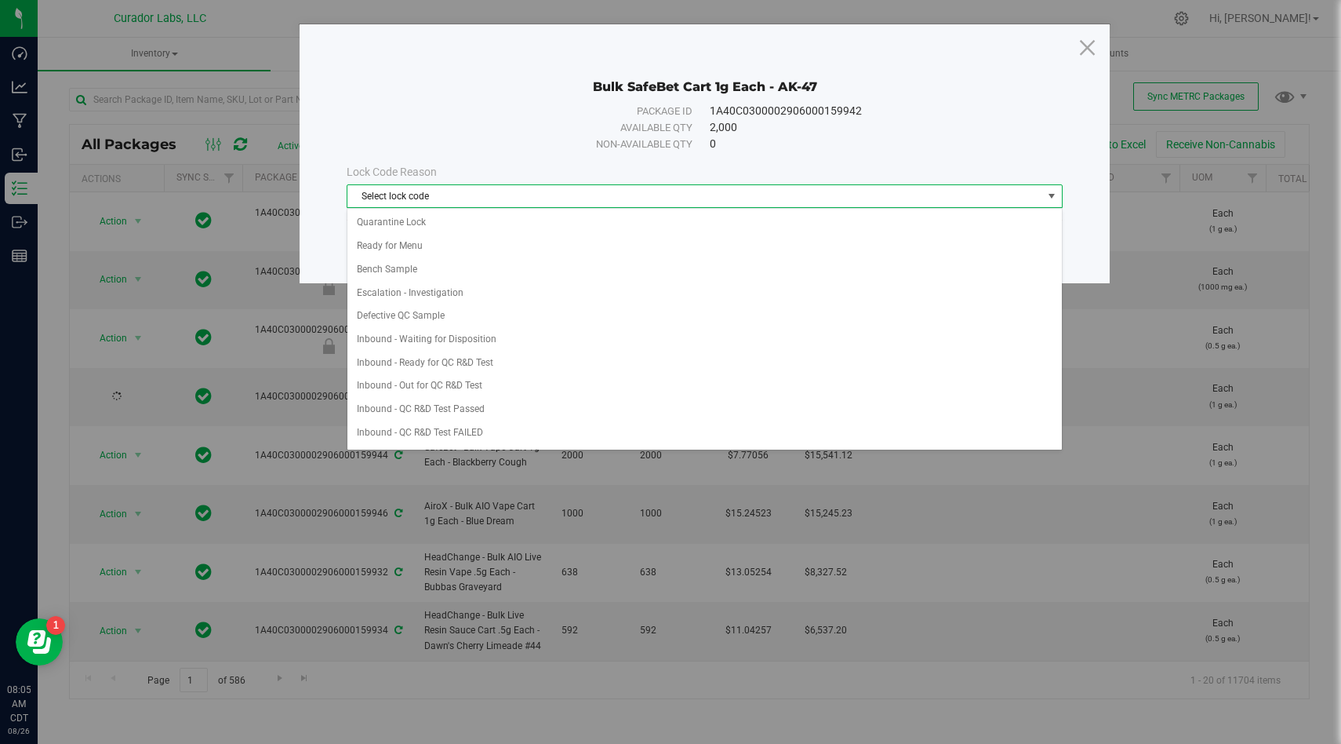
scroll to position [721, 0]
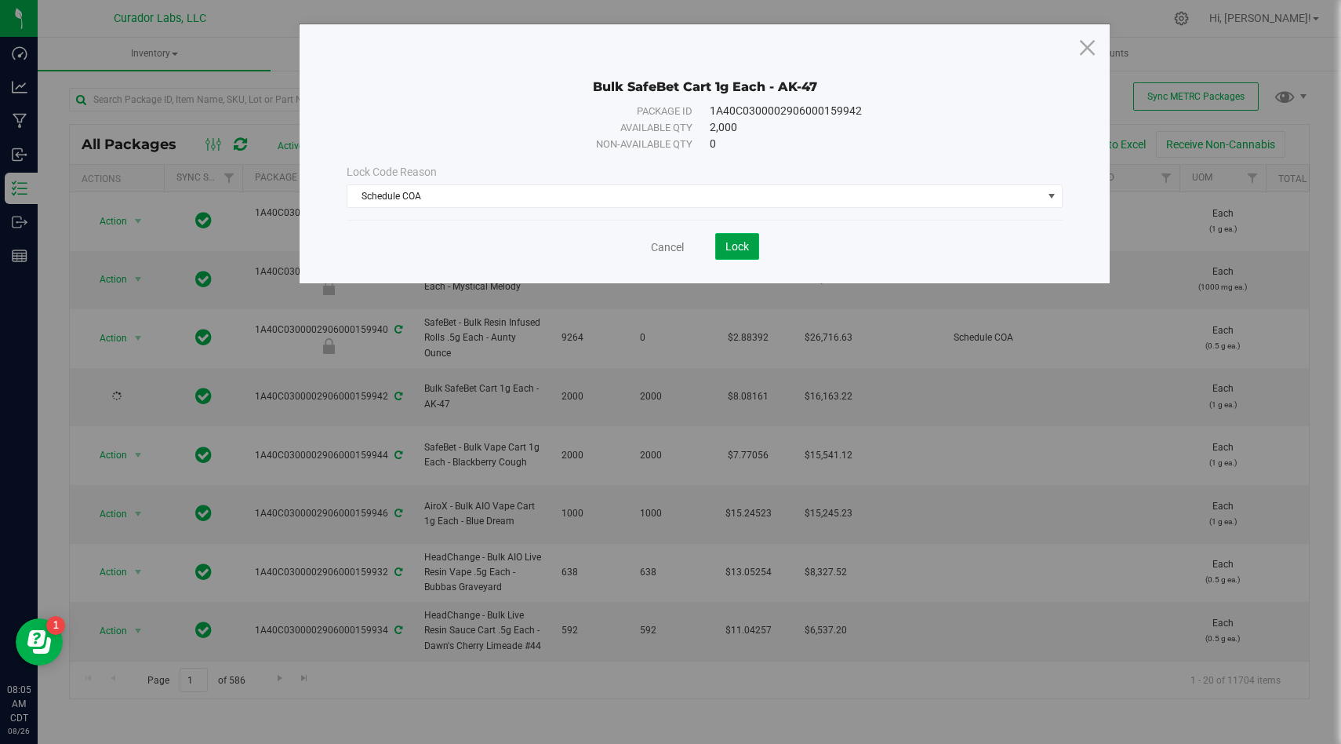
click at [736, 253] on button "Lock" at bounding box center [737, 246] width 44 height 27
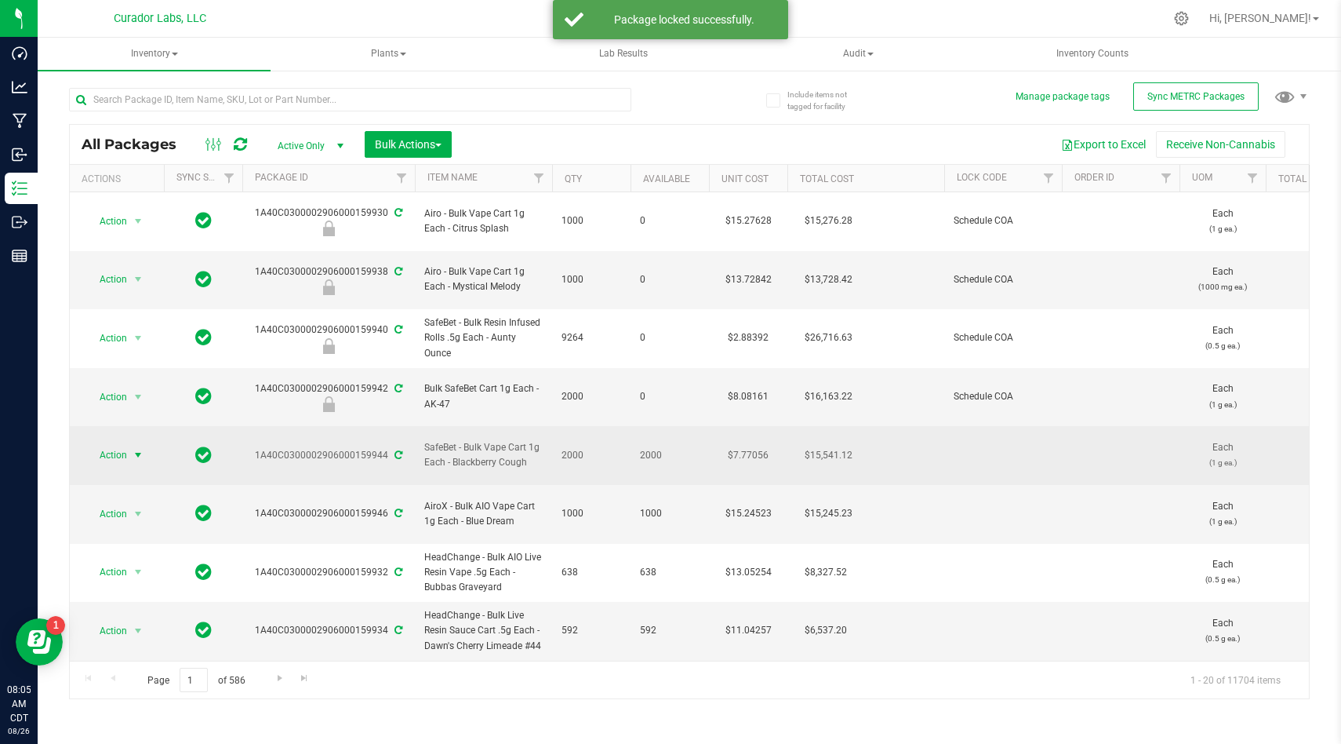
click at [122, 444] on span "Action" at bounding box center [107, 455] width 42 height 22
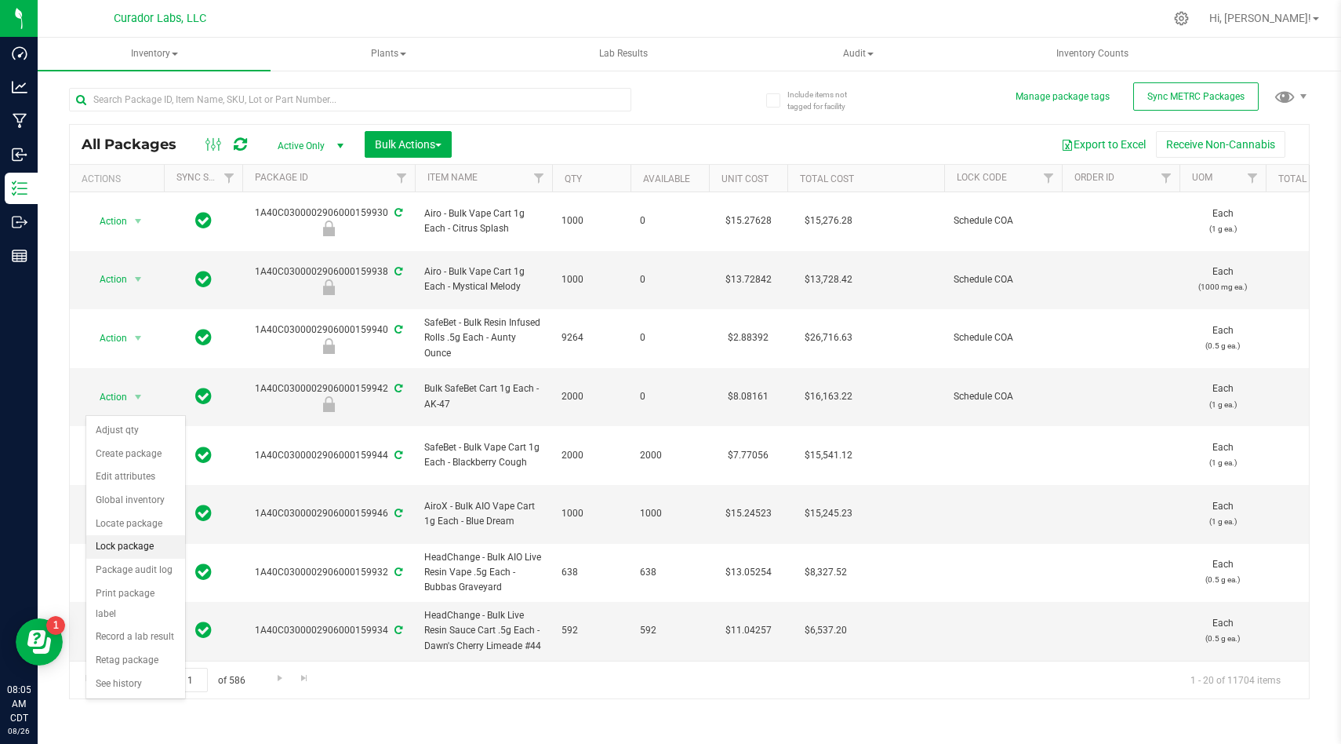
click at [145, 550] on li "Lock package" at bounding box center [135, 547] width 99 height 24
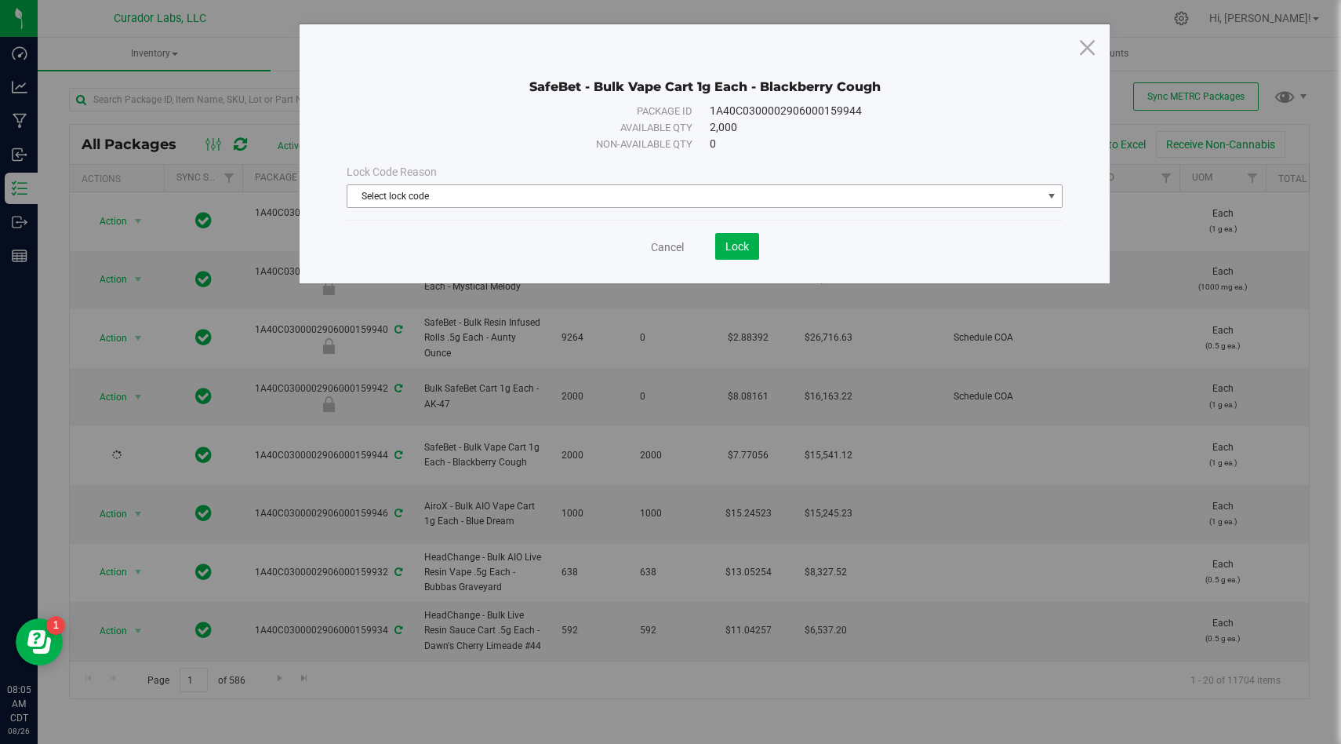
click at [424, 190] on span "Select lock code" at bounding box center [695, 196] width 695 height 22
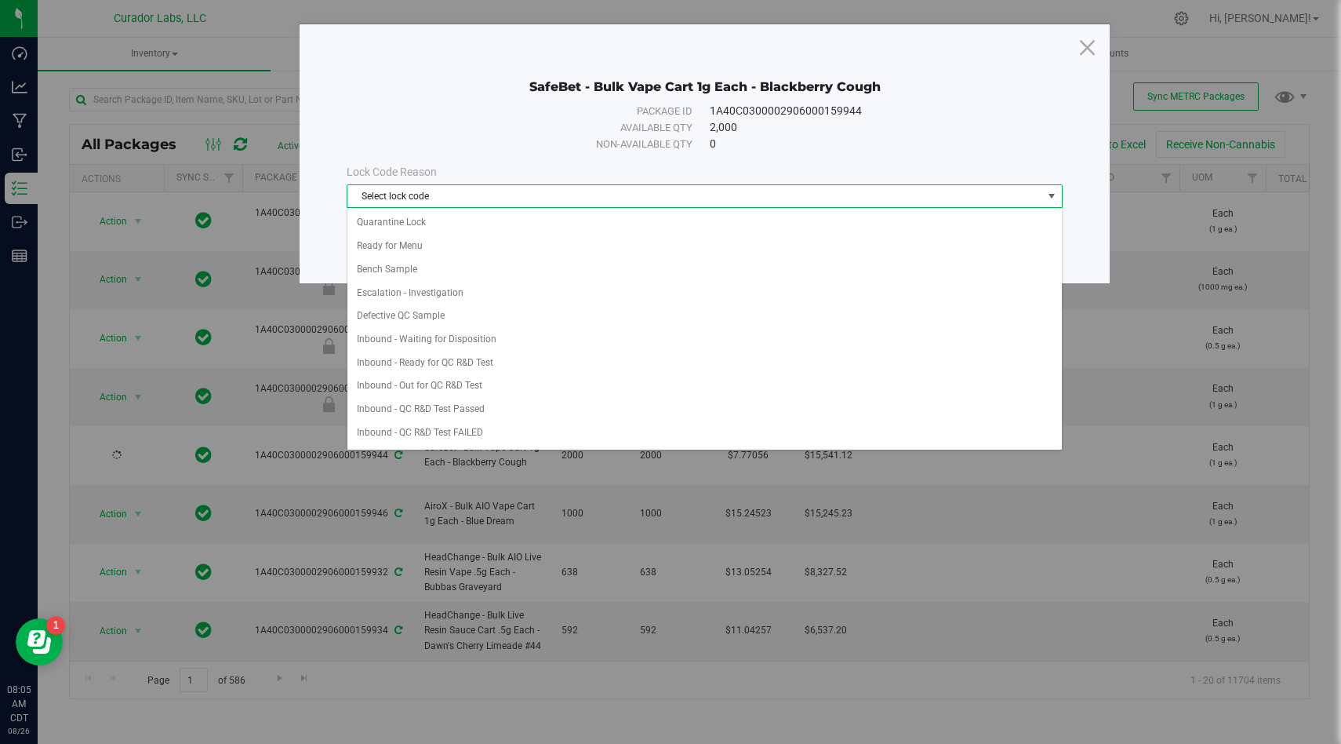
scroll to position [721, 0]
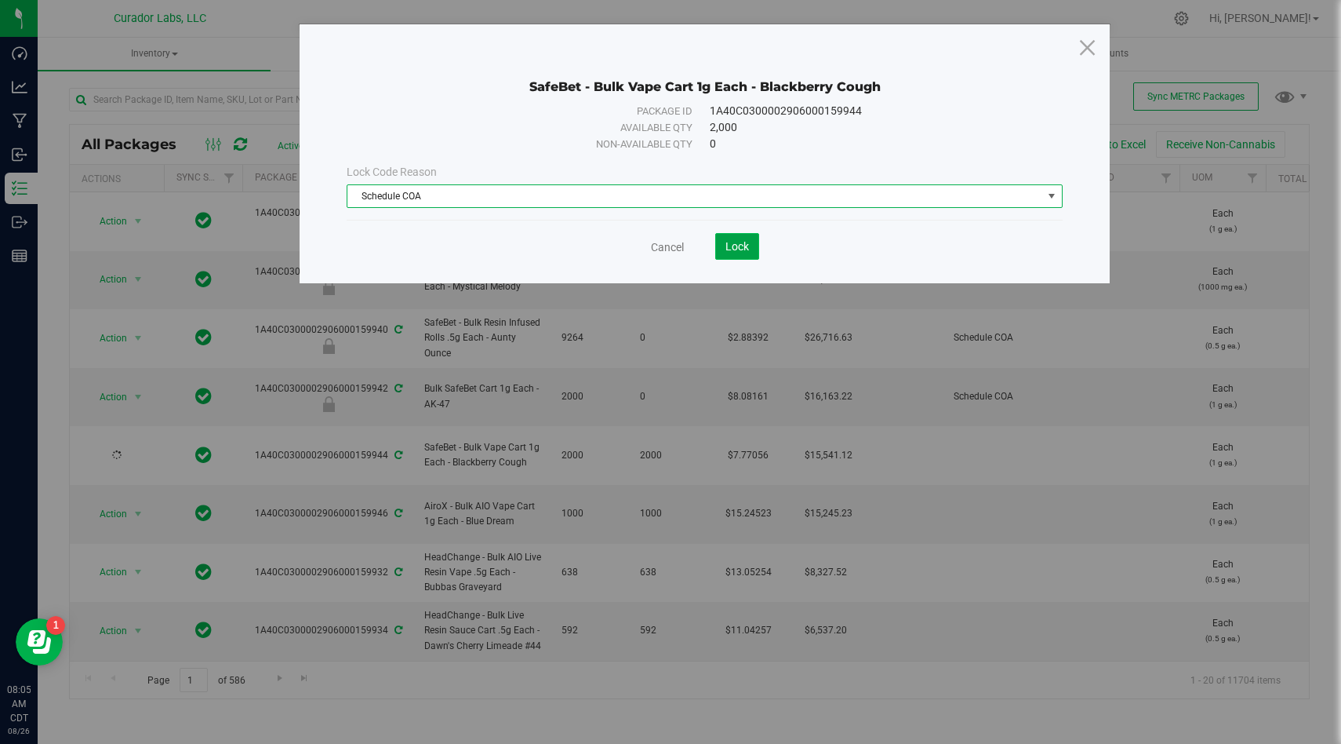
click at [743, 248] on span "Lock" at bounding box center [738, 246] width 24 height 13
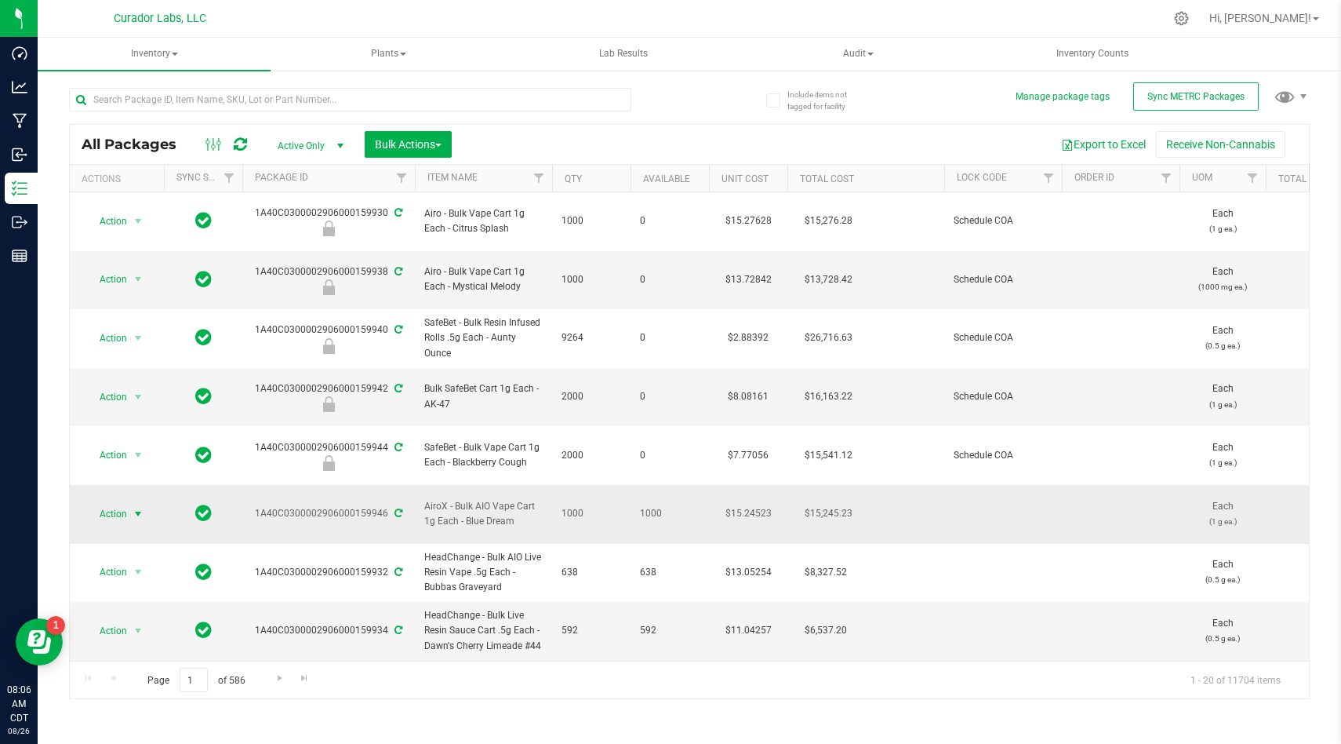
click at [105, 503] on span "Action" at bounding box center [107, 514] width 42 height 22
click at [154, 592] on li "Lock package" at bounding box center [135, 592] width 99 height 24
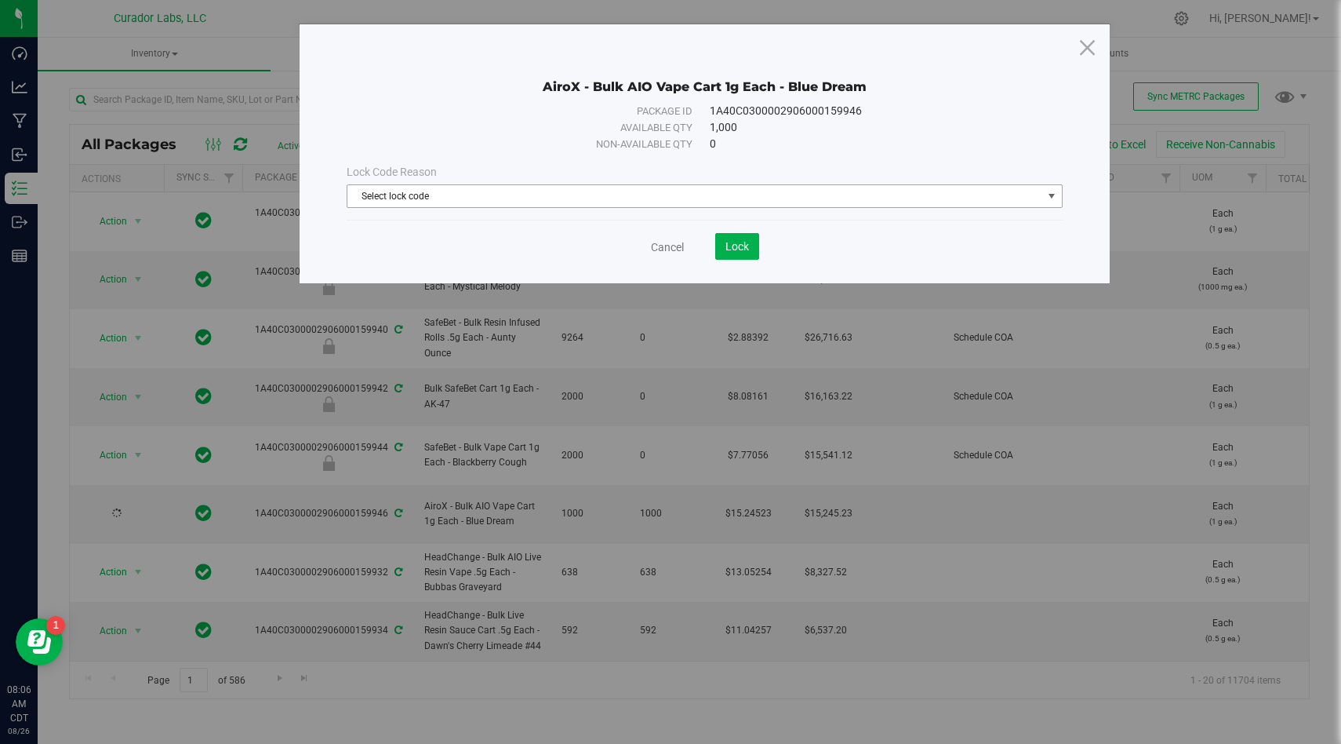
click at [497, 199] on span "Select lock code" at bounding box center [695, 196] width 695 height 22
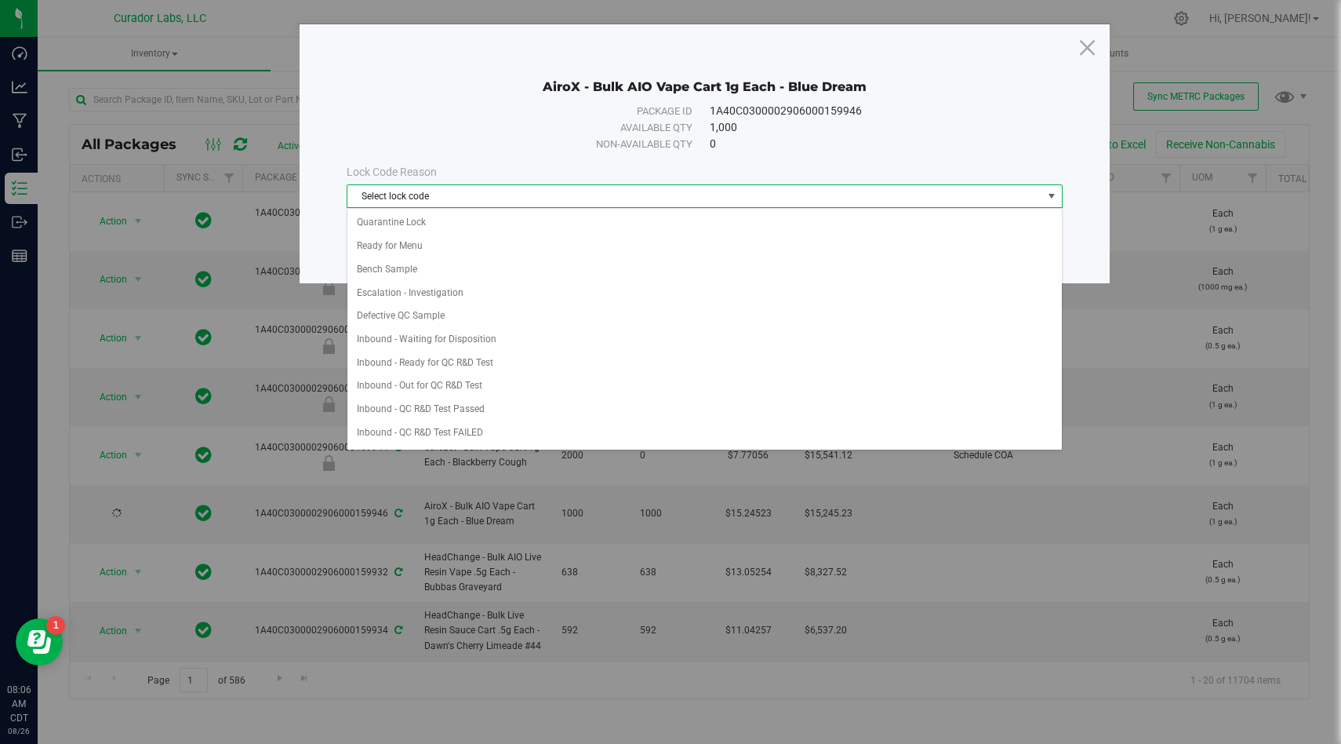
scroll to position [721, 0]
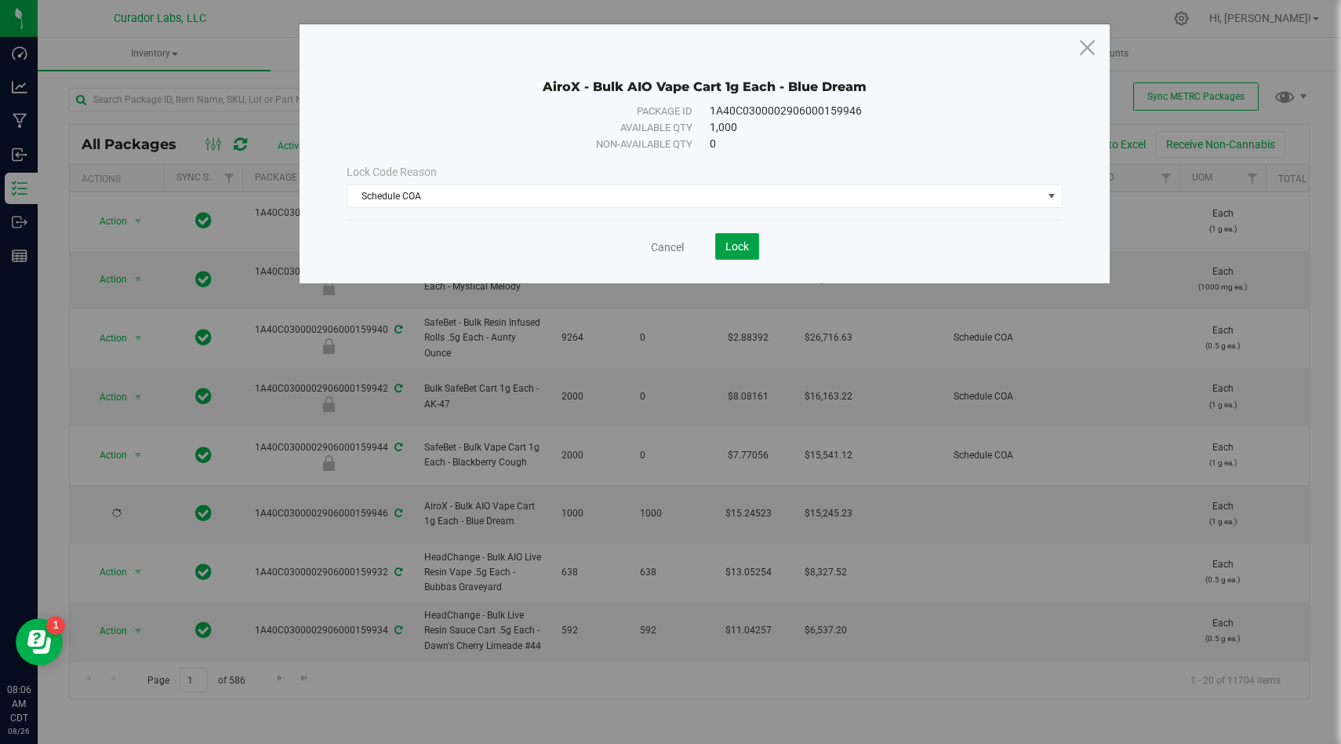
click at [715, 252] on button "Lock" at bounding box center [737, 246] width 44 height 27
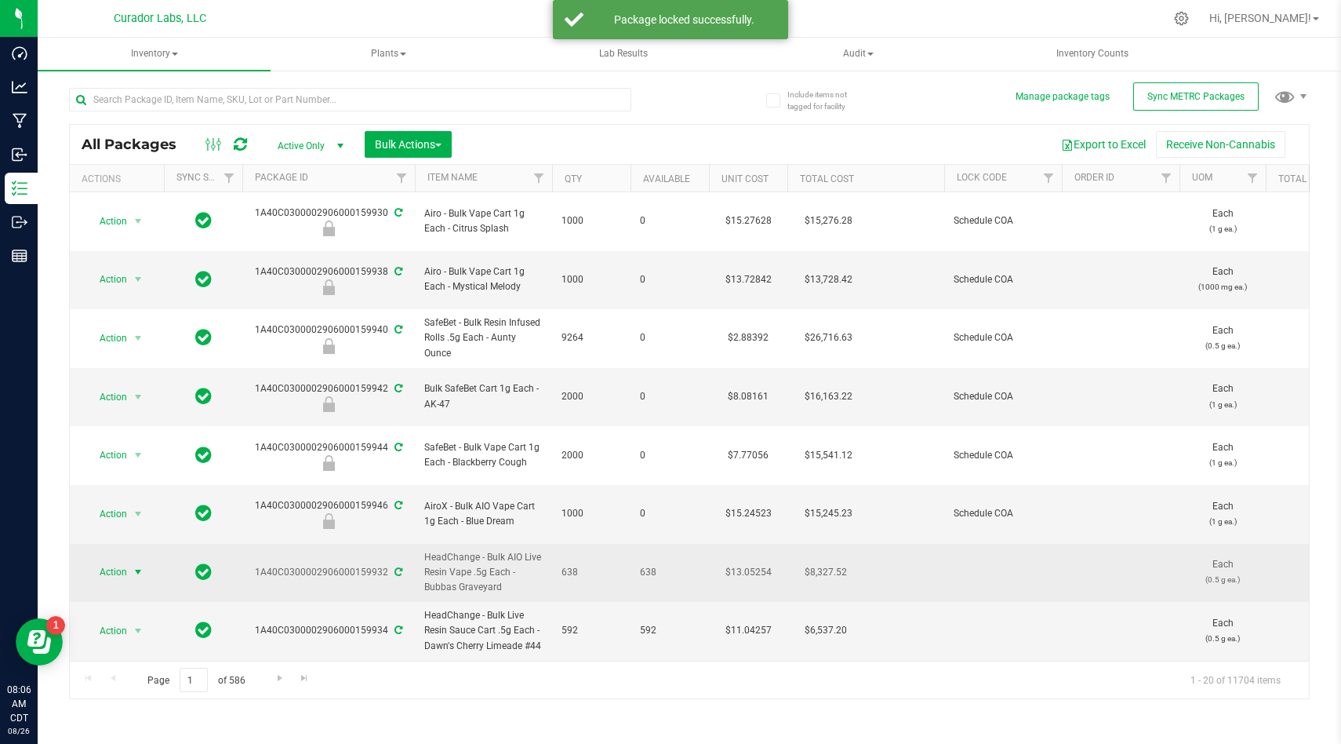
click at [127, 561] on span "Action" at bounding box center [107, 572] width 42 height 22
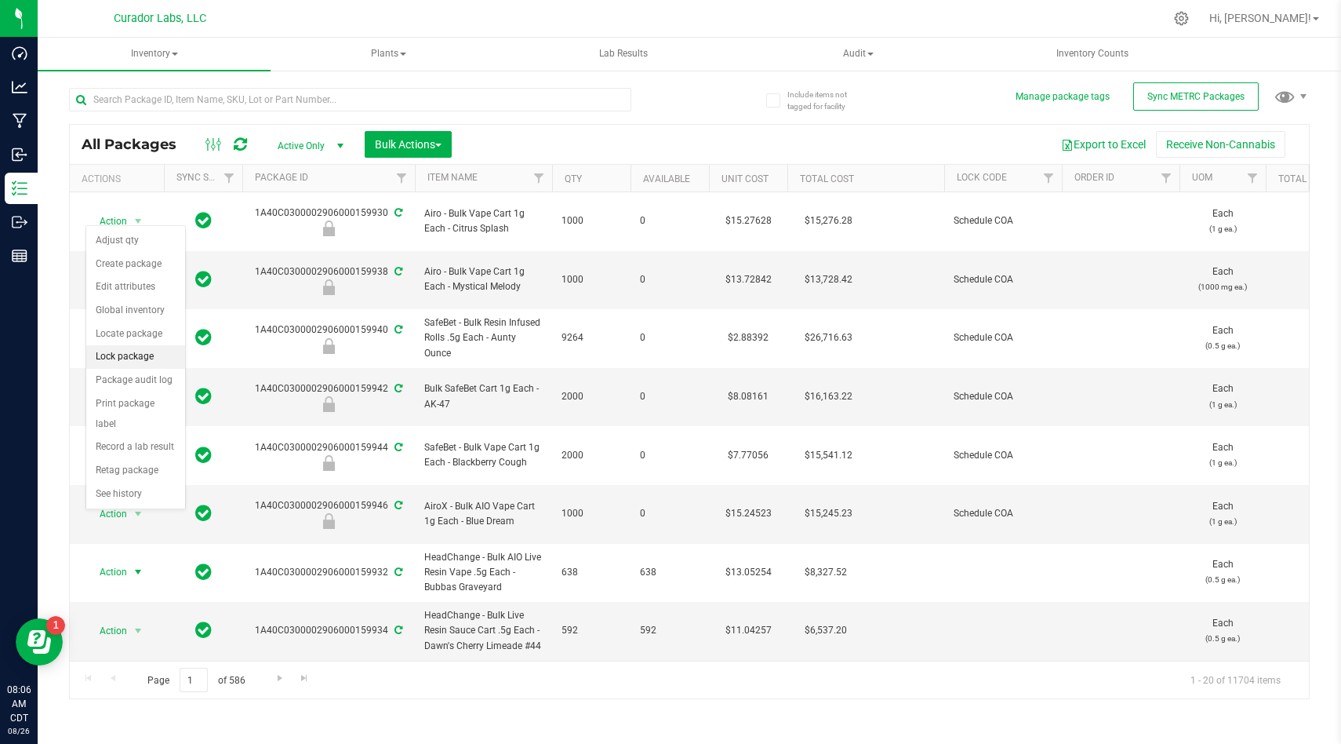
click at [151, 354] on li "Lock package" at bounding box center [135, 357] width 99 height 24
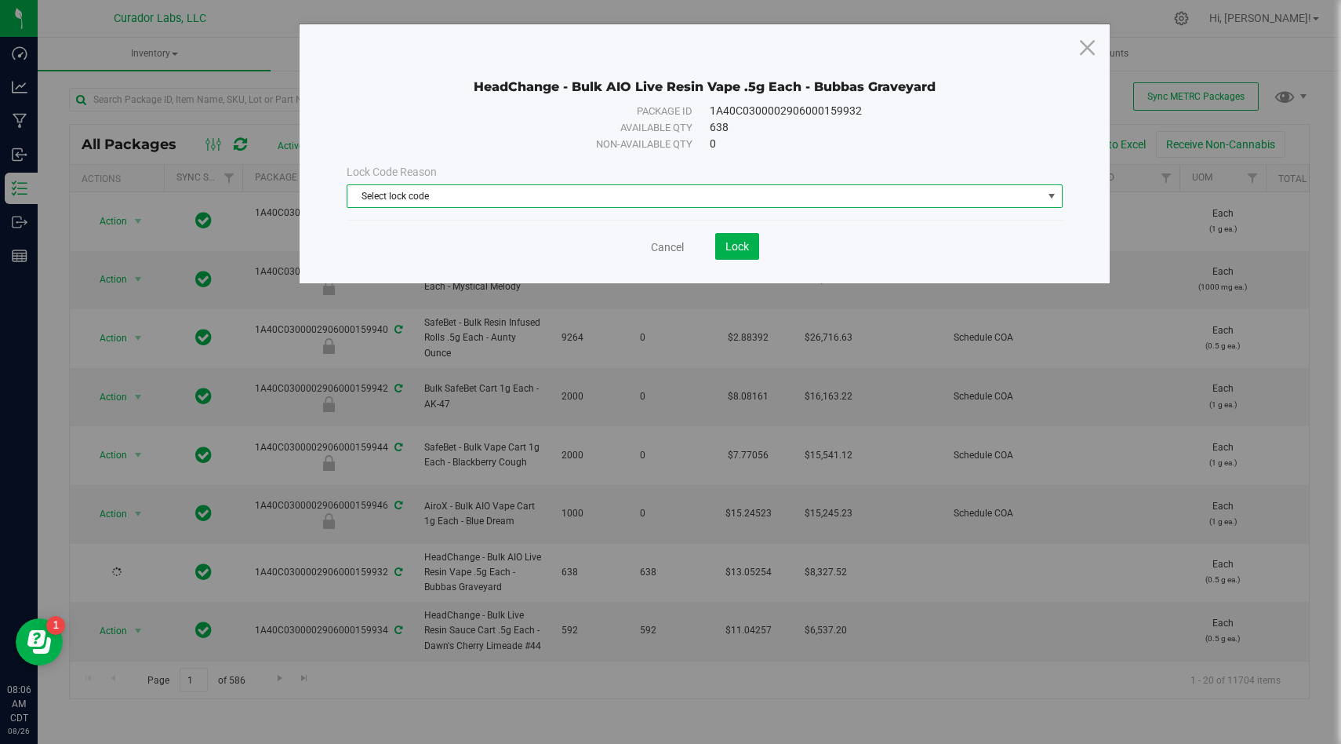
click at [537, 198] on span "Select lock code" at bounding box center [695, 196] width 695 height 22
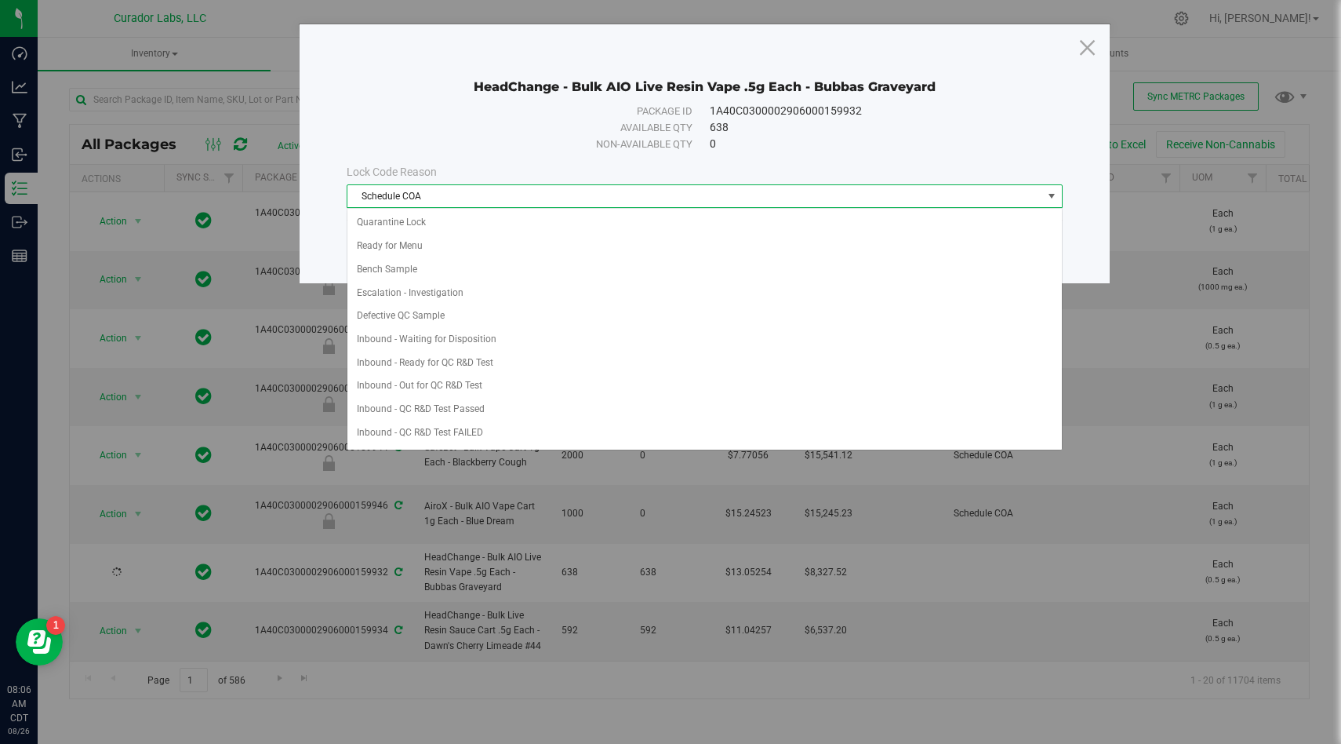
scroll to position [721, 0]
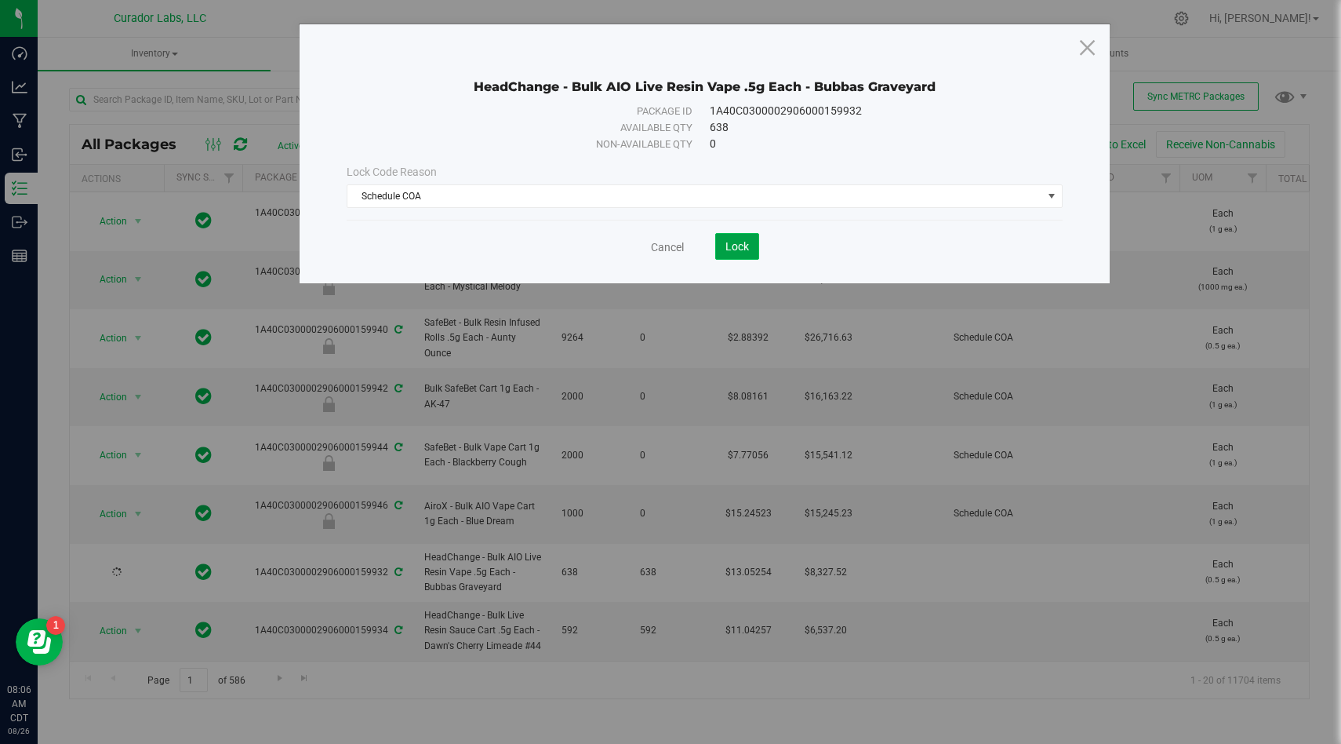
click at [735, 246] on span "Lock" at bounding box center [738, 246] width 24 height 13
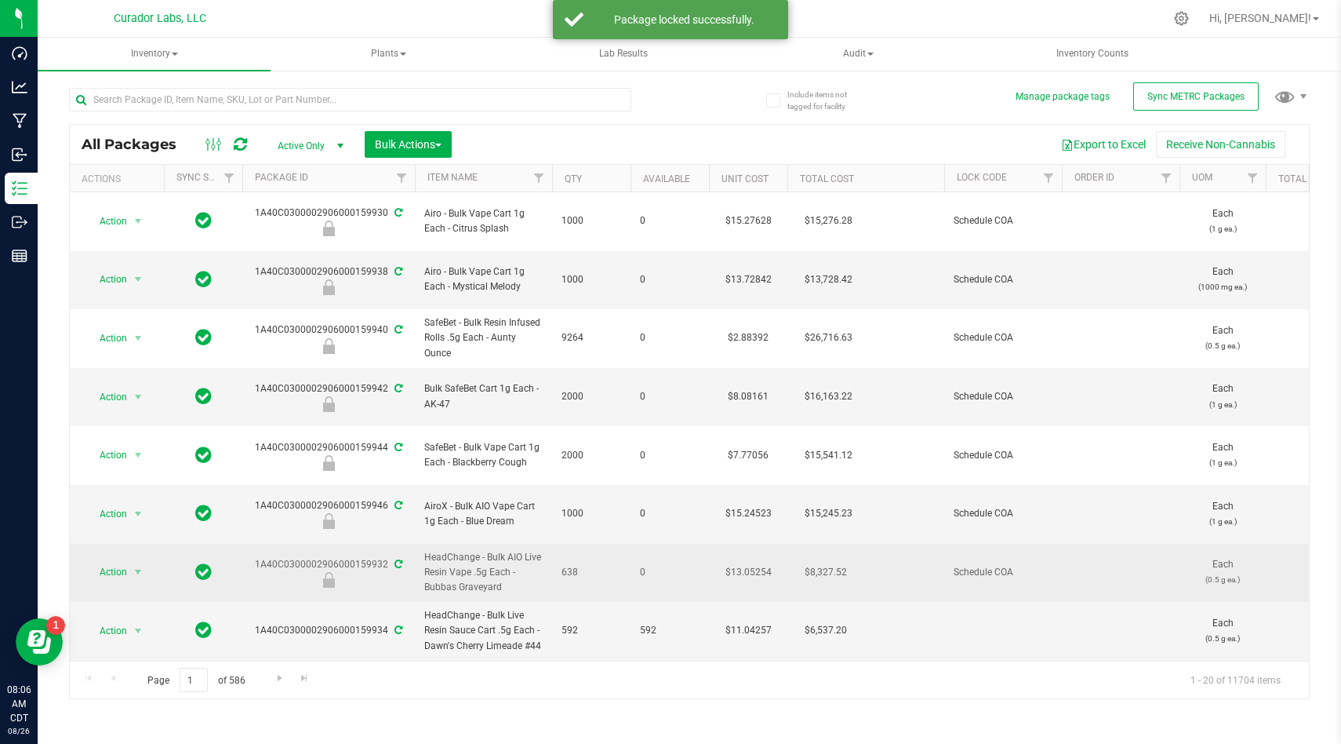
scroll to position [13, 0]
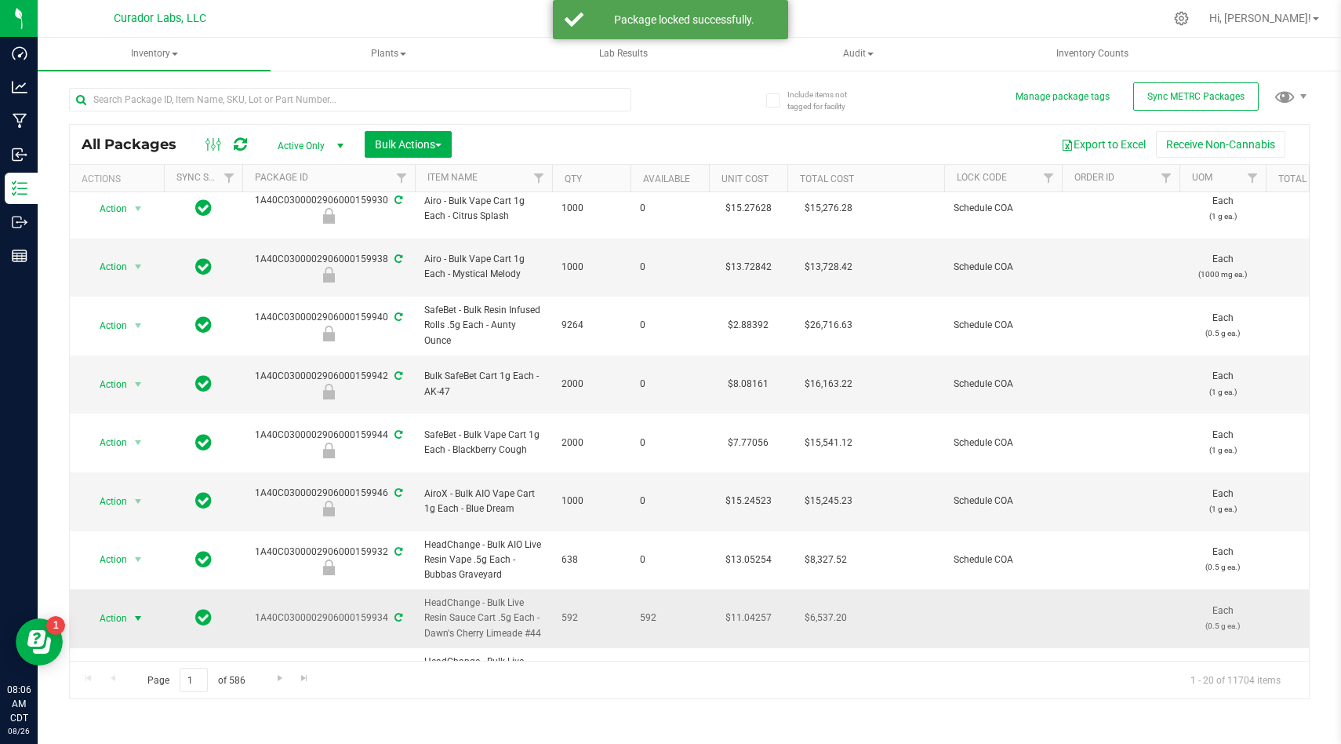
click at [125, 607] on span "Action" at bounding box center [107, 618] width 42 height 22
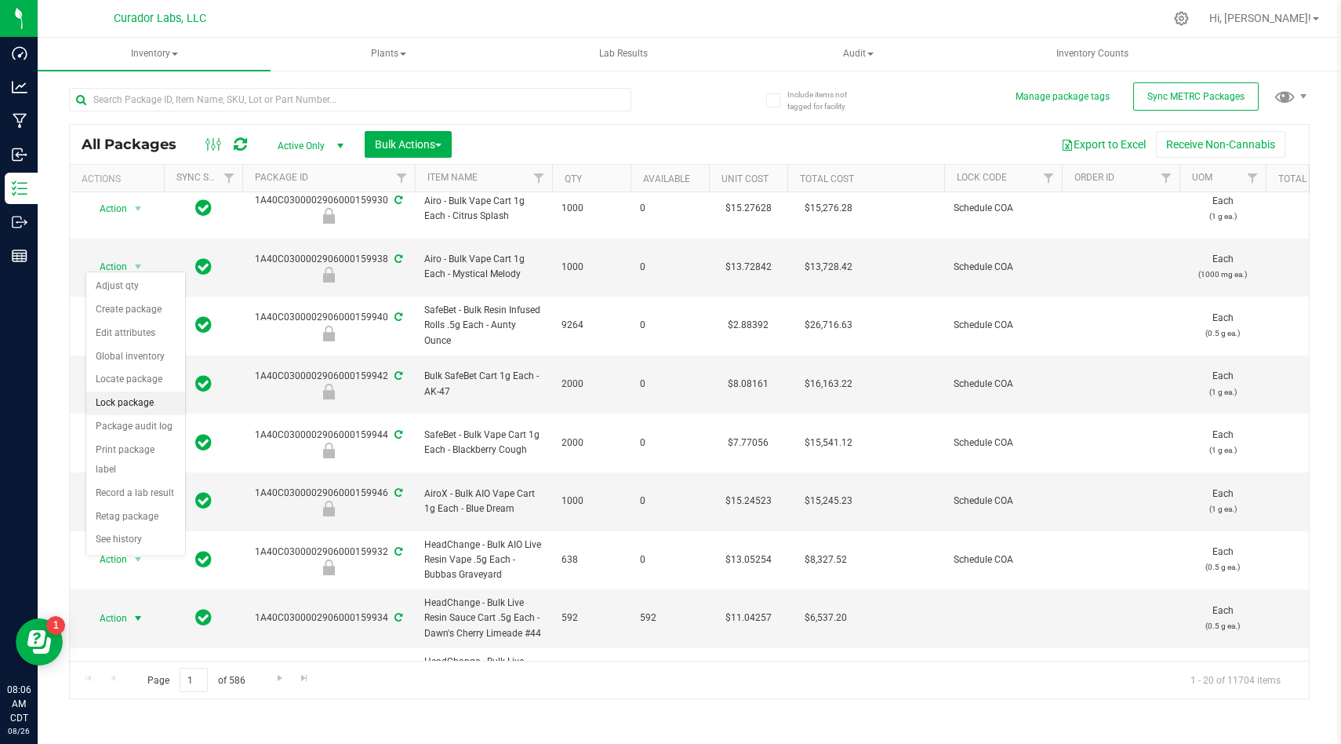
click at [148, 410] on li "Lock package" at bounding box center [135, 403] width 99 height 24
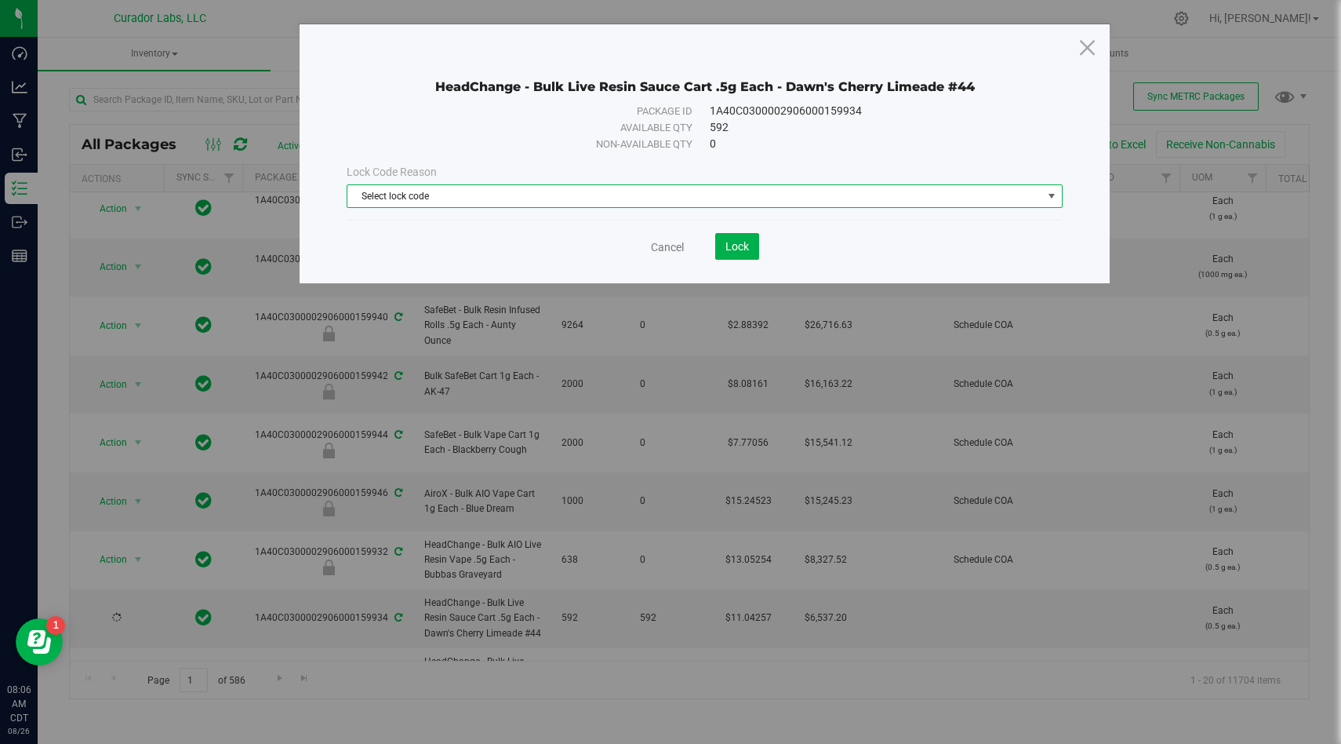
click at [586, 193] on span "Select lock code" at bounding box center [695, 196] width 695 height 22
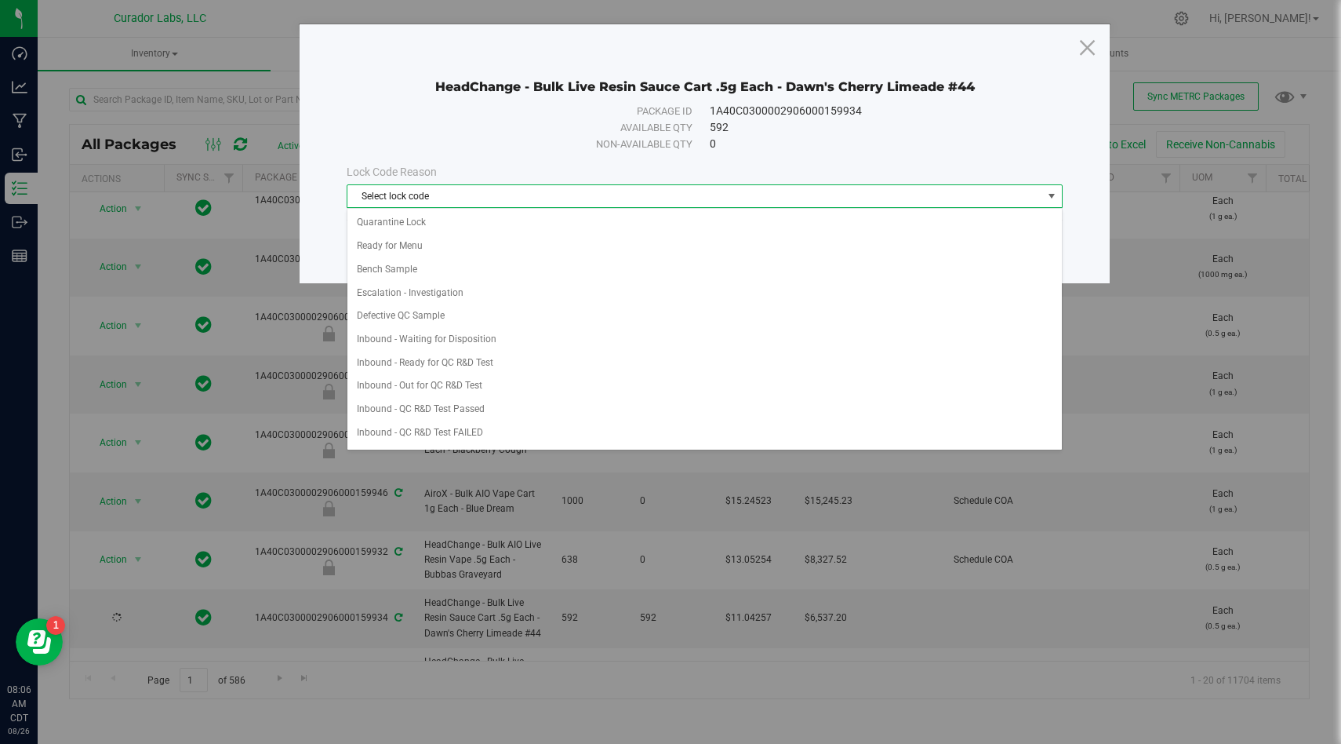
scroll to position [325, 0]
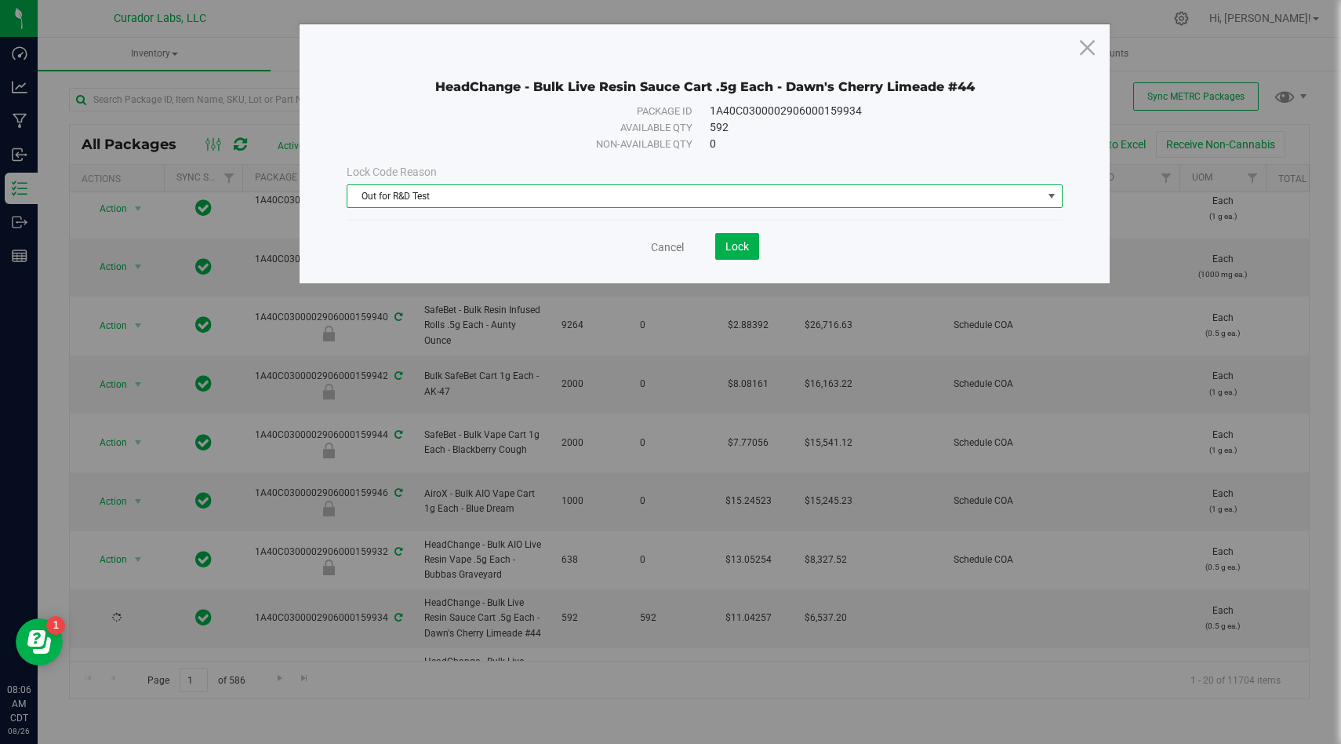
click at [586, 193] on span "Out for R&D Test" at bounding box center [695, 196] width 695 height 22
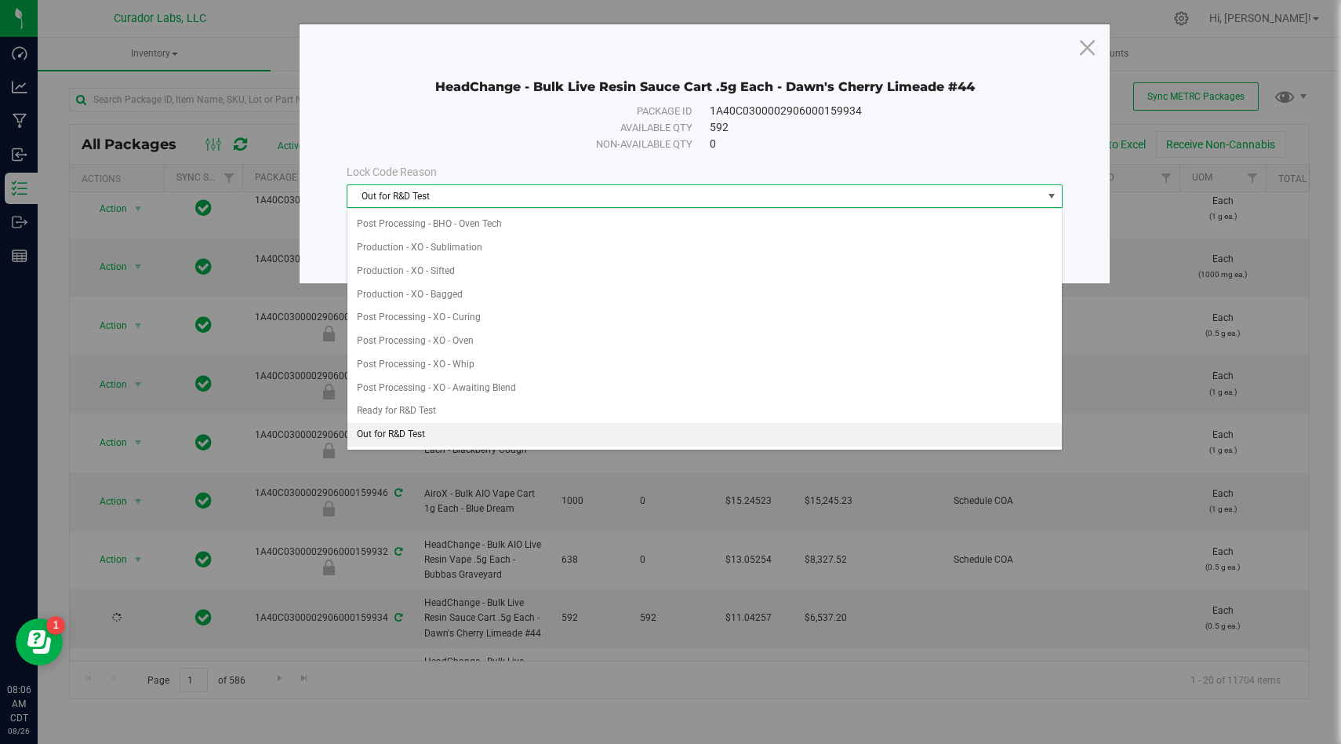
scroll to position [721, 0]
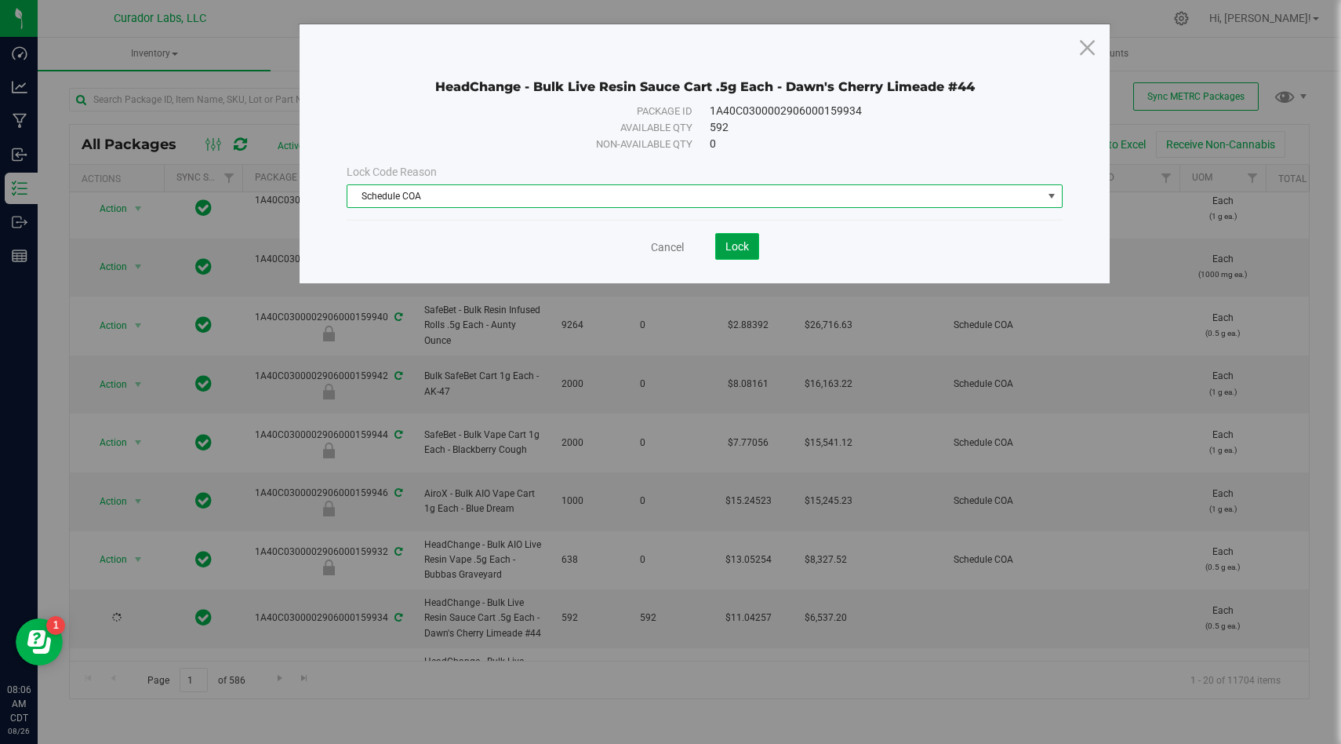
click at [744, 248] on span "Lock" at bounding box center [738, 246] width 24 height 13
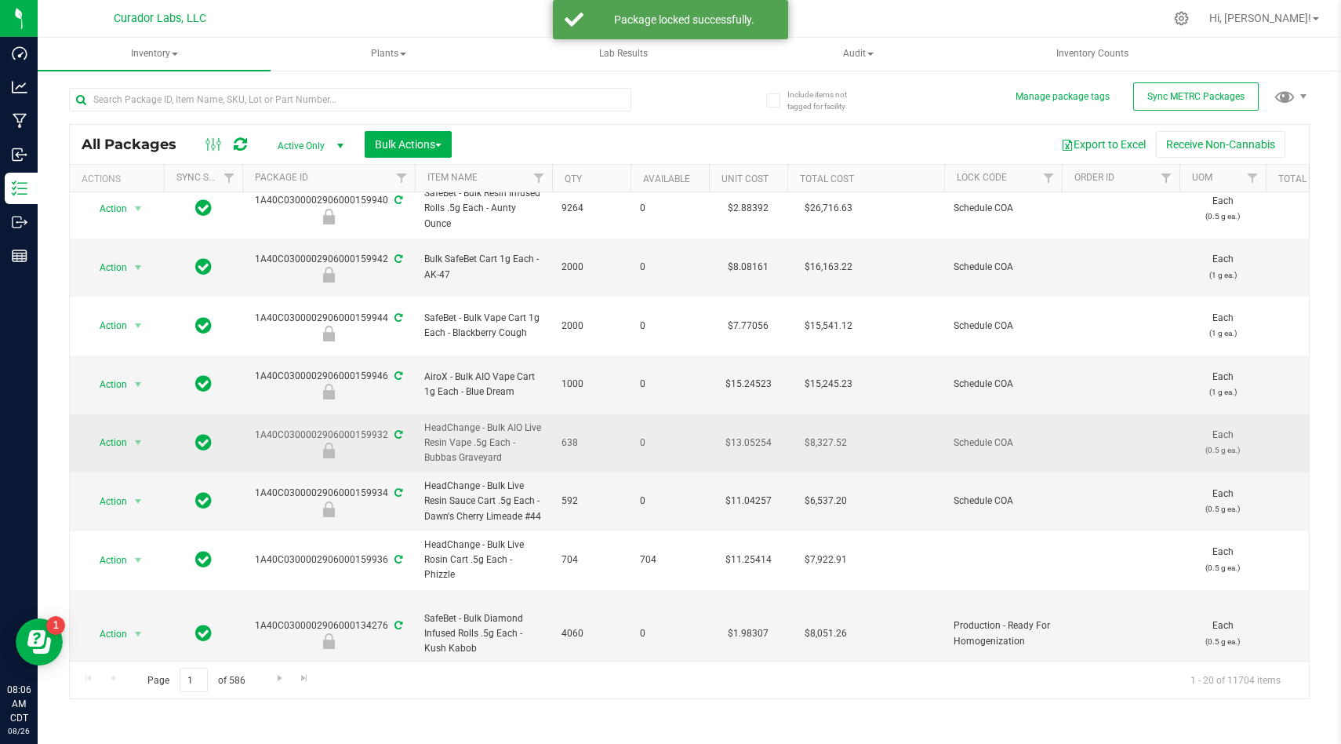
scroll to position [130, 0]
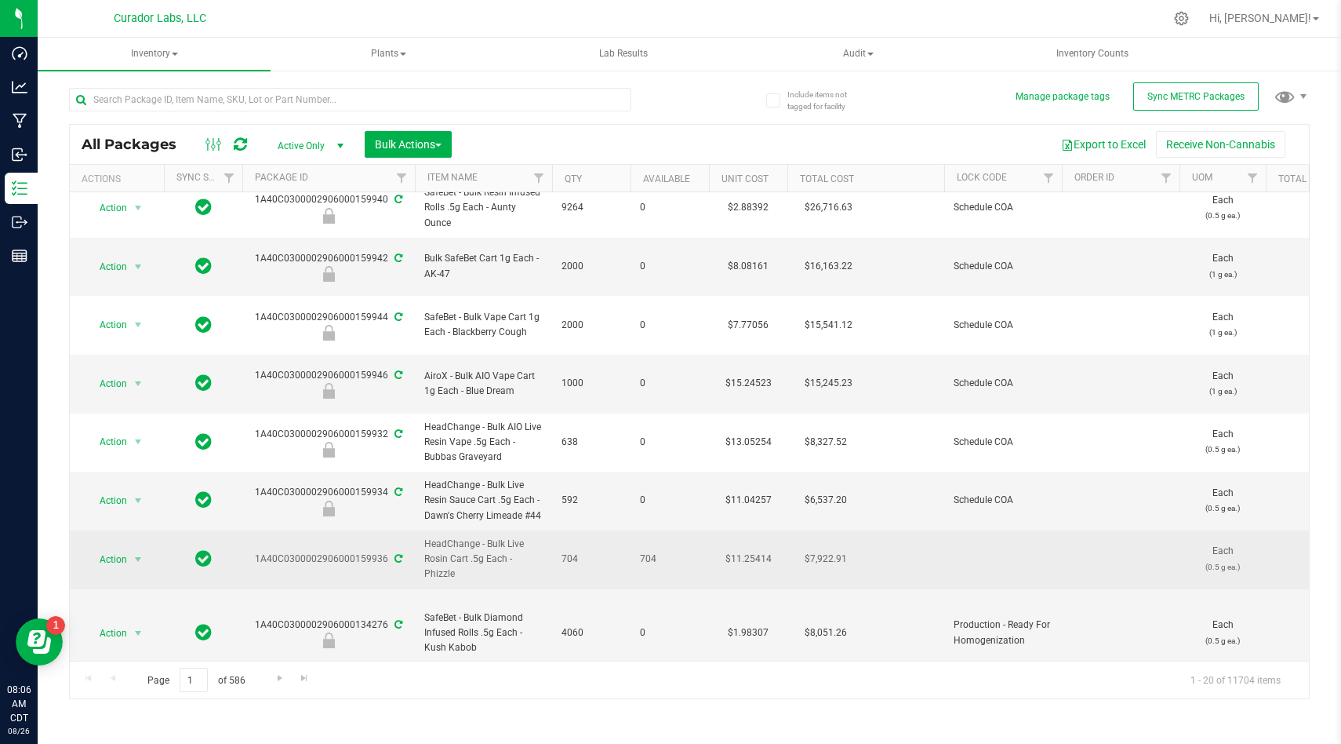
click at [107, 548] on span "Action" at bounding box center [107, 559] width 42 height 22
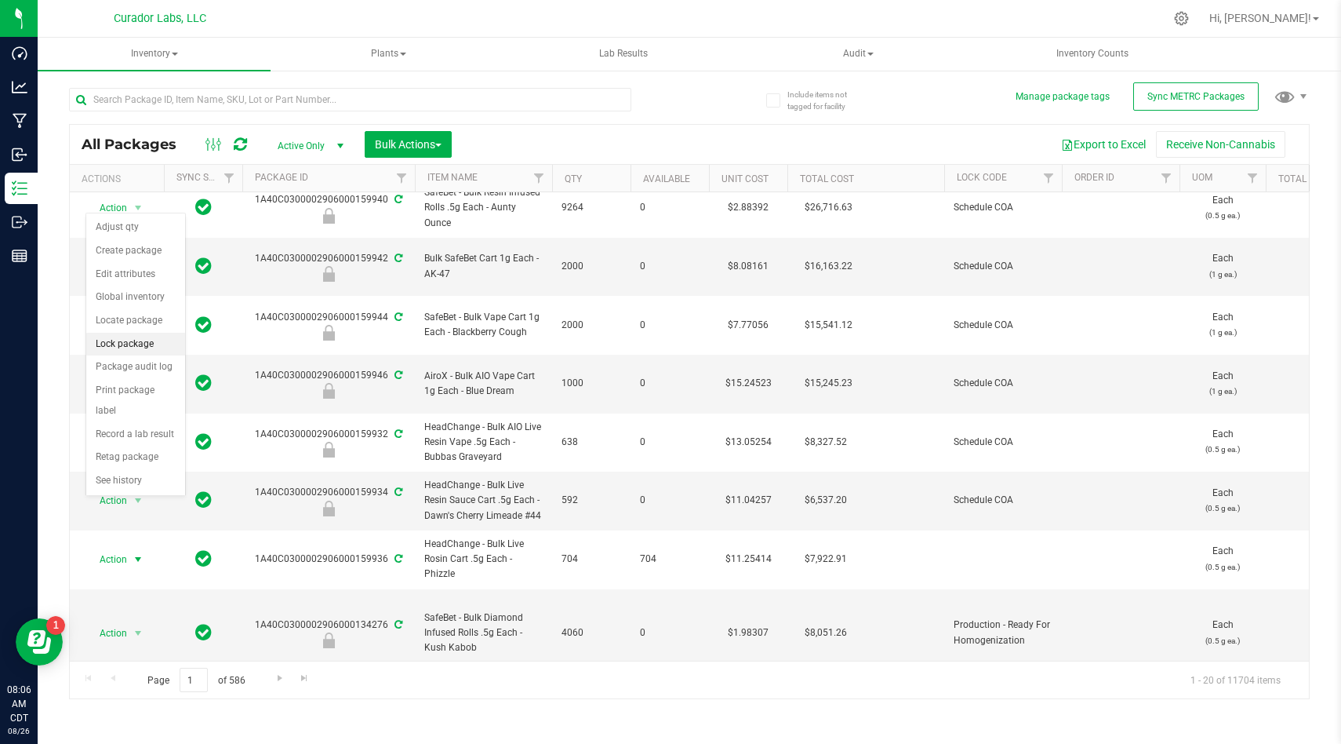
click at [139, 349] on li "Lock package" at bounding box center [135, 345] width 99 height 24
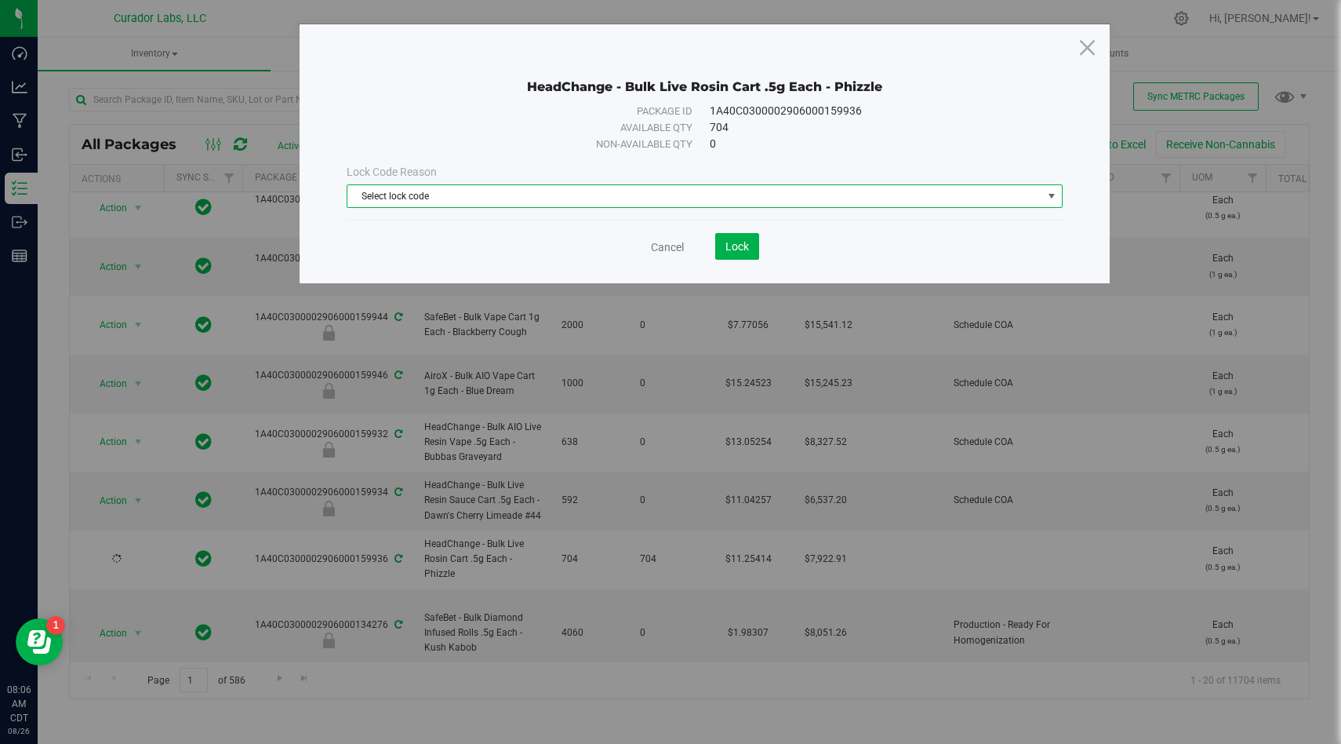
click at [413, 193] on span "Select lock code" at bounding box center [695, 196] width 695 height 22
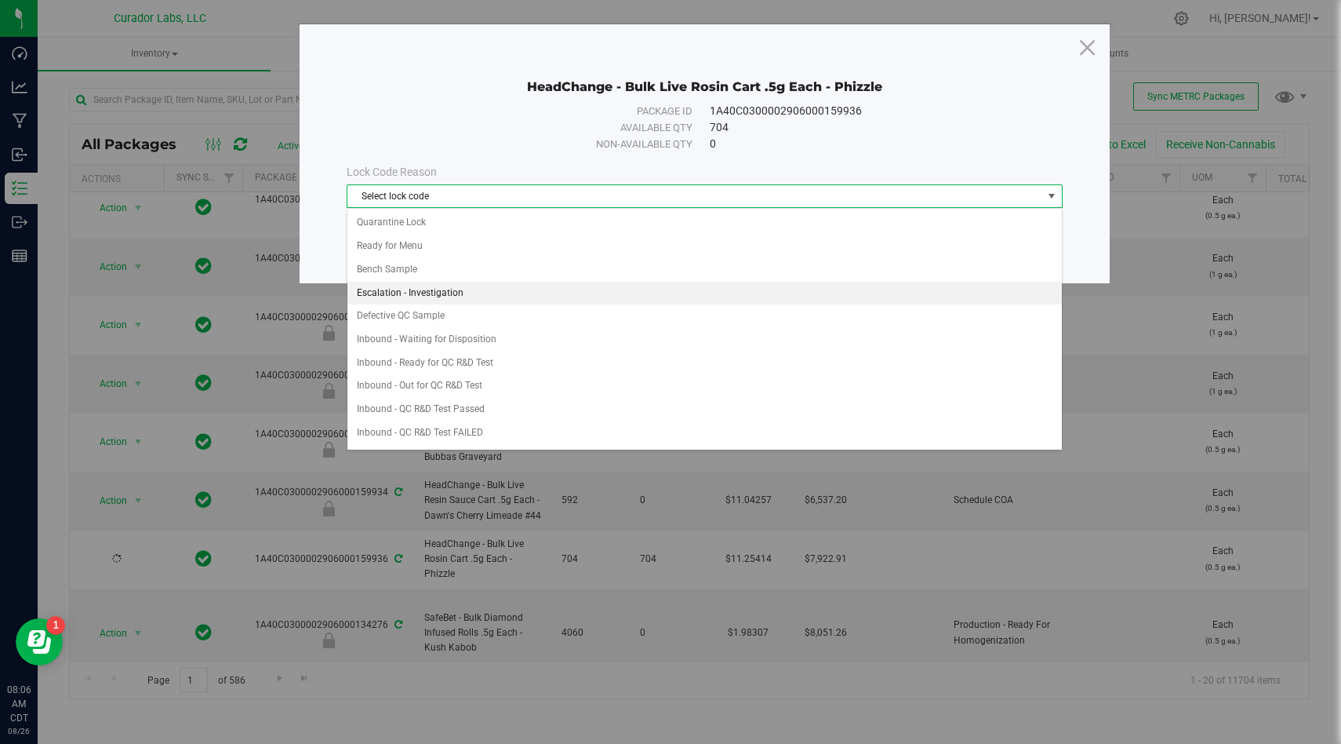
scroll to position [721, 0]
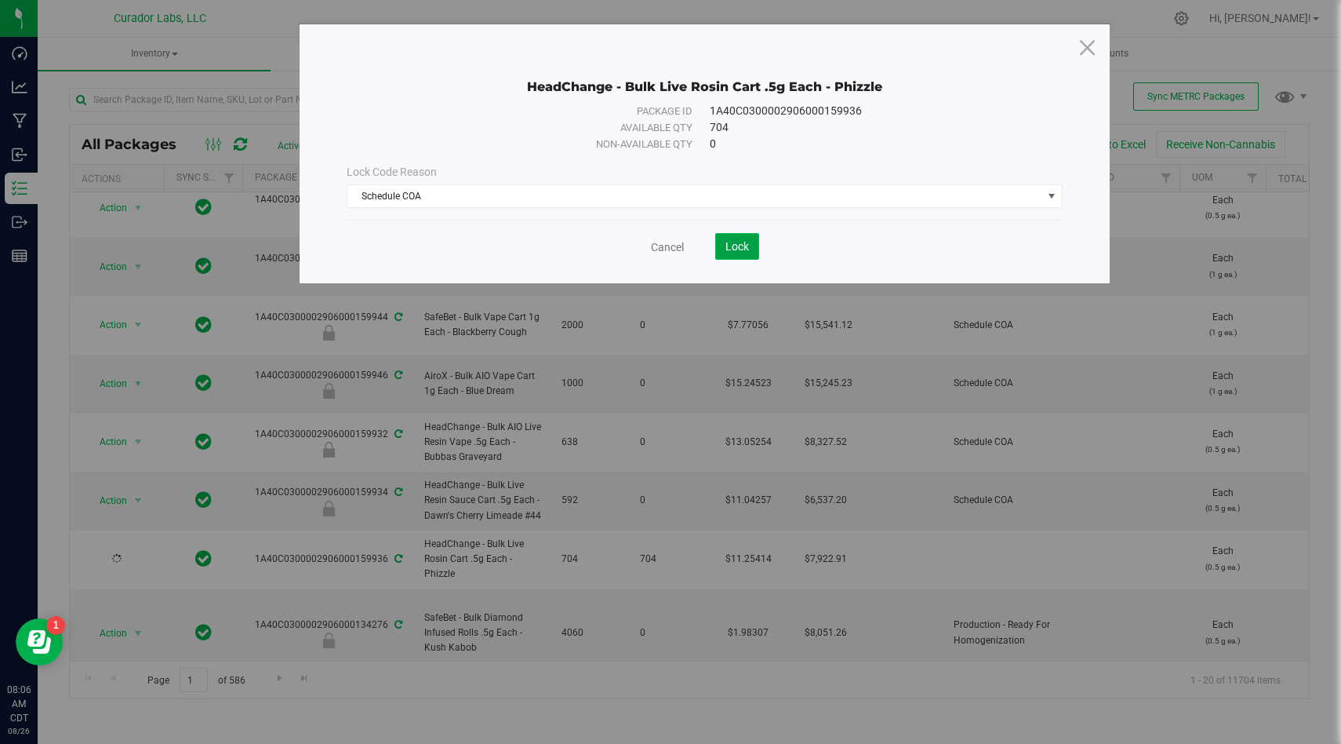
click at [734, 241] on span "Lock" at bounding box center [738, 246] width 24 height 13
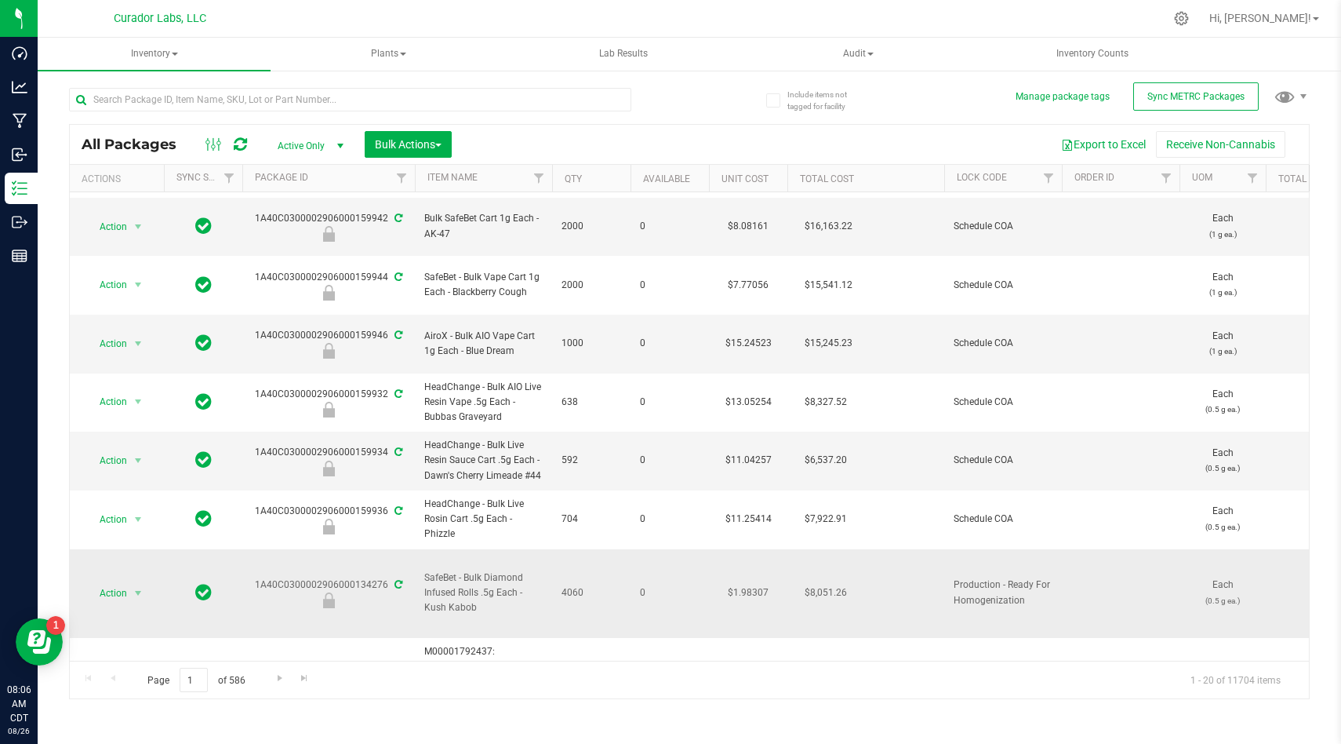
scroll to position [172, 0]
click at [539, 191] on link "Filter" at bounding box center [539, 178] width 26 height 27
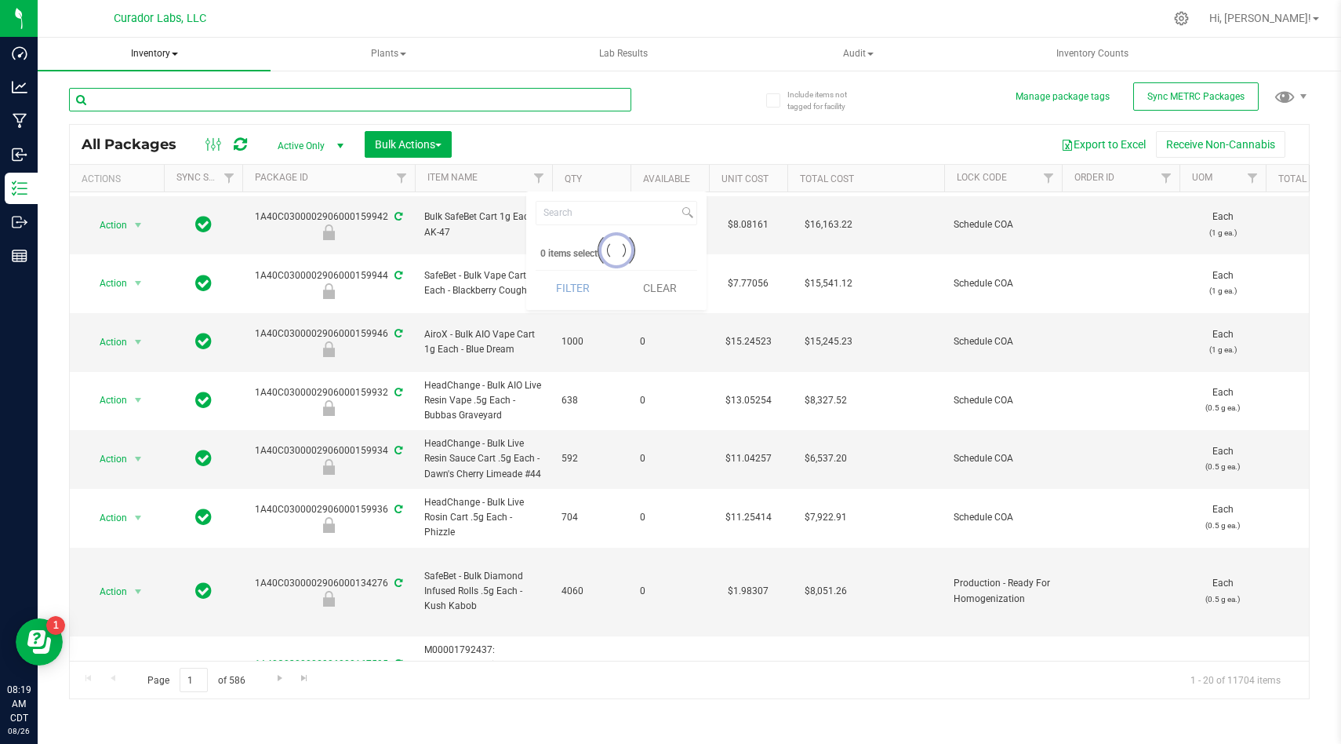
click at [395, 93] on input "text" at bounding box center [350, 100] width 562 height 24
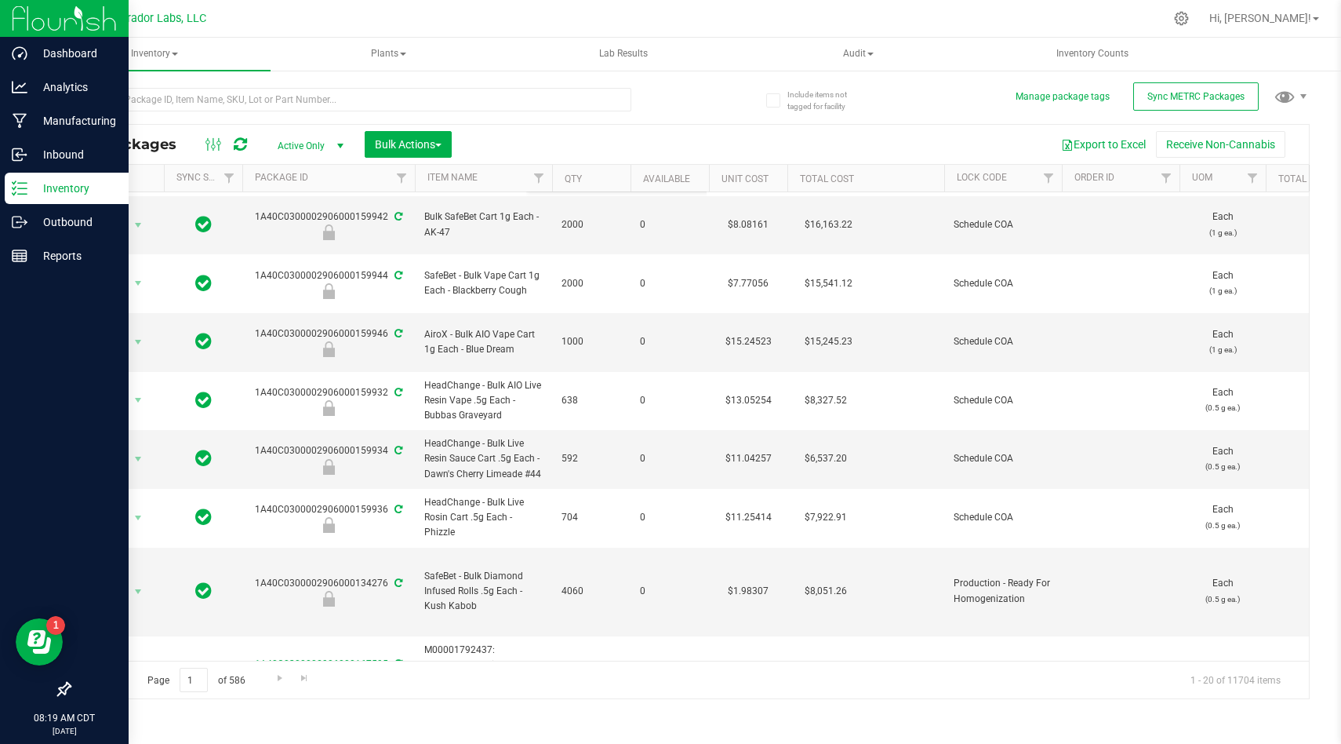
click at [24, 27] on img at bounding box center [64, 18] width 105 height 37
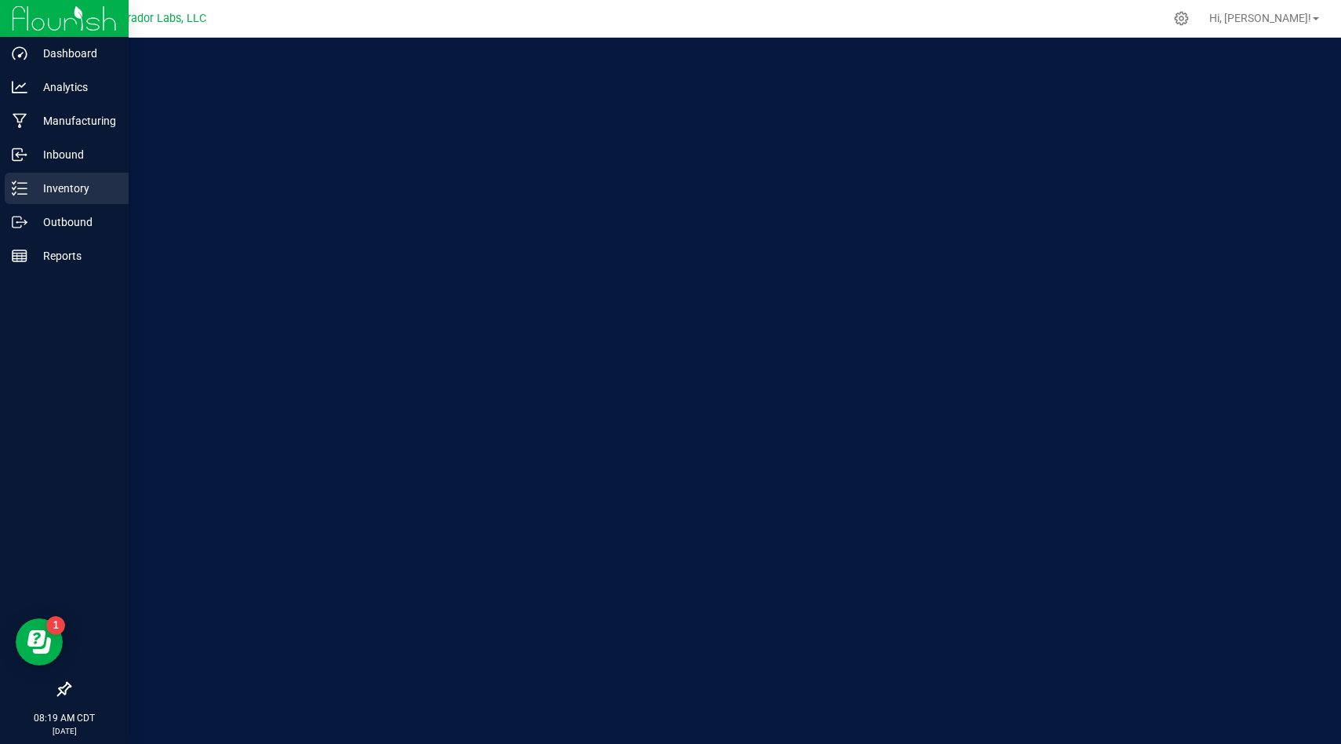
click at [89, 184] on p "Inventory" at bounding box center [74, 188] width 94 height 19
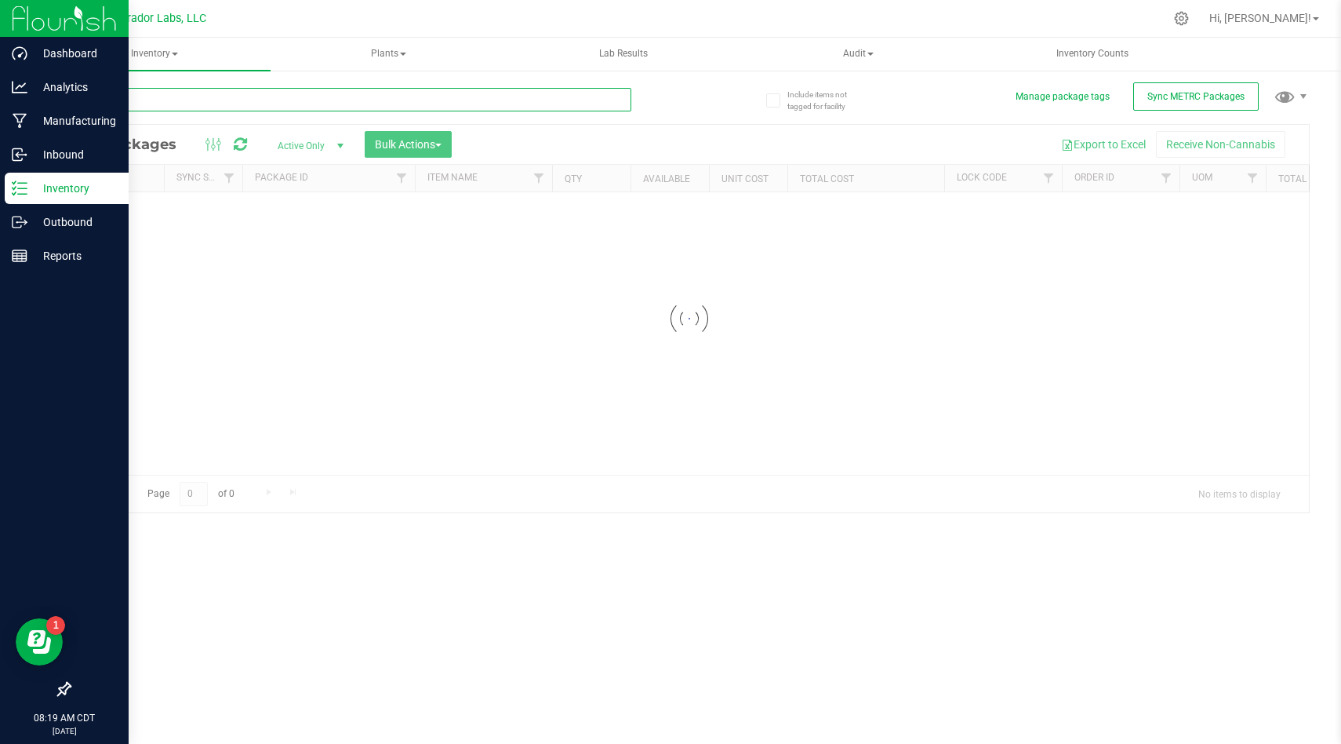
click at [212, 96] on input "text" at bounding box center [350, 100] width 562 height 24
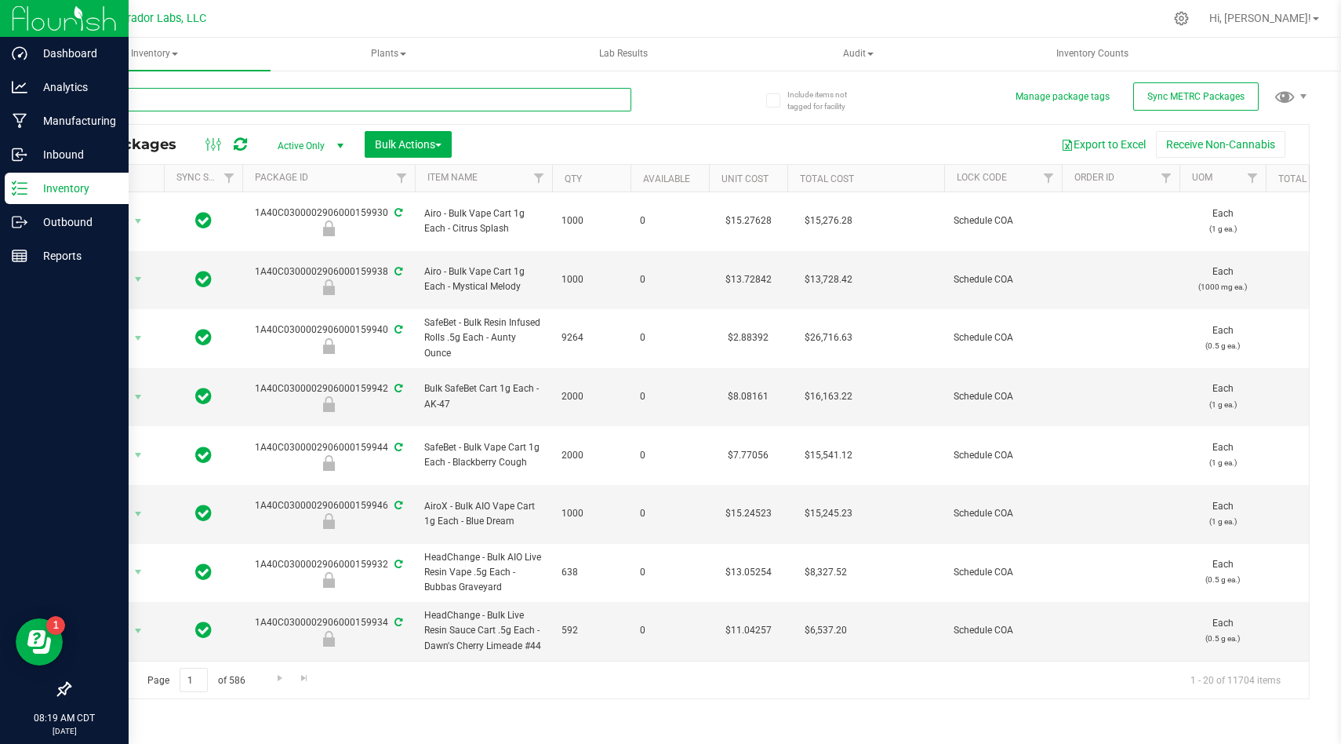
click at [298, 92] on input "text" at bounding box center [350, 100] width 562 height 24
paste input "1A40C0300002906000134275"
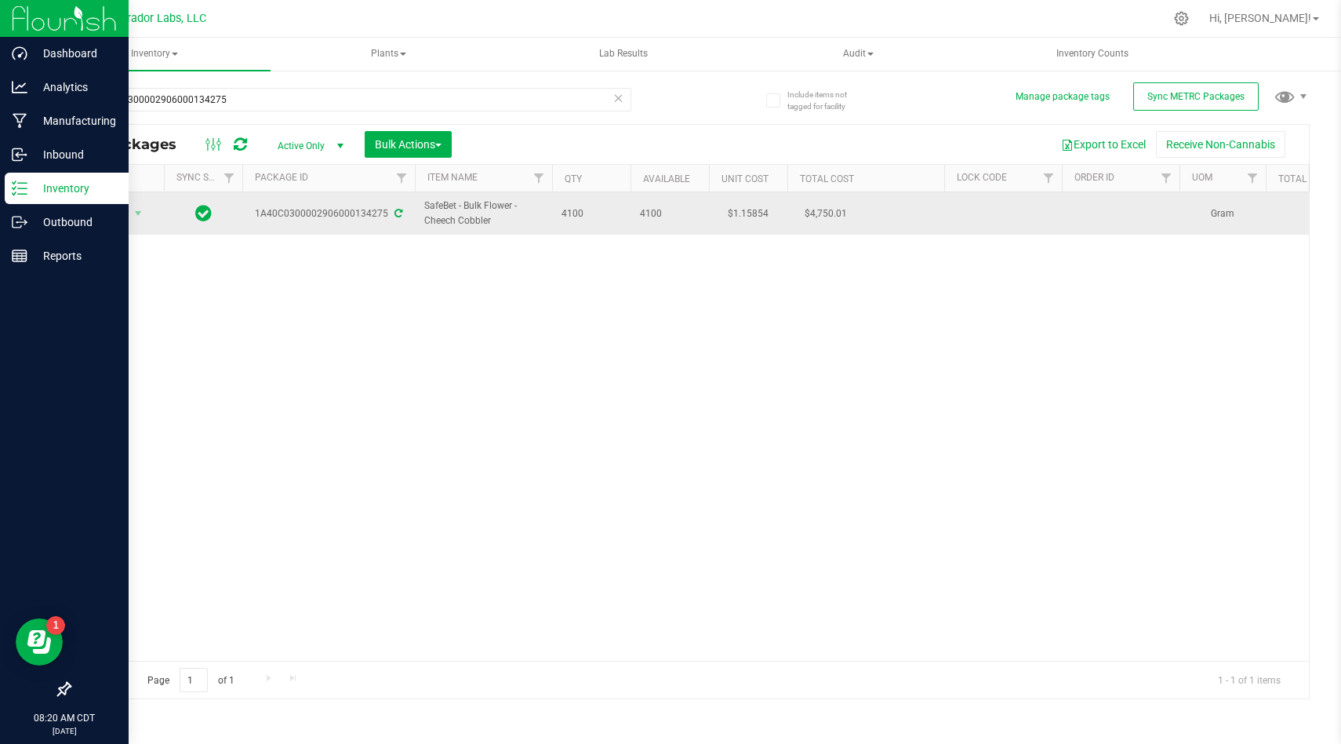
drag, startPoint x: 591, startPoint y: 217, endPoint x: 411, endPoint y: 204, distance: 180.1
click at [532, 235] on td "SafeBet - Bulk Flower - Cheech Cobbler" at bounding box center [483, 213] width 137 height 42
drag, startPoint x: 587, startPoint y: 210, endPoint x: 438, endPoint y: 193, distance: 150.0
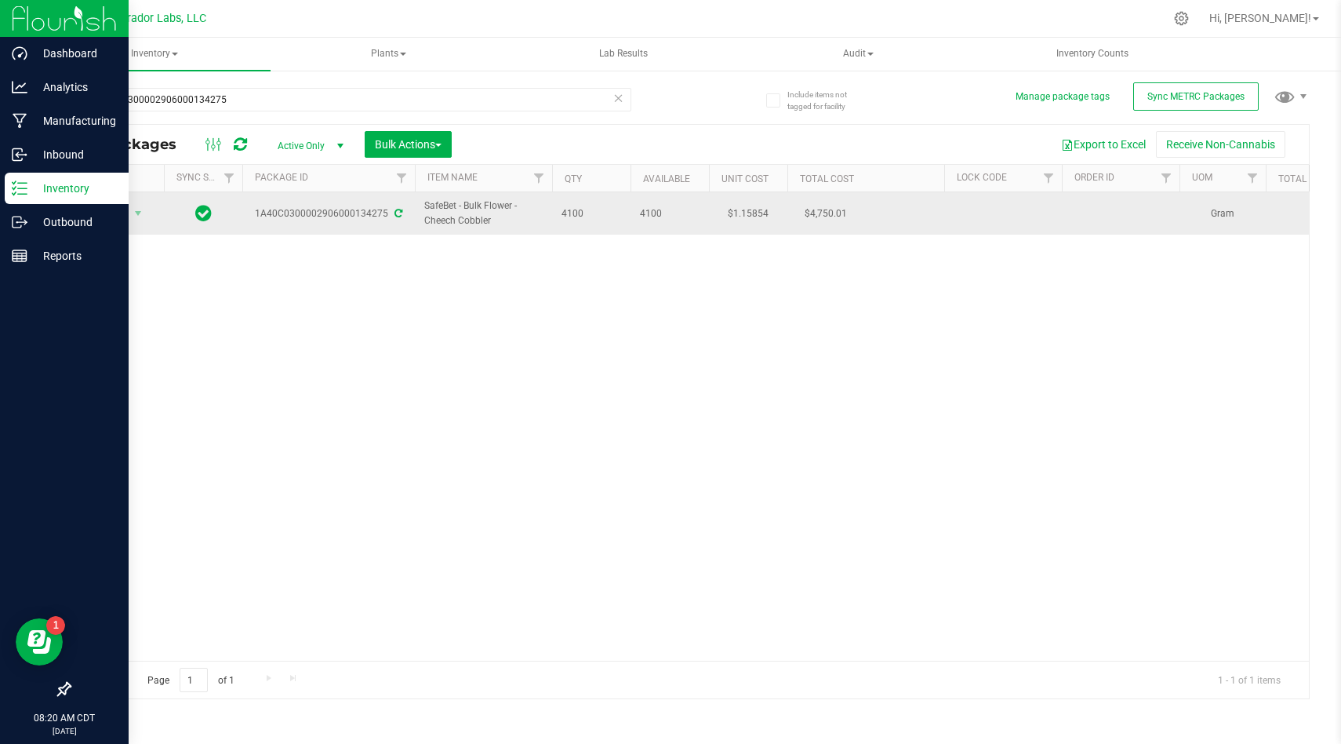
copy tr "SafeBet - Bulk Flower - Cheech Cobbler 4100"
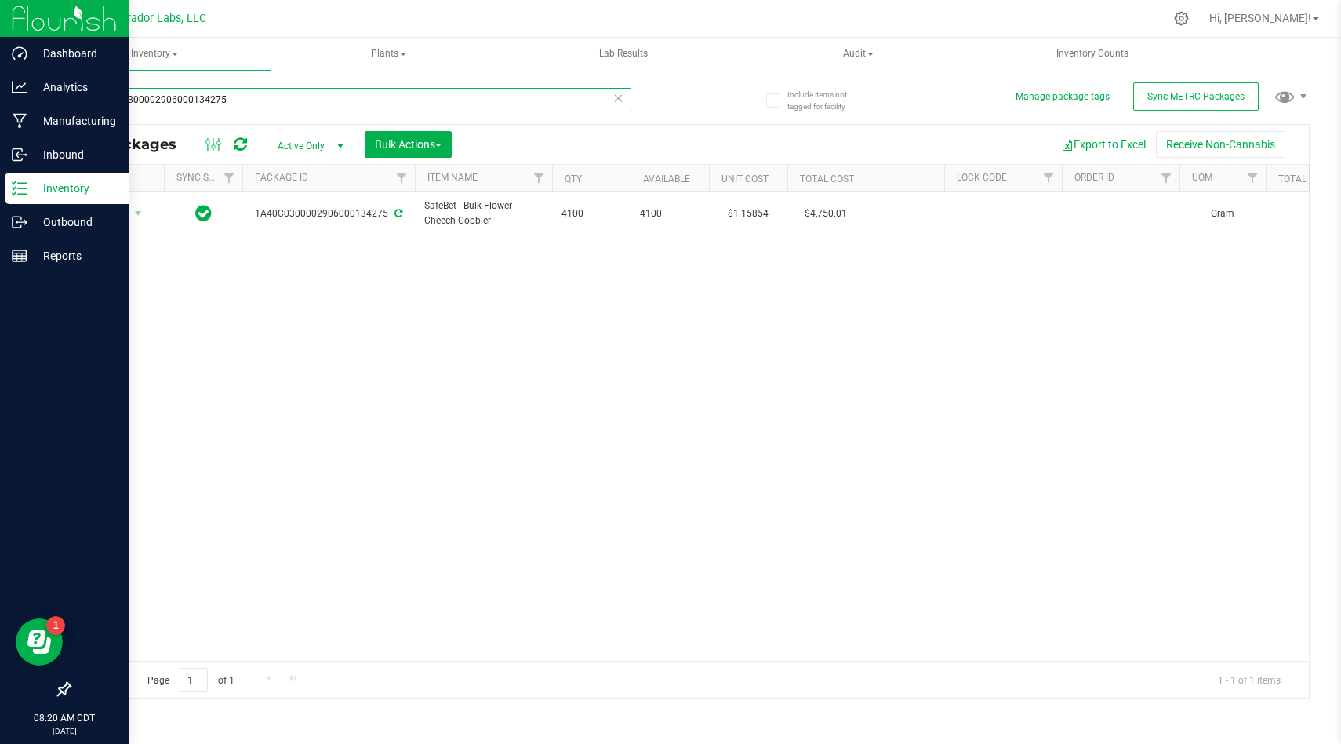
click at [297, 94] on input "1A40C0300002906000134275" at bounding box center [350, 100] width 562 height 24
click at [371, 107] on input "1A40C0300002906000134275" at bounding box center [350, 100] width 562 height 24
paste input "52657"
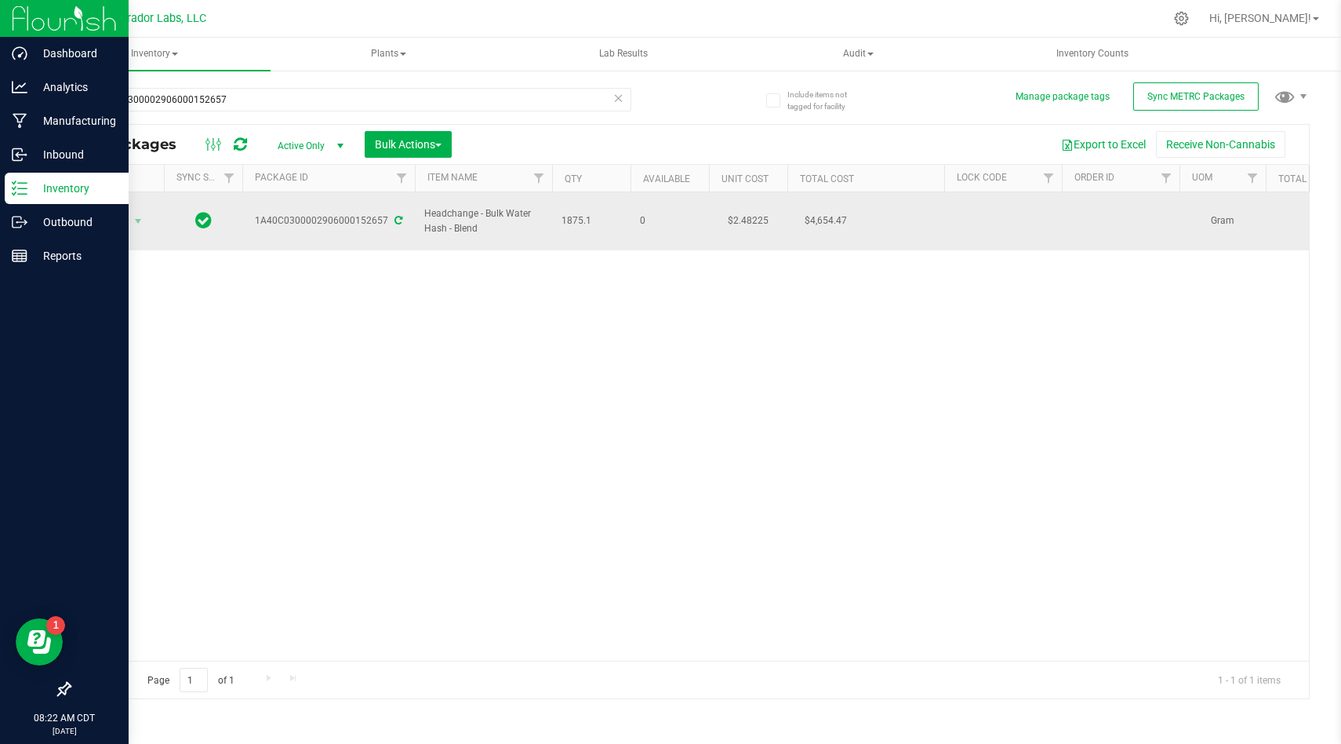
click at [595, 217] on span "1875.1" at bounding box center [592, 220] width 60 height 15
drag, startPoint x: 601, startPoint y: 214, endPoint x: 422, endPoint y: 206, distance: 179.1
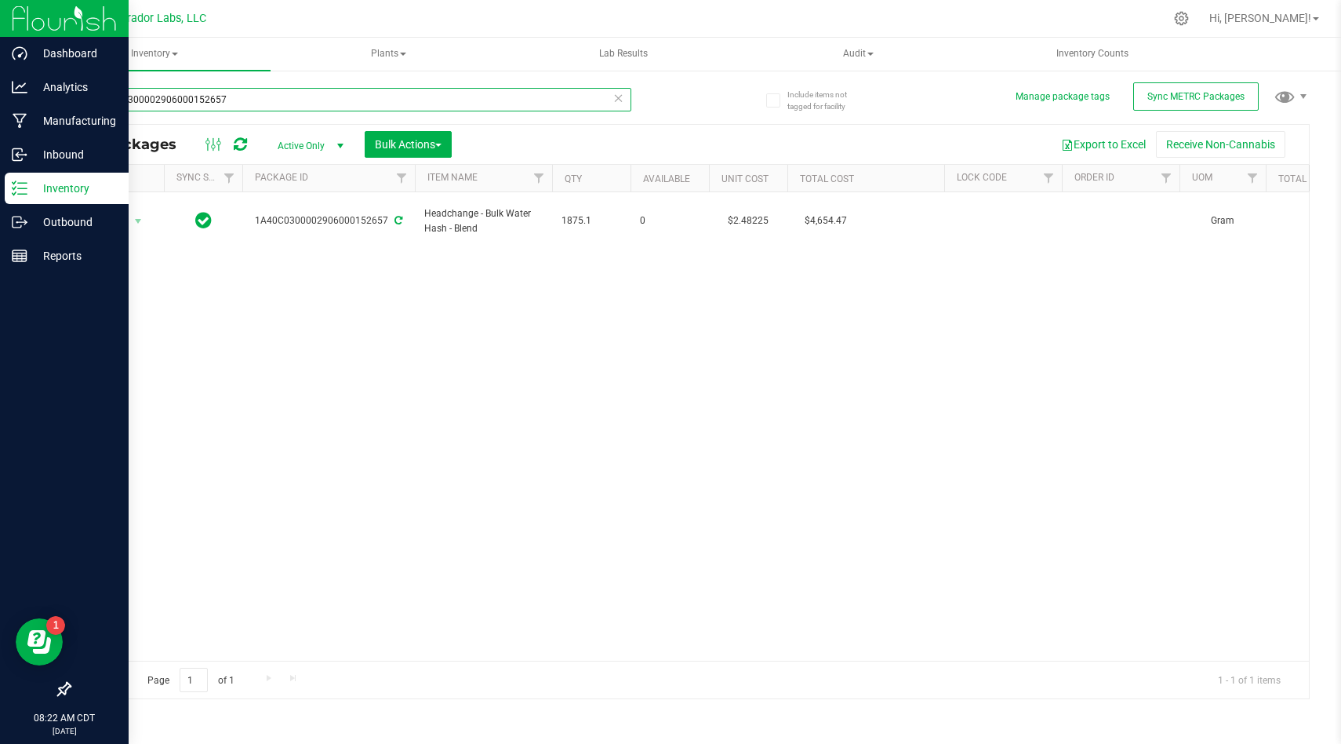
click at [278, 102] on input "1A40C0300002906000152657" at bounding box center [350, 100] width 562 height 24
paste input "64"
type input "1A40C0300002906000152664"
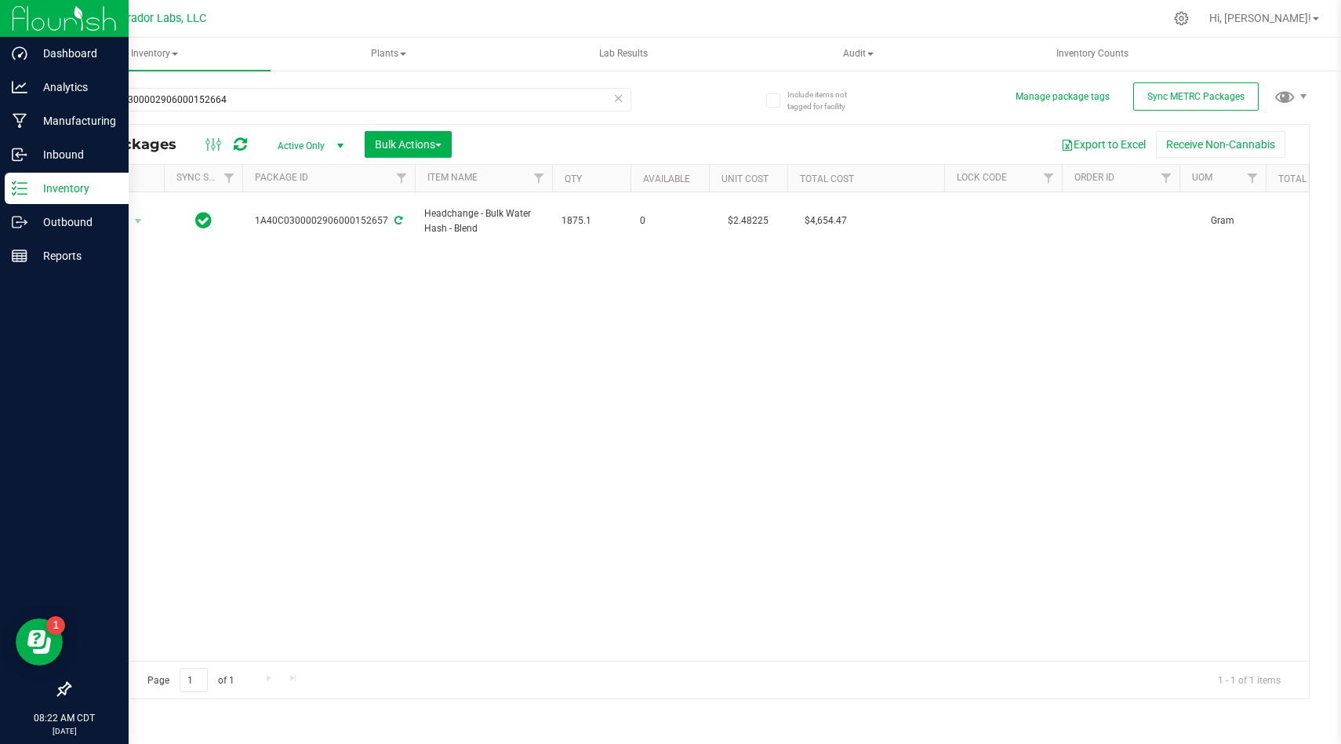
click at [634, 311] on div "Action Action Adjust qty Create package Edit attributes Global inventory Locate…" at bounding box center [689, 426] width 1239 height 468
click at [572, 236] on div at bounding box center [689, 411] width 1239 height 573
click at [580, 213] on div at bounding box center [689, 411] width 1239 height 573
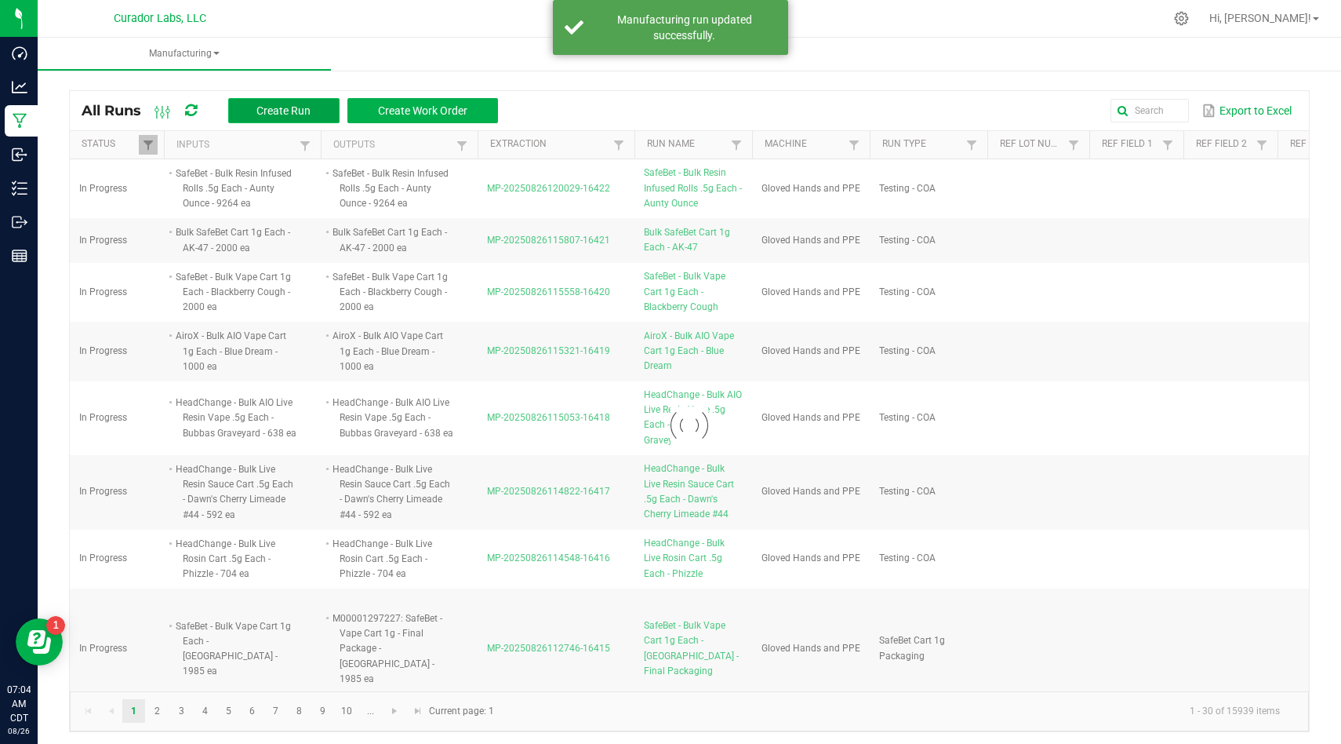
click at [291, 109] on span "Create Run" at bounding box center [284, 110] width 54 height 13
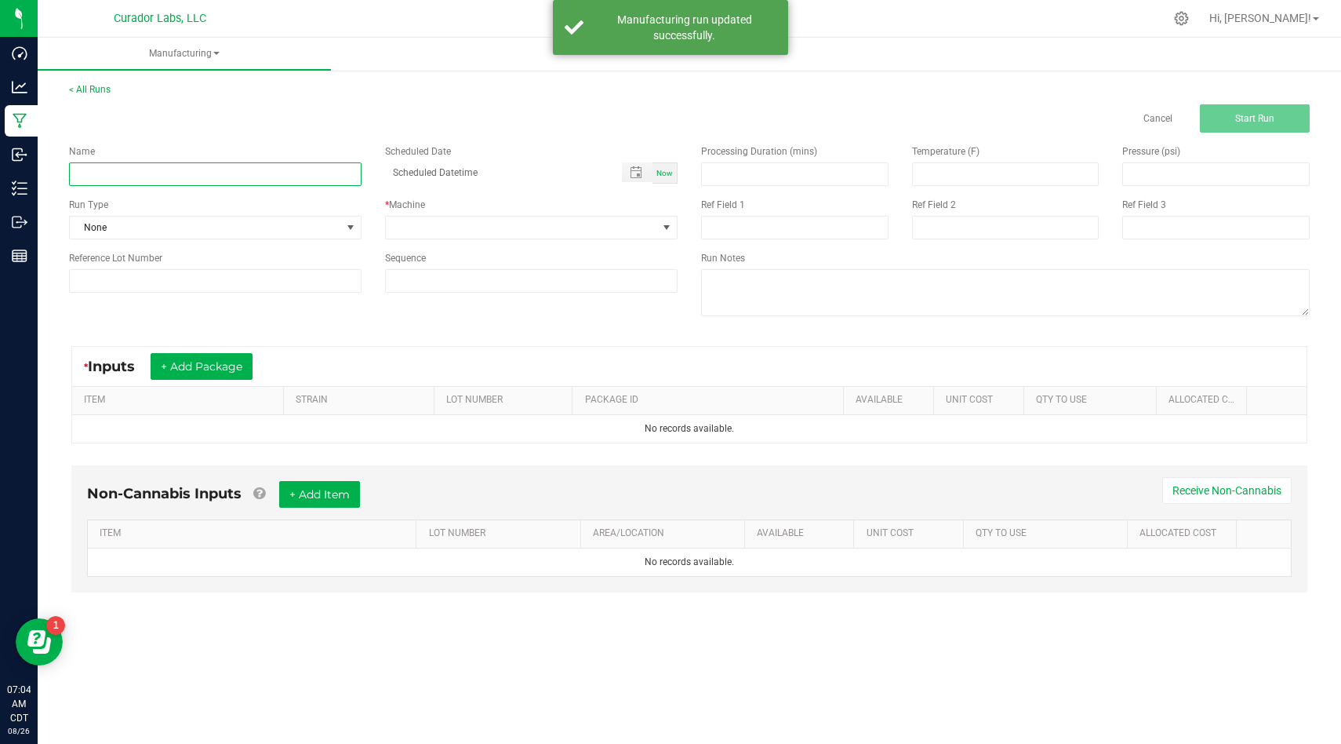
click at [264, 167] on input at bounding box center [215, 174] width 293 height 24
paste input "Airo - Bulk Vape Cart 1g Each - Citrus Splash"
type input "Airo - Bulk Vape Cart 1g Each - Citrus Splash"
click at [333, 214] on div "Run Type None" at bounding box center [215, 219] width 316 height 42
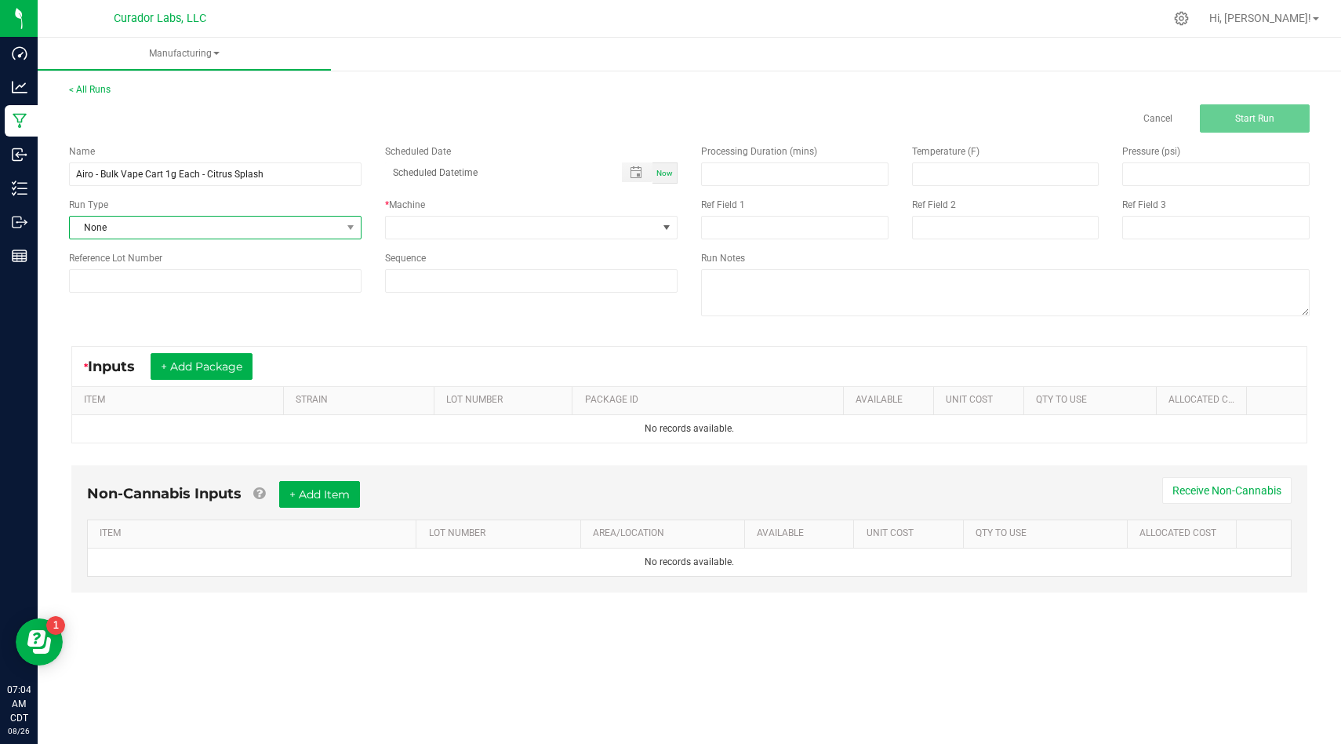
click at [340, 223] on span "None" at bounding box center [205, 228] width 271 height 22
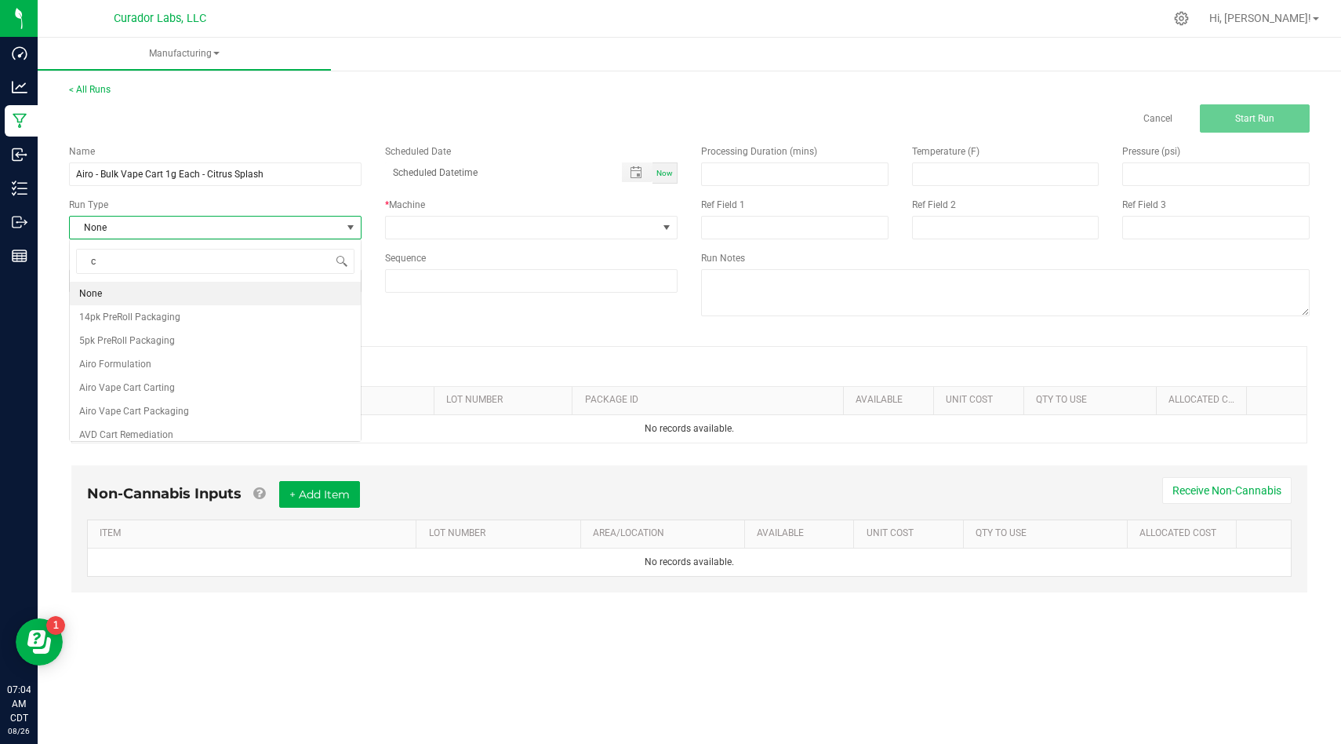
scroll to position [24, 293]
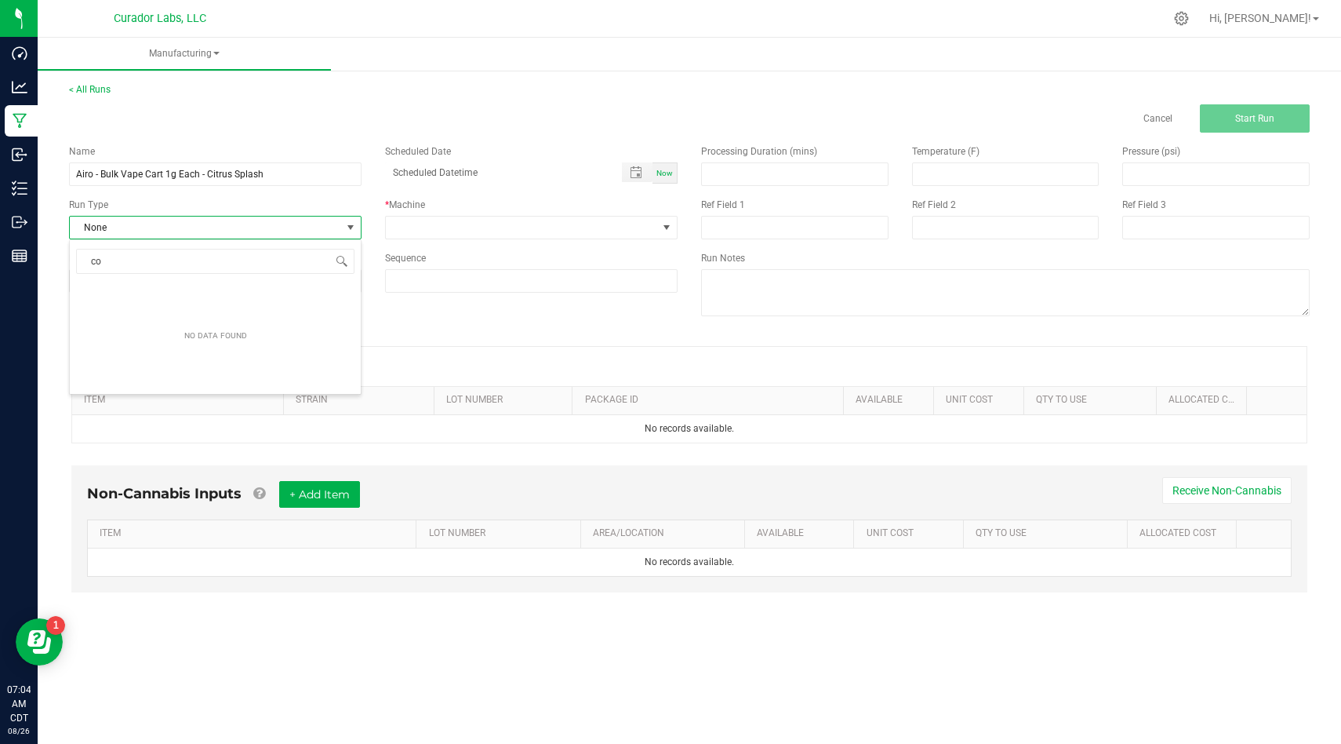
type input "coa"
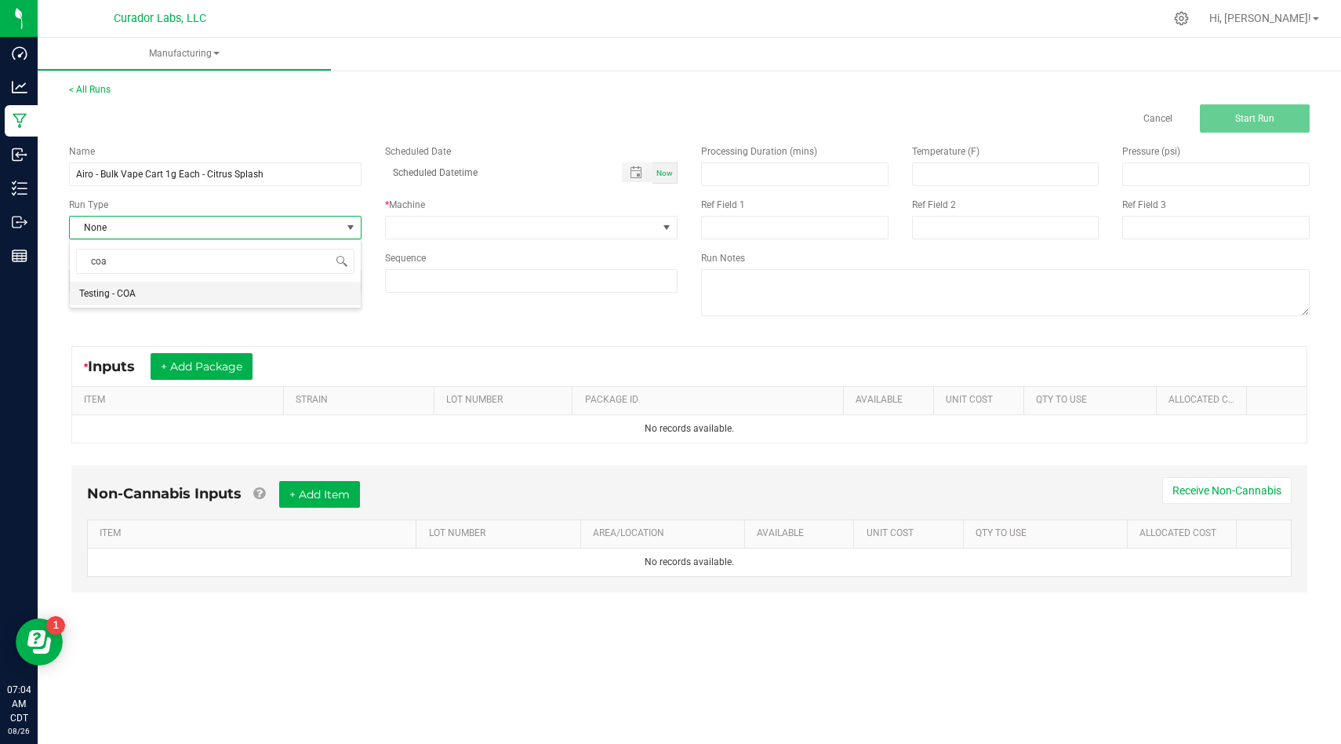
click at [312, 298] on li "Testing - COA" at bounding box center [215, 294] width 291 height 24
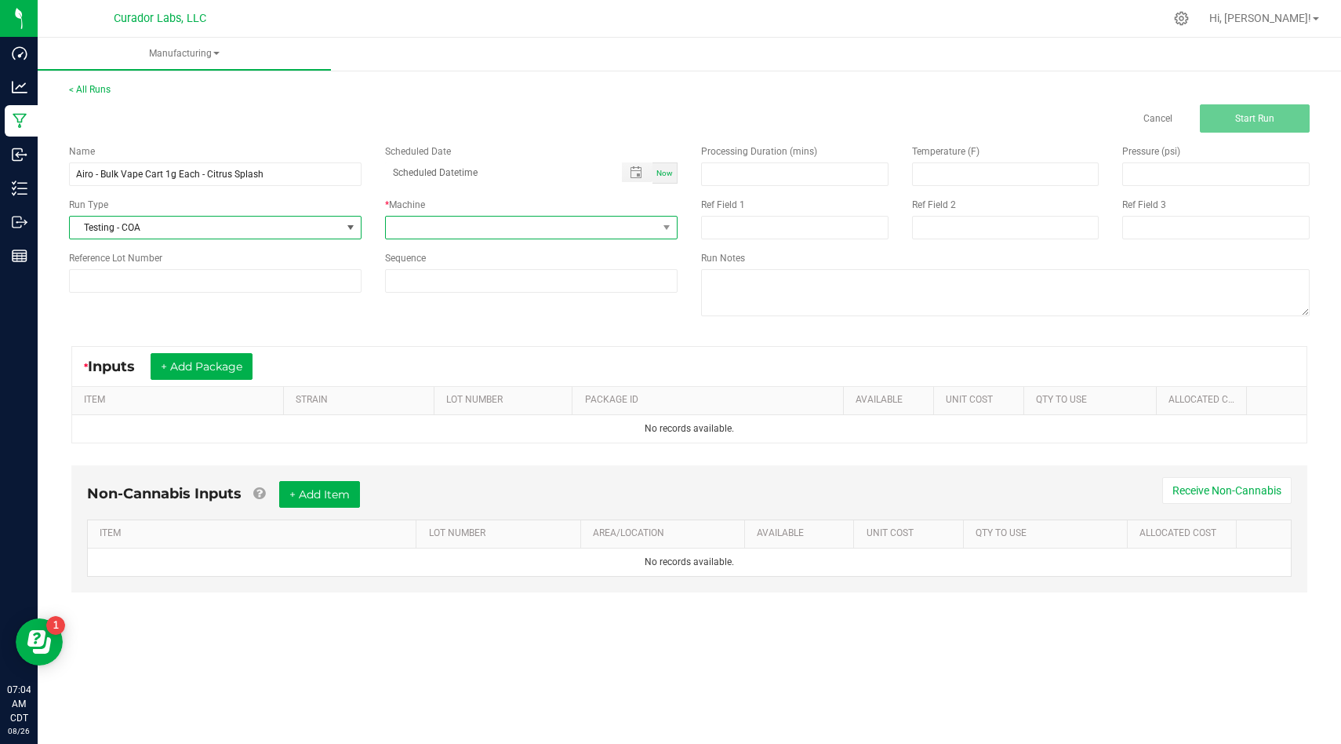
click at [459, 225] on span at bounding box center [521, 228] width 271 height 22
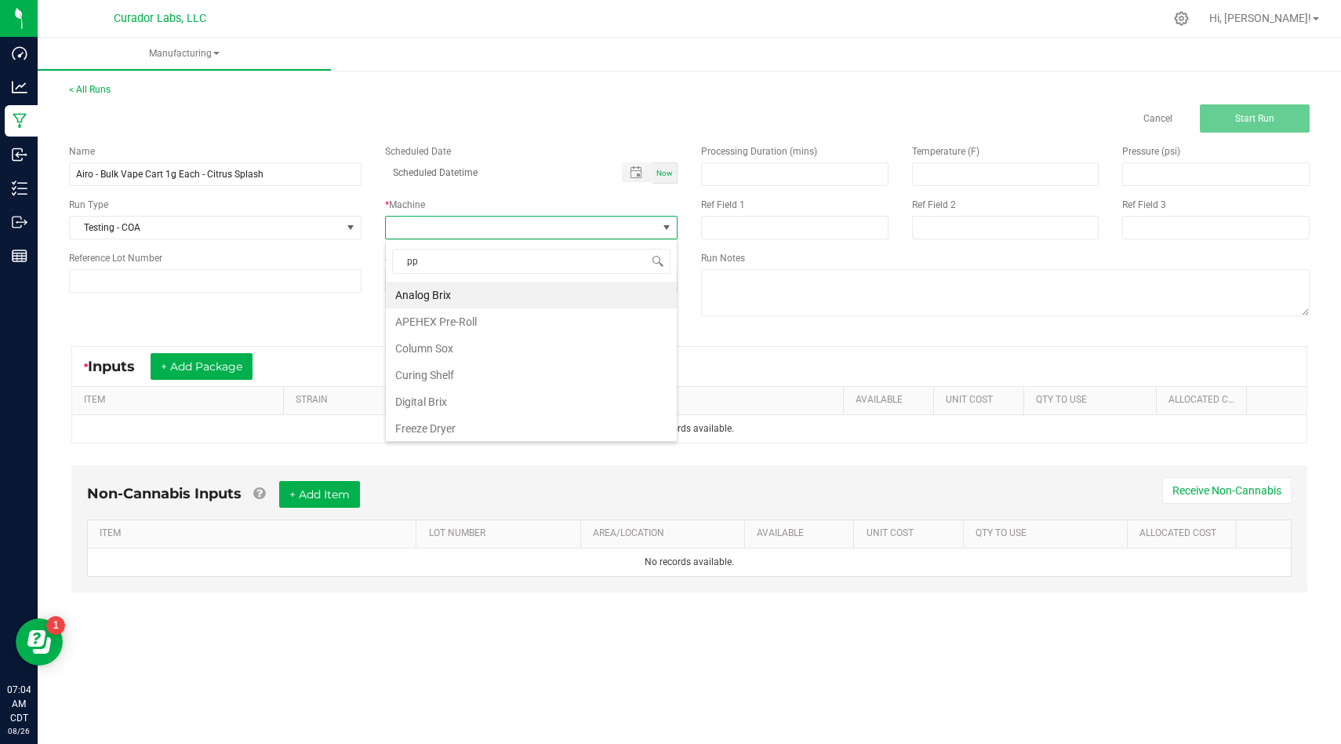
type input "ppe"
click at [459, 295] on li "Gloved Hands and PPE" at bounding box center [531, 295] width 291 height 27
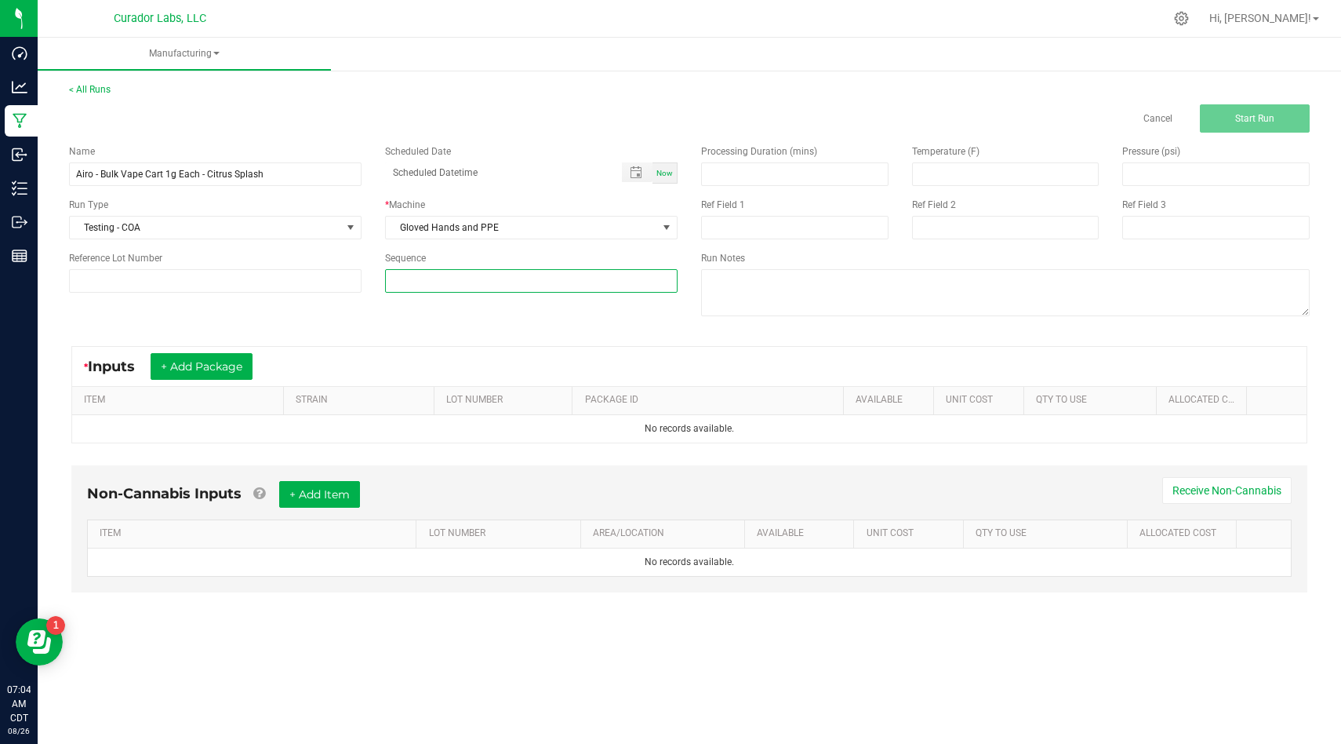
click at [464, 289] on input at bounding box center [531, 281] width 291 height 22
type input "4"
click at [459, 321] on div "Name Airo - Bulk Vape Cart 1g Each - Citrus Splash Scheduled Date Now Run Type …" at bounding box center [689, 232] width 1265 height 199
click at [195, 382] on div "* Inputs + Add Package" at bounding box center [689, 366] width 1235 height 39
click at [207, 375] on button "+ Add Package" at bounding box center [202, 366] width 102 height 27
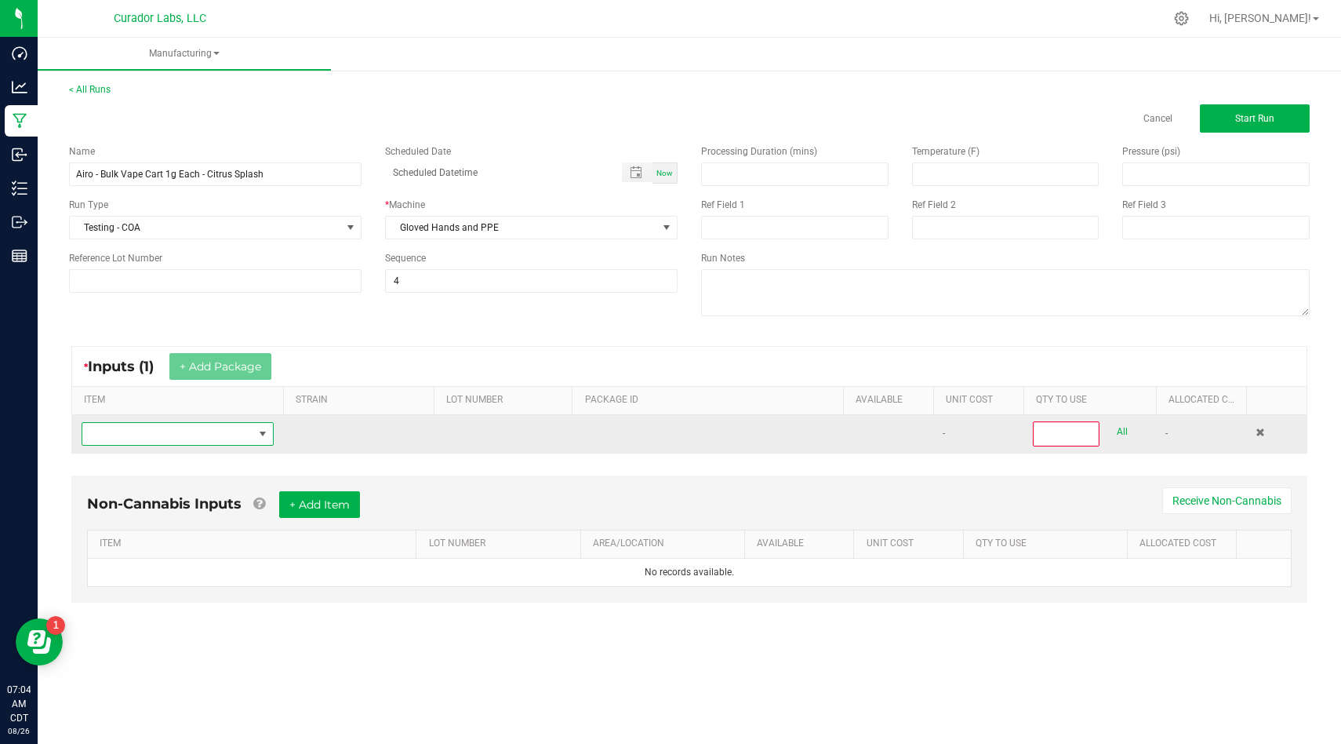
click at [199, 430] on span "NO DATA FOUND" at bounding box center [167, 434] width 171 height 22
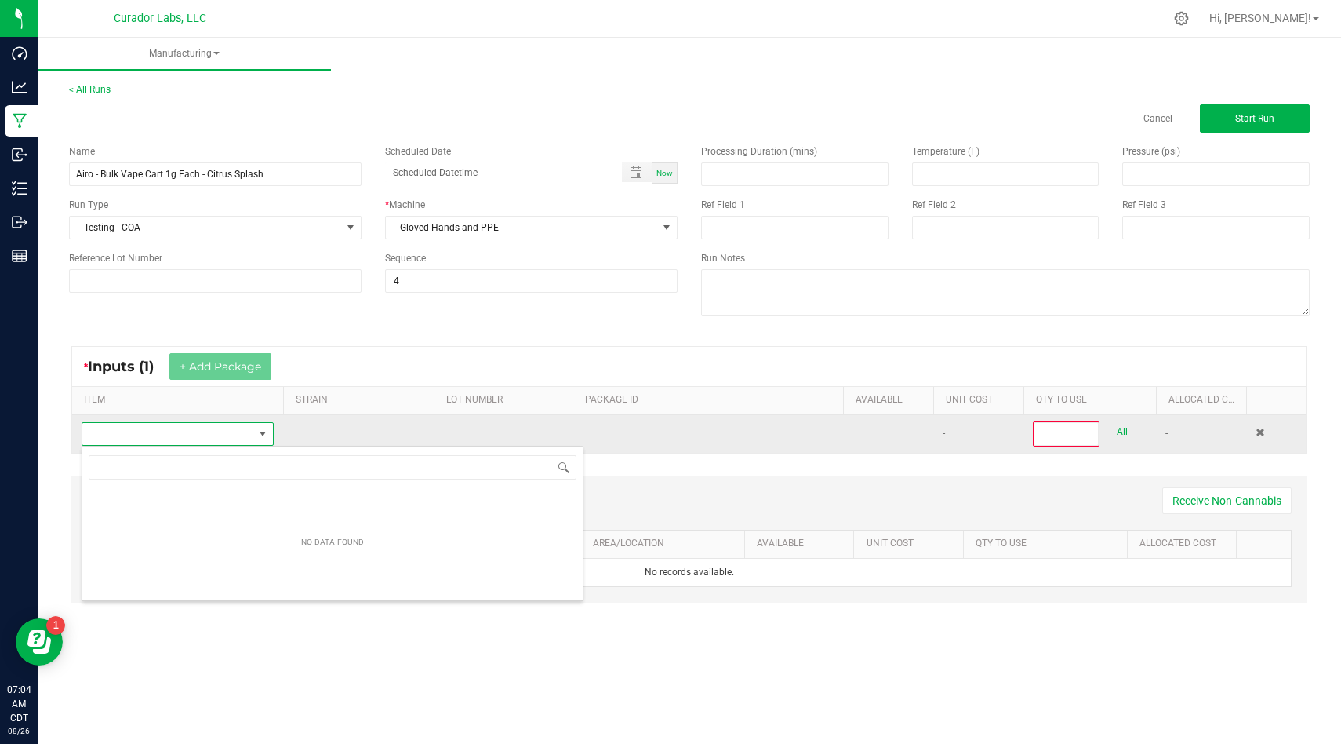
scroll to position [24, 192]
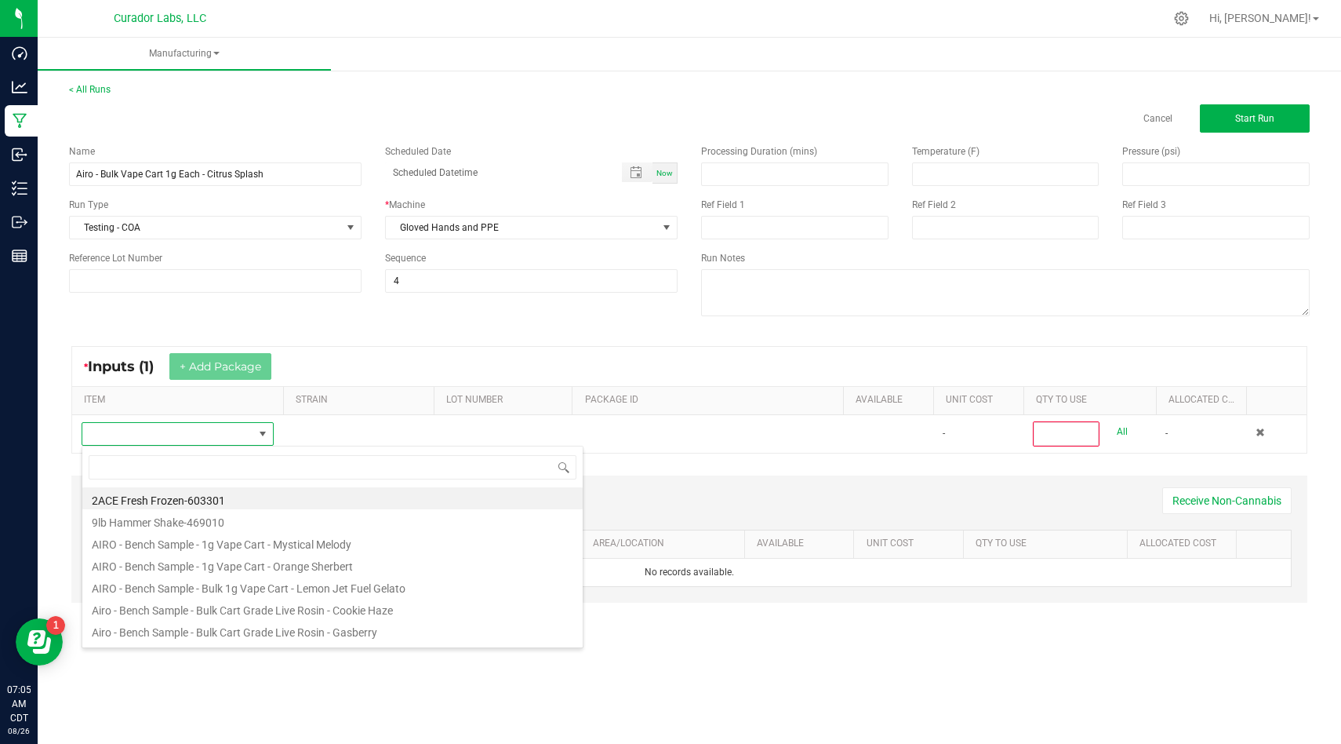
type input "Airo - Bulk Vape Cart 1g Each - Citrus Splash"
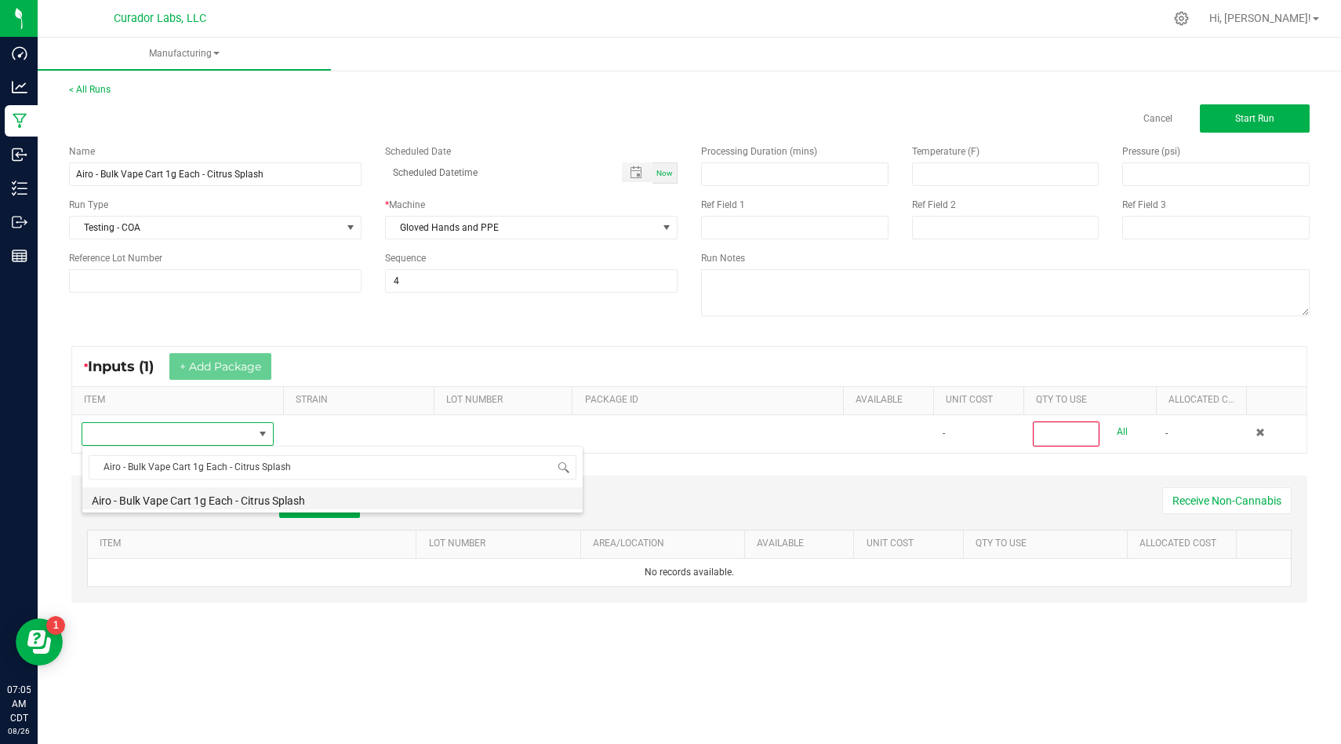
click at [443, 499] on li "Airo - Bulk Vape Cart 1g Each - Citrus Splash" at bounding box center [332, 498] width 500 height 22
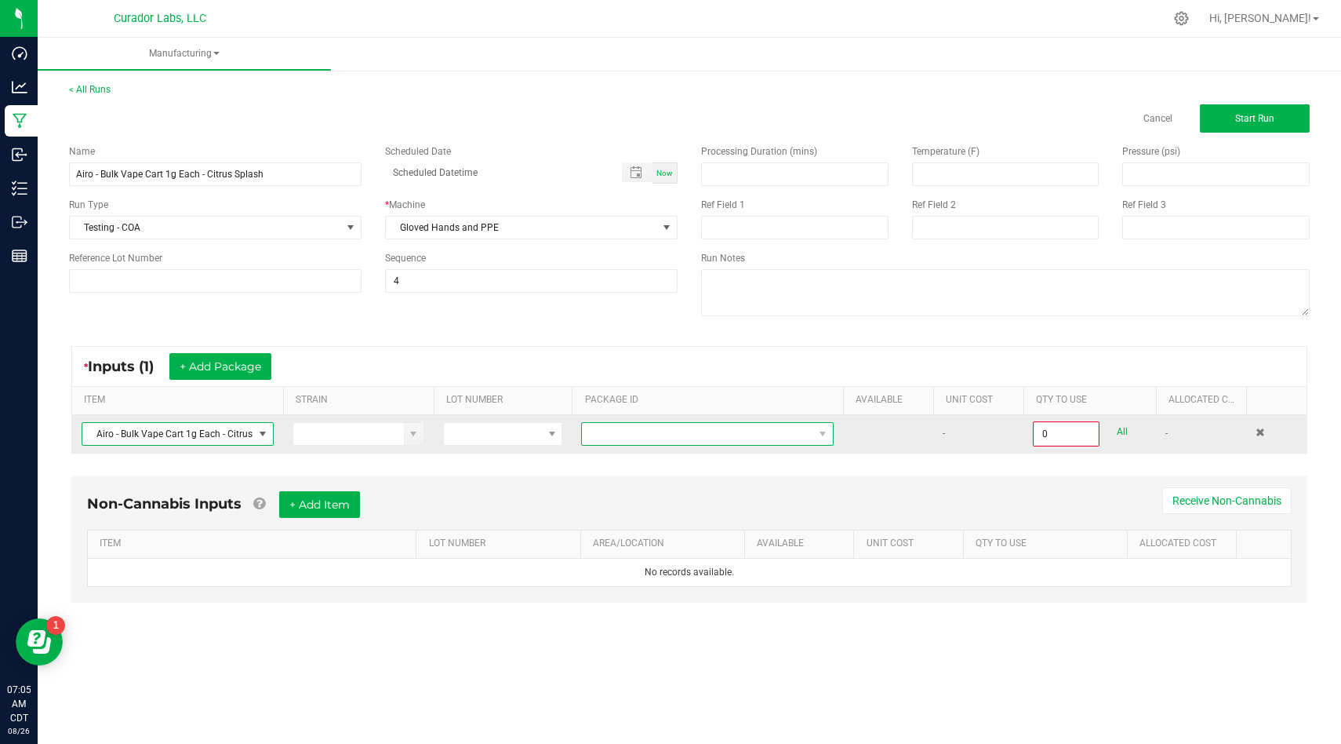
click at [733, 435] on span at bounding box center [697, 434] width 231 height 22
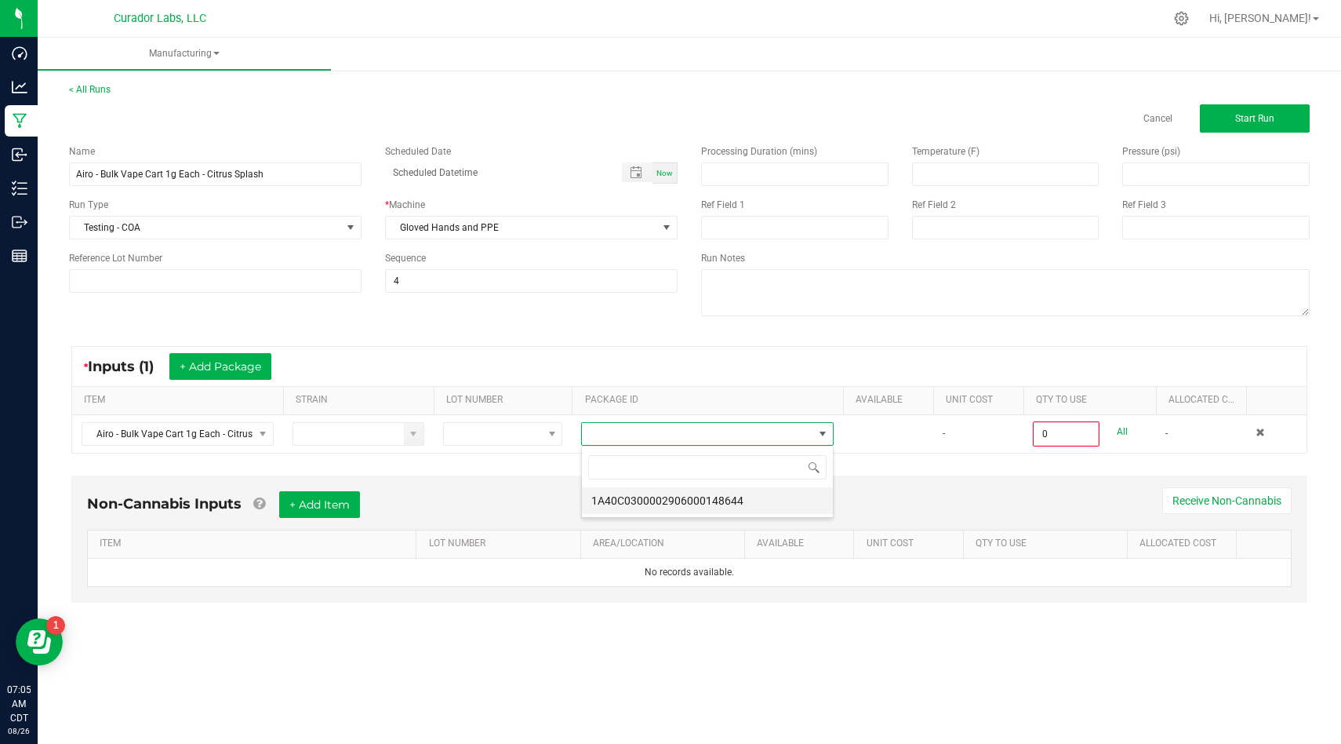
click at [727, 506] on li "1A40C0300002906000148644" at bounding box center [707, 500] width 251 height 27
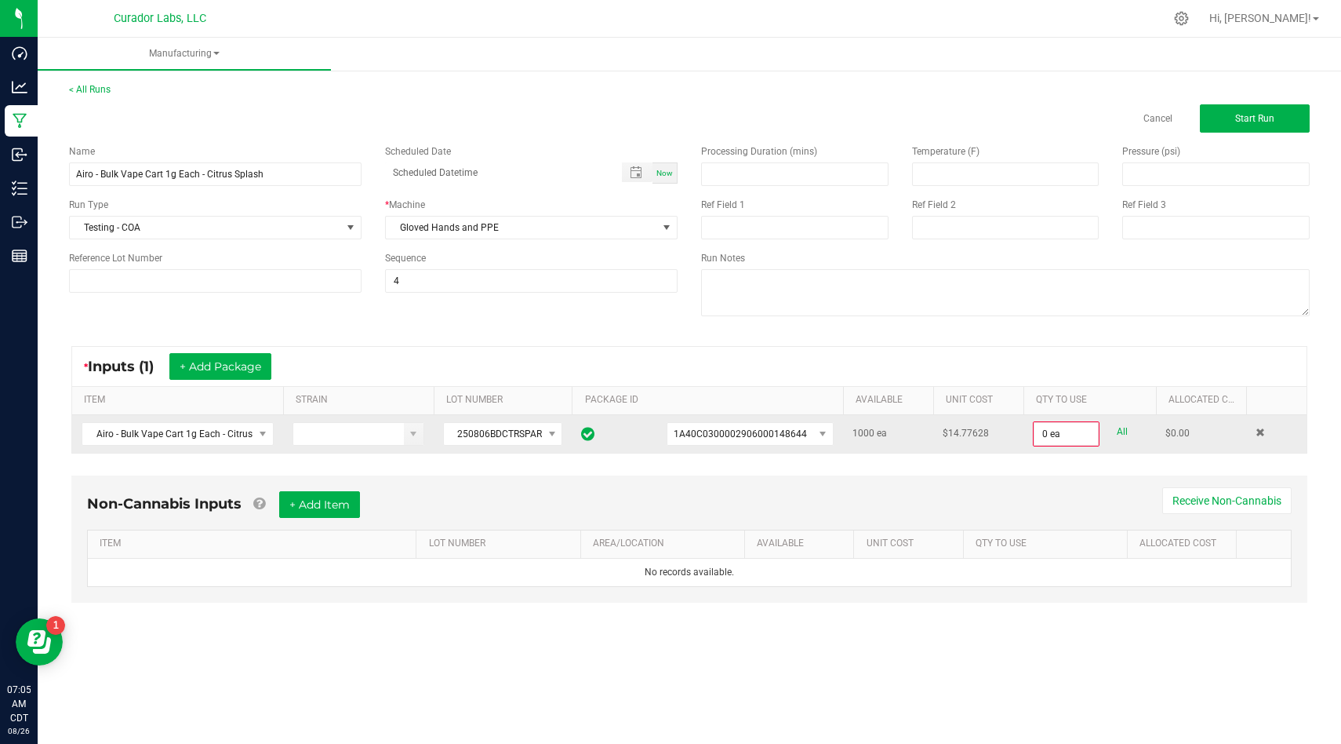
click at [1126, 434] on link "All" at bounding box center [1122, 431] width 11 height 21
type input "1000 ea"
click at [999, 479] on div "Non-Cannabis Inputs + Add Item Receive Non-Cannabis ITEM LOT NUMBER AREA/LOCATI…" at bounding box center [689, 537] width 1236 height 127
click at [348, 498] on button "+ Add Item" at bounding box center [319, 503] width 81 height 27
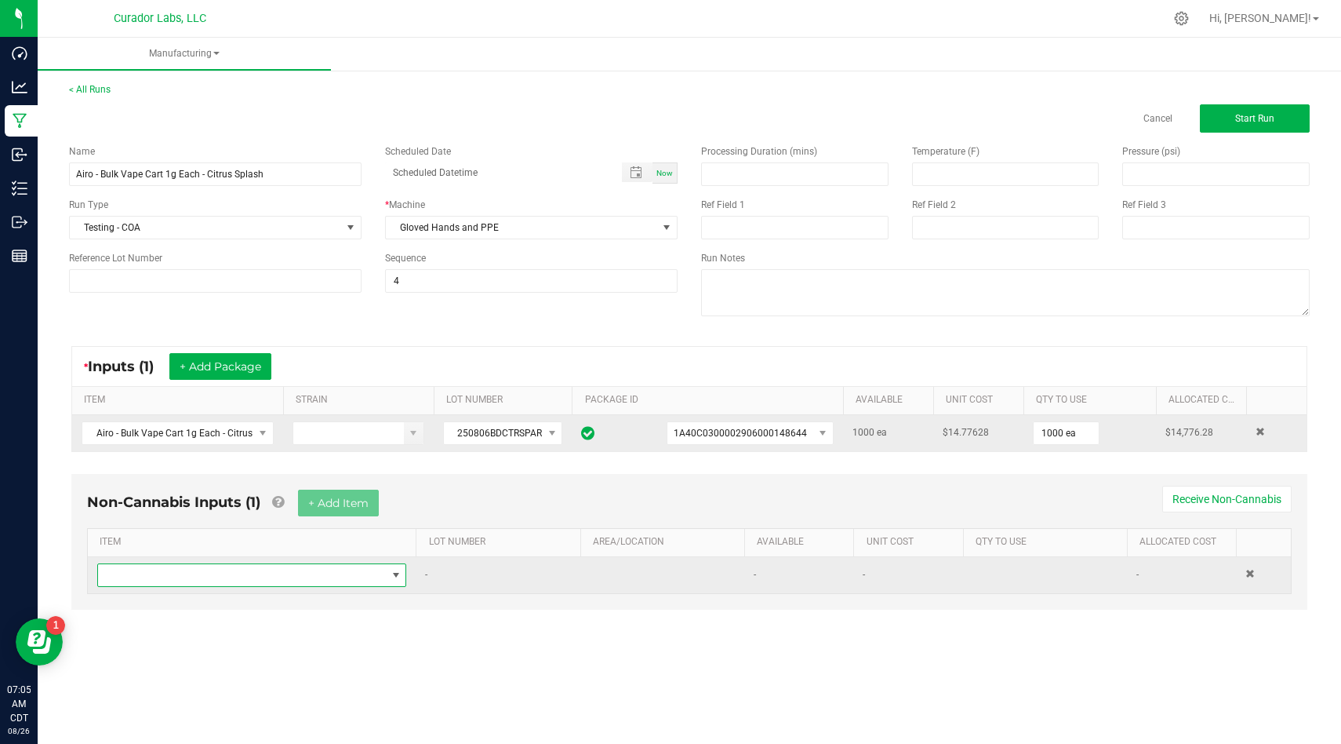
click at [326, 580] on span "NO DATA FOUND" at bounding box center [242, 575] width 288 height 22
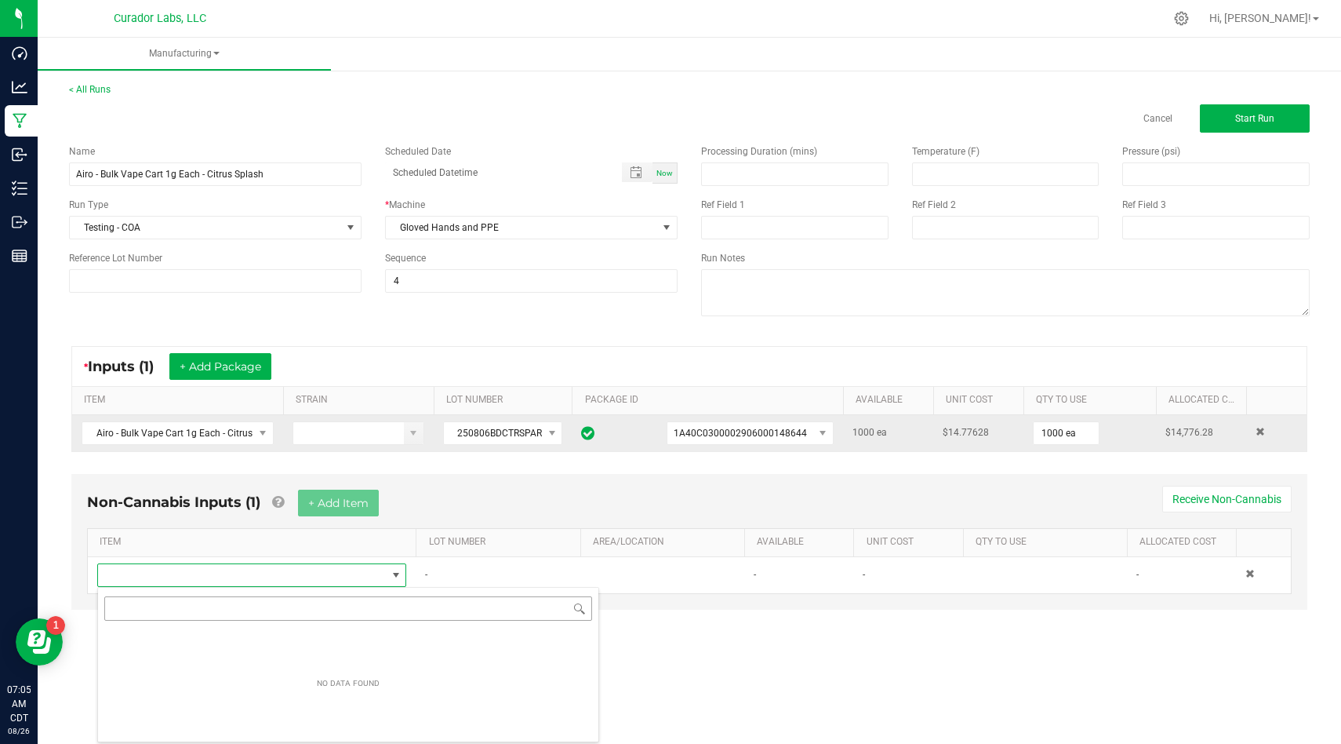
scroll to position [24, 309]
click at [421, 606] on input "Airo - Bulk Vape Cart 1g Each - Citrus Splash" at bounding box center [348, 608] width 488 height 24
type input "fleur"
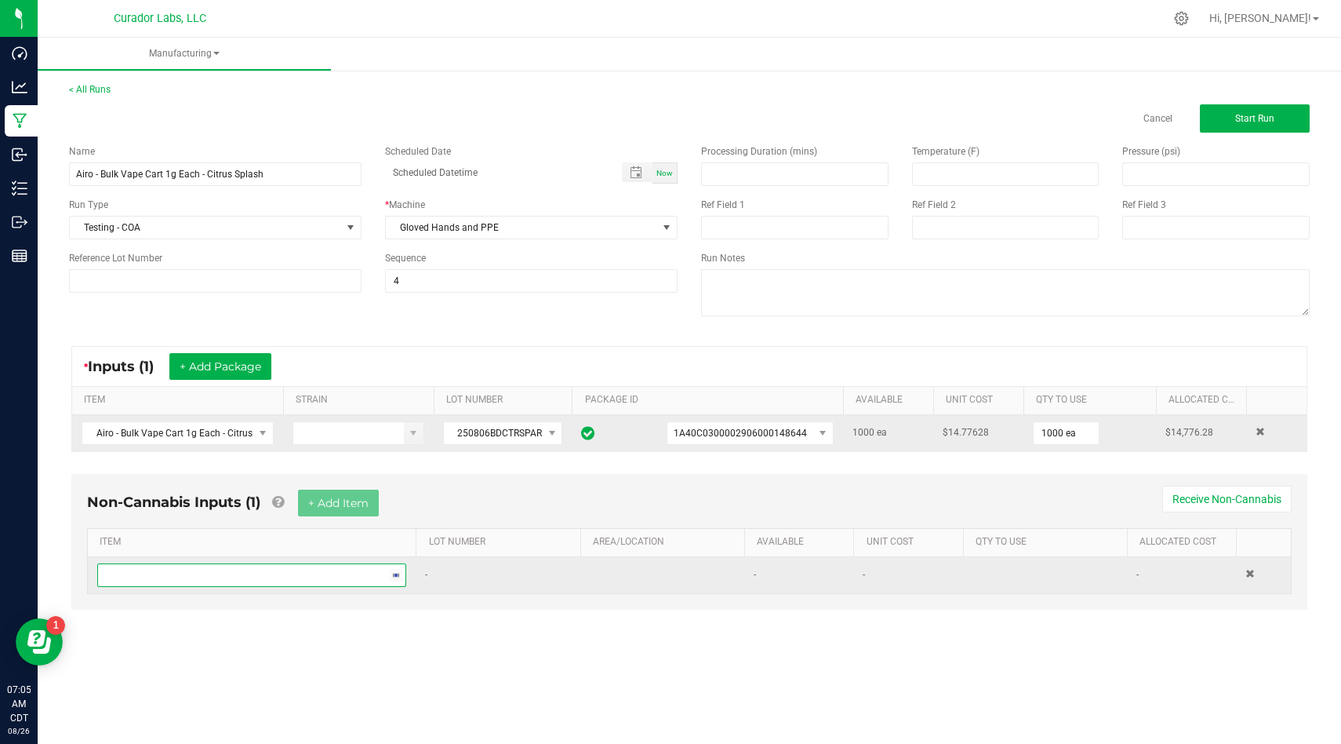
click at [343, 581] on span at bounding box center [242, 575] width 288 height 22
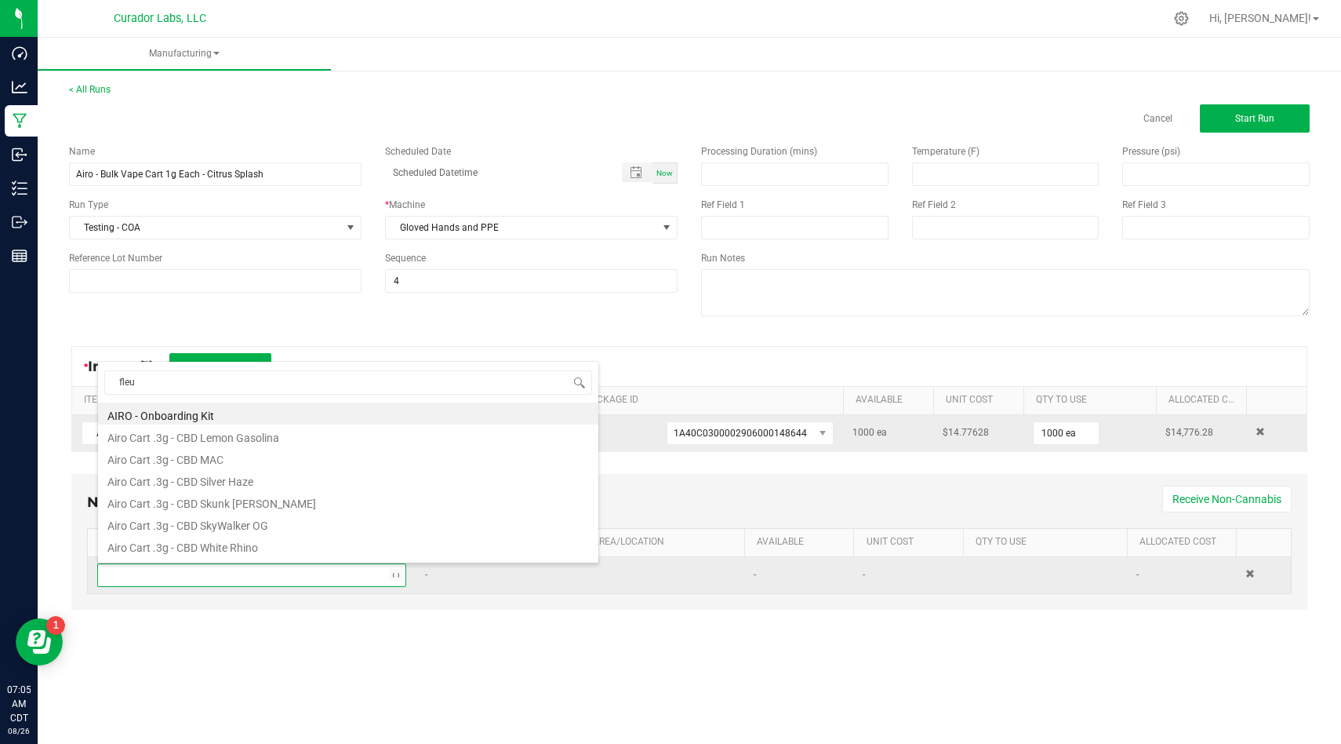
type input "fleur"
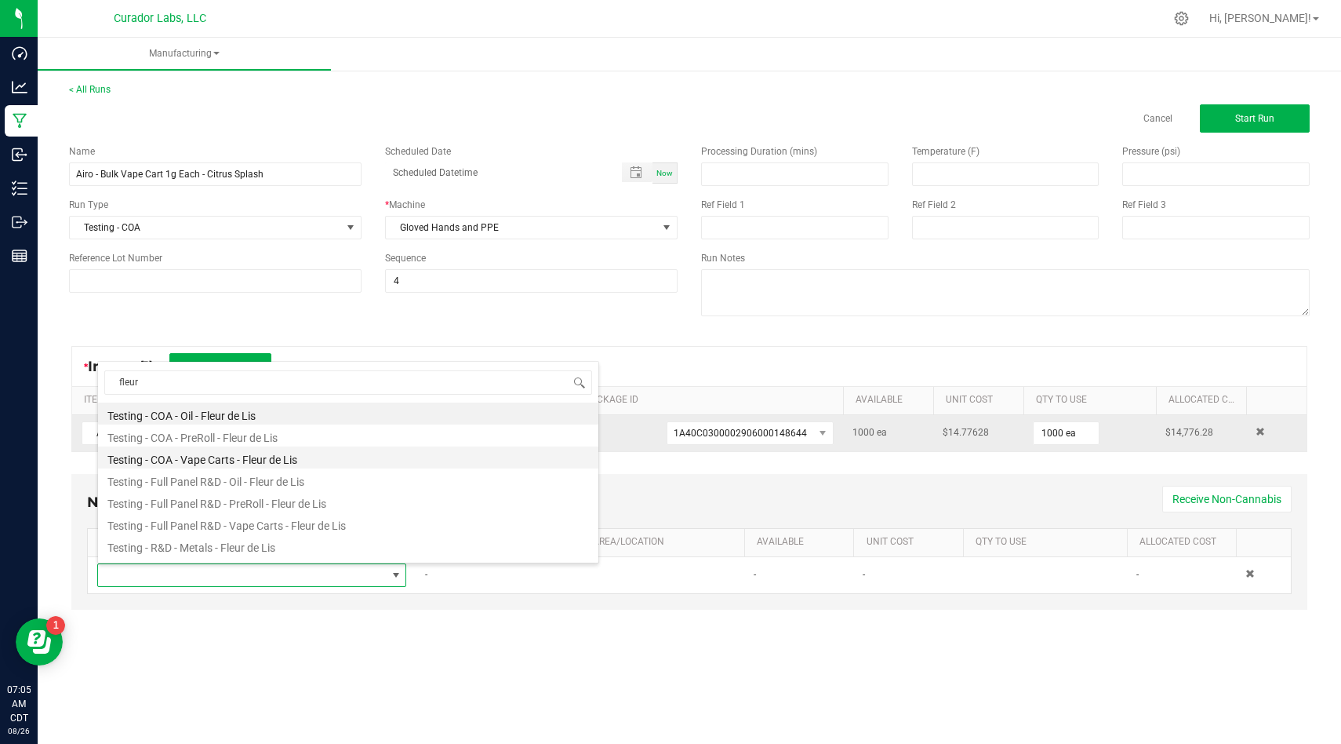
click at [333, 461] on li "Testing - COA - Vape Carts - Fleur de Lis" at bounding box center [348, 457] width 500 height 22
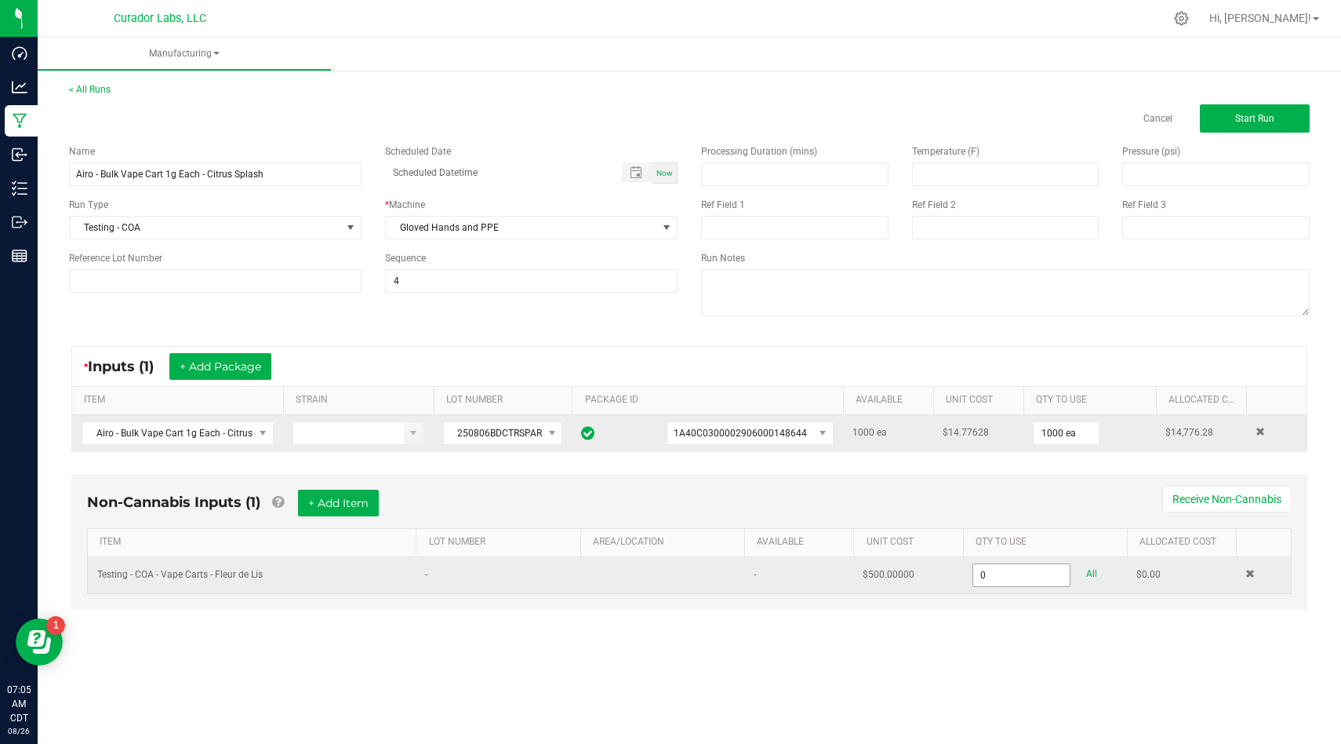
click at [1035, 576] on input "0" at bounding box center [1022, 575] width 97 height 22
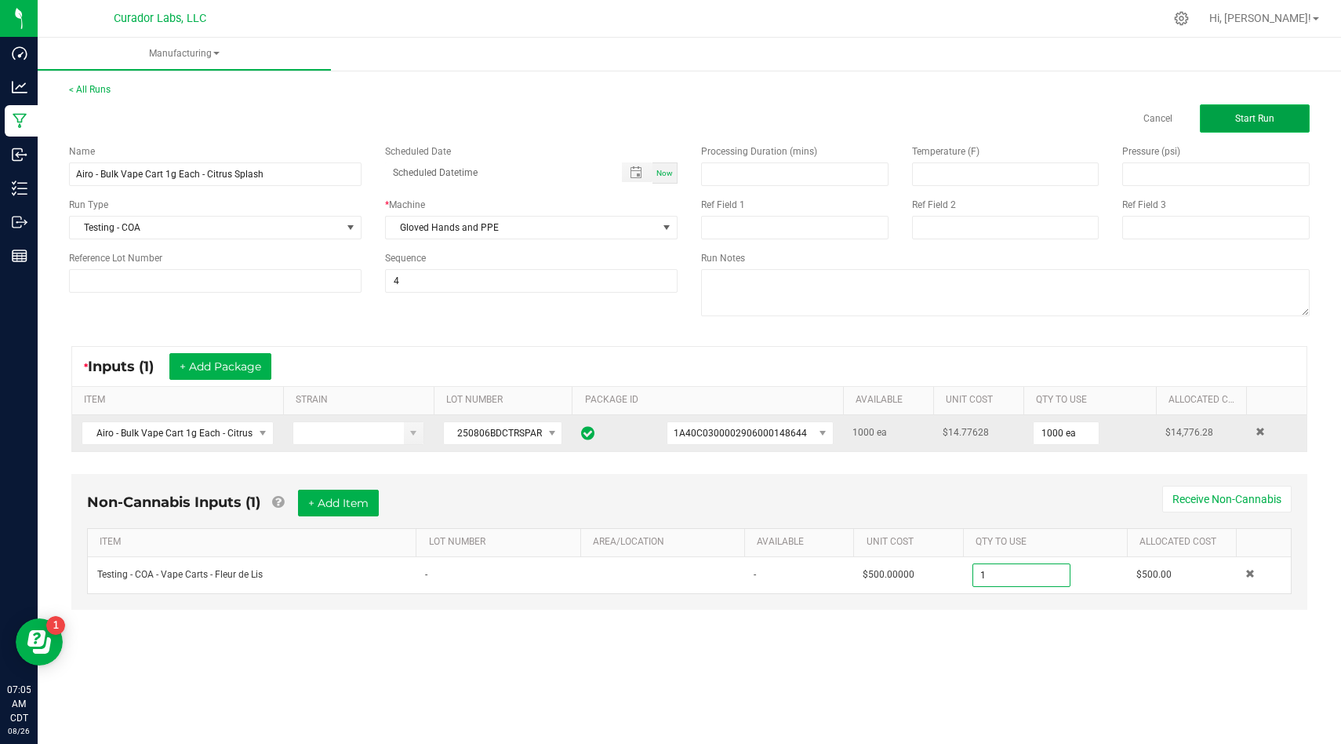
type input "1.0000 u"
click at [1265, 113] on span "Start Run" at bounding box center [1255, 118] width 39 height 11
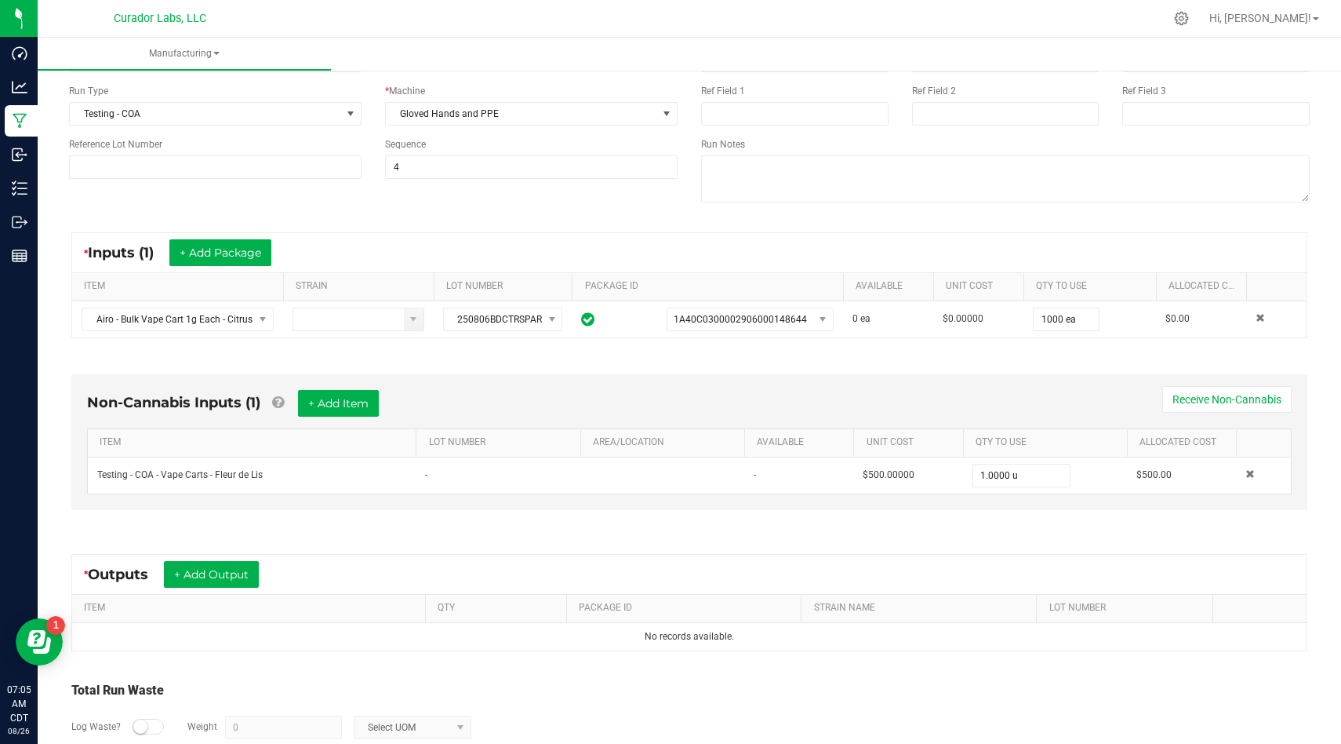
scroll to position [220, 0]
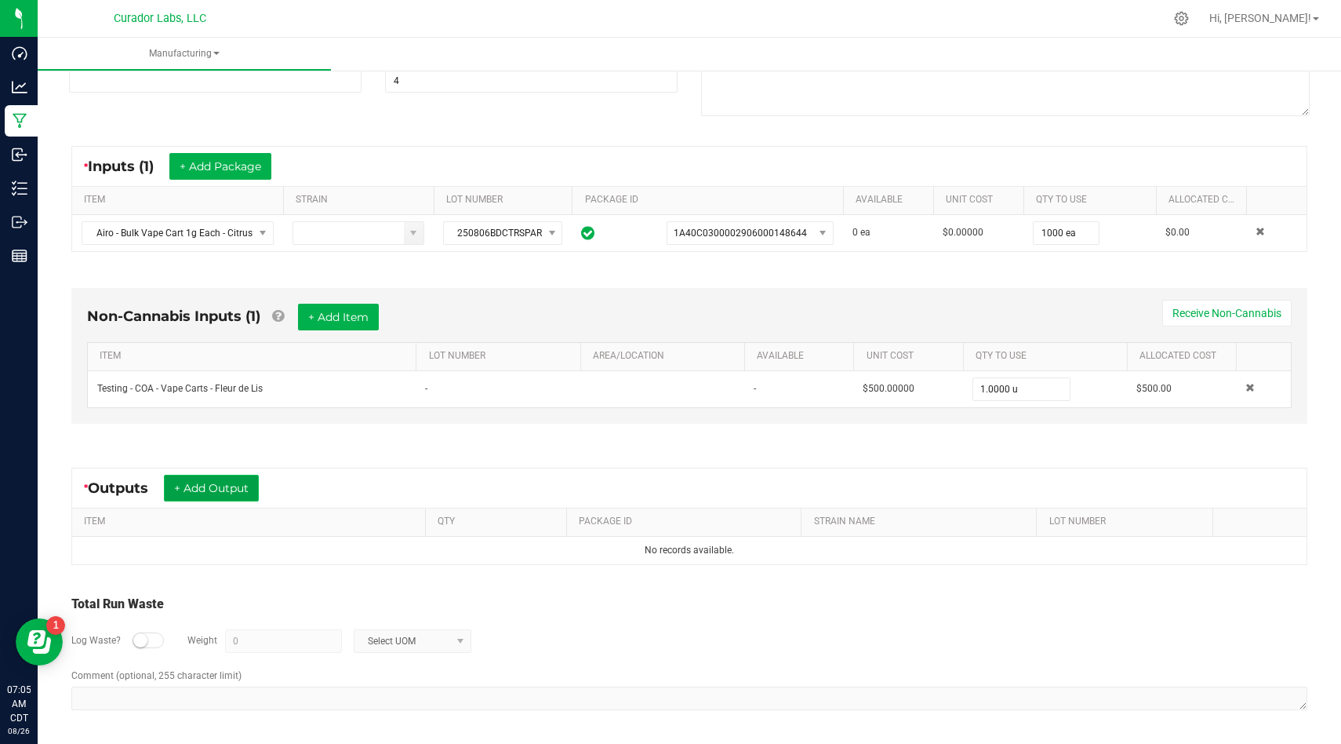
click at [211, 490] on button "+ Add Output" at bounding box center [211, 488] width 95 height 27
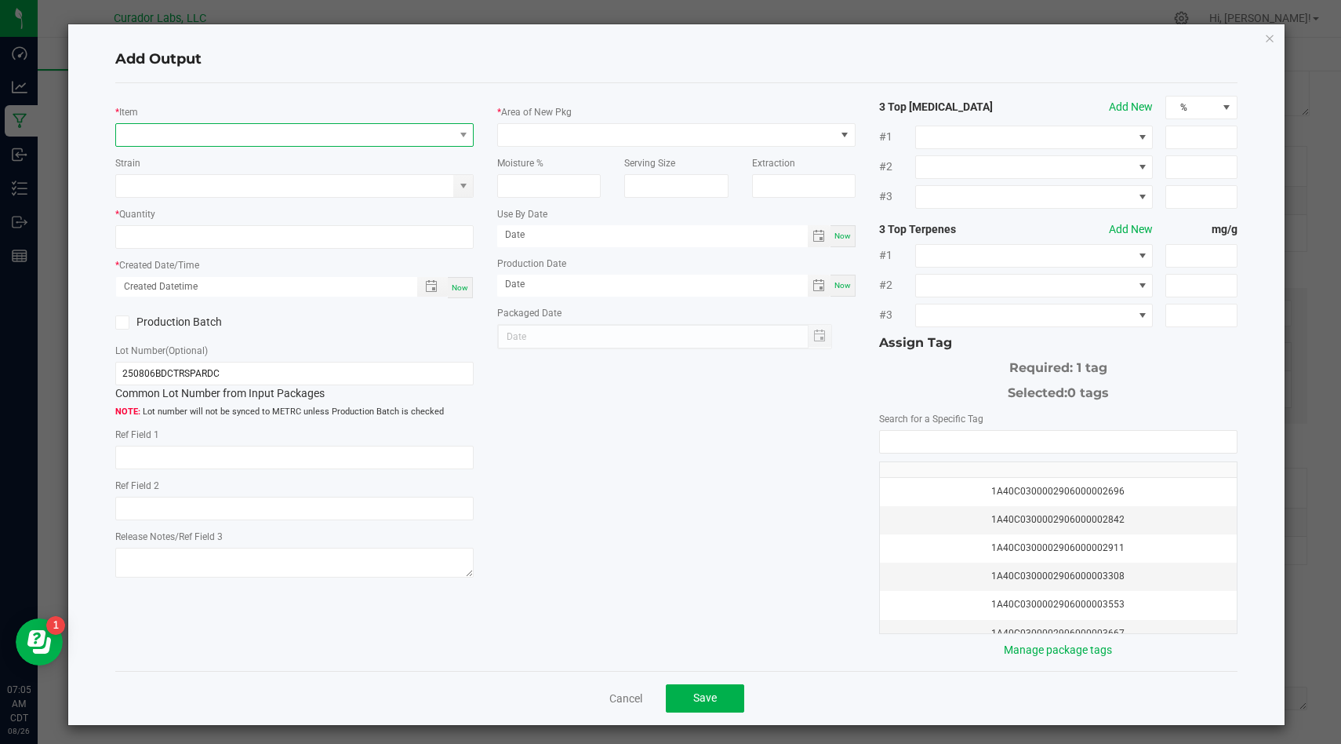
click at [372, 141] on span "NO DATA FOUND" at bounding box center [284, 135] width 337 height 22
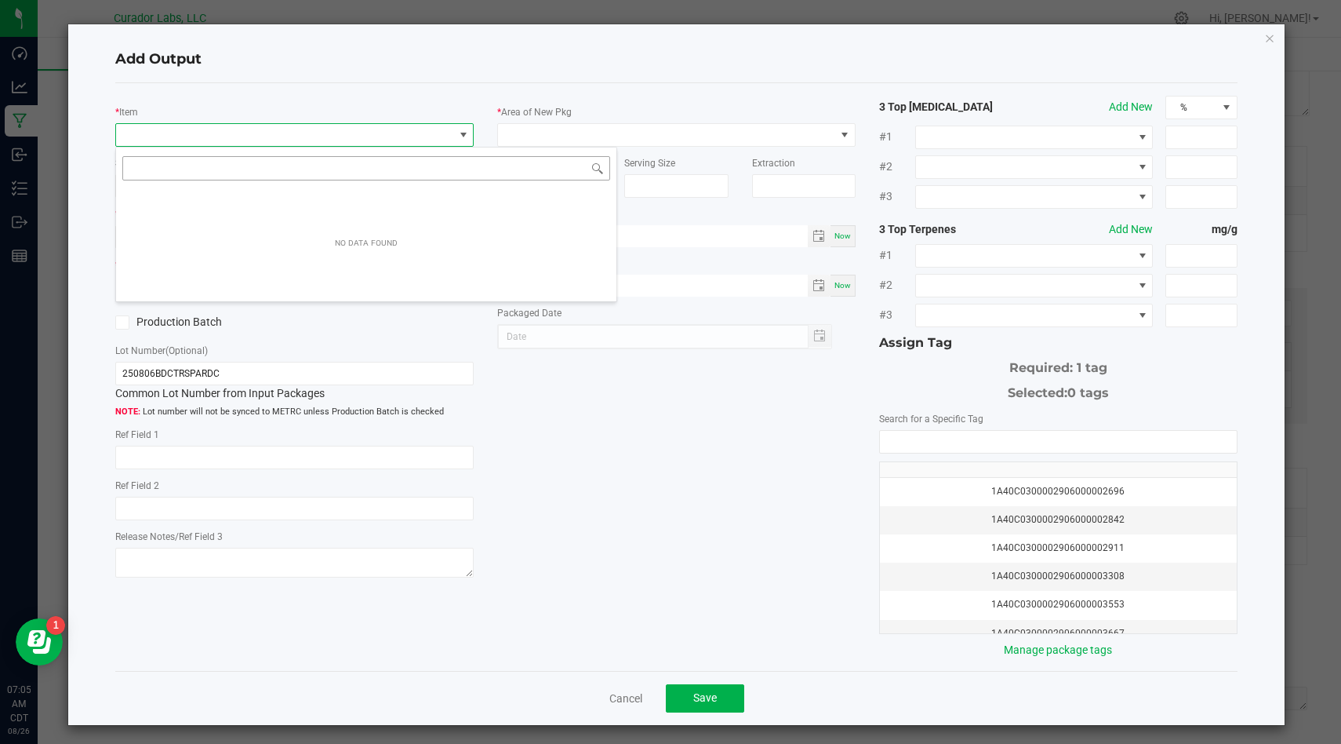
scroll to position [24, 358]
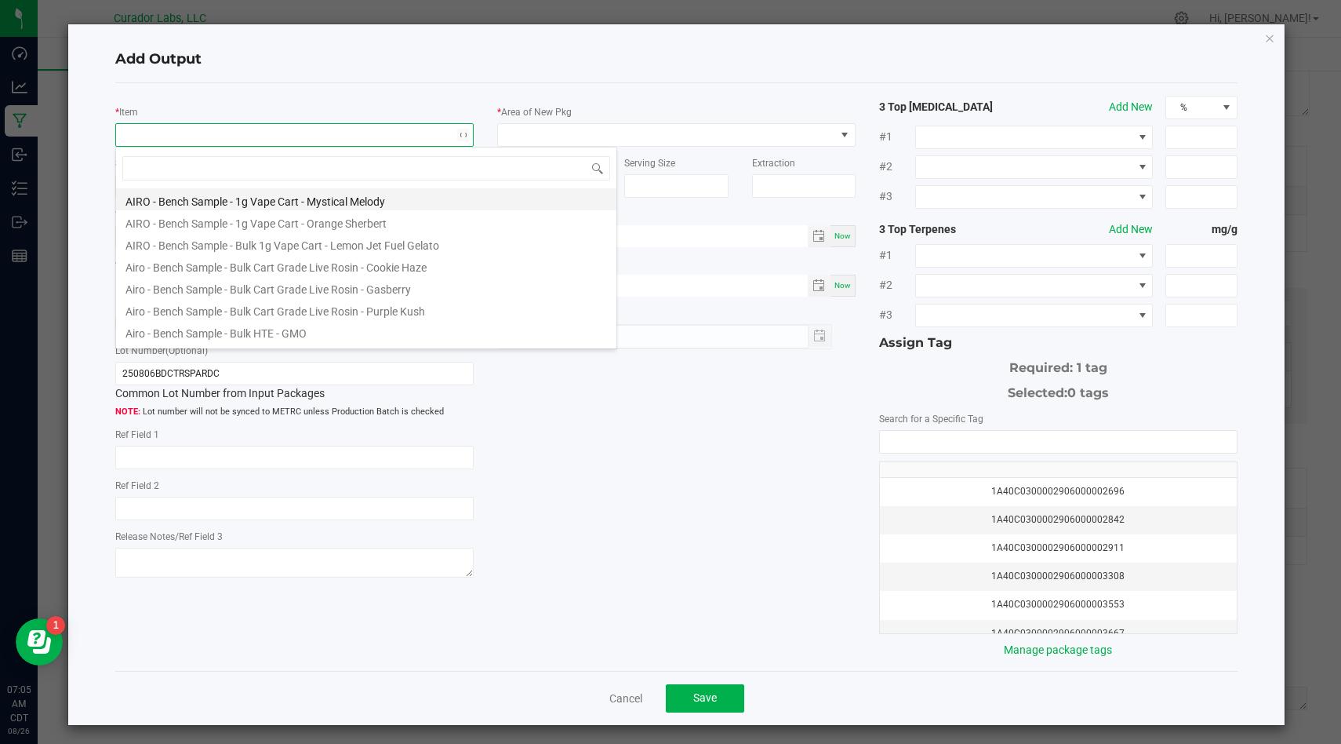
type input "Airo - Bulk Vape Cart 1g Each - Citrus Splash"
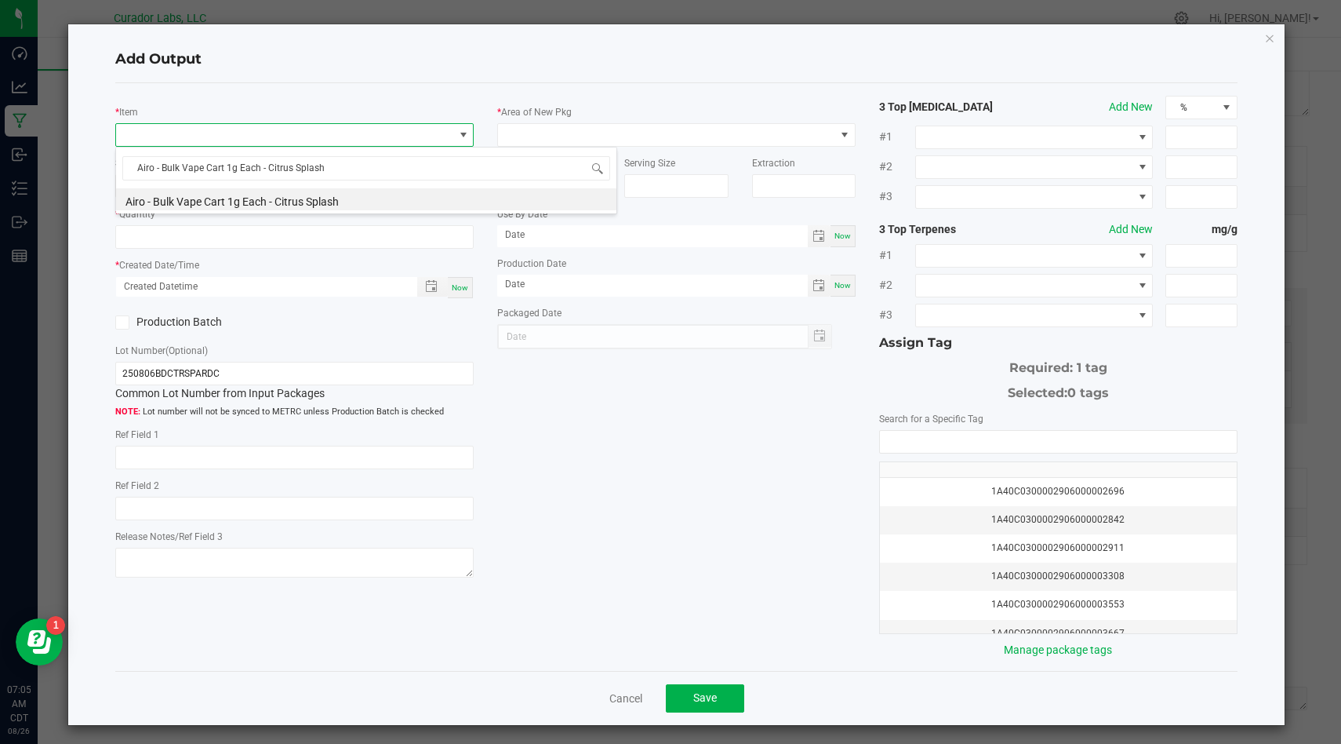
click at [397, 212] on div "Airo - Bulk Vape Cart 1g Each - Citrus Splash Airo - Bulk Vape Cart 1g Each - C…" at bounding box center [366, 180] width 502 height 67
click at [394, 202] on li "Airo - Bulk Vape Cart 1g Each - Citrus Splash" at bounding box center [366, 199] width 500 height 22
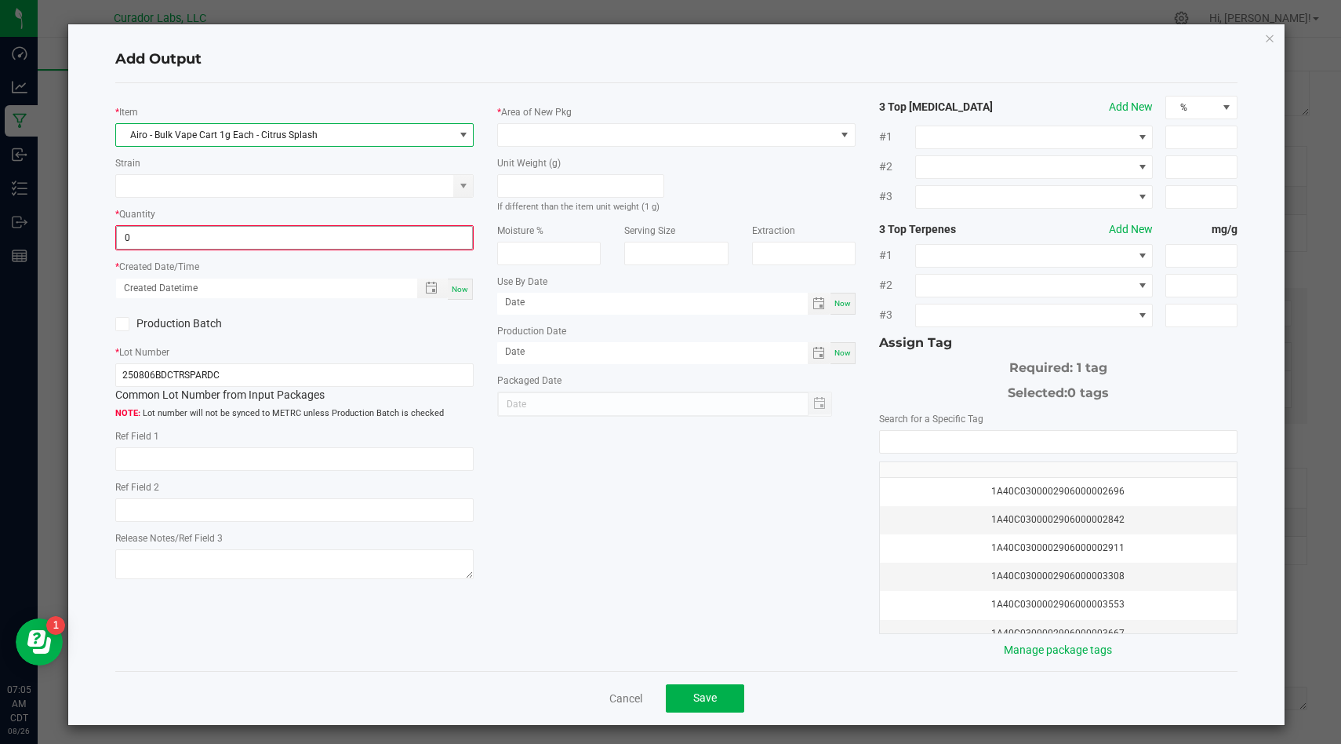
click at [391, 234] on input "0" at bounding box center [294, 238] width 355 height 22
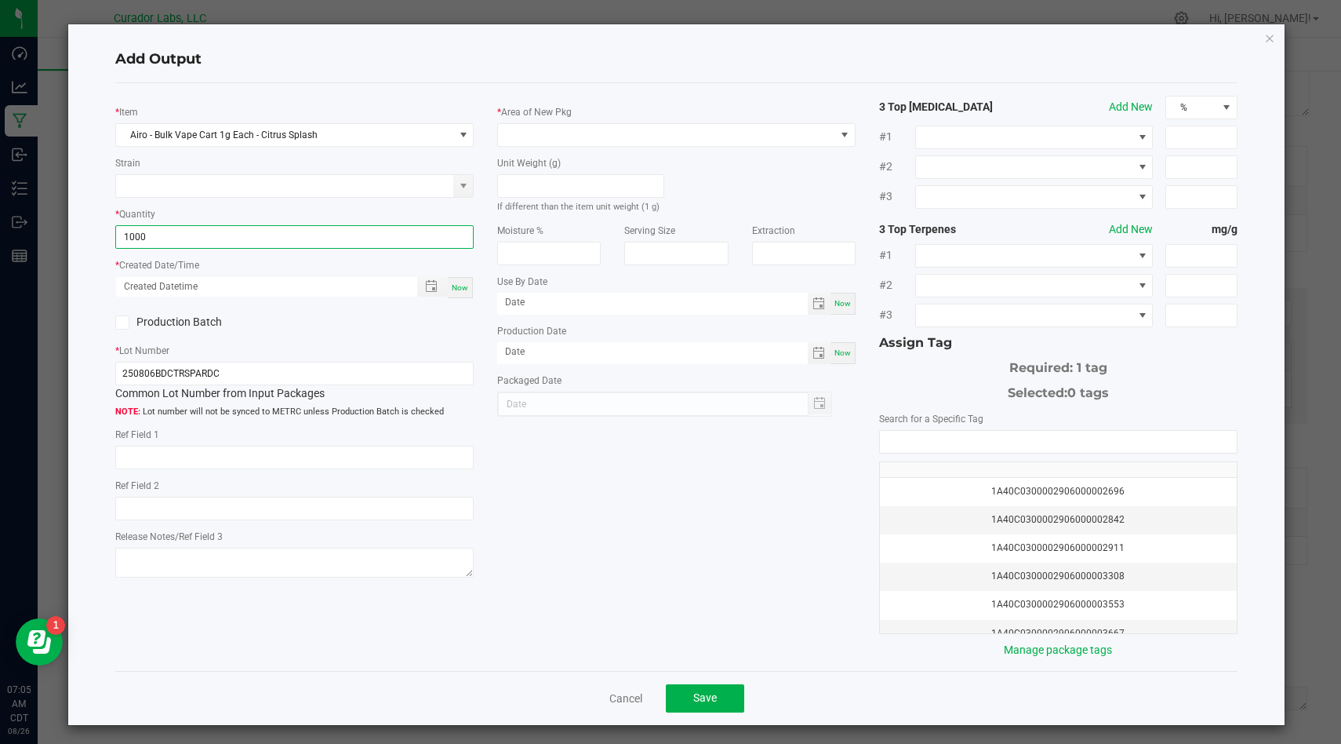
type input "1000 ea"
click at [458, 293] on div "Now" at bounding box center [460, 287] width 25 height 21
type input "[DATE] 7:05 AM"
type input "[DATE]"
click at [126, 322] on icon at bounding box center [123, 322] width 10 height 0
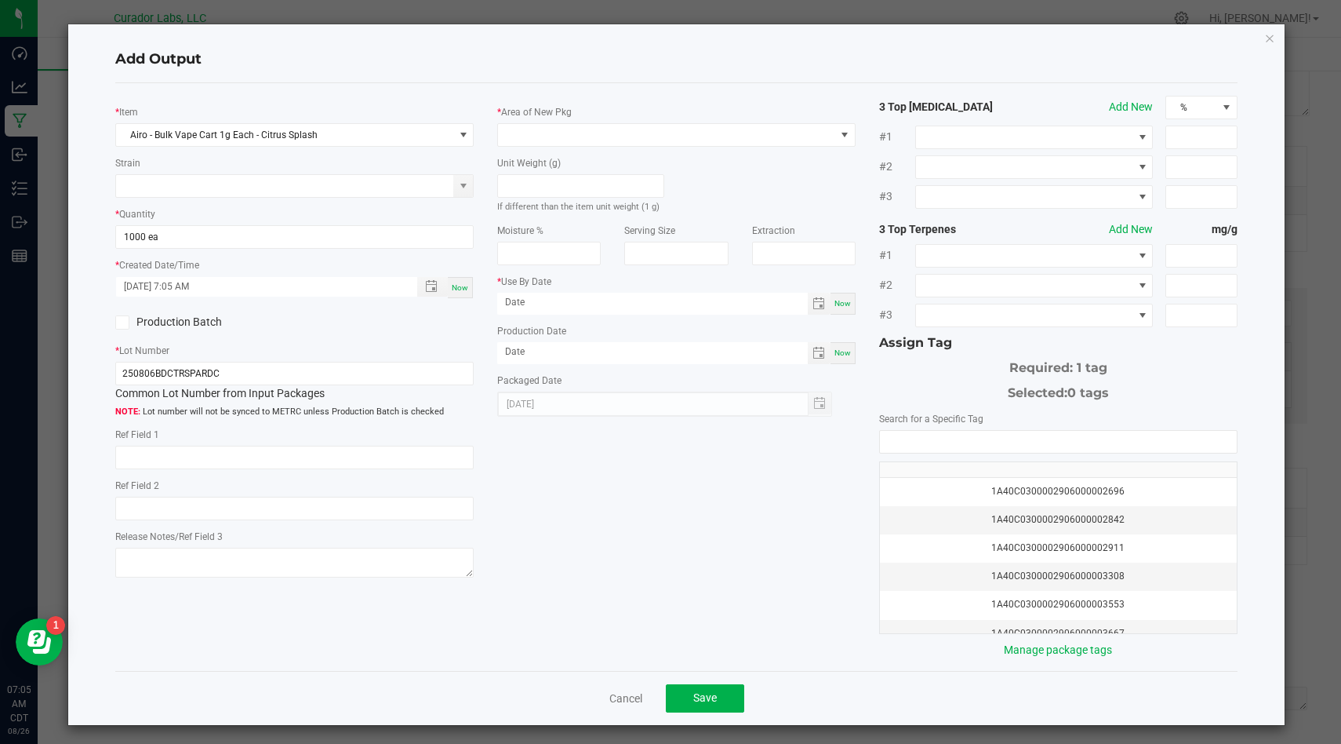
click at [0, 0] on input "Production Batch" at bounding box center [0, 0] width 0 height 0
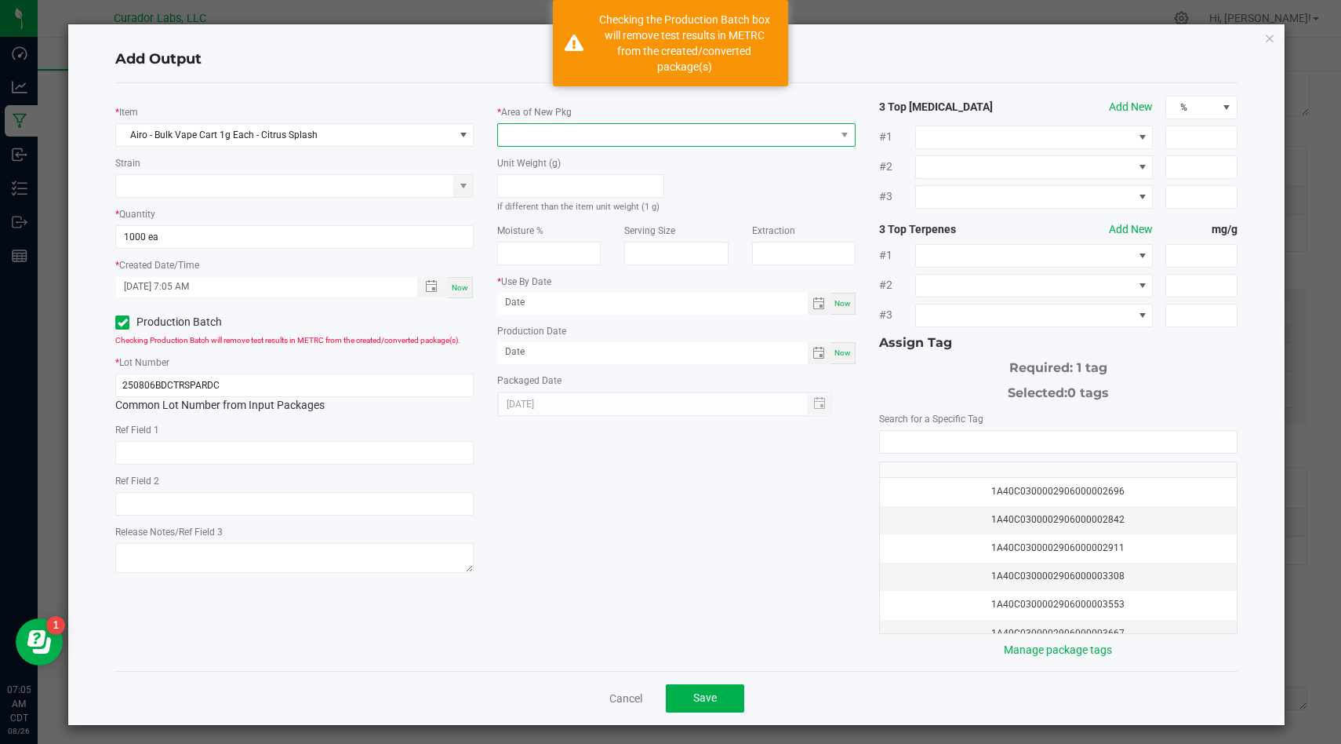
click at [560, 141] on span at bounding box center [666, 135] width 337 height 22
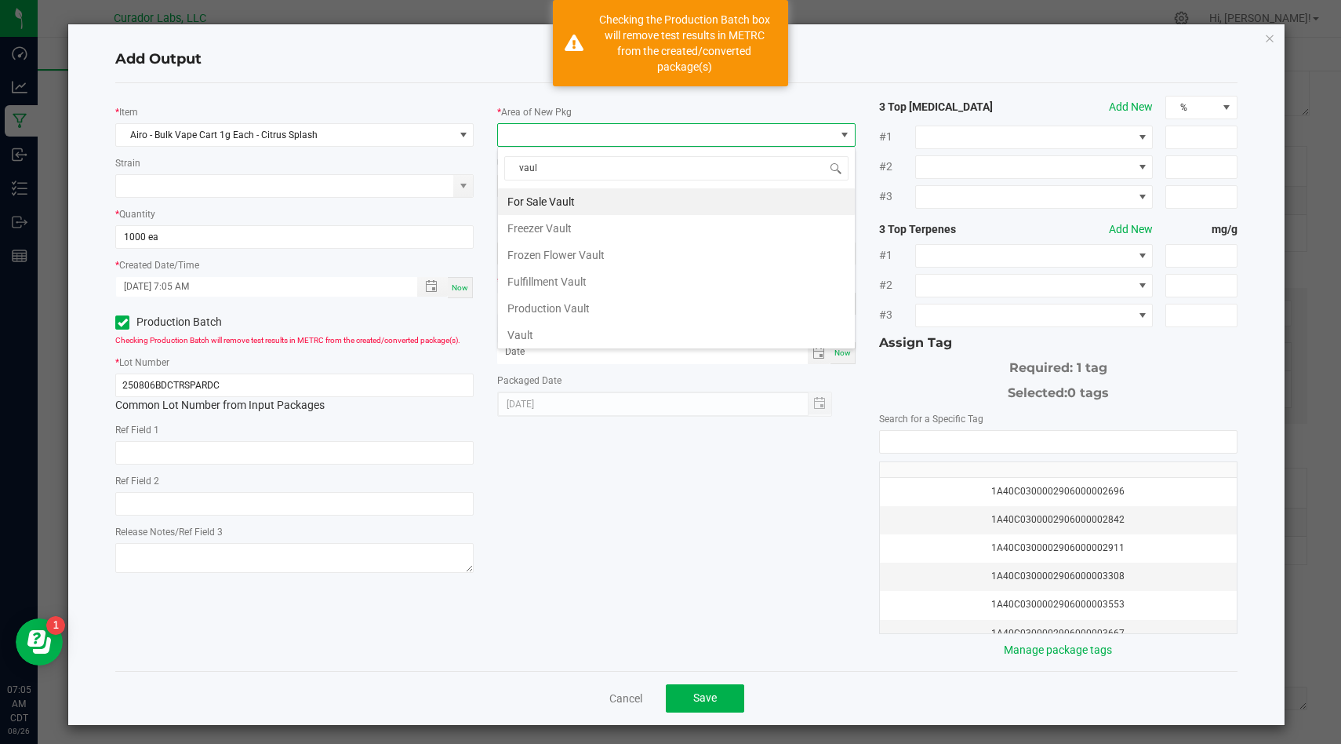
type input "vault"
click at [555, 335] on li "Vault" at bounding box center [676, 335] width 357 height 27
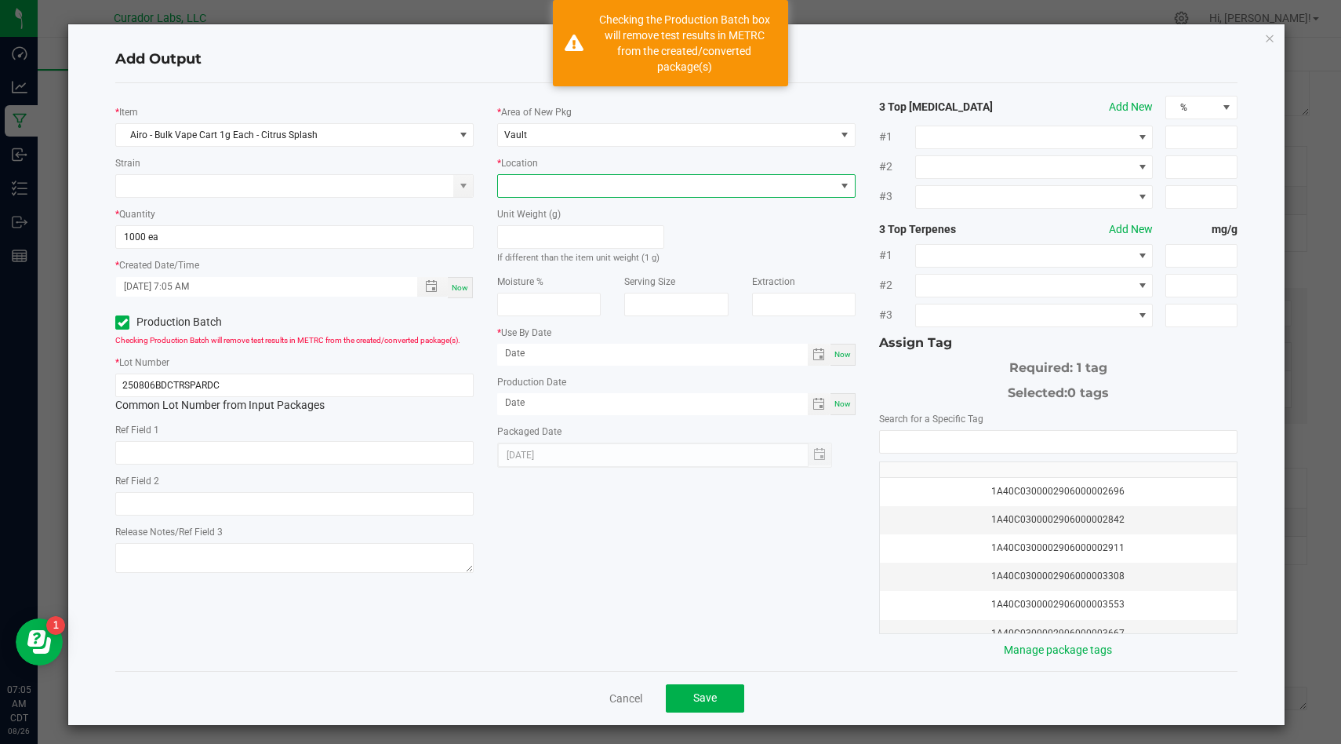
click at [607, 192] on span at bounding box center [666, 186] width 337 height 22
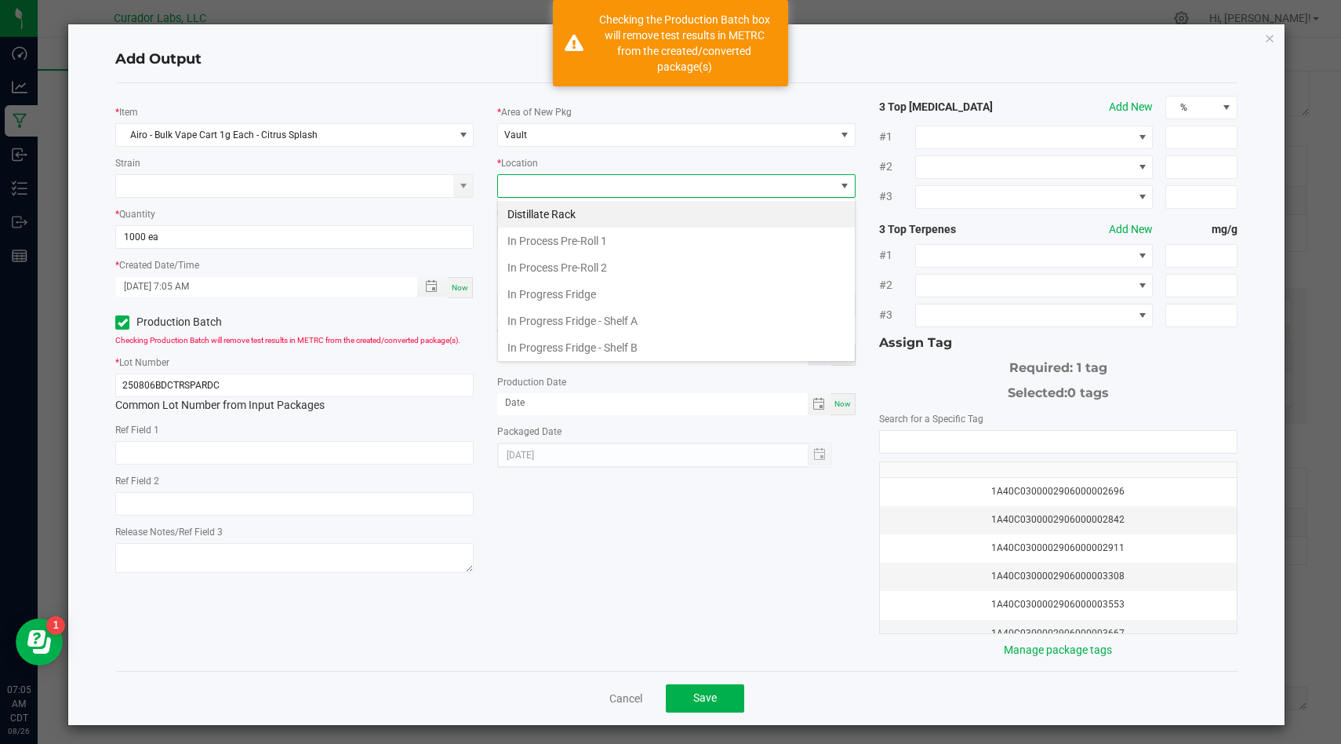
scroll to position [590, 0]
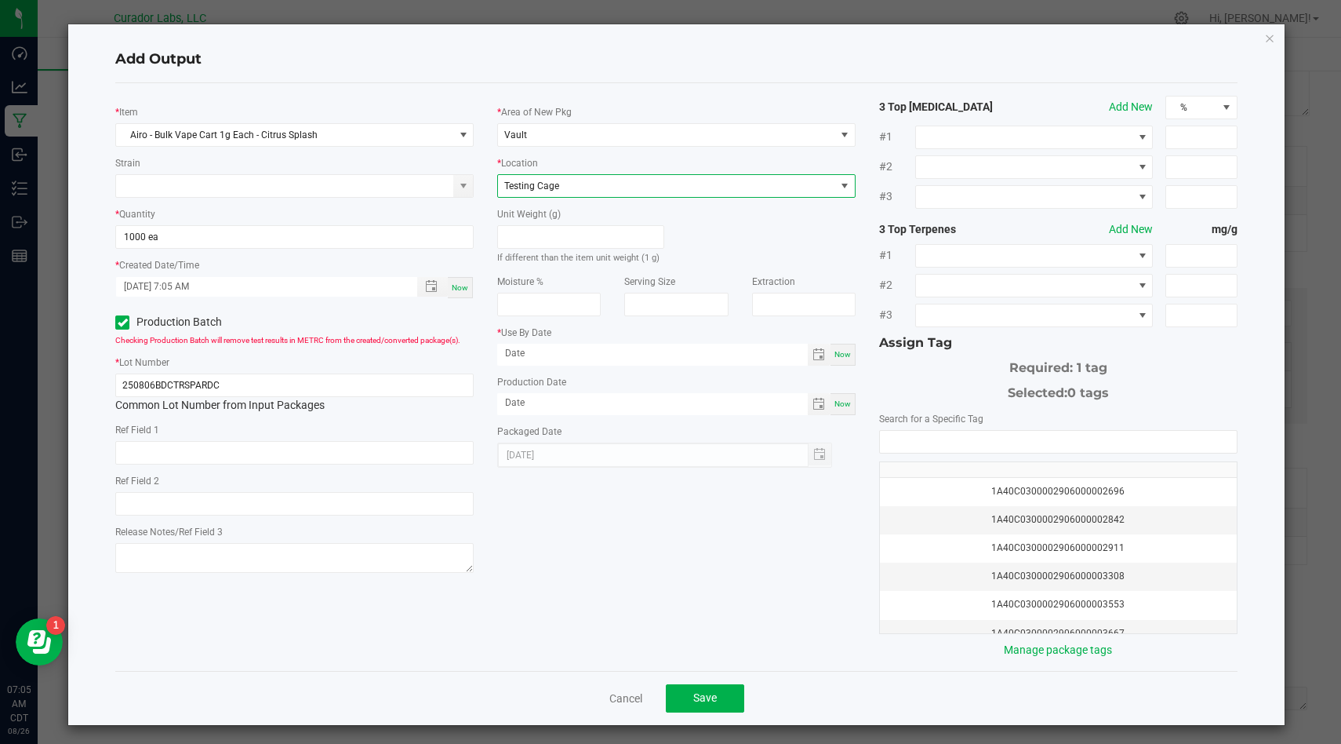
click at [843, 404] on span "Now" at bounding box center [843, 403] width 16 height 9
type input "[DATE]"
click at [845, 348] on div "Now" at bounding box center [843, 355] width 25 height 22
click at [730, 366] on div "* Area of New Pkg Vault * Location Testing Cage Unit Weight (g) If different th…" at bounding box center [677, 282] width 382 height 372
click at [737, 359] on input "[DATE]" at bounding box center [652, 354] width 311 height 20
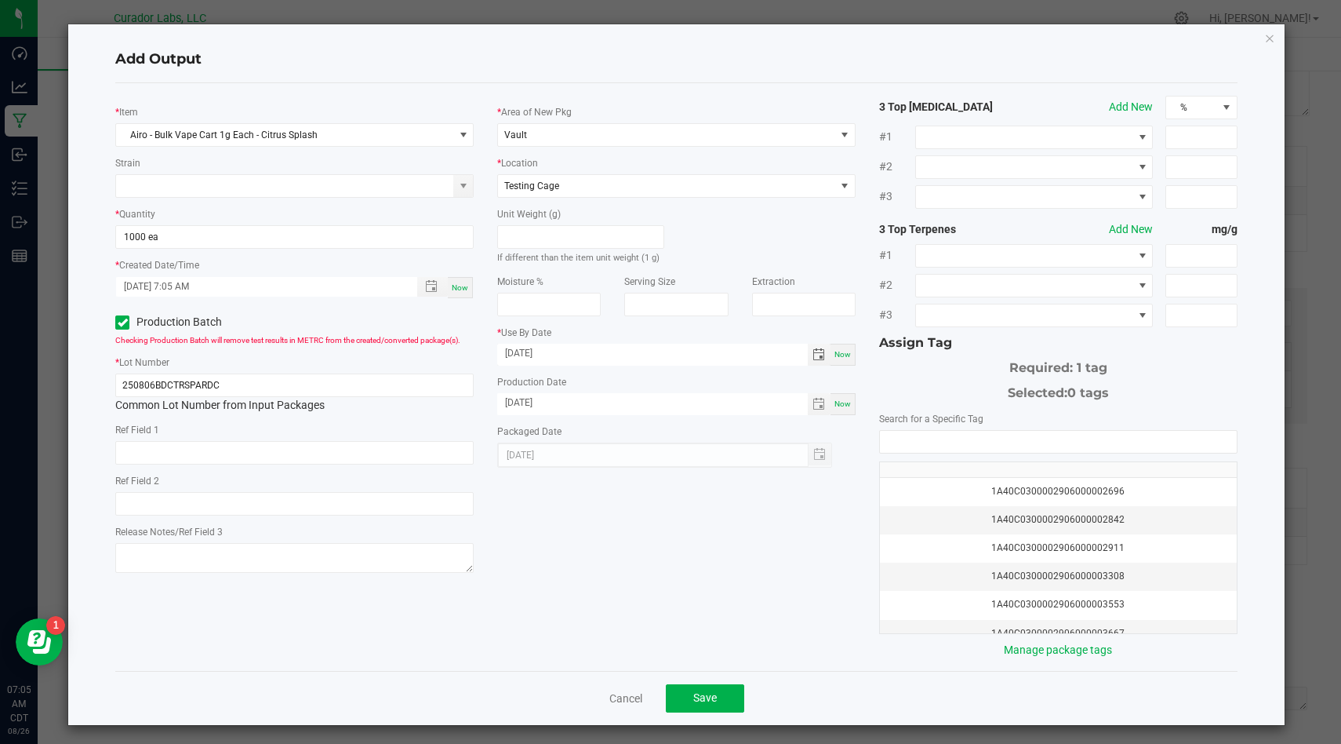
type input "[DATE]"
click at [963, 454] on div "1A40C0300002906000002696 1A40C0300002906000002842 1A40C0300002906000002911 1A40…" at bounding box center [1058, 532] width 359 height 204
click at [963, 453] on div "1A40C0300002906000002696 1A40C0300002906000002842 1A40C0300002906000002911 1A40…" at bounding box center [1058, 532] width 359 height 204
click at [963, 448] on input "NO DATA FOUND" at bounding box center [1058, 442] width 357 height 22
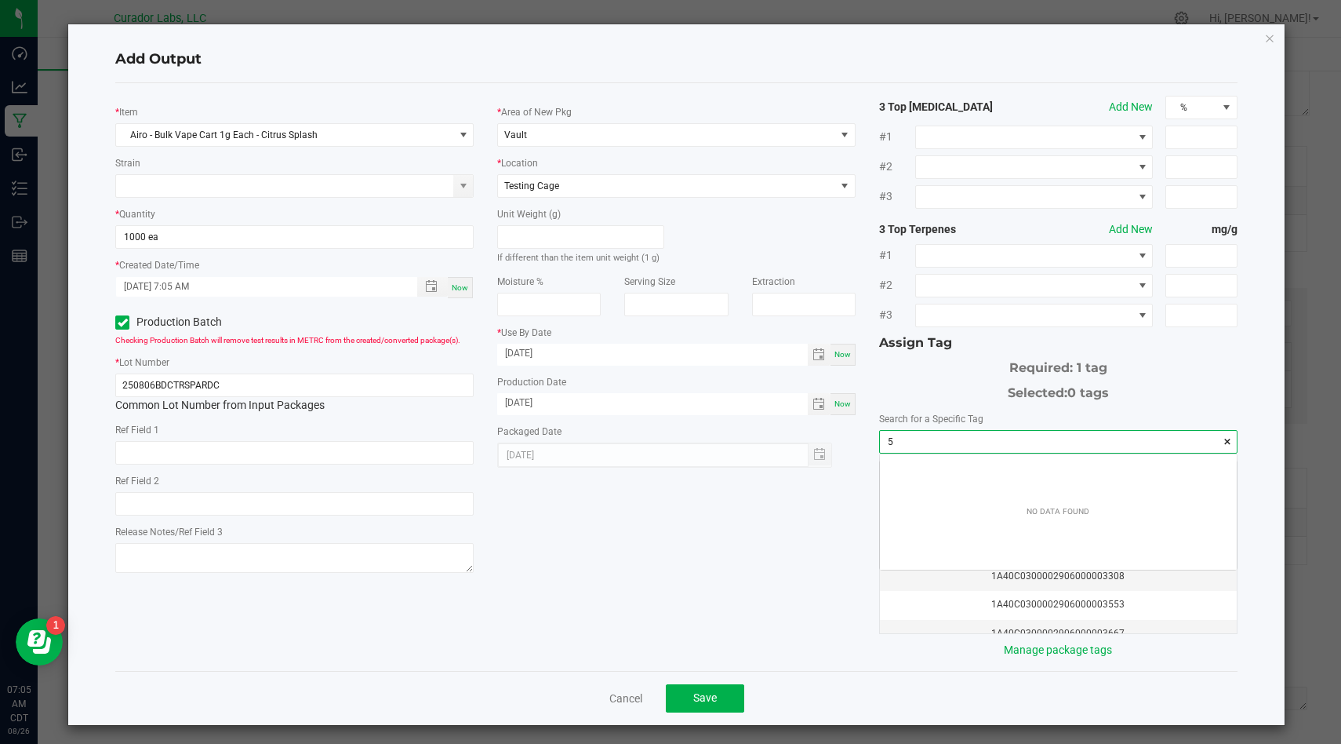
scroll to position [22, 356]
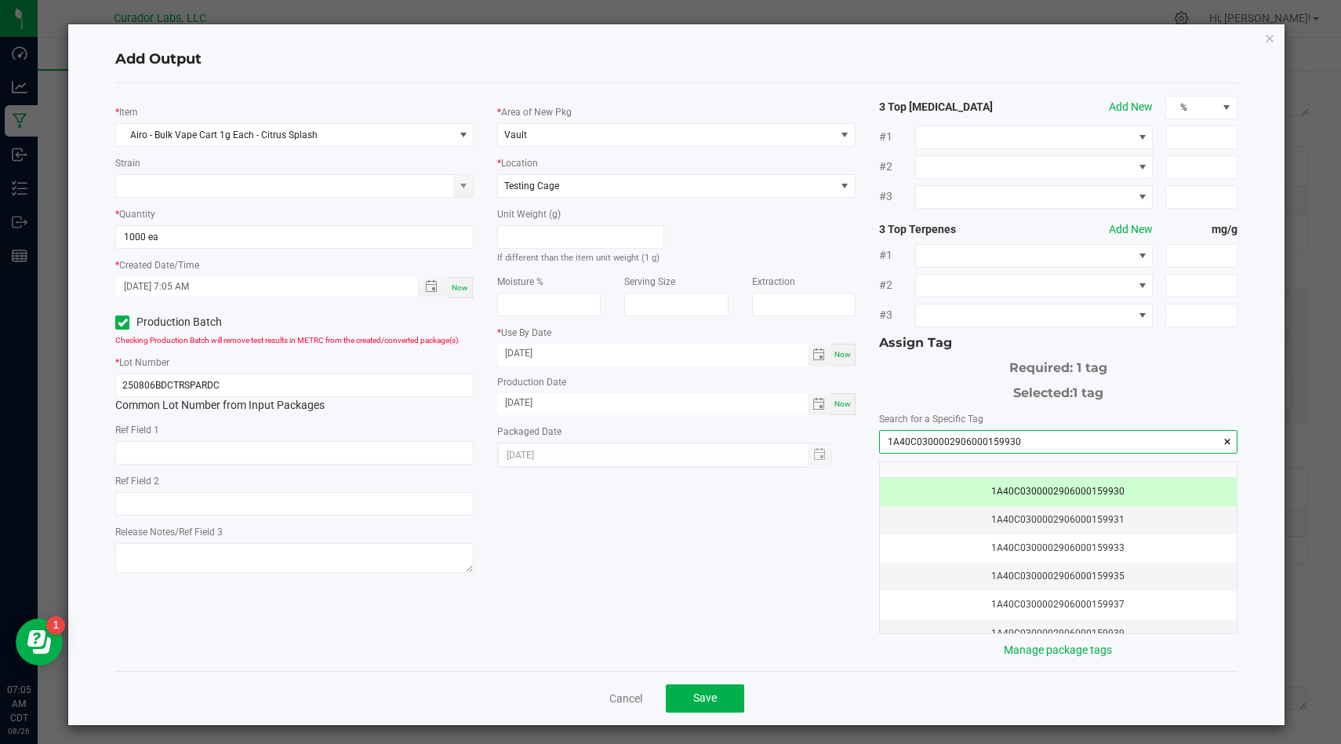
type input "1A40C0300002906000159930"
click at [720, 653] on div "* Item Airo - Bulk Vape Cart 1g Each - Citrus Splash Strain * Quantity 1000 ea …" at bounding box center [677, 377] width 1146 height 562
click at [708, 698] on span "Save" at bounding box center [705, 697] width 24 height 13
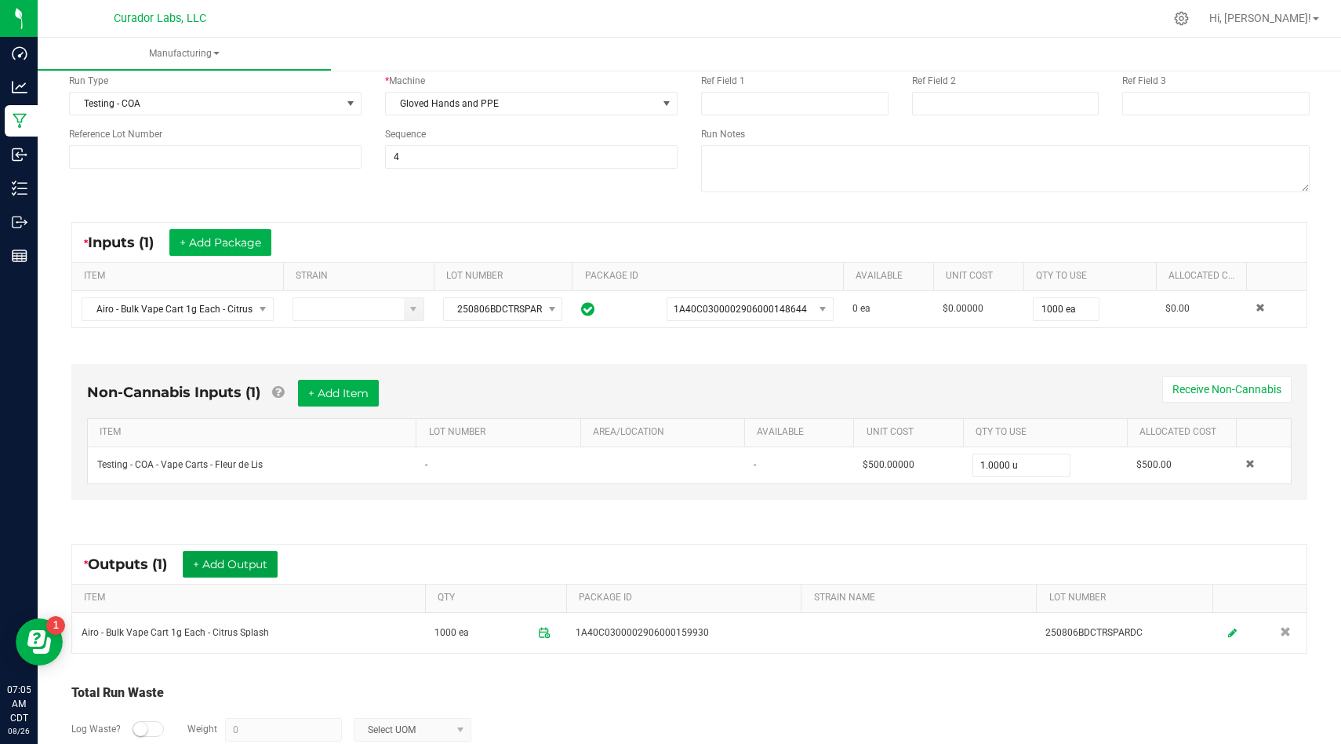
scroll to position [233, 0]
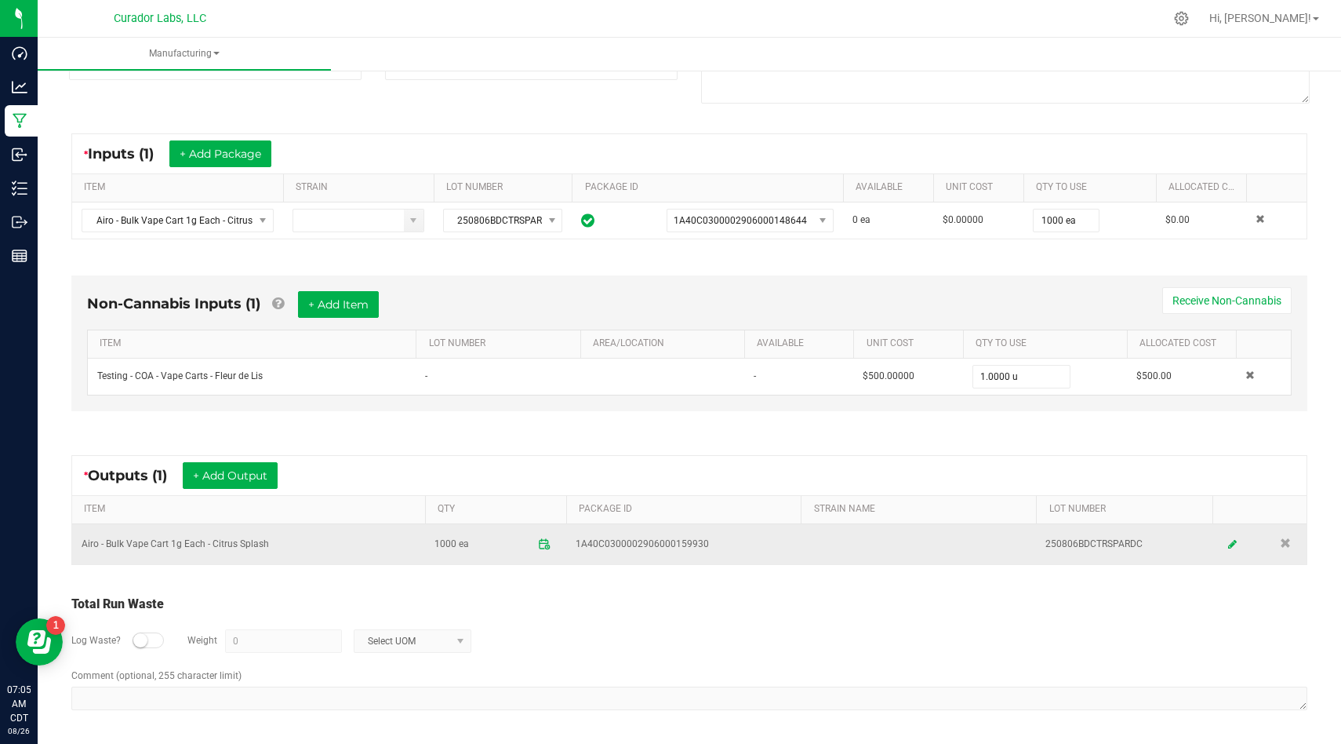
click at [232, 548] on td "Airo - Bulk Vape Cart 1g Each - Citrus Splash" at bounding box center [248, 544] width 353 height 40
copy td "Airo - Bulk Vape Cart 1g Each - Citrus Splash"
click at [1108, 536] on td "250806BDCTRSPARDC" at bounding box center [1124, 544] width 177 height 40
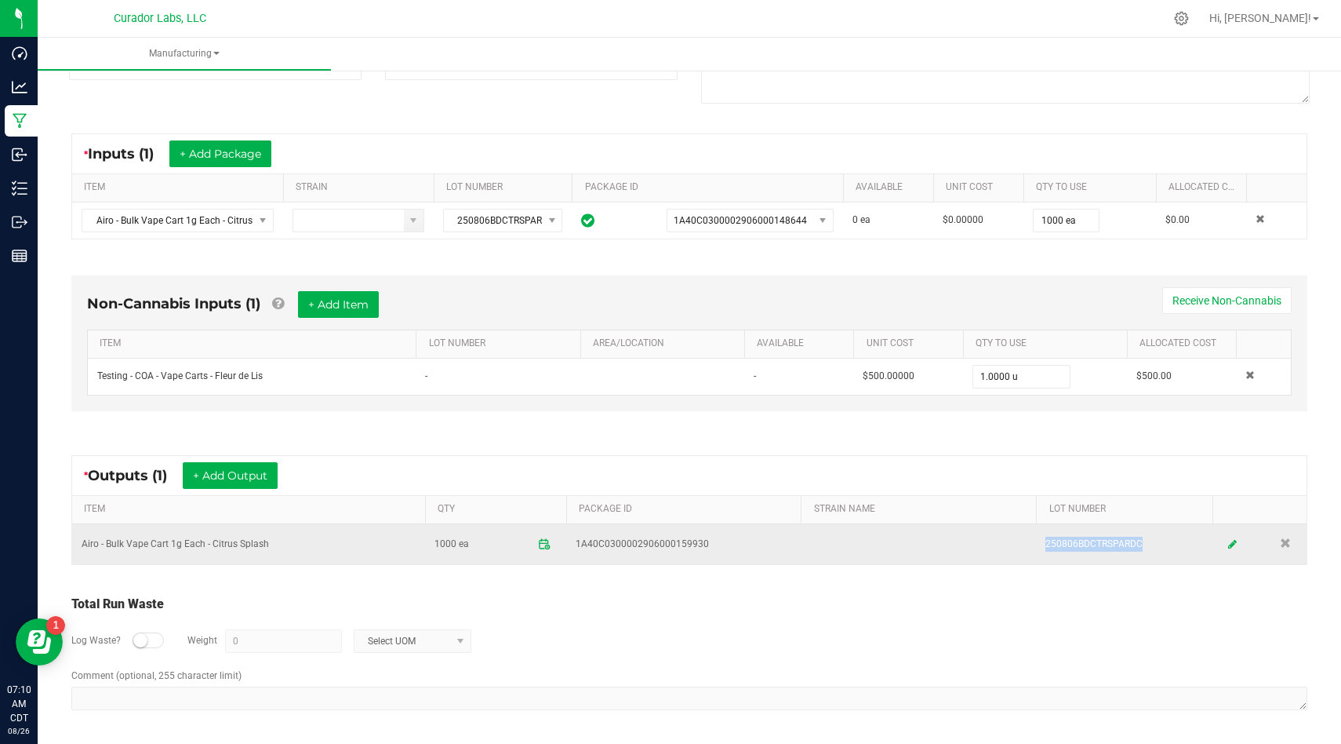
click at [1108, 536] on td "250806BDCTRSPARDC" at bounding box center [1124, 544] width 177 height 40
copy td "250806BDCTRSPARDC"
click at [708, 555] on td "1A40C0300002906000159930" at bounding box center [683, 544] width 235 height 40
drag, startPoint x: 712, startPoint y: 548, endPoint x: 575, endPoint y: 531, distance: 138.3
click at [575, 531] on td "1A40C0300002906000159930" at bounding box center [683, 544] width 235 height 40
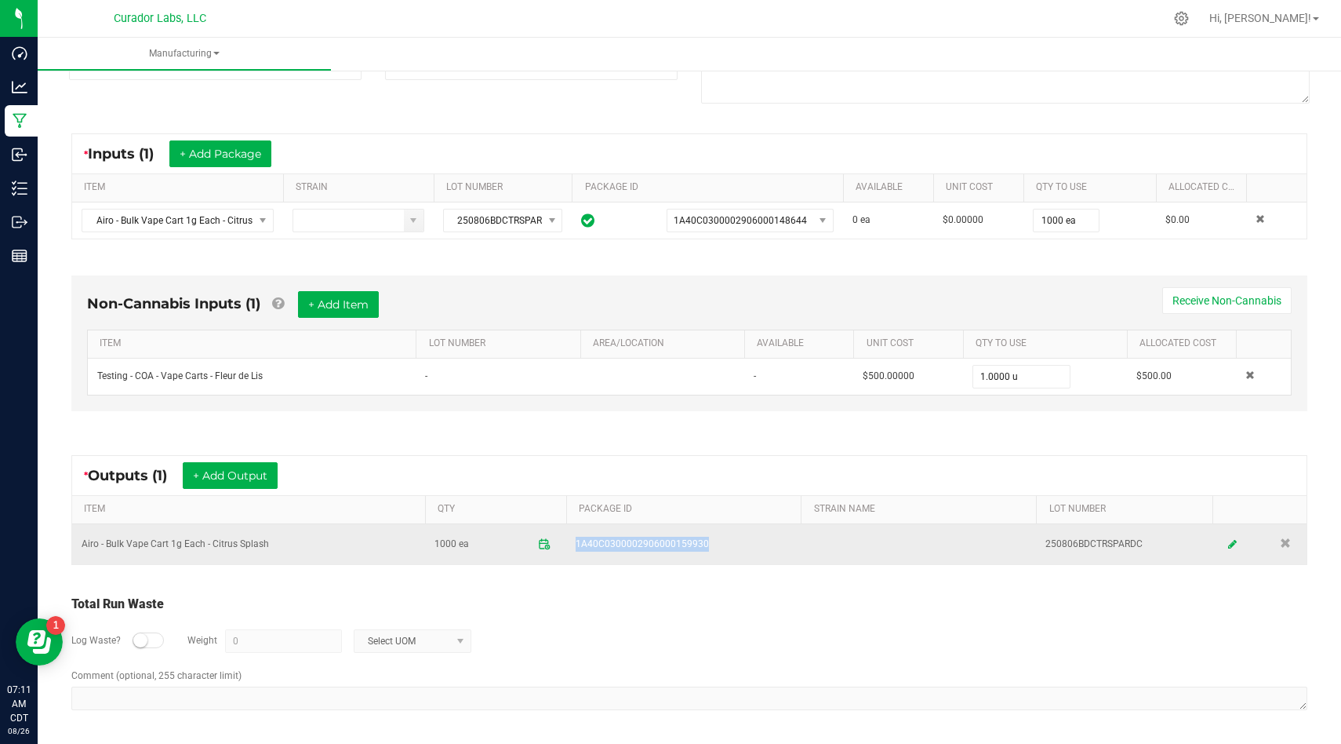
copy span "1A40C0300002906000159930"
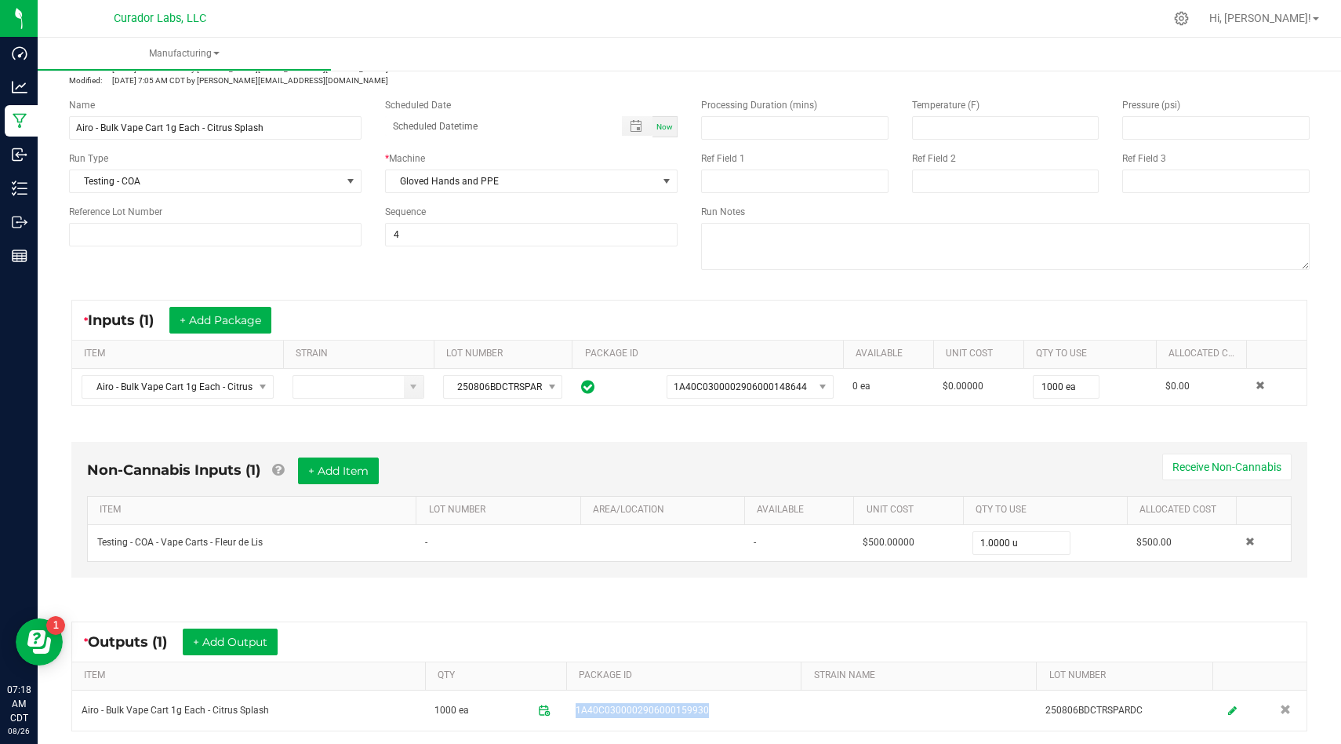
scroll to position [0, 0]
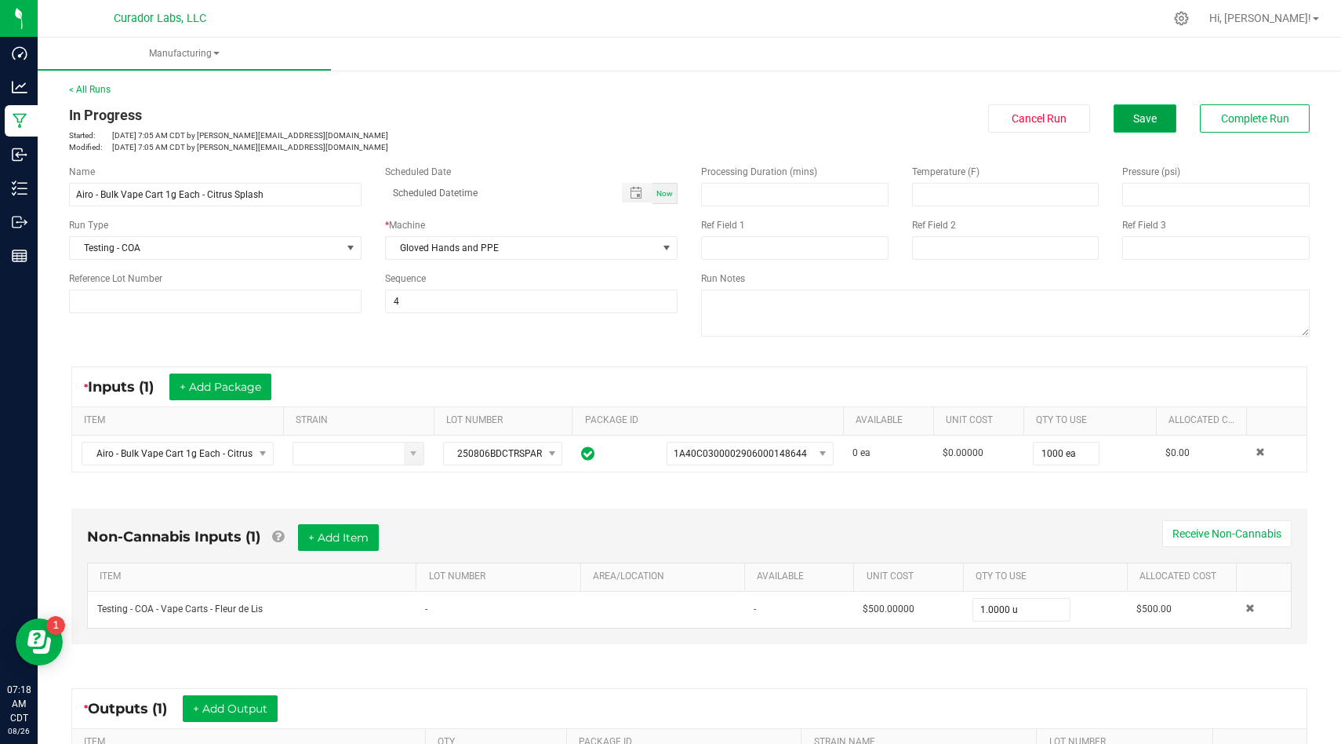
click at [1146, 114] on span "Save" at bounding box center [1146, 118] width 24 height 13
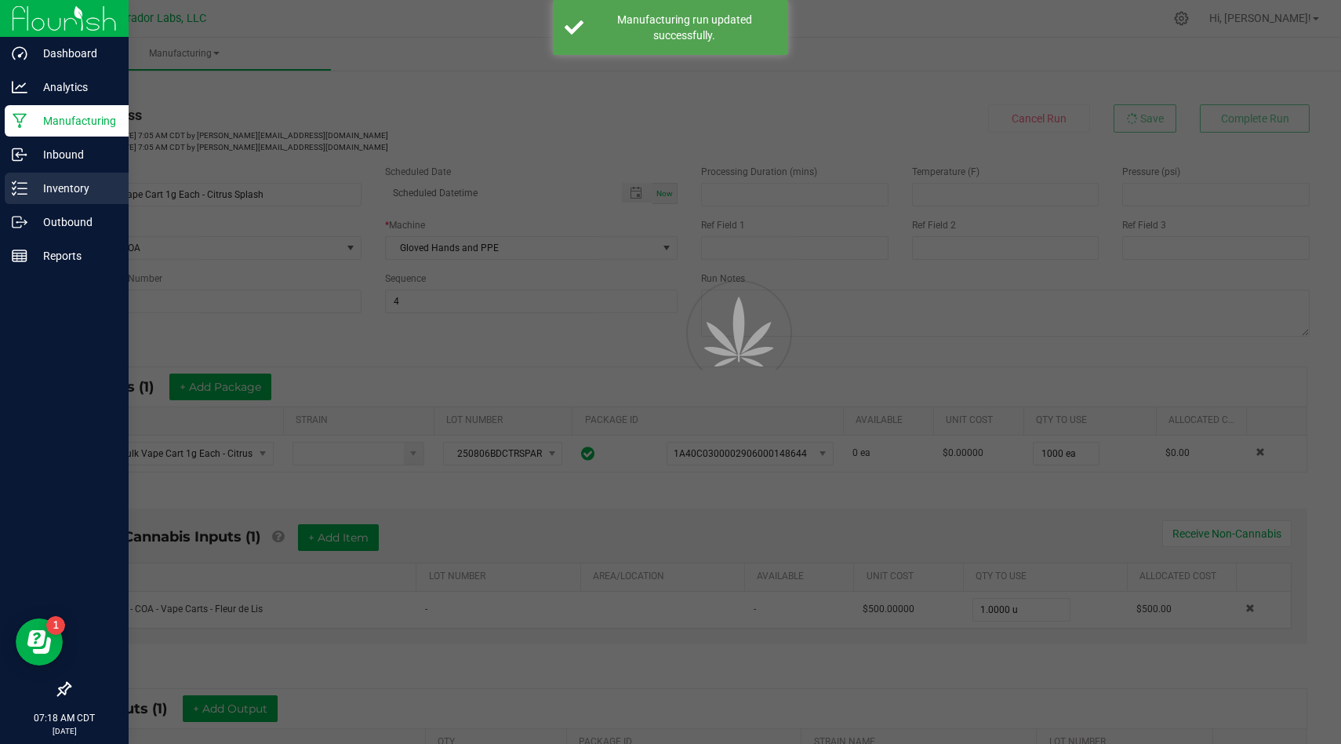
click at [39, 184] on p "Inventory" at bounding box center [74, 188] width 94 height 19
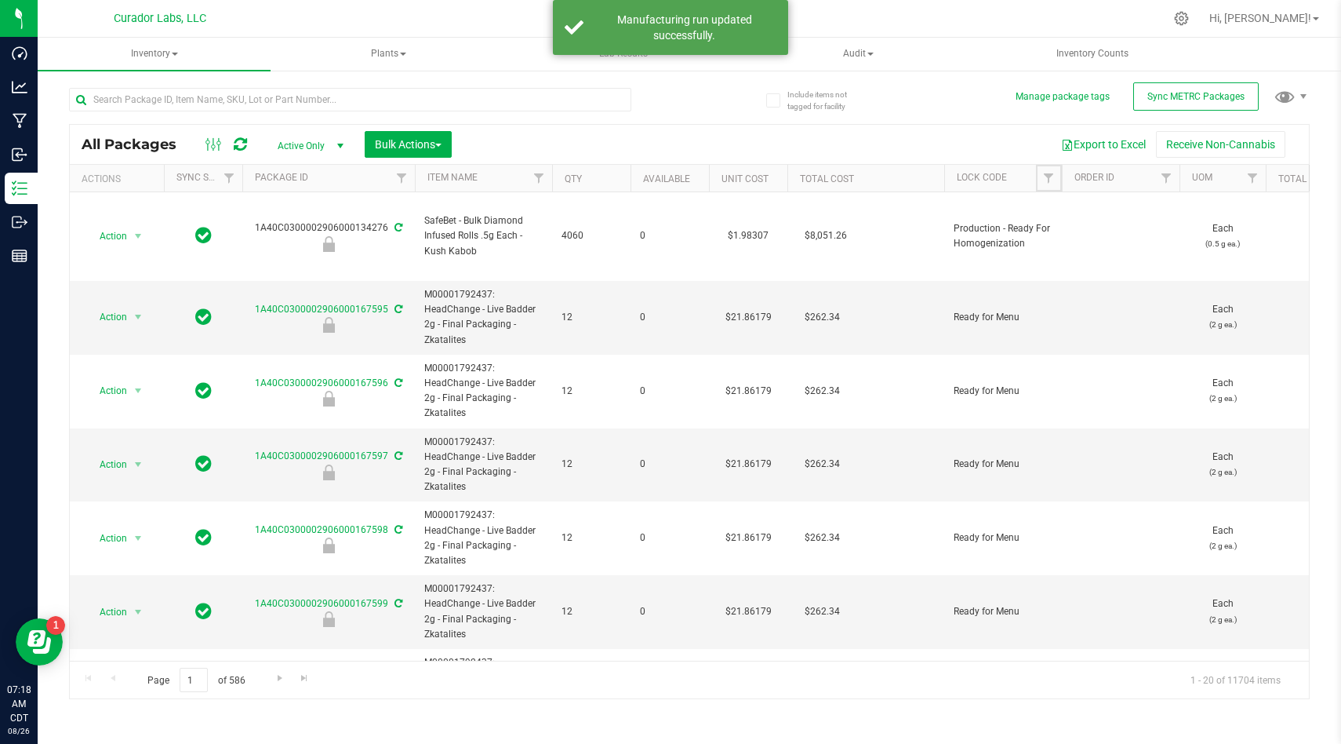
click at [1050, 178] on span "Filter" at bounding box center [1049, 178] width 13 height 13
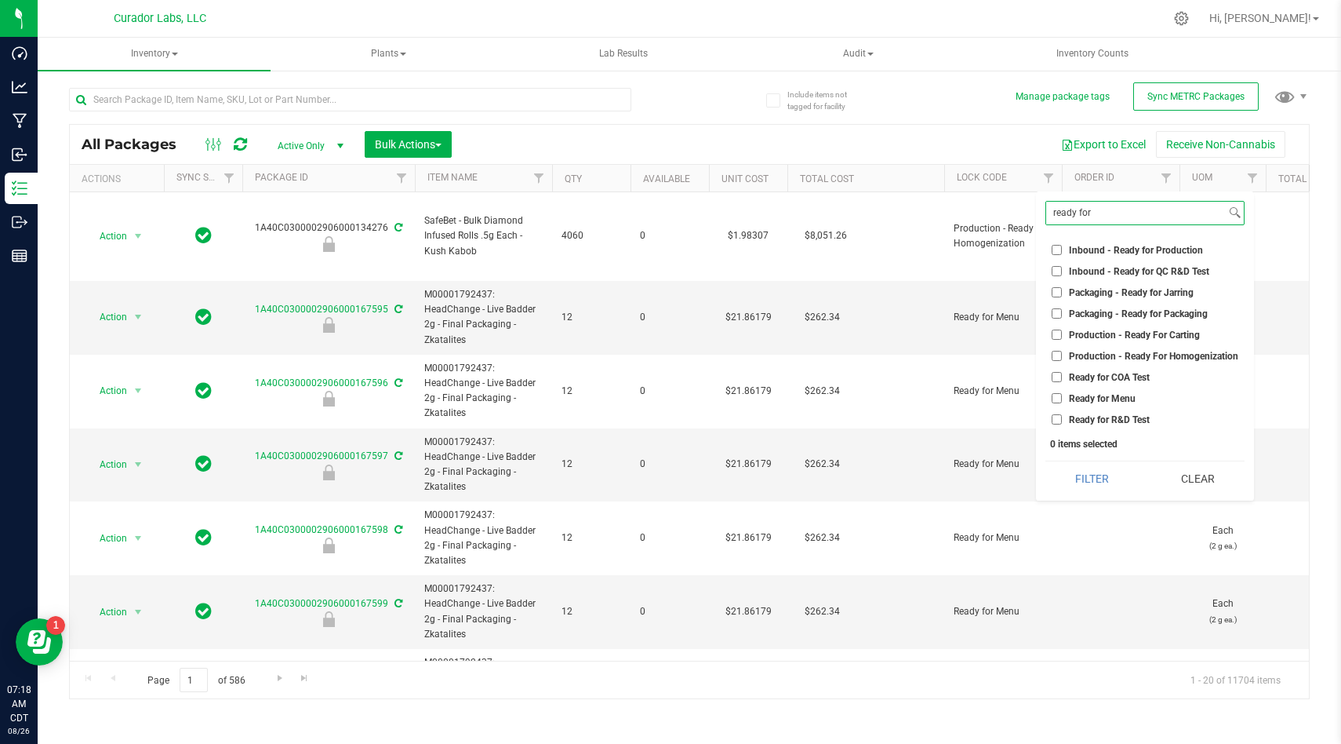
type input "ready for"
click at [1057, 420] on input "Ready for R&D Test" at bounding box center [1057, 419] width 10 height 10
checkbox input "true"
click at [1069, 467] on button "Filter" at bounding box center [1093, 478] width 94 height 35
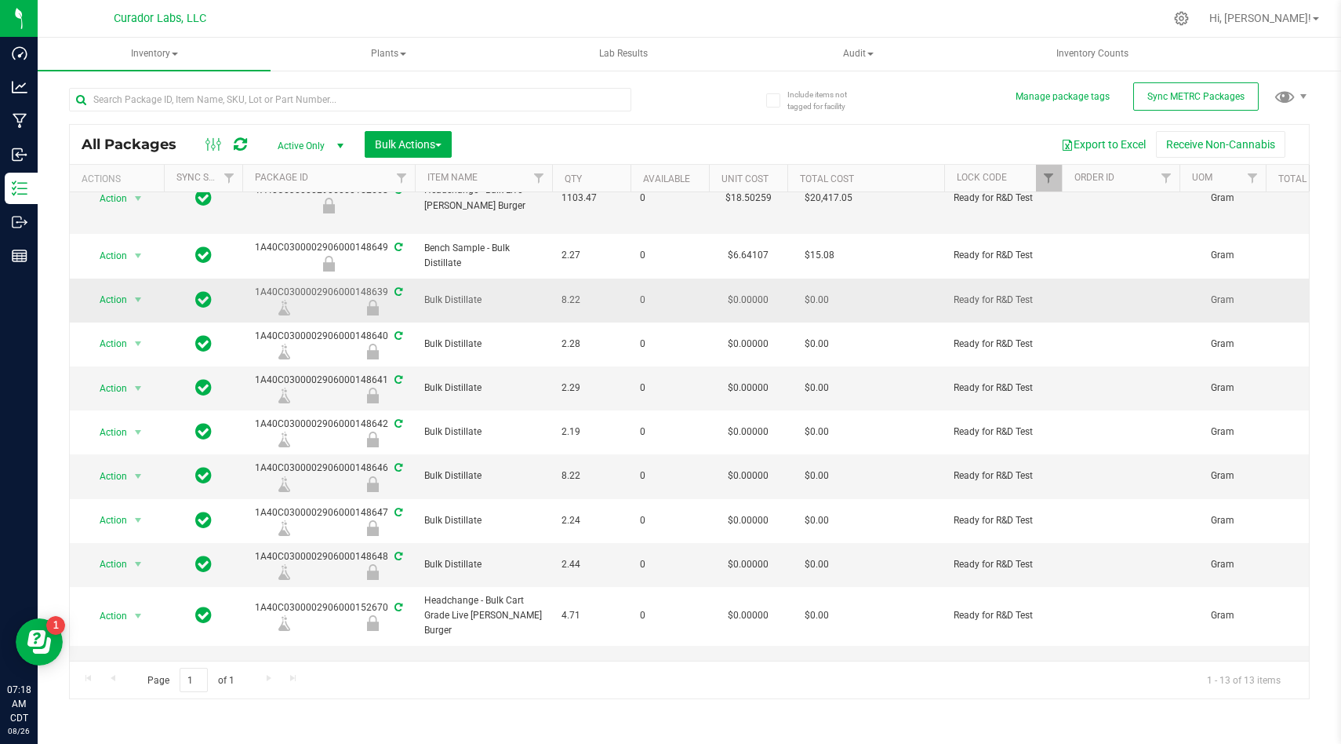
scroll to position [86, 0]
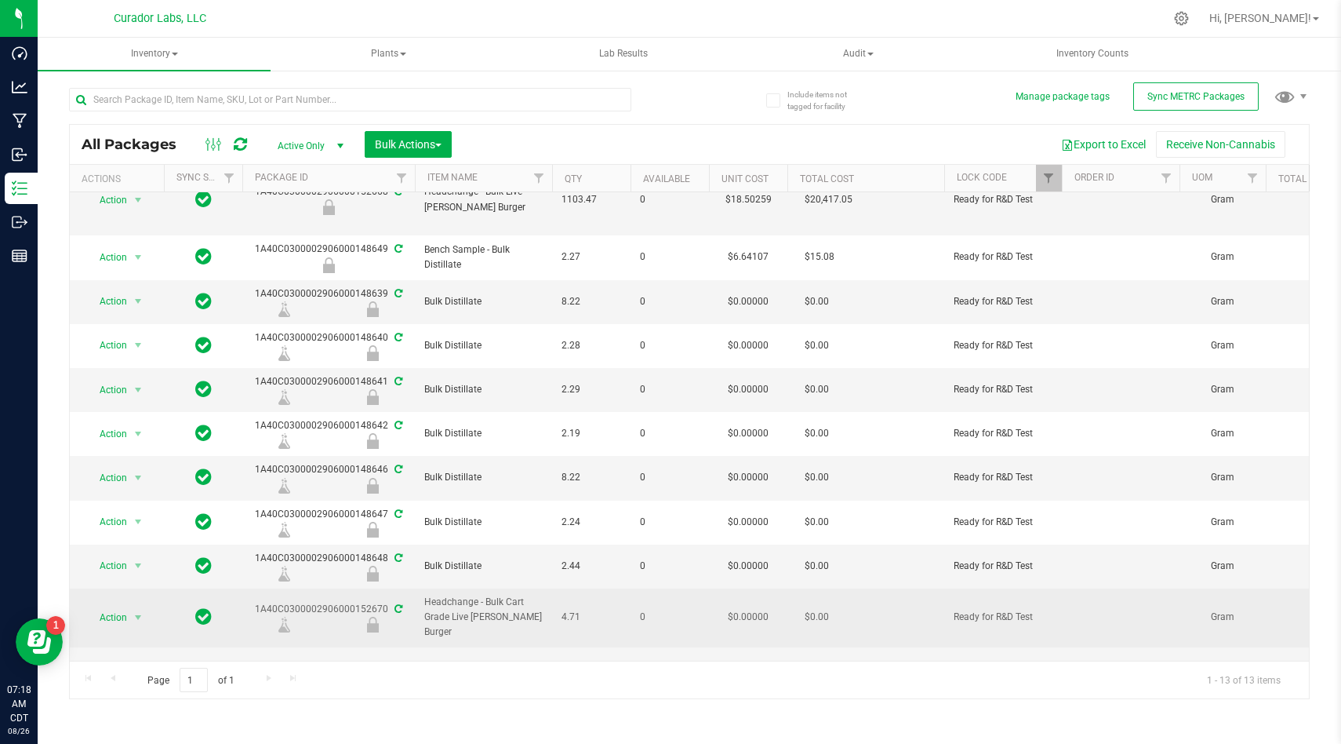
click at [469, 613] on span "Headchange - Bulk Cart Grade Live [PERSON_NAME] Burger" at bounding box center [483, 617] width 118 height 45
copy tr "Headchange - Bulk Cart Grade Live [PERSON_NAME] Burger"
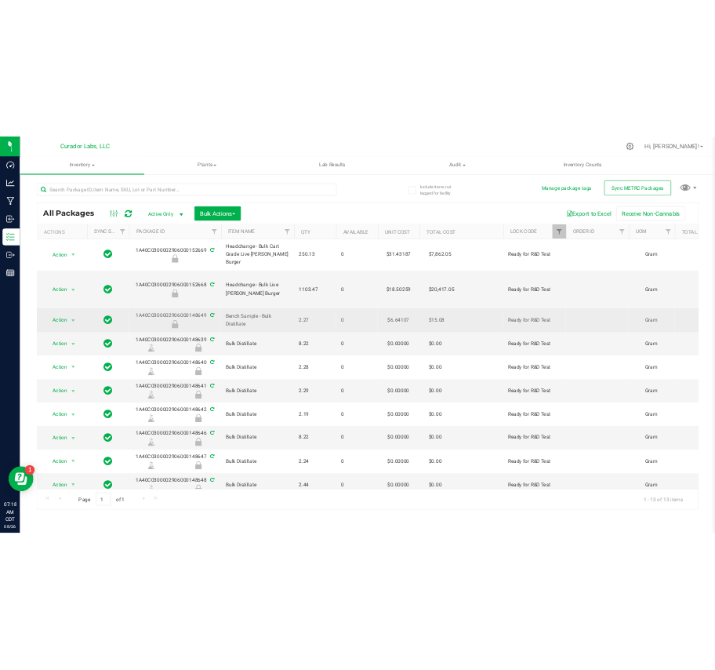
scroll to position [159, 0]
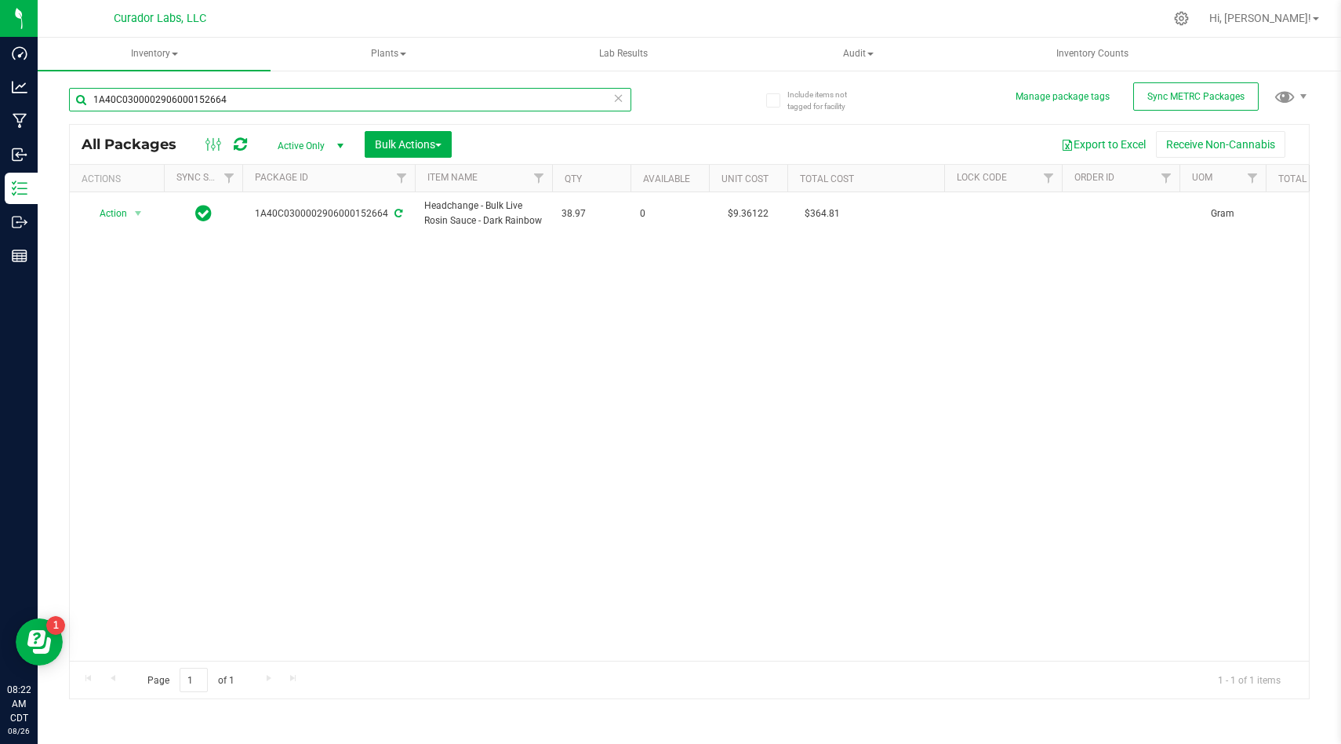
click at [256, 100] on input "1A40C0300002906000152664" at bounding box center [350, 100] width 562 height 24
paste input "5"
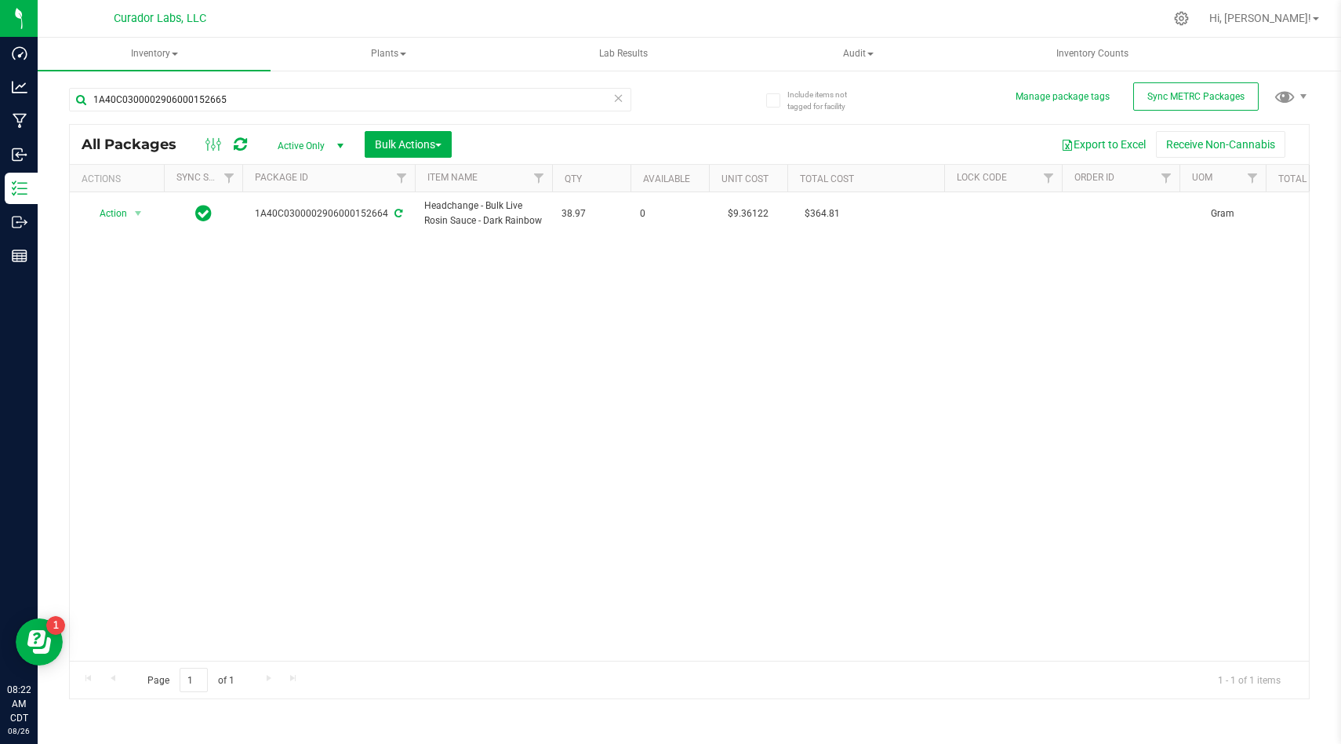
click at [530, 293] on div "Action Action Adjust qty Create package Edit attributes Global inventory Locate…" at bounding box center [689, 426] width 1239 height 468
click at [537, 312] on div "Action Action Adjust qty Create package Edit attributes Global inventory Locate…" at bounding box center [689, 426] width 1239 height 468
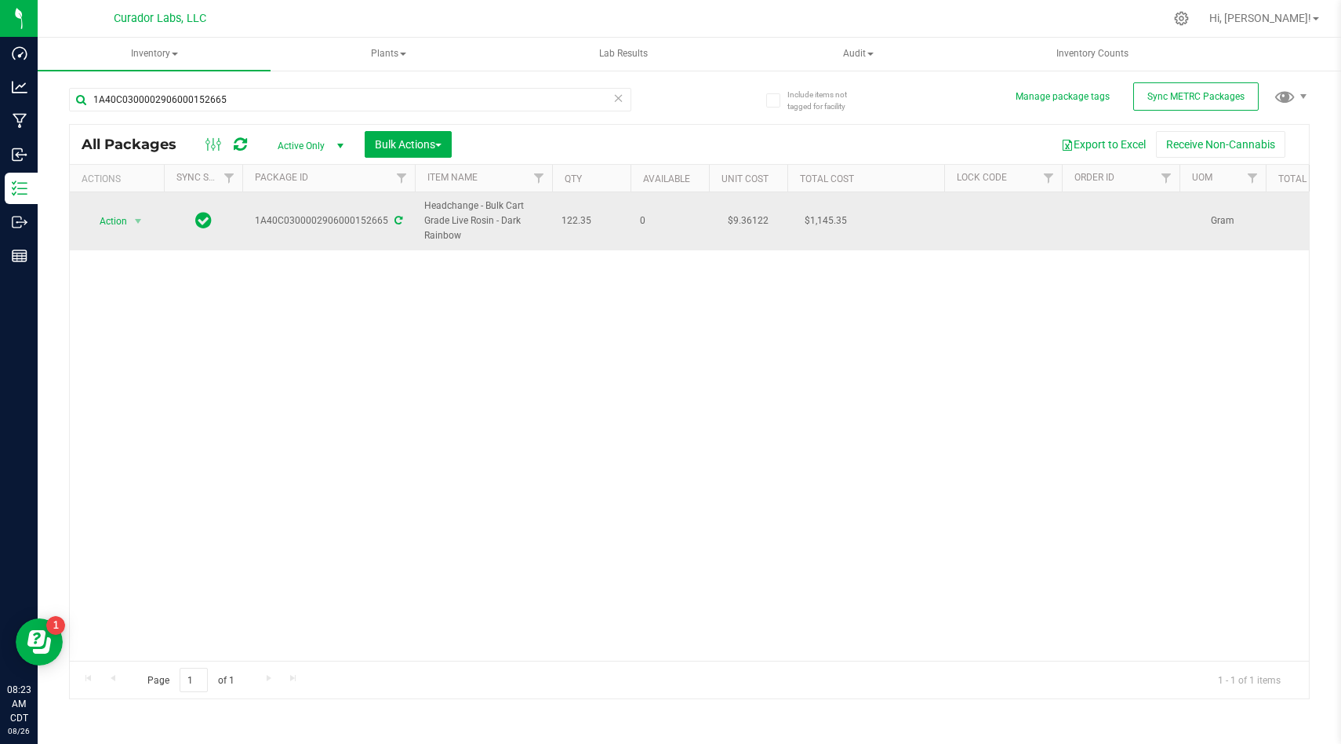
drag, startPoint x: 591, startPoint y: 221, endPoint x: 420, endPoint y: 213, distance: 170.5
copy tr "Headchange - Bulk Cart Grade Live Rosin - Dark Rainbow 122.35"
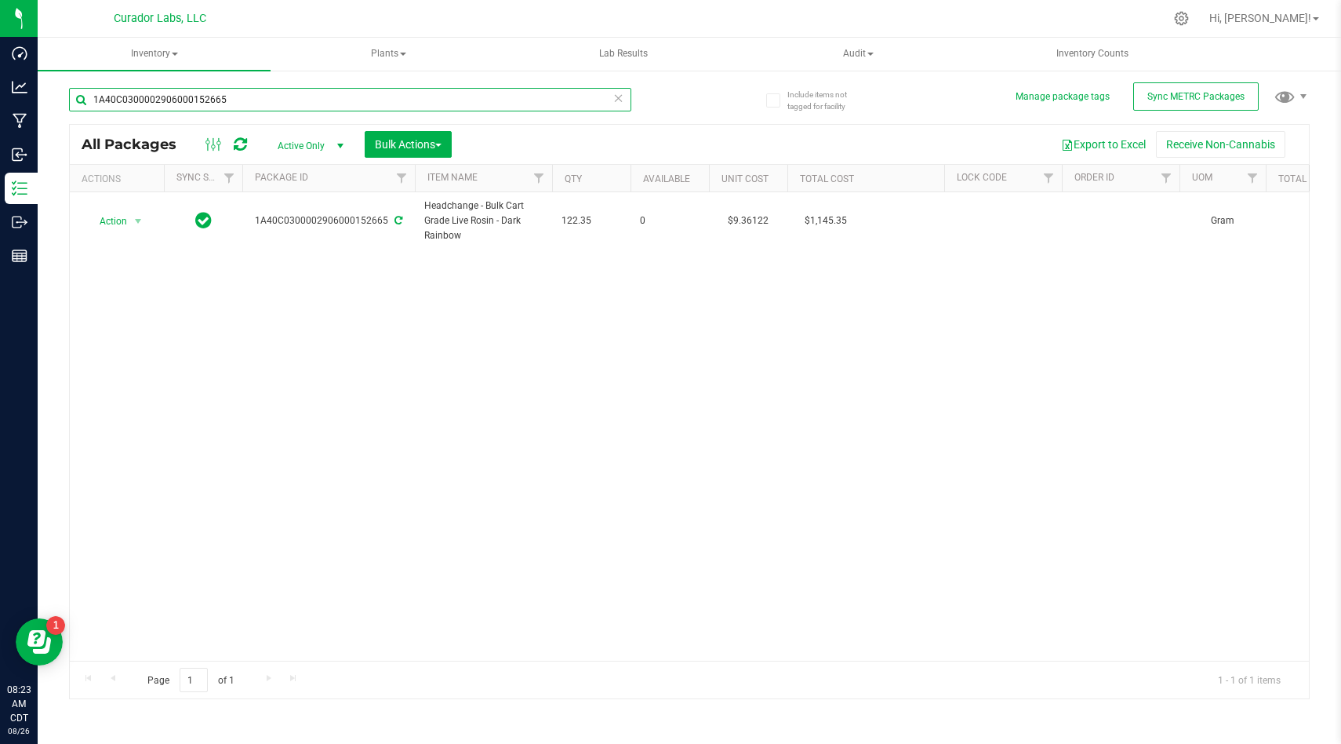
click at [253, 104] on input "1A40C0300002906000152665" at bounding box center [350, 100] width 562 height 24
paste input "71"
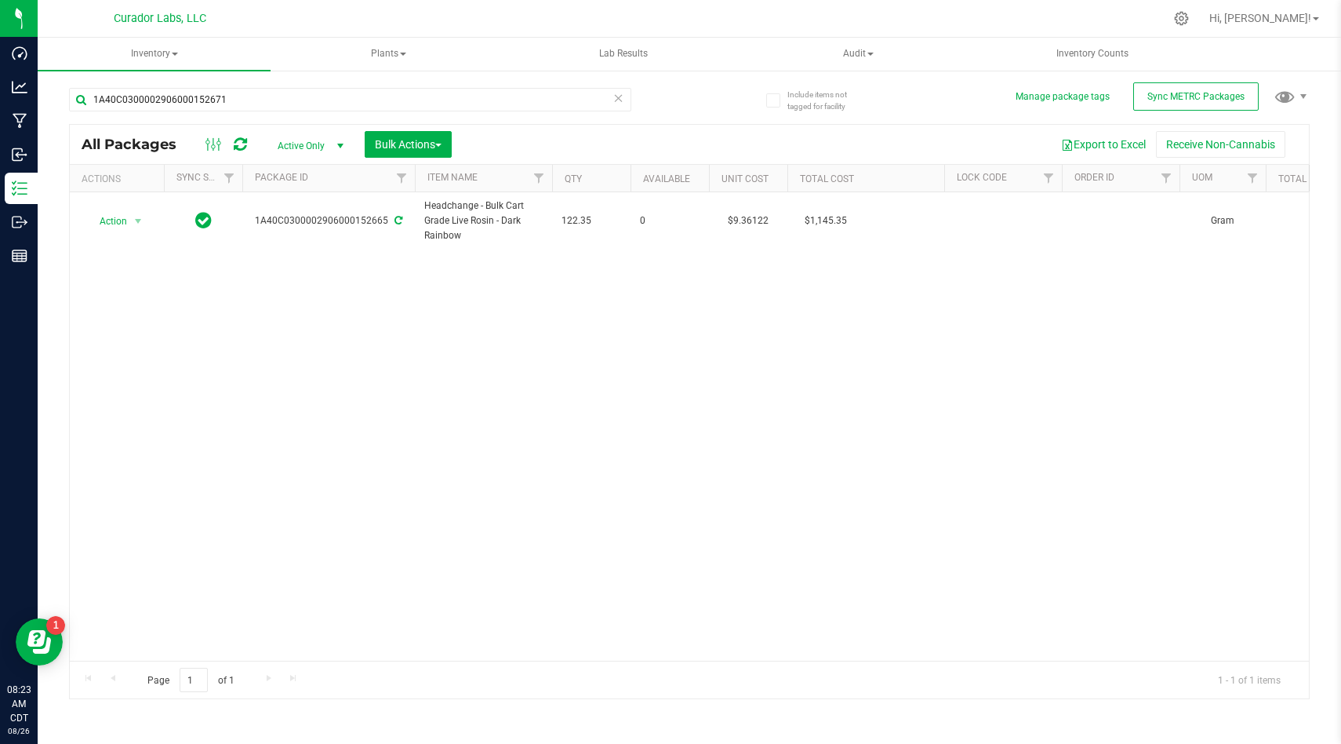
click at [613, 345] on div "Action Action Adjust qty Create package Edit attributes Global inventory Locate…" at bounding box center [689, 426] width 1239 height 468
click at [604, 346] on div at bounding box center [689, 411] width 1239 height 573
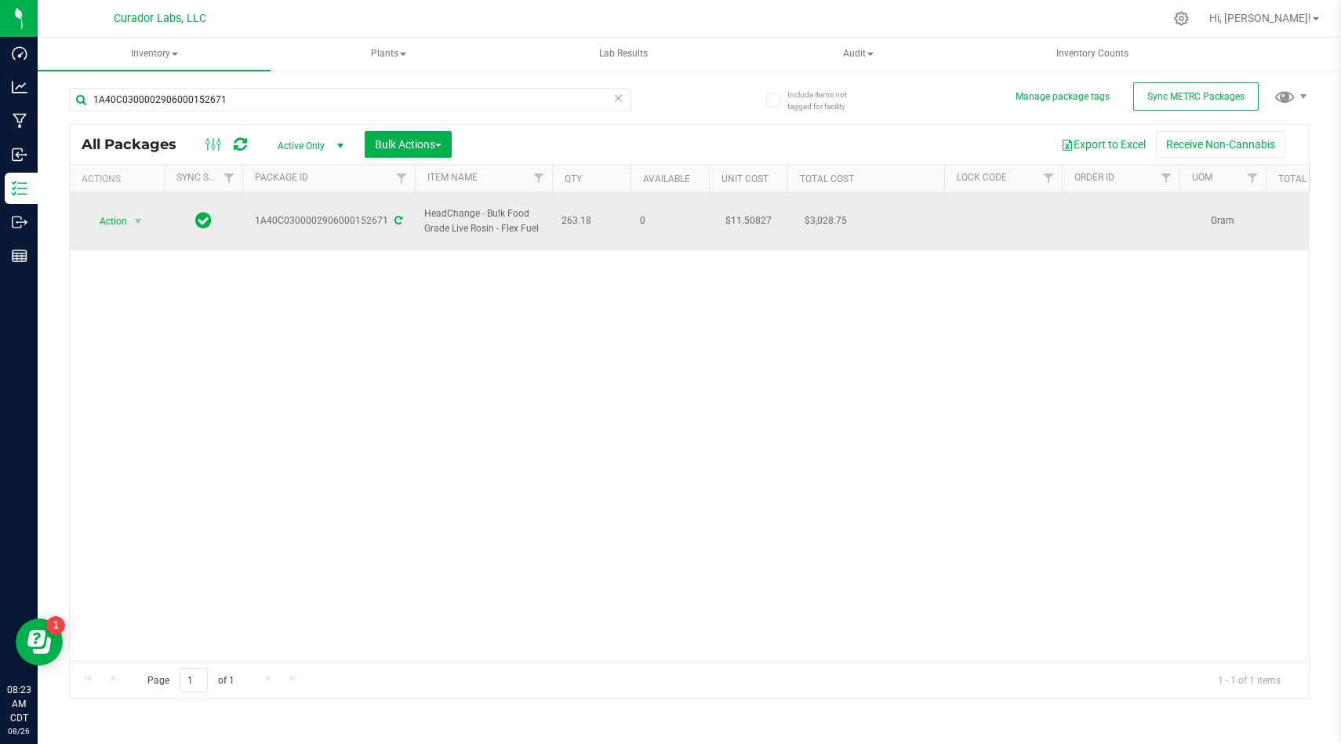
drag, startPoint x: 602, startPoint y: 212, endPoint x: 425, endPoint y: 204, distance: 177.5
copy tr "HeadChange - Bulk Food Grade Live Rosin - Flex Fuel 263.18"
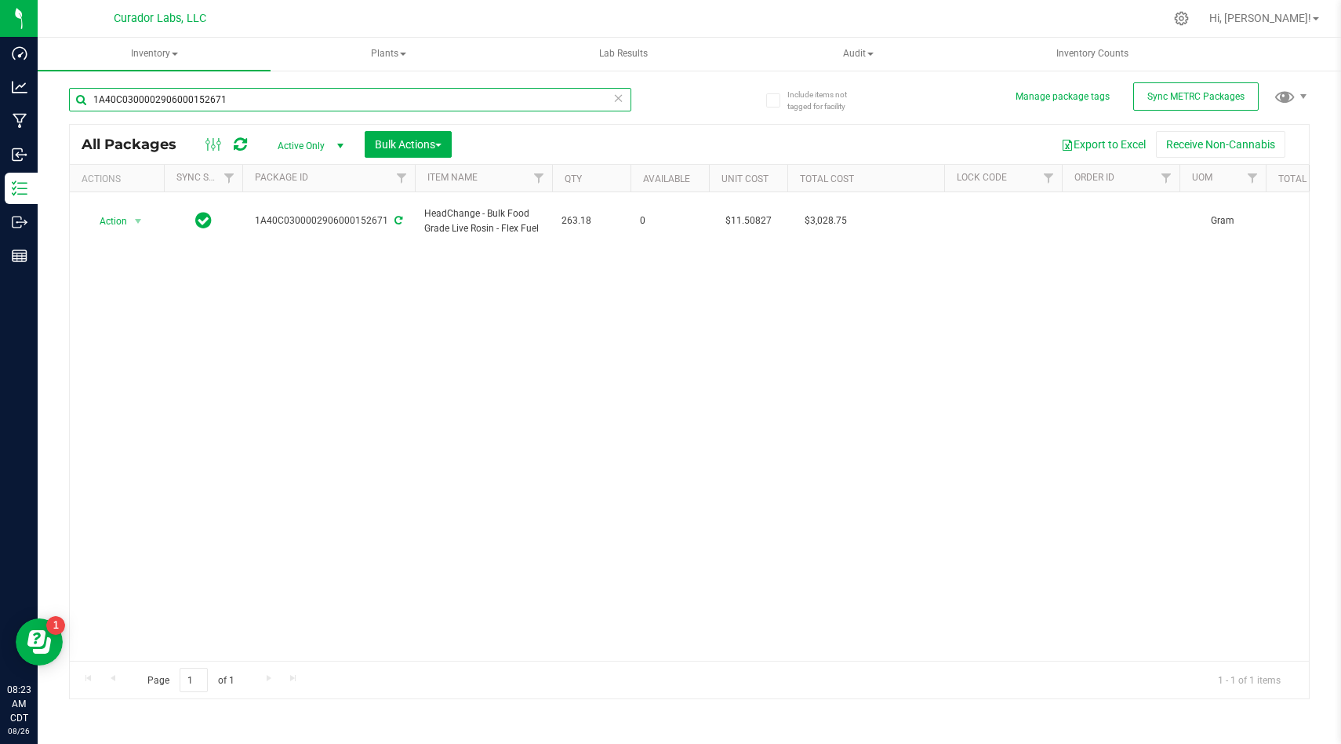
click at [245, 107] on input "1A40C0300002906000152671" at bounding box center [350, 100] width 562 height 24
click at [245, 104] on input "1A40C0300002906000152671" at bounding box center [350, 100] width 562 height 24
paste input "34"
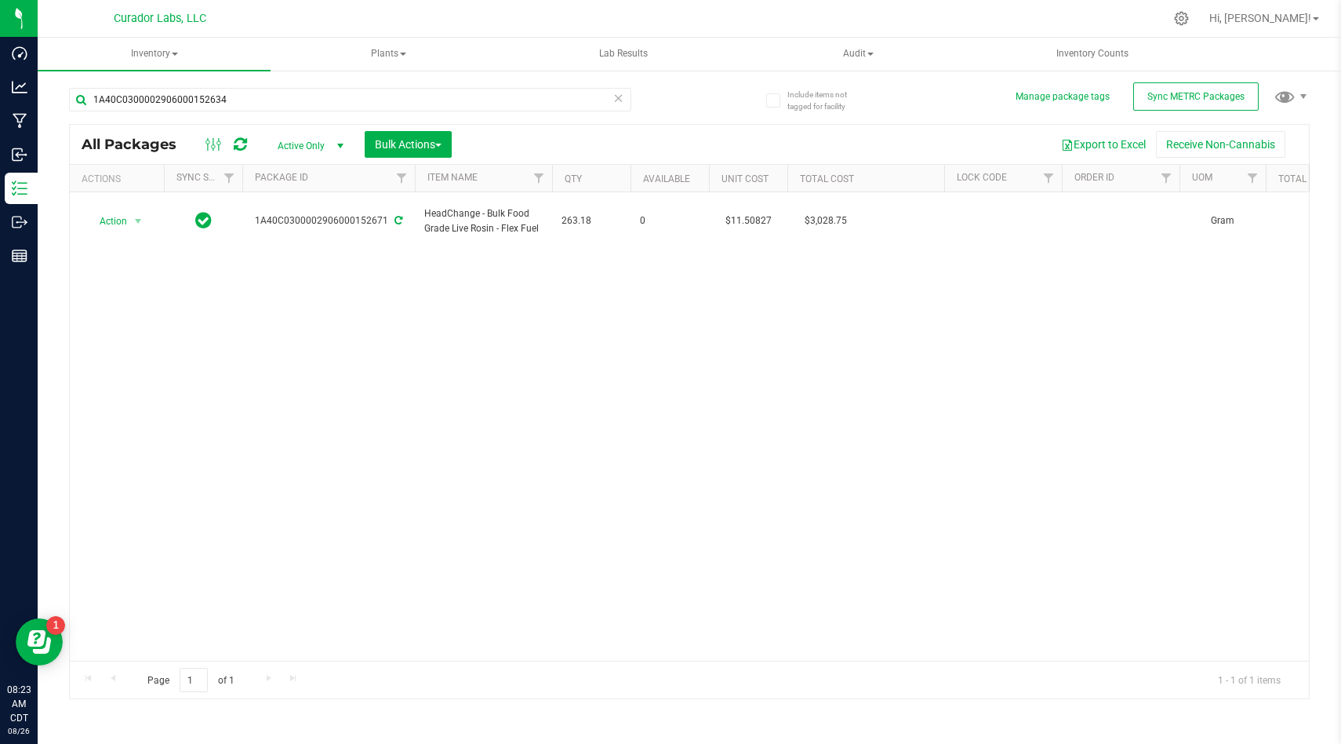
click at [395, 306] on div "Action Action Adjust qty Create package Edit attributes Global inventory Locate…" at bounding box center [689, 426] width 1239 height 468
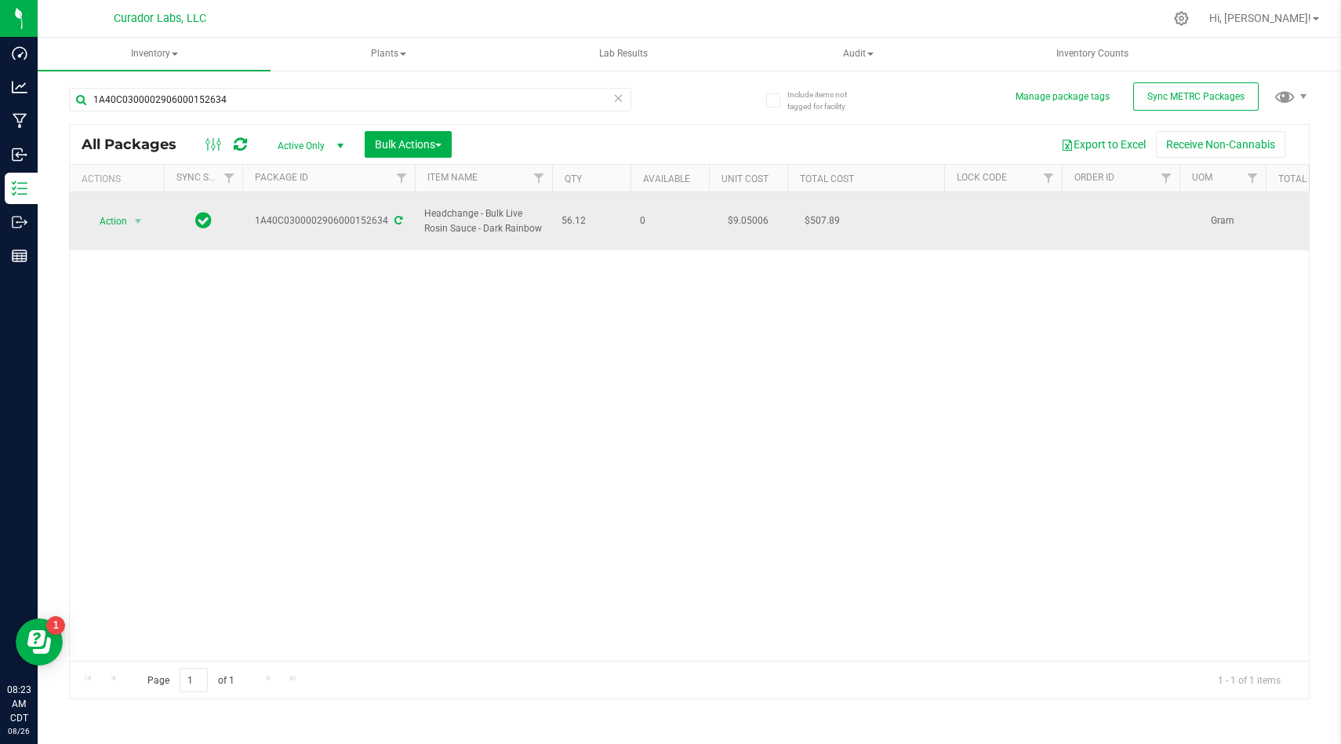
drag, startPoint x: 591, startPoint y: 217, endPoint x: 424, endPoint y: 210, distance: 167.2
copy tr "Headchange - Bulk Live Rosin Sauce - Dark Rainbow 56.12"
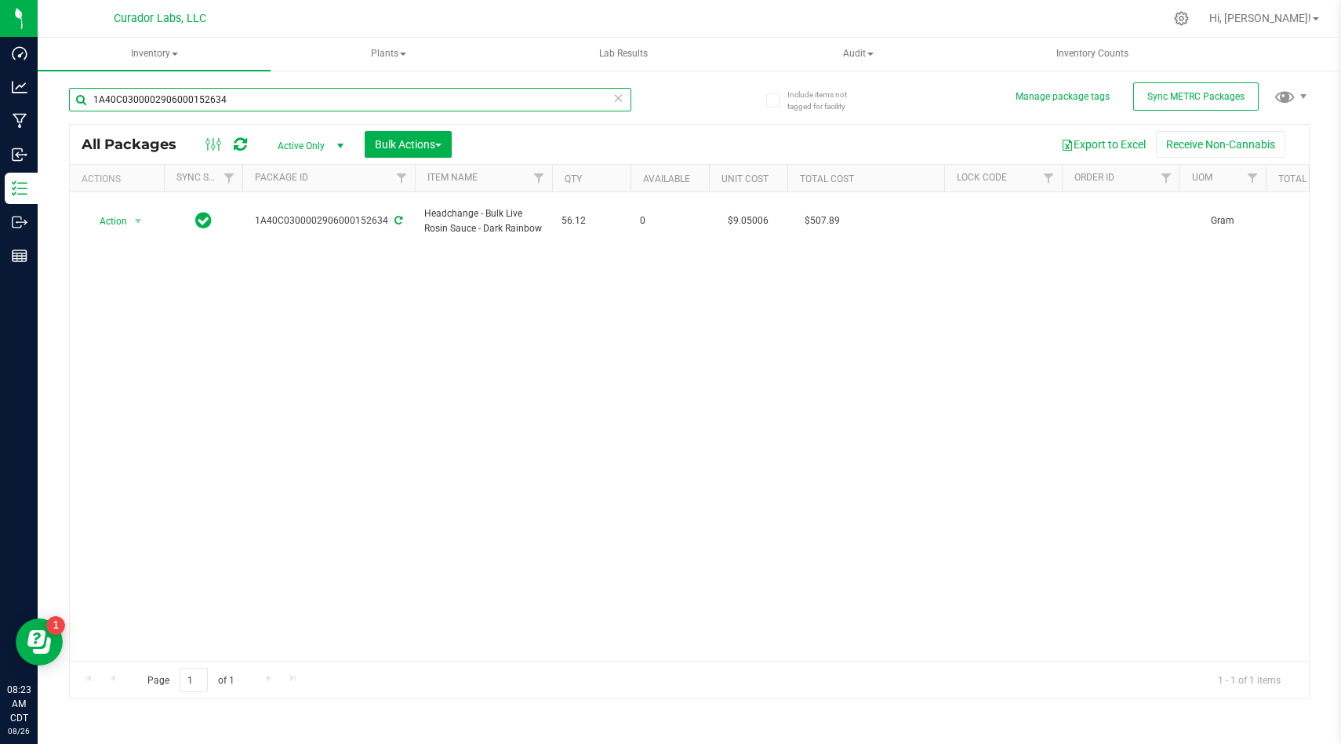
click at [304, 97] on input "1A40C0300002906000152634" at bounding box center [350, 100] width 562 height 24
paste input "5"
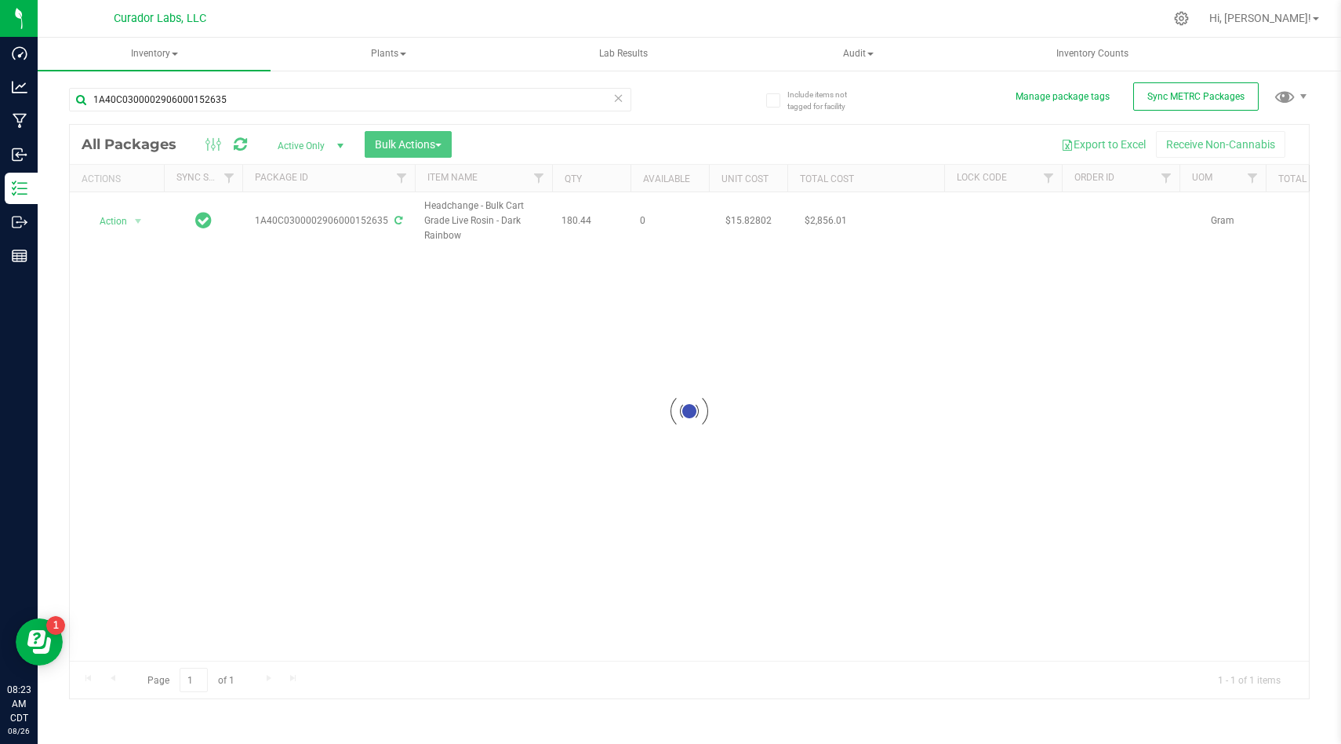
click at [644, 265] on div at bounding box center [689, 411] width 1239 height 573
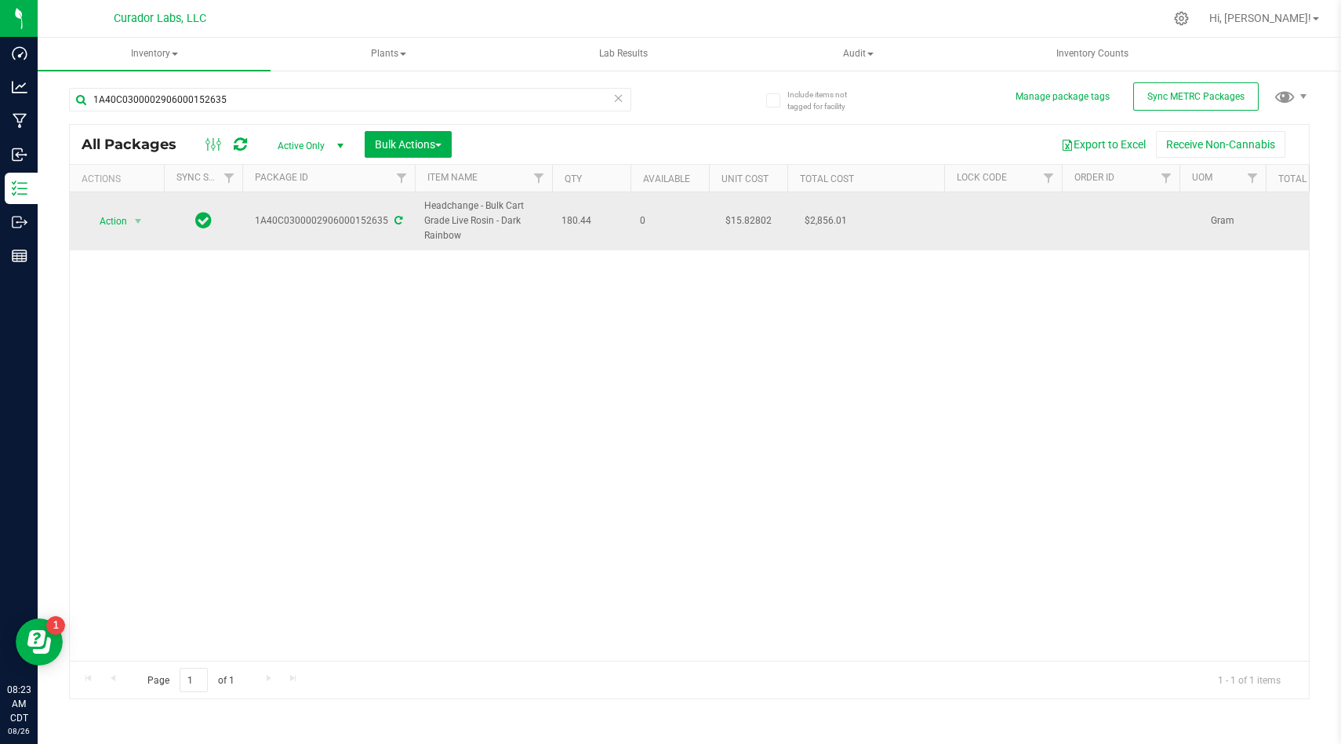
drag, startPoint x: 605, startPoint y: 220, endPoint x: 413, endPoint y: 215, distance: 191.5
copy tr "Headchange - Bulk Cart Grade Live Rosin - Dark Rainbow 180.44"
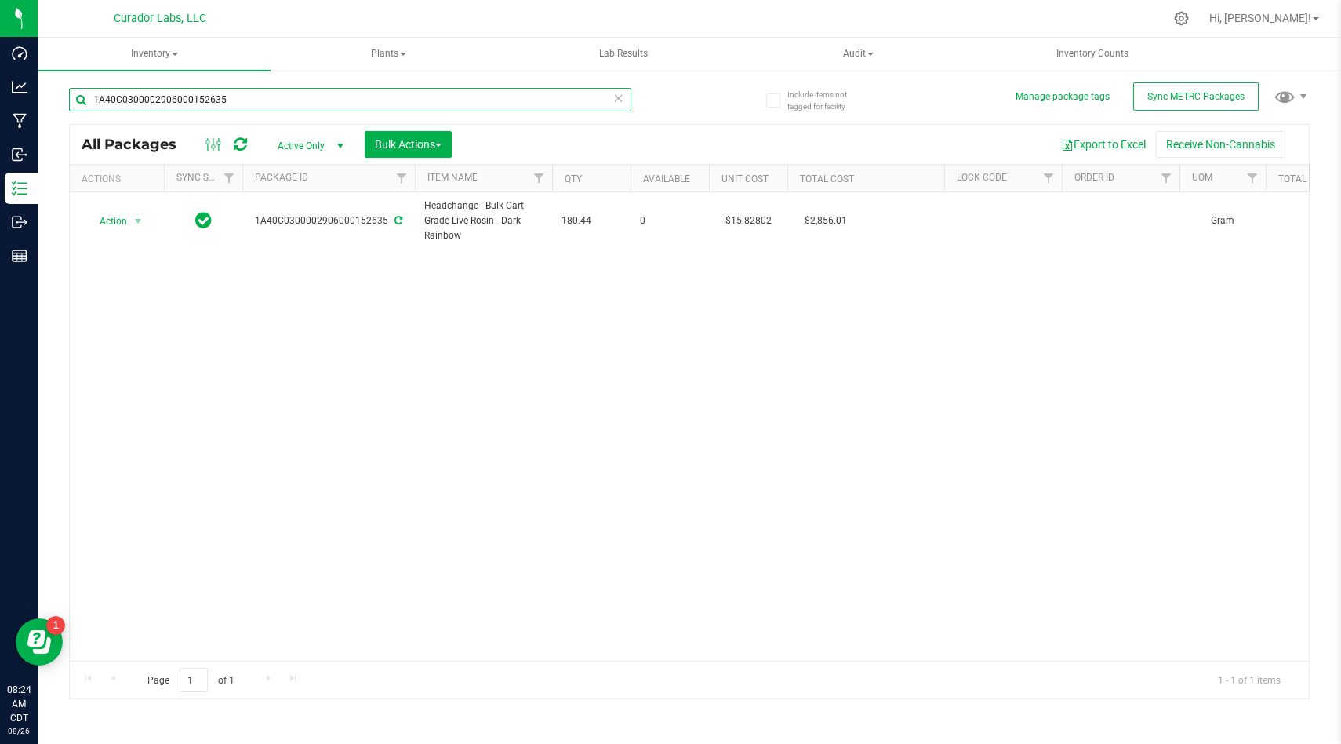
click at [231, 100] on input "1A40C0300002906000152635" at bounding box center [350, 100] width 562 height 24
click at [232, 100] on input "1A40C0300002906000152635" at bounding box center [350, 100] width 562 height 24
paste input "22"
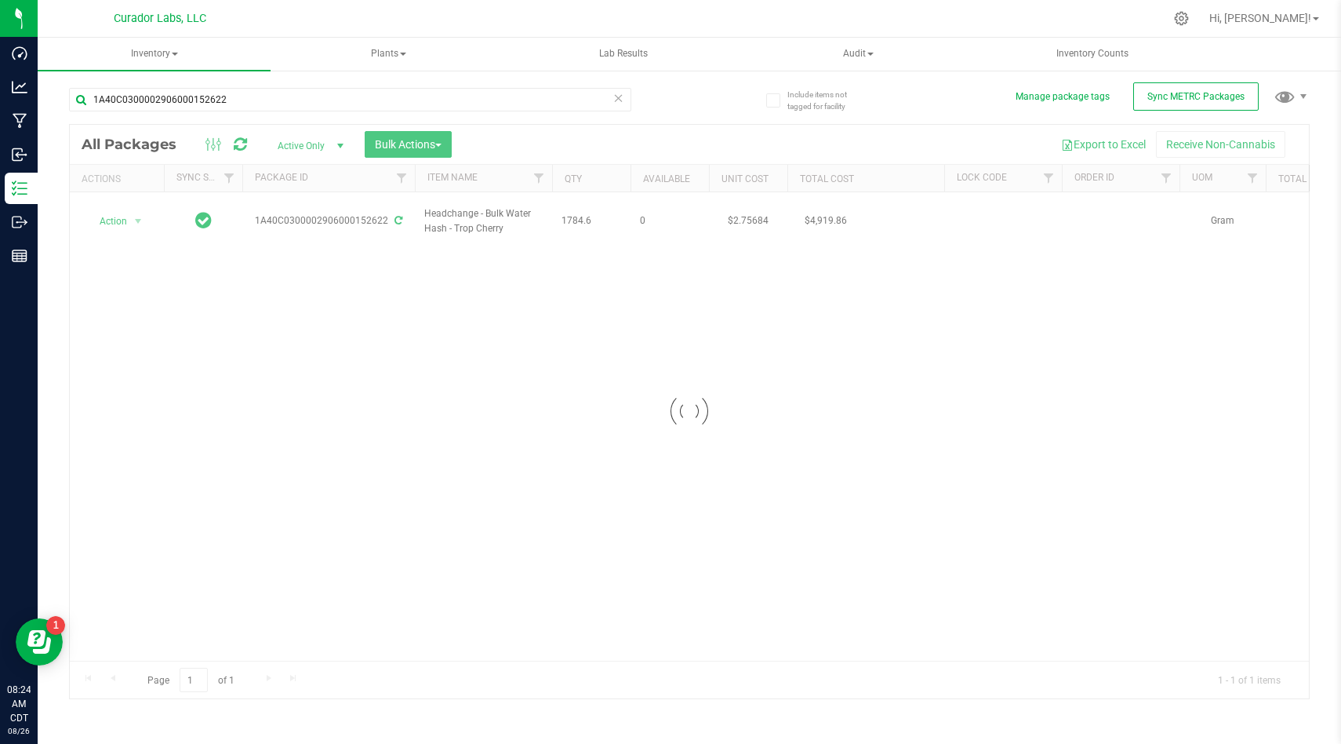
click at [526, 271] on div at bounding box center [689, 411] width 1239 height 573
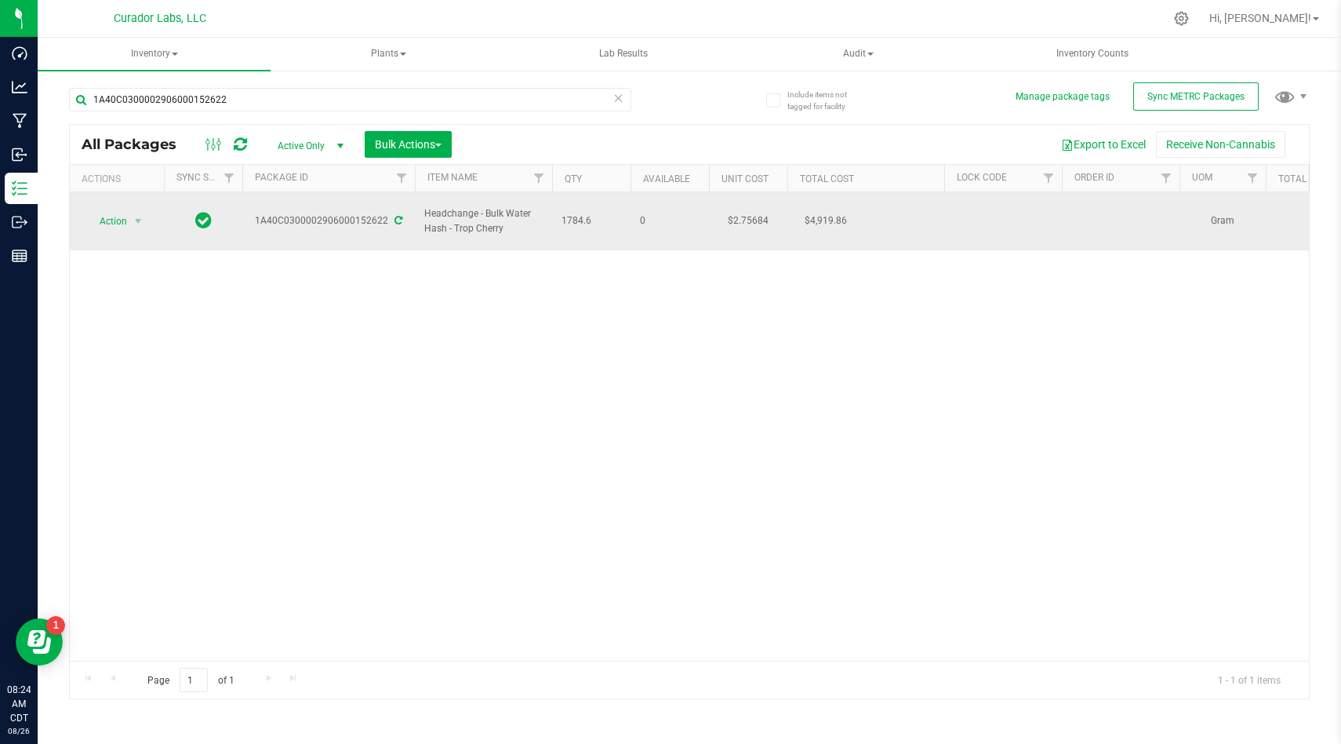
drag, startPoint x: 602, startPoint y: 213, endPoint x: 417, endPoint y: 199, distance: 185.6
copy tr "Headchange - Bulk Water Hash - Trop Cherry 1784.6"
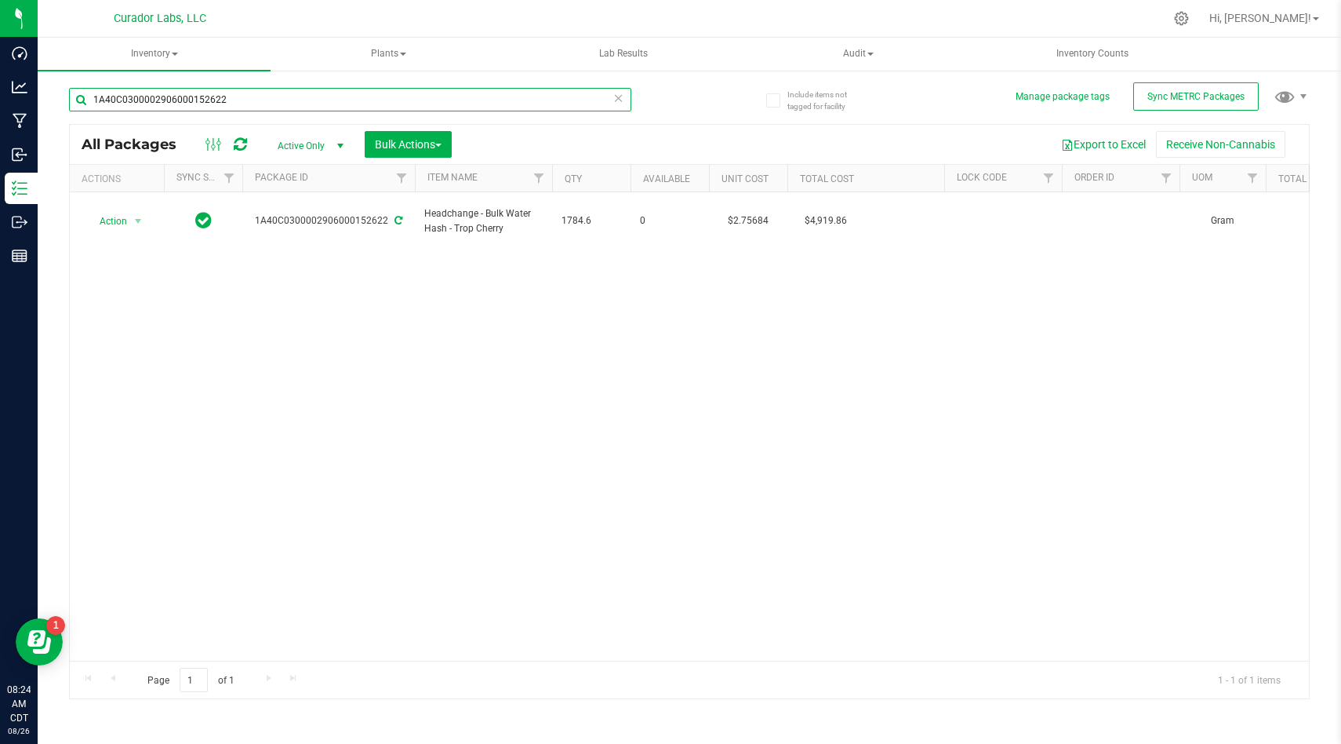
click at [304, 95] on input "1A40C0300002906000152622" at bounding box center [350, 100] width 562 height 24
click at [299, 111] on input "1A40C0300002906000152622" at bounding box center [350, 100] width 562 height 24
click at [299, 107] on input "1A40C0300002906000152622" at bounding box center [350, 100] width 562 height 24
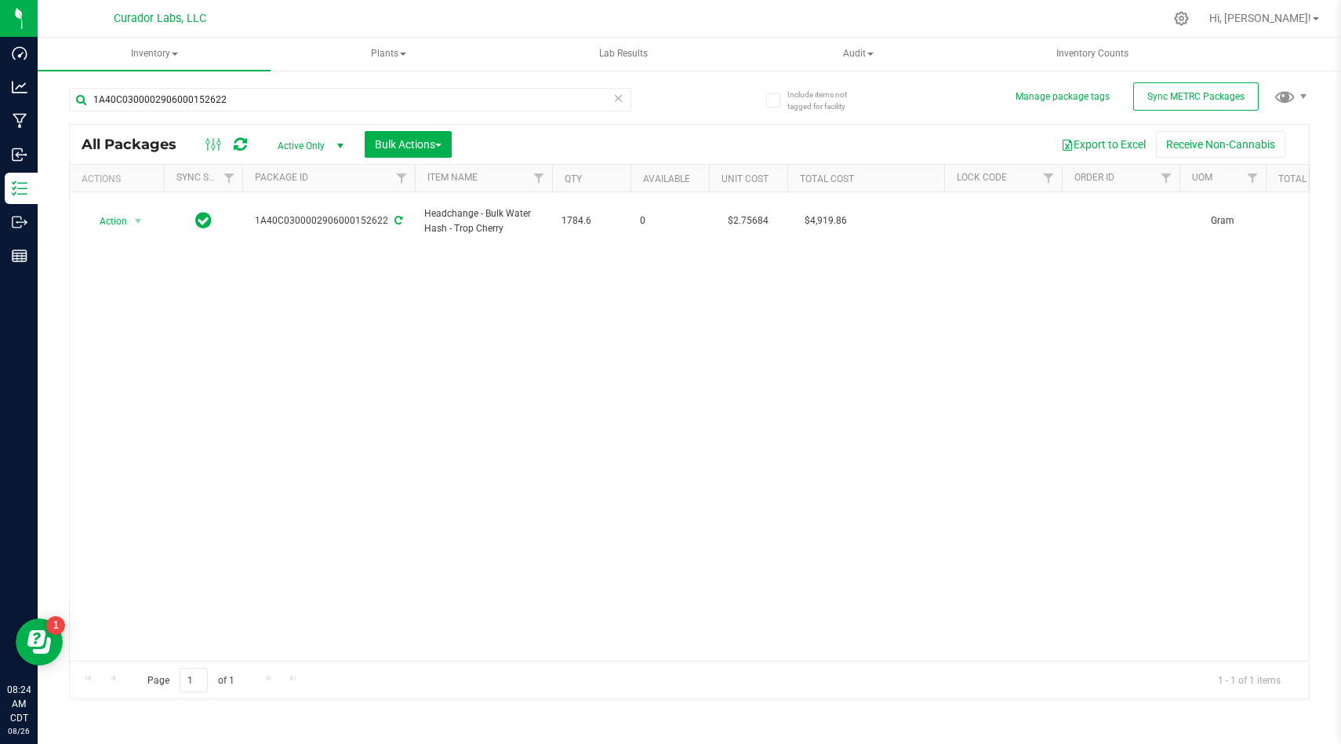
click at [526, 342] on div "Action Action Adjust qty Create package Edit attributes Global inventory Locate…" at bounding box center [689, 426] width 1239 height 468
click at [617, 335] on div "Action Action Adjust qty Create package Edit attributes Global inventory Locate…" at bounding box center [689, 426] width 1239 height 468
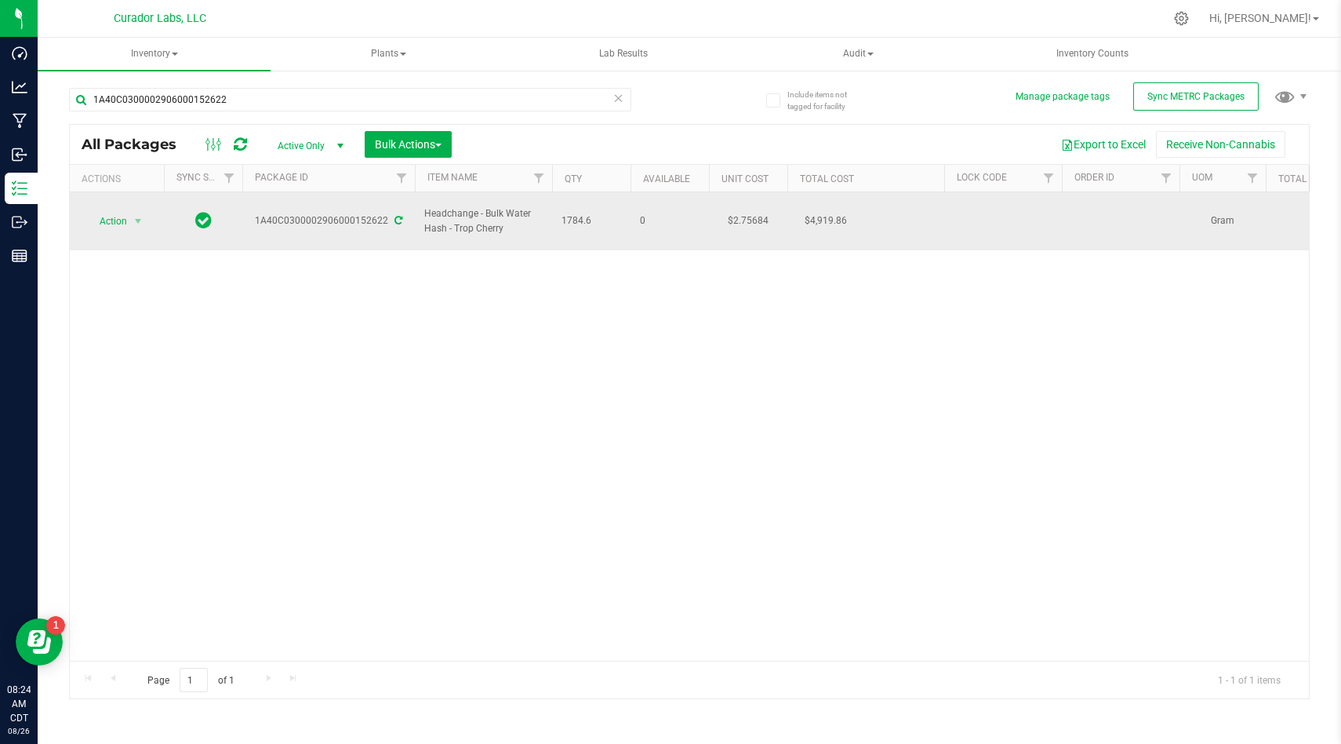
drag, startPoint x: 602, startPoint y: 211, endPoint x: 391, endPoint y: 209, distance: 210.2
copy tr "Headchange - Bulk Water Hash - Trop Cherry 1784.6"
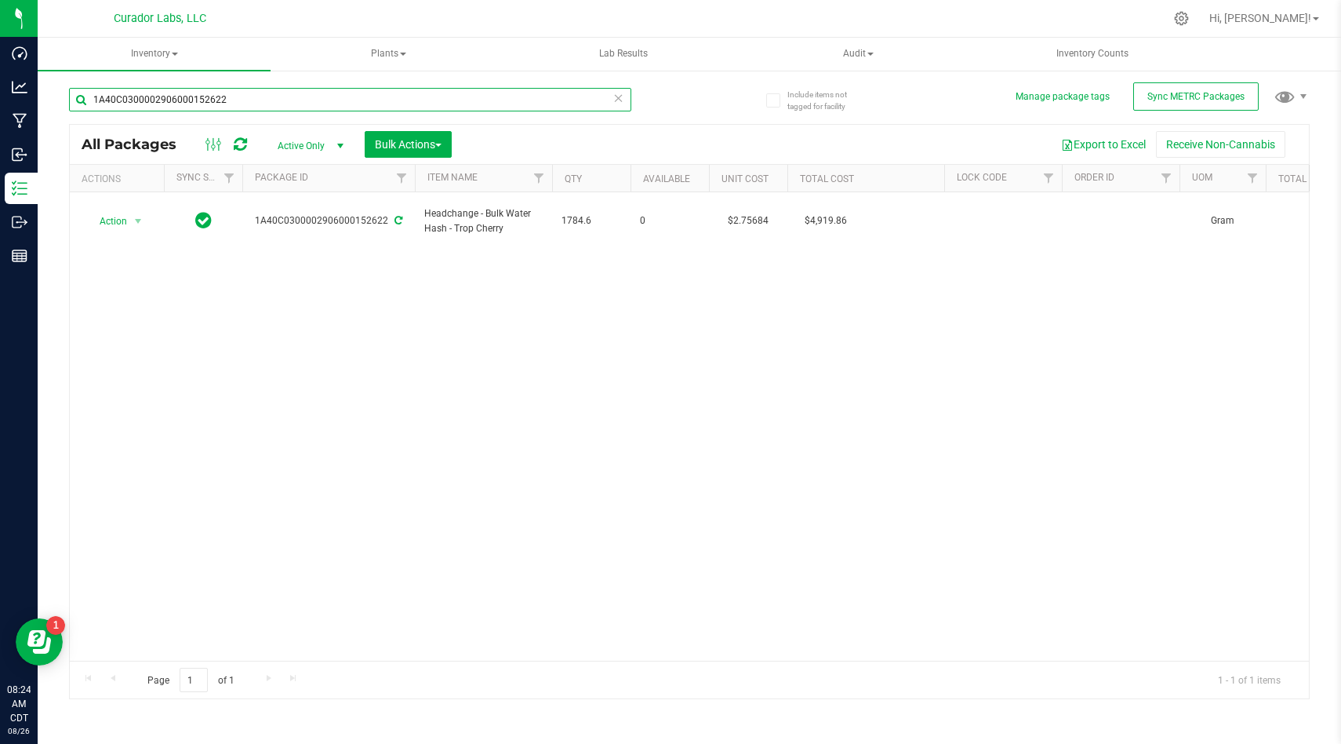
click at [299, 103] on input "1A40C0300002906000152622" at bounding box center [350, 100] width 562 height 24
paste input "5"
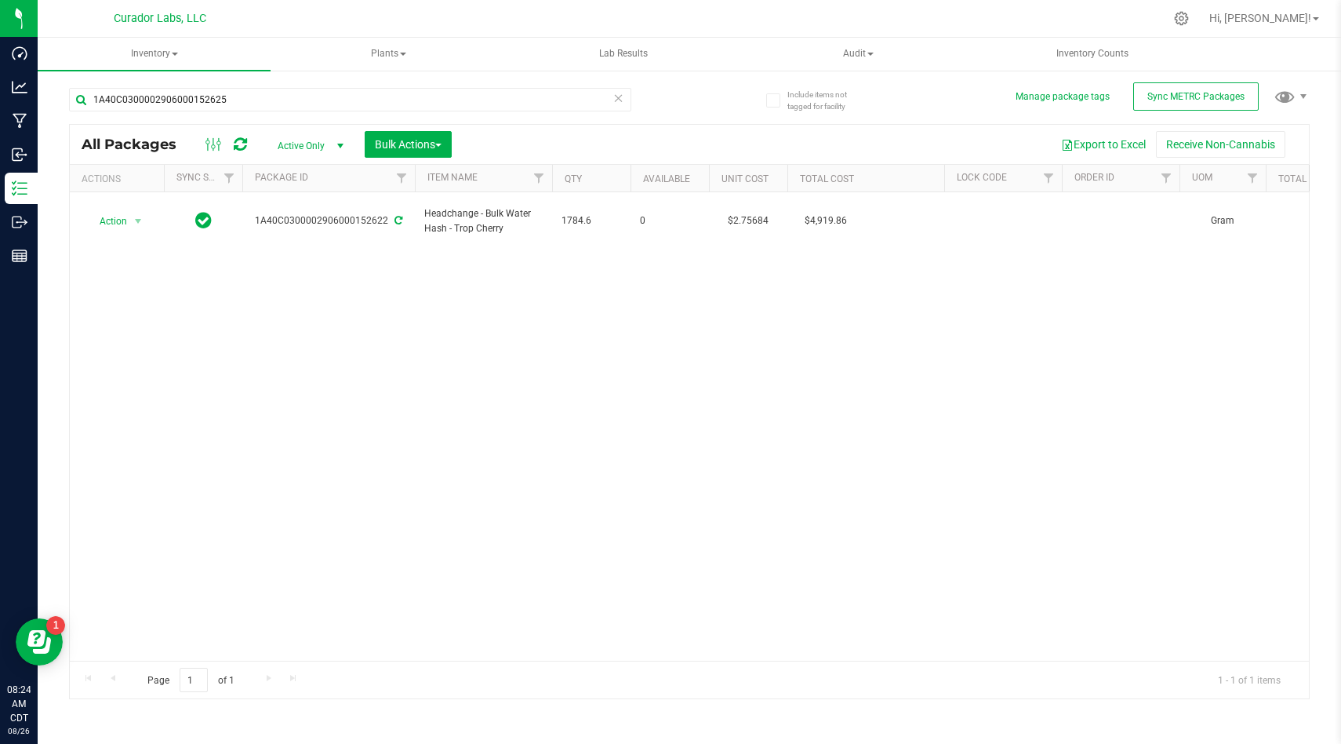
click at [329, 293] on div "Action Action Adjust qty Create package Edit attributes Global inventory Locate…" at bounding box center [689, 426] width 1239 height 468
click at [460, 246] on div at bounding box center [689, 411] width 1239 height 573
click at [526, 248] on div "1A40C0300002906000152625 HeadChange - Bulk Live Rosin Sauce - Flex Fuel 45.94 0…" at bounding box center [689, 426] width 1239 height 468
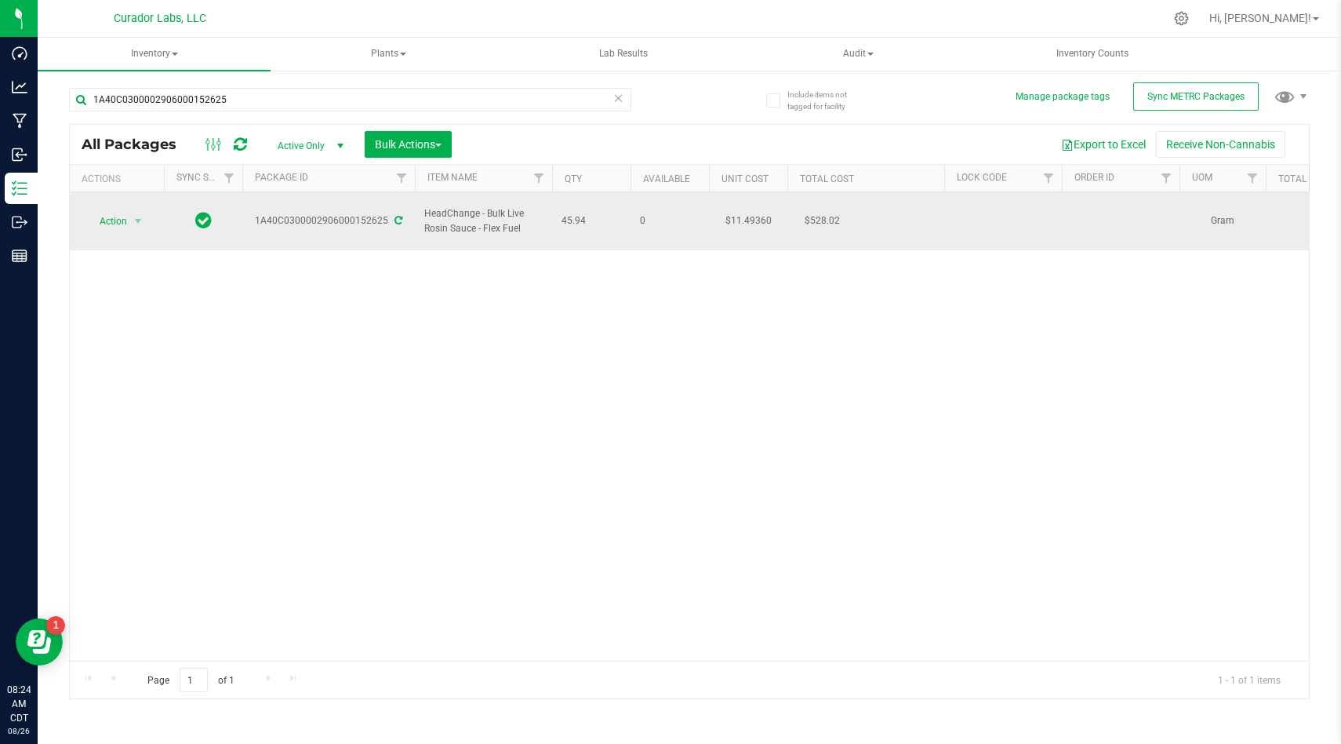
drag, startPoint x: 594, startPoint y: 212, endPoint x: 460, endPoint y: 213, distance: 134.1
click at [554, 225] on td "45.94" at bounding box center [591, 221] width 78 height 58
drag, startPoint x: 598, startPoint y: 213, endPoint x: 426, endPoint y: 208, distance: 171.9
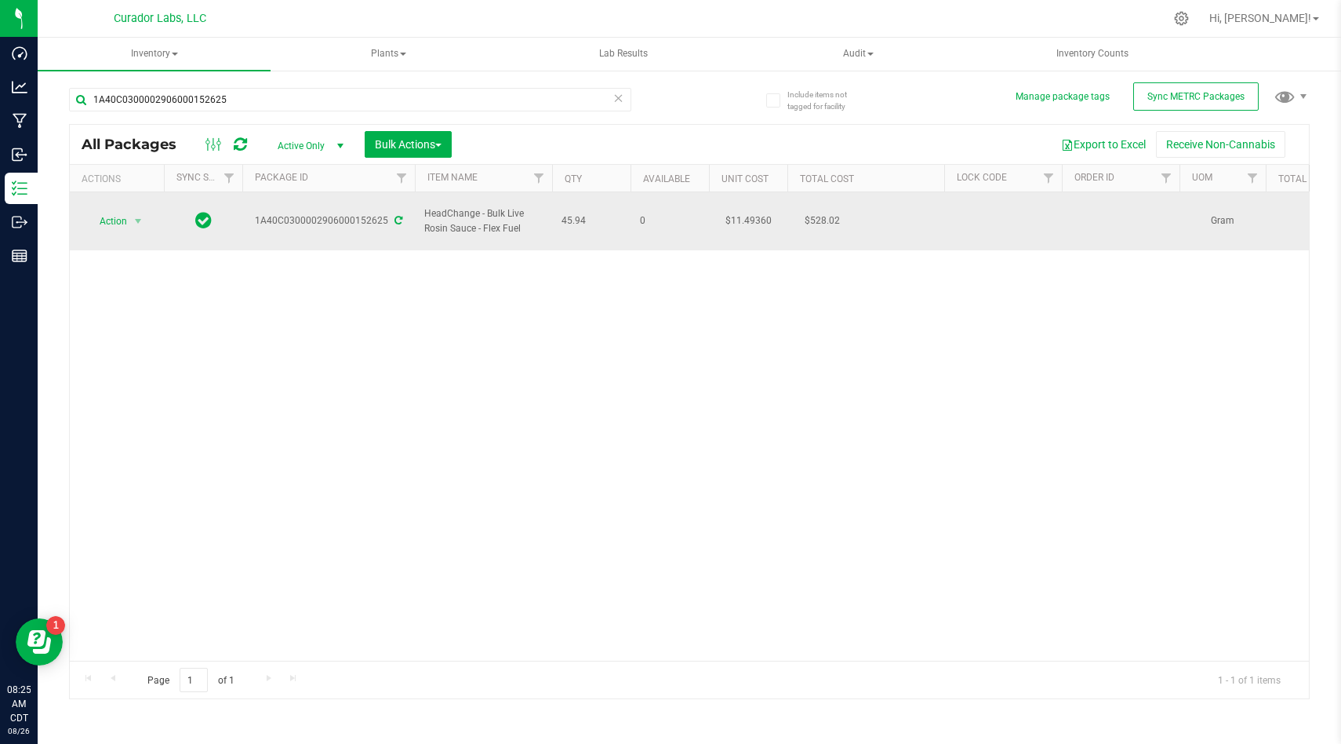
copy tr "HeadChange - Bulk Live Rosin Sauce - Flex Fuel 45.94"
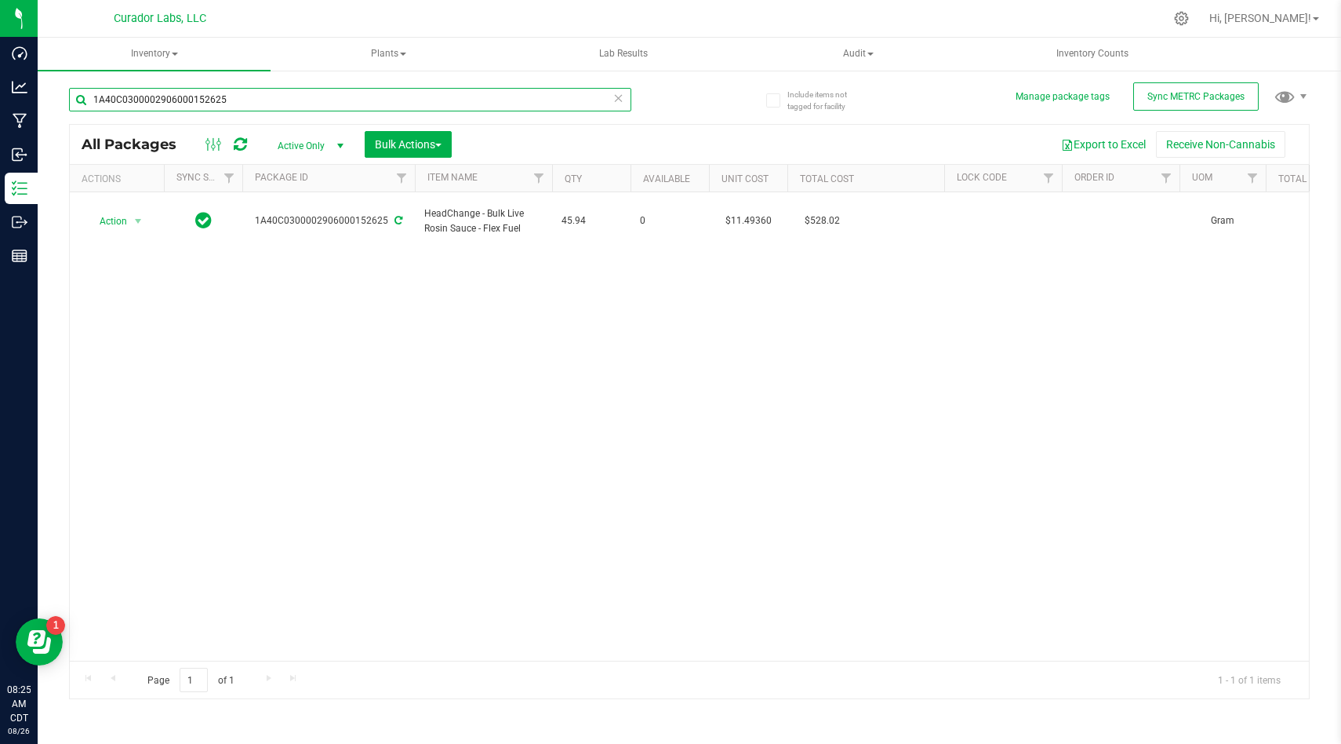
click at [254, 89] on input "1A40C0300002906000152625" at bounding box center [350, 100] width 562 height 24
click at [251, 98] on input "1A40C0300002906000152625" at bounding box center [350, 100] width 562 height 24
paste input "6"
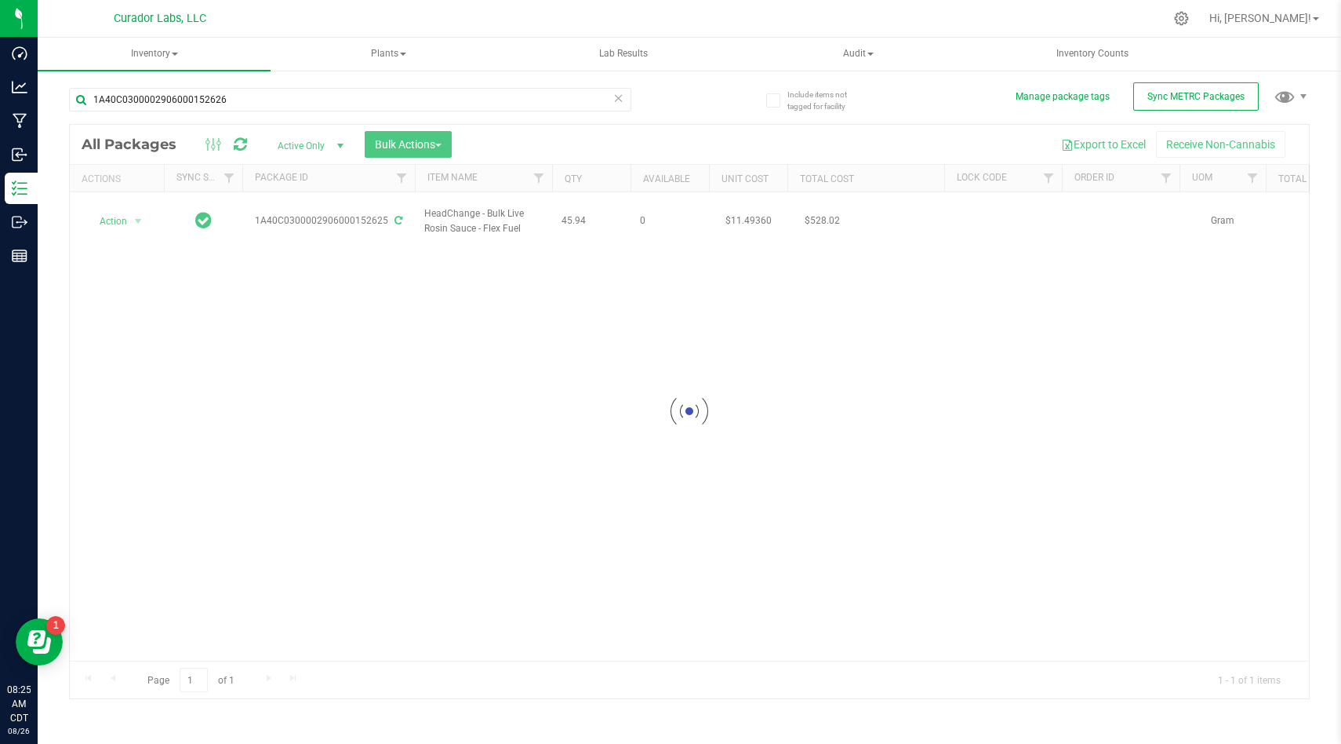
click at [638, 289] on div at bounding box center [689, 411] width 1239 height 573
click at [598, 213] on div at bounding box center [689, 411] width 1239 height 573
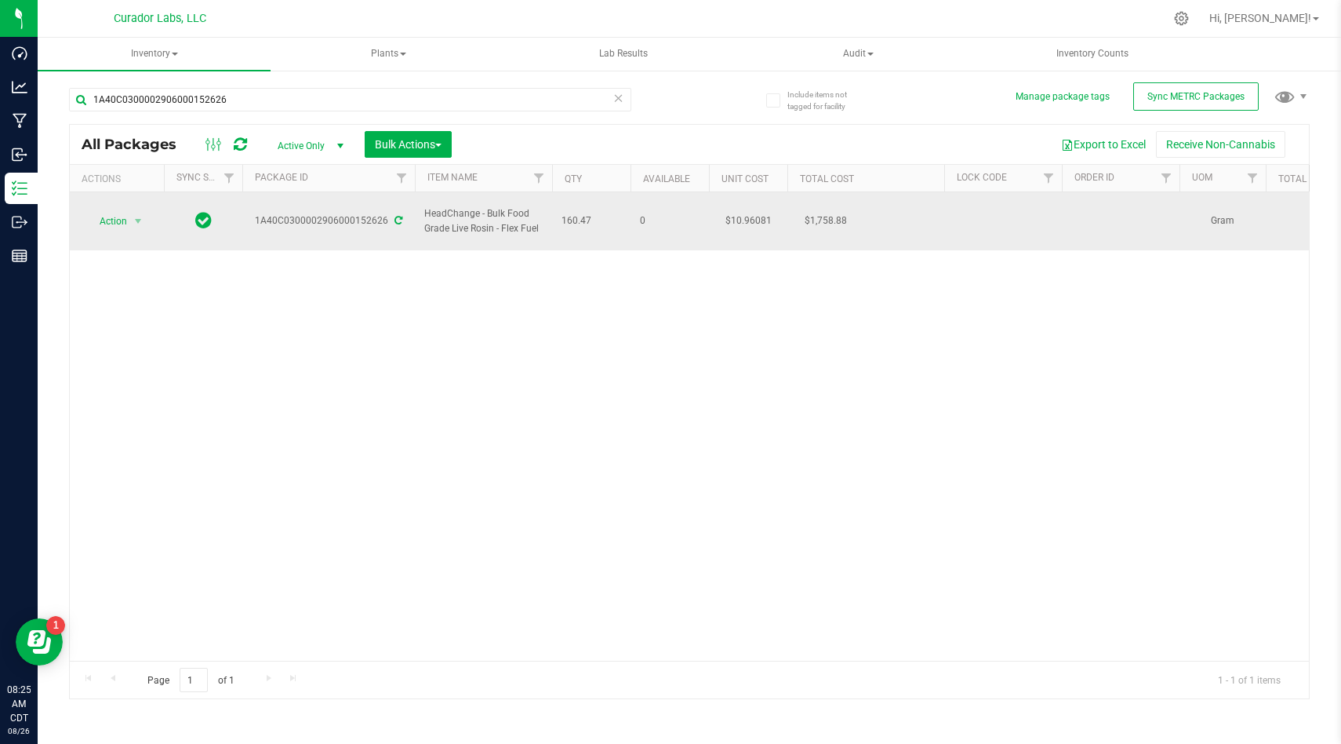
drag, startPoint x: 596, startPoint y: 217, endPoint x: 424, endPoint y: 209, distance: 171.9
copy tr "HeadChange - Bulk Food Grade Live Rosin - Flex Fuel 160.47"
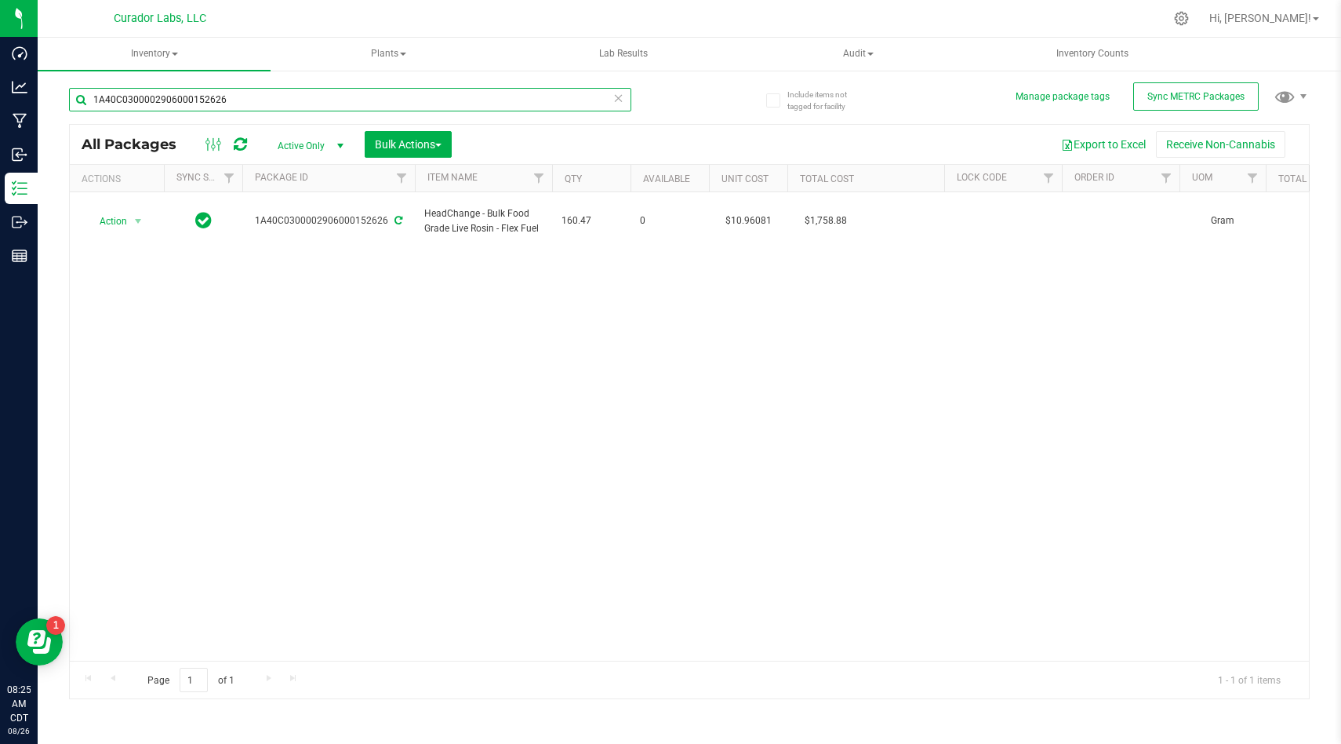
click at [328, 100] on input "1A40C0300002906000152626" at bounding box center [350, 100] width 562 height 24
paste input "7"
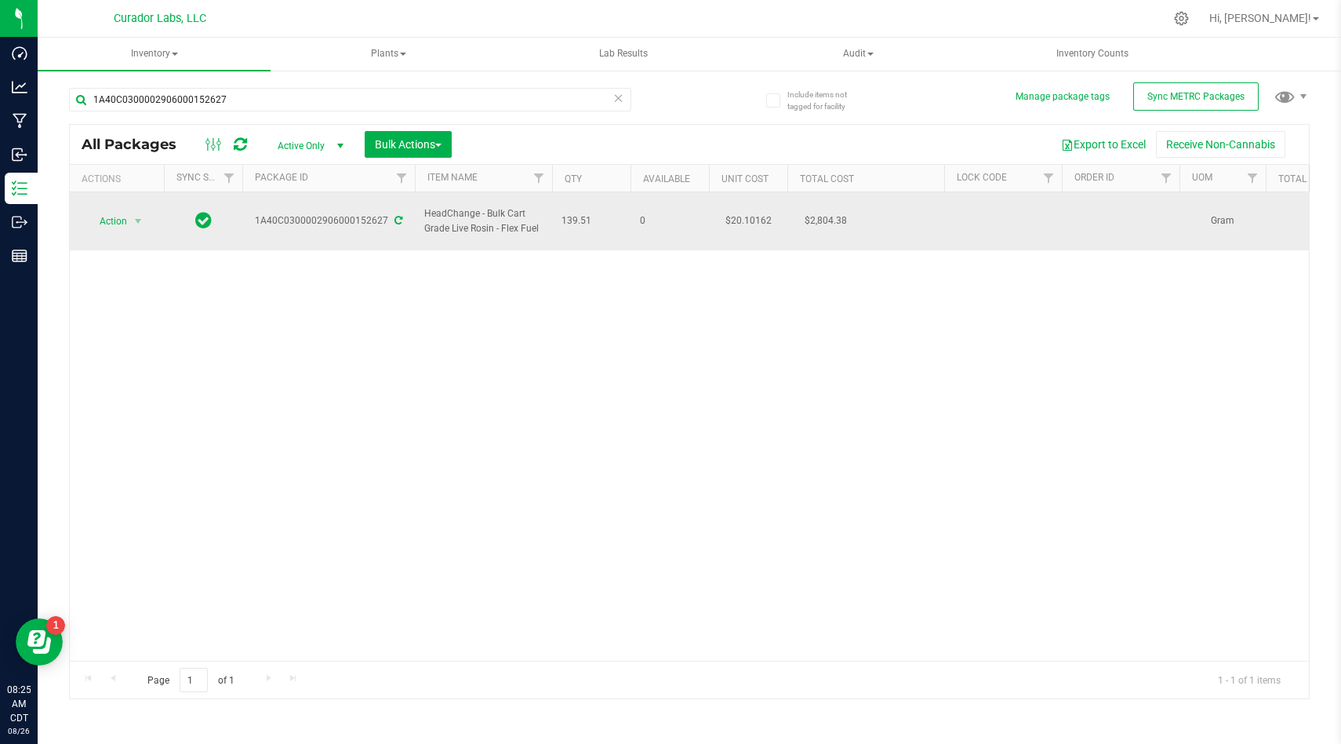
drag, startPoint x: 592, startPoint y: 209, endPoint x: 419, endPoint y: 200, distance: 173.6
copy tr "HeadChange - Bulk Cart Grade Live Rosin - Flex Fuel 139.51"
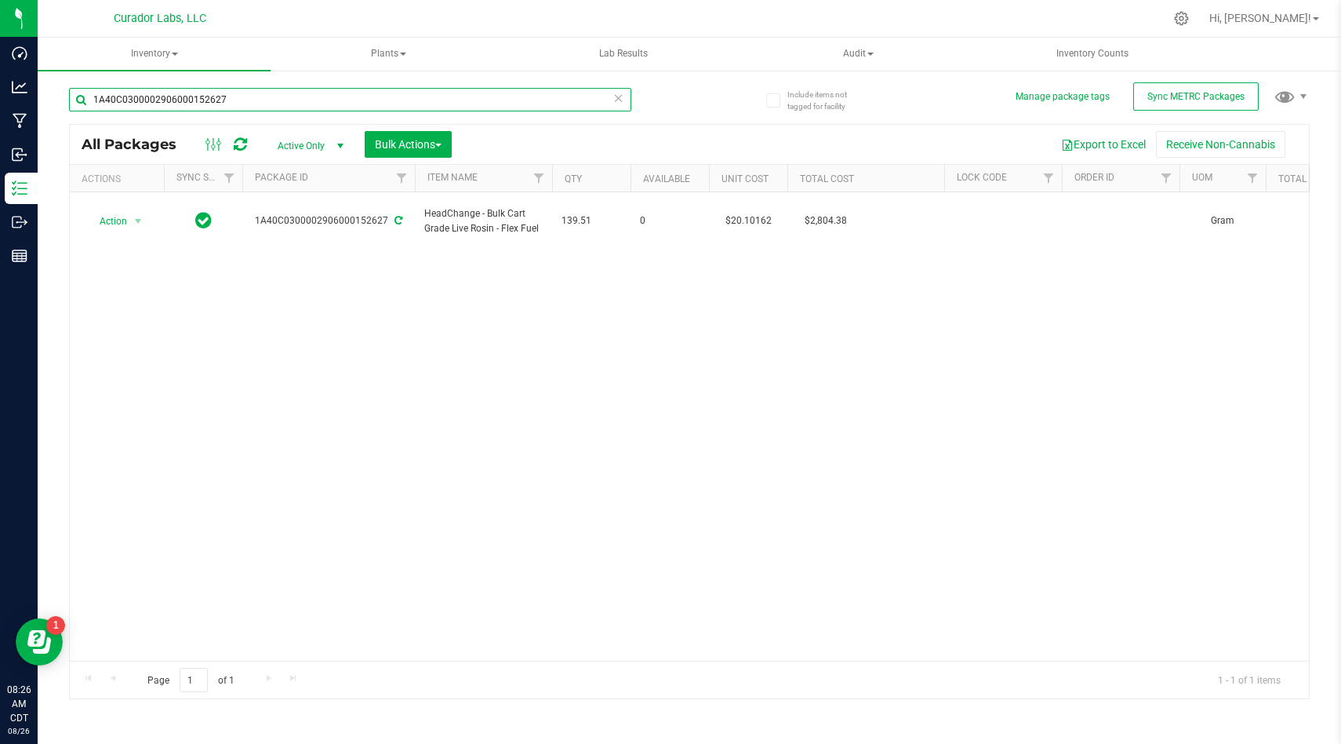
click at [252, 104] on input "1A40C0300002906000152627" at bounding box center [350, 100] width 562 height 24
paste input "09"
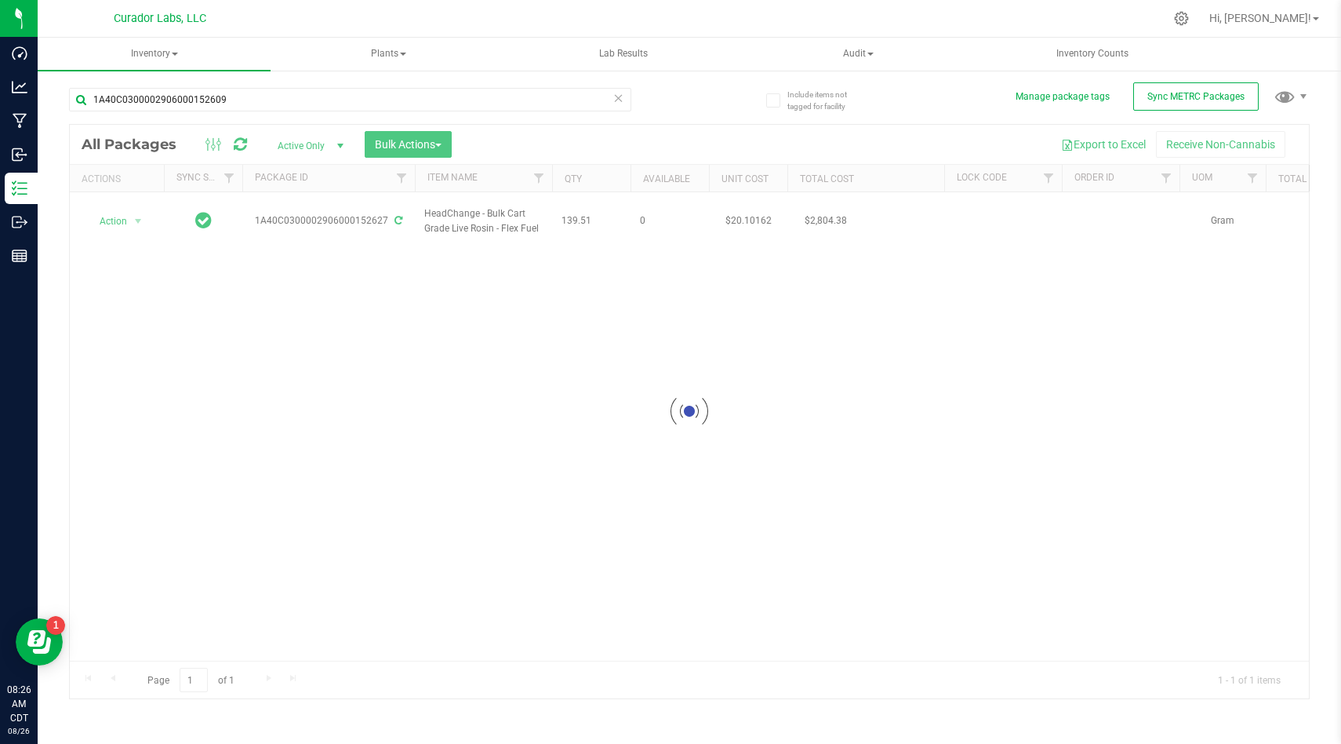
click at [362, 341] on div at bounding box center [689, 411] width 1239 height 573
click at [497, 295] on div at bounding box center [689, 411] width 1239 height 573
click at [610, 211] on div at bounding box center [689, 411] width 1239 height 573
click at [591, 225] on td "348.5" at bounding box center [591, 221] width 78 height 58
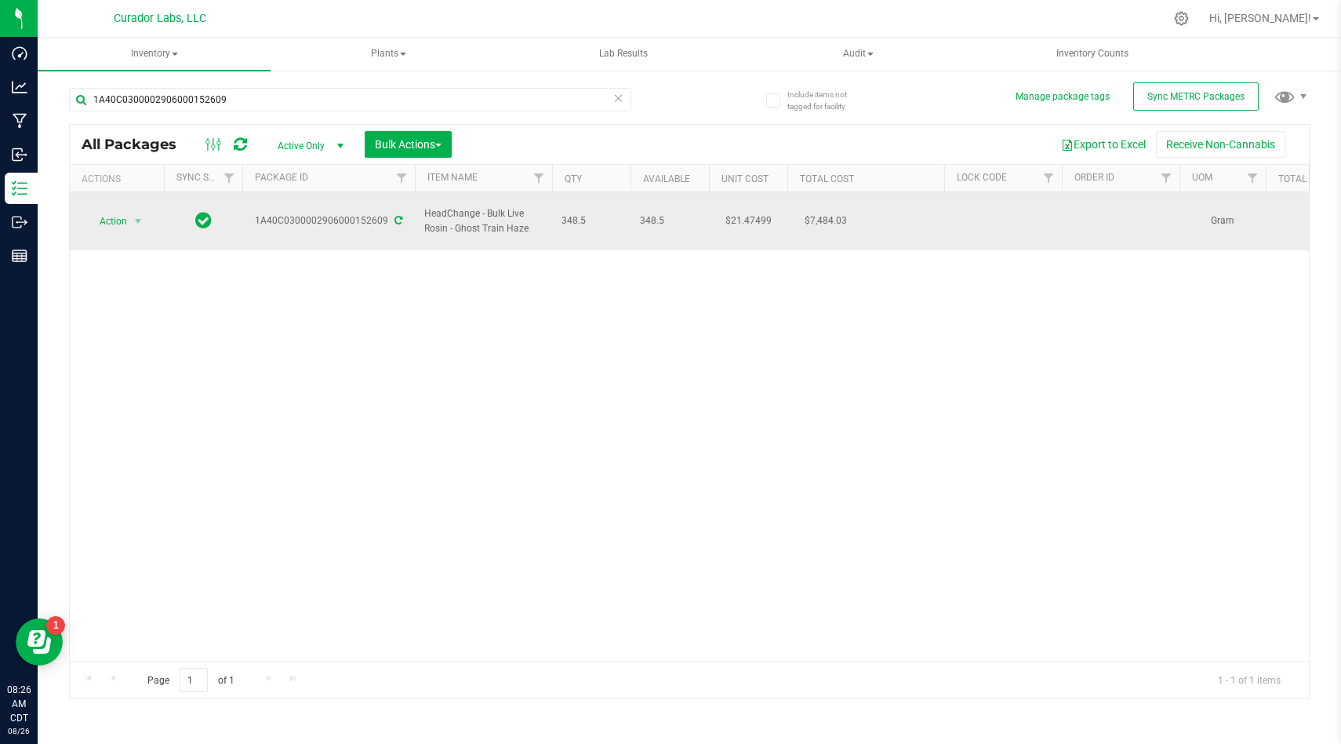
drag, startPoint x: 590, startPoint y: 215, endPoint x: 425, endPoint y: 209, distance: 164.8
copy tr "HeadChange - Bulk Live Rosin - Ghost Train Haze 348.5"
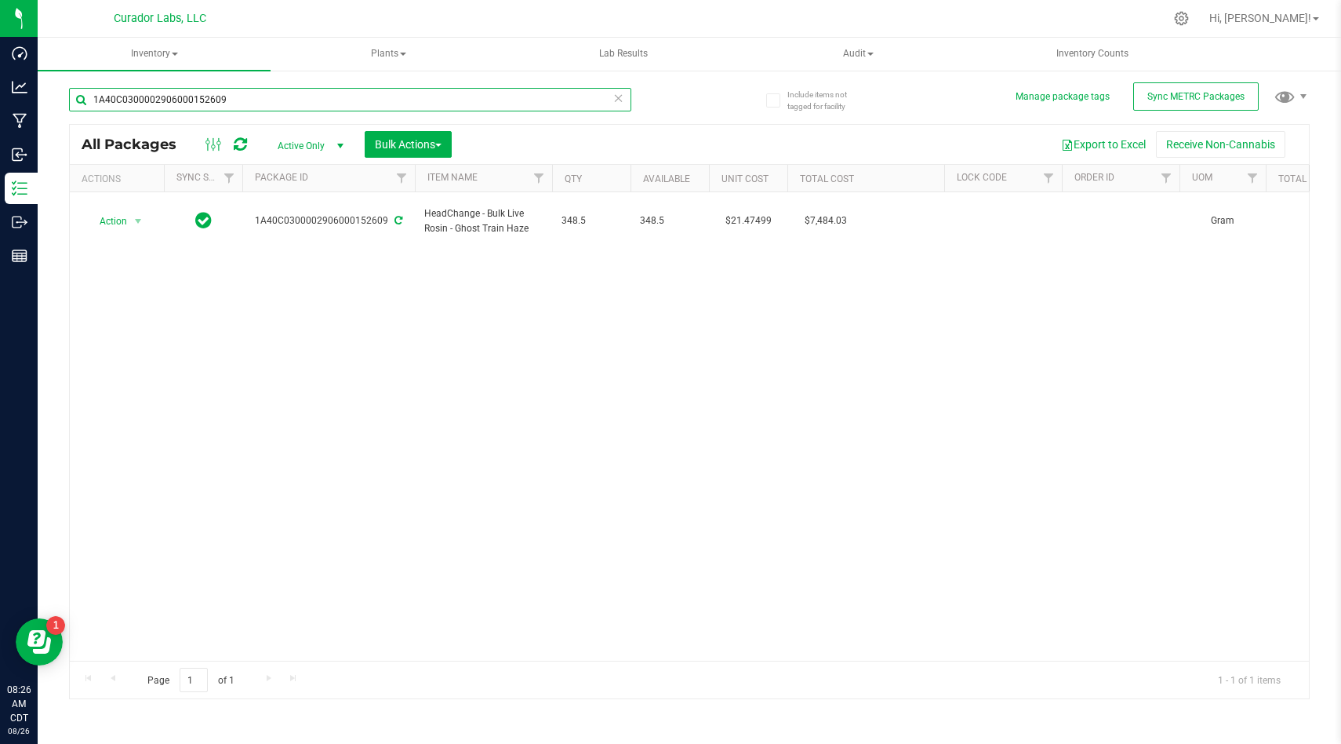
click at [234, 96] on input "1A40C0300002906000152609" at bounding box center [350, 100] width 562 height 24
paste input "575"
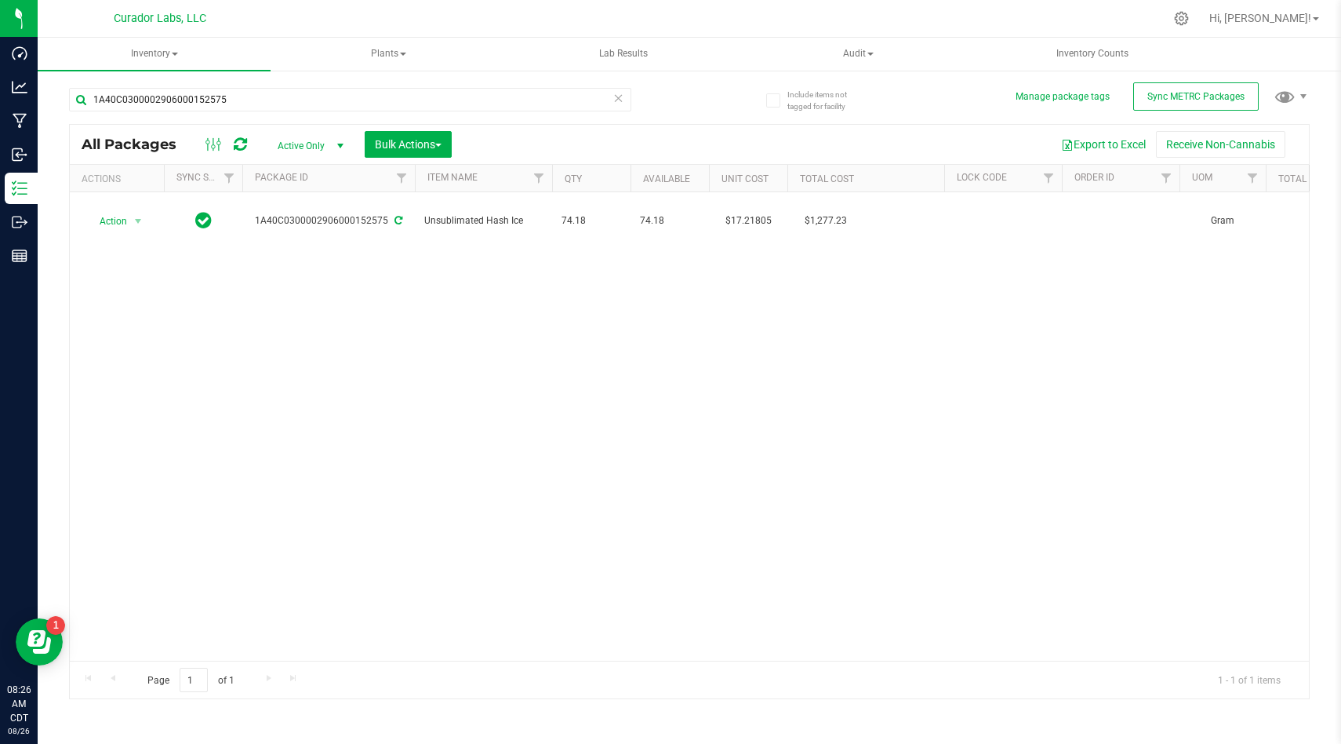
click at [454, 318] on div "Action Action Adjust qty Create package Edit attributes Global inventory Locate…" at bounding box center [689, 426] width 1239 height 468
click at [639, 261] on div "Action Action Adjust qty Create package Edit attributes Global inventory Locate…" at bounding box center [689, 426] width 1239 height 468
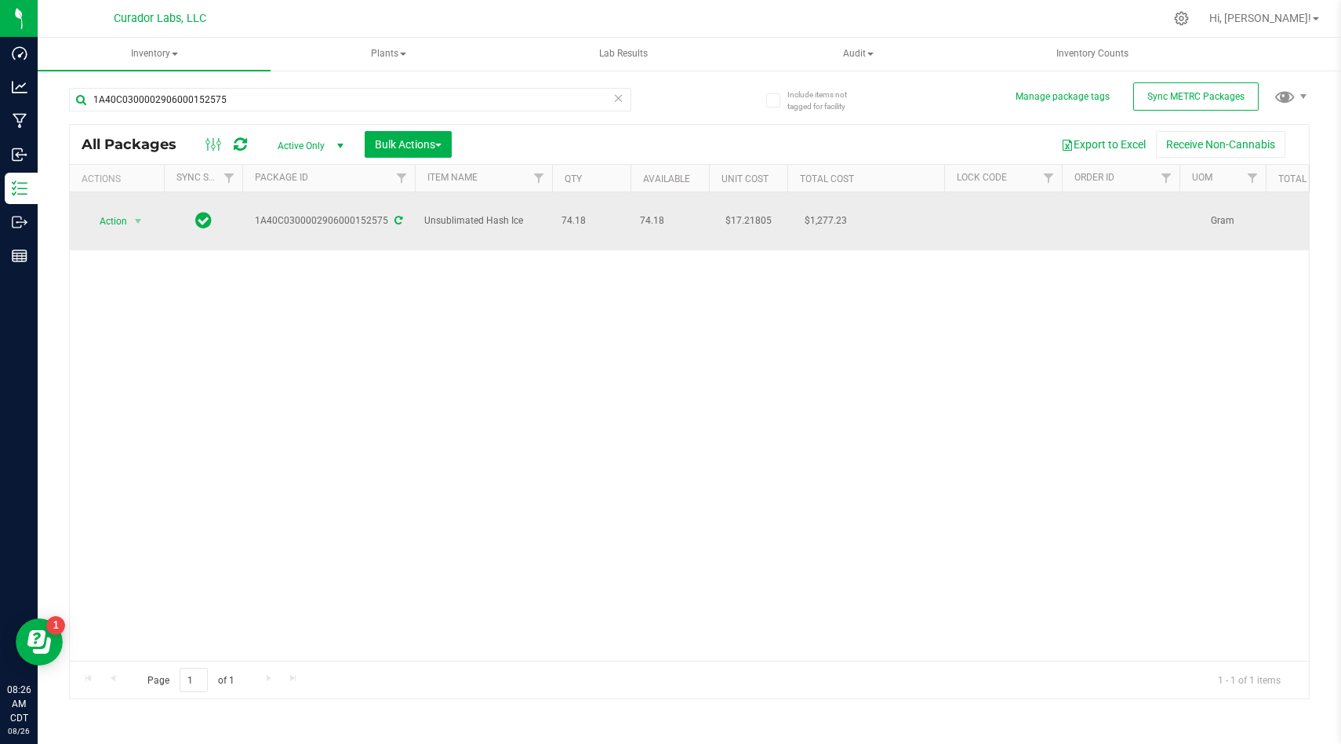
drag, startPoint x: 602, startPoint y: 216, endPoint x: 395, endPoint y: 207, distance: 207.3
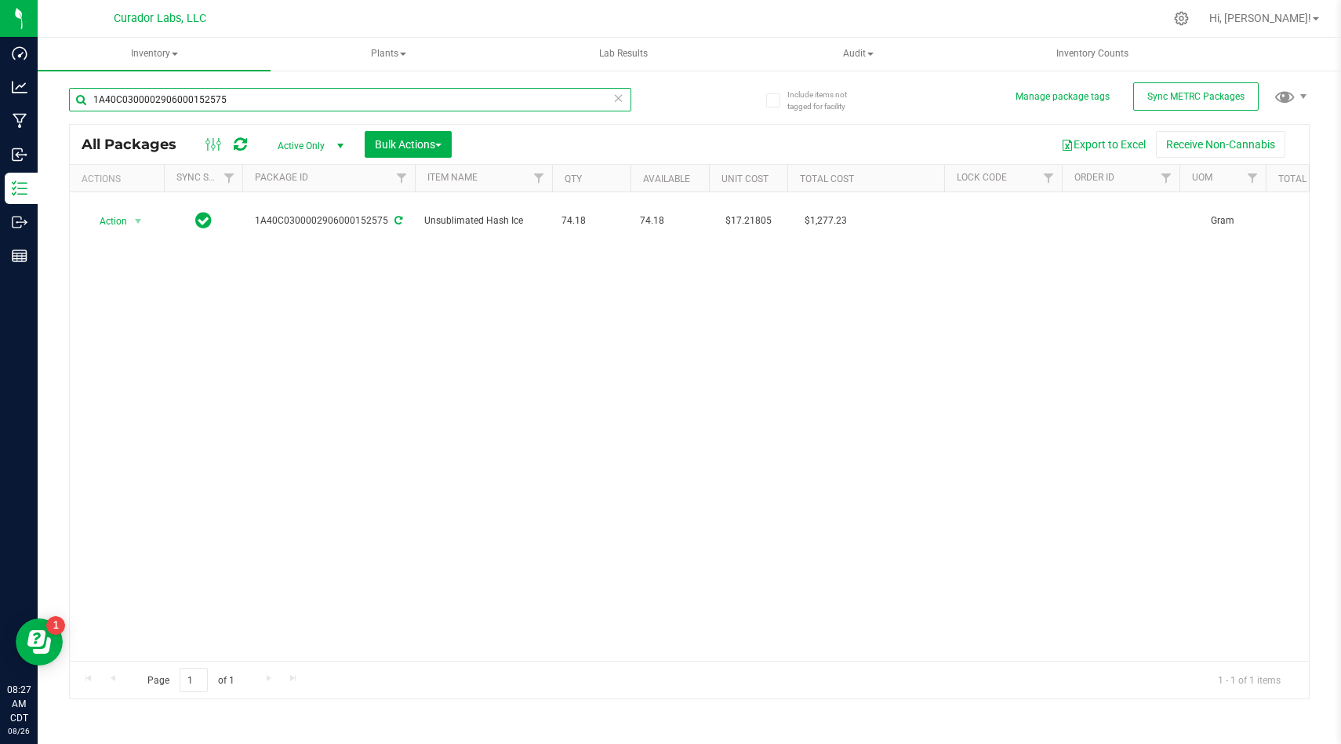
click at [253, 98] on input "1A40C0300002906000152575" at bounding box center [350, 100] width 562 height 24
paste input "6"
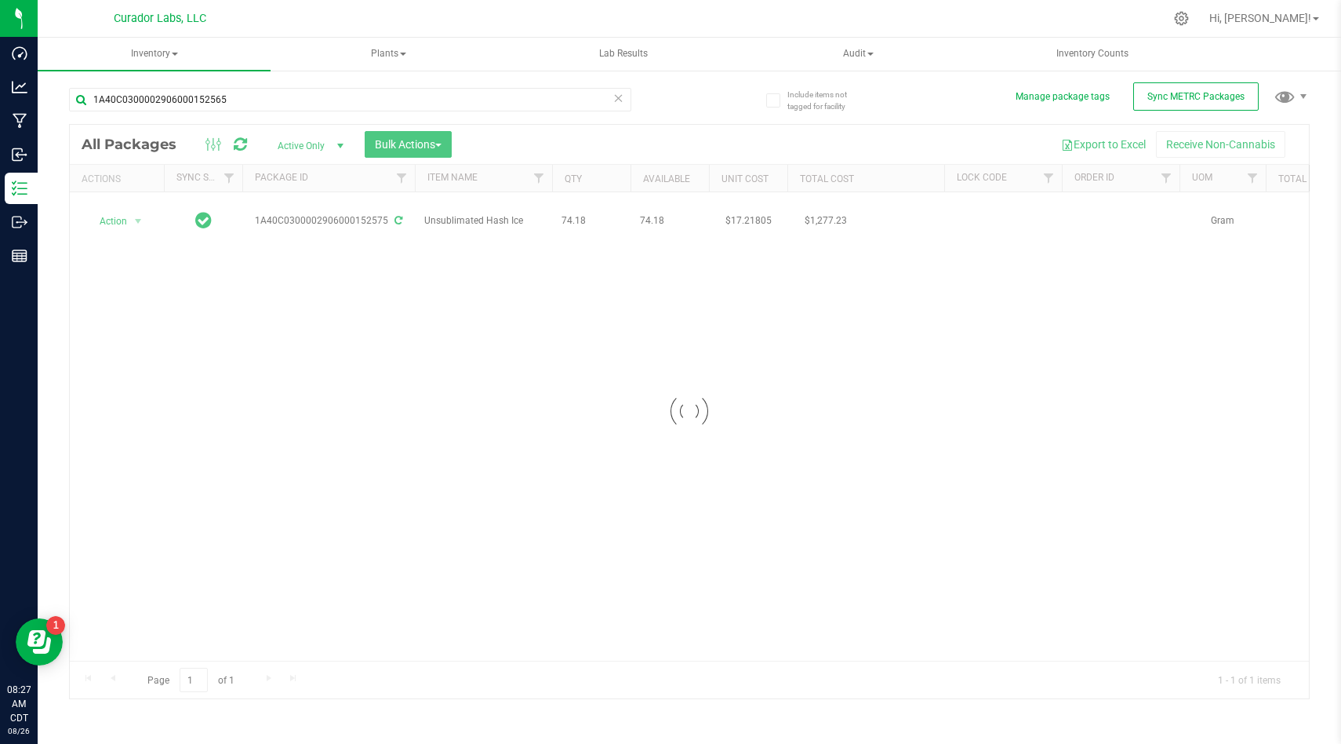
click at [317, 290] on div at bounding box center [689, 411] width 1239 height 573
click at [557, 232] on div at bounding box center [689, 411] width 1239 height 573
click at [601, 227] on div at bounding box center [689, 411] width 1239 height 573
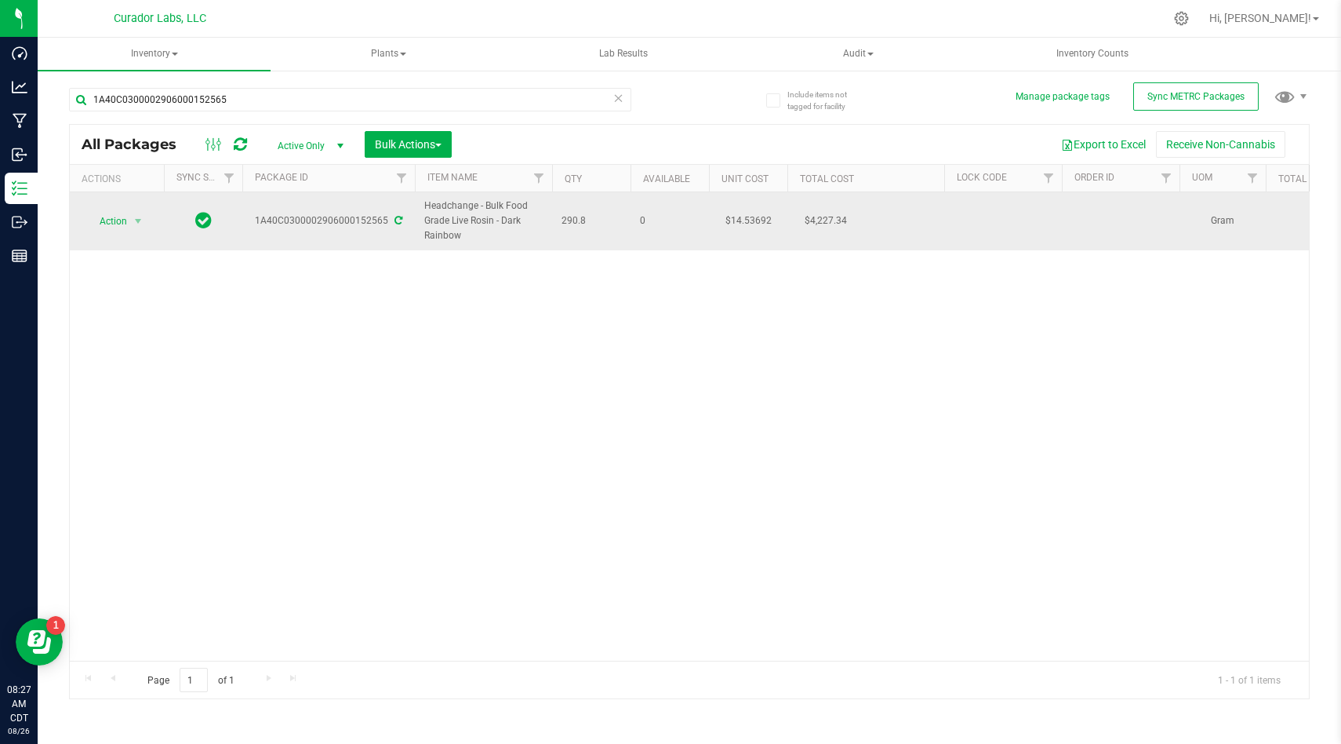
drag, startPoint x: 587, startPoint y: 224, endPoint x: 415, endPoint y: 234, distance: 172.1
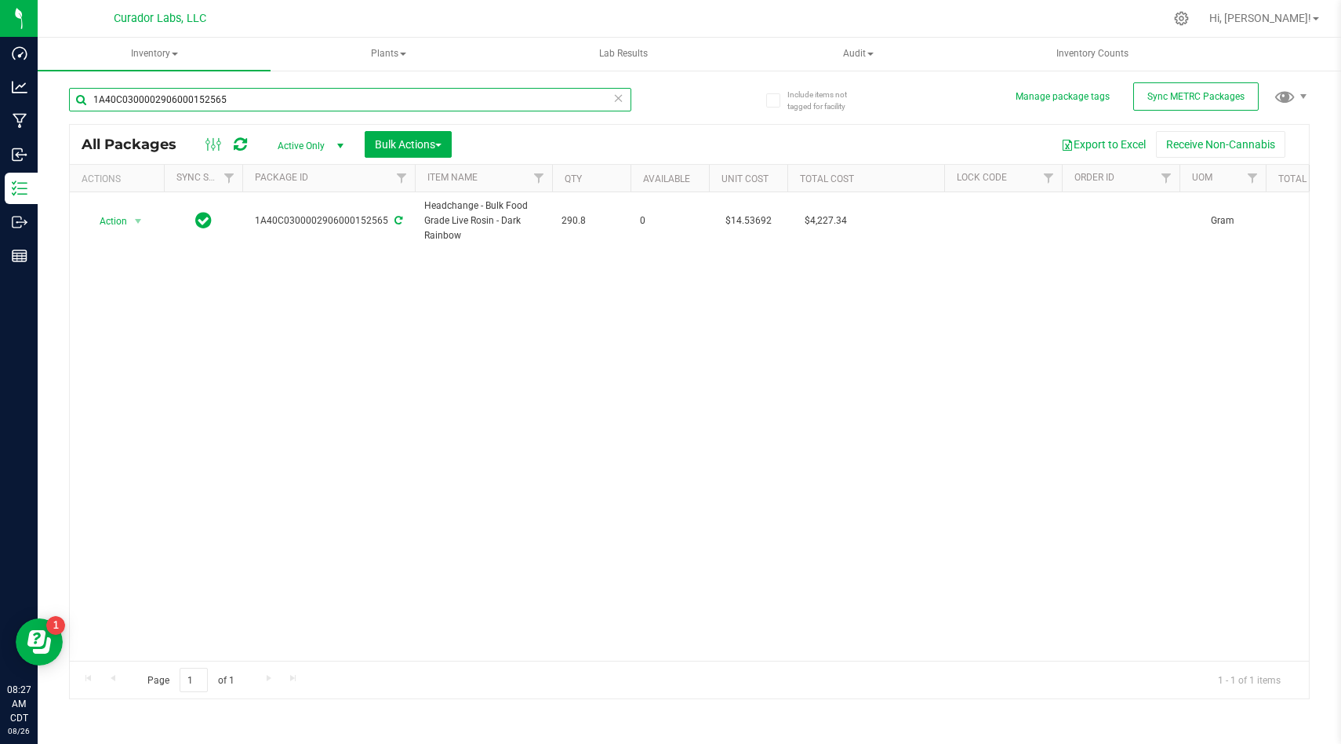
click at [271, 99] on input "1A40C0300002906000152565" at bounding box center [350, 100] width 562 height 24
paste input "9760"
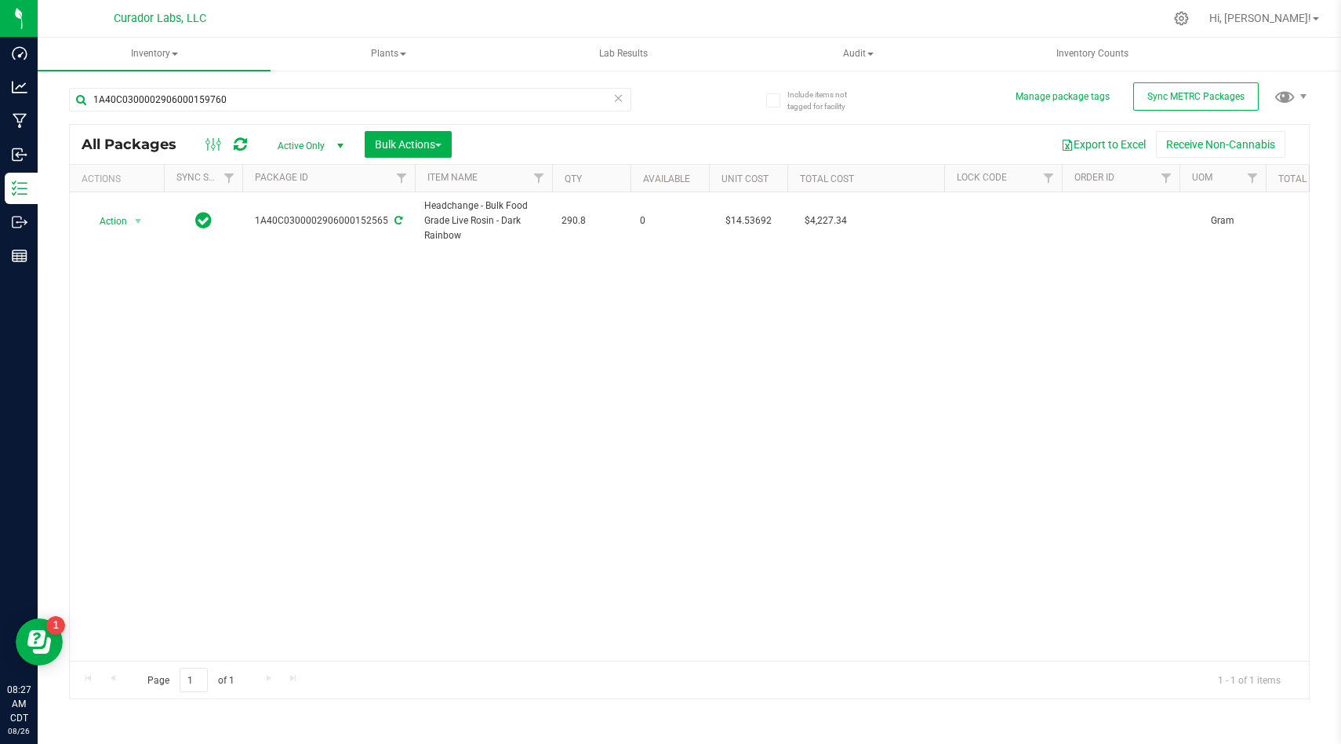
click at [439, 282] on div "Action Action Adjust qty Create package Edit attributes Global inventory Locate…" at bounding box center [689, 426] width 1239 height 468
click at [437, 277] on div "Action Action Adjust qty Create package Edit attributes Global inventory Locate…" at bounding box center [689, 426] width 1239 height 468
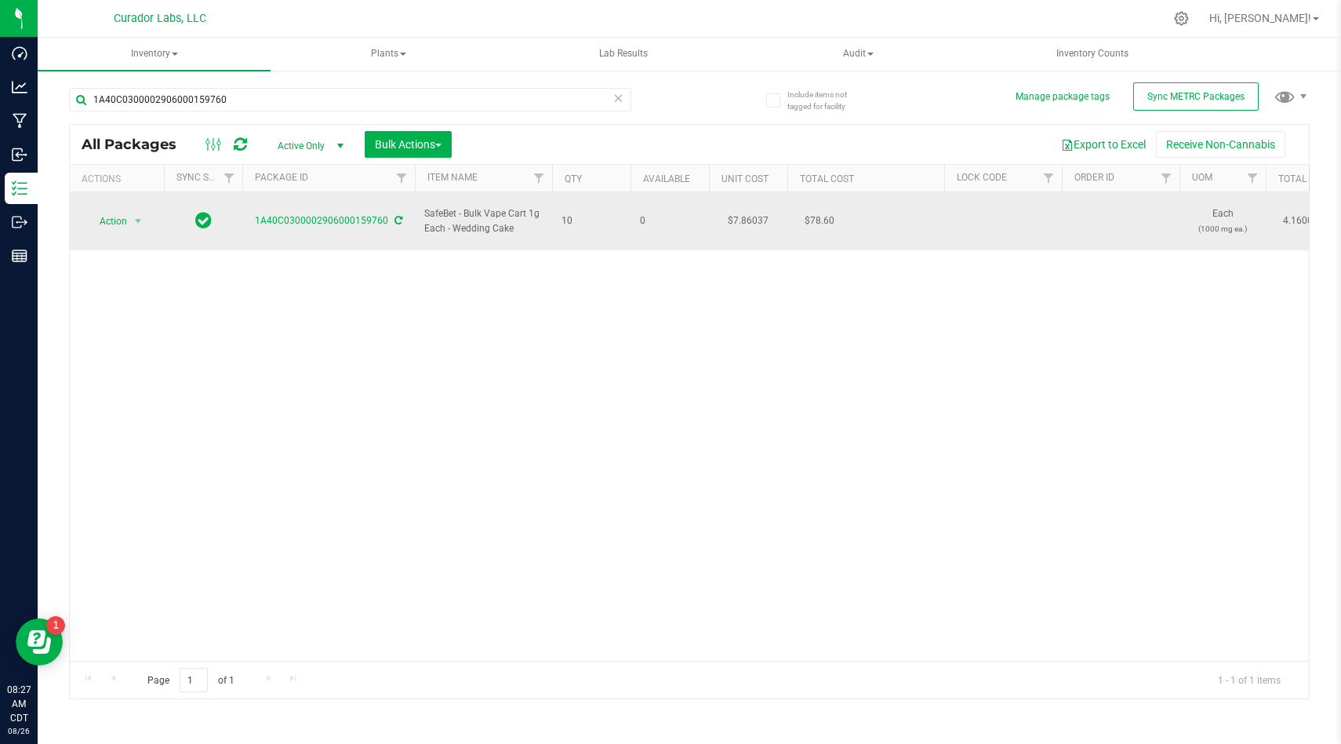
drag, startPoint x: 579, startPoint y: 213, endPoint x: 426, endPoint y: 208, distance: 153.0
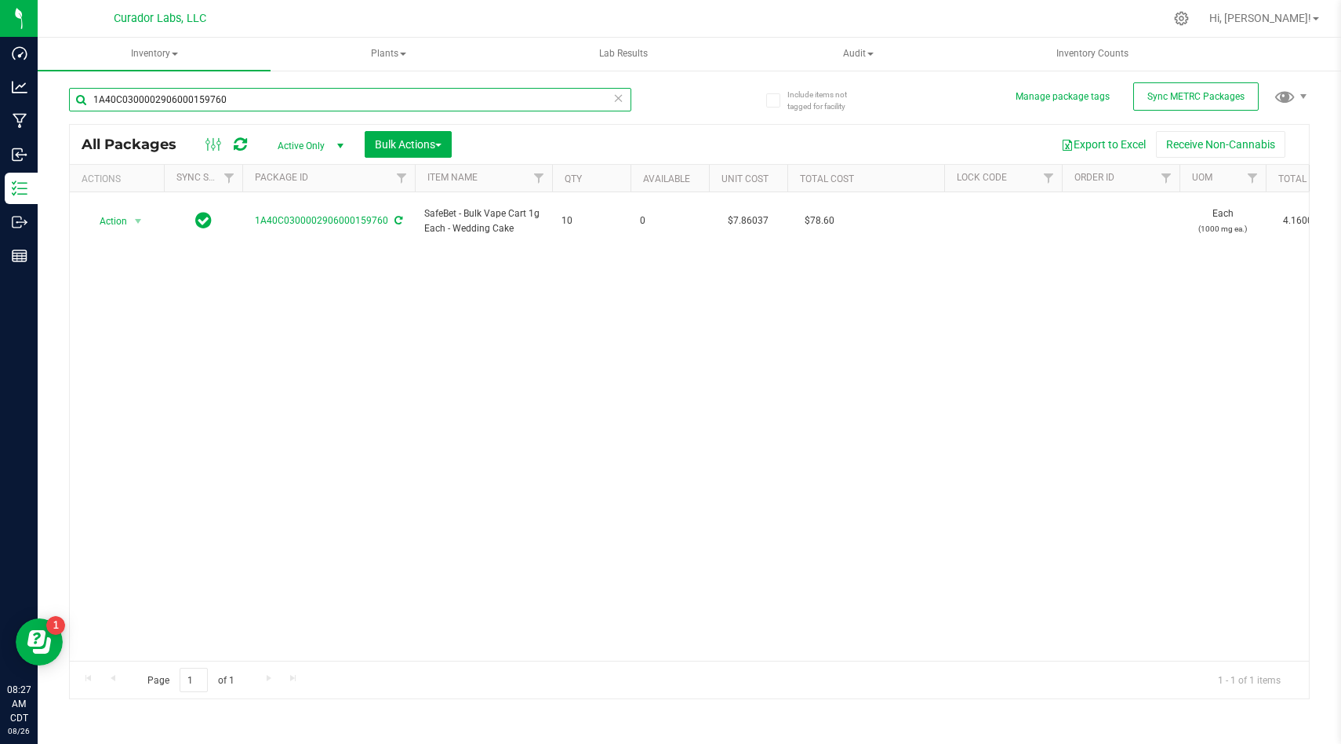
click at [242, 96] on input "1A40C0300002906000159760" at bounding box center [350, 100] width 562 height 24
paste input "2"
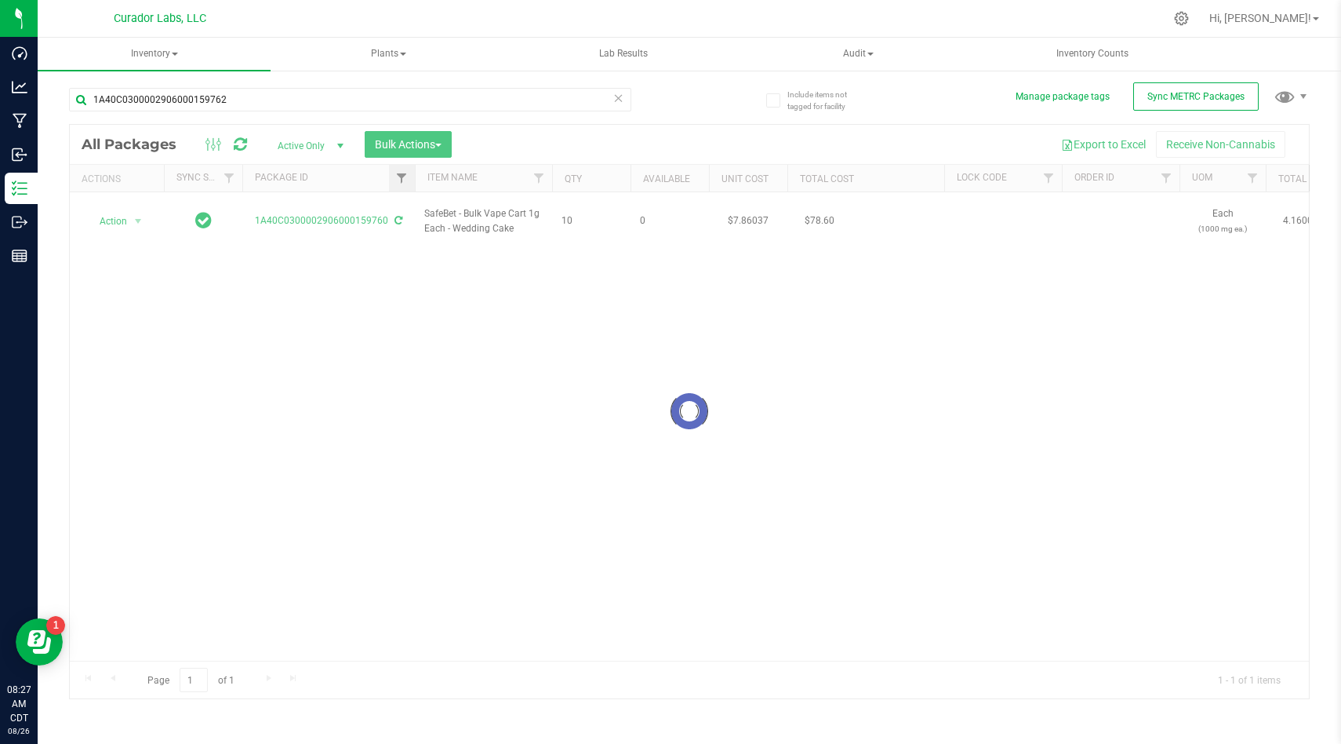
click at [480, 242] on div at bounding box center [689, 411] width 1239 height 573
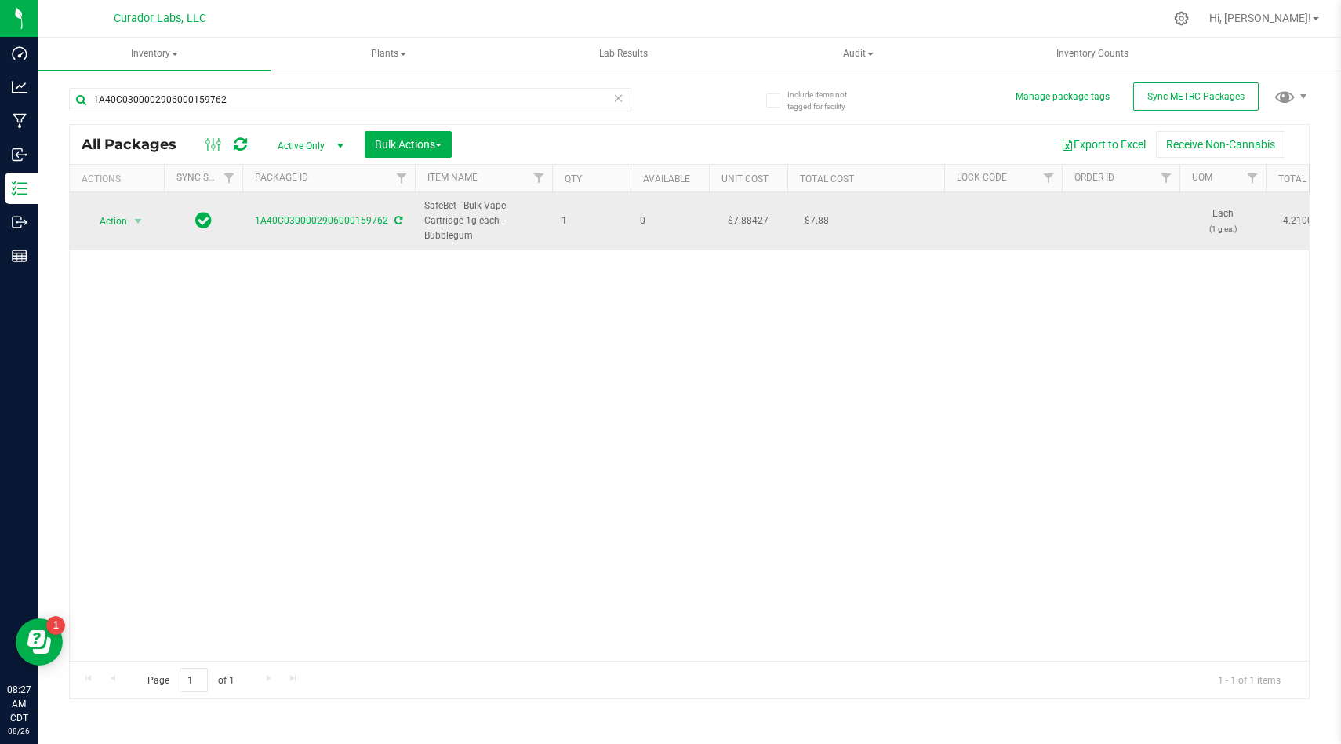
drag, startPoint x: 576, startPoint y: 221, endPoint x: 420, endPoint y: 209, distance: 155.8
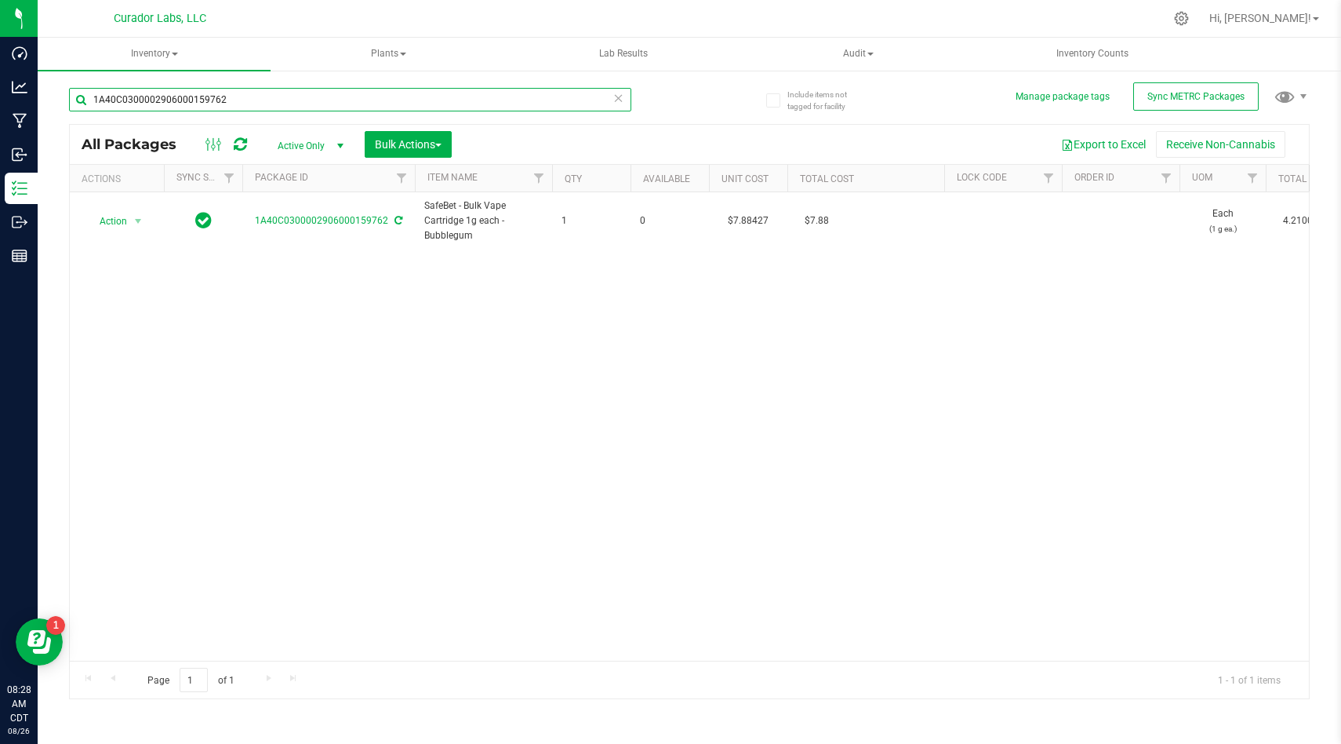
click at [229, 96] on input "1A40C0300002906000159762" at bounding box center [350, 100] width 562 height 24
paste input "43"
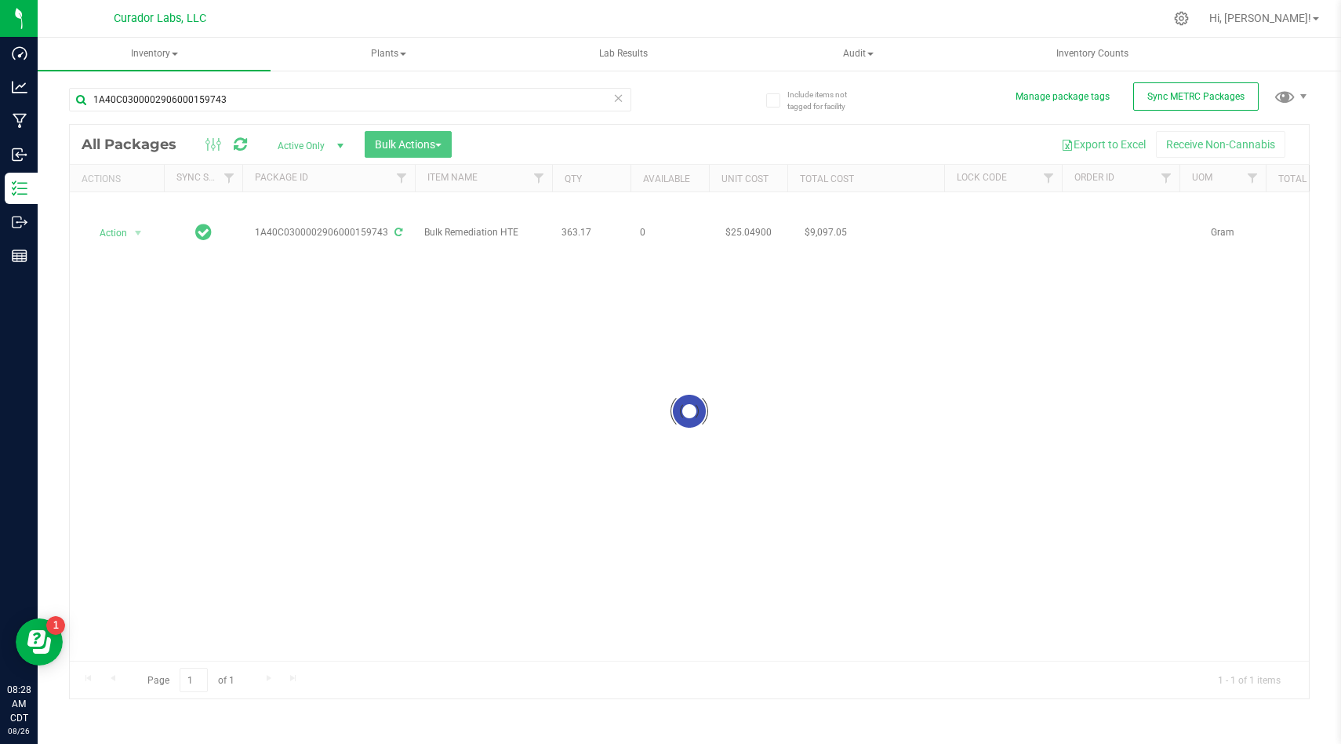
click at [765, 344] on div at bounding box center [689, 411] width 1239 height 573
click at [648, 282] on div at bounding box center [689, 411] width 1239 height 573
click at [623, 253] on div at bounding box center [689, 411] width 1239 height 573
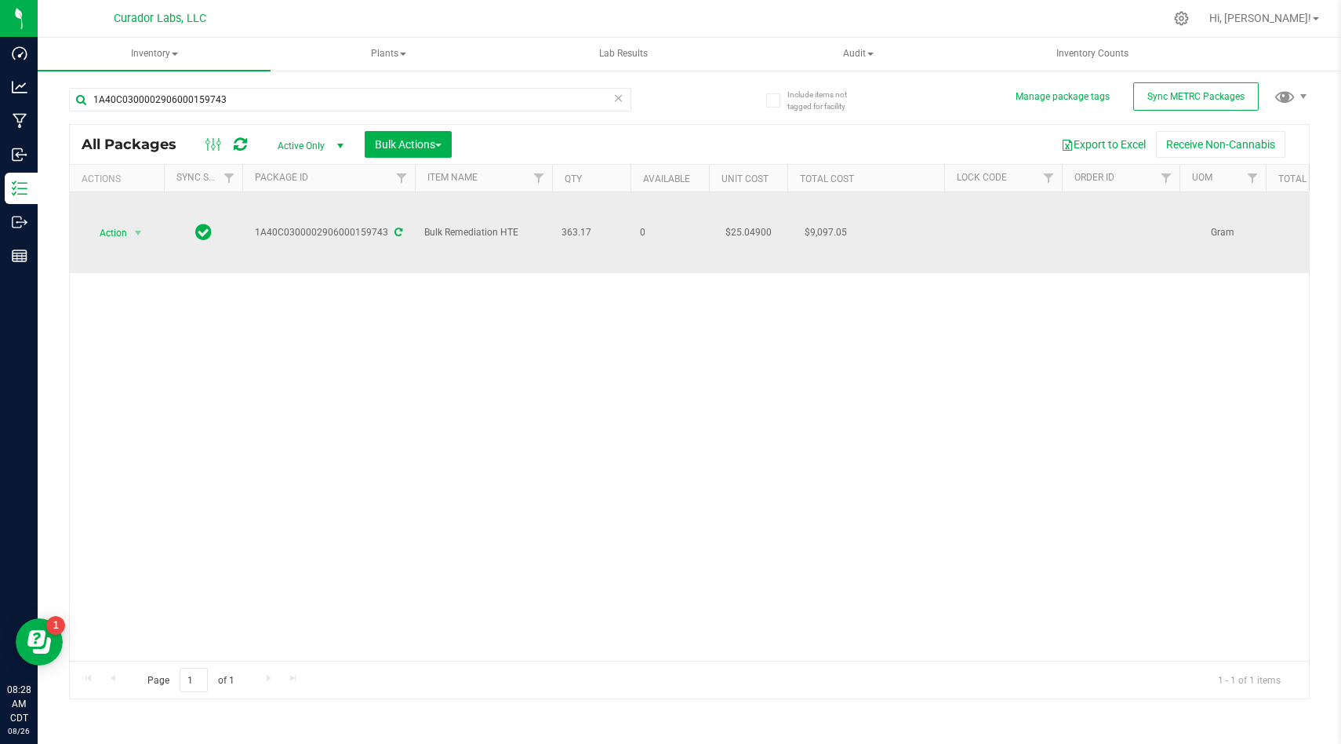
drag, startPoint x: 599, startPoint y: 235, endPoint x: 426, endPoint y: 227, distance: 173.5
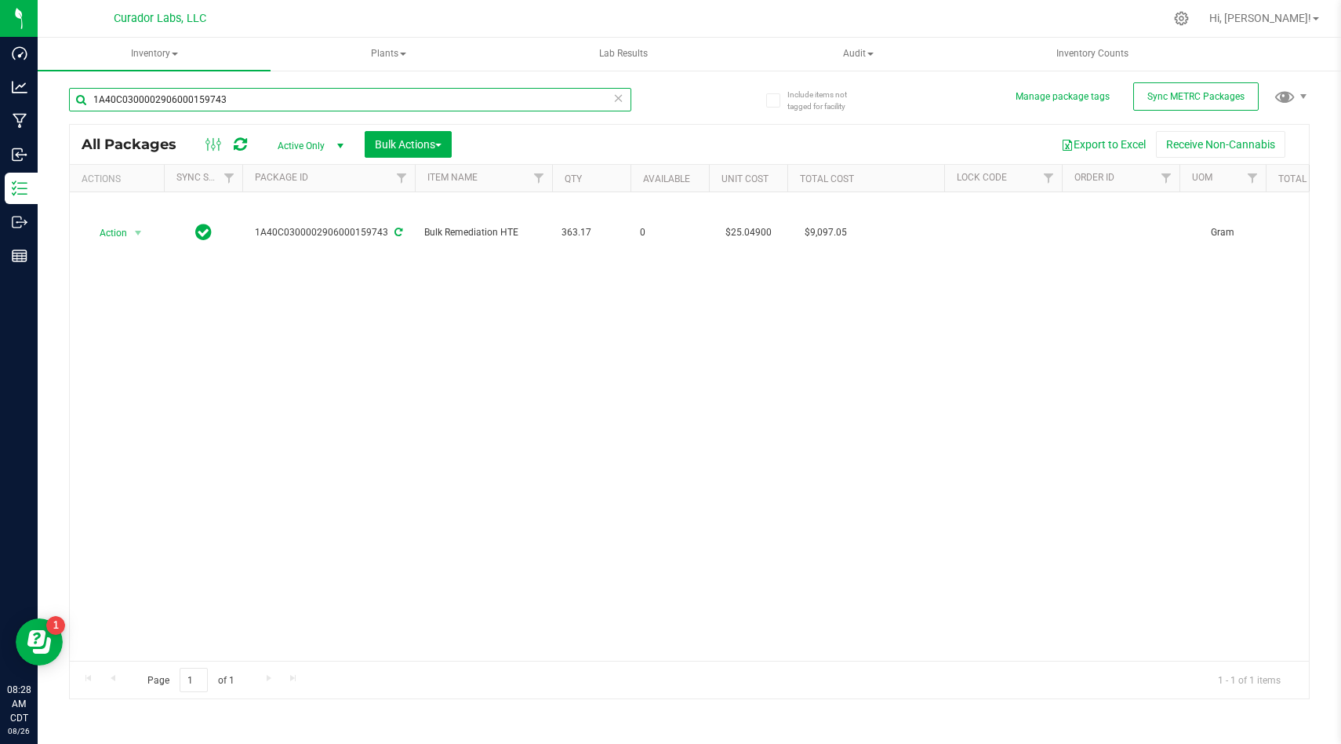
click at [308, 109] on input "1A40C0300002906000159743" at bounding box center [350, 100] width 562 height 24
paste input "18"
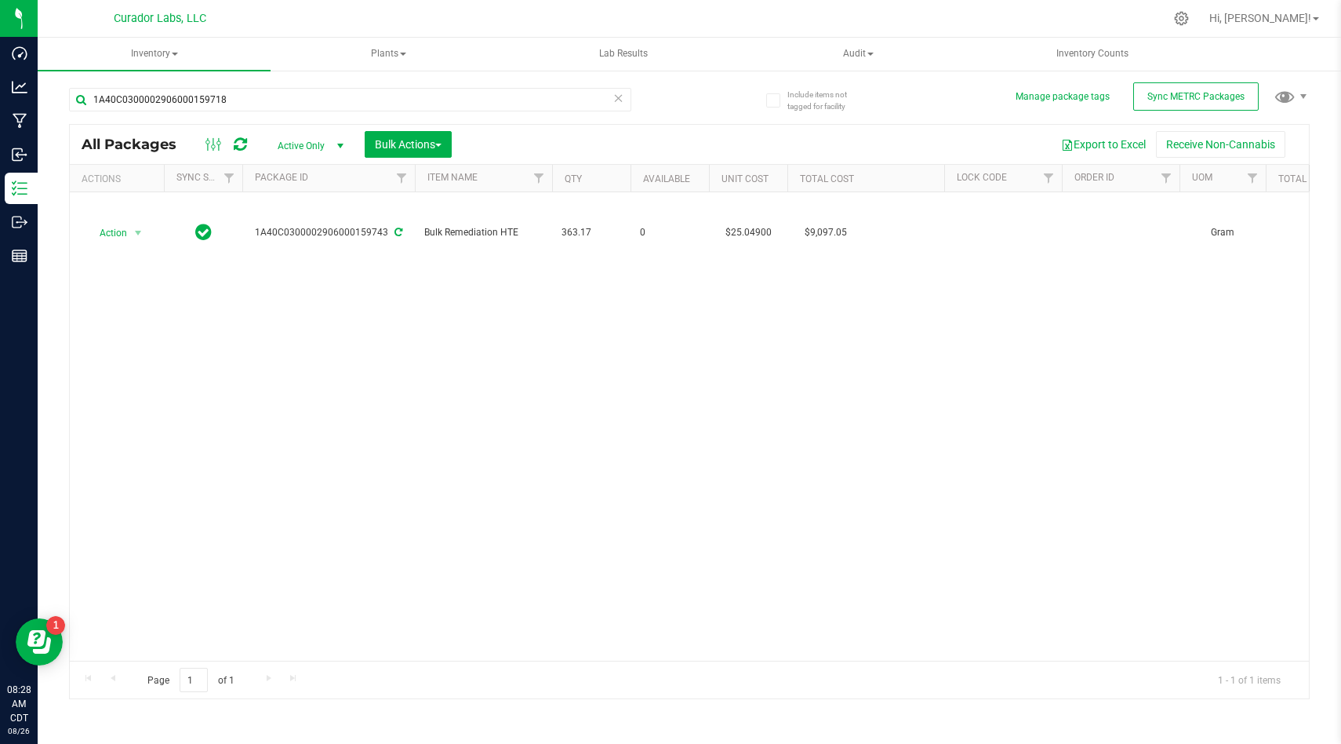
click at [626, 423] on div "Action Action Adjust qty Create package Edit attributes Global inventory Locate…" at bounding box center [689, 426] width 1239 height 468
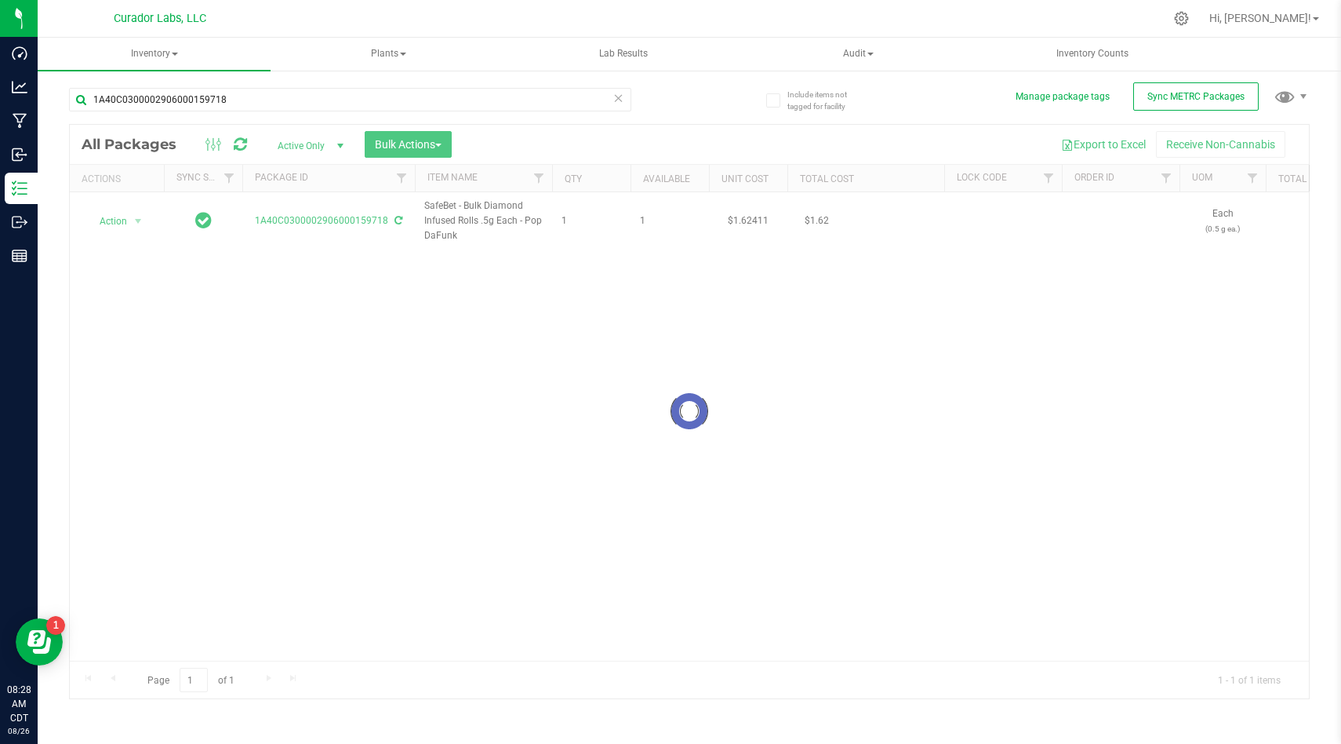
click at [626, 423] on div at bounding box center [689, 411] width 1239 height 573
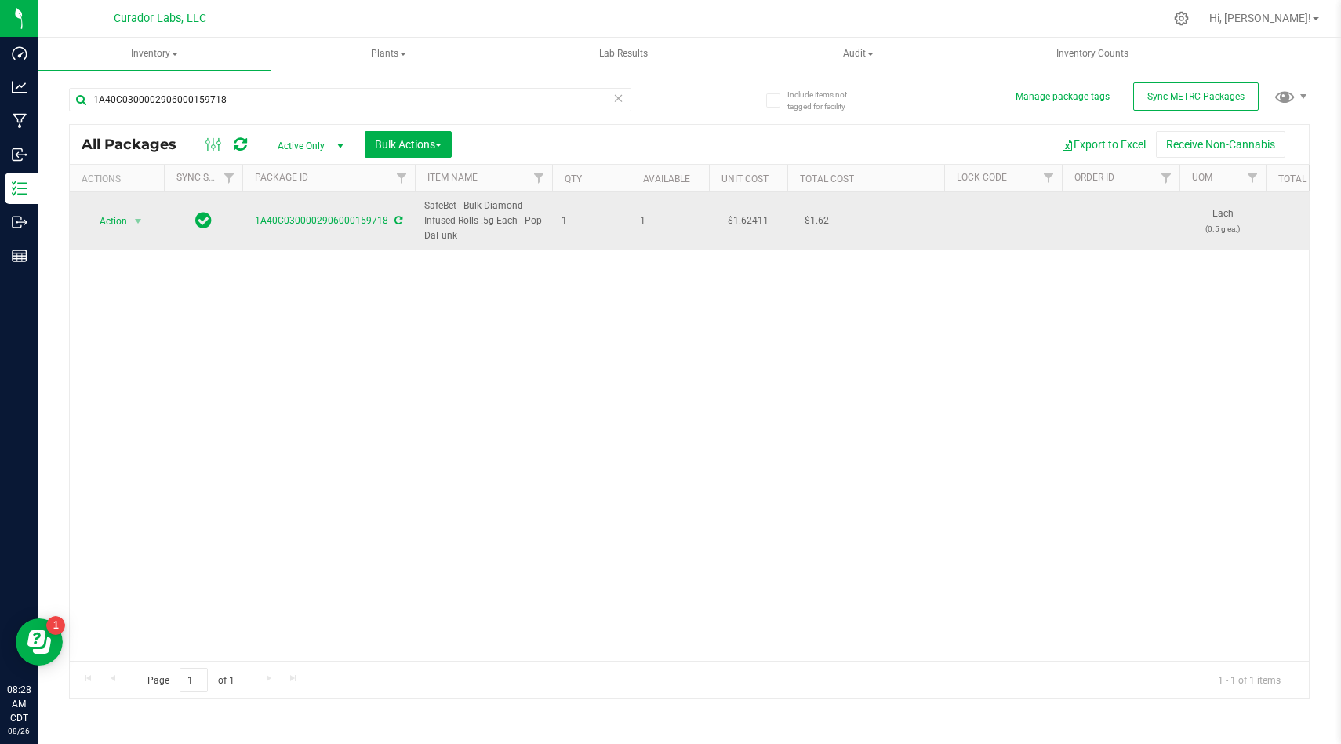
click at [618, 218] on span "1" at bounding box center [592, 220] width 60 height 15
drag, startPoint x: 574, startPoint y: 222, endPoint x: 427, endPoint y: 204, distance: 148.6
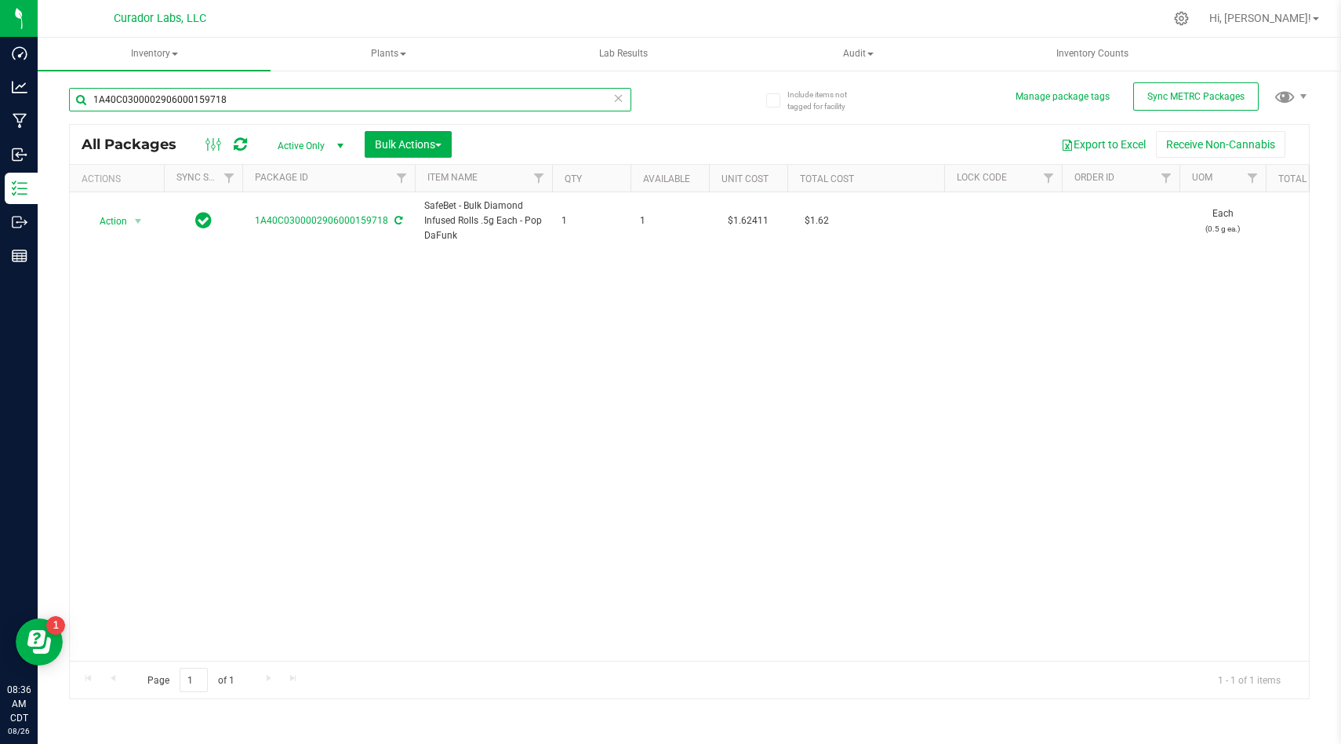
click at [258, 96] on input "1A40C0300002906000159718" at bounding box center [350, 100] width 562 height 24
paste input "64990"
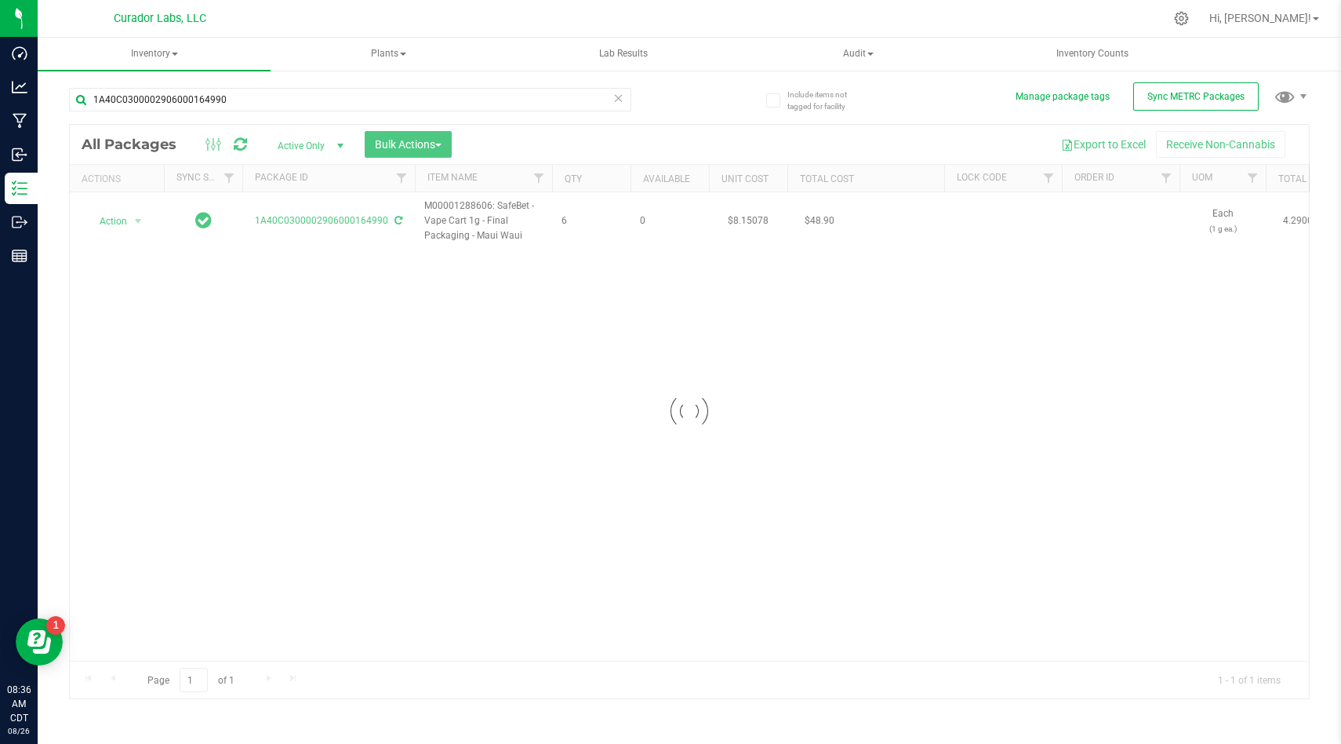
click at [610, 443] on div at bounding box center [689, 411] width 1239 height 573
click at [591, 294] on div at bounding box center [689, 411] width 1239 height 573
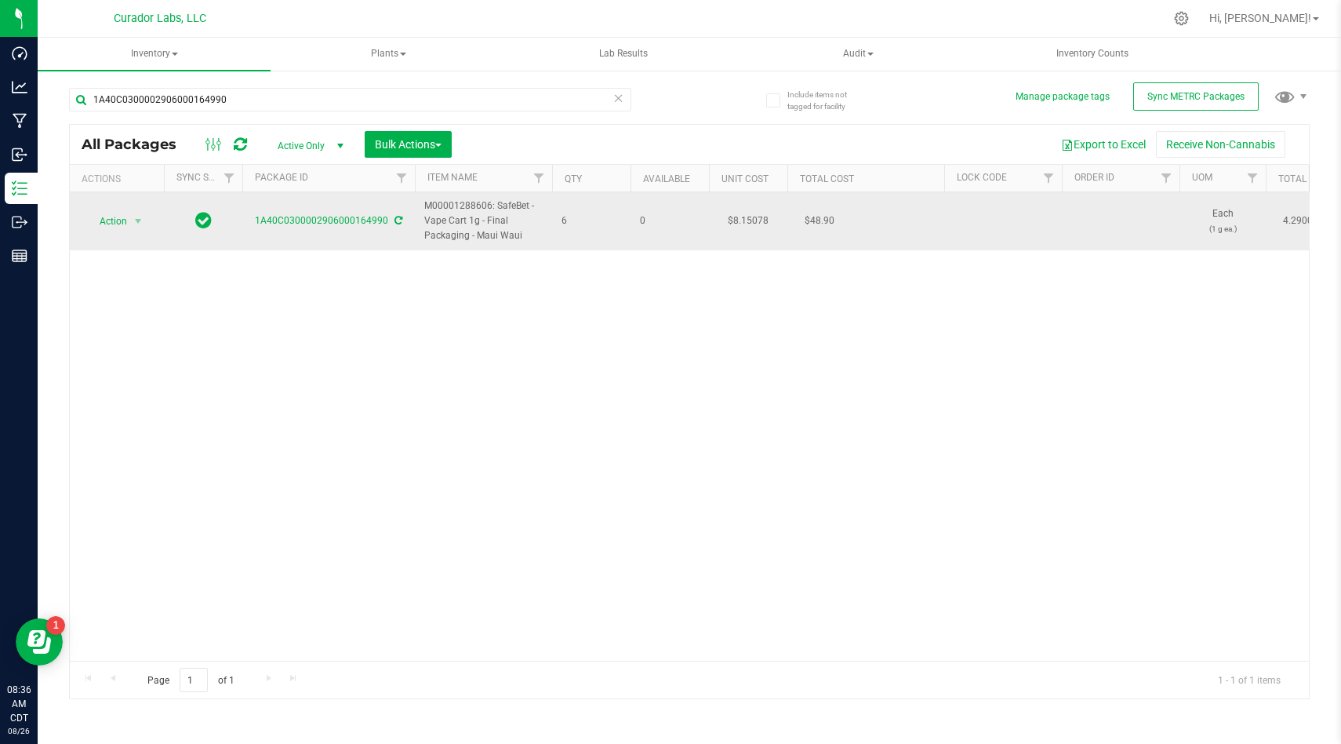
click at [585, 229] on td "6" at bounding box center [591, 221] width 78 height 58
drag, startPoint x: 582, startPoint y: 224, endPoint x: 440, endPoint y: 214, distance: 142.4
click at [433, 212] on span "M00001288606: SafeBet - Vape Cart 1g - Final Packaging - Maui Waui" at bounding box center [483, 220] width 118 height 45
click at [595, 237] on td "6" at bounding box center [591, 221] width 78 height 58
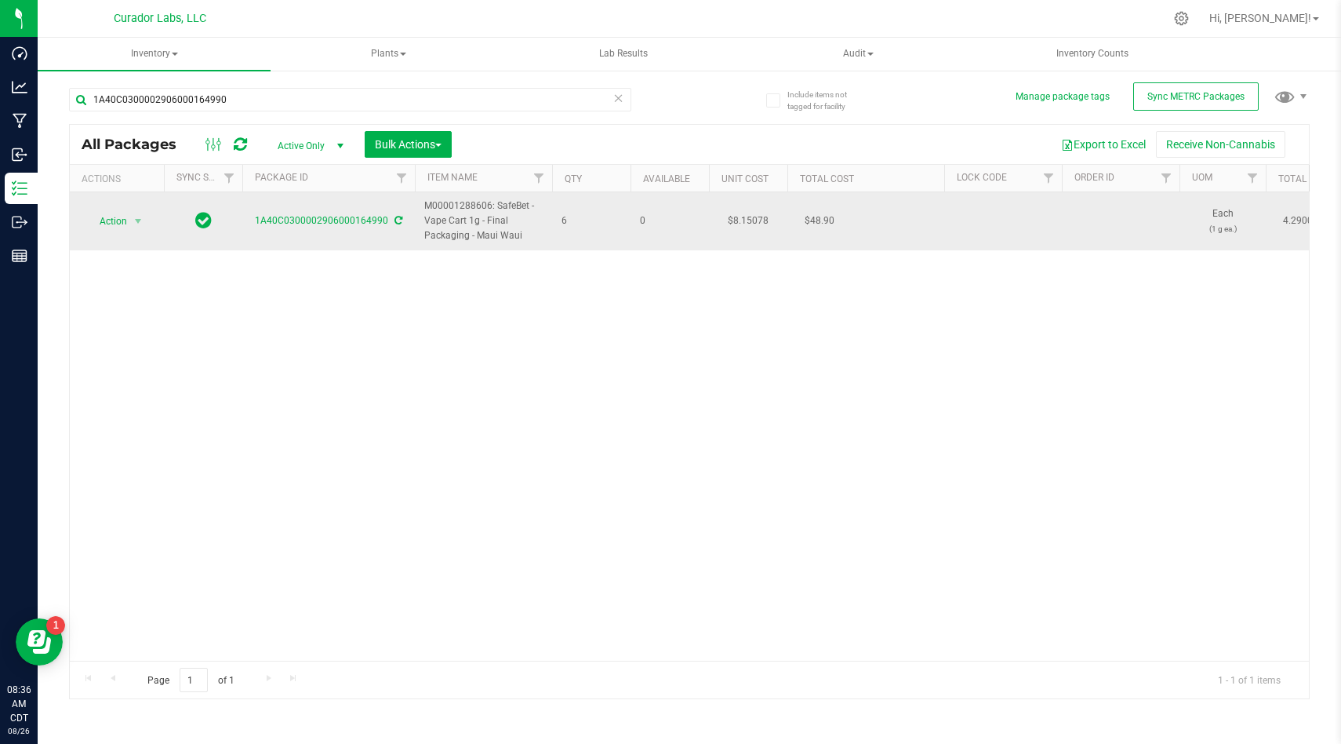
drag, startPoint x: 575, startPoint y: 223, endPoint x: 418, endPoint y: 205, distance: 157.9
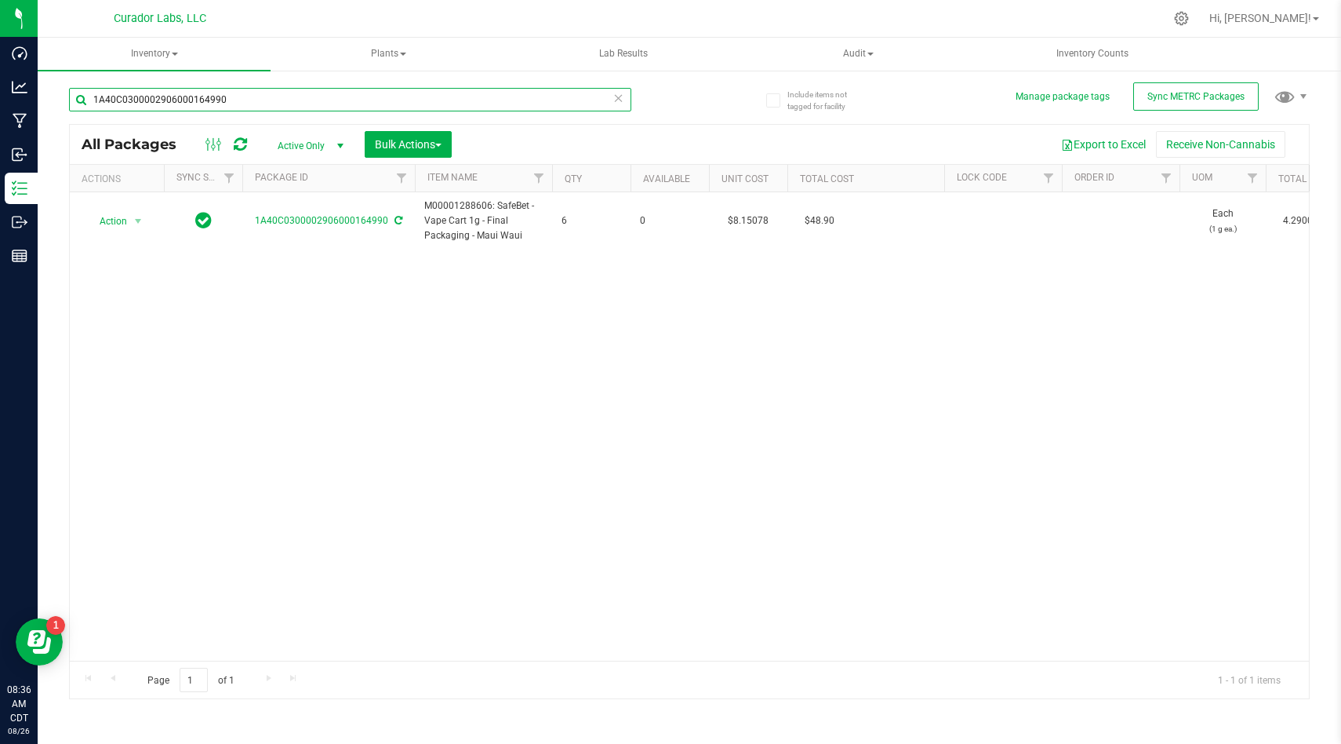
click at [246, 96] on input "1A40C0300002906000164990" at bounding box center [350, 100] width 562 height 24
paste input "1"
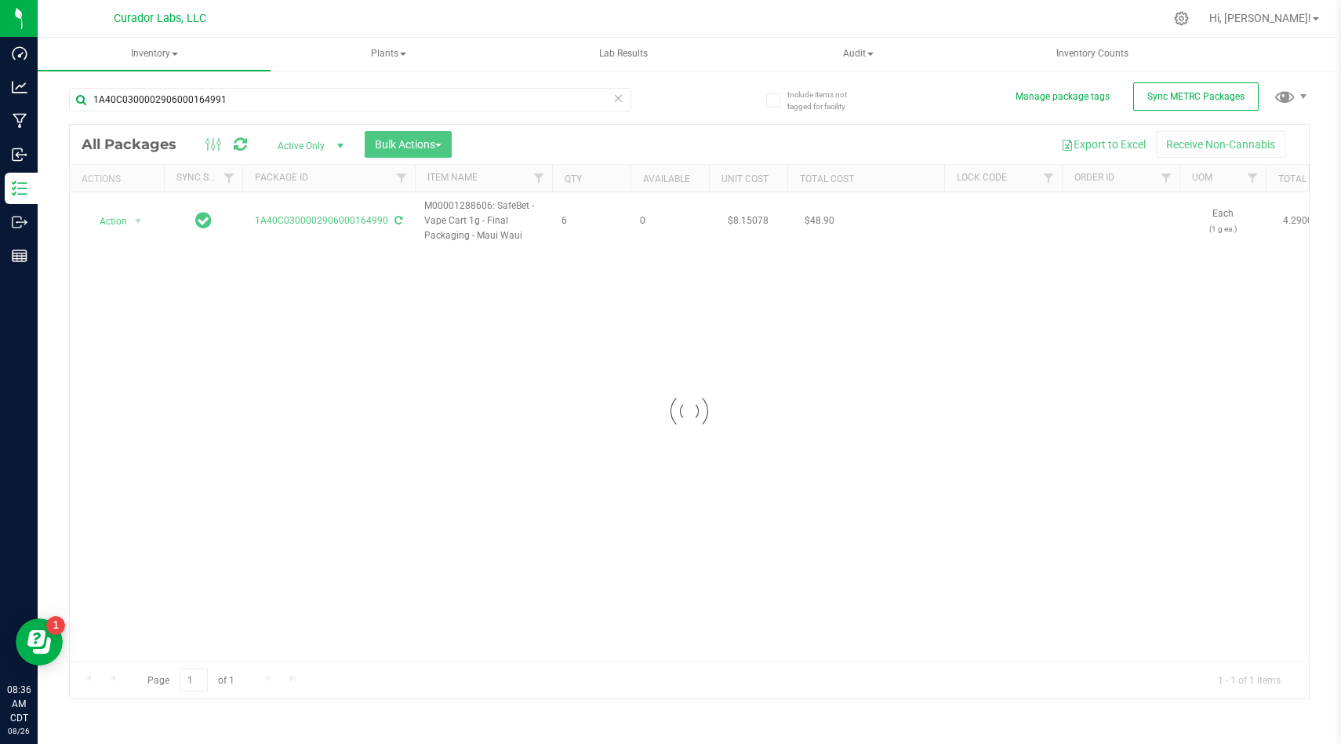
click at [292, 350] on div at bounding box center [689, 411] width 1239 height 573
click at [455, 338] on div at bounding box center [689, 411] width 1239 height 573
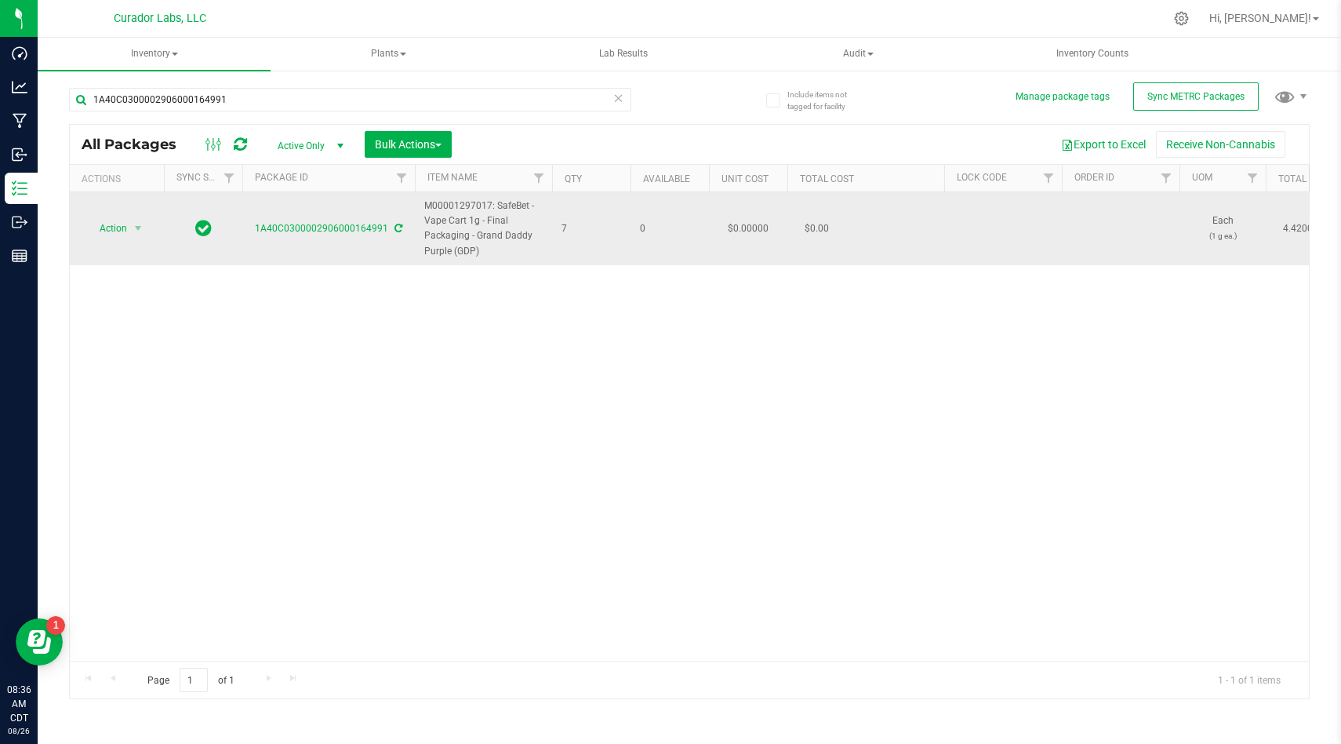
click at [553, 235] on td "7" at bounding box center [591, 228] width 78 height 73
drag, startPoint x: 573, startPoint y: 229, endPoint x: 425, endPoint y: 207, distance: 149.1
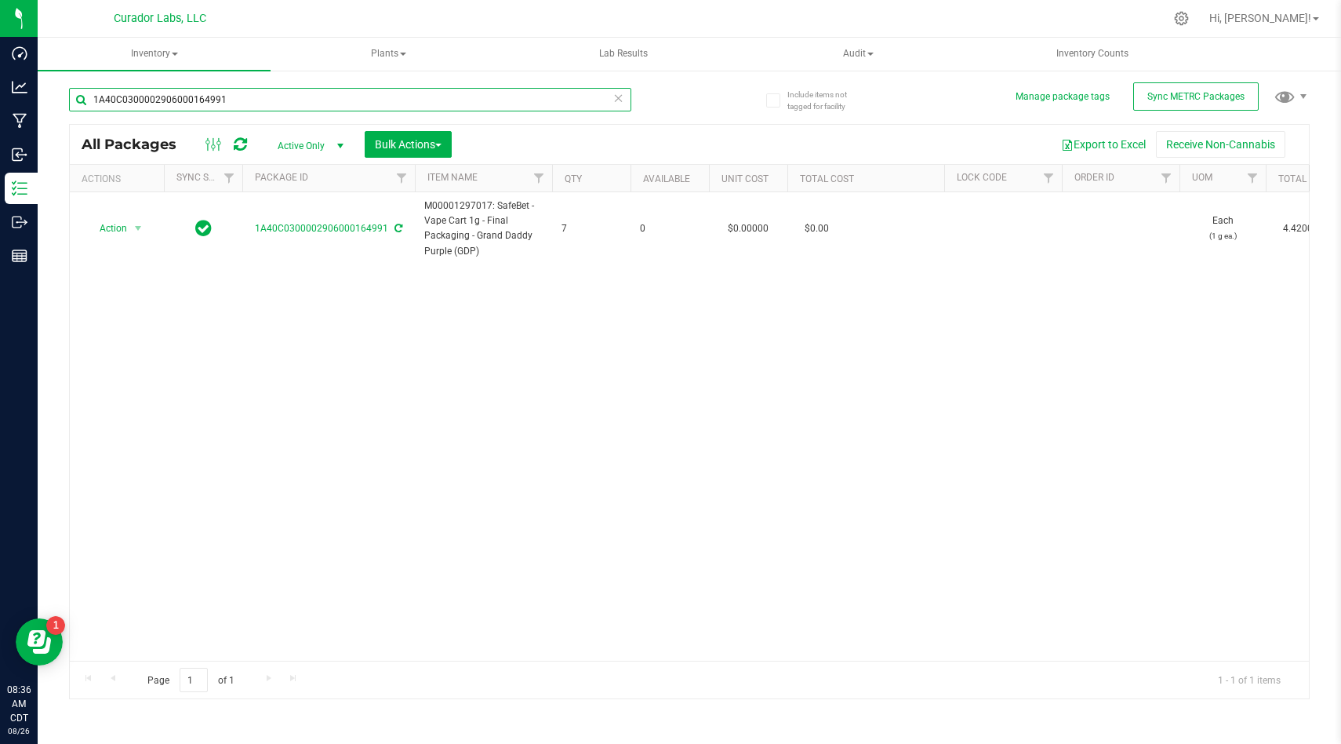
click at [253, 100] on input "1A40C0300002906000164991" at bounding box center [350, 100] width 562 height 24
click at [254, 100] on input "1A40C0300002906000164991" at bounding box center [350, 100] width 562 height 24
paste input "52455"
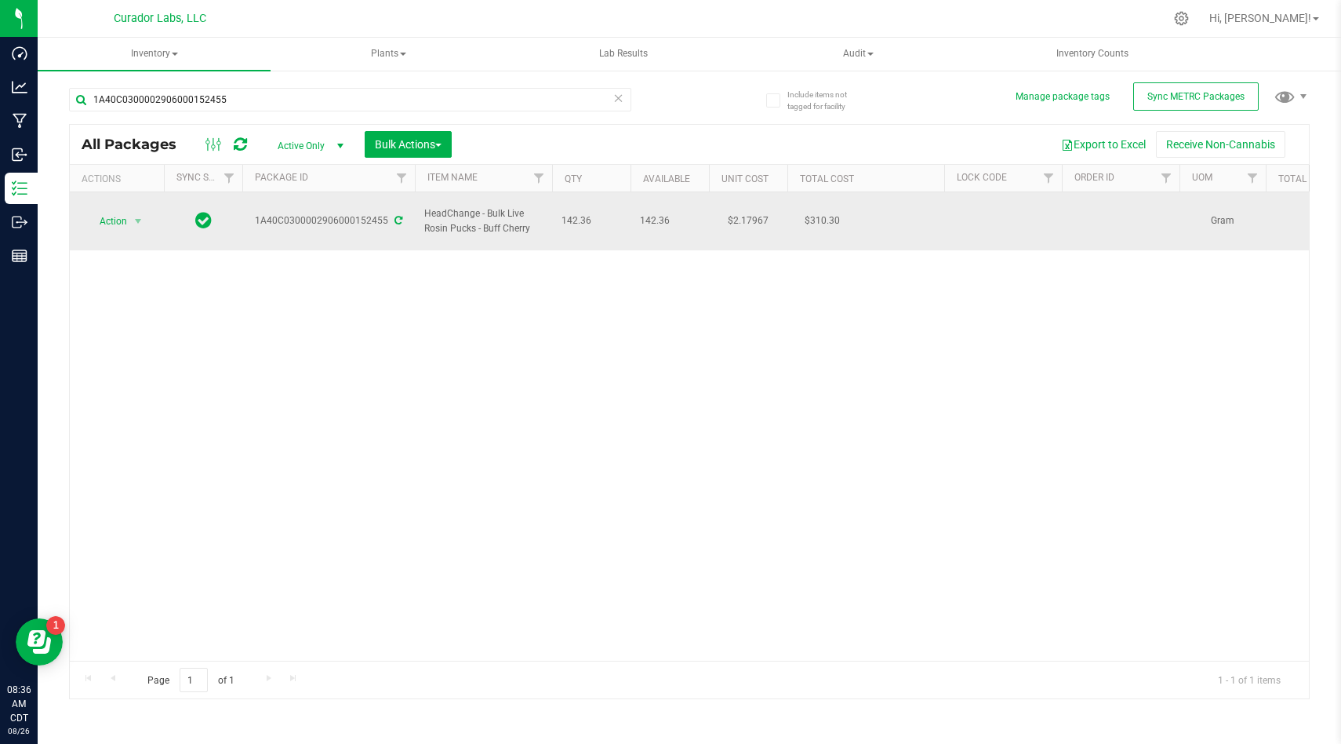
click at [601, 217] on span "142.36" at bounding box center [592, 220] width 60 height 15
drag, startPoint x: 598, startPoint y: 215, endPoint x: 405, endPoint y: 210, distance: 193.0
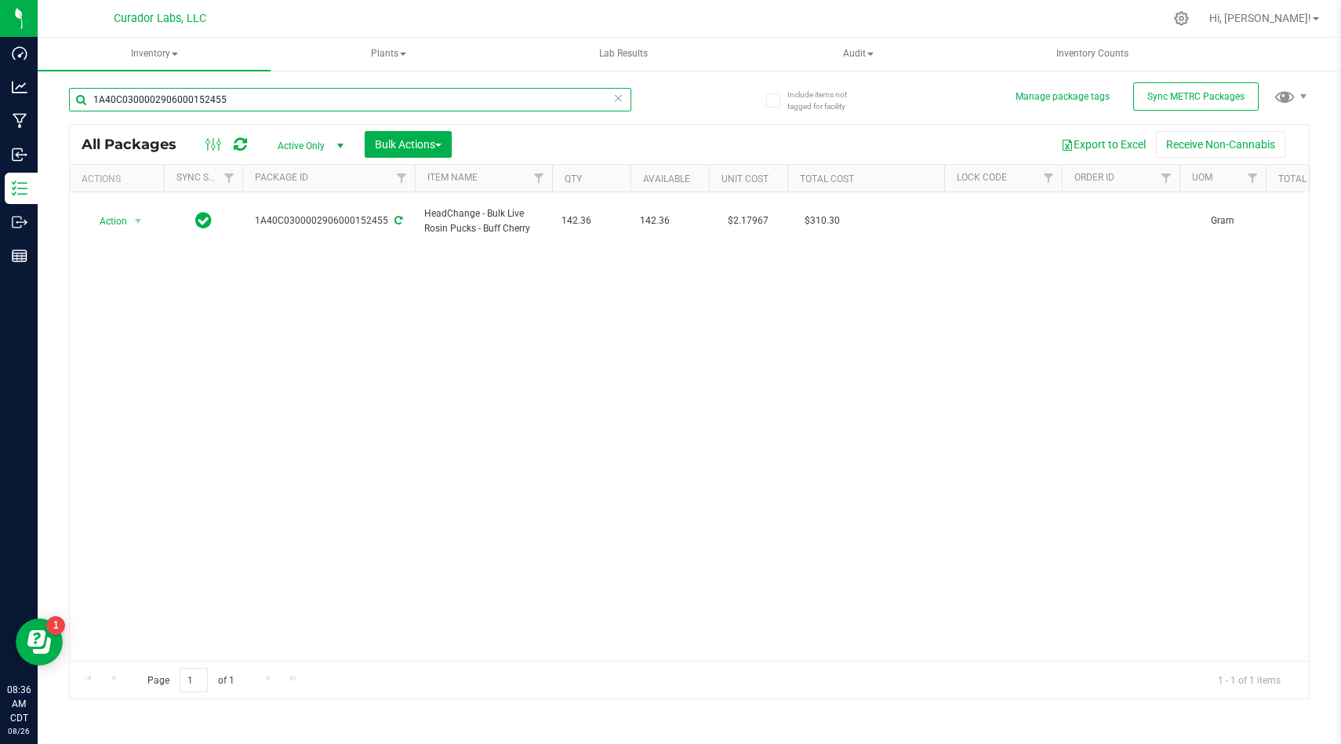
click at [266, 102] on input "1A40C0300002906000152455" at bounding box center [350, 100] width 562 height 24
paste input "69072"
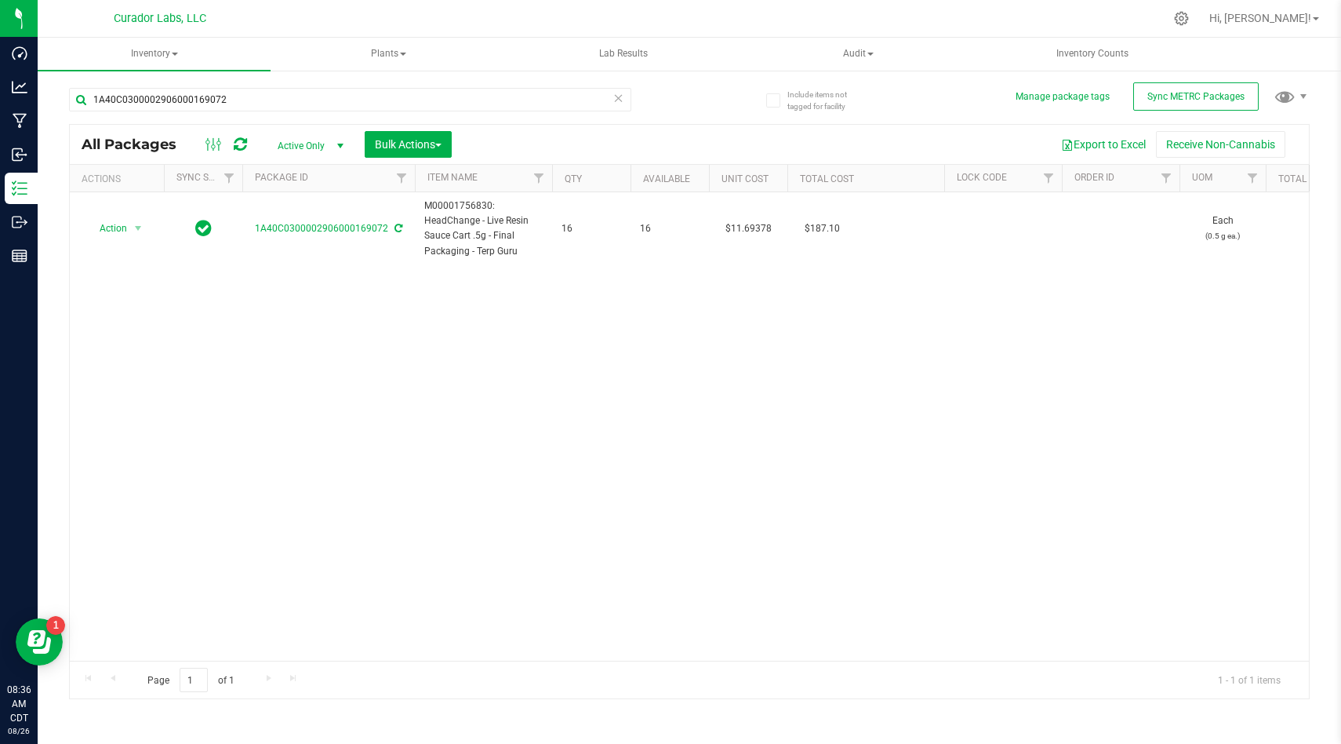
click at [572, 304] on div "Action Action Adjust qty Create package Edit attributes Global inventory Locate…" at bounding box center [689, 426] width 1239 height 468
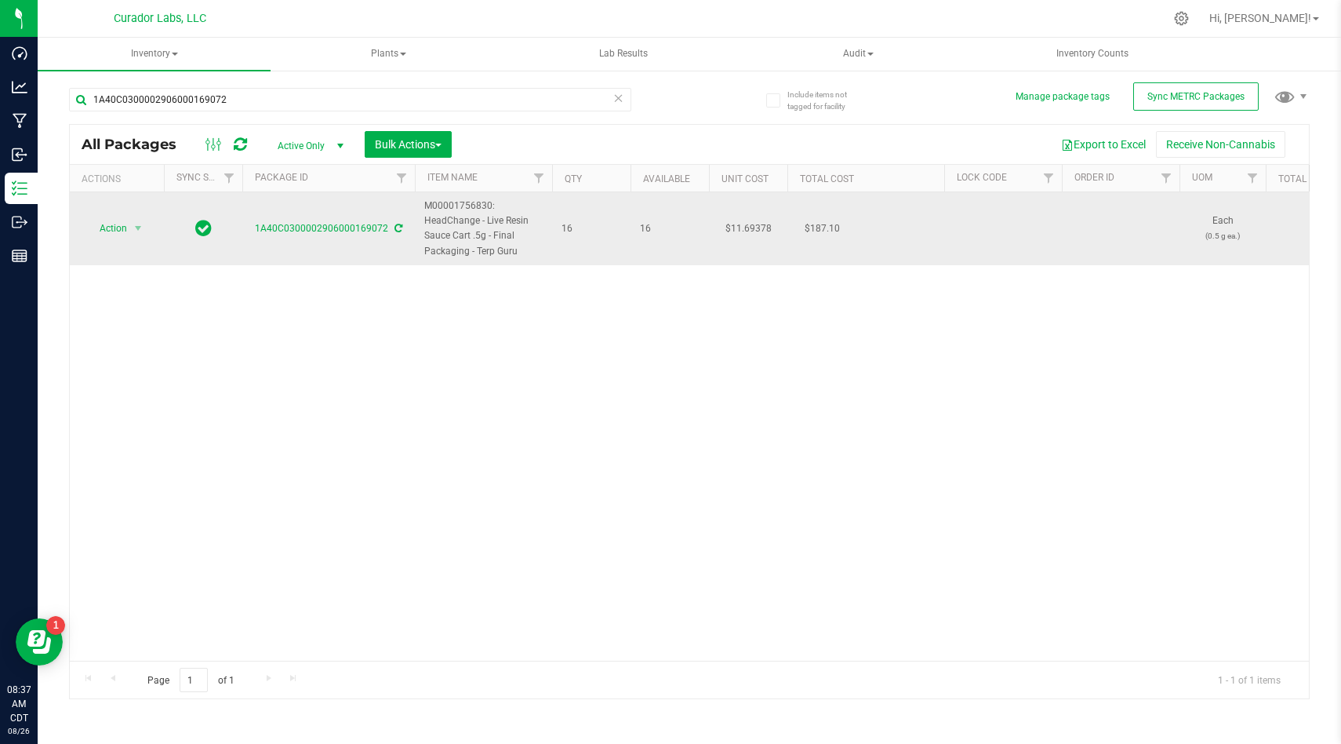
drag, startPoint x: 589, startPoint y: 226, endPoint x: 413, endPoint y: 212, distance: 177.1
click at [581, 244] on td "16" at bounding box center [591, 228] width 78 height 73
drag, startPoint x: 581, startPoint y: 234, endPoint x: 425, endPoint y: 209, distance: 158.0
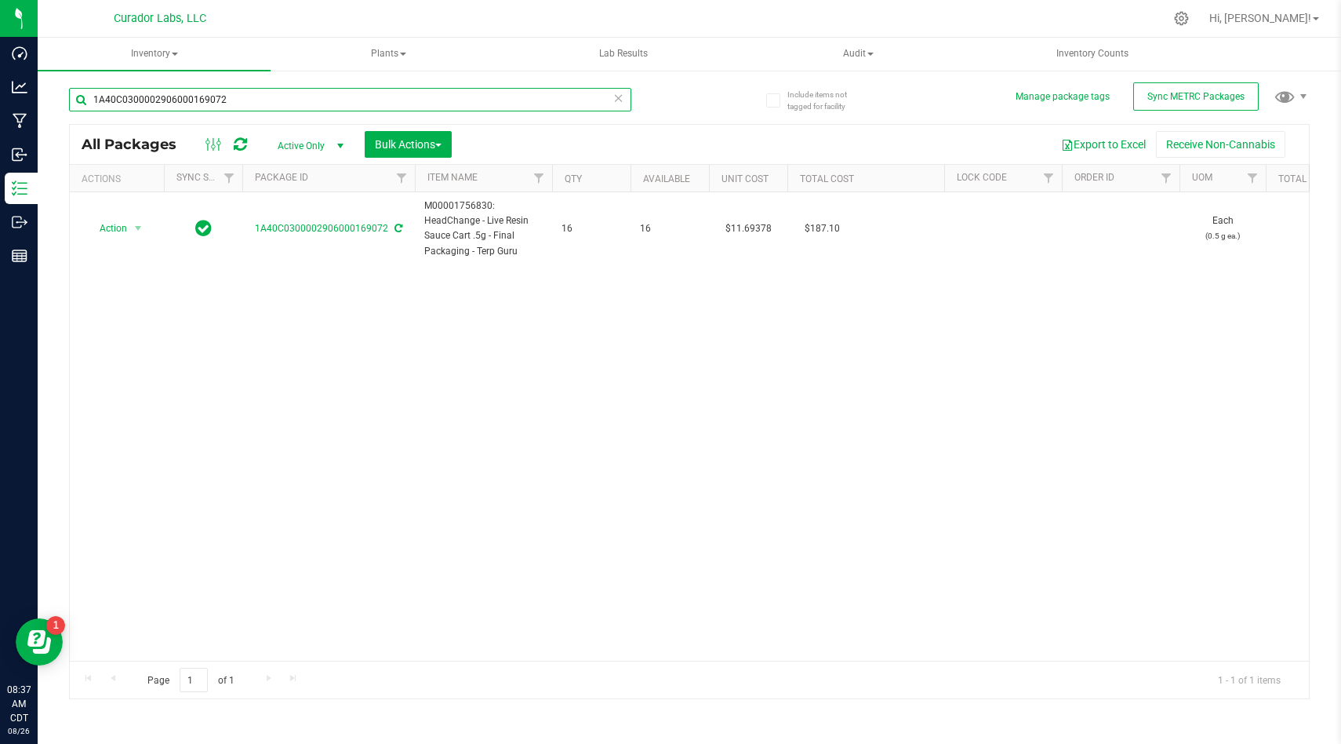
click at [244, 99] on input "1A40C0300002906000169072" at bounding box center [350, 100] width 562 height 24
paste input "52425"
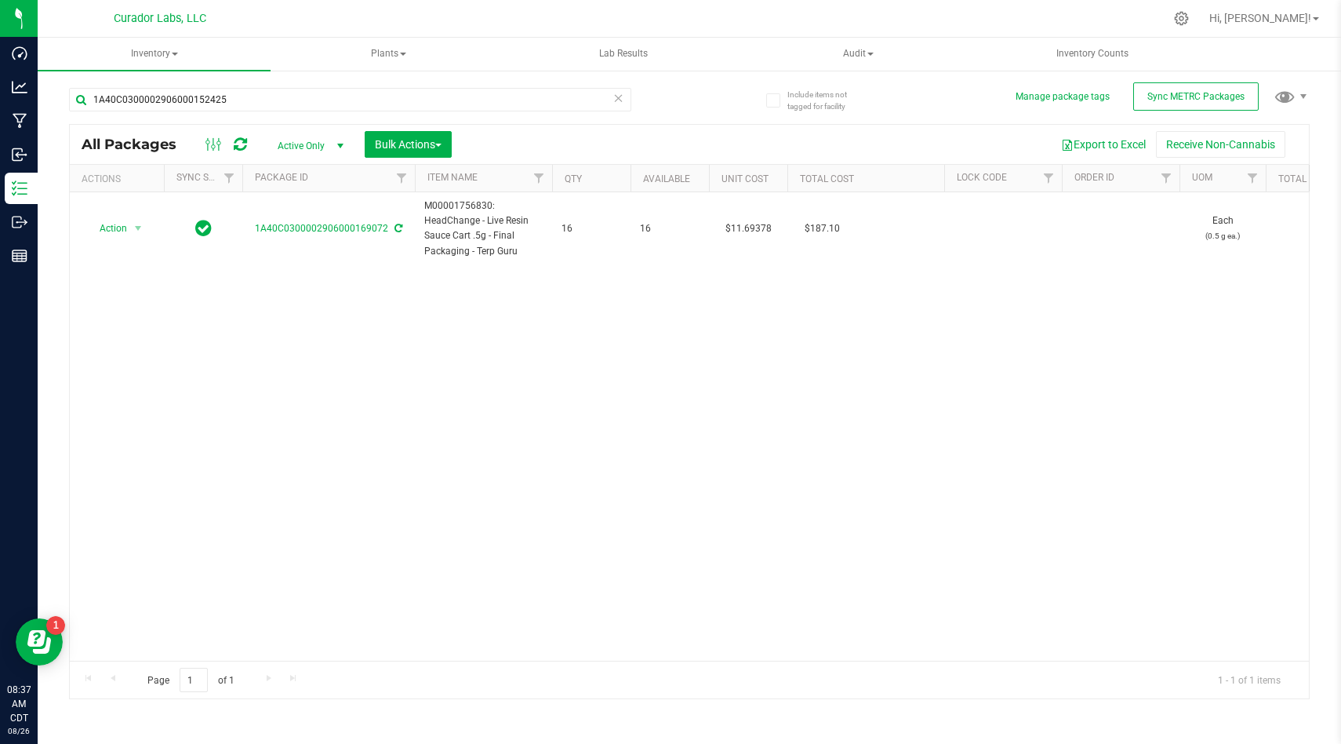
click at [307, 324] on div "Action Action Adjust qty Create package Edit attributes Global inventory Locate…" at bounding box center [689, 426] width 1239 height 468
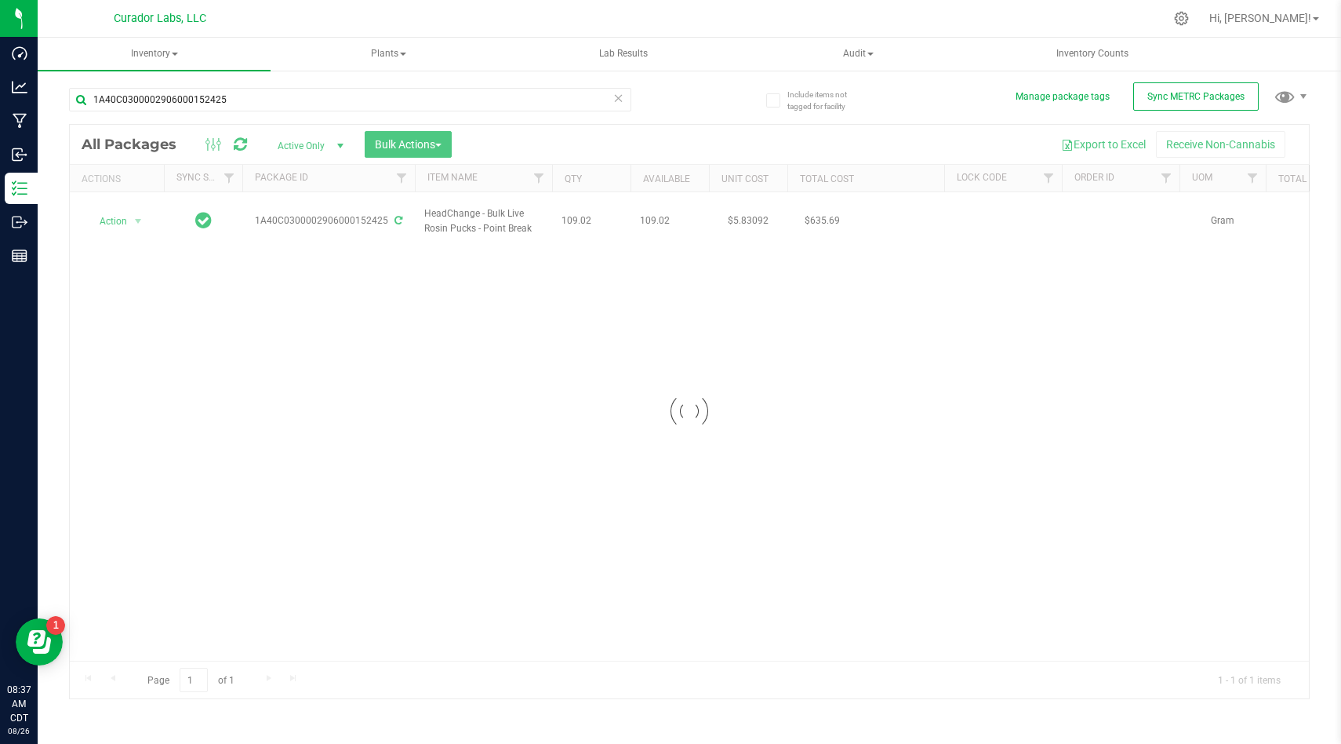
click at [602, 213] on div at bounding box center [689, 411] width 1239 height 573
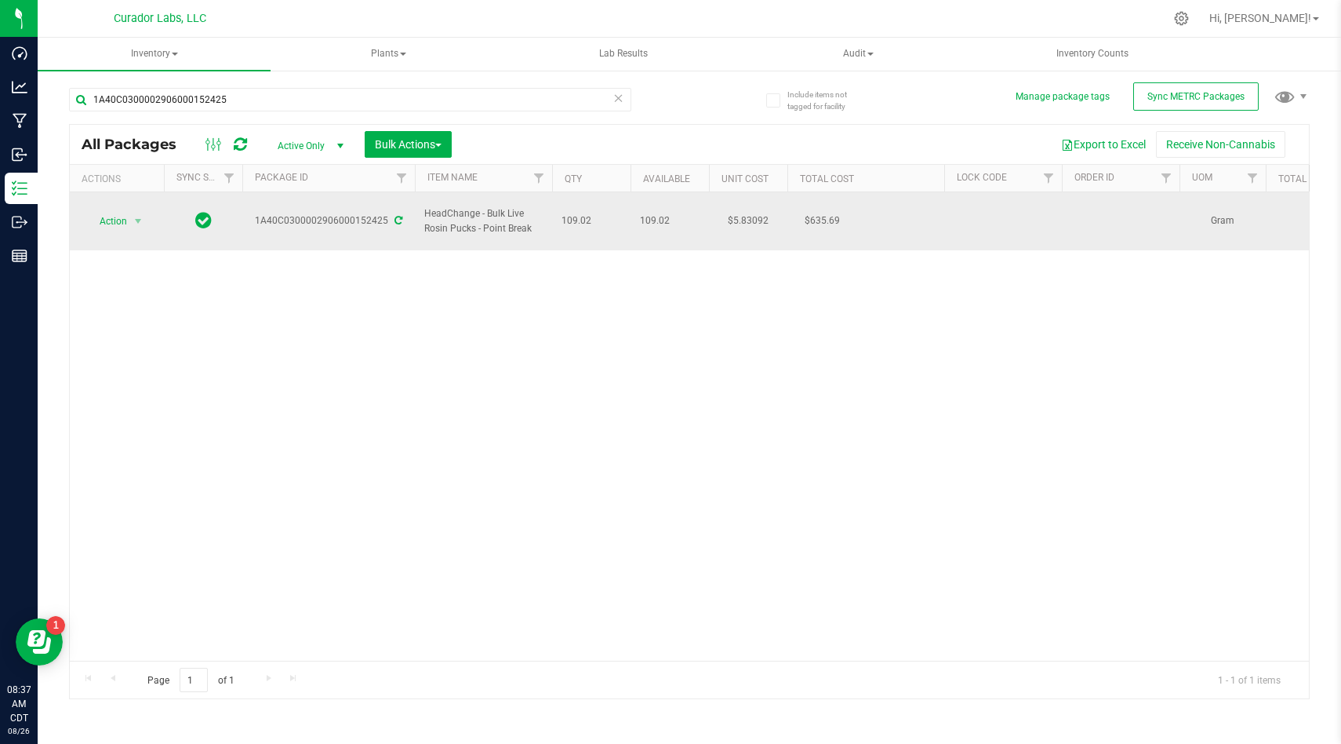
drag, startPoint x: 592, startPoint y: 216, endPoint x: 418, endPoint y: 213, distance: 174.2
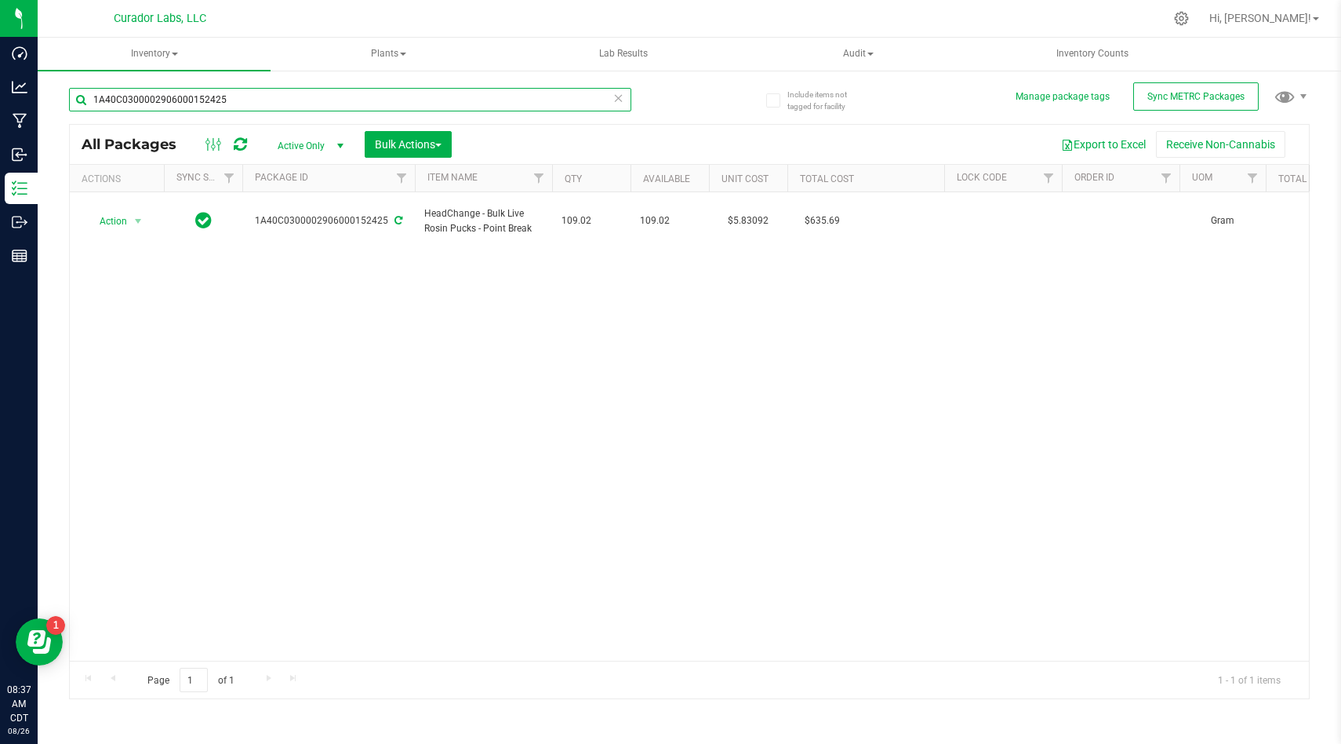
click at [249, 96] on input "1A40C0300002906000152425" at bounding box center [350, 100] width 562 height 24
paste input "9499"
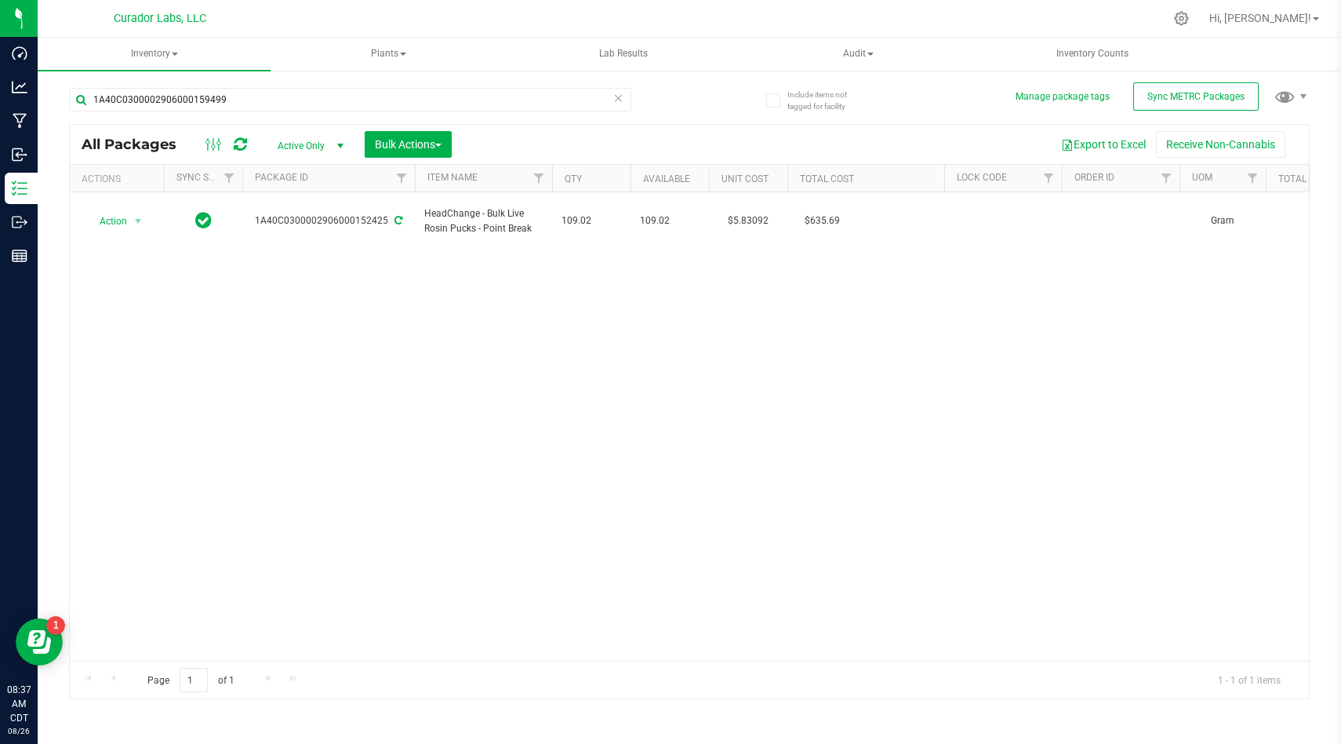
click at [347, 430] on div "Action Action Adjust qty Create package Edit attributes Global inventory Locate…" at bounding box center [689, 426] width 1239 height 468
click at [1012, 267] on div "Action Action Adjust qty Create package Edit attributes Global inventory Locate…" at bounding box center [689, 426] width 1239 height 468
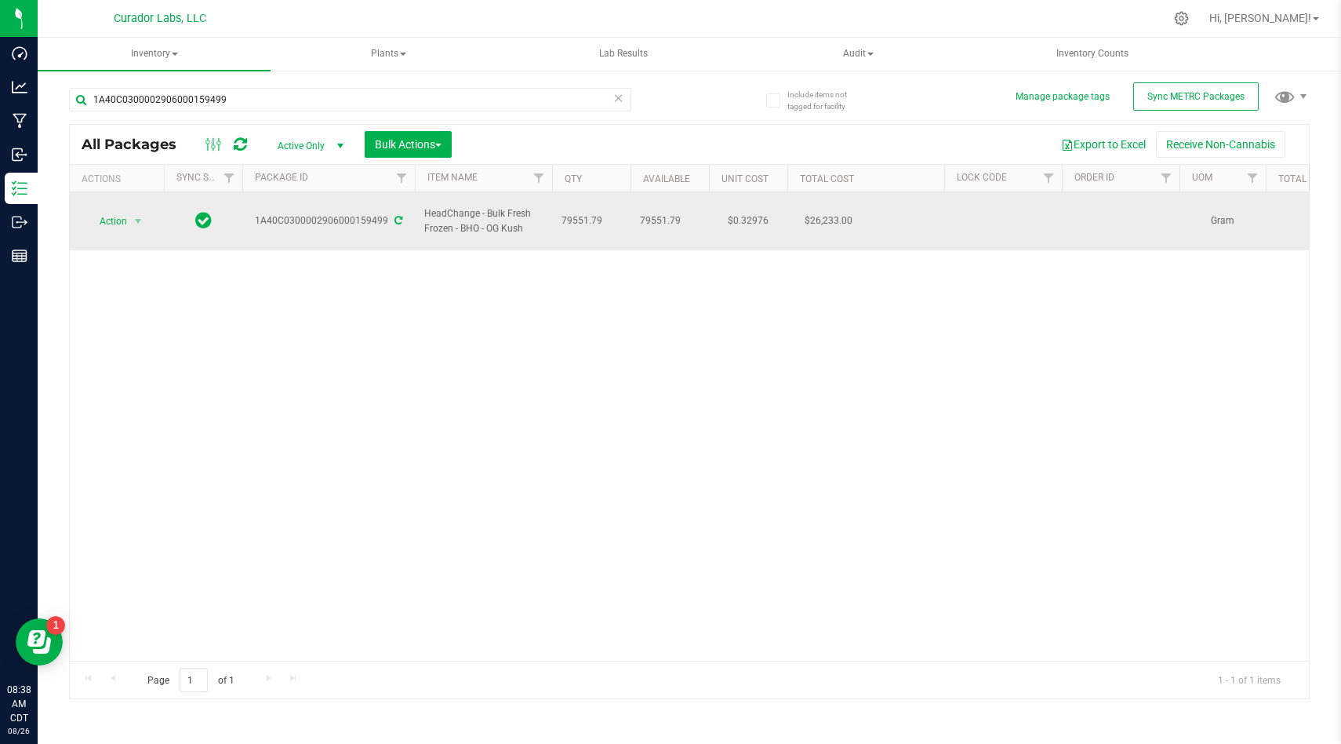
click at [543, 217] on td "HeadChange - Bulk Fresh Frozen - BHO - OG Kush" at bounding box center [483, 221] width 137 height 58
drag, startPoint x: 604, startPoint y: 214, endPoint x: 424, endPoint y: 206, distance: 180.6
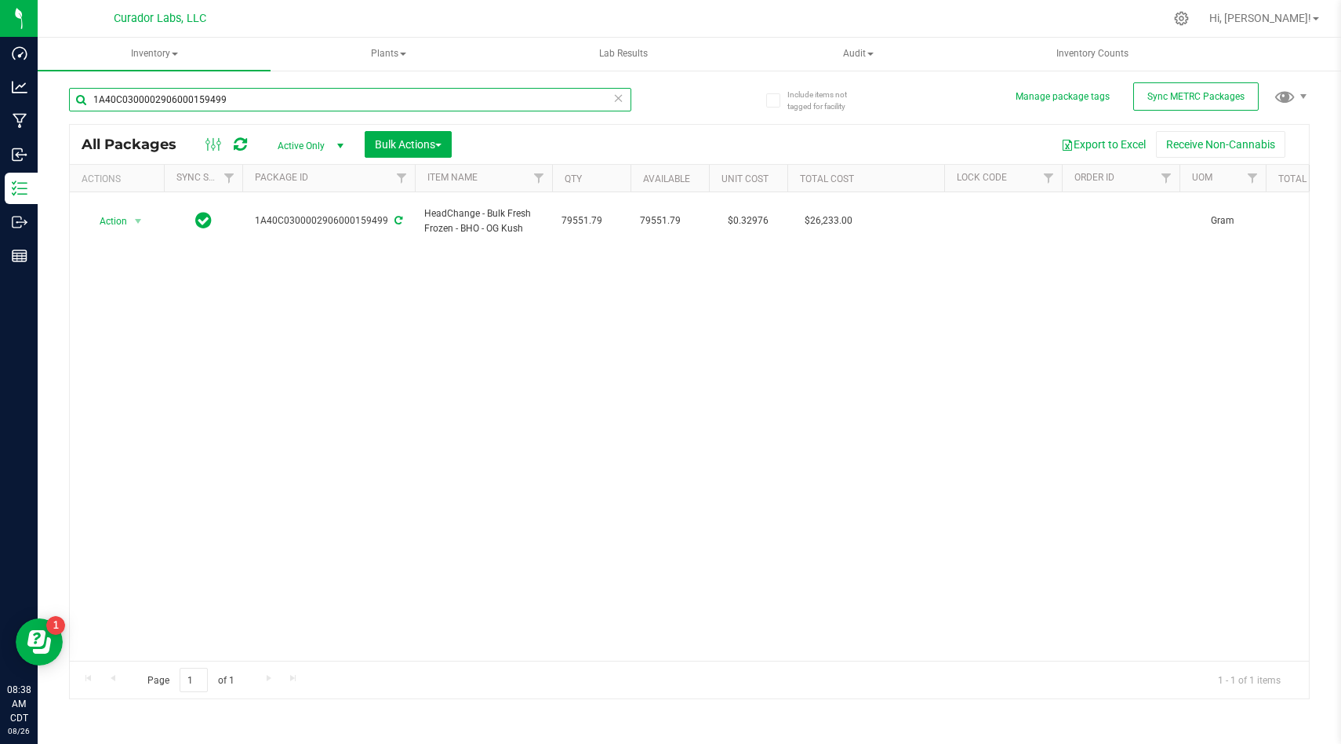
click at [249, 100] on input "1A40C0300002906000159499" at bounding box center [350, 100] width 562 height 24
paste input "502"
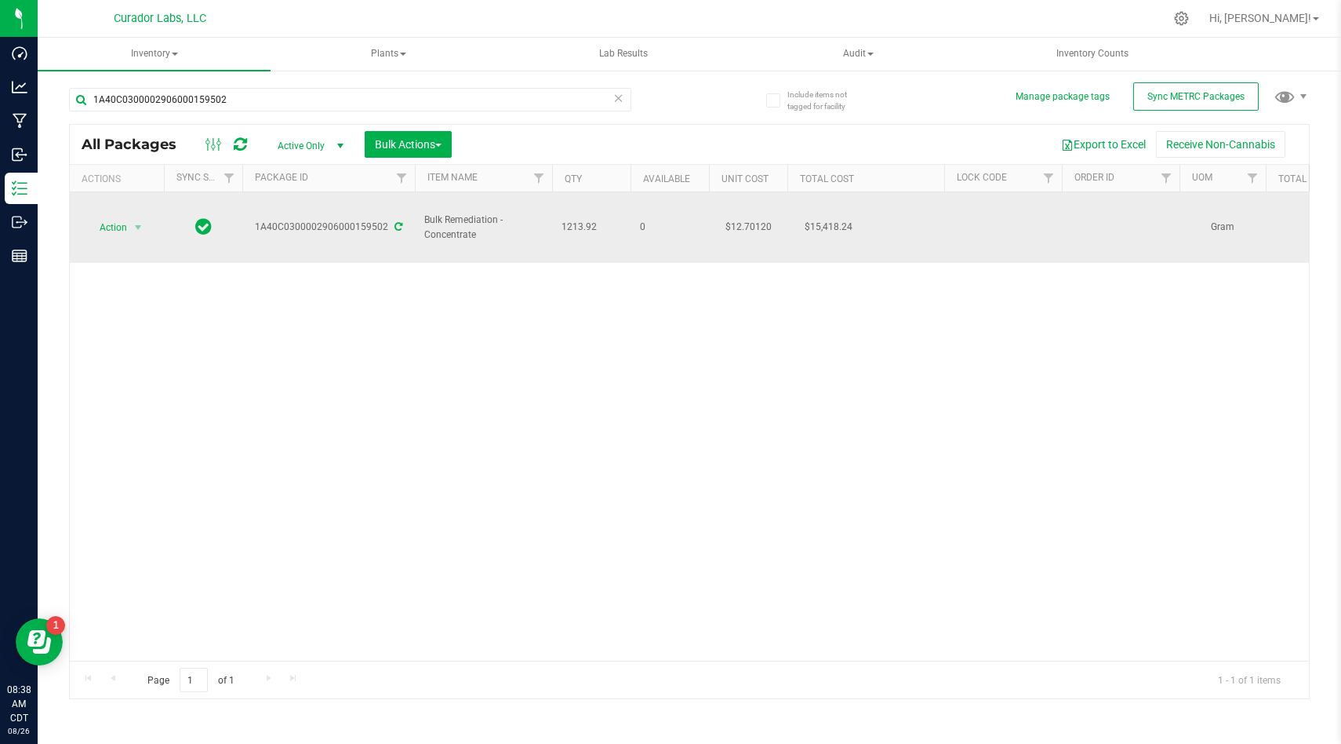
drag, startPoint x: 602, startPoint y: 224, endPoint x: 423, endPoint y: 215, distance: 179.1
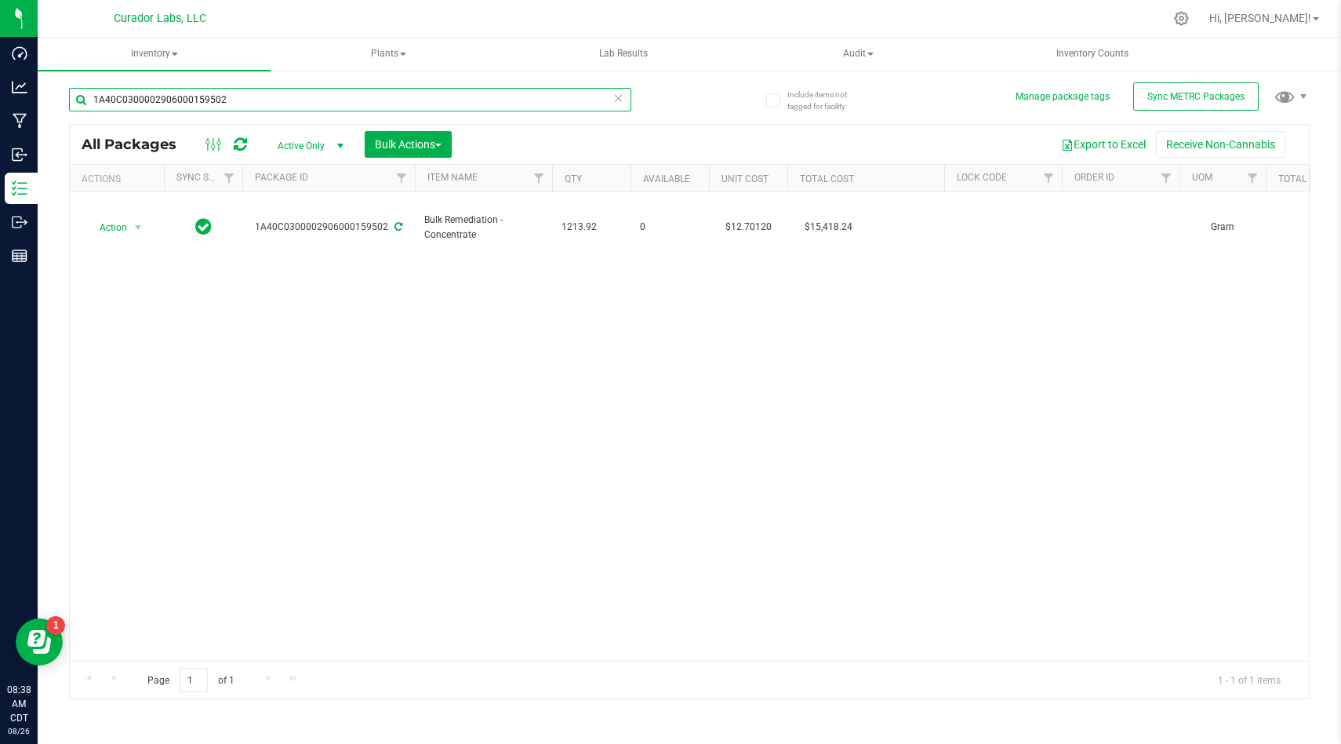
click at [252, 101] on input "1A40C0300002906000159502" at bounding box center [350, 100] width 562 height 24
paste input "0914"
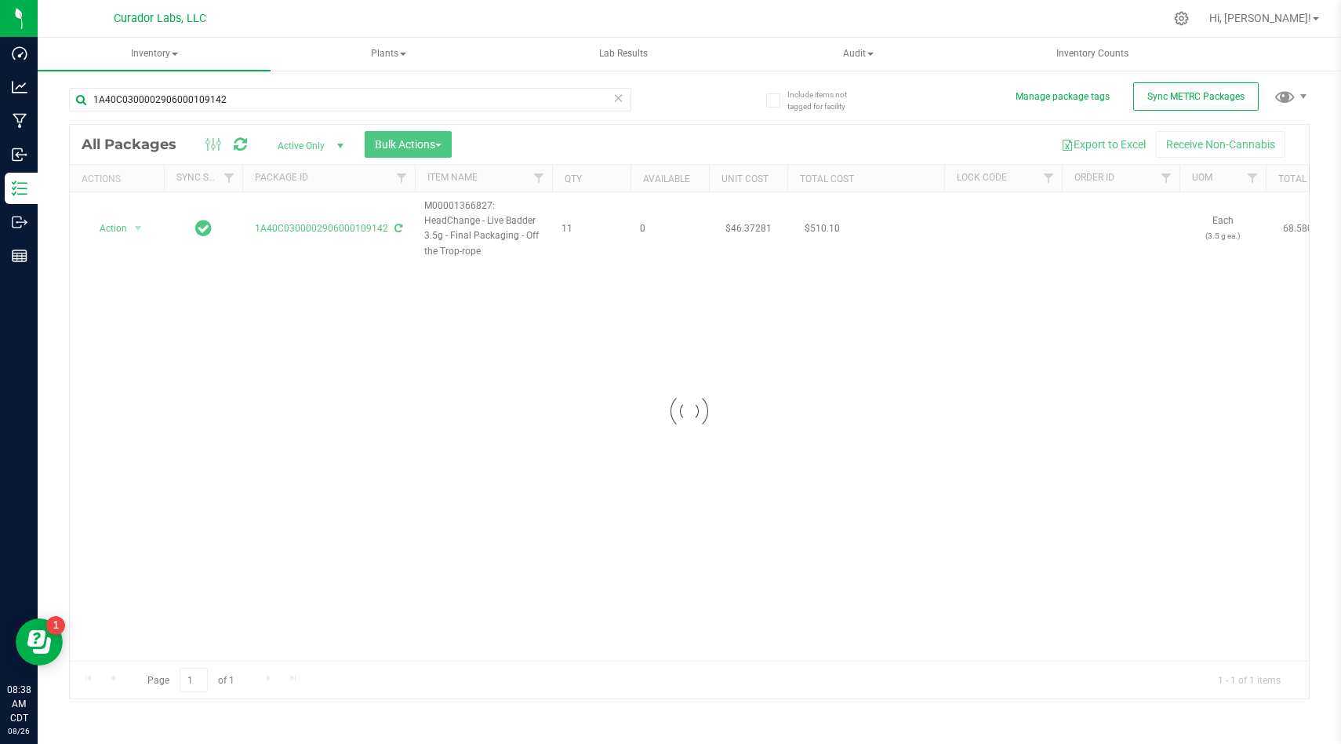
click at [467, 560] on div at bounding box center [689, 411] width 1239 height 573
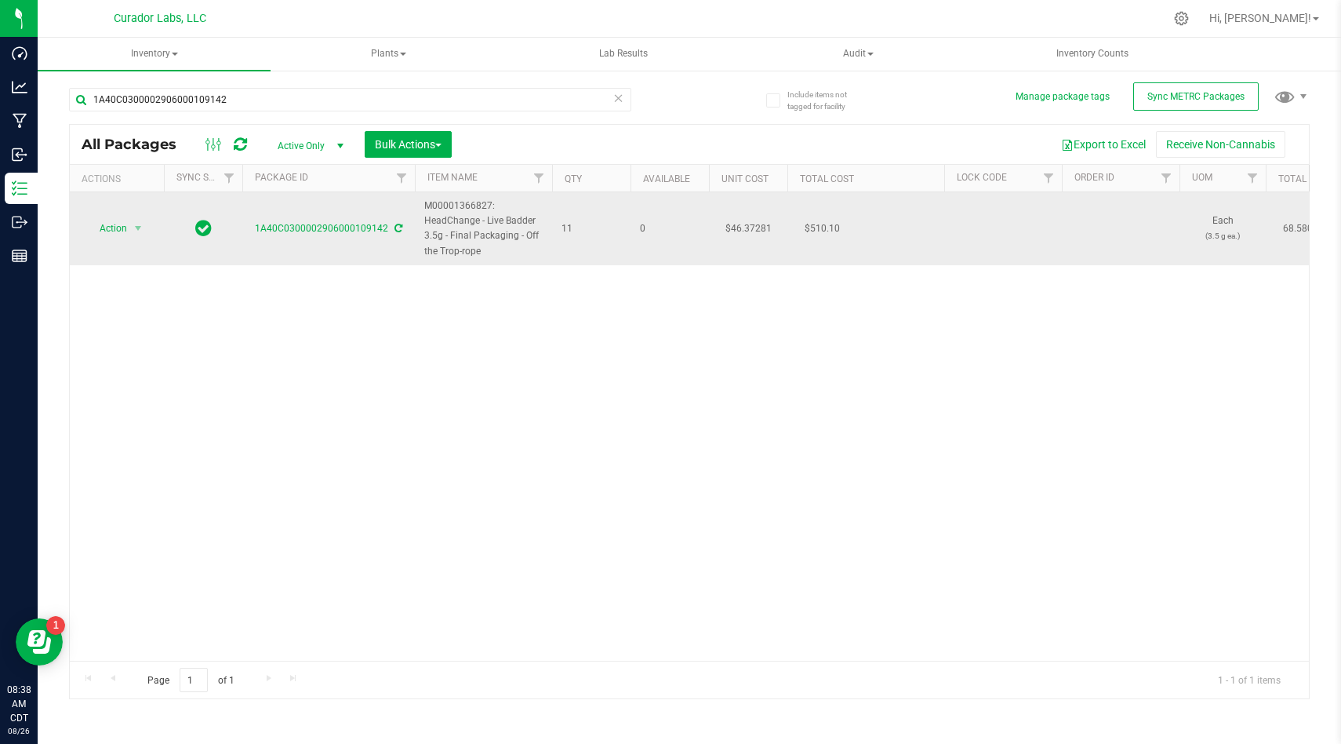
click at [516, 250] on span "M00001366827: HeadChange - Live Badder 3.5g - Final Packaging - Off the Trop-ro…" at bounding box center [483, 228] width 118 height 60
drag, startPoint x: 573, startPoint y: 229, endPoint x: 402, endPoint y: 213, distance: 171.7
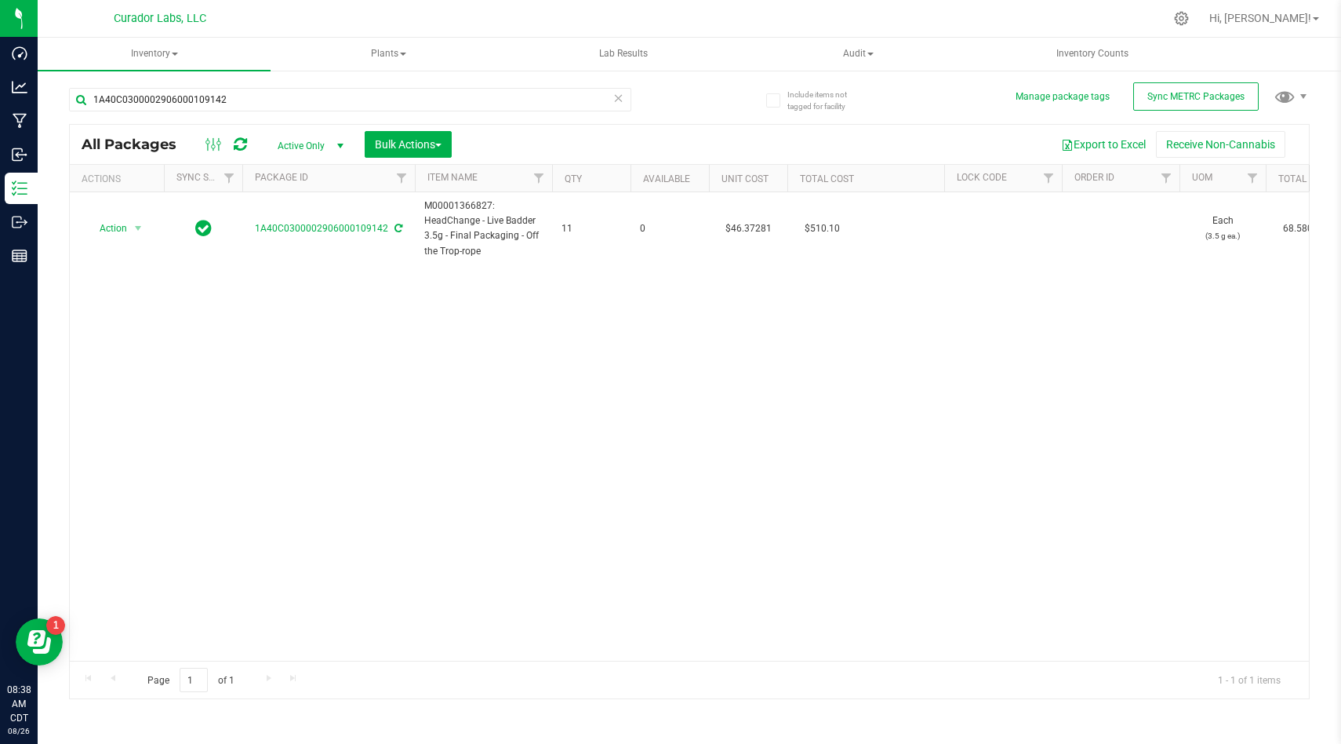
click at [583, 292] on div "Action Action Adjust qty Create package Edit attributes Global inventory Locate…" at bounding box center [689, 426] width 1239 height 468
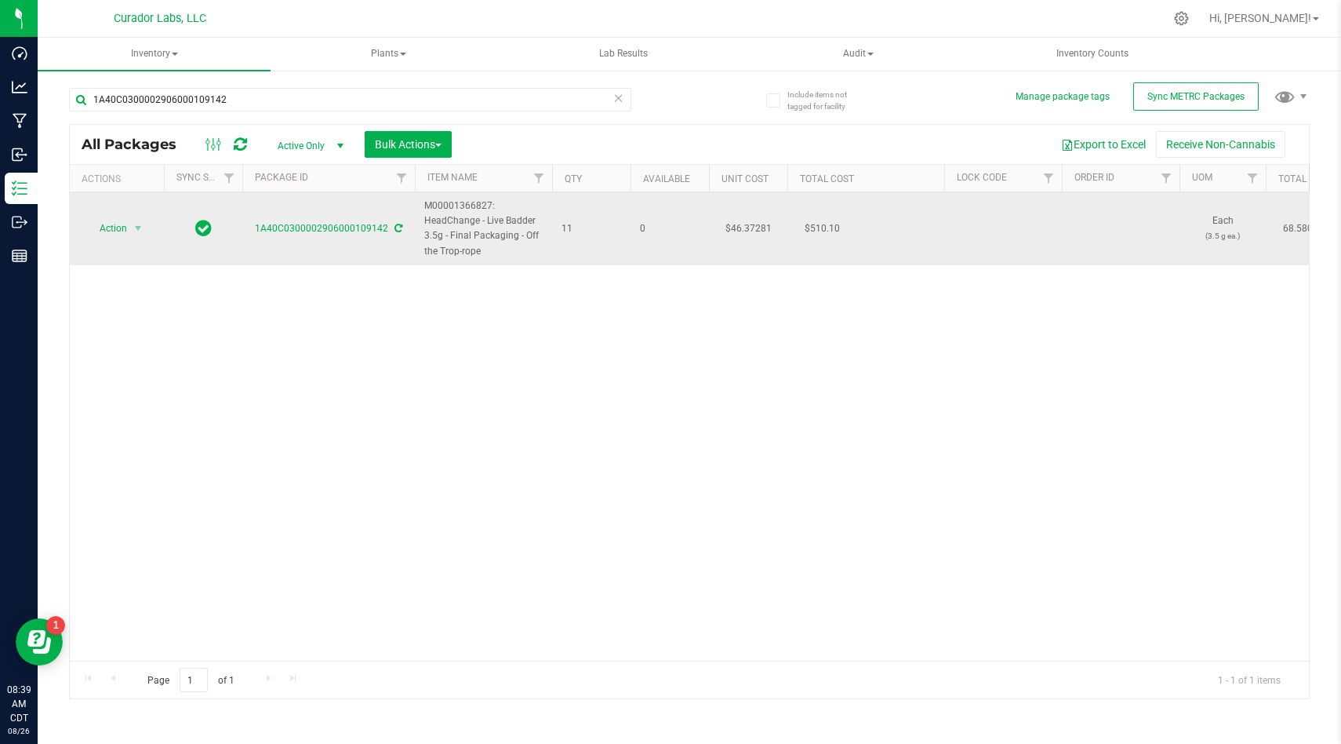
drag, startPoint x: 589, startPoint y: 233, endPoint x: 423, endPoint y: 202, distance: 169.1
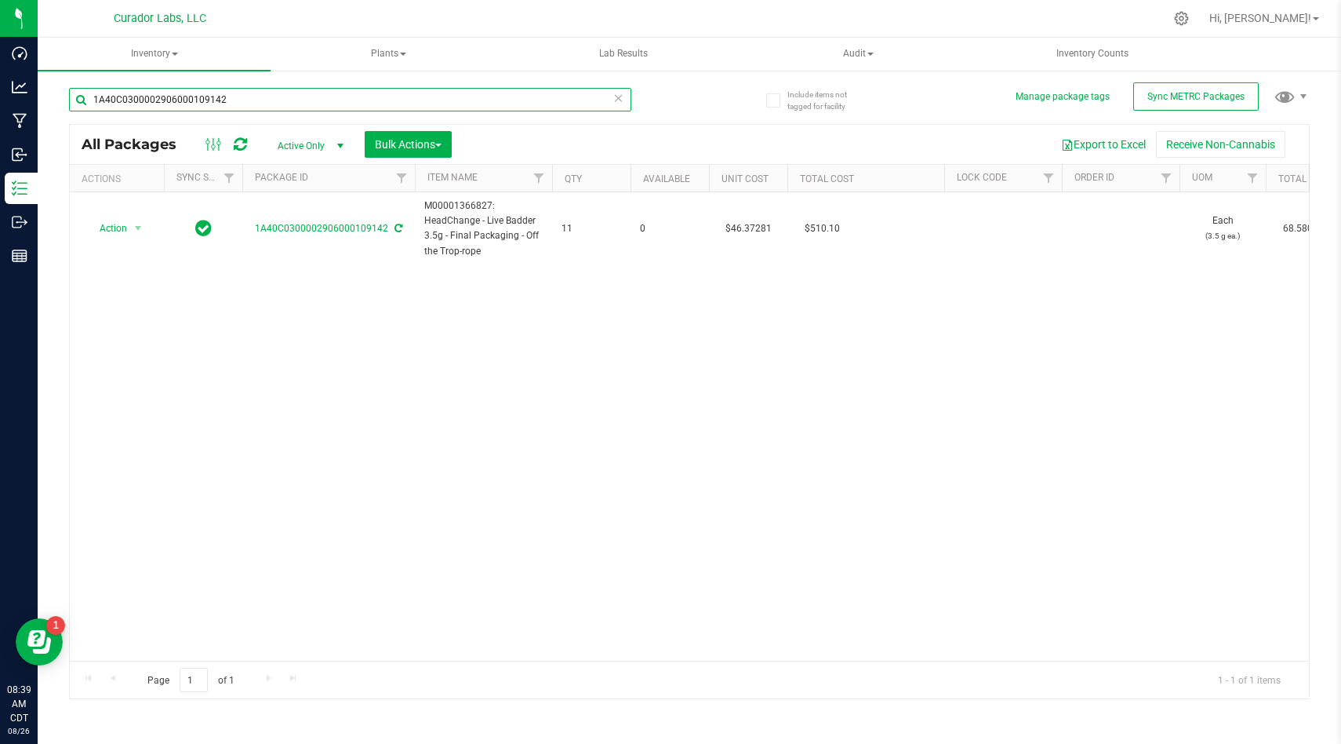
click at [263, 104] on input "1A40C0300002906000109142" at bounding box center [350, 100] width 562 height 24
paste input "8068"
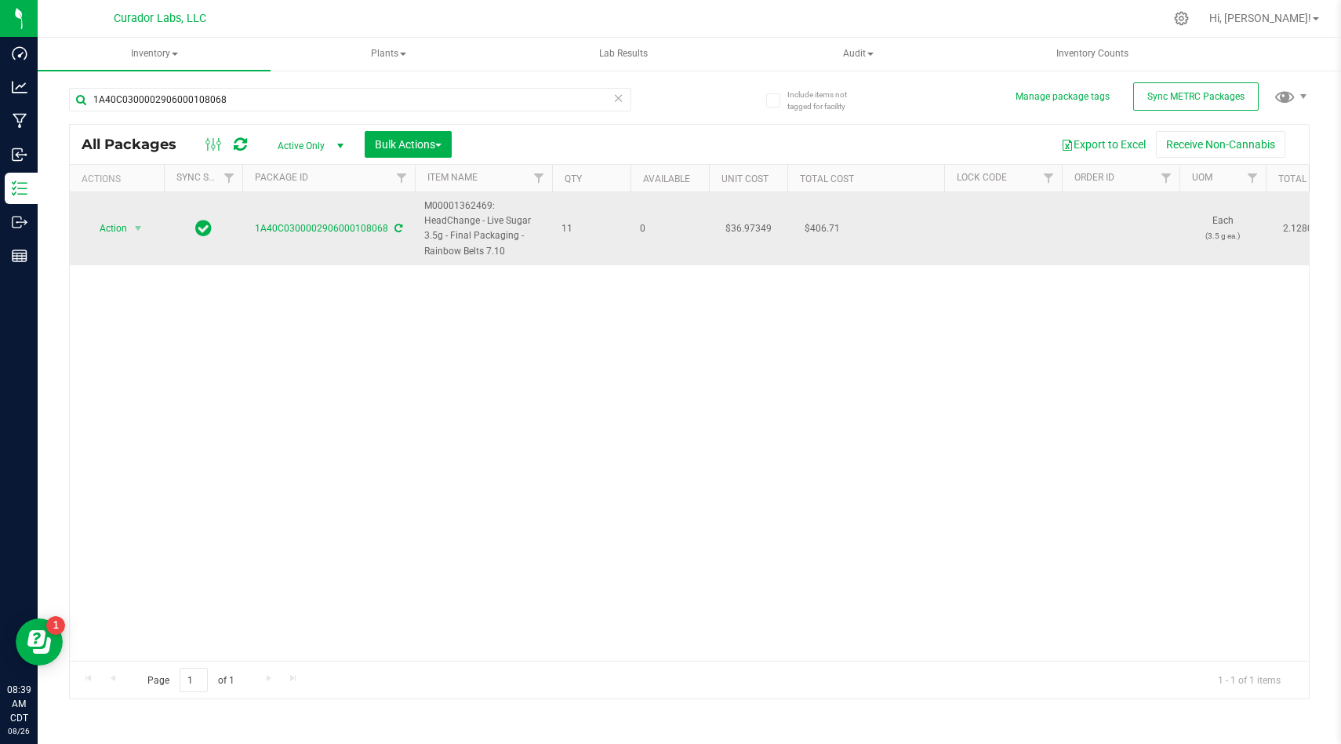
drag, startPoint x: 576, startPoint y: 227, endPoint x: 417, endPoint y: 213, distance: 159.1
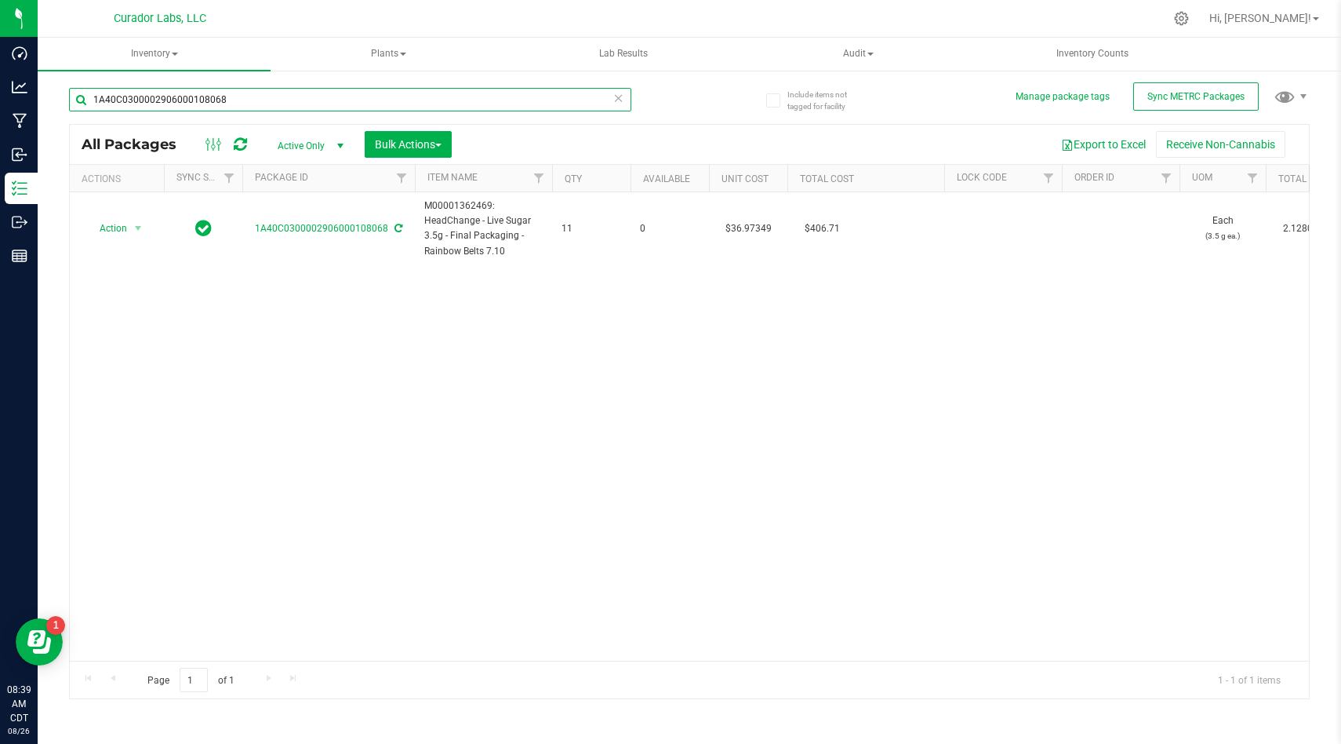
click at [269, 106] on input "1A40C0300002906000108068" at bounding box center [350, 100] width 562 height 24
paste input "095225"
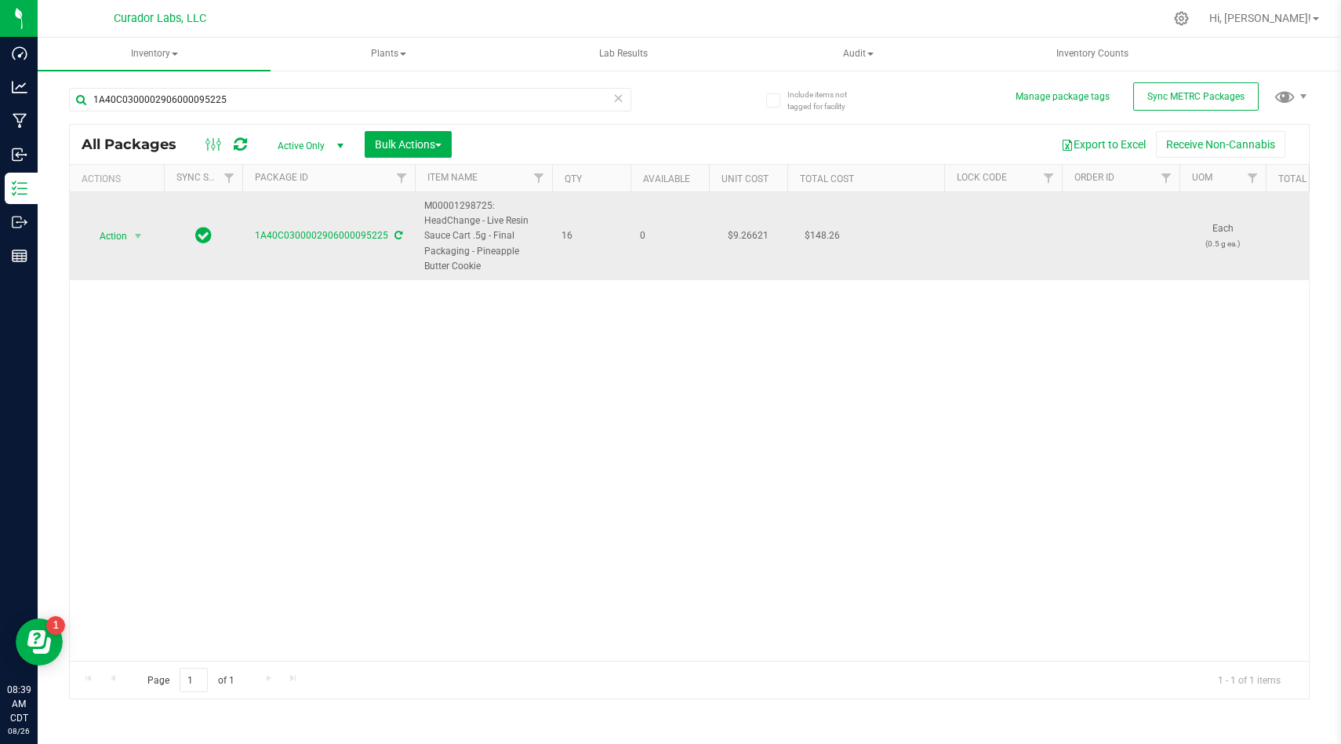
drag, startPoint x: 577, startPoint y: 236, endPoint x: 427, endPoint y: 211, distance: 151.9
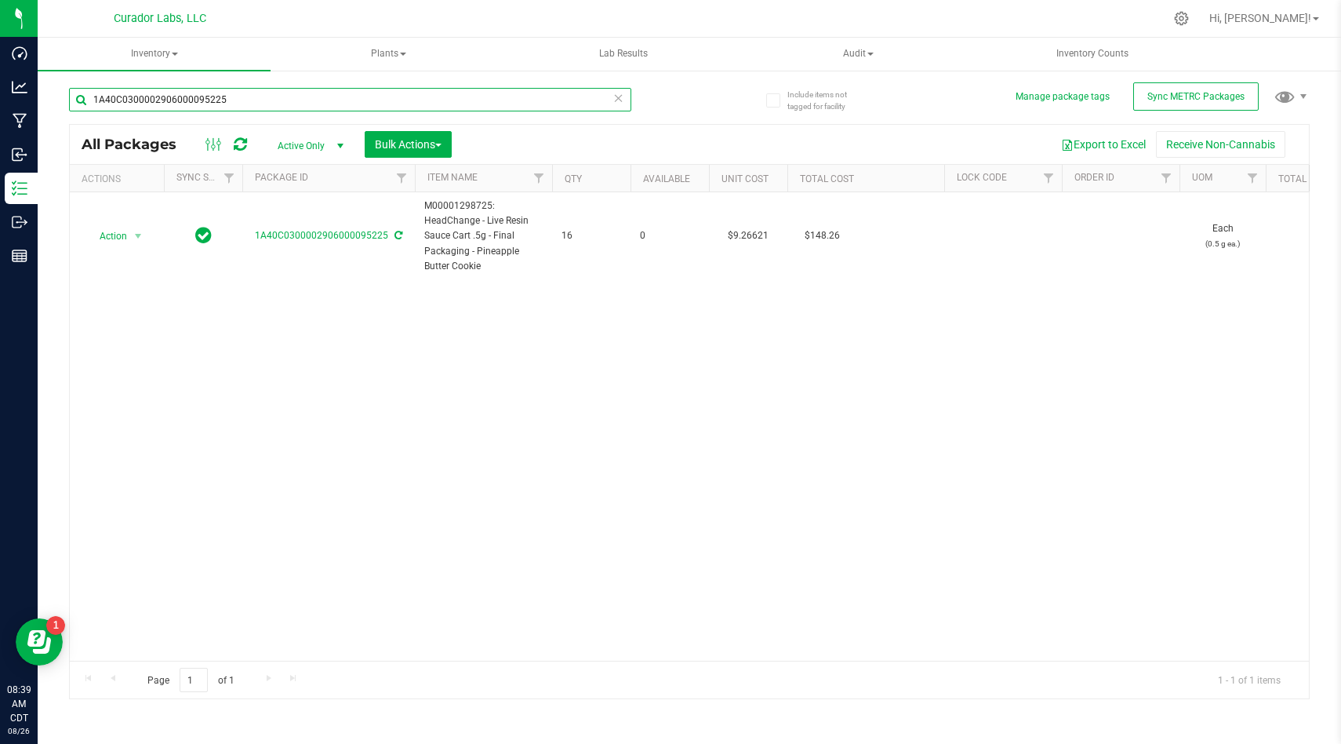
click at [236, 97] on input "1A40C0300002906000095225" at bounding box center [350, 100] width 562 height 24
paste input "6"
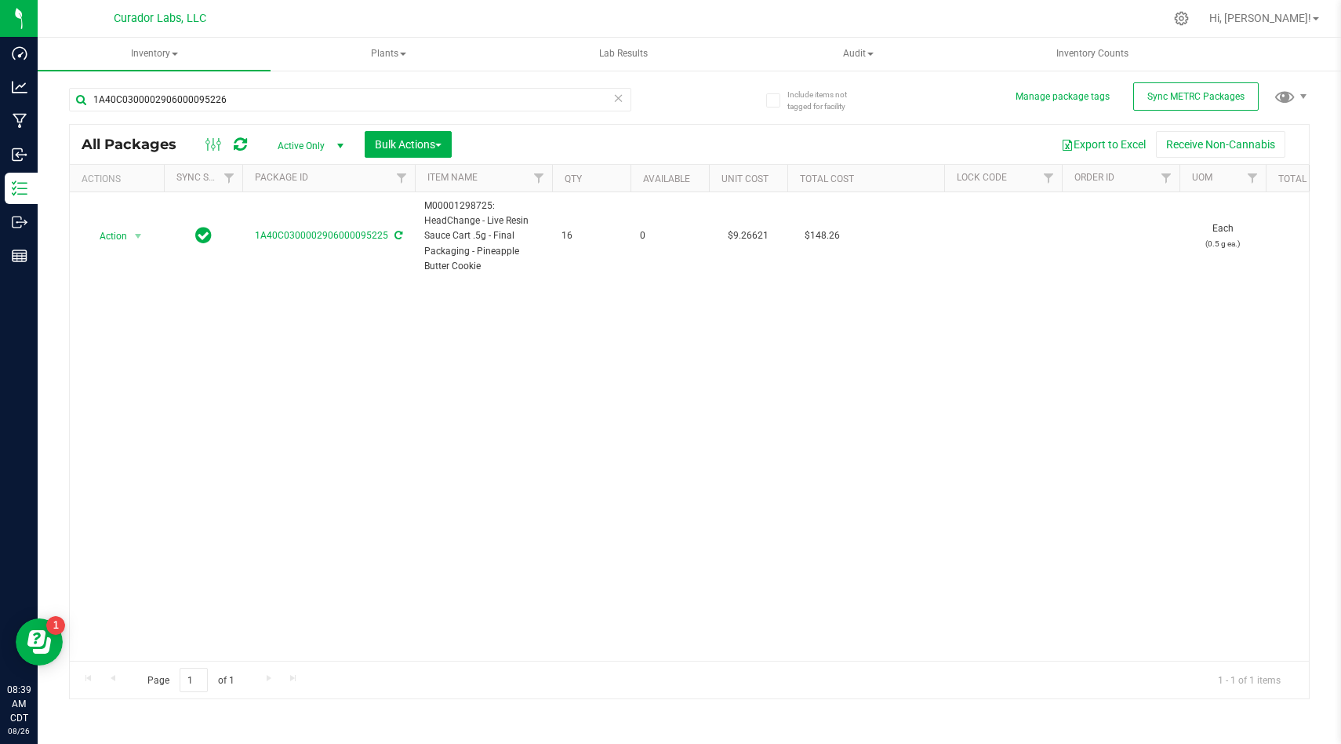
drag, startPoint x: 356, startPoint y: 426, endPoint x: 338, endPoint y: 439, distance: 22.4
click at [356, 426] on div "Action Action Adjust qty Create package Edit attributes Global inventory Locate…" at bounding box center [689, 426] width 1239 height 468
click at [590, 329] on div at bounding box center [689, 411] width 1239 height 573
click at [575, 251] on div at bounding box center [689, 411] width 1239 height 573
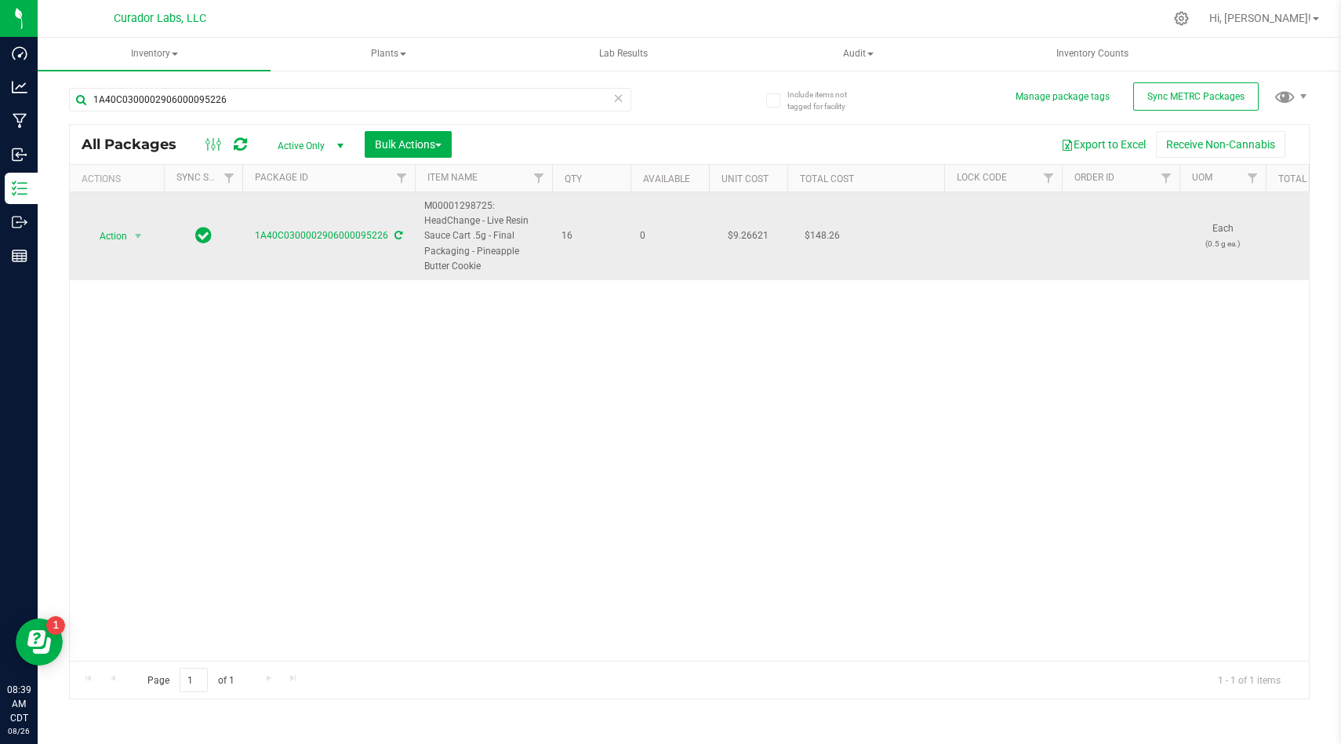
drag, startPoint x: 579, startPoint y: 237, endPoint x: 423, endPoint y: 209, distance: 158.6
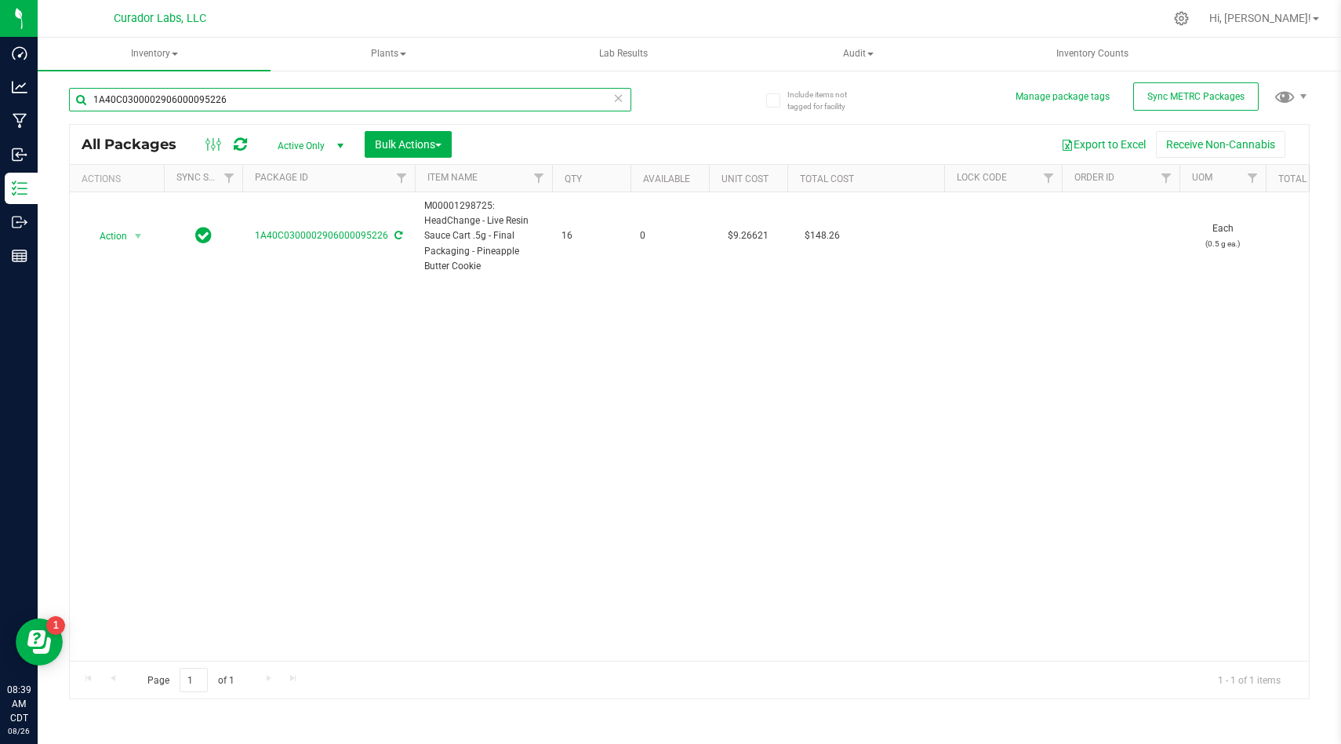
click at [238, 96] on input "1A40C0300002906000095226" at bounding box center [350, 100] width 562 height 24
paste input "32"
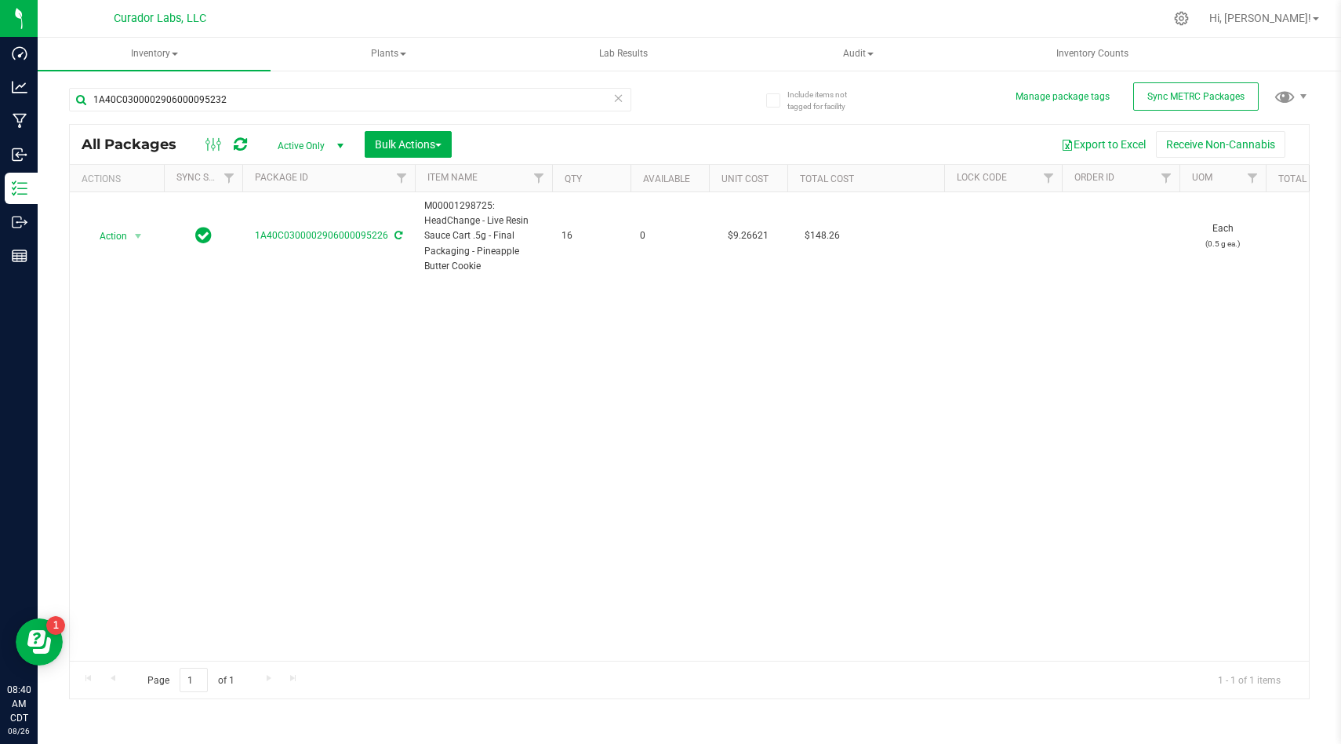
click at [409, 321] on div "Action Action Adjust qty Create package Edit attributes Global inventory Locate…" at bounding box center [689, 426] width 1239 height 468
click at [562, 251] on div at bounding box center [689, 411] width 1239 height 573
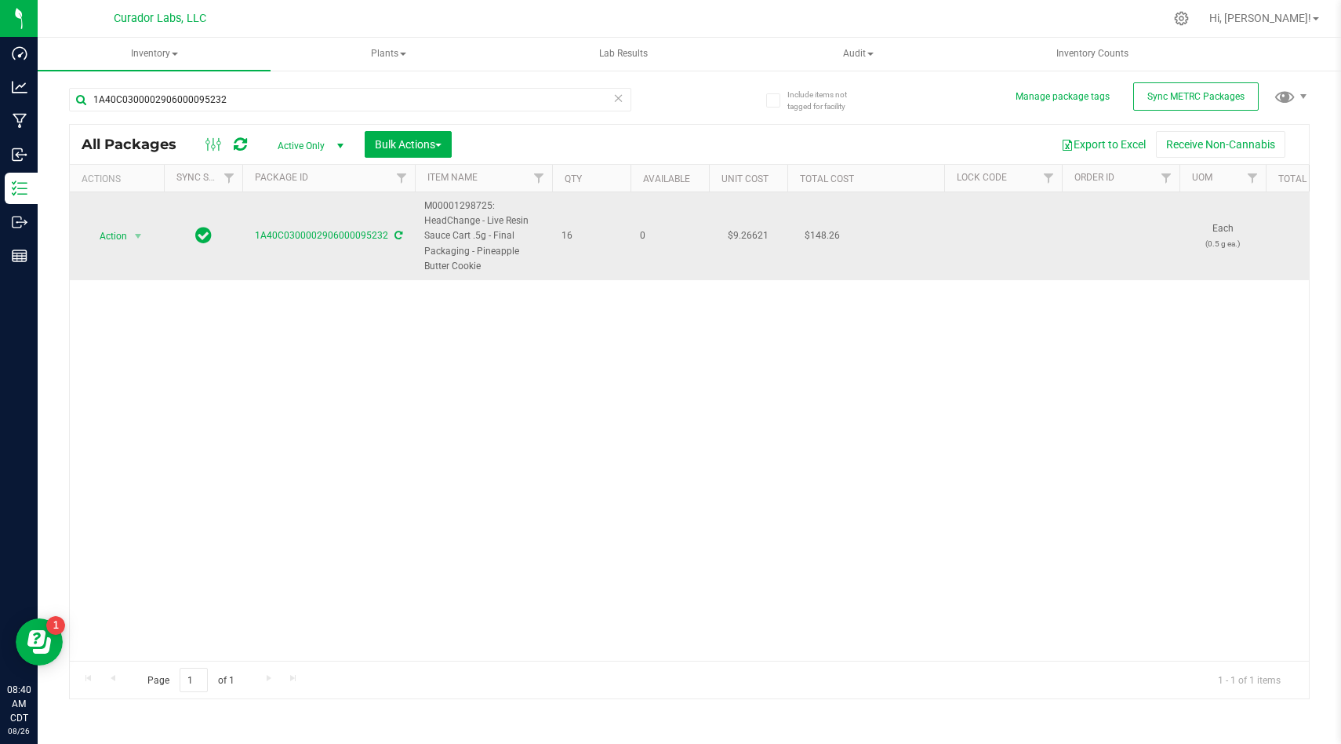
drag, startPoint x: 577, startPoint y: 239, endPoint x: 423, endPoint y: 202, distance: 158.1
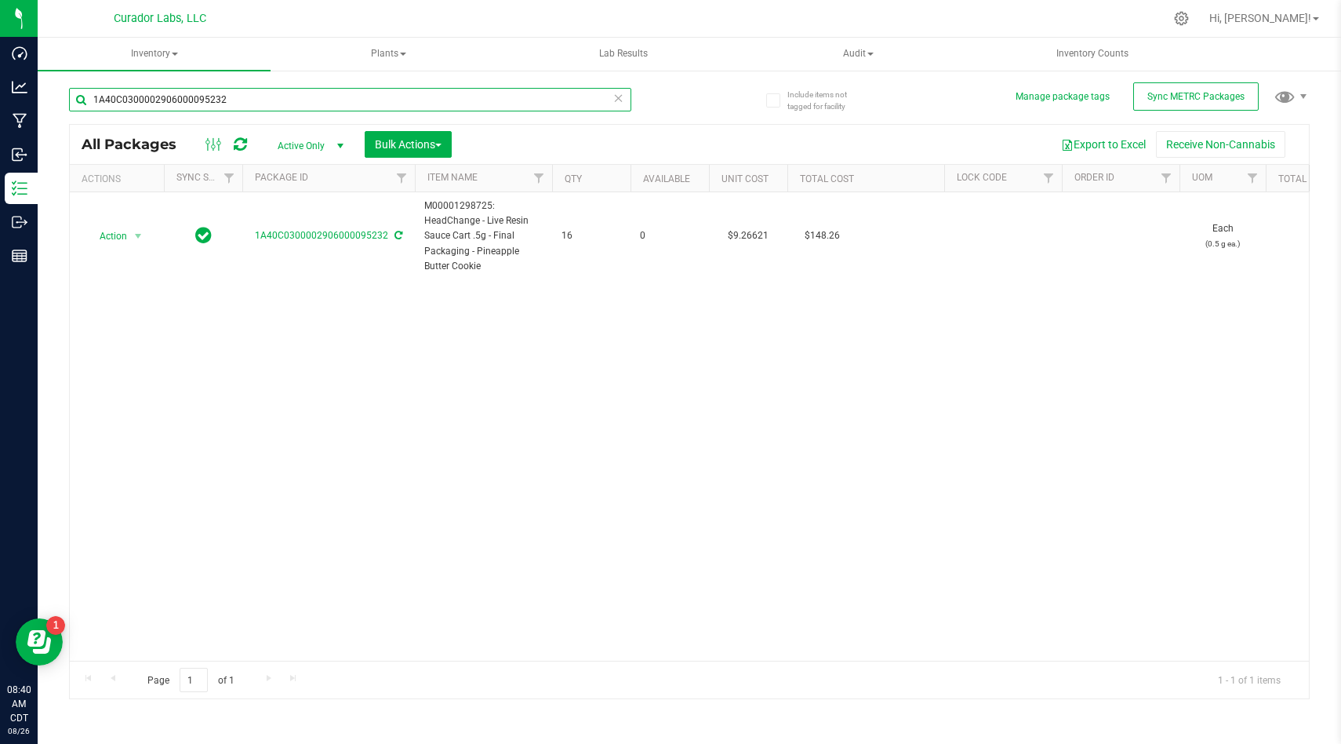
click at [249, 99] on input "1A40C0300002906000095232" at bounding box center [350, 100] width 562 height 24
paste input "88005"
type input "1A40C0300002906000088005"
click at [378, 315] on div "Action Action Adjust qty Create package Edit attributes Global inventory Locate…" at bounding box center [689, 426] width 1239 height 468
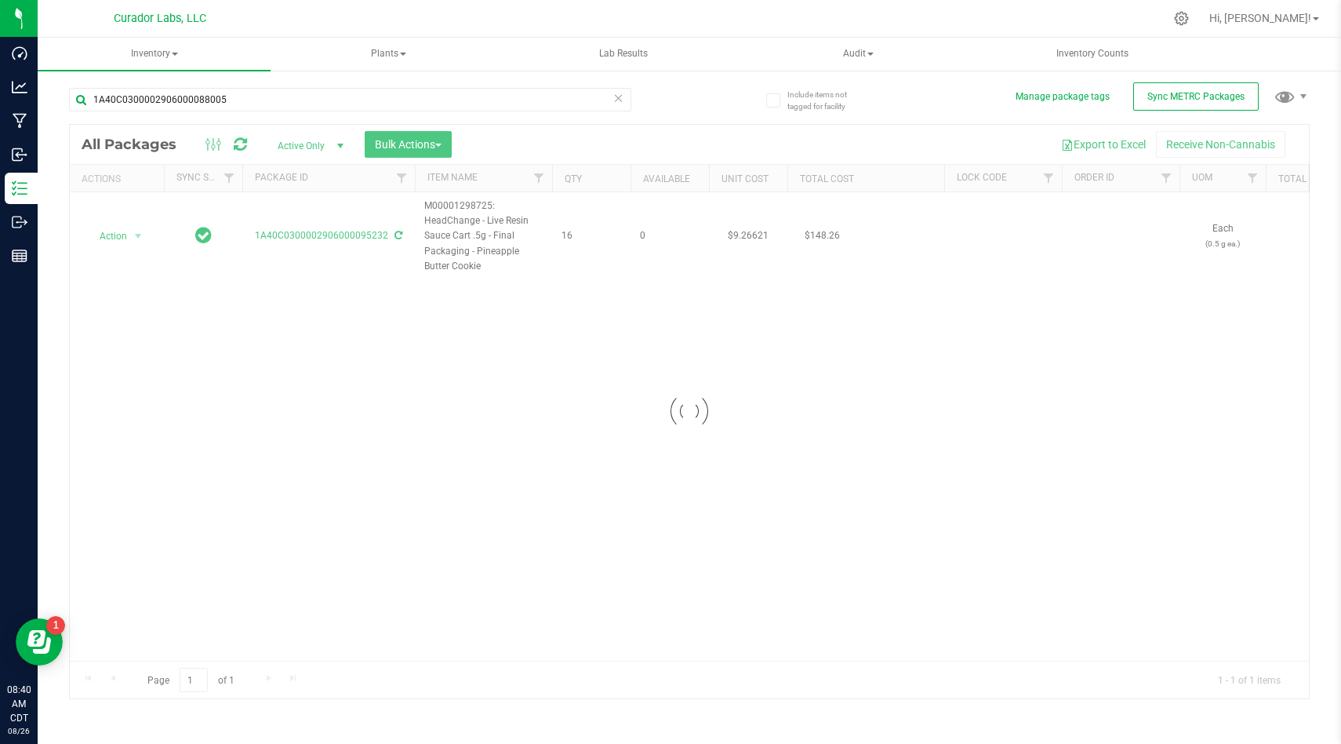
click at [554, 399] on div at bounding box center [689, 411] width 1239 height 573
click at [522, 276] on div at bounding box center [689, 411] width 1239 height 573
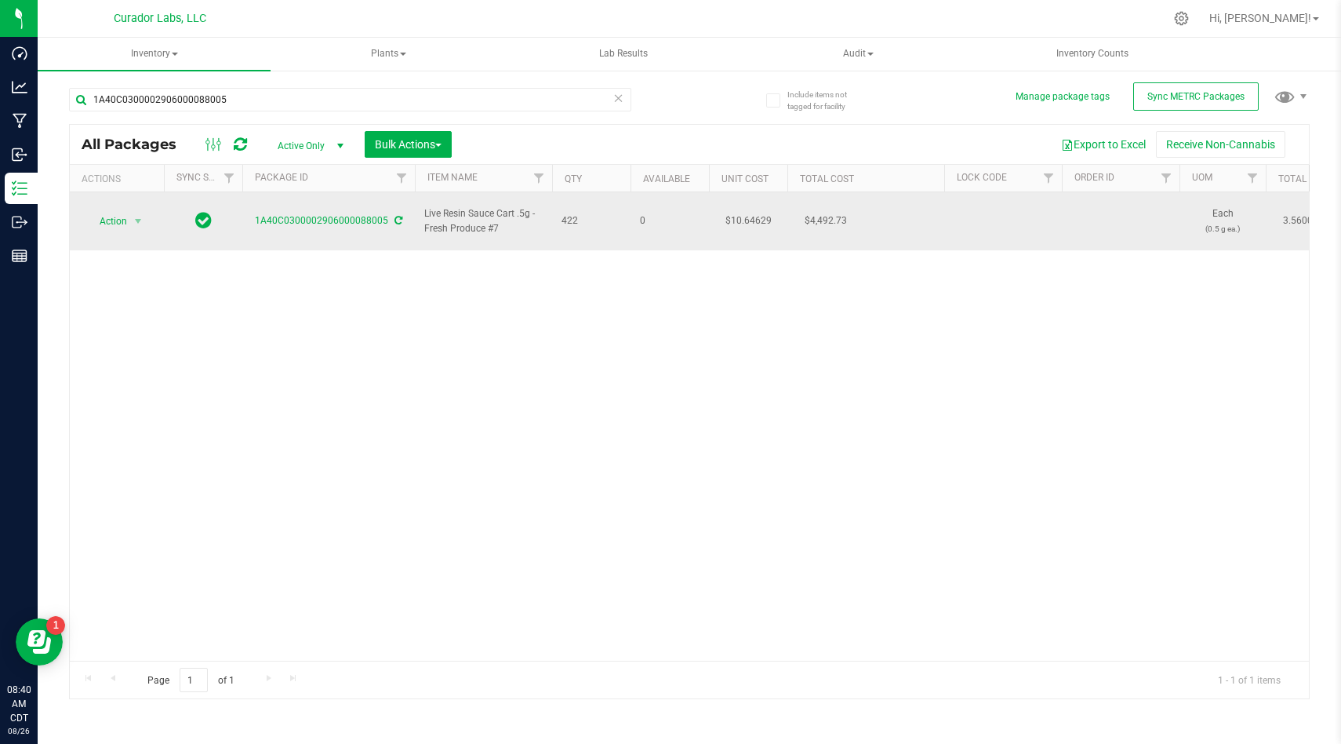
drag, startPoint x: 552, startPoint y: 211, endPoint x: 424, endPoint y: 210, distance: 127.9
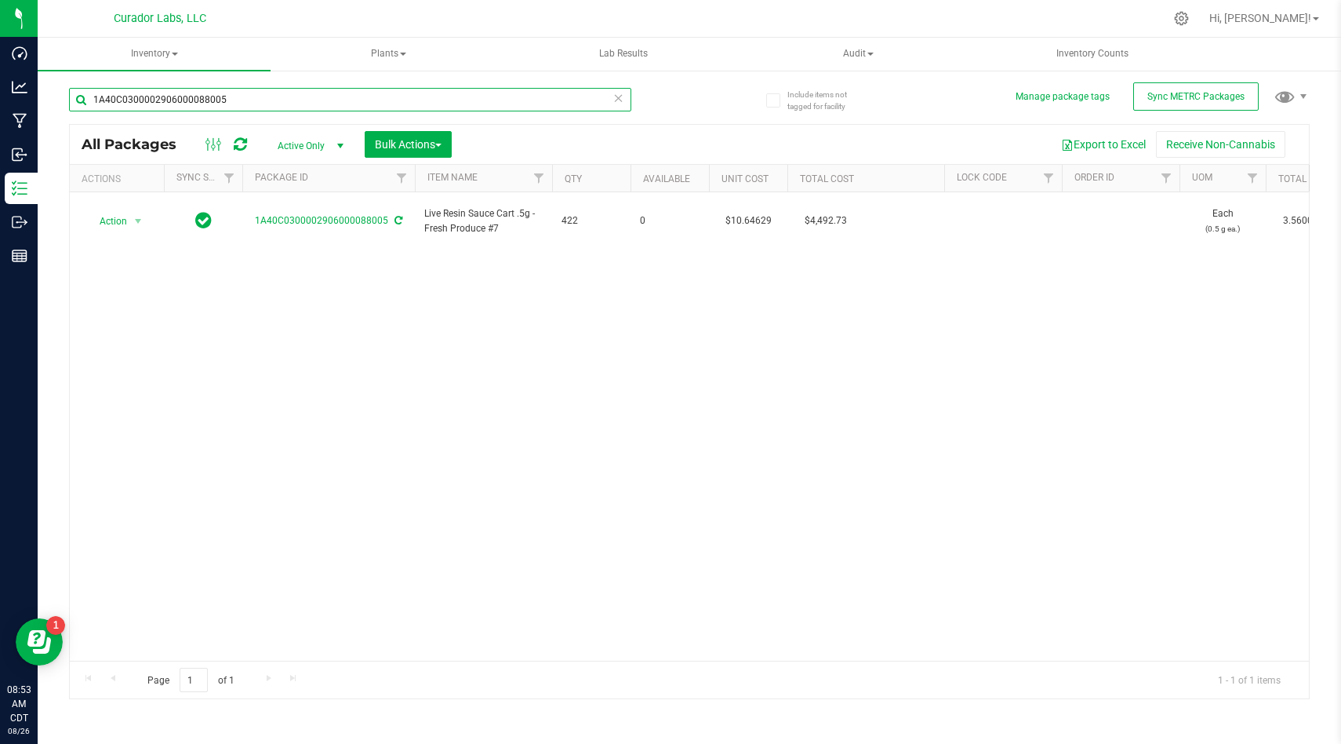
click at [241, 93] on input "1A40C0300002906000088005" at bounding box center [350, 100] width 562 height 24
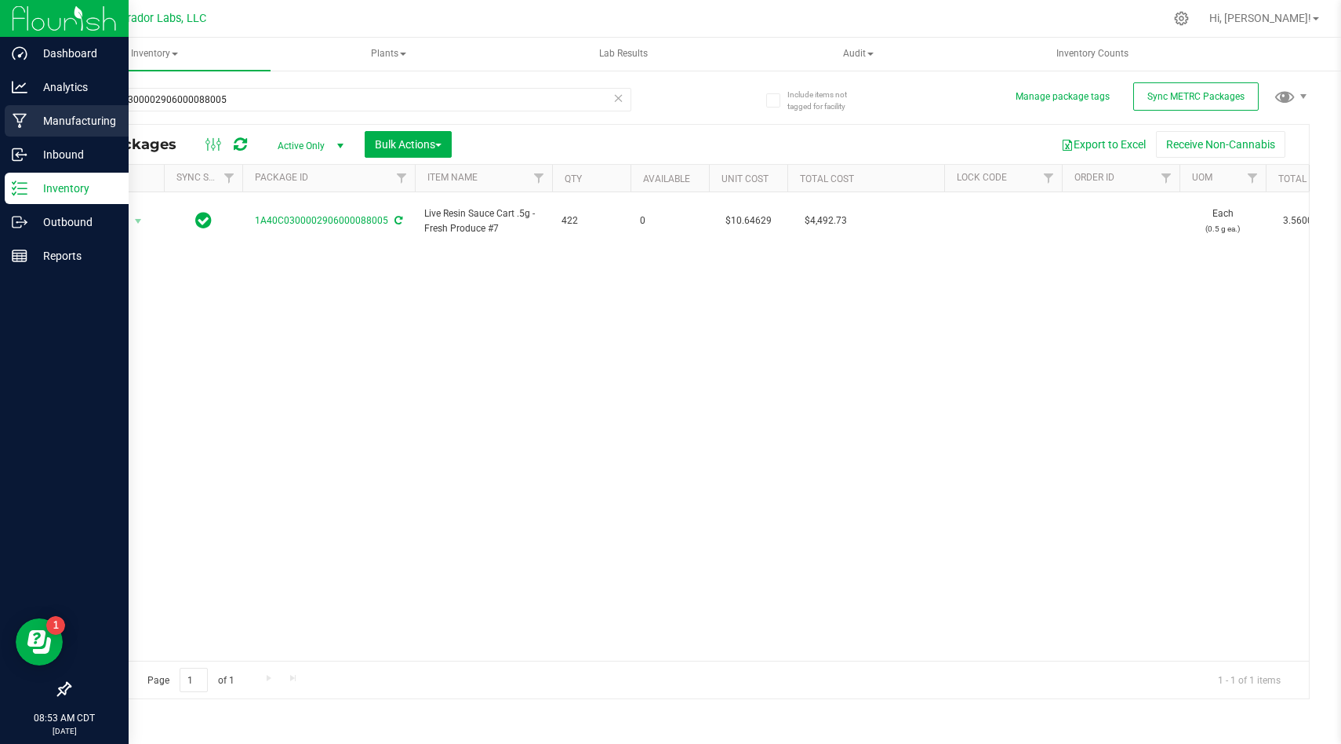
click at [20, 118] on icon at bounding box center [20, 121] width 15 height 16
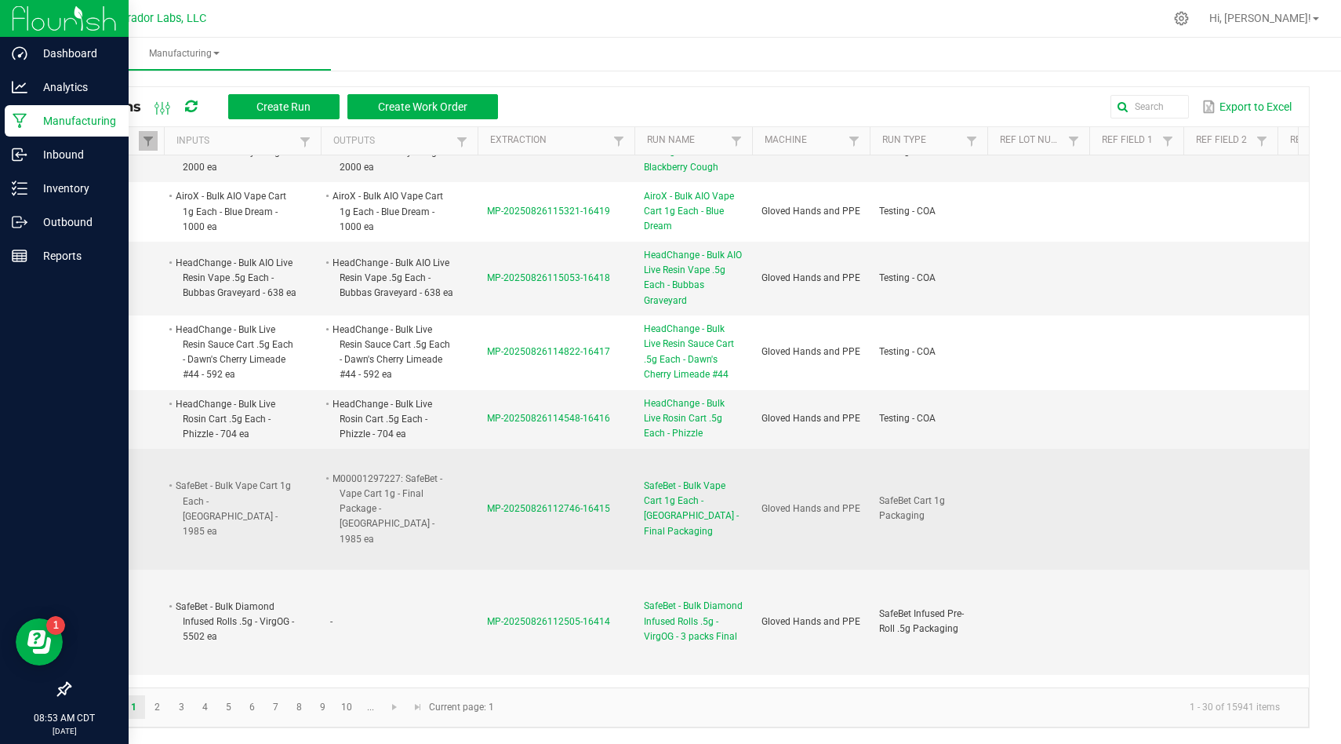
scroll to position [317, 0]
click at [571, 500] on span "MP-20250826112746-16415" at bounding box center [548, 505] width 123 height 11
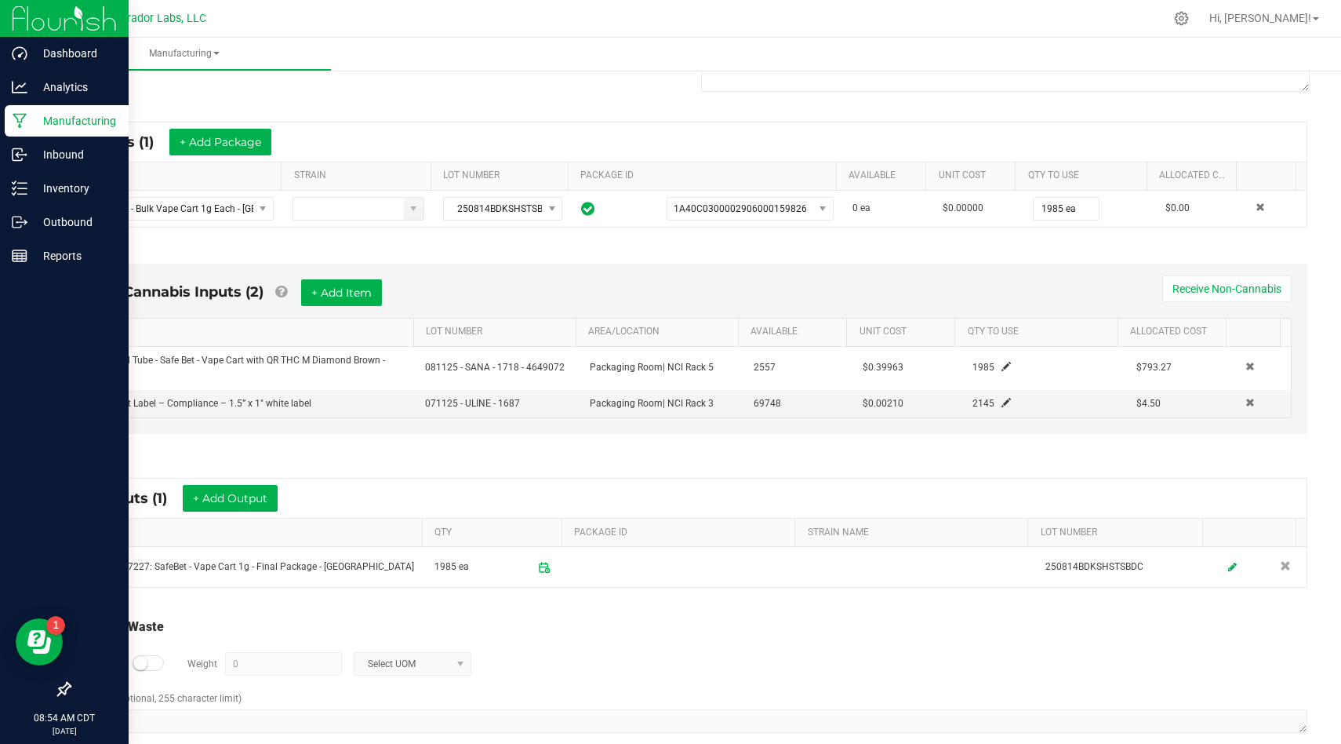
scroll to position [243, 0]
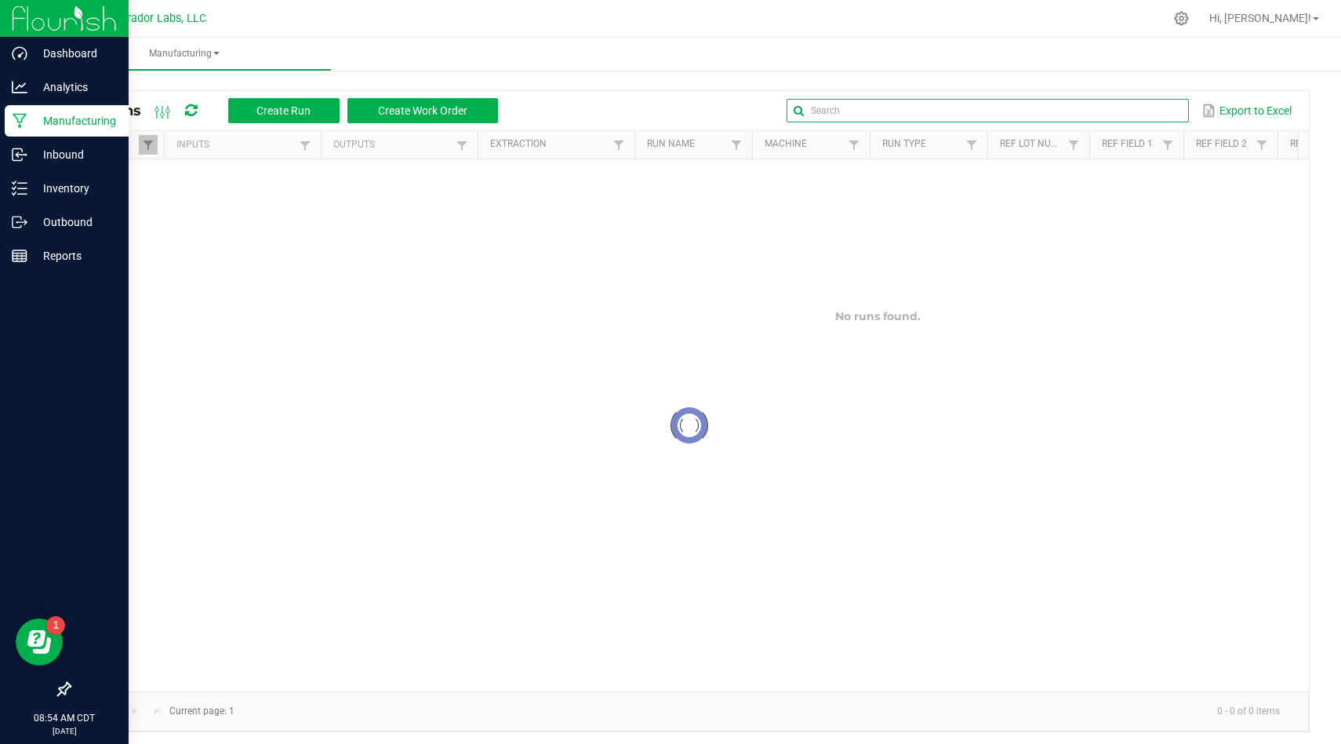
click at [1126, 115] on input "text" at bounding box center [988, 111] width 402 height 24
type input "final"
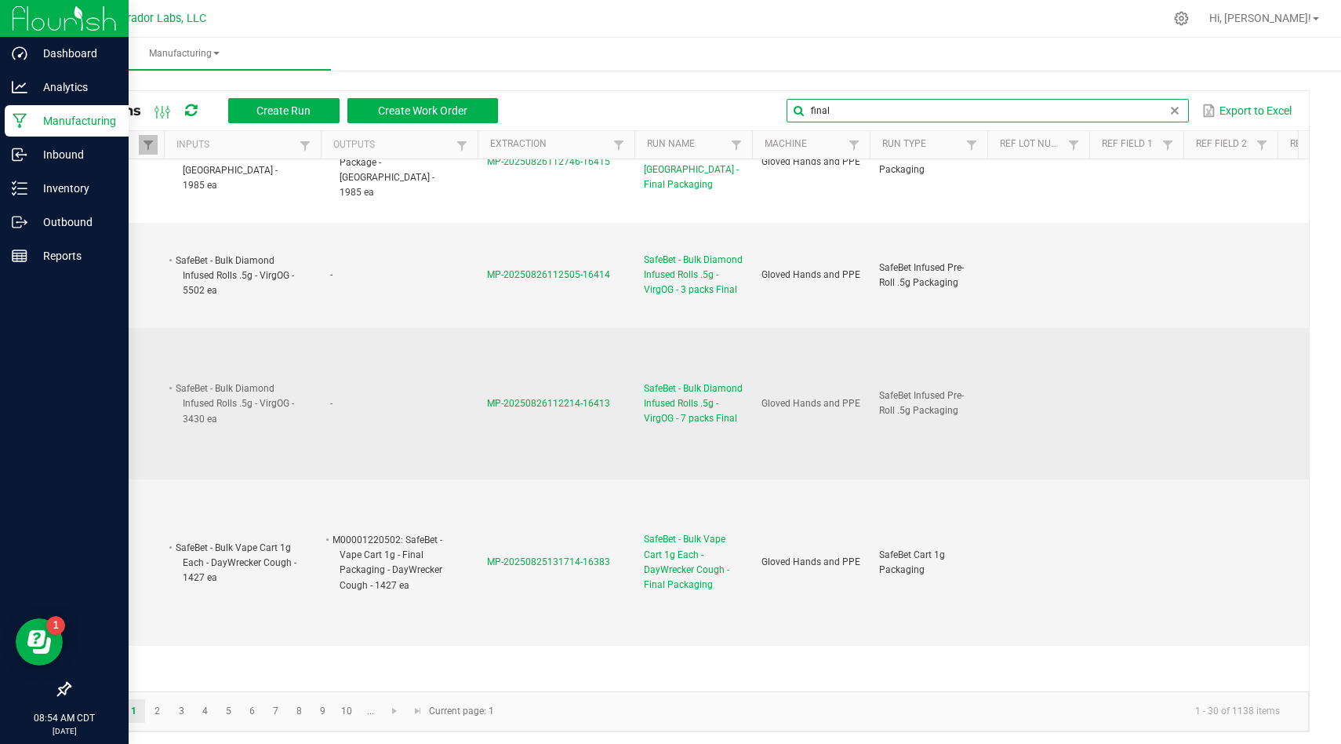
scroll to position [89, 0]
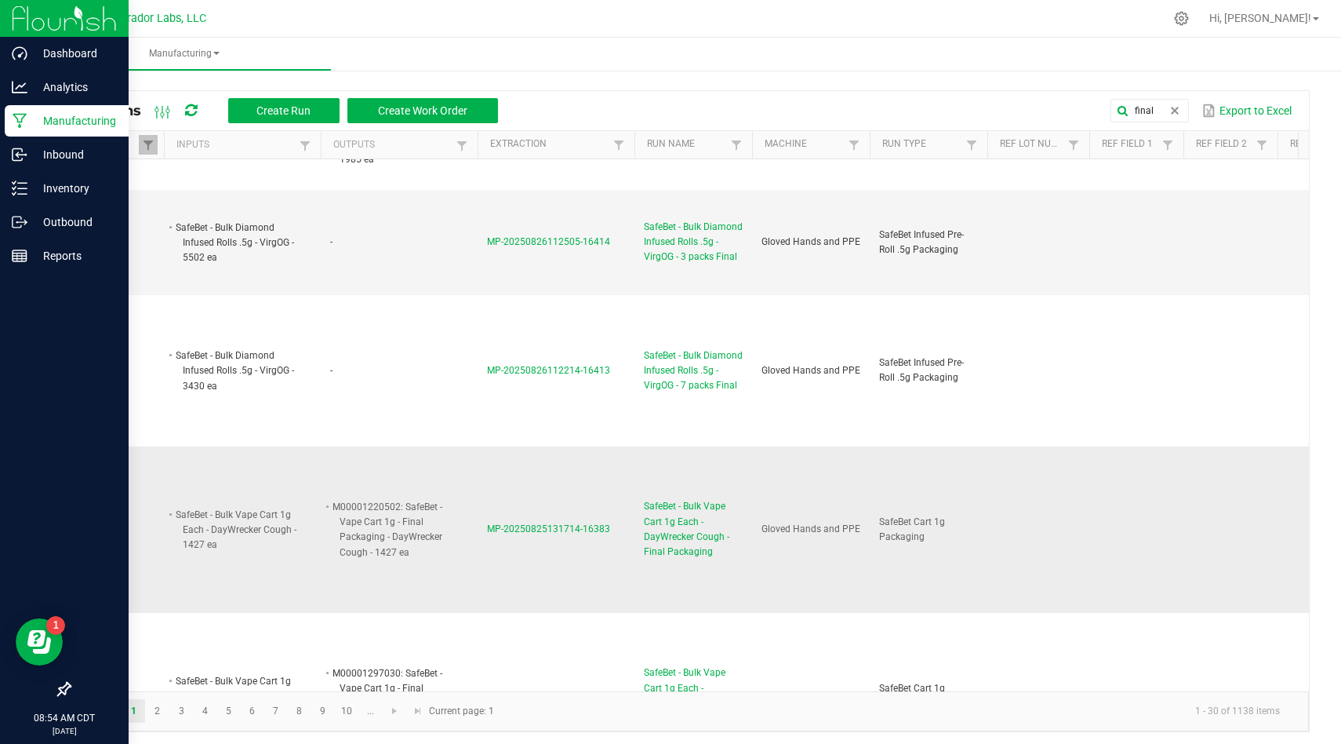
click at [566, 529] on span "MP-20250825131714-16383" at bounding box center [548, 528] width 123 height 11
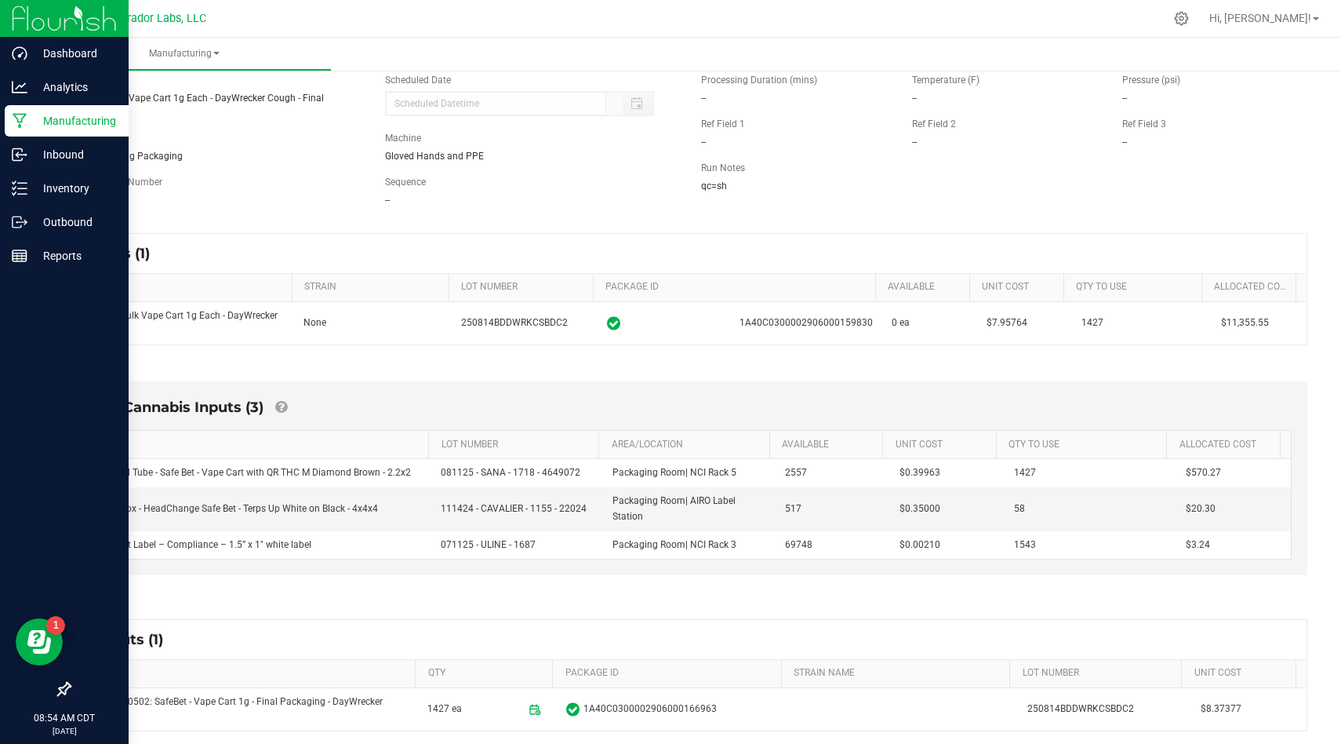
scroll to position [225, 0]
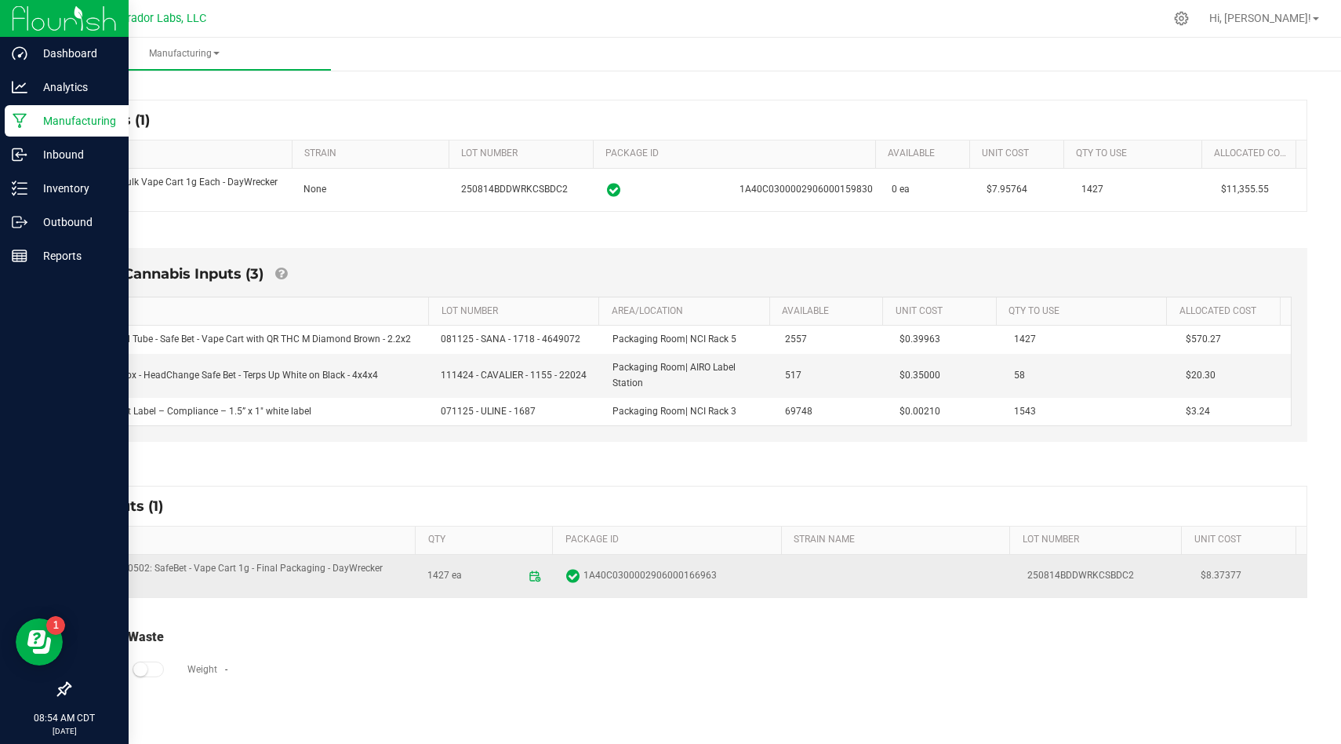
click at [628, 570] on span "1A40C0300002906000166963" at bounding box center [650, 575] width 133 height 15
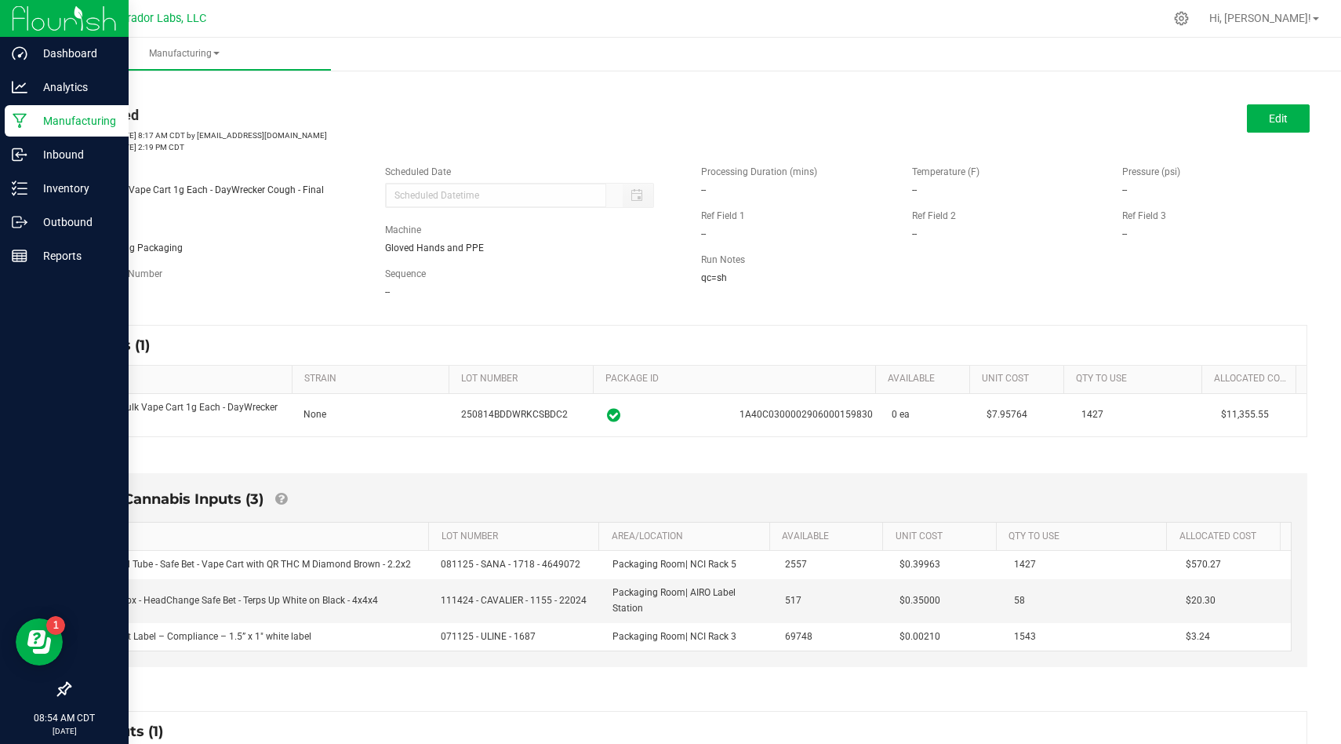
click at [628, 570] on body "Dashboard Analytics Manufacturing Inbound Inventory Outbound Reports 08:54 AM C…" at bounding box center [670, 372] width 1341 height 744
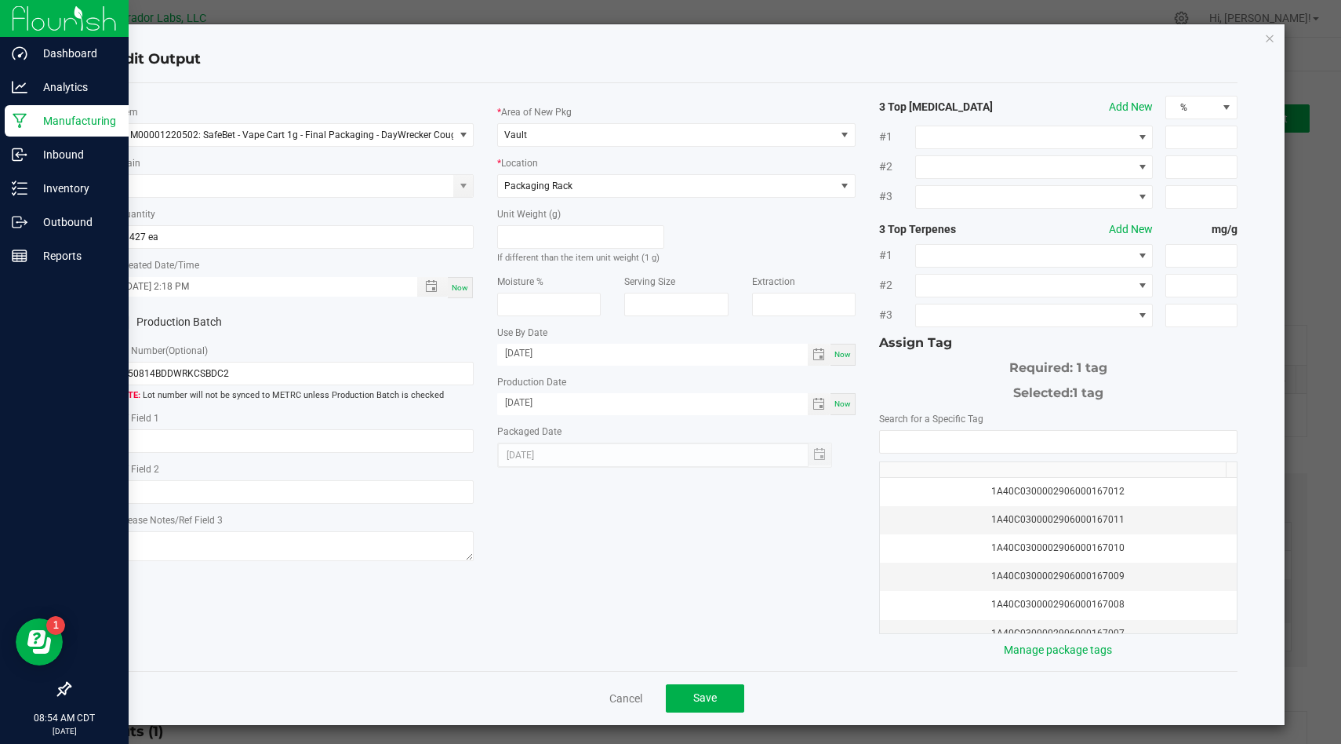
click at [1265, 37] on div "Edit Output * Item M00001220502: SafeBet - Vape Cart 1g - Final Packaging - Day…" at bounding box center [676, 374] width 1217 height 701
click at [1265, 36] on icon "button" at bounding box center [1270, 37] width 11 height 19
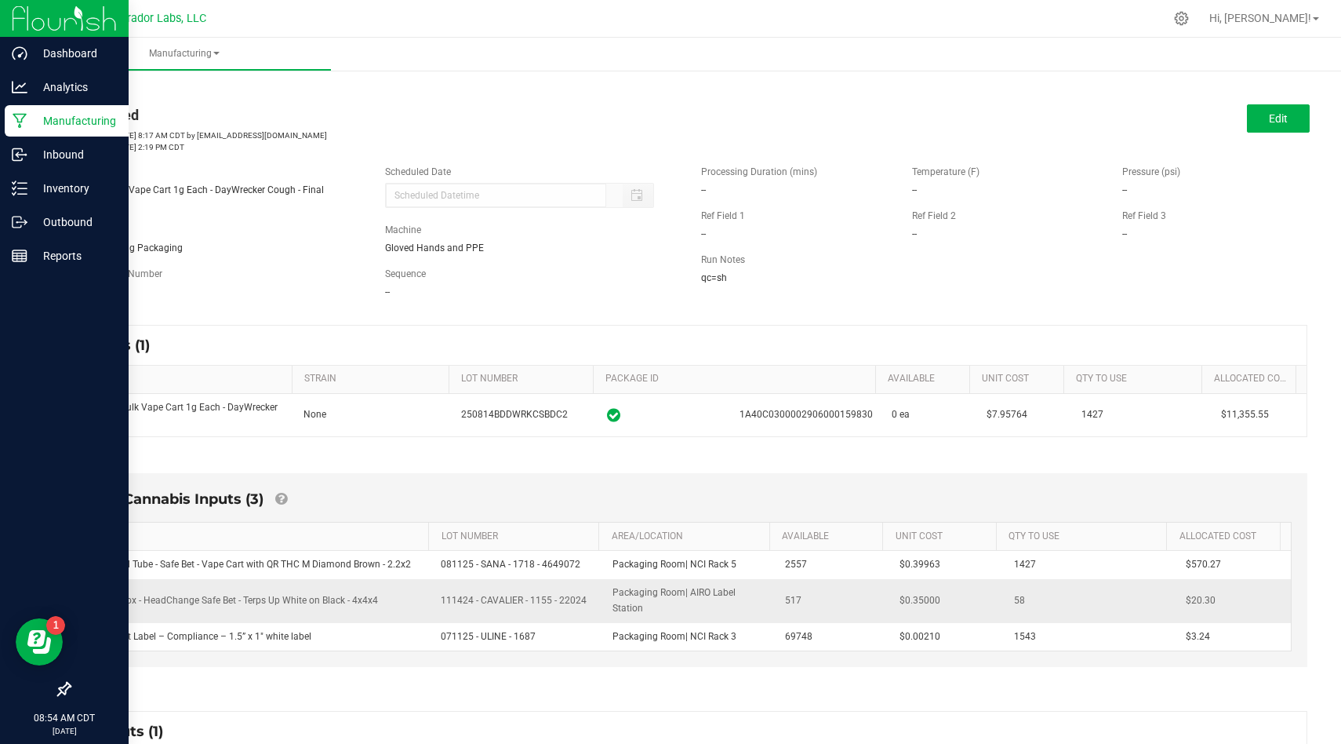
scroll to position [225, 0]
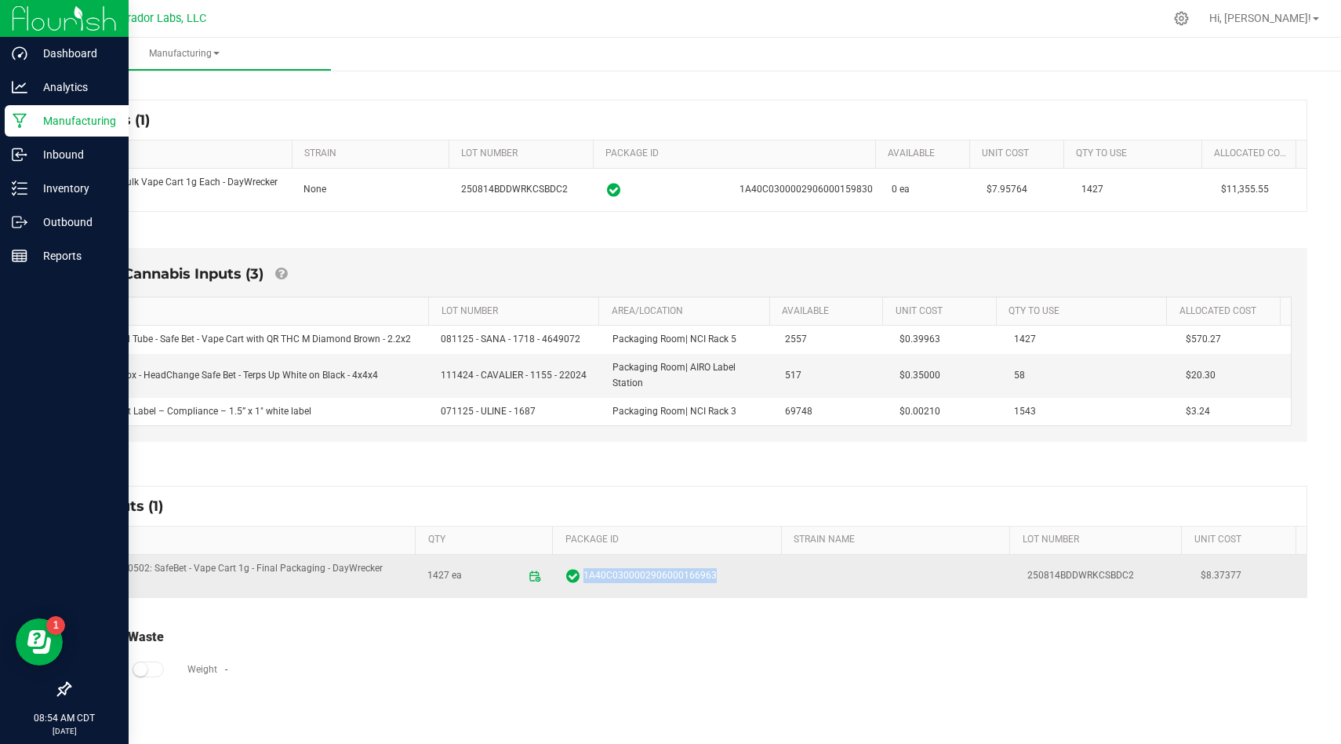
drag, startPoint x: 707, startPoint y: 579, endPoint x: 573, endPoint y: 573, distance: 133.5
click at [573, 573] on span "1A40C0300002906000166963" at bounding box center [672, 576] width 212 height 16
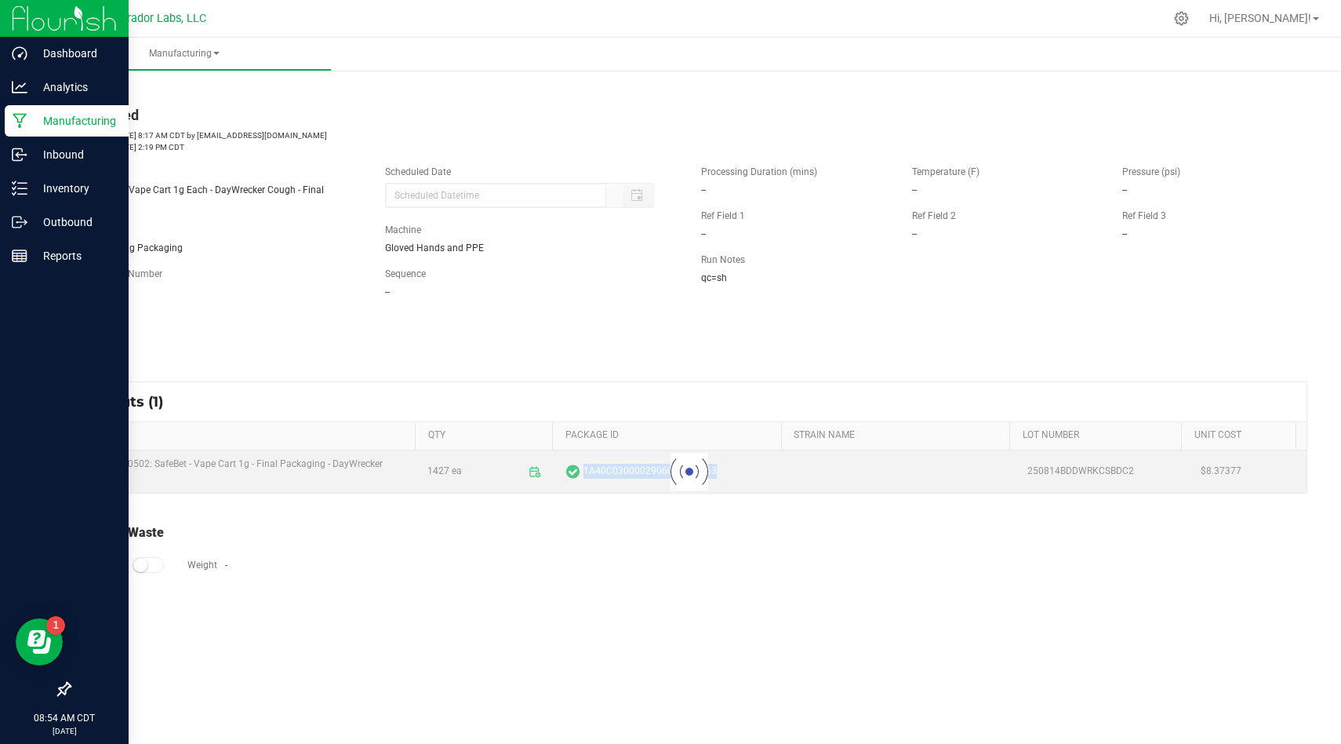
scroll to position [0, 0]
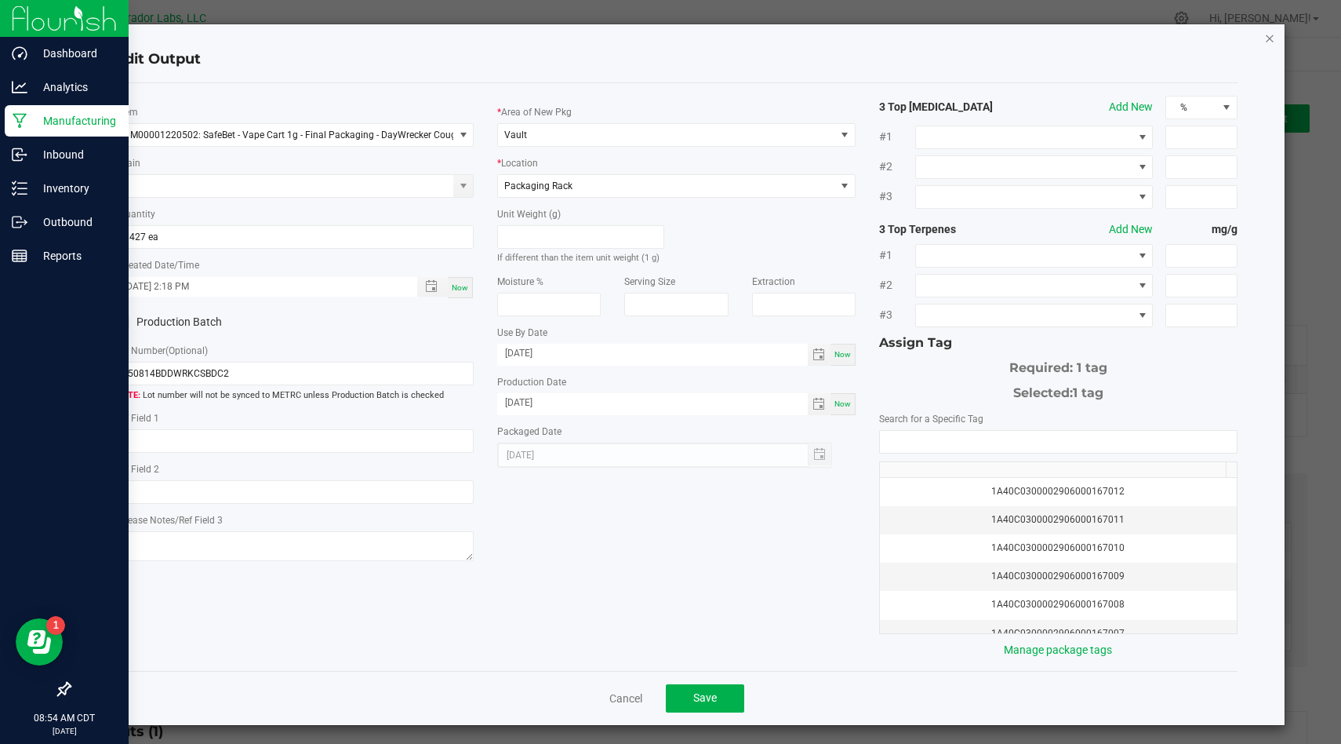
click at [1265, 38] on icon "button" at bounding box center [1270, 37] width 11 height 19
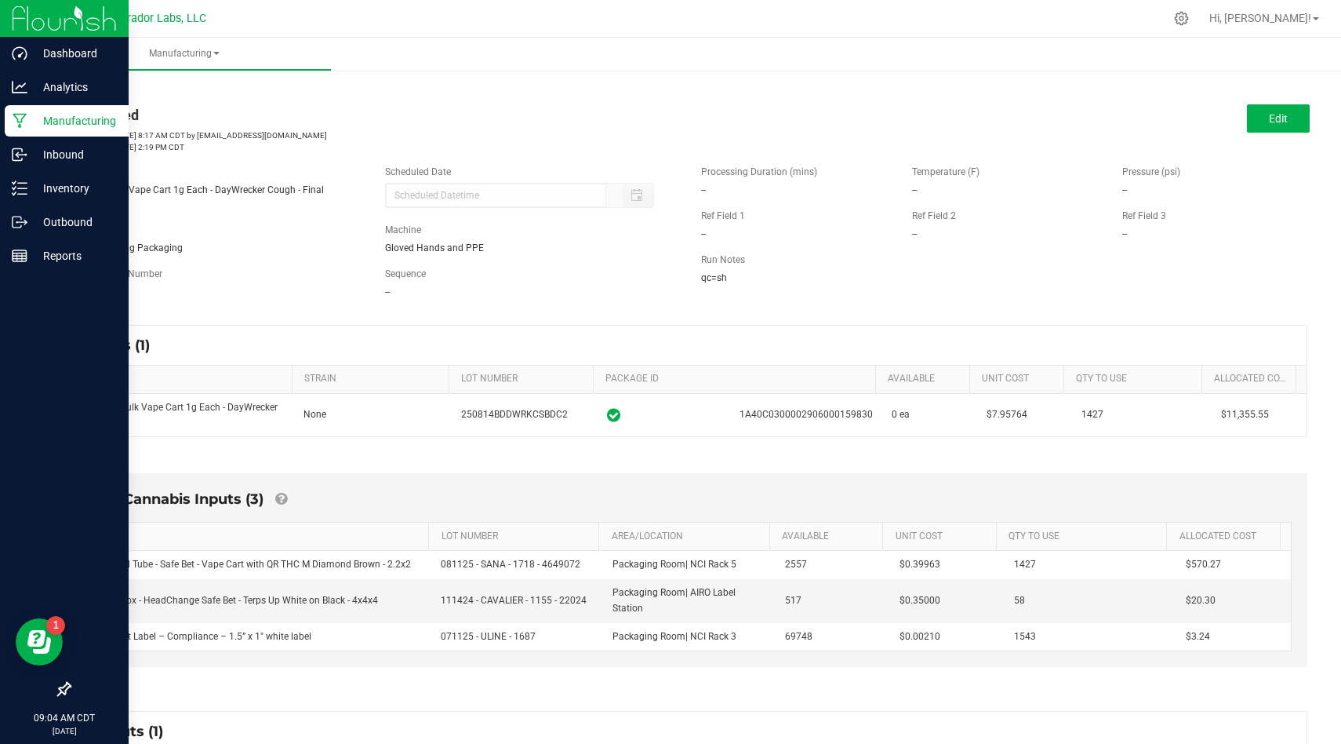
click at [19, 122] on icon at bounding box center [20, 121] width 14 height 15
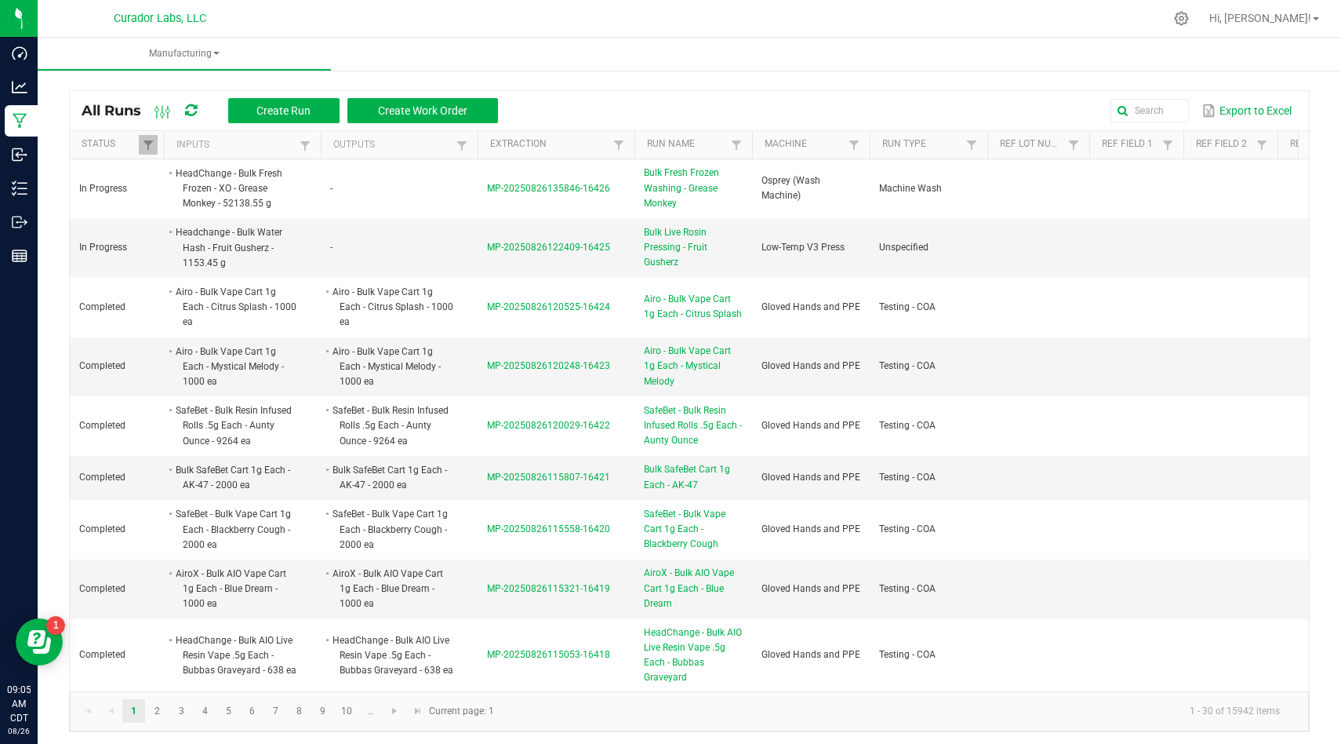
click at [888, 40] on ul "Manufacturing" at bounding box center [708, 55] width 1341 height 34
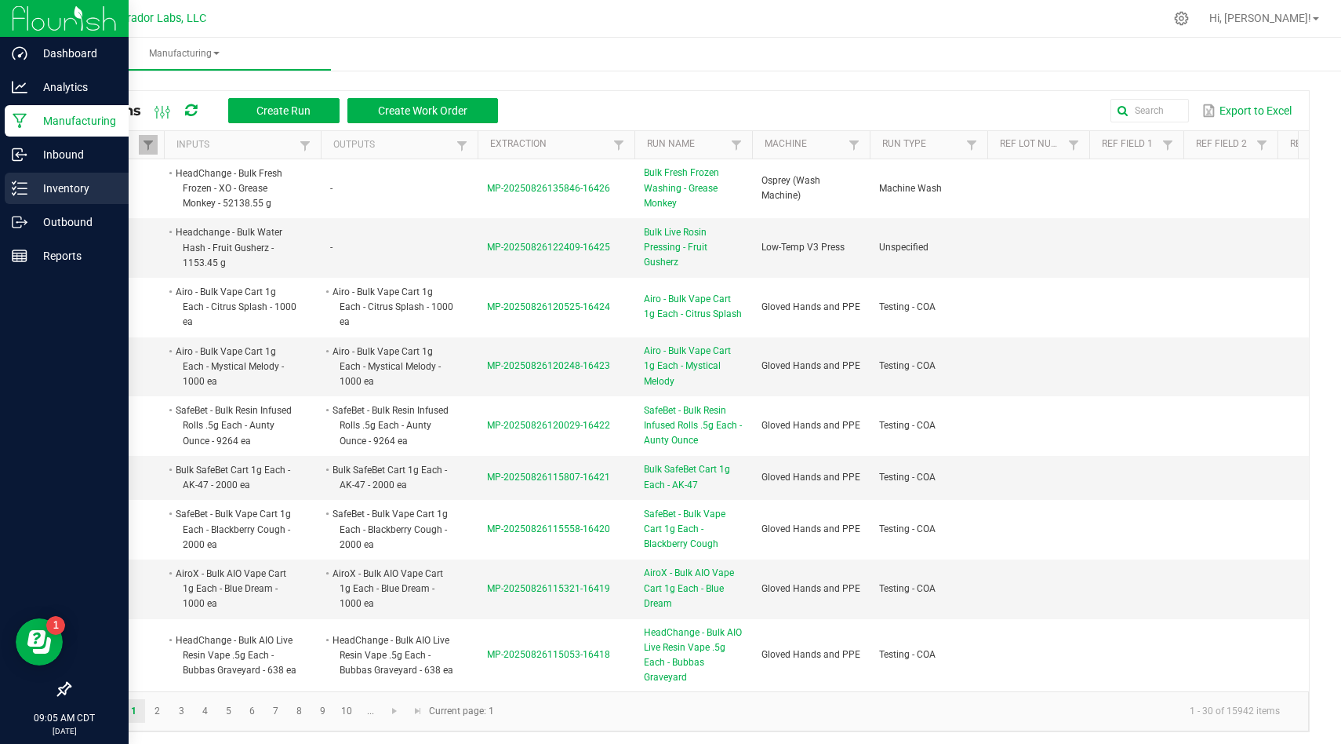
click at [64, 187] on p "Inventory" at bounding box center [74, 188] width 94 height 19
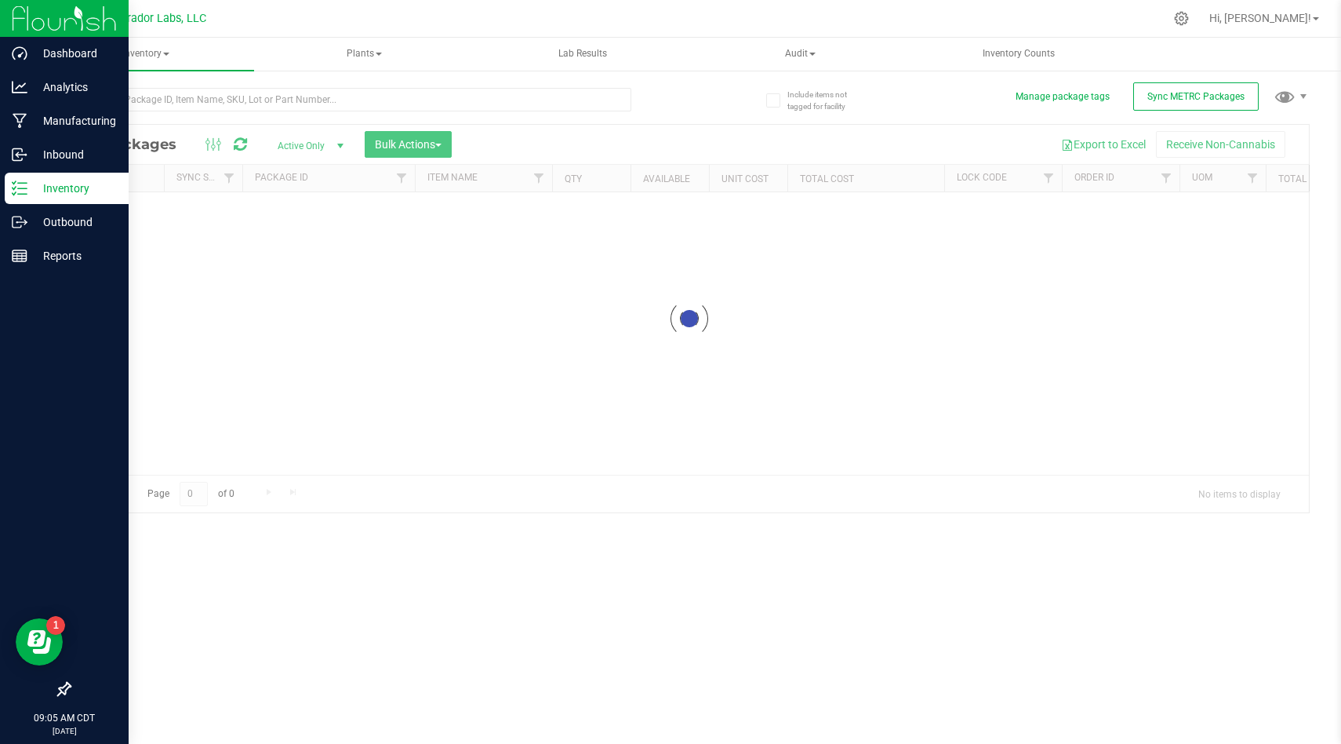
click at [1061, 173] on div at bounding box center [689, 319] width 1239 height 388
click at [1054, 180] on div at bounding box center [689, 319] width 1239 height 388
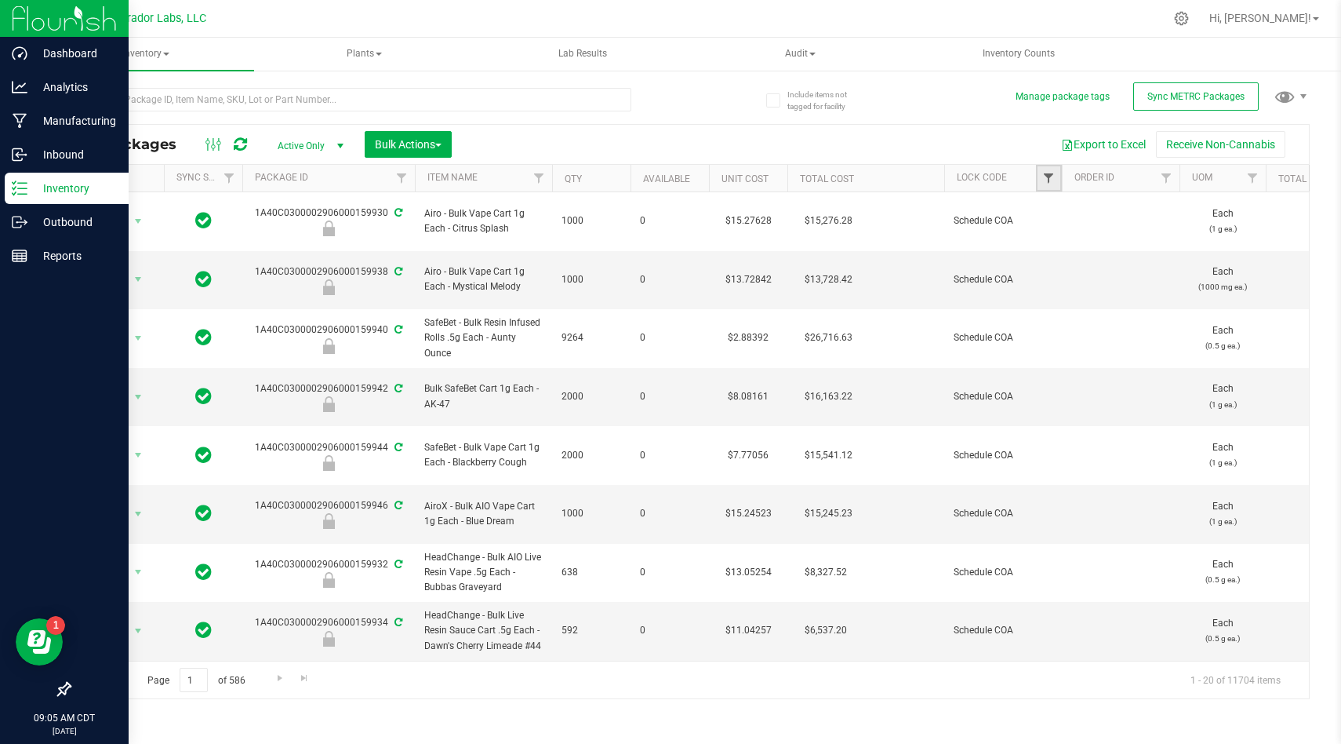
click at [1050, 178] on span "Filter" at bounding box center [1049, 178] width 13 height 13
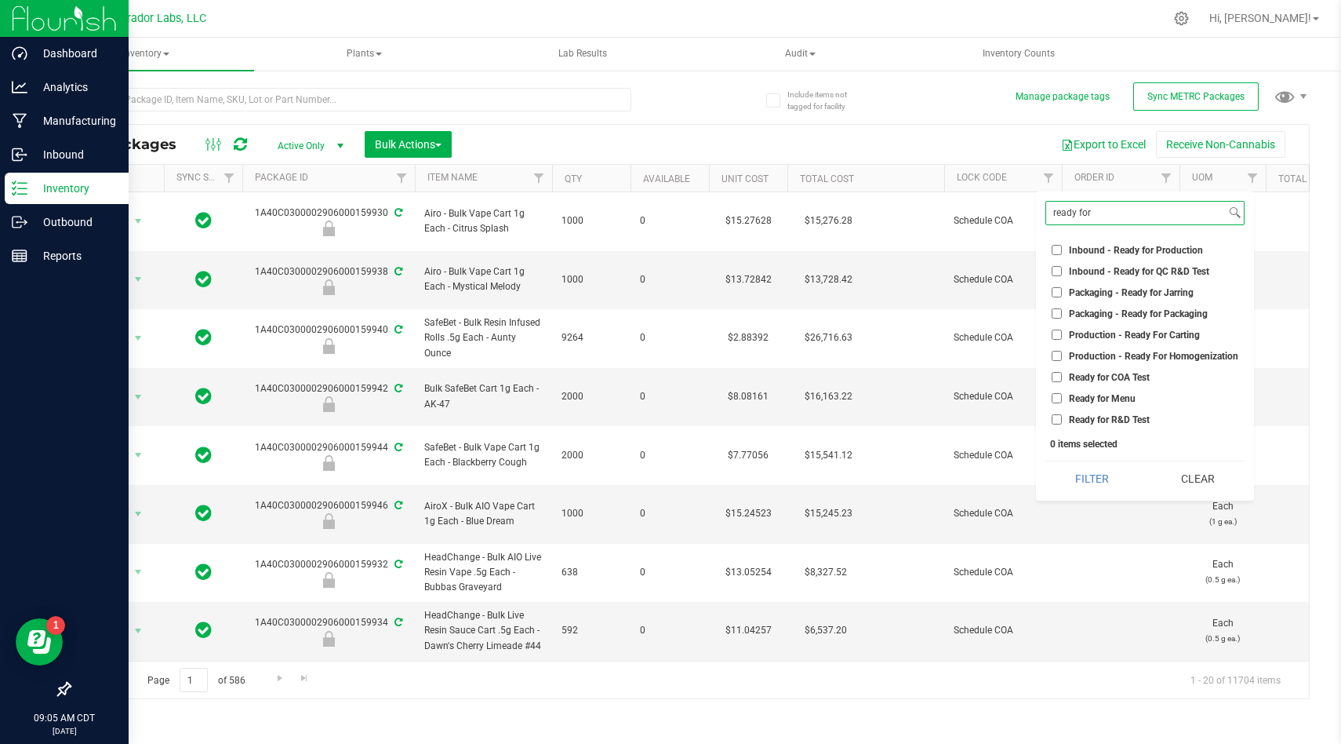
type input "ready for"
click at [1053, 425] on li "Ready for R&D Test" at bounding box center [1145, 419] width 199 height 16
click at [1058, 421] on input "Ready for R&D Test" at bounding box center [1057, 419] width 10 height 10
checkbox input "true"
click at [1072, 484] on button "Filter" at bounding box center [1093, 478] width 94 height 35
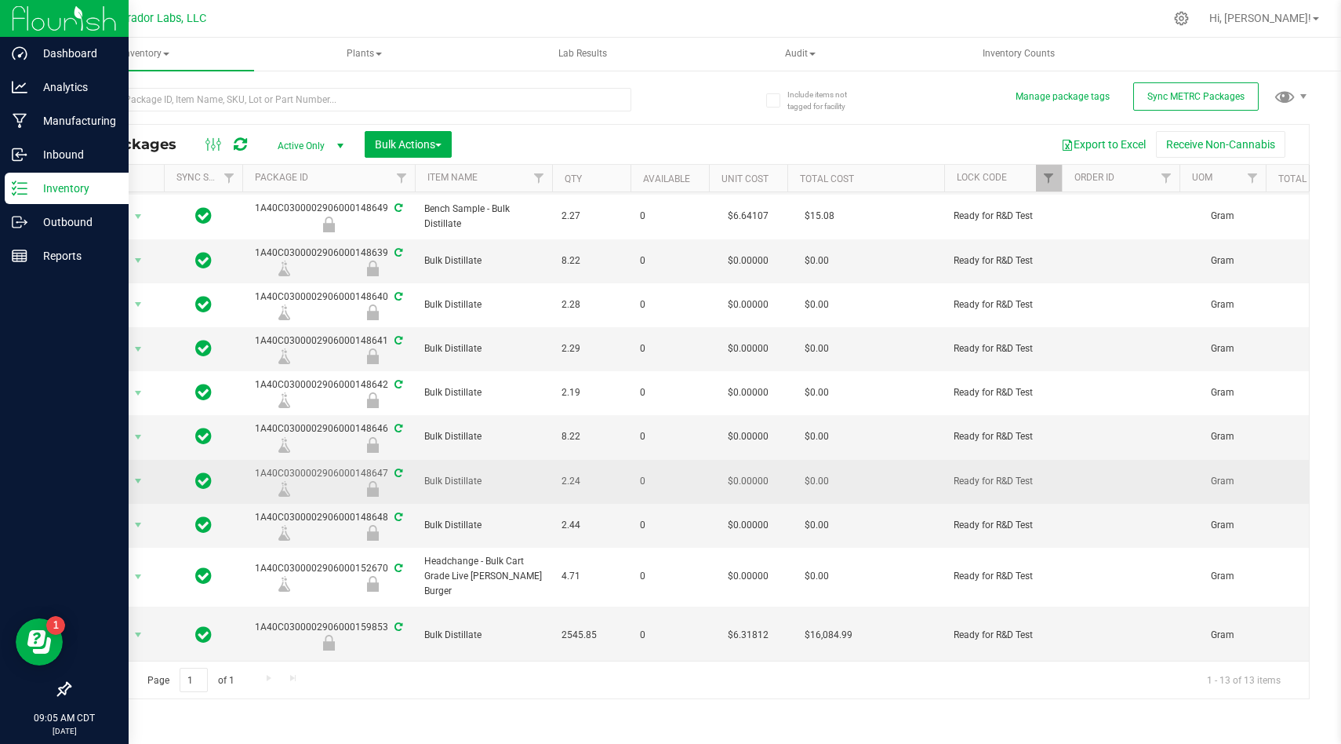
scroll to position [171, 0]
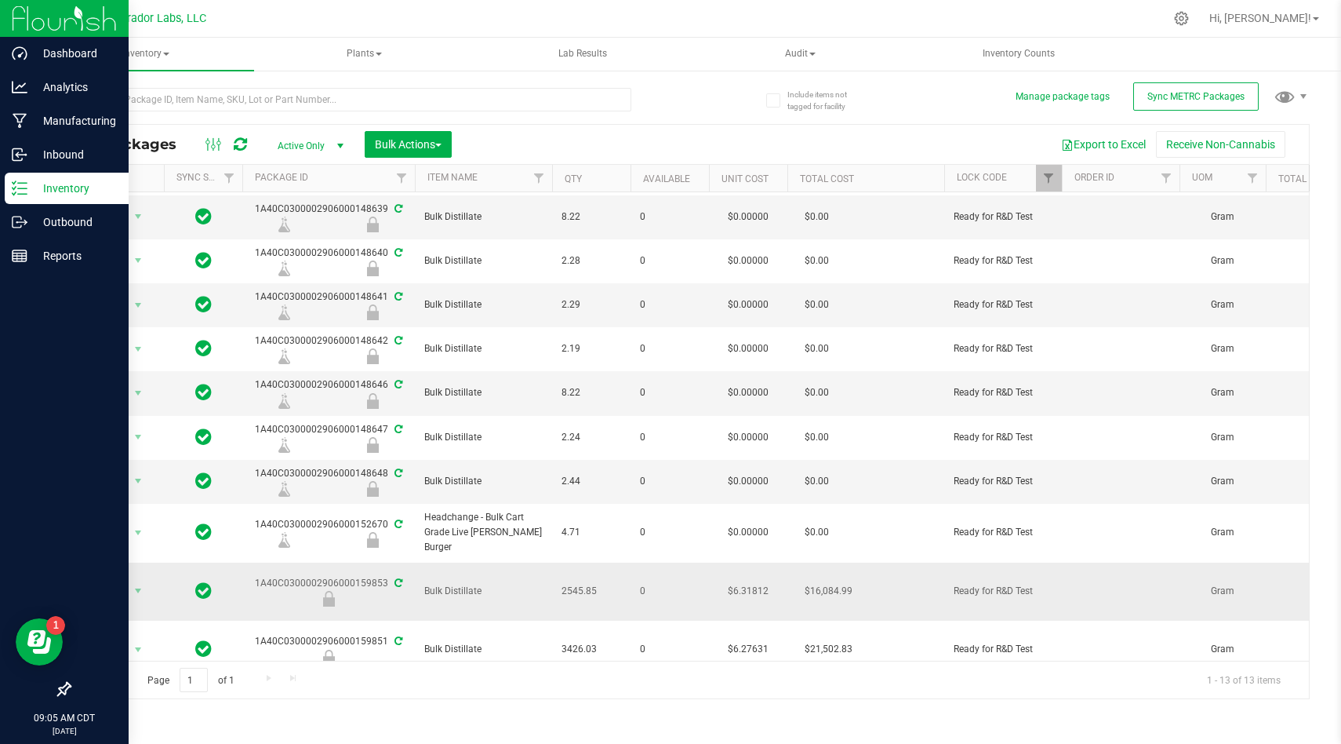
click at [462, 588] on span "Bulk Distillate" at bounding box center [483, 591] width 118 height 15
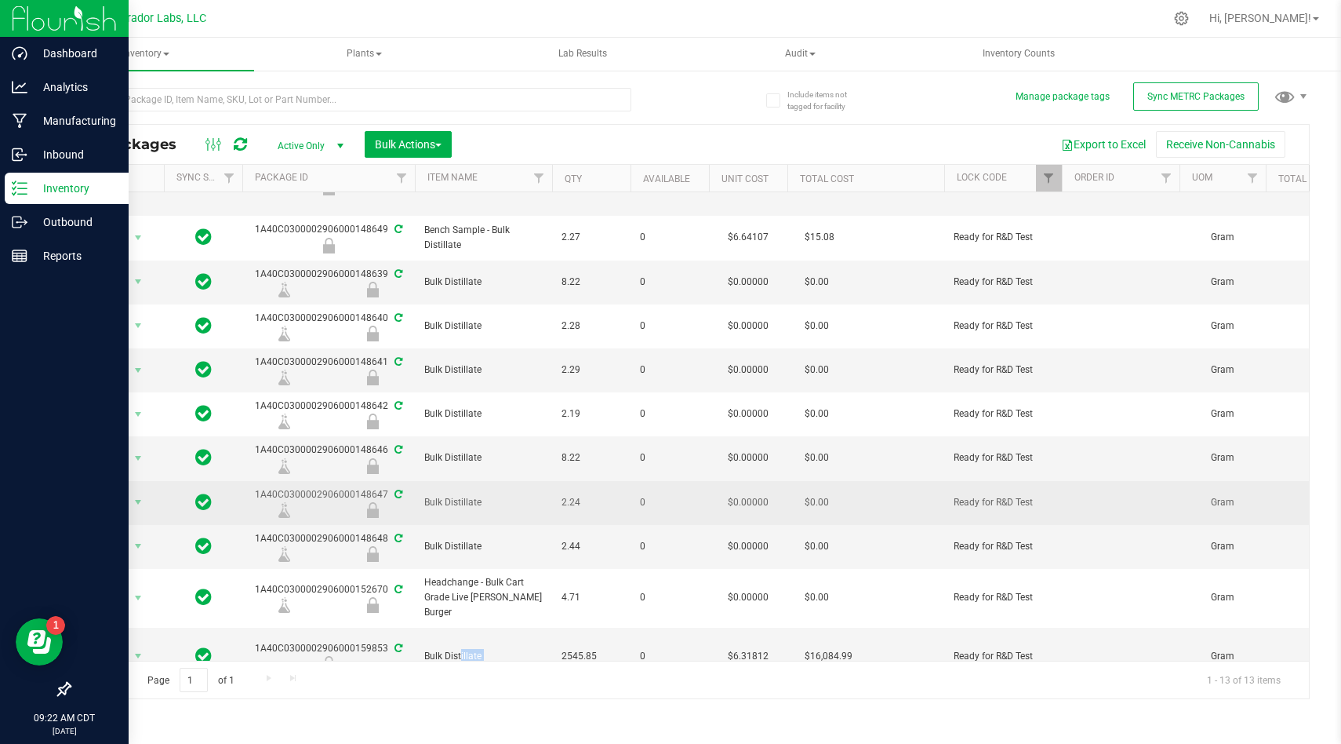
scroll to position [104, 0]
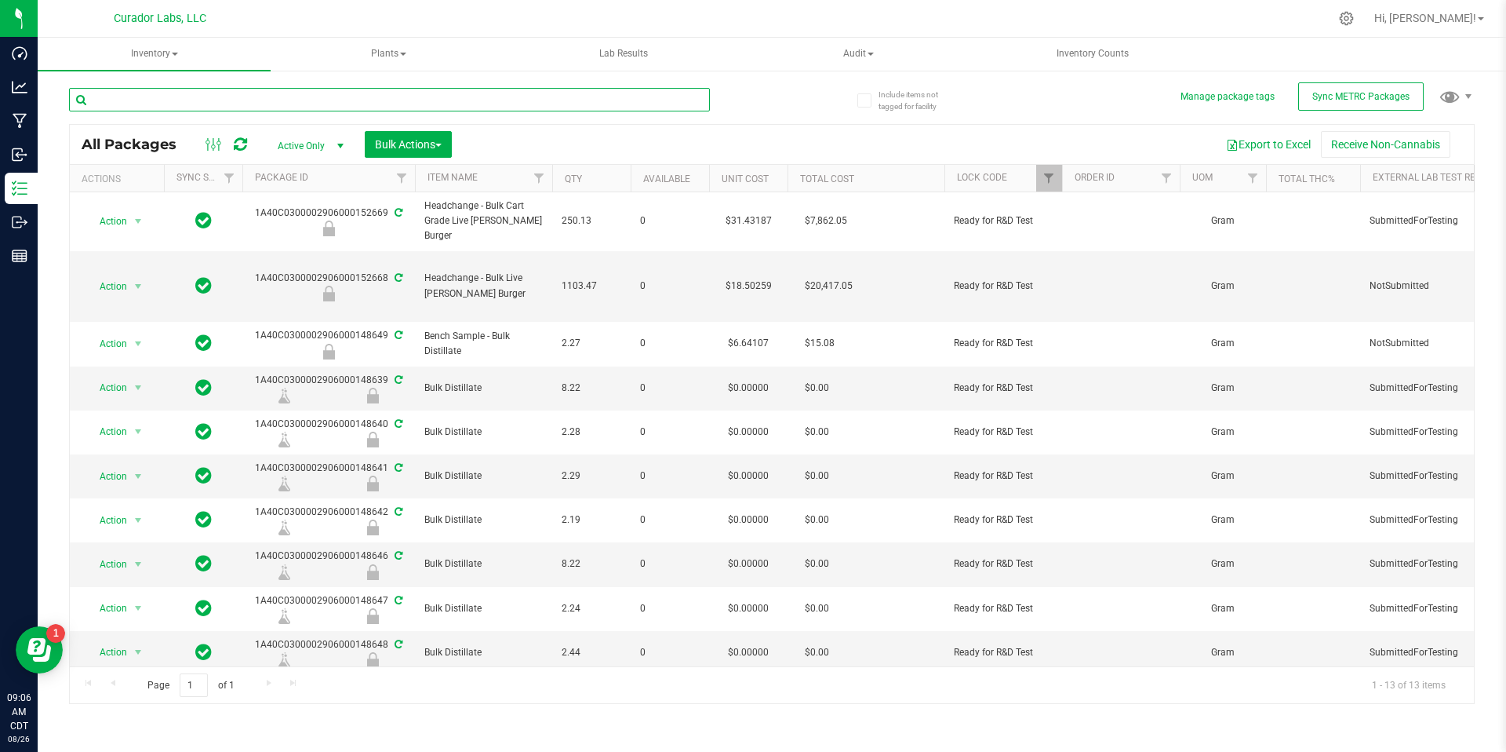
click at [331, 102] on input "text" at bounding box center [389, 100] width 641 height 24
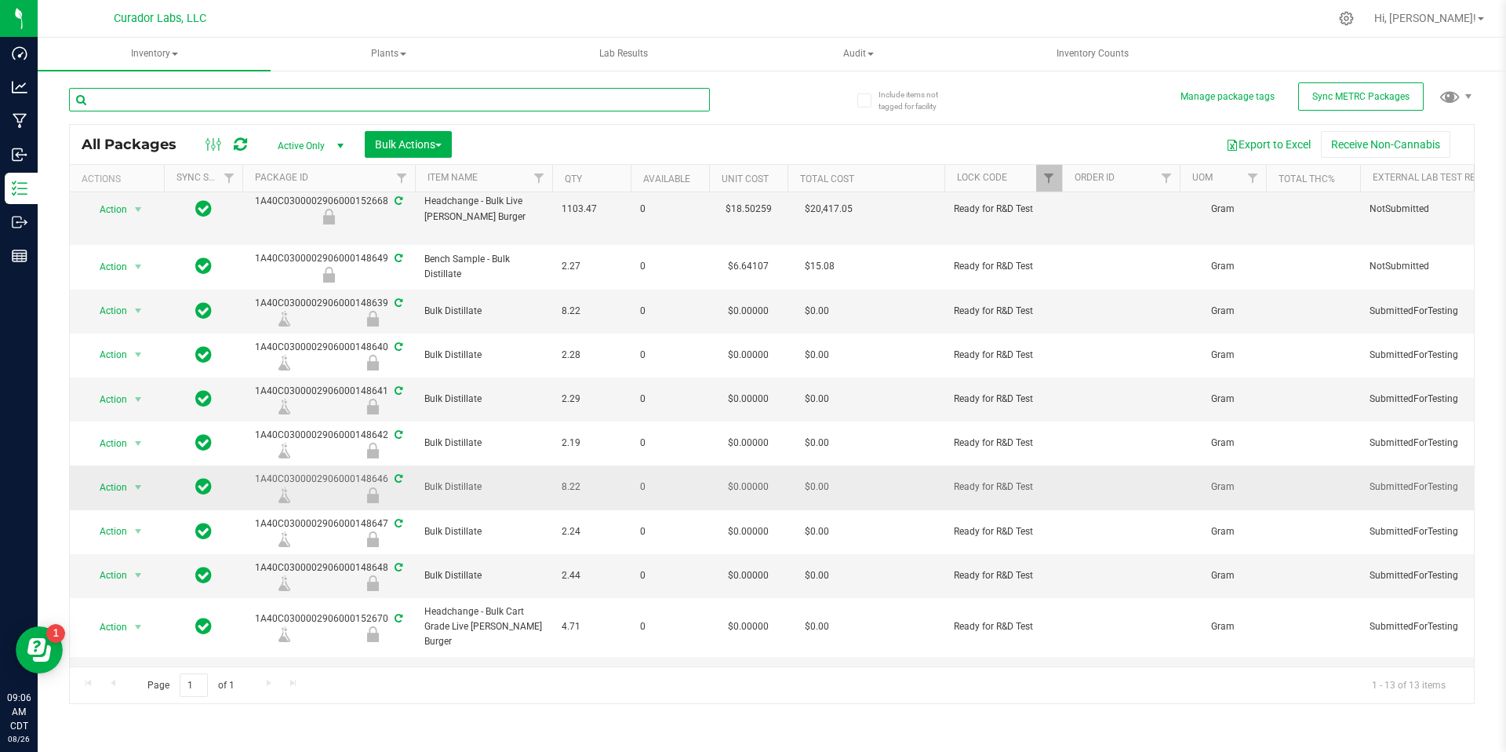
scroll to position [166, 0]
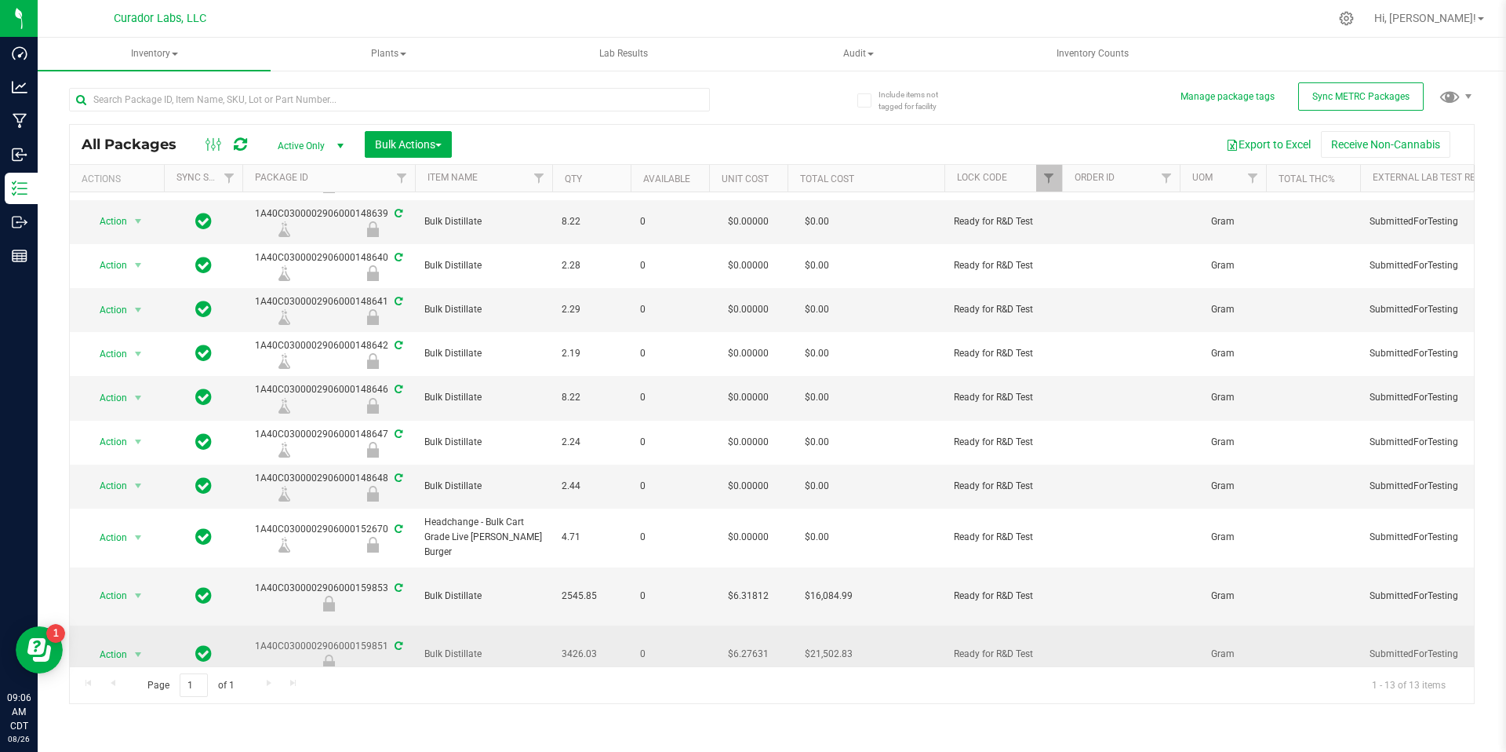
click at [359, 639] on div "1A40C0300002906000159851" at bounding box center [328, 654] width 177 height 31
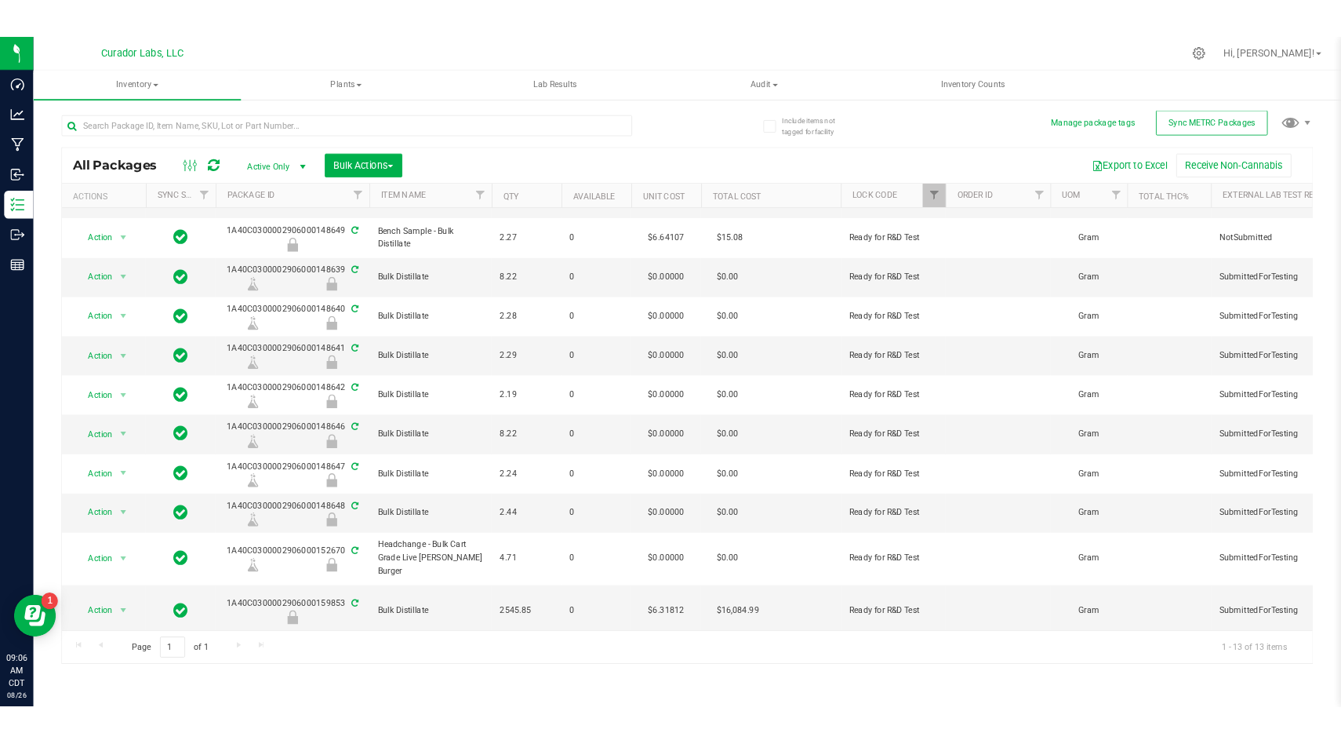
scroll to position [115, 0]
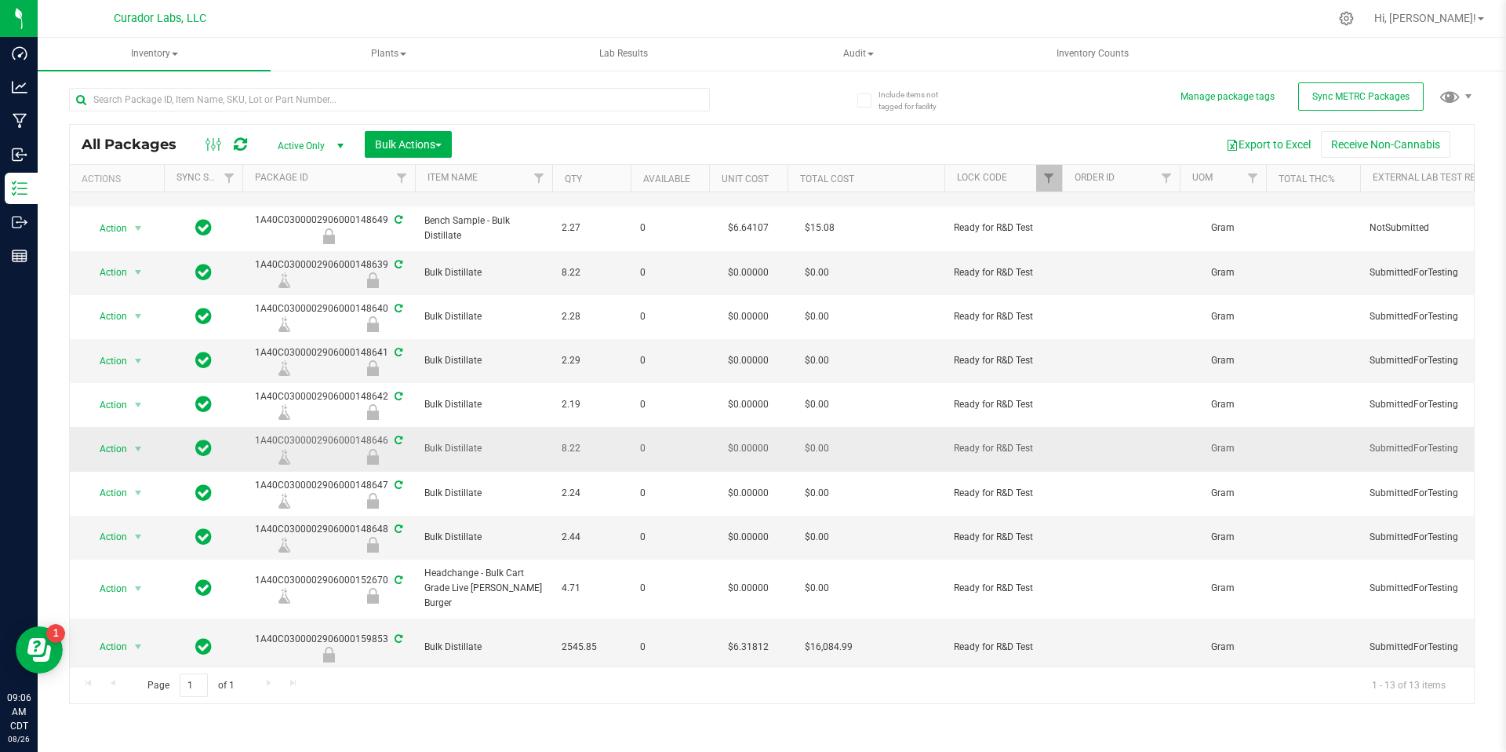
click at [348, 441] on div "1A40C0300002906000148646" at bounding box center [328, 448] width 177 height 31
copy div "1A40C0300002906000148646"
click at [353, 269] on div "1A40C0300002906000148639" at bounding box center [328, 272] width 177 height 31
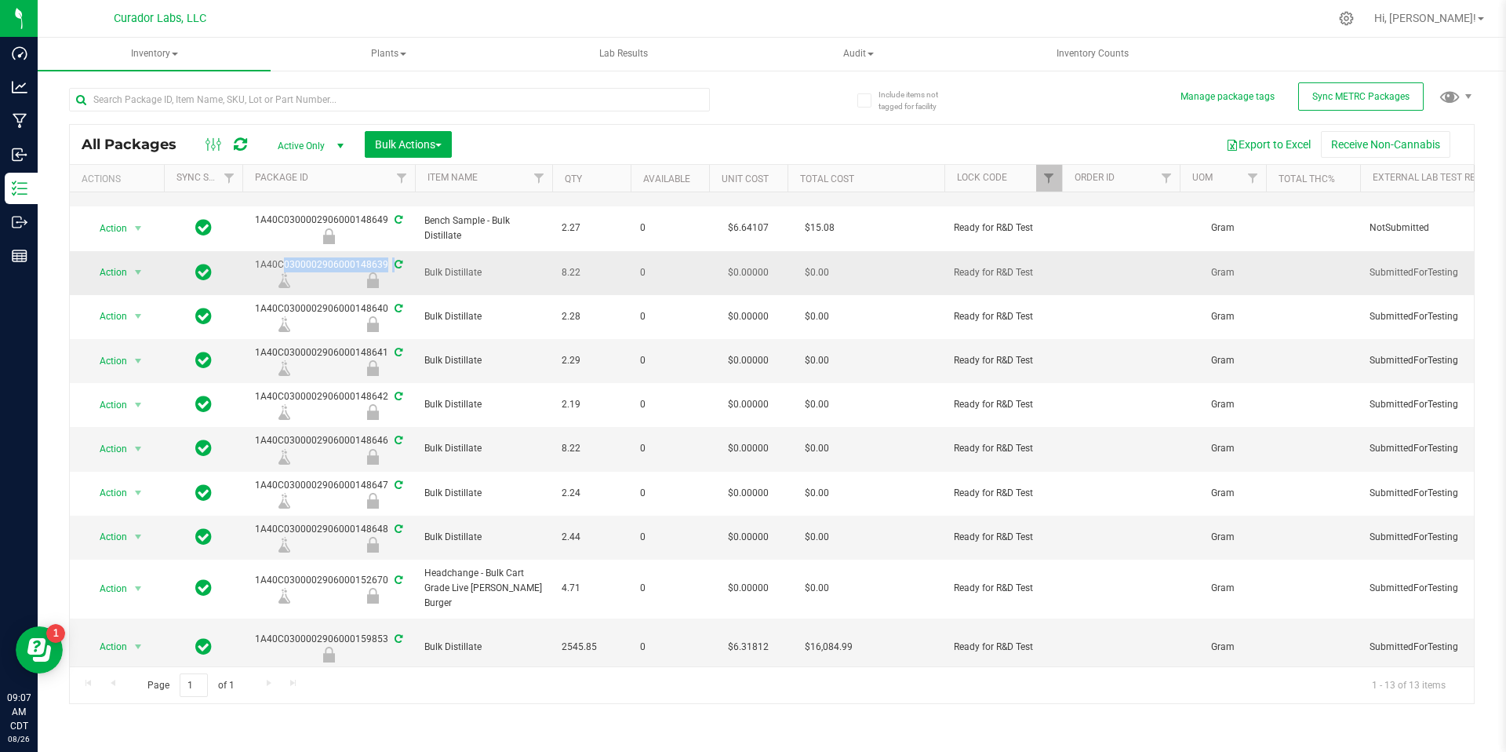
click at [353, 269] on div "1A40C0300002906000148639" at bounding box center [328, 272] width 177 height 31
drag, startPoint x: 353, startPoint y: 269, endPoint x: 318, endPoint y: 290, distance: 41.2
click at [318, 290] on td "1A40C0300002906000148639" at bounding box center [328, 273] width 173 height 44
click at [333, 261] on div "1A40C0300002906000148639" at bounding box center [328, 272] width 177 height 31
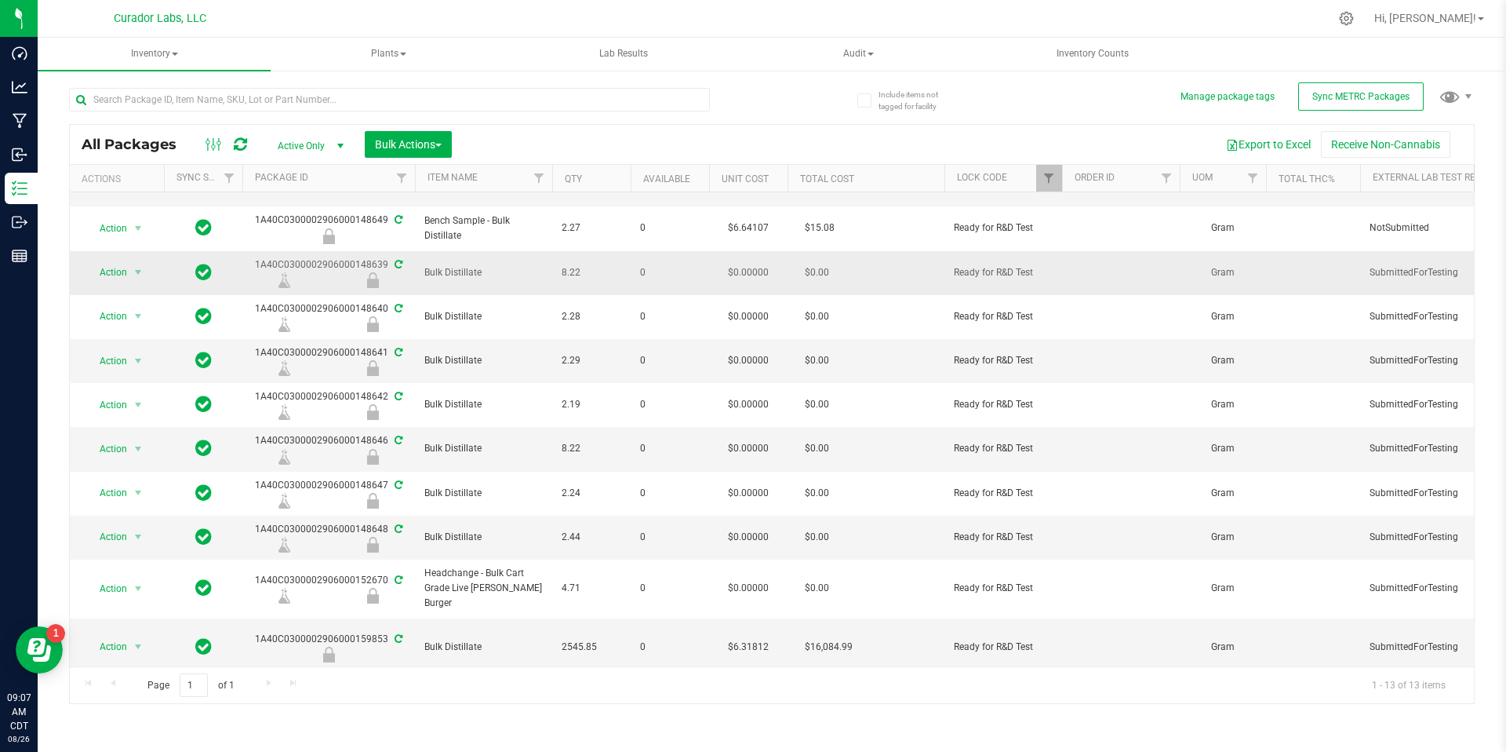
click at [333, 261] on div "1A40C0300002906000148639" at bounding box center [328, 272] width 177 height 31
copy div "1A40C0300002906000148639"
